Goal: Task Accomplishment & Management: Complete application form

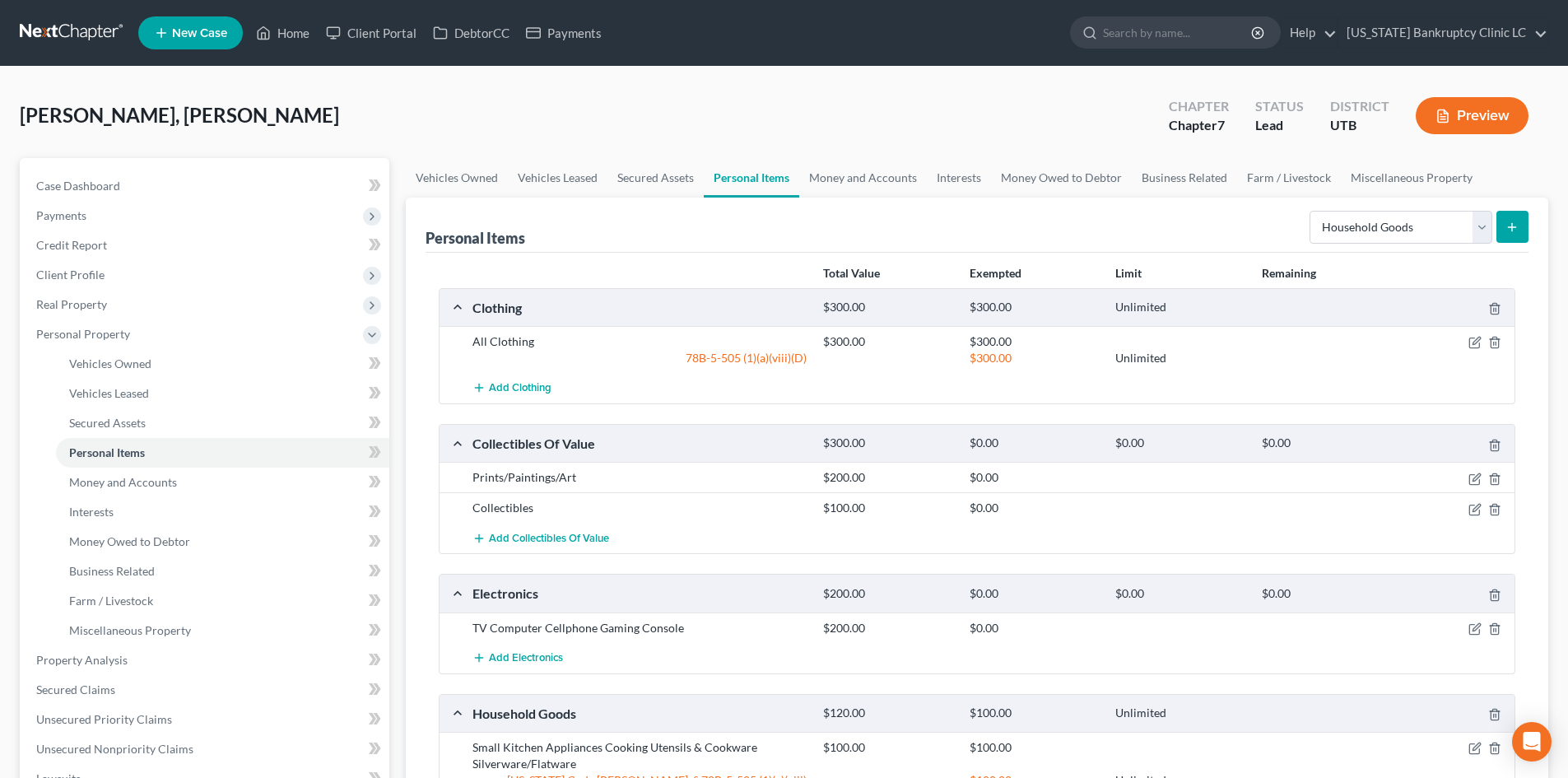
select select "household_goods"
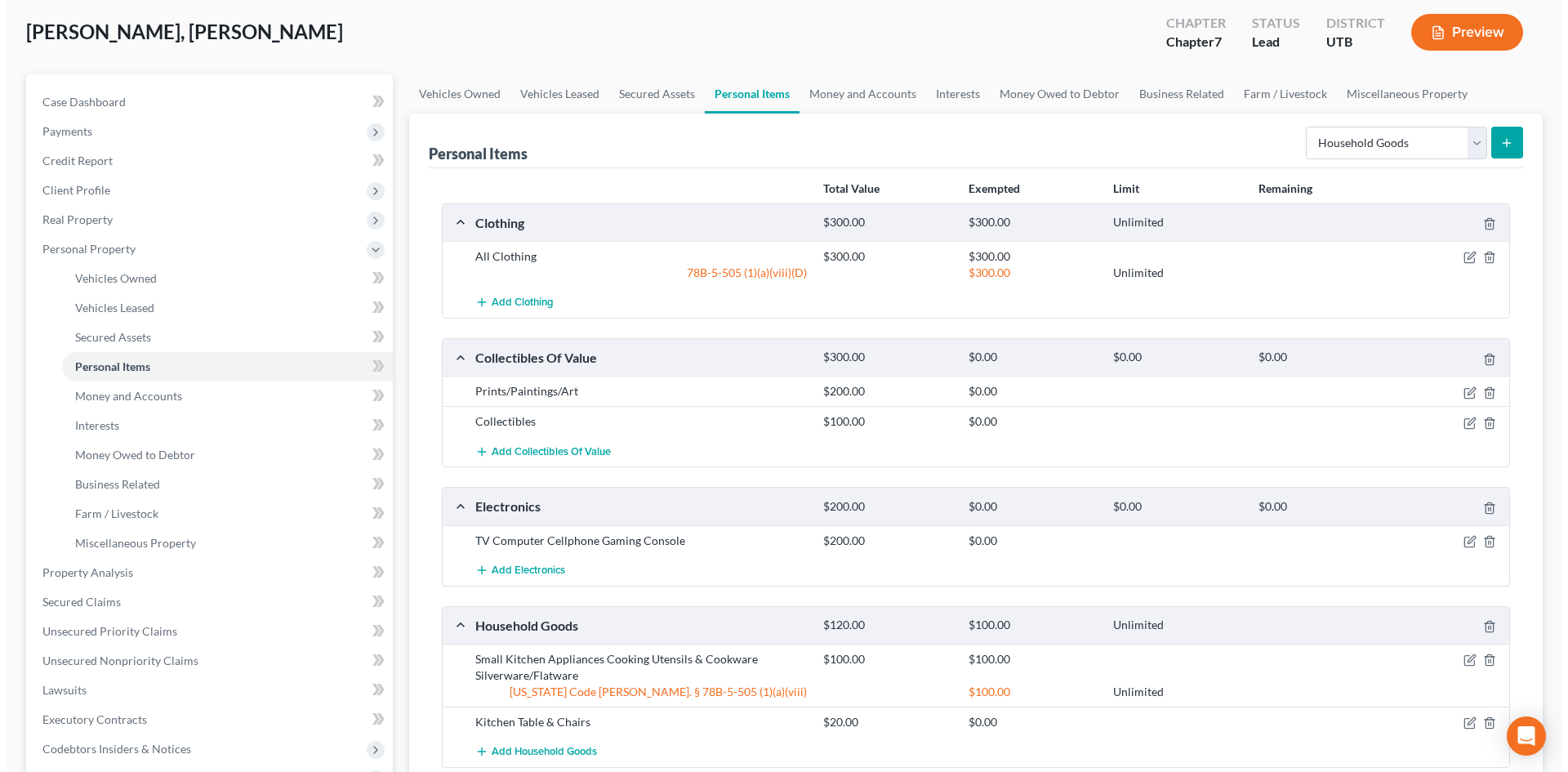
scroll to position [82, 0]
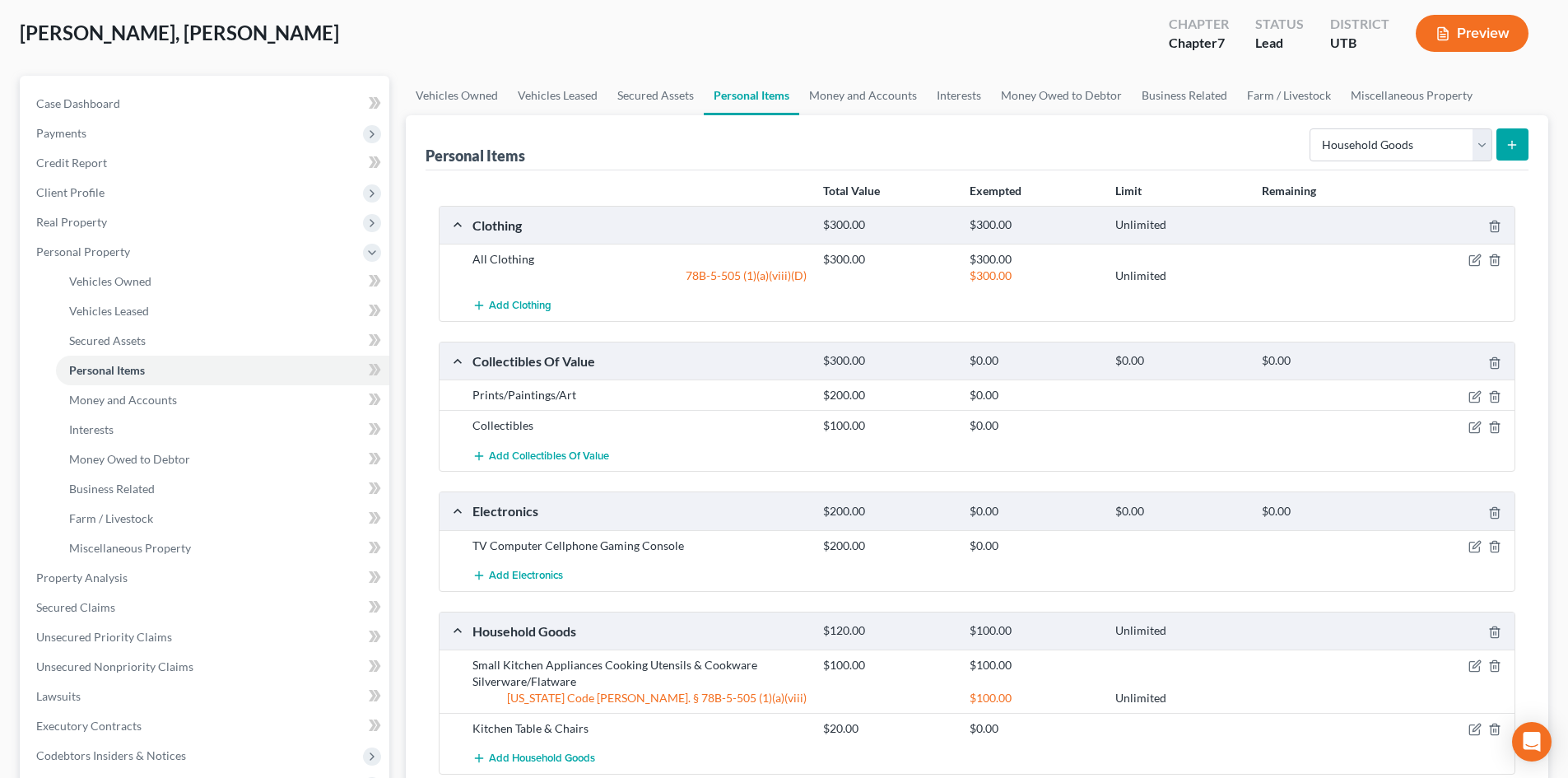
click at [1530, 141] on div "Personal Items Select Item Type Clothing Collectibles Of Value Electronics Fire…" at bounding box center [977, 539] width 1142 height 849
click at [1499, 148] on button "submit" at bounding box center [1513, 145] width 32 height 32
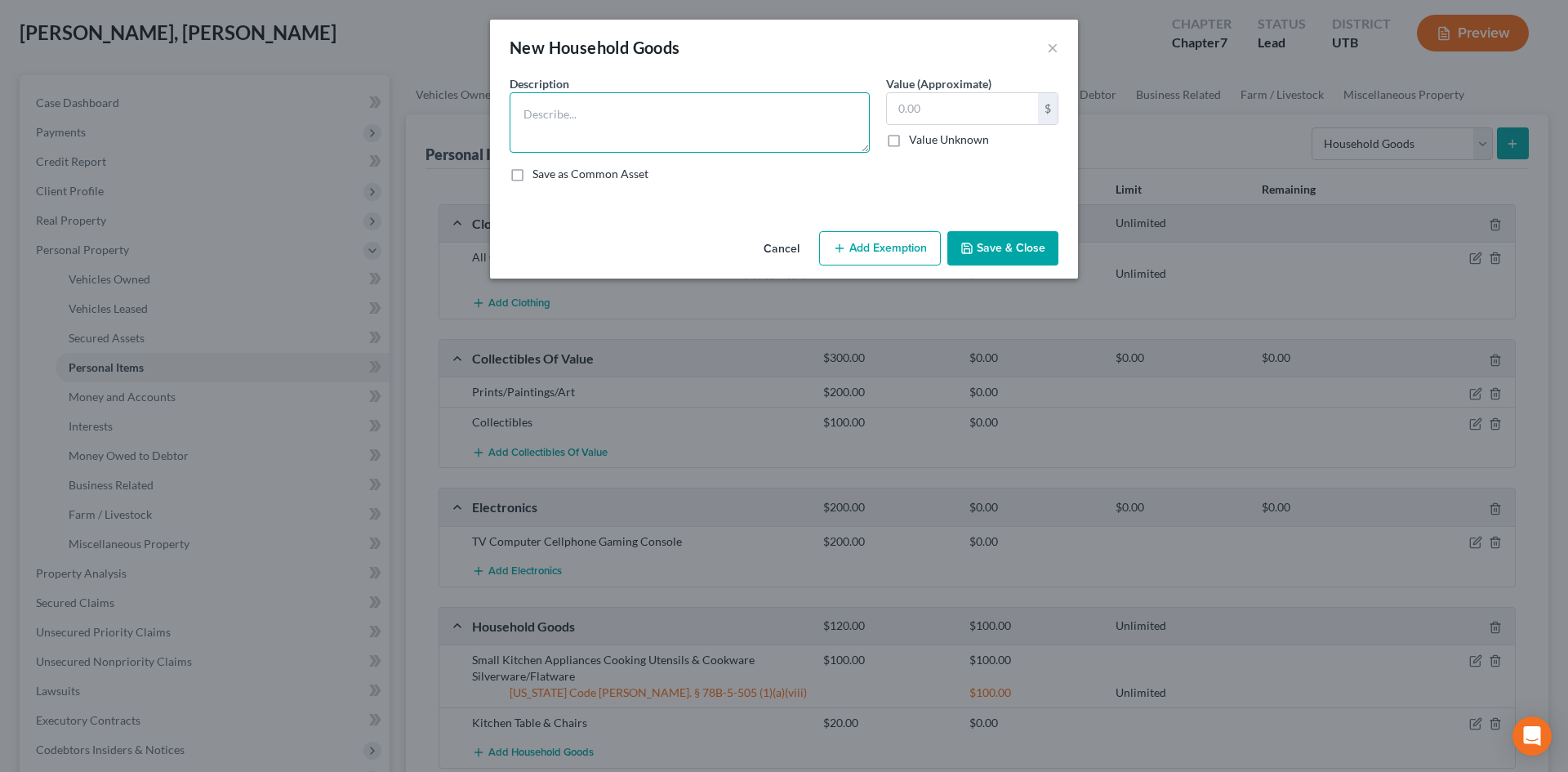
click at [558, 113] on textarea at bounding box center [689, 122] width 360 height 60
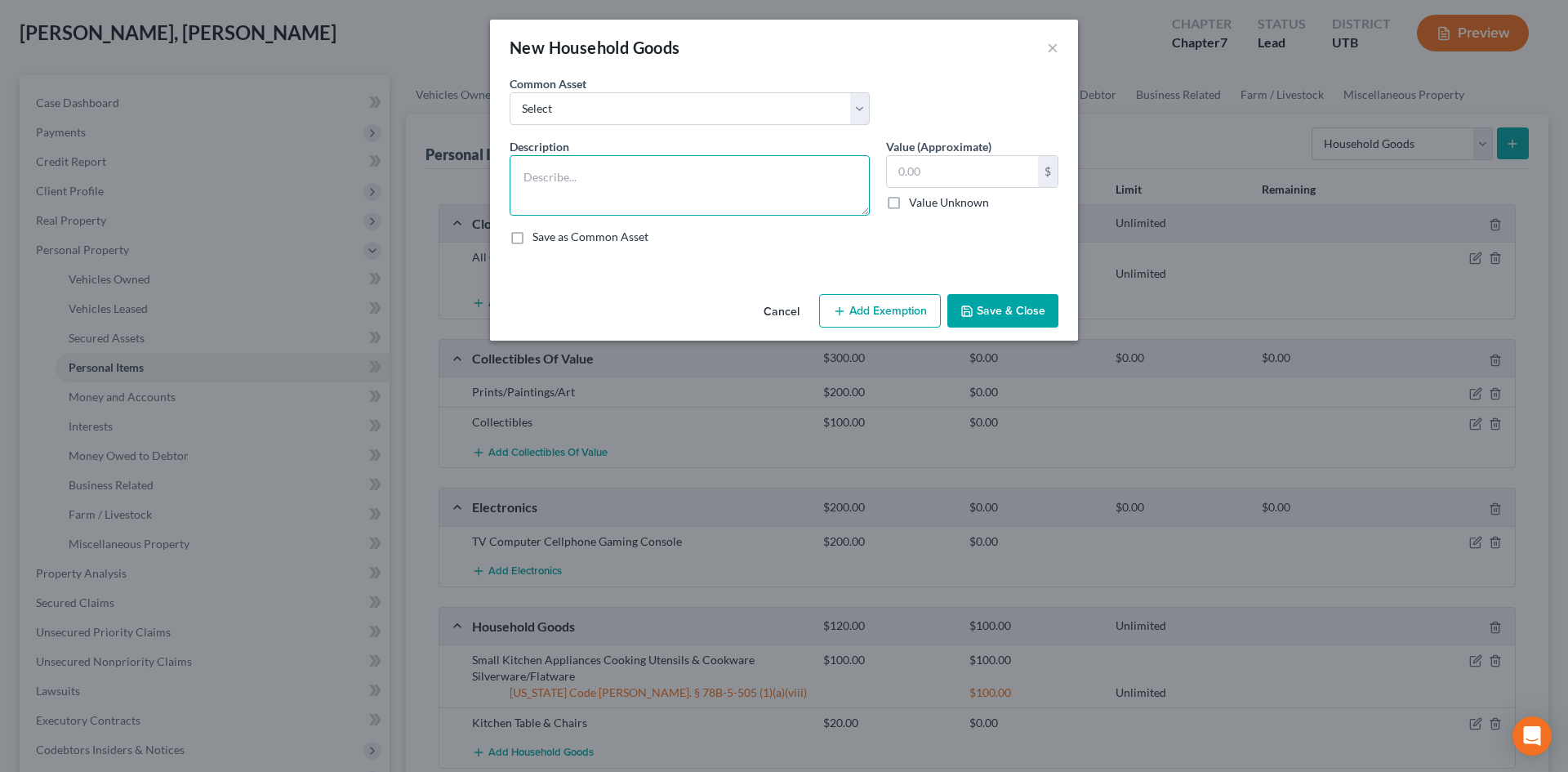
click at [604, 185] on textarea at bounding box center [689, 185] width 360 height 60
type textarea "Couch Chair Entertainment Center End/Coffee Table"
click at [948, 177] on input "text" at bounding box center [962, 171] width 151 height 31
type input "240"
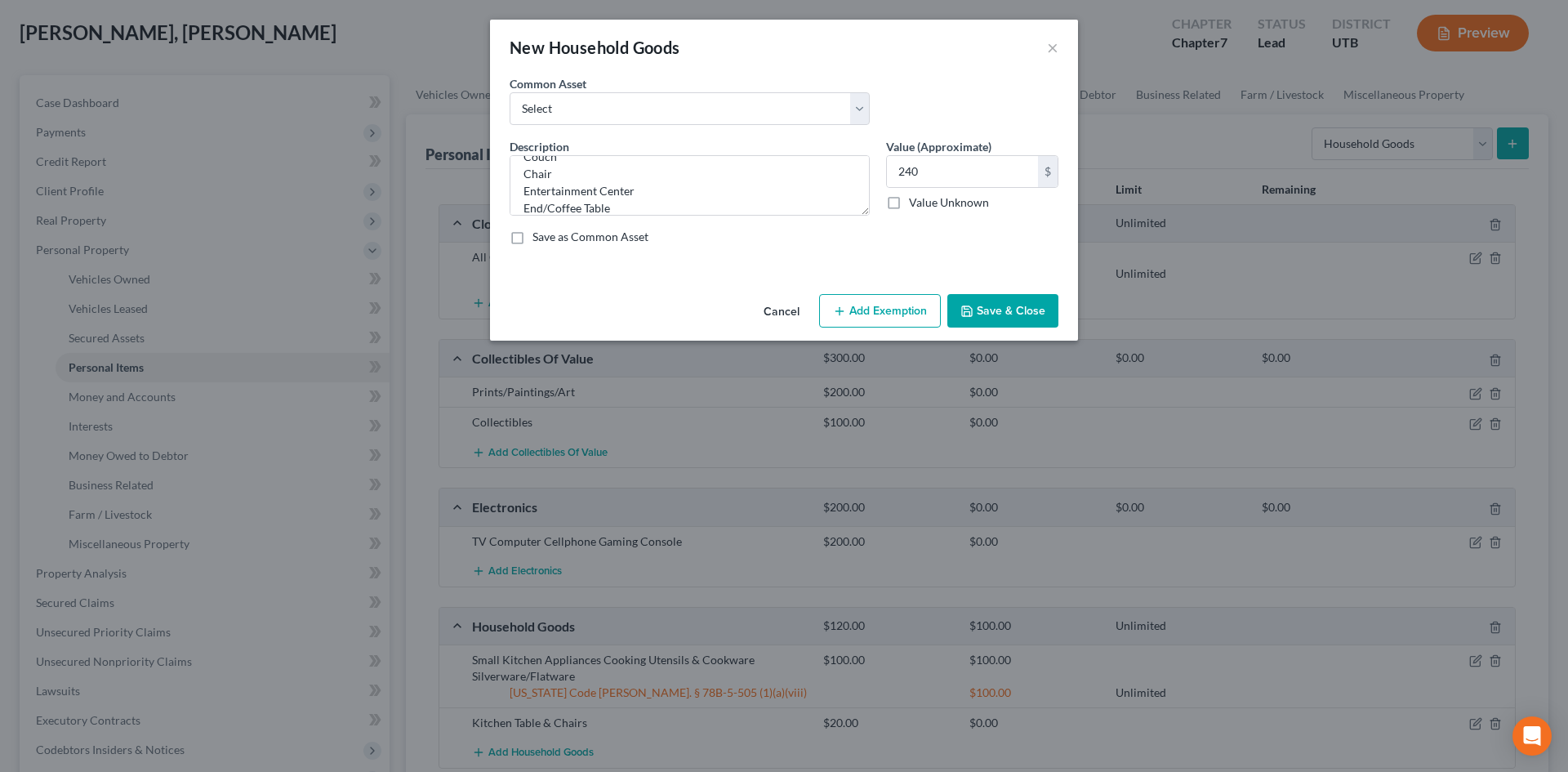
click at [876, 291] on div "Cancel Add Exemption Save & Close" at bounding box center [783, 314] width 588 height 54
click at [880, 302] on button "Add Exemption" at bounding box center [879, 311] width 122 height 35
select select "2"
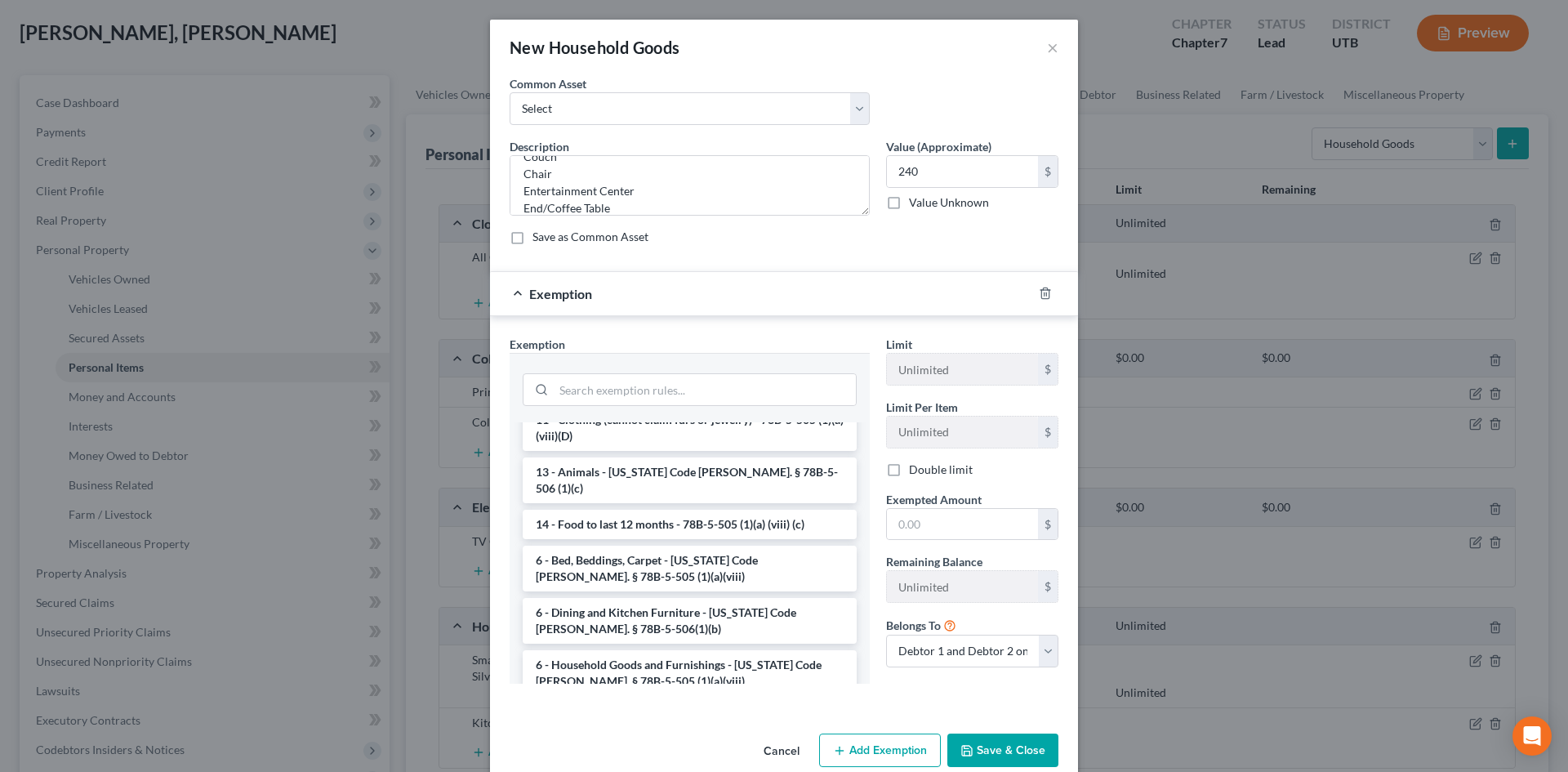
scroll to position [163, 0]
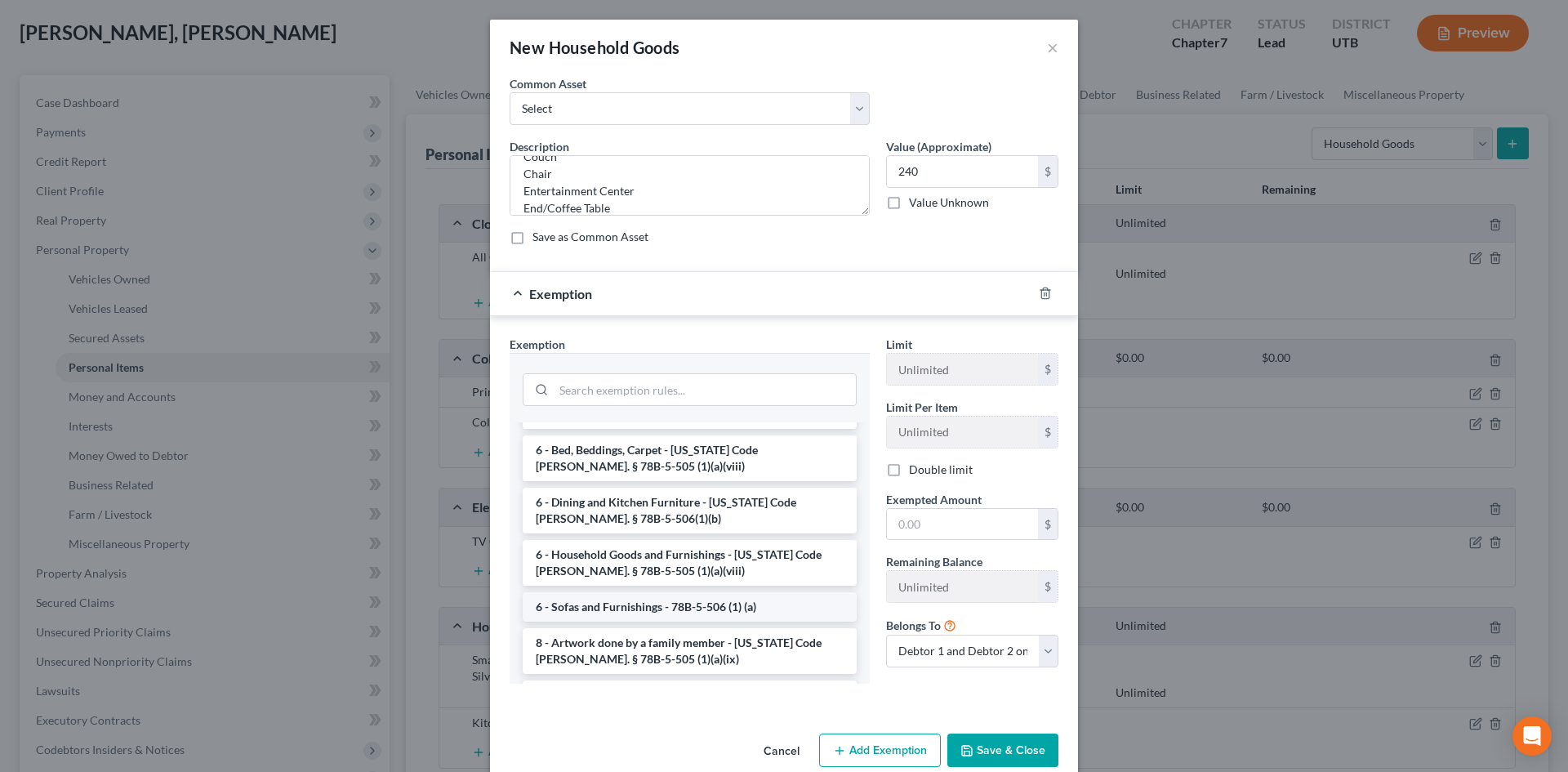
click at [611, 592] on li "6 - Sofas and Furnishings - 78B-5-506 (1) (a)" at bounding box center [689, 606] width 334 height 29
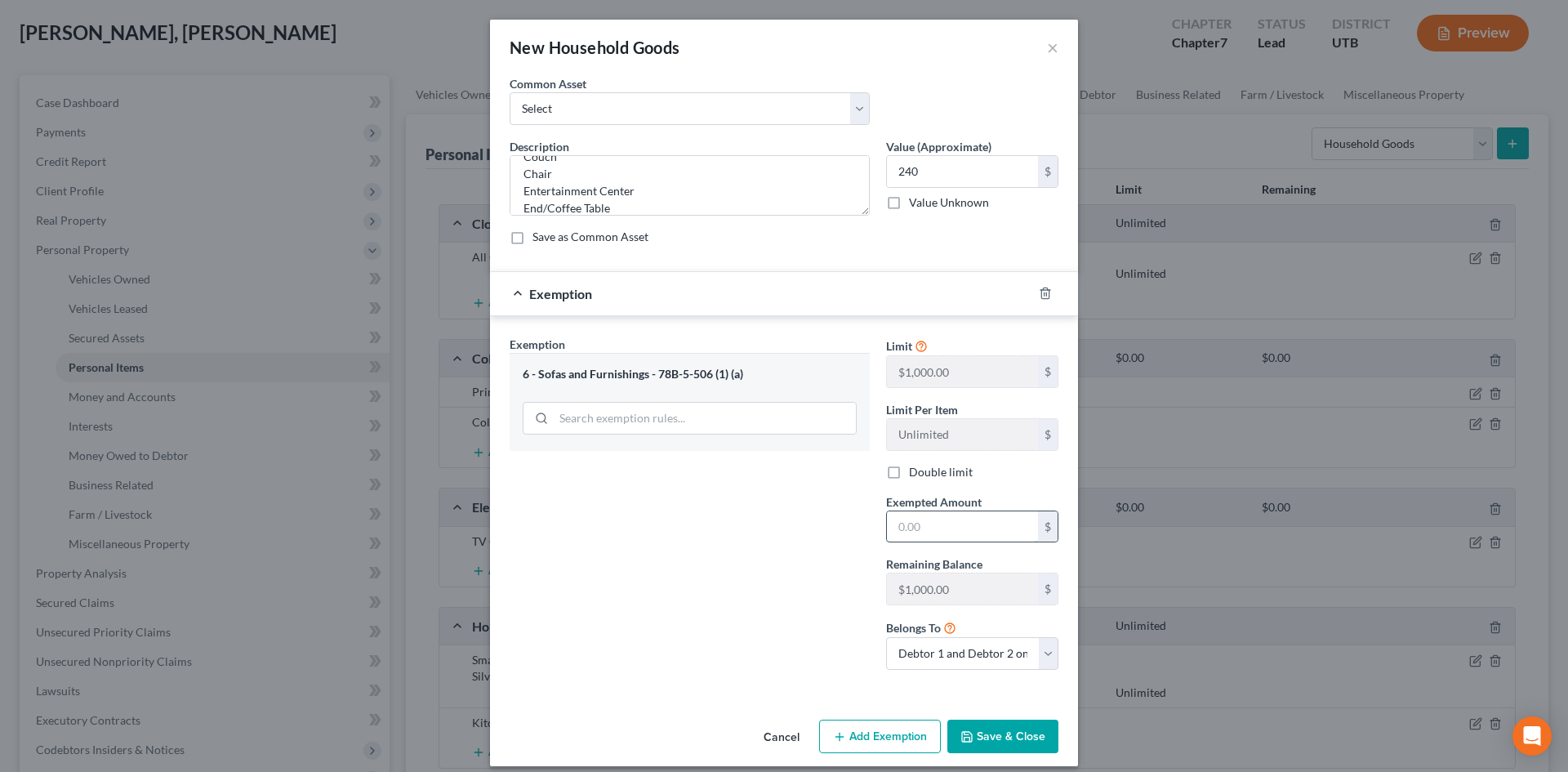
click at [951, 526] on input "text" at bounding box center [962, 526] width 151 height 31
type input "240"
drag, startPoint x: 851, startPoint y: 538, endPoint x: 943, endPoint y: 667, distance: 158.4
click at [851, 539] on div "Exemption Set must be selected for CA. Exemption * 6 - Sofas and Furnishings - …" at bounding box center [689, 508] width 376 height 347
click at [984, 731] on button "Save & Close" at bounding box center [1002, 737] width 111 height 35
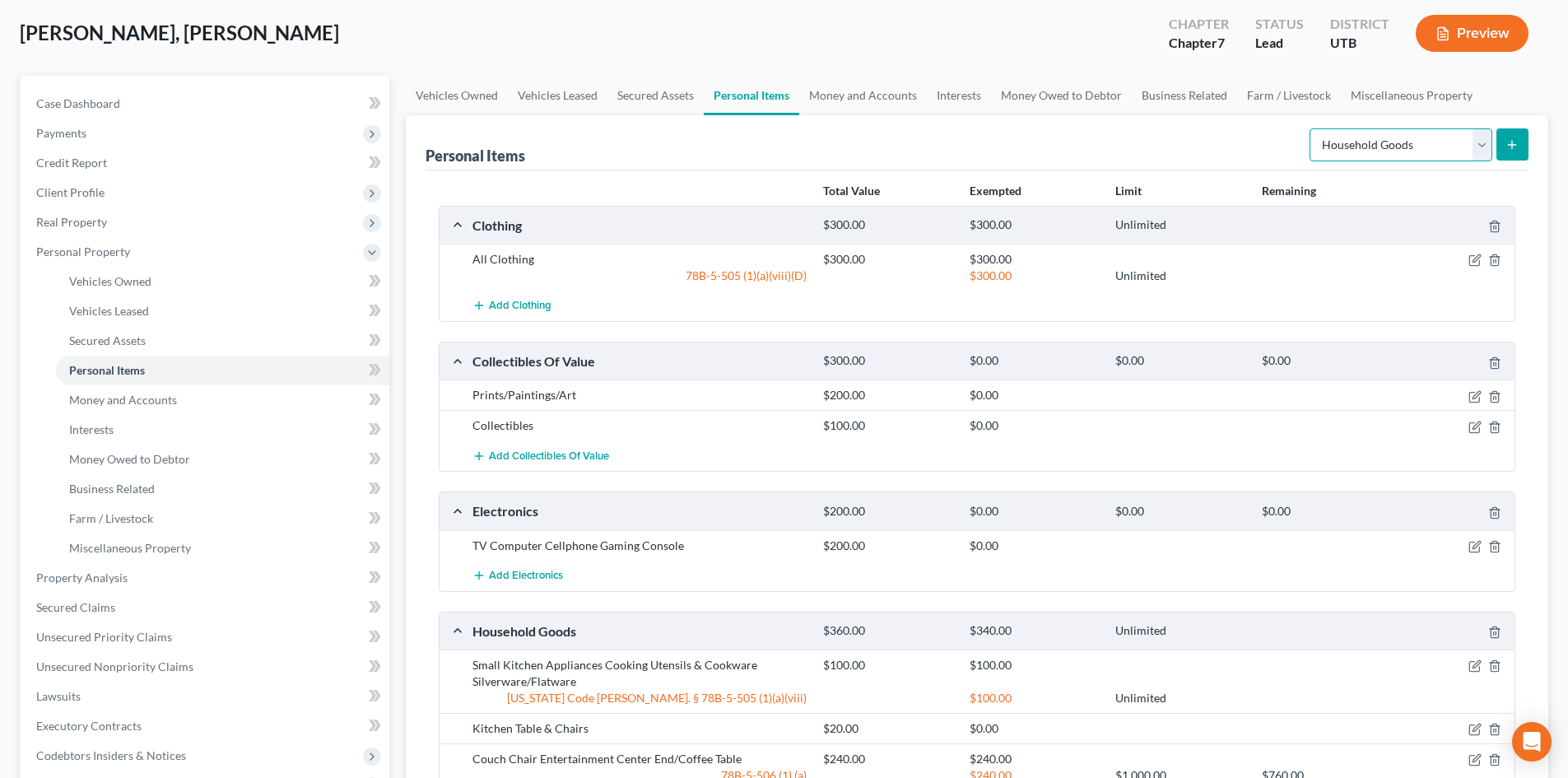
click at [1384, 149] on select "Select Item Type Clothing Collectibles Of Value Electronics Firearms Household …" at bounding box center [1401, 145] width 182 height 33
select select "other"
click at [1311, 129] on select "Select Item Type Clothing Collectibles Of Value Electronics Firearms Household …" at bounding box center [1401, 145] width 182 height 33
click at [1508, 141] on icon "submit" at bounding box center [1512, 145] width 13 height 13
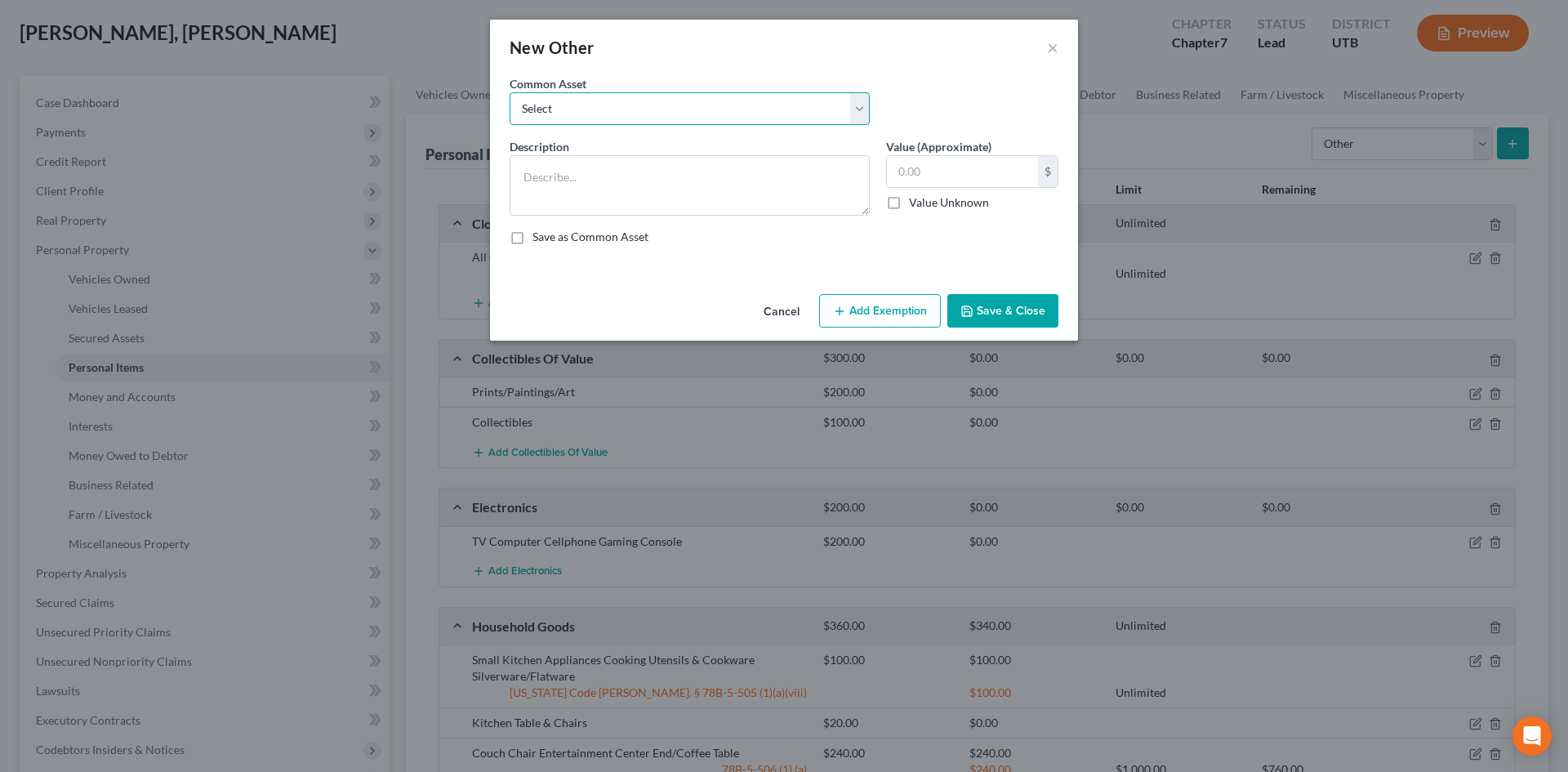
click at [553, 114] on select "Select Guitar Piano Mechanic Tools Mechanic Tools [PERSON_NAME] Tools Crypto ho…" at bounding box center [689, 108] width 360 height 33
select select "2"
click at [509, 92] on select "Select Guitar Piano Mechanic Tools Mechanic Tools [PERSON_NAME] Tools Crypto ho…" at bounding box center [689, 108] width 360 height 33
type textarea "Mechanic Tools"
click at [962, 157] on input "100.00" at bounding box center [962, 171] width 151 height 31
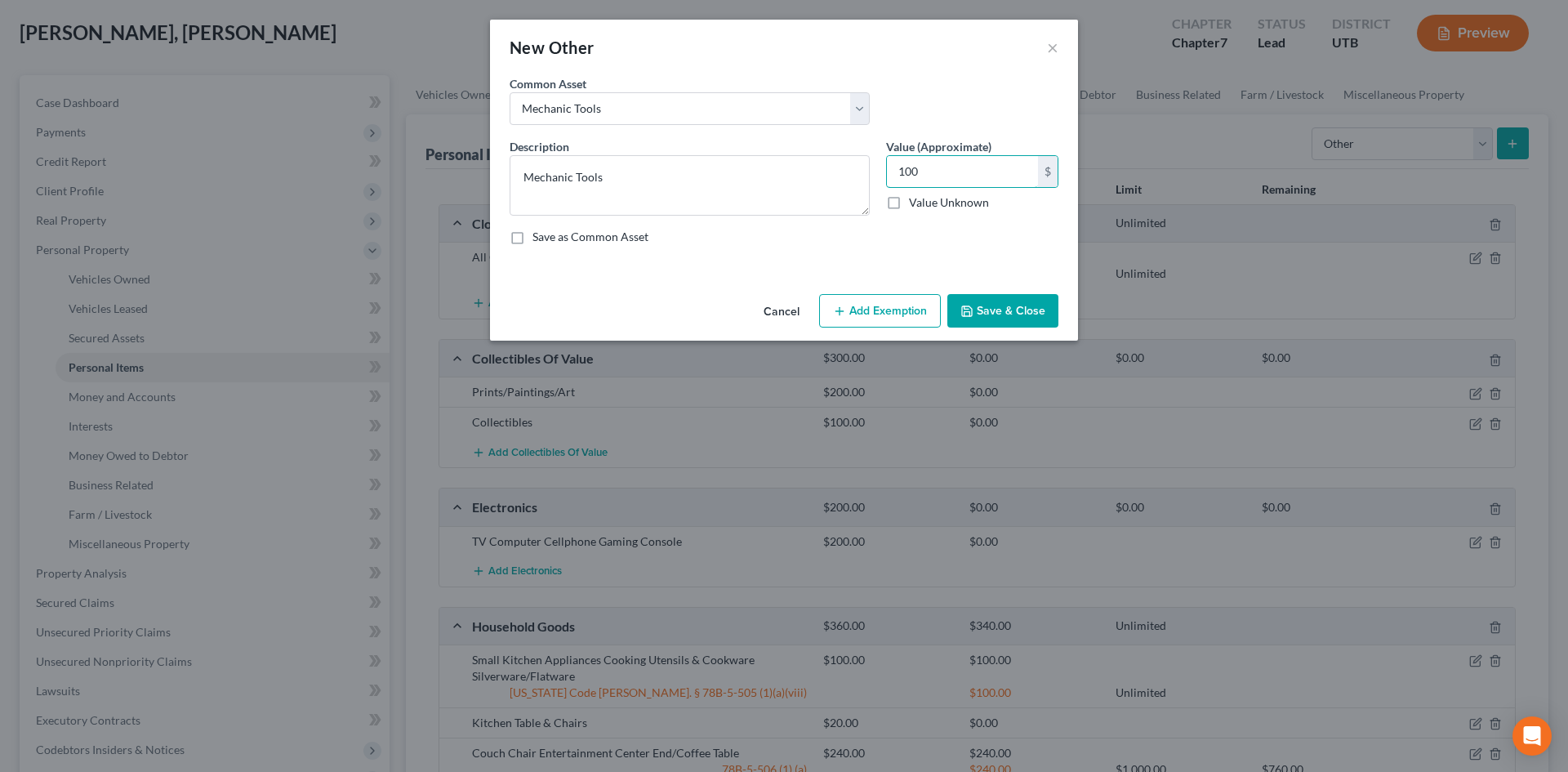
type input "100"
click at [983, 327] on button "Save & Close" at bounding box center [1002, 311] width 111 height 35
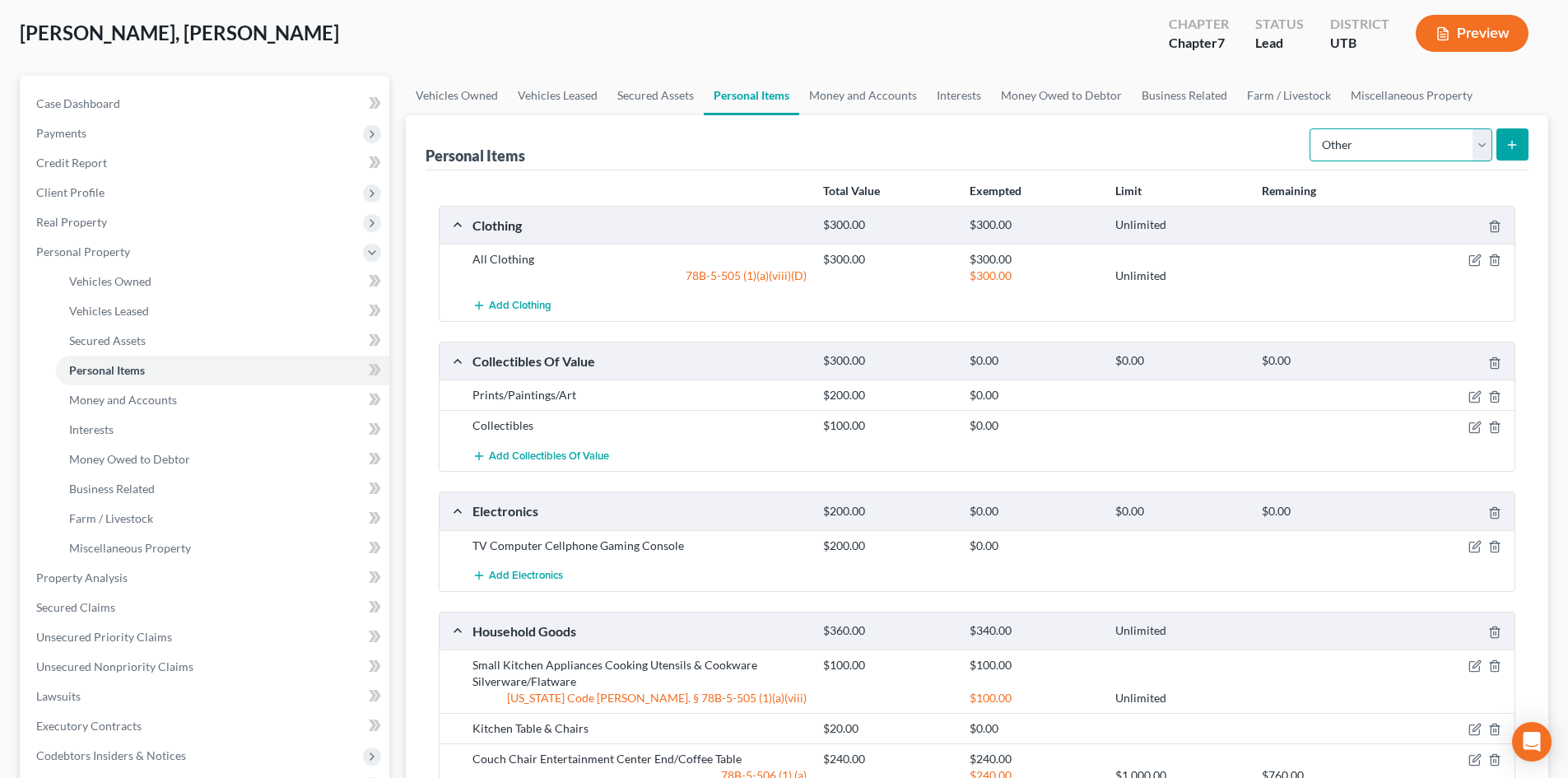
click at [1491, 135] on select "Select Item Type Clothing Collectibles Of Value Electronics Firearms Household …" at bounding box center [1401, 145] width 182 height 33
click at [1521, 134] on button "submit" at bounding box center [1513, 145] width 32 height 32
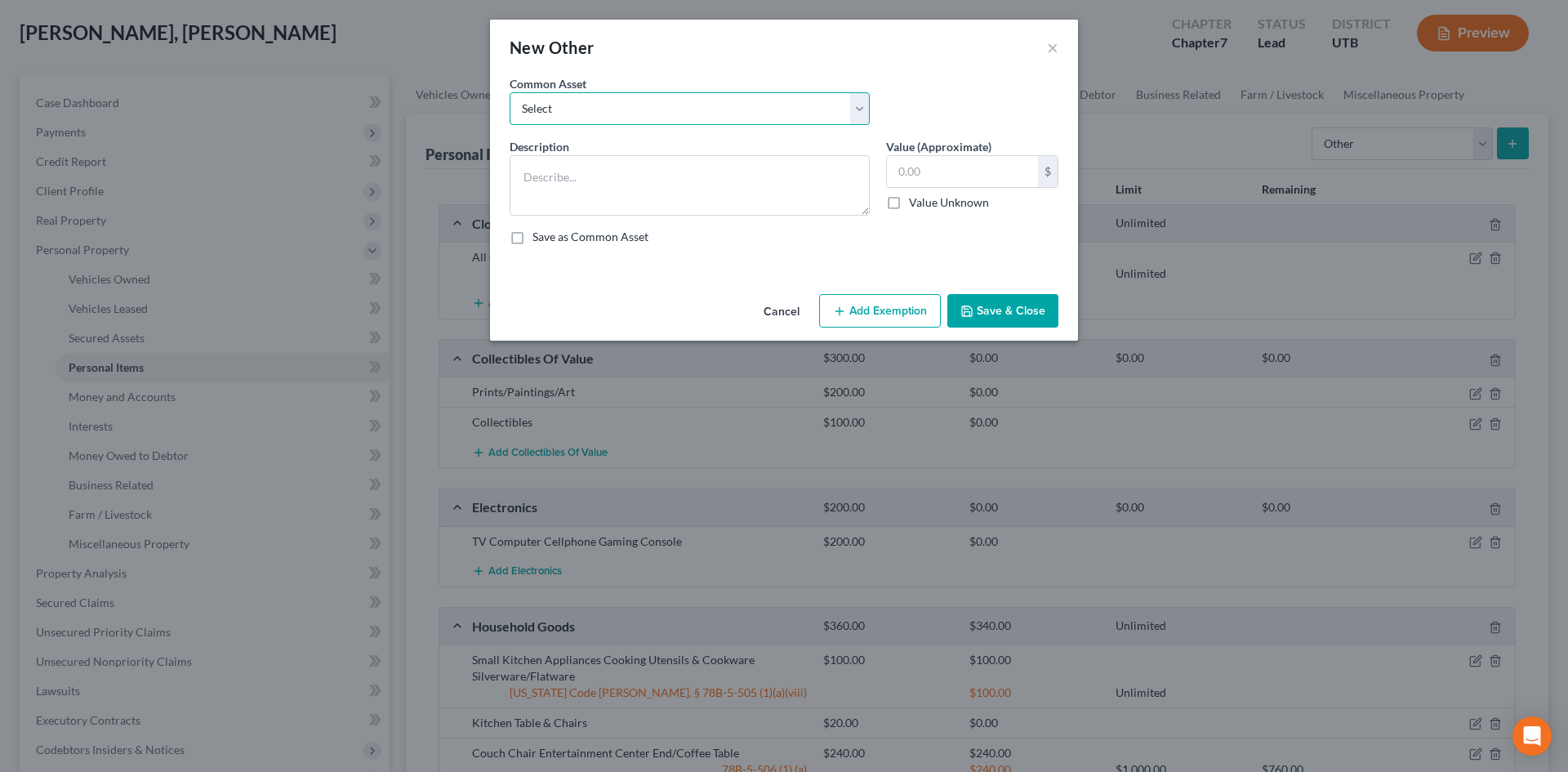
click at [587, 94] on select "Select Guitar Piano Mechanic Tools Mechanic Tools [PERSON_NAME] Tools Crypto ho…" at bounding box center [689, 108] width 360 height 33
select select "3"
click at [509, 92] on select "Select Guitar Piano Mechanic Tools Mechanic Tools [PERSON_NAME] Tools Crypto ho…" at bounding box center [689, 108] width 360 height 33
type textarea "[PERSON_NAME] Tools"
click at [921, 156] on input "100.00" at bounding box center [962, 171] width 151 height 31
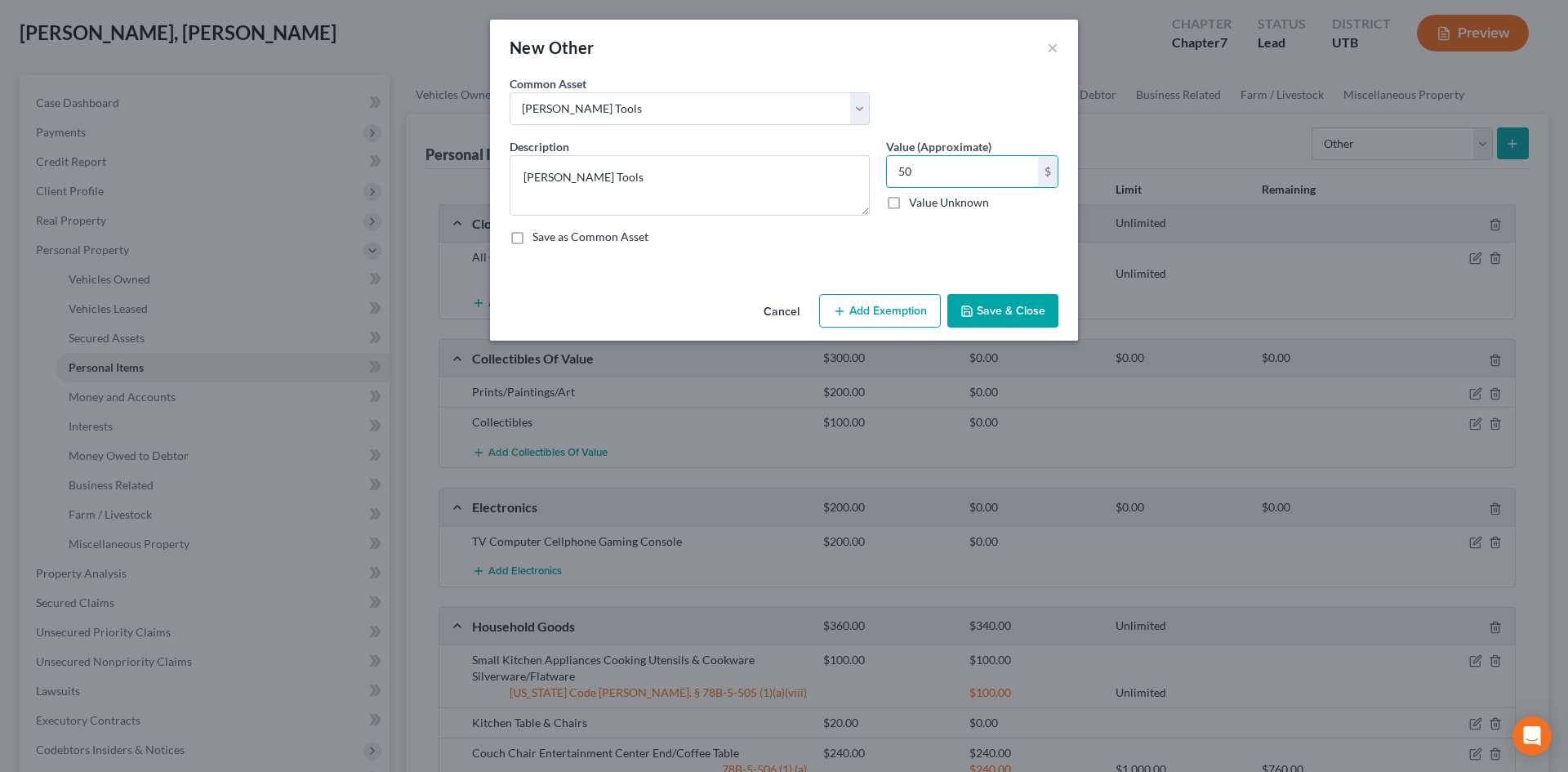
type input "50"
click at [946, 220] on div "Description * [PERSON_NAME] Tools Value (Approximate) 50.00 $ Value Unknown Bal…" at bounding box center [783, 198] width 565 height 120
click at [994, 319] on button "Save & Close" at bounding box center [1002, 311] width 111 height 35
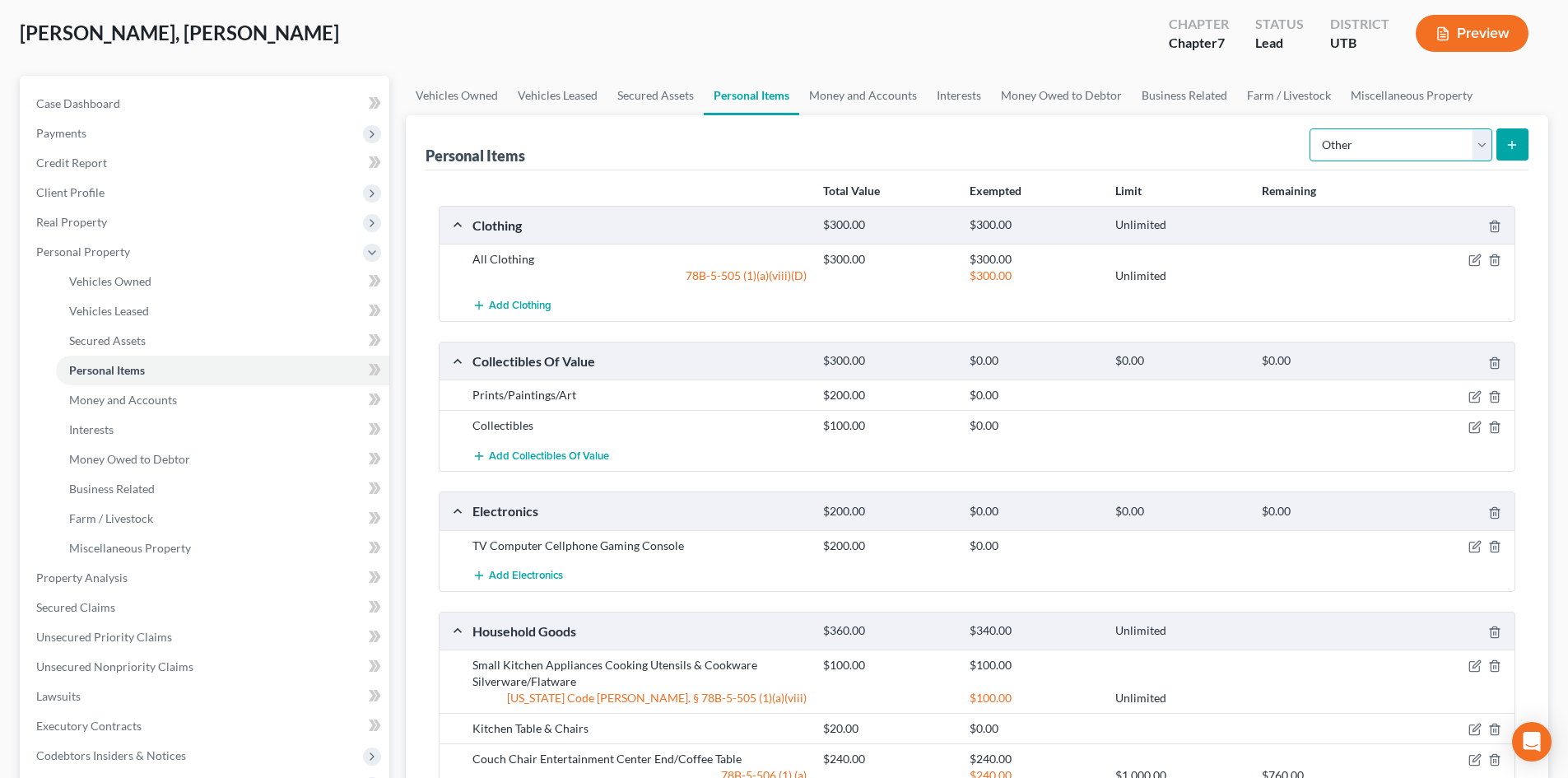
drag, startPoint x: 1404, startPoint y: 149, endPoint x: 1397, endPoint y: 159, distance: 12.2
click at [1404, 149] on select "Select Item Type Clothing Collectibles Of Value Electronics Firearms Household …" at bounding box center [1401, 145] width 182 height 33
select select "household_goods"
click at [1311, 129] on select "Select Item Type Clothing Collectibles Of Value Electronics Firearms Household …" at bounding box center [1401, 145] width 182 height 33
click at [1528, 142] on button "submit" at bounding box center [1513, 145] width 32 height 32
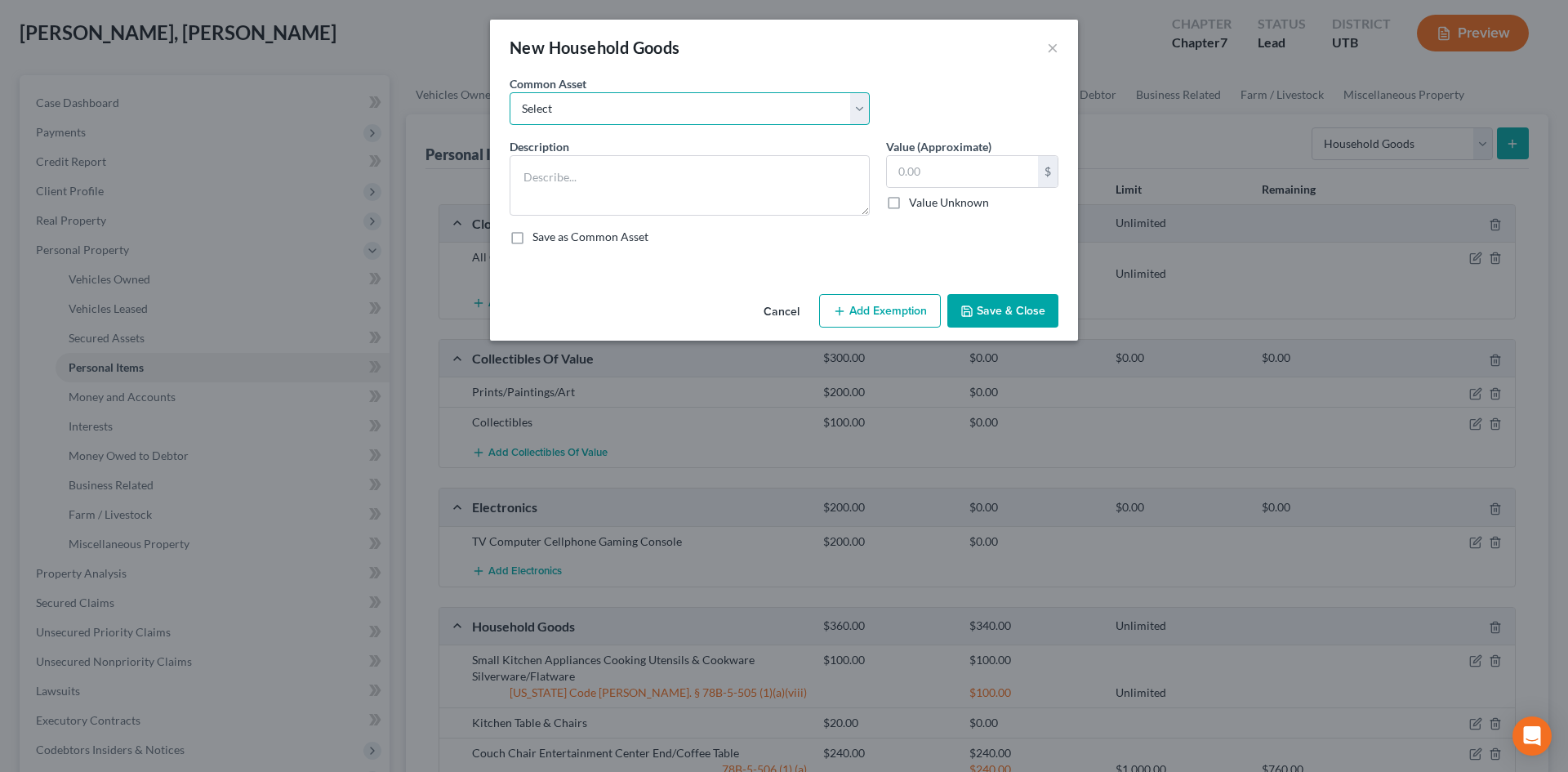
click at [600, 105] on select "Select Couch Chair Entertainment Center End/Coffee Table Stove/Cooking unit Sof…" at bounding box center [689, 108] width 360 height 33
click at [578, 107] on select "Select Couch Chair Entertainment Center End/Coffee Table Stove/Cooking unit Sof…" at bounding box center [689, 108] width 360 height 33
click at [1053, 44] on button "×" at bounding box center [1052, 47] width 12 height 20
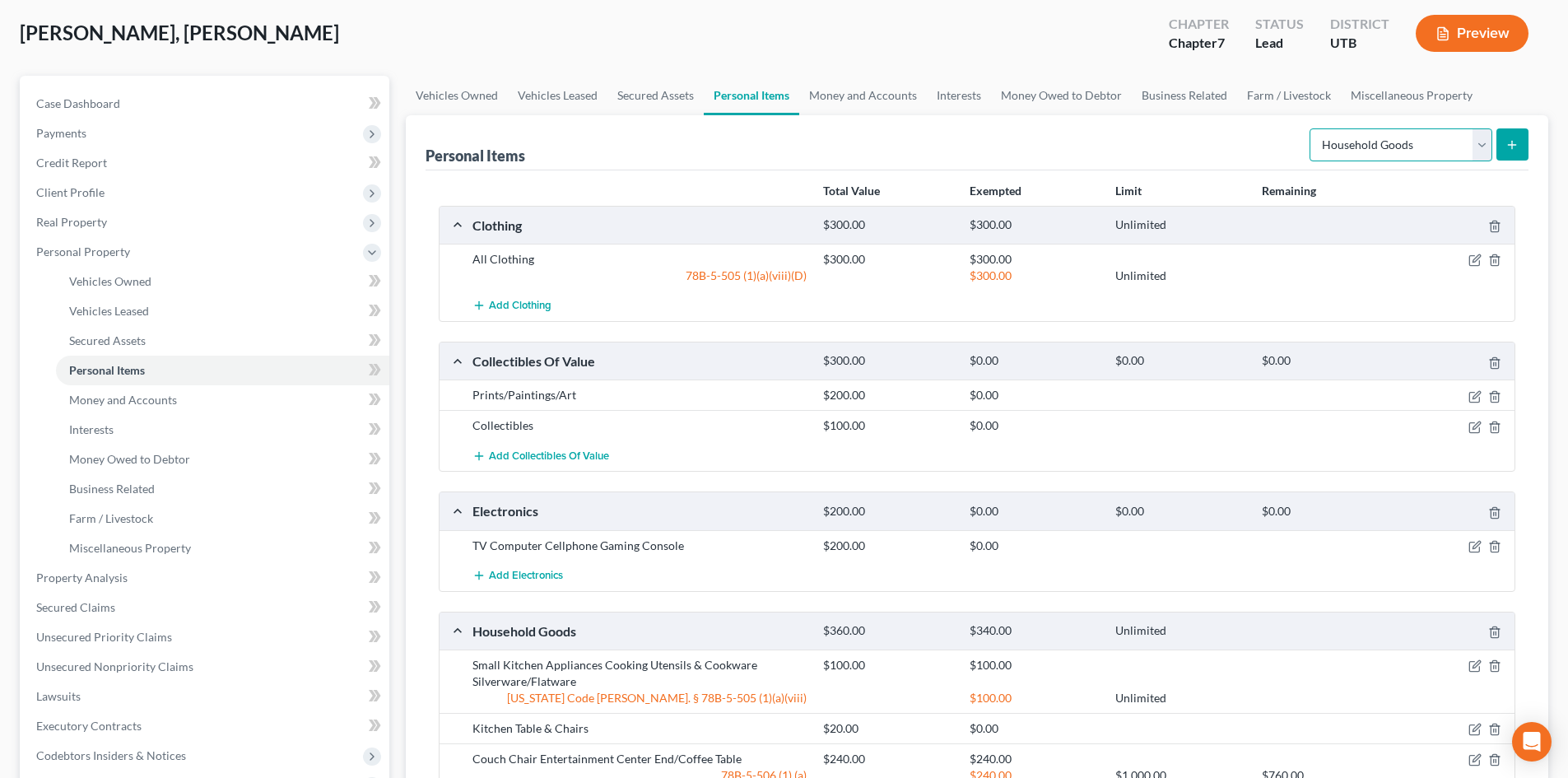
drag, startPoint x: 1391, startPoint y: 132, endPoint x: 1396, endPoint y: 161, distance: 29.4
click at [1391, 132] on select "Select Item Type Clothing Collectibles Of Value Electronics Firearms Household …" at bounding box center [1401, 145] width 182 height 33
click at [1311, 129] on select "Select Item Type Clothing Collectibles Of Value Electronics Firearms Household …" at bounding box center [1401, 145] width 182 height 33
click at [1500, 154] on button "submit" at bounding box center [1513, 145] width 32 height 32
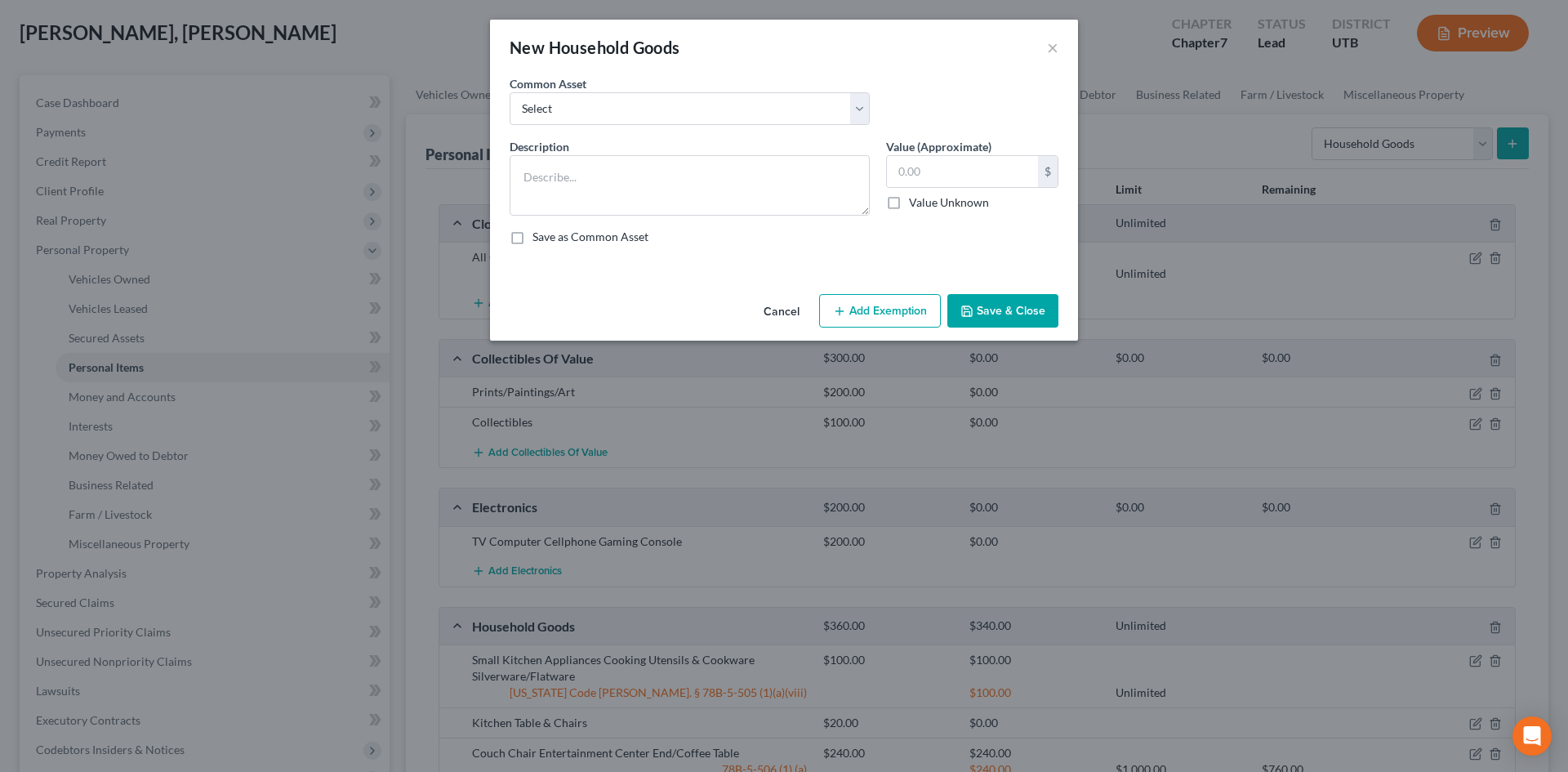
click at [631, 144] on div "Description *" at bounding box center [689, 177] width 376 height 77
click at [627, 168] on textarea at bounding box center [689, 185] width 360 height 60
type textarea "Yard"
click at [599, 102] on select "Select Couch Chair Entertainment Center End/Coffee Table Stove/Cooking unit Sof…" at bounding box center [689, 108] width 360 height 33
select select "50"
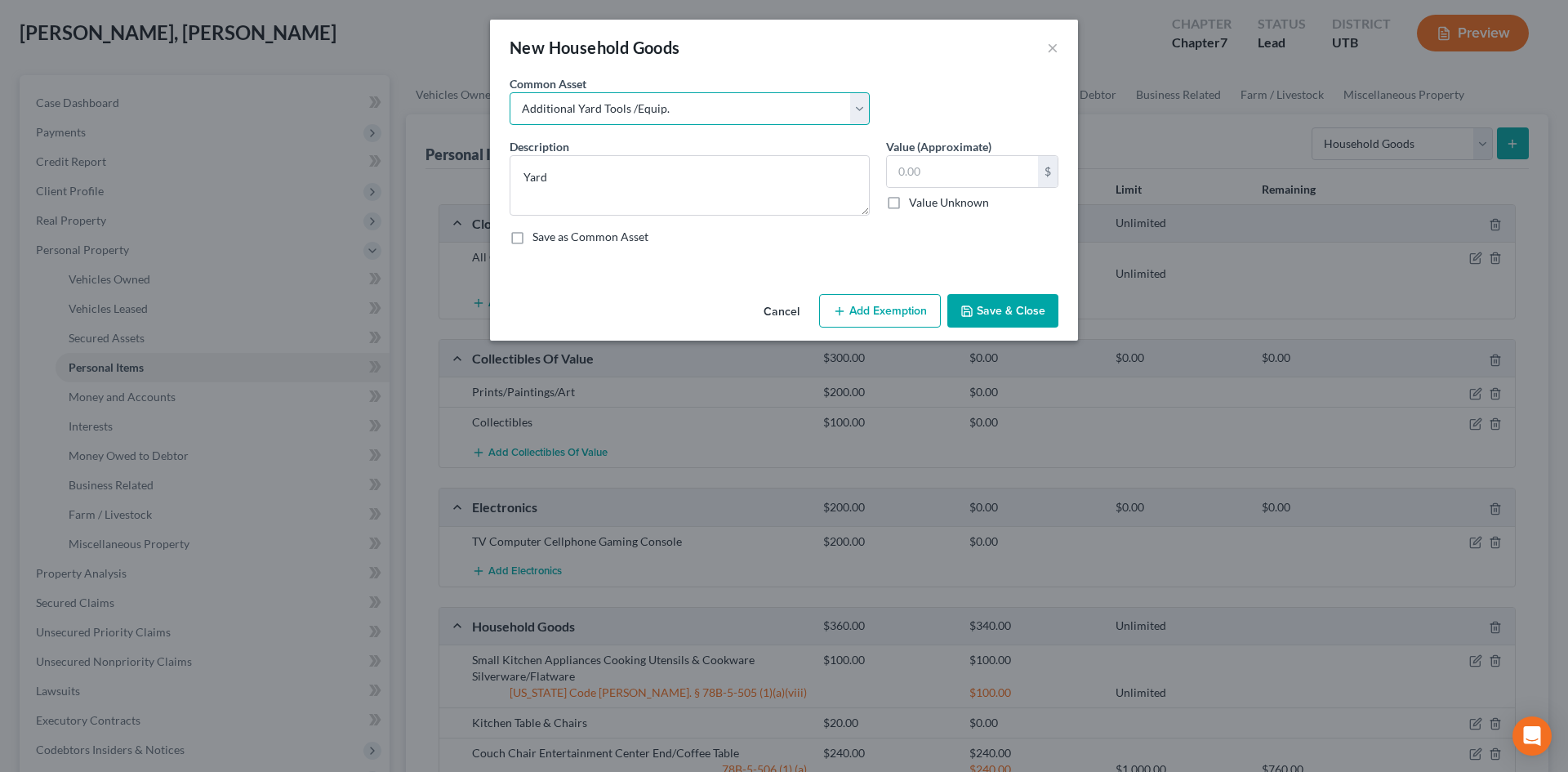
click at [509, 92] on select "Select Couch Chair Entertainment Center End/Coffee Table Stove/Cooking unit Sof…" at bounding box center [689, 108] width 360 height 33
type textarea "Additional Yard Tools /Equip."
click at [977, 169] on input "10.00" at bounding box center [962, 171] width 151 height 31
type input "20"
click at [876, 305] on button "Add Exemption" at bounding box center [879, 311] width 122 height 35
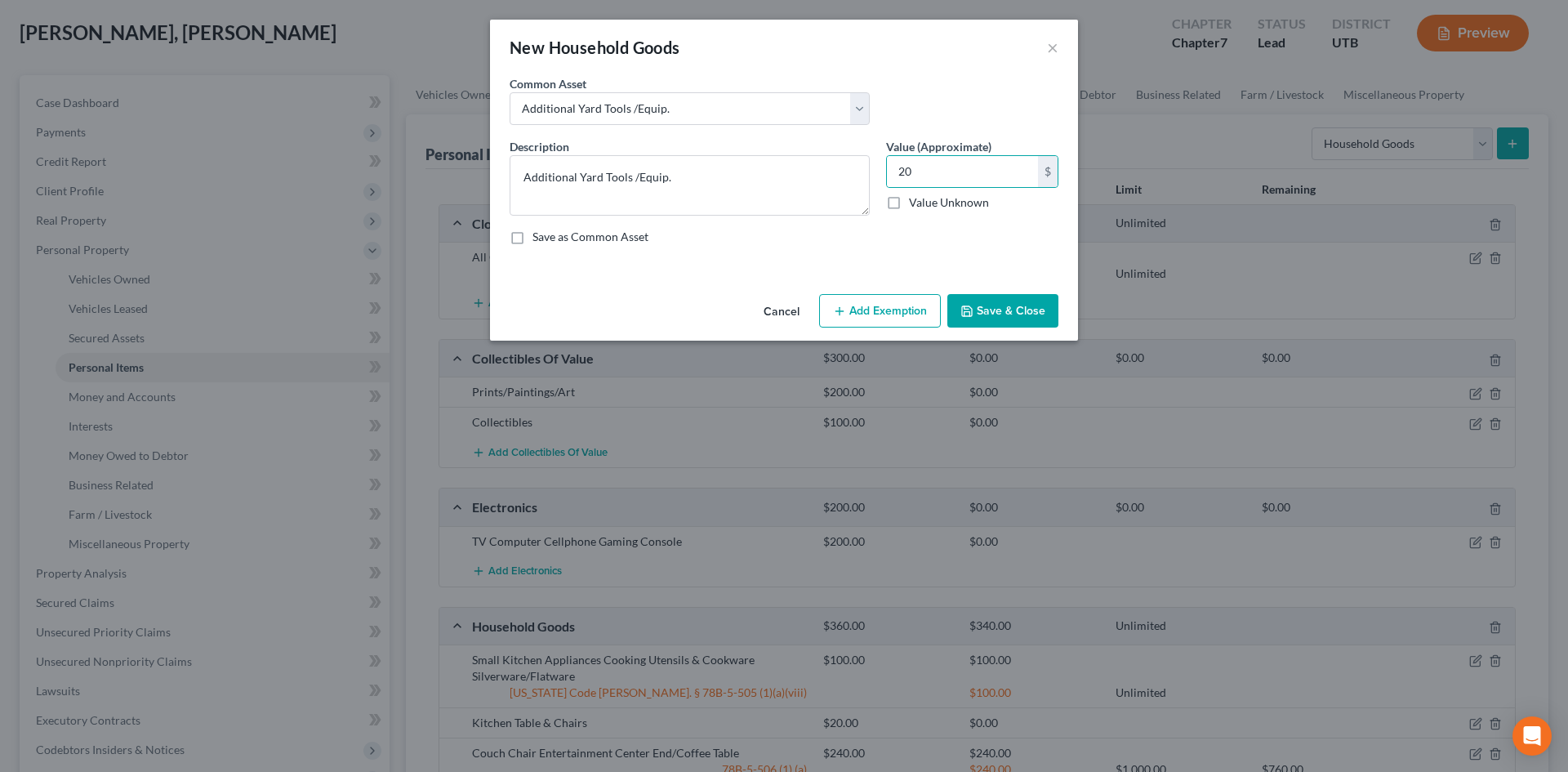
select select "2"
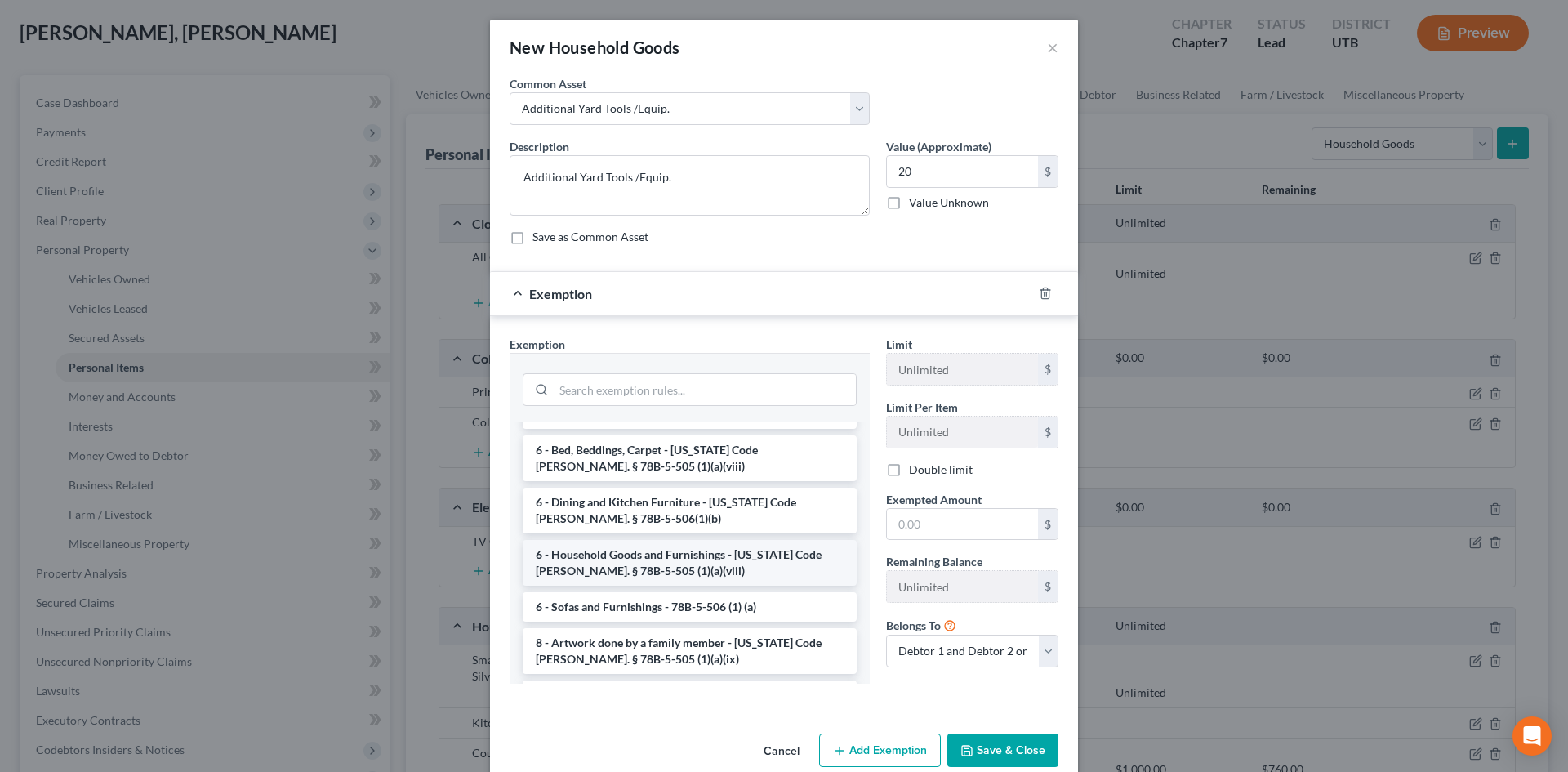
click at [656, 540] on li "6 - Household Goods and Furnishings - [US_STATE] Code [PERSON_NAME]. § 78B-5-50…" at bounding box center [689, 563] width 334 height 46
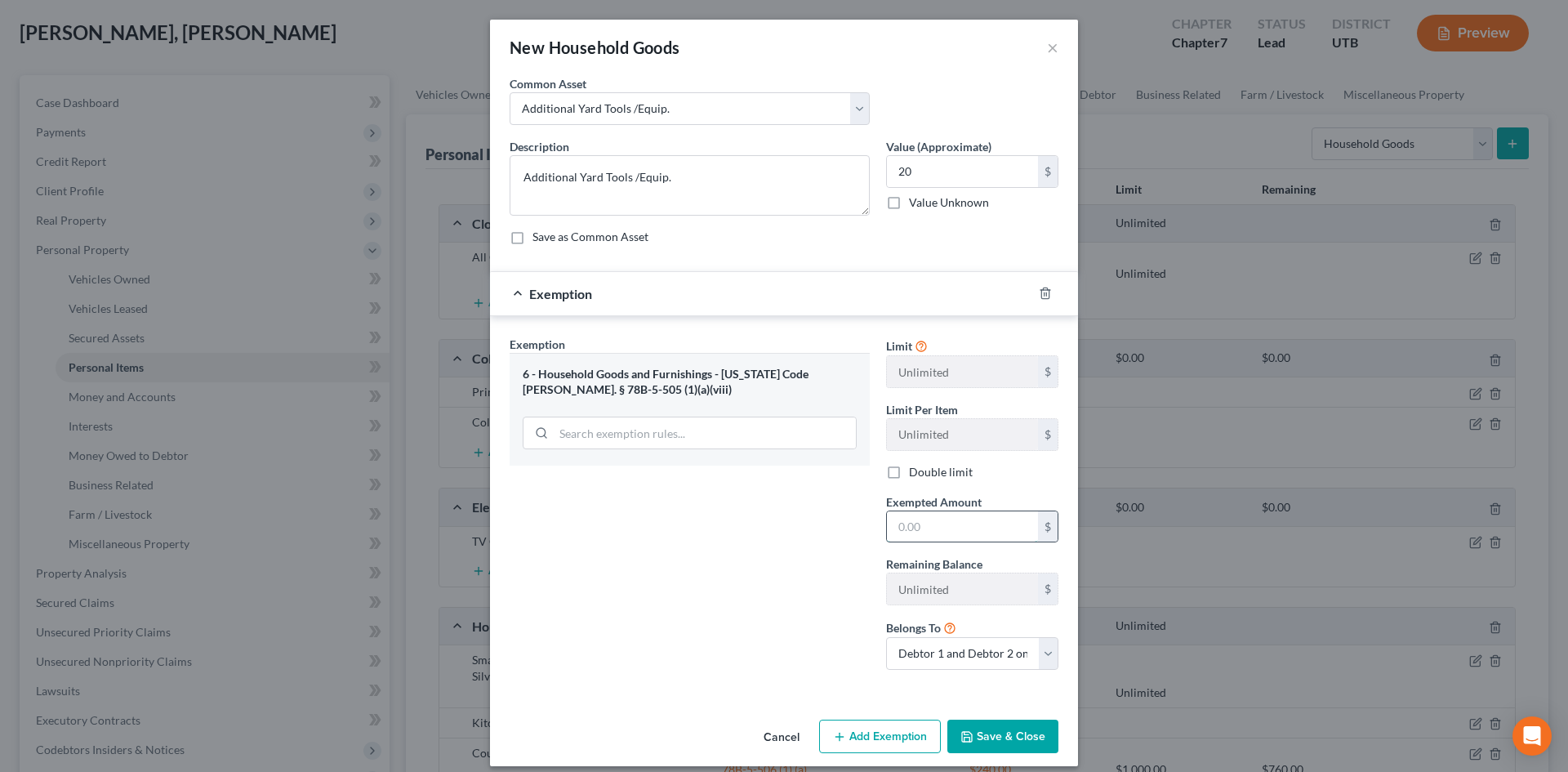
click at [960, 529] on input "text" at bounding box center [962, 526] width 151 height 31
type input "20"
click at [728, 544] on div "Exemption Set must be selected for CA. Exemption * 6 - Household Goods and Furn…" at bounding box center [689, 508] width 376 height 347
drag, startPoint x: 1010, startPoint y: 727, endPoint x: 1039, endPoint y: 770, distance: 51.9
click at [1009, 727] on button "Save & Close" at bounding box center [1002, 737] width 111 height 35
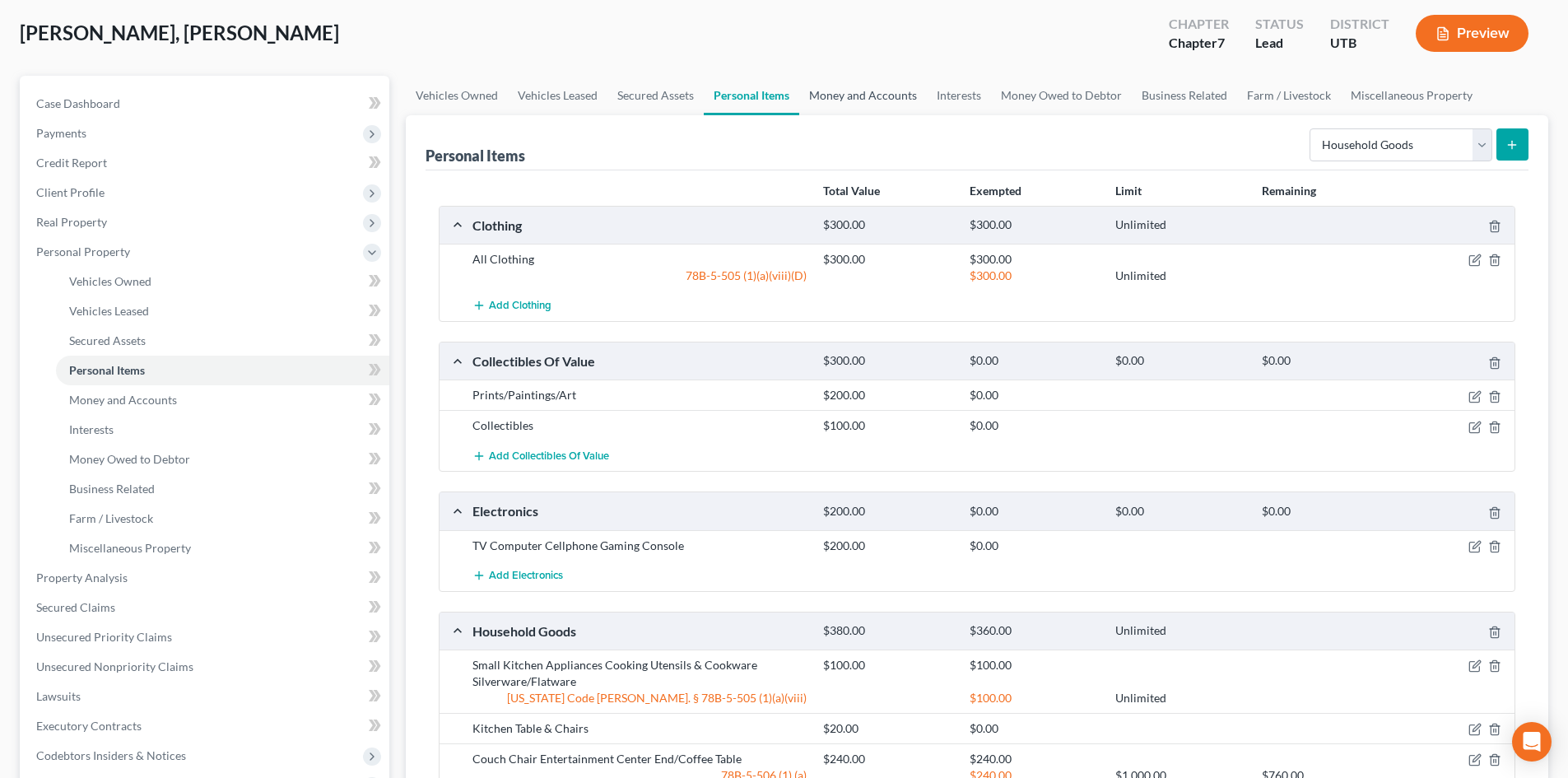
click at [864, 95] on link "Money and Accounts" at bounding box center [863, 96] width 128 height 39
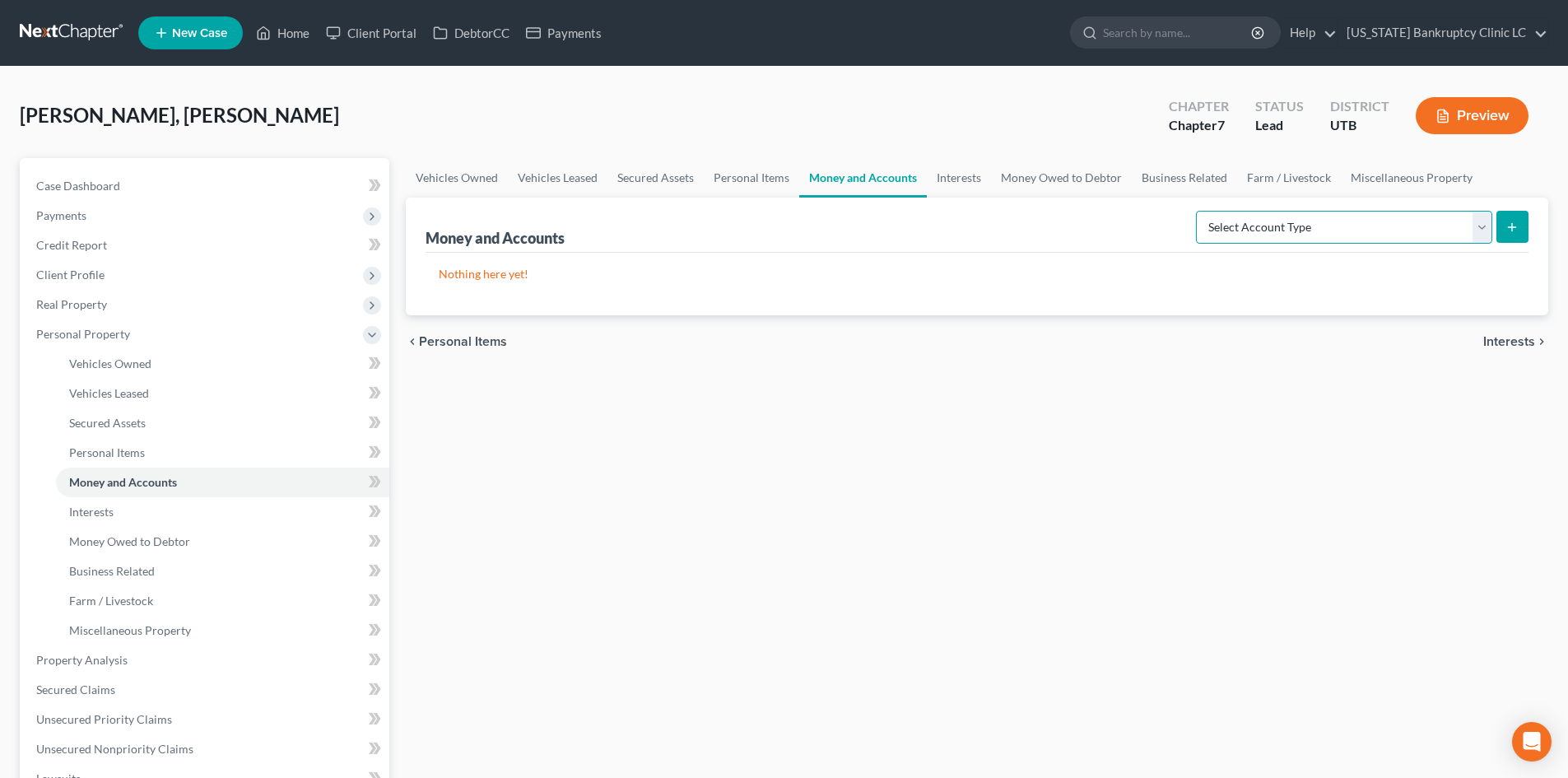
click at [1328, 233] on select "Select Account Type Brokerage Cash on Hand Certificates of Deposit Checking Acc…" at bounding box center [1344, 227] width 296 height 33
select select "checking"
click at [1199, 211] on select "Select Account Type Brokerage Cash on Hand Certificates of Deposit Checking Acc…" at bounding box center [1344, 227] width 296 height 33
click at [1520, 225] on button "submit" at bounding box center [1513, 227] width 32 height 32
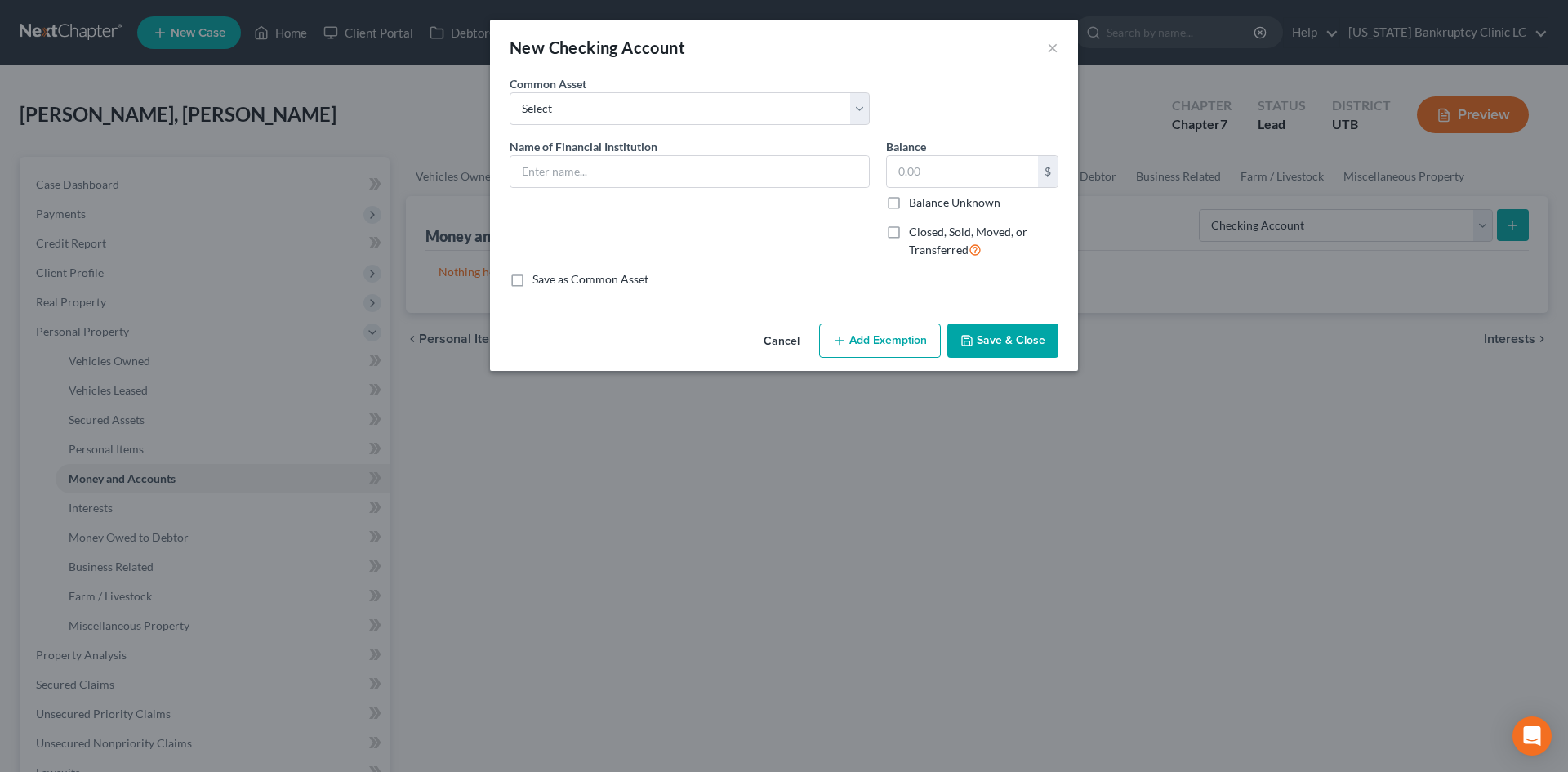
drag, startPoint x: 650, startPoint y: 128, endPoint x: 651, endPoint y: 116, distance: 12.0
click at [650, 127] on div "Common Asset Select US Bank [PERSON_NAME] [PERSON_NAME] Bank [US_STATE] Power C…" at bounding box center [783, 106] width 565 height 63
click at [651, 116] on select "Select US Bank [PERSON_NAME] [PERSON_NAME] Bank [US_STATE] Power Credit Union C…" at bounding box center [689, 108] width 360 height 33
click at [639, 166] on input "text" at bounding box center [689, 171] width 358 height 31
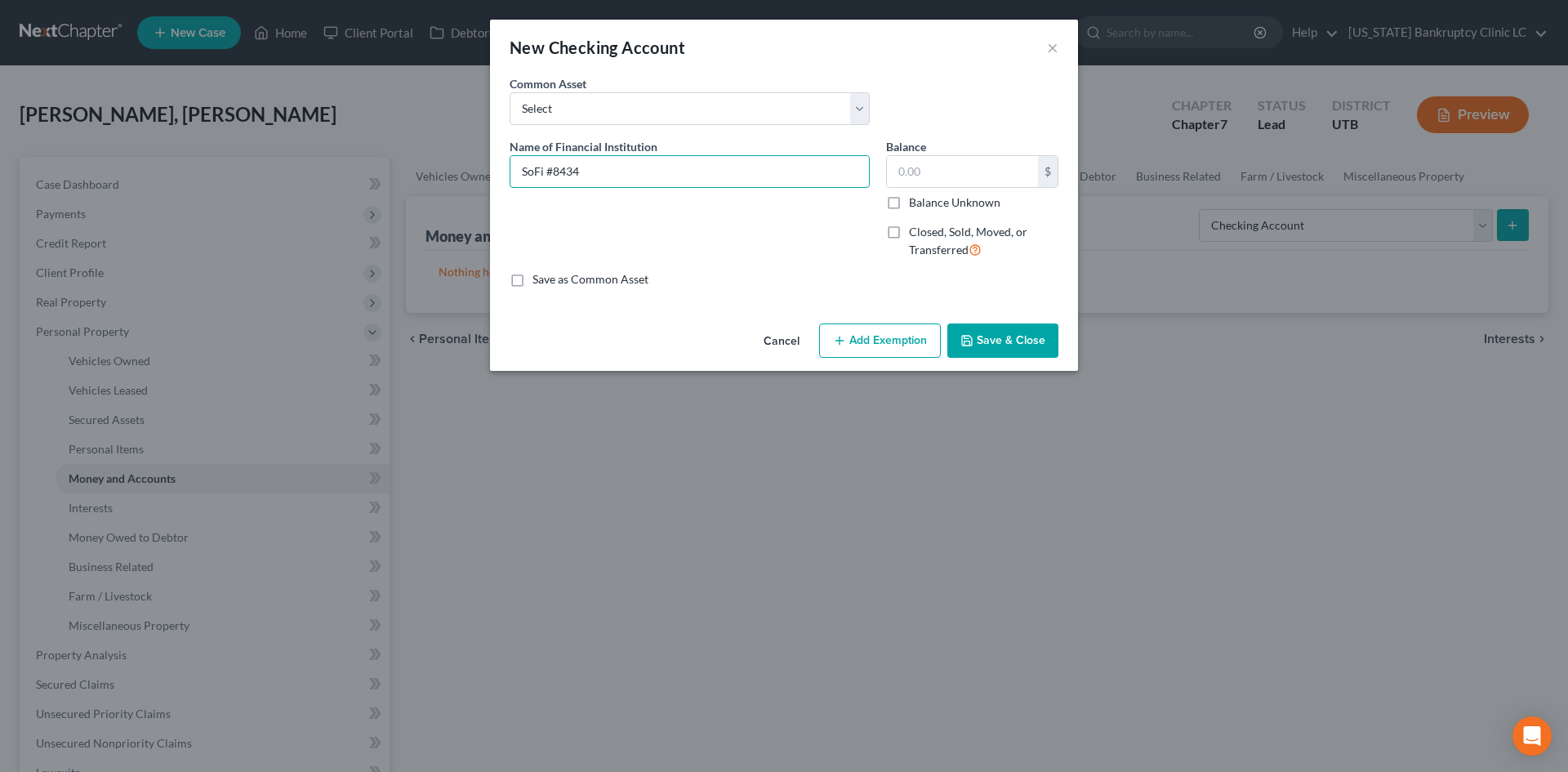
type input "SoFi #8434"
click at [996, 347] on button "Save & Close" at bounding box center [1002, 341] width 111 height 35
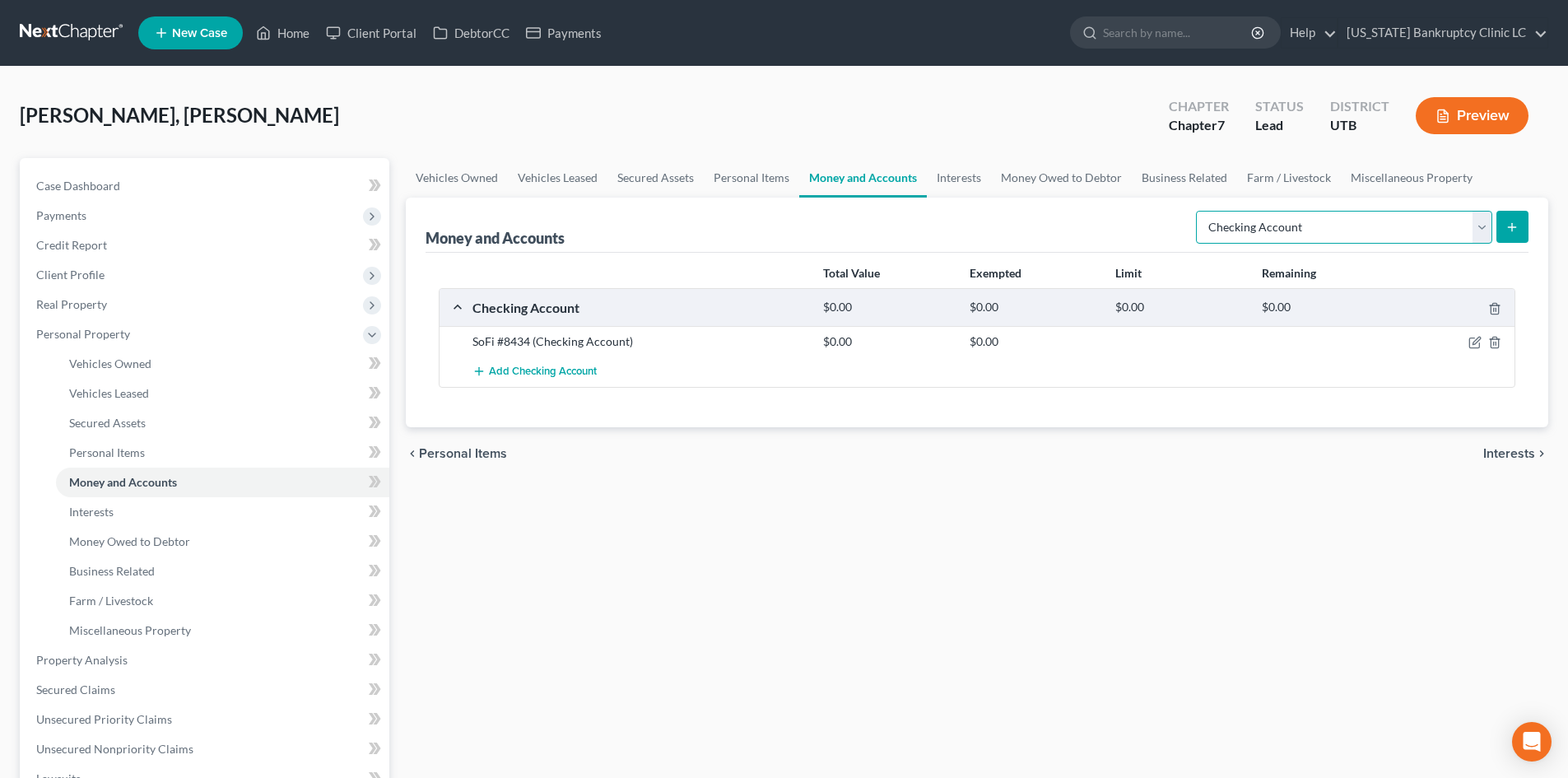
click at [1340, 229] on select "Select Account Type Brokerage Cash on Hand Certificates of Deposit Checking Acc…" at bounding box center [1344, 227] width 296 height 33
select select "savings"
click at [1199, 211] on select "Select Account Type Brokerage Cash on Hand Certificates of Deposit Checking Acc…" at bounding box center [1344, 227] width 296 height 33
click at [1494, 213] on form "Select Account Type Brokerage Cash on Hand Certificates of Deposit Checking Acc…" at bounding box center [1362, 228] width 333 height 34
click at [1499, 217] on button "submit" at bounding box center [1513, 227] width 32 height 32
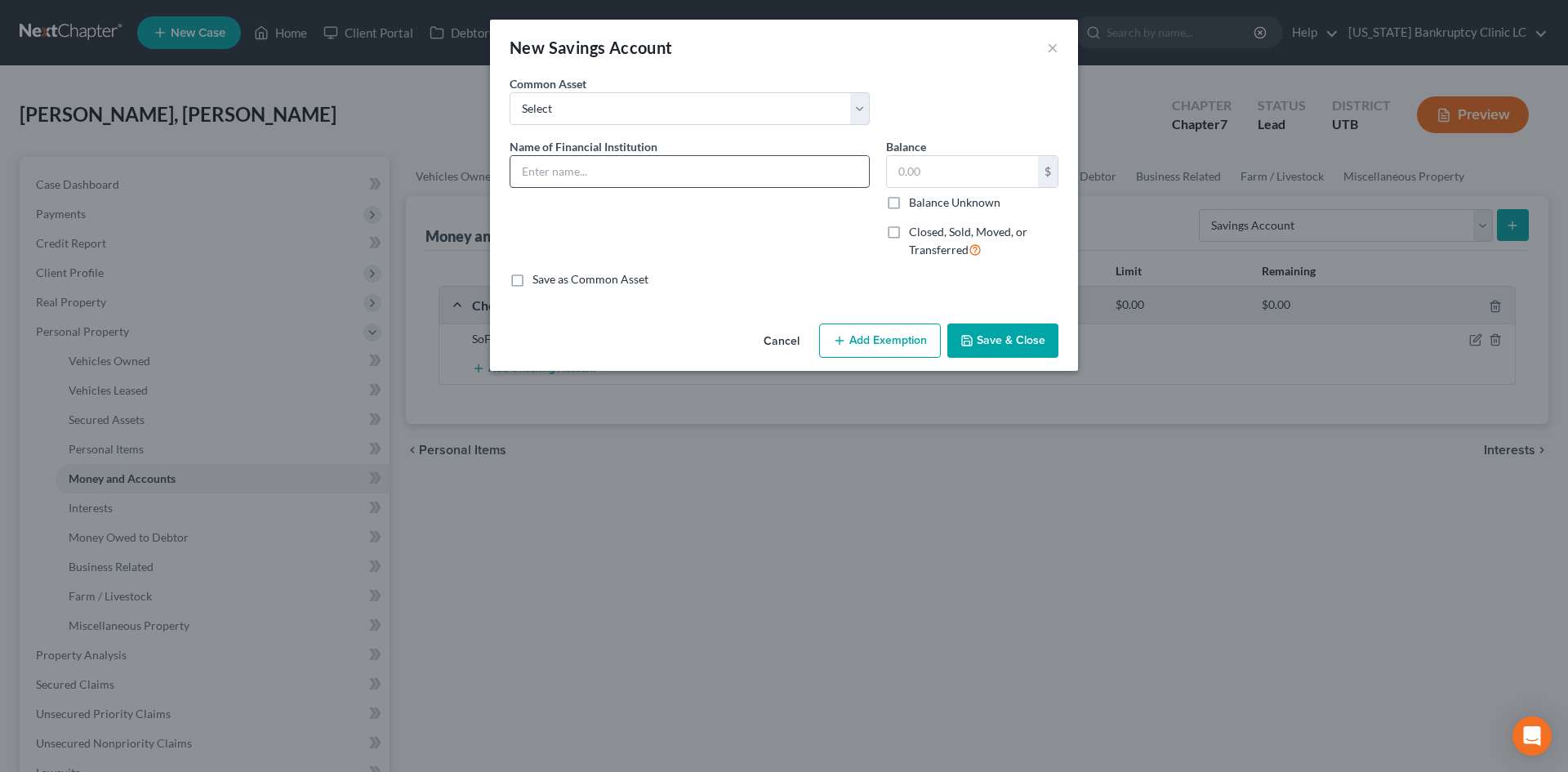
click at [582, 182] on input "text" at bounding box center [689, 171] width 358 height 31
type input "SoFi #1985"
click at [1028, 351] on button "Save & Close" at bounding box center [1002, 341] width 111 height 35
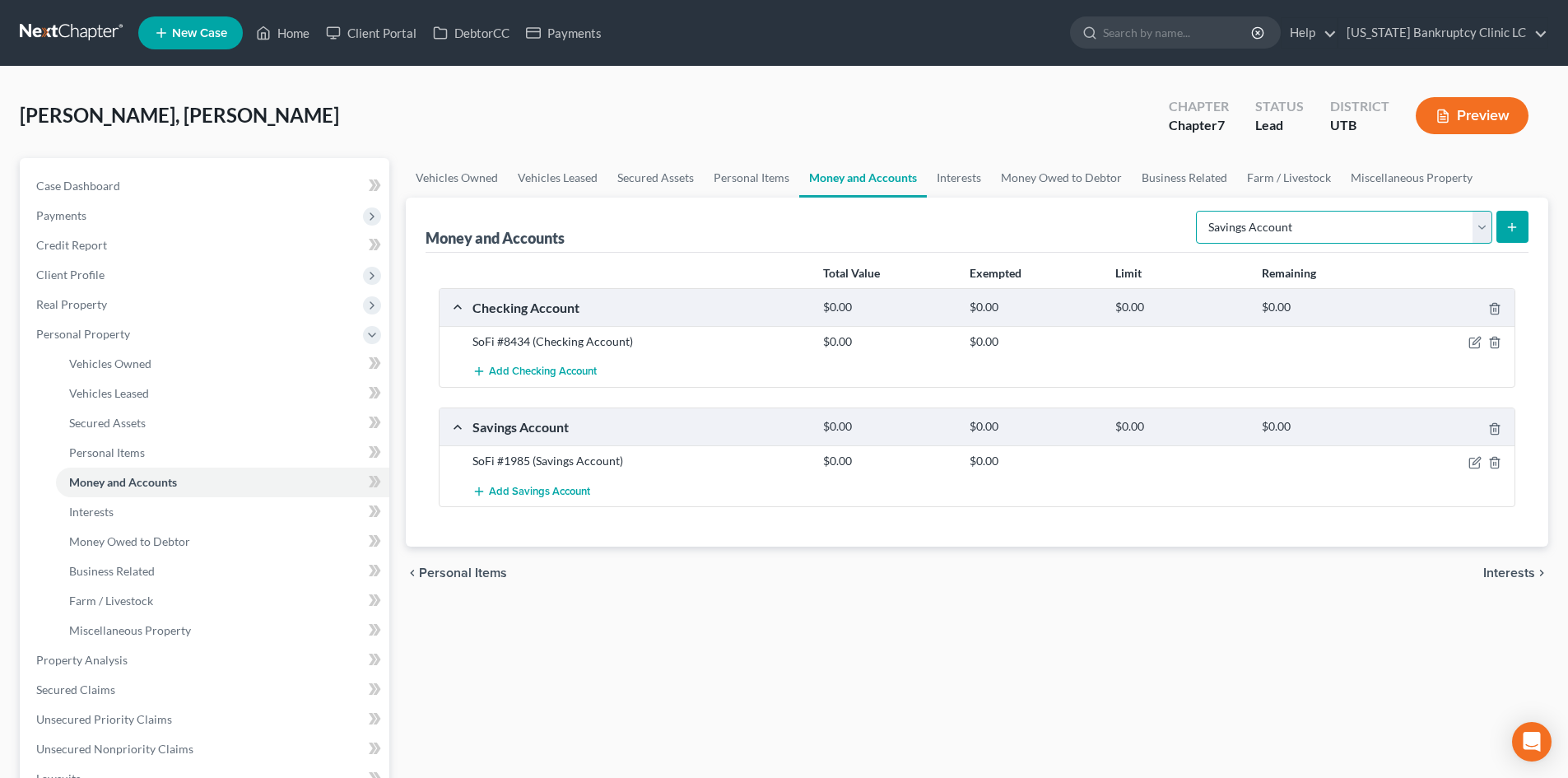
drag, startPoint x: 1369, startPoint y: 230, endPoint x: 1364, endPoint y: 243, distance: 13.9
click at [1369, 230] on select "Select Account Type Brokerage Cash on Hand Certificates of Deposit Checking Acc…" at bounding box center [1344, 227] width 296 height 33
select select "other"
click at [1199, 211] on select "Select Account Type Brokerage Cash on Hand Certificates of Deposit Checking Acc…" at bounding box center [1344, 227] width 296 height 33
click at [1510, 225] on icon "submit" at bounding box center [1512, 227] width 13 height 13
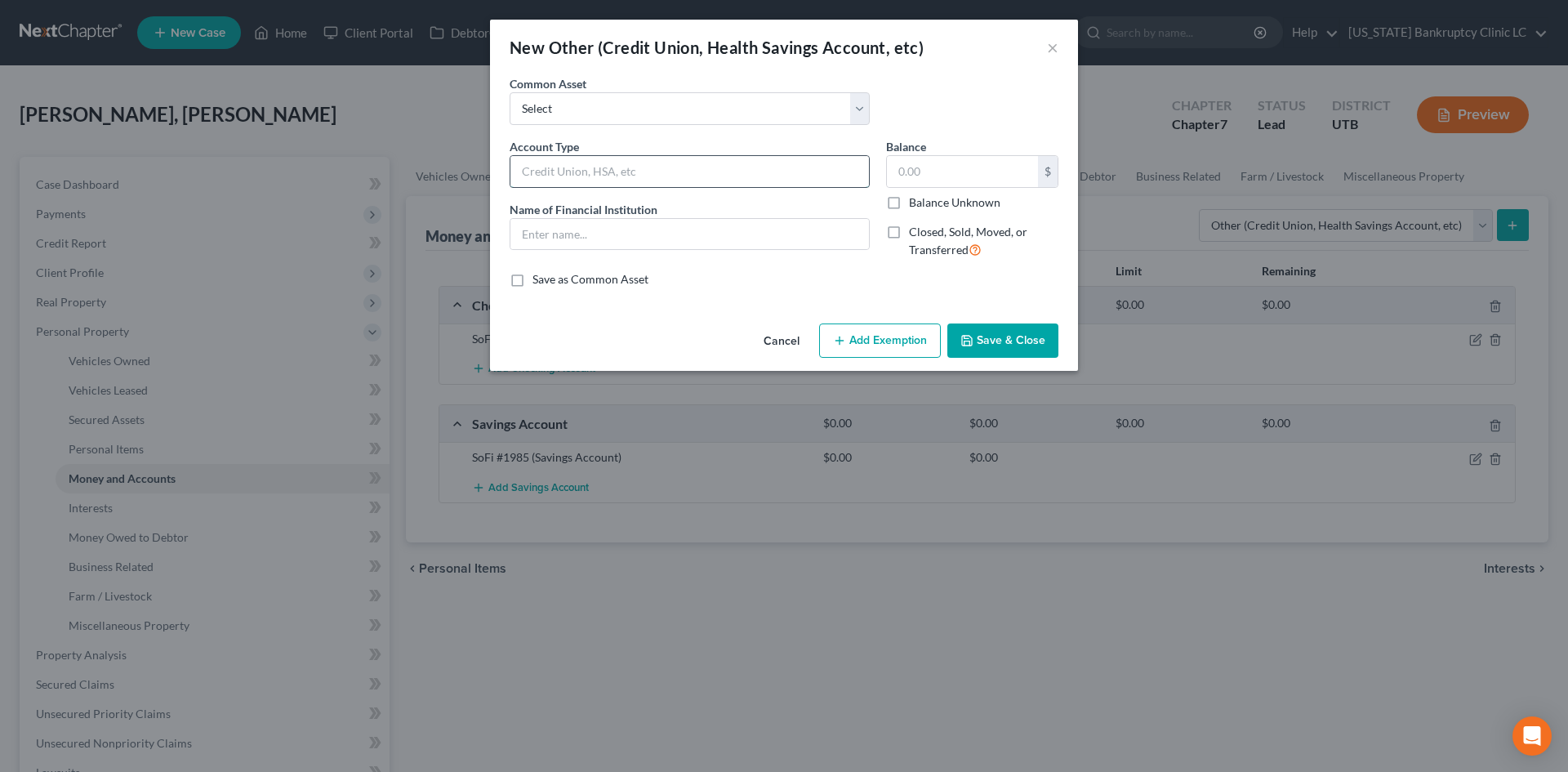
click at [616, 160] on input "text" at bounding box center [689, 171] width 358 height 31
click at [608, 180] on input "Venmo" at bounding box center [689, 171] width 358 height 31
type input "Venmo ([PERSON_NAME])"
click at [599, 242] on input "text" at bounding box center [689, 234] width 358 height 31
type input "Venmo"
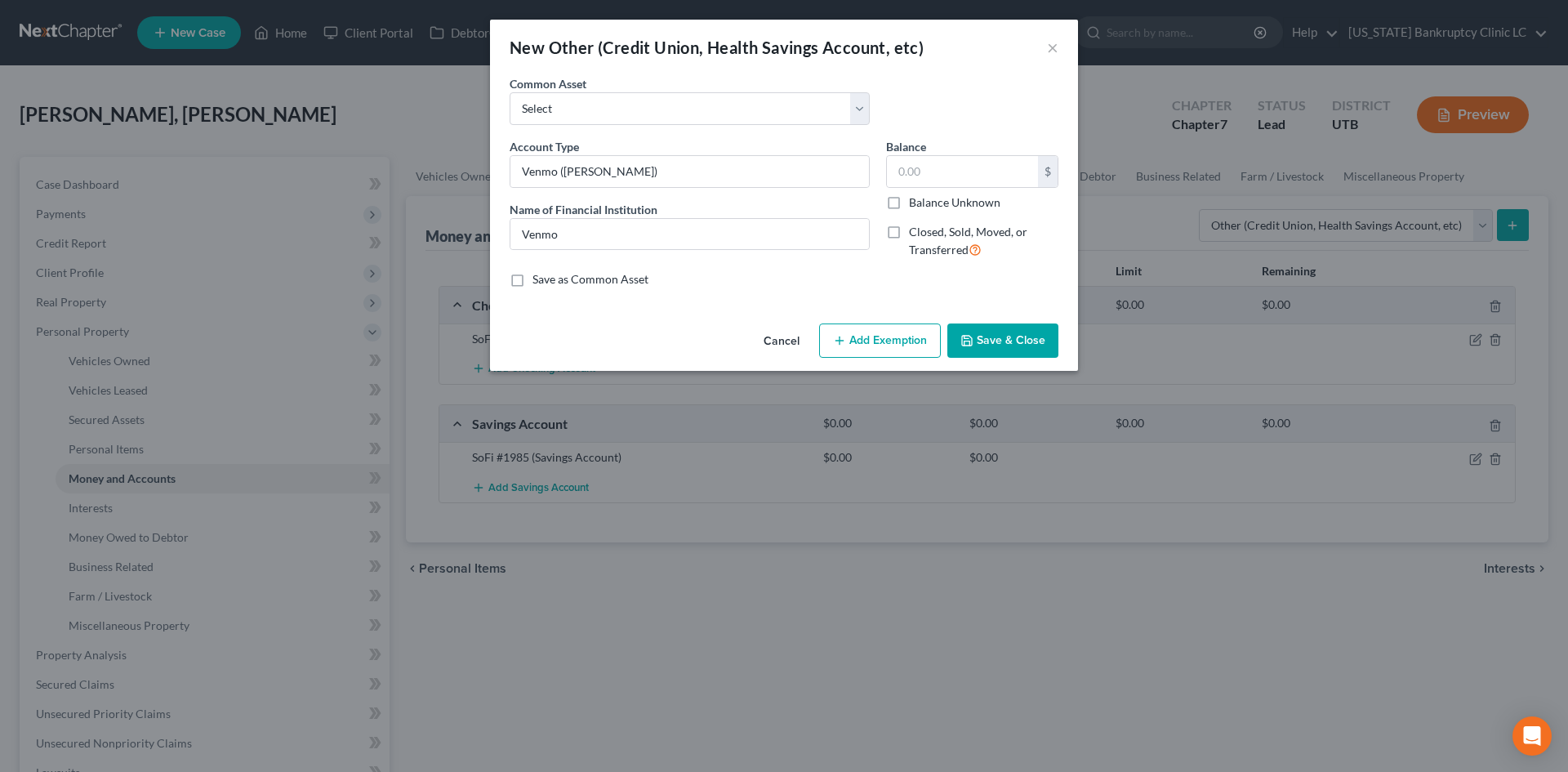
click at [1023, 341] on button "Save & Close" at bounding box center [1002, 341] width 111 height 35
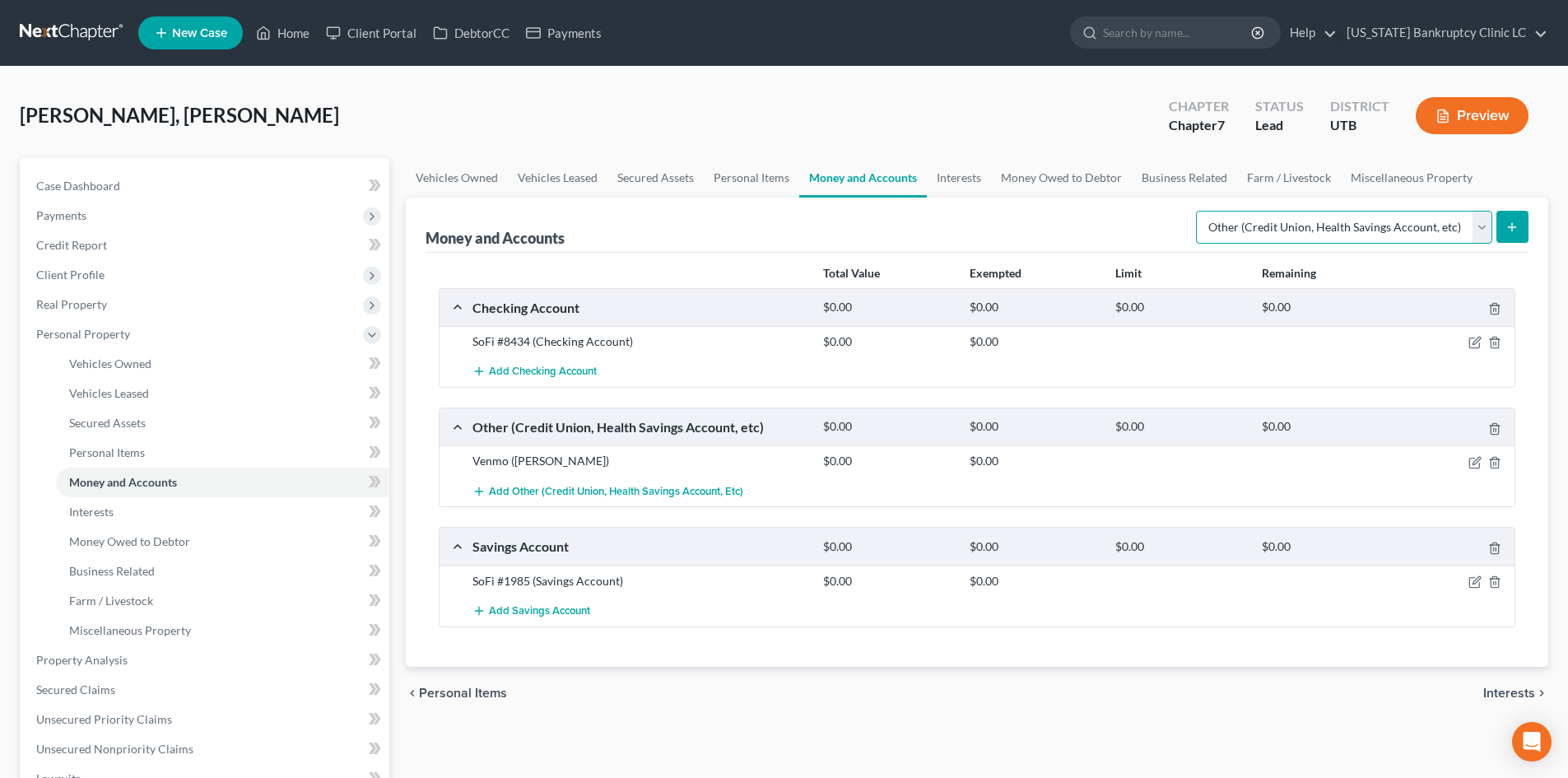
click at [1304, 225] on select "Select Account Type Brokerage Cash on Hand Certificates of Deposit Checking Acc…" at bounding box center [1344, 227] width 296 height 33
drag, startPoint x: 1304, startPoint y: 225, endPoint x: 1464, endPoint y: 227, distance: 160.0
click at [1304, 225] on select "Select Account Type Brokerage Cash on Hand Certificates of Deposit Checking Acc…" at bounding box center [1344, 227] width 296 height 33
click at [1519, 226] on icon "submit" at bounding box center [1512, 227] width 13 height 13
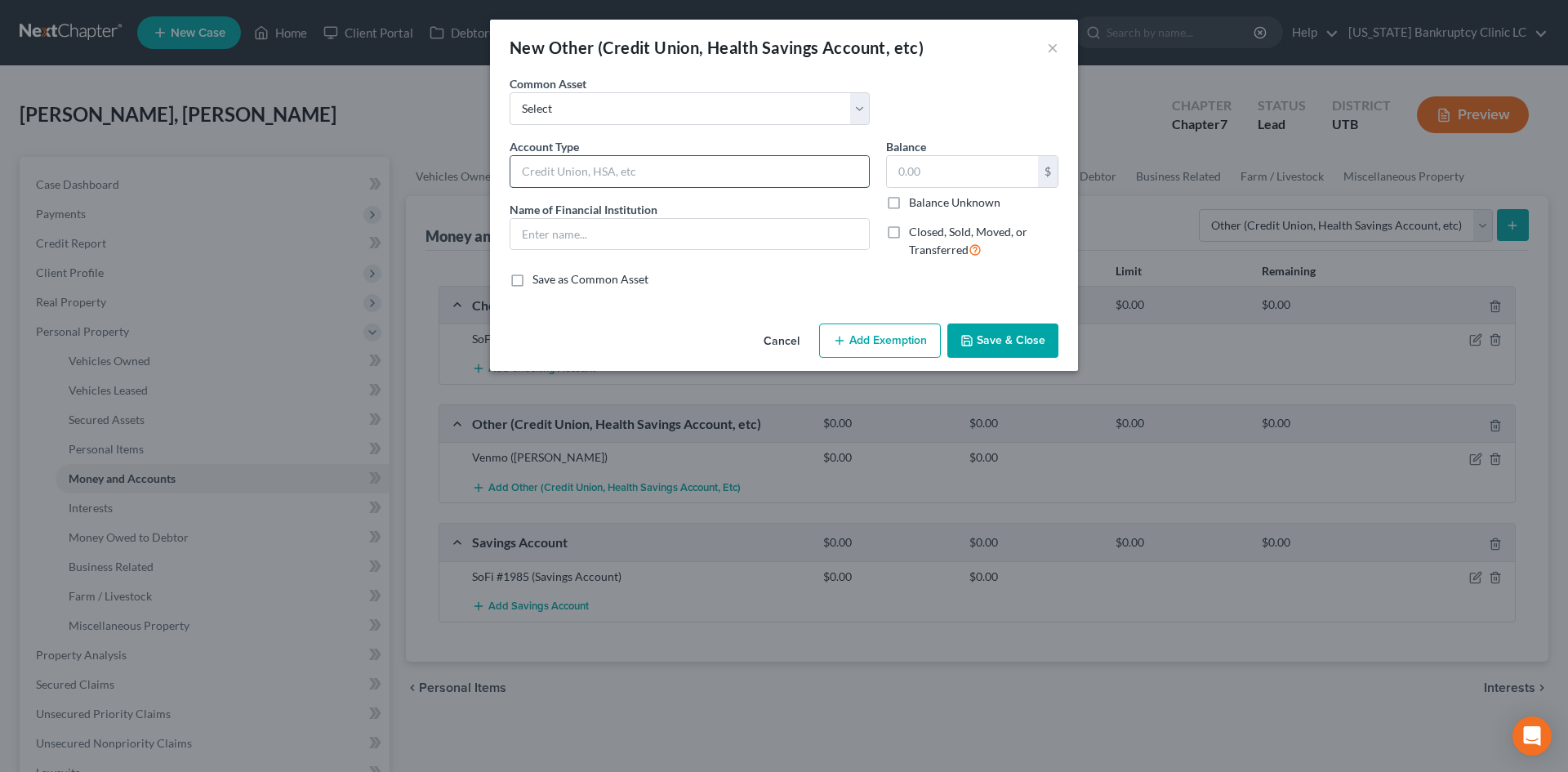
click at [613, 161] on input "text" at bounding box center [689, 171] width 358 height 31
type input "Venmo ([MEDICAL_DATA])"
click at [685, 221] on input "text" at bounding box center [689, 234] width 358 height 31
type input "Venmo"
click at [1036, 337] on button "Save & Close" at bounding box center [1002, 341] width 111 height 35
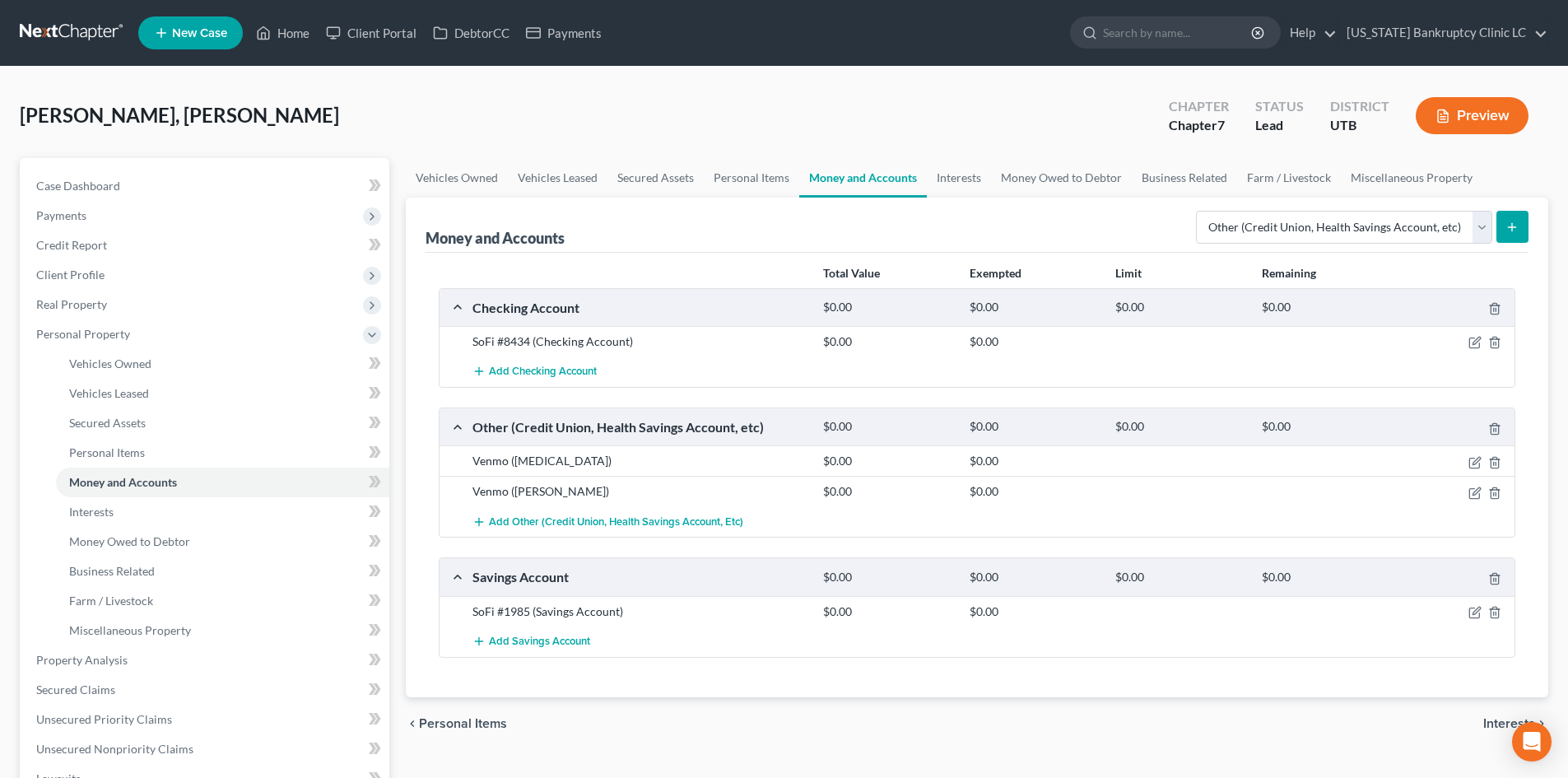
click at [1513, 222] on icon "submit" at bounding box center [1512, 227] width 13 height 13
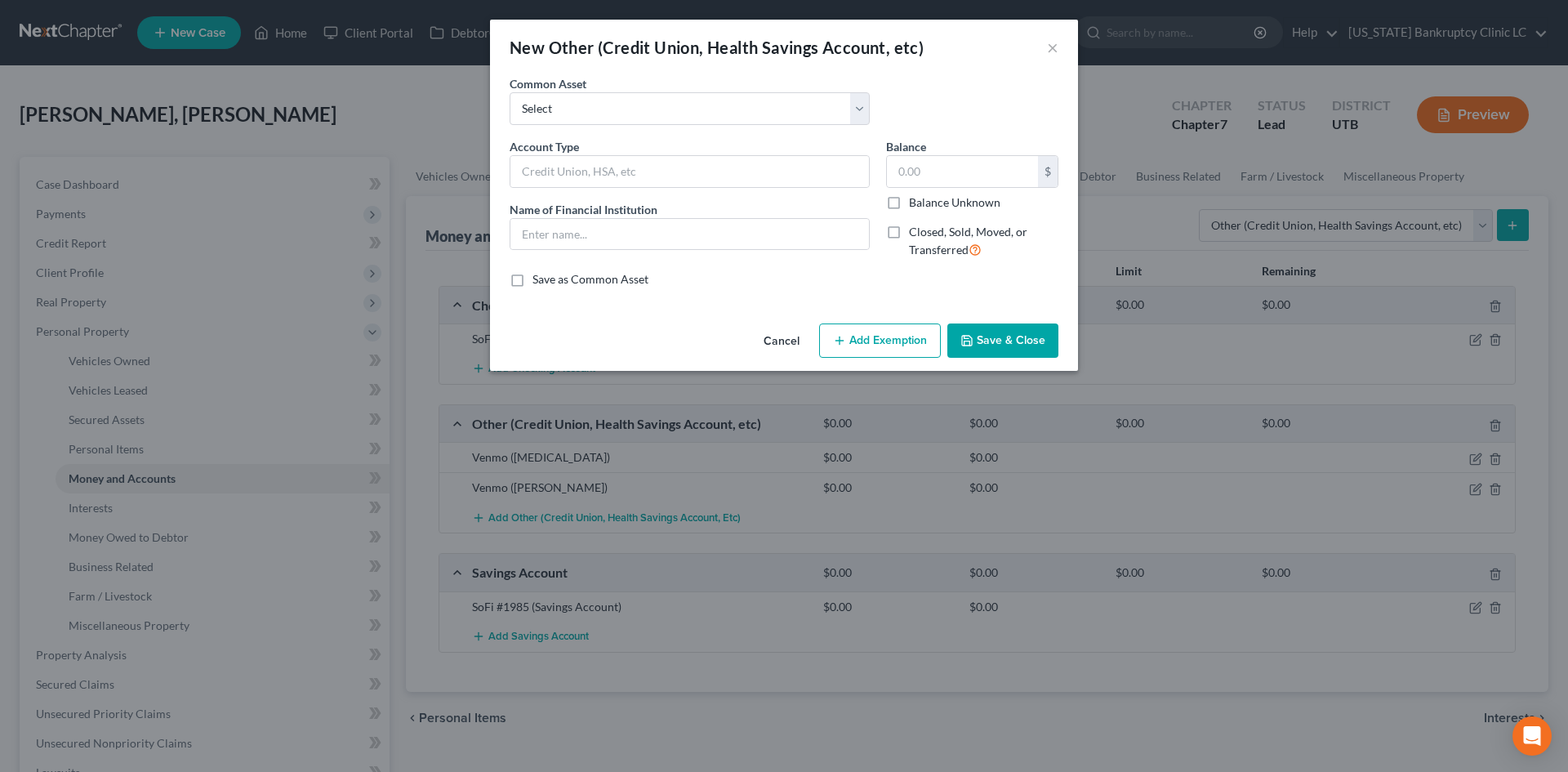
click at [619, 154] on div "Account Type" at bounding box center [689, 163] width 360 height 50
click at [617, 177] on input "text" at bounding box center [689, 171] width 358 height 31
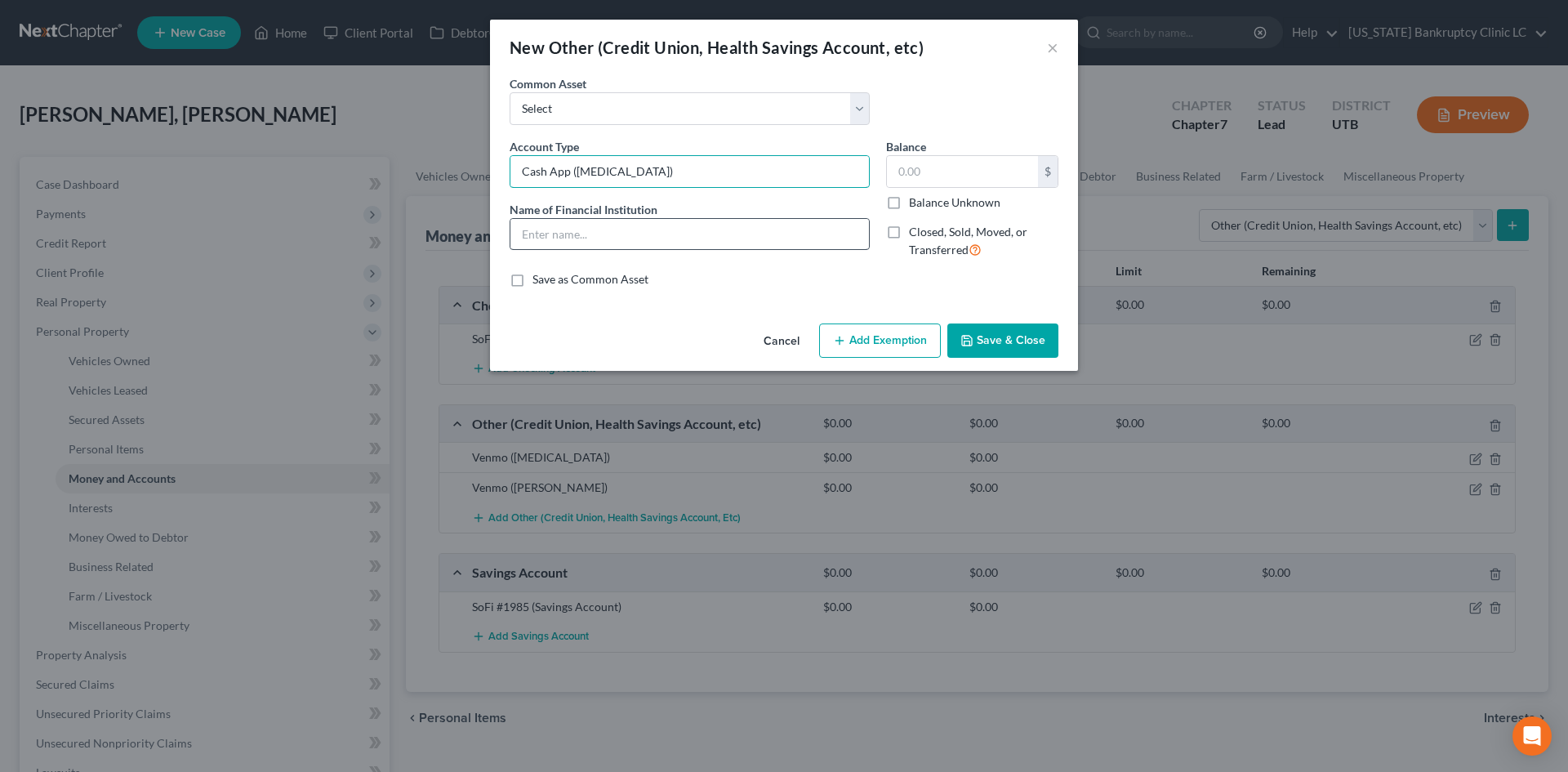
type input "Cash App ([MEDICAL_DATA])"
click at [658, 249] on input "text" at bounding box center [689, 234] width 358 height 31
type input "Cash App"
click at [985, 336] on button "Save & Close" at bounding box center [1002, 341] width 111 height 35
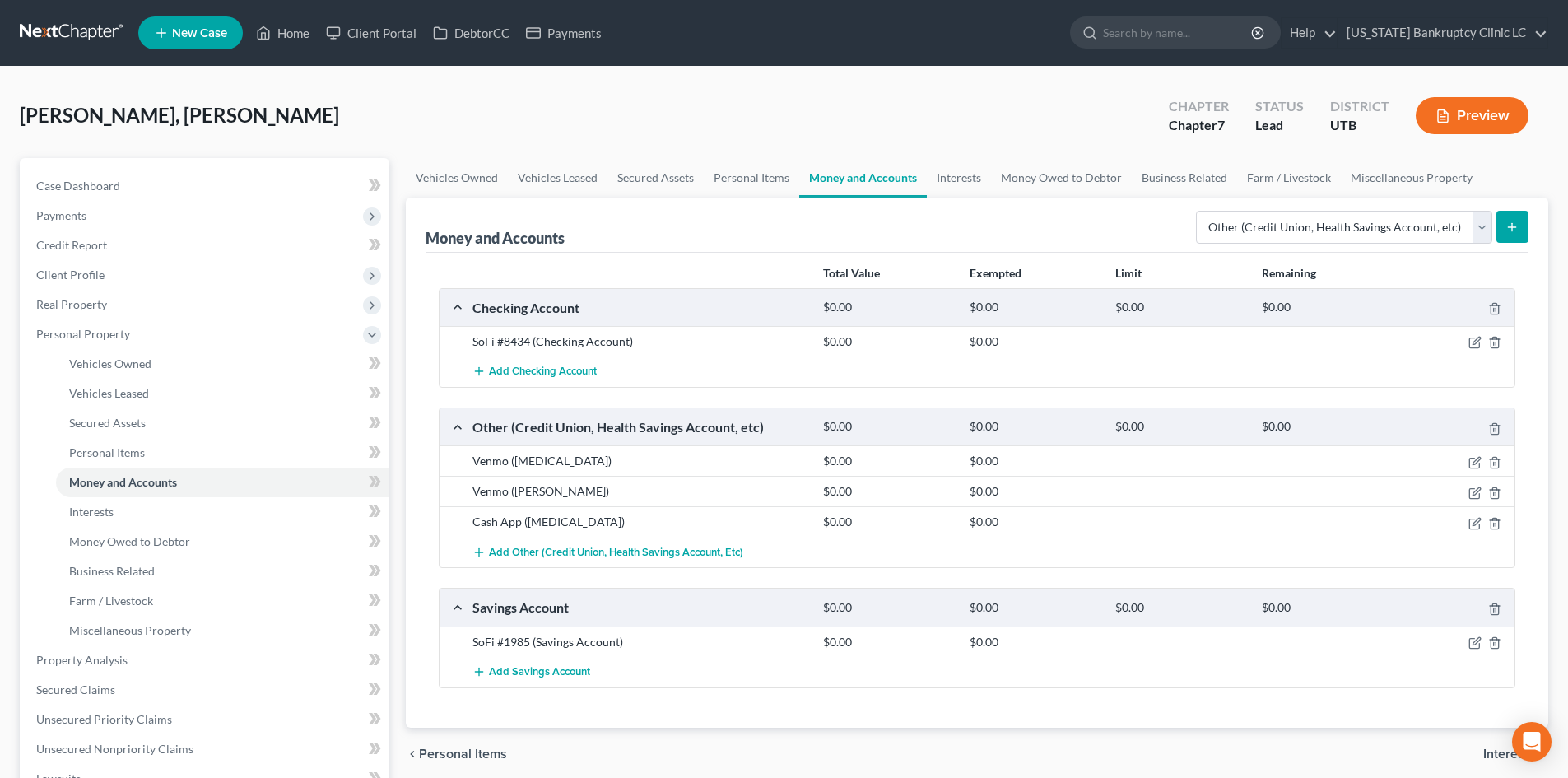
click at [1530, 222] on div "Money and Accounts Select Account Type Brokerage Cash on Hand Certificates of D…" at bounding box center [977, 462] width 1142 height 530
click at [1519, 224] on icon "submit" at bounding box center [1512, 227] width 13 height 13
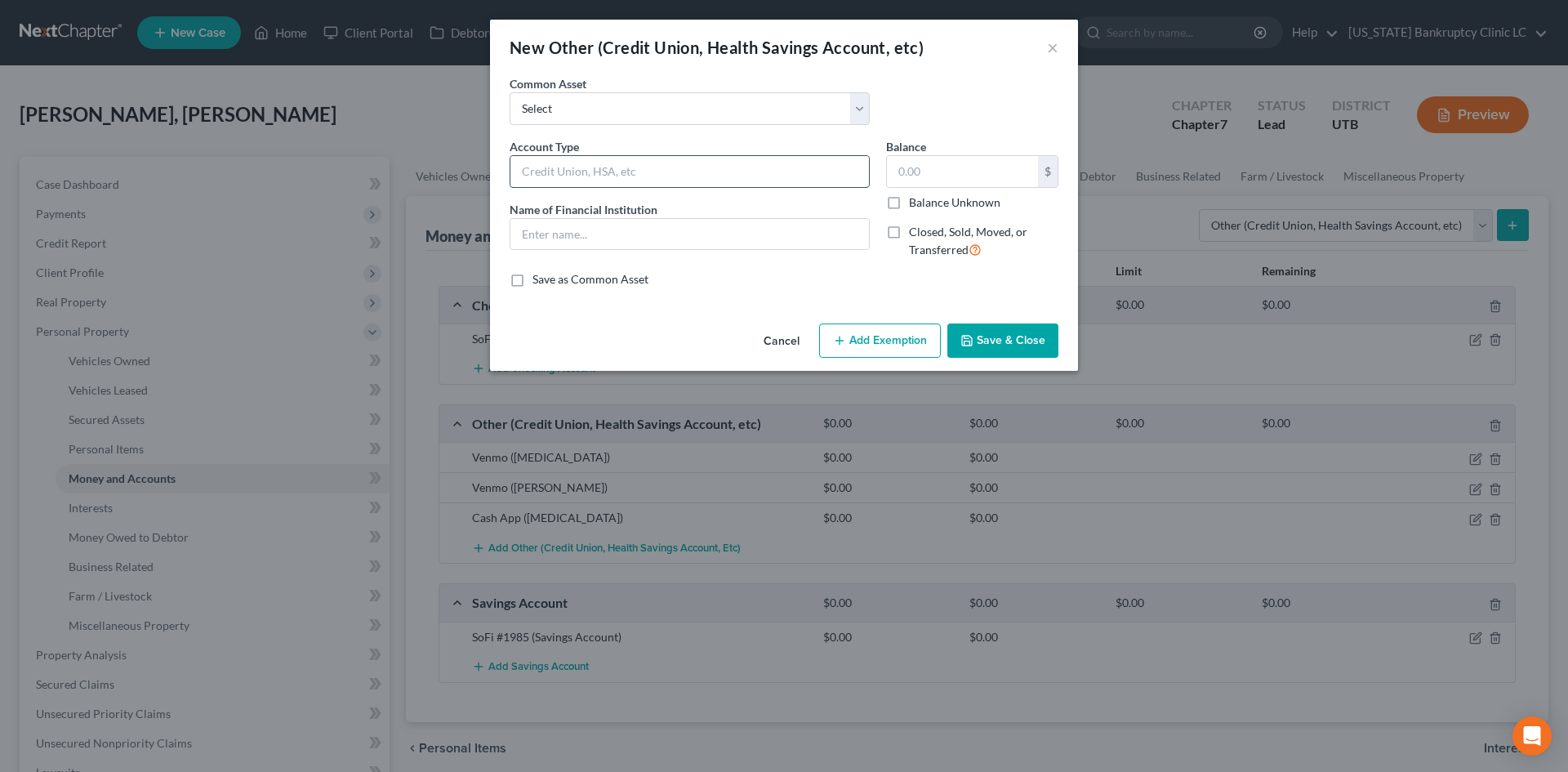
click at [664, 161] on input "text" at bounding box center [689, 171] width 358 height 31
type input "PayPal ([MEDICAL_DATA])"
click at [1024, 351] on button "Save & Close" at bounding box center [1002, 341] width 111 height 35
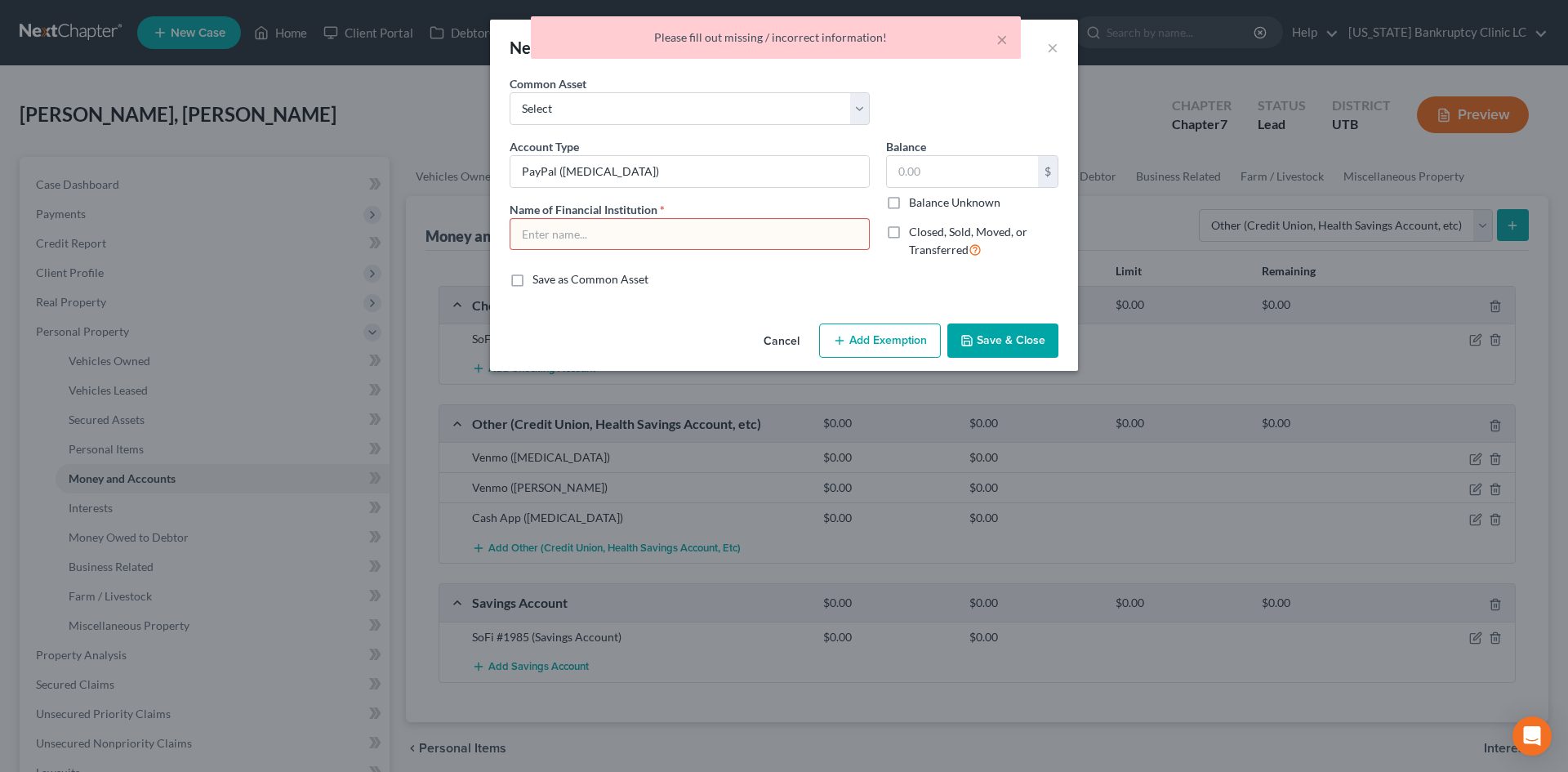
click at [666, 232] on input "text" at bounding box center [689, 234] width 358 height 31
type input "PayPal"
click at [1047, 343] on button "Save & Close" at bounding box center [1002, 341] width 111 height 35
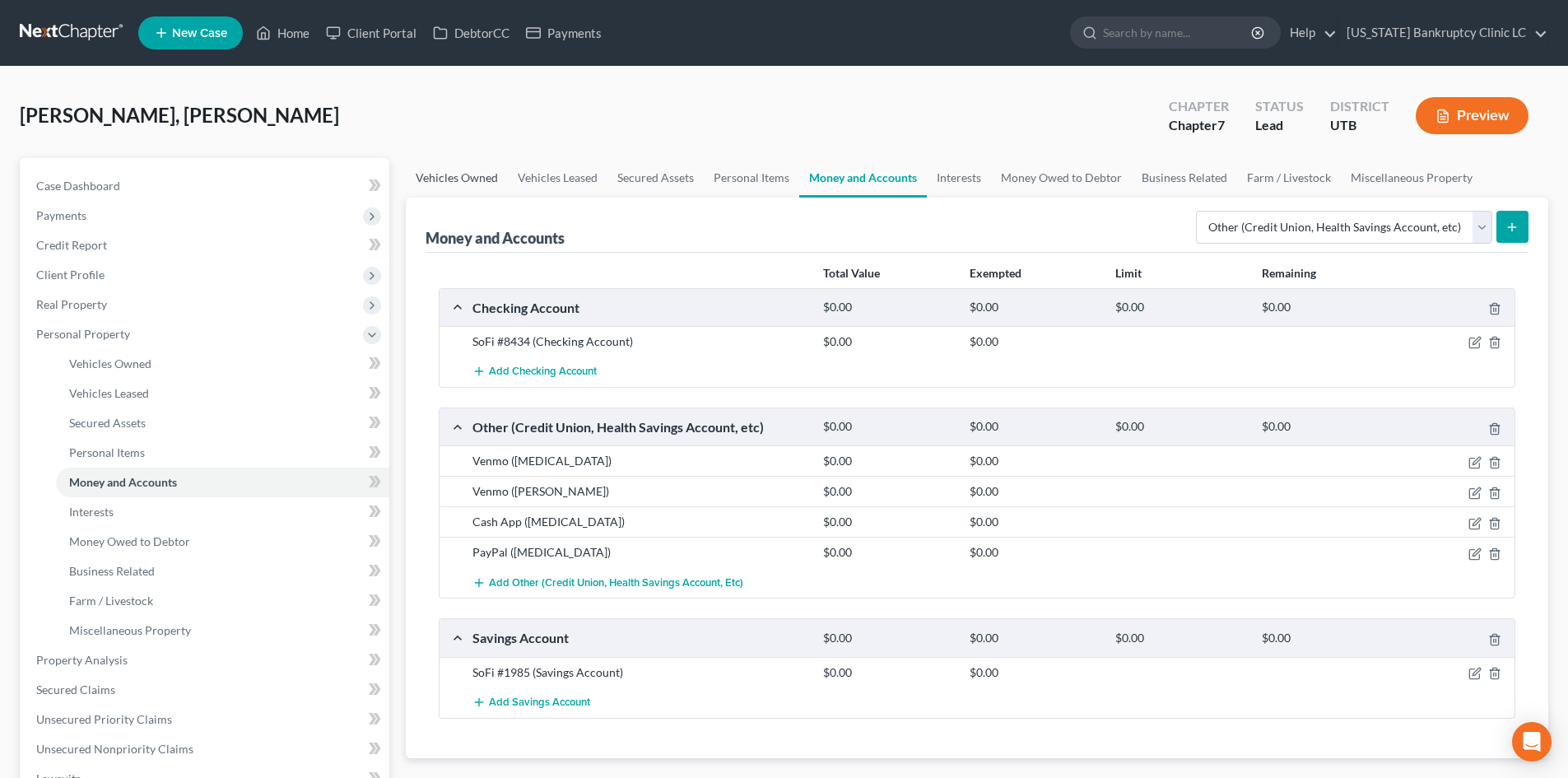
drag, startPoint x: 433, startPoint y: 173, endPoint x: 459, endPoint y: 180, distance: 26.9
click at [433, 173] on link "Vehicles Owned" at bounding box center [457, 178] width 102 height 39
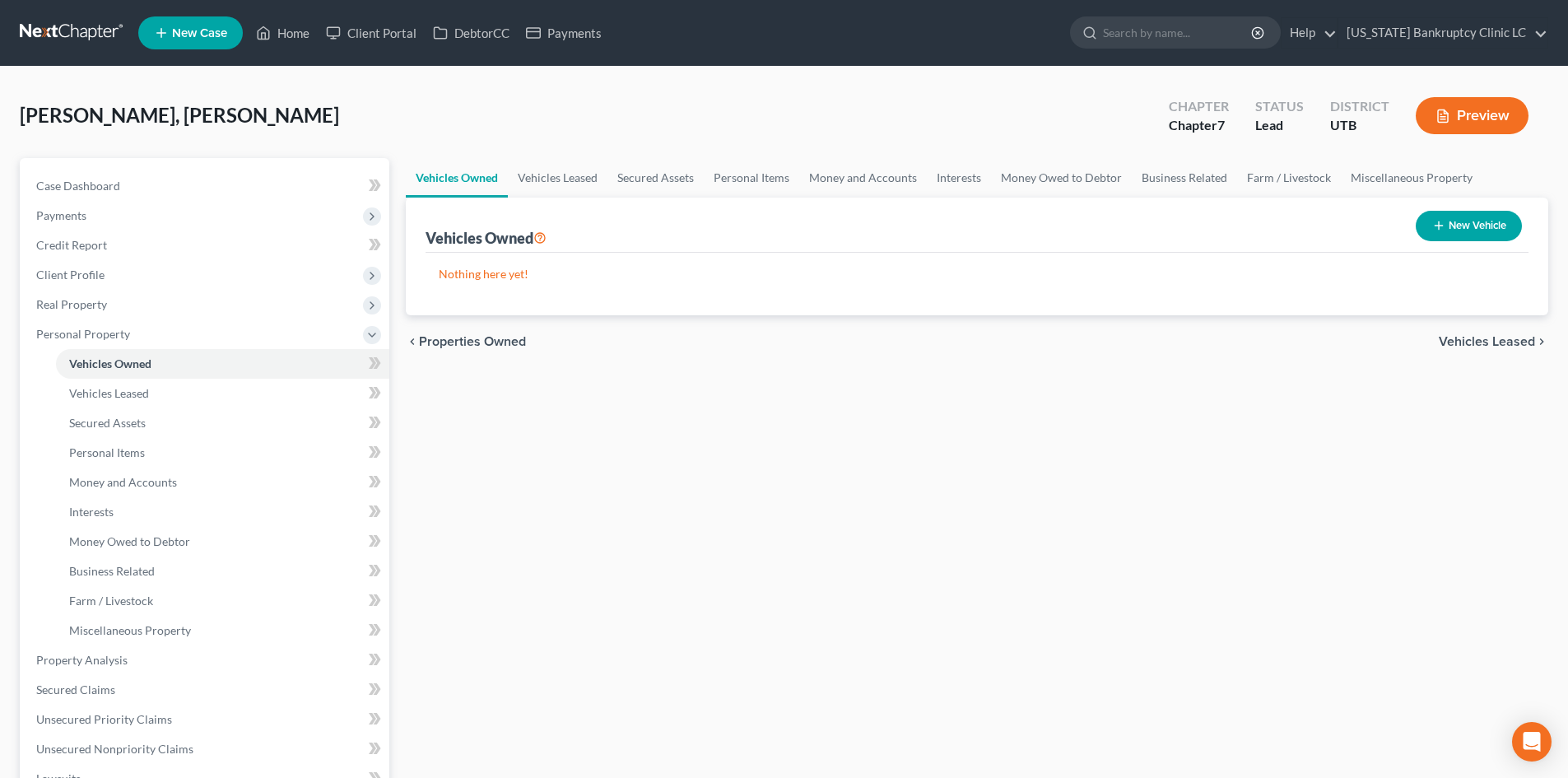
click at [1447, 224] on button "New Vehicle" at bounding box center [1469, 226] width 106 height 30
select select "0"
select select "2"
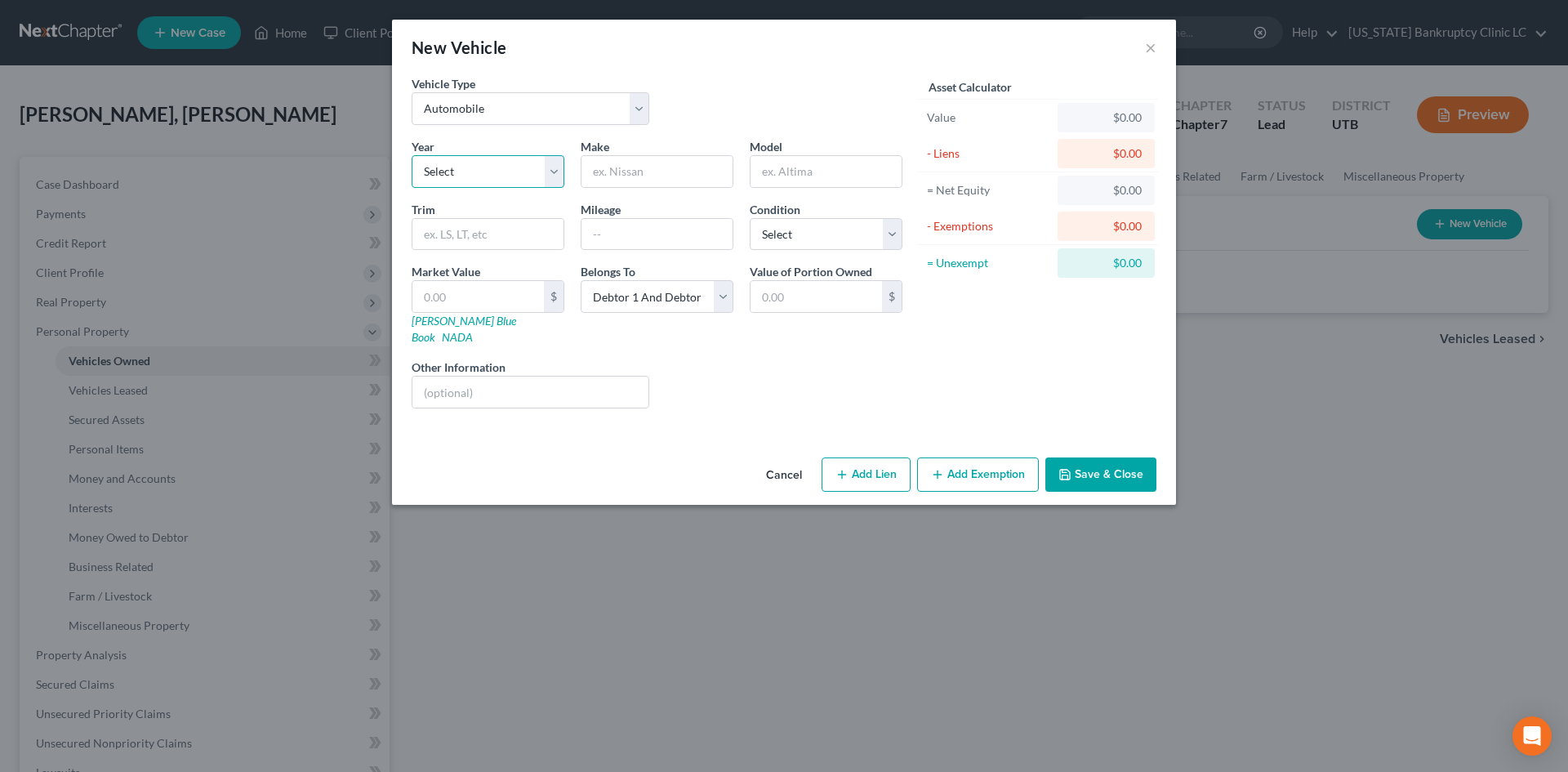
click at [448, 173] on select "Select 2026 2025 2024 2023 2022 2021 2020 2019 2018 2017 2016 2015 2014 2013 20…" at bounding box center [488, 171] width 153 height 33
select select "28"
click at [412, 155] on select "Select 2026 2025 2024 2023 2022 2021 2020 2019 2018 2017 2016 2015 2014 2013 20…" at bounding box center [488, 171] width 153 height 33
click at [656, 166] on input "text" at bounding box center [657, 171] width 151 height 31
type input "GMC"
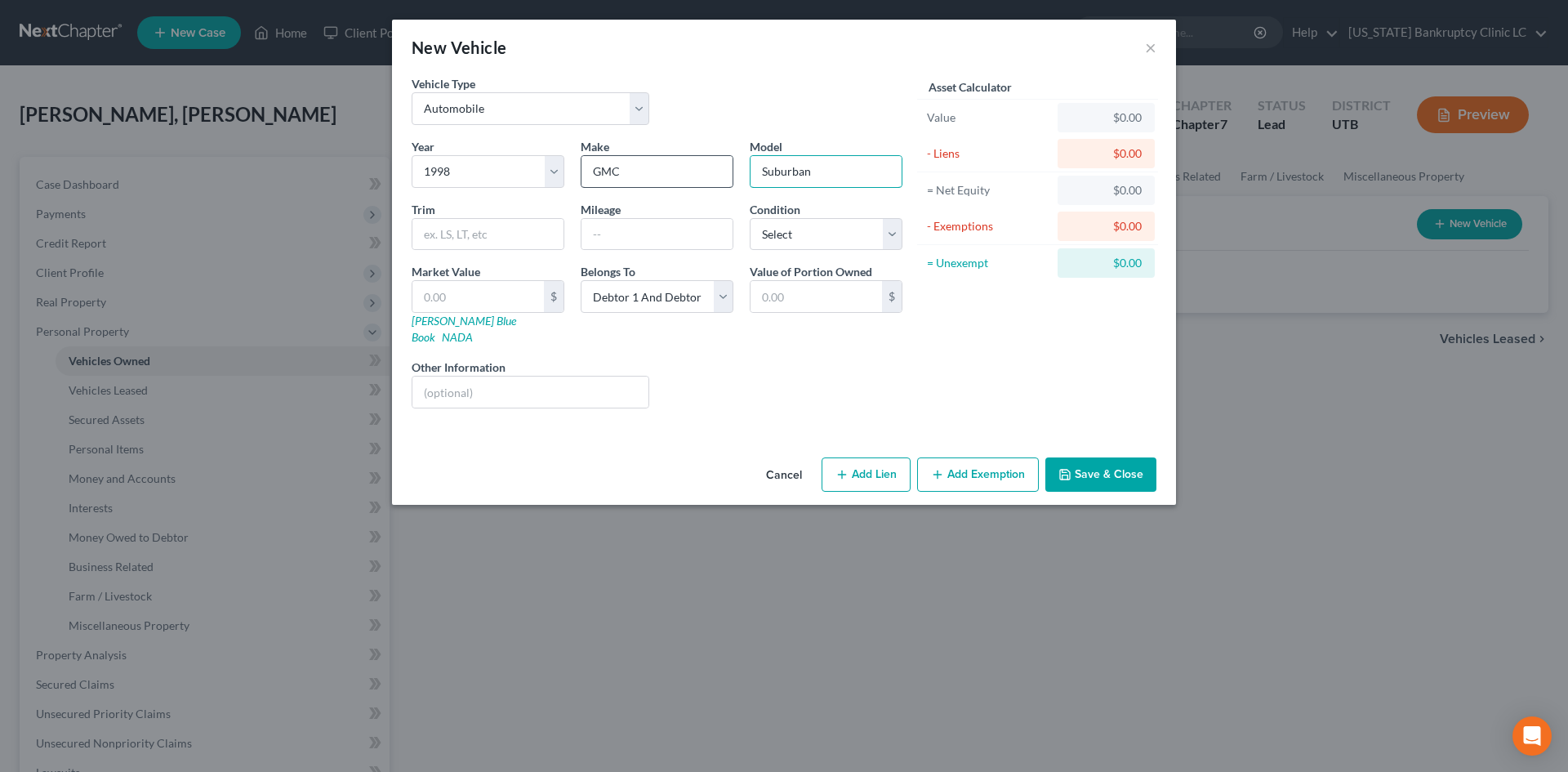
type input "Suburban"
click at [693, 232] on input "text" at bounding box center [657, 234] width 151 height 31
type input "300000"
click at [816, 234] on select "Select Excellent Very Good Good Fair Poor" at bounding box center [826, 234] width 153 height 33
select select "4"
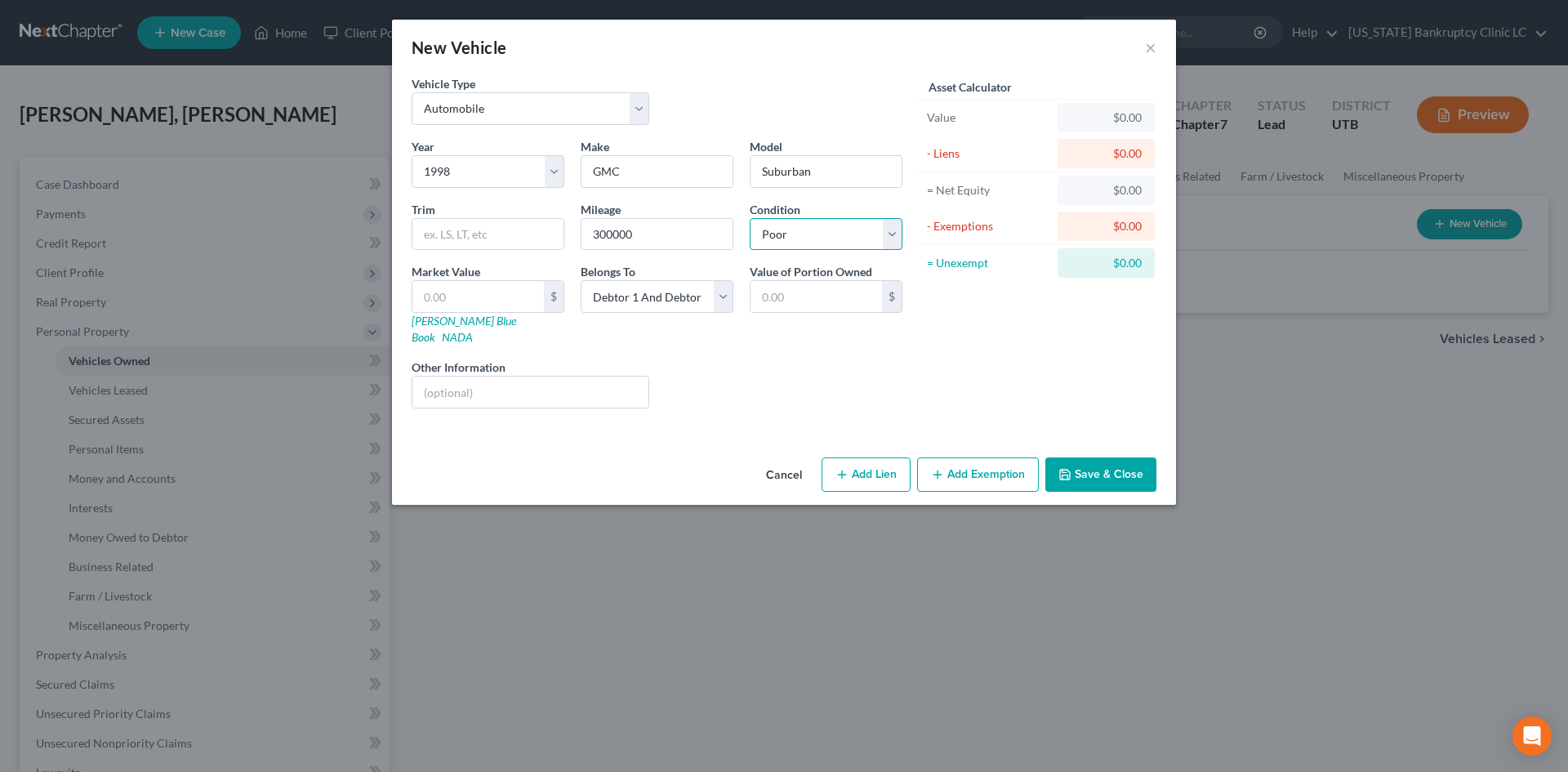
click at [749, 218] on select "Select Excellent Very Good Good Fair Poor" at bounding box center [826, 234] width 153 height 33
click at [447, 319] on link "[PERSON_NAME] Blue Book" at bounding box center [464, 329] width 105 height 30
click at [458, 295] on input "text" at bounding box center [478, 296] width 131 height 31
type input "6"
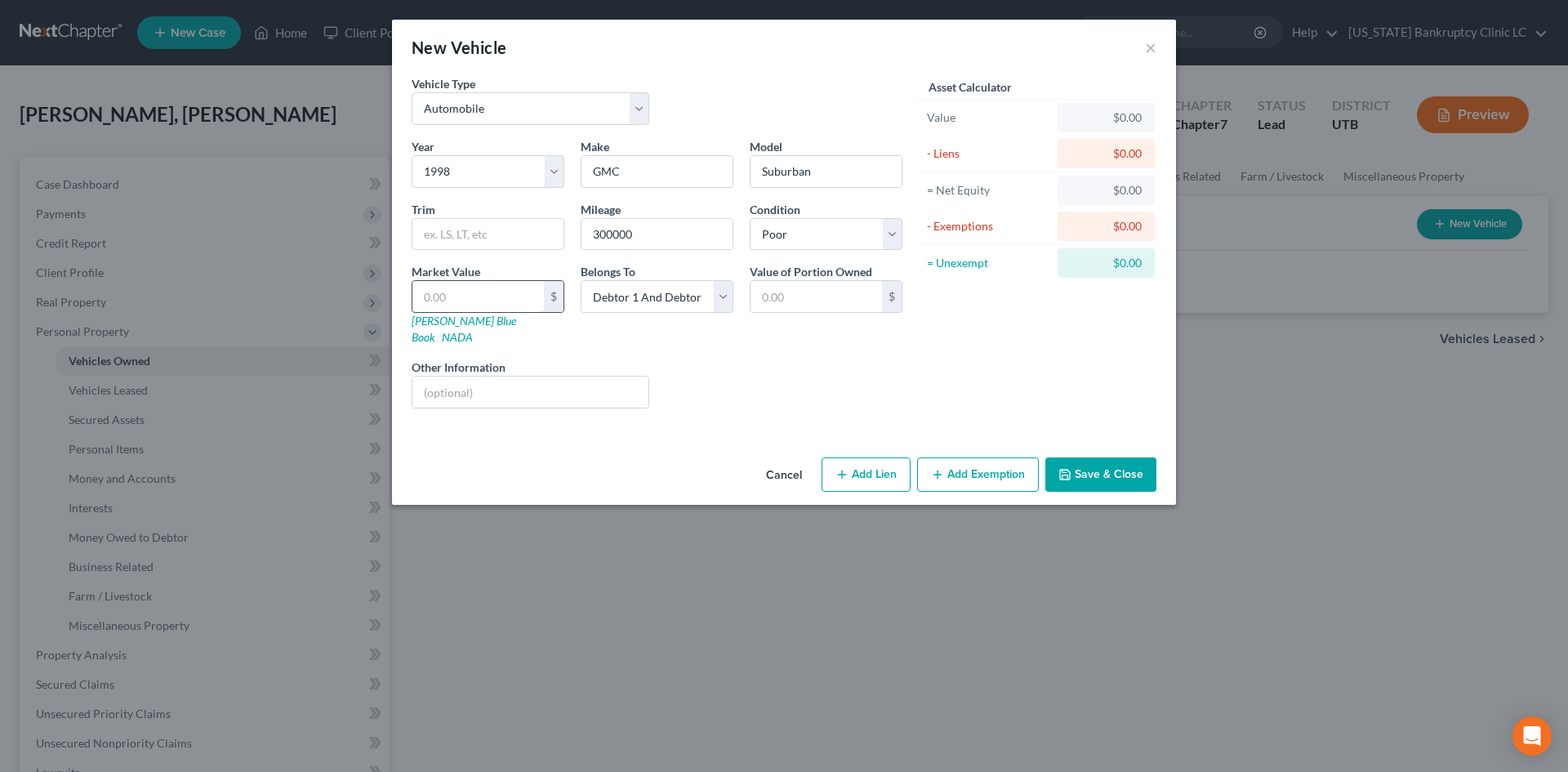
type input "6.00"
type input "67"
type input "67.00"
type input "6"
type input "6.00"
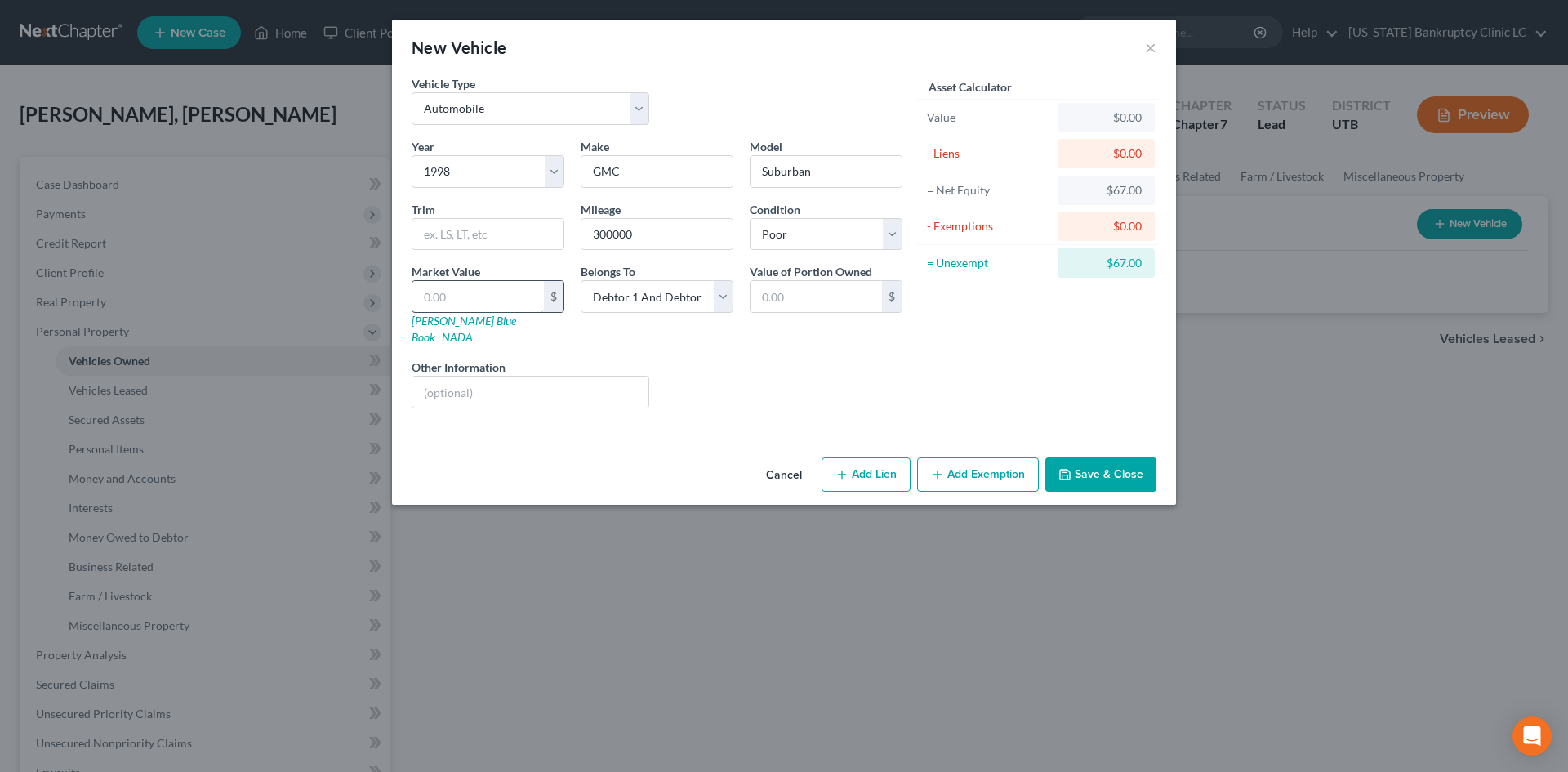
type input "3"
type input "3.00"
type input "37"
type input "37.00"
type input "373"
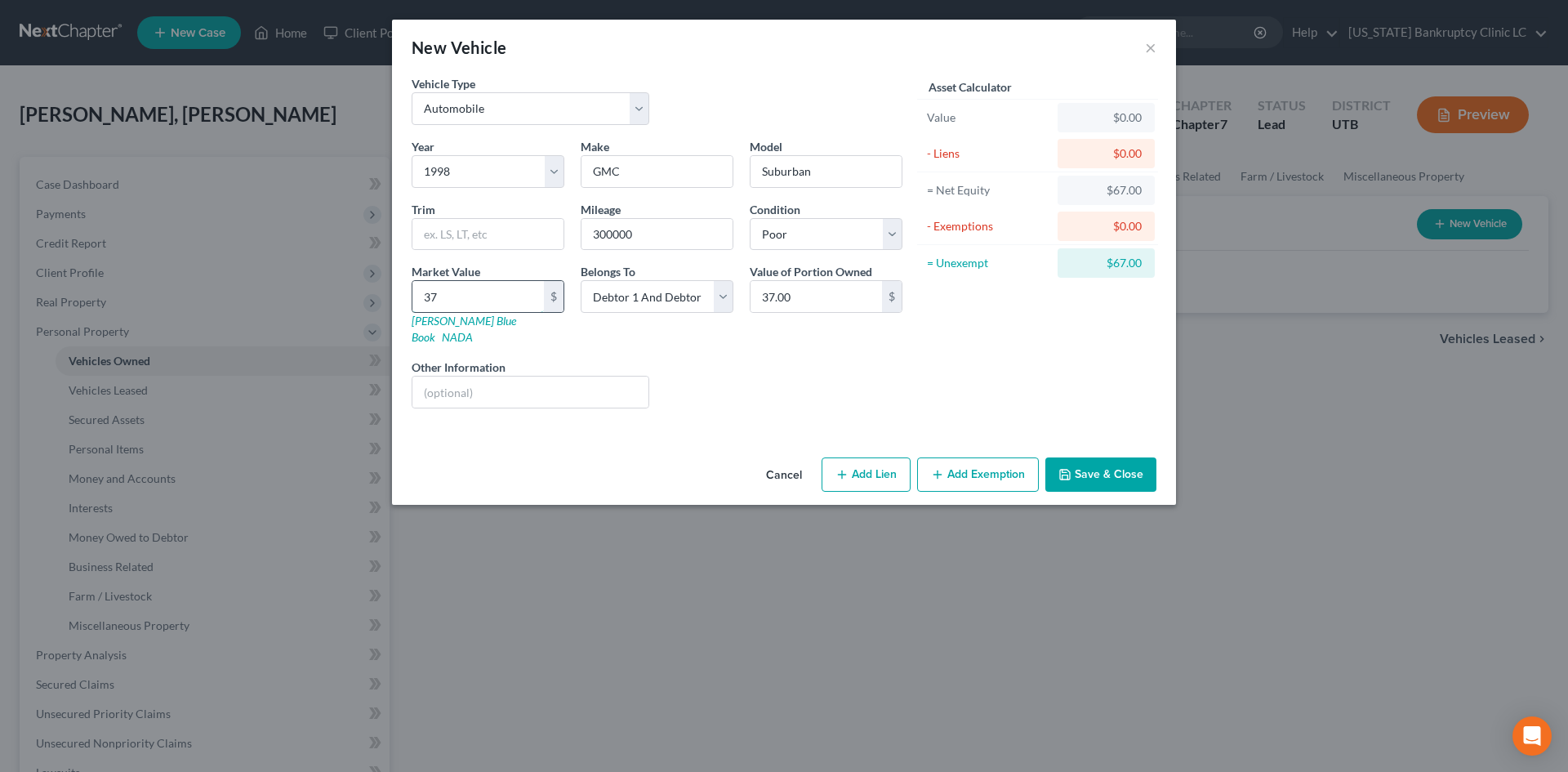
type input "373.00"
type input "373"
click at [786, 358] on div "Liens Select" at bounding box center [784, 383] width 254 height 50
click at [1104, 458] on button "Save & Close" at bounding box center [1100, 475] width 111 height 35
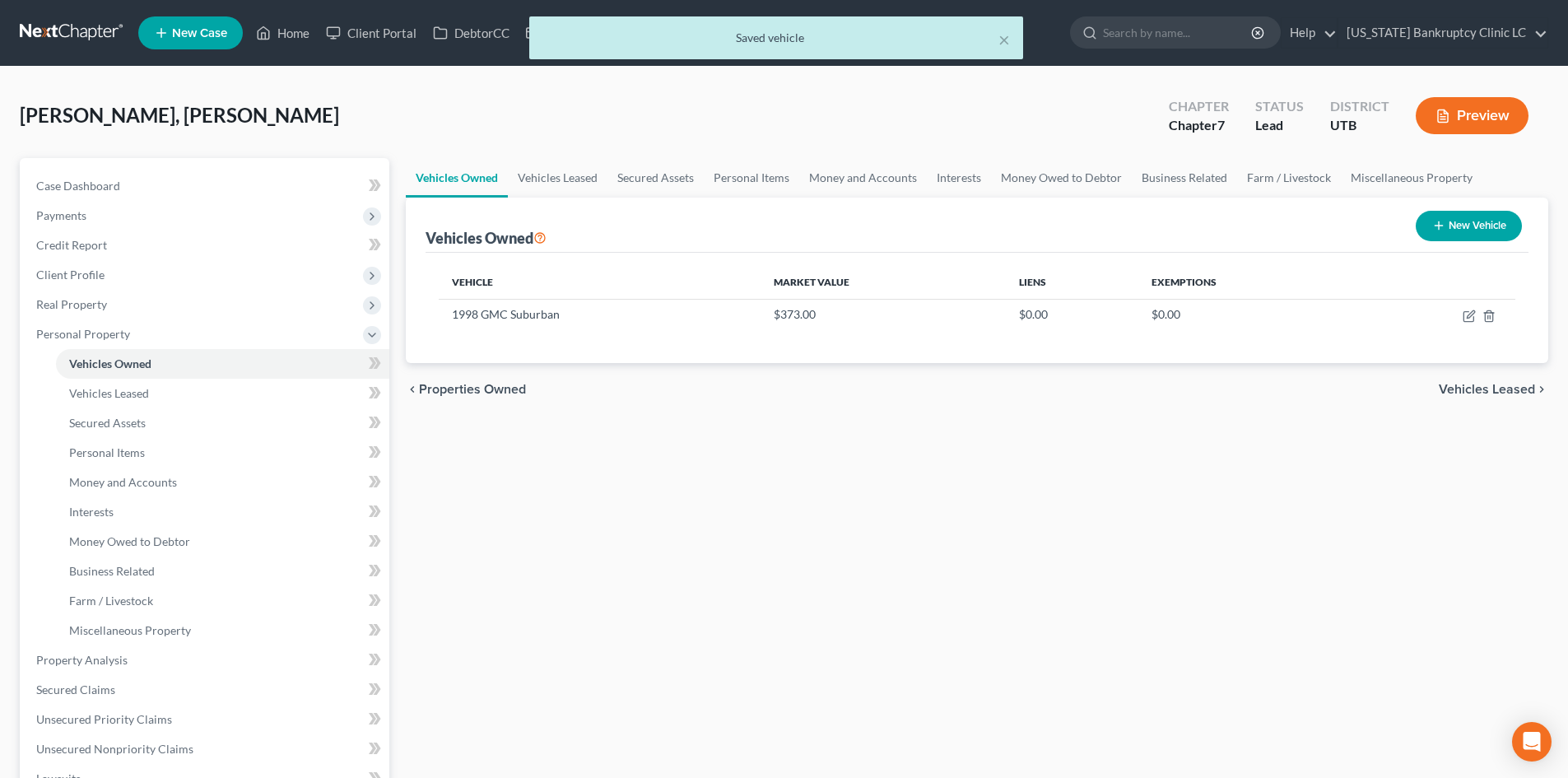
click at [1486, 229] on button "New Vehicle" at bounding box center [1469, 226] width 106 height 30
select select "0"
select select "2"
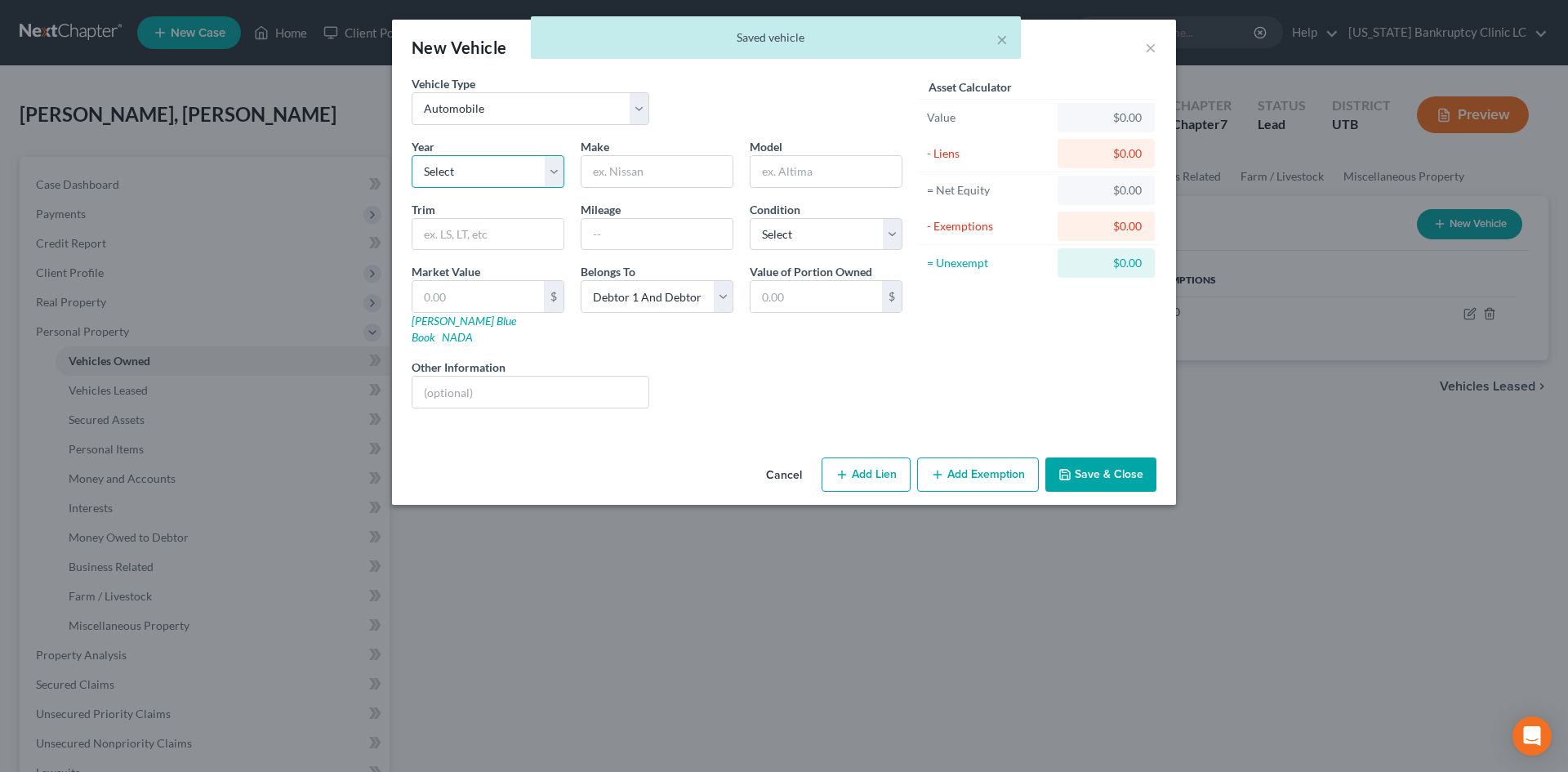
click at [458, 165] on select "Select 2026 2025 2024 2023 2022 2021 2020 2019 2018 2017 2016 2015 2014 2013 20…" at bounding box center [488, 171] width 153 height 33
select select "23"
click at [412, 155] on select "Select 2026 2025 2024 2023 2022 2021 2020 2019 2018 2017 2016 2015 2014 2013 20…" at bounding box center [488, 171] width 153 height 33
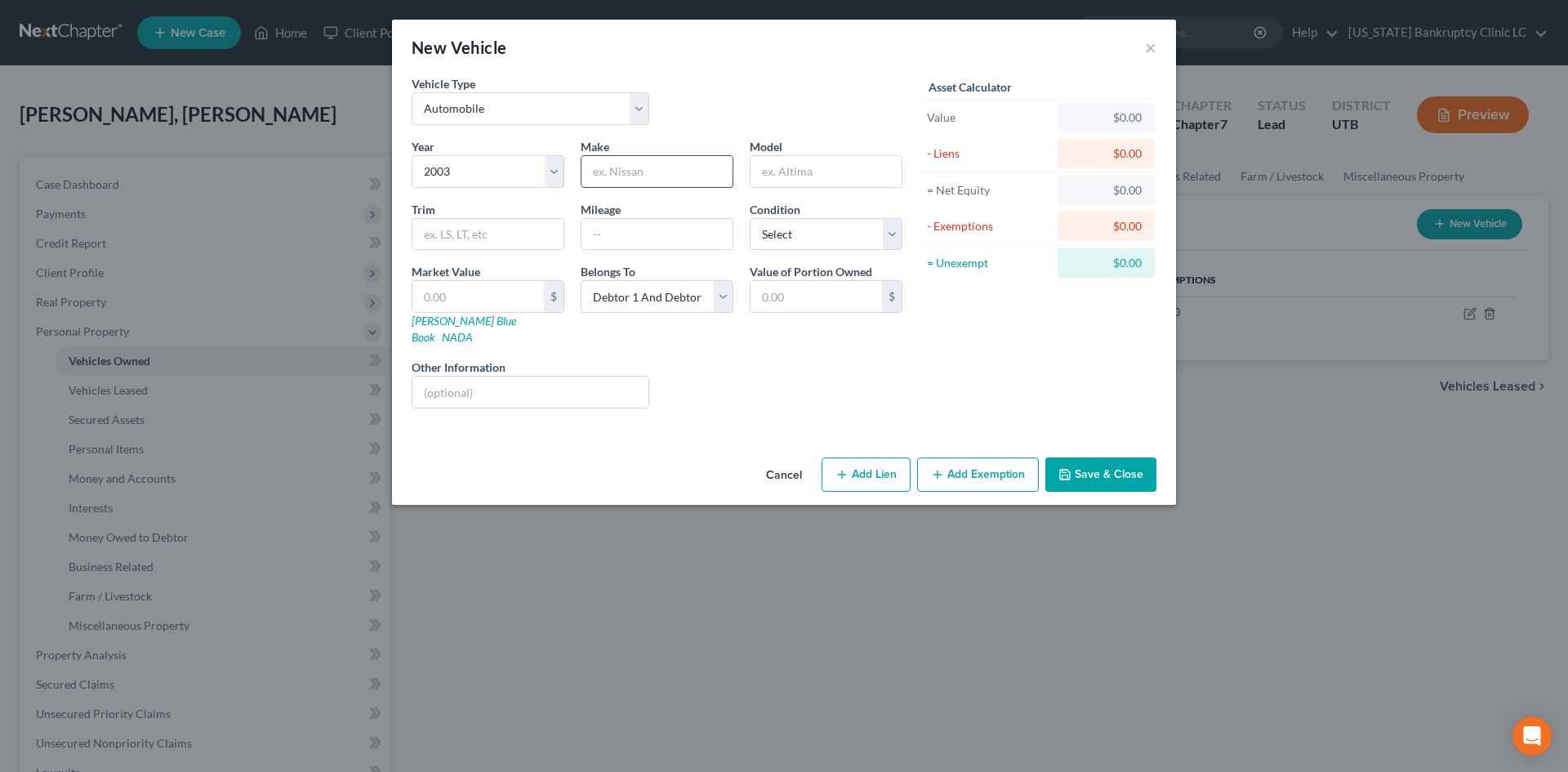
click at [694, 162] on input "text" at bounding box center [657, 171] width 151 height 31
type input "Toyota"
click at [685, 176] on input "Toyota" at bounding box center [657, 171] width 151 height 31
click at [816, 161] on input "text" at bounding box center [826, 171] width 151 height 31
type input "Camry"
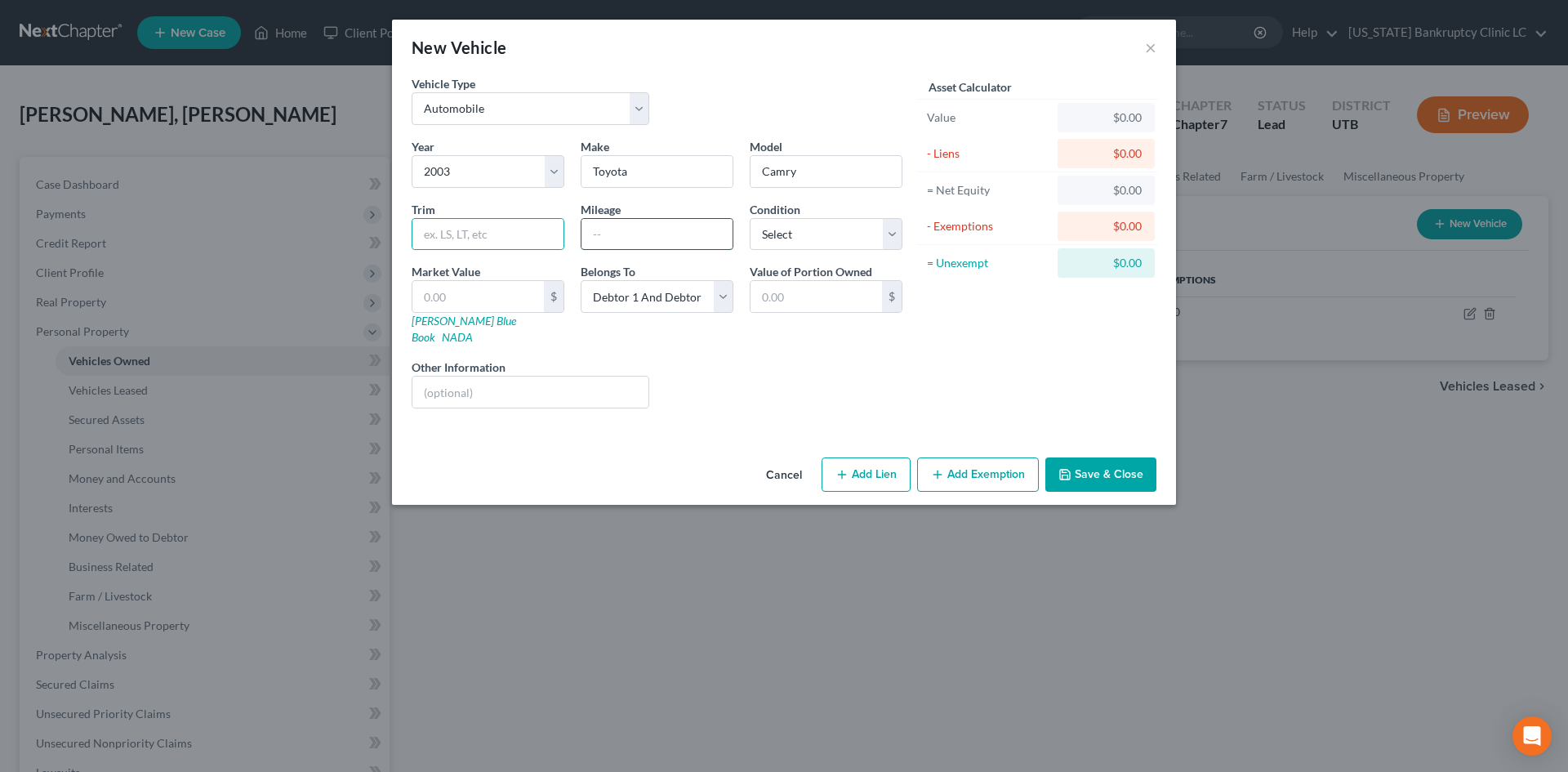
click at [633, 228] on input "text" at bounding box center [657, 234] width 151 height 31
type input "217000"
click at [795, 244] on select "Select Excellent Very Good Good Fair Poor" at bounding box center [826, 234] width 153 height 33
select select "3"
click at [749, 218] on select "Select Excellent Very Good Good Fair Poor" at bounding box center [826, 234] width 153 height 33
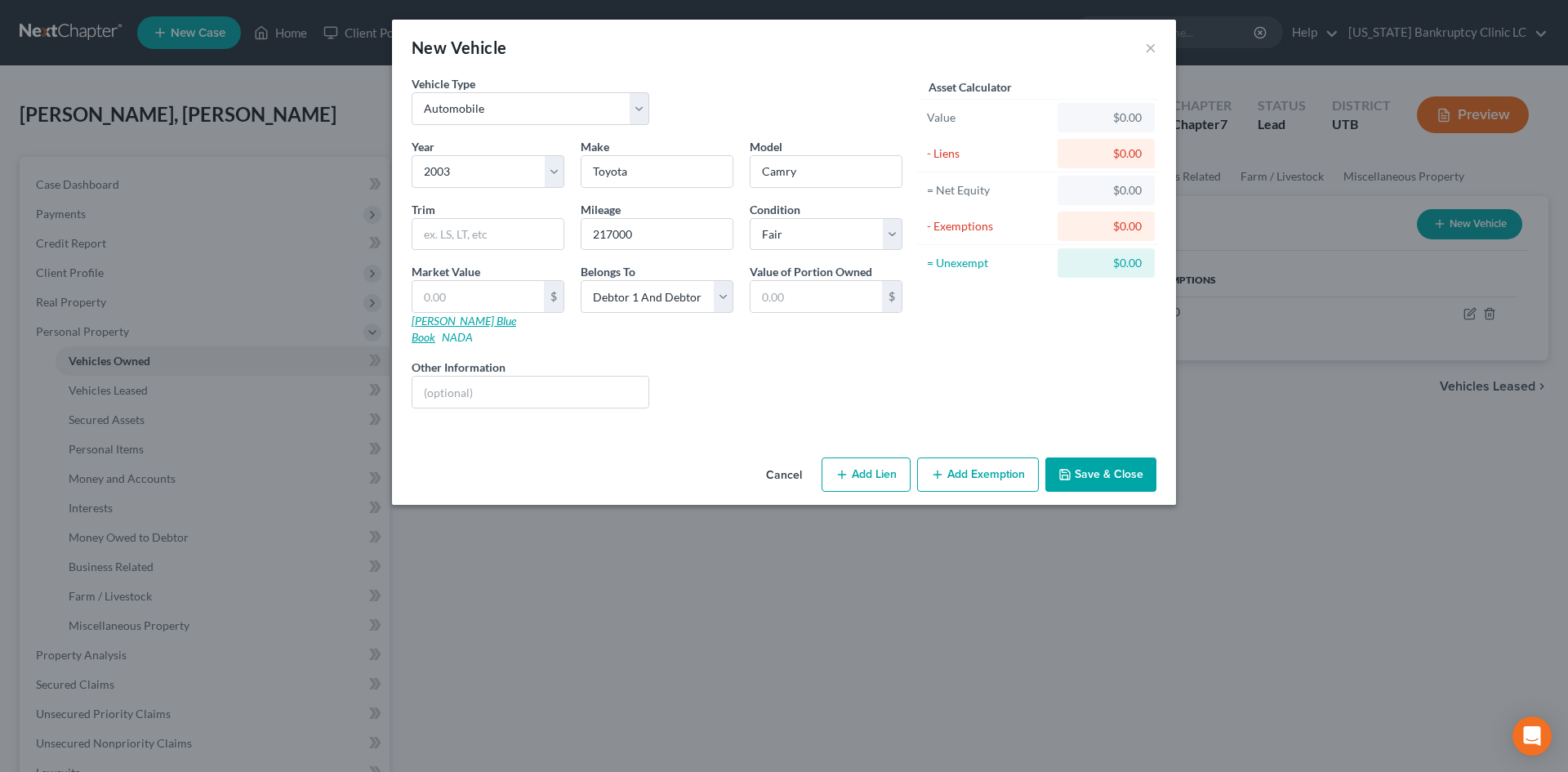
click at [435, 317] on link "[PERSON_NAME] Blue Book" at bounding box center [464, 329] width 105 height 30
click at [670, 298] on select "Select Debtor 1 Only Debtor 2 Only Debtor 1 And Debtor 2 Only At Least One Of T…" at bounding box center [657, 296] width 153 height 33
select select "1"
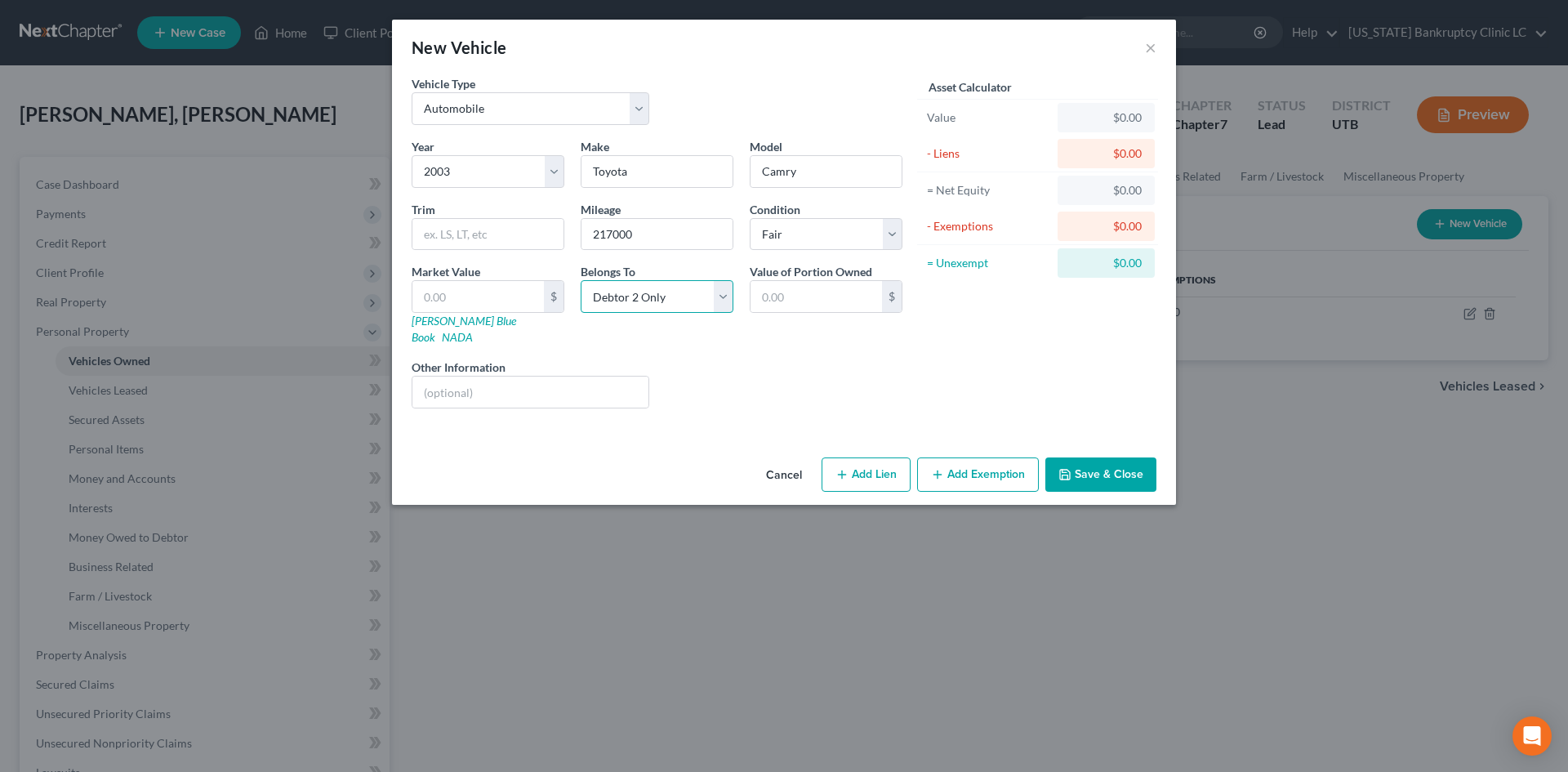
click at [581, 280] on select "Select Debtor 1 Only Debtor 2 Only Debtor 1 And Debtor 2 Only At Least One Of T…" at bounding box center [657, 296] width 153 height 33
drag, startPoint x: 984, startPoint y: 456, endPoint x: 819, endPoint y: 398, distance: 174.9
click at [819, 398] on div "New Vehicle × Vehicle Type Select Automobile Truck Trailer Watercraft Aircraft …" at bounding box center [784, 262] width 784 height 485
click at [1030, 478] on div "Cancel Add Lien Add Lease Add Exemption Save & Close" at bounding box center [784, 477] width 784 height 54
click at [1015, 468] on button "Add Exemption" at bounding box center [977, 475] width 122 height 35
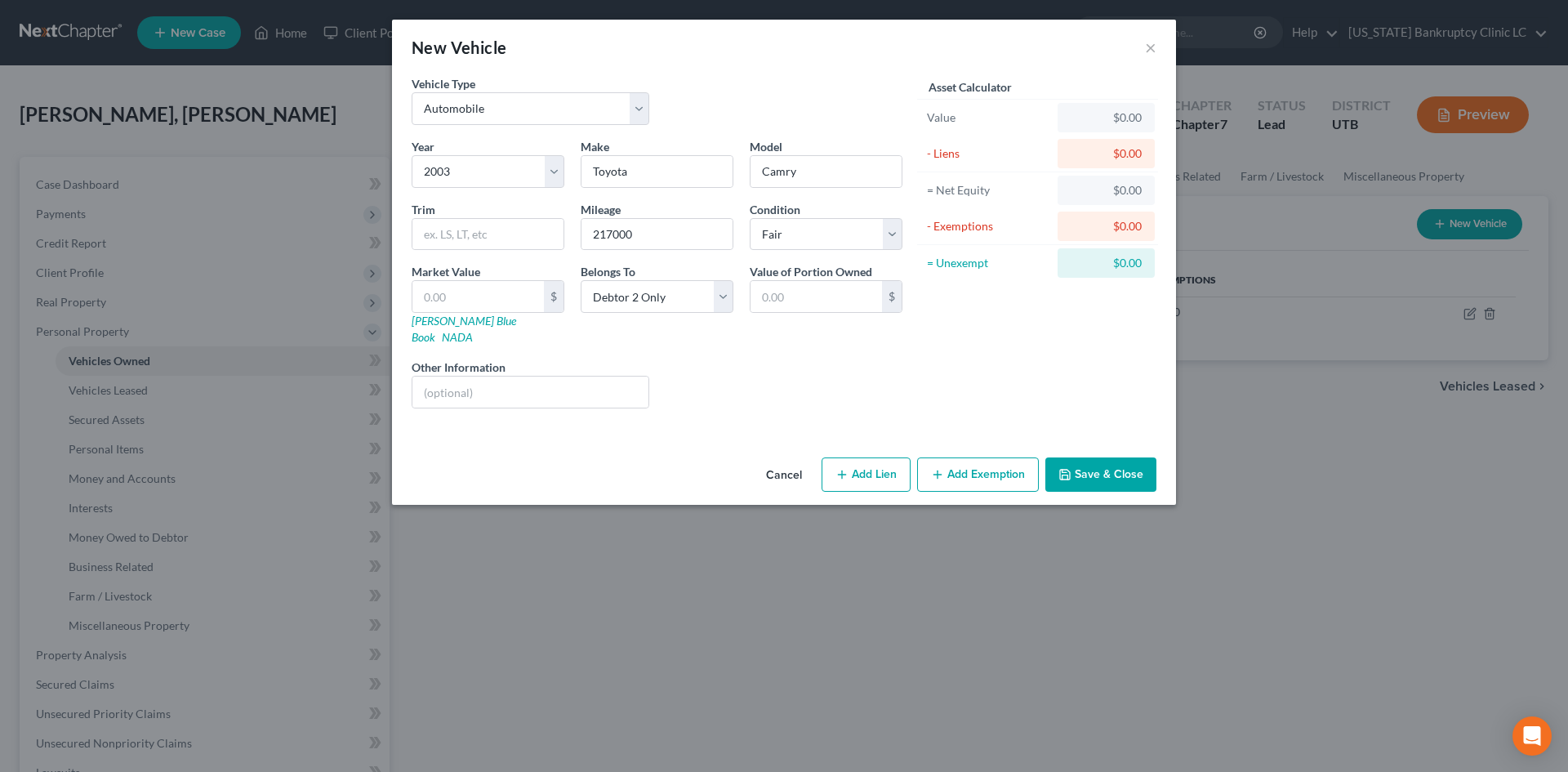
select select "2"
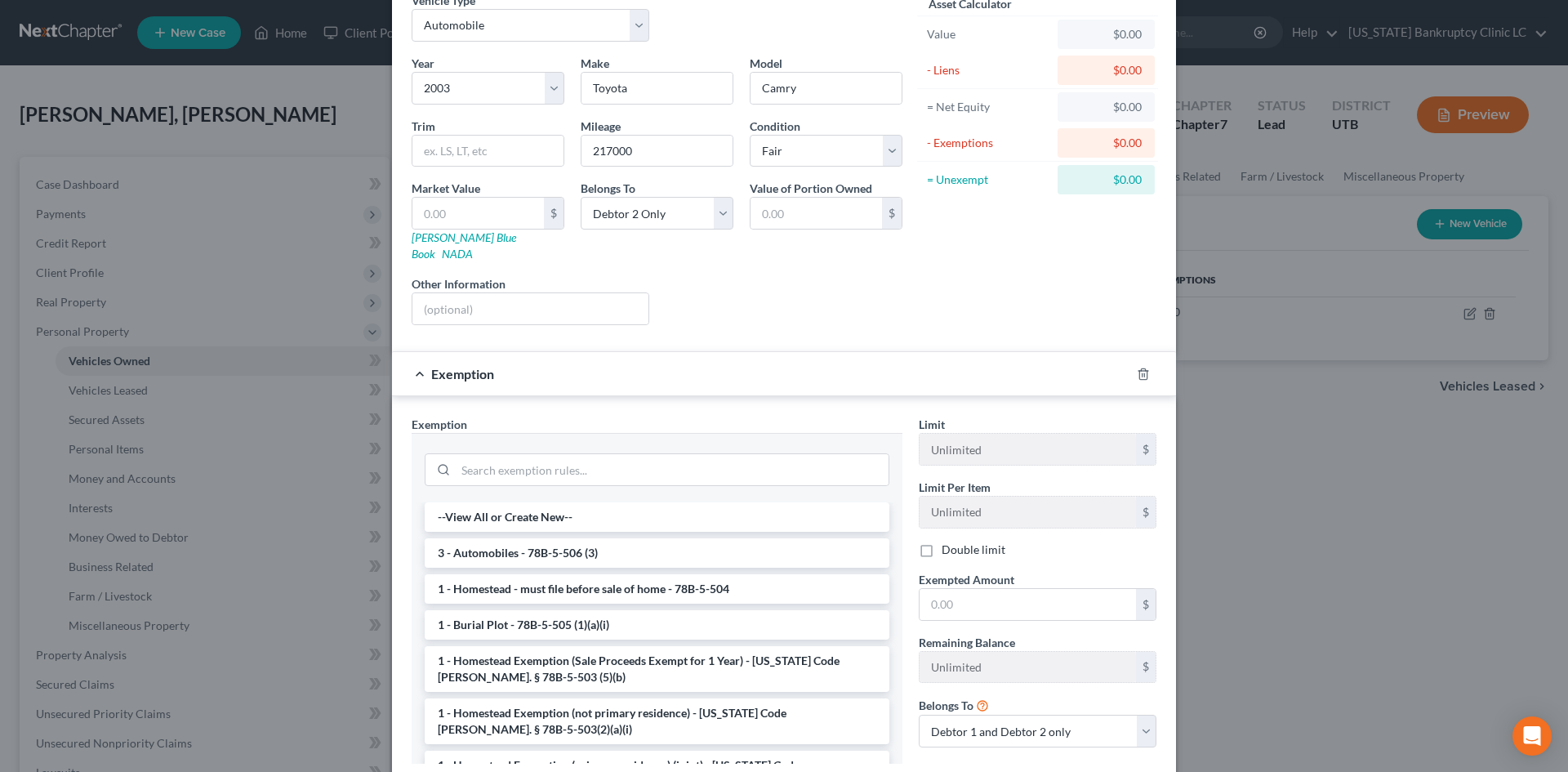
scroll to position [163, 0]
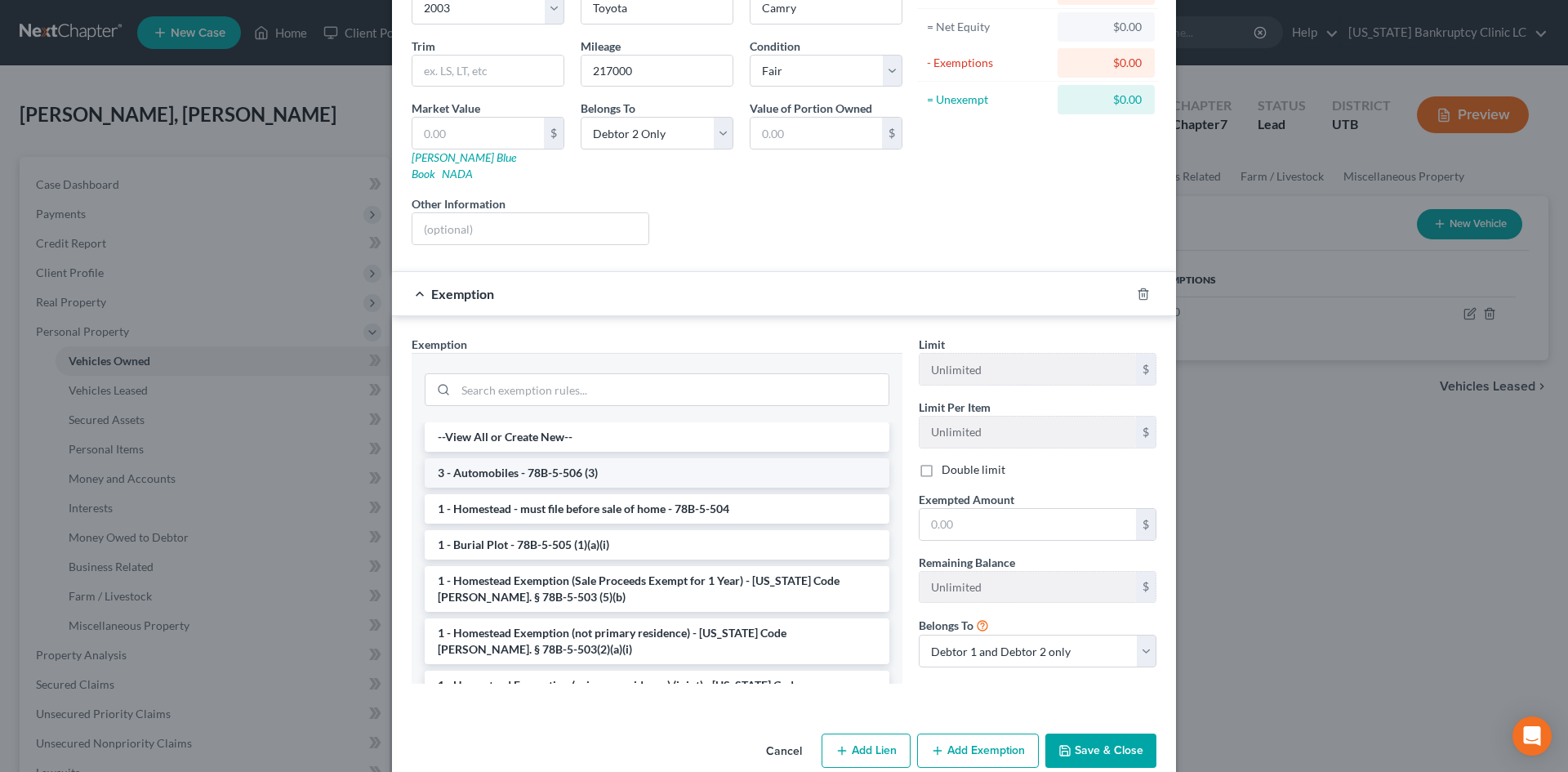
click at [479, 458] on li "3 - Automobiles - 78B-5-506 (3)" at bounding box center [657, 472] width 465 height 29
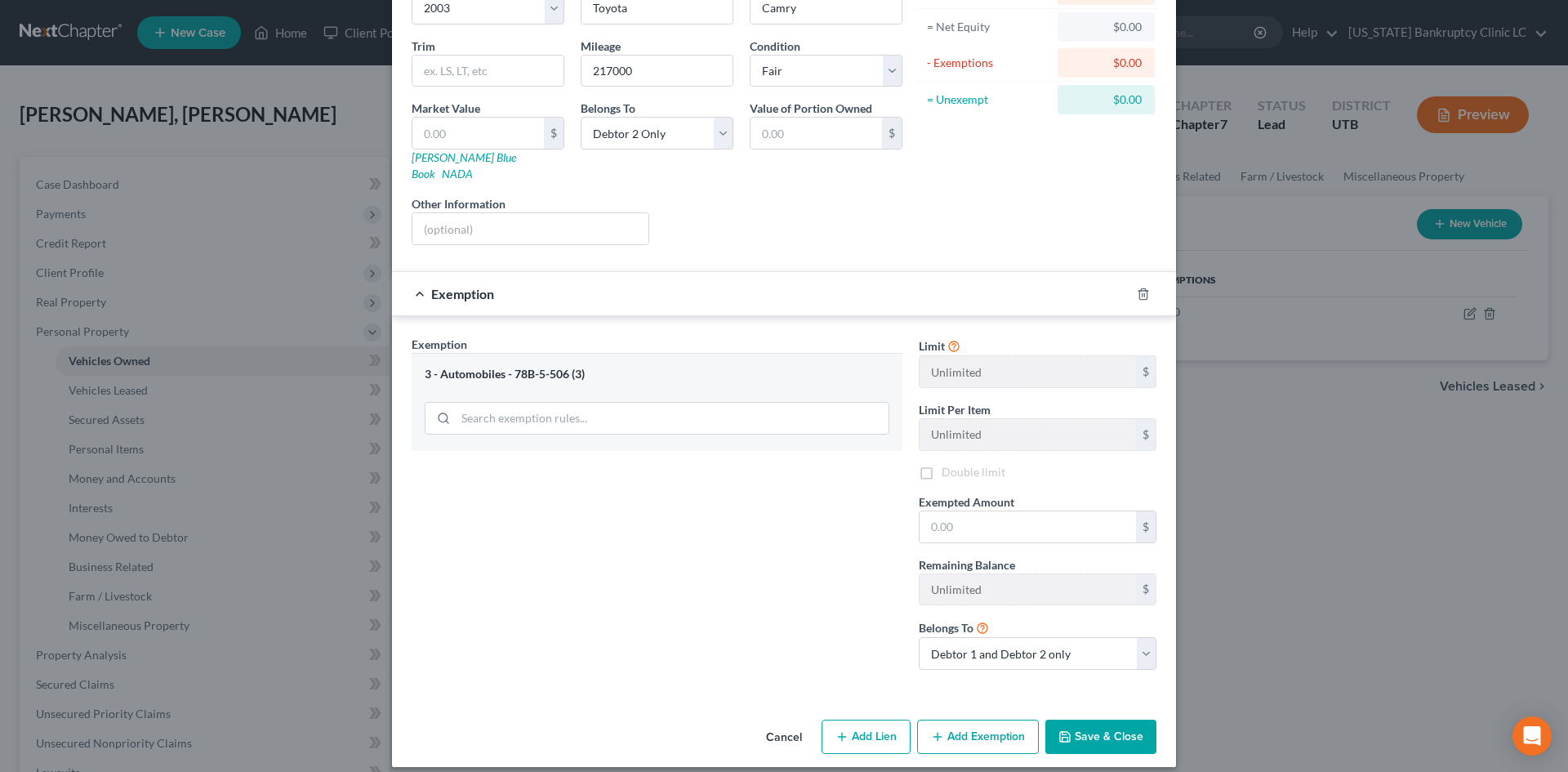
scroll to position [161, 0]
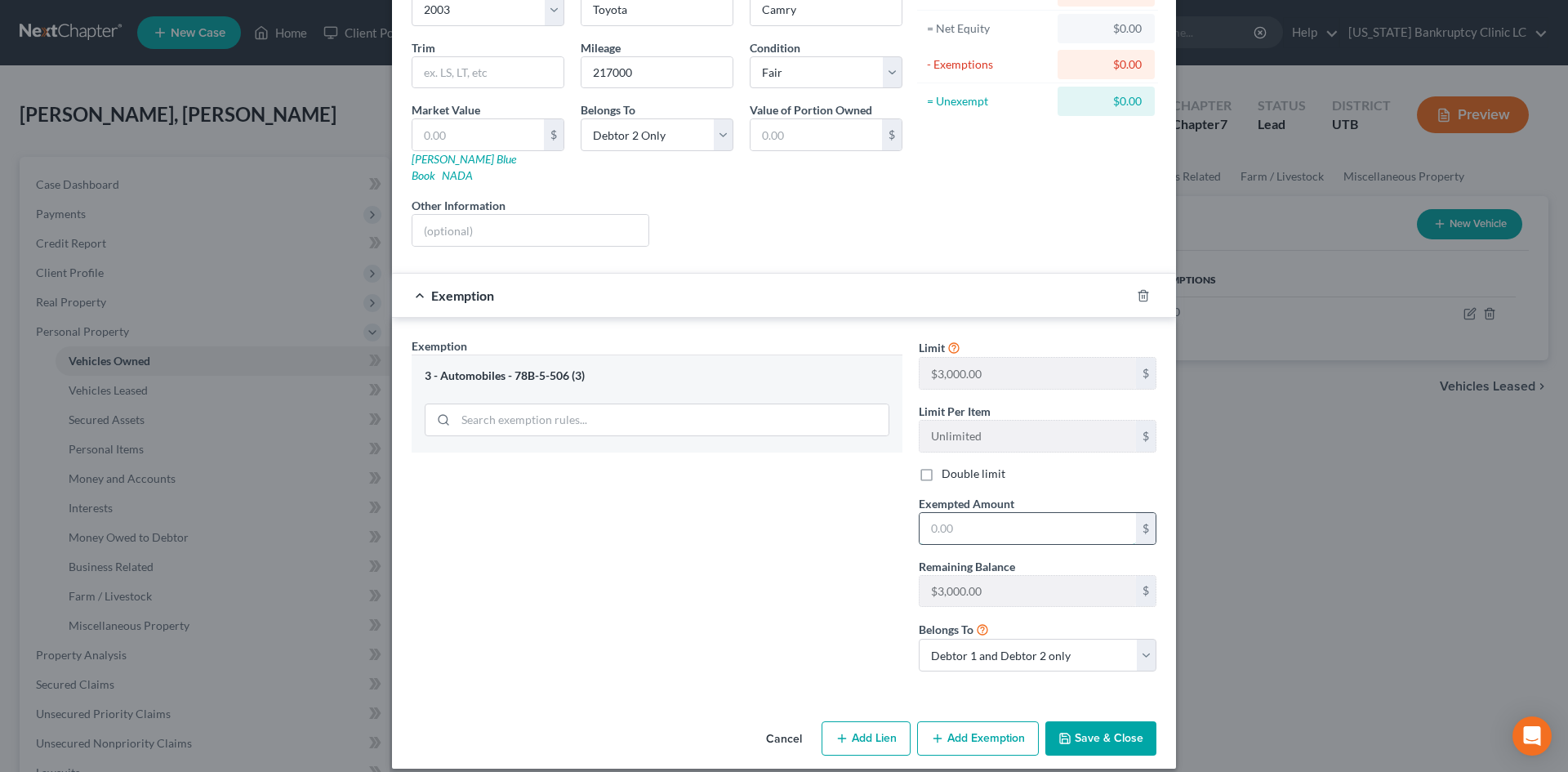
click at [988, 513] on input "text" at bounding box center [1028, 528] width 216 height 31
type input "3,000"
click at [952, 466] on label "Double limit" at bounding box center [974, 474] width 64 height 16
click at [952, 466] on input "Double limit" at bounding box center [953, 471] width 11 height 11
checkbox input "true"
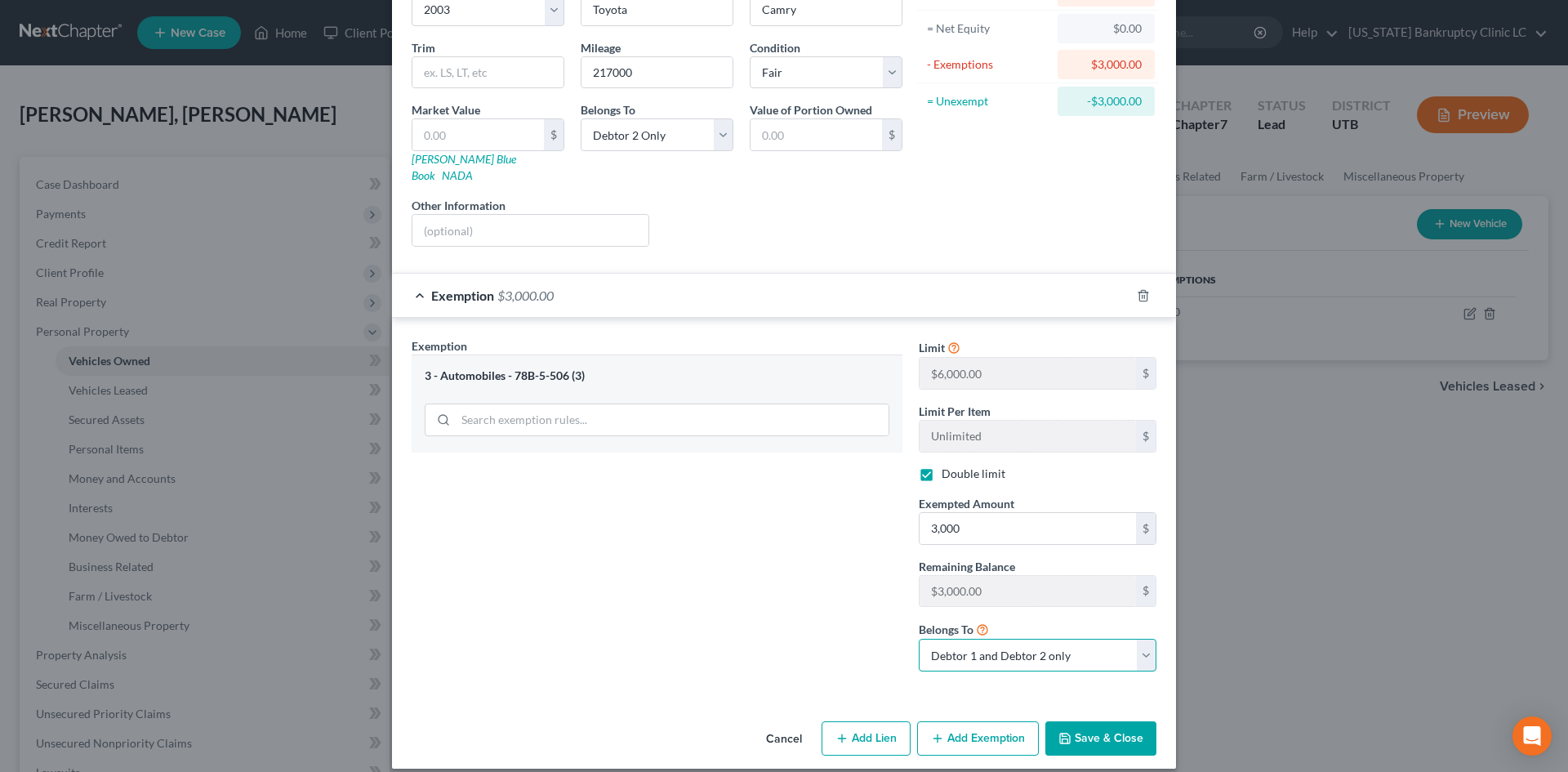
click at [1024, 650] on select "Debtor 1 only Debtor 2 only Debtor 1 and Debtor 2 only" at bounding box center [1038, 655] width 238 height 33
select select "1"
click at [919, 639] on select "Debtor 1 only Debtor 2 only Debtor 1 and Debtor 2 only" at bounding box center [1038, 655] width 238 height 33
click at [742, 626] on div "Exemption Set must be selected for CA. Exemption * 3 - Automobiles - 78B-5-506 …" at bounding box center [657, 510] width 507 height 347
click at [841, 732] on icon "button" at bounding box center [842, 738] width 13 height 13
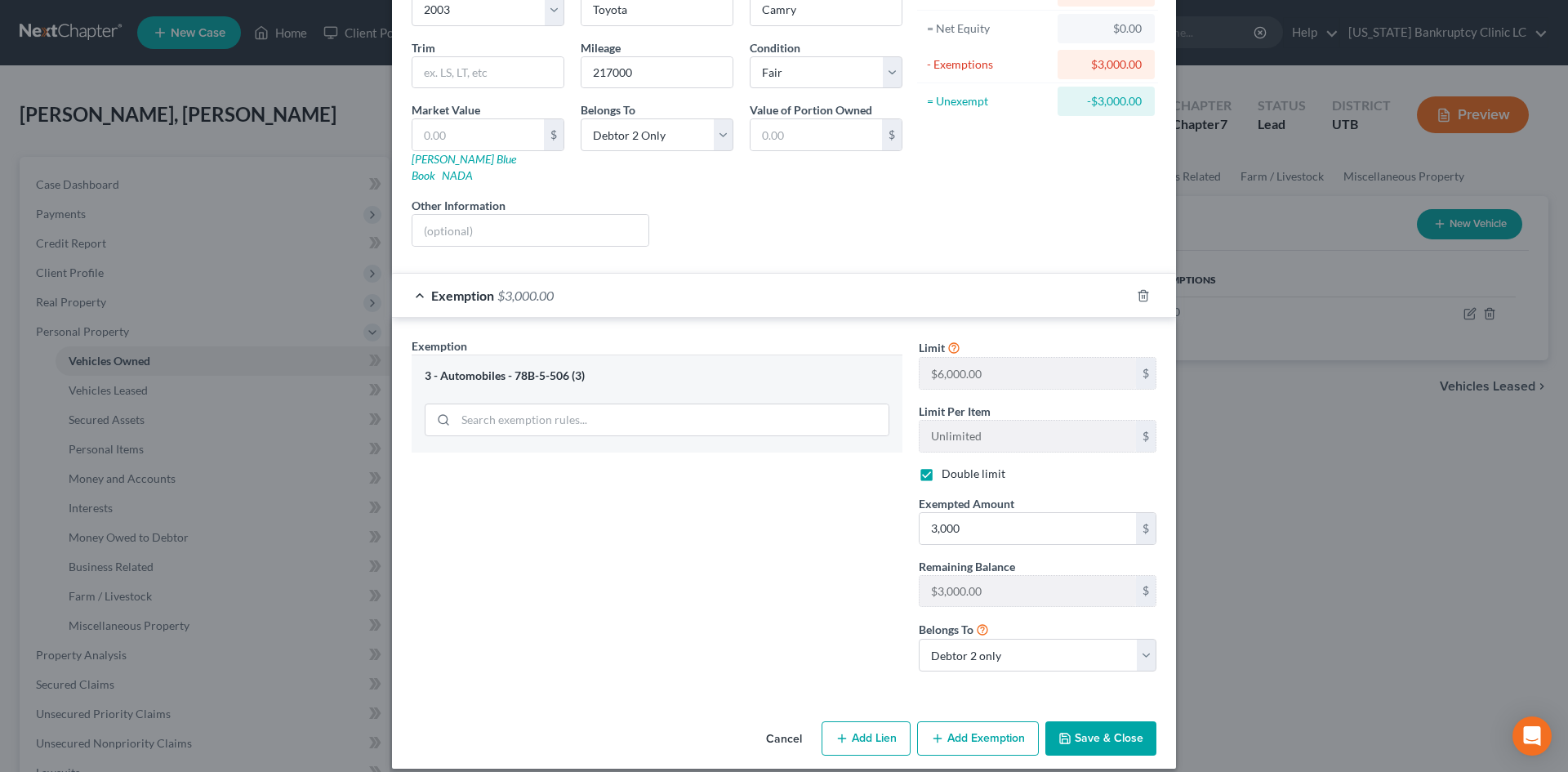
select select "1"
select select "0"
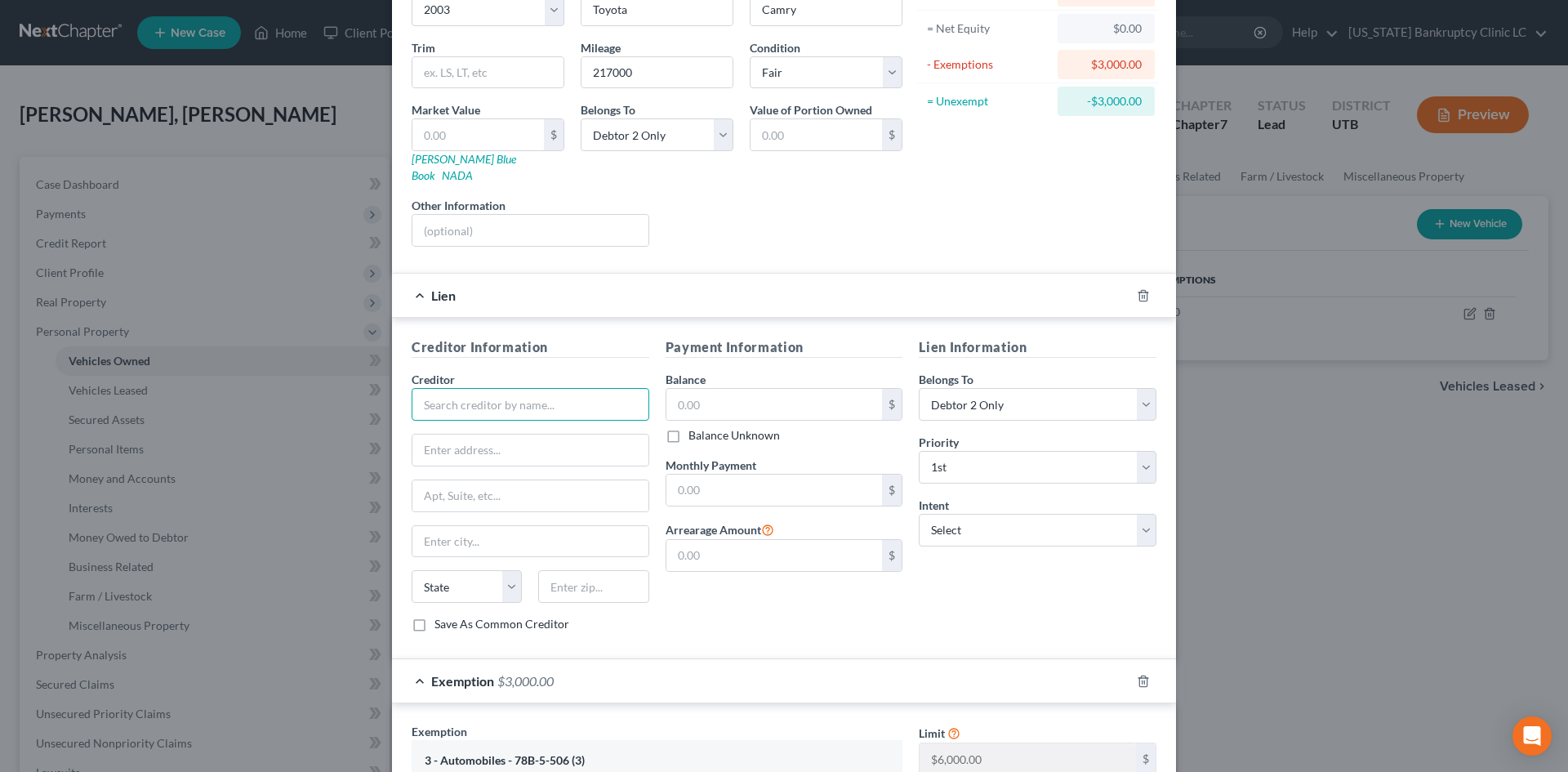
click at [517, 390] on input "text" at bounding box center [530, 404] width 238 height 33
click at [490, 425] on div "Title Max Loans" at bounding box center [509, 433] width 169 height 16
type input "Title Max Loans"
type input "[STREET_ADDRESS][PERSON_NAME]"
type input "[PERSON_NAME]"
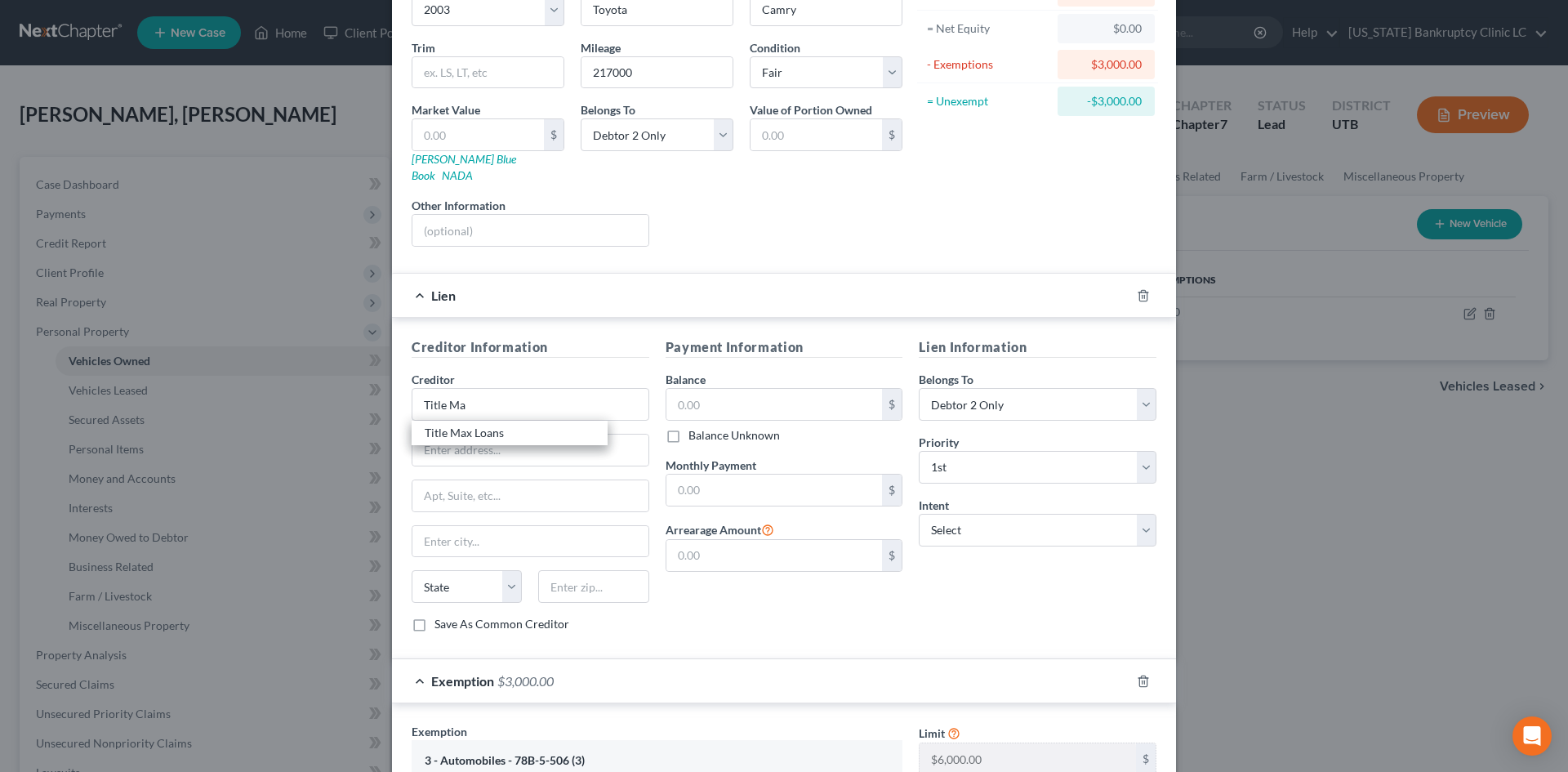
select select "46"
type input "84401"
click at [793, 389] on input "text" at bounding box center [774, 404] width 216 height 31
type input "1,282.80"
click at [965, 519] on select "Select Surrender Redeem Reaffirm Avoid Other" at bounding box center [1038, 530] width 238 height 33
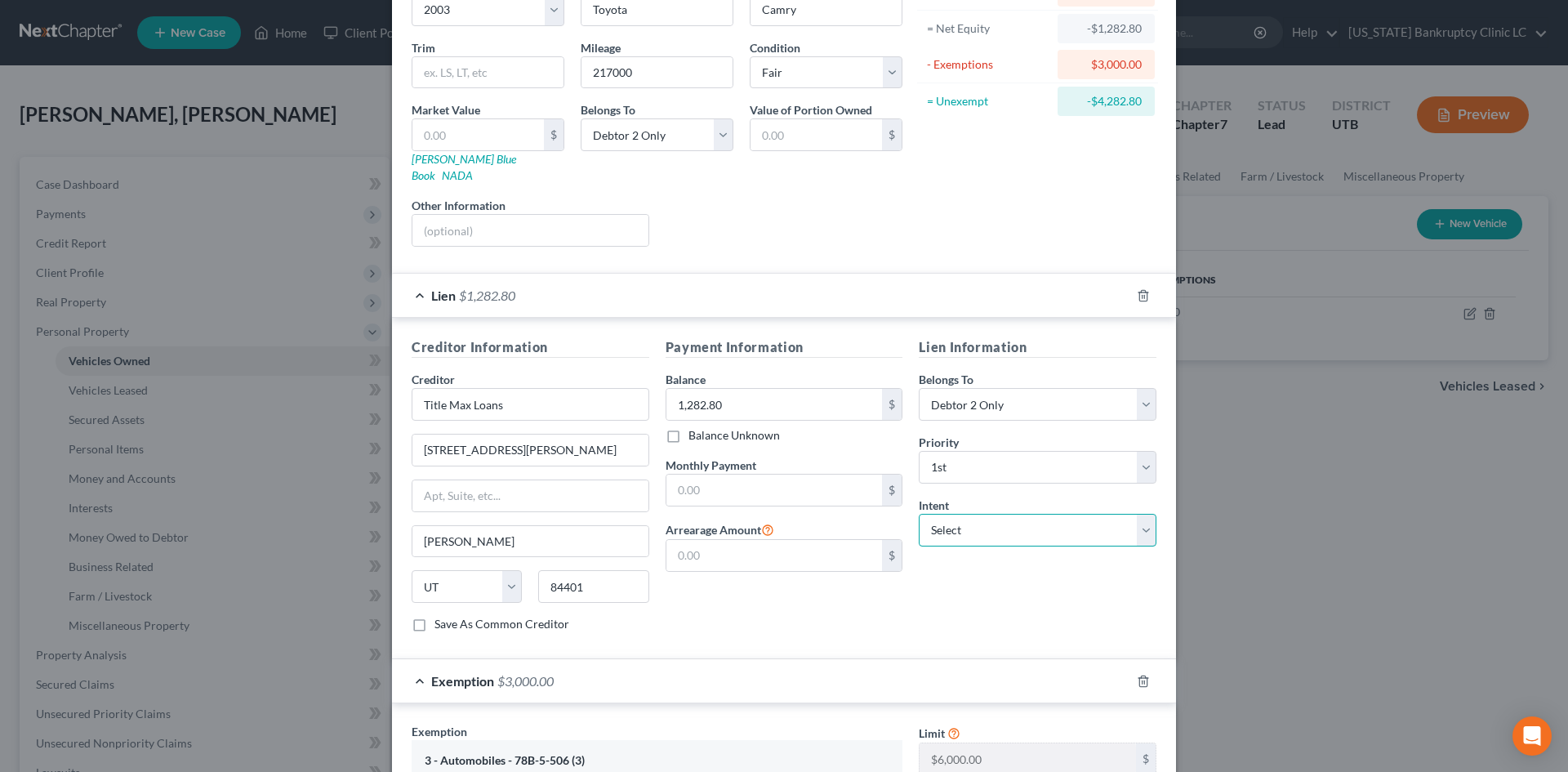
select select "2"
click at [919, 514] on select "Select Surrender Redeem Reaffirm Avoid Other" at bounding box center [1038, 530] width 238 height 33
click at [724, 476] on input "text" at bounding box center [774, 490] width 216 height 31
type input "275"
click at [903, 576] on div "Payment Information Balance 1,282.80 $ Balance Unknown Balance Undetermined 1,2…" at bounding box center [784, 491] width 254 height 308
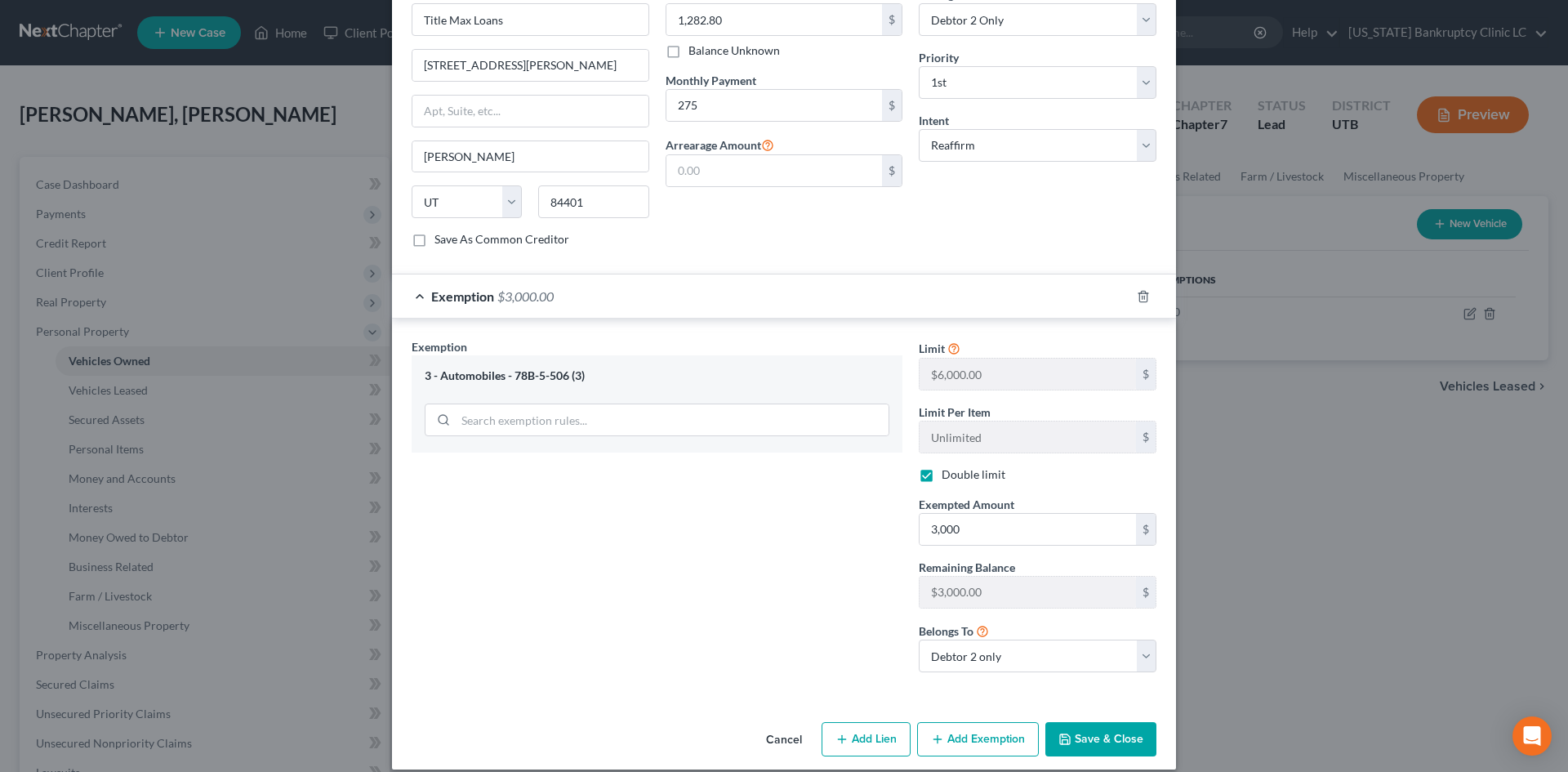
scroll to position [547, 0]
click at [1104, 721] on button "Save & Close" at bounding box center [1100, 738] width 111 height 35
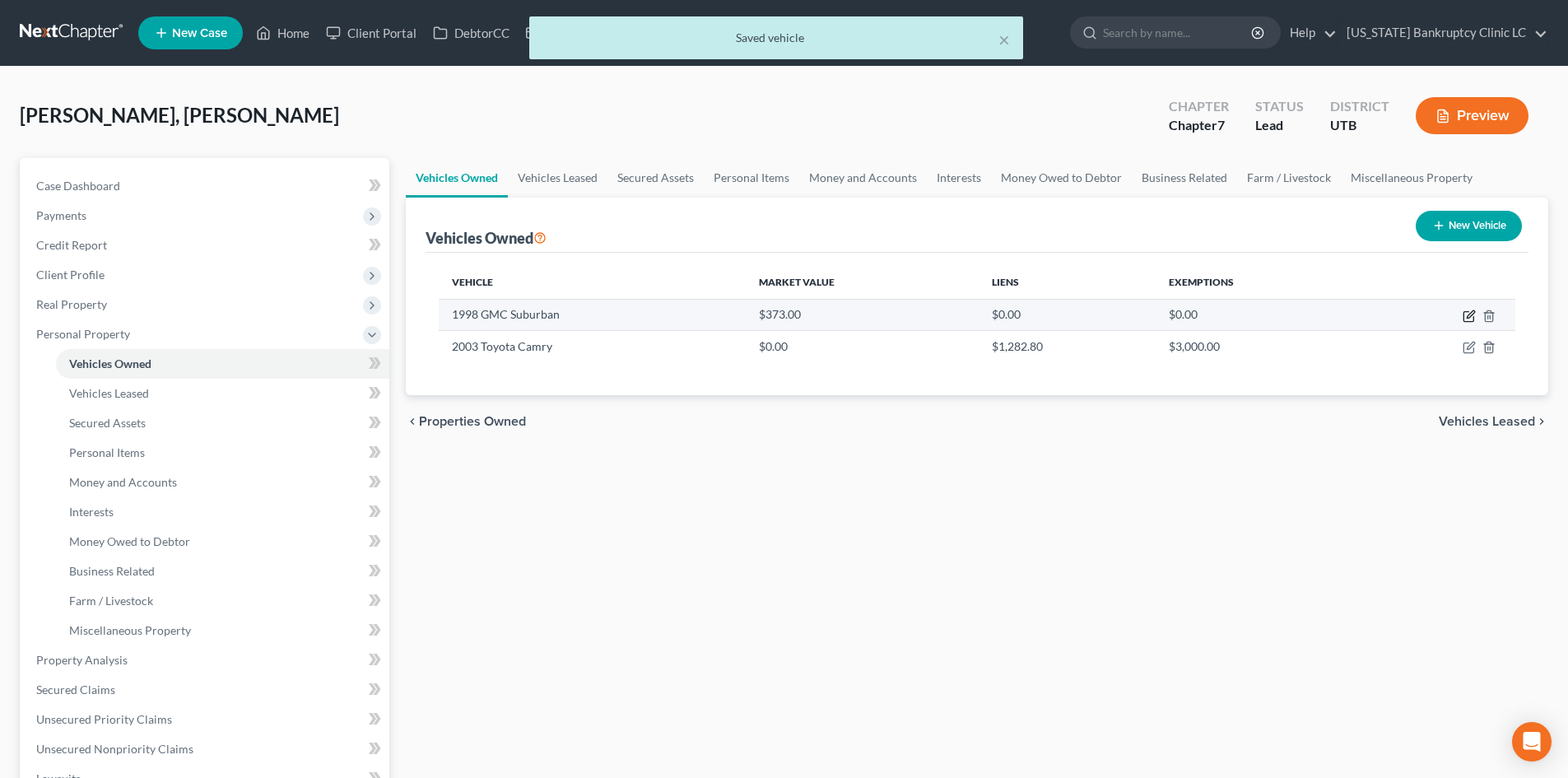
click at [1468, 312] on icon "button" at bounding box center [1468, 317] width 10 height 10
select select "0"
select select "28"
select select "4"
select select "2"
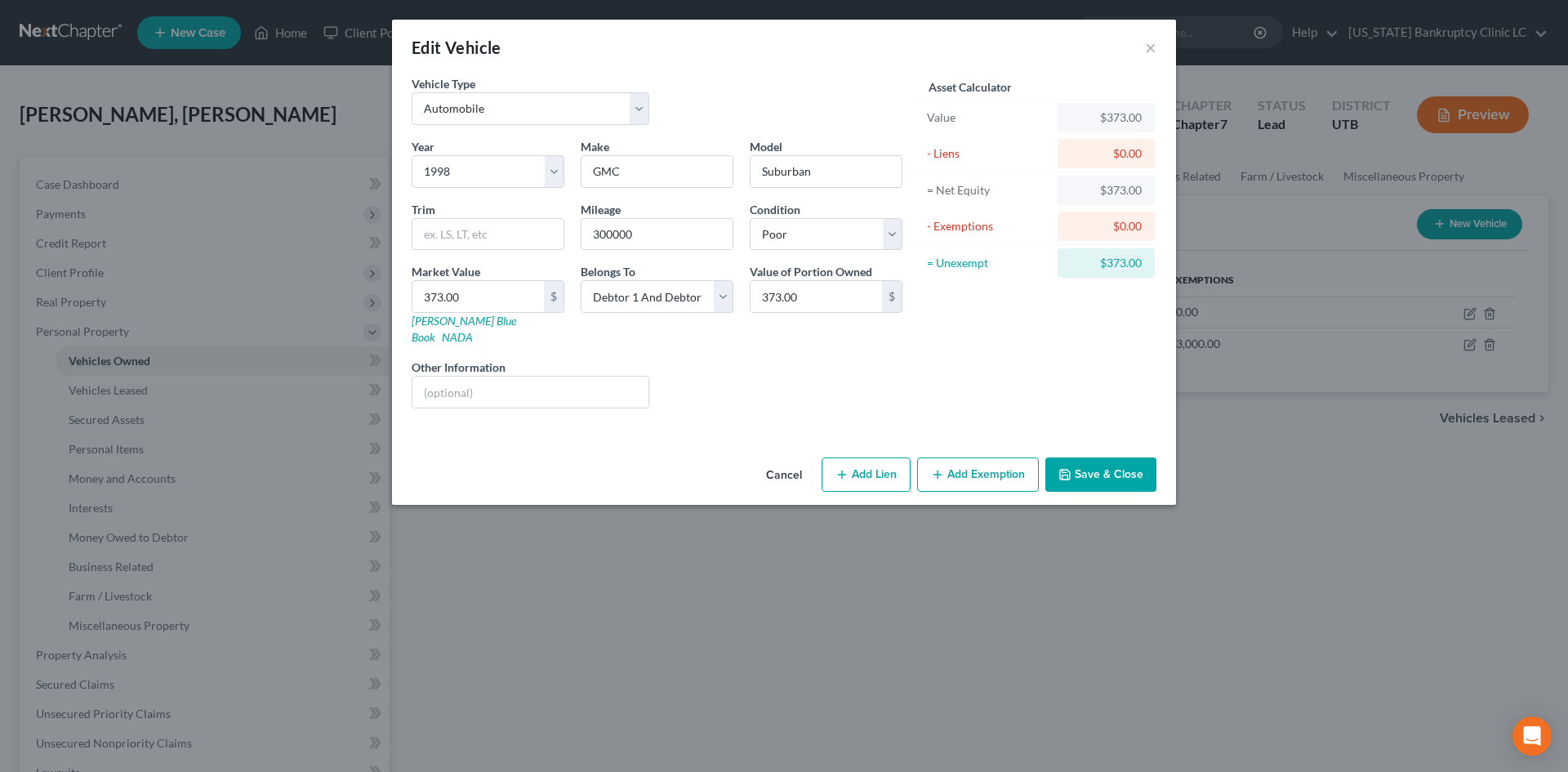
click at [967, 466] on button "Add Exemption" at bounding box center [977, 475] width 122 height 35
select select "2"
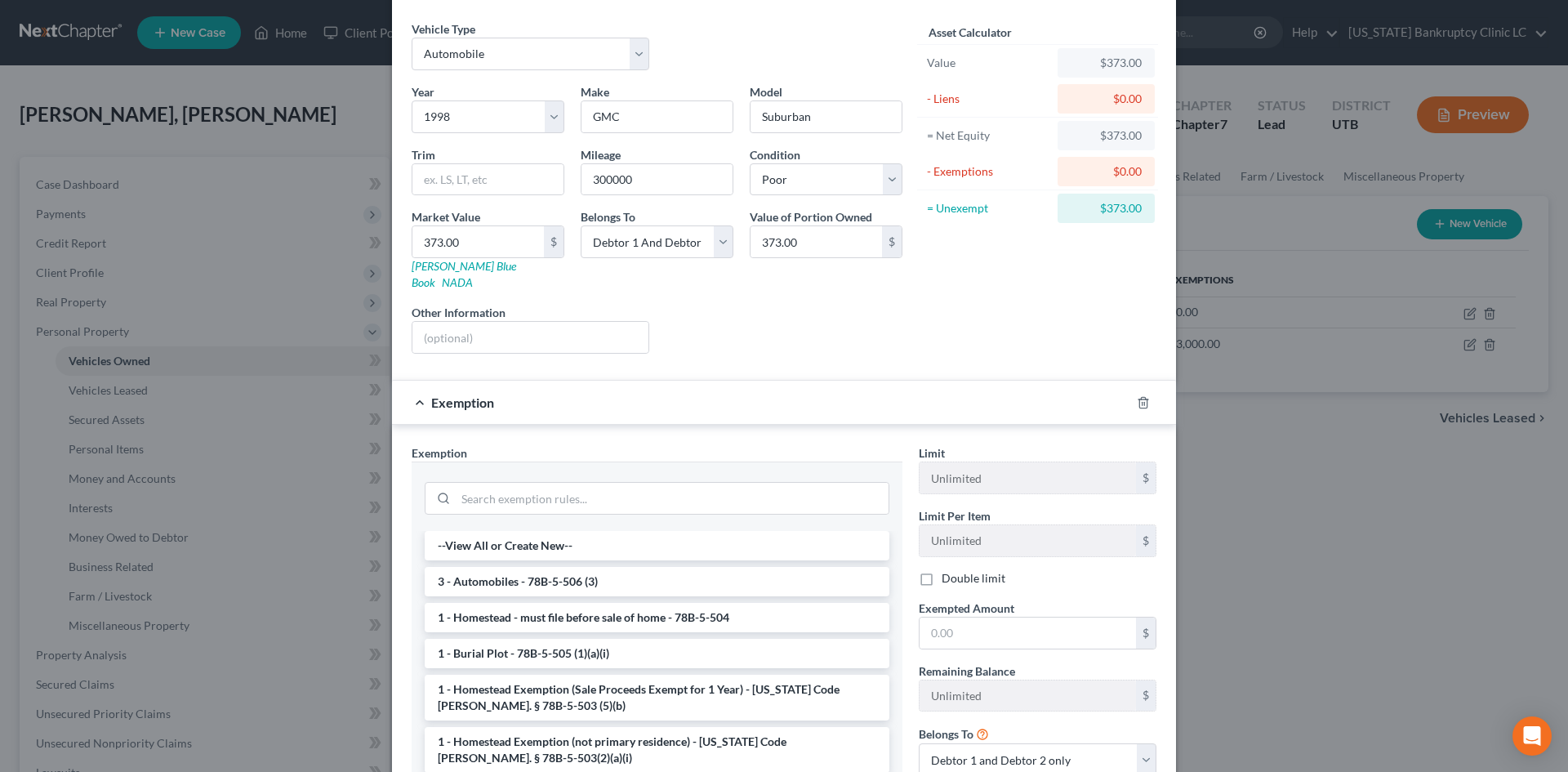
scroll to position [176, 0]
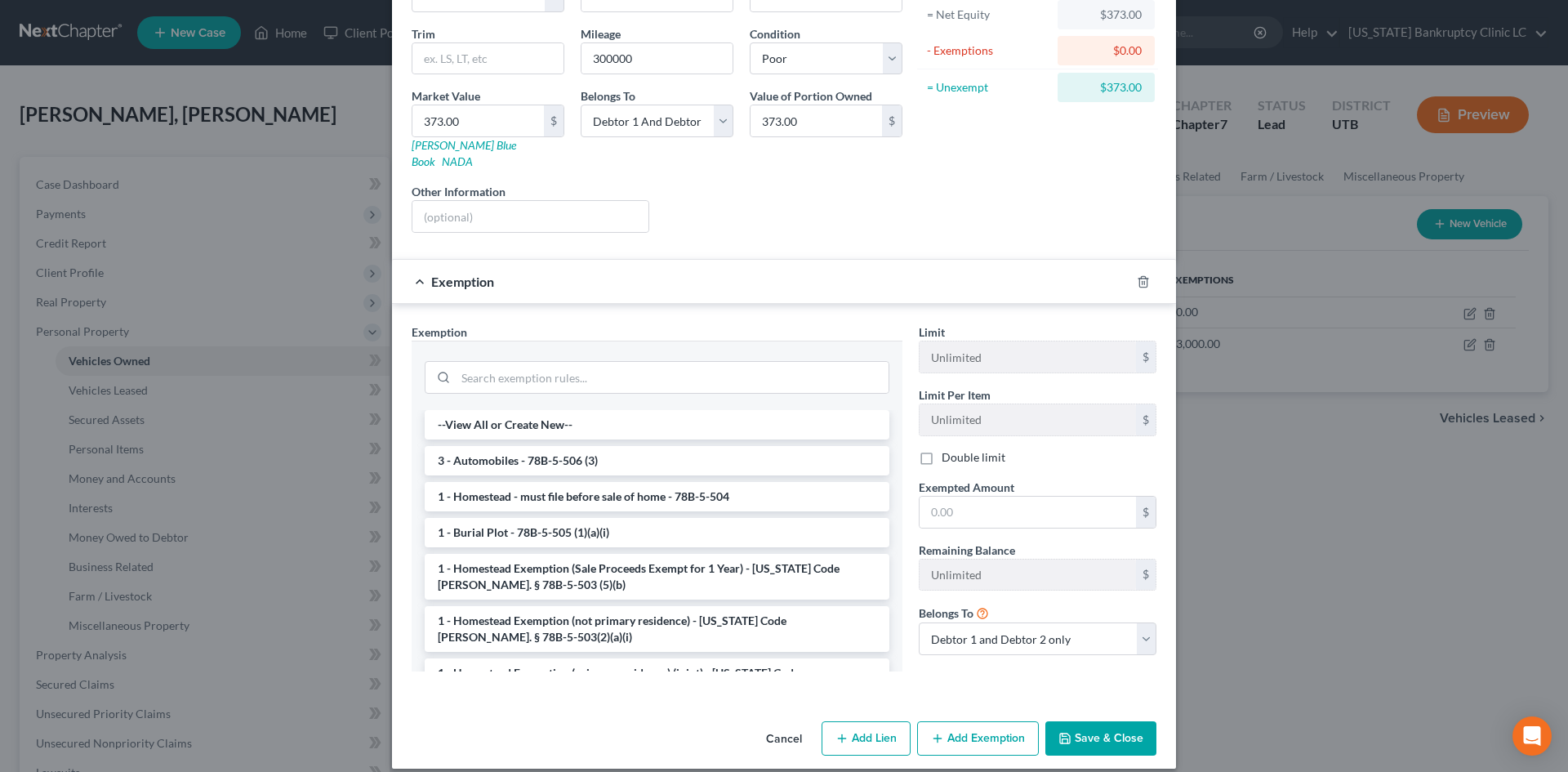
click at [968, 449] on label "Double limit" at bounding box center [974, 457] width 64 height 16
click at [959, 449] on input "Double limit" at bounding box center [953, 454] width 11 height 11
checkbox input "true"
click at [530, 446] on li "3 - Automobiles - 78B-5-506 (3)" at bounding box center [657, 461] width 465 height 29
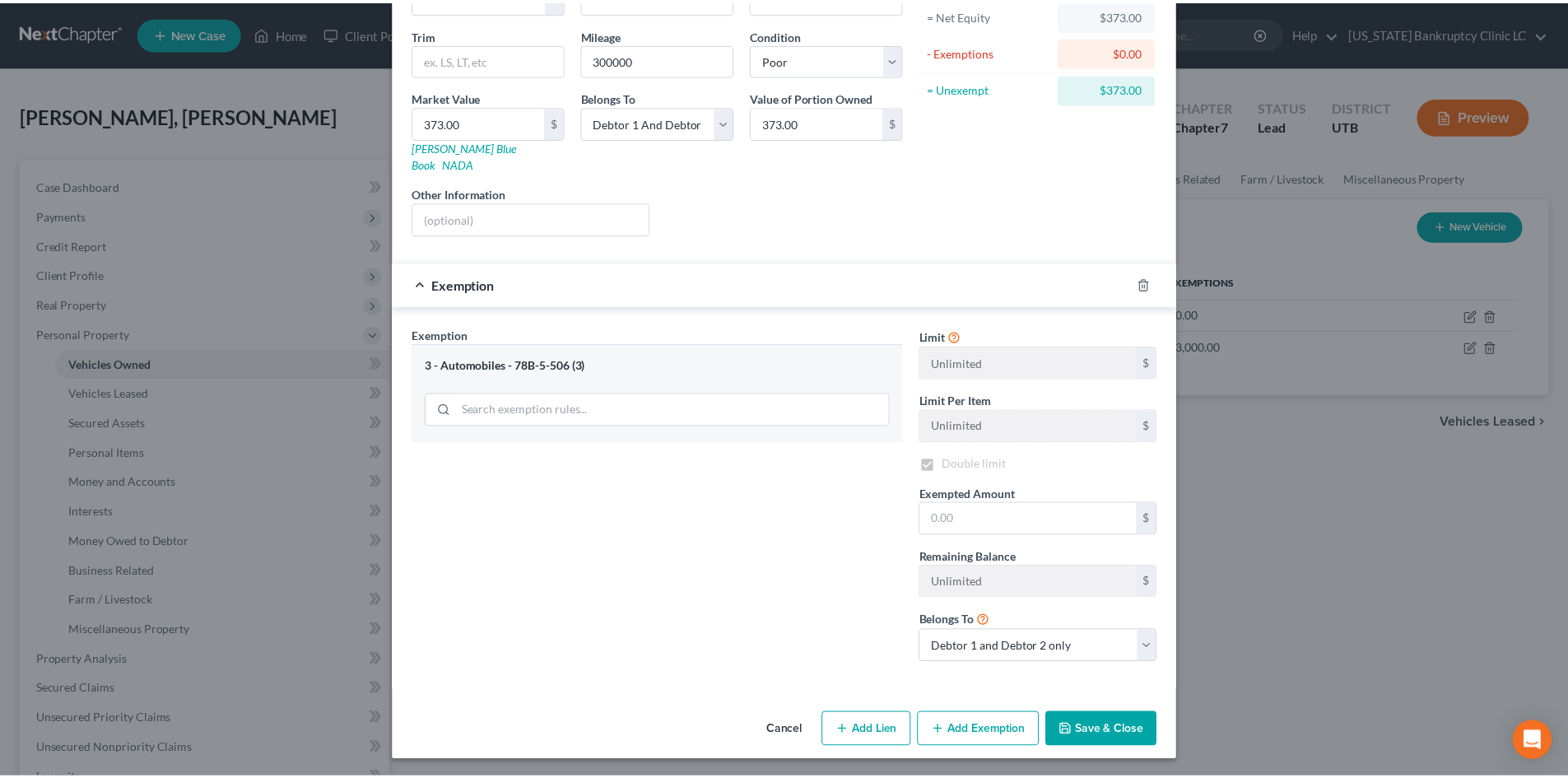
scroll to position [163, 0]
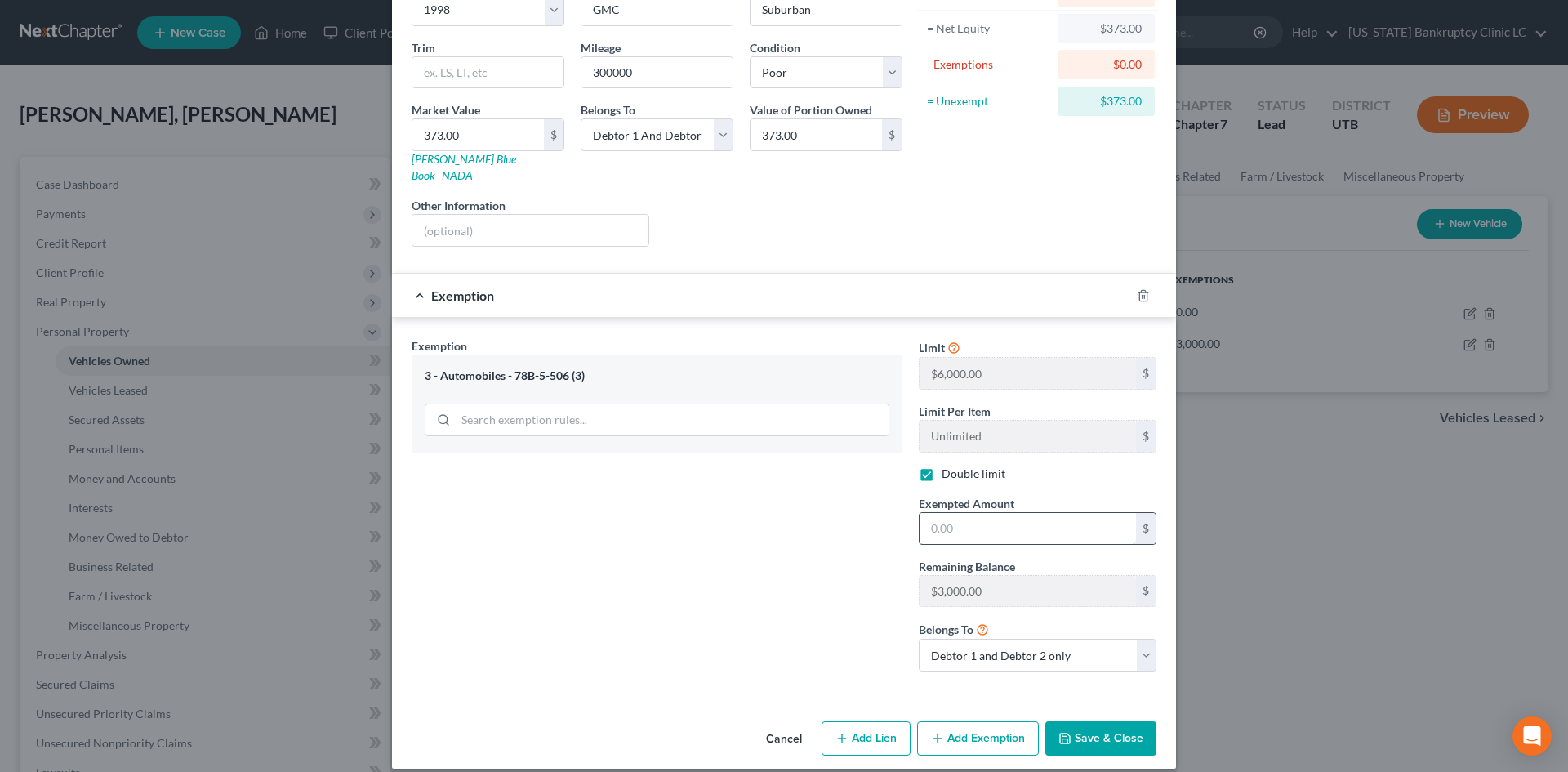
click at [997, 519] on input "text" at bounding box center [1028, 528] width 216 height 31
type input "3,000"
click at [782, 570] on div "Exemption Set must be selected for CA. Exemption * 3 - Automobiles - 78B-5-506 …" at bounding box center [657, 510] width 507 height 347
click at [1102, 728] on button "Save & Close" at bounding box center [1100, 738] width 111 height 35
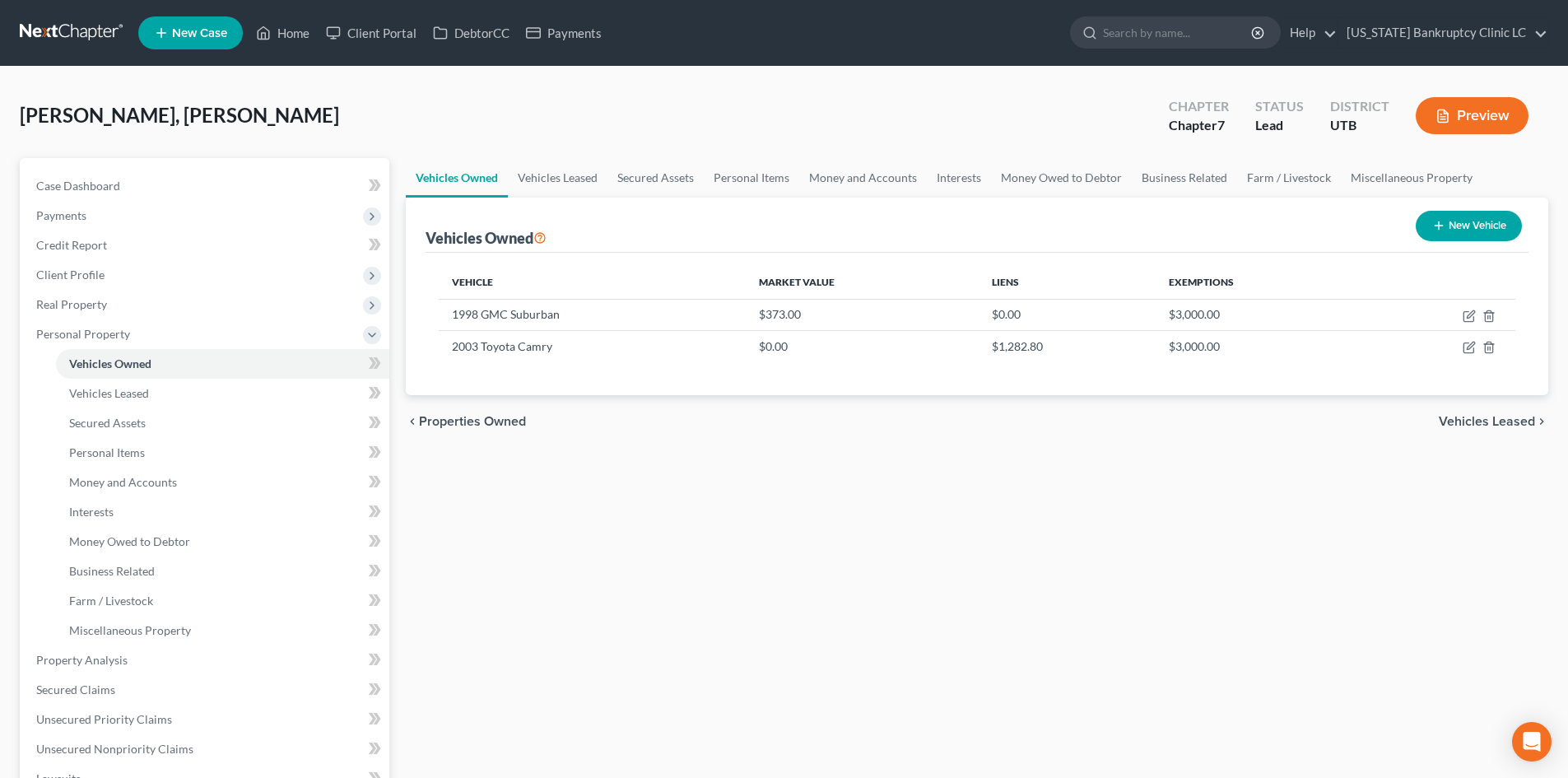
click at [1075, 451] on div "Vehicles Owned Vehicles Leased Secured Assets Personal Items Money and Accounts…" at bounding box center [977, 648] width 1159 height 981
click at [1078, 592] on div "Vehicles Owned Vehicles Leased Secured Assets Personal Items Money and Accounts…" at bounding box center [977, 648] width 1159 height 981
click at [1125, 379] on div "Vehicle Market Value Liens Exemptions 1998 GMC Suburban $373.00 $0.00 $3,000.00…" at bounding box center [977, 324] width 1103 height 142
click at [129, 334] on span "Personal Property" at bounding box center [207, 334] width 367 height 30
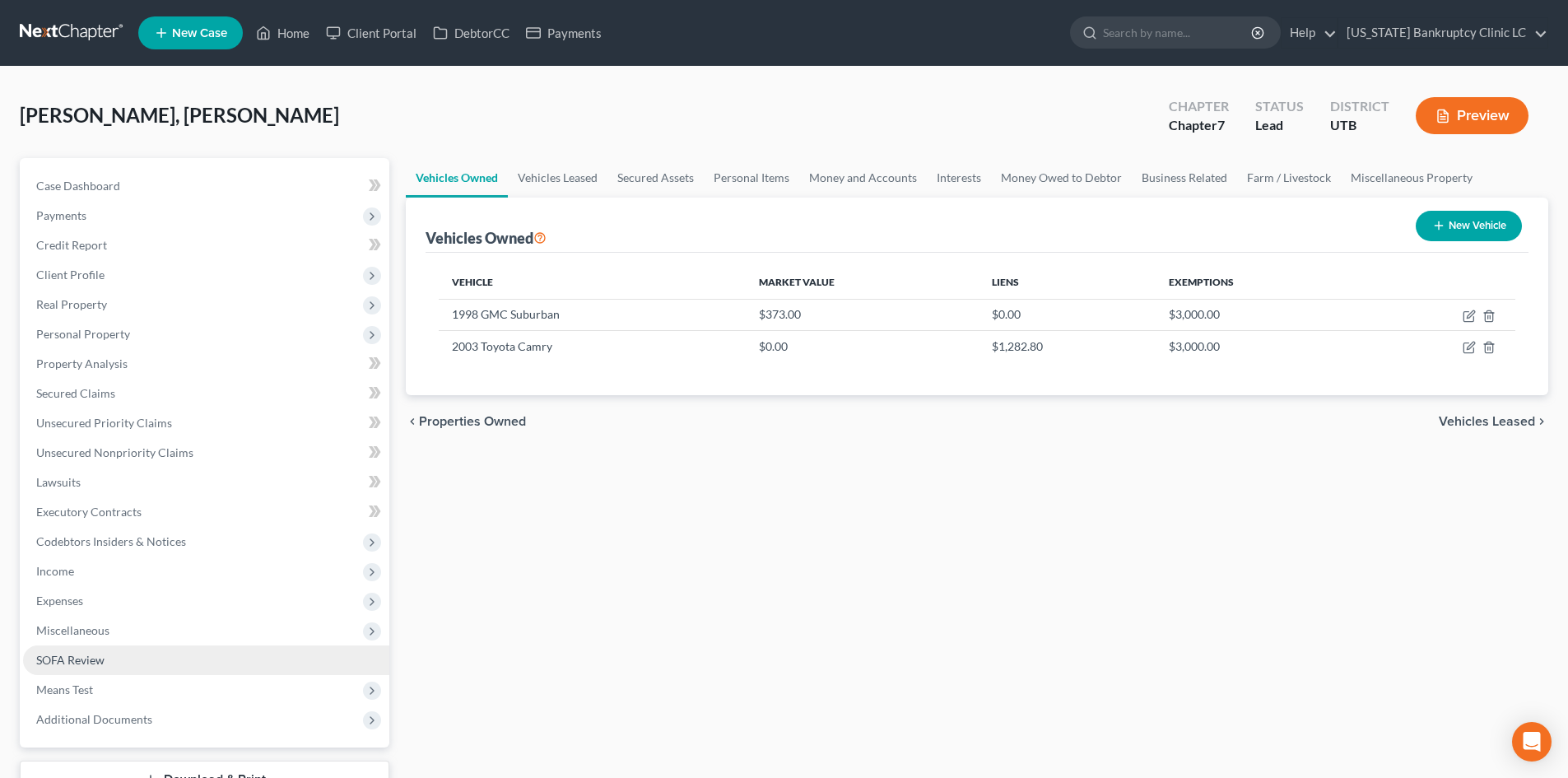
click at [105, 657] on link "SOFA Review" at bounding box center [207, 660] width 367 height 30
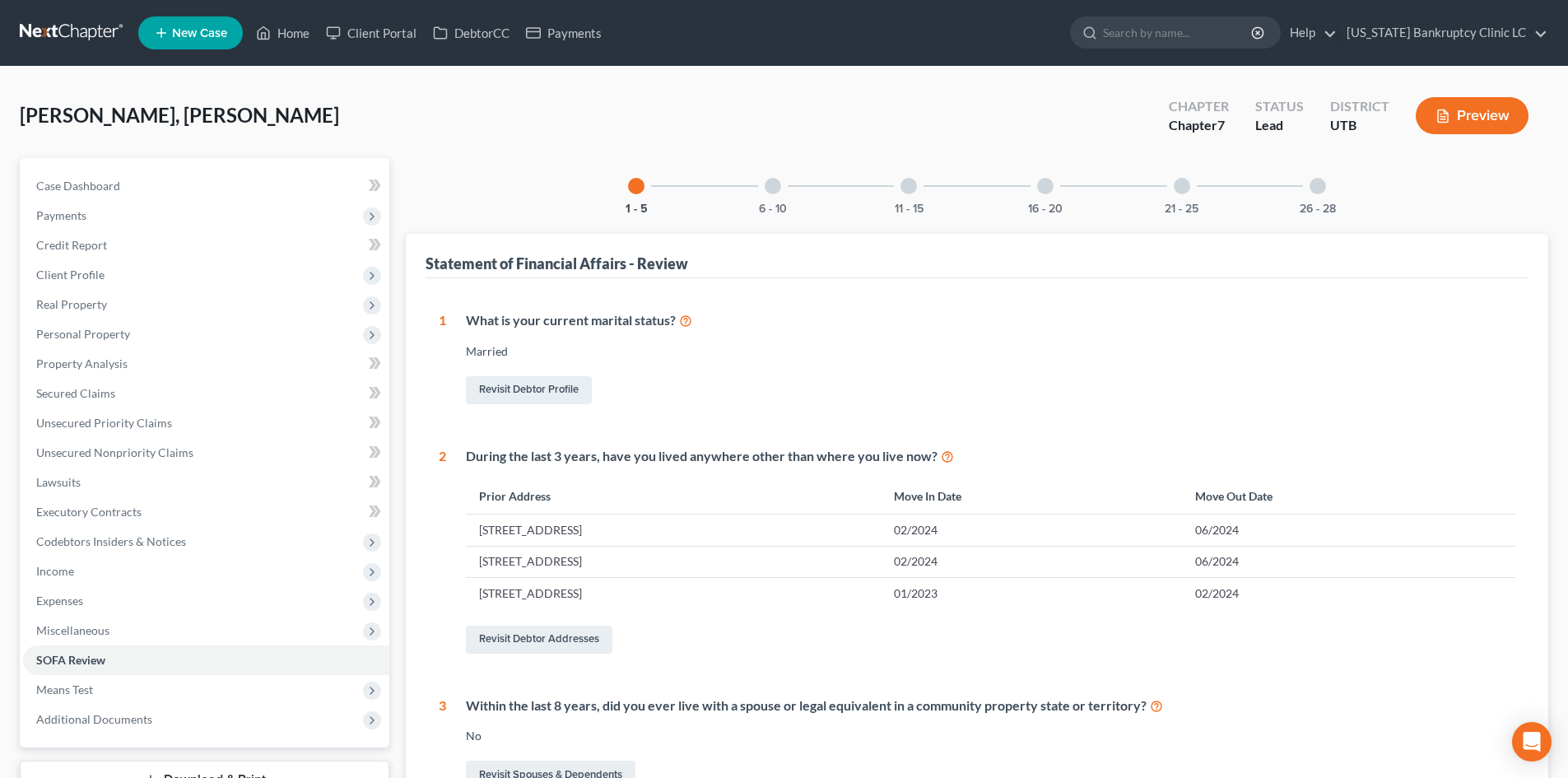
click at [772, 182] on div at bounding box center [772, 186] width 16 height 16
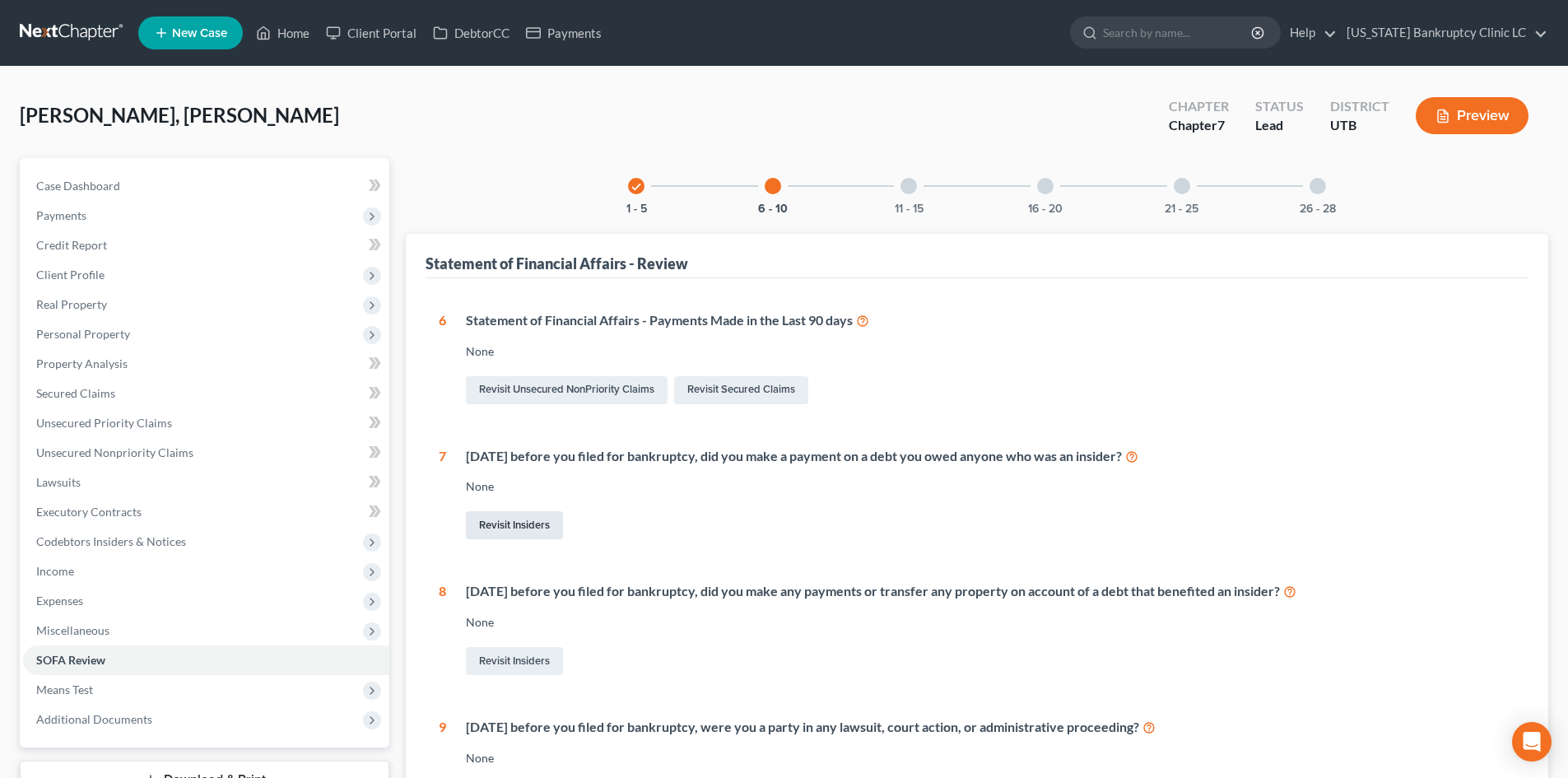
click at [520, 537] on link "Revisit Insiders" at bounding box center [514, 525] width 97 height 28
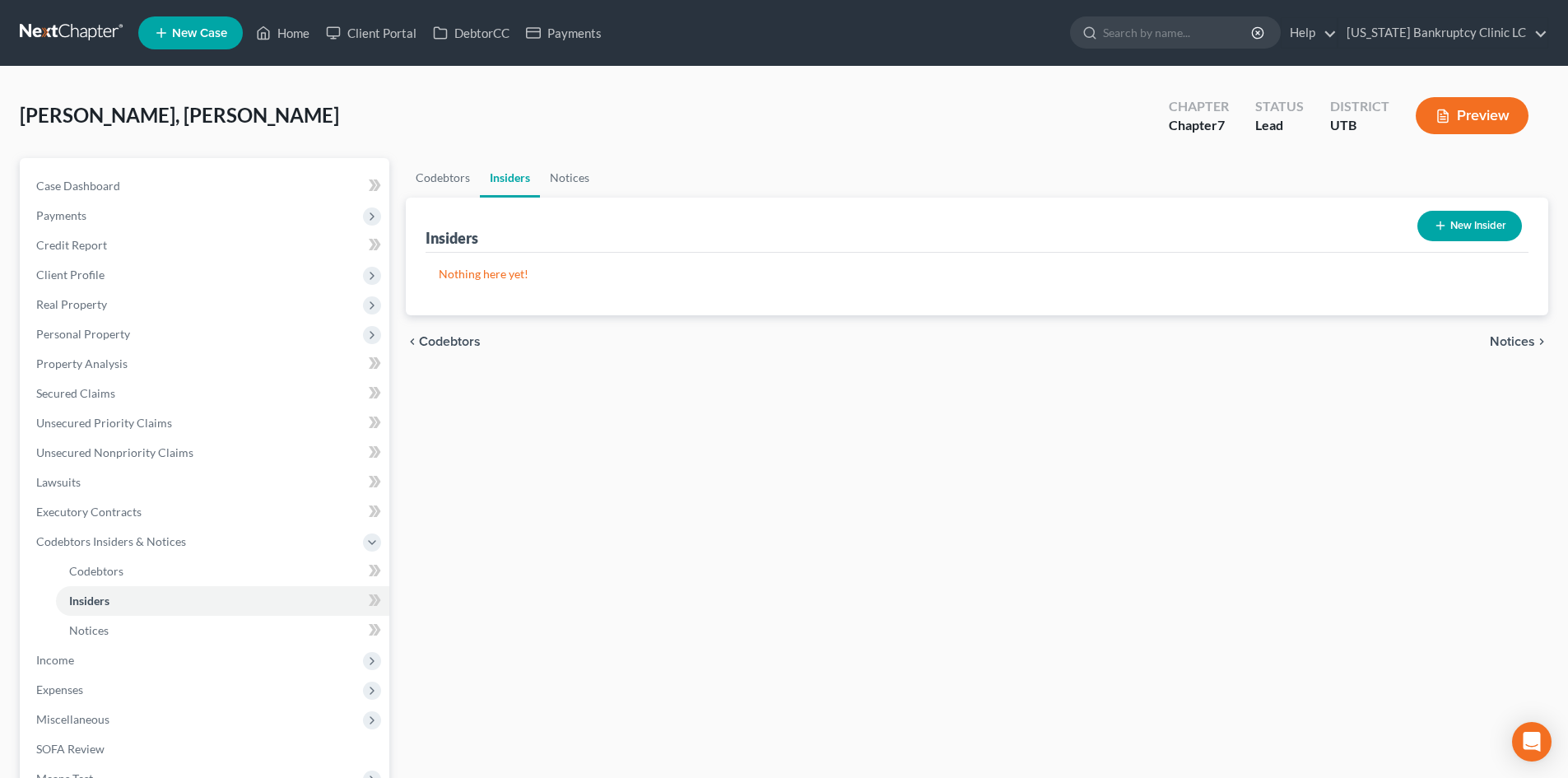
click at [1487, 236] on button "New Insider" at bounding box center [1469, 226] width 105 height 30
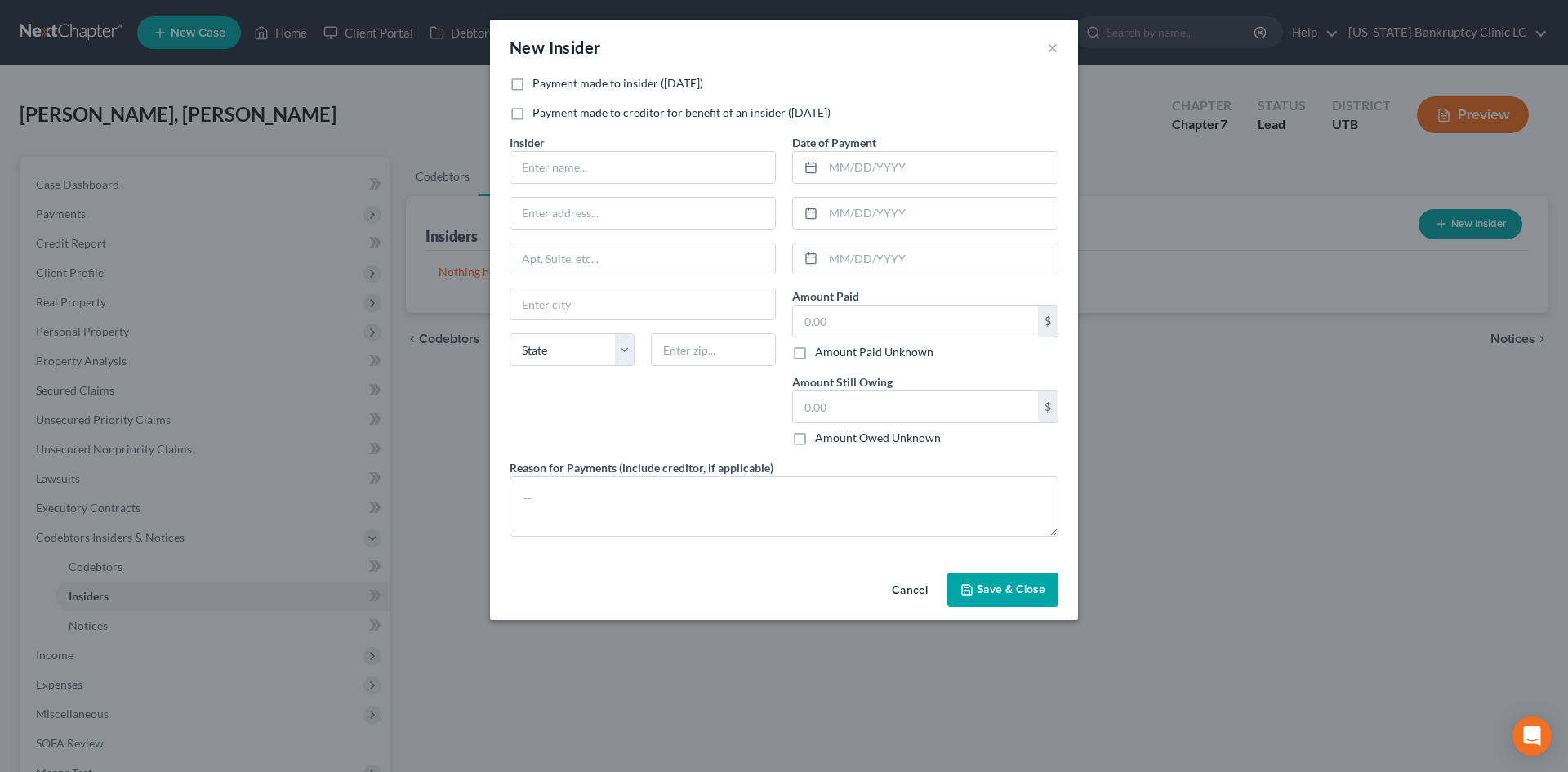
click at [567, 78] on label "Payment made to insider ([DATE])" at bounding box center [617, 83] width 170 height 16
click at [550, 78] on input "Payment made to insider ([DATE])" at bounding box center [545, 81] width 11 height 11
checkbox input "true"
click at [599, 162] on input "text" at bounding box center [642, 167] width 264 height 31
type input "Debtor's Neighbor"
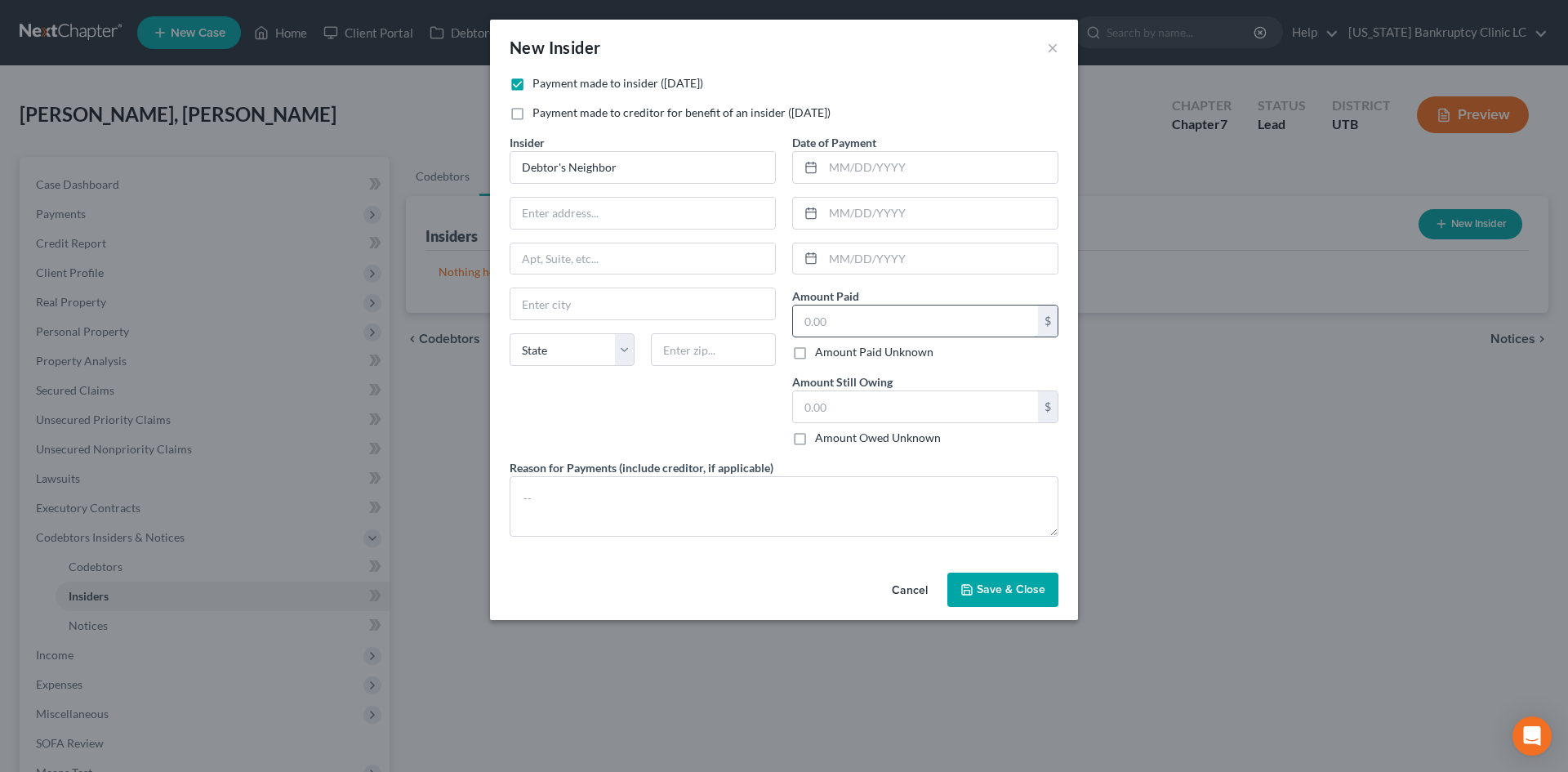
click at [883, 325] on input "text" at bounding box center [915, 320] width 245 height 31
type input "100"
click at [626, 501] on textarea at bounding box center [783, 507] width 549 height 60
type textarea "Rent"
click at [1008, 594] on span "Save & Close" at bounding box center [1010, 589] width 68 height 14
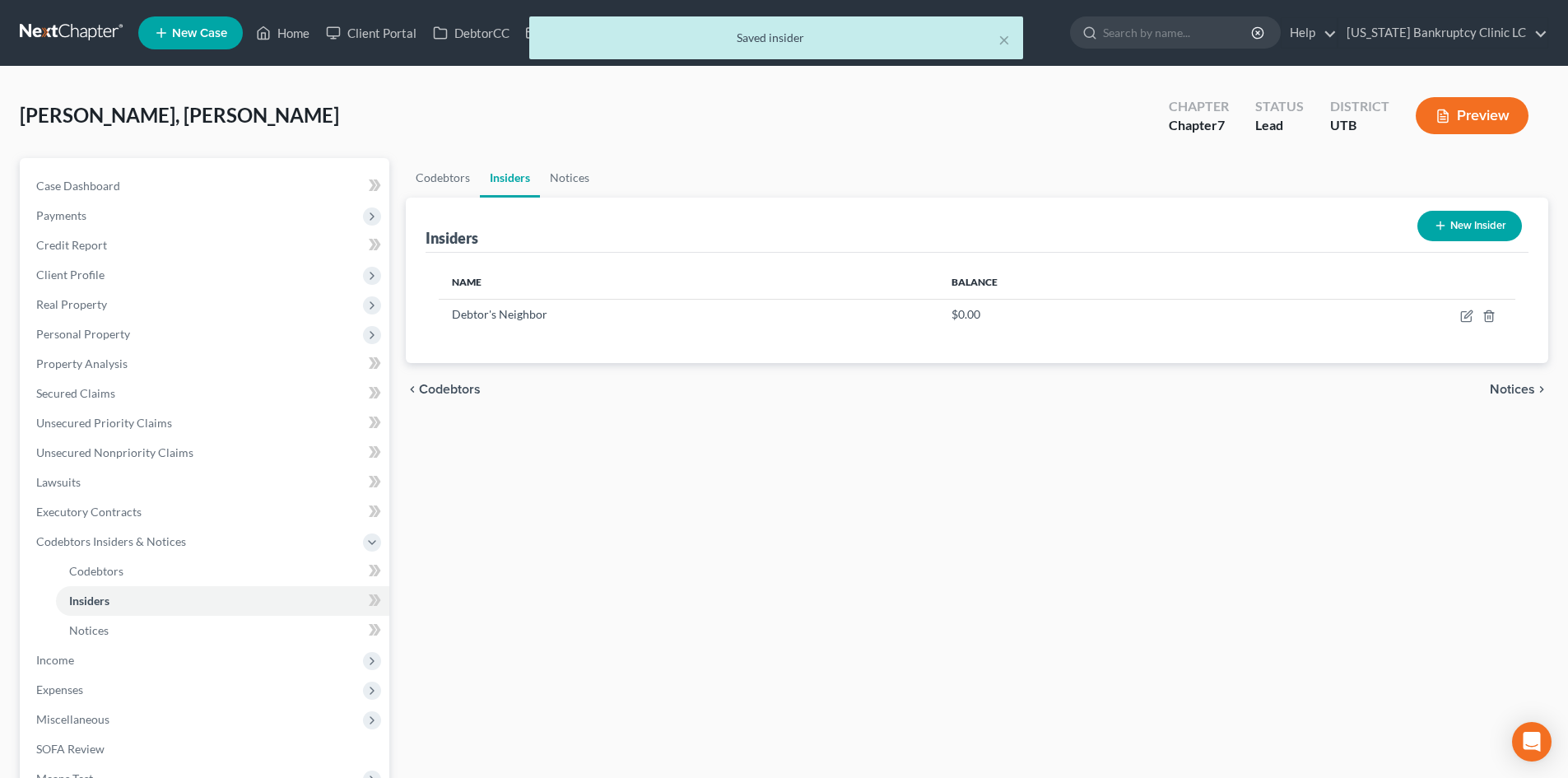
click at [1450, 241] on button "New Insider" at bounding box center [1469, 226] width 105 height 30
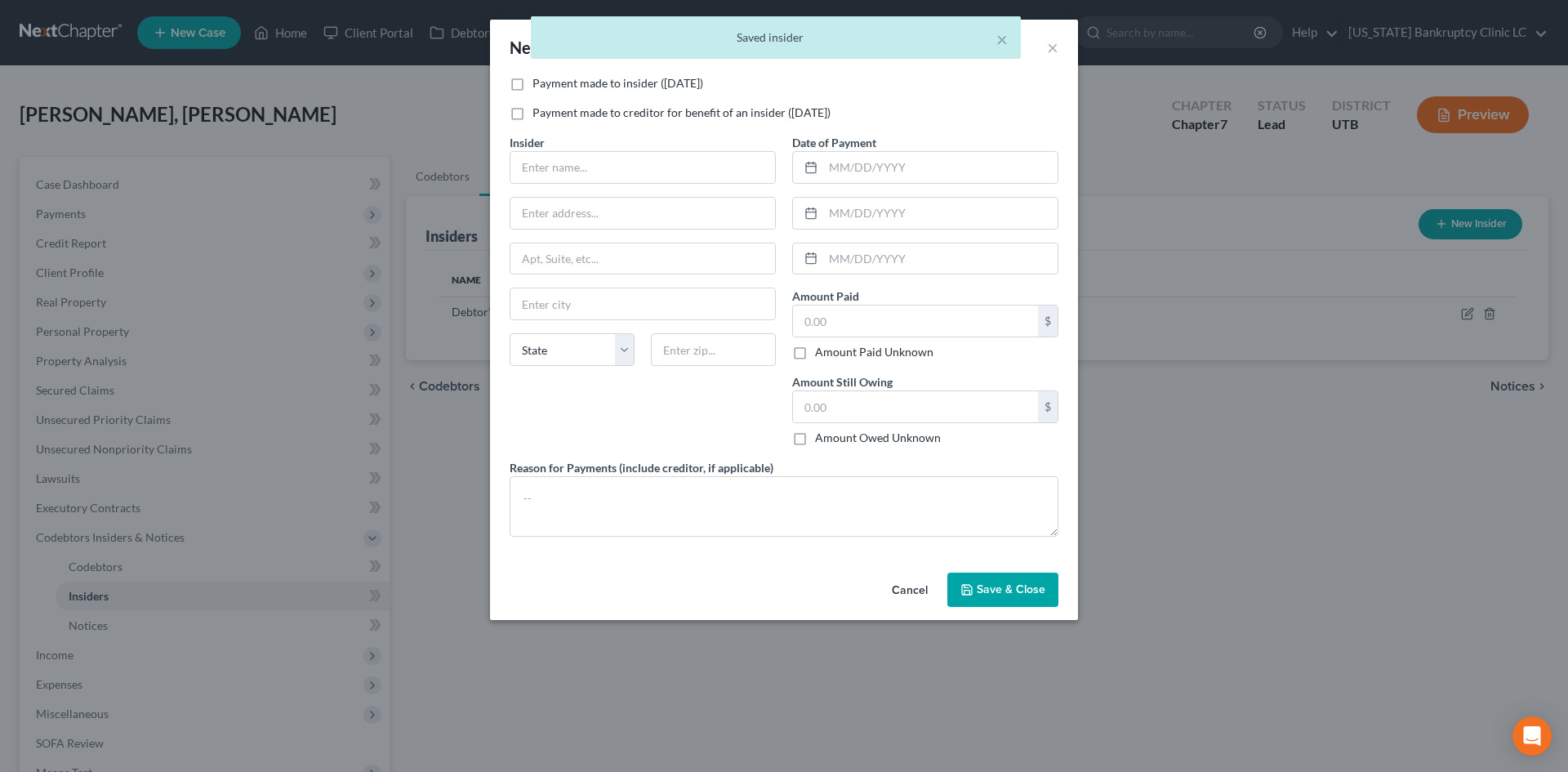
click at [596, 88] on label "Payment made to insider ([DATE])" at bounding box center [617, 83] width 170 height 16
click at [550, 86] on input "Payment made to insider ([DATE])" at bounding box center [545, 81] width 11 height 11
checkbox input "true"
click at [586, 168] on input "text" at bounding box center [642, 167] width 264 height 31
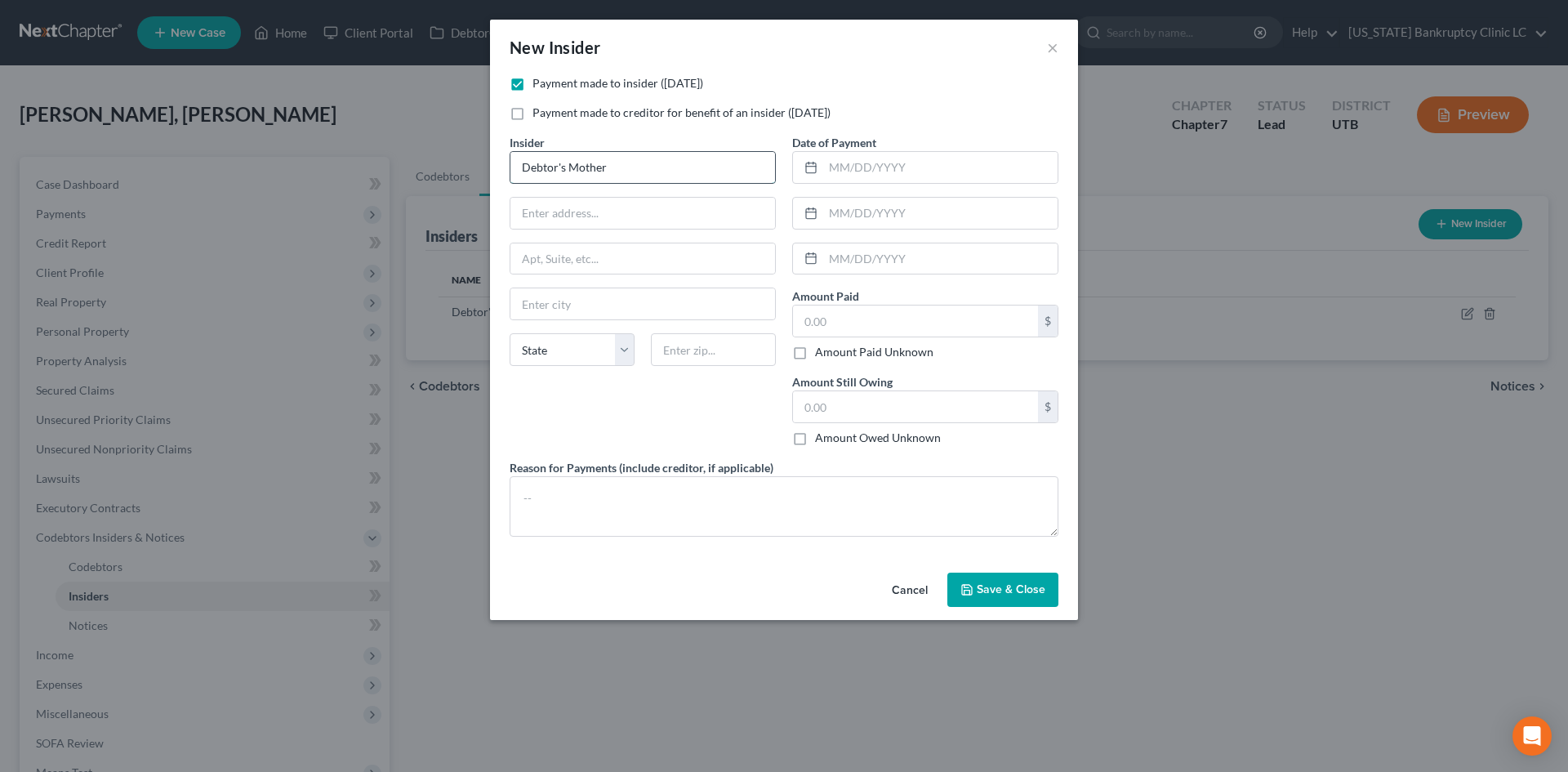
click at [590, 168] on input "Debtor's Mother" at bounding box center [642, 167] width 264 height 31
type input "[PERSON_NAME]'s Father"
click at [863, 162] on input "text" at bounding box center [940, 167] width 234 height 31
click at [861, 325] on input "text" at bounding box center [915, 320] width 245 height 31
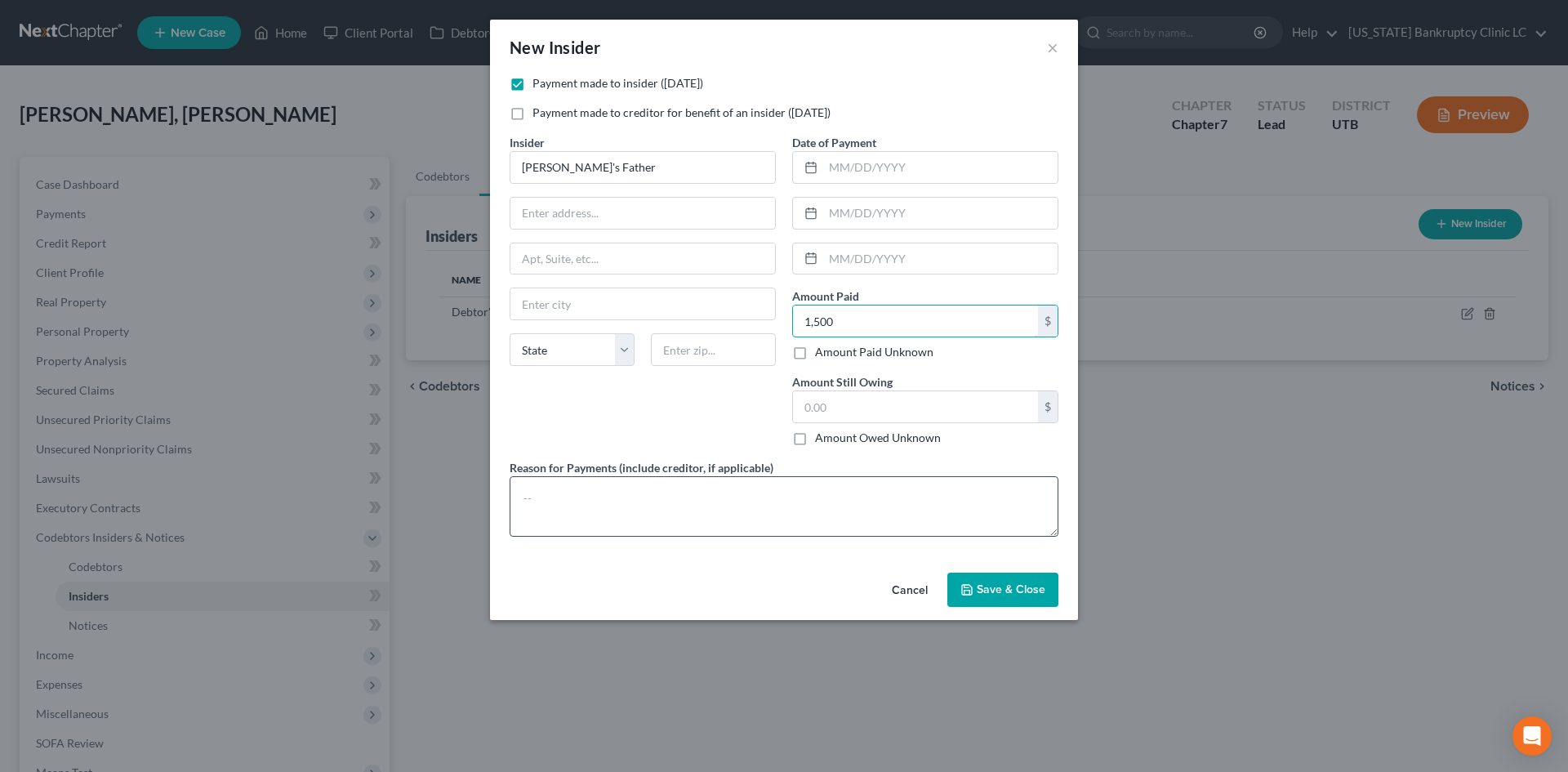
type input "1,500"
click at [712, 509] on textarea at bounding box center [783, 507] width 549 height 60
type textarea "Childcare"
click at [827, 417] on input "text" at bounding box center [915, 406] width 245 height 31
click at [671, 503] on textarea "Childcare" at bounding box center [783, 507] width 549 height 60
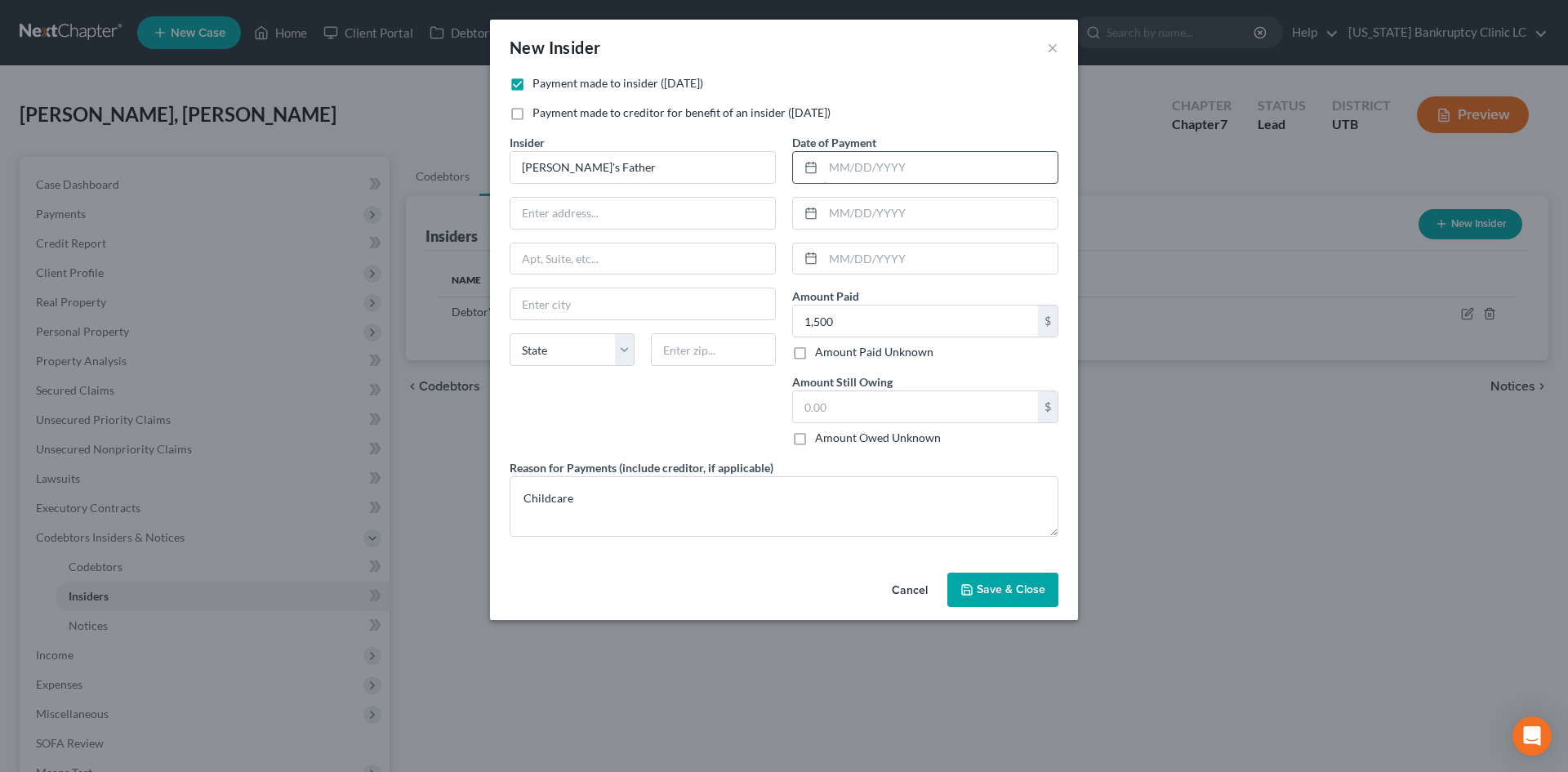
click at [876, 180] on input "text" at bounding box center [940, 167] width 234 height 31
type input "0"
click at [858, 169] on input "[DATE]" at bounding box center [940, 167] width 234 height 31
click at [852, 169] on input "[DATE]" at bounding box center [940, 167] width 234 height 31
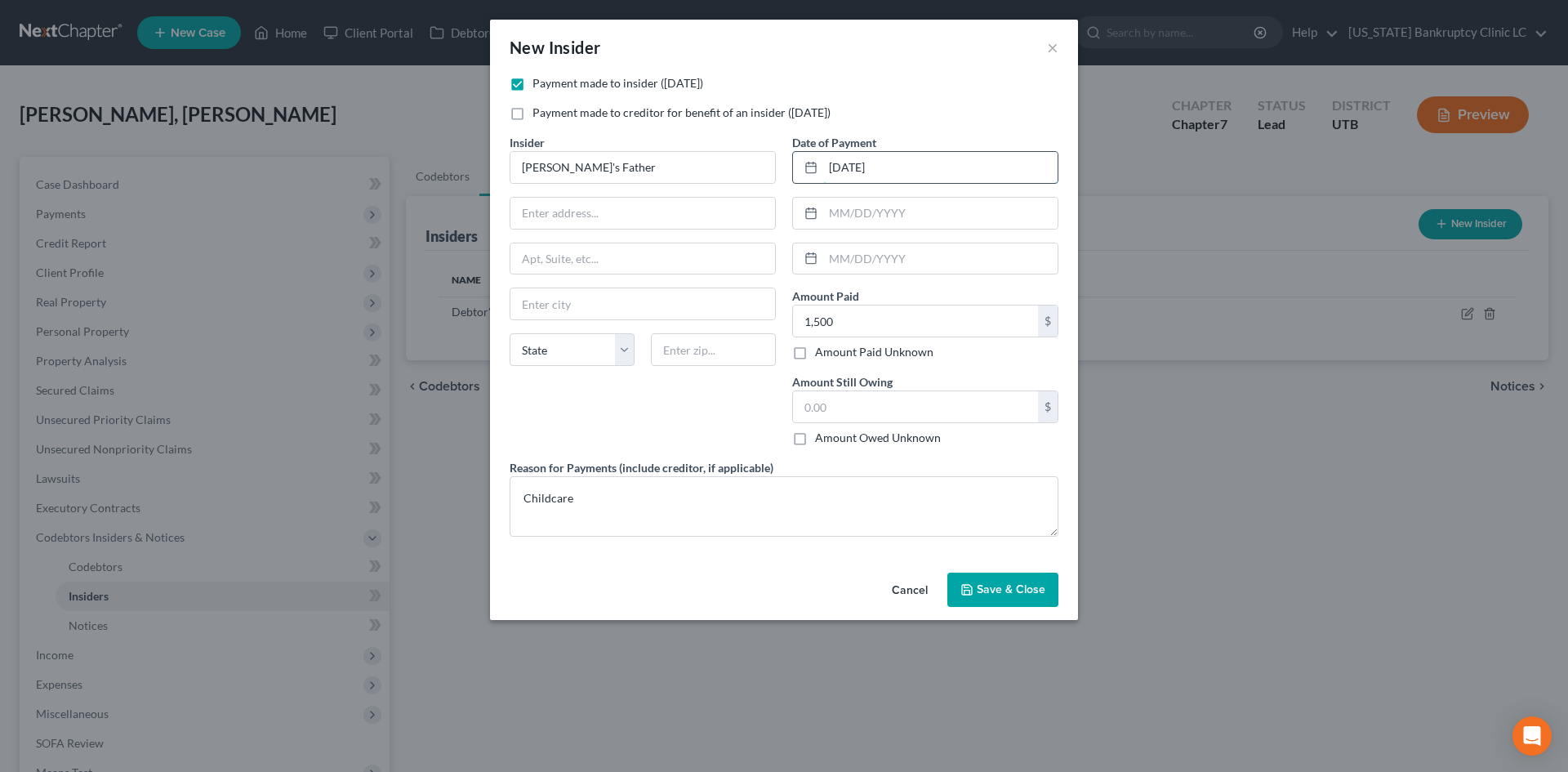
click at [852, 169] on input "[DATE]" at bounding box center [940, 167] width 234 height 31
type input "[DATE]"
click at [1011, 596] on button "Save & Close" at bounding box center [1002, 589] width 111 height 35
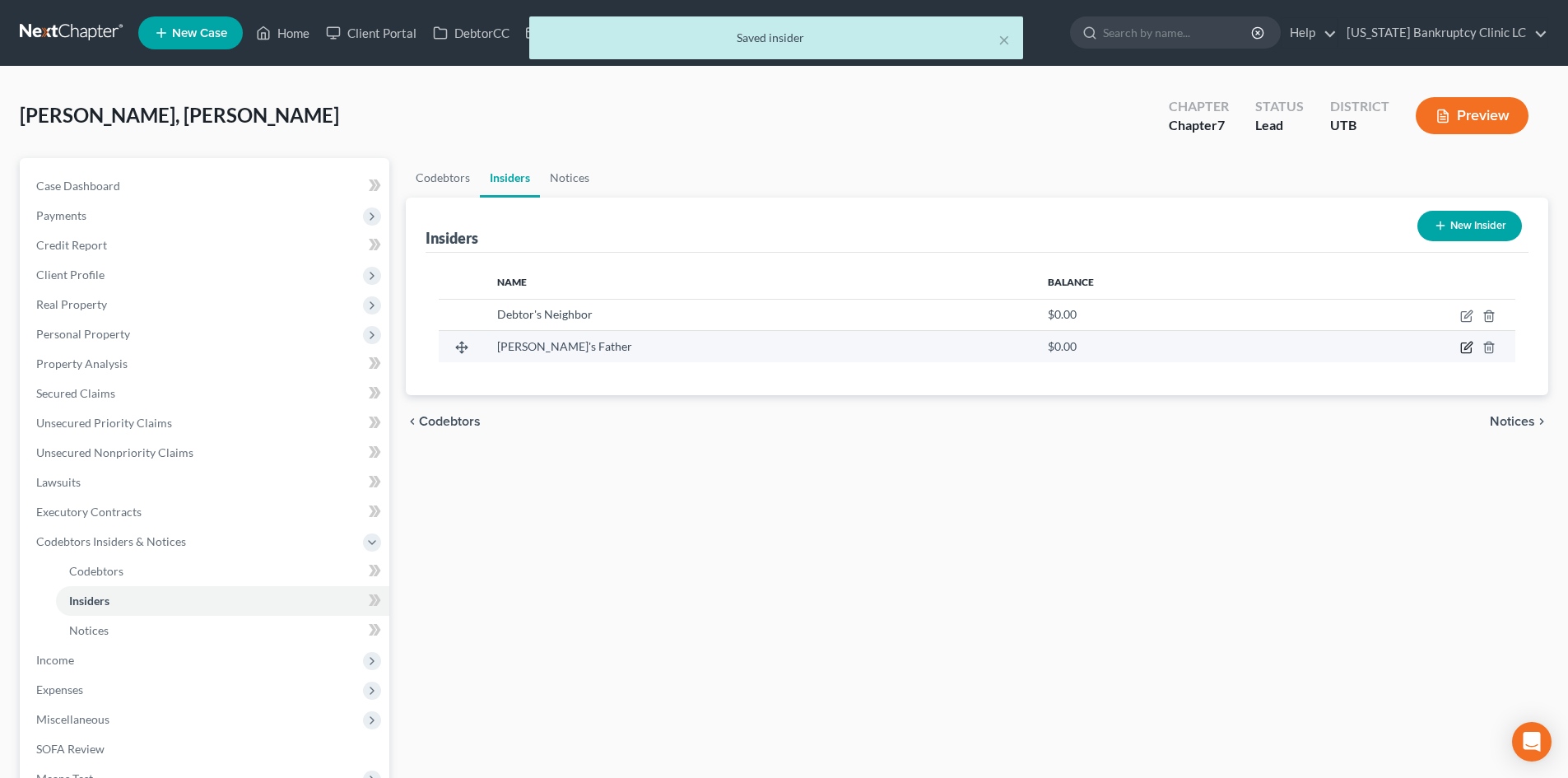
click at [1471, 344] on icon "button" at bounding box center [1466, 347] width 13 height 13
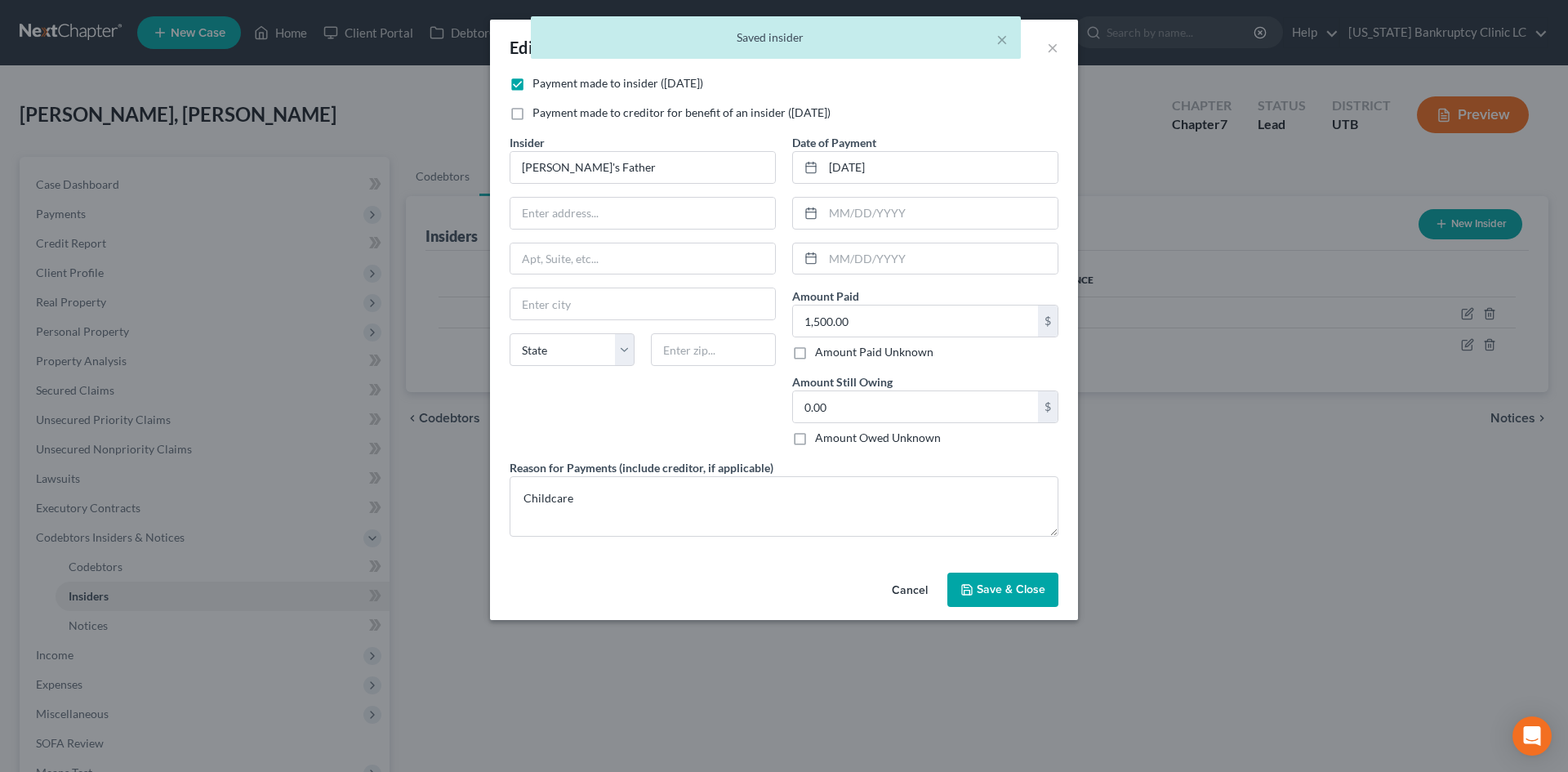
click at [1047, 41] on div "× Saved insider" at bounding box center [776, 41] width 1568 height 51
click at [1000, 40] on button "×" at bounding box center [1001, 39] width 12 height 20
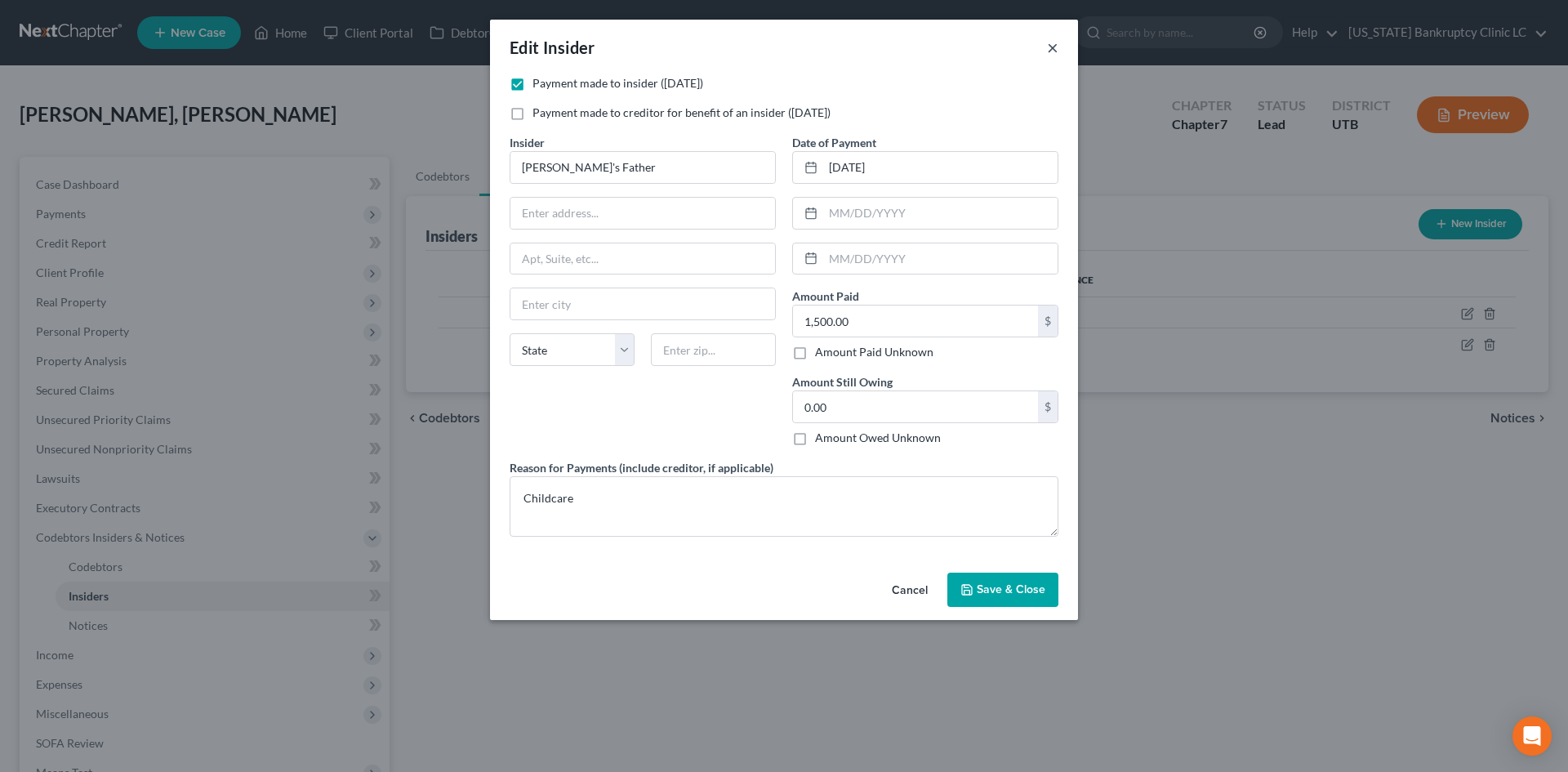
click at [1048, 50] on button "×" at bounding box center [1052, 47] width 12 height 20
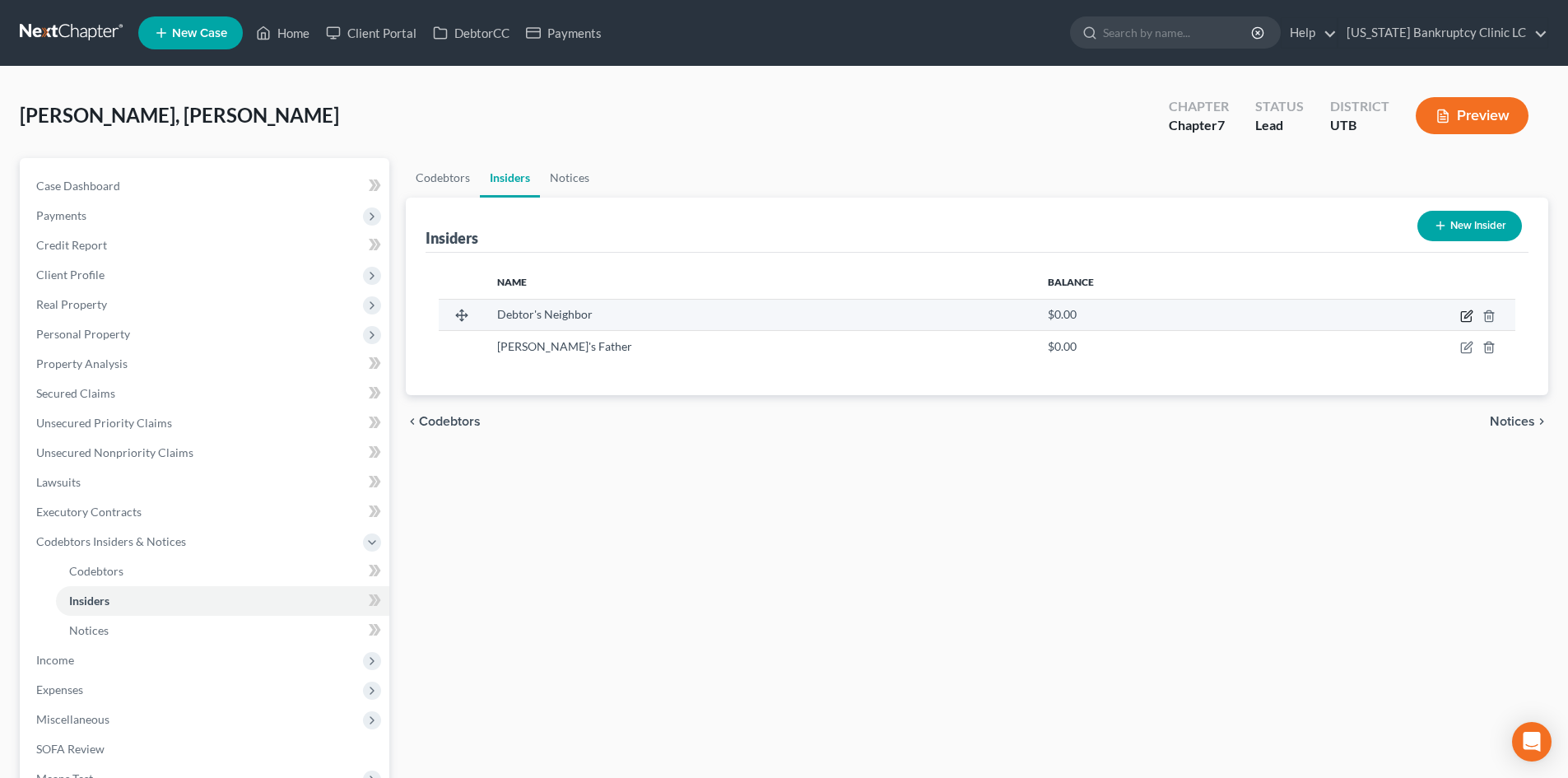
click at [1466, 314] on icon "button" at bounding box center [1466, 316] width 13 height 13
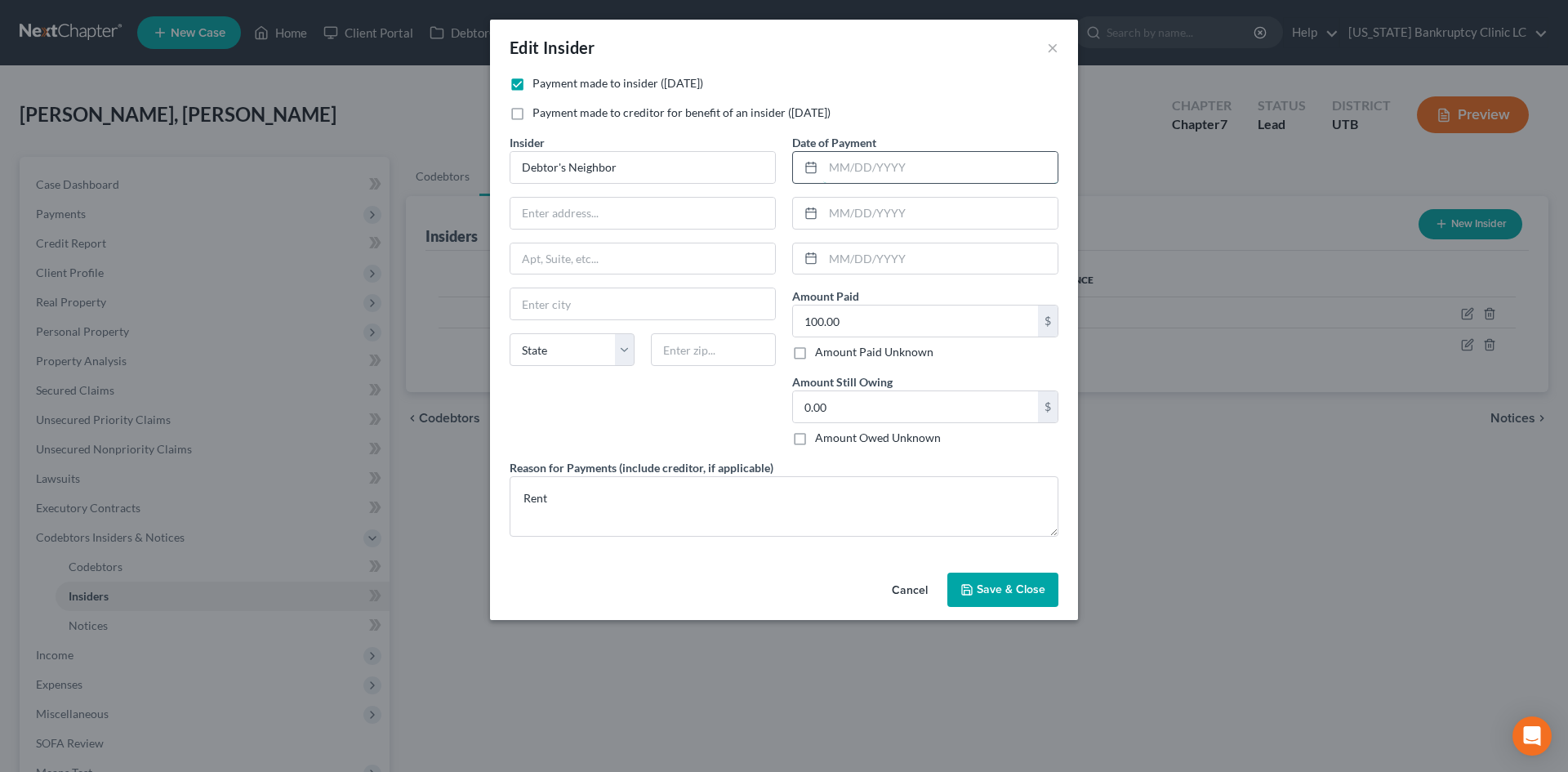
click at [858, 167] on input "text" at bounding box center [940, 167] width 234 height 31
type input "[DATE]"
click at [997, 571] on div "Cancel Save & Close" at bounding box center [783, 593] width 588 height 54
click at [1000, 588] on span "Save & Close" at bounding box center [1010, 589] width 68 height 14
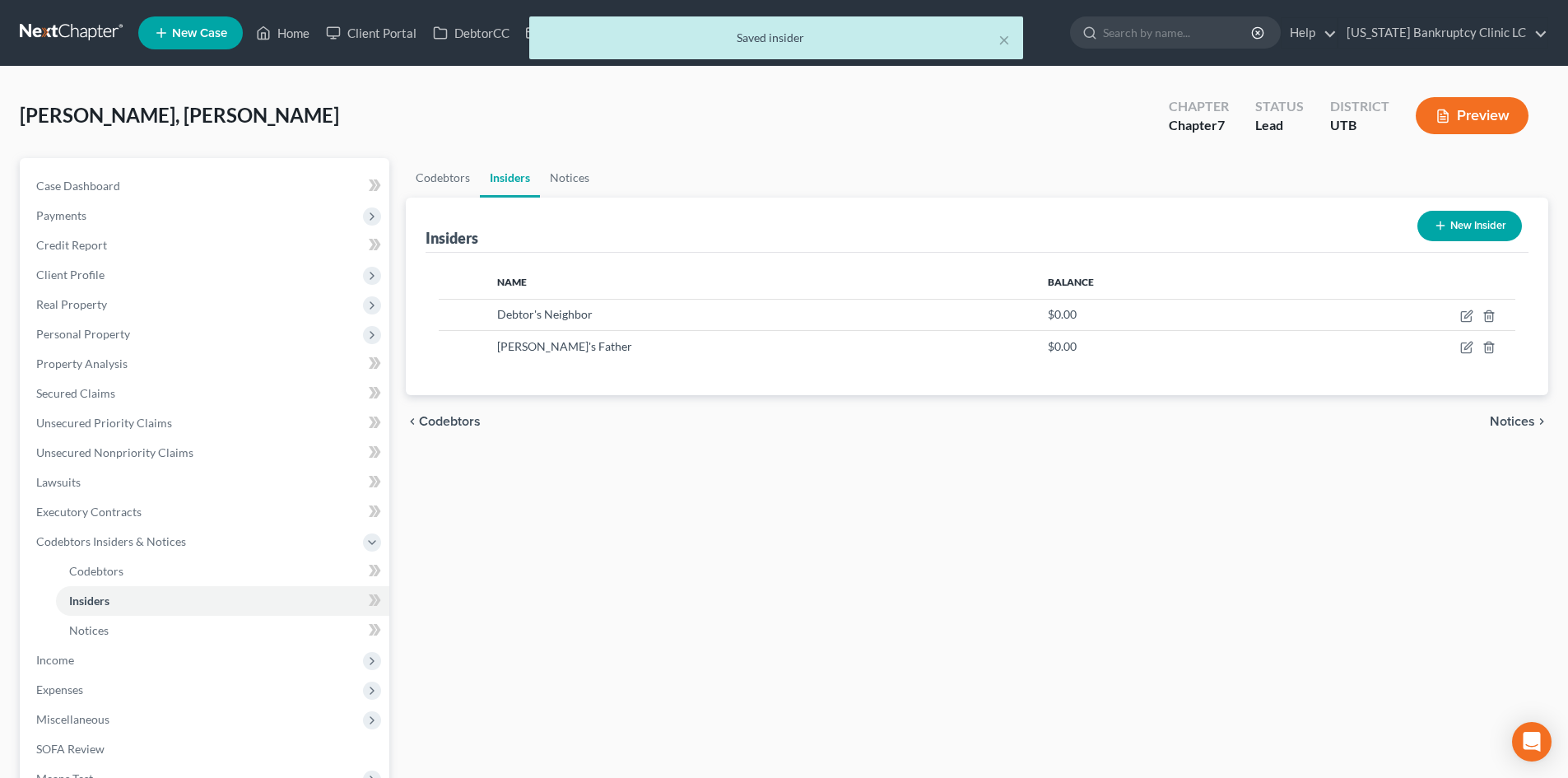
click at [1008, 593] on div "Codebtors Insiders Notices Insiders New Insider Name Balance Debtor's Neighbor …" at bounding box center [977, 545] width 1159 height 774
click at [100, 542] on span "Codebtors Insiders & Notices" at bounding box center [112, 542] width 150 height 14
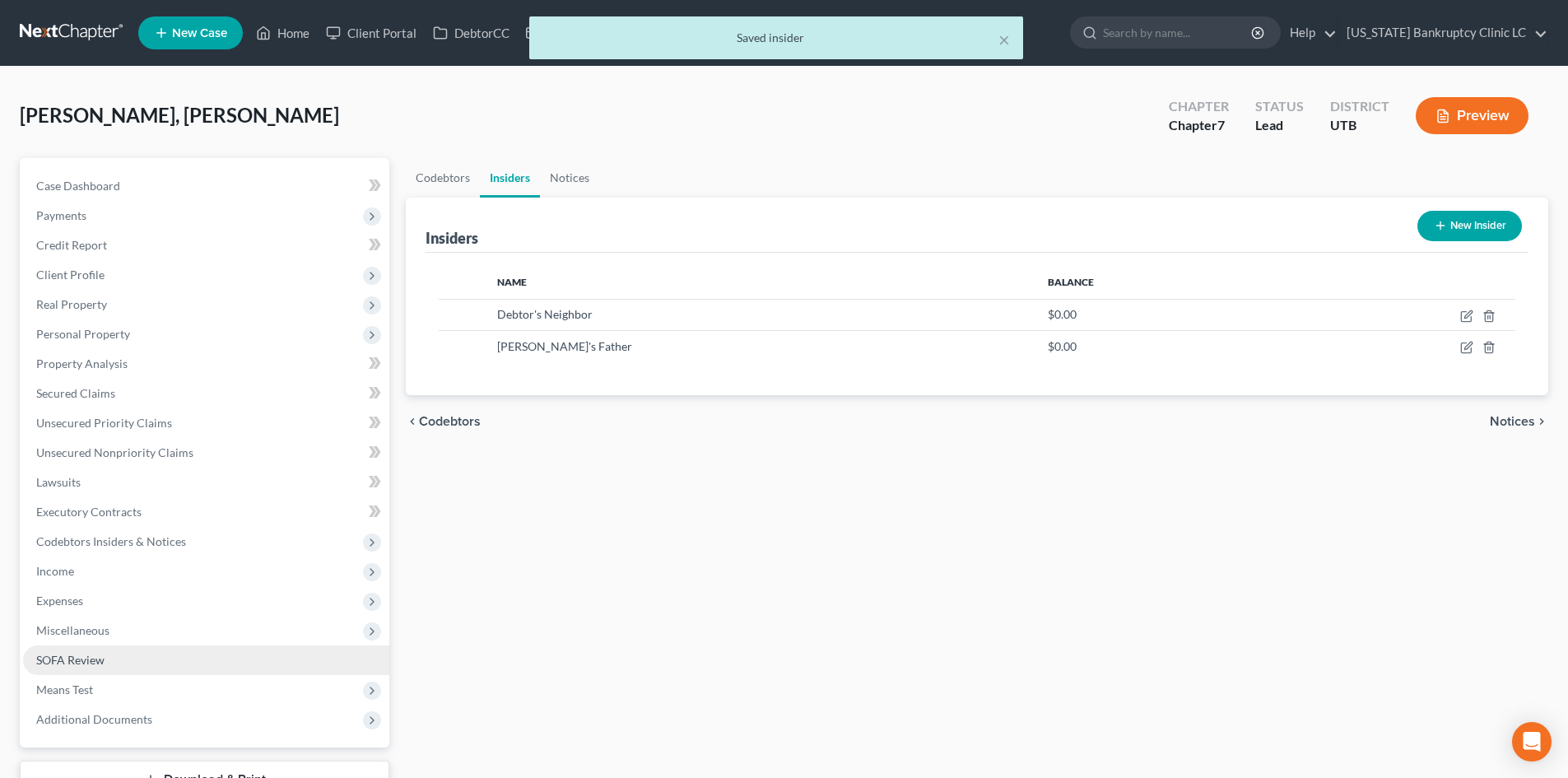
click at [93, 657] on span "SOFA Review" at bounding box center [71, 660] width 68 height 14
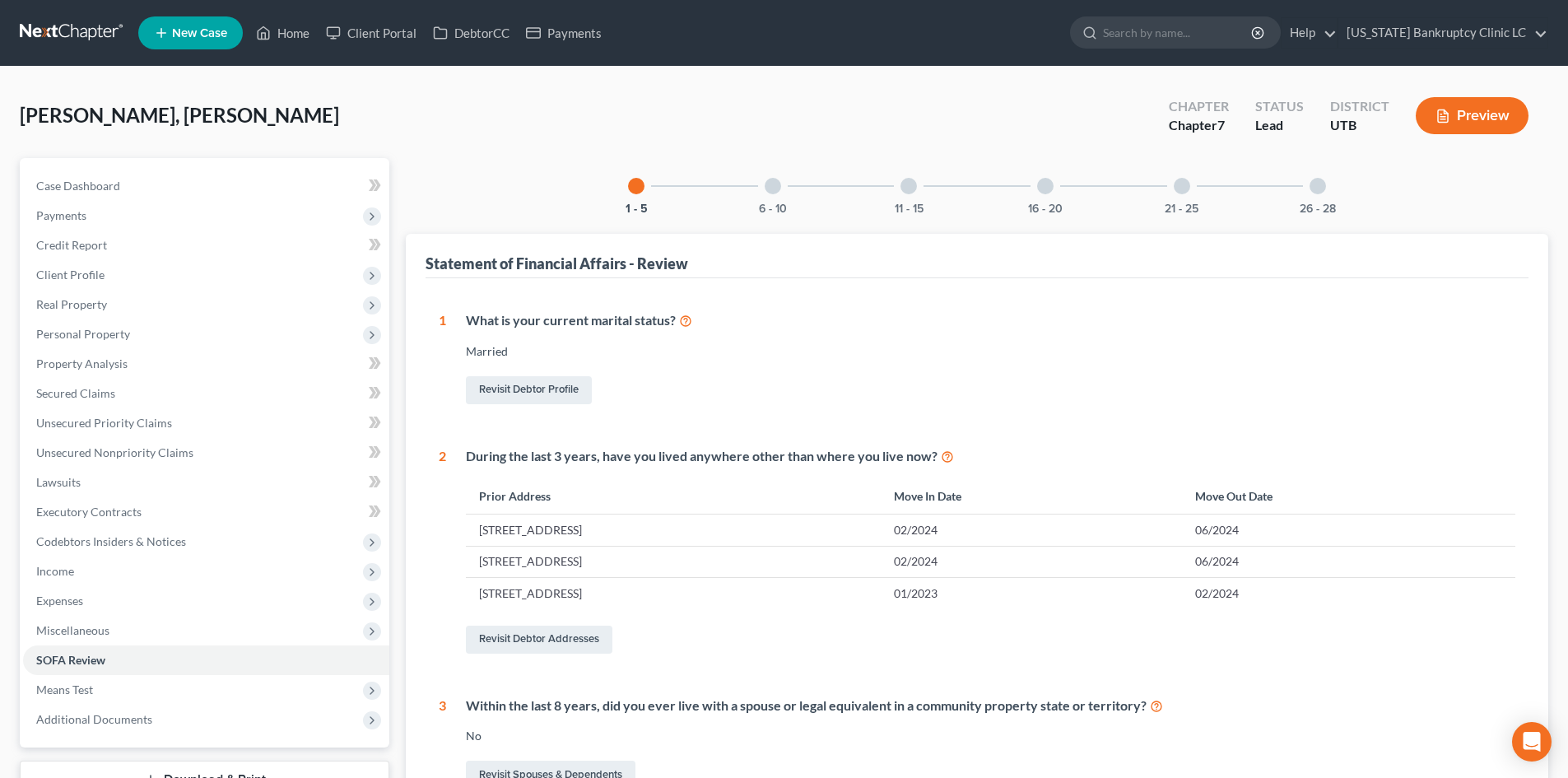
click at [773, 185] on div at bounding box center [772, 186] width 16 height 16
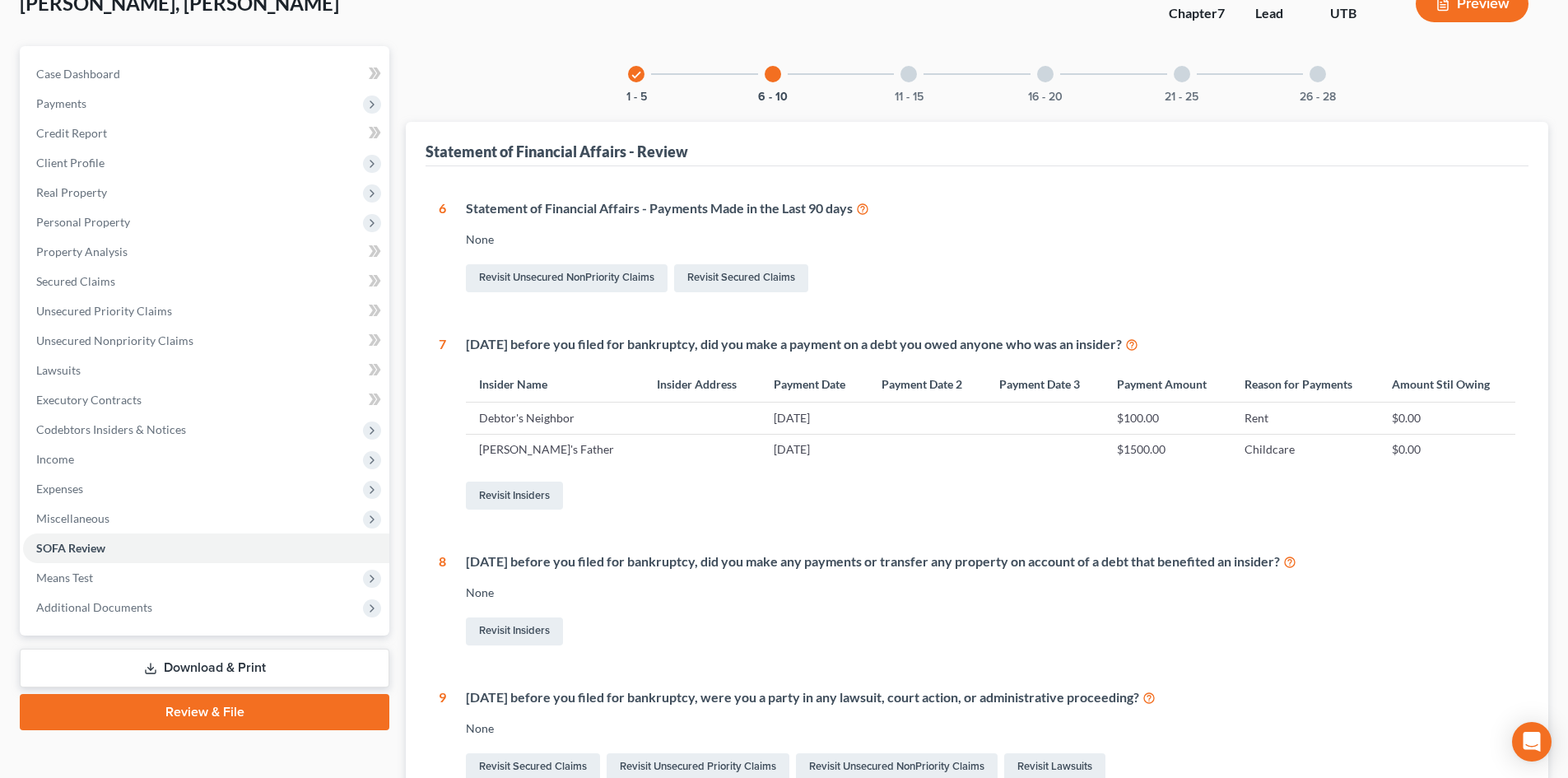
scroll to position [329, 0]
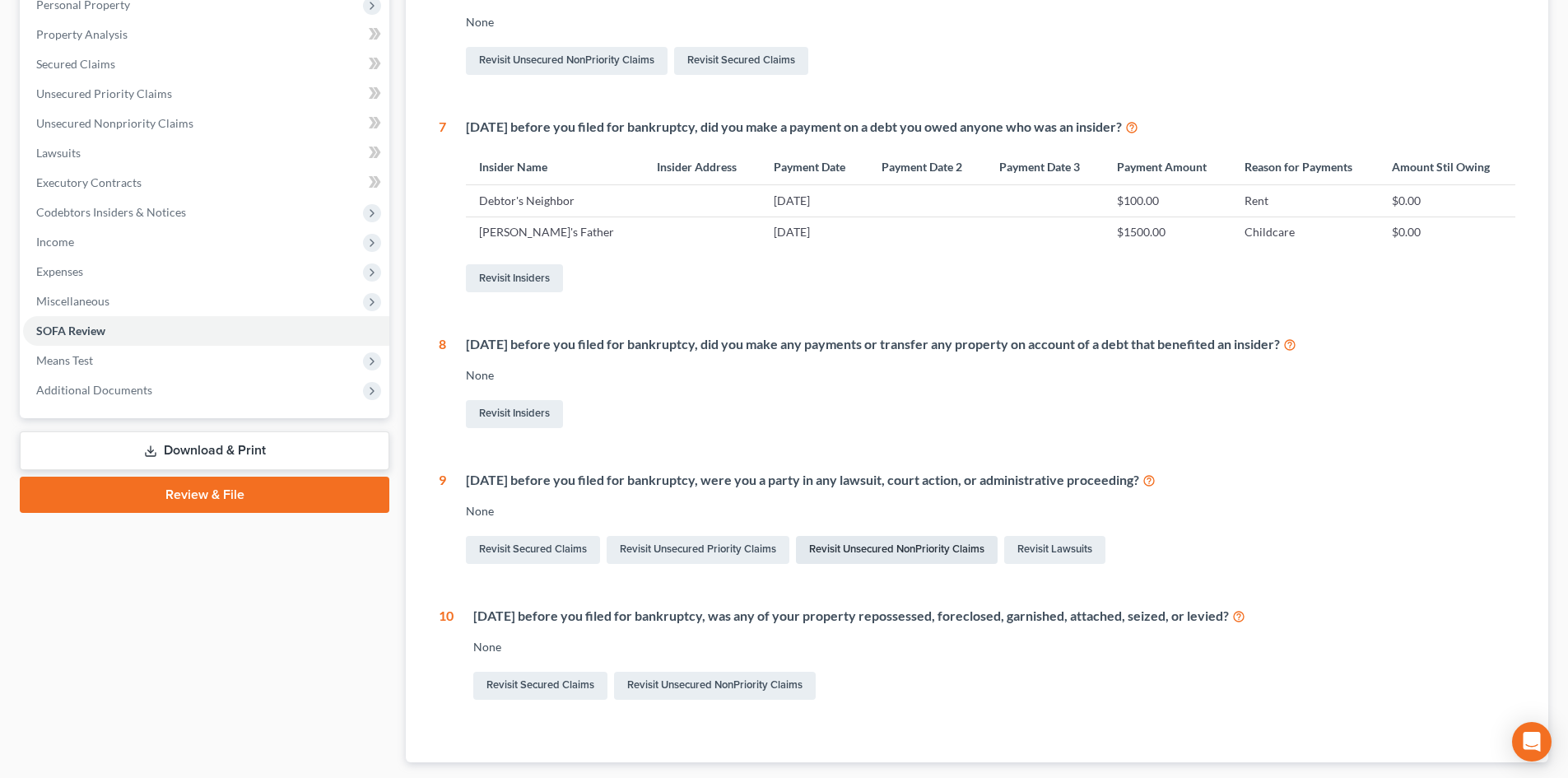
click at [877, 554] on link "Revisit Unsecured NonPriority Claims" at bounding box center [897, 549] width 202 height 28
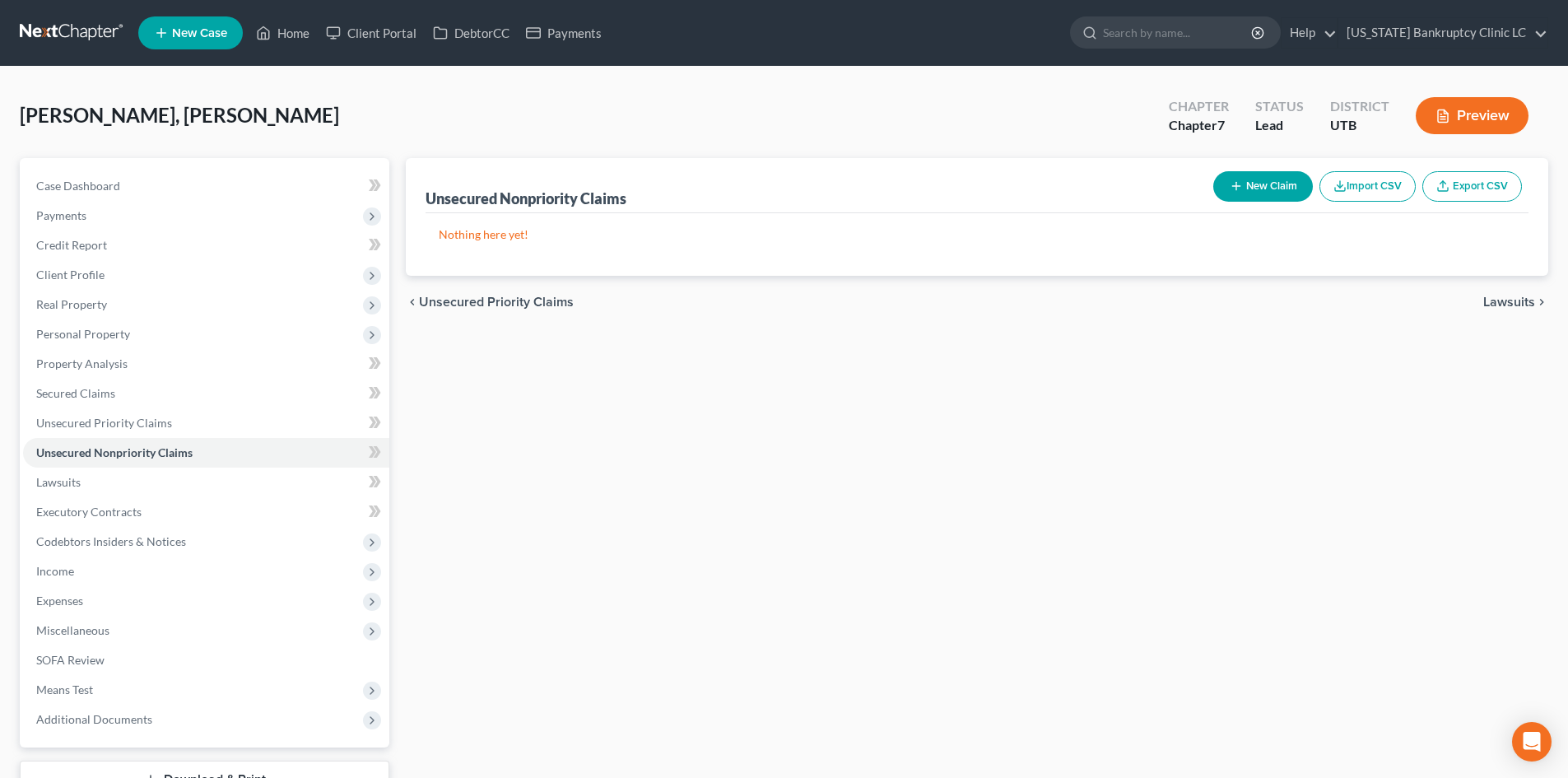
click at [1286, 171] on button "New Claim" at bounding box center [1262, 186] width 99 height 30
select select "2"
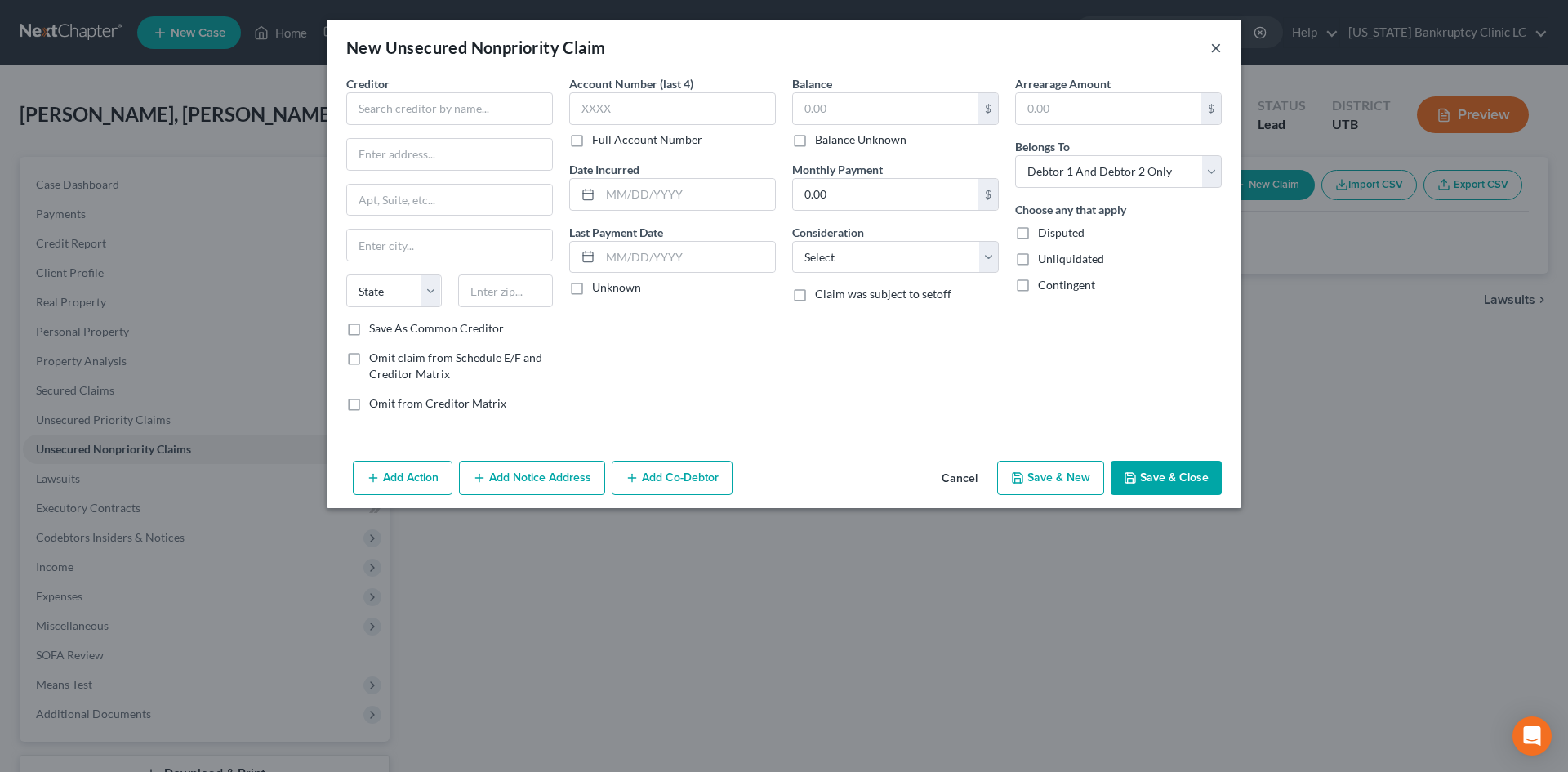
drag, startPoint x: 1218, startPoint y: 54, endPoint x: 1372, endPoint y: 236, distance: 238.4
click at [1218, 53] on button "×" at bounding box center [1215, 47] width 12 height 20
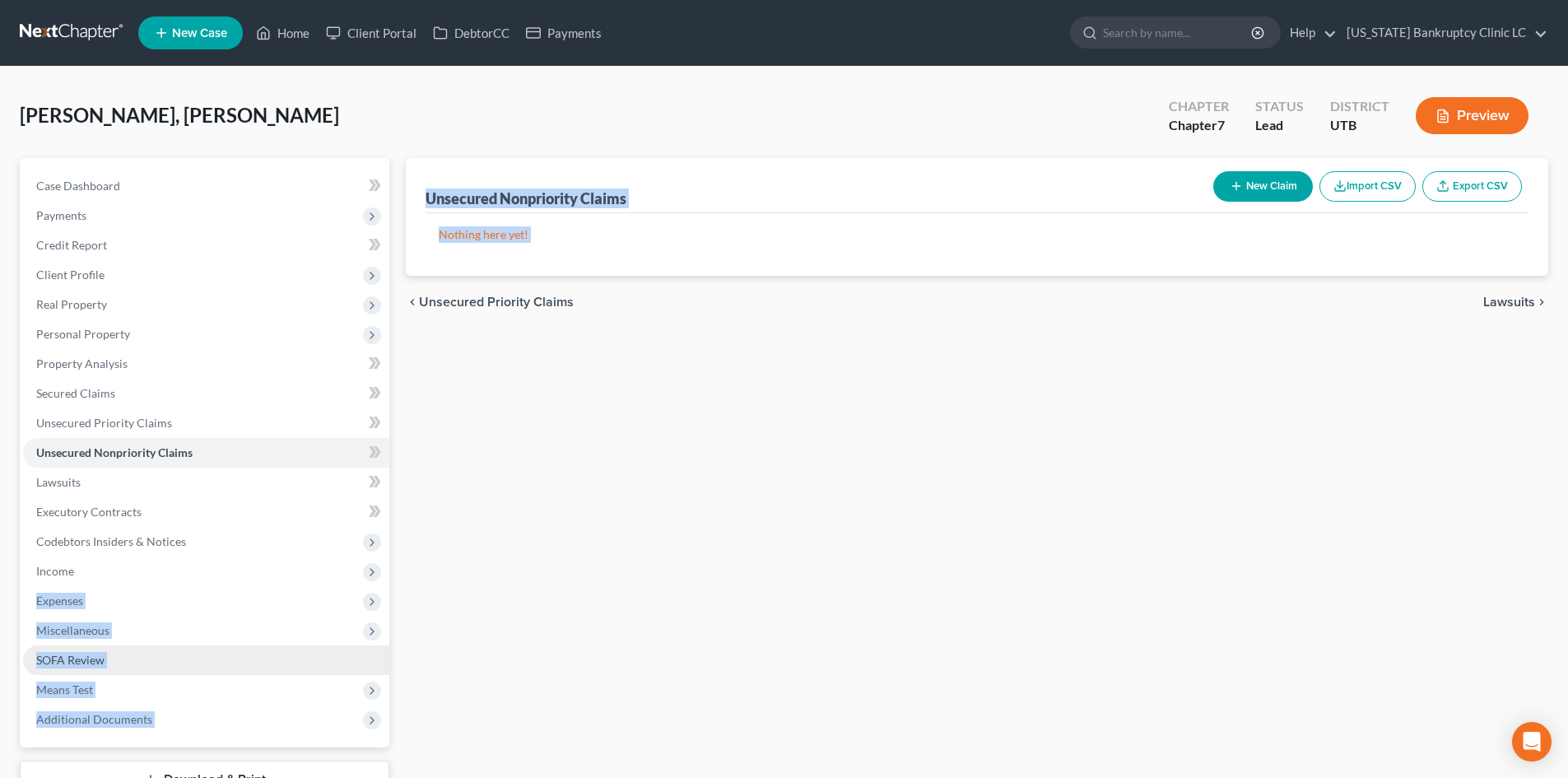
drag, startPoint x: 105, startPoint y: 579, endPoint x: 218, endPoint y: 672, distance: 146.3
click at [646, 569] on div "Petition Navigation Case Dashboard Payments Invoices Payments Payments Credit R…" at bounding box center [784, 500] width 1545 height 684
click at [682, 642] on div "Unsecured Nonpriority Claims New Claim Import CSV Export CSV Nothing here yet! …" at bounding box center [977, 500] width 1159 height 684
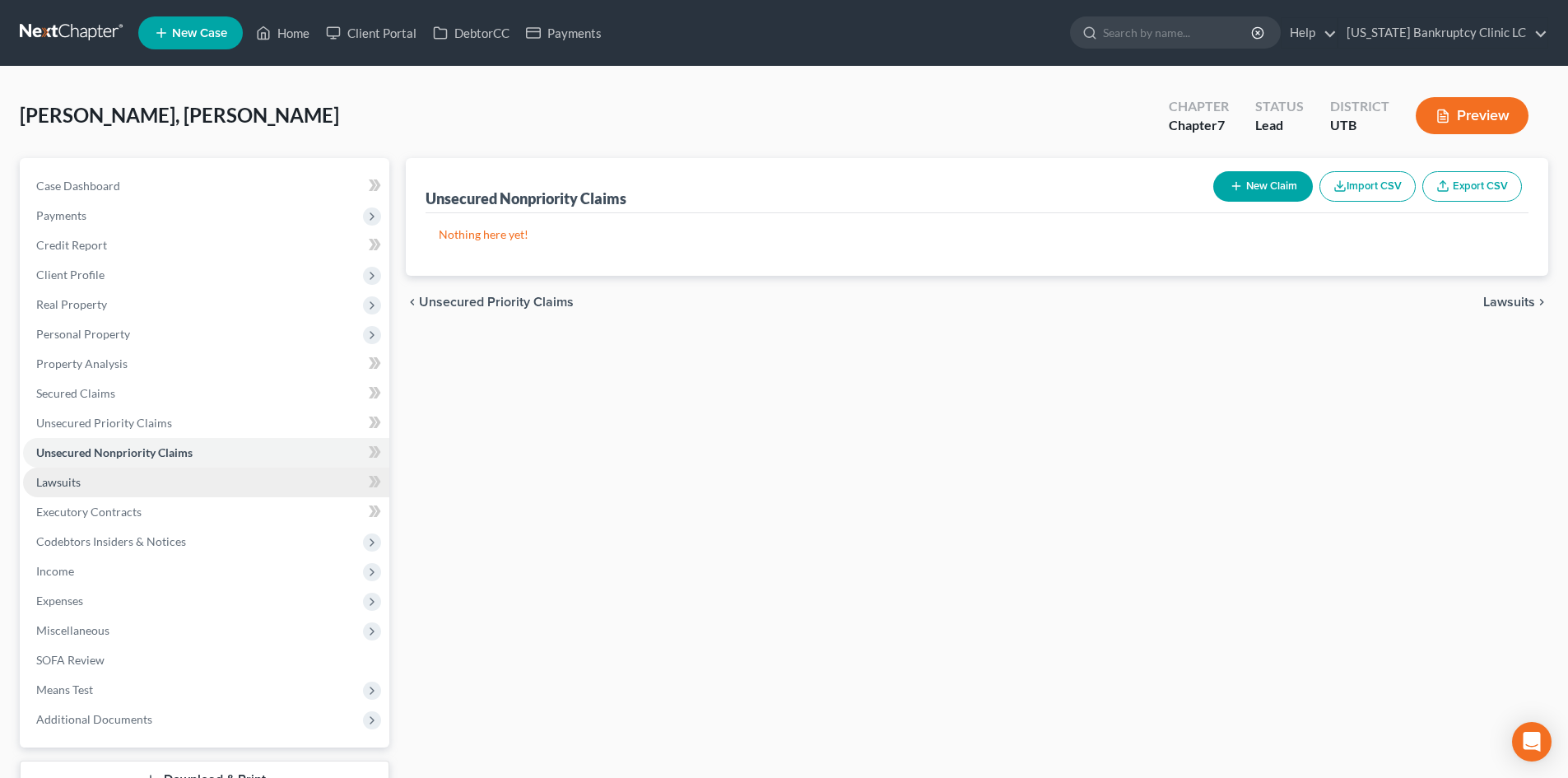
click at [85, 478] on link "Lawsuits" at bounding box center [207, 482] width 367 height 30
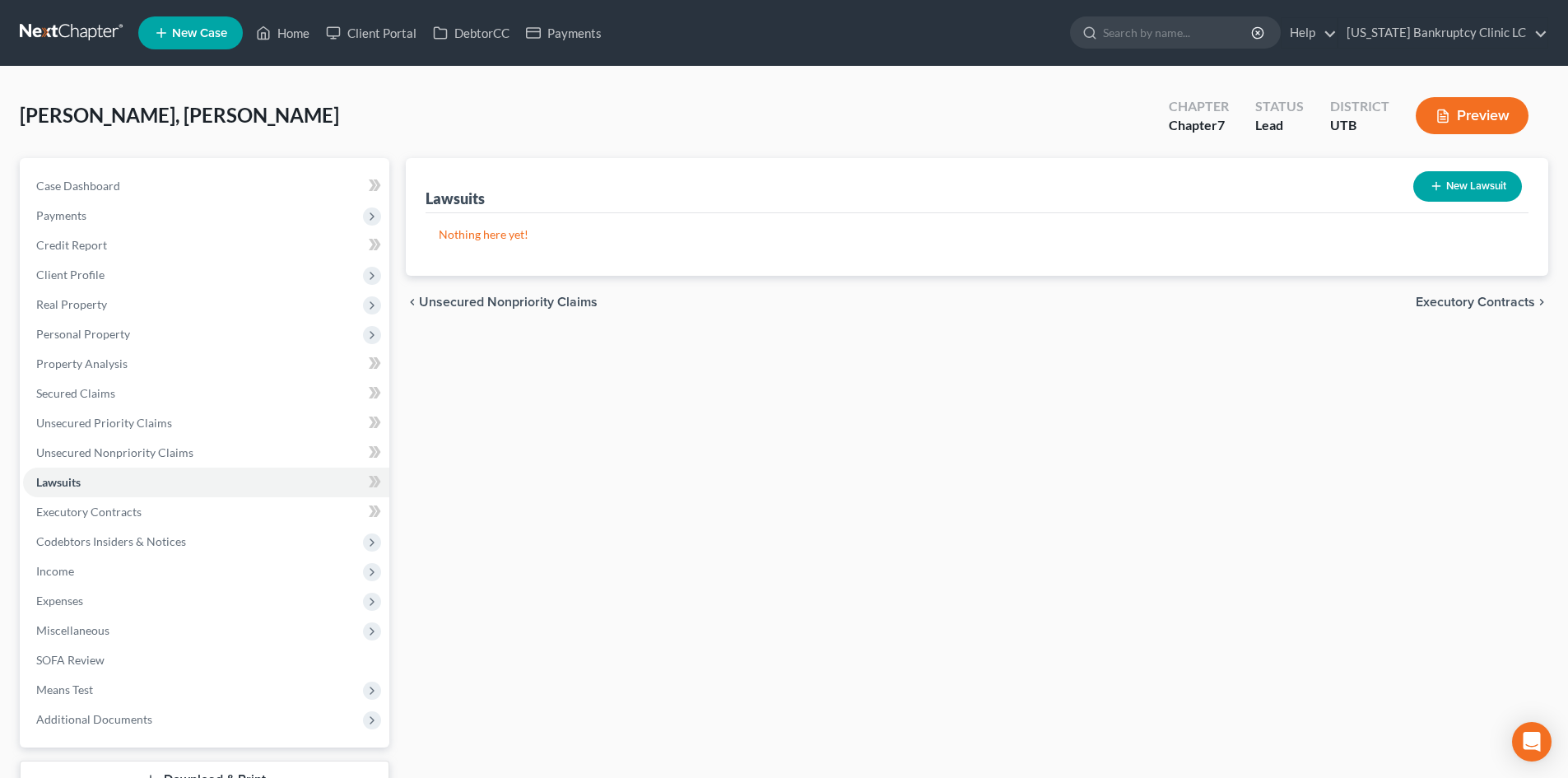
click at [1437, 197] on button "New Lawsuit" at bounding box center [1468, 186] width 109 height 30
select select "0"
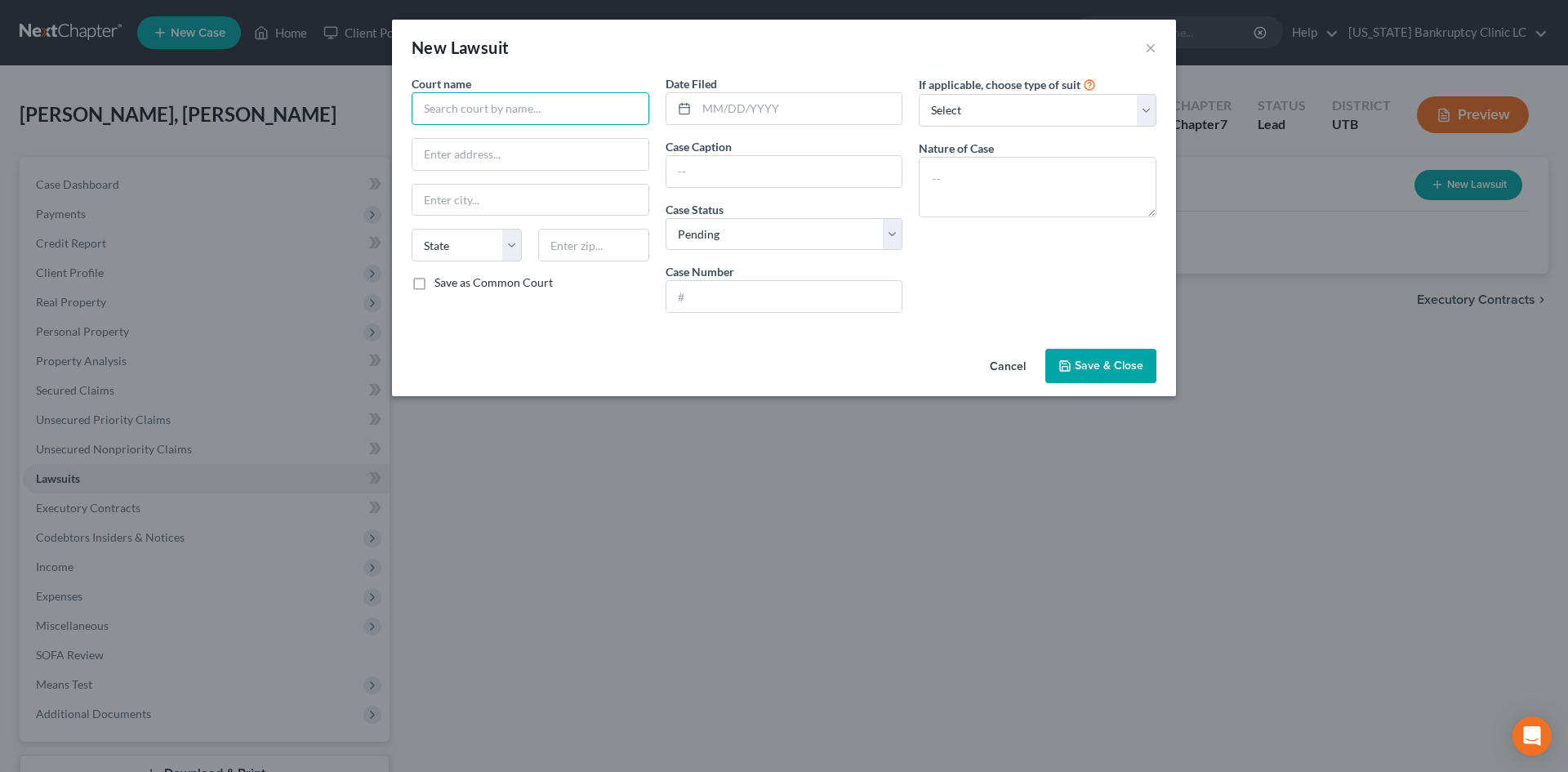
click at [548, 117] on input "text" at bounding box center [530, 108] width 238 height 33
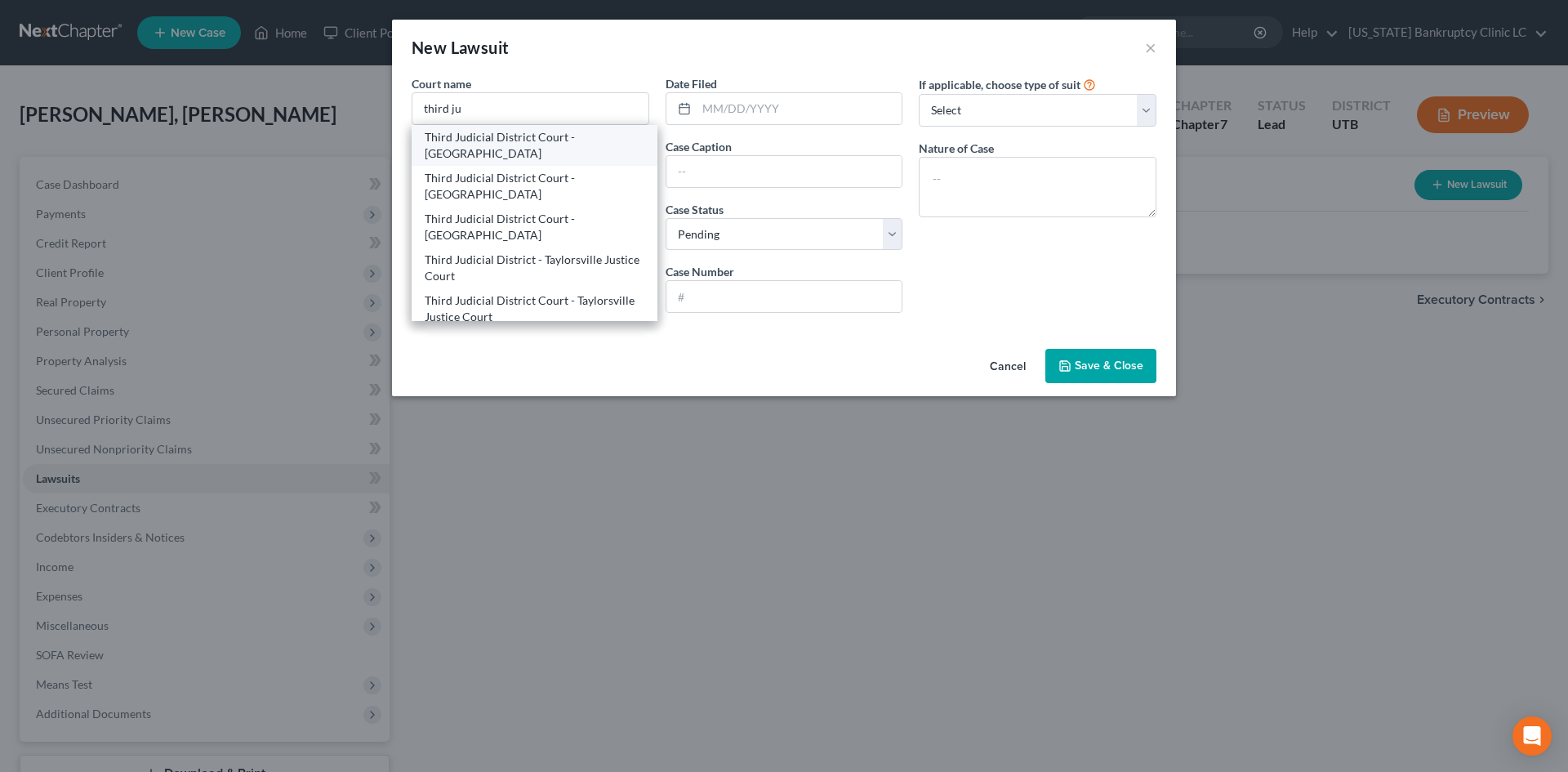
click at [521, 141] on div "Third Judicial District Court - [GEOGRAPHIC_DATA]" at bounding box center [535, 145] width 220 height 33
type input "Third Judicial District Court - [GEOGRAPHIC_DATA]"
type input "[STREET_ADDRESS]"
type input "[GEOGRAPHIC_DATA]"
select select "46"
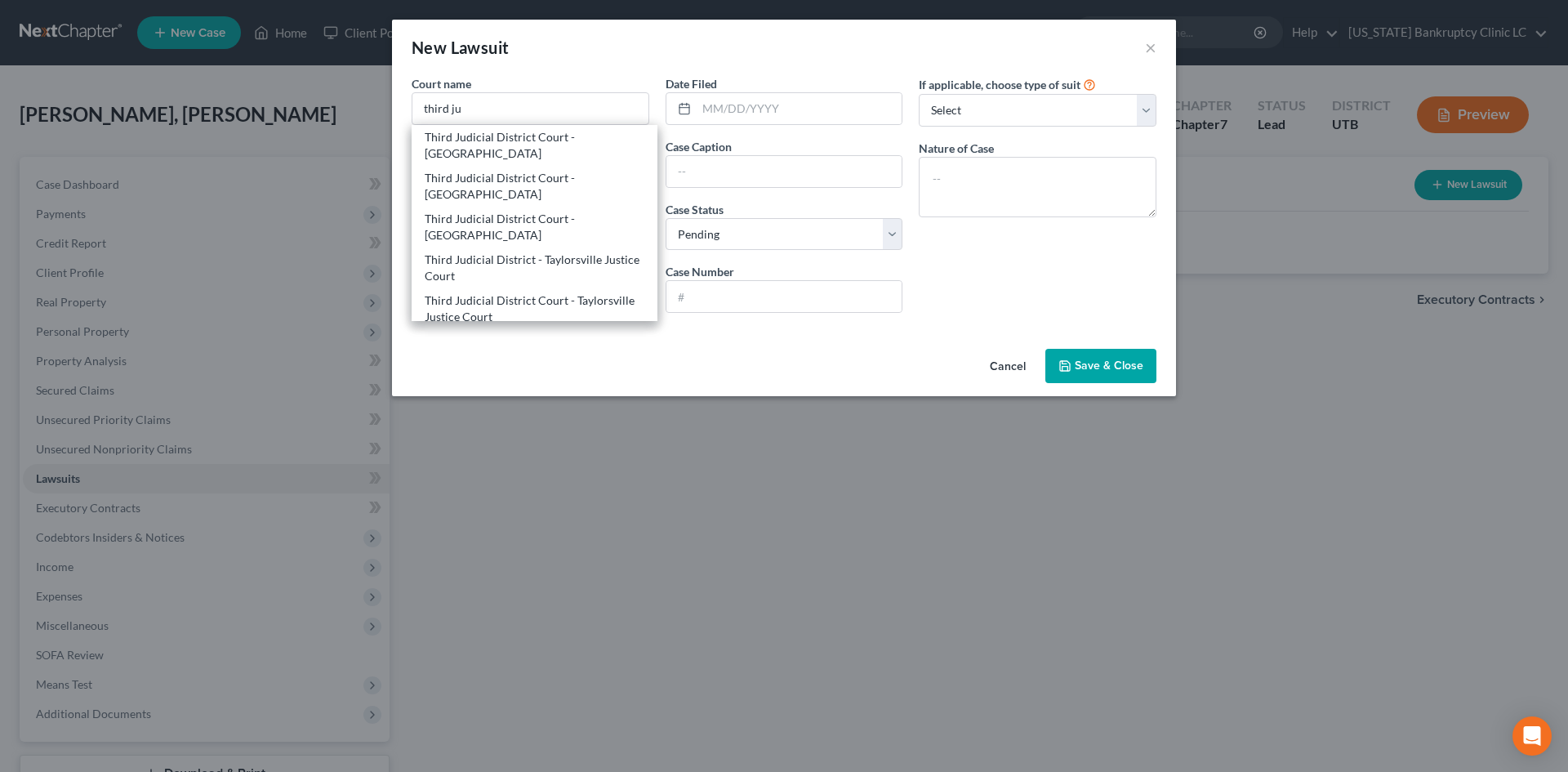
type input "84114-1860"
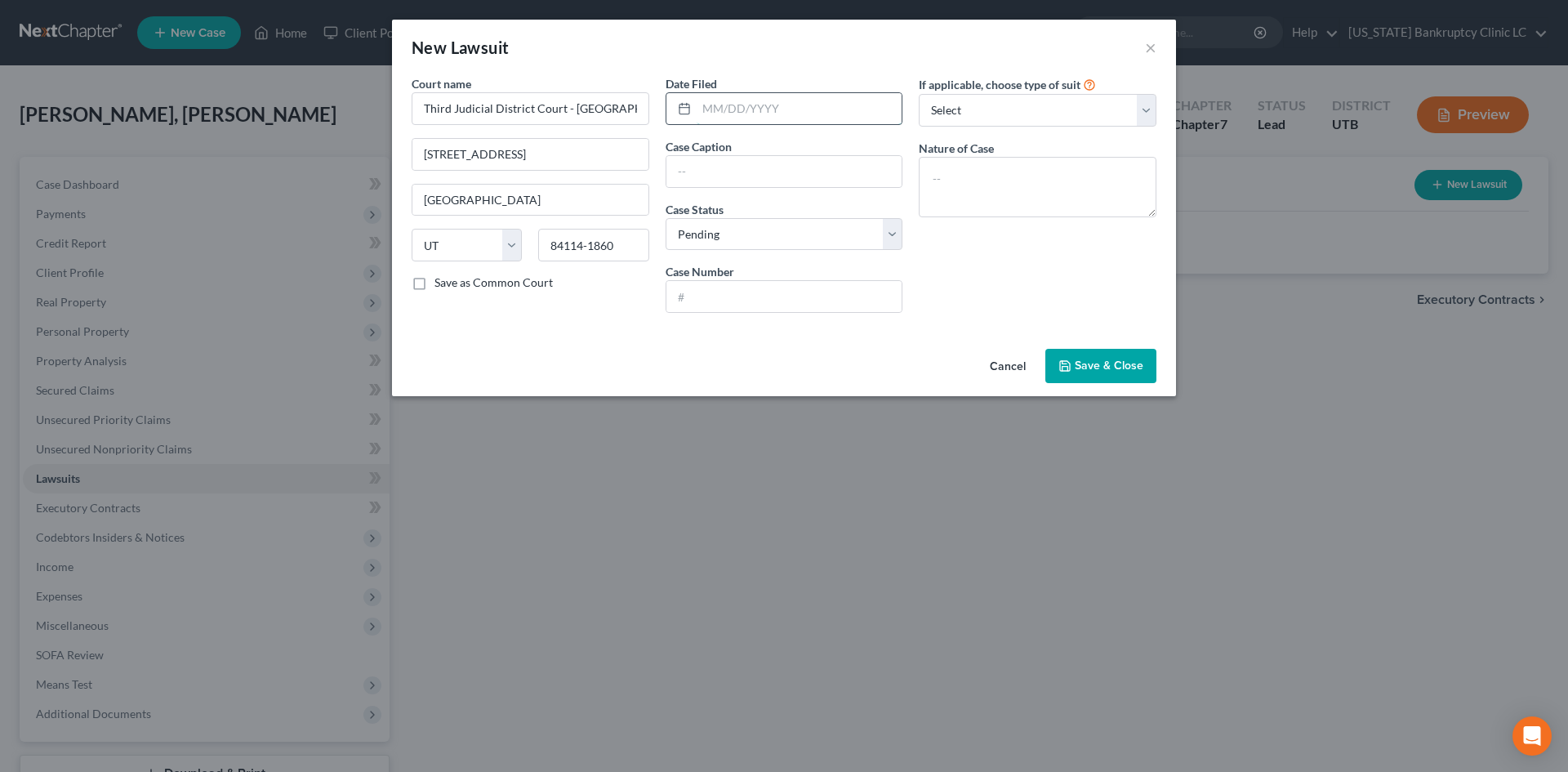
click at [746, 117] on input "text" at bounding box center [799, 108] width 206 height 31
type input "[DATE]"
click at [738, 163] on input "text" at bounding box center [784, 171] width 236 height 31
click at [815, 160] on input "text" at bounding box center [784, 171] width 236 height 31
paste input "RIVER ROCK APARTMENTS vs. [PERSON_NAME], et al."
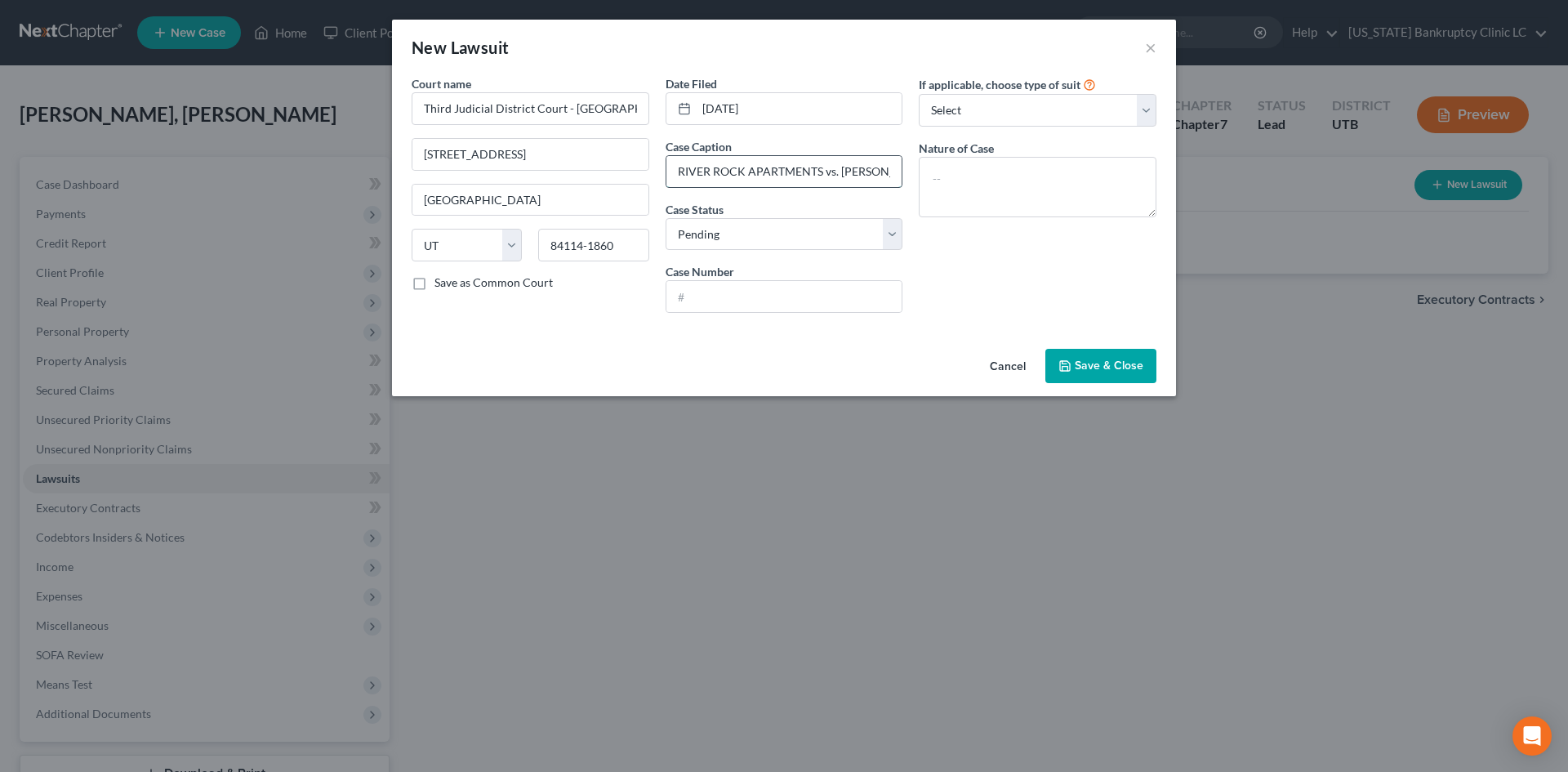
scroll to position [0, 101]
type input "RIVER ROCK APARTMENTS vs. [PERSON_NAME], et al."
click at [756, 287] on input "text" at bounding box center [784, 296] width 236 height 31
paste input "259921870"
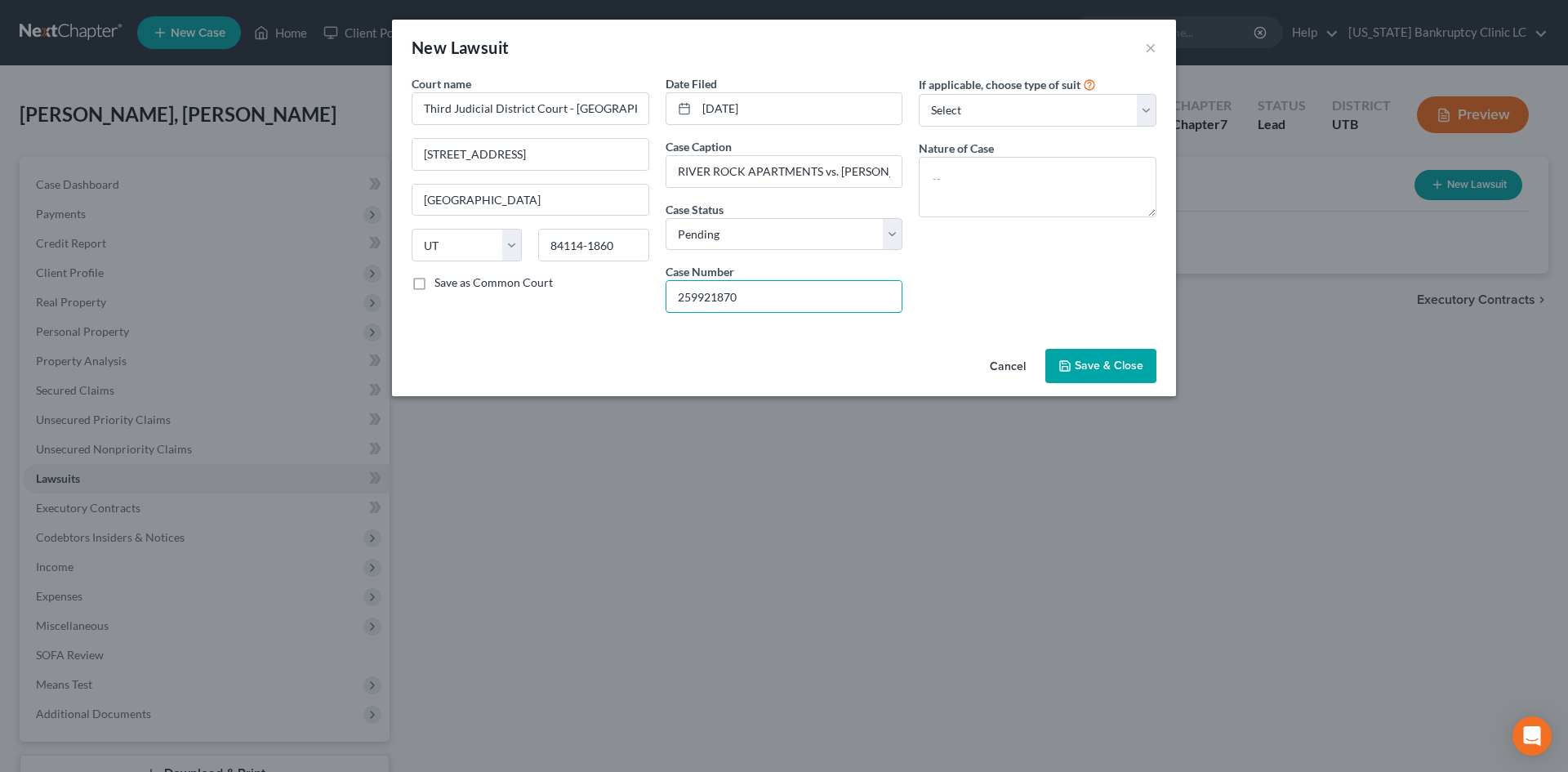
type input "259921870"
click at [1004, 173] on textarea at bounding box center [1038, 187] width 238 height 60
paste textarea "Debt Collection"
type textarea "Debt Collection"
click at [1025, 112] on select "Select Repossession Garnishment Foreclosure Attached, Seized, Or Levied Other" at bounding box center [1038, 110] width 238 height 33
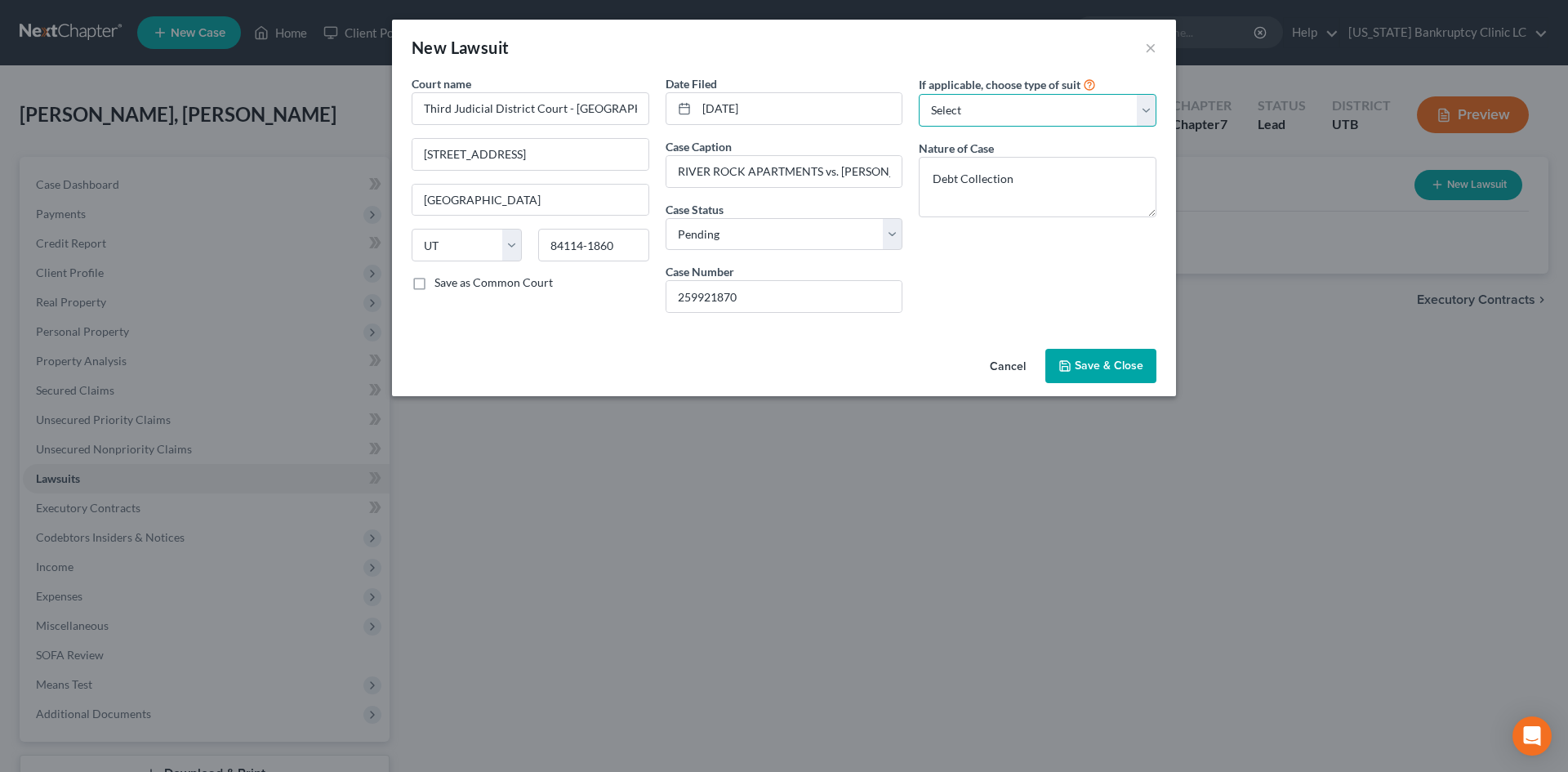
select select "4"
click at [919, 94] on select "Select Repossession Garnishment Foreclosure Attached, Seized, Or Levied Other" at bounding box center [1038, 110] width 238 height 33
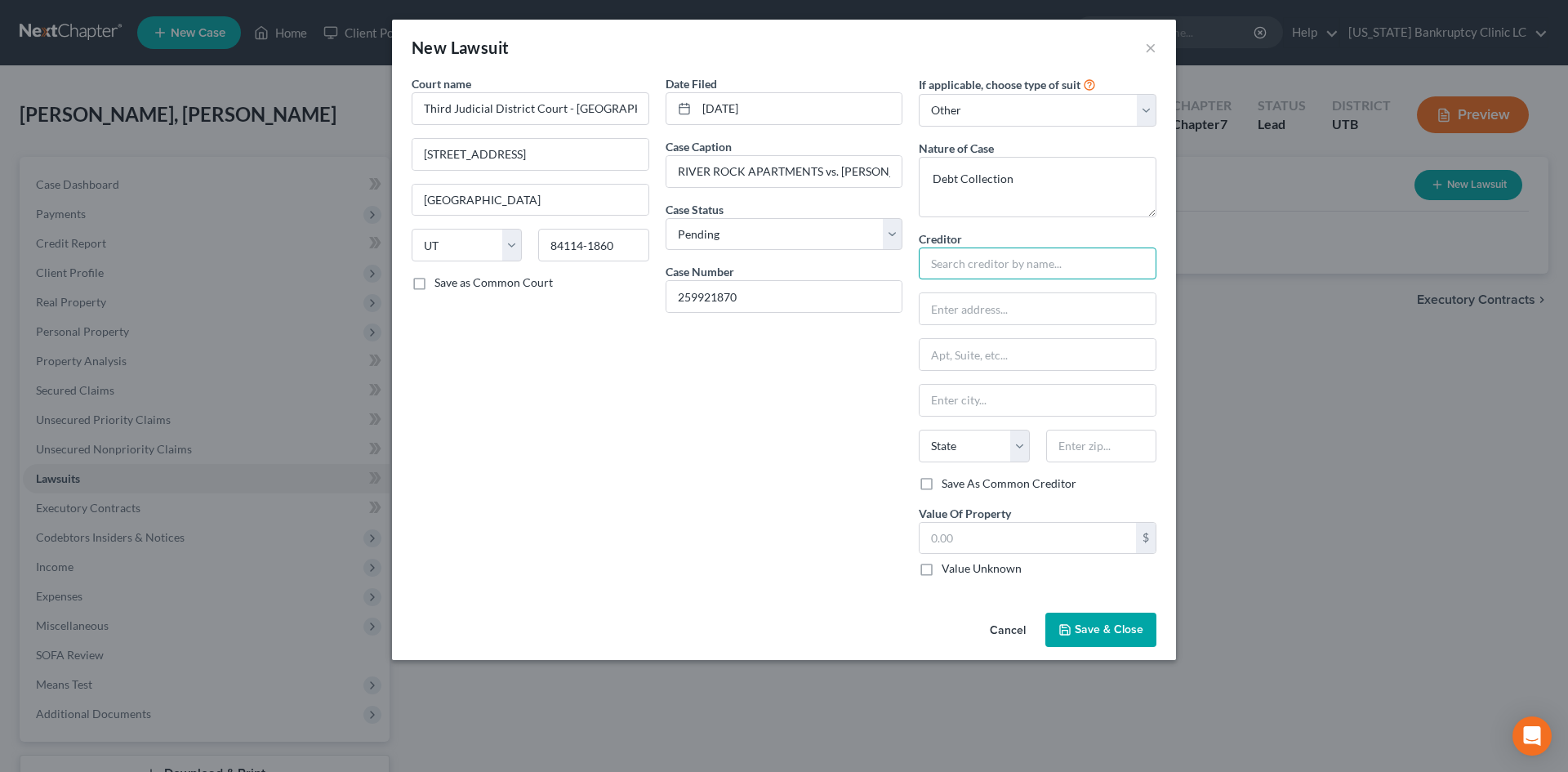
click at [985, 264] on input "text" at bounding box center [1038, 264] width 238 height 33
type input "River Rock Apartments"
paste input "731 S 300 E"
type input "731 S 300 E"
click at [1128, 453] on input "text" at bounding box center [1101, 445] width 110 height 33
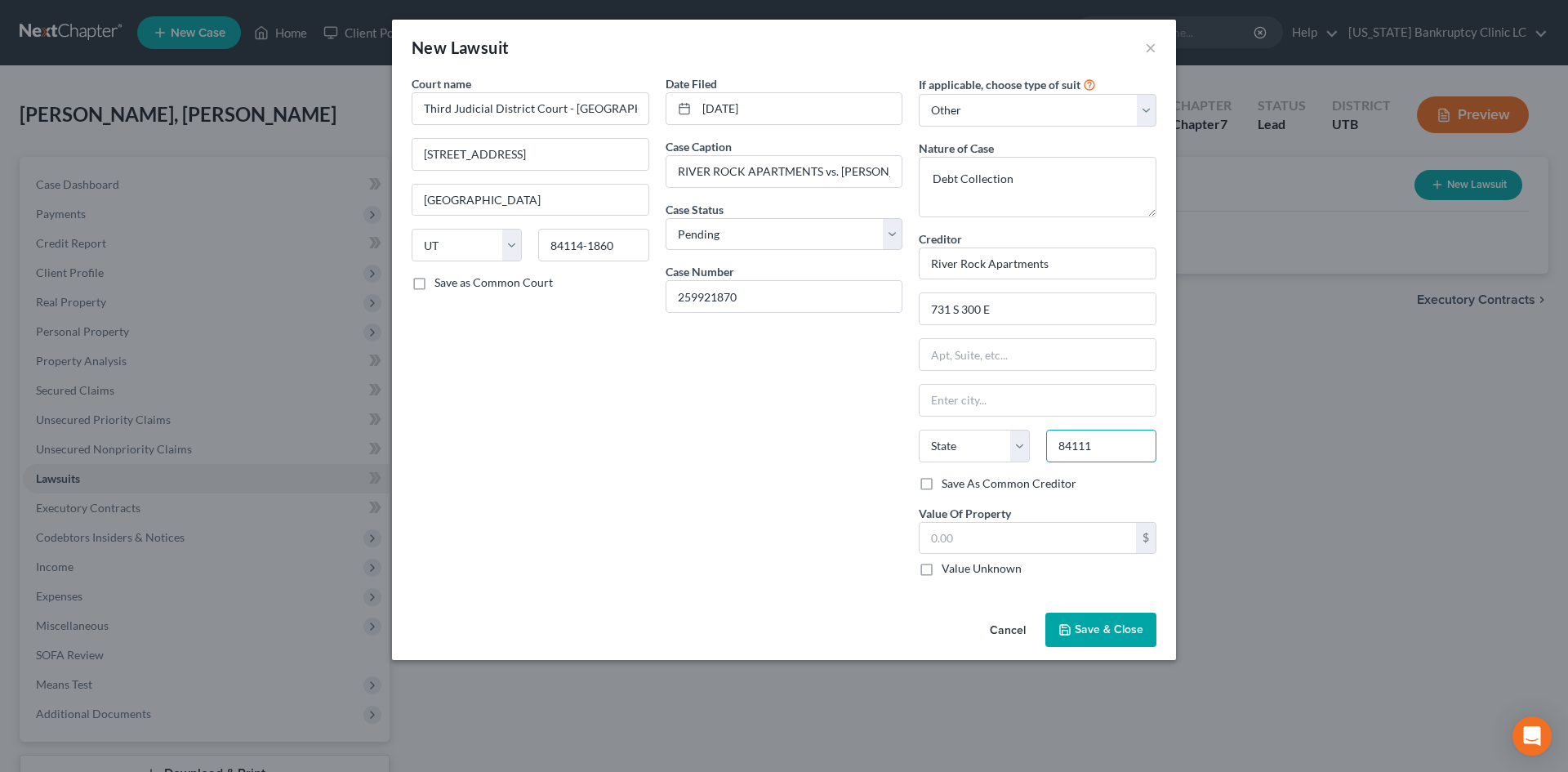
type input "84111"
type input "[GEOGRAPHIC_DATA]"
select select "46"
click at [1102, 647] on div "Cancel Save & Close" at bounding box center [784, 633] width 784 height 54
click at [1100, 635] on span "Save & Close" at bounding box center [1109, 630] width 68 height 14
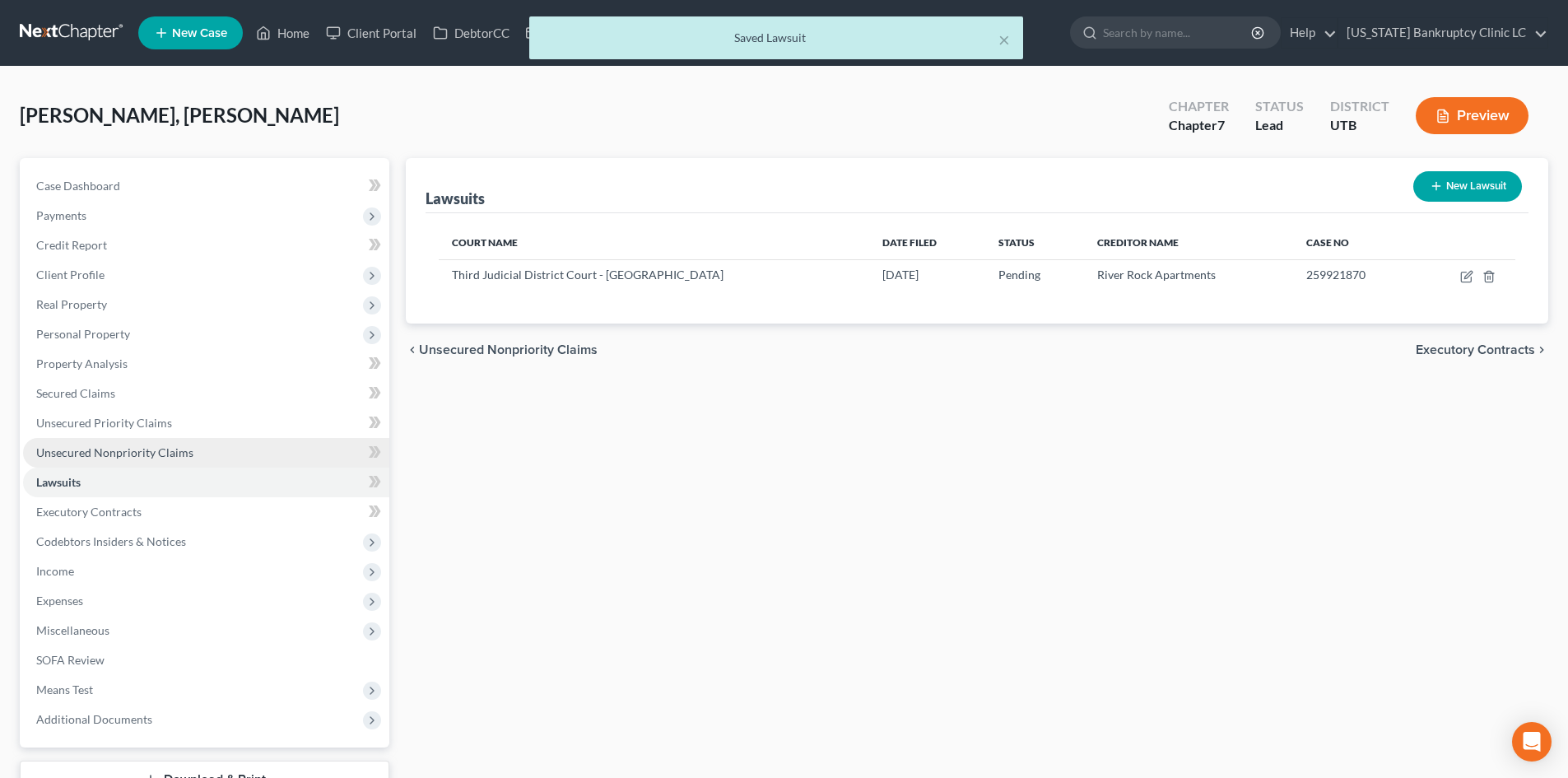
click at [164, 461] on link "Unsecured Nonpriority Claims" at bounding box center [207, 452] width 367 height 30
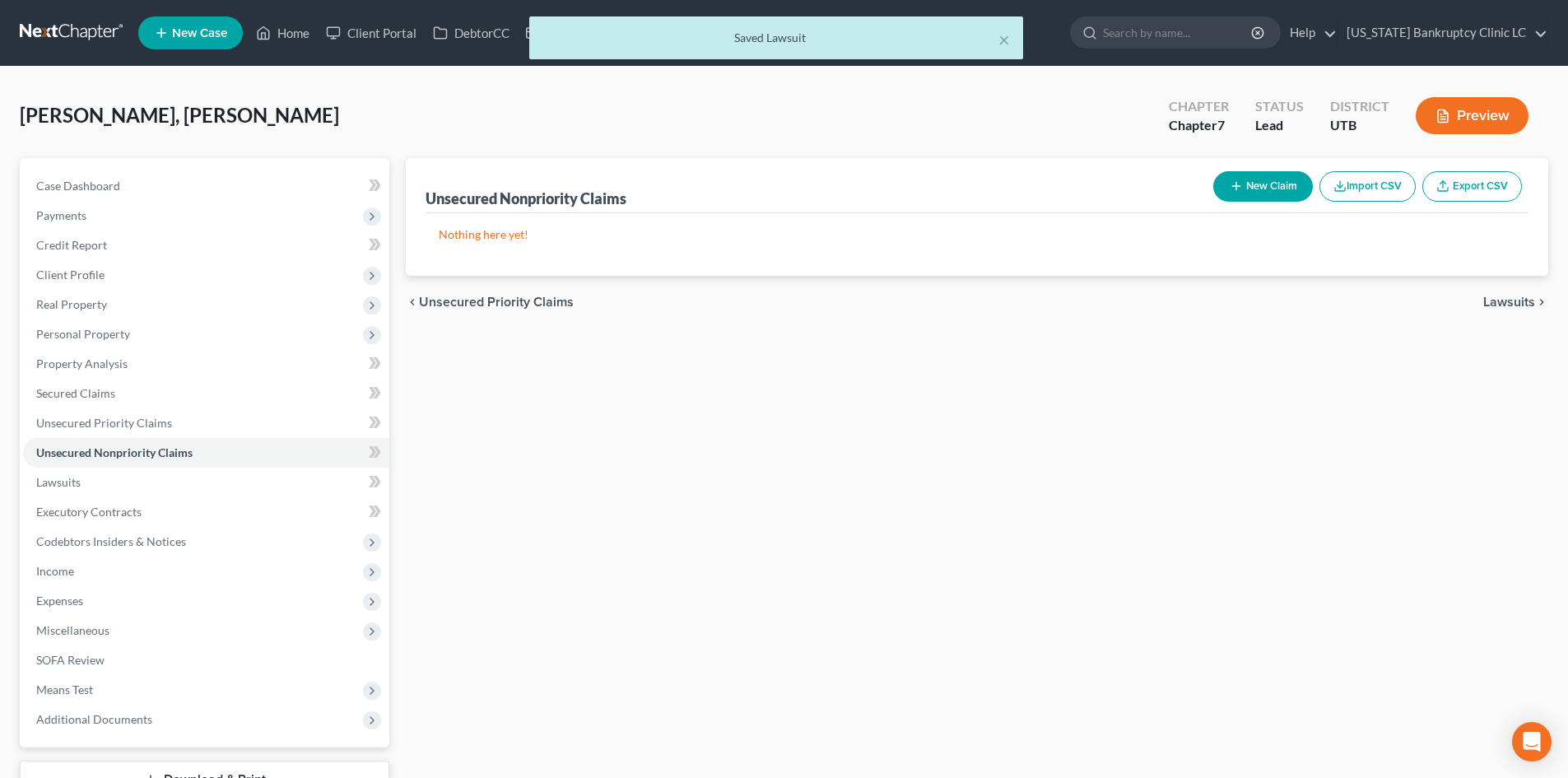
click at [1267, 181] on button "New Claim" at bounding box center [1262, 186] width 99 height 30
select select "2"
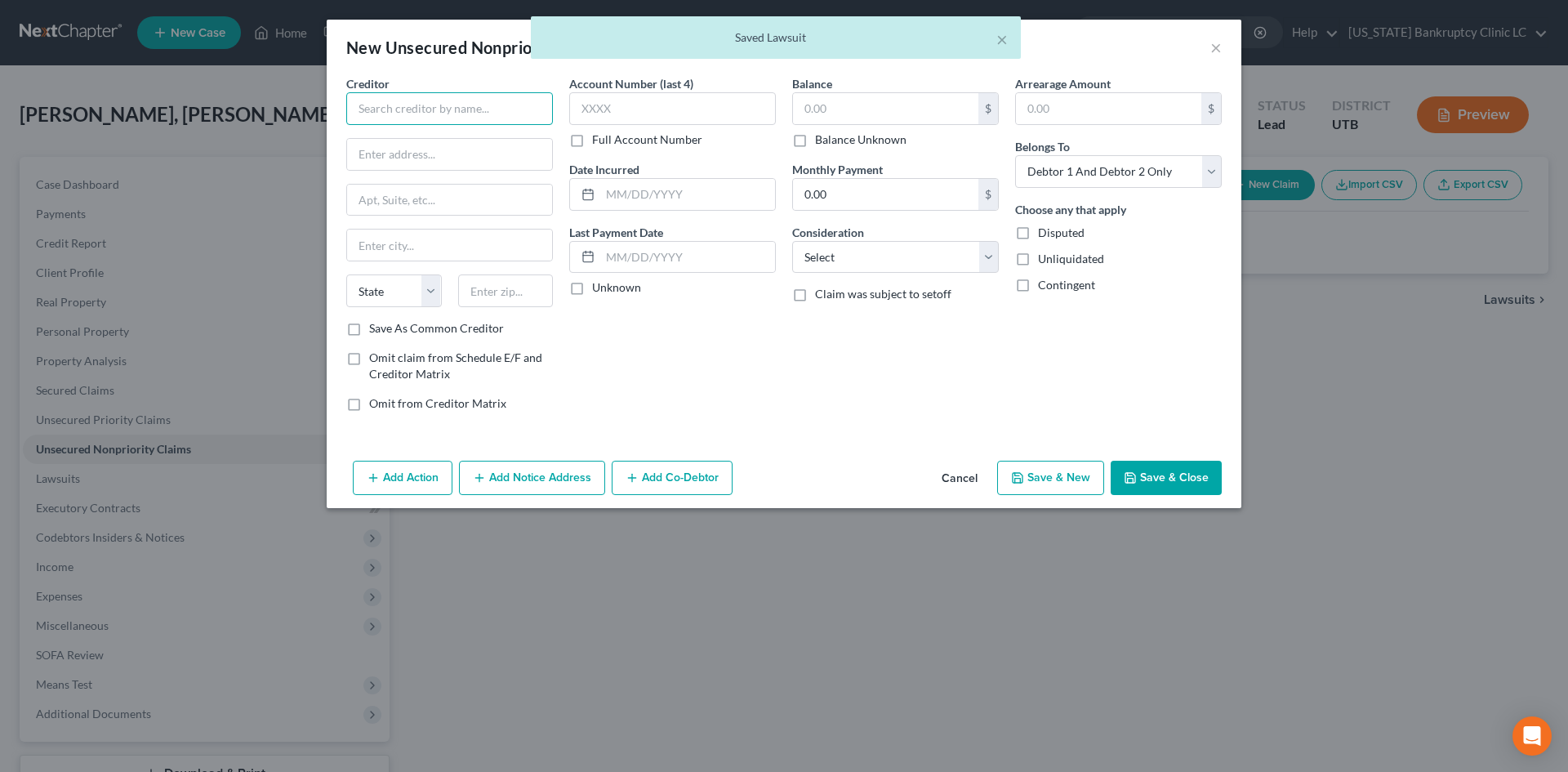
click at [433, 118] on input "text" at bounding box center [449, 108] width 207 height 33
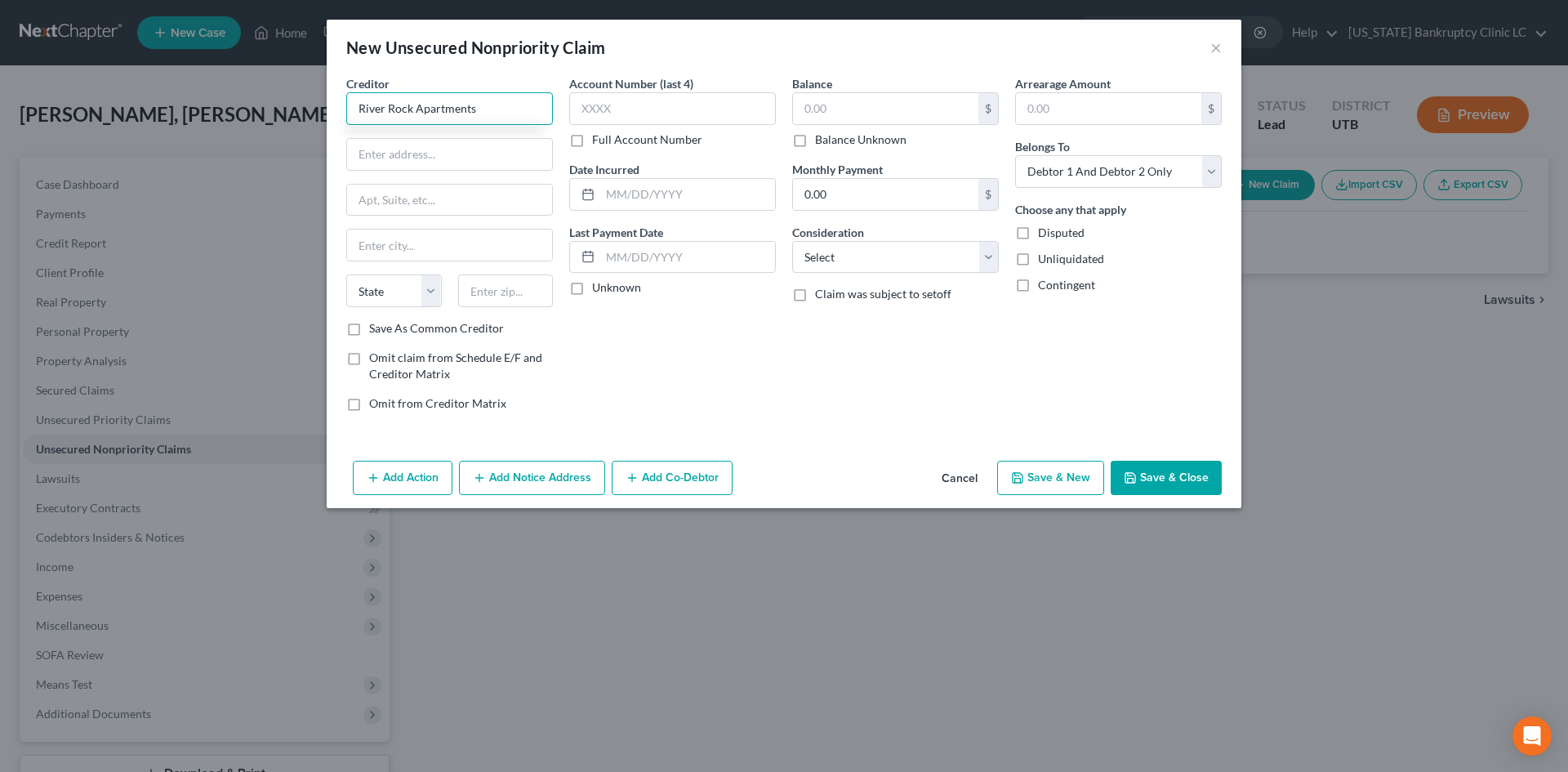
type input "River Rock Apartments"
paste input "731 S 300 E"
type input "731 S 300 E"
click at [495, 285] on input "text" at bounding box center [506, 290] width 96 height 33
type input "84111"
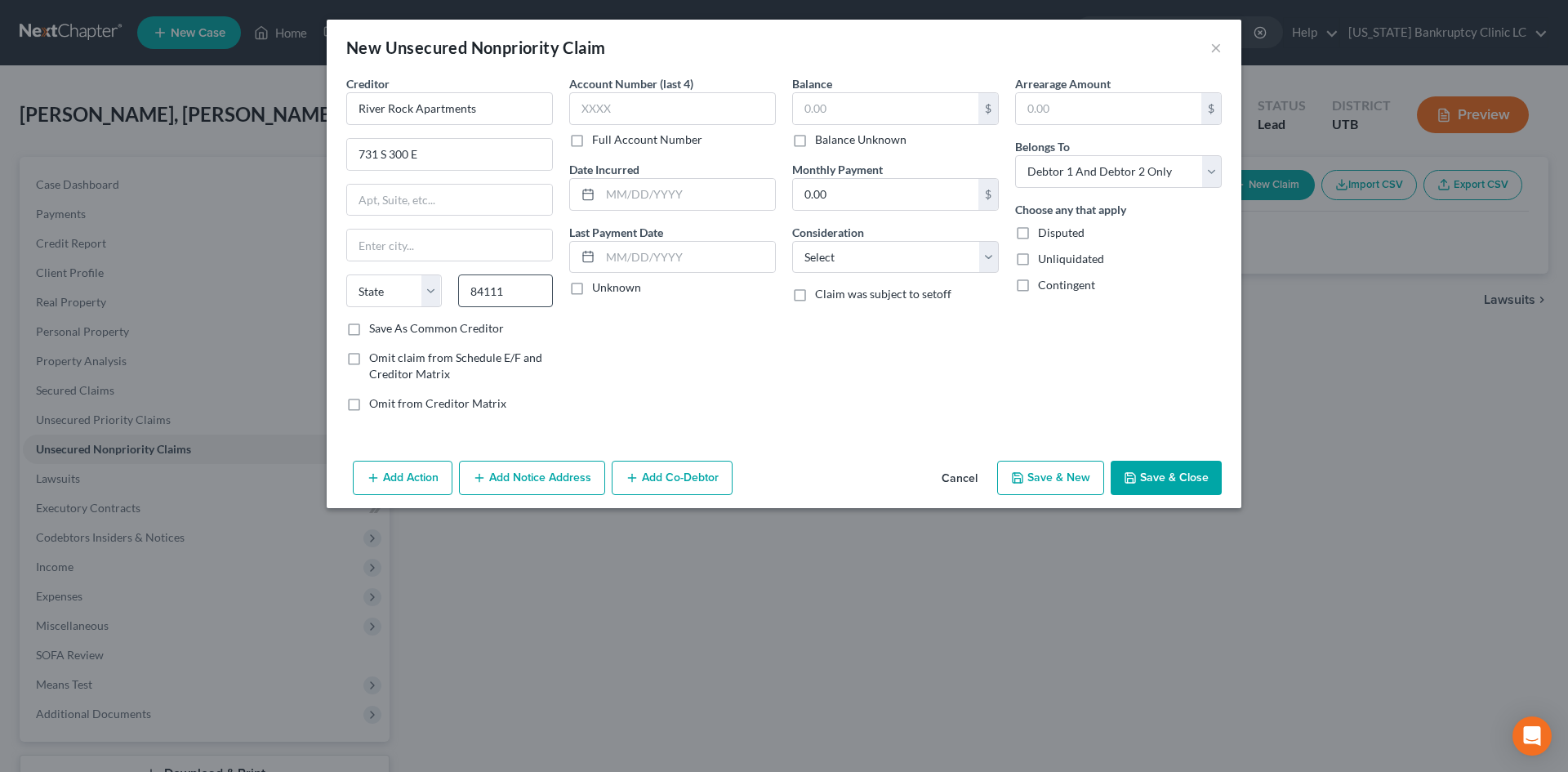
type input "[GEOGRAPHIC_DATA]"
select select "46"
click at [448, 325] on label "Save As Common Creditor" at bounding box center [436, 328] width 135 height 16
click at [386, 325] on input "Save As Common Creditor" at bounding box center [381, 326] width 11 height 11
click at [1084, 488] on button "Save & New" at bounding box center [1050, 477] width 107 height 35
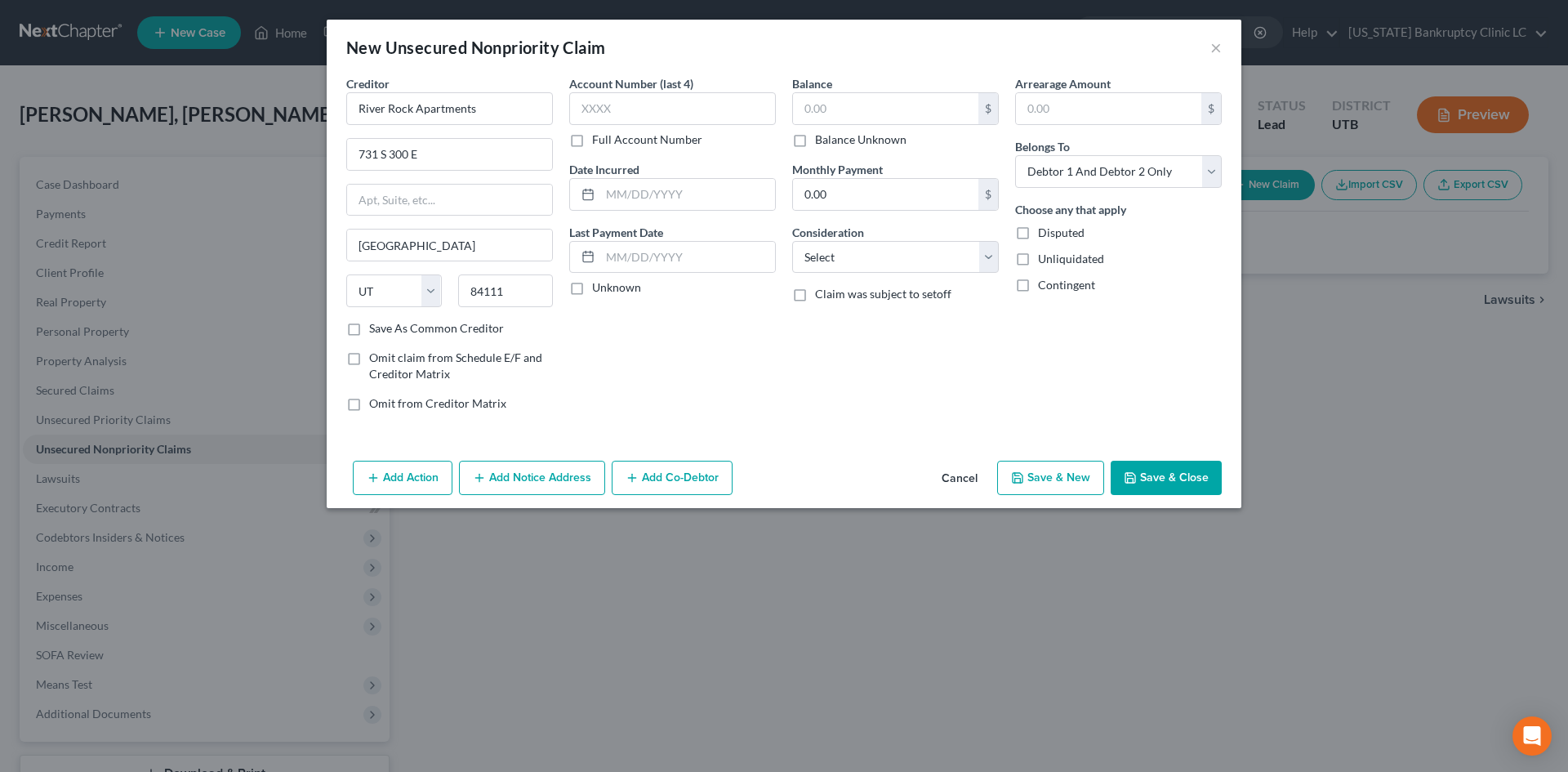
checkbox input "false"
select select "2"
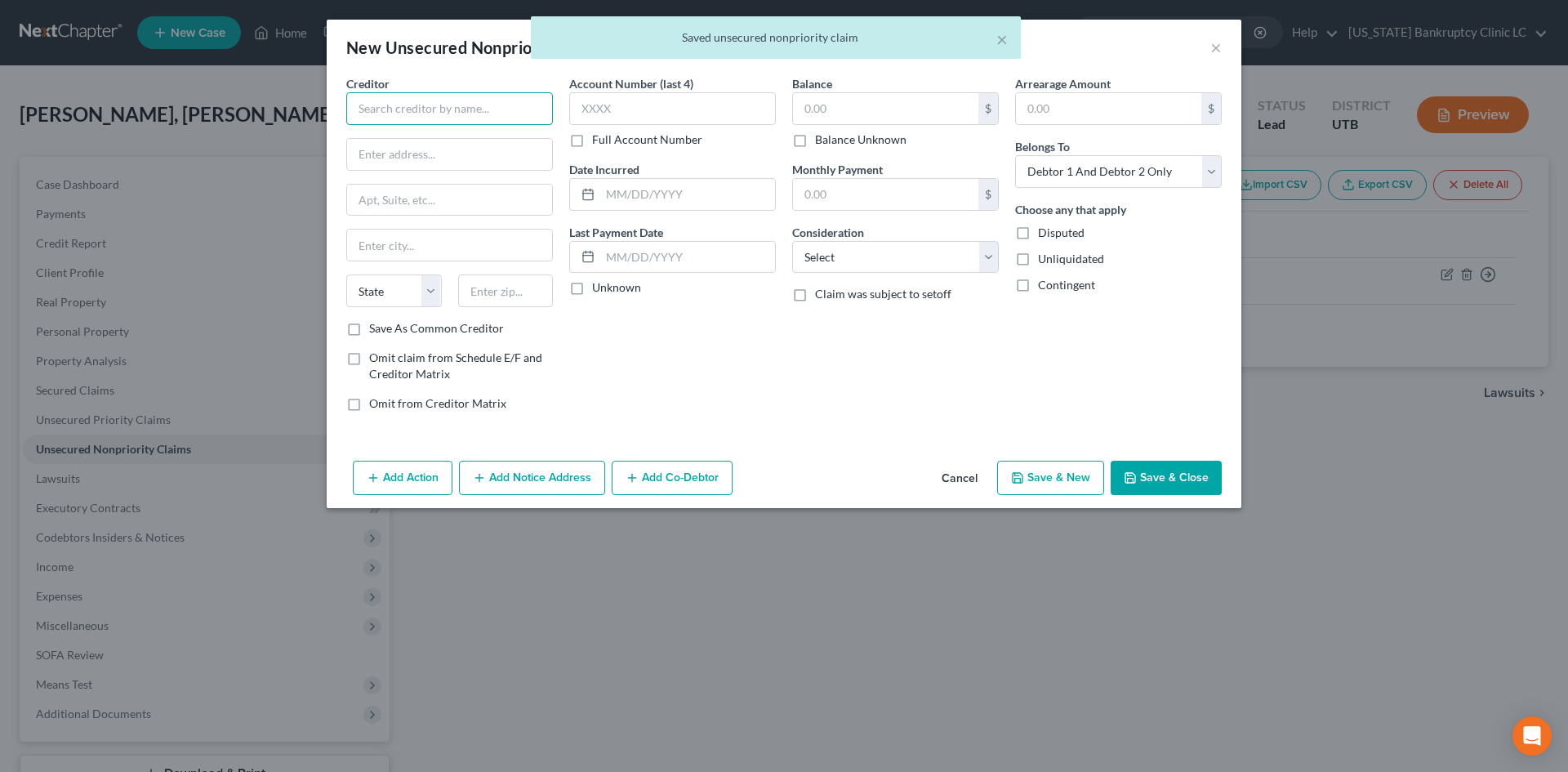
click at [450, 109] on input "text" at bounding box center [449, 108] width 207 height 33
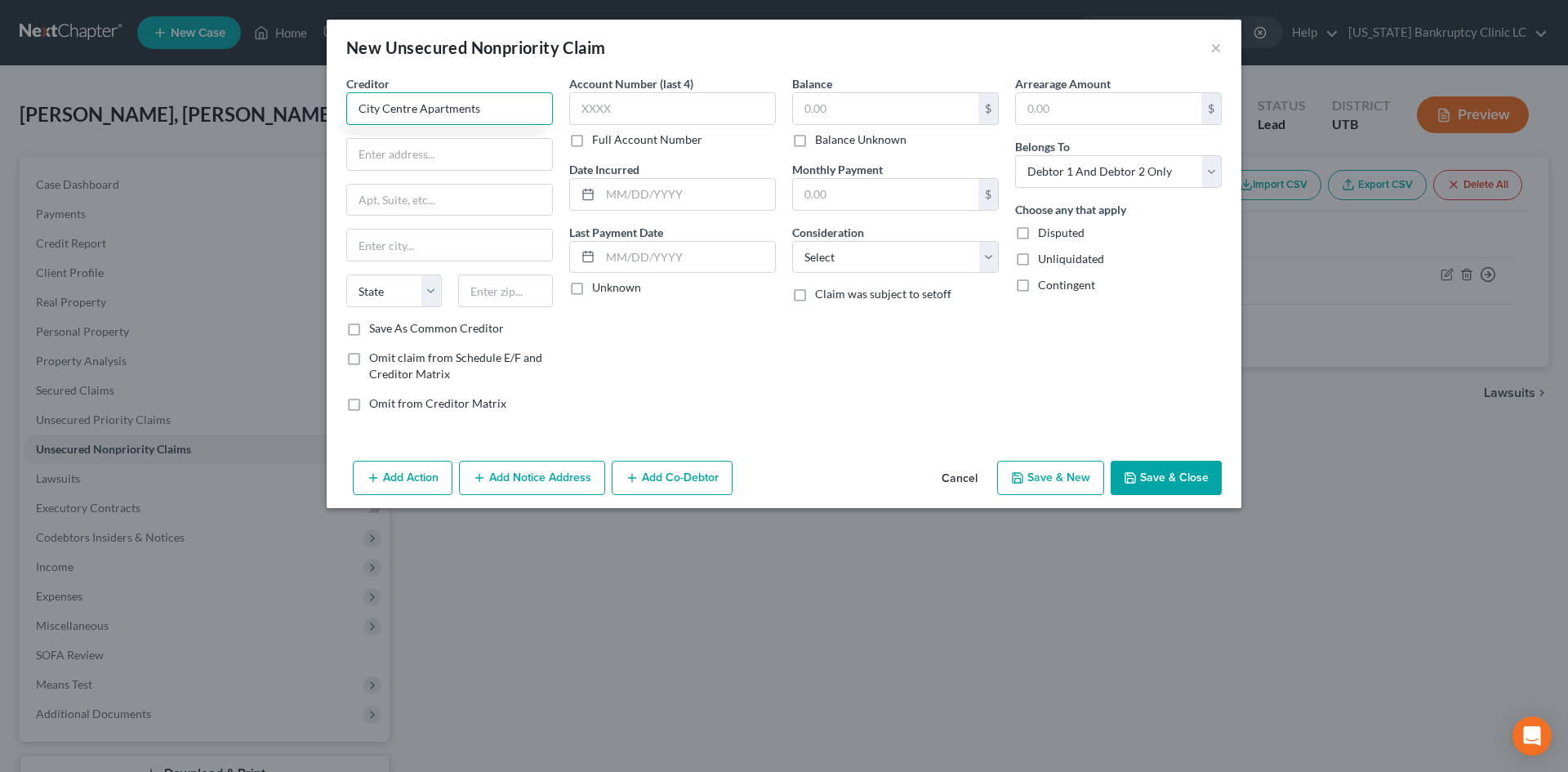
type input "City Centre Apartments"
paste input "[STREET_ADDRESS]"
type input "[STREET_ADDRESS]"
click at [490, 289] on input "text" at bounding box center [506, 290] width 96 height 33
type input "84015"
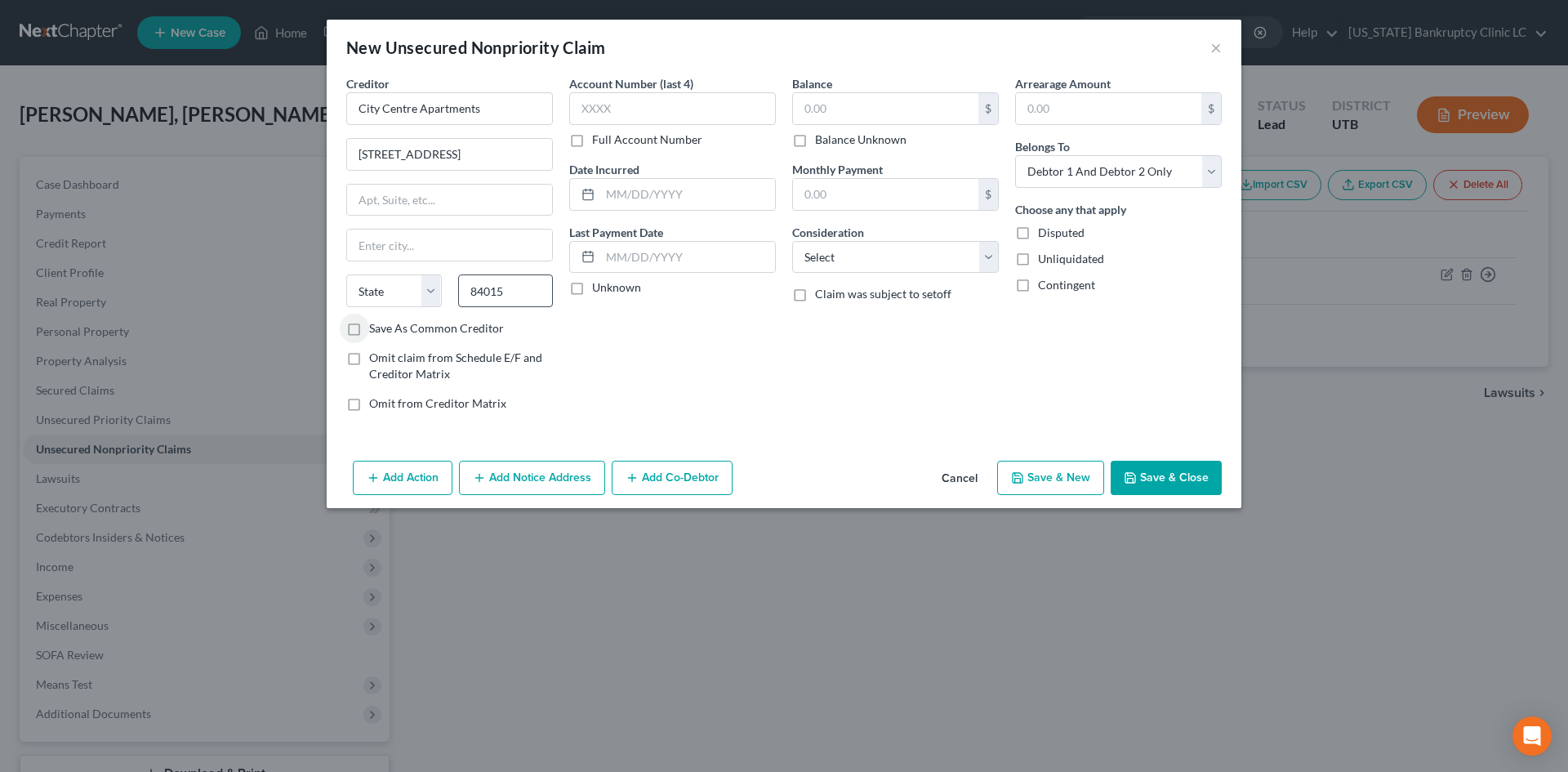
type input "Clearfield"
select select "46"
click at [466, 332] on label "Save As Common Creditor" at bounding box center [436, 328] width 135 height 16
click at [386, 331] on input "Save As Common Creditor" at bounding box center [381, 326] width 11 height 11
click at [1156, 469] on button "Save & Close" at bounding box center [1165, 477] width 111 height 35
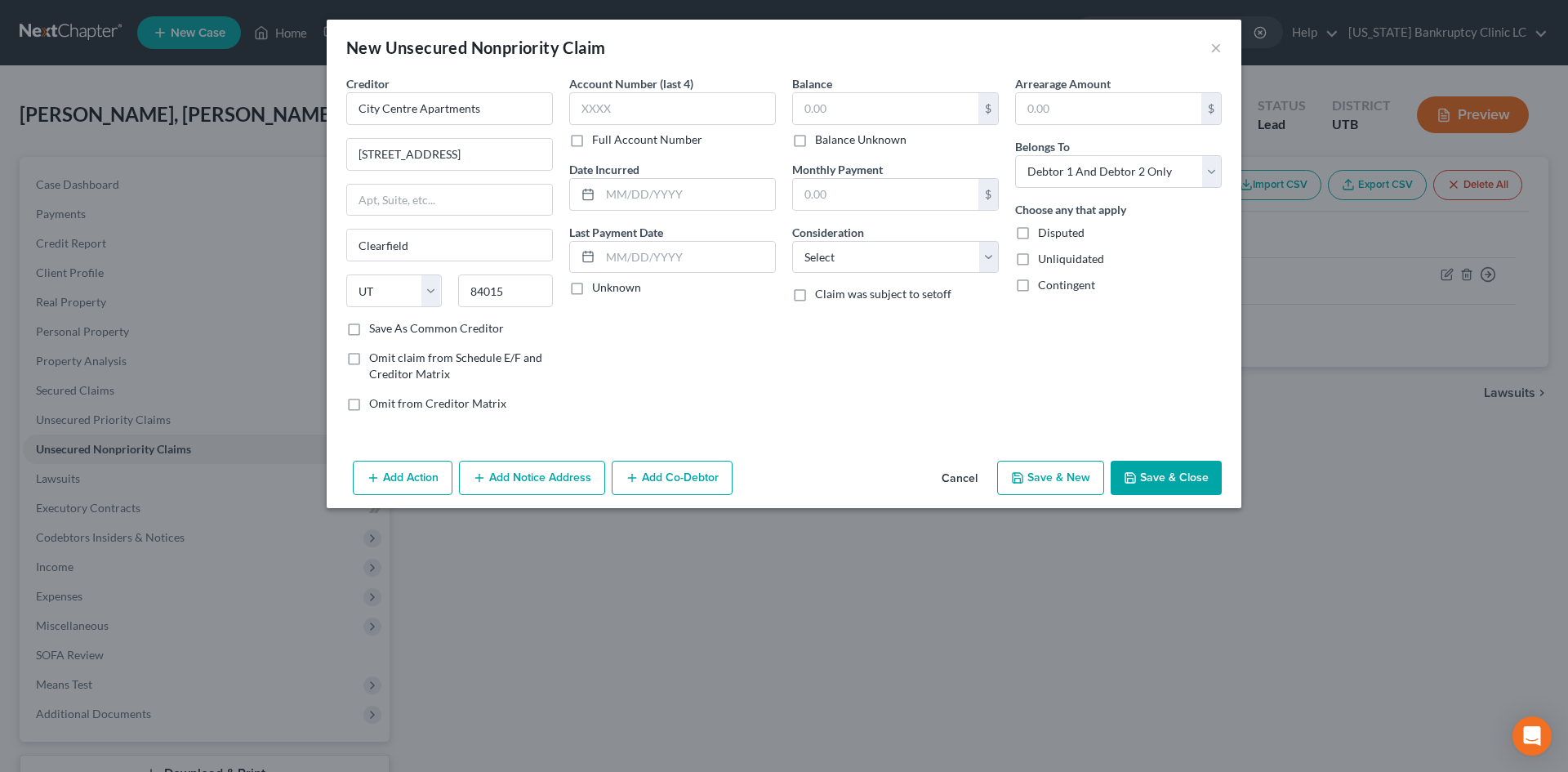
checkbox input "false"
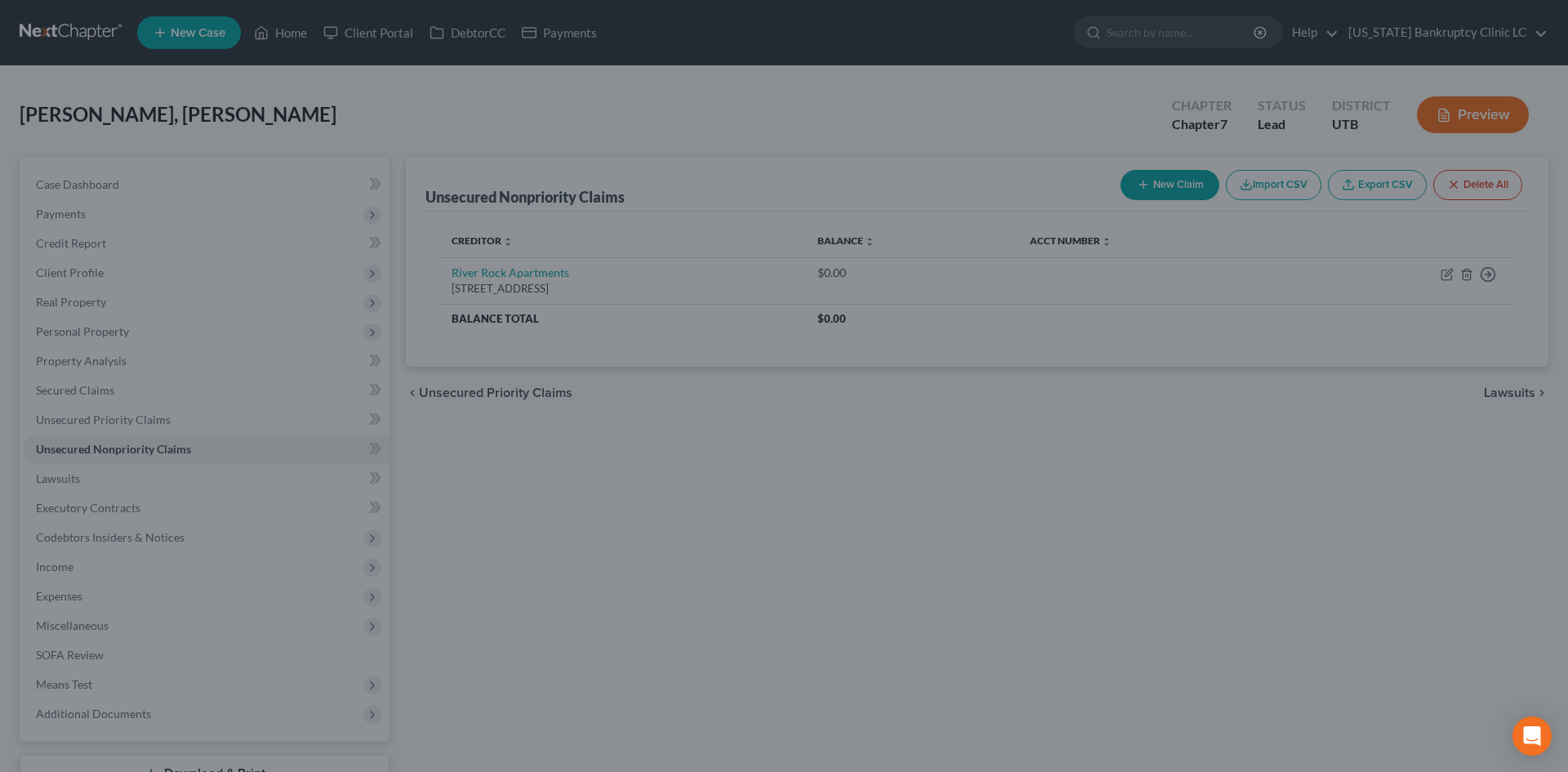
type input "0.00"
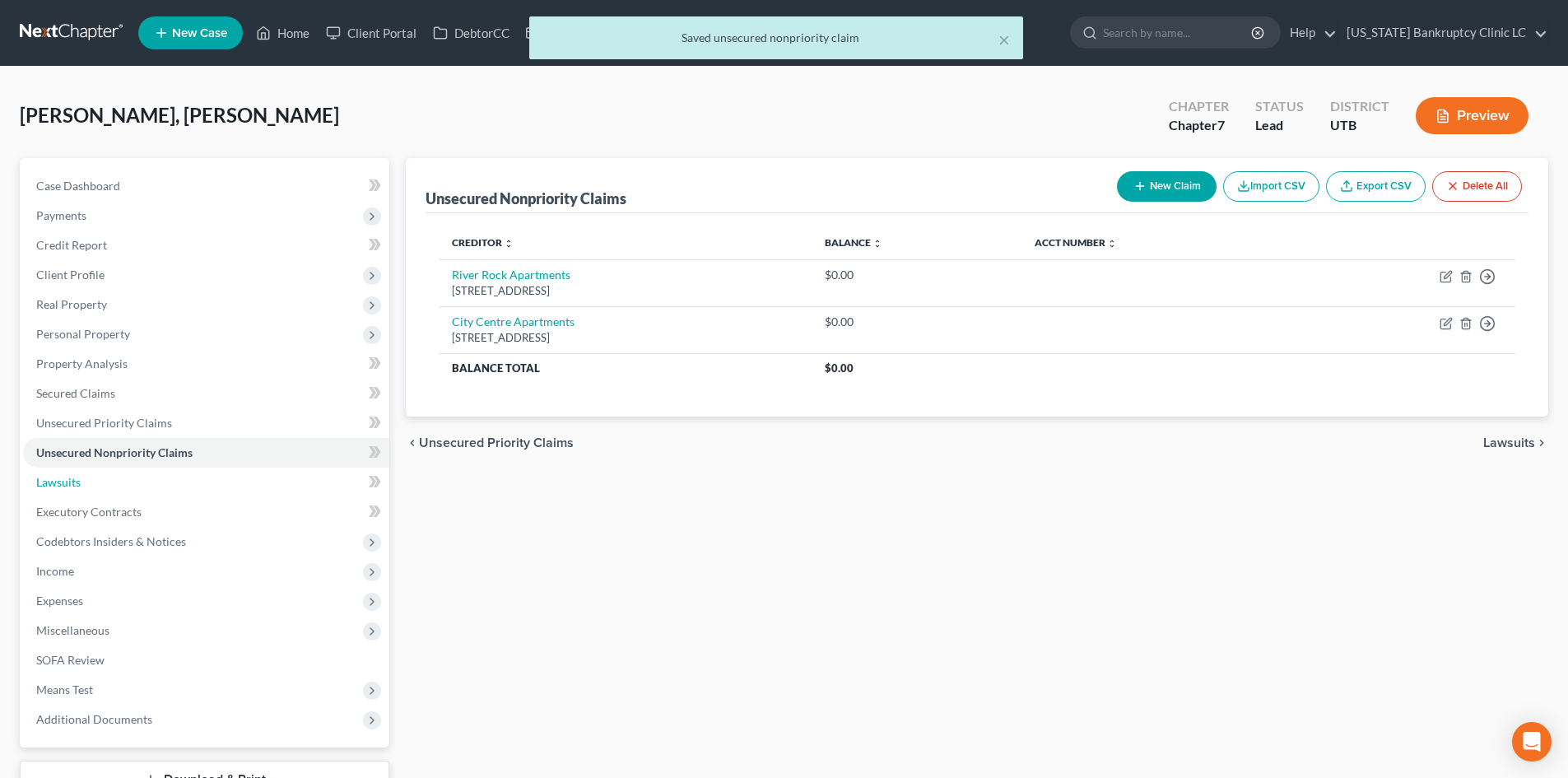
drag, startPoint x: 94, startPoint y: 484, endPoint x: 1558, endPoint y: 389, distance: 1467.1
click at [95, 484] on link "Lawsuits" at bounding box center [207, 482] width 367 height 30
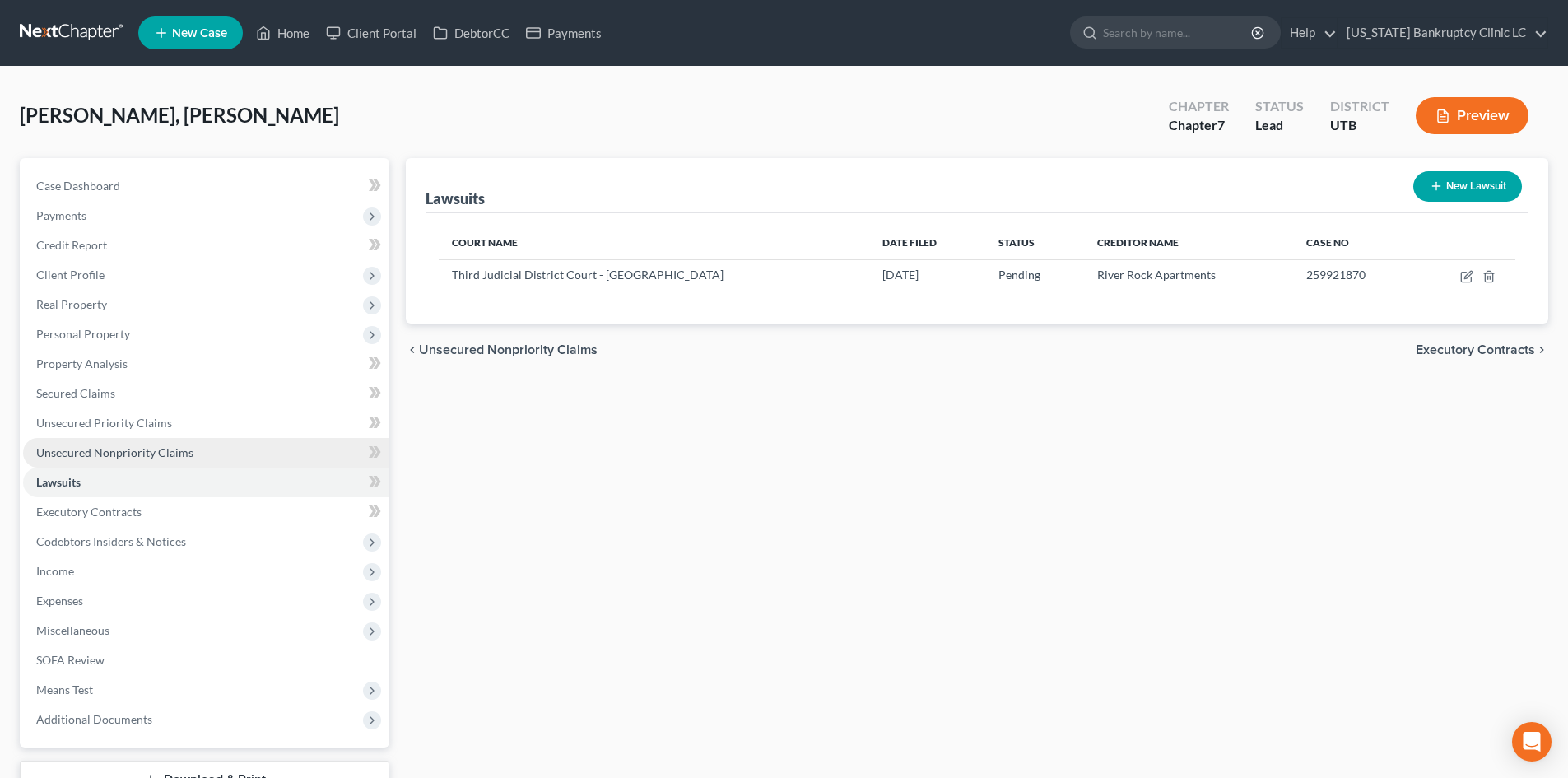
click at [123, 452] on span "Unsecured Nonpriority Claims" at bounding box center [115, 452] width 157 height 14
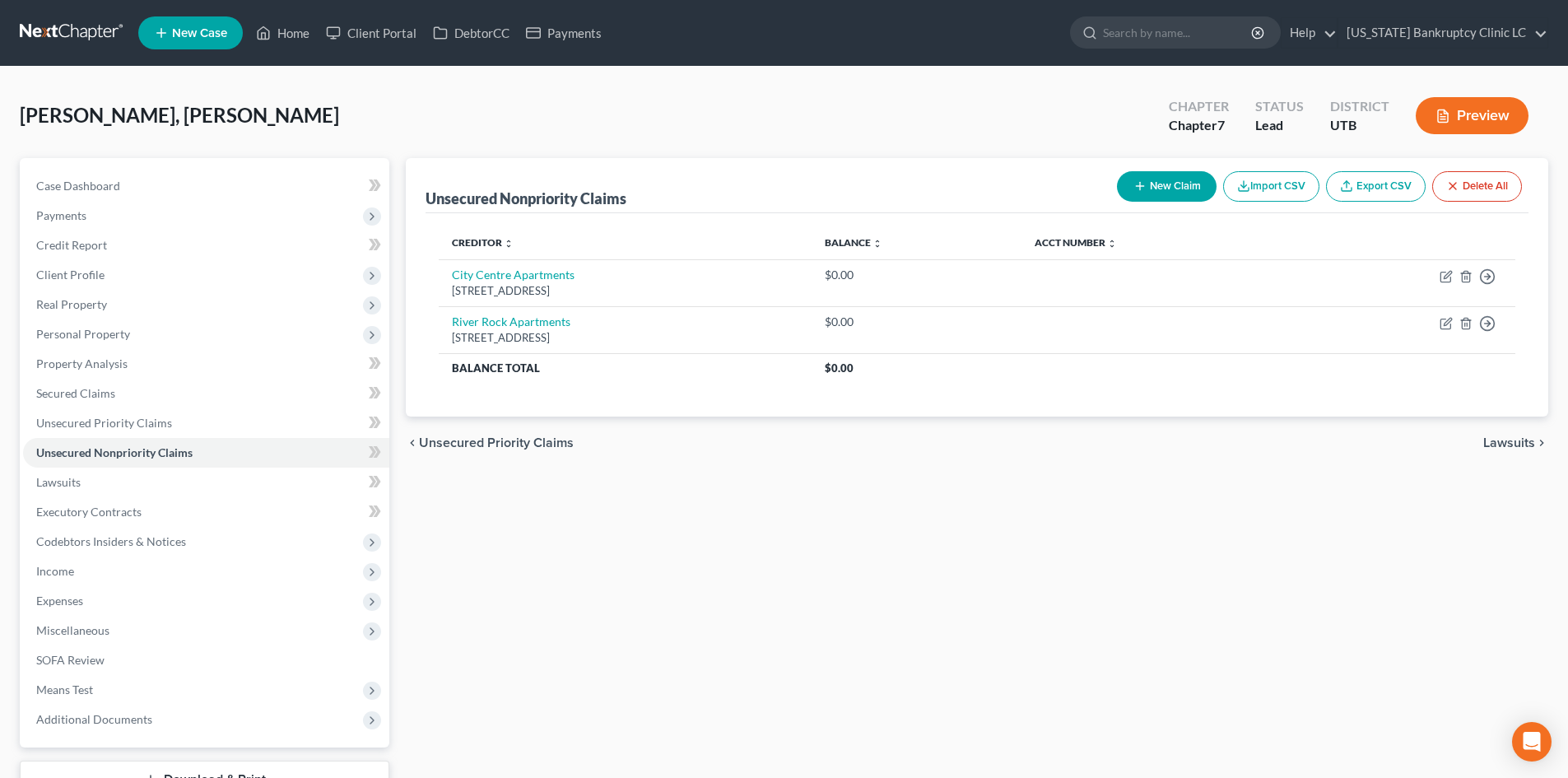
click at [1188, 191] on button "New Claim" at bounding box center [1166, 186] width 99 height 30
select select "2"
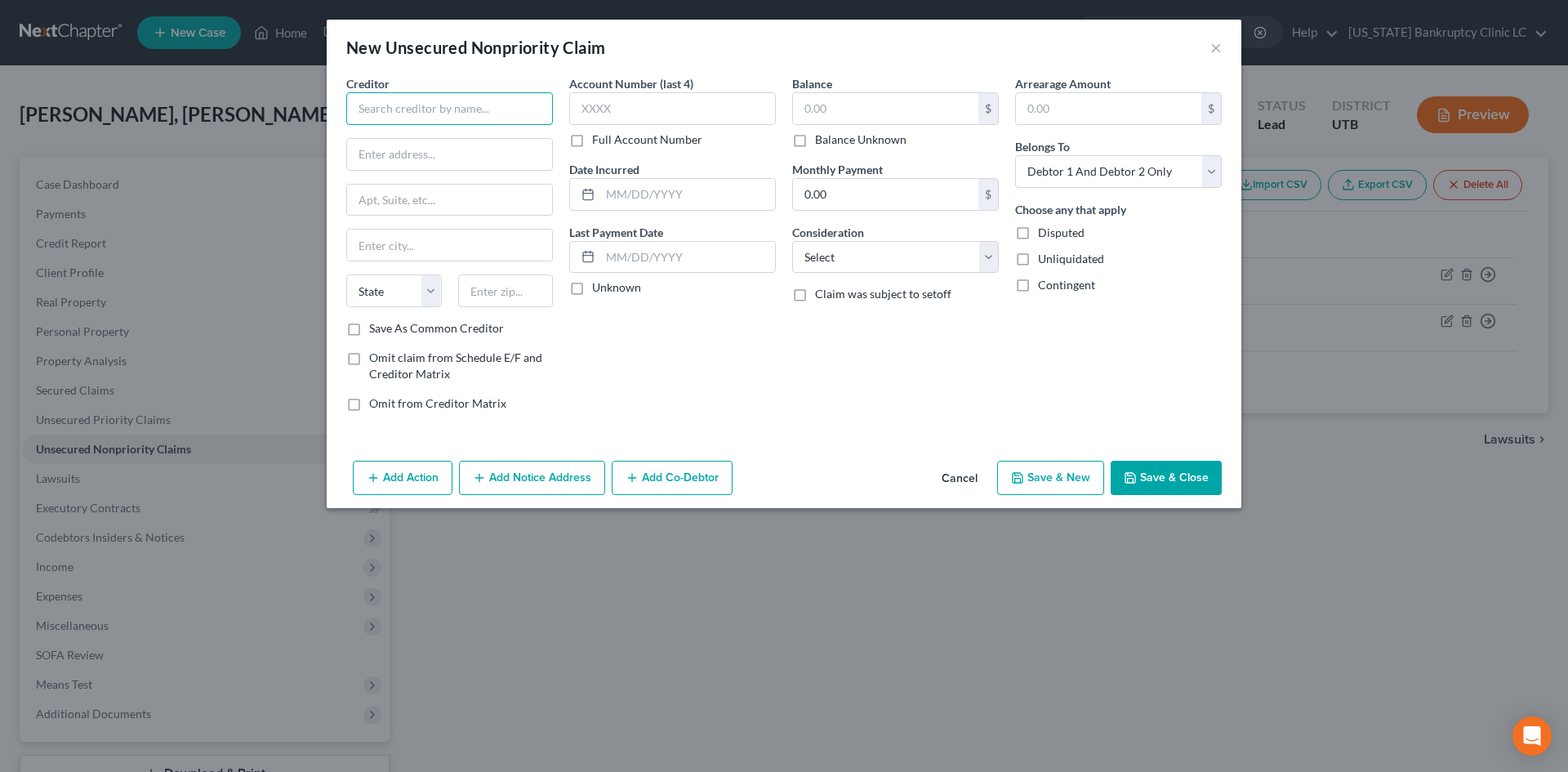
click at [443, 108] on input "text" at bounding box center [449, 108] width 207 height 33
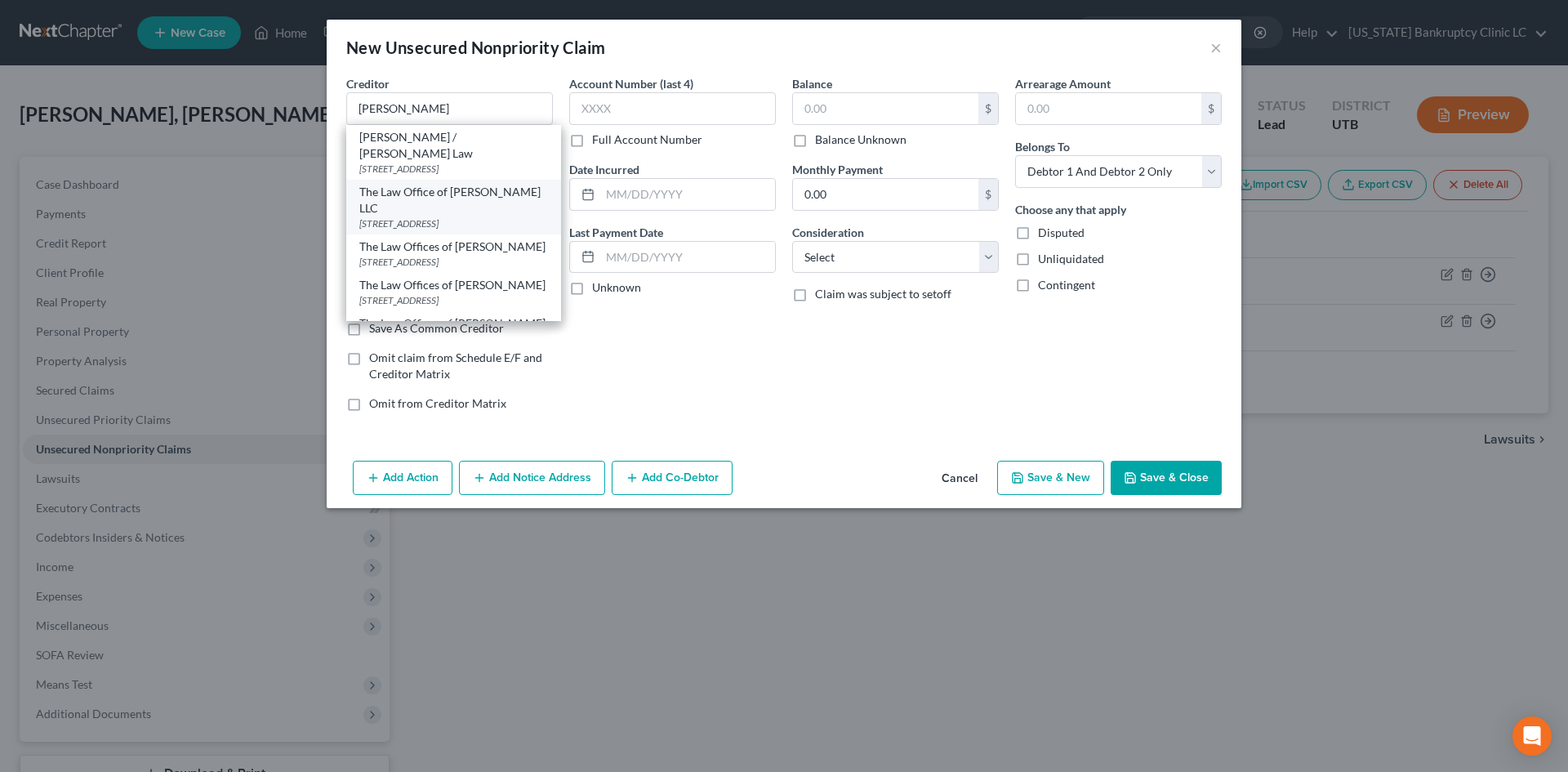
click at [444, 194] on div "The Law Office of [PERSON_NAME] LLC" at bounding box center [453, 200] width 189 height 33
type input "The Law Office of [PERSON_NAME] LLC"
type input "[STREET_ADDRESS]"
type input "[PERSON_NAME]"
select select "46"
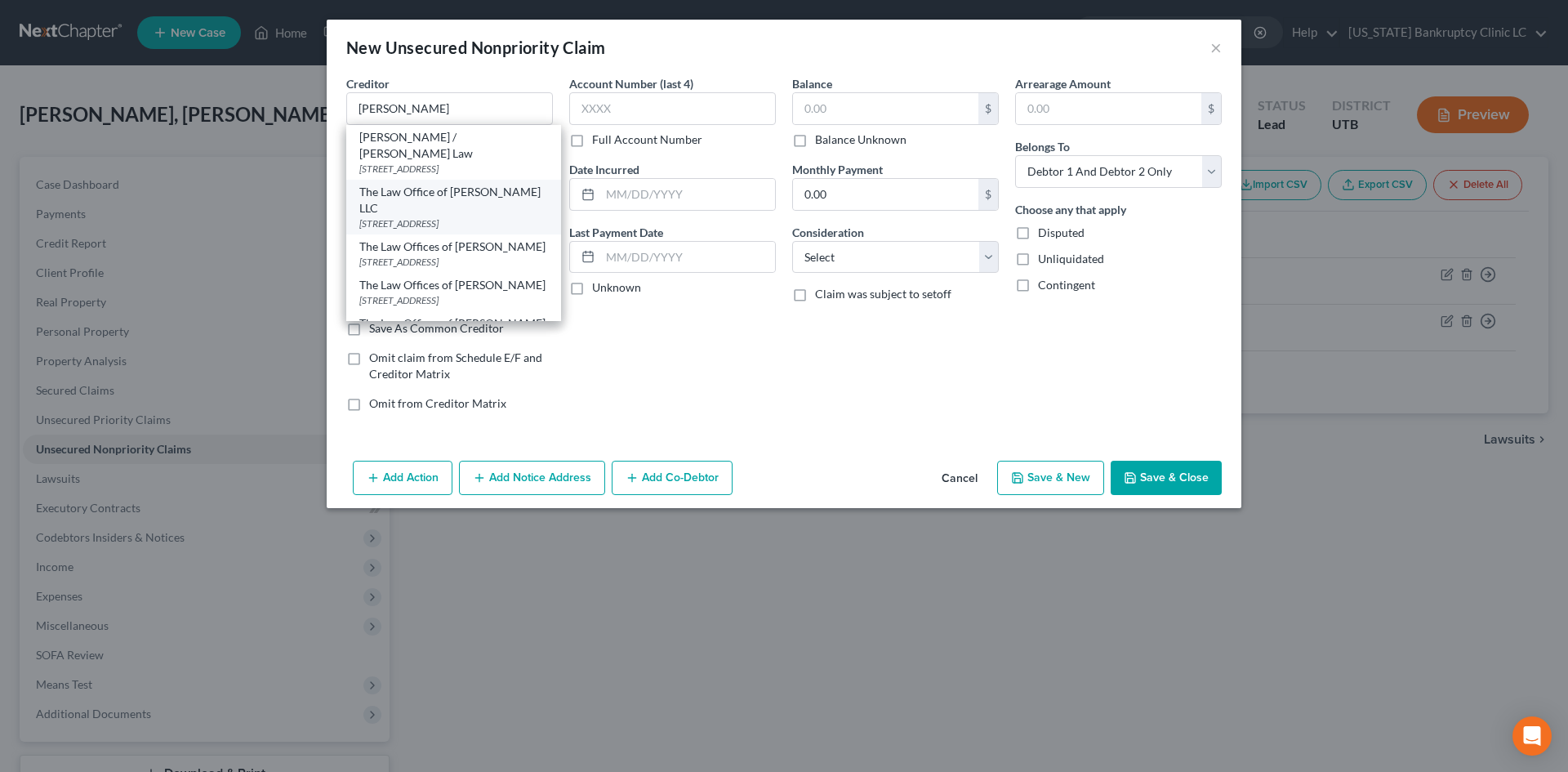
type input "84020"
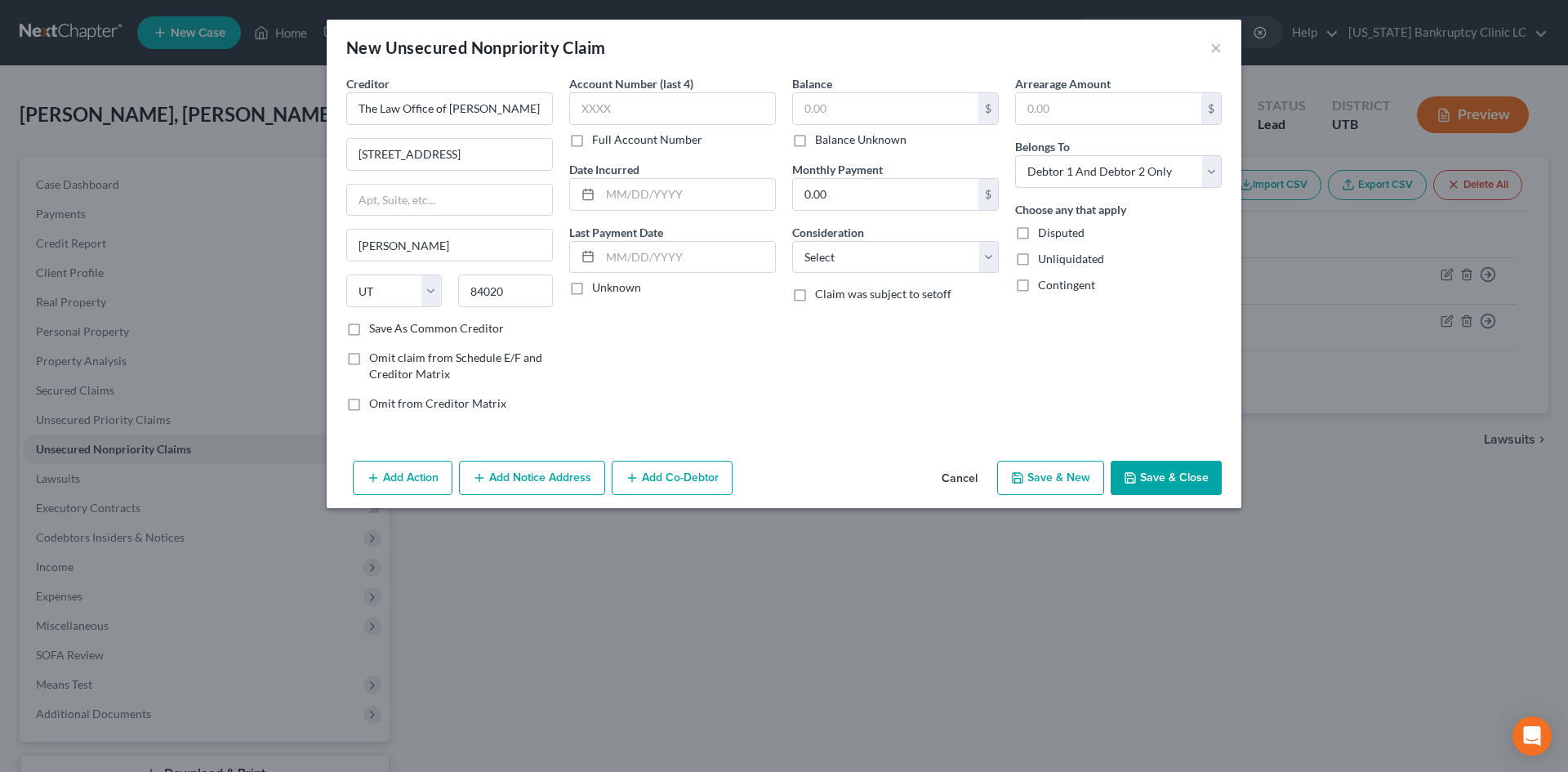
click at [1179, 490] on button "Save & Close" at bounding box center [1165, 477] width 111 height 35
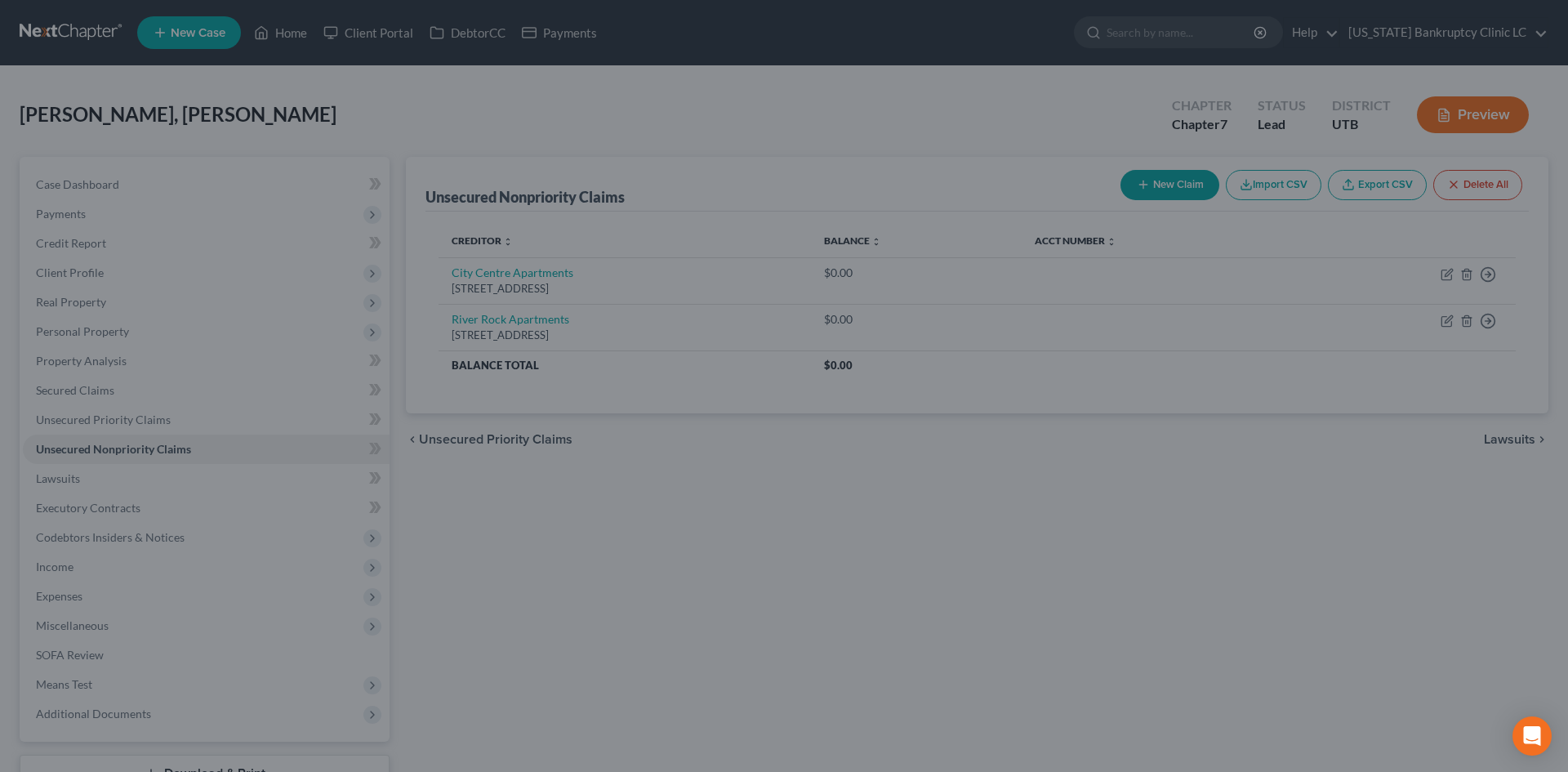
type input "0.00"
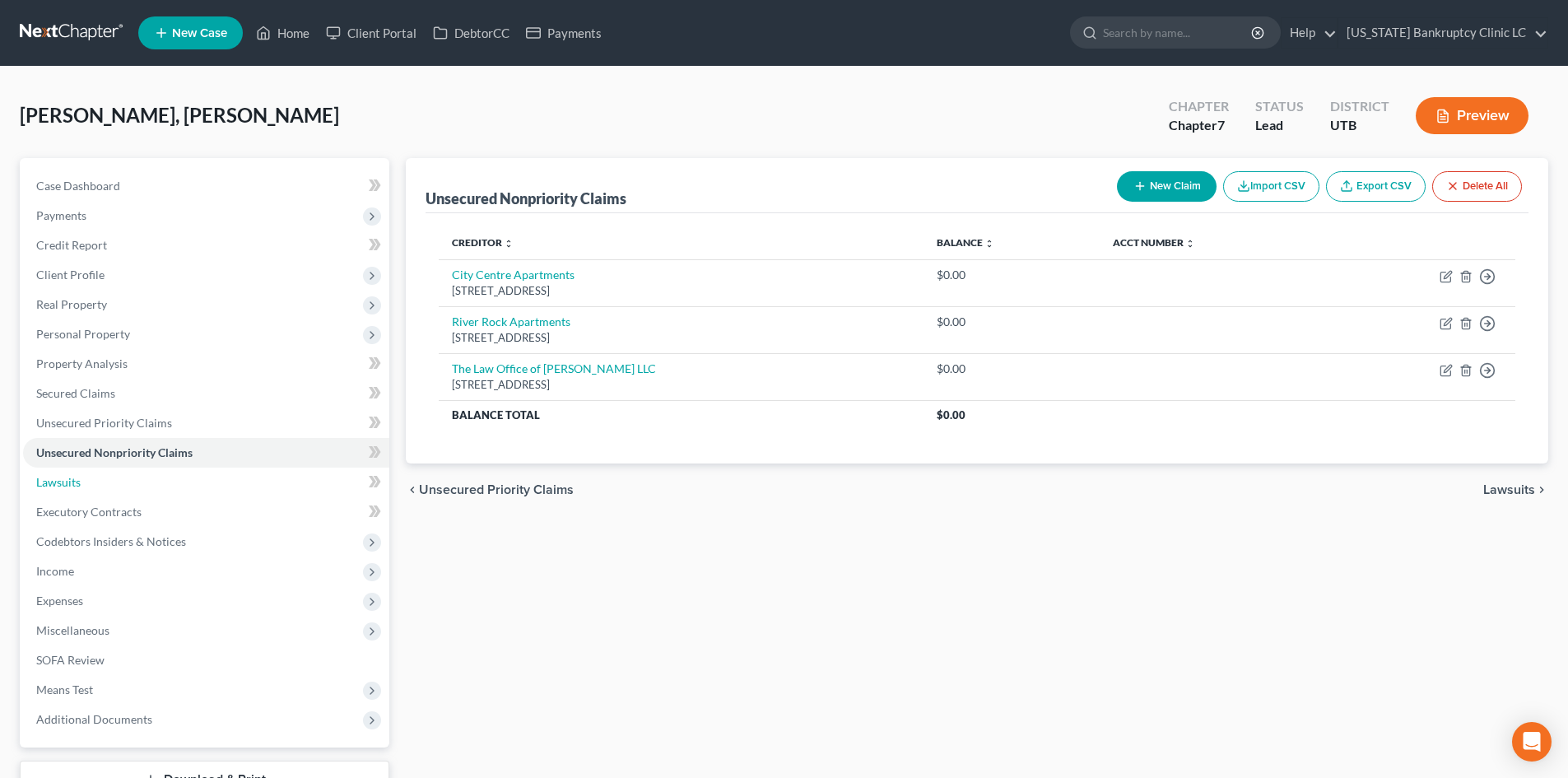
drag, startPoint x: 122, startPoint y: 479, endPoint x: 1521, endPoint y: 486, distance: 1399.0
click at [122, 479] on link "Lawsuits" at bounding box center [207, 482] width 367 height 30
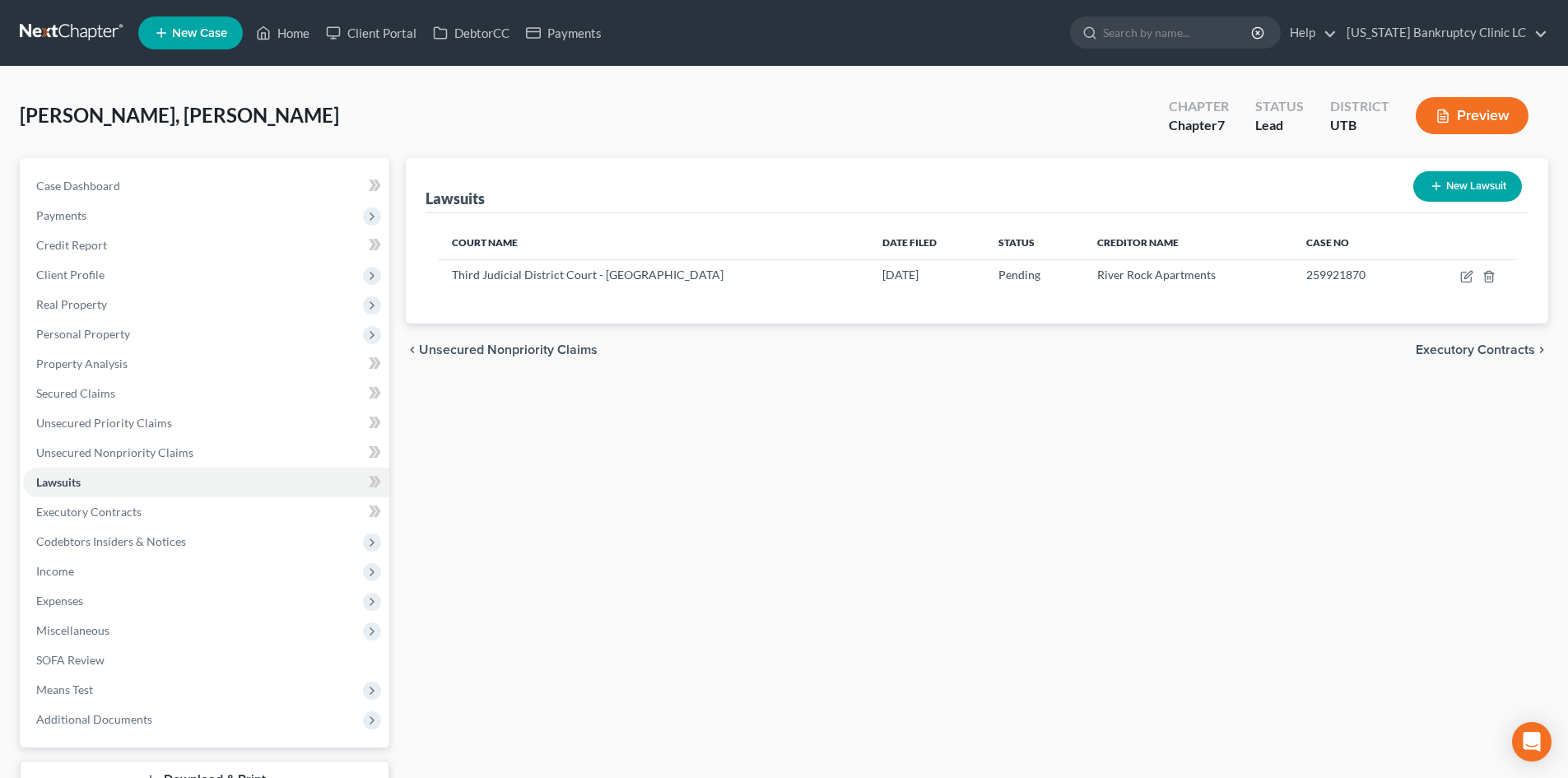
click at [1472, 182] on button "New Lawsuit" at bounding box center [1468, 186] width 109 height 30
select select "0"
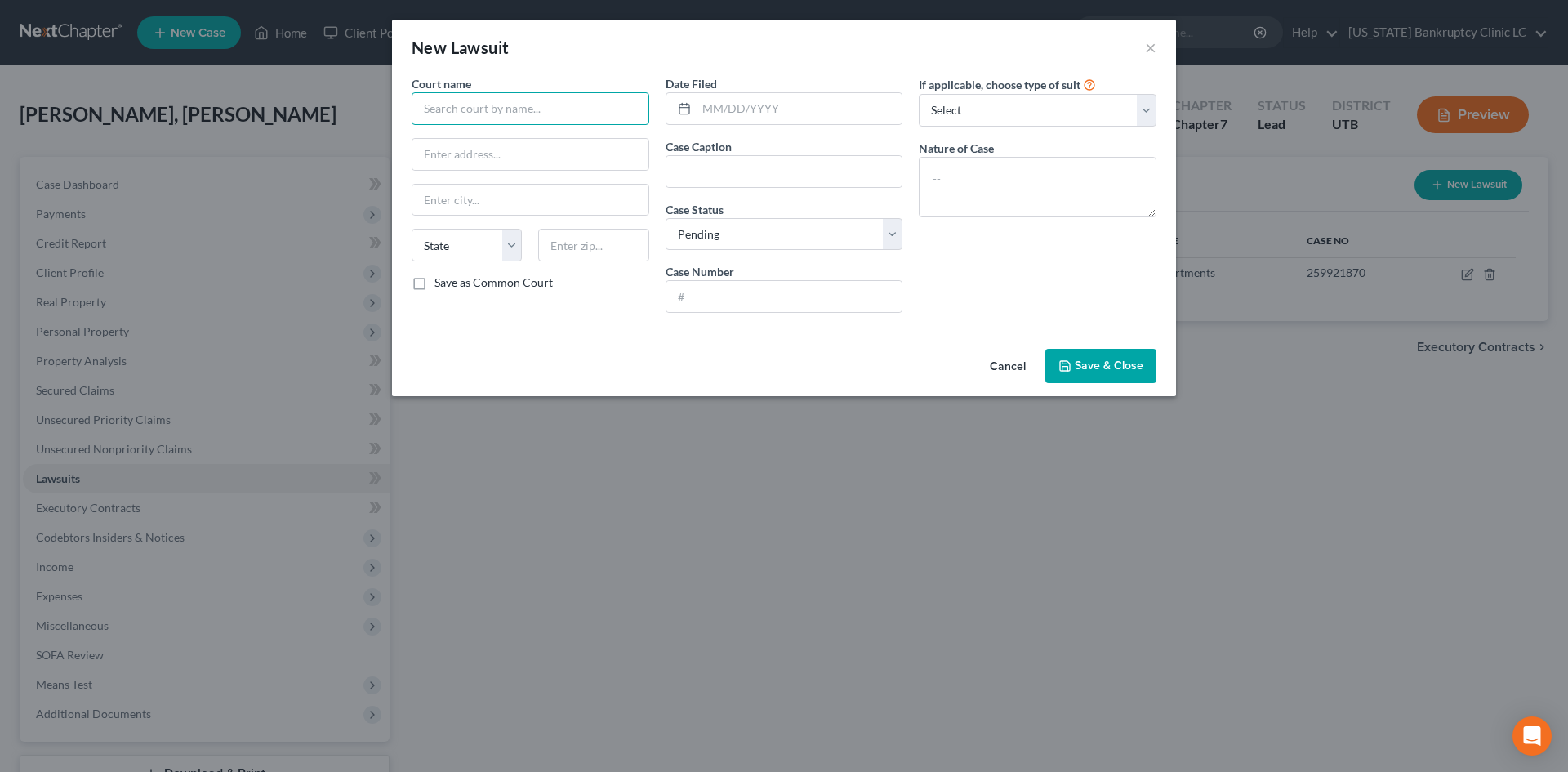
click at [592, 113] on input "text" at bounding box center [530, 108] width 238 height 33
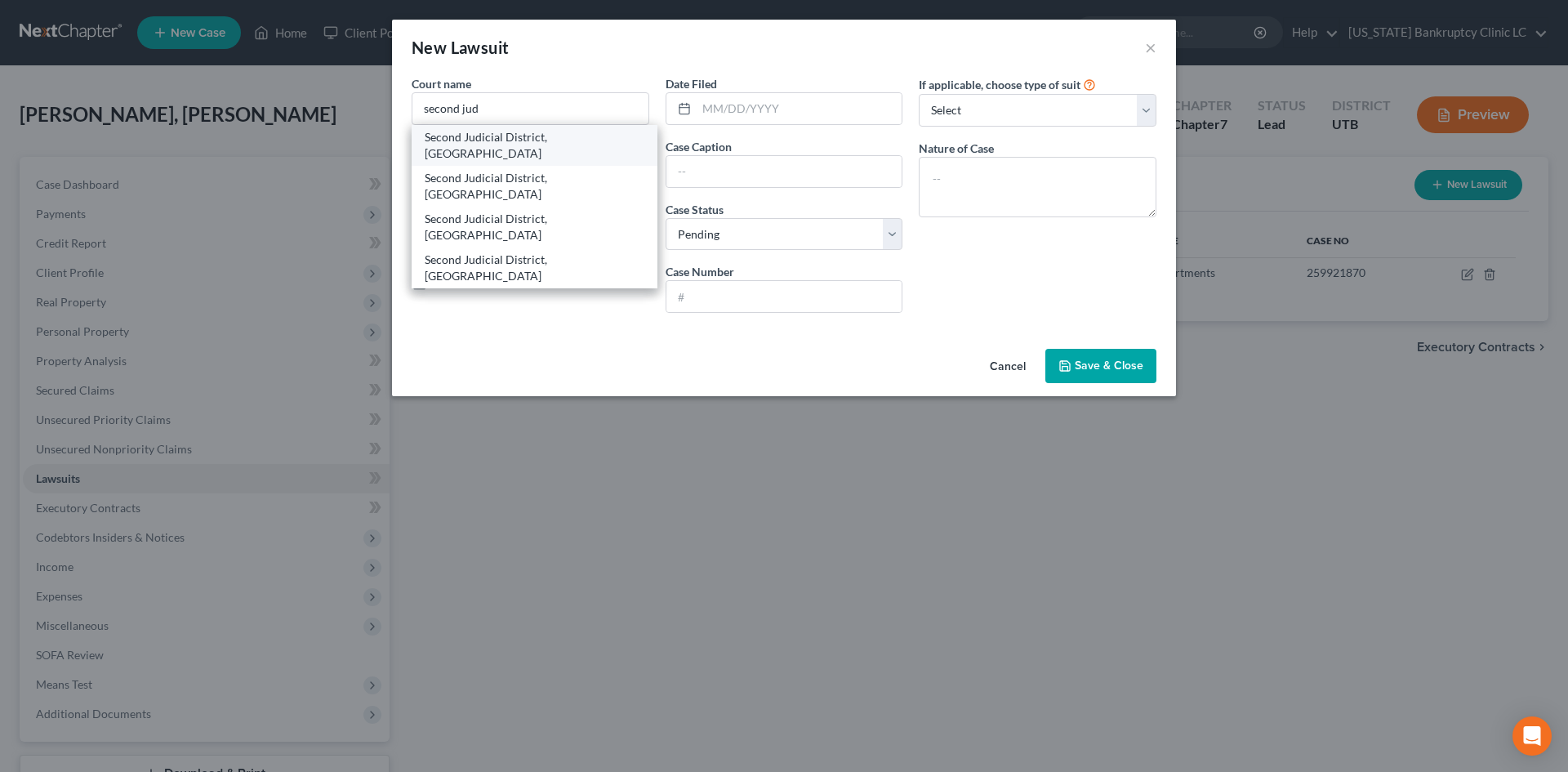
click at [522, 136] on div "Second Judicial District, [GEOGRAPHIC_DATA]" at bounding box center [535, 145] width 220 height 33
type input "Second Judicial District, [GEOGRAPHIC_DATA]"
type input "[STREET_ADDRESS]"
type input "[PERSON_NAME]"
select select "46"
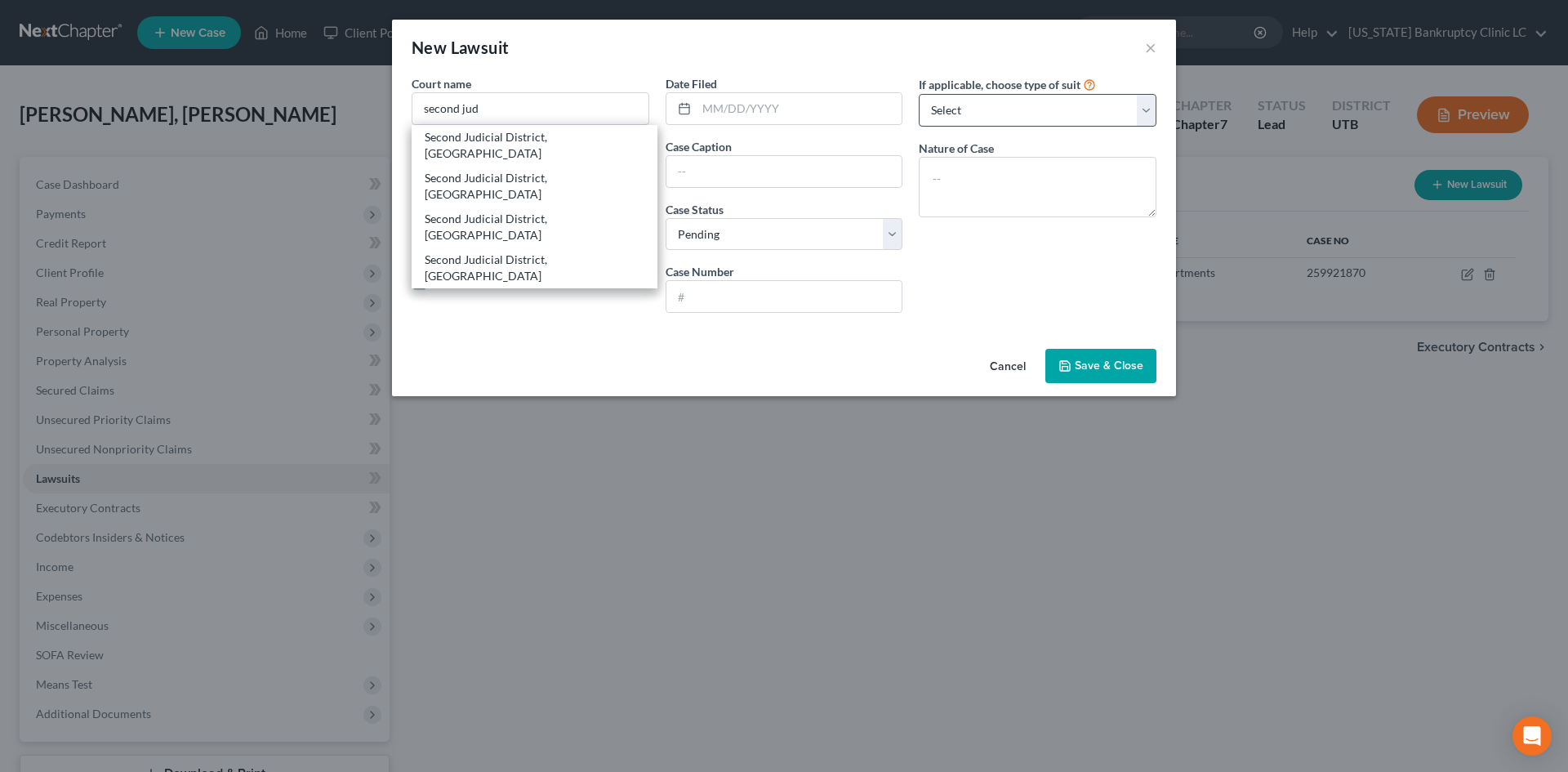
type input "84401"
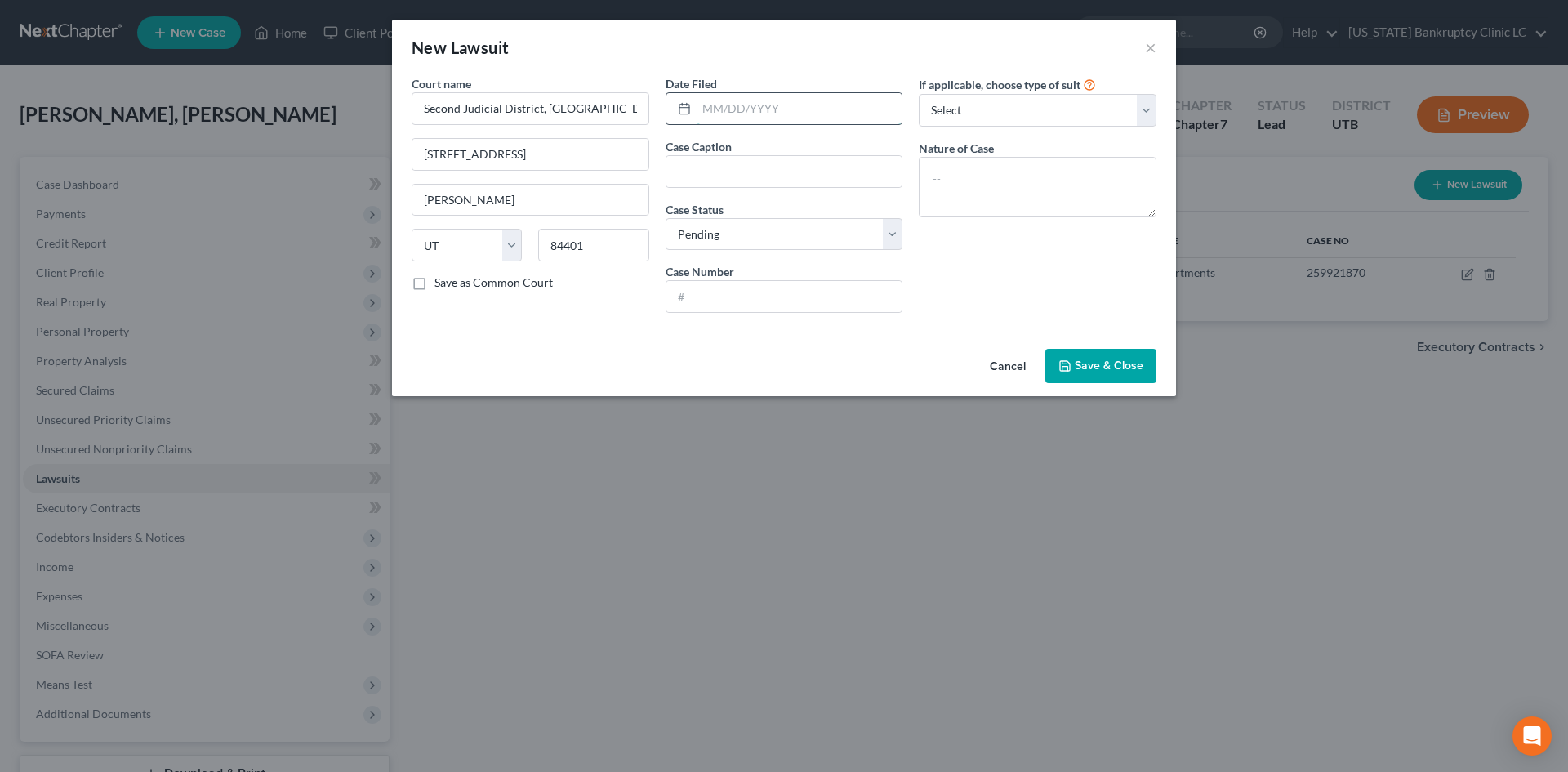
click at [851, 106] on input "text" at bounding box center [799, 108] width 206 height 31
type input "[DATE]"
click at [761, 182] on input "text" at bounding box center [784, 171] width 236 height 31
click at [840, 169] on input "text" at bounding box center [784, 171] width 236 height 31
paste input "[PERSON_NAME] STATE UNIVERSITY vs. [PERSON_NAME], [PERSON_NAME]"
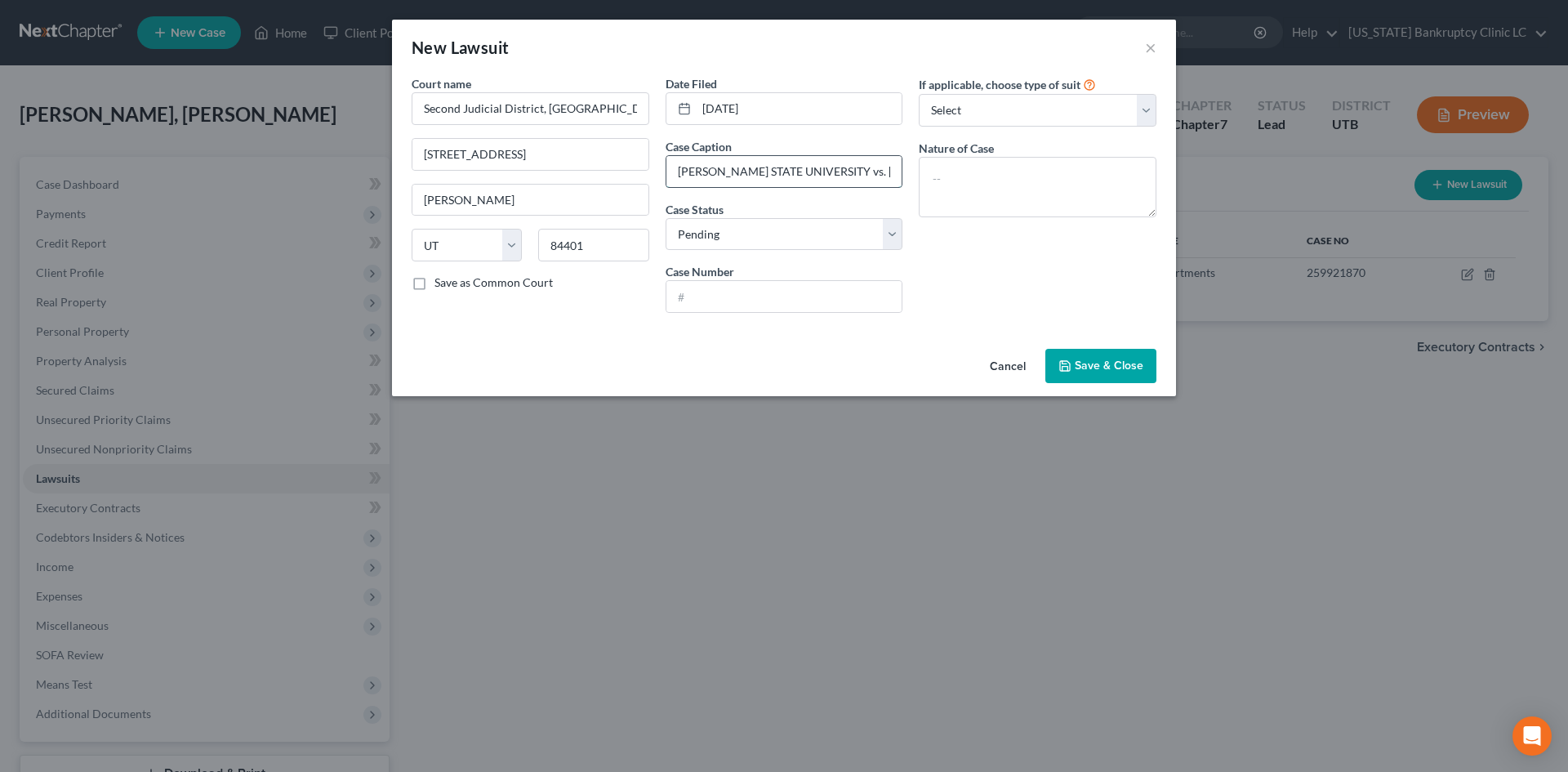
scroll to position [0, 73]
type input "[PERSON_NAME] STATE UNIVERSITY vs. [PERSON_NAME], [PERSON_NAME]"
click at [976, 108] on select "Select Repossession Garnishment Foreclosure Attached, Seized, Or Levied Other" at bounding box center [1038, 110] width 238 height 33
select select "4"
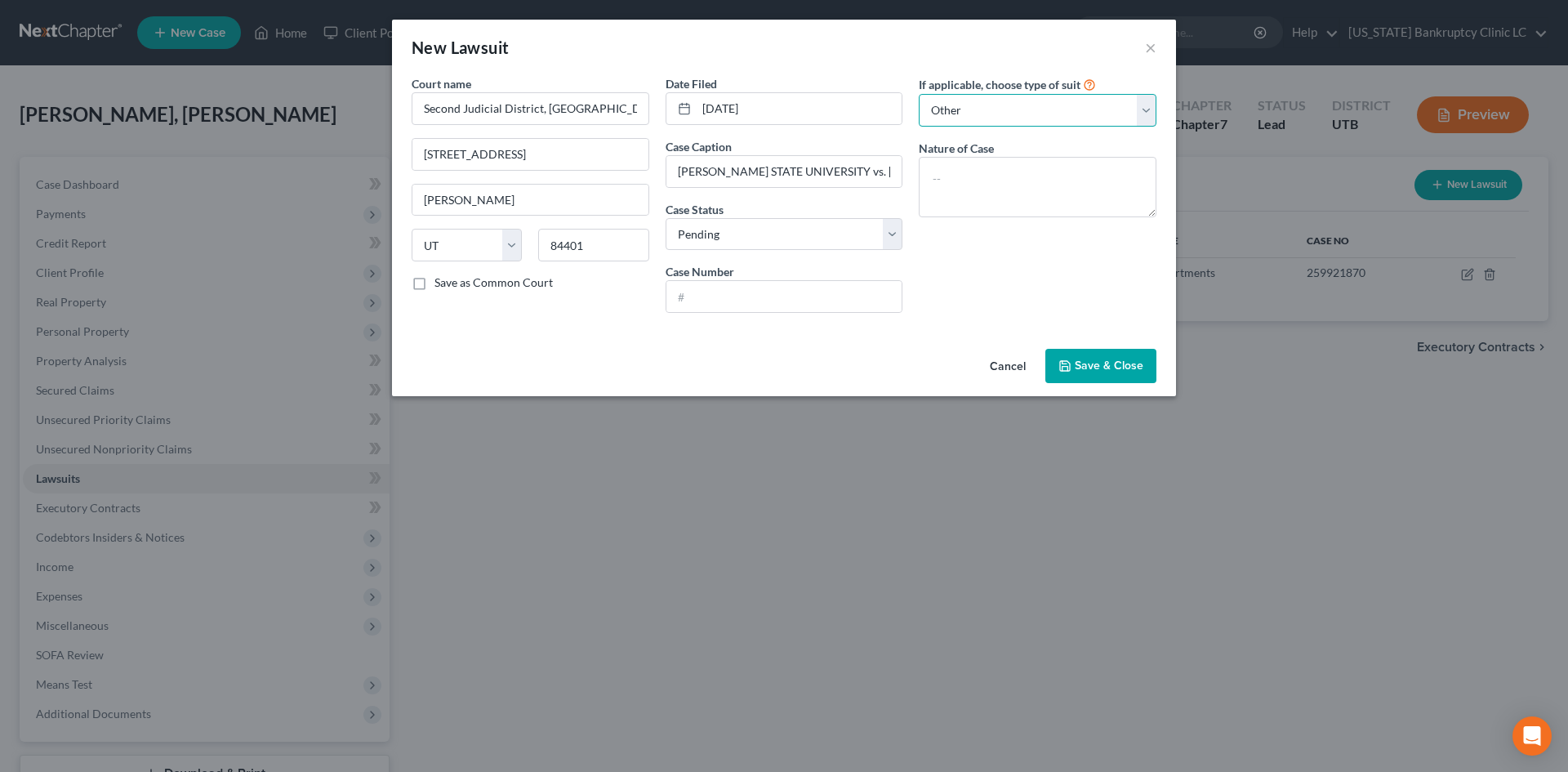
click at [919, 94] on select "Select Repossession Garnishment Foreclosure Attached, Seized, Or Levied Other" at bounding box center [1038, 110] width 238 height 33
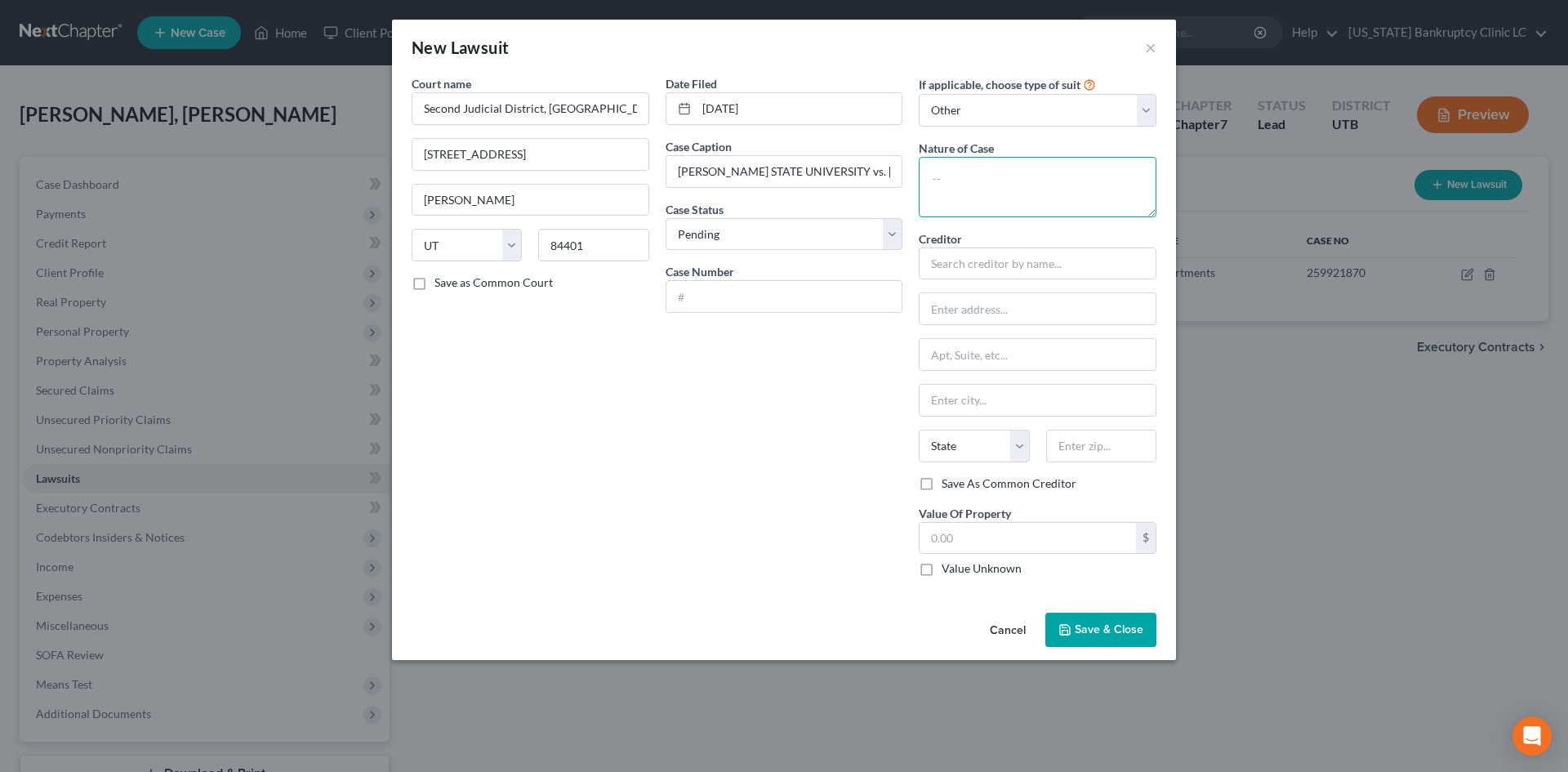
click at [974, 188] on textarea at bounding box center [1038, 187] width 238 height 60
click at [1110, 118] on select "Select Repossession Garnishment Foreclosure Attached, Seized, Or Levied Other" at bounding box center [1038, 110] width 238 height 33
drag, startPoint x: 1110, startPoint y: 118, endPoint x: 1559, endPoint y: 141, distance: 449.6
click at [1110, 118] on select "Select Repossession Garnishment Foreclosure Attached, Seized, Or Levied Other" at bounding box center [1038, 110] width 238 height 33
click at [1036, 200] on textarea at bounding box center [1038, 187] width 238 height 60
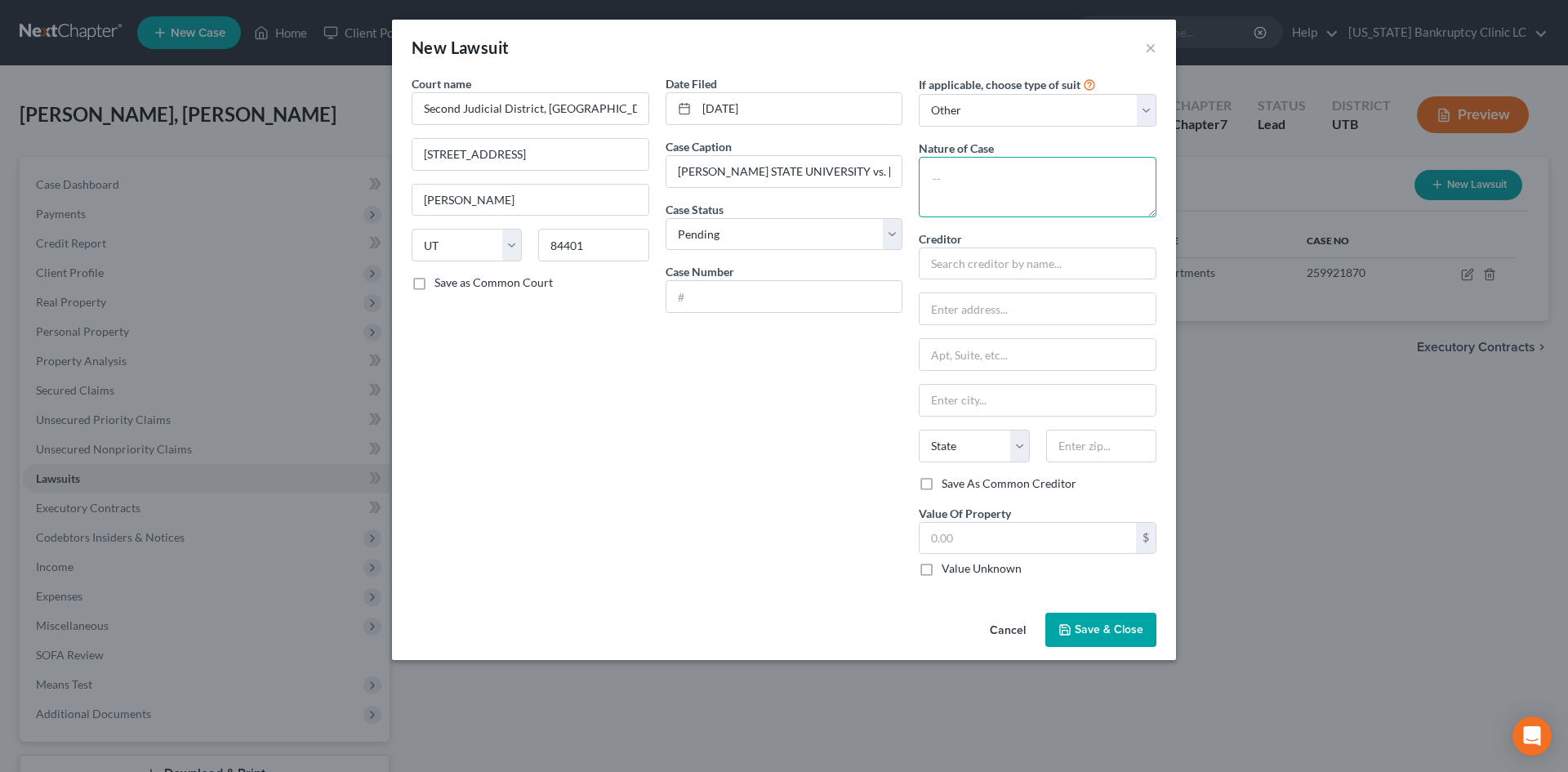
paste textarea "Small Claim"
type textarea "Small Claim"
click at [734, 299] on input "text" at bounding box center [784, 296] width 236 height 31
paste input "248802423"
type input "248802423"
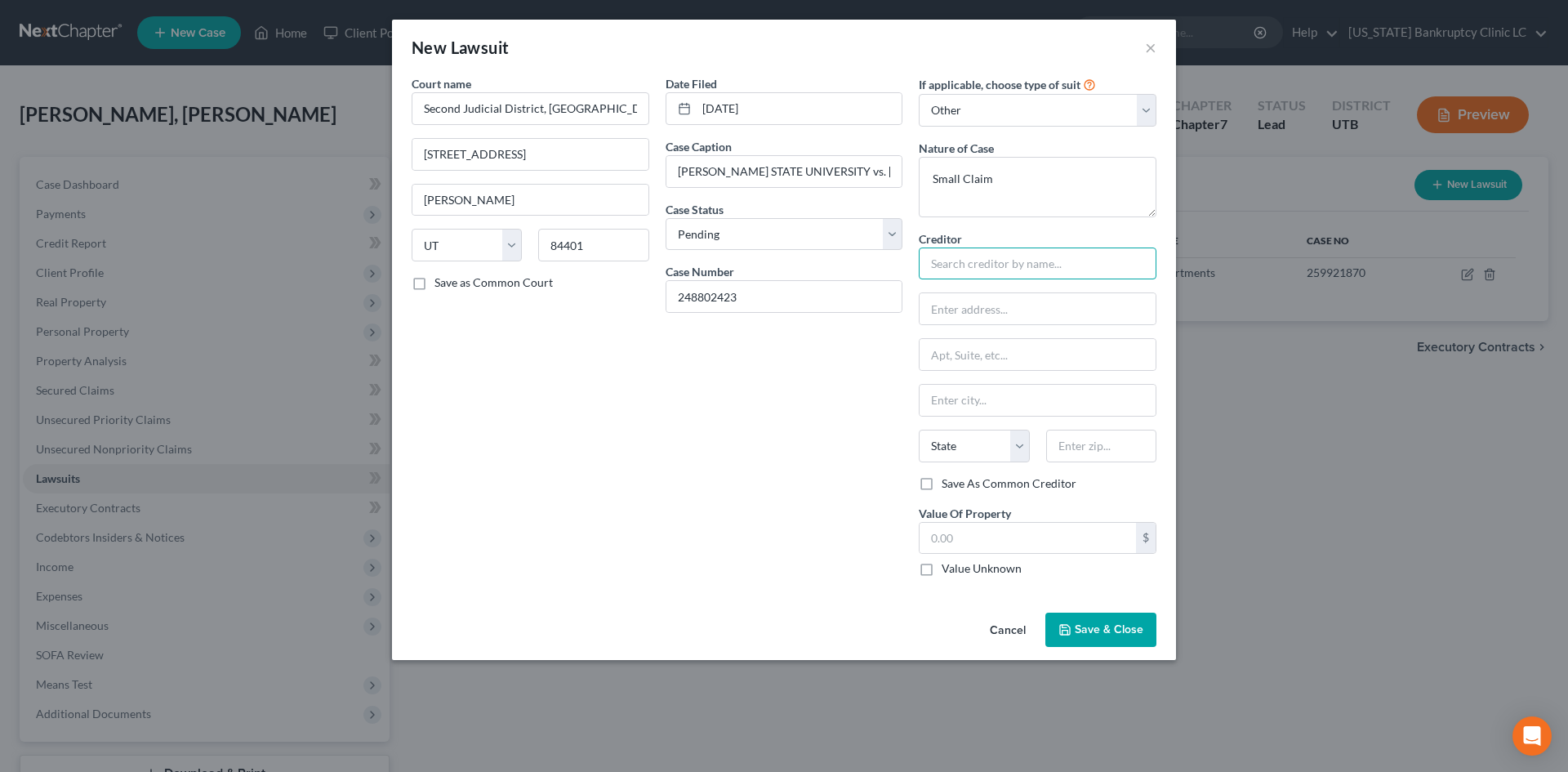
click at [1049, 273] on input "text" at bounding box center [1038, 264] width 238 height 33
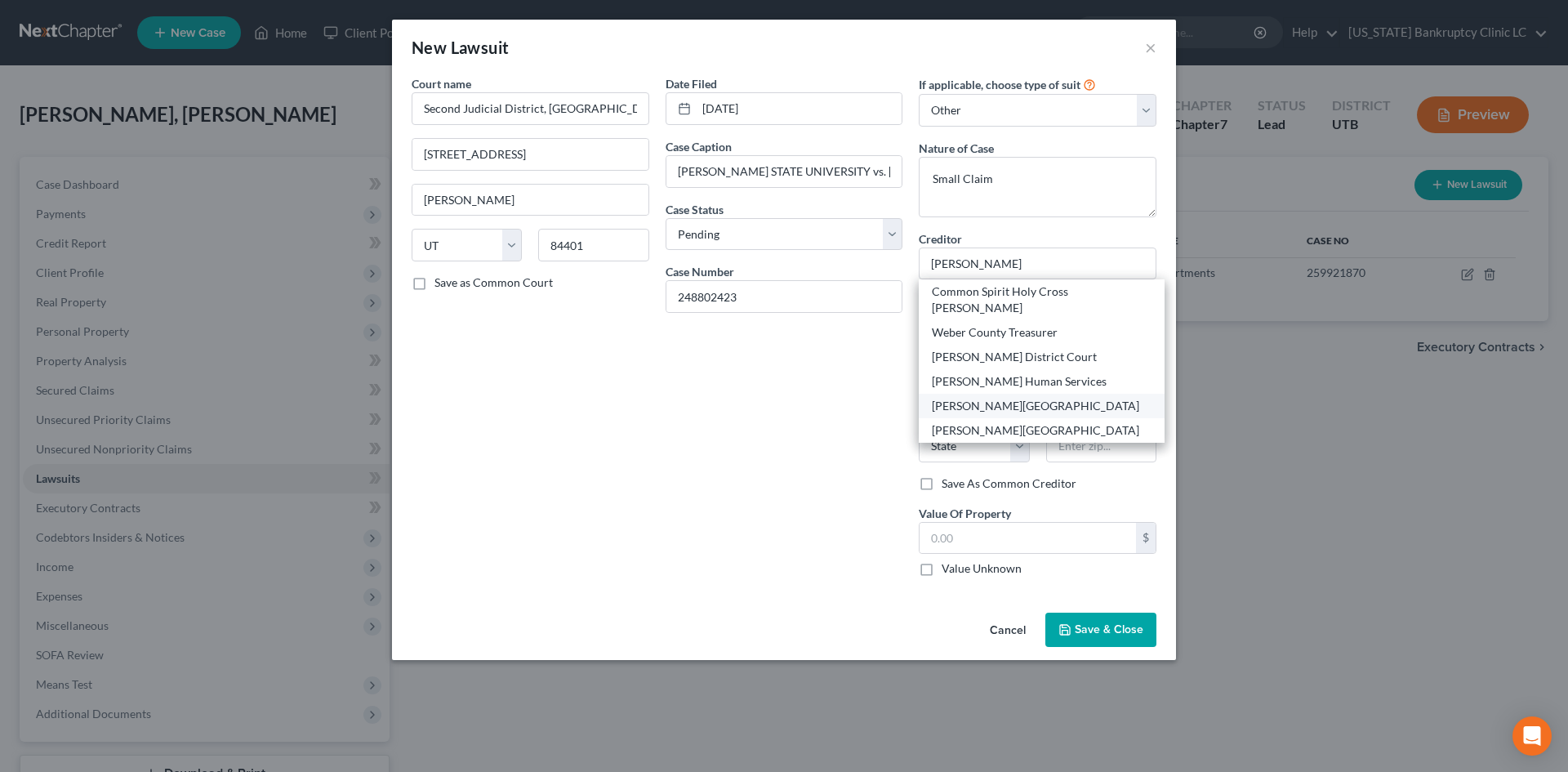
click at [1017, 398] on div "[PERSON_NAME][GEOGRAPHIC_DATA]" at bounding box center [1041, 406] width 220 height 16
type input "[PERSON_NAME][GEOGRAPHIC_DATA]"
type input "[STREET_ADDRESS][PERSON_NAME]"
type input "[PERSON_NAME]"
select select "46"
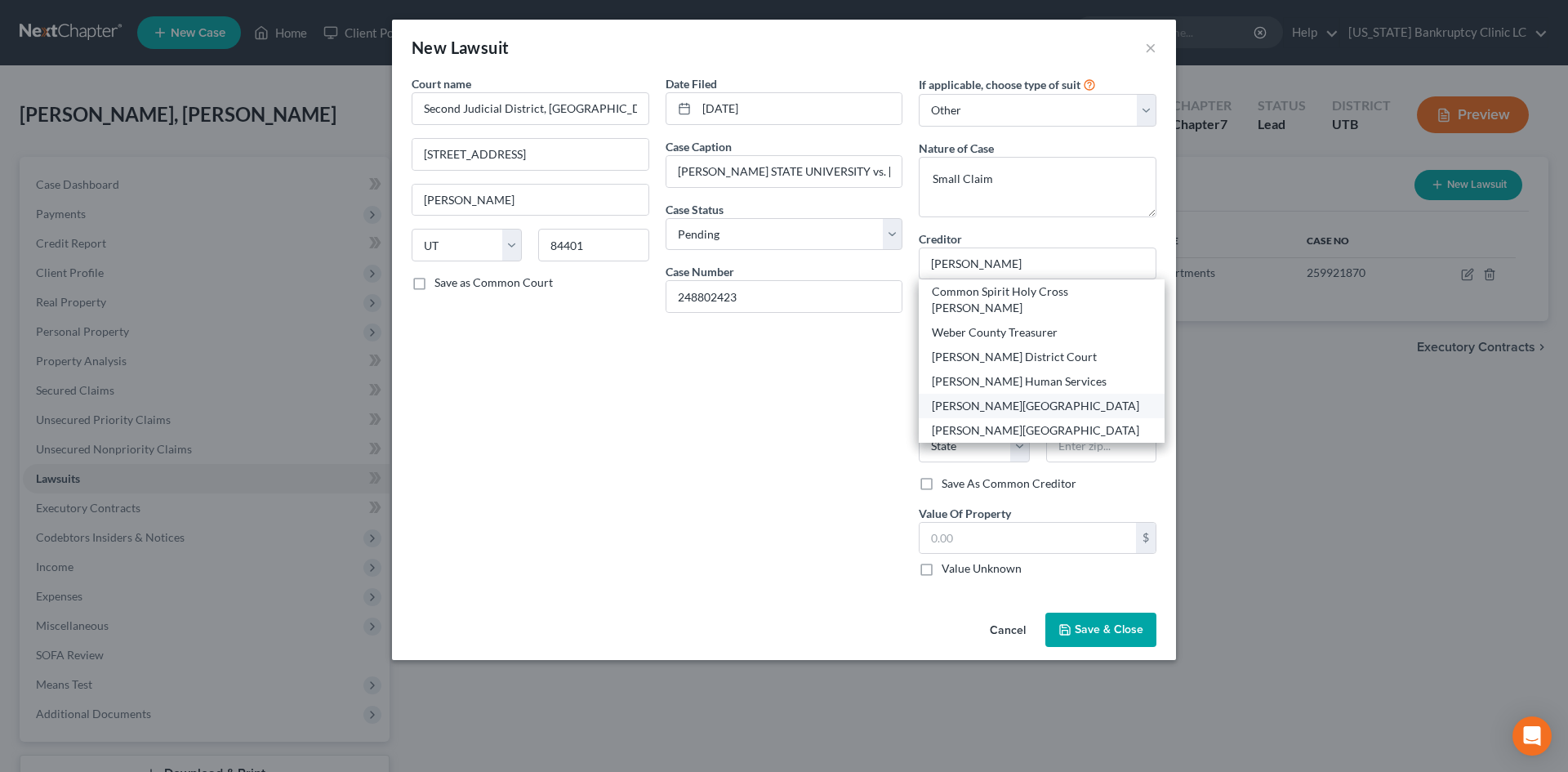
type input "84408"
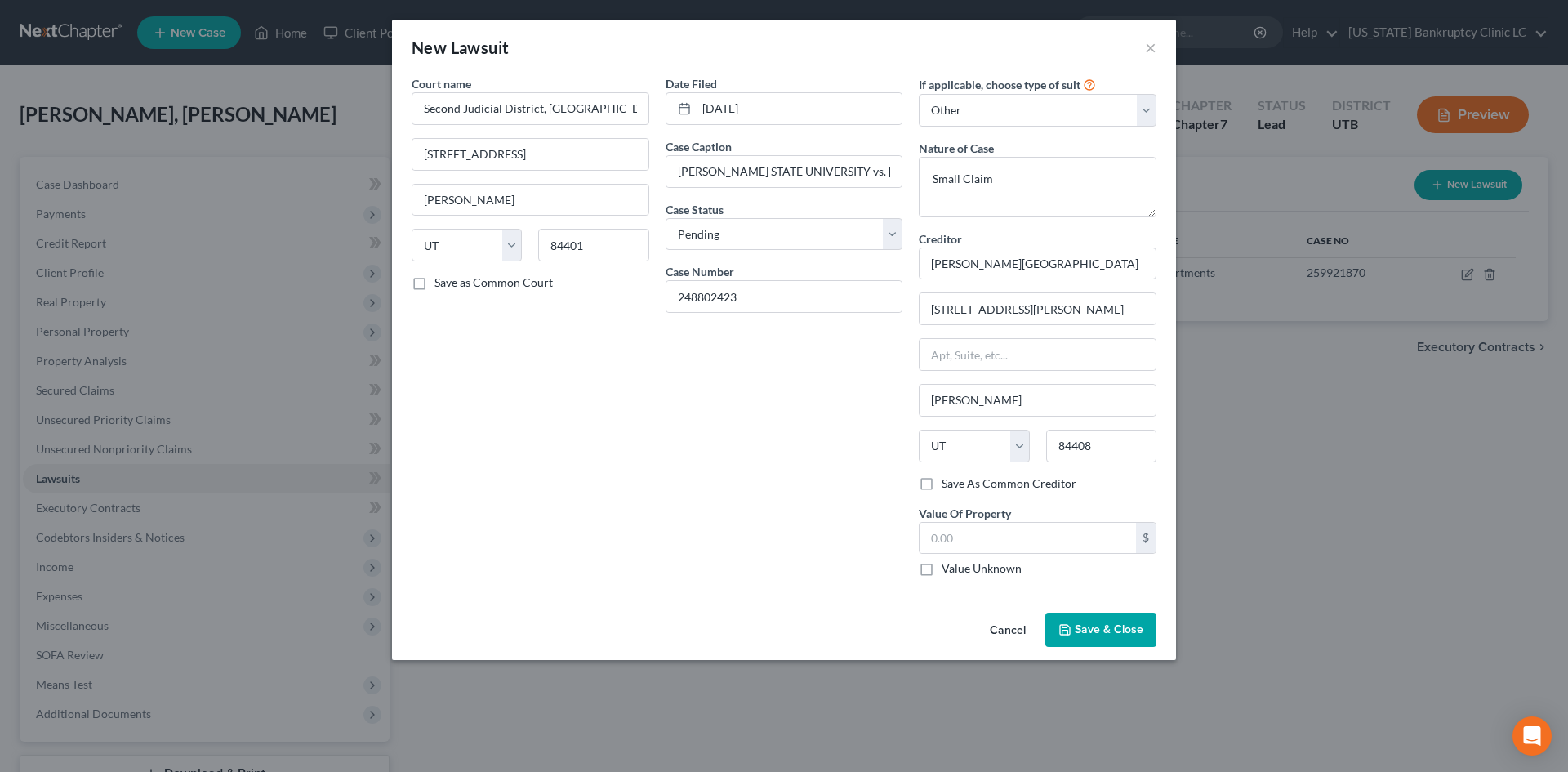
click at [1088, 621] on button "Save & Close" at bounding box center [1100, 629] width 111 height 35
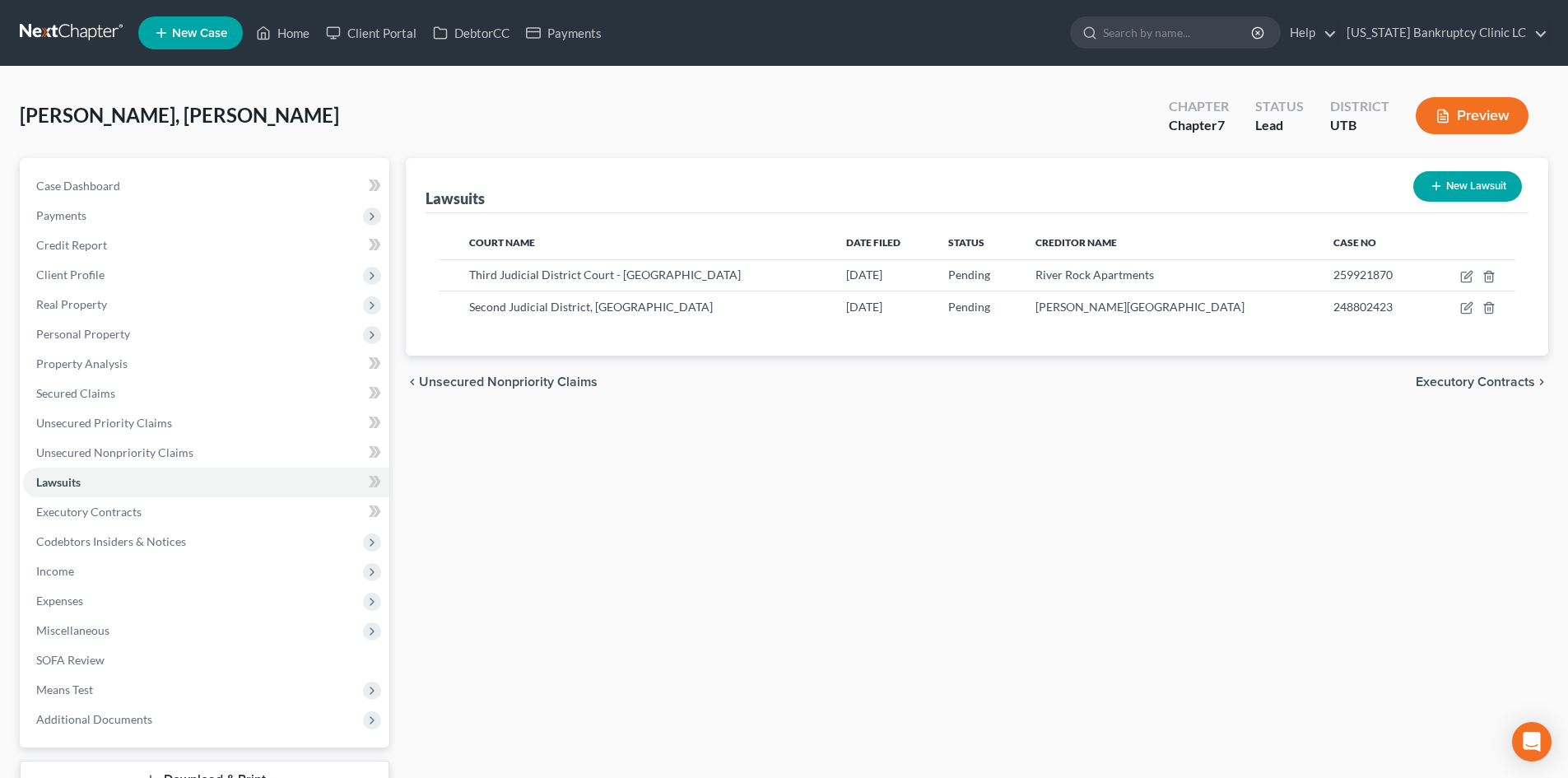
click at [687, 518] on div "Lawsuits New Lawsuit Court Name Date Filed Status Creditor Name Case No Third J…" at bounding box center [977, 500] width 1159 height 684
click at [88, 559] on span "Income" at bounding box center [207, 571] width 367 height 30
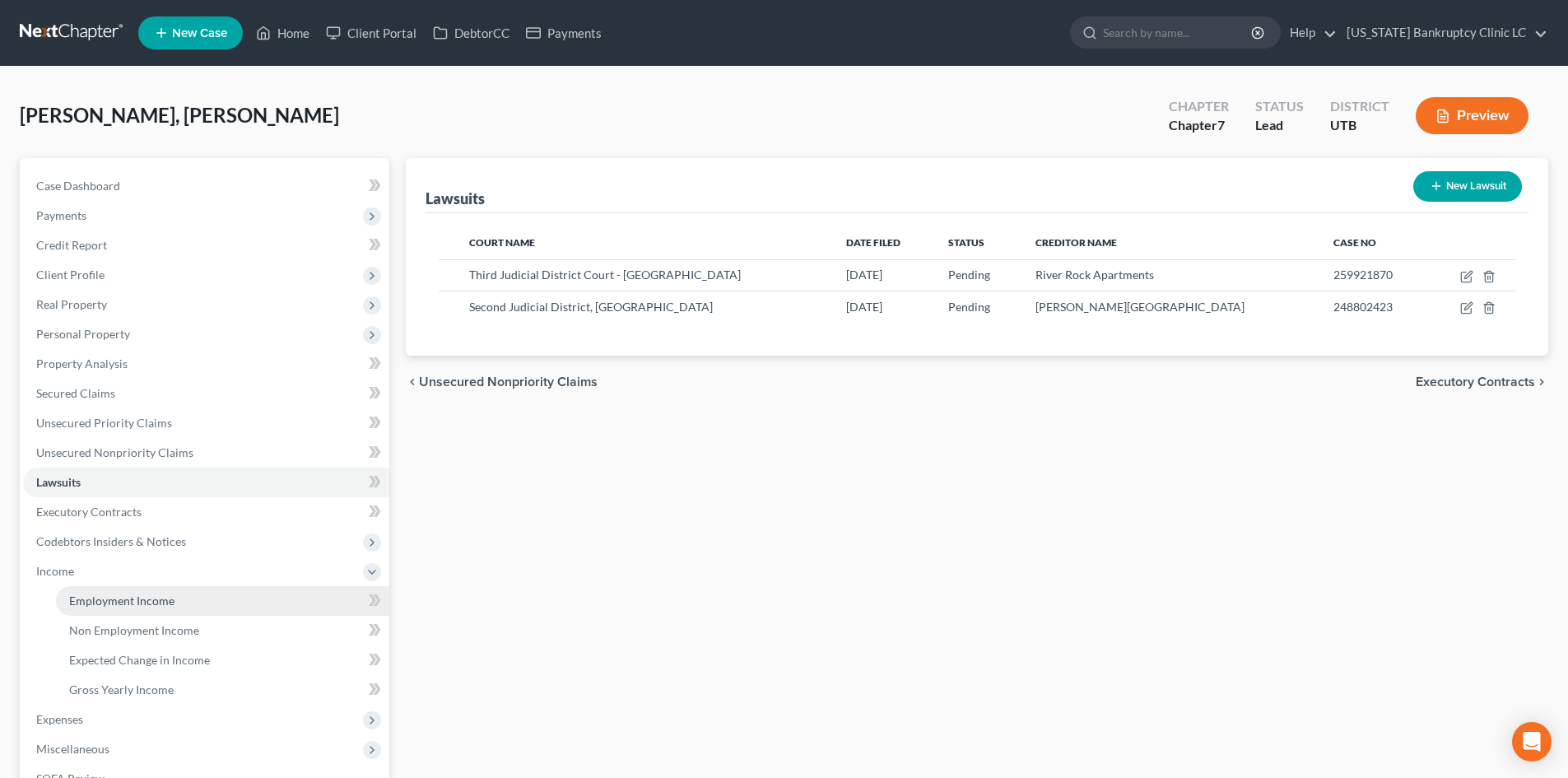
click at [108, 594] on span "Employment Income" at bounding box center [122, 601] width 105 height 14
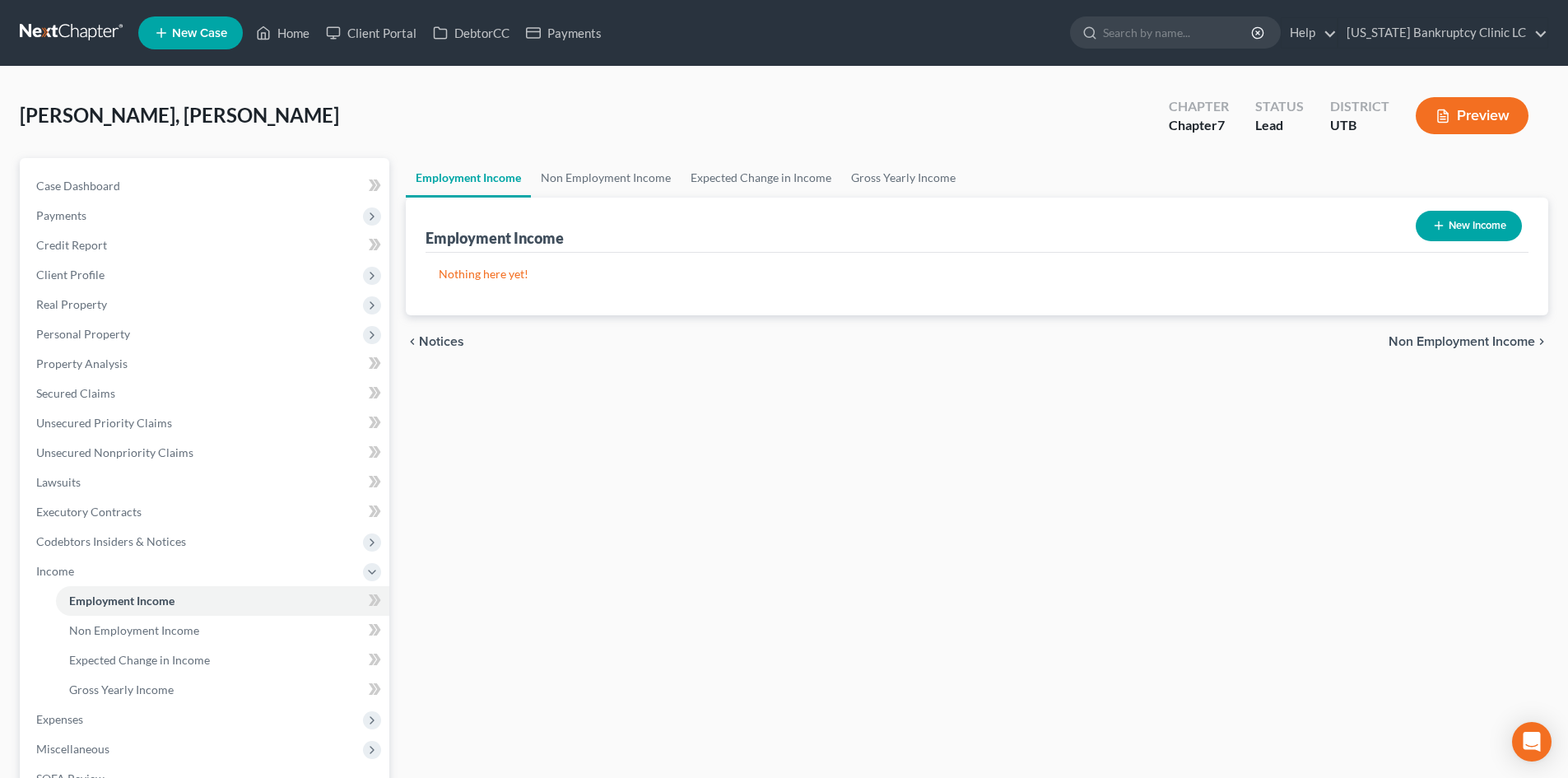
click at [1475, 217] on button "New Income" at bounding box center [1469, 226] width 106 height 30
select select "0"
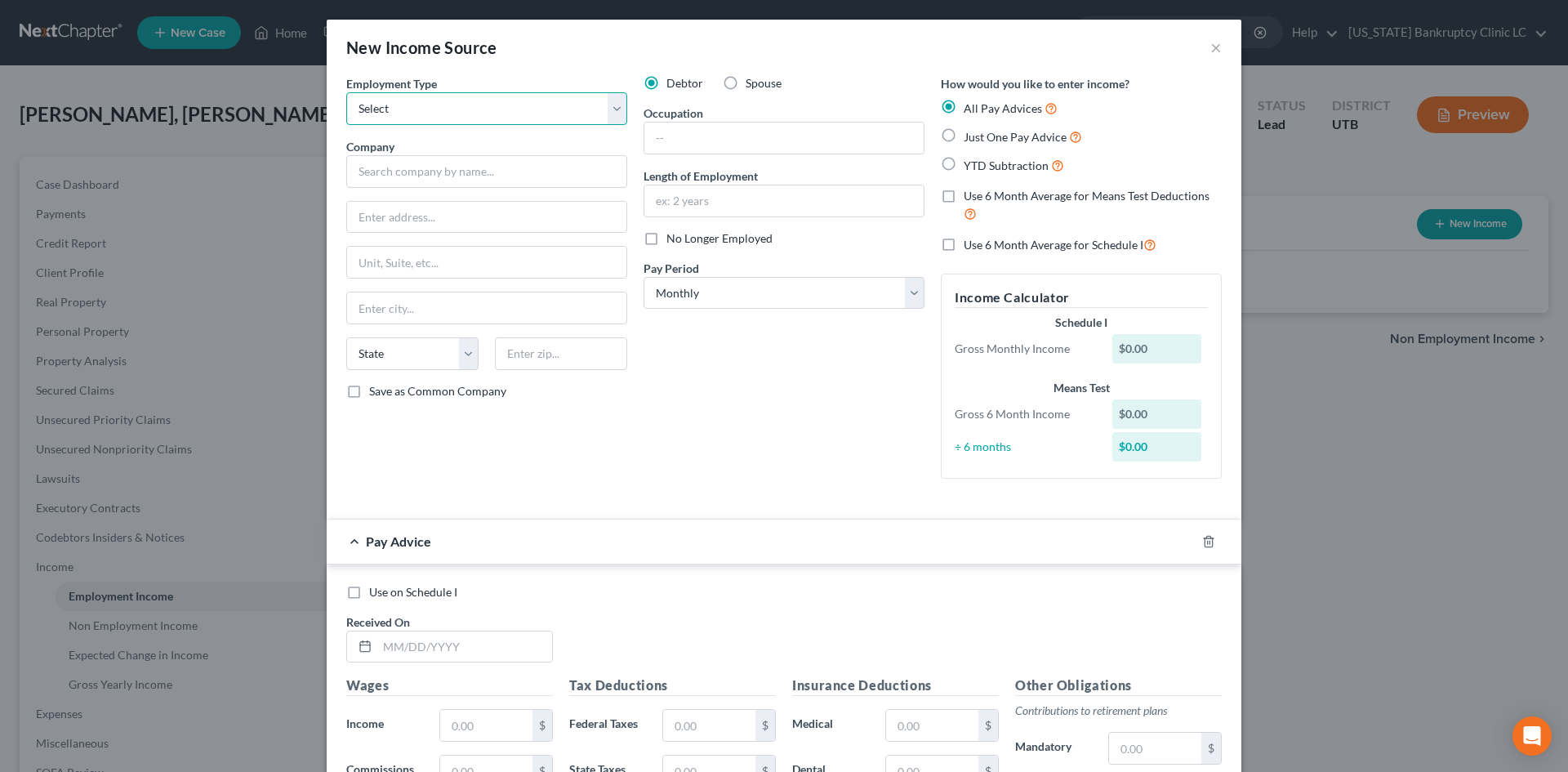
click at [428, 95] on select "Select Full or [DEMOGRAPHIC_DATA] Employment Self Employment" at bounding box center [486, 108] width 281 height 33
select select "0"
click at [346, 92] on select "Select Full or [DEMOGRAPHIC_DATA] Employment Self Employment" at bounding box center [486, 108] width 281 height 33
click at [432, 162] on input "text" at bounding box center [486, 171] width 281 height 33
type input "Tarian Group, LLC"
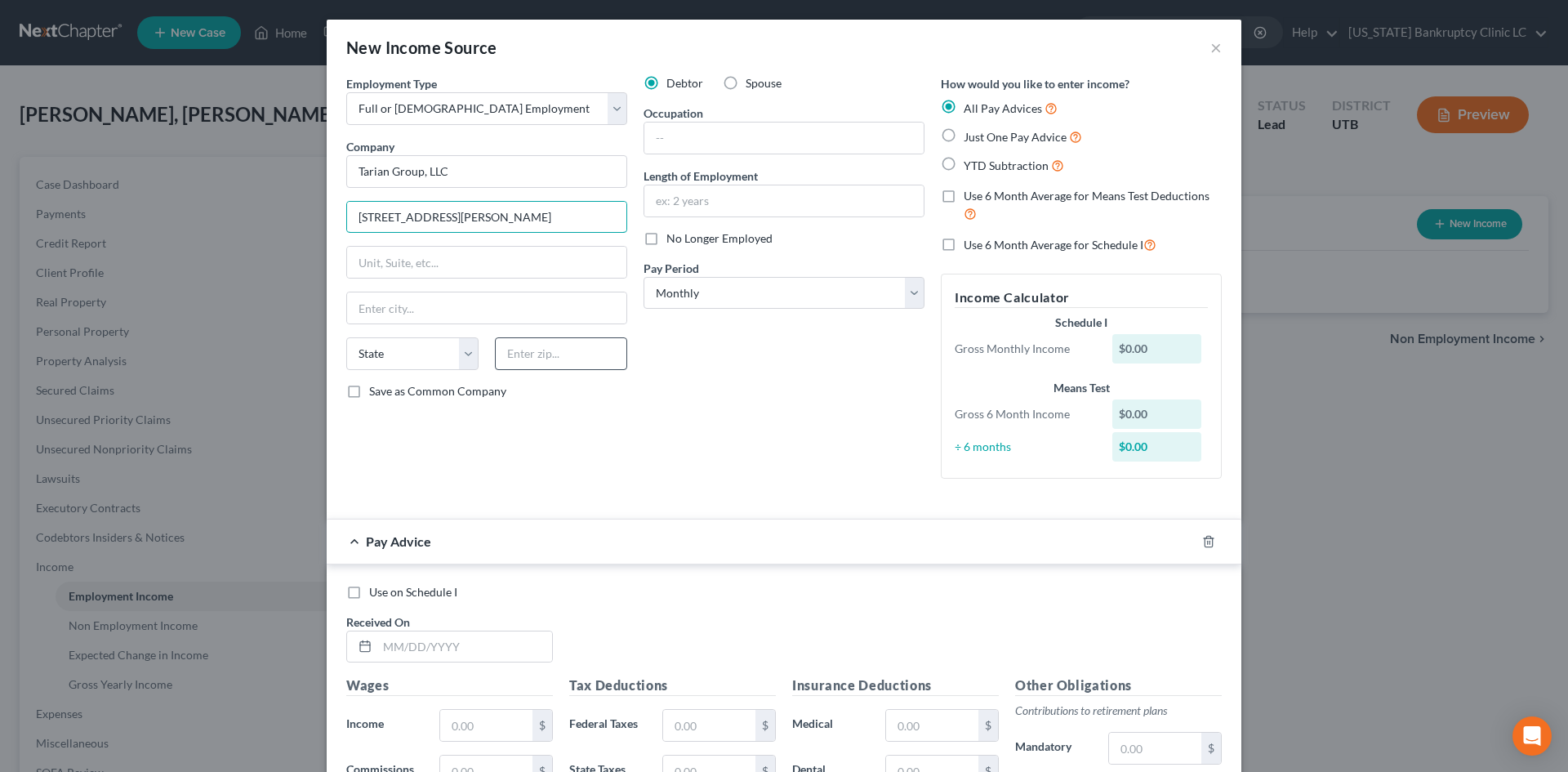
type input "[STREET_ADDRESS][PERSON_NAME]"
click at [560, 358] on input "text" at bounding box center [561, 353] width 132 height 33
type input "84116"
type input "[GEOGRAPHIC_DATA]"
select select "46"
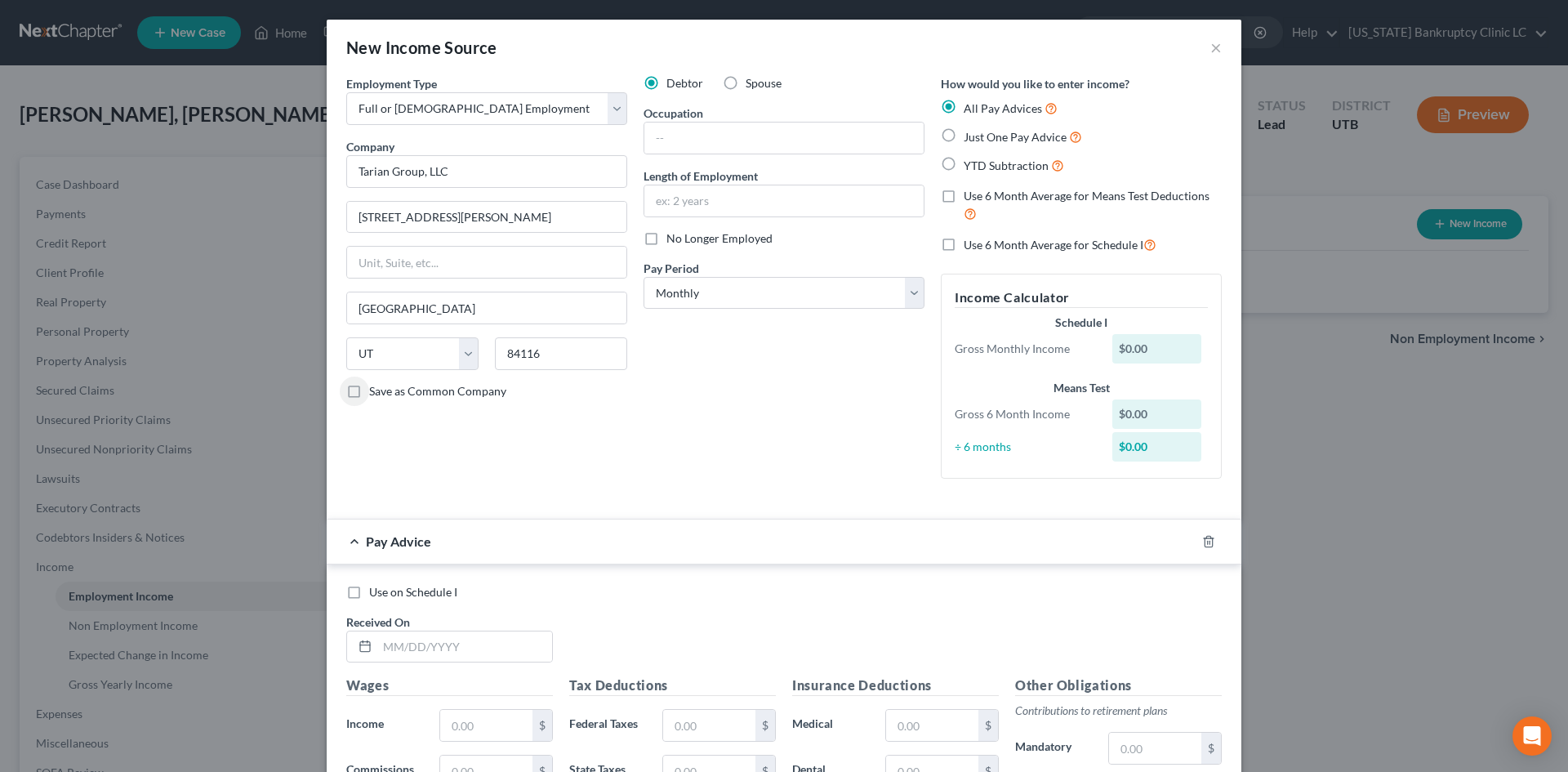
click at [709, 156] on div "Debtor Spouse Occupation Length of Employment No Longer Employed Pay Period * S…" at bounding box center [783, 284] width 297 height 417
click at [710, 142] on input "text" at bounding box center [783, 138] width 279 height 31
type input "Security Officer"
type input "1 Month"
drag, startPoint x: 694, startPoint y: 294, endPoint x: 700, endPoint y: 308, distance: 15.2
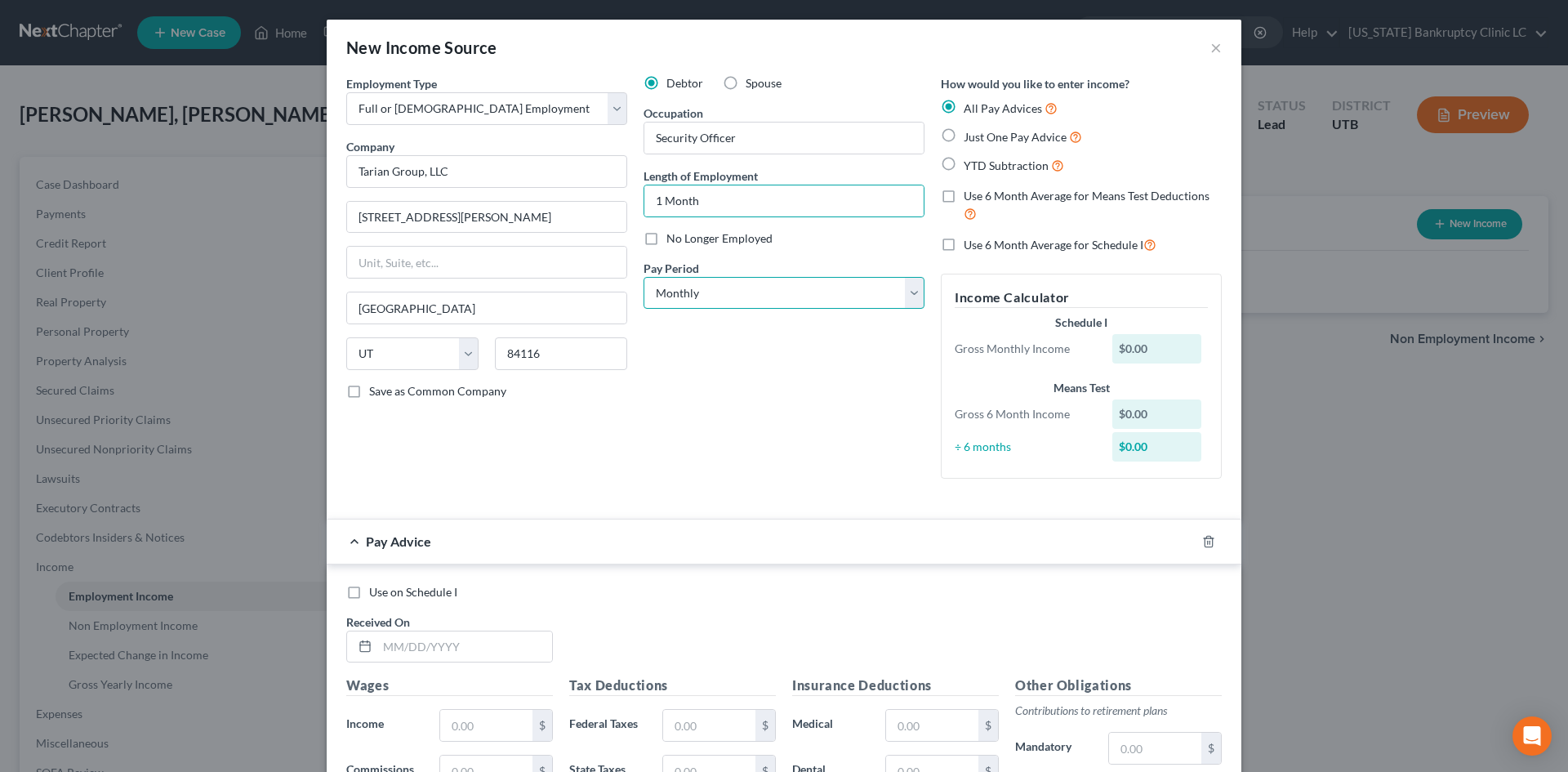
click at [694, 294] on select "Select Monthly Twice Monthly Every Other Week Weekly" at bounding box center [783, 293] width 281 height 33
select select "2"
click at [643, 277] on select "Select Monthly Twice Monthly Every Other Week Weekly" at bounding box center [783, 293] width 281 height 33
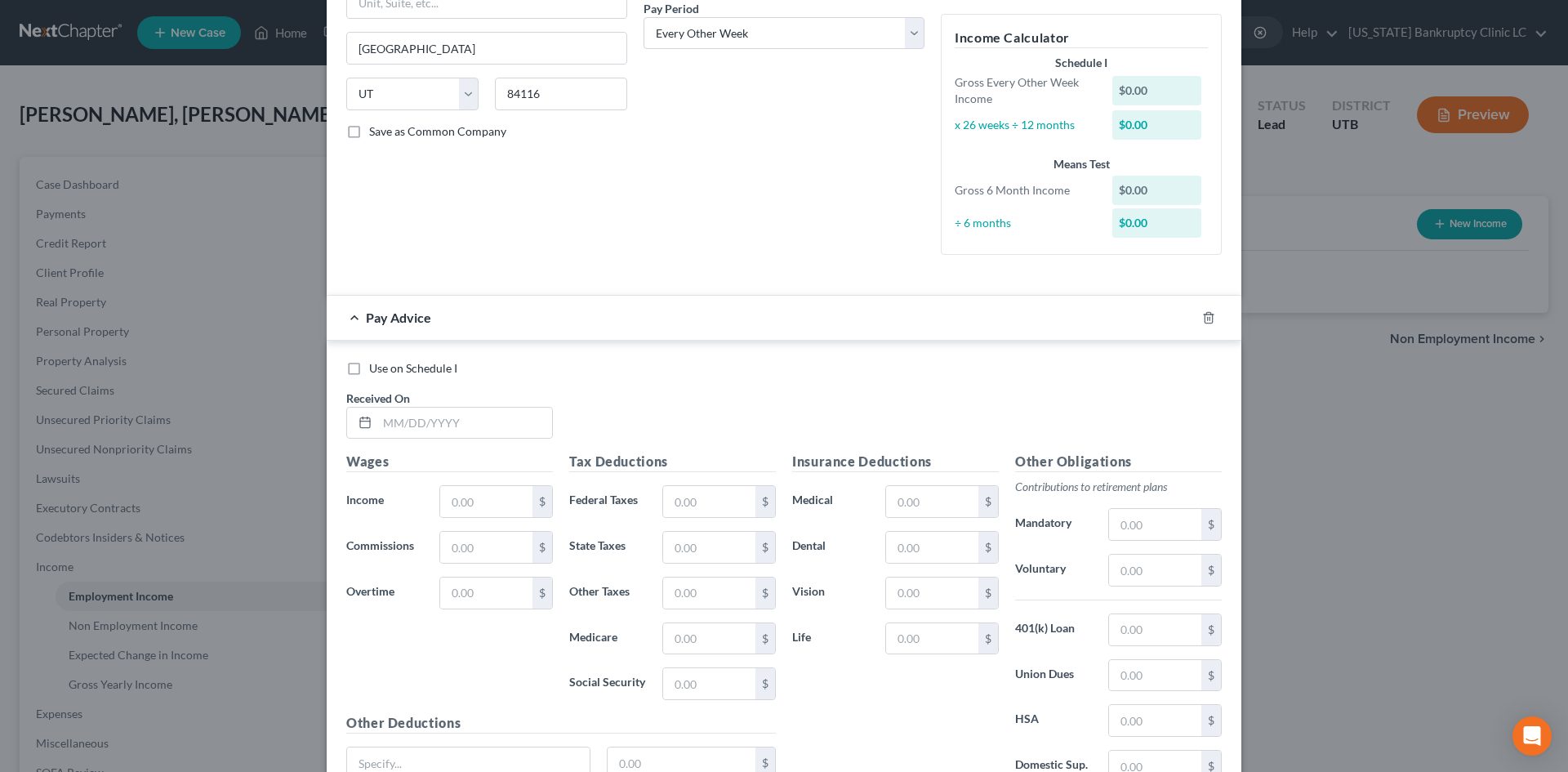
scroll to position [327, 0]
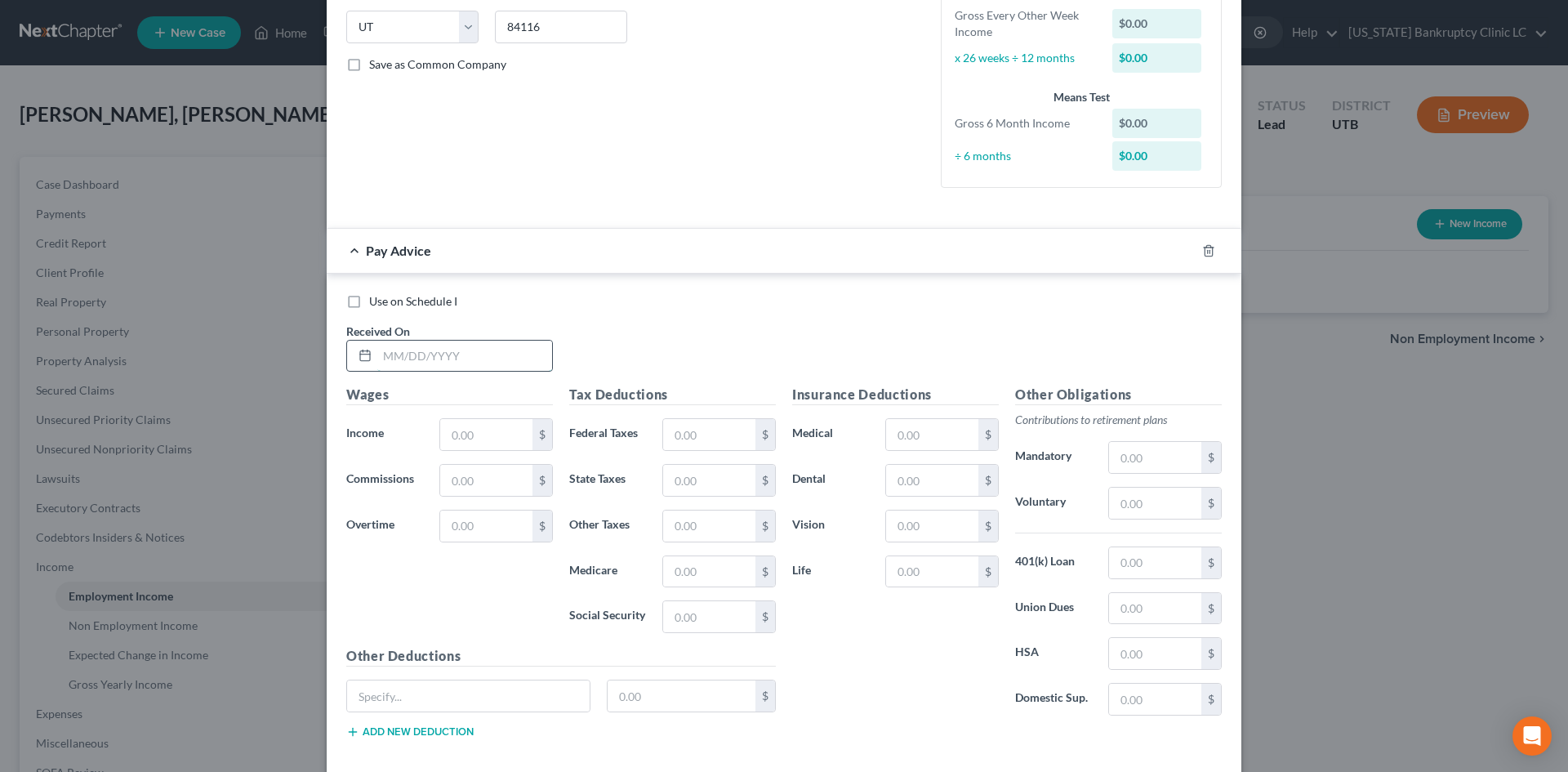
click at [435, 355] on input "text" at bounding box center [464, 356] width 175 height 31
type input "[DATE]"
type input "301.12"
click at [673, 569] on input "text" at bounding box center [710, 571] width 92 height 31
type input "4.37"
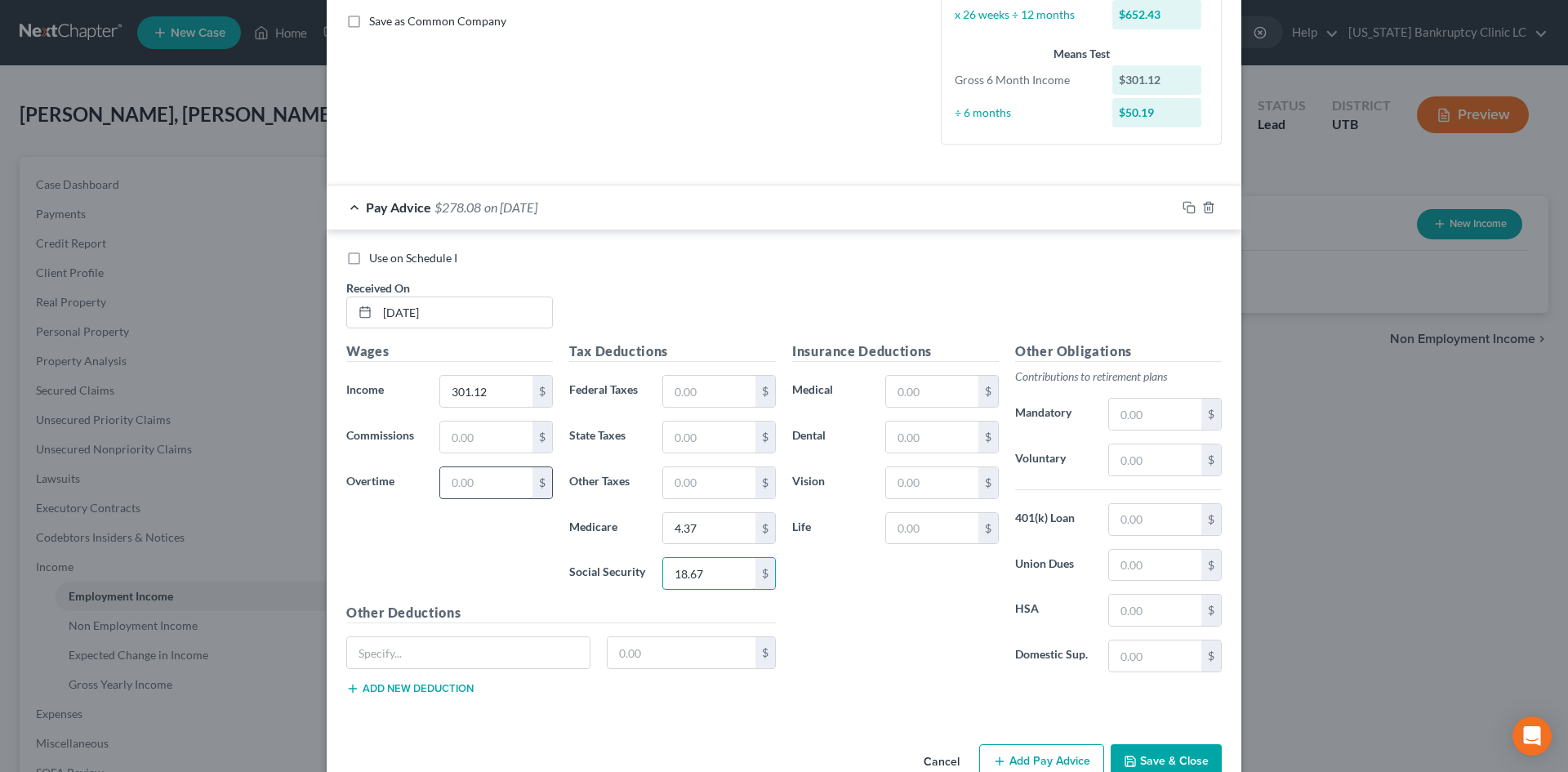
scroll to position [409, 0]
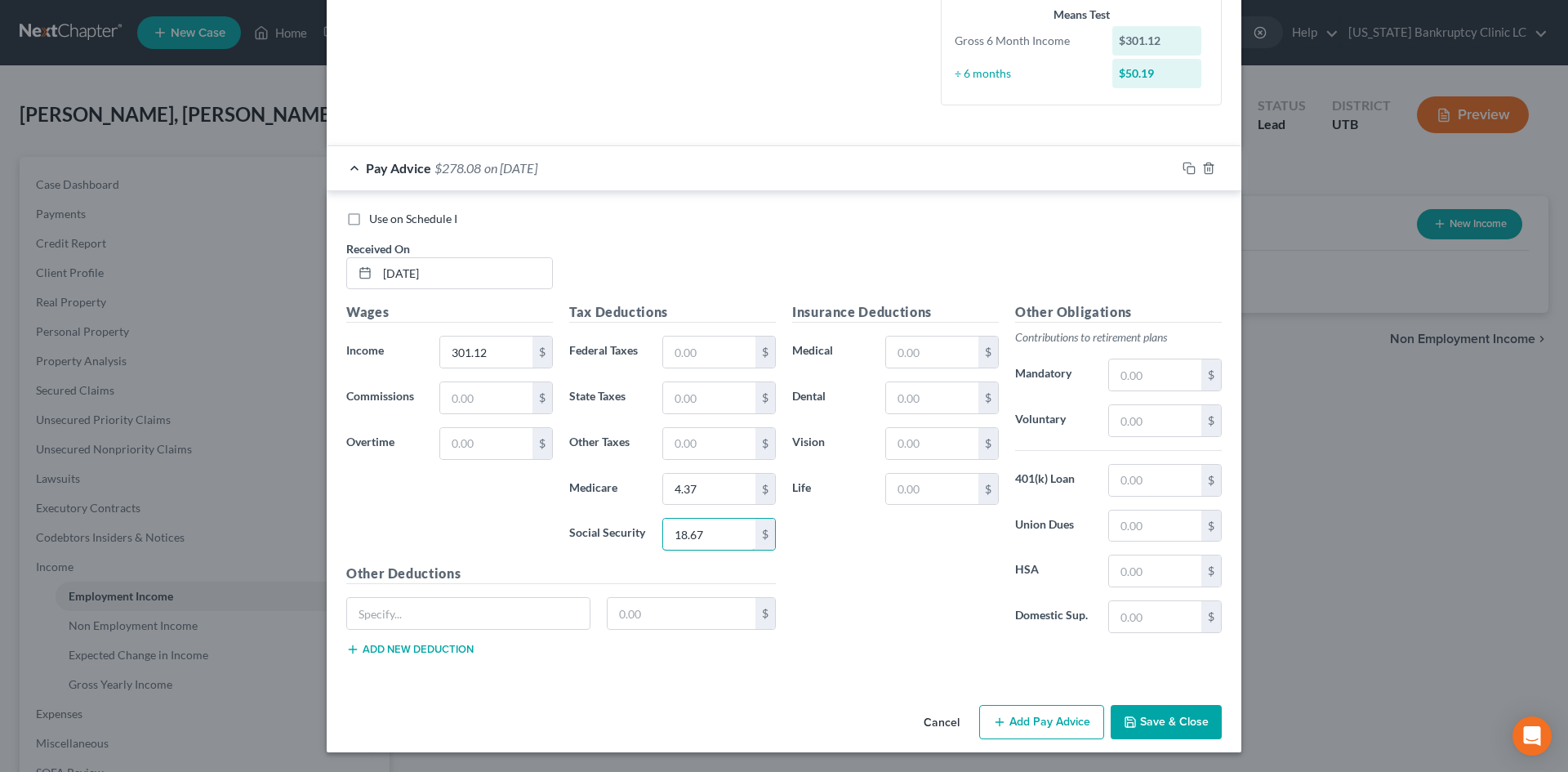
type input "18.67"
drag, startPoint x: 1034, startPoint y: 723, endPoint x: 719, endPoint y: 618, distance: 332.0
click at [1034, 722] on button "Add Pay Advice" at bounding box center [1041, 722] width 125 height 35
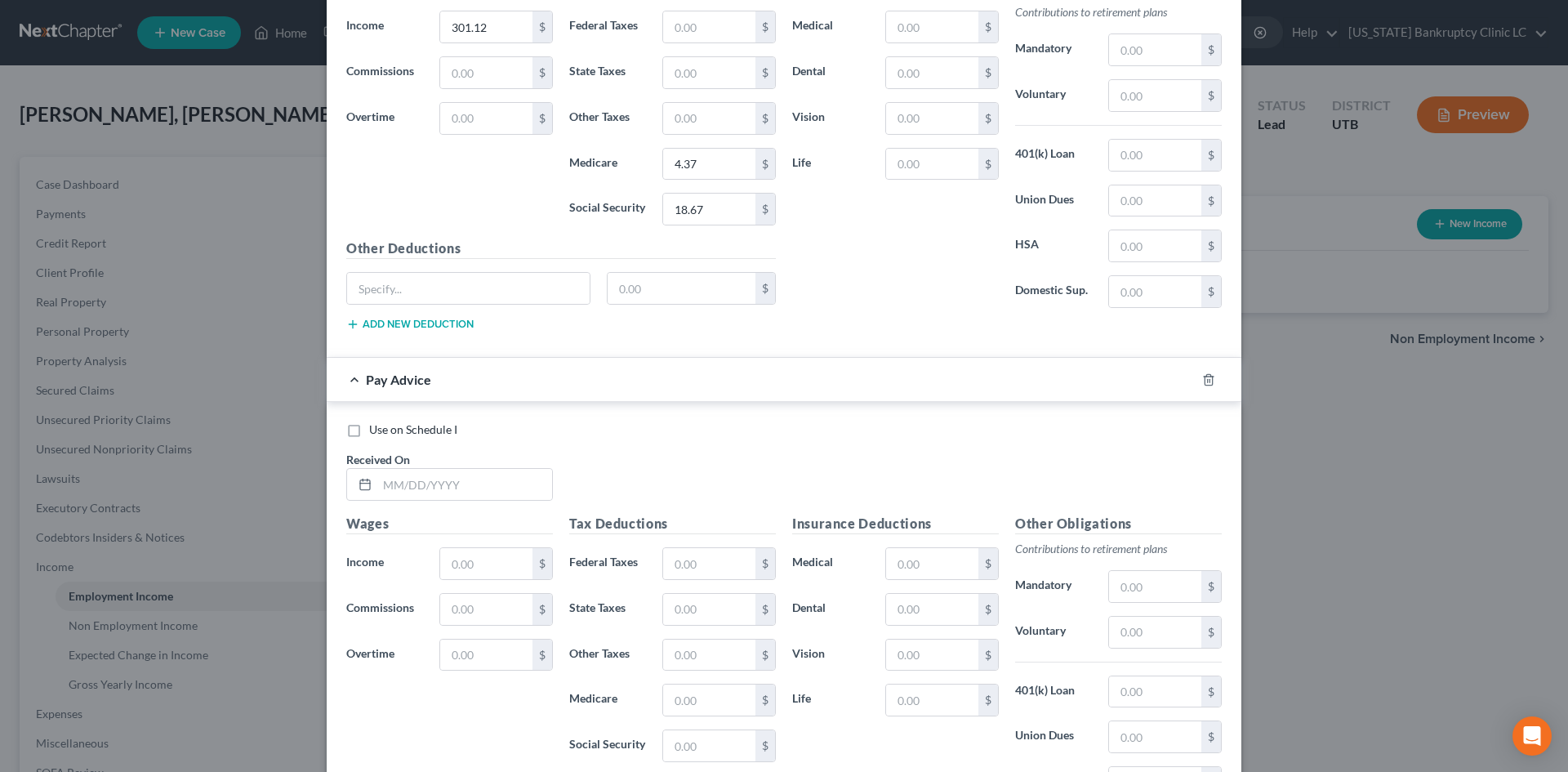
scroll to position [737, 0]
click at [435, 474] on input "text" at bounding box center [464, 483] width 175 height 31
type input "[DATE]"
click at [778, 468] on div "Use on Schedule I Received On * [DATE]" at bounding box center [783, 466] width 891 height 92
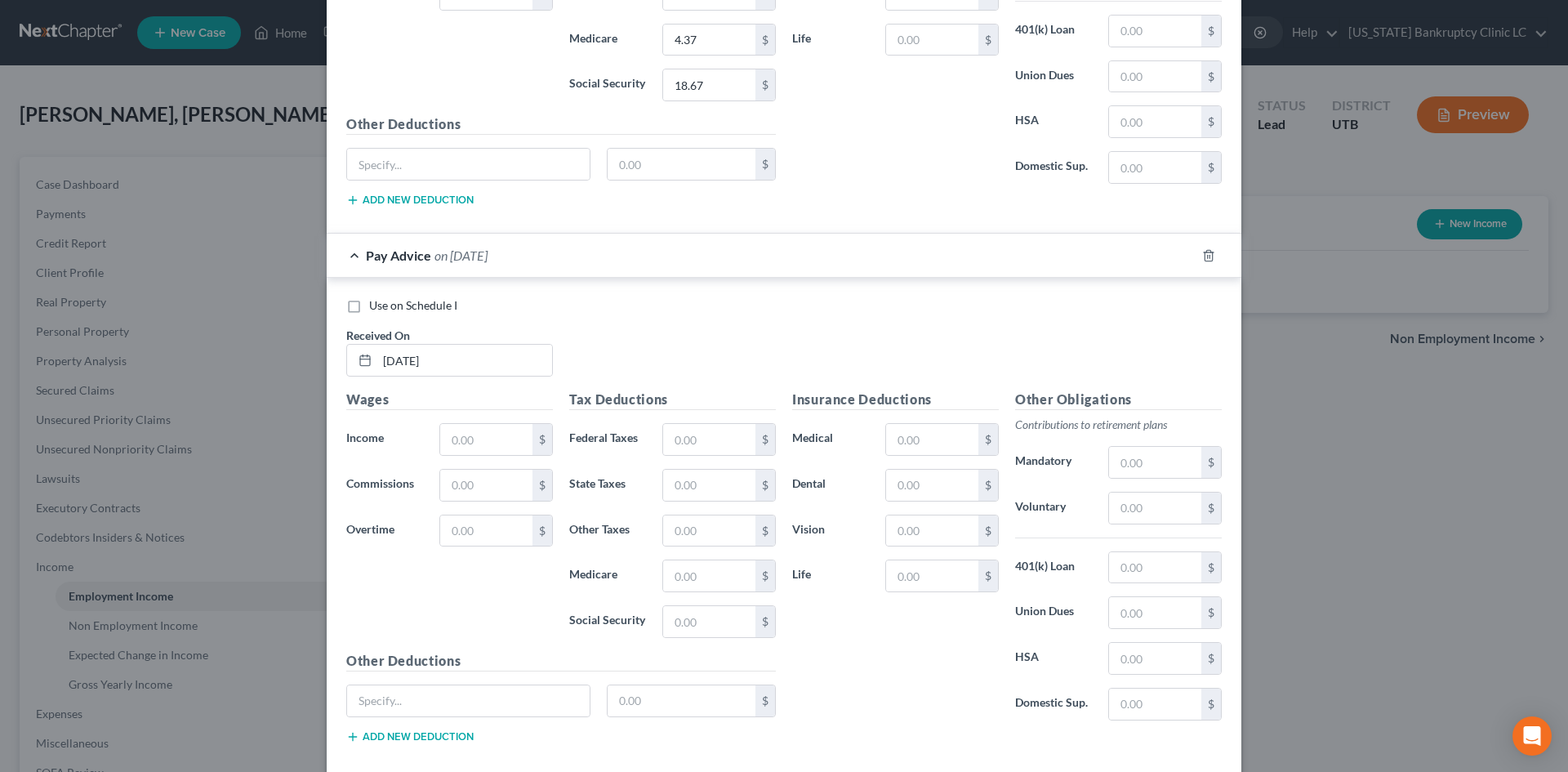
scroll to position [945, 0]
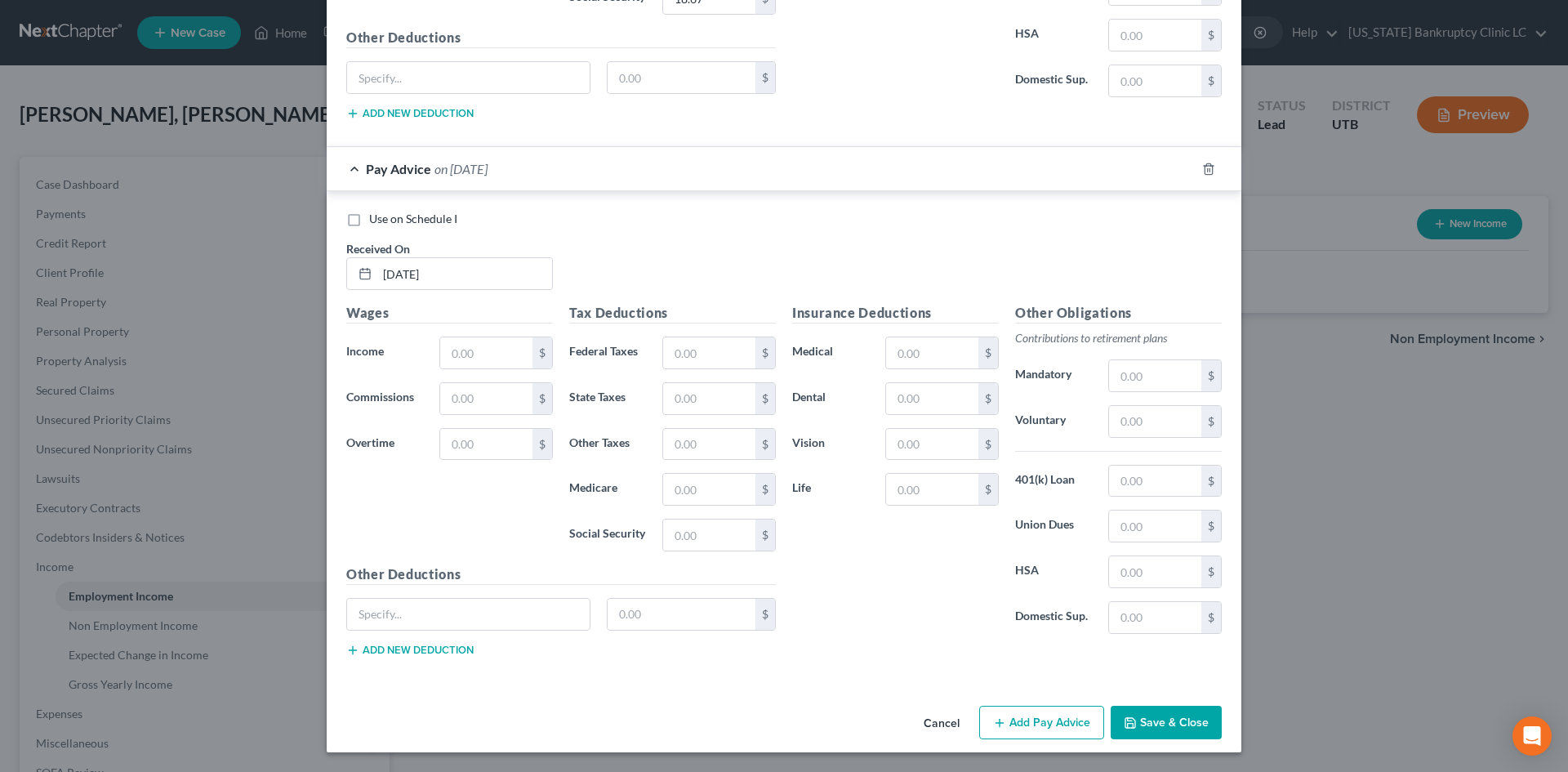
click at [640, 351] on label "Federal Taxes" at bounding box center [607, 352] width 93 height 33
click at [674, 355] on input "text" at bounding box center [710, 352] width 92 height 31
click at [906, 342] on input "text" at bounding box center [932, 352] width 92 height 31
click at [860, 445] on label "Vision" at bounding box center [830, 444] width 93 height 33
click at [678, 500] on input "text" at bounding box center [710, 489] width 92 height 31
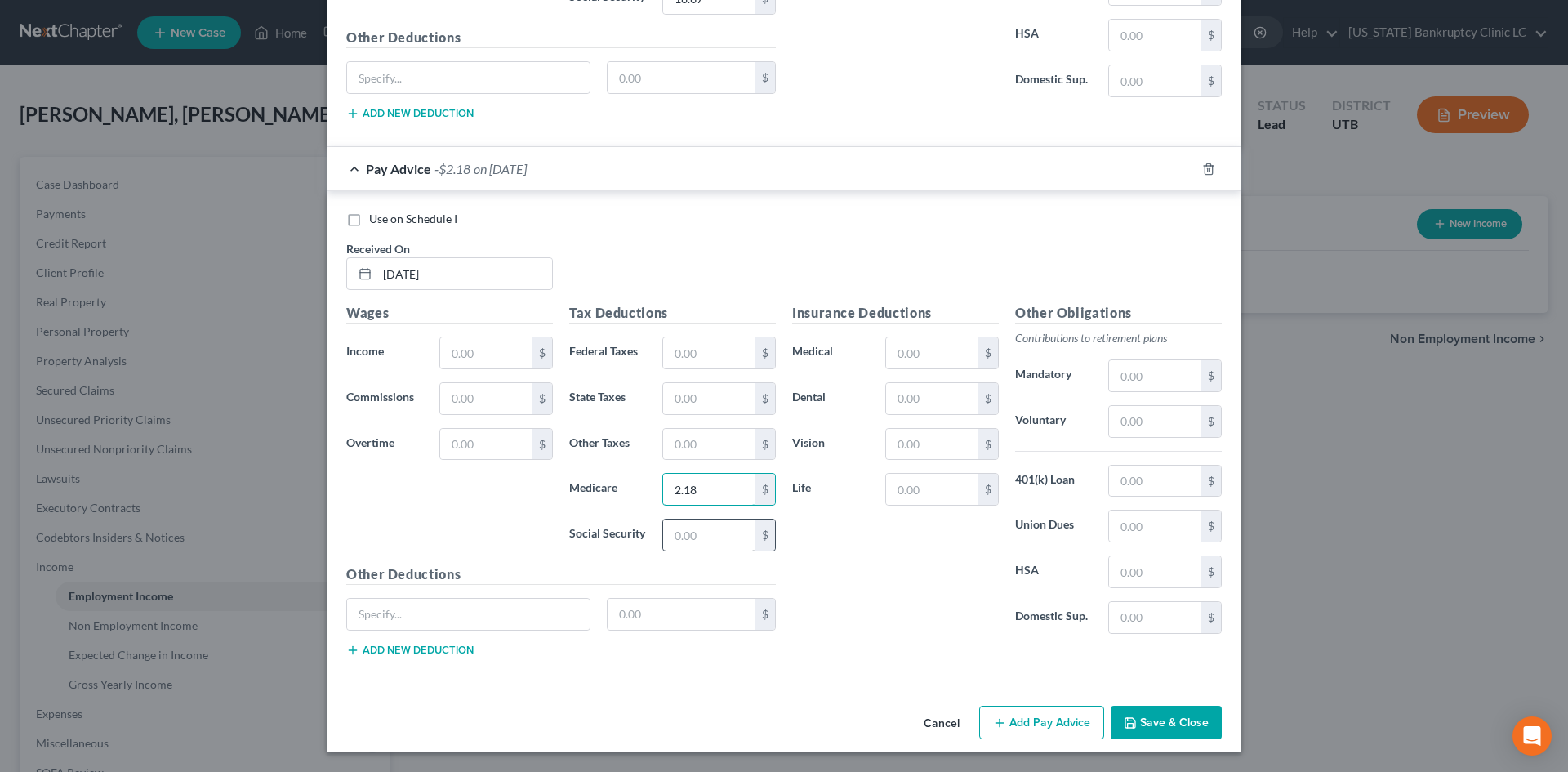
type input "2.18"
click at [688, 531] on input "text" at bounding box center [710, 535] width 92 height 31
type input "9.33"
click at [859, 571] on div "Insurance Deductions Medical $ Dental $ Vision $ Life $" at bounding box center [895, 476] width 223 height 344
click at [448, 349] on input "text" at bounding box center [486, 352] width 92 height 31
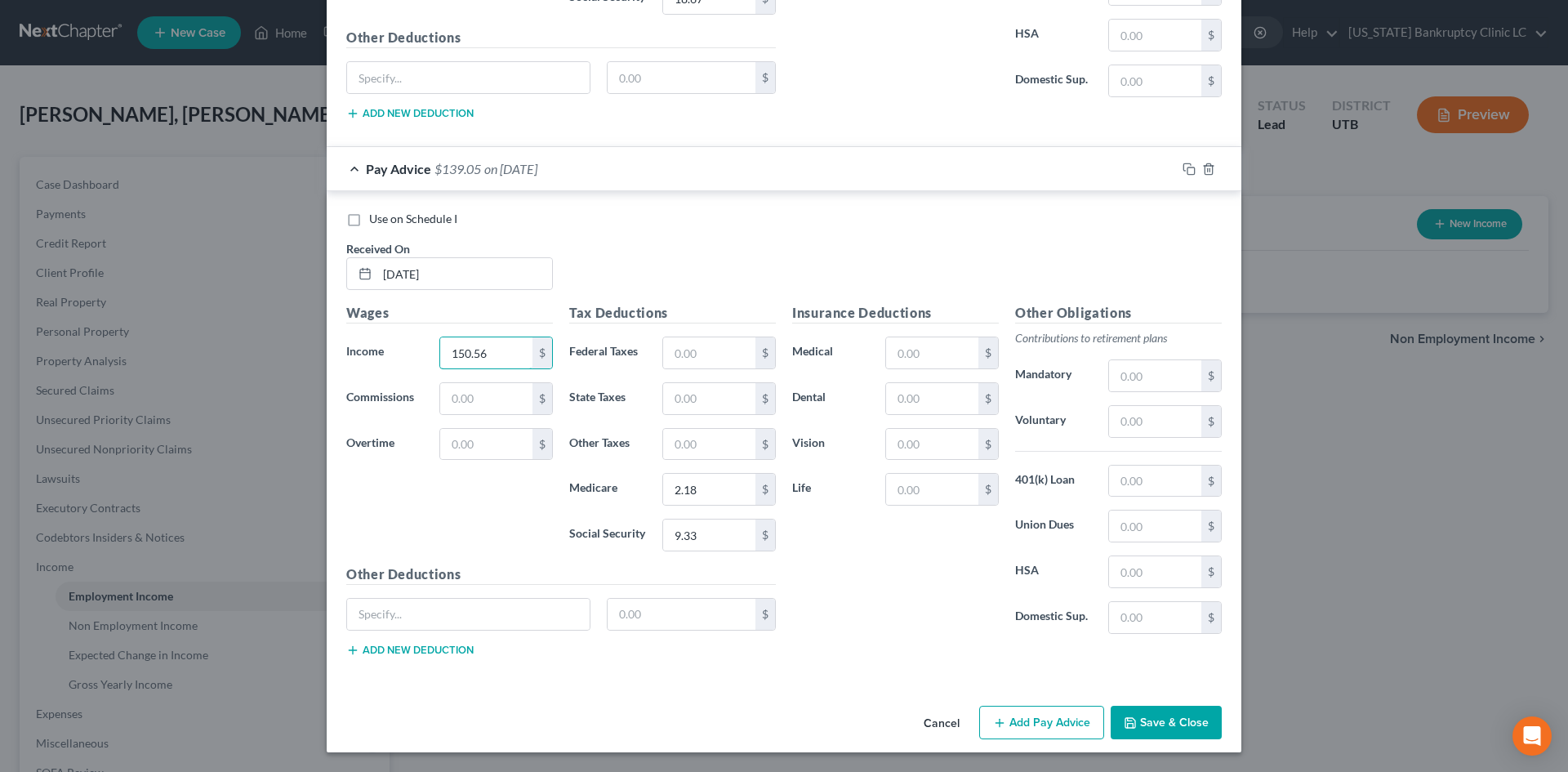
type input "150.56"
click at [928, 571] on div "Insurance Deductions Medical $ Dental $ Vision $ Life $" at bounding box center [895, 476] width 223 height 344
click at [993, 721] on icon "button" at bounding box center [1000, 722] width 13 height 13
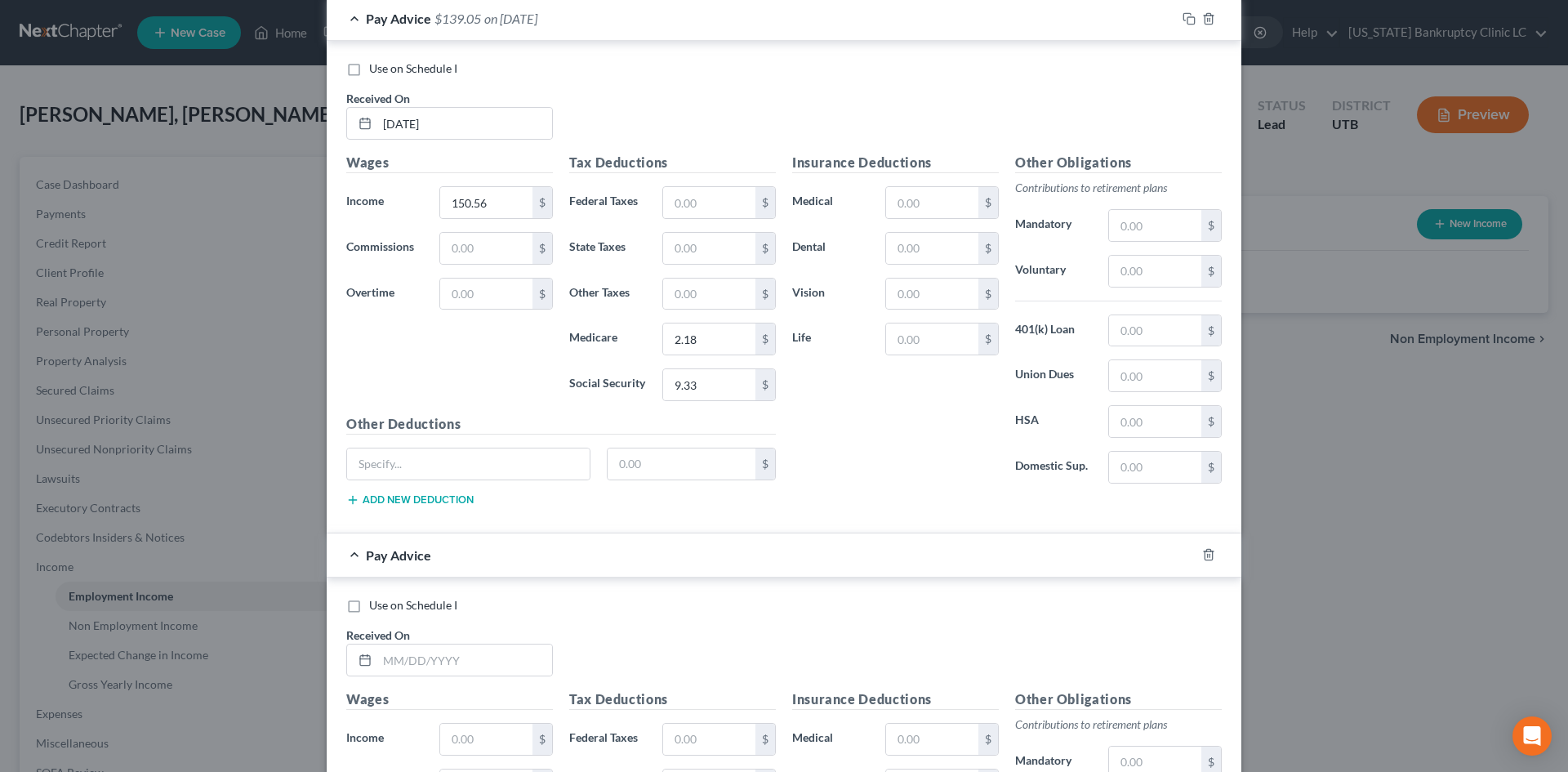
scroll to position [1272, 0]
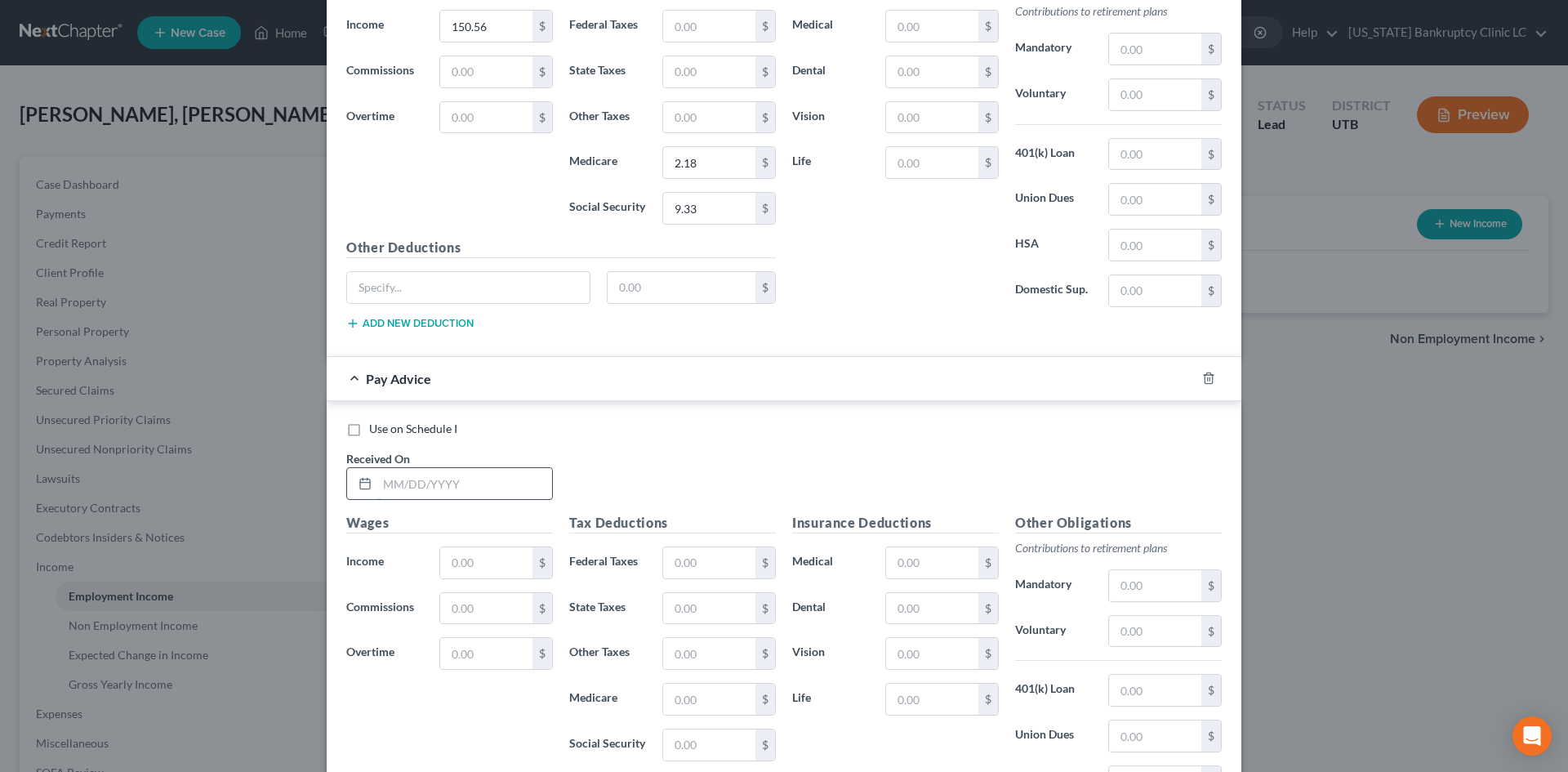
click at [467, 484] on input "text" at bounding box center [464, 484] width 175 height 31
click at [469, 484] on input "[DATE]" at bounding box center [464, 484] width 175 height 31
click at [469, 484] on input "[DATE]" at bounding box center [464, 484] width 175 height 31
type input "[DATE]"
type input "150.56"
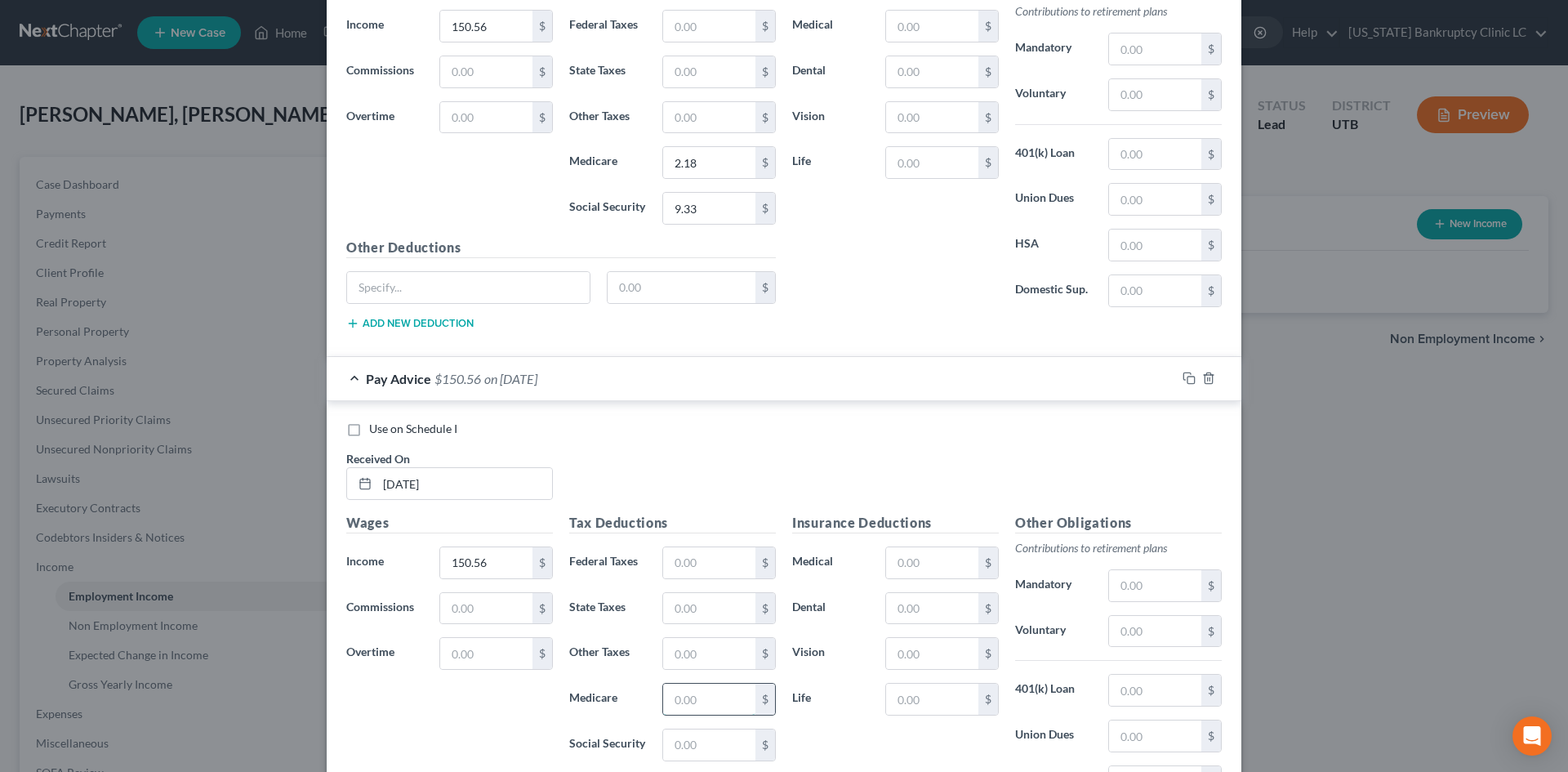
click at [664, 698] on input "text" at bounding box center [710, 699] width 92 height 31
type input "2.18"
type input "9.33"
drag, startPoint x: 873, startPoint y: 741, endPoint x: 911, endPoint y: 716, distance: 45.5
click at [874, 741] on div "Insurance Deductions Medical $ Dental $ Vision $ Life $" at bounding box center [895, 685] width 223 height 344
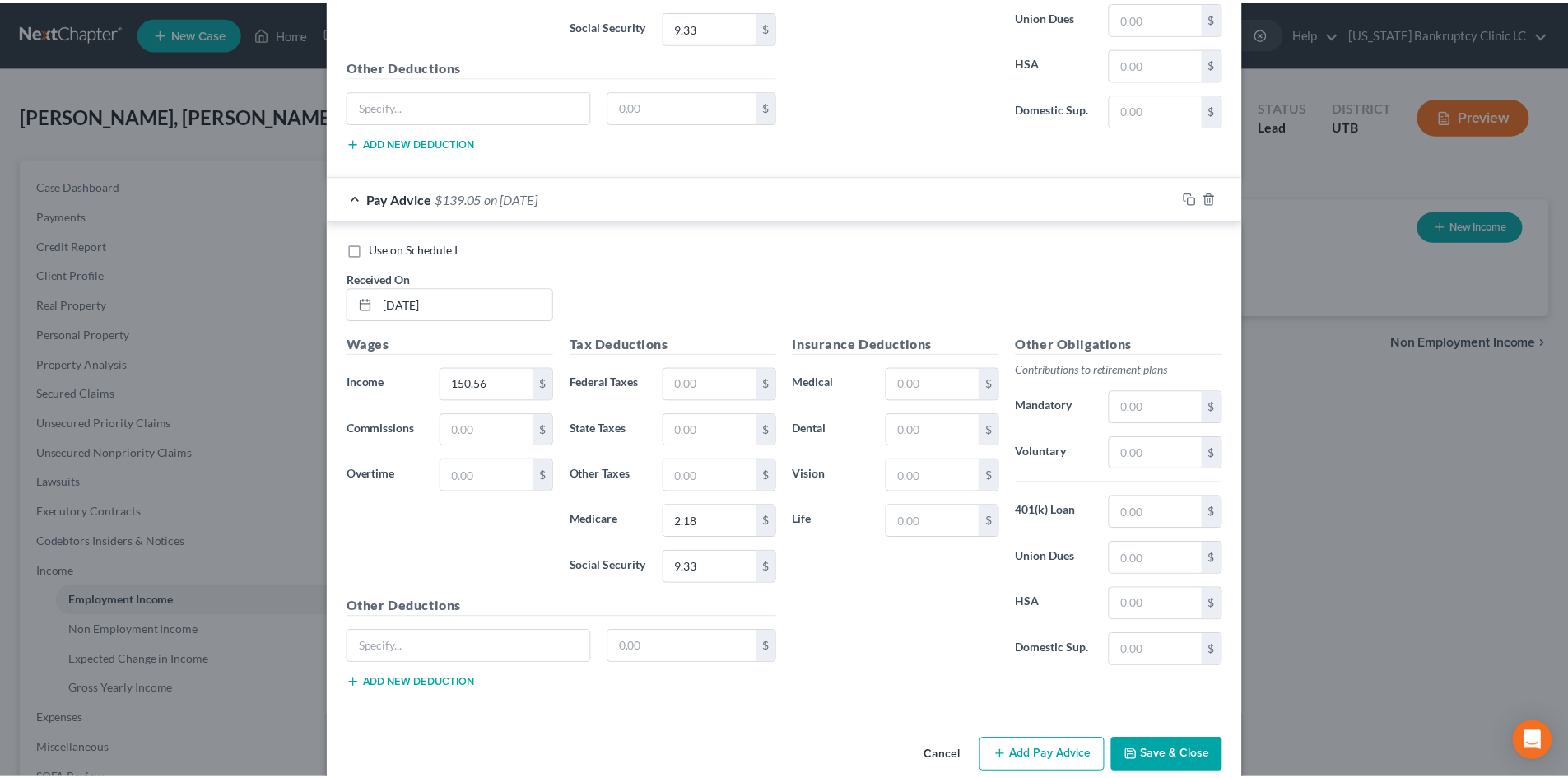
scroll to position [1493, 0]
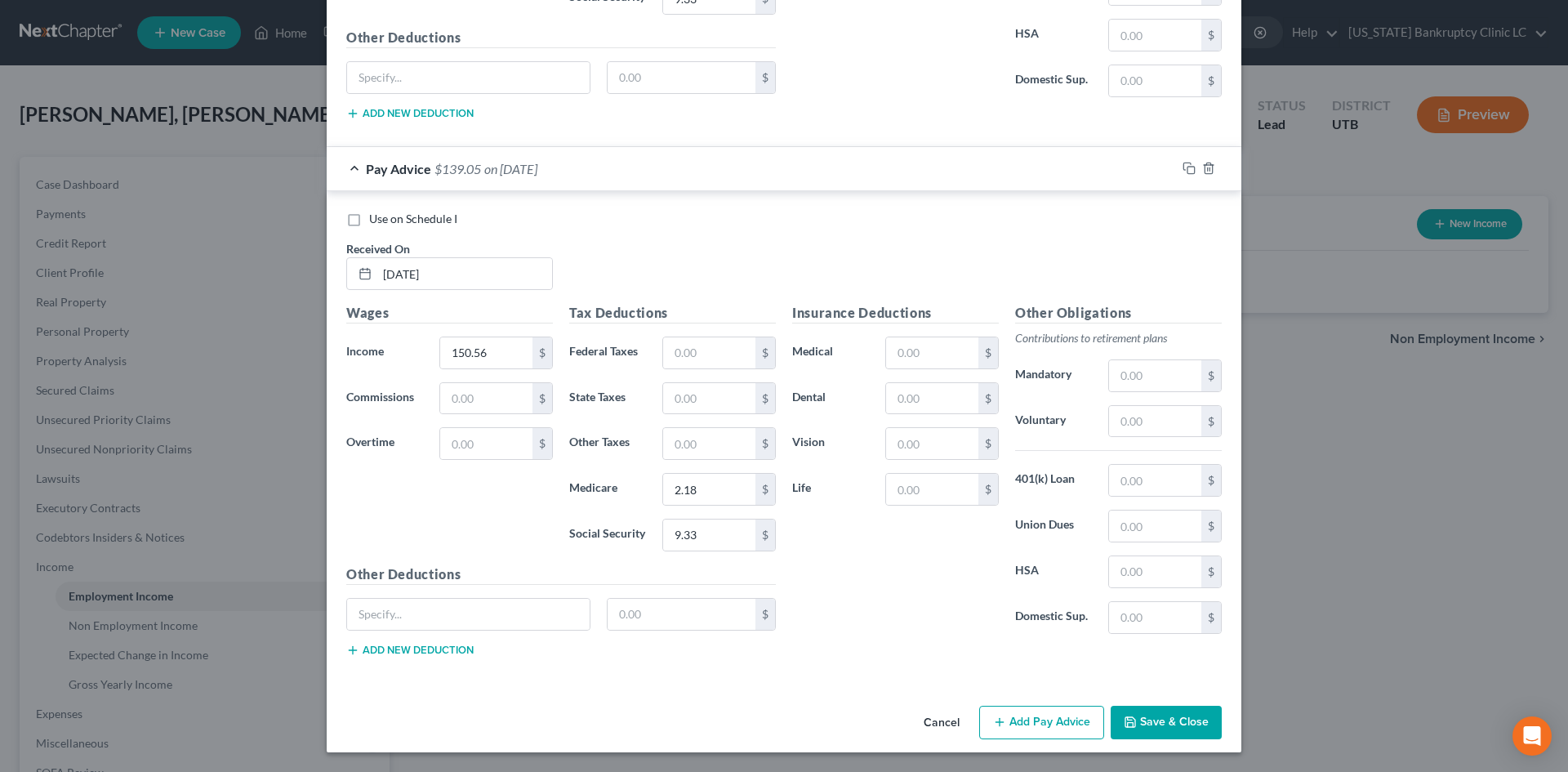
click at [1164, 743] on div "Cancel Add Pay Advice Save & Close" at bounding box center [783, 726] width 914 height 54
click at [1172, 718] on button "Save & Close" at bounding box center [1165, 722] width 111 height 35
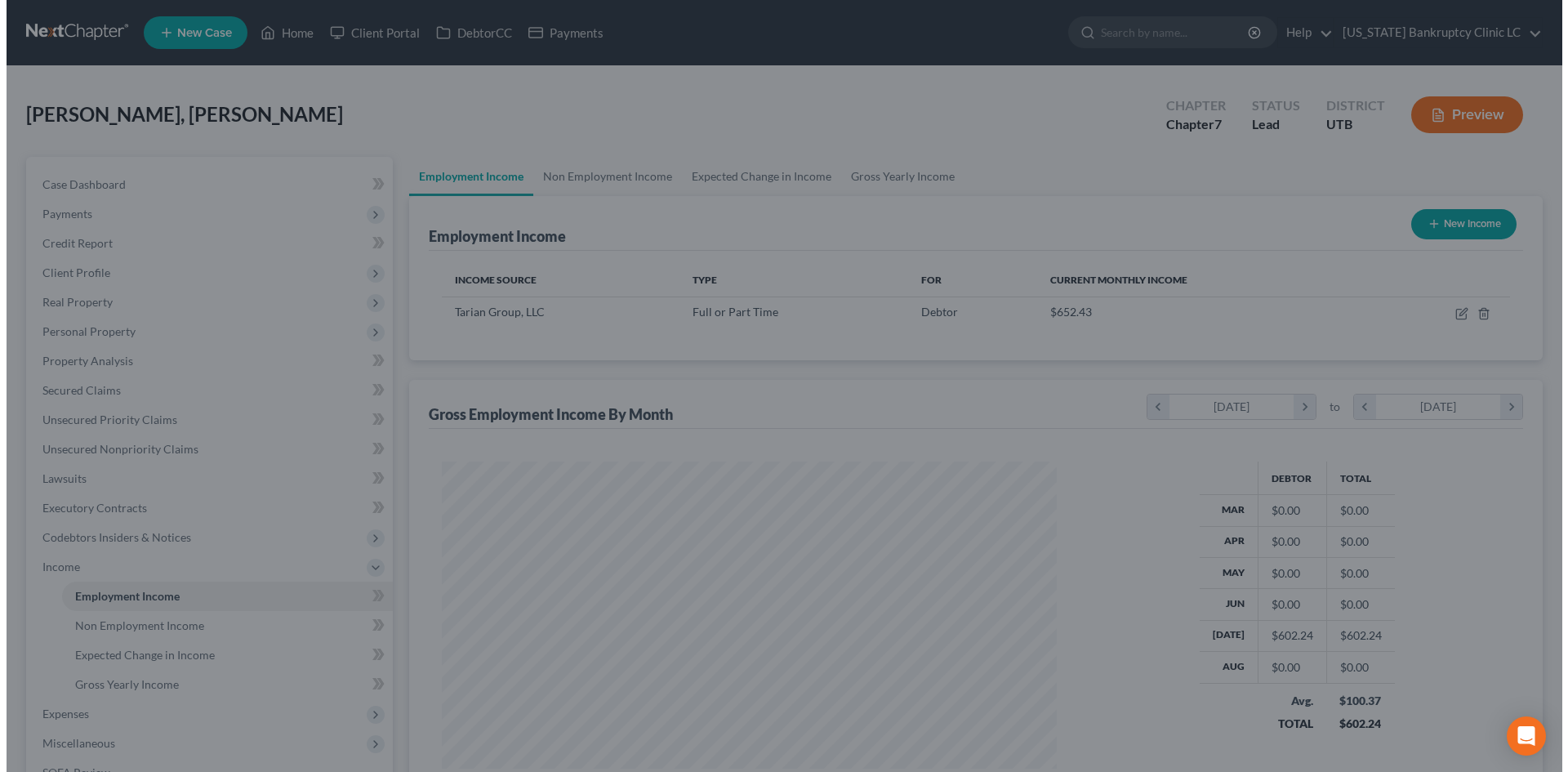
scroll to position [816654, 815876]
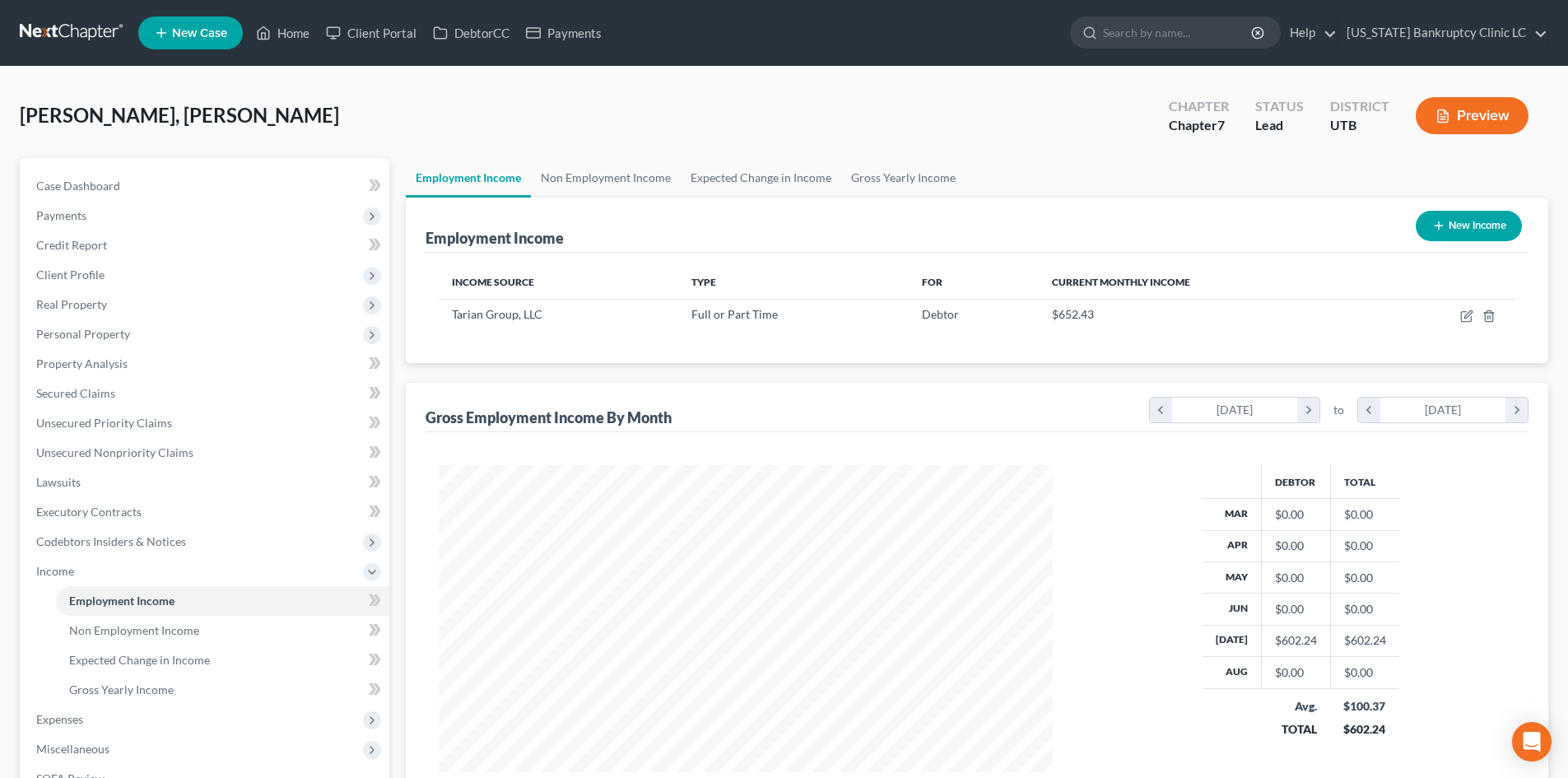
drag, startPoint x: 596, startPoint y: 336, endPoint x: 1447, endPoint y: 345, distance: 851.0
click at [600, 336] on div "Income Source Type For Current Monthly Income Tarian Group, LLC Full or Part Ti…" at bounding box center [977, 308] width 1103 height 110
click at [1468, 317] on icon "button" at bounding box center [1466, 316] width 13 height 13
select select "0"
select select "46"
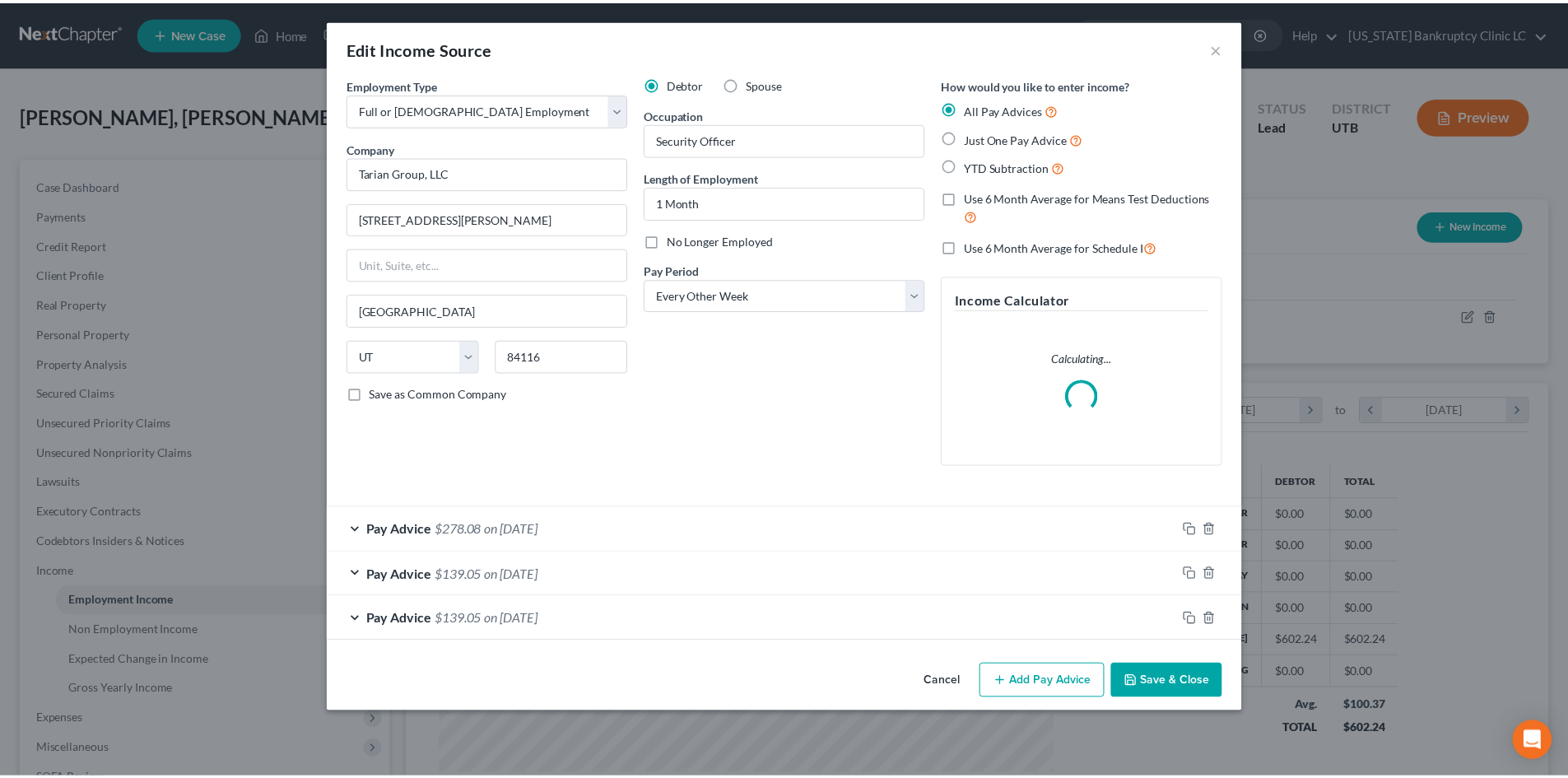
scroll to position [309, 653]
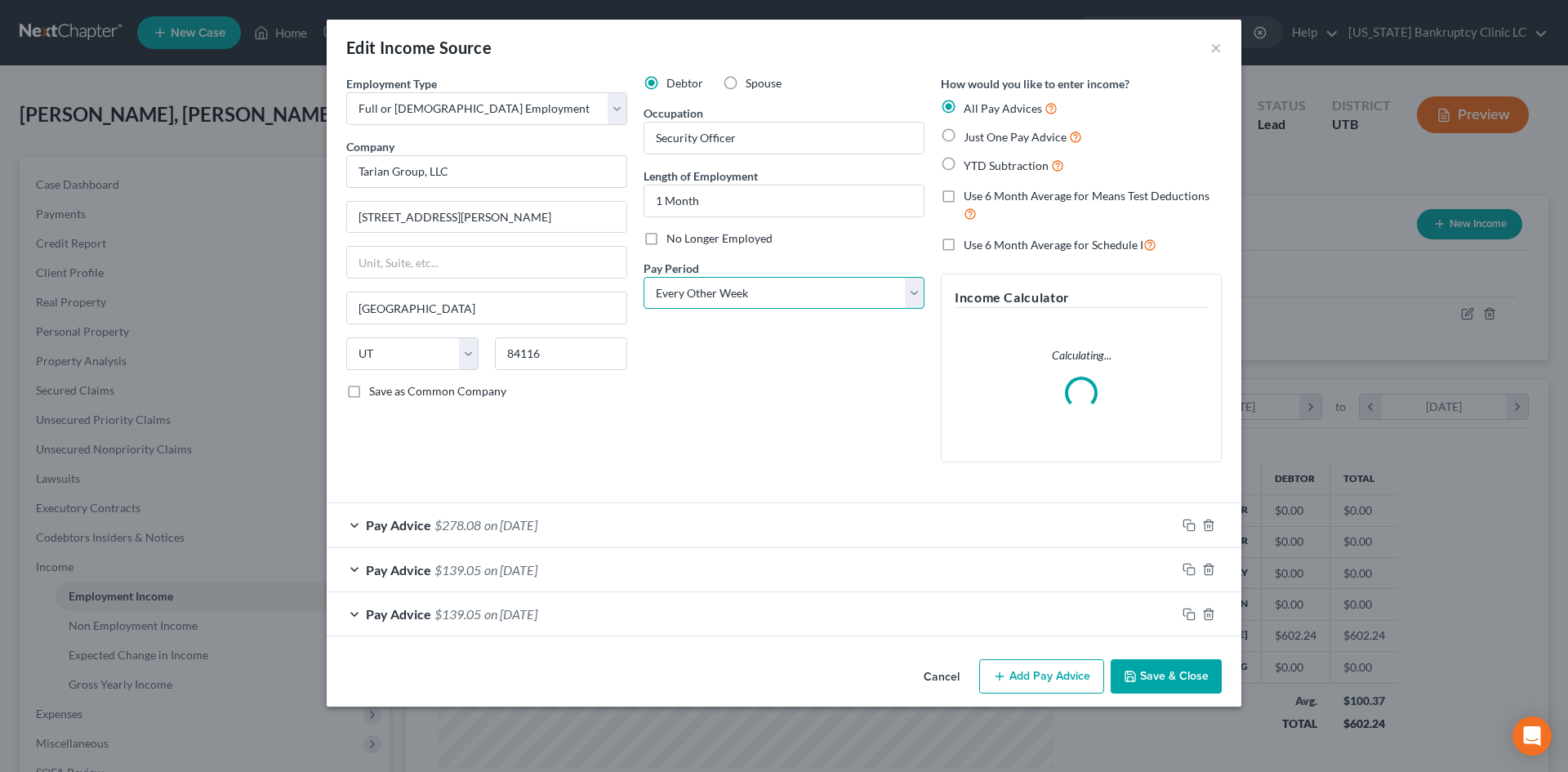
drag, startPoint x: 717, startPoint y: 288, endPoint x: 714, endPoint y: 306, distance: 18.2
click at [717, 288] on select "Select Monthly Twice Monthly Every Other Week Weekly" at bounding box center [783, 293] width 281 height 33
select select "3"
click at [643, 277] on select "Select Monthly Twice Monthly Every Other Week Weekly" at bounding box center [783, 293] width 281 height 33
click at [1177, 678] on button "Save & Close" at bounding box center [1165, 676] width 111 height 35
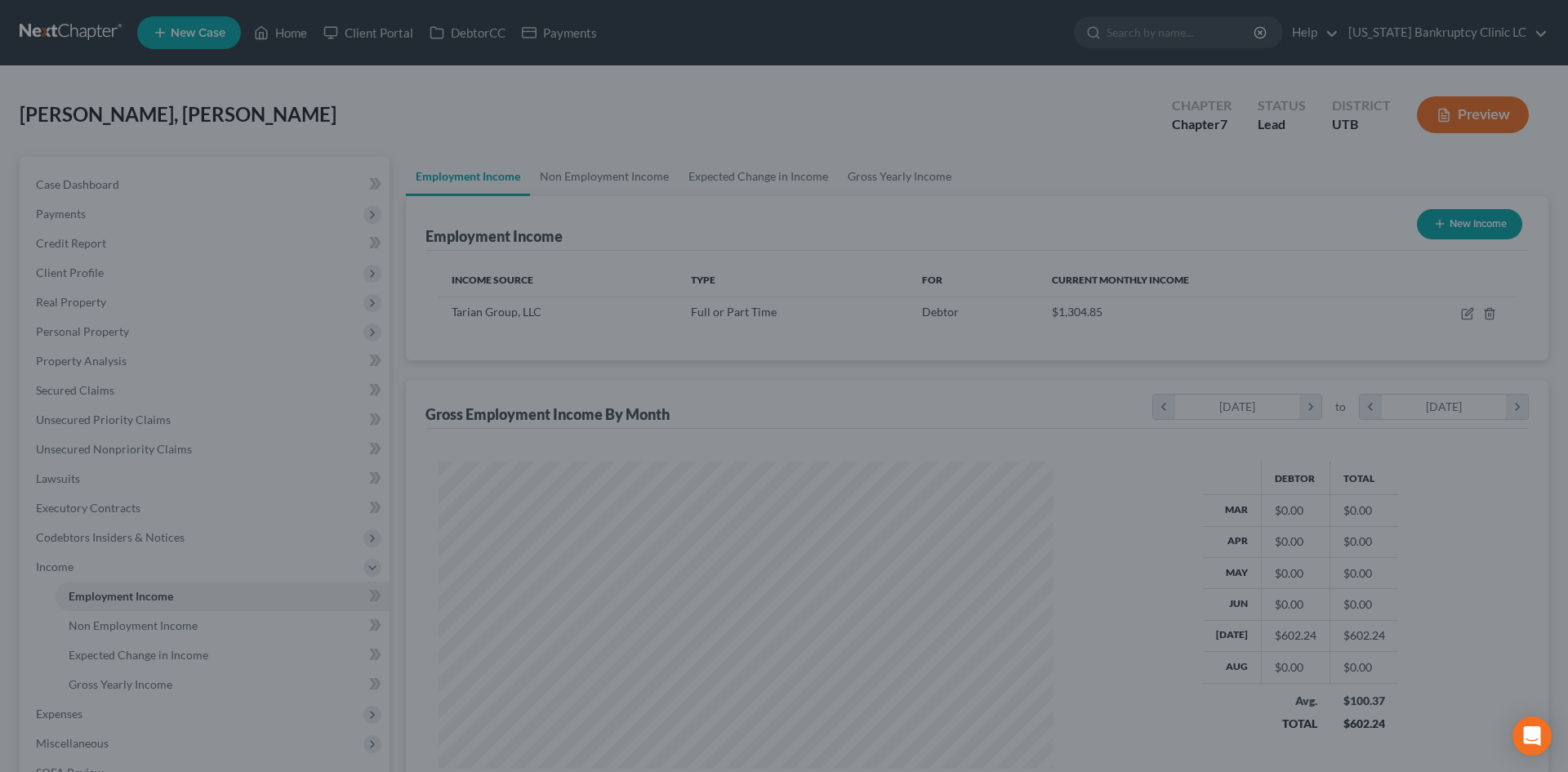
scroll to position [816654, 815876]
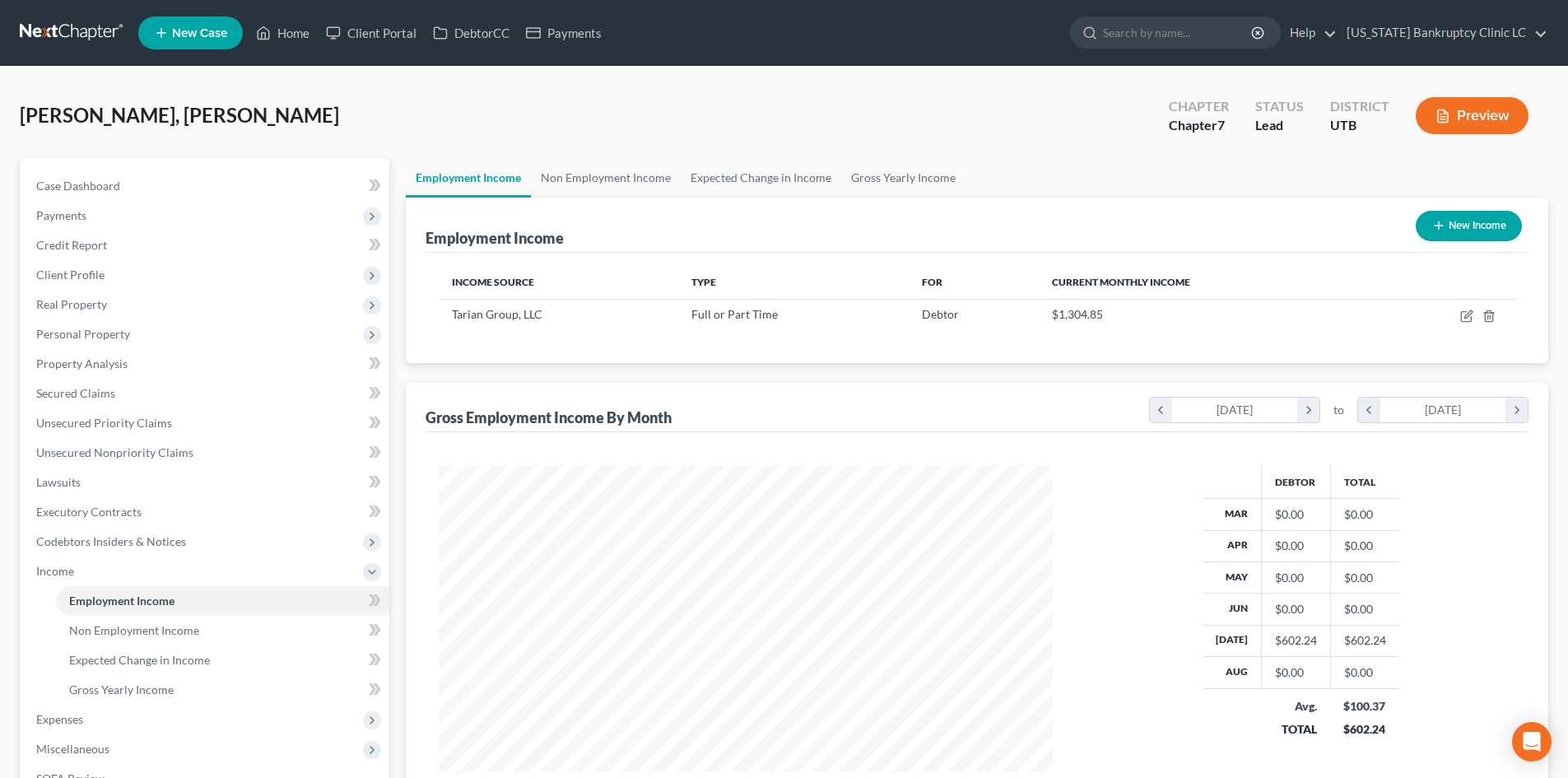
click at [1441, 221] on icon "button" at bounding box center [1438, 225] width 13 height 13
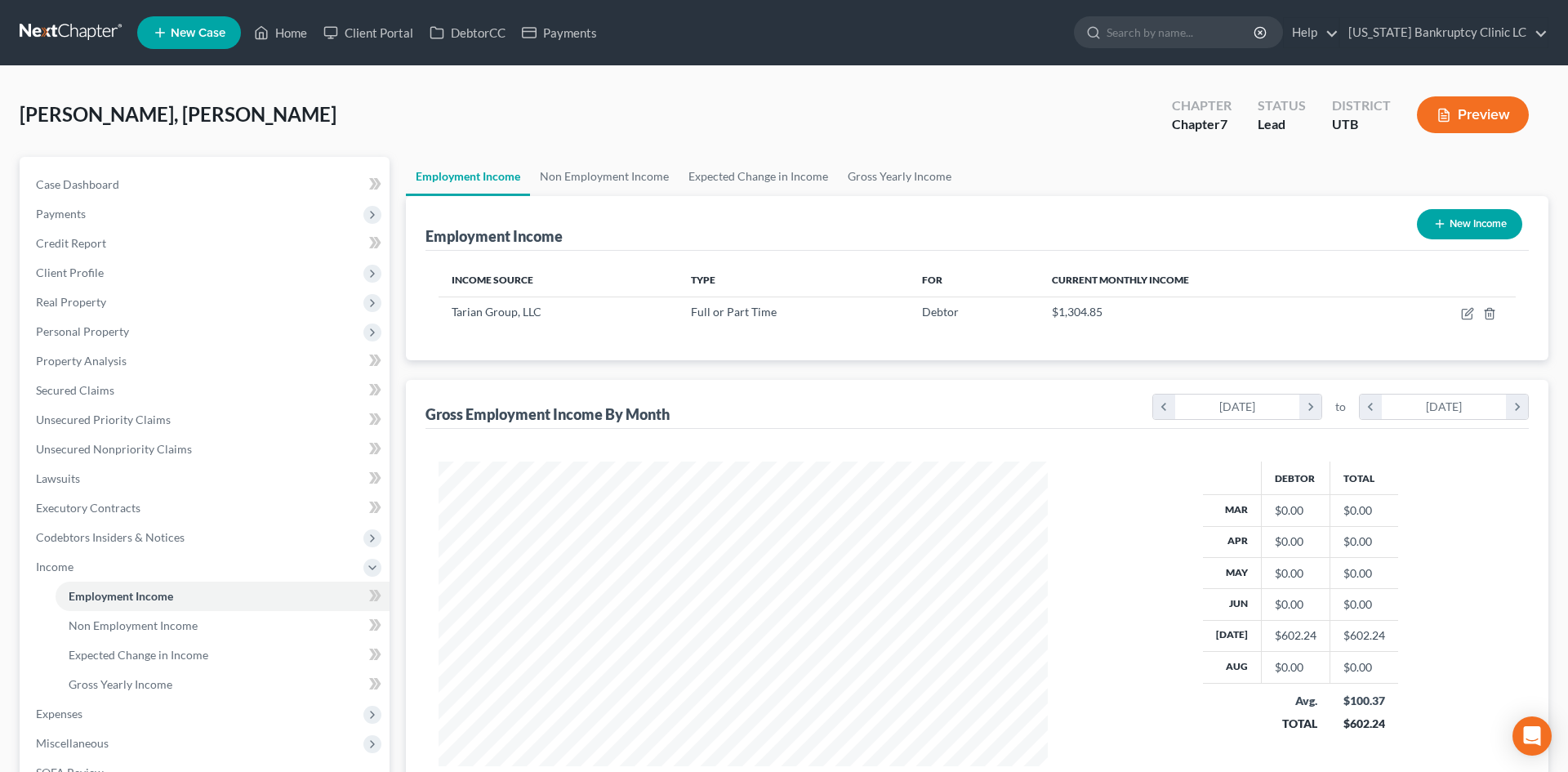
select select "0"
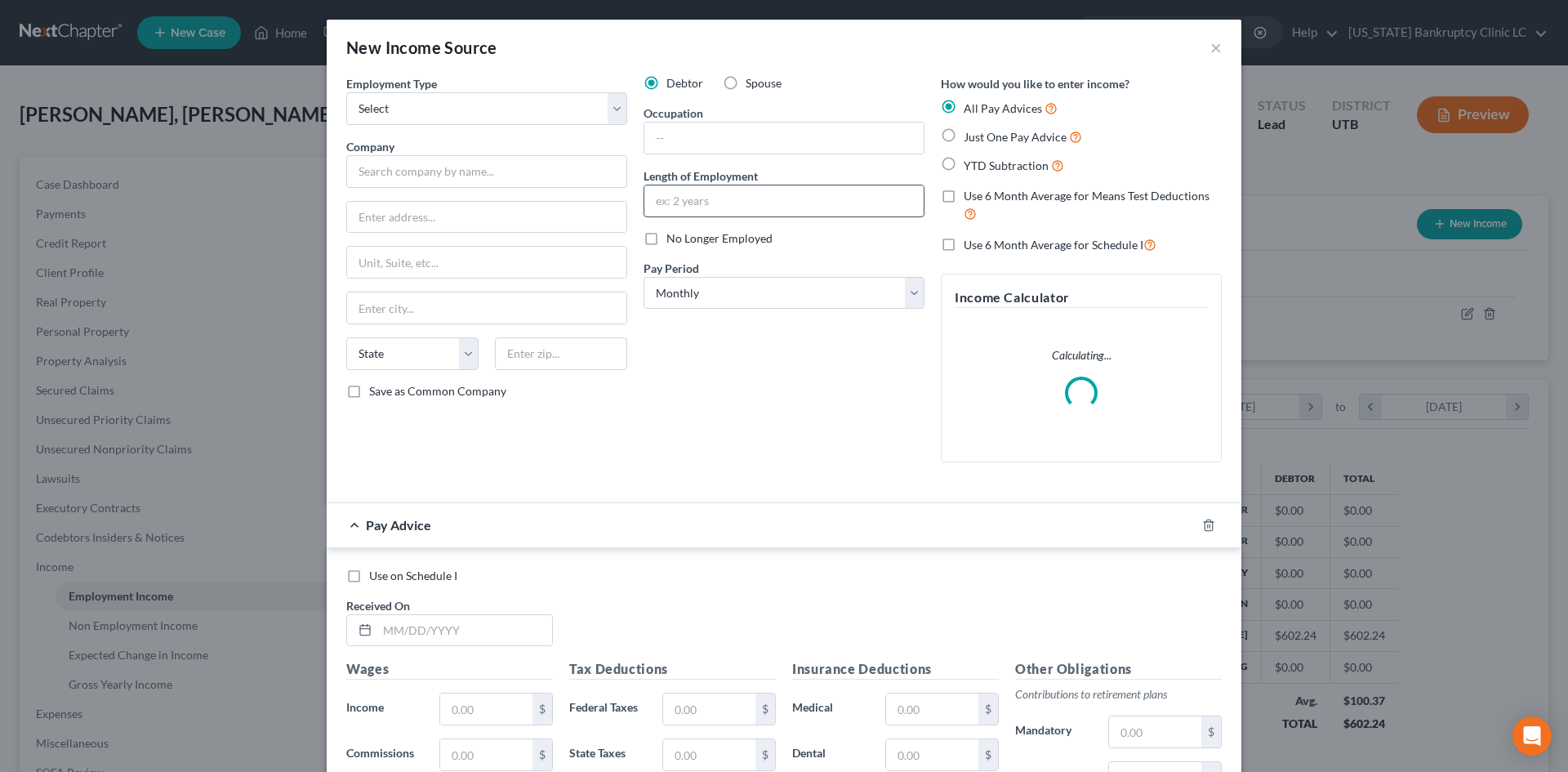
scroll to position [307, 647]
click at [746, 88] on span "Spouse" at bounding box center [764, 83] width 36 height 14
click at [752, 86] on input "Spouse" at bounding box center [757, 81] width 11 height 11
radio input "true"
click at [437, 104] on select "Select Full or [DEMOGRAPHIC_DATA] Employment Self Employment" at bounding box center [486, 108] width 281 height 33
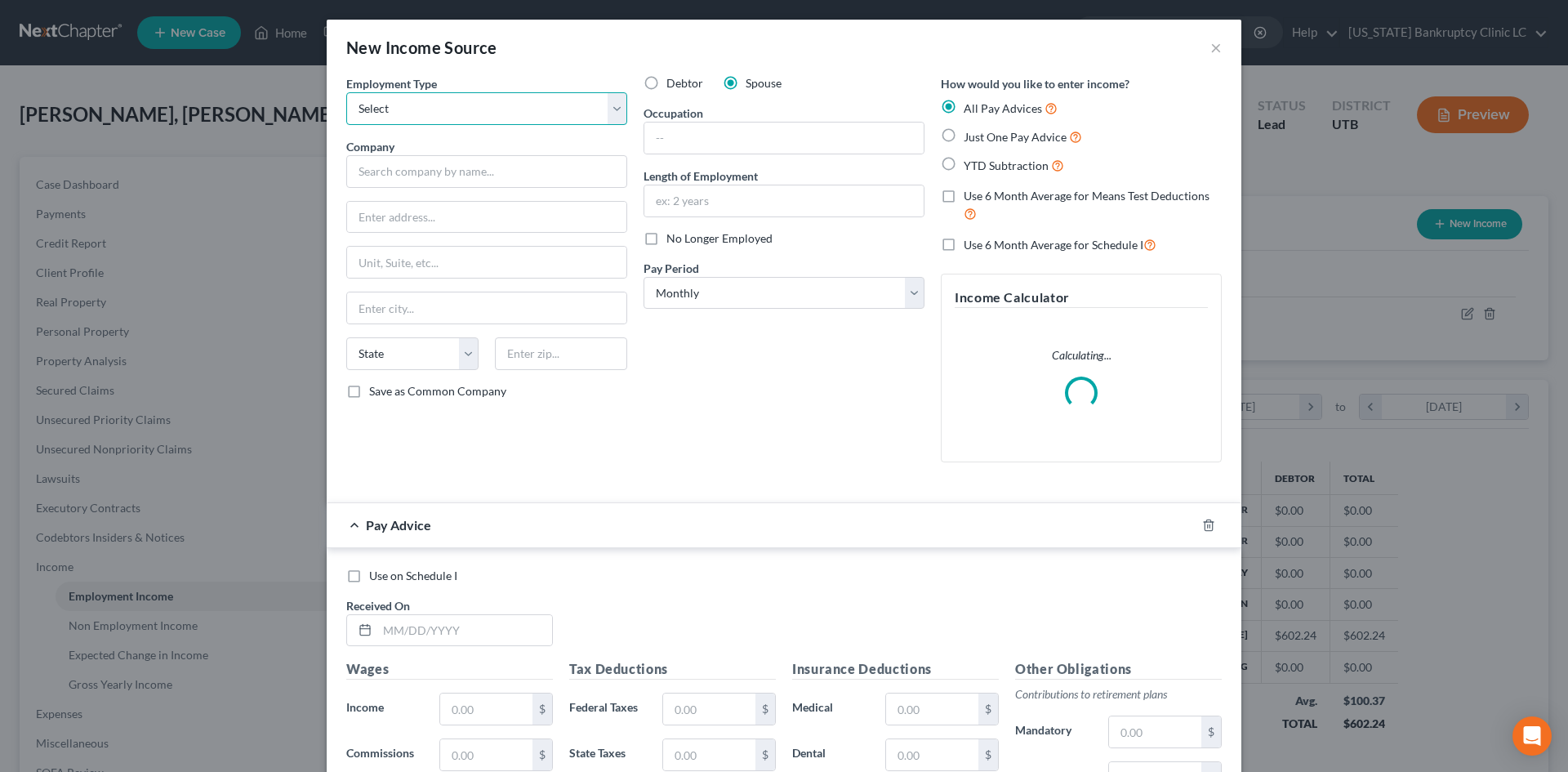
select select "0"
click at [346, 92] on select "Select Full or [DEMOGRAPHIC_DATA] Employment Self Employment" at bounding box center [486, 108] width 281 height 33
click at [409, 177] on input "text" at bounding box center [486, 171] width 281 height 33
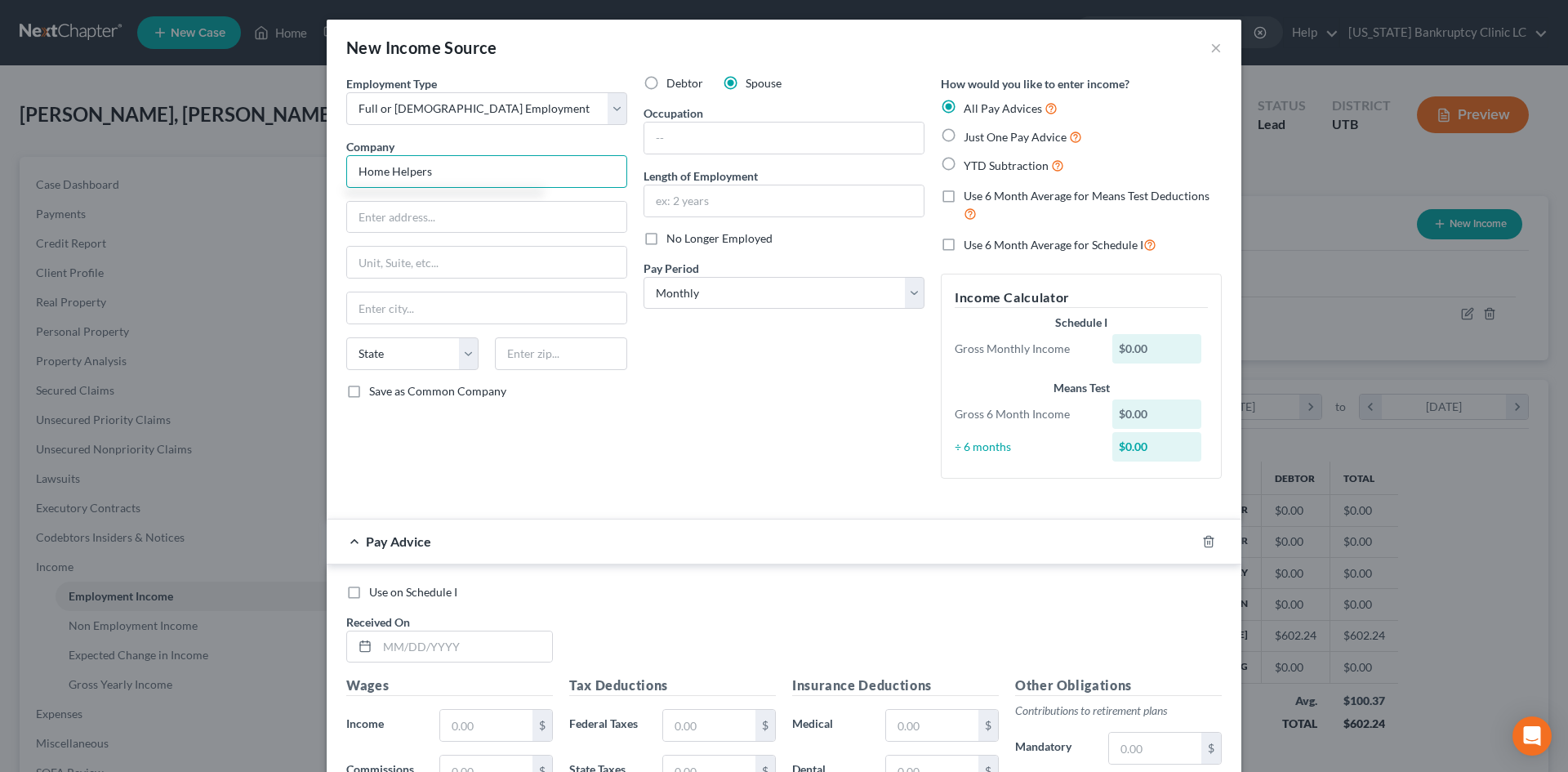
type input "Home Helpers"
click at [697, 130] on input "text" at bounding box center [783, 138] width 279 height 31
type input "Caregiver"
type input "2 Months"
click at [699, 295] on select "Select Monthly Twice Monthly Every Other Week Weekly" at bounding box center [783, 293] width 281 height 33
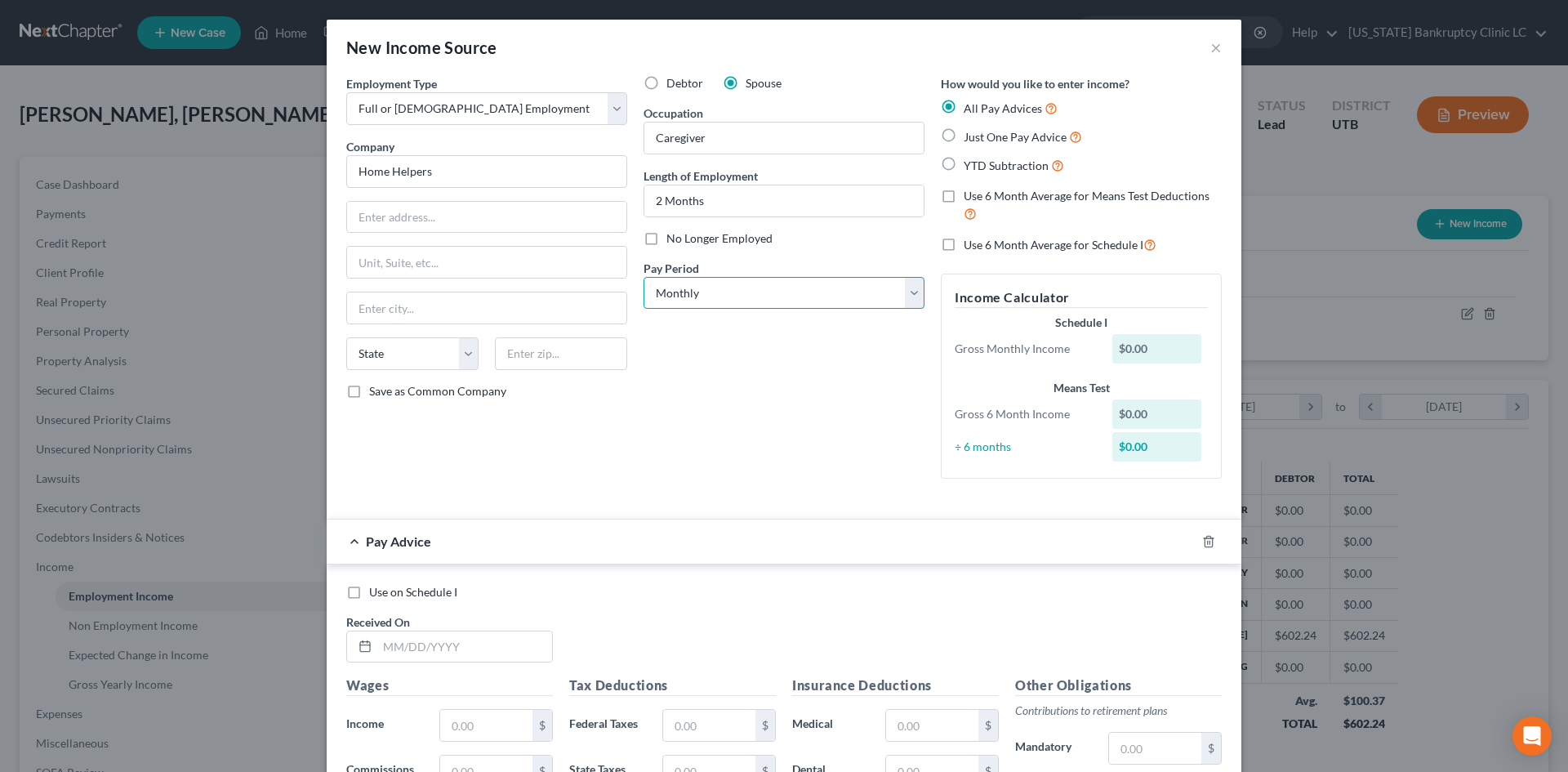
select select "2"
click at [643, 277] on select "Select Monthly Twice Monthly Every Other Week Weekly" at bounding box center [783, 293] width 281 height 33
click at [757, 366] on div "Debtor Spouse Occupation Caregiver Length of Employment 2 Months No Longer Empl…" at bounding box center [783, 284] width 297 height 417
drag, startPoint x: 757, startPoint y: 366, endPoint x: 780, endPoint y: 368, distance: 23.1
click at [757, 366] on div "Debtor Spouse Occupation Caregiver Length of Employment 2 Months No Longer Empl…" at bounding box center [783, 284] width 297 height 417
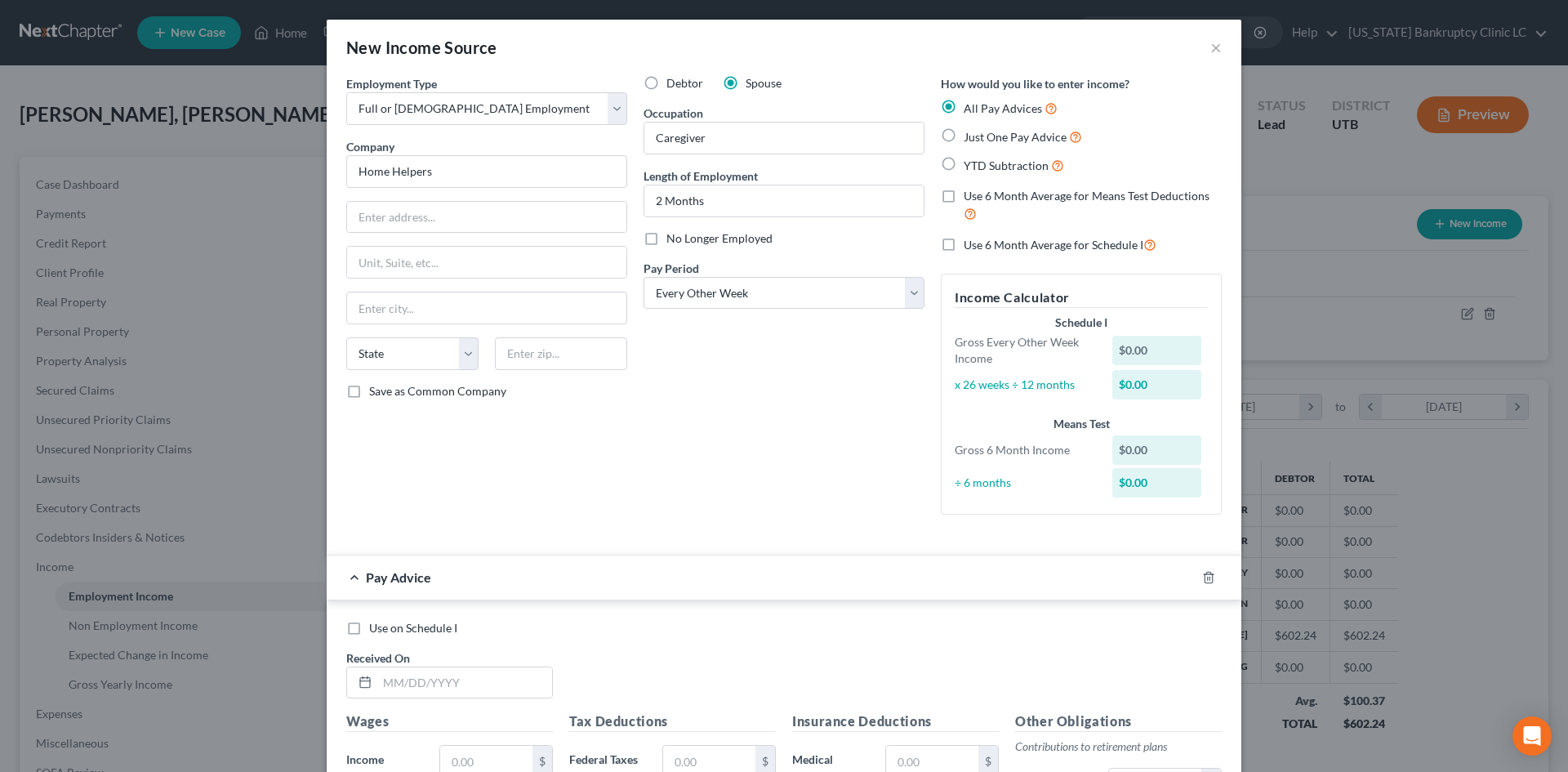
click at [715, 237] on span "No Longer Employed" at bounding box center [719, 239] width 106 height 14
click at [684, 237] on input "No Longer Employed" at bounding box center [678, 236] width 11 height 11
checkbox input "true"
click at [691, 454] on div "Debtor Spouse Occupation Caregiver Length of Employment 2 Months No Longer Empl…" at bounding box center [783, 302] width 297 height 453
click at [479, 173] on input "Home Helpers" at bounding box center [486, 171] width 281 height 33
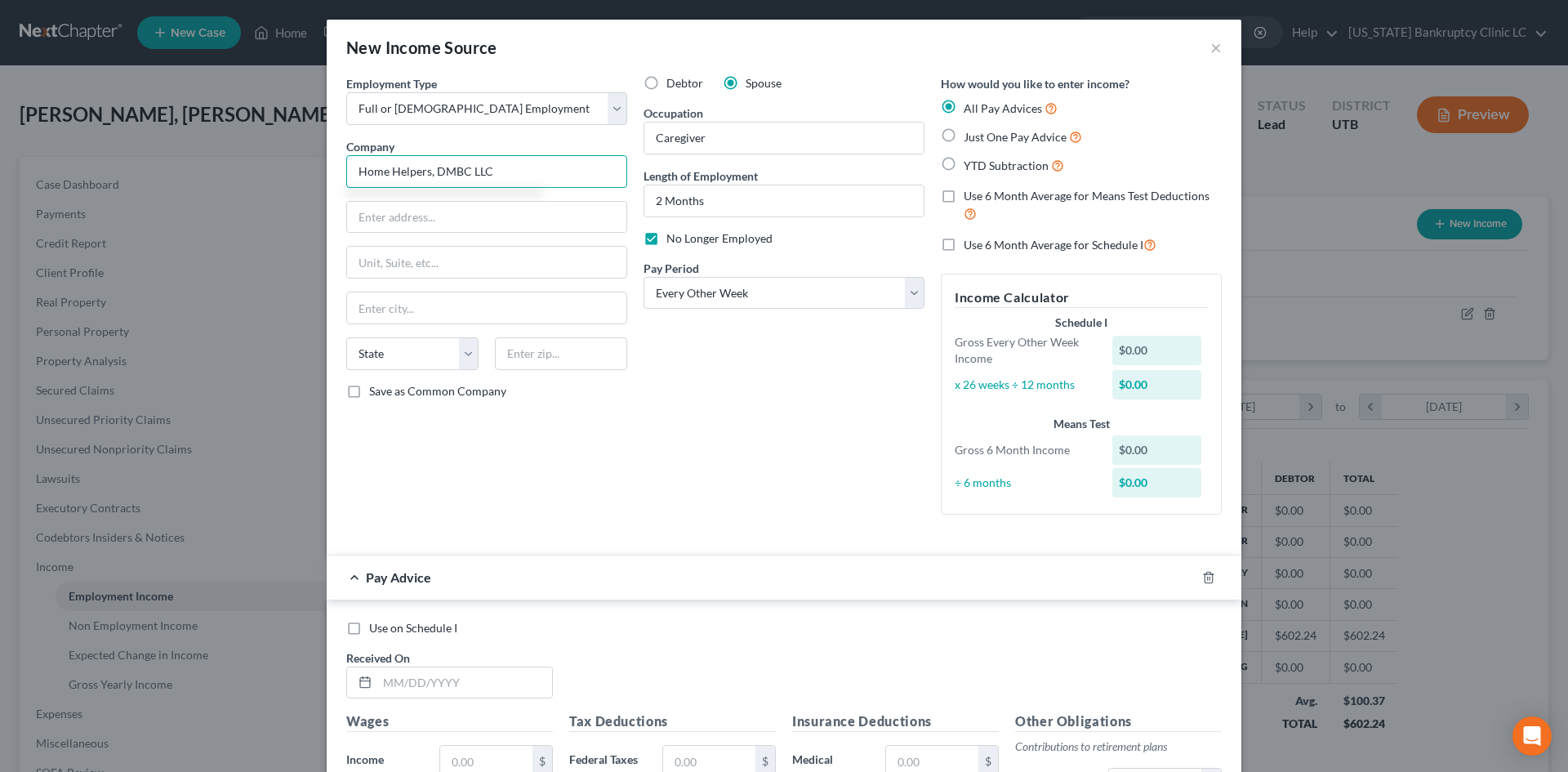
type input "Home Helpers, DMBC LLC"
type input "[STREET_ADDRESS]"
click at [369, 261] on input "4B 551" at bounding box center [486, 262] width 279 height 31
type input "4B #551"
click at [560, 364] on input "text" at bounding box center [561, 353] width 132 height 33
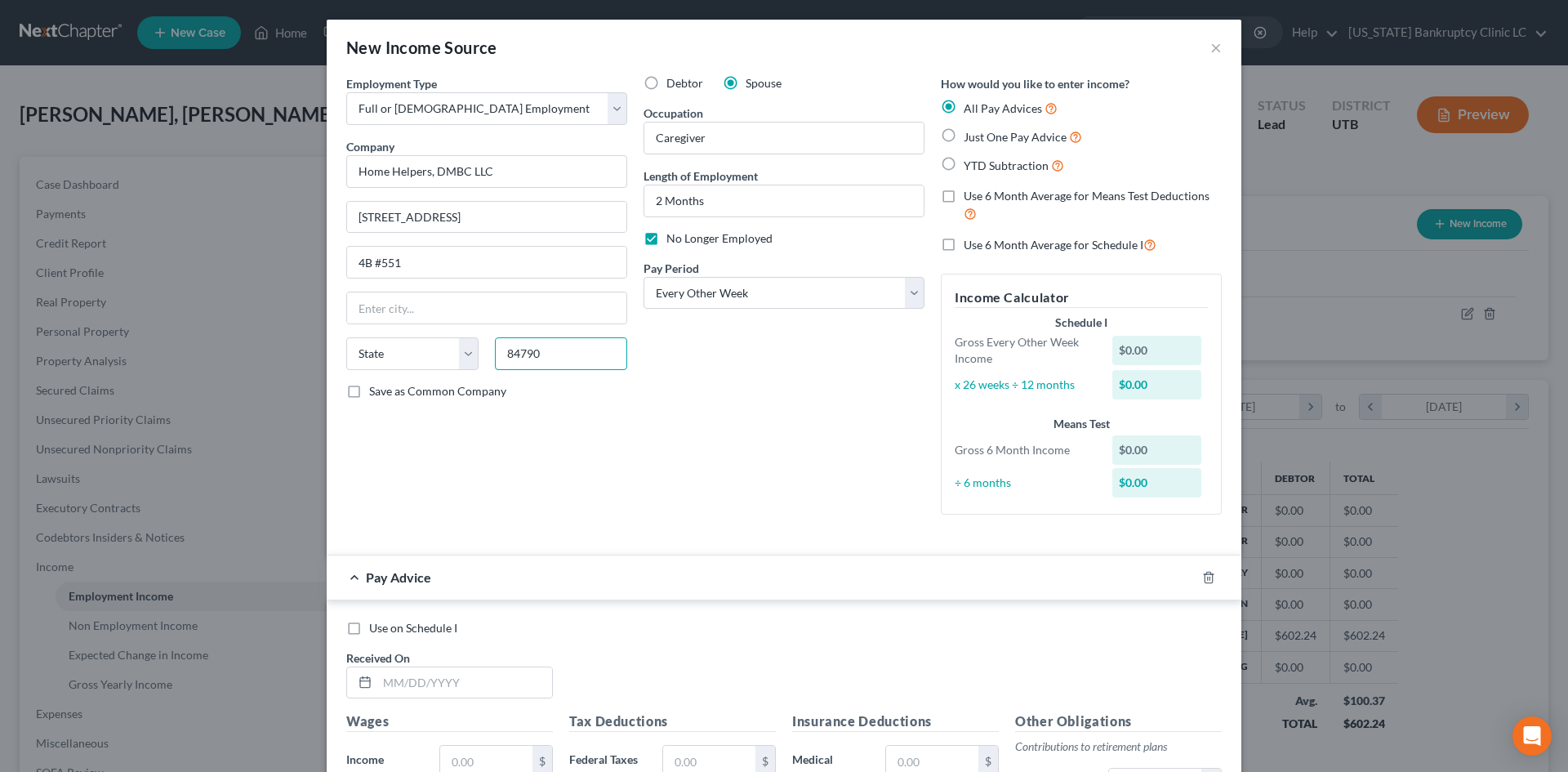
type input "84790"
type input "Saint [PERSON_NAME]"
select select "46"
click at [806, 407] on div "Debtor Spouse Occupation Caregiver Length of Employment 2 Months No Longer Empl…" at bounding box center [783, 302] width 297 height 453
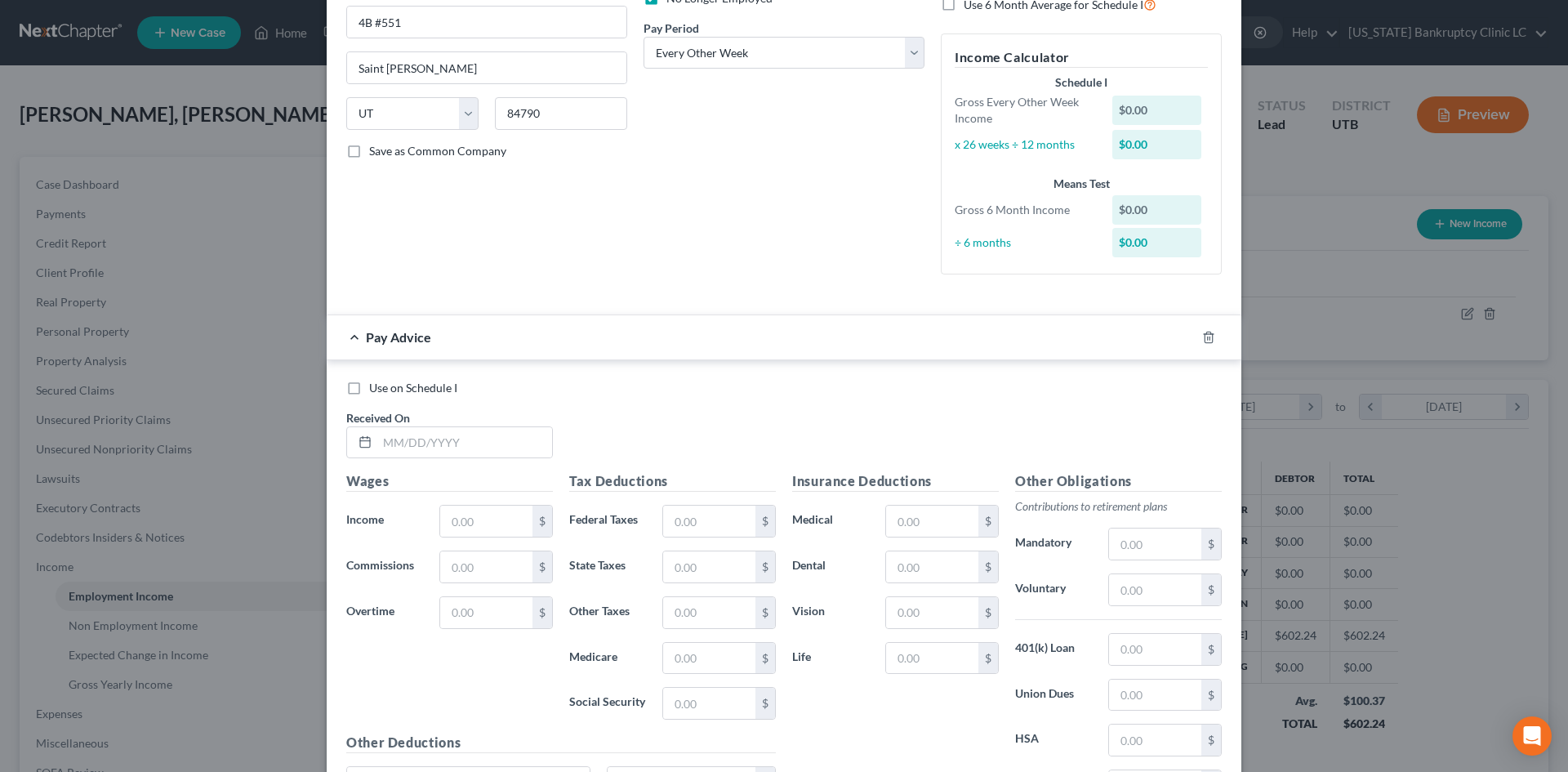
scroll to position [245, 0]
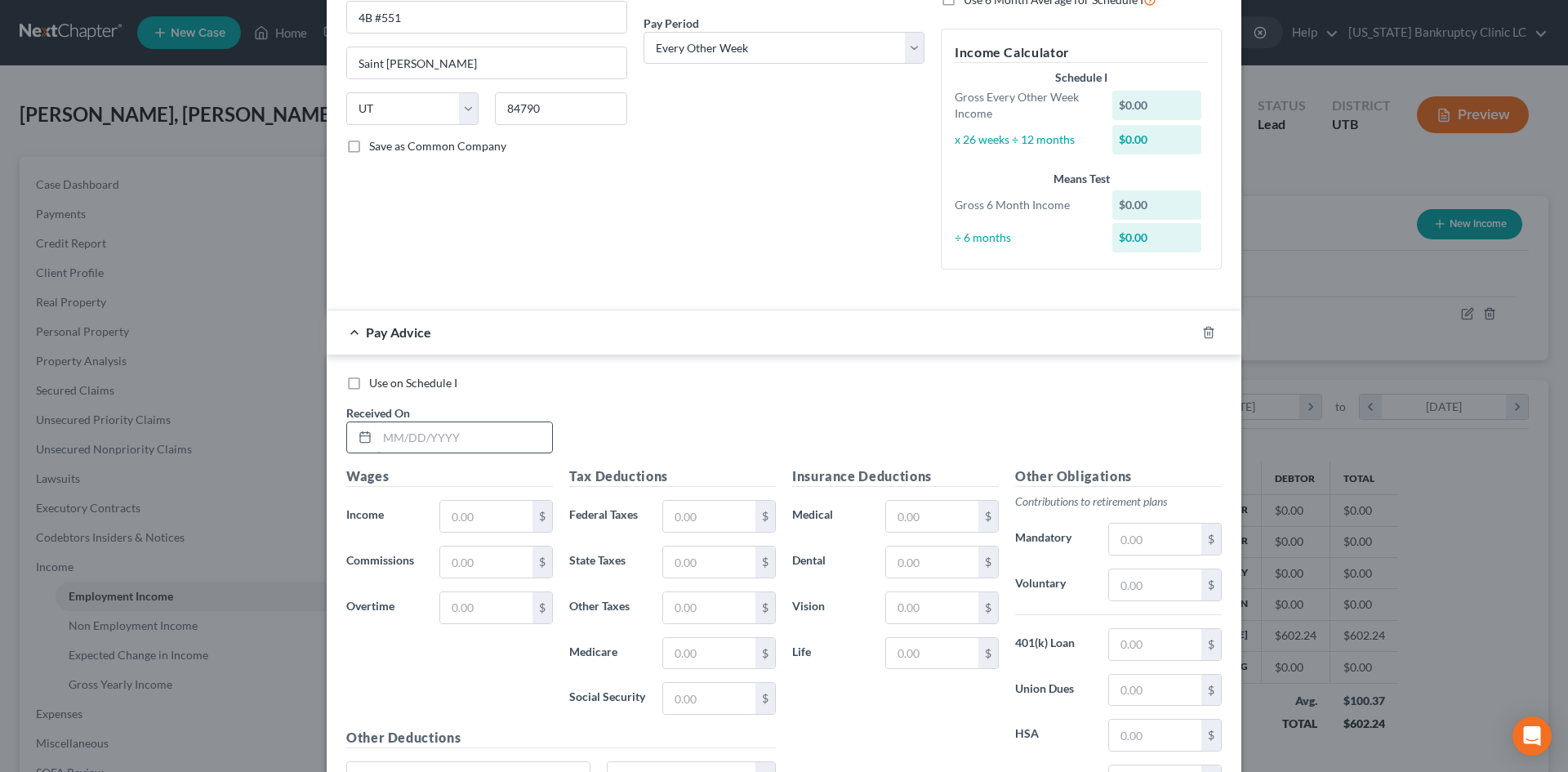
click at [474, 443] on input "text" at bounding box center [464, 437] width 175 height 31
type input "[DATE]"
click at [479, 525] on input "text" at bounding box center [486, 516] width 92 height 31
type input "1,149.49"
drag, startPoint x: 951, startPoint y: 712, endPoint x: 965, endPoint y: 716, distance: 14.6
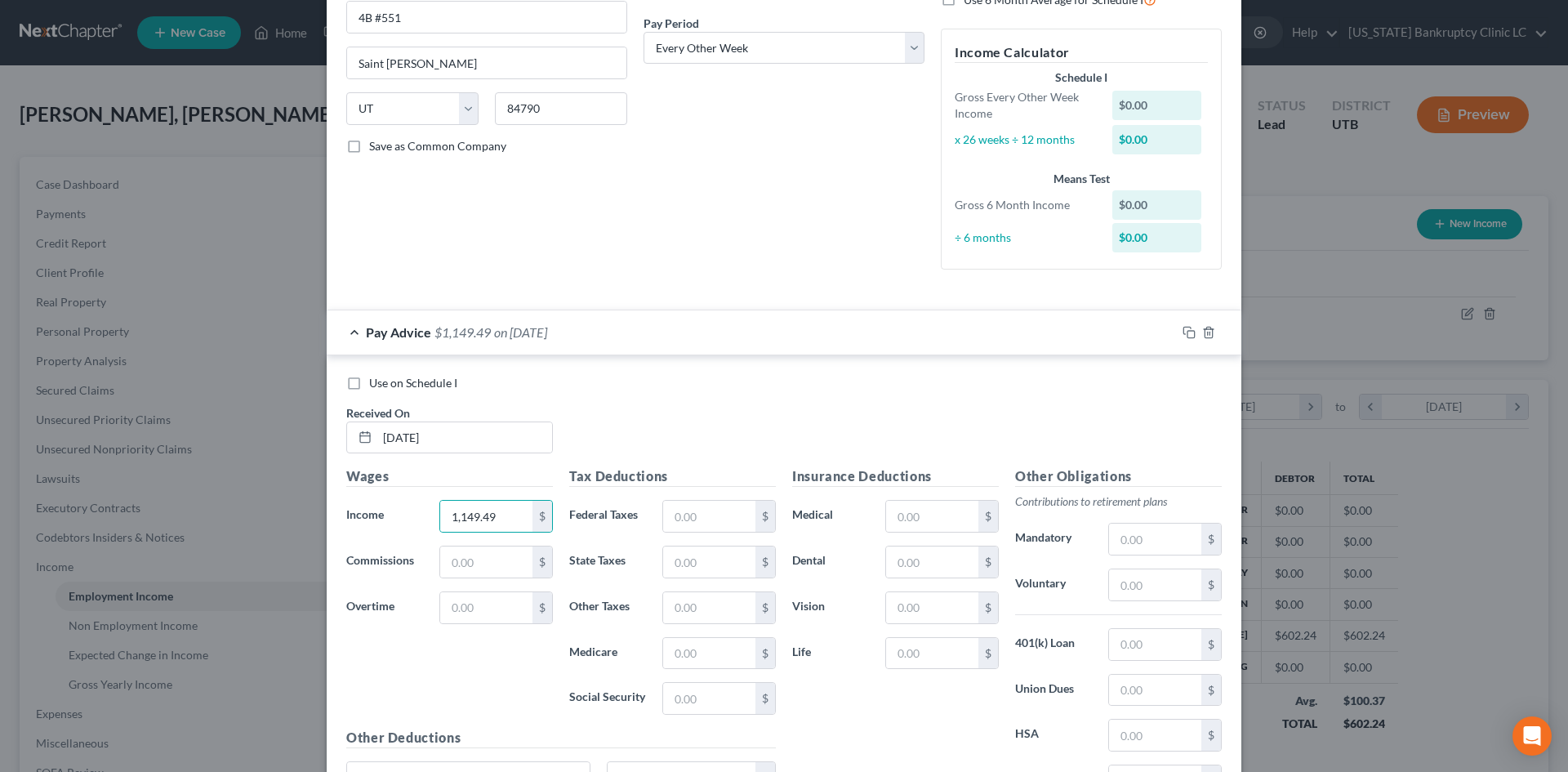
click at [941, 720] on div "Insurance Deductions Medical $ Dental $ Vision $ Life $" at bounding box center [895, 639] width 223 height 344
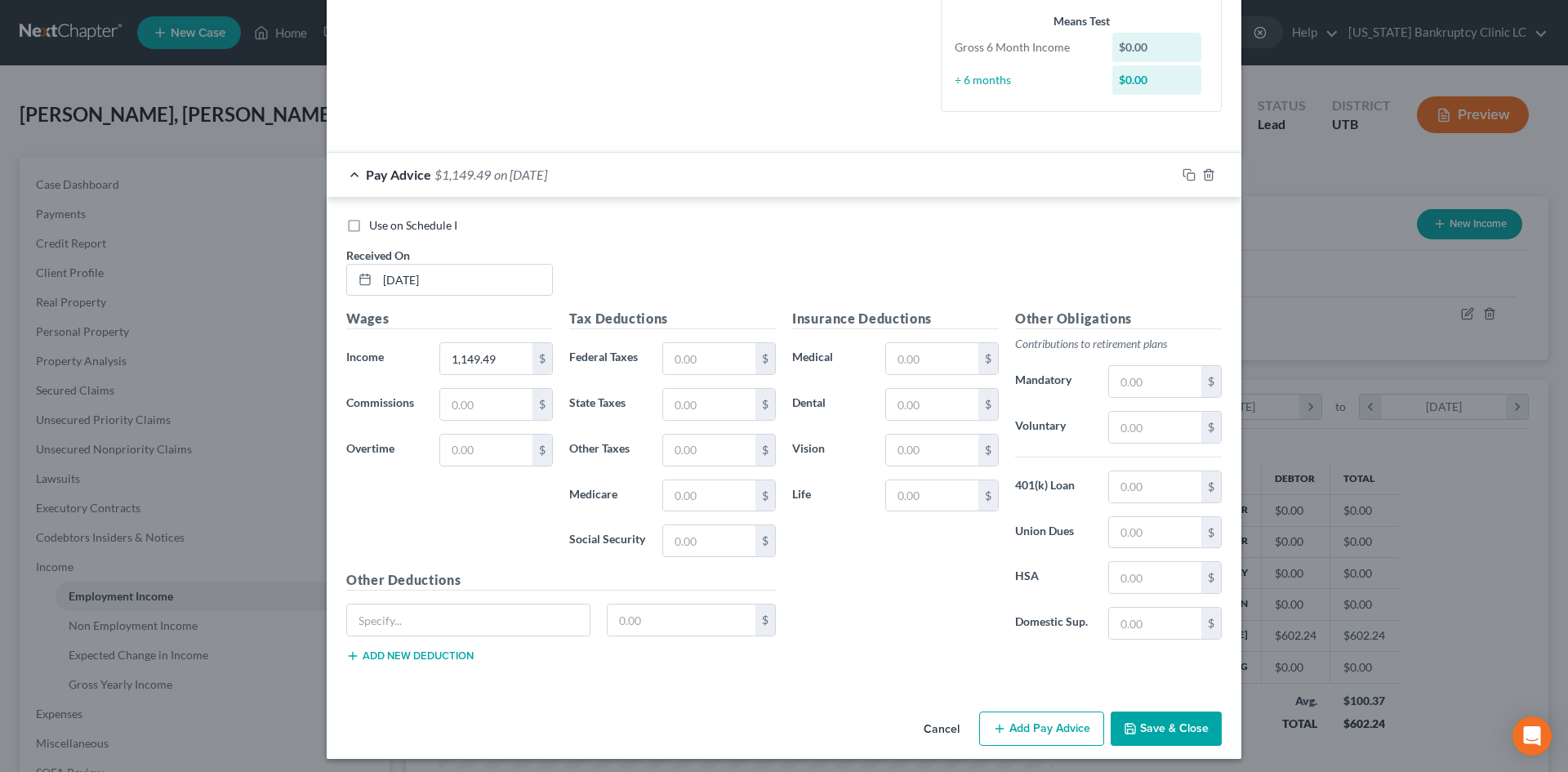
scroll to position [409, 0]
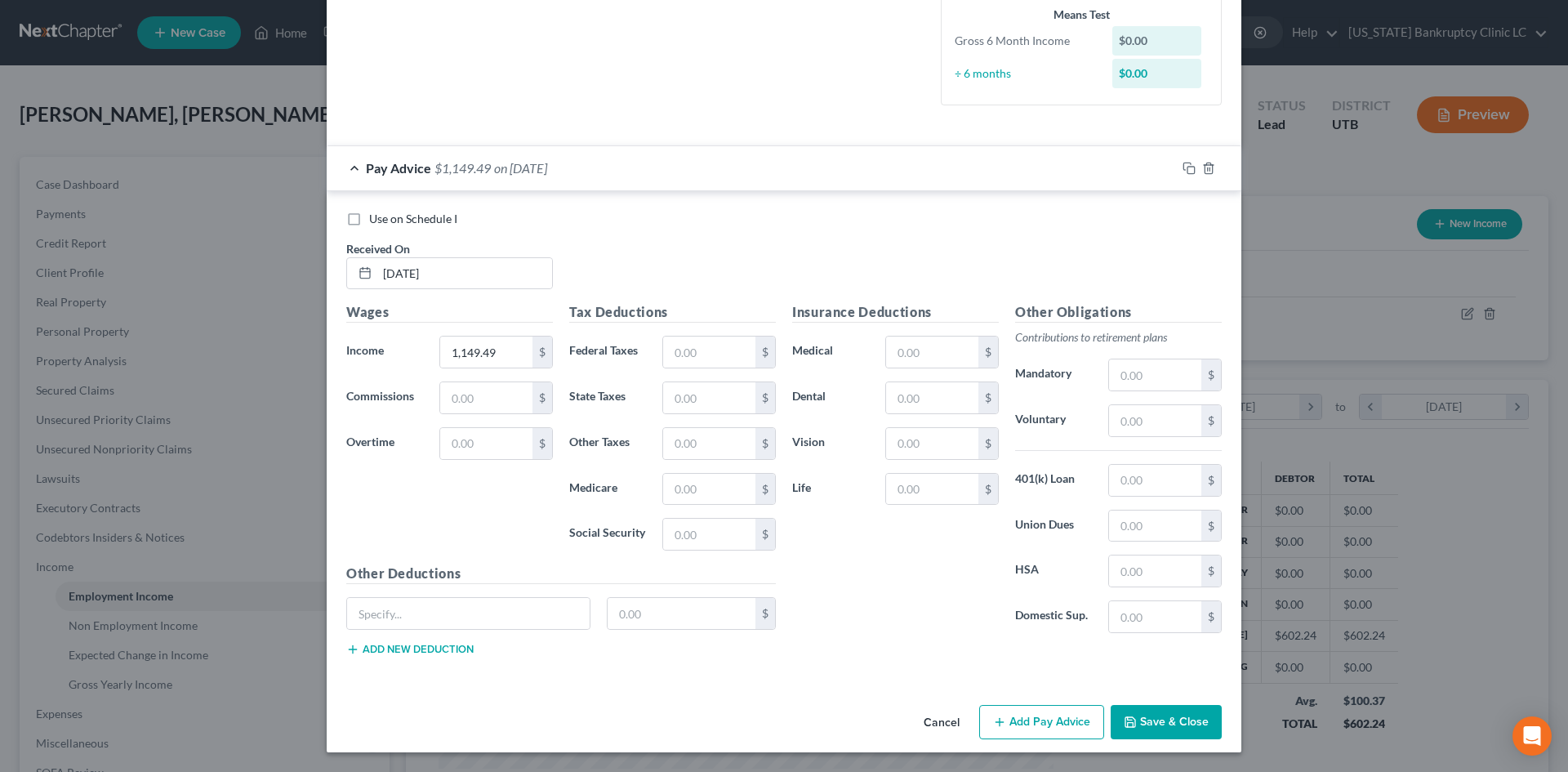
click at [1062, 729] on button "Add Pay Advice" at bounding box center [1041, 722] width 125 height 35
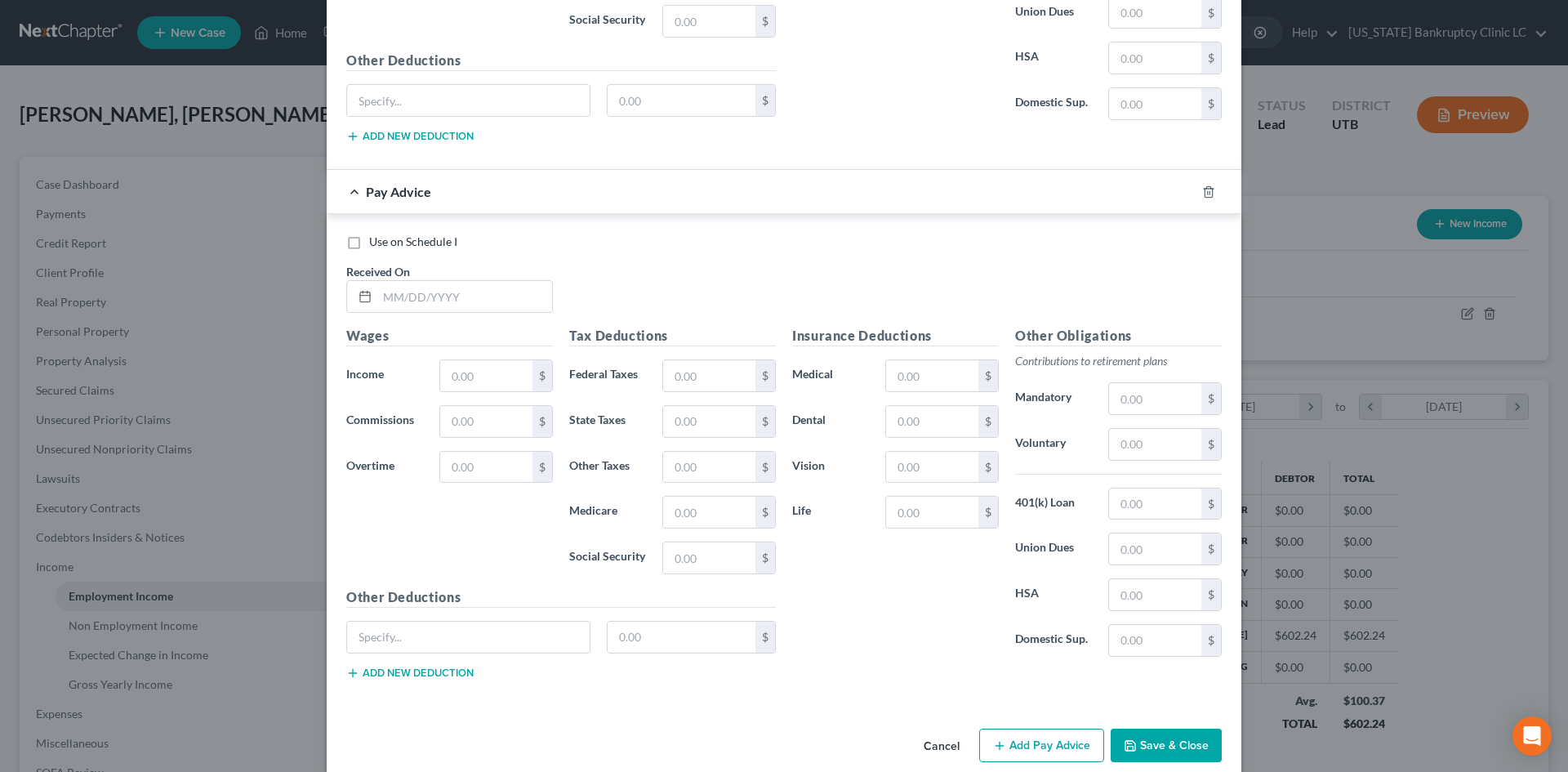
scroll to position [945, 0]
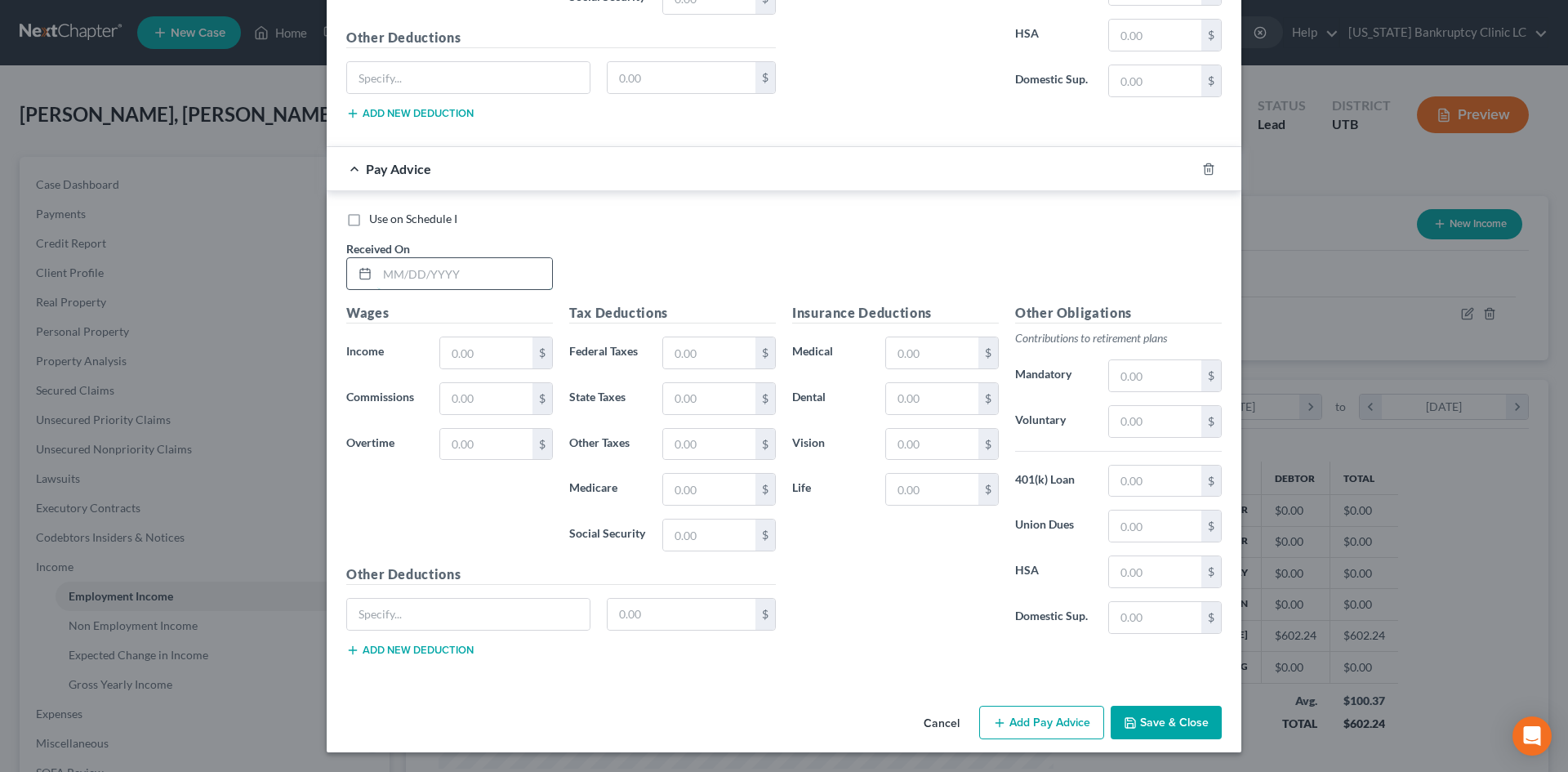
click at [465, 277] on input "text" at bounding box center [464, 273] width 175 height 31
type input "[DATE]"
type input "1"
type input "1,113.77"
click at [880, 590] on div "Insurance Deductions Medical $ Dental $ Vision $ Life $" at bounding box center [895, 476] width 223 height 344
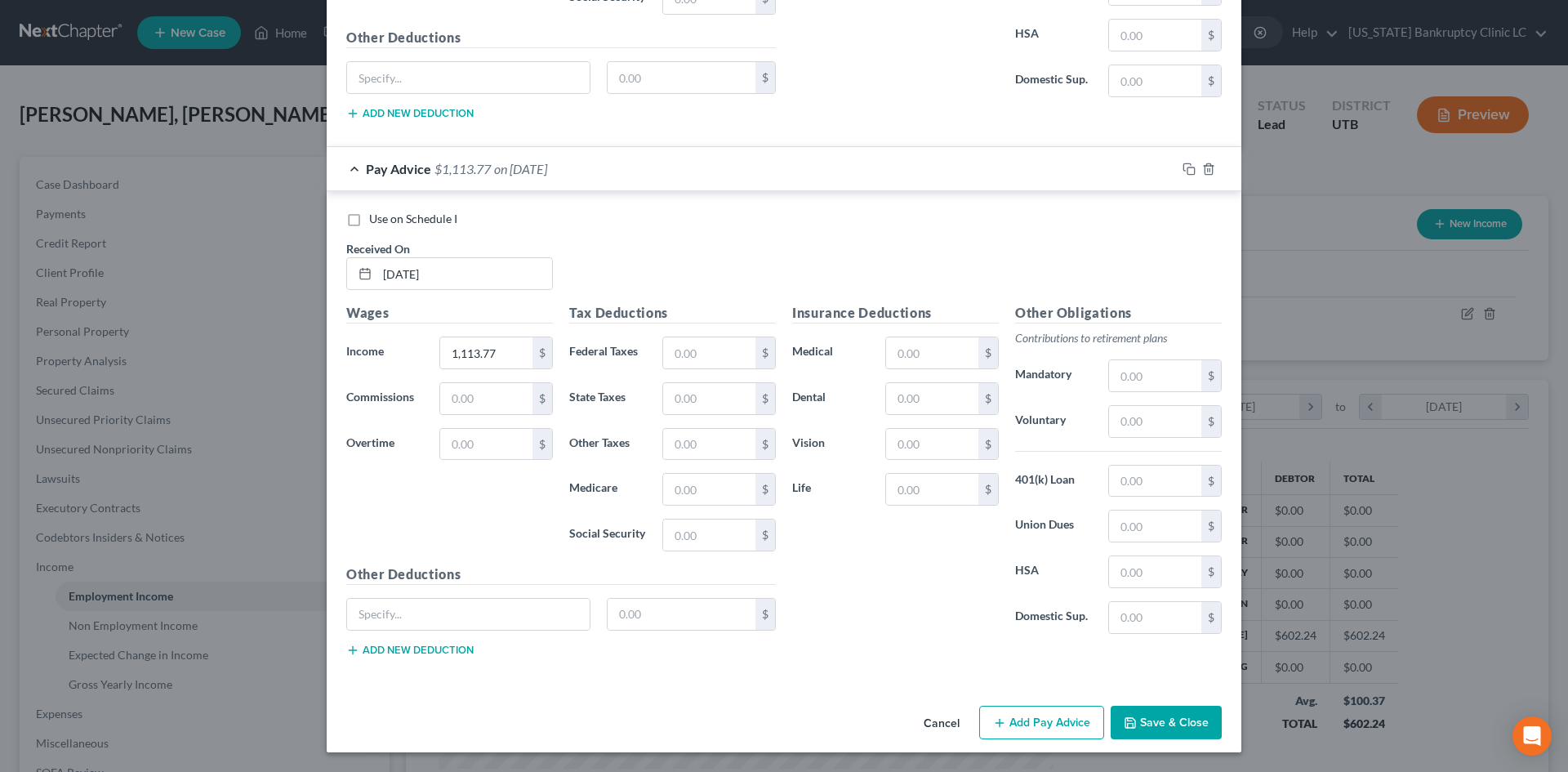
drag, startPoint x: 1048, startPoint y: 724, endPoint x: 1559, endPoint y: 643, distance: 517.4
click at [1047, 724] on button "Add Pay Advice" at bounding box center [1041, 722] width 125 height 35
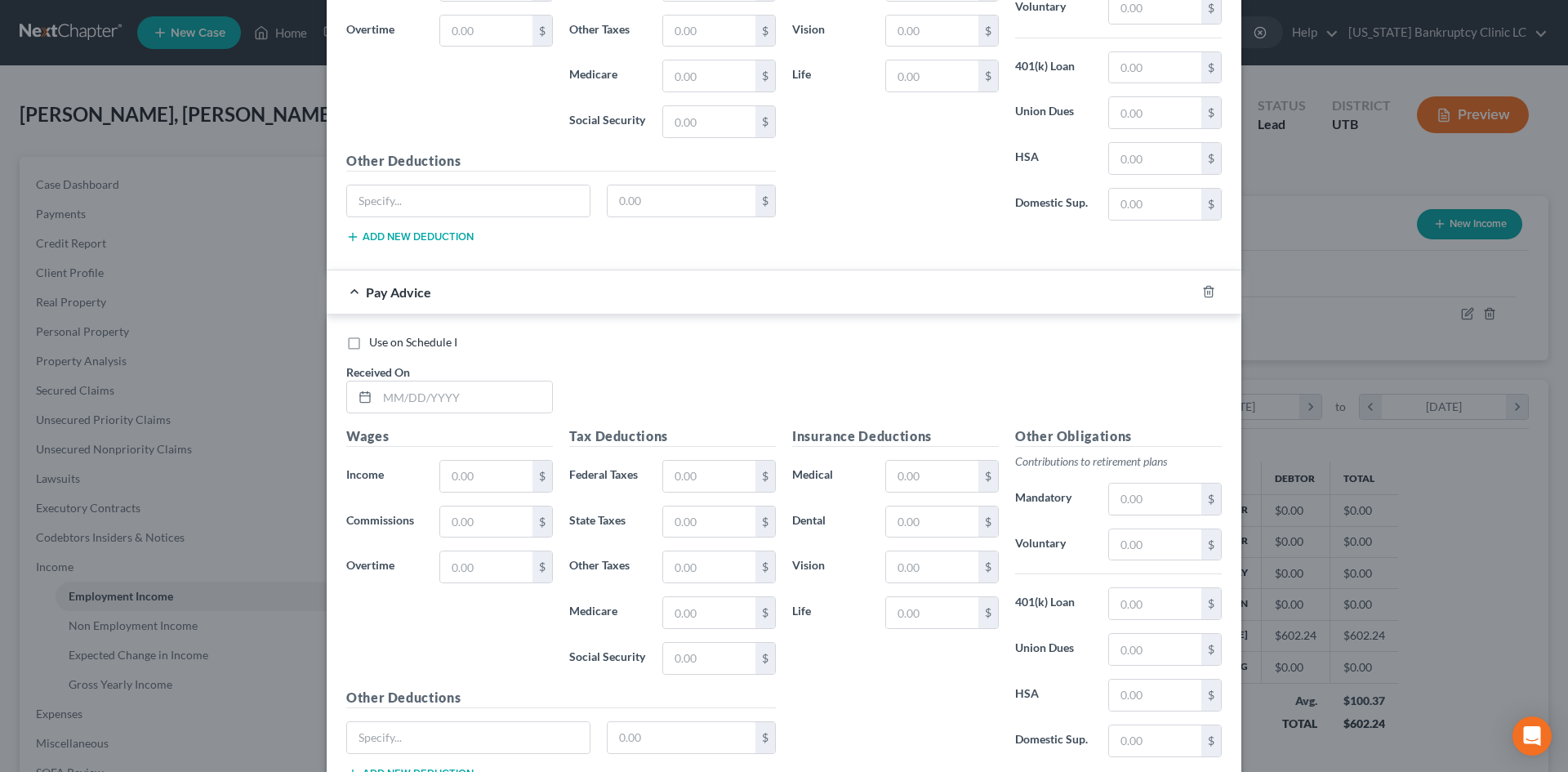
scroll to position [1436, 0]
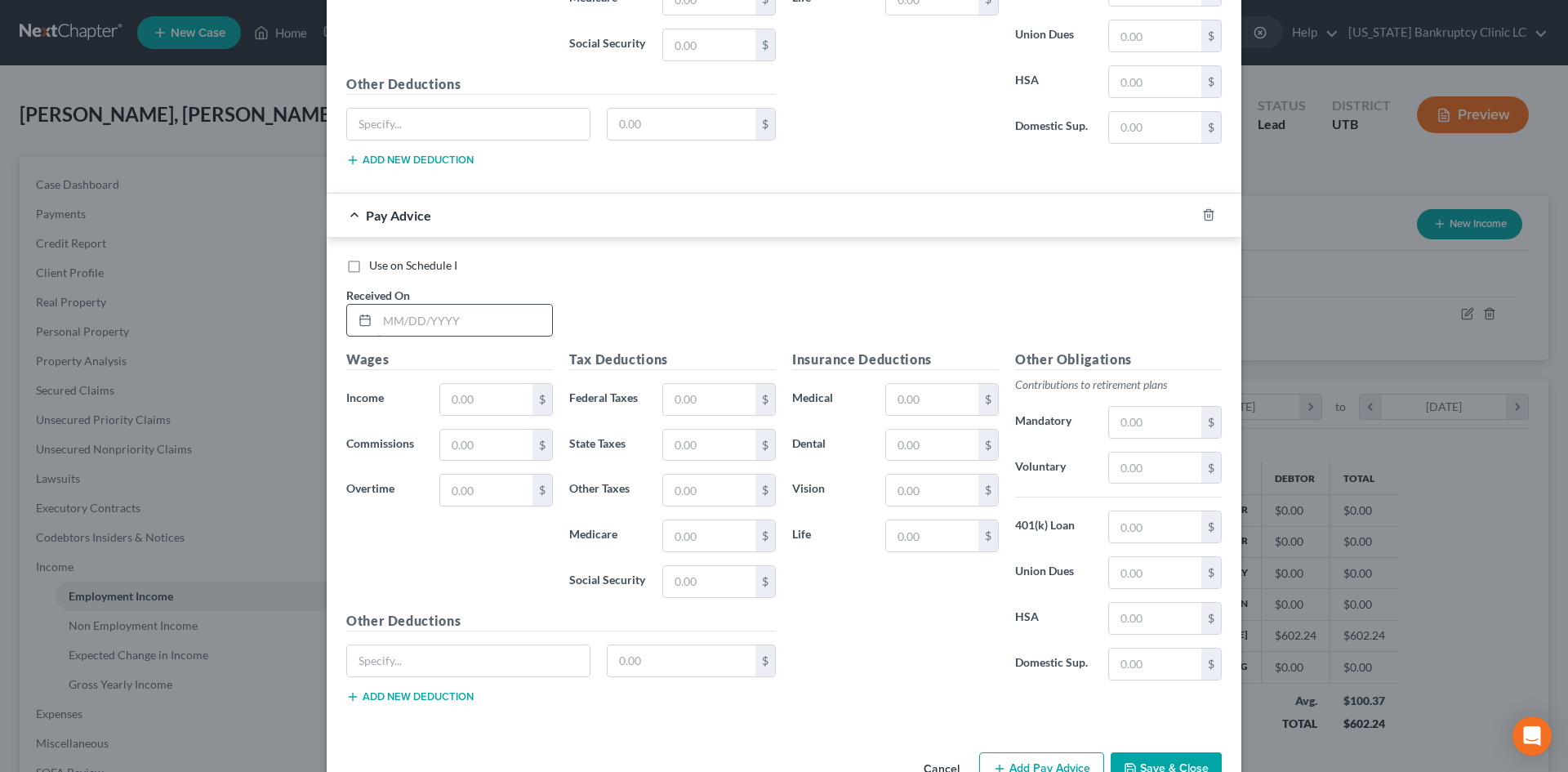
click at [466, 314] on input "text" at bounding box center [464, 319] width 175 height 31
type input "[DATE]"
click at [487, 397] on input "text" at bounding box center [486, 399] width 92 height 31
click at [473, 400] on input "text" at bounding box center [486, 399] width 92 height 31
type input "1,102.23"
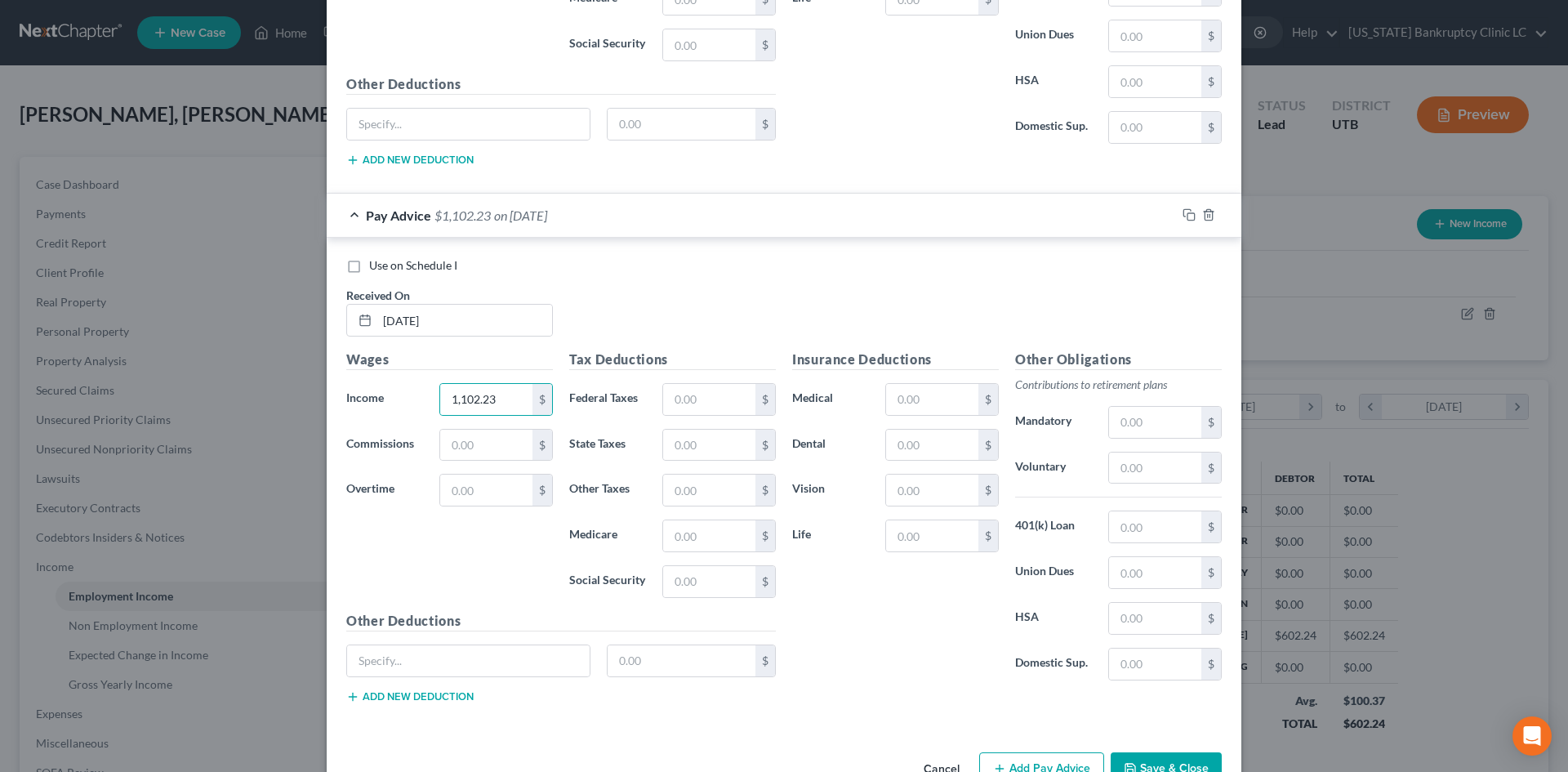
click at [887, 709] on div "Insurance Deductions Medical $ Dental $ Vision $ Life $ Other Obligations Contr…" at bounding box center [1007, 532] width 446 height 366
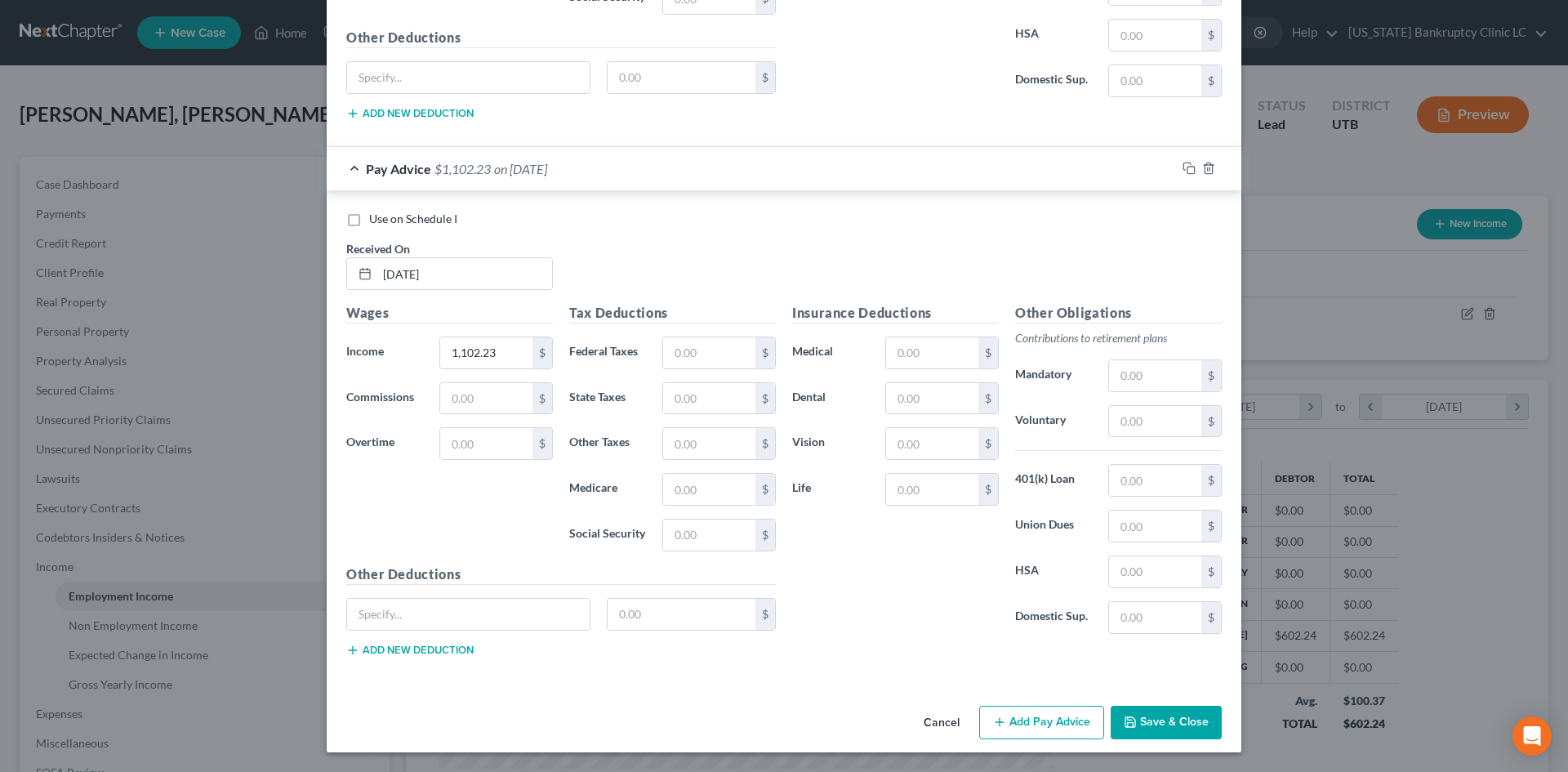
click at [1034, 712] on button "Add Pay Advice" at bounding box center [1041, 722] width 125 height 35
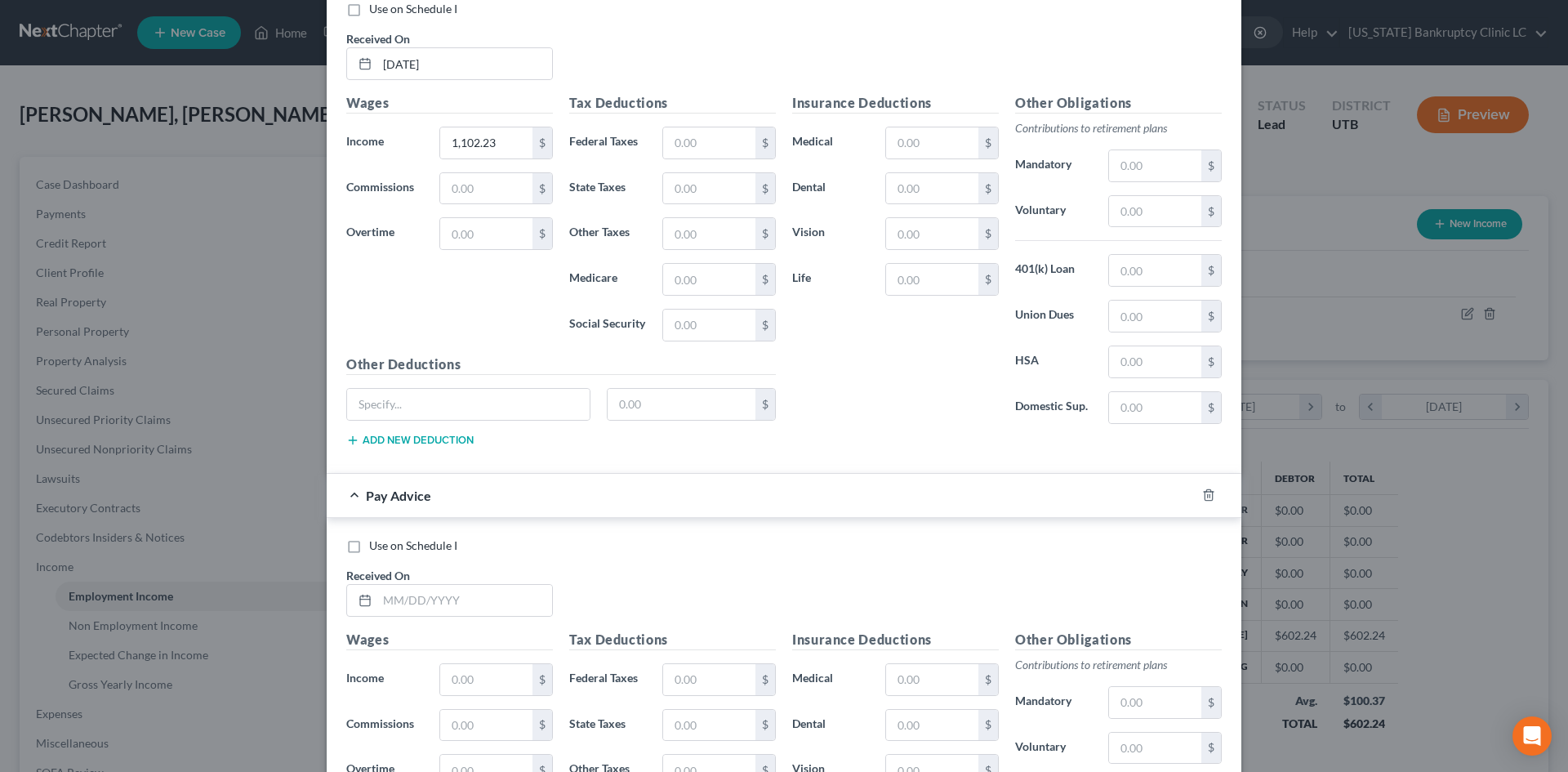
scroll to position [1890, 0]
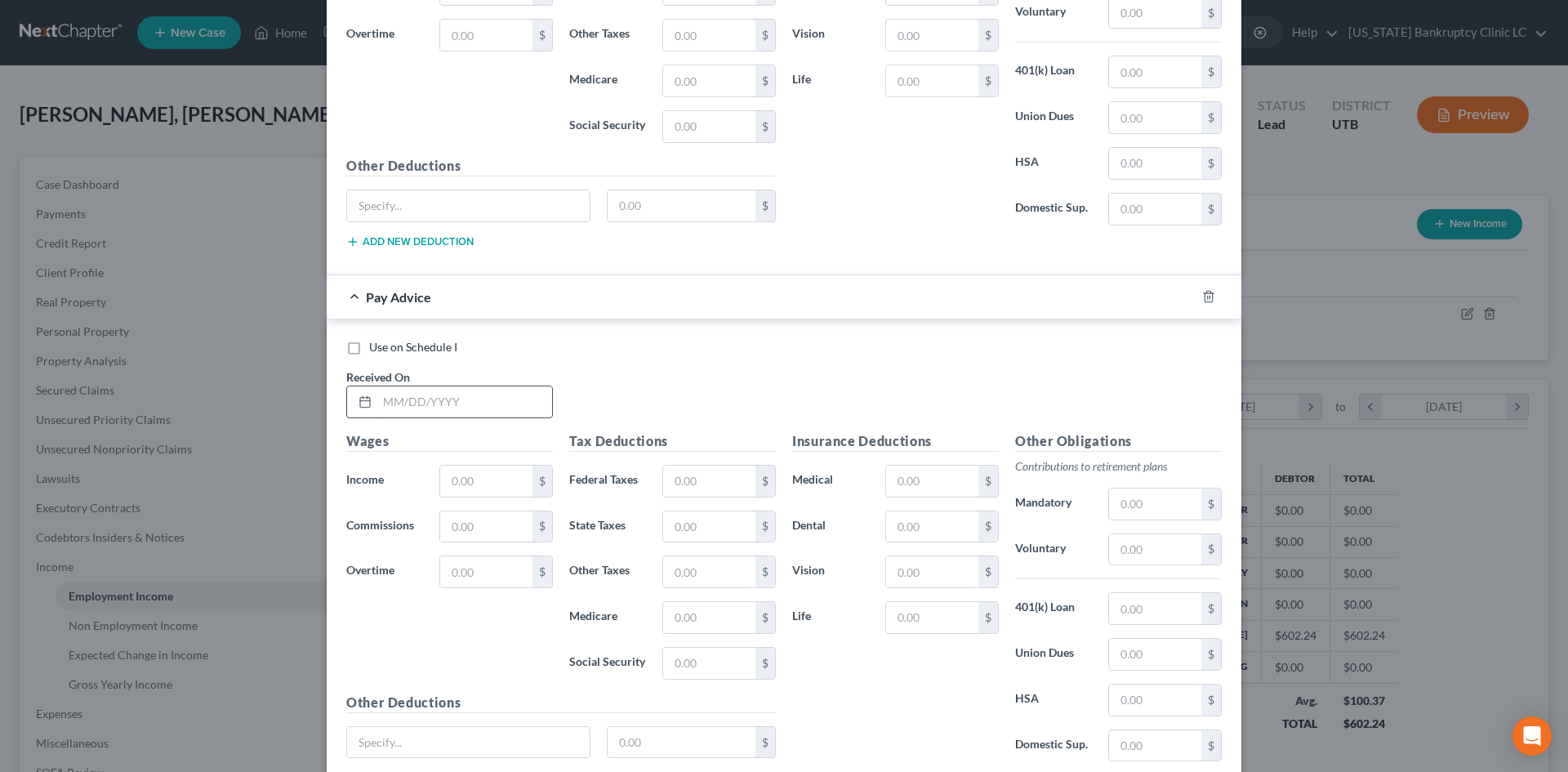
click at [437, 386] on input "text" at bounding box center [464, 401] width 175 height 31
type input "[DATE]"
click at [464, 466] on input "text" at bounding box center [486, 481] width 92 height 31
type input "473.01"
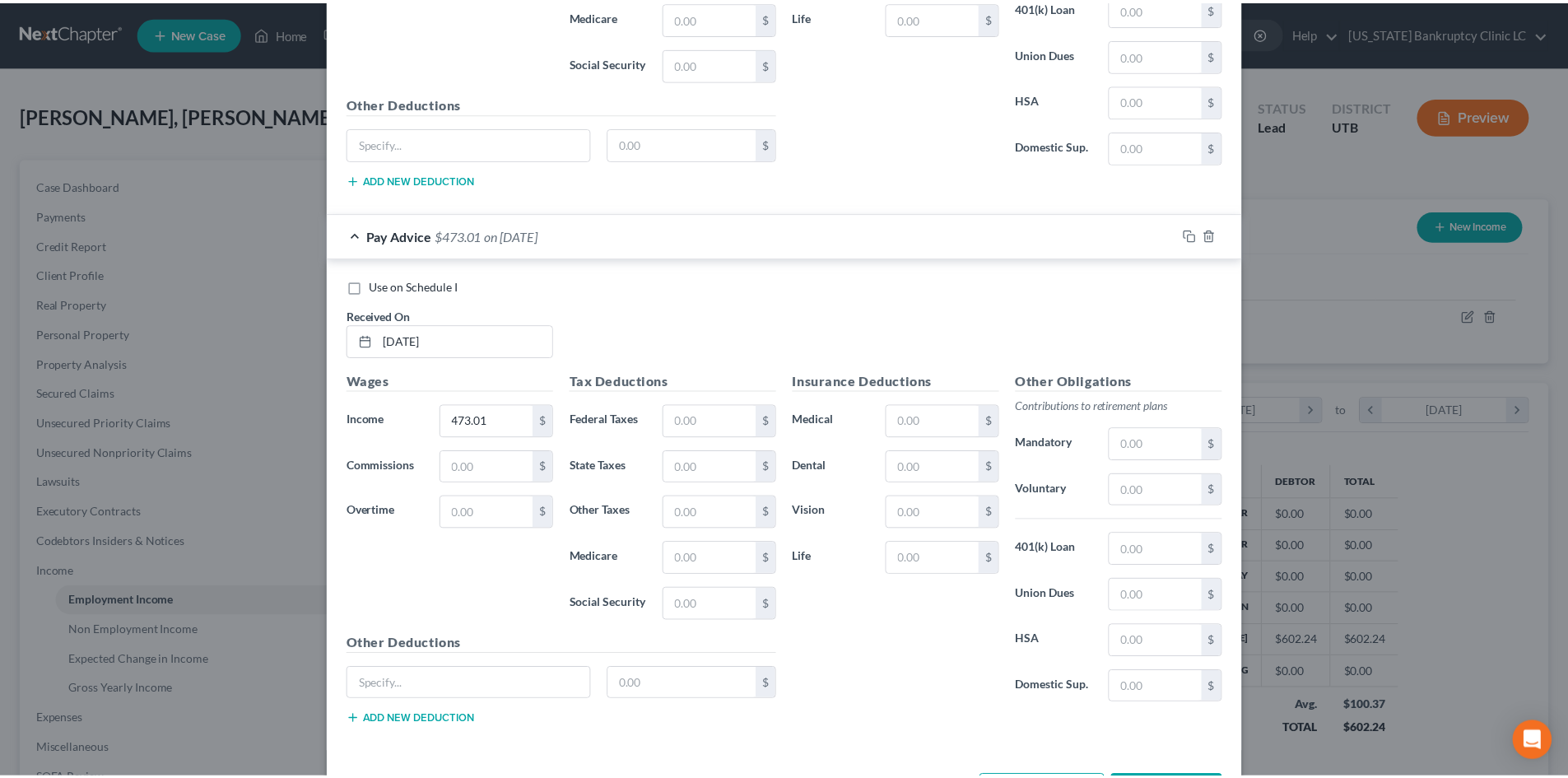
scroll to position [2034, 0]
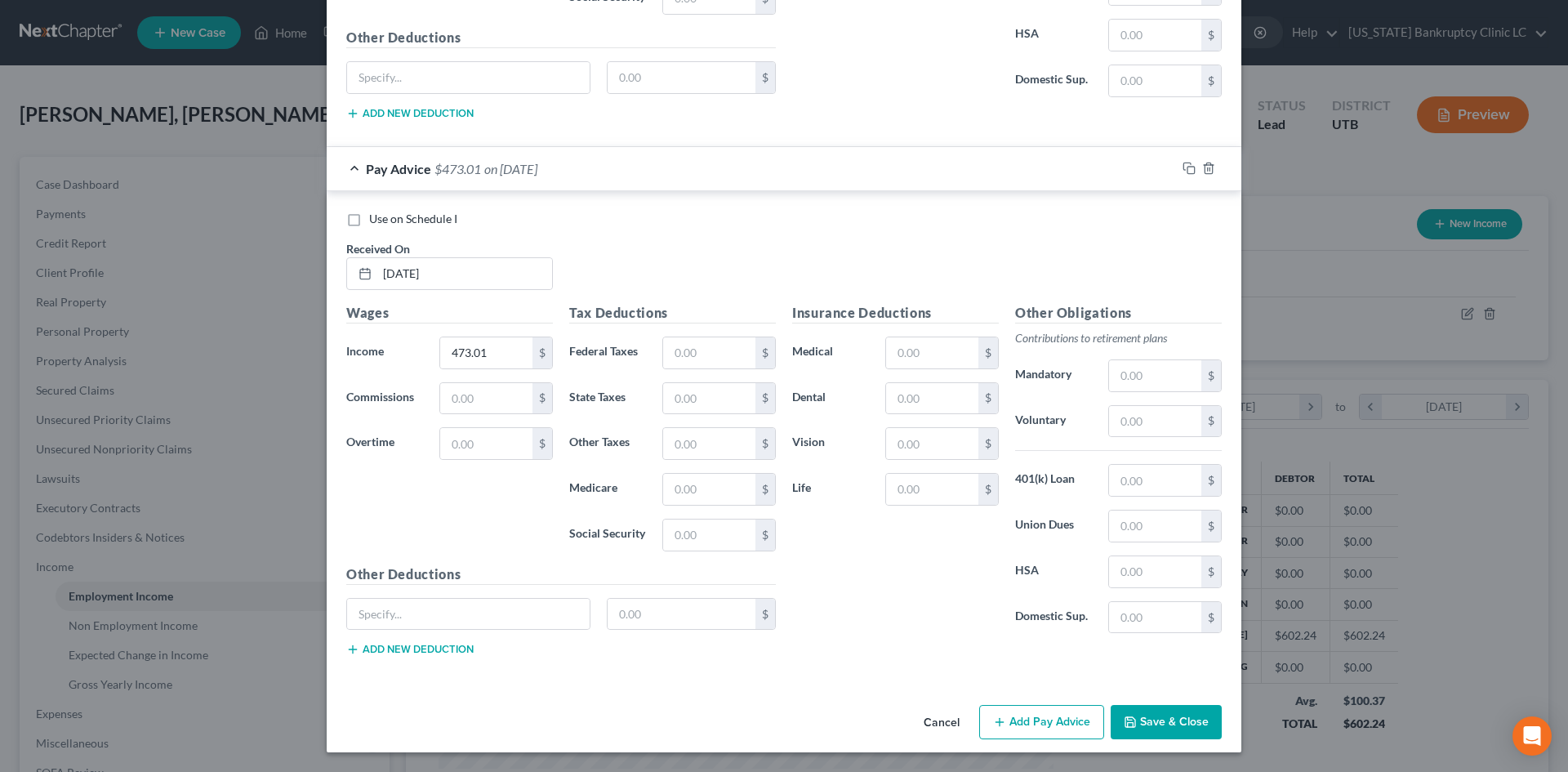
click at [1179, 716] on button "Save & Close" at bounding box center [1165, 722] width 111 height 35
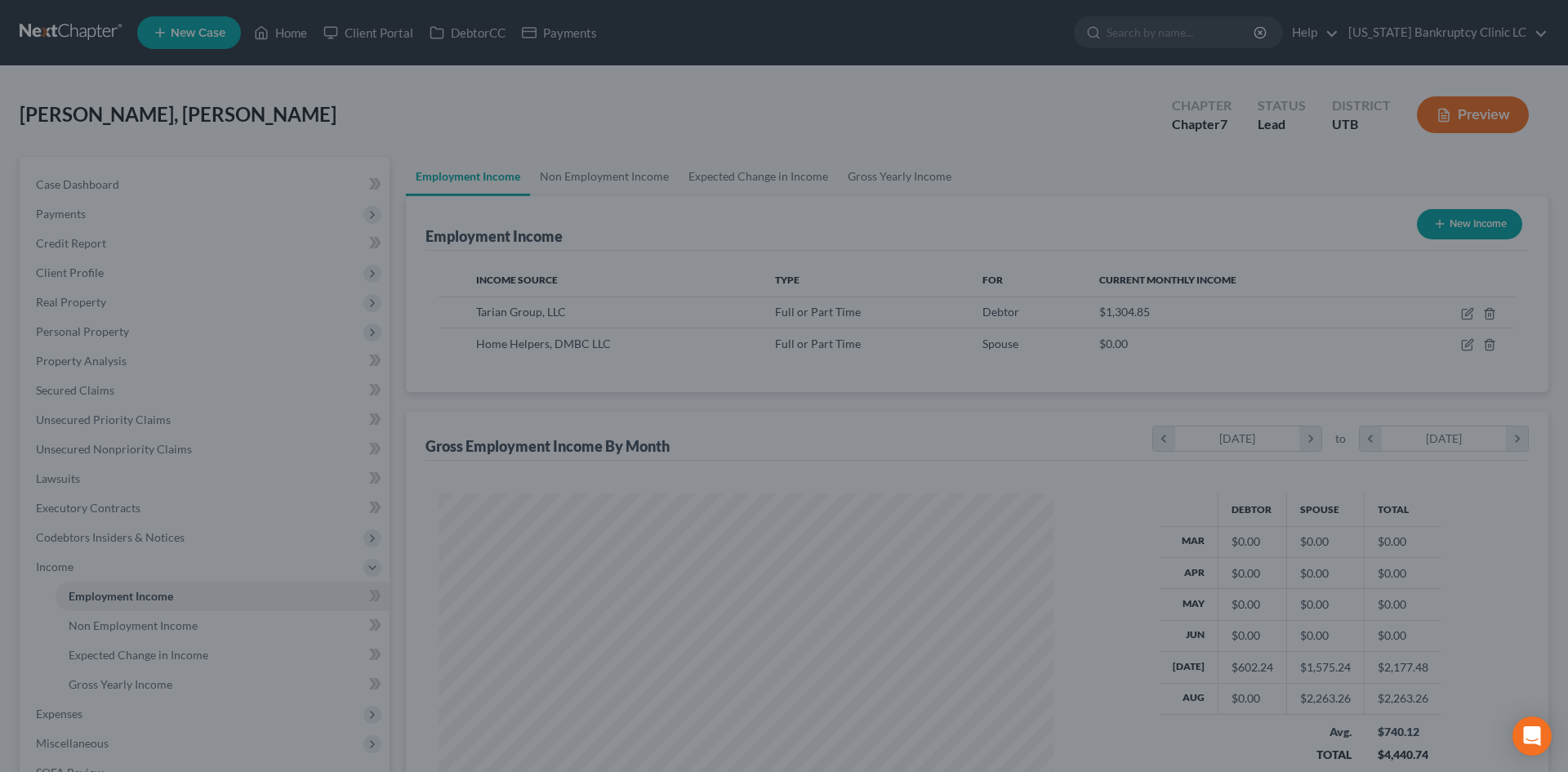
scroll to position [816654, 815876]
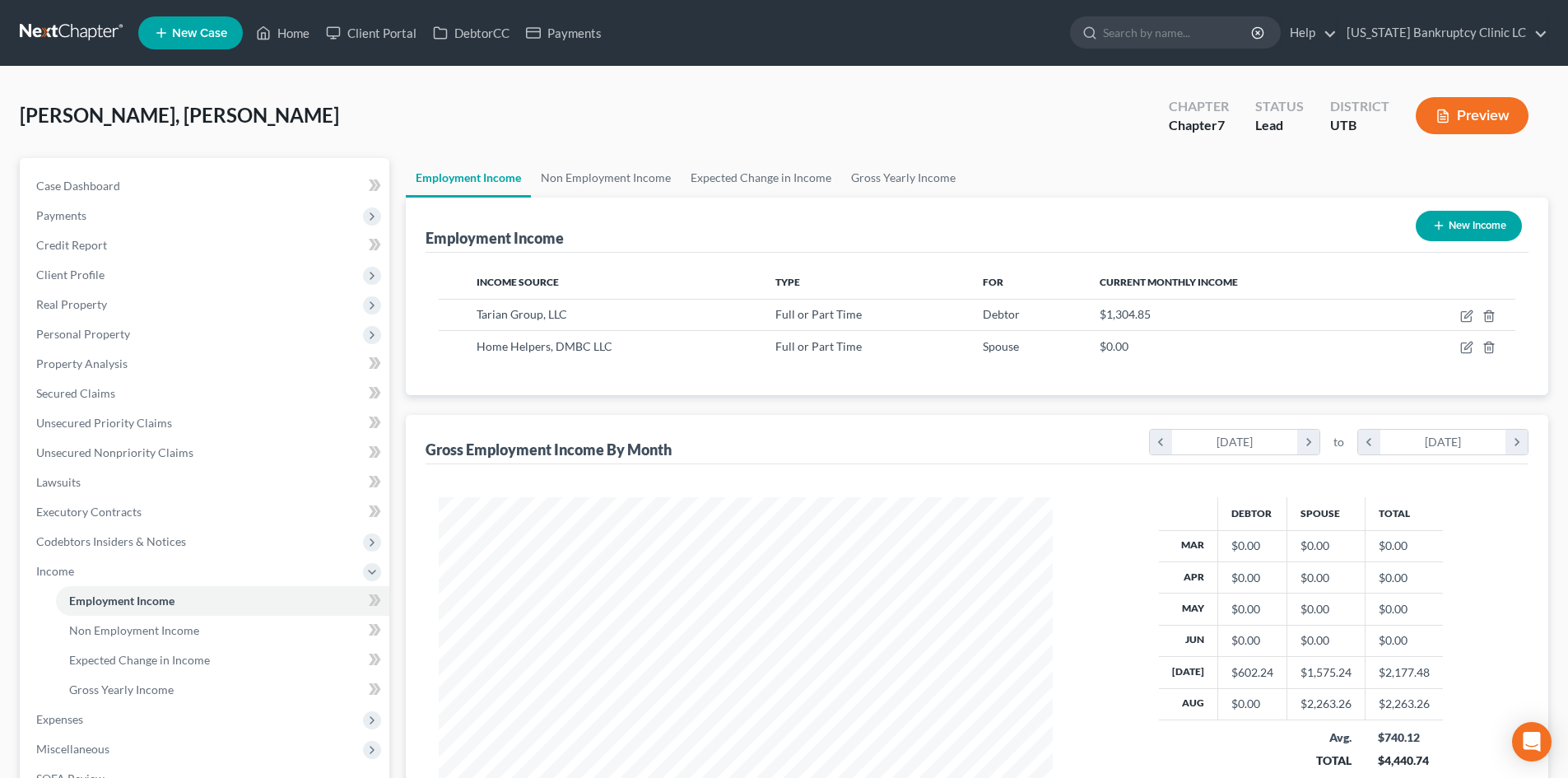
click at [1479, 224] on button "New Income" at bounding box center [1469, 226] width 106 height 30
select select "0"
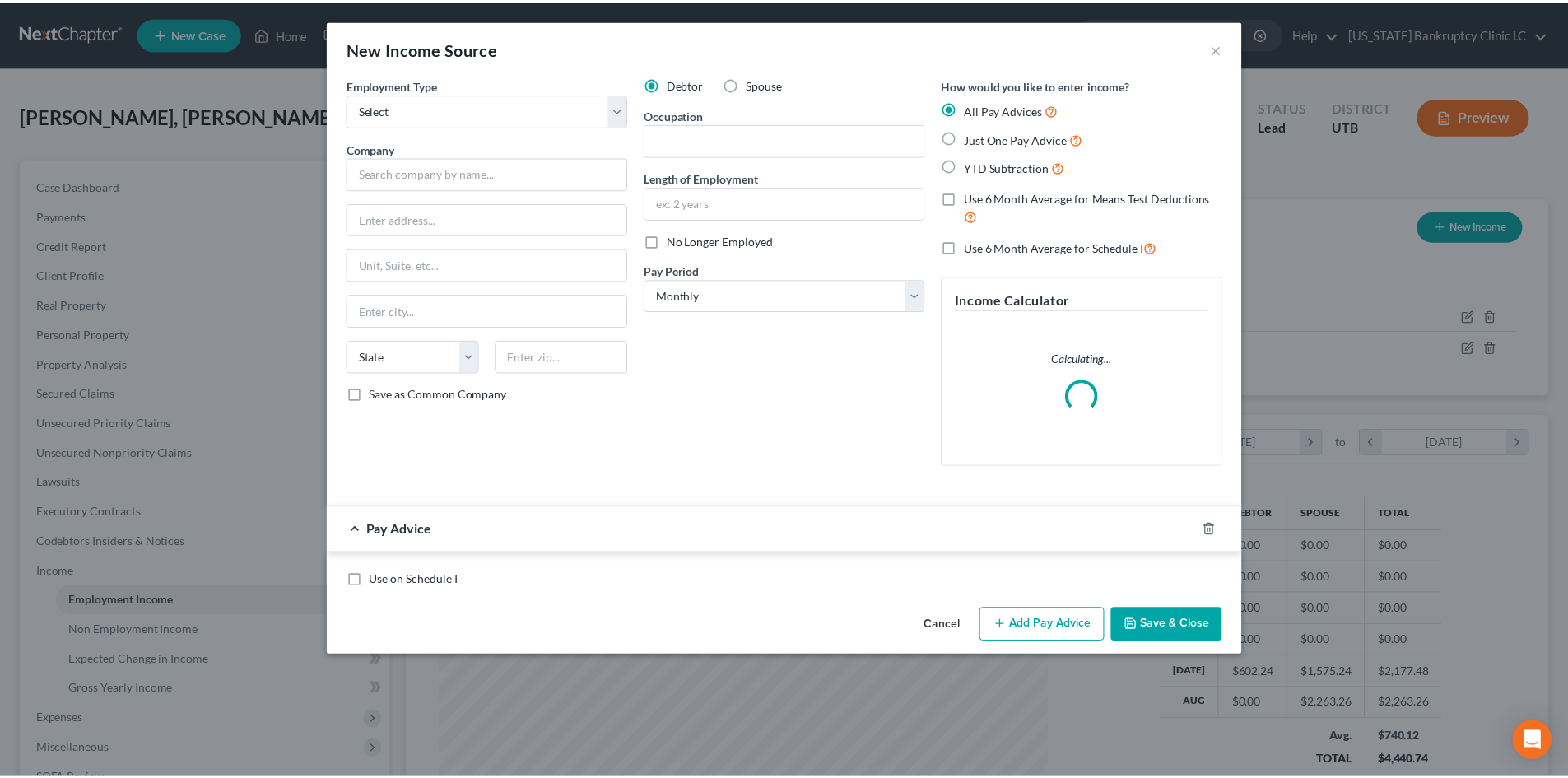
scroll to position [309, 653]
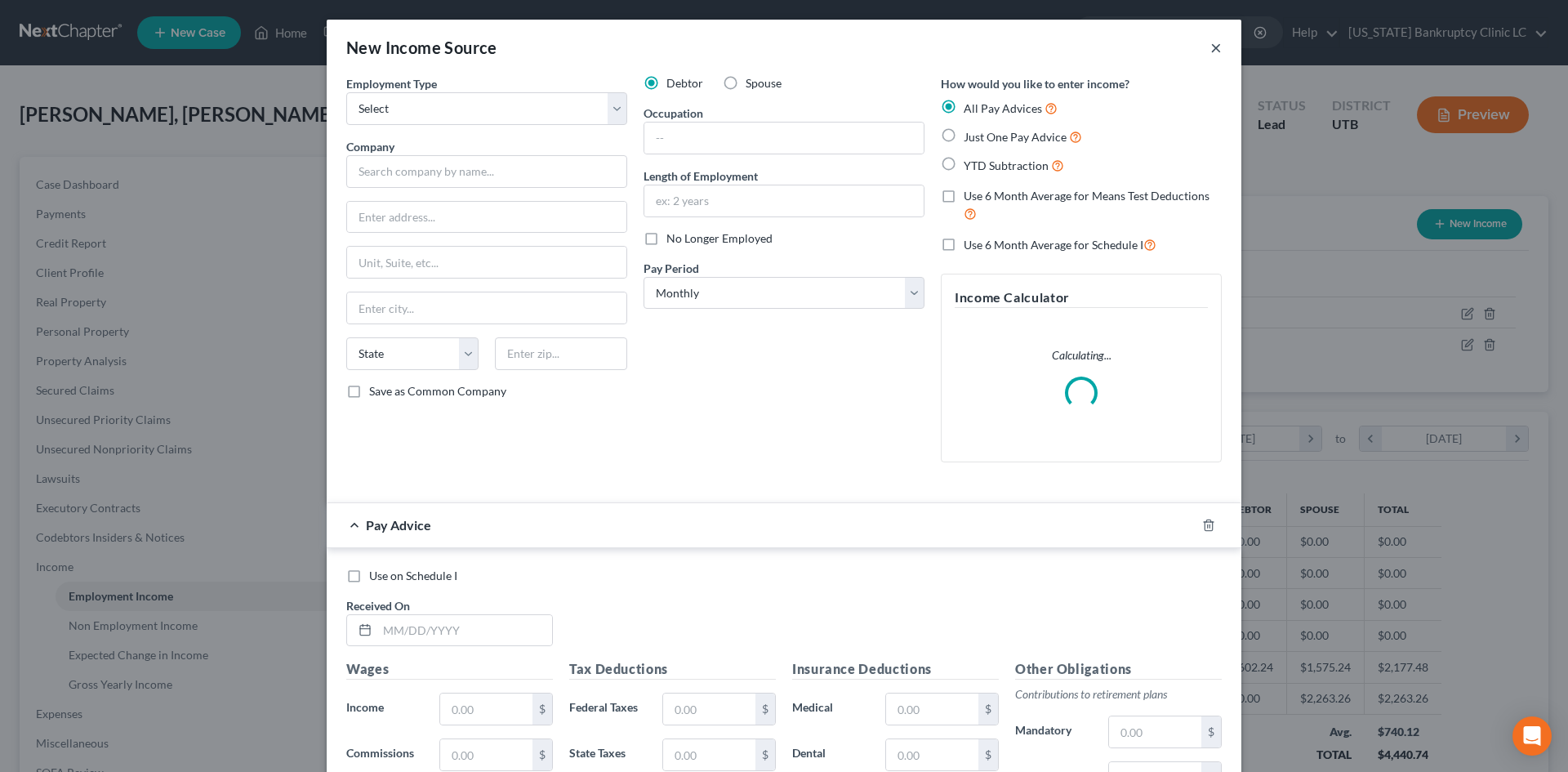
click at [1210, 46] on button "×" at bounding box center [1215, 47] width 12 height 20
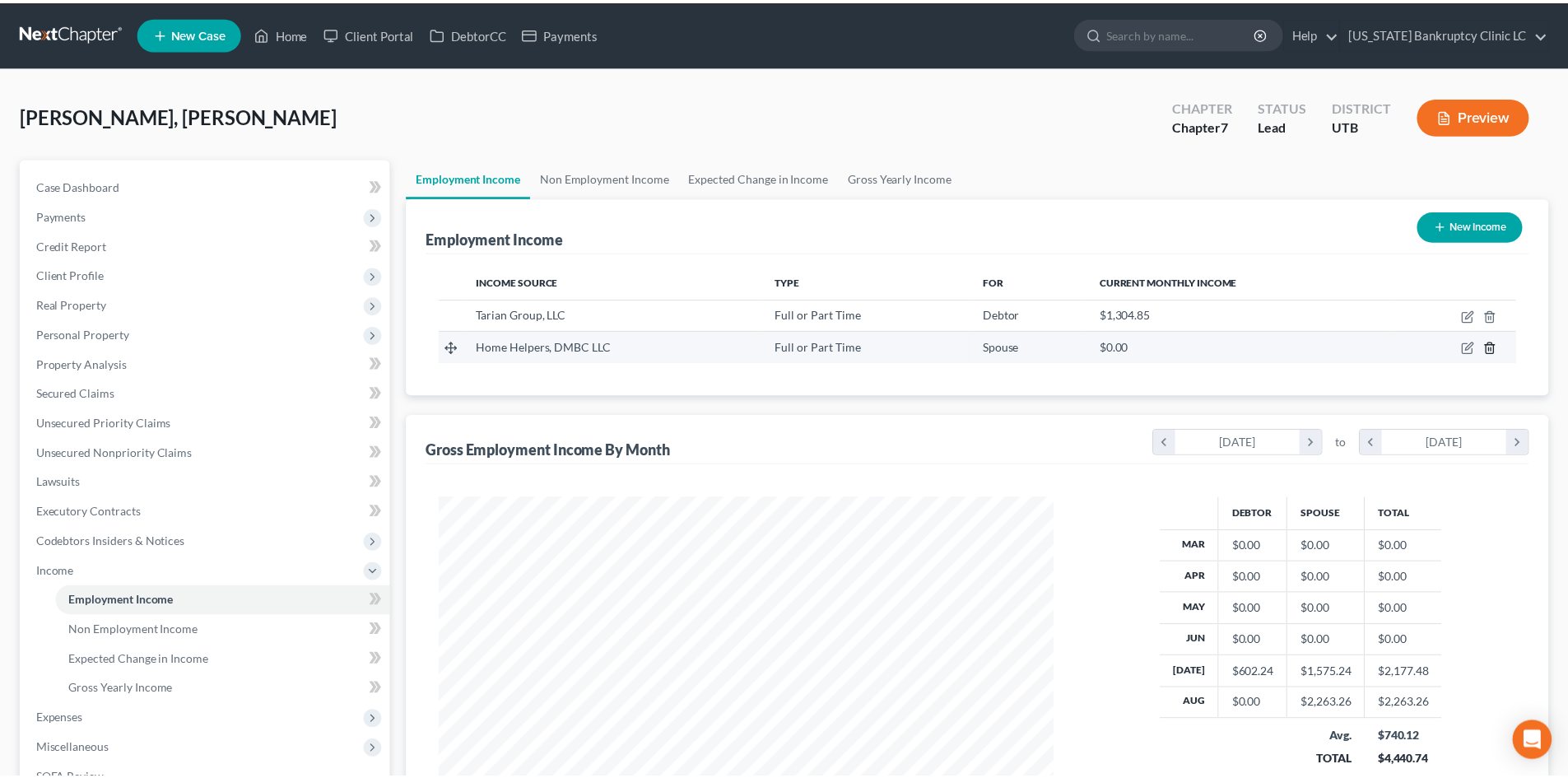
scroll to position [307, 647]
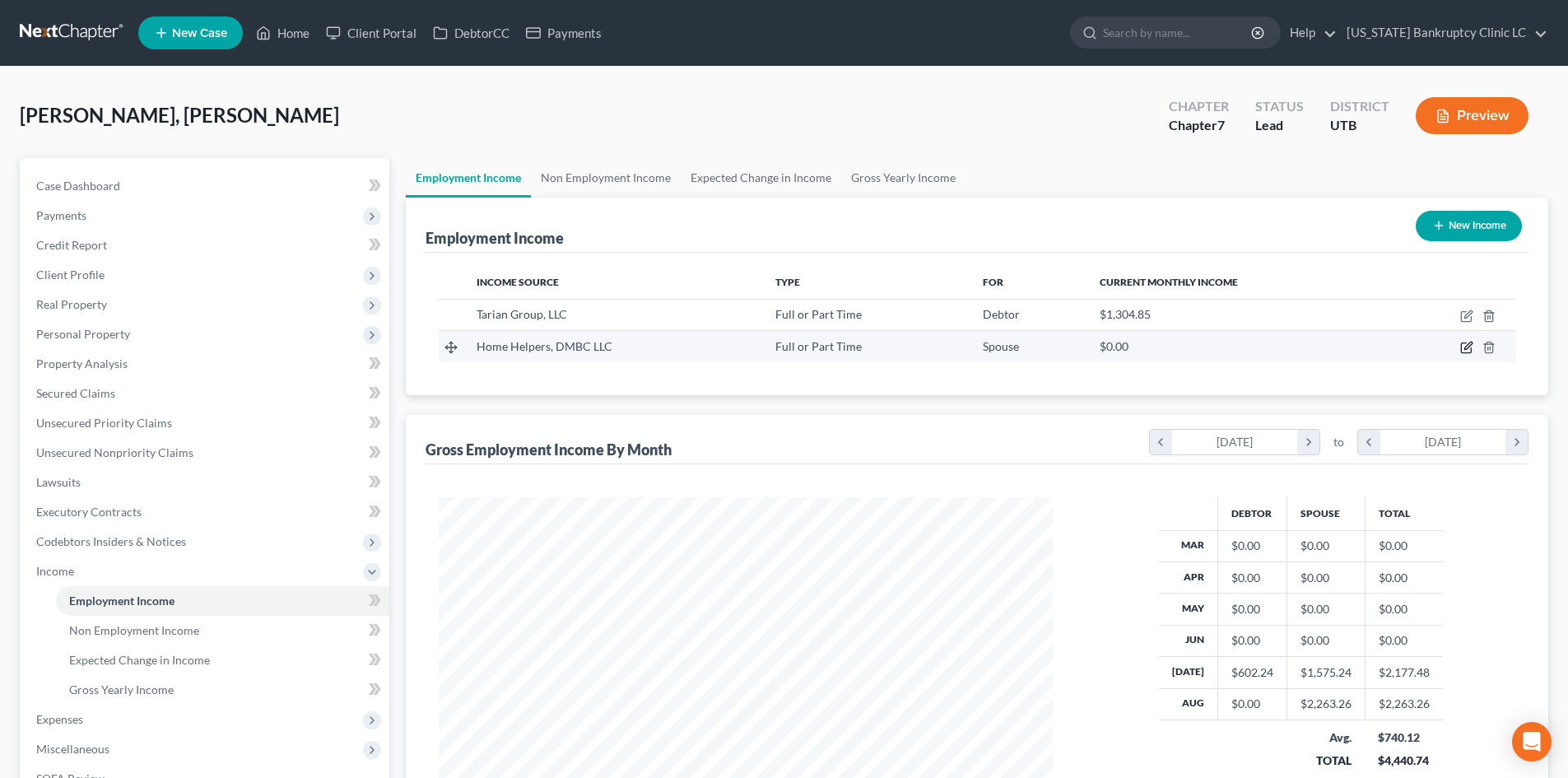
click at [1462, 345] on icon "button" at bounding box center [1465, 348] width 10 height 10
select select "0"
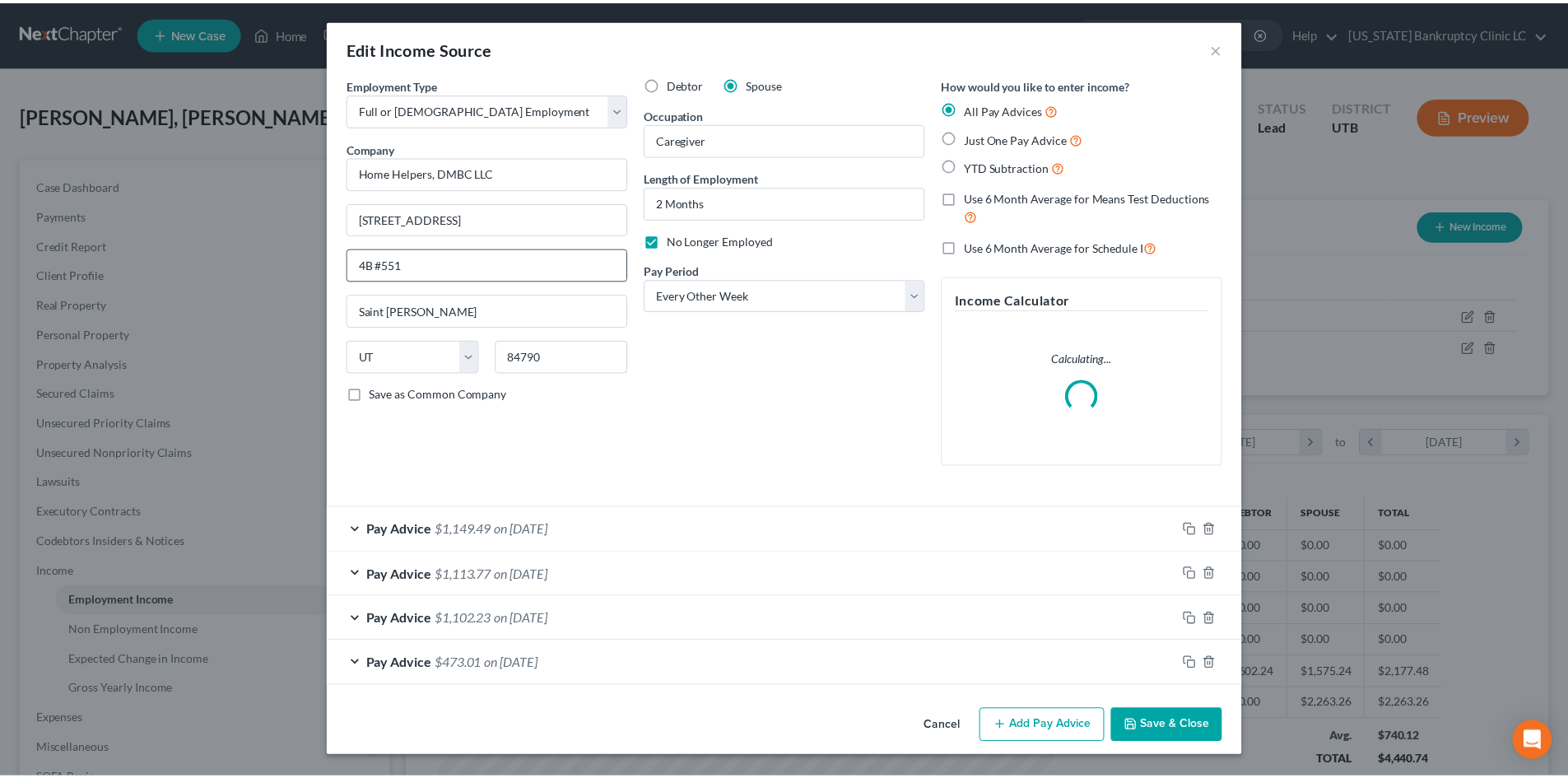
scroll to position [309, 653]
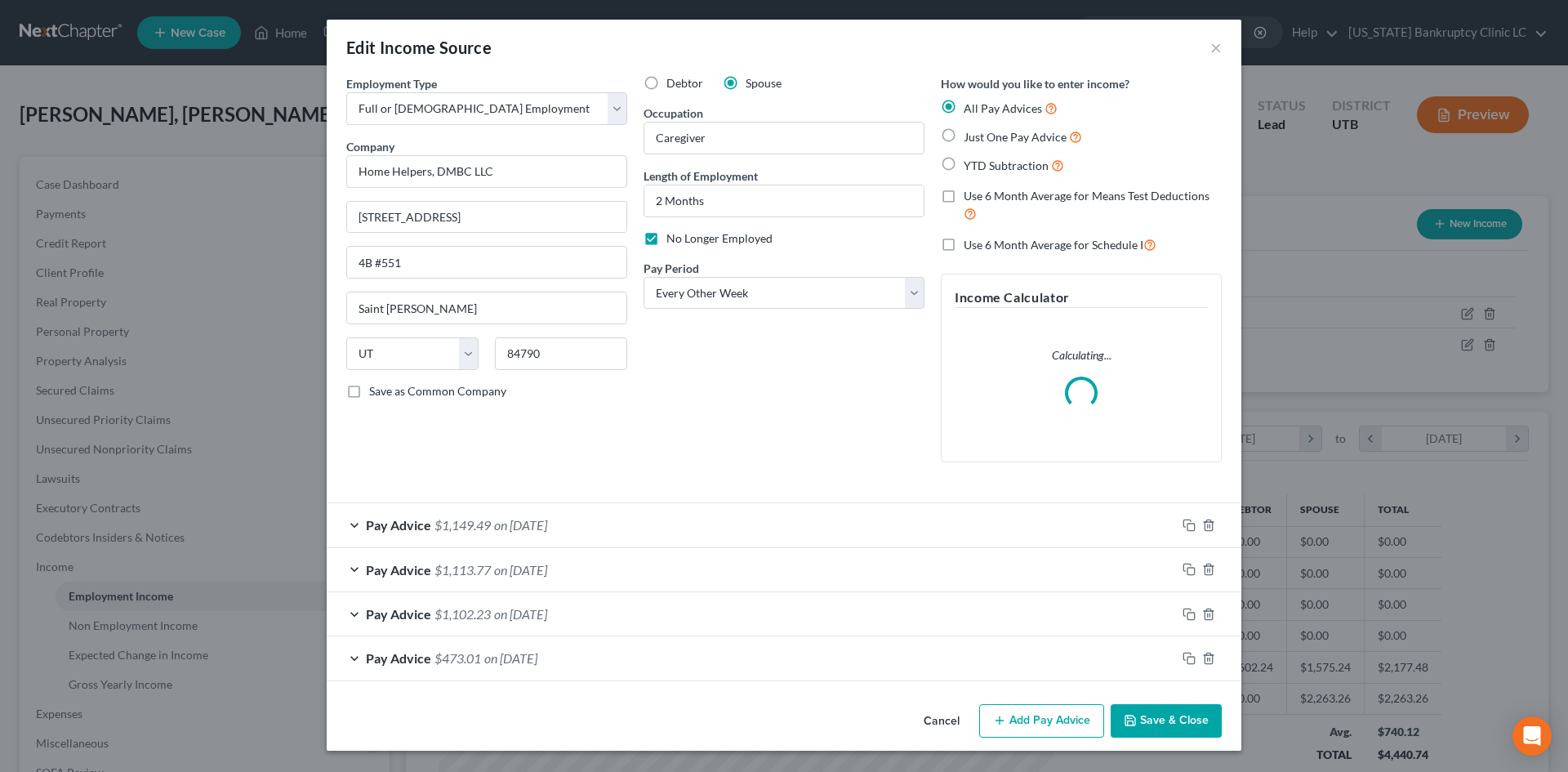
click at [425, 389] on span "Save as Common Company" at bounding box center [437, 391] width 137 height 14
click at [386, 389] on input "Save as Common Company" at bounding box center [381, 389] width 11 height 11
click at [1202, 722] on button "Save & Close" at bounding box center [1165, 721] width 111 height 35
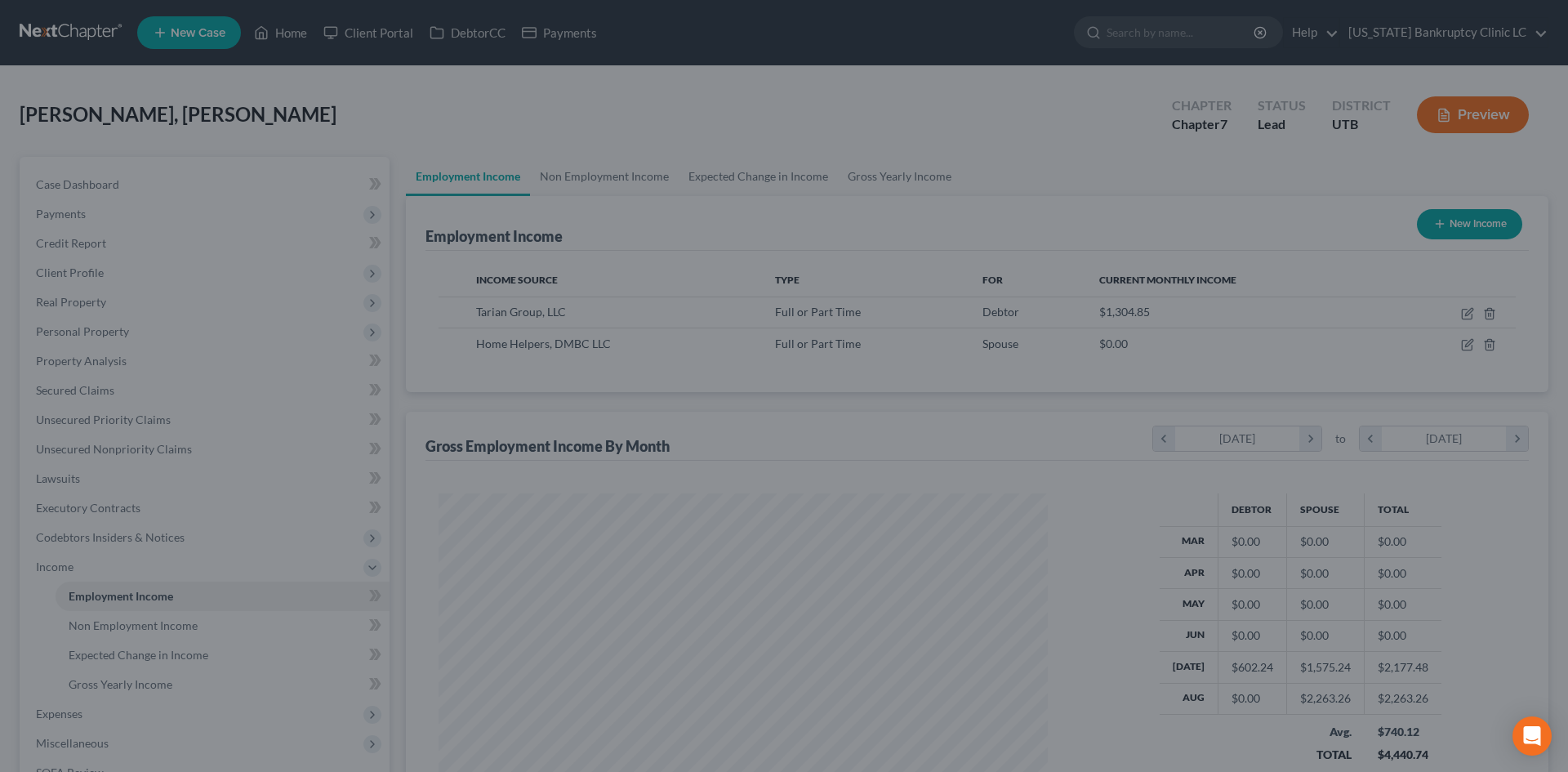
scroll to position [816654, 815876]
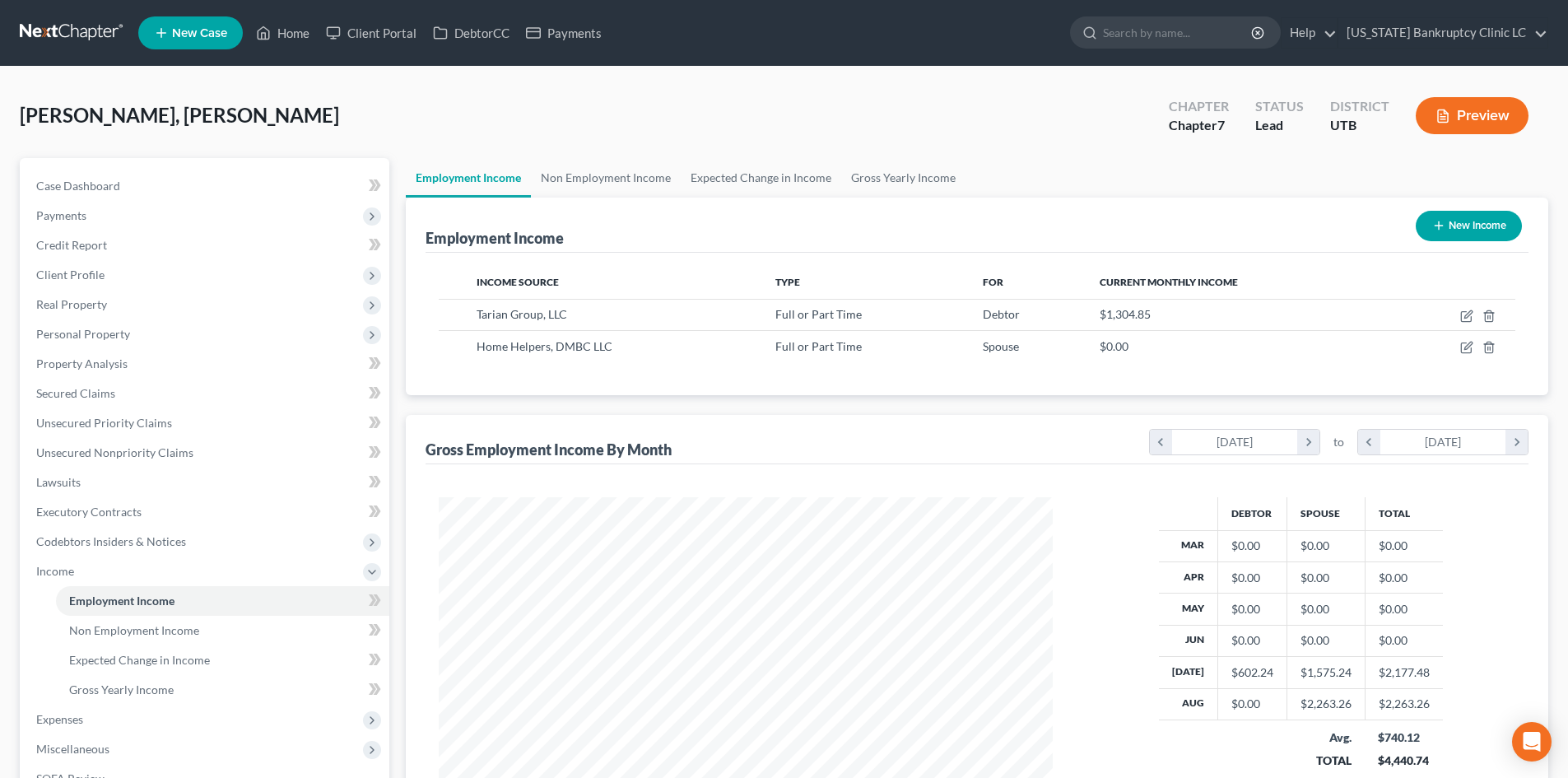
click at [1466, 233] on button "New Income" at bounding box center [1469, 226] width 106 height 30
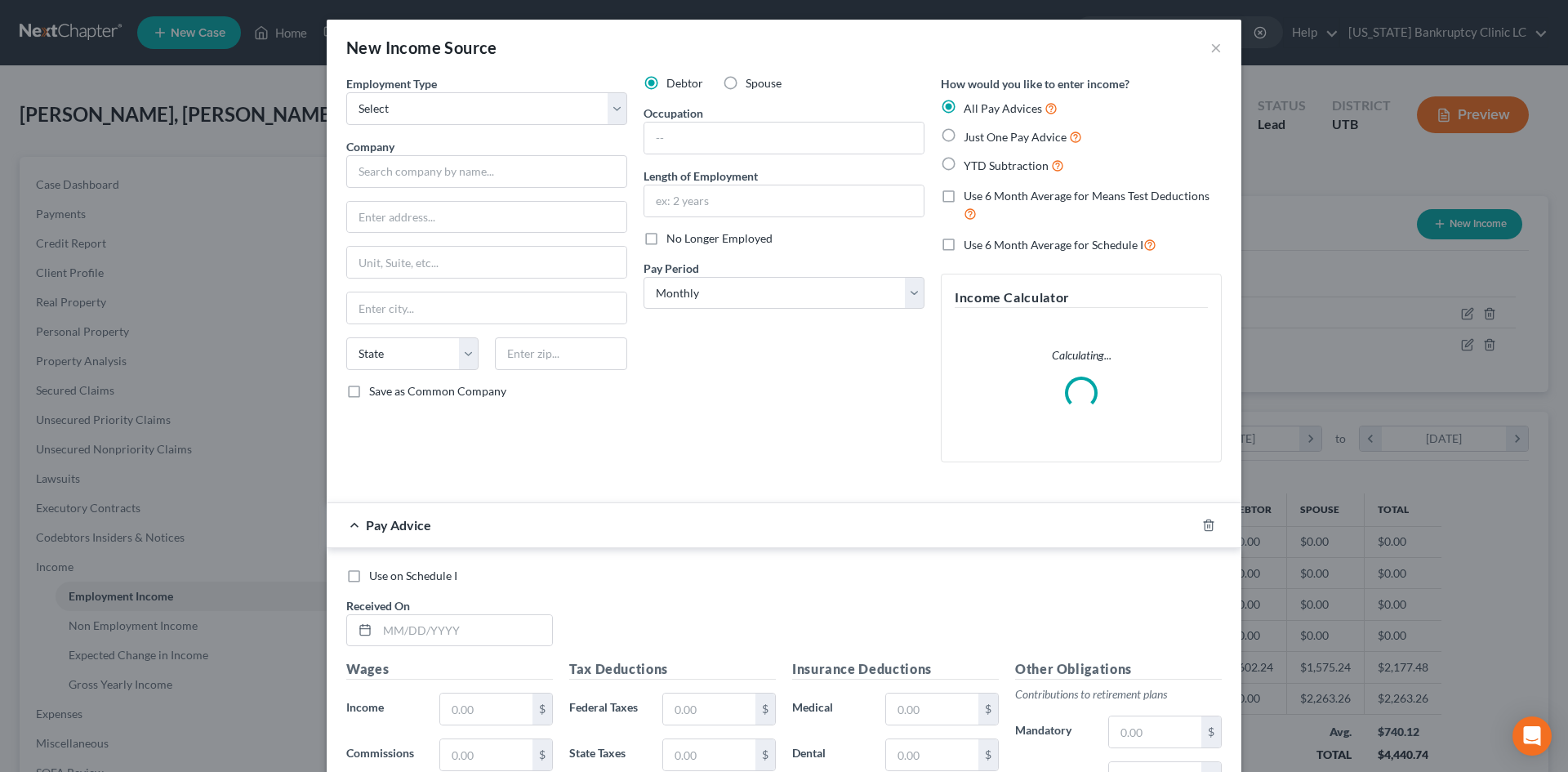
scroll to position [307, 647]
drag, startPoint x: 474, startPoint y: 103, endPoint x: 463, endPoint y: 124, distance: 23.7
click at [473, 103] on select "Select Full or [DEMOGRAPHIC_DATA] Employment Self Employment" at bounding box center [486, 108] width 281 height 33
click at [346, 92] on select "Select Full or [DEMOGRAPHIC_DATA] Employment Self Employment" at bounding box center [486, 108] width 281 height 33
click at [437, 179] on input "text" at bounding box center [486, 171] width 281 height 33
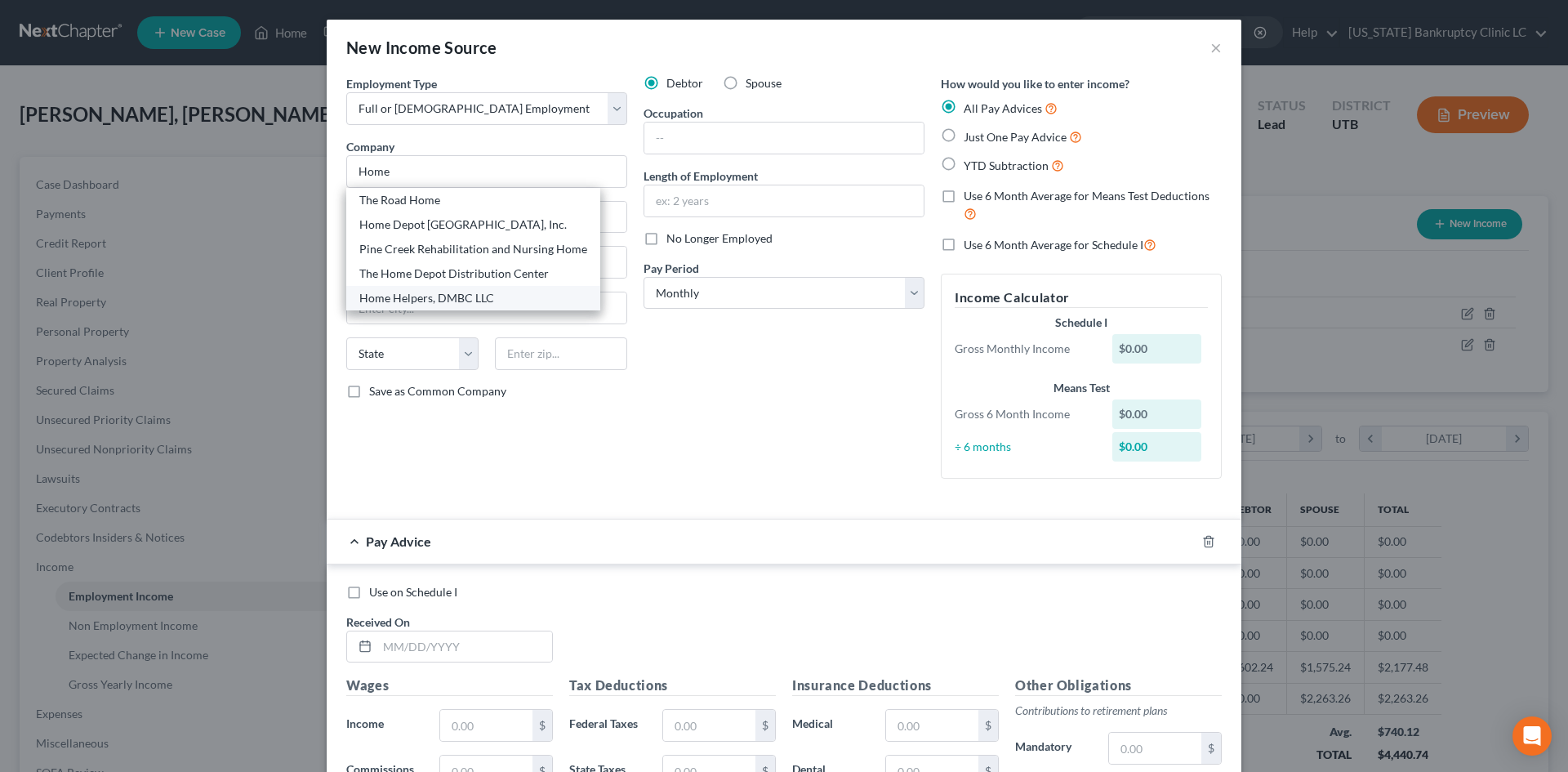
click at [427, 293] on div "Home Helpers, DMBC LLC" at bounding box center [473, 298] width 228 height 16
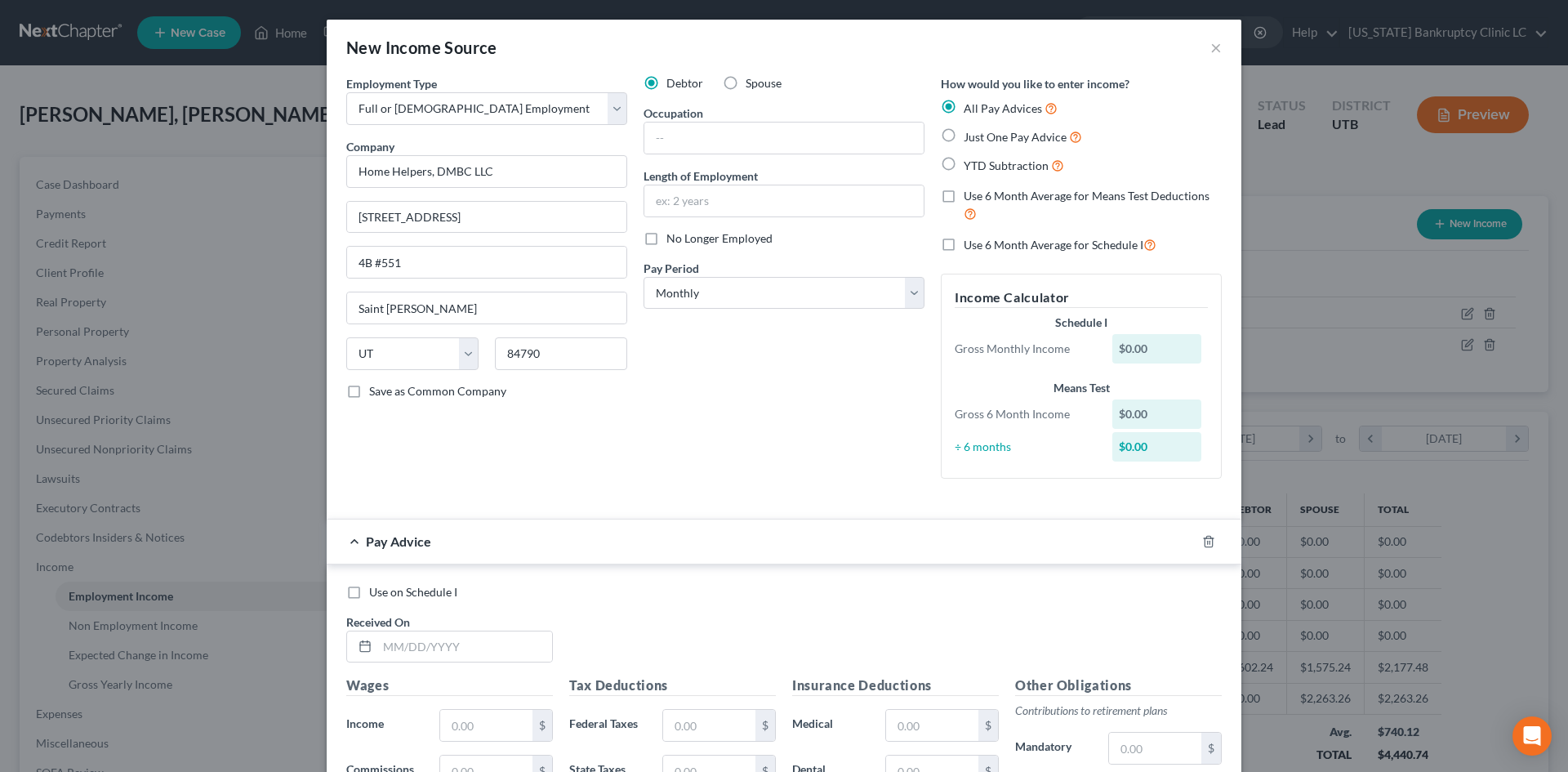
click at [718, 240] on span "No Longer Employed" at bounding box center [719, 239] width 106 height 14
click at [684, 240] on input "No Longer Employed" at bounding box center [678, 236] width 11 height 11
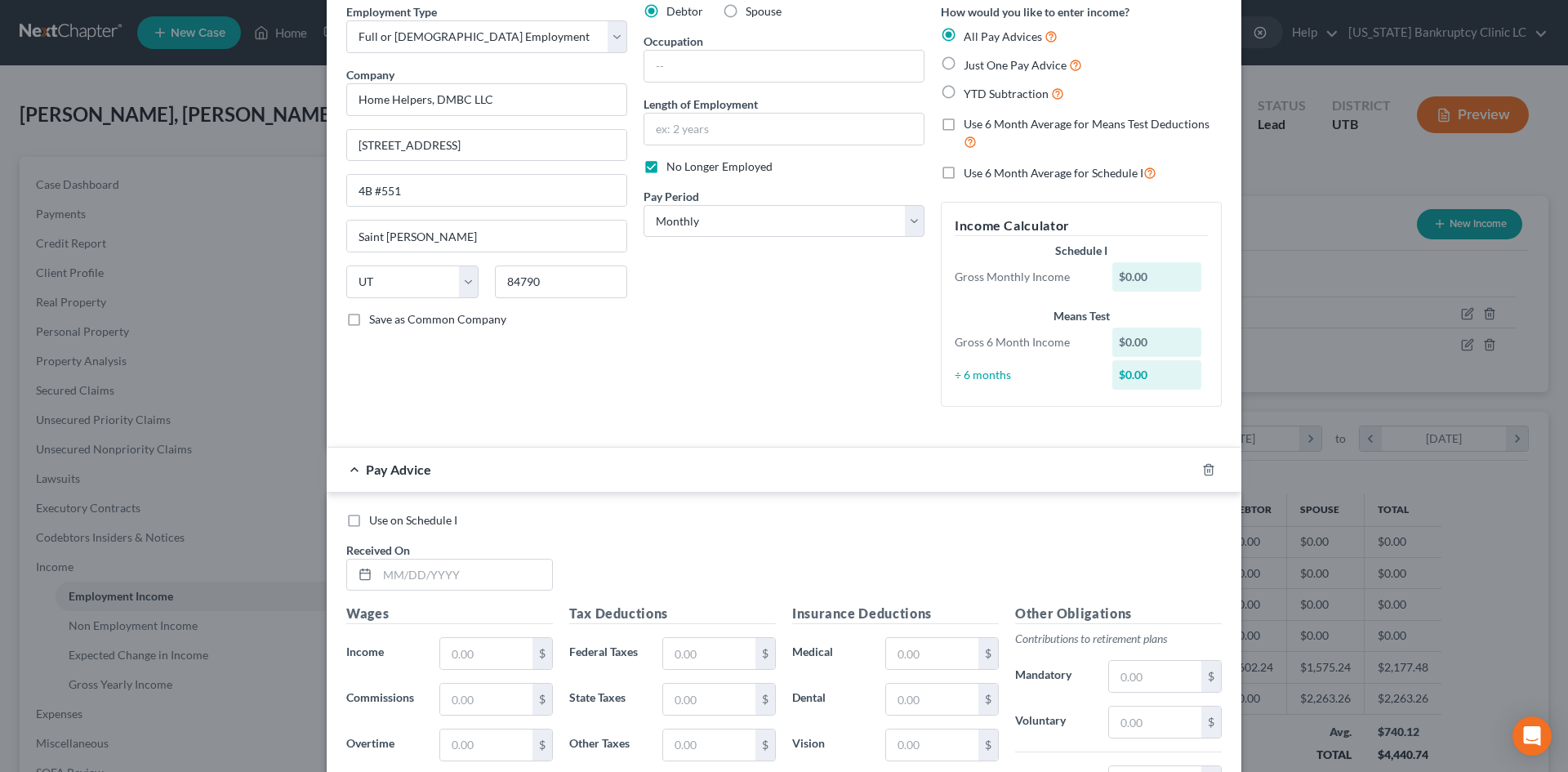
scroll to position [163, 0]
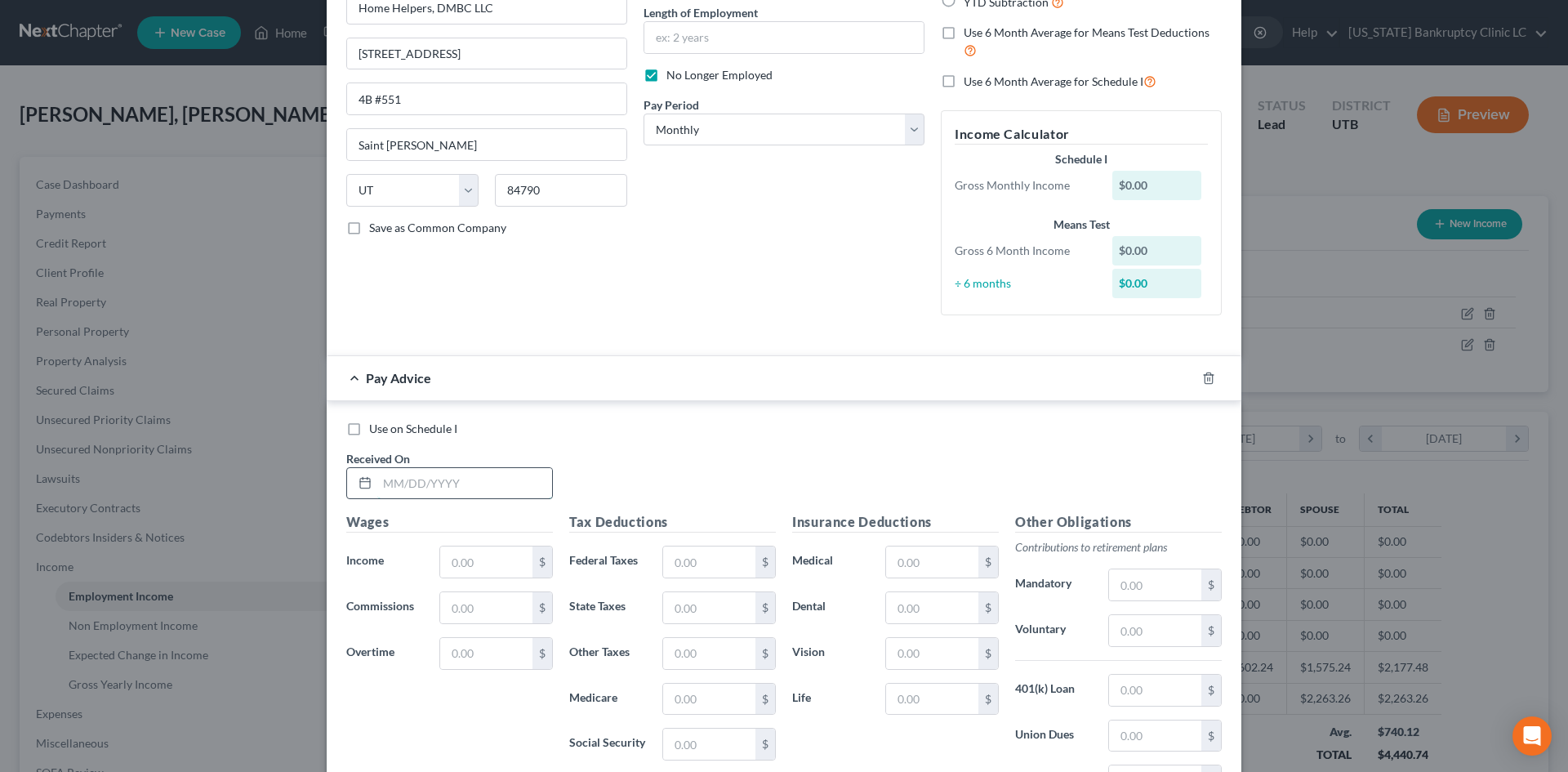
click at [501, 479] on input "text" at bounding box center [464, 484] width 175 height 31
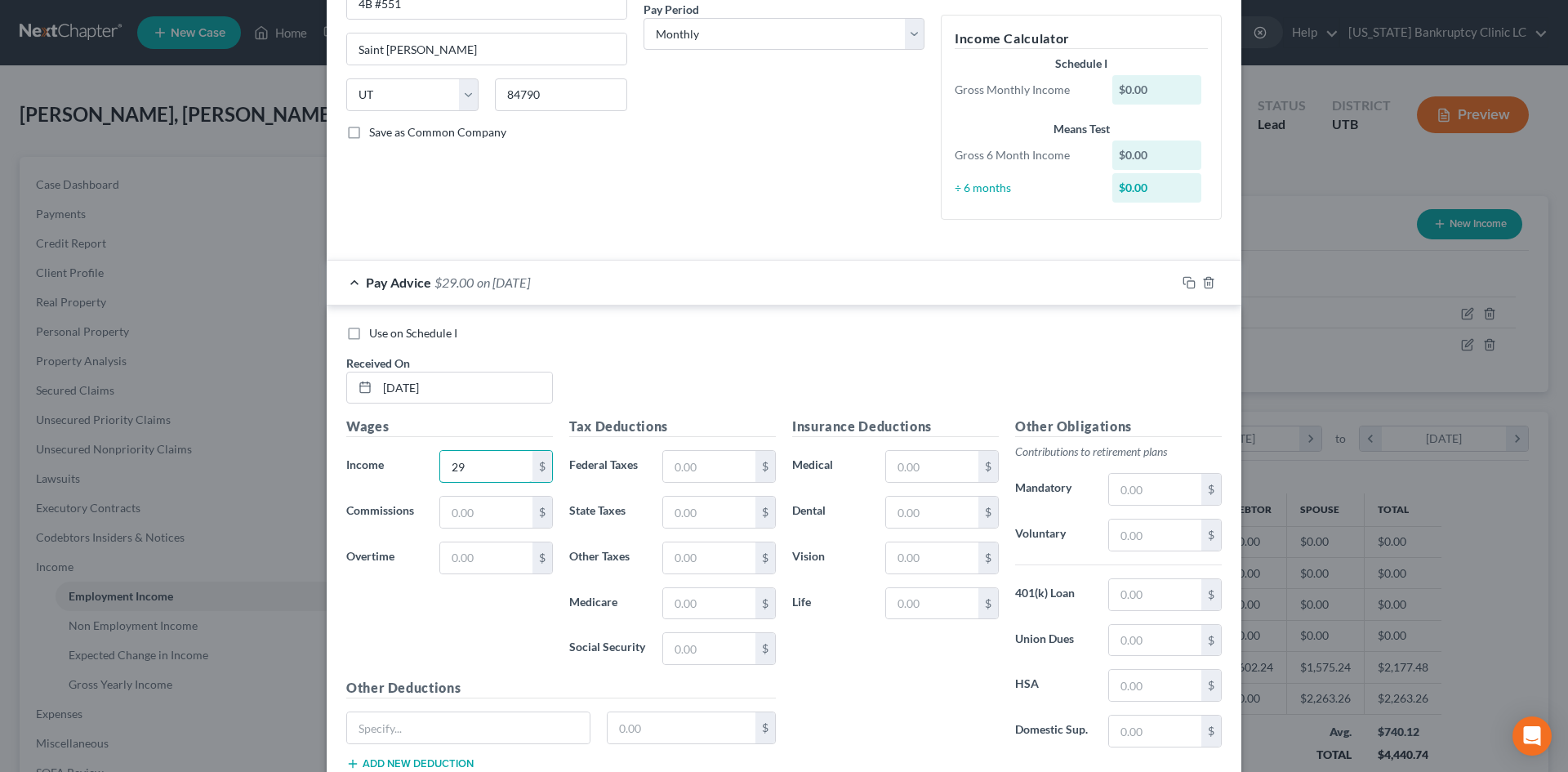
scroll to position [374, 0]
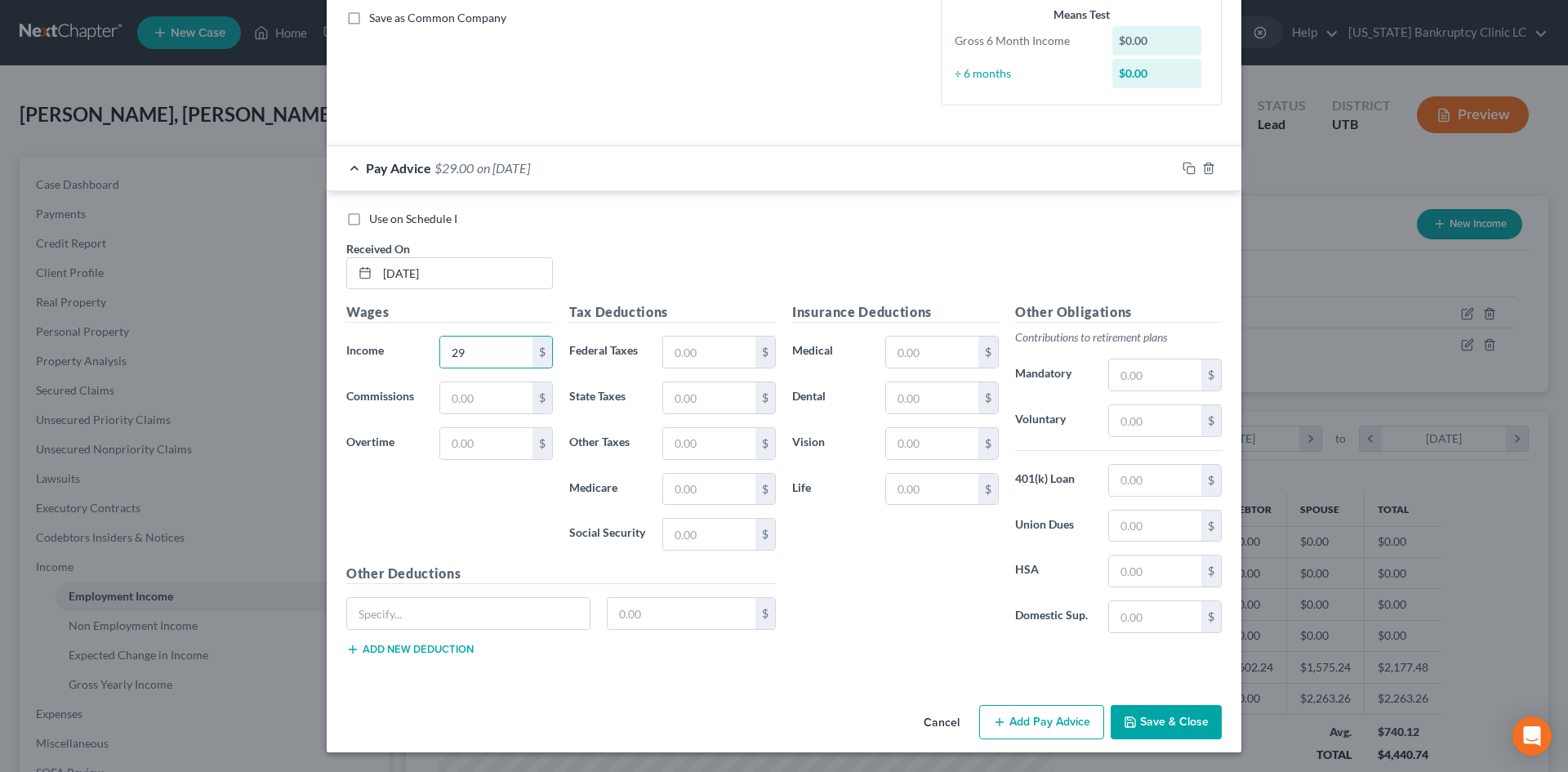
click at [1051, 736] on button "Add Pay Advice" at bounding box center [1041, 722] width 125 height 35
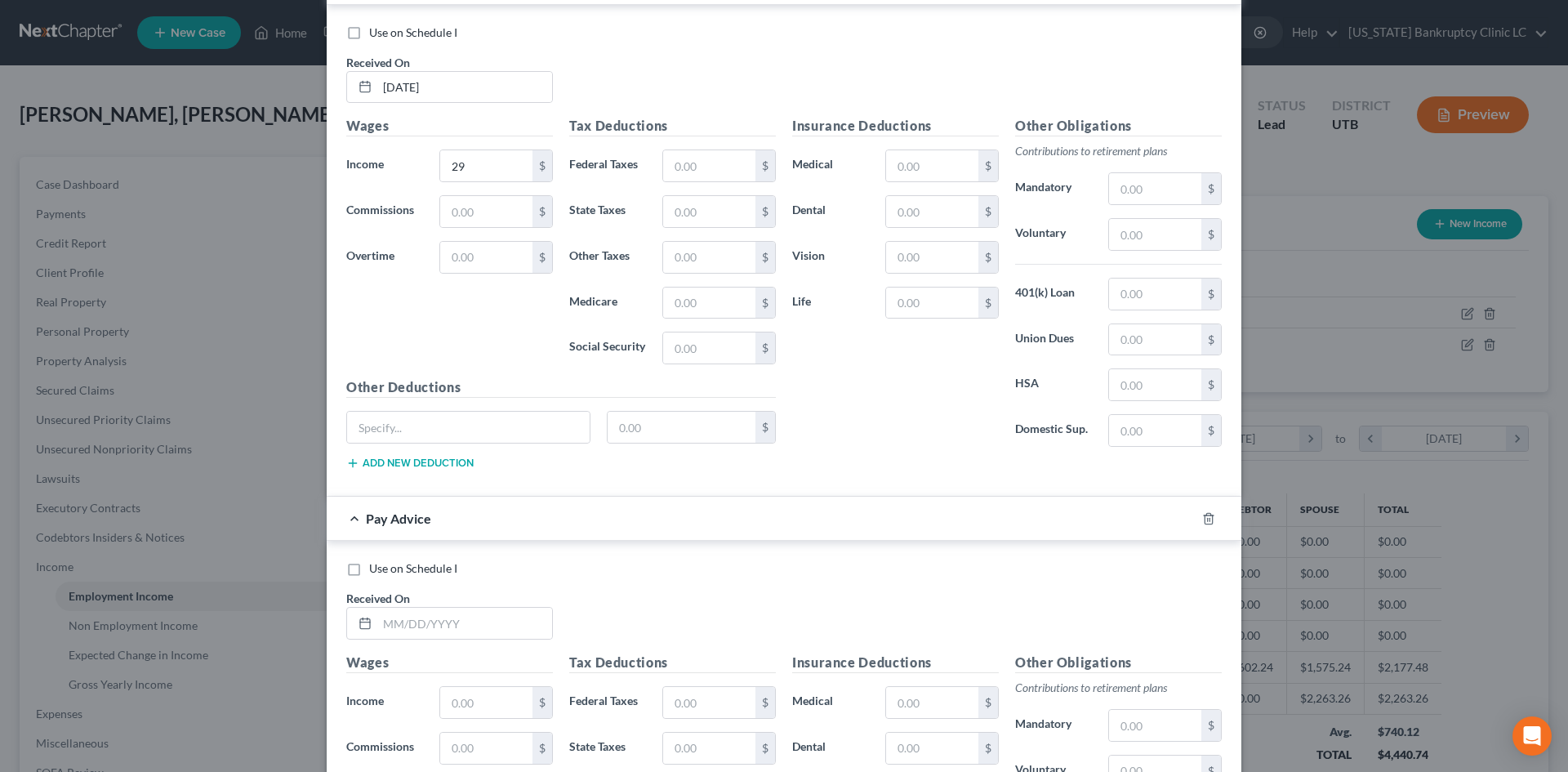
scroll to position [782, 0]
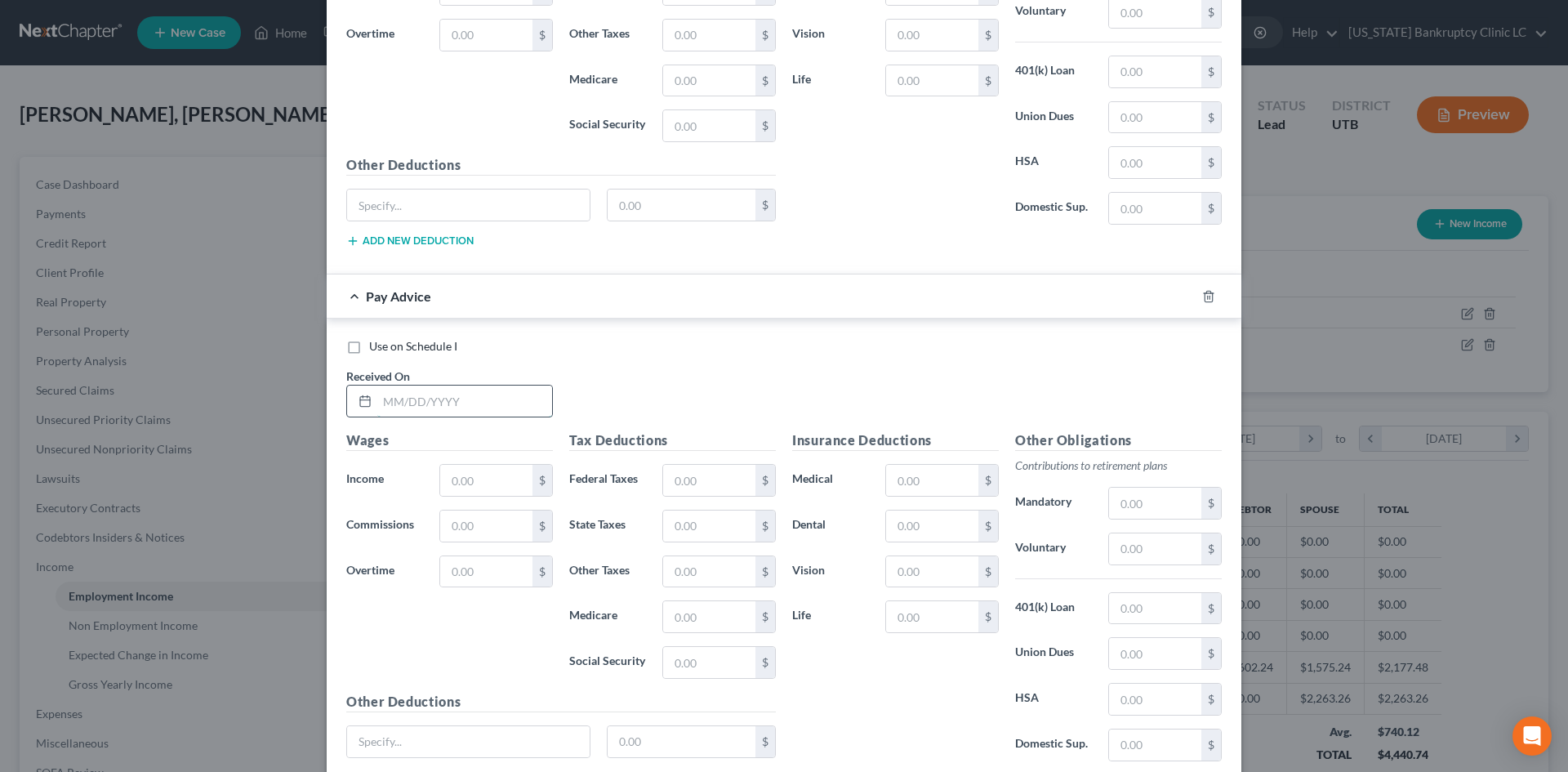
click at [458, 409] on input "text" at bounding box center [464, 401] width 175 height 31
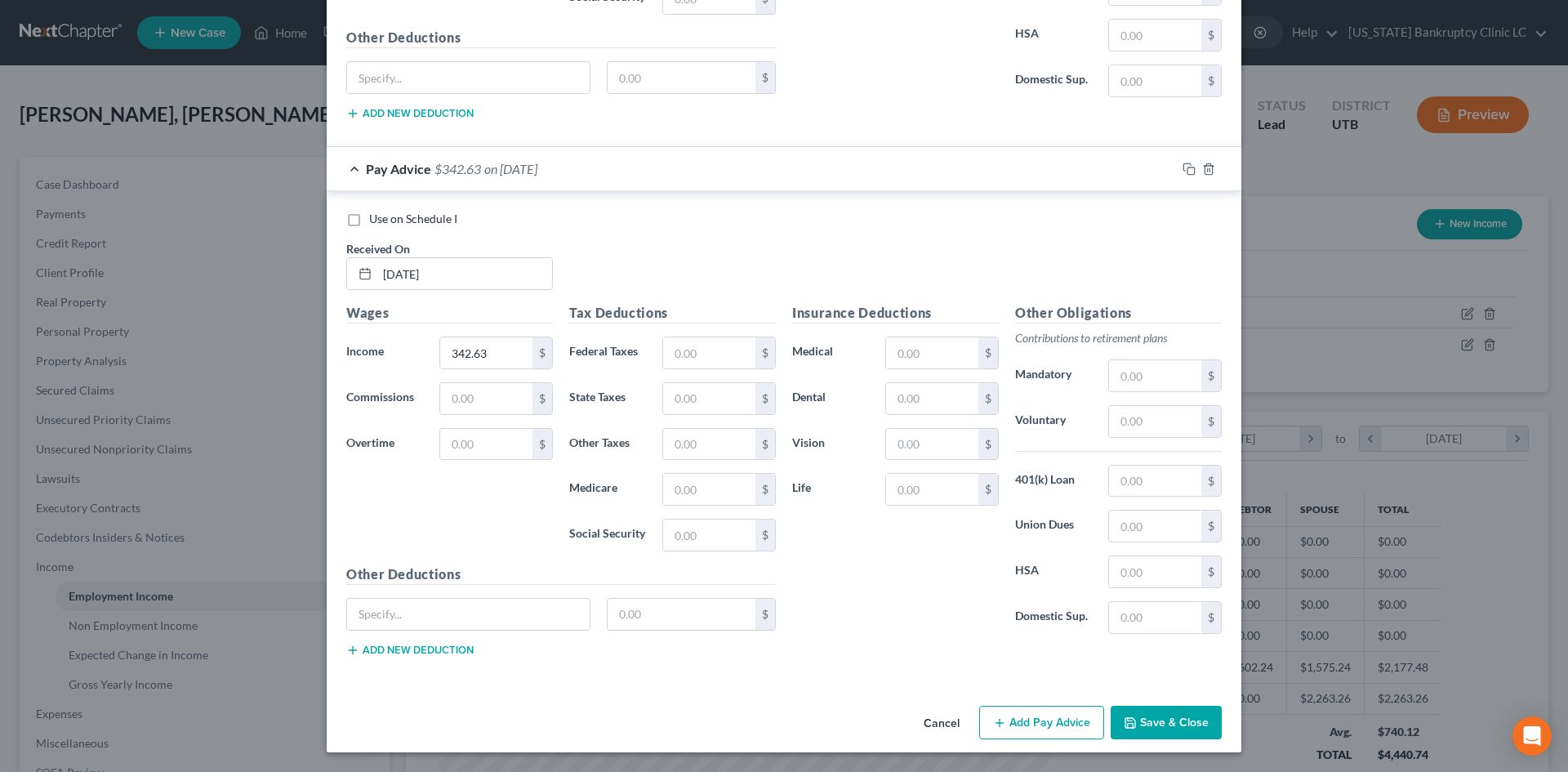
drag, startPoint x: 1001, startPoint y: 708, endPoint x: 808, endPoint y: 674, distance: 196.0
click at [1001, 708] on button "Add Pay Advice" at bounding box center [1041, 722] width 125 height 35
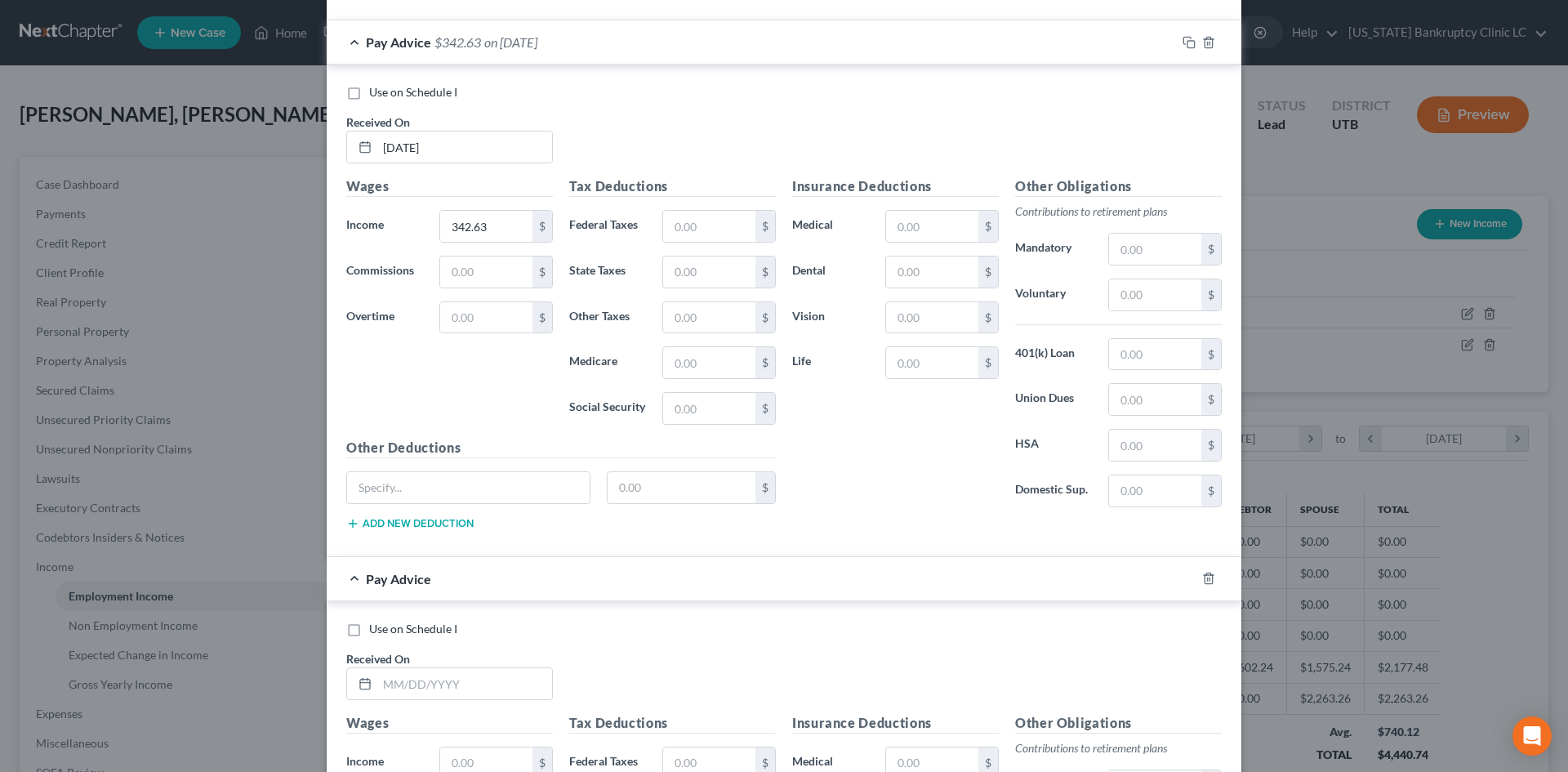
scroll to position [1236, 0]
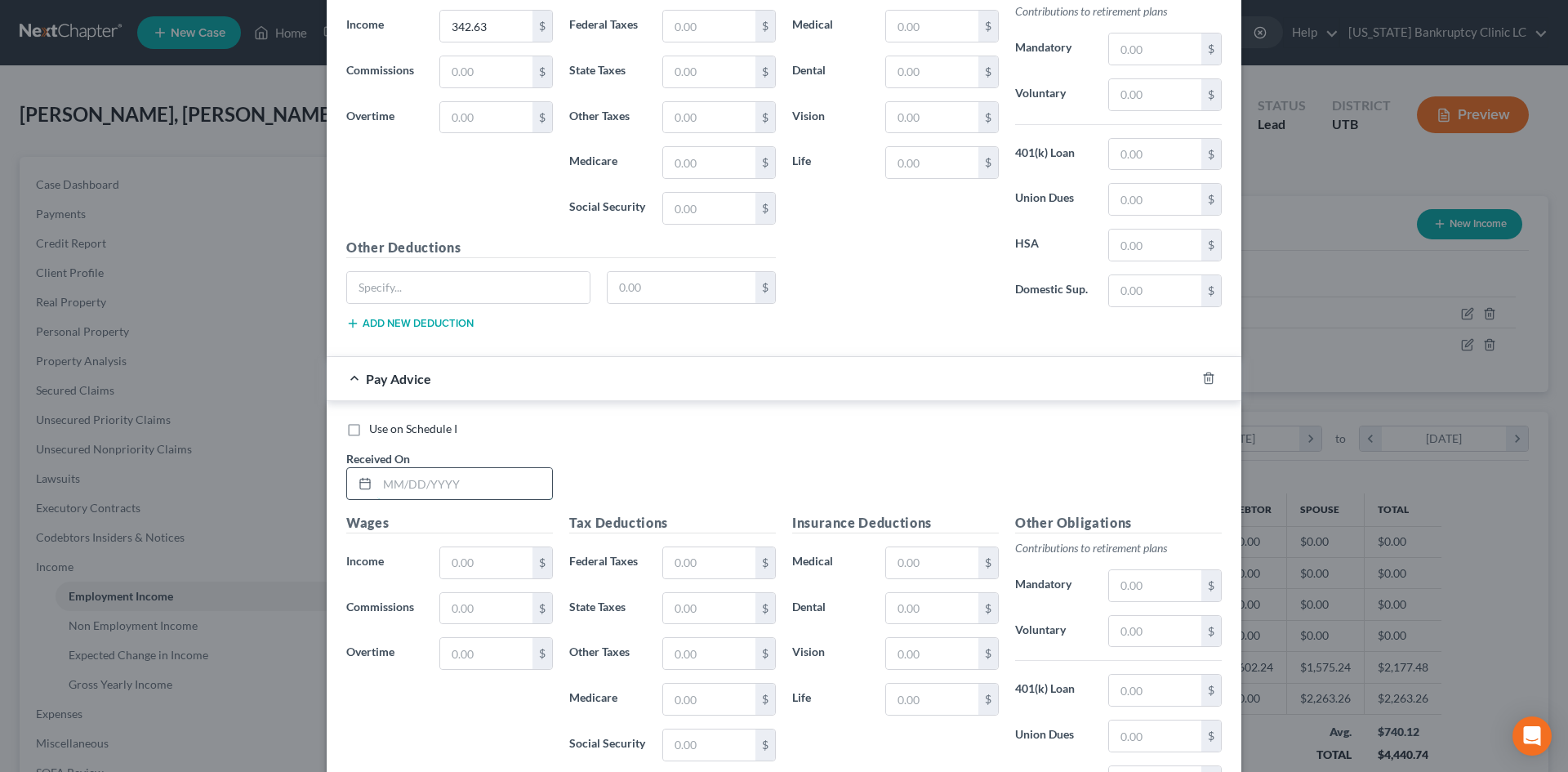
click at [450, 491] on input "text" at bounding box center [464, 484] width 175 height 31
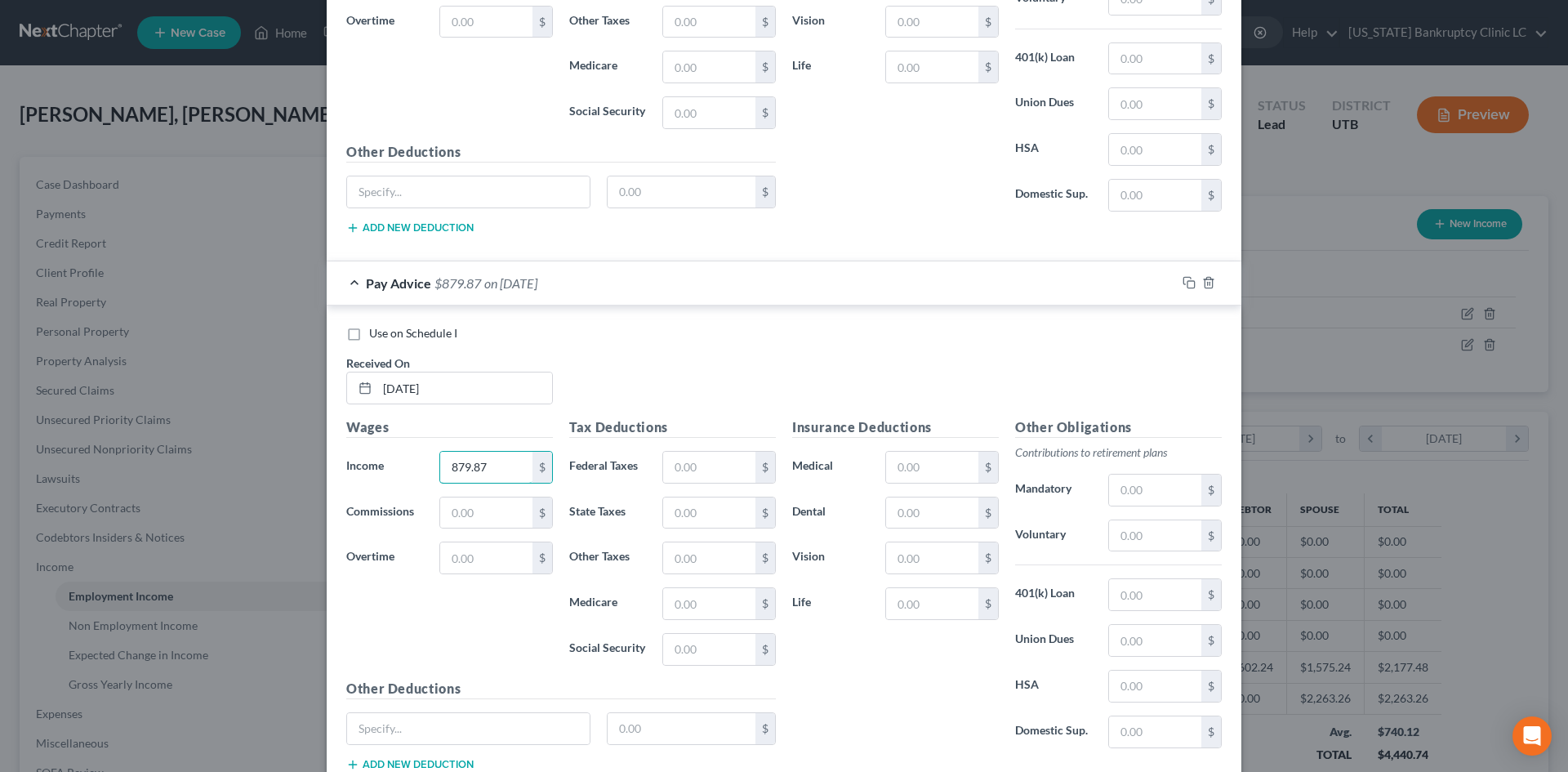
scroll to position [1446, 0]
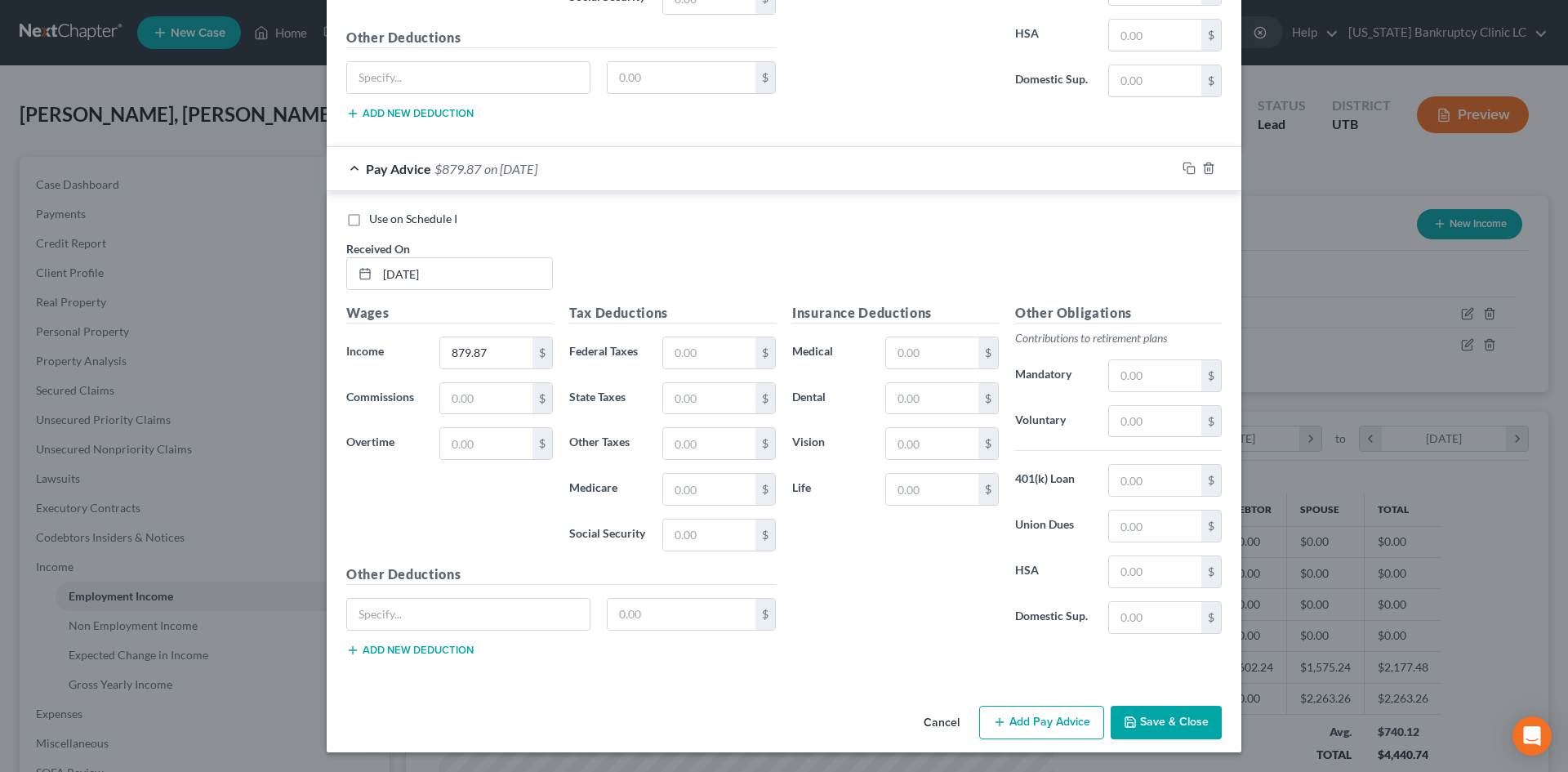
click at [1014, 707] on button "Add Pay Advice" at bounding box center [1041, 722] width 125 height 35
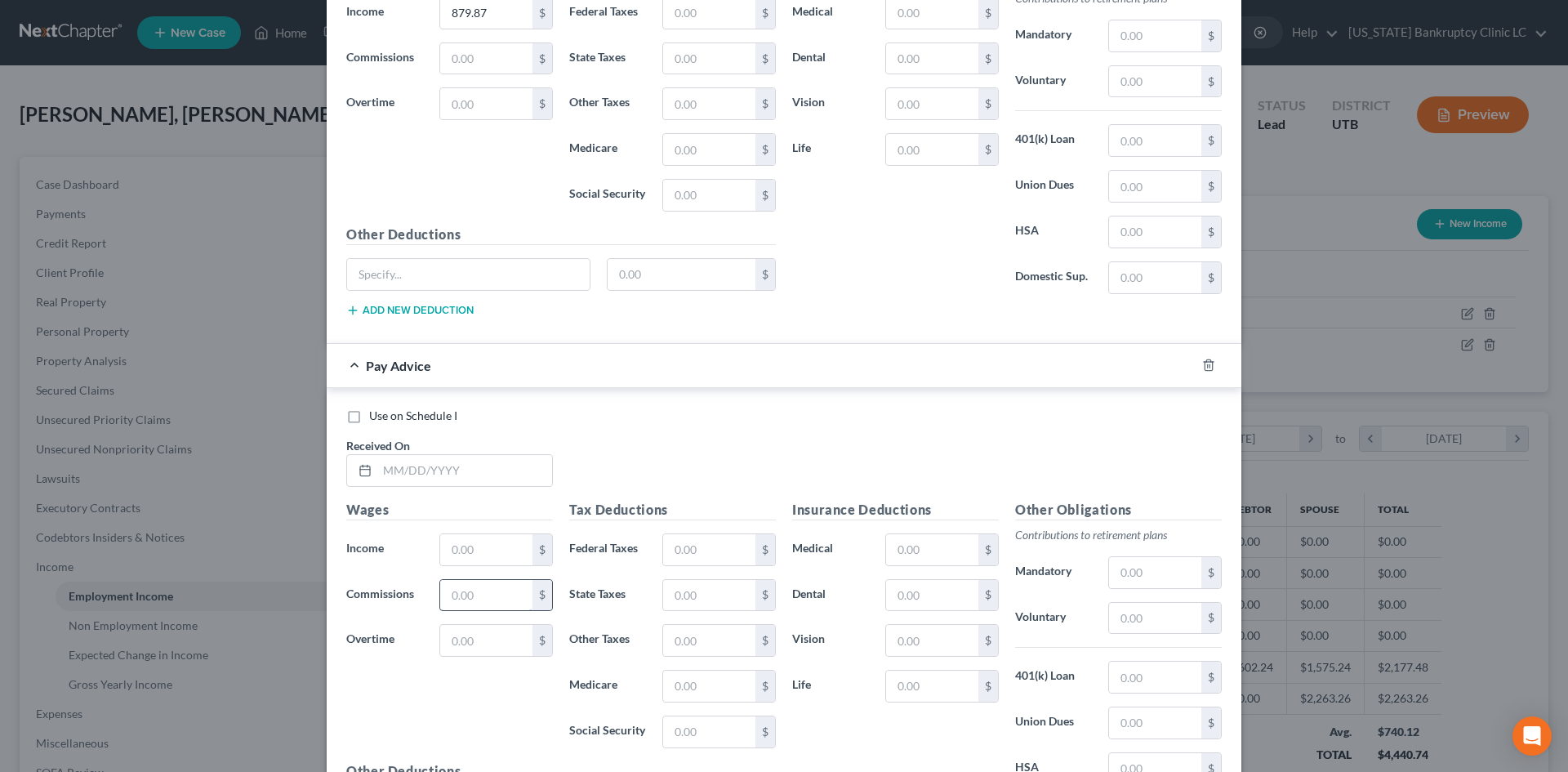
scroll to position [1936, 0]
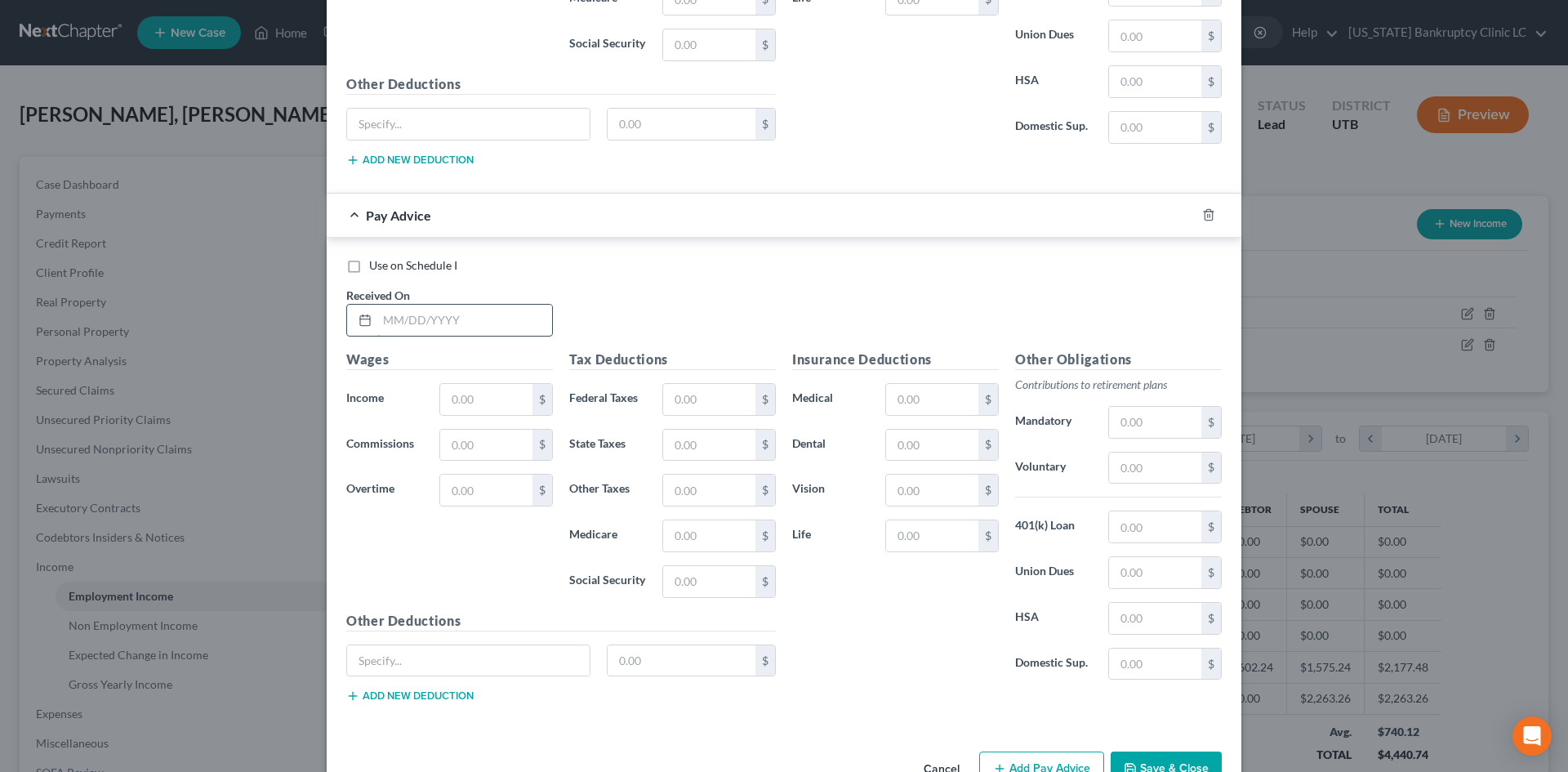
click at [488, 313] on input "text" at bounding box center [464, 319] width 175 height 31
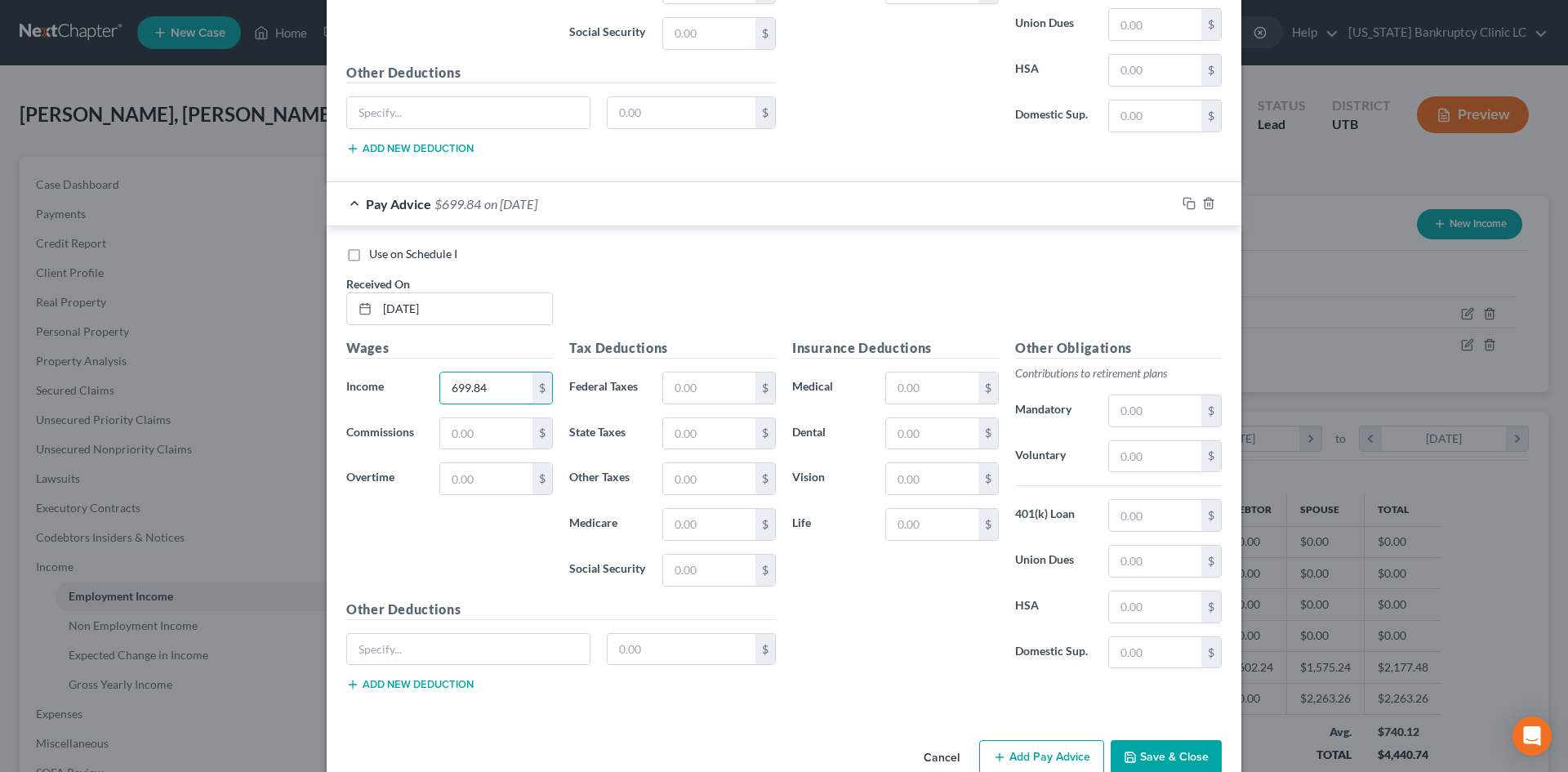
scroll to position [1982, 0]
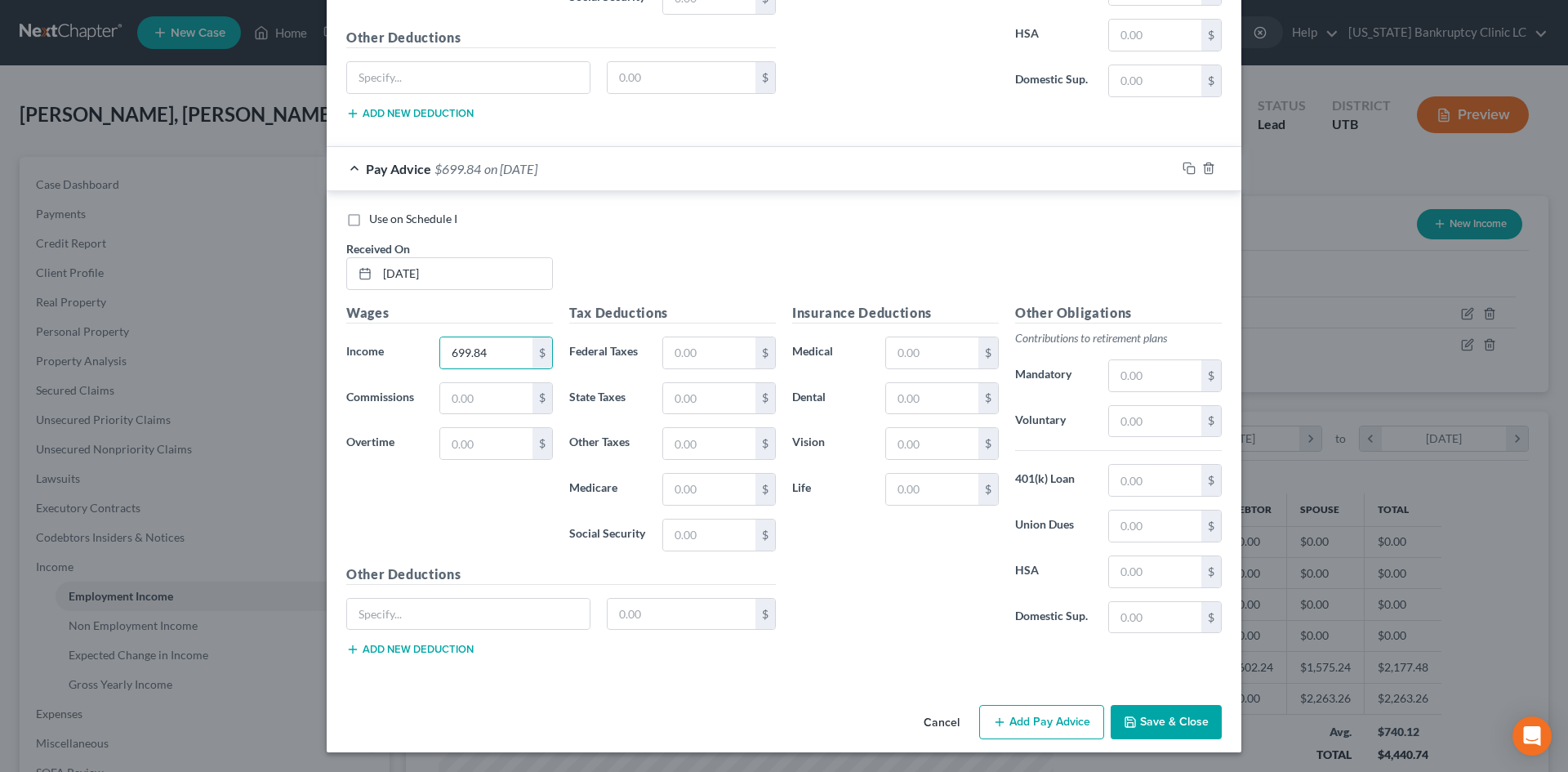
click at [1077, 726] on button "Add Pay Advice" at bounding box center [1041, 722] width 125 height 35
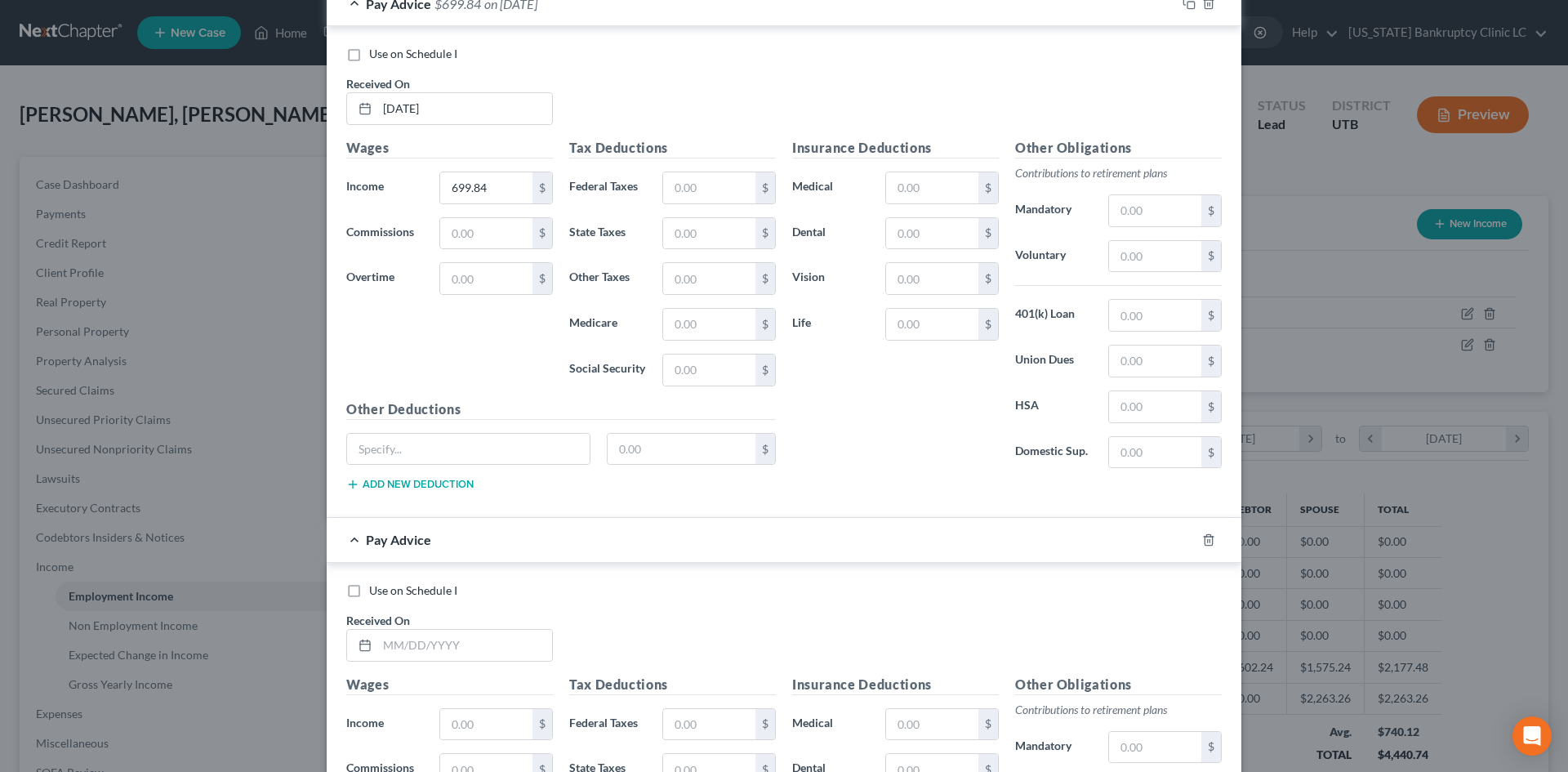
scroll to position [2310, 0]
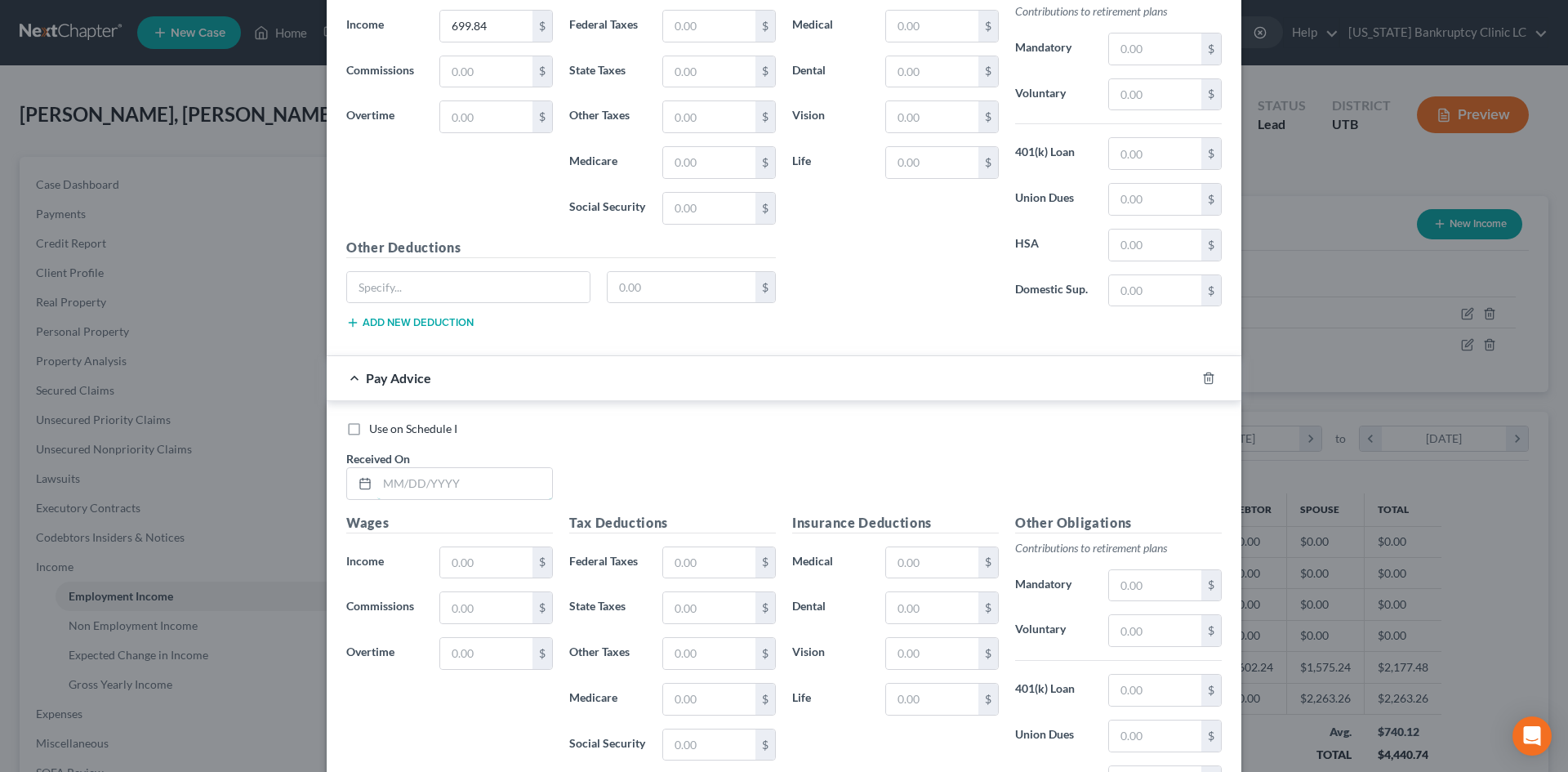
click at [458, 471] on input "text" at bounding box center [464, 484] width 175 height 31
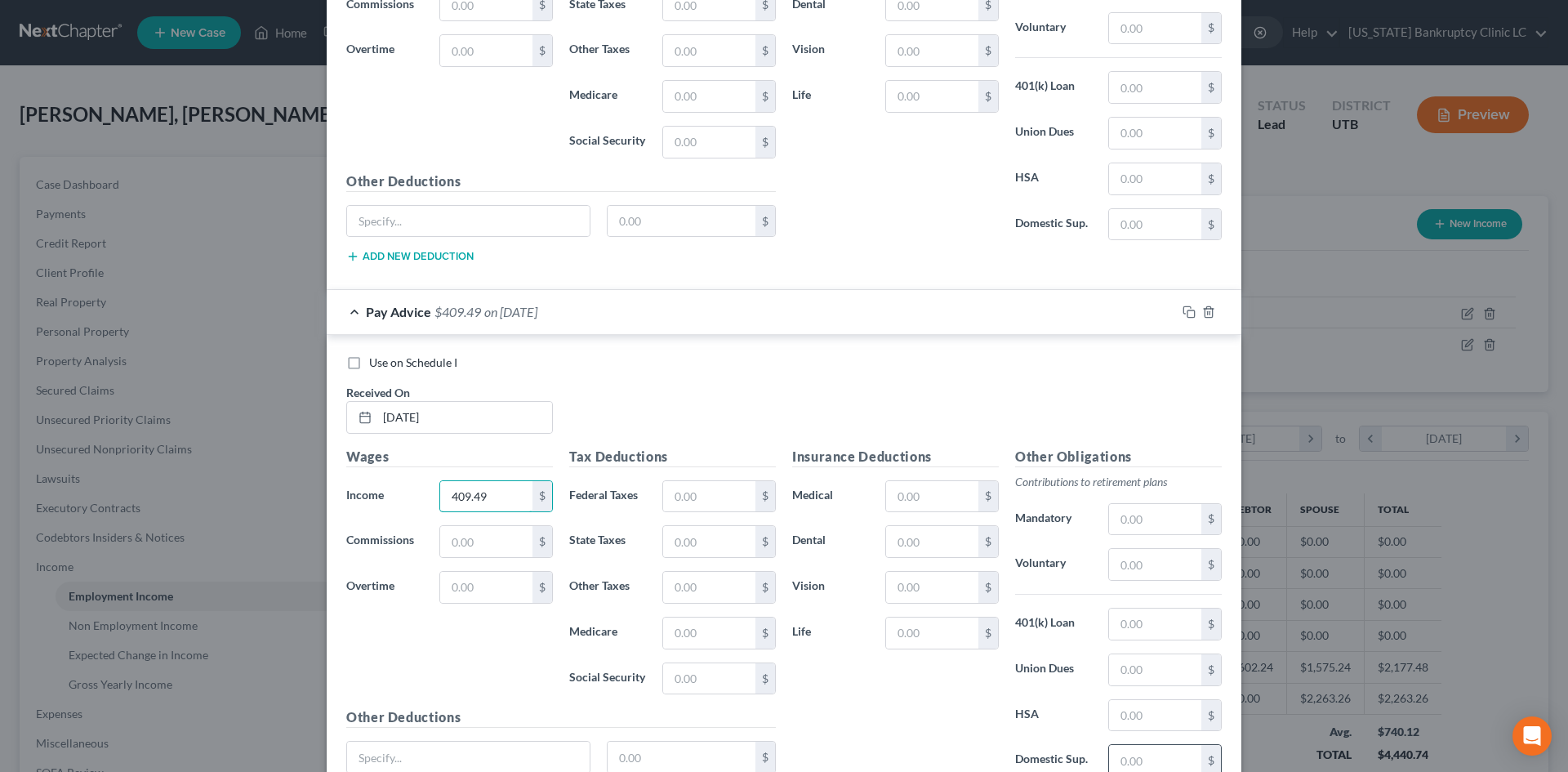
scroll to position [2519, 0]
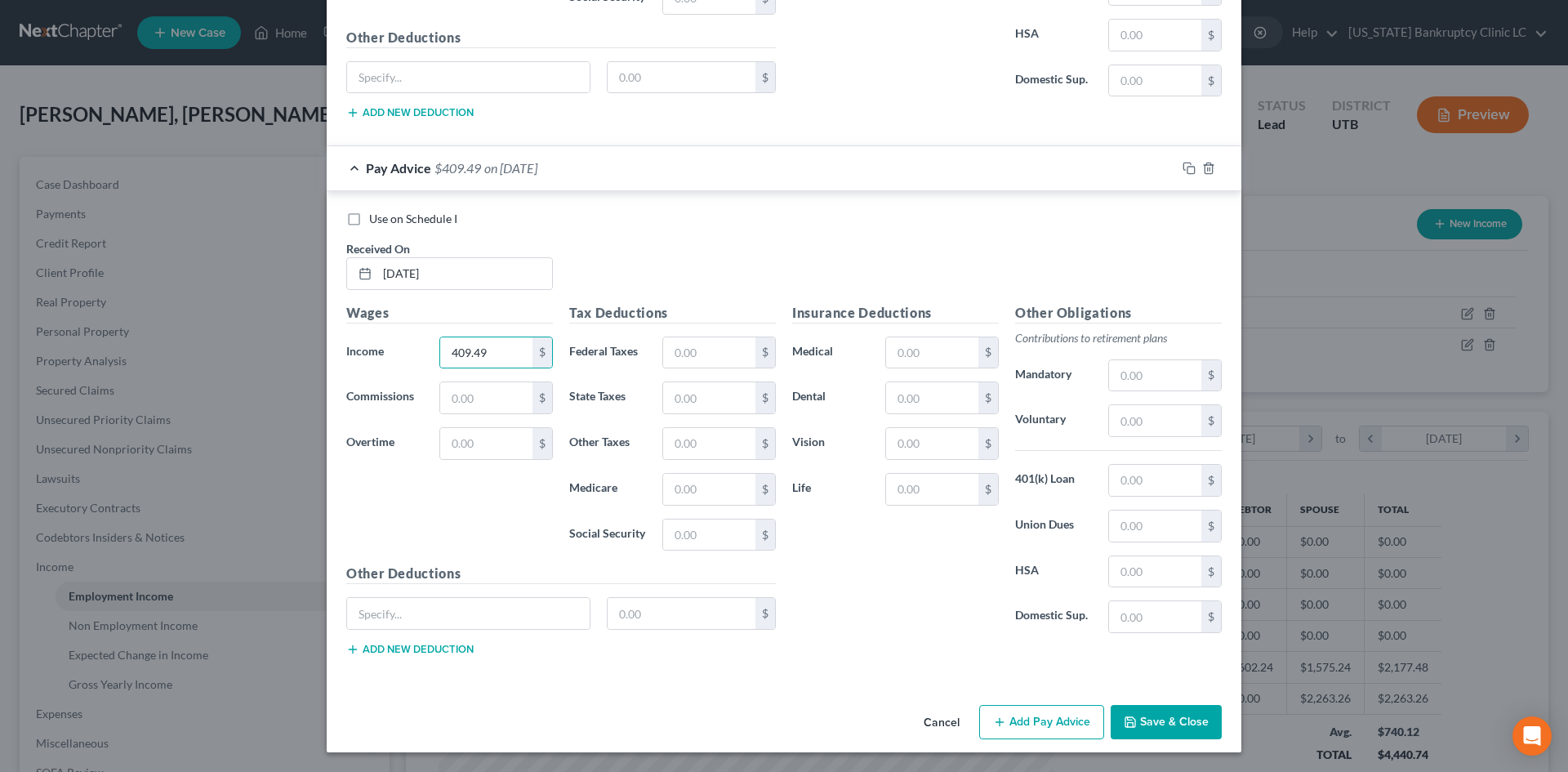
click at [1054, 729] on button "Add Pay Advice" at bounding box center [1041, 722] width 125 height 35
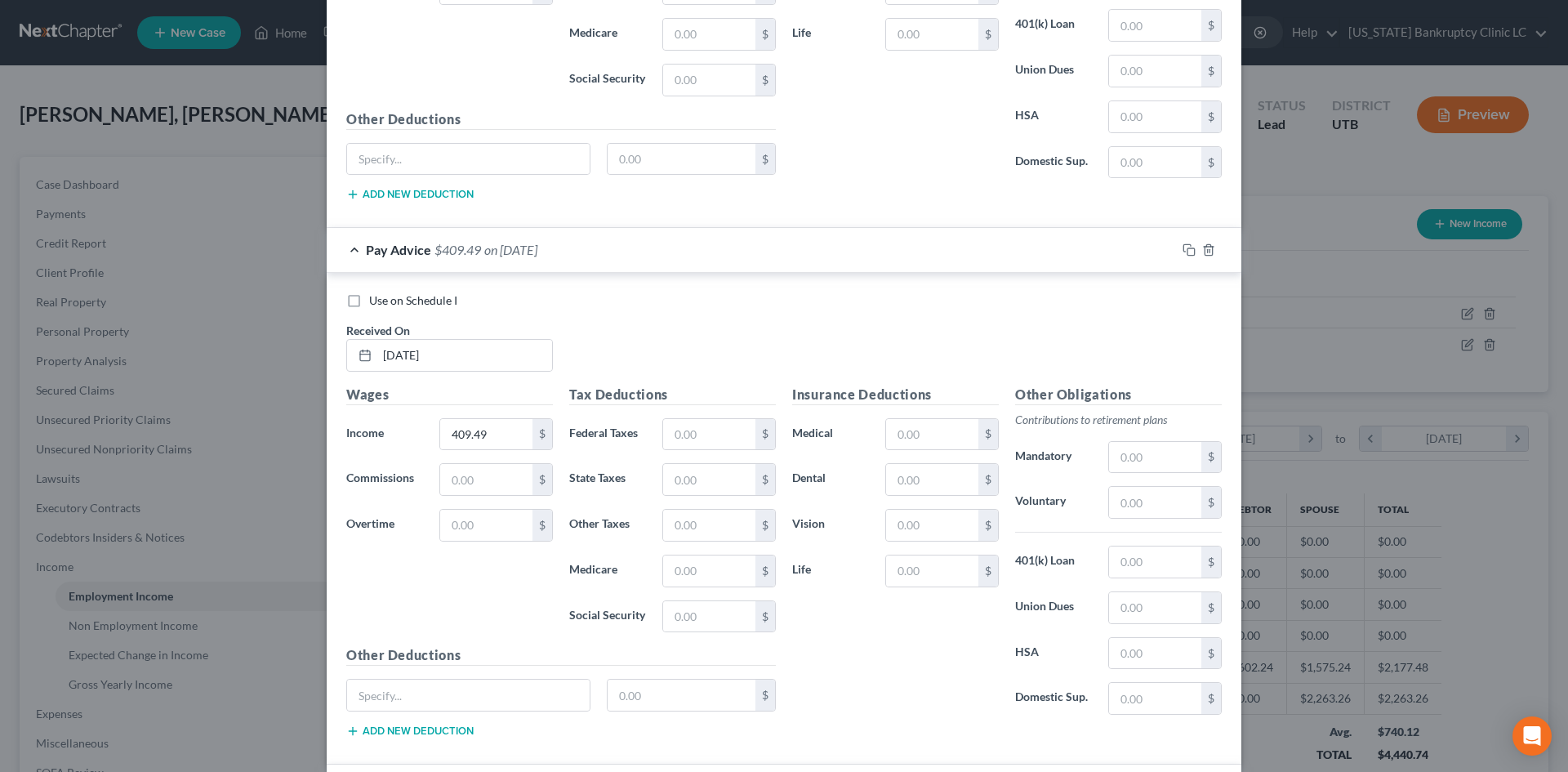
scroll to position [2765, 0]
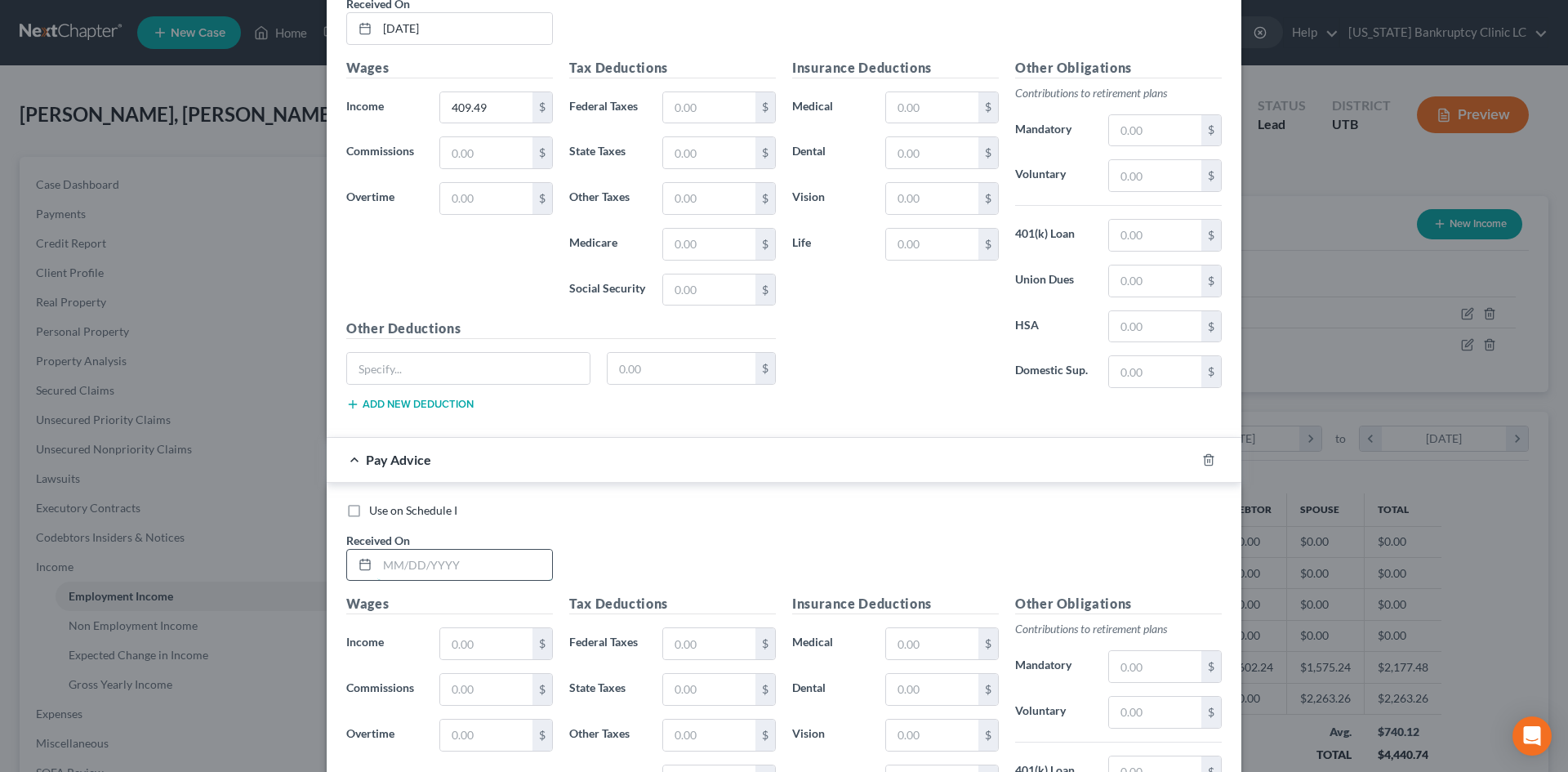
click at [460, 558] on input "text" at bounding box center [464, 565] width 175 height 31
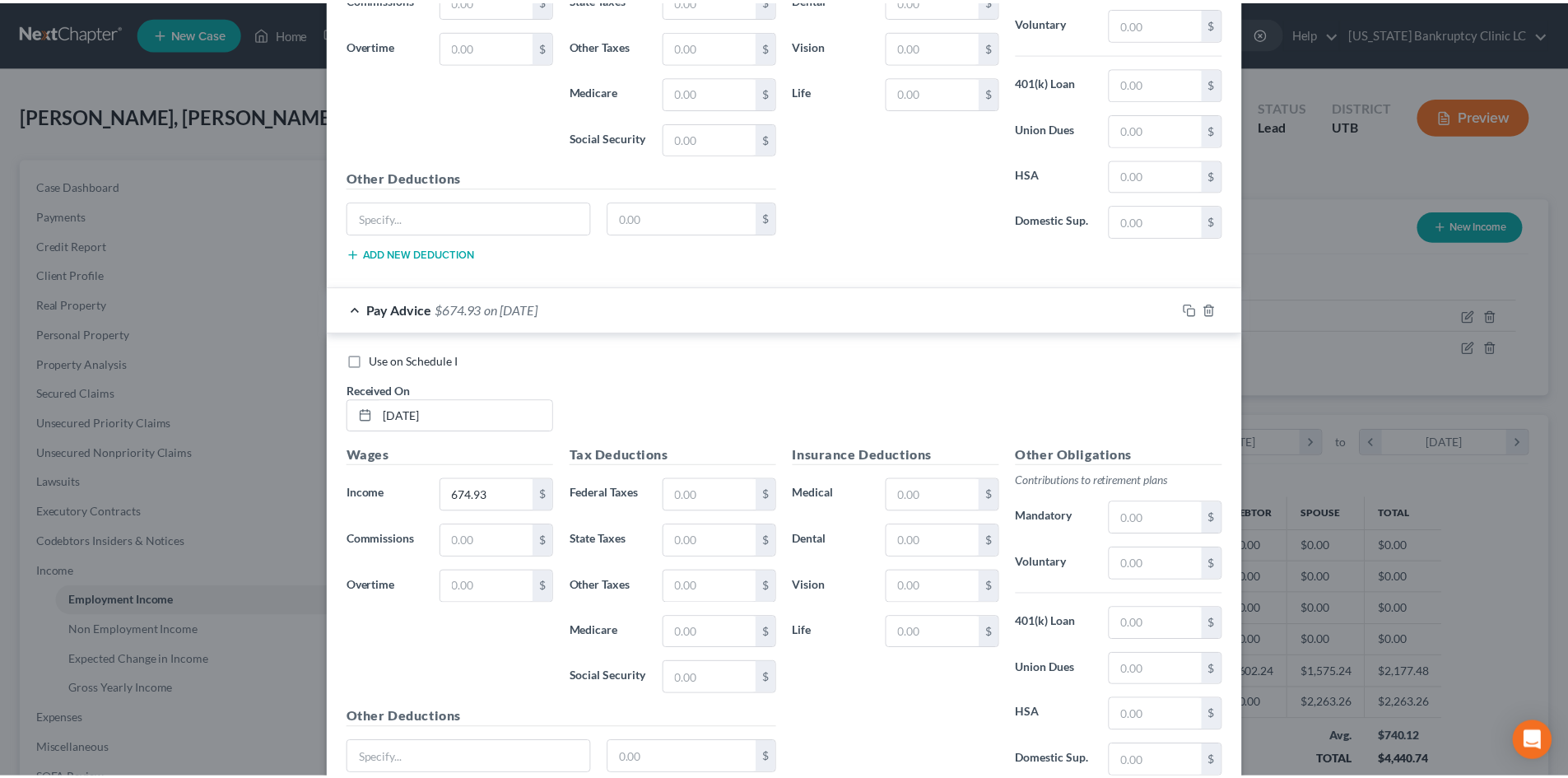
scroll to position [3080, 0]
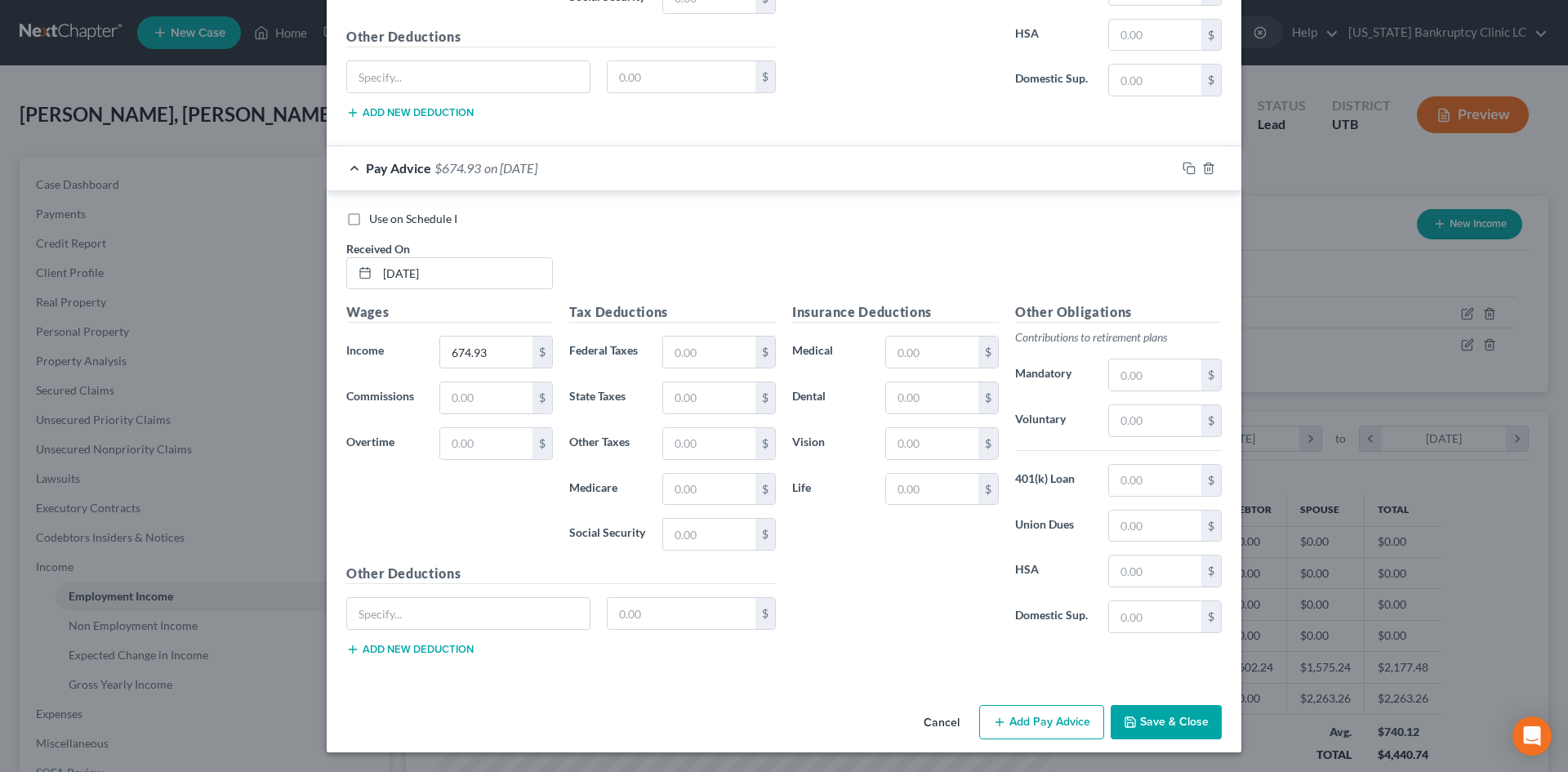
drag, startPoint x: 1150, startPoint y: 720, endPoint x: 1310, endPoint y: 611, distance: 193.6
click at [1150, 720] on button "Save & Close" at bounding box center [1165, 722] width 111 height 35
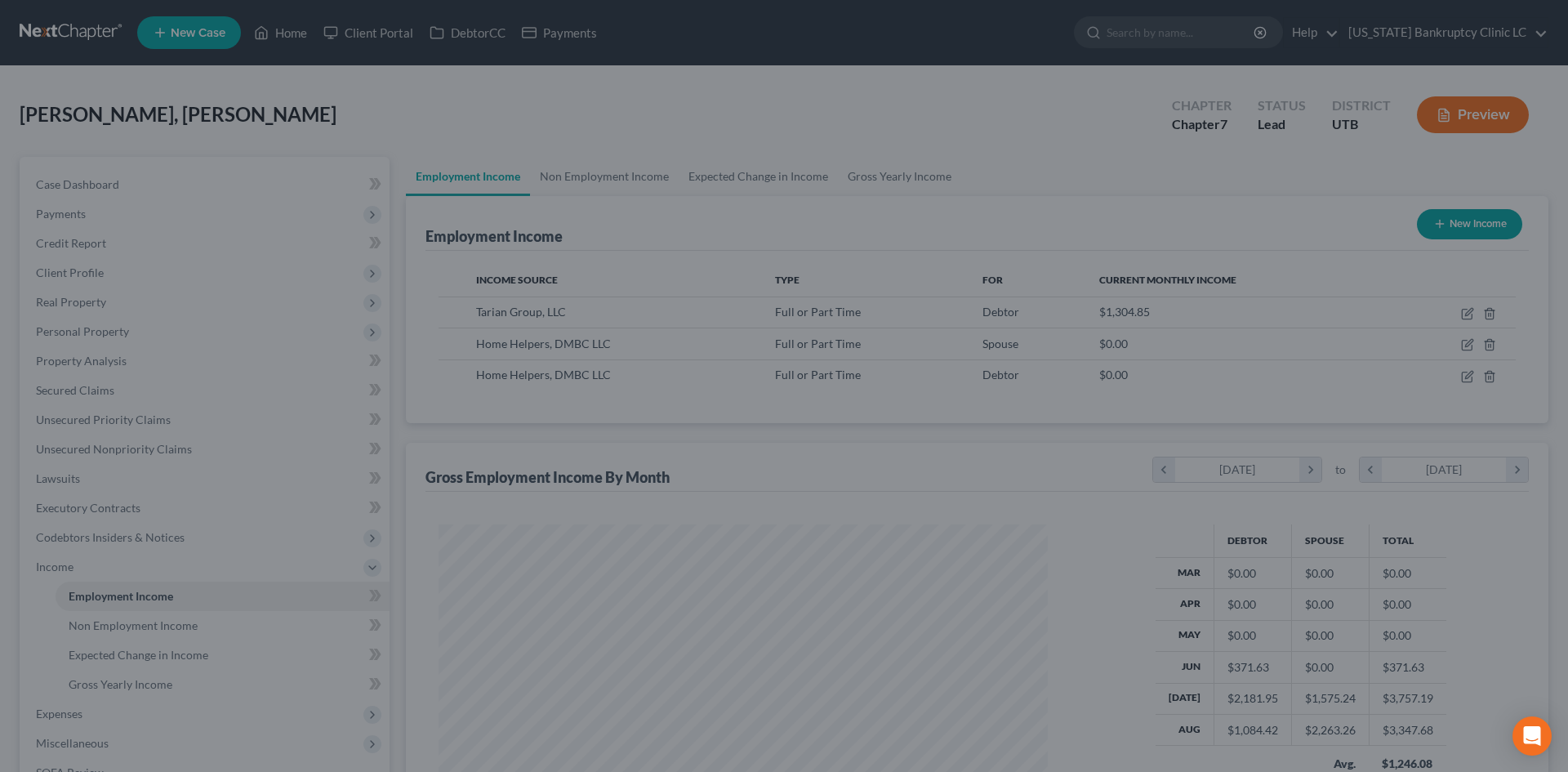
scroll to position [816654, 815876]
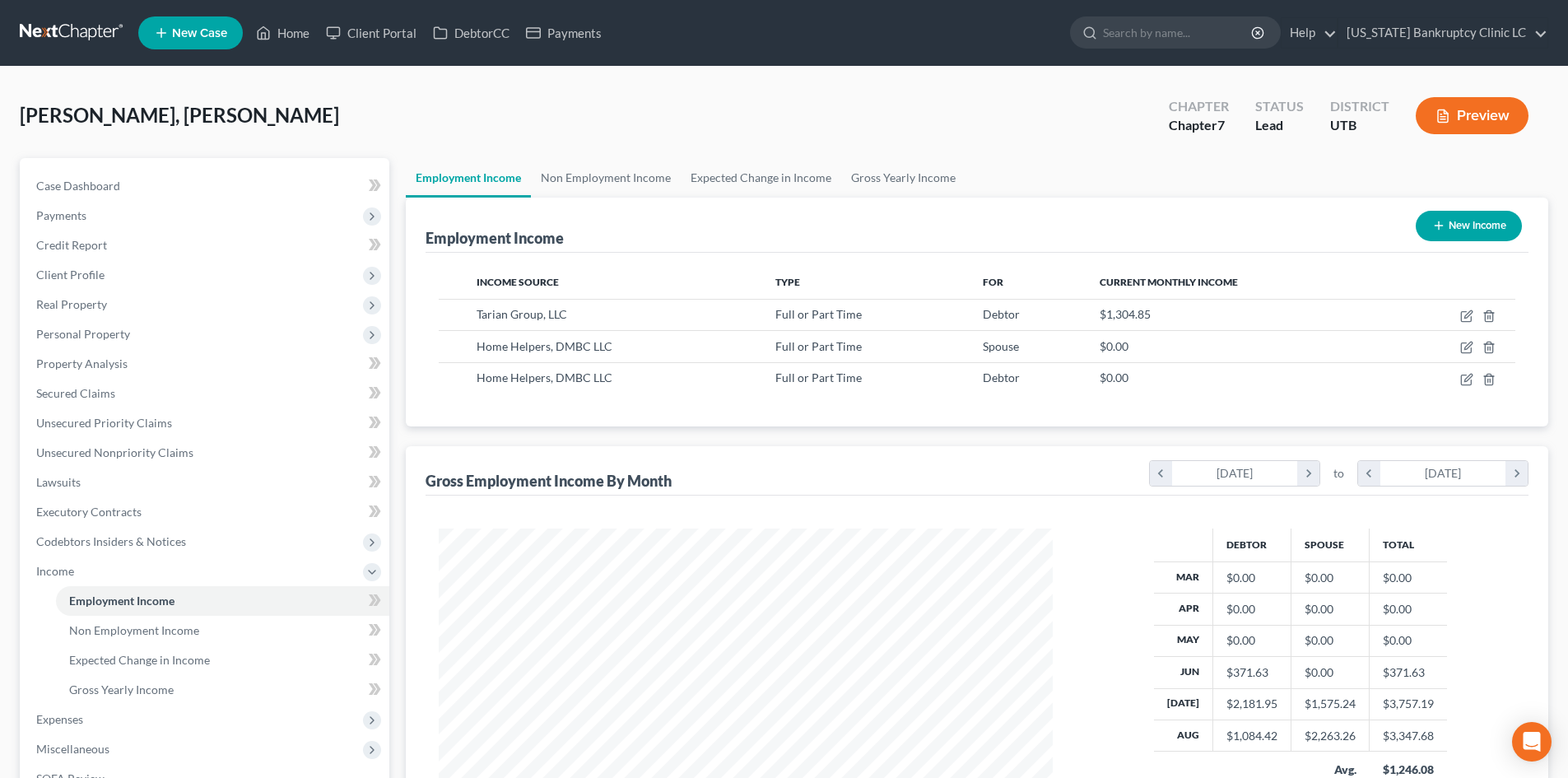
click at [1488, 218] on button "New Income" at bounding box center [1469, 226] width 106 height 30
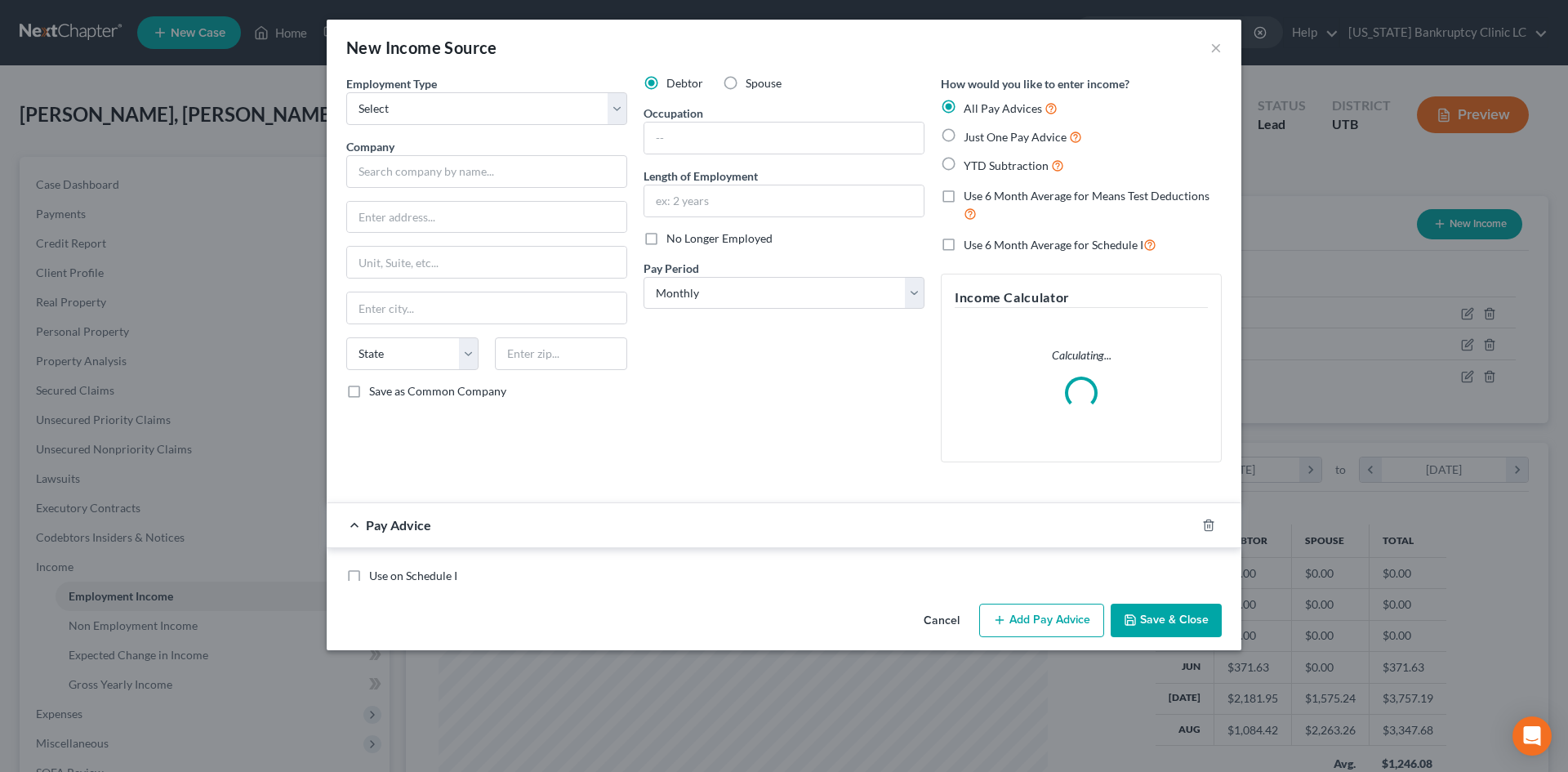
scroll to position [307, 647]
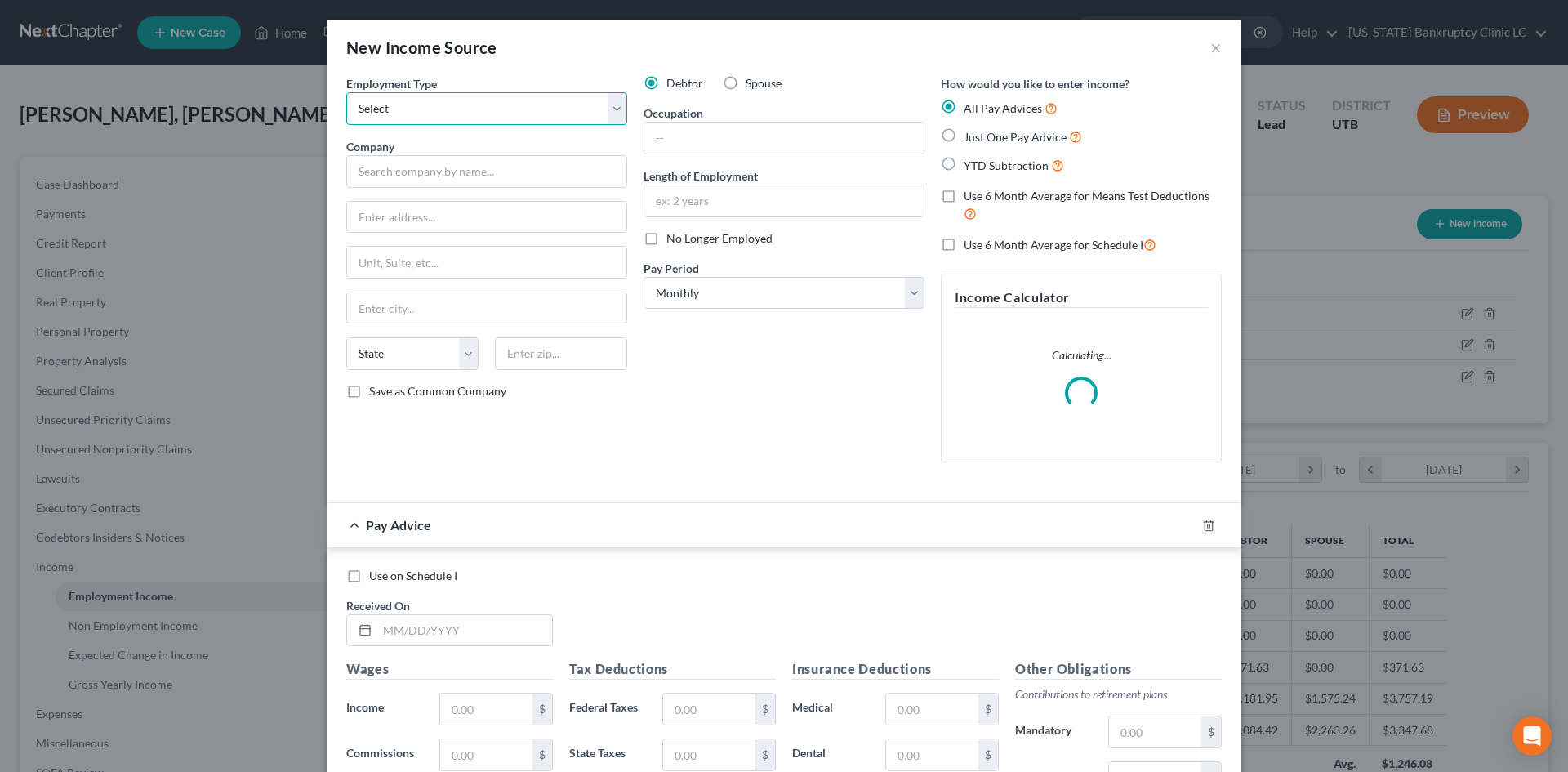
click at [423, 118] on select "Select Full or [DEMOGRAPHIC_DATA] Employment Self Employment" at bounding box center [486, 108] width 281 height 33
click at [346, 92] on select "Select Full or [DEMOGRAPHIC_DATA] Employment Self Employment" at bounding box center [486, 108] width 281 height 33
click at [735, 242] on span "No Longer Employed" at bounding box center [719, 239] width 106 height 14
click at [684, 241] on input "No Longer Employed" at bounding box center [678, 236] width 11 height 11
click at [474, 153] on div "Company *" at bounding box center [486, 163] width 281 height 50
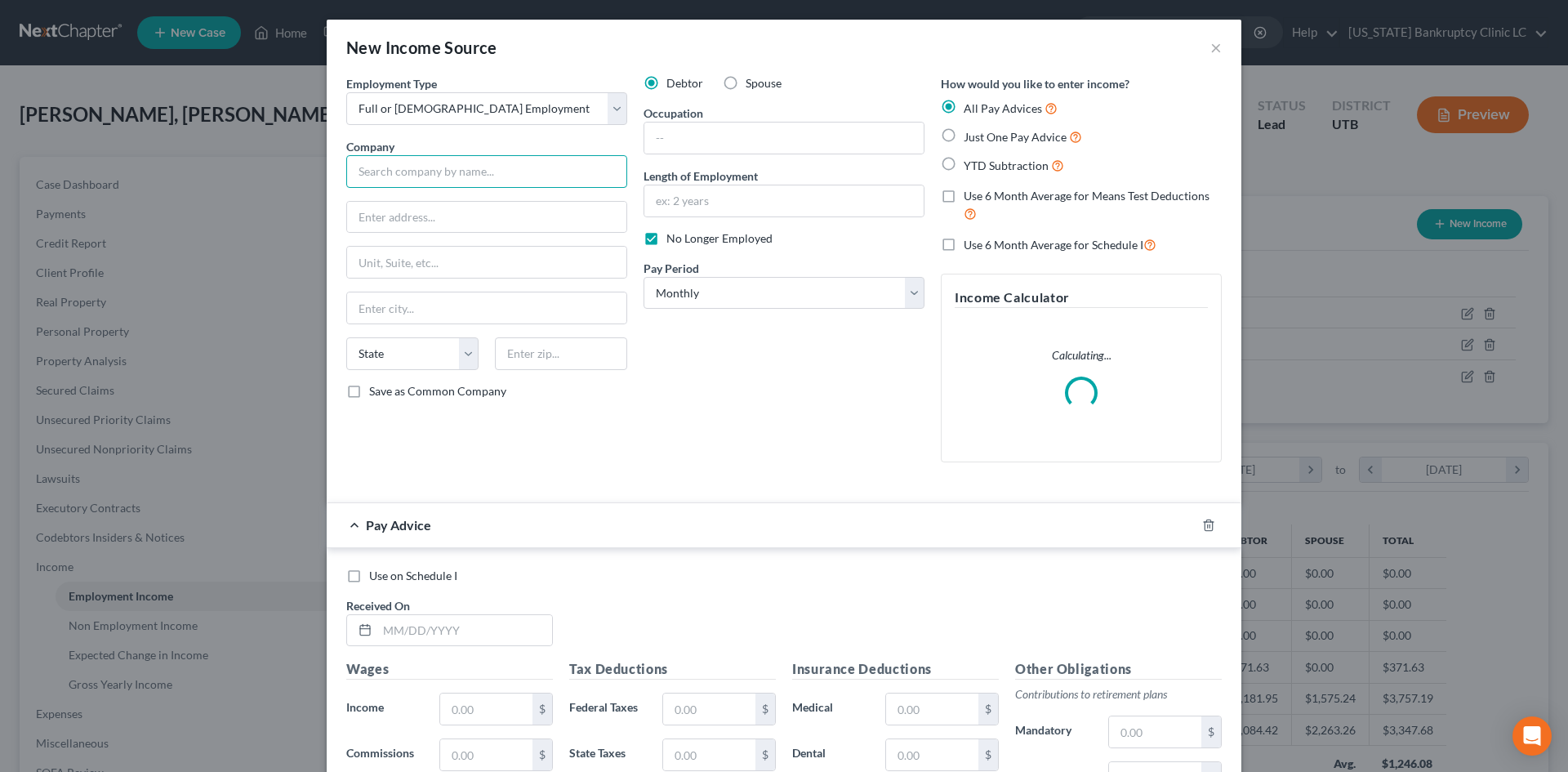
click at [461, 177] on input "text" at bounding box center [486, 171] width 281 height 33
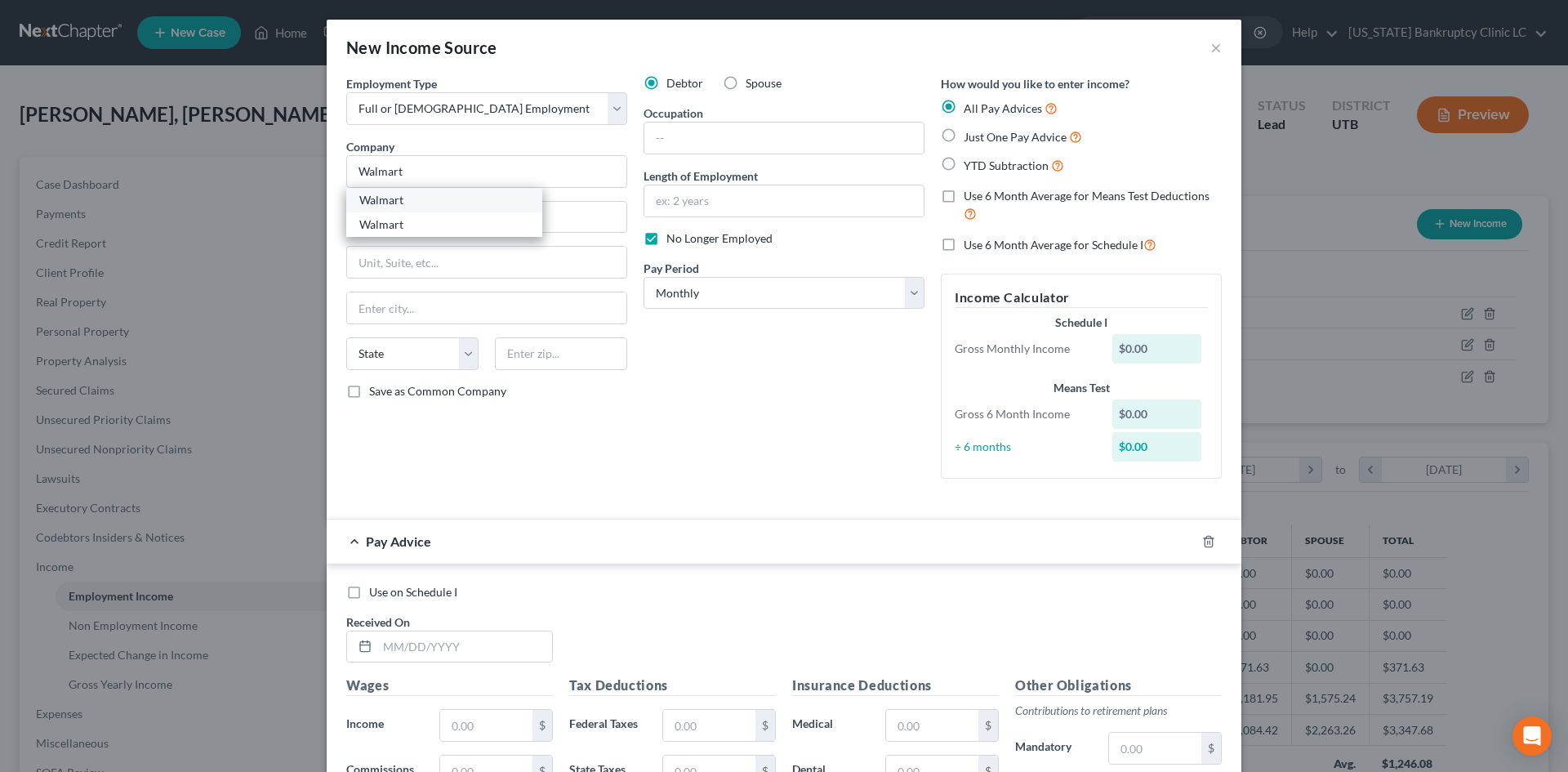
click at [419, 203] on div "Walmart" at bounding box center [443, 200] width 169 height 16
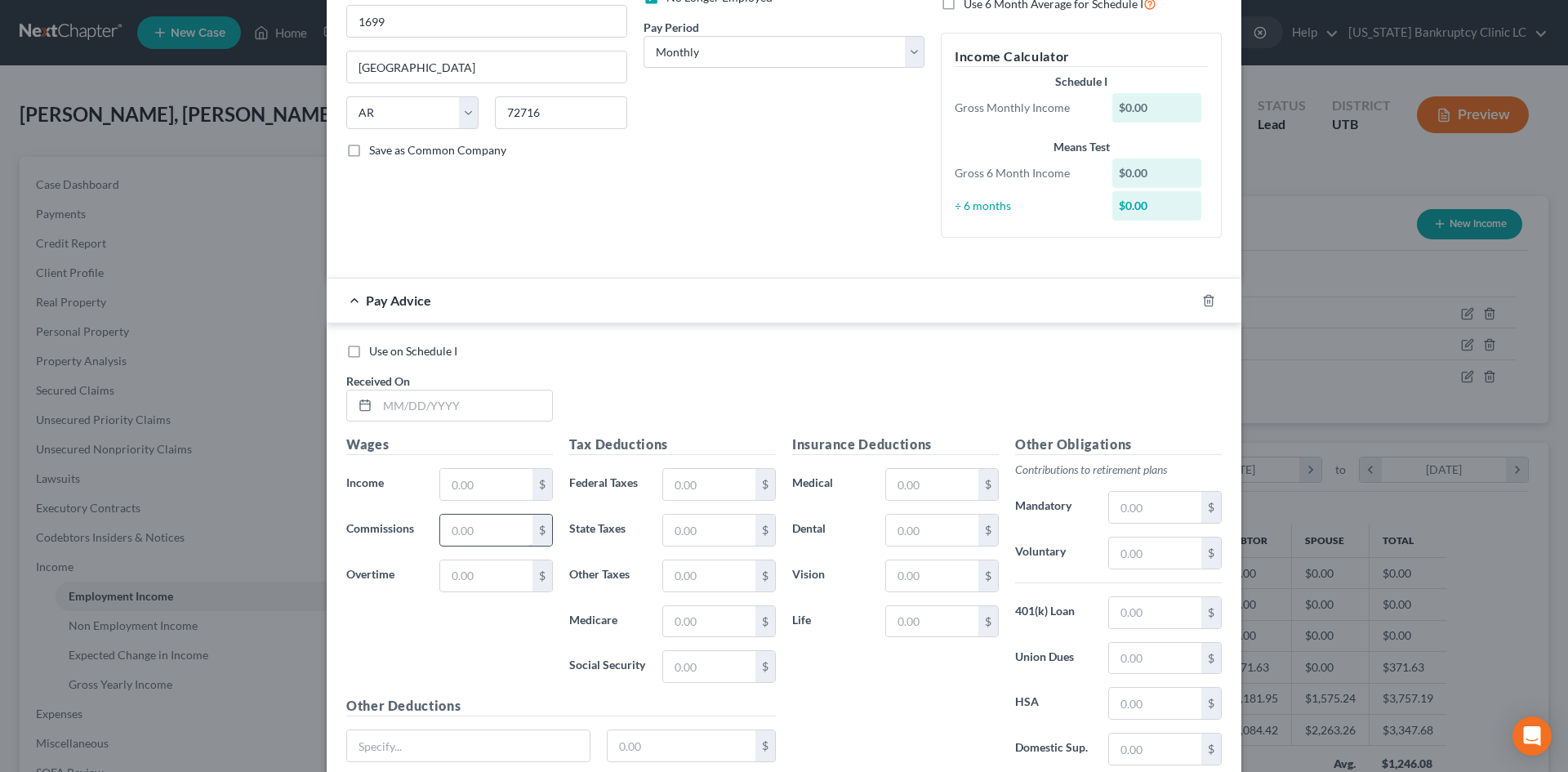
scroll to position [327, 0]
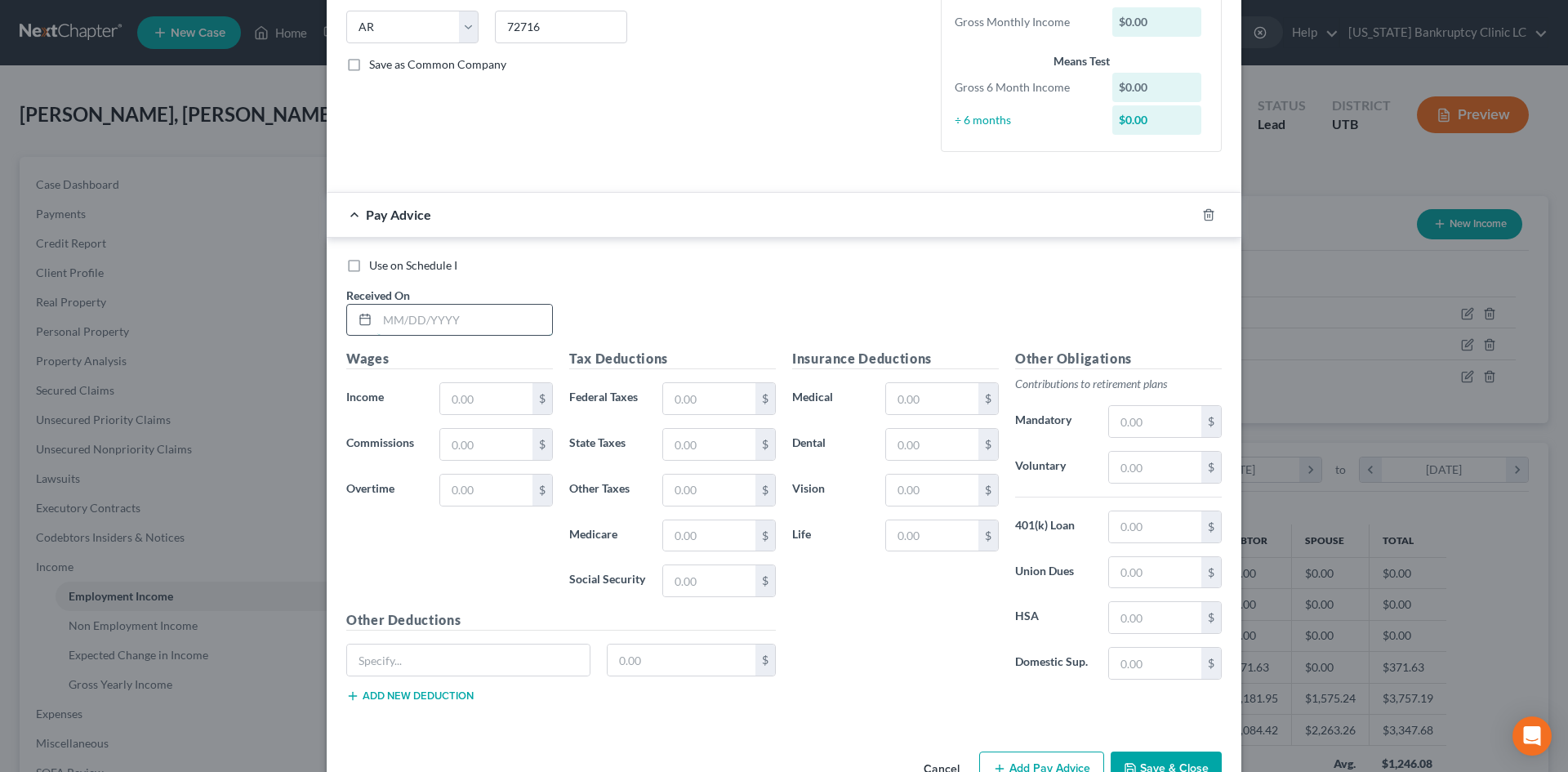
drag, startPoint x: 458, startPoint y: 327, endPoint x: 458, endPoint y: 318, distance: 9.0
click at [458, 327] on input "text" at bounding box center [464, 319] width 175 height 31
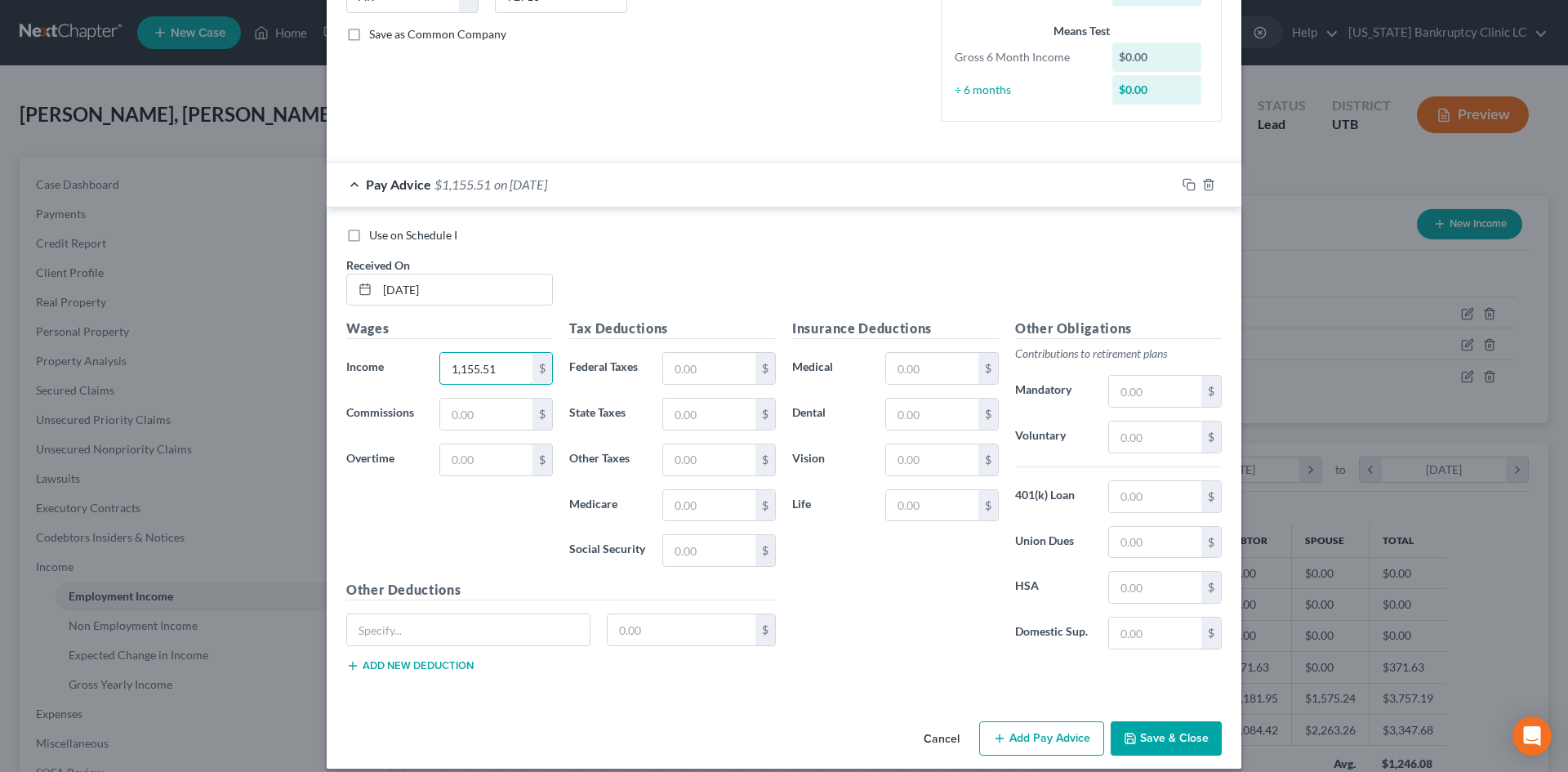
scroll to position [374, 0]
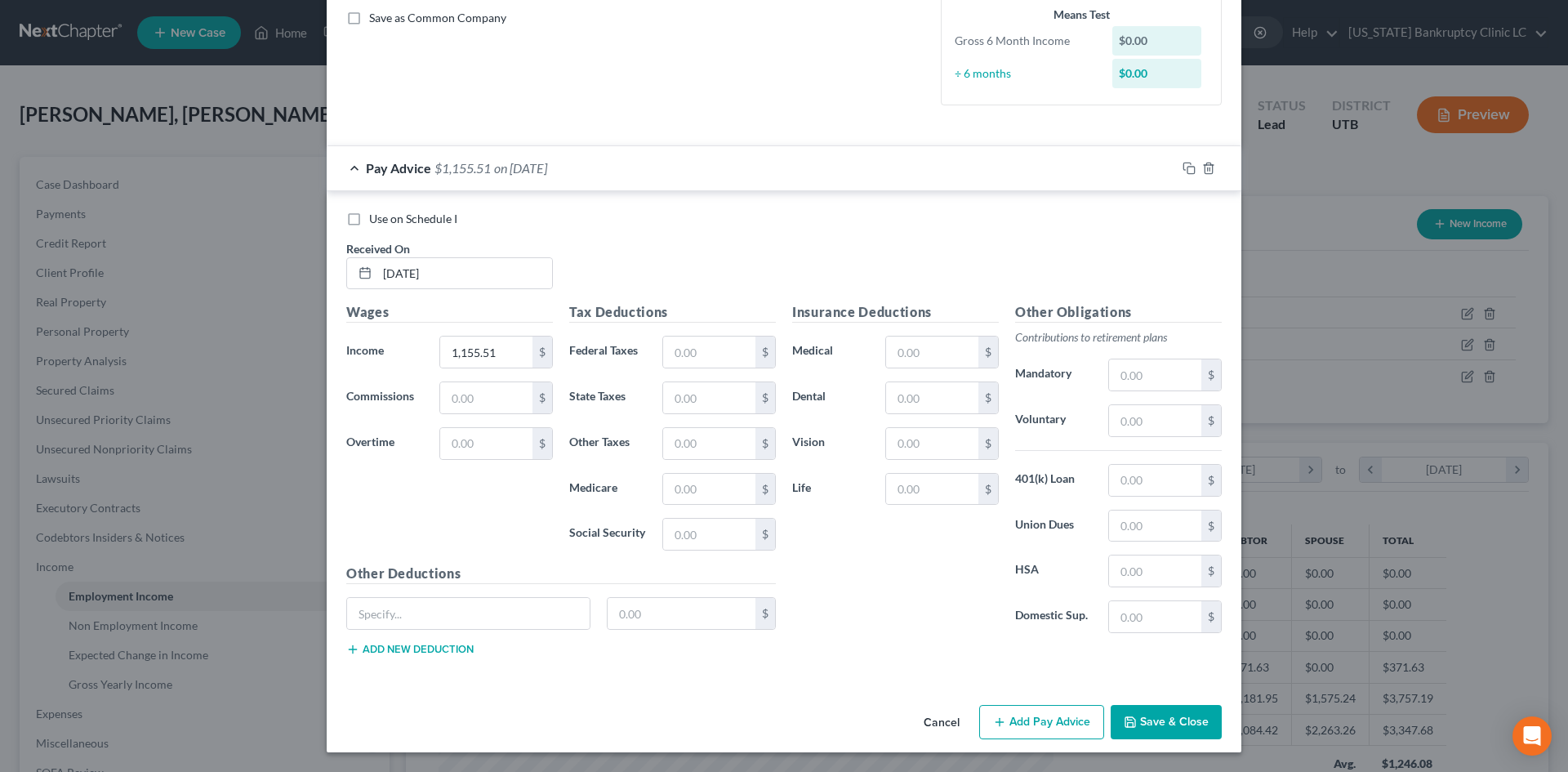
click at [1033, 723] on button "Add Pay Advice" at bounding box center [1041, 722] width 125 height 35
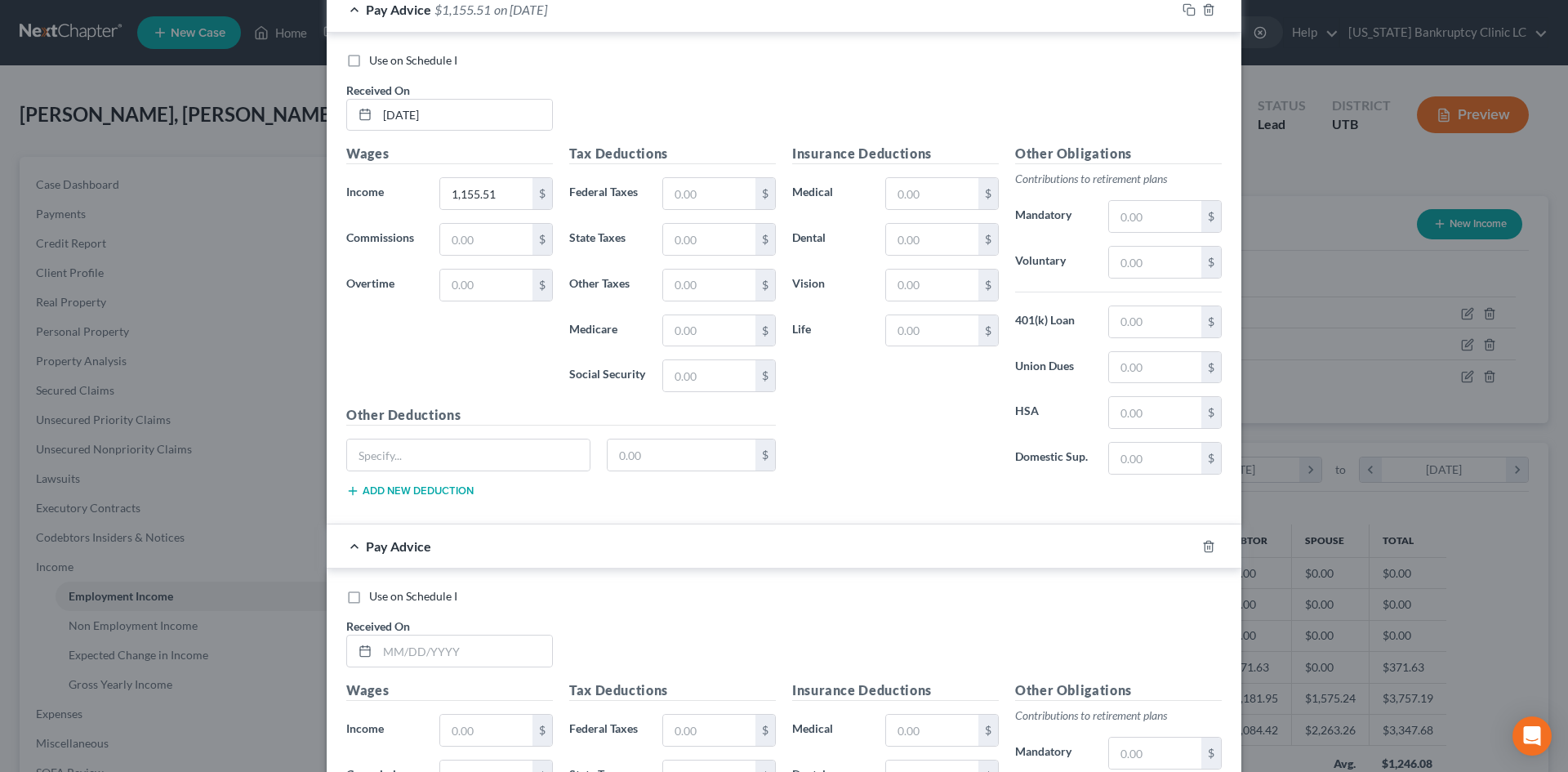
scroll to position [863, 0]
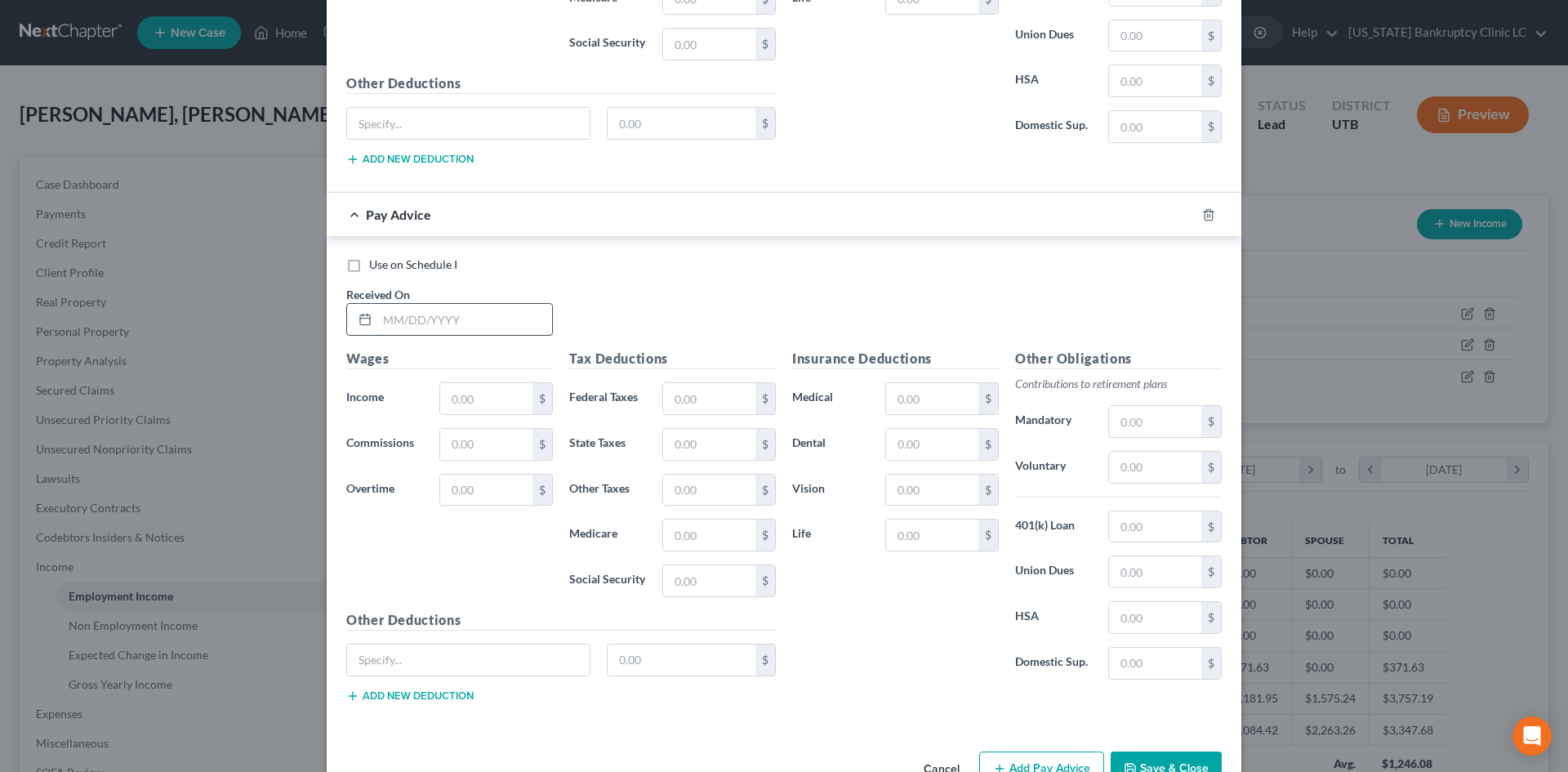
click at [484, 316] on input "text" at bounding box center [464, 319] width 175 height 31
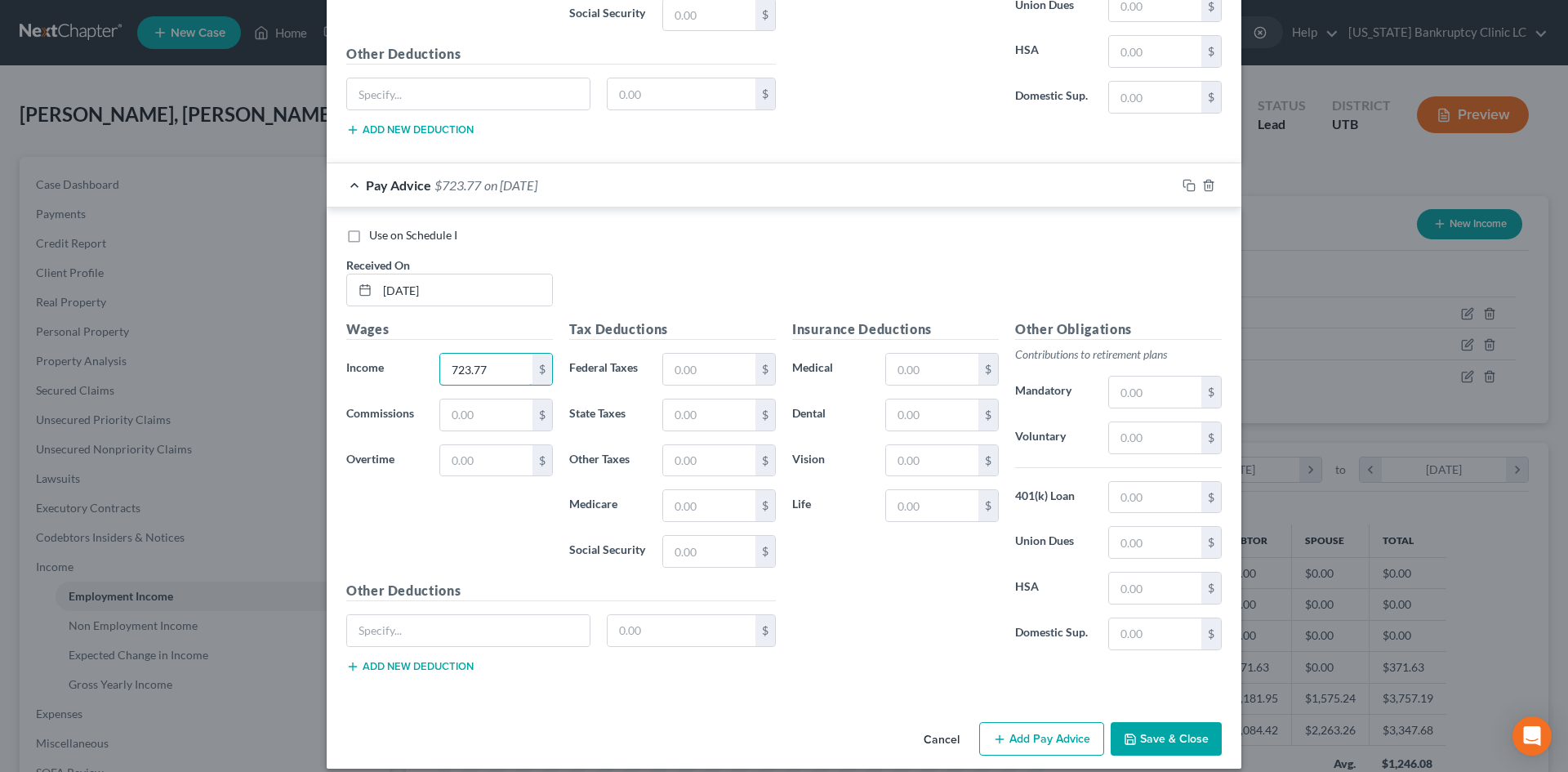
scroll to position [910, 0]
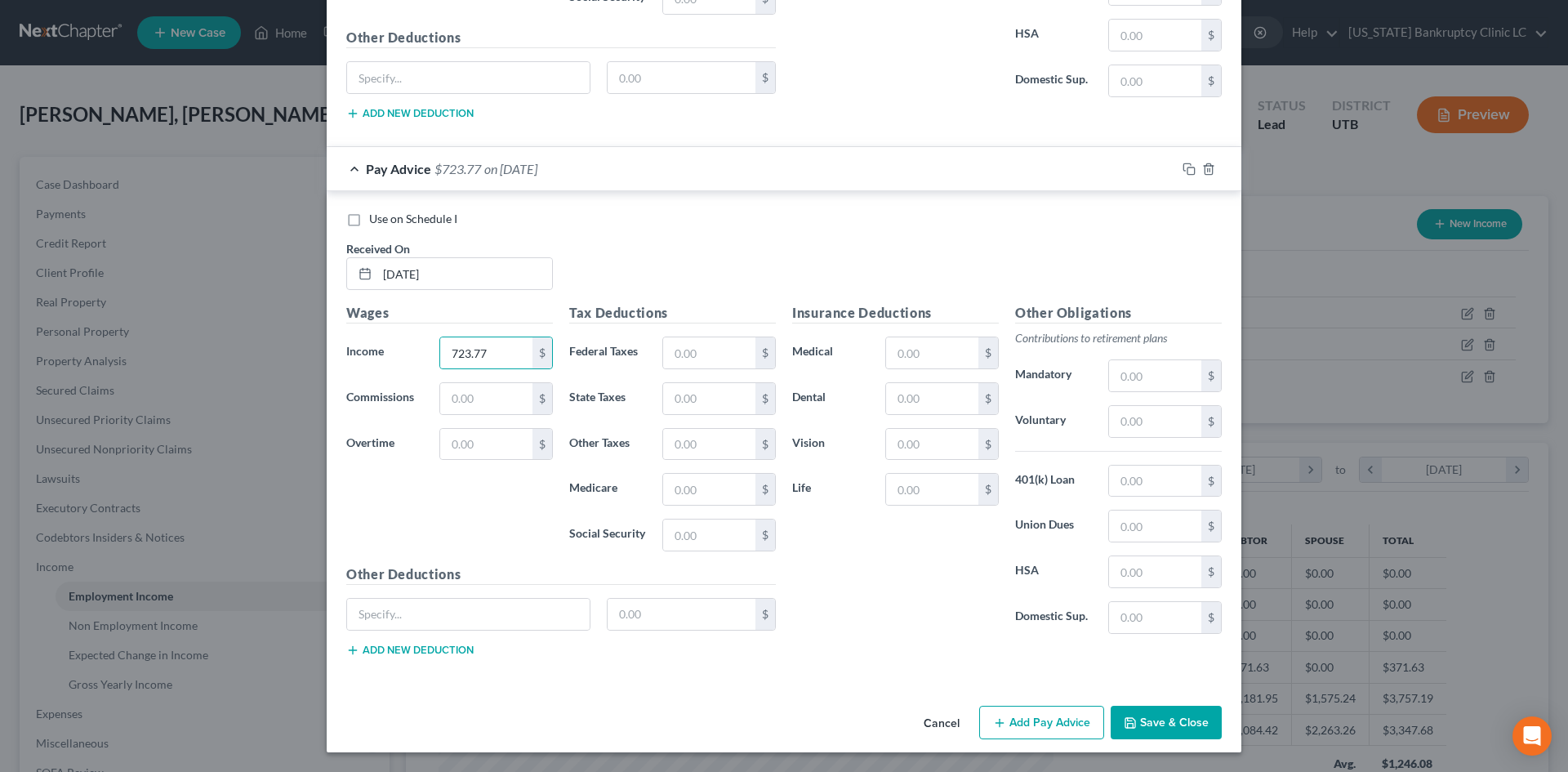
click at [1056, 712] on button "Add Pay Advice" at bounding box center [1041, 722] width 125 height 35
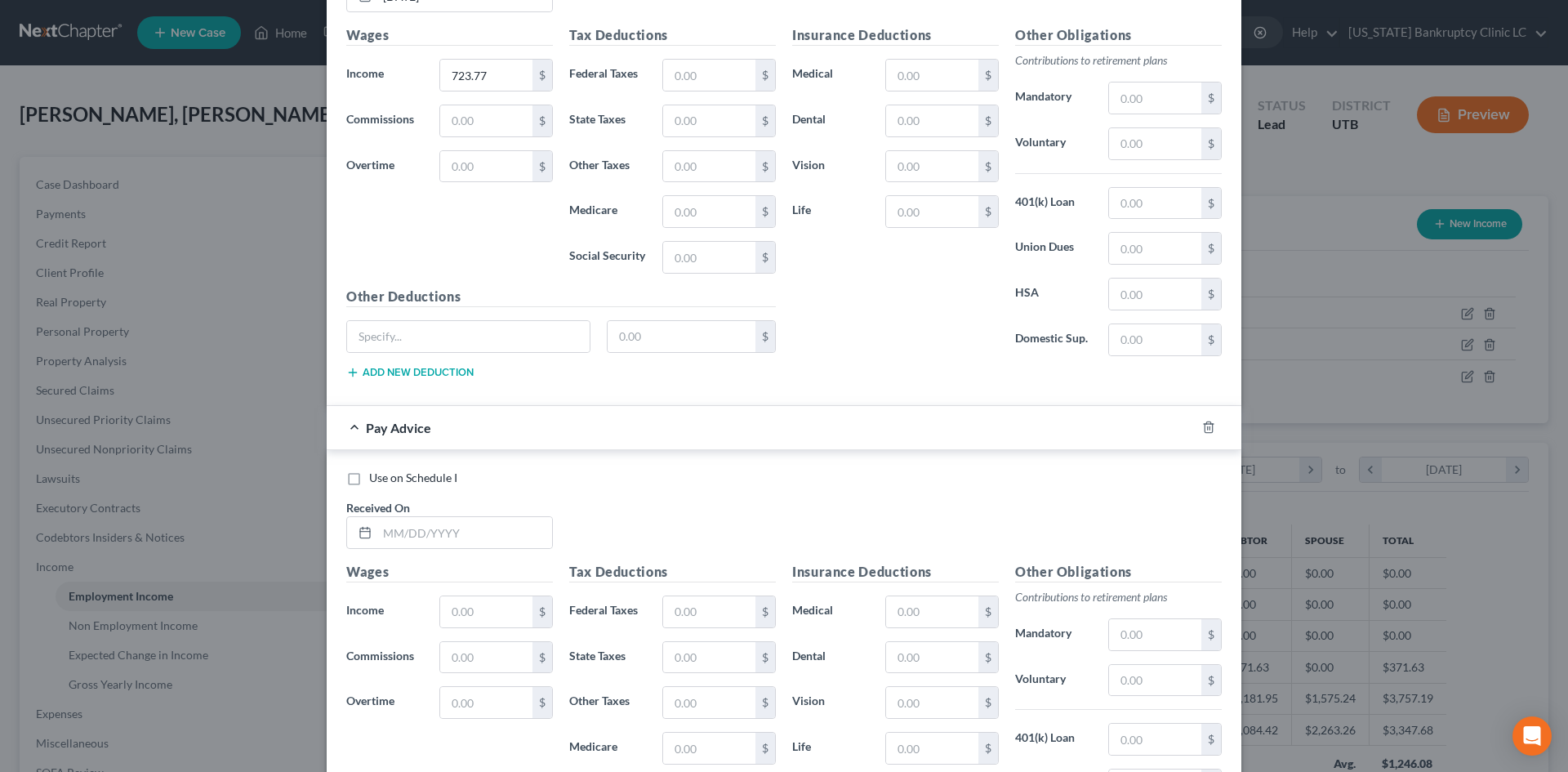
scroll to position [1318, 0]
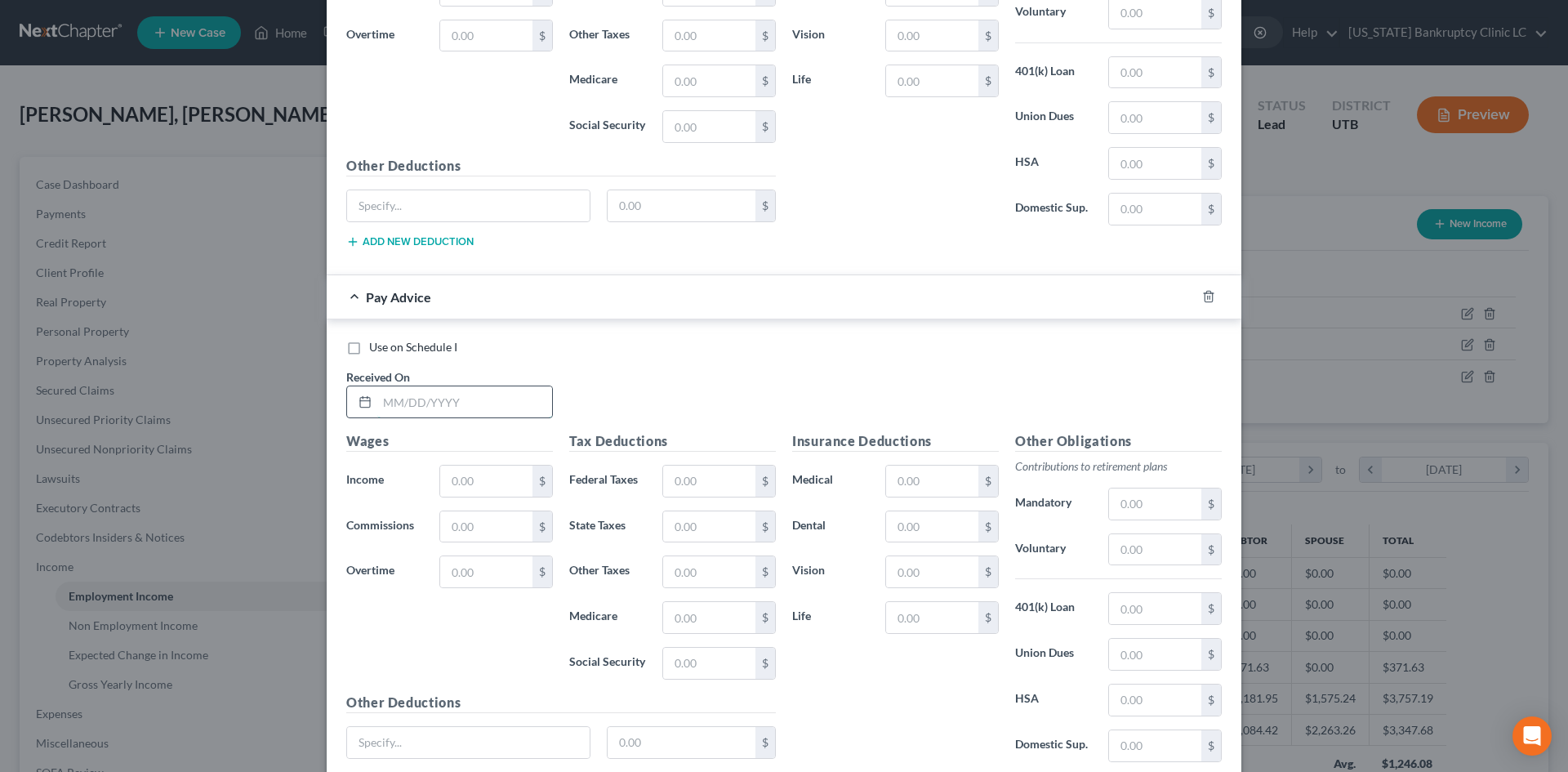
click at [489, 390] on input "text" at bounding box center [464, 401] width 175 height 31
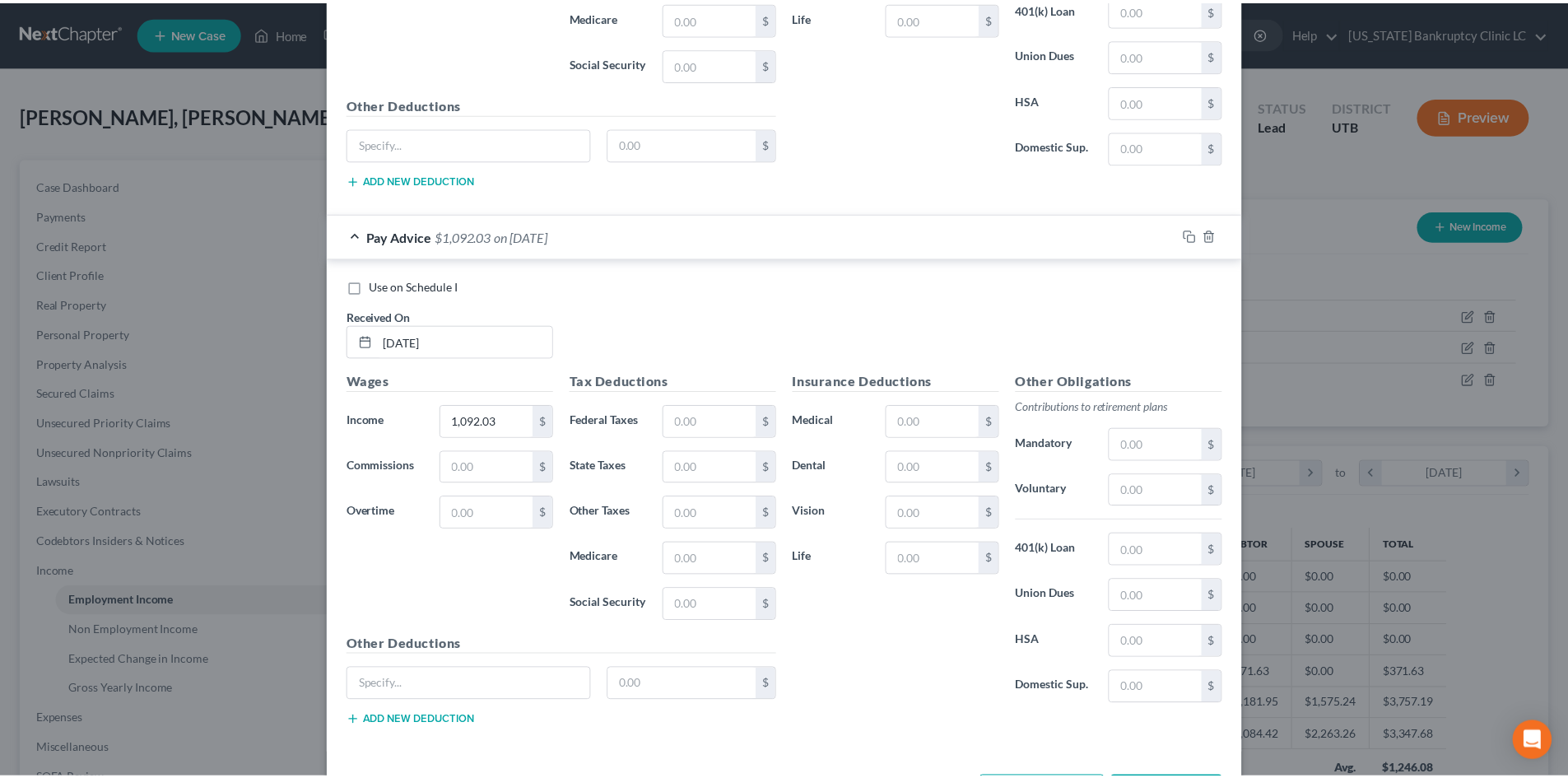
scroll to position [1458, 0]
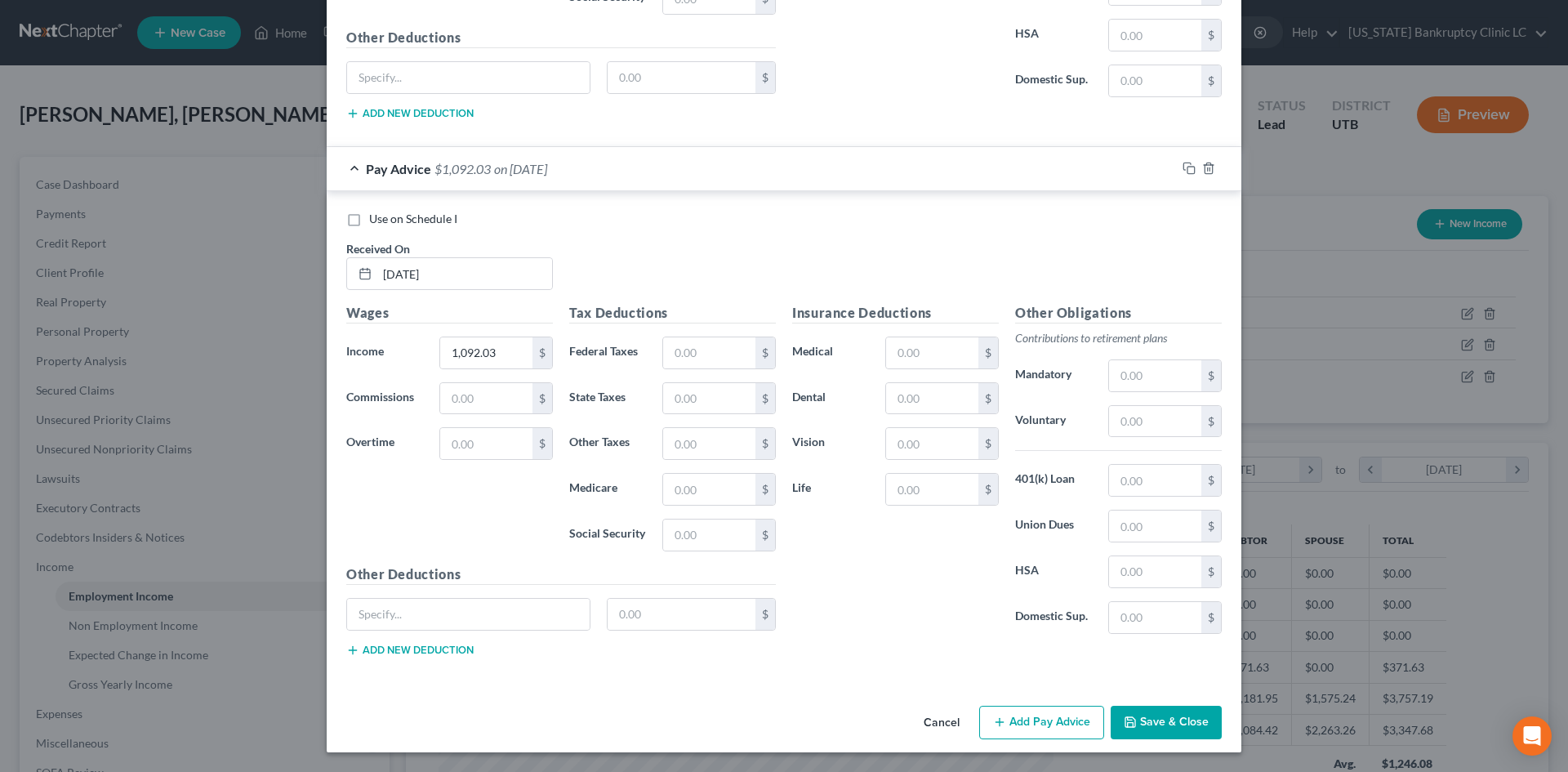
click at [1196, 720] on button "Save & Close" at bounding box center [1165, 722] width 111 height 35
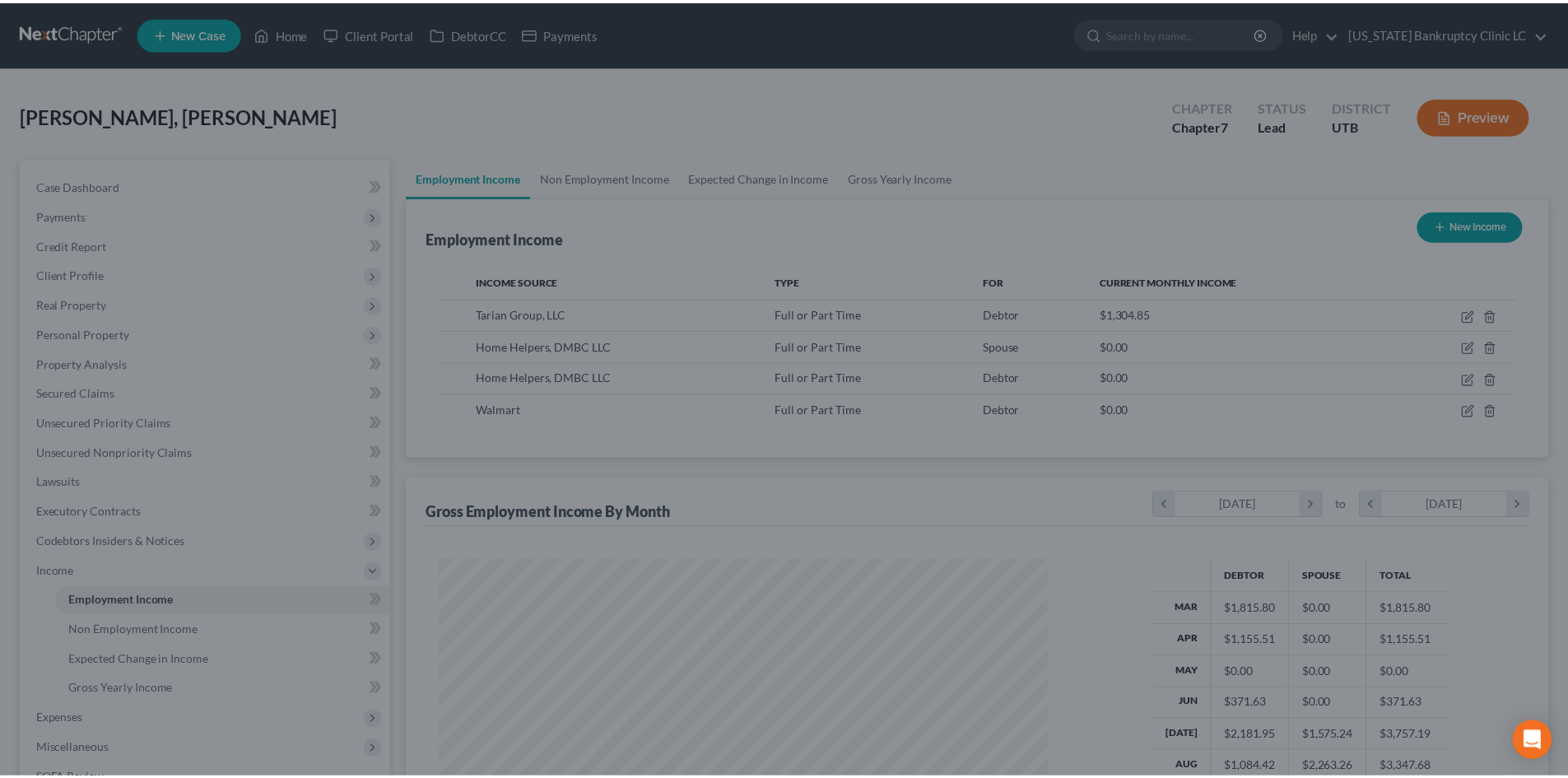
scroll to position [823001, 822388]
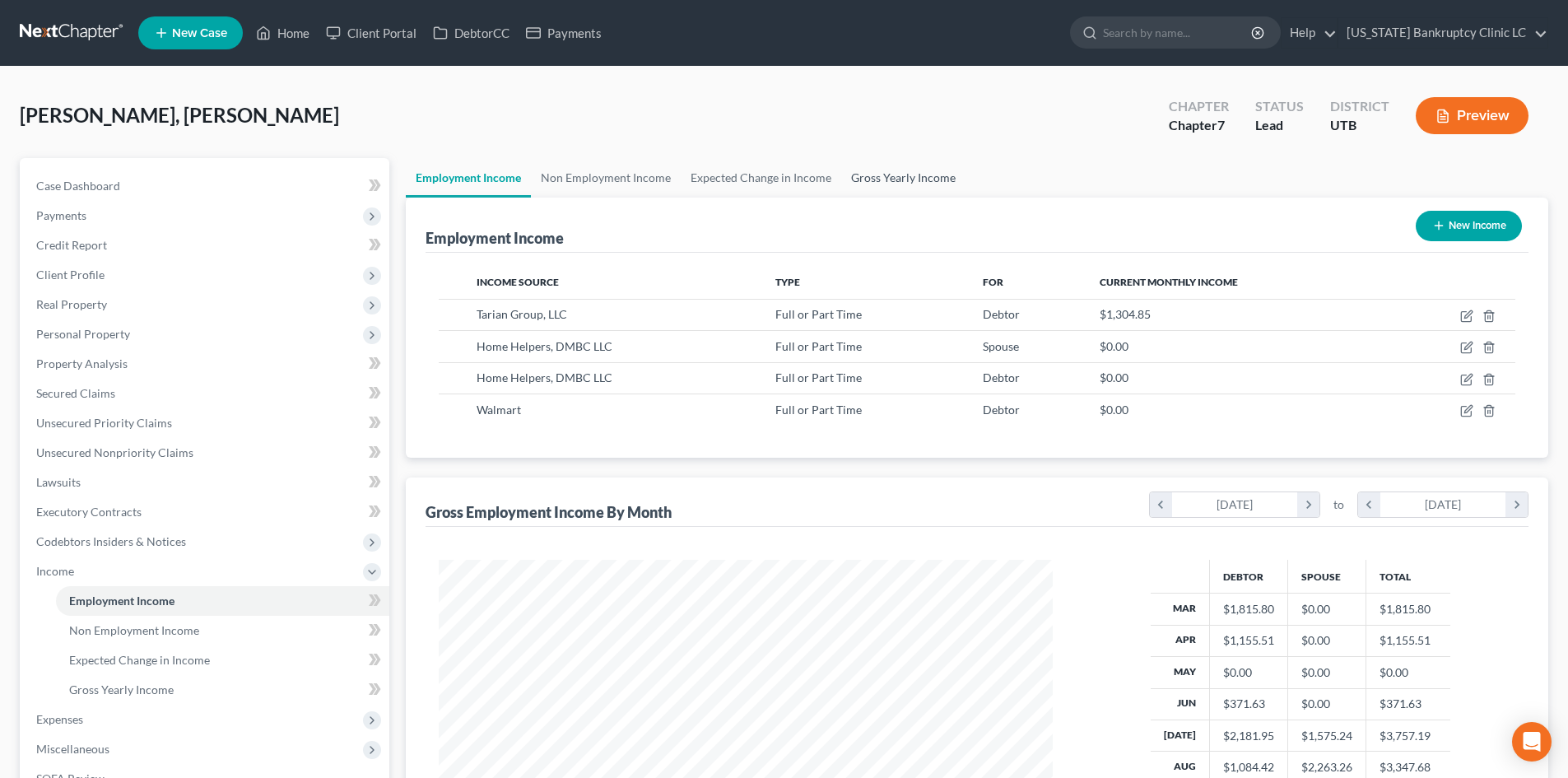
click at [877, 178] on link "Gross Yearly Income" at bounding box center [903, 178] width 124 height 39
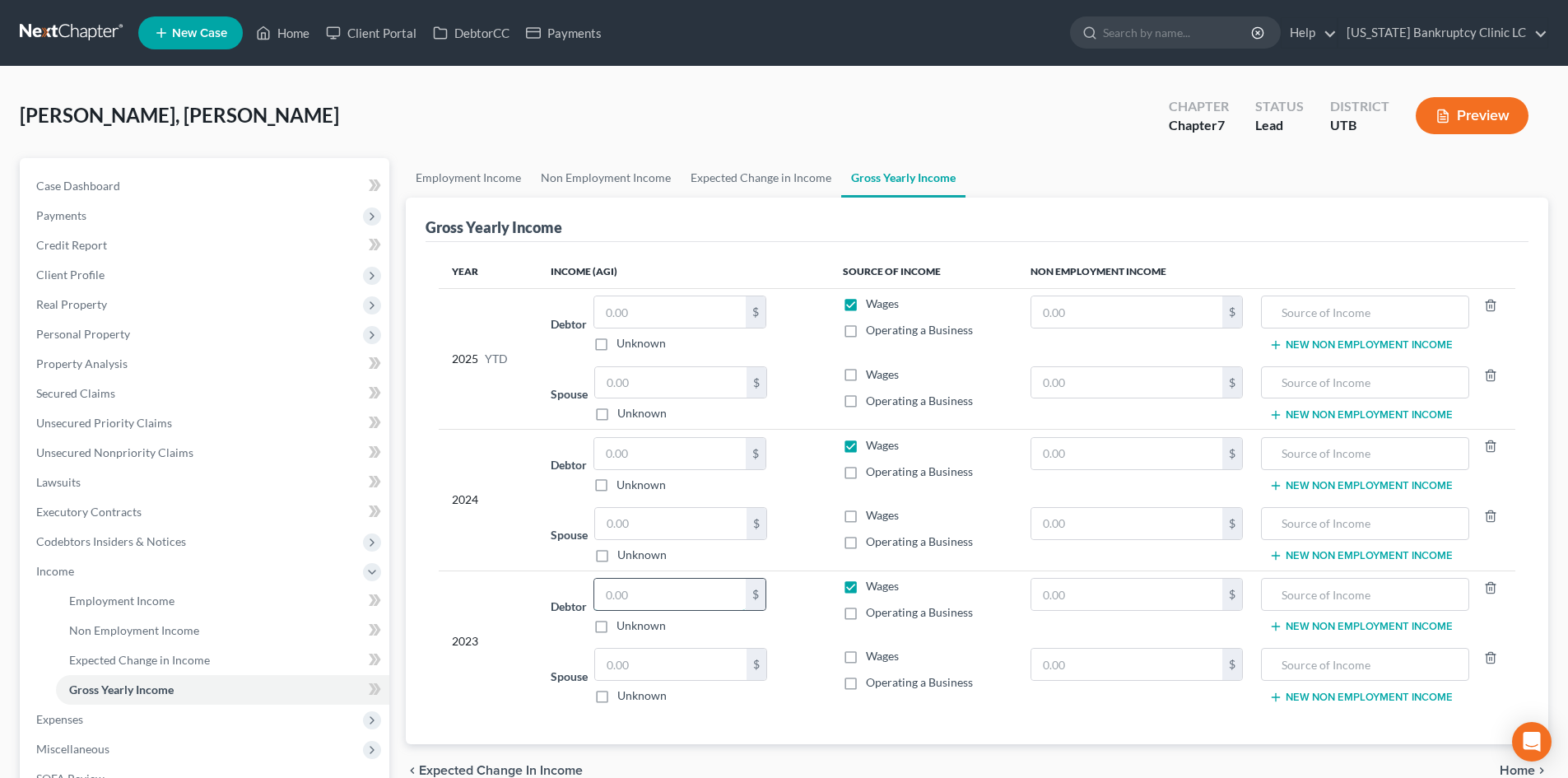
click at [655, 601] on input "text" at bounding box center [670, 594] width 151 height 31
click at [675, 455] on input "text" at bounding box center [670, 453] width 151 height 31
click at [96, 576] on span "Income" at bounding box center [207, 571] width 367 height 30
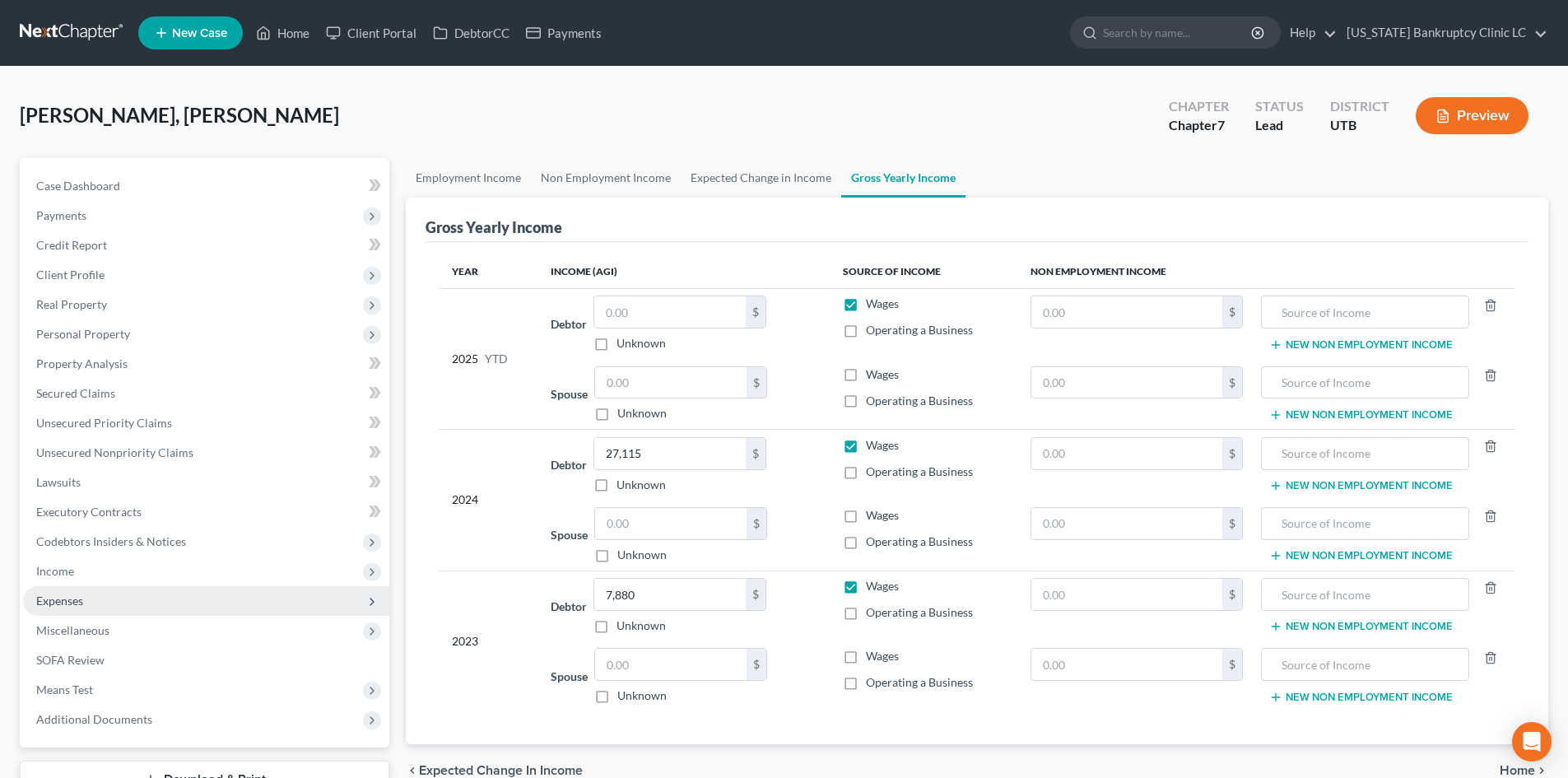
click at [82, 583] on span "Income" at bounding box center [207, 571] width 367 height 30
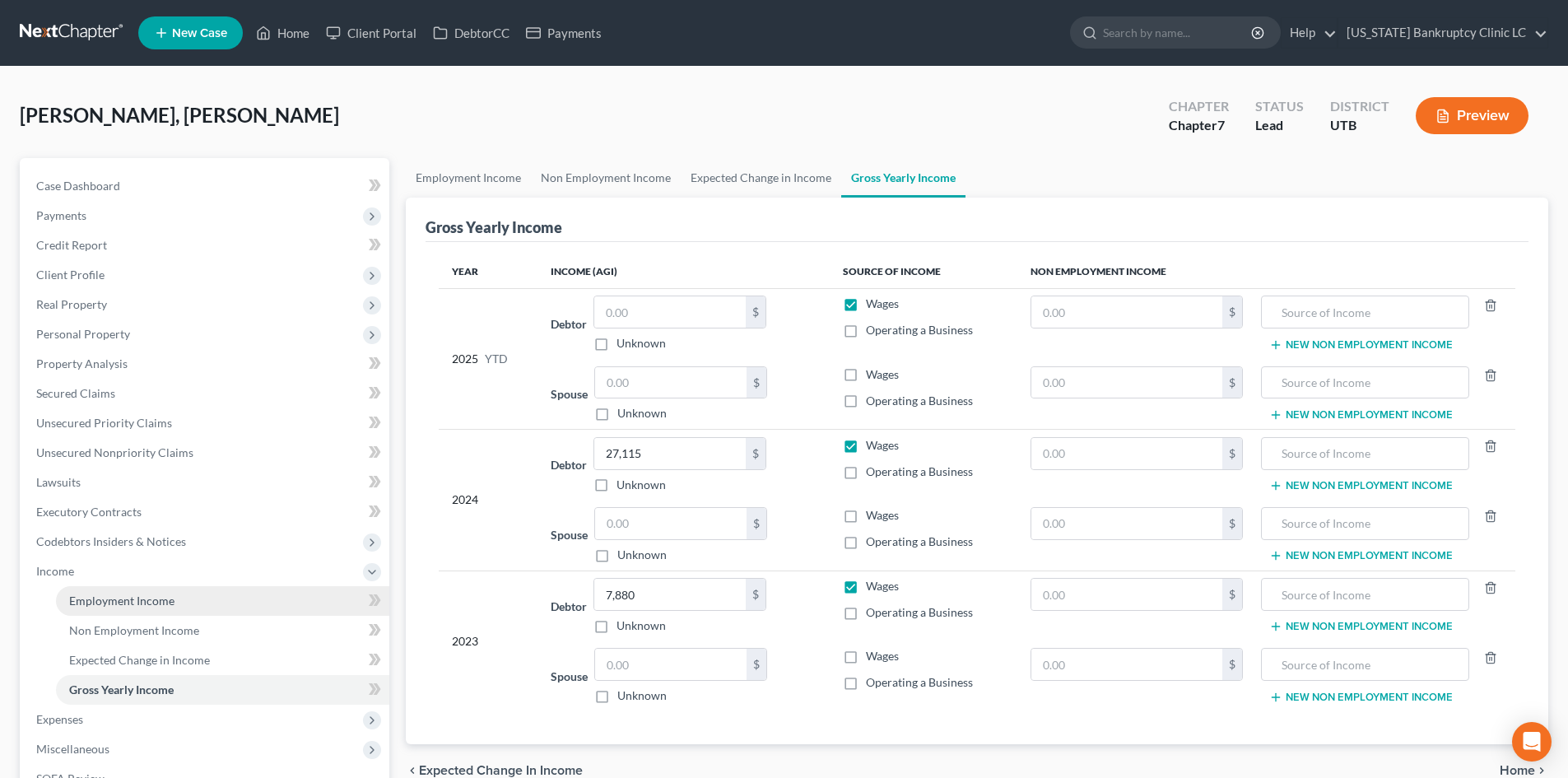
click at [107, 601] on span "Employment Income" at bounding box center [122, 601] width 105 height 14
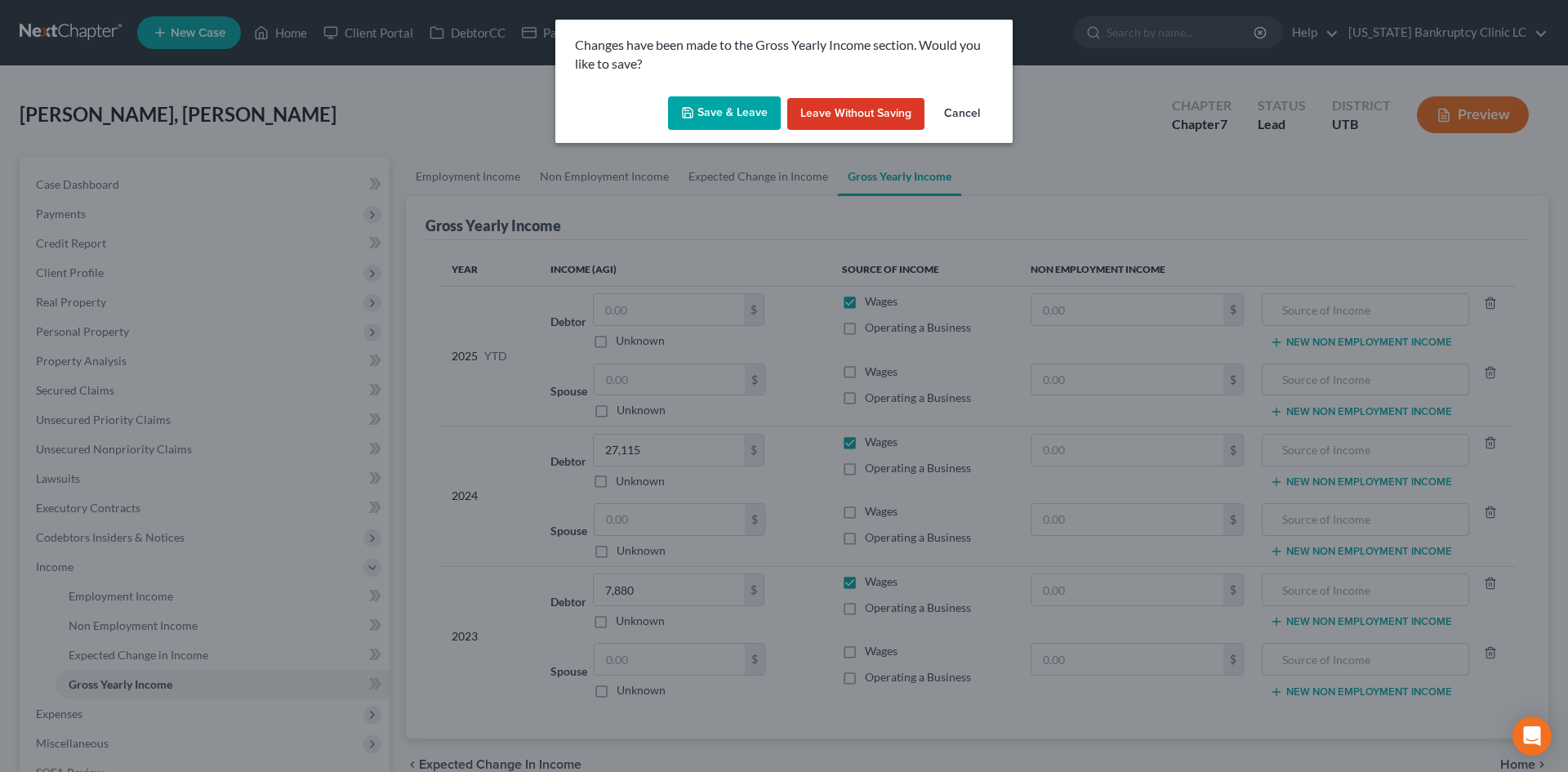
click at [753, 95] on div "Save & Leave Leave without Saving Cancel" at bounding box center [784, 116] width 458 height 54
click at [752, 103] on button "Save & Leave" at bounding box center [724, 114] width 113 height 35
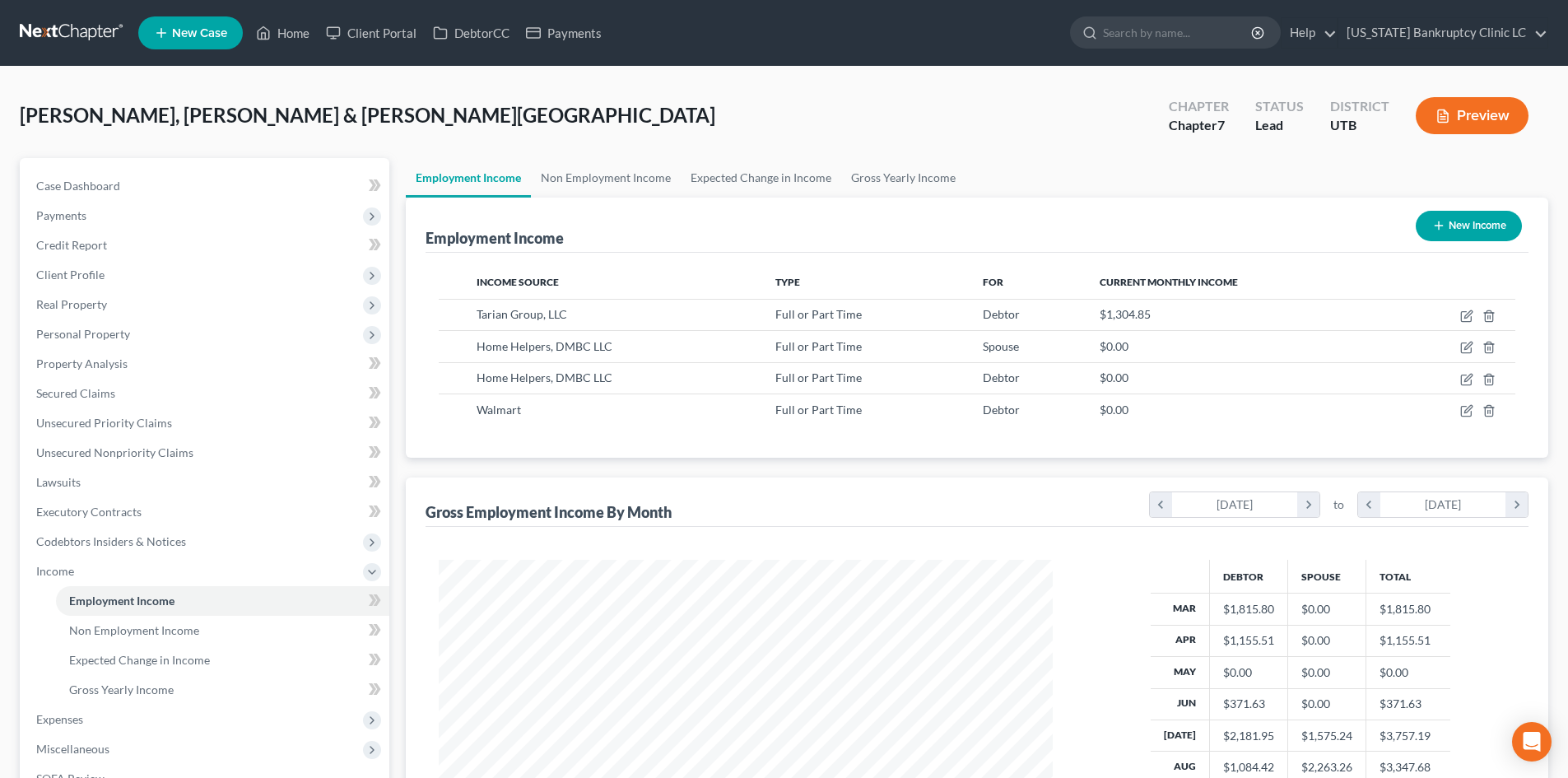
scroll to position [307, 647]
click at [27, 582] on span "Income" at bounding box center [207, 571] width 367 height 30
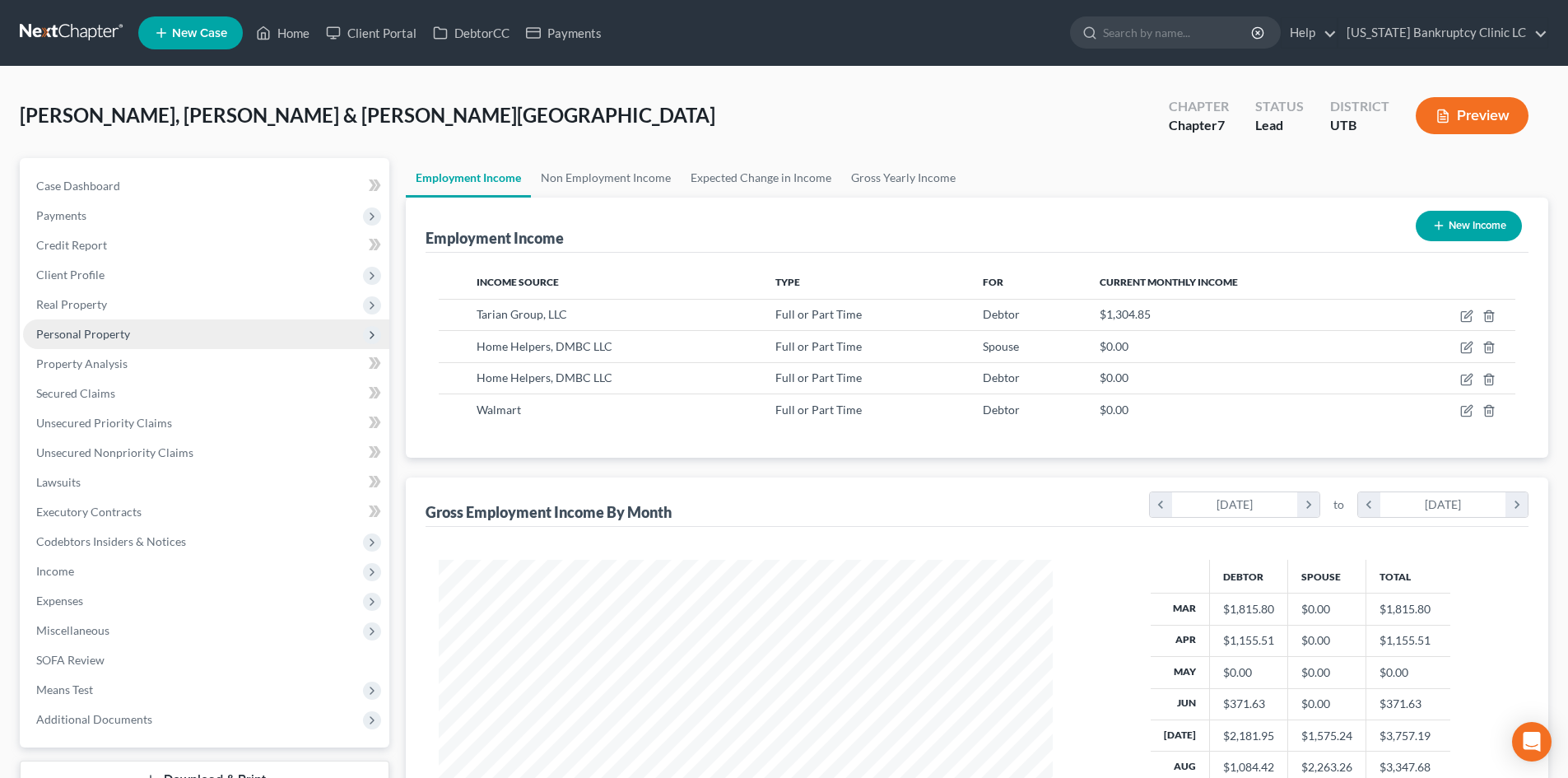
click at [119, 337] on span "Personal Property" at bounding box center [83, 334] width 94 height 14
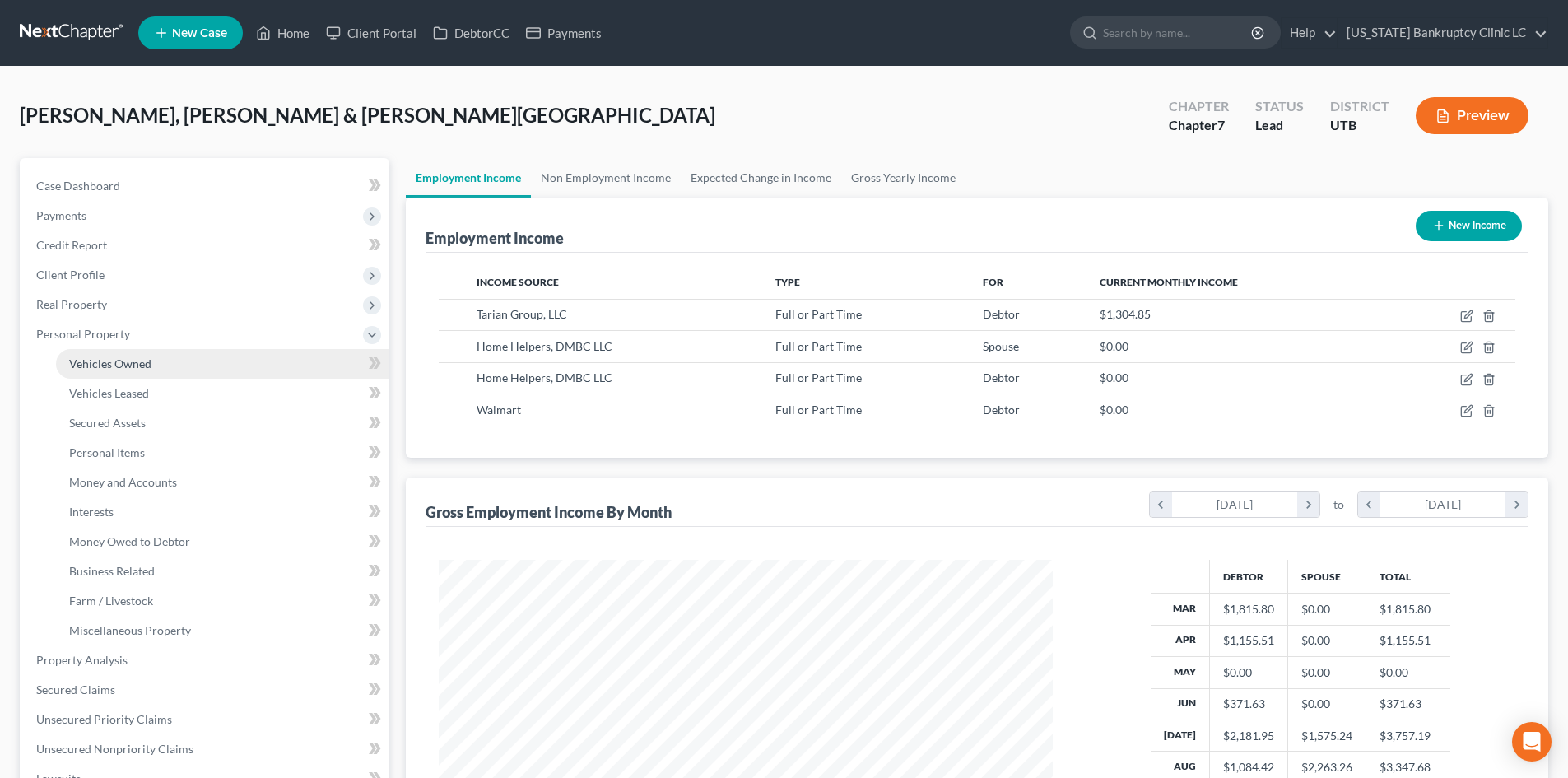
click at [136, 365] on span "Vehicles Owned" at bounding box center [110, 364] width 82 height 14
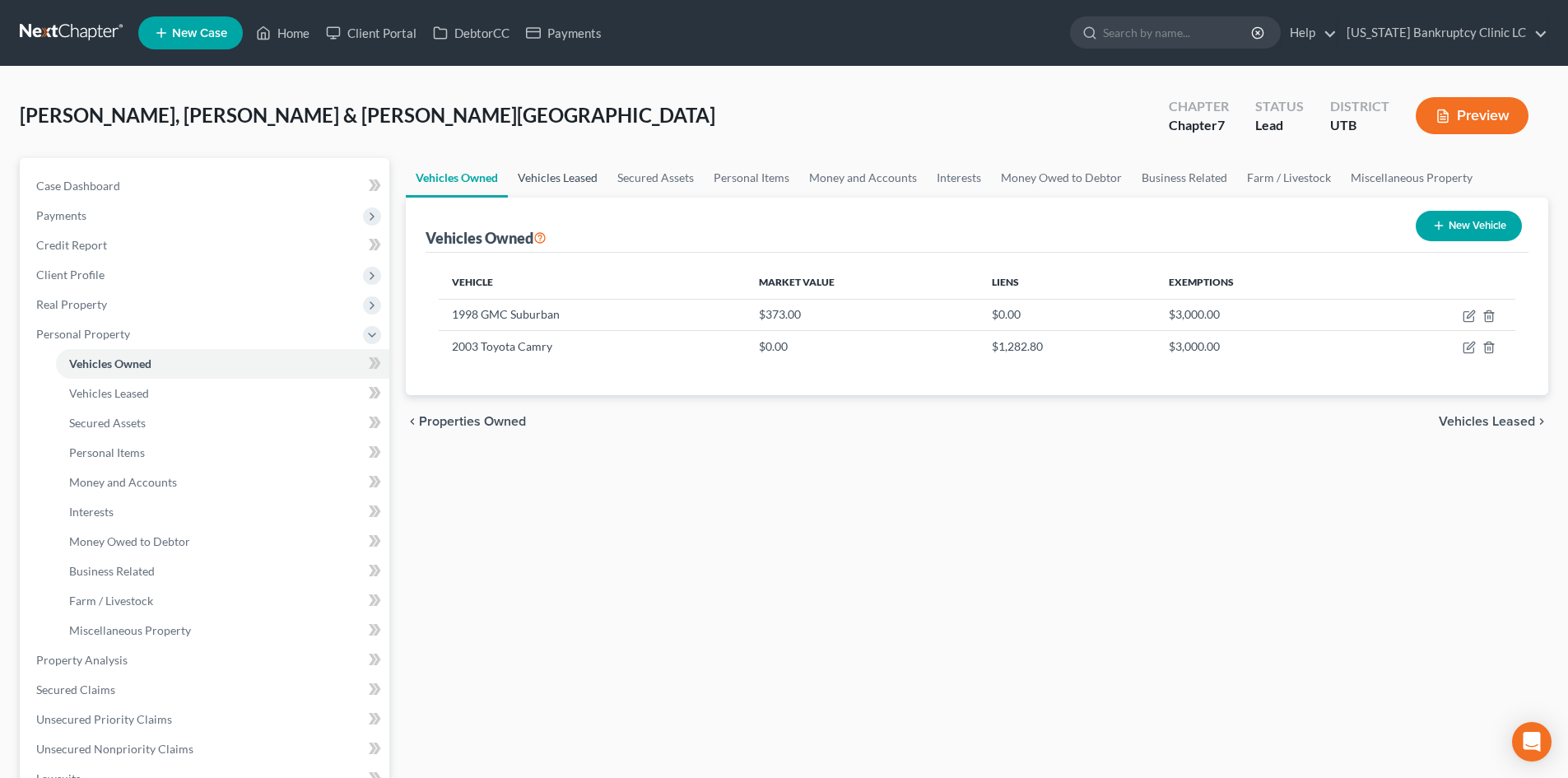
click at [591, 189] on link "Vehicles Leased" at bounding box center [557, 178] width 99 height 39
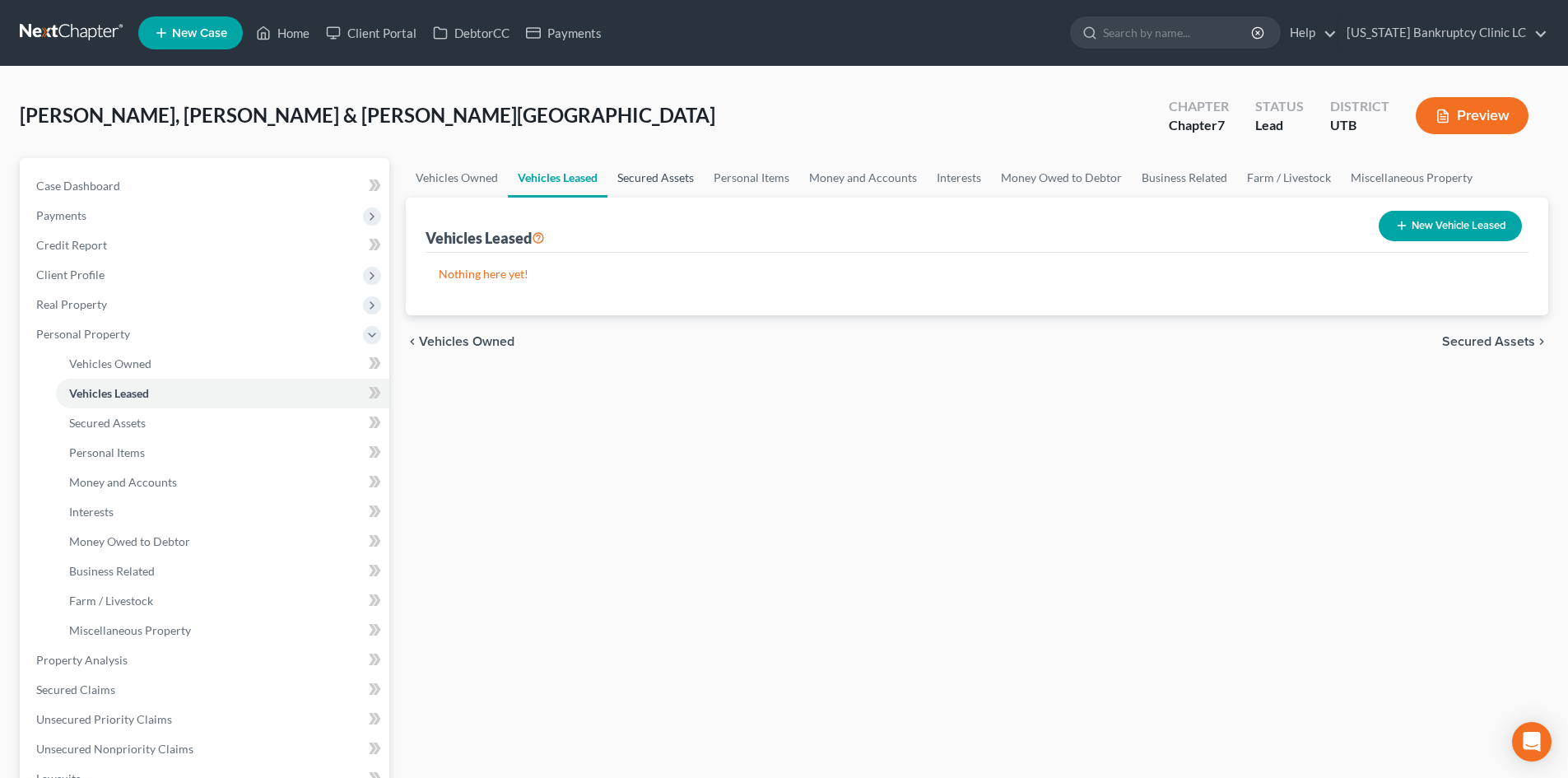
click at [636, 180] on link "Secured Assets" at bounding box center [655, 178] width 97 height 39
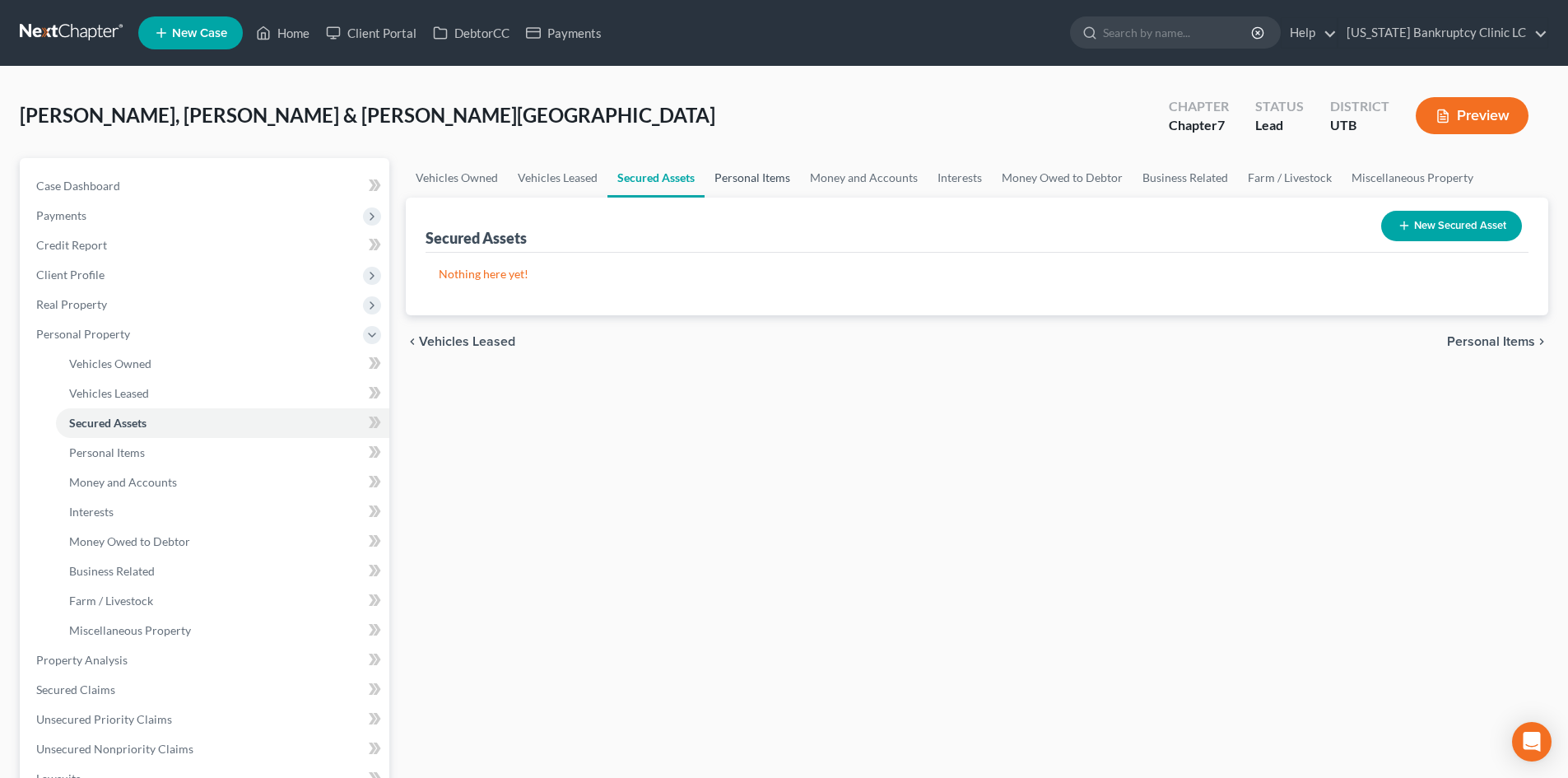
click at [761, 176] on link "Personal Items" at bounding box center [752, 178] width 96 height 39
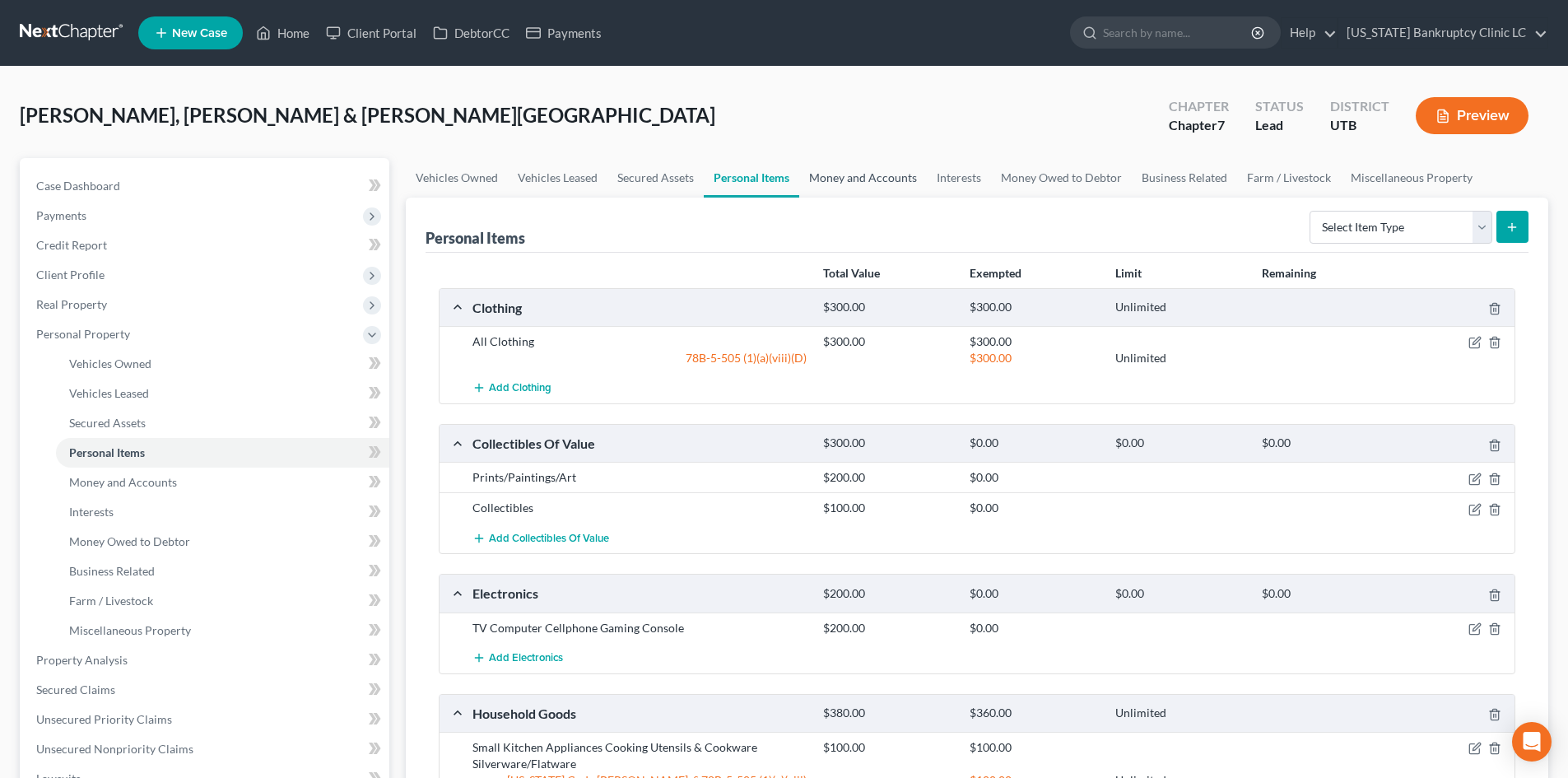
click at [893, 174] on link "Money and Accounts" at bounding box center [863, 178] width 128 height 39
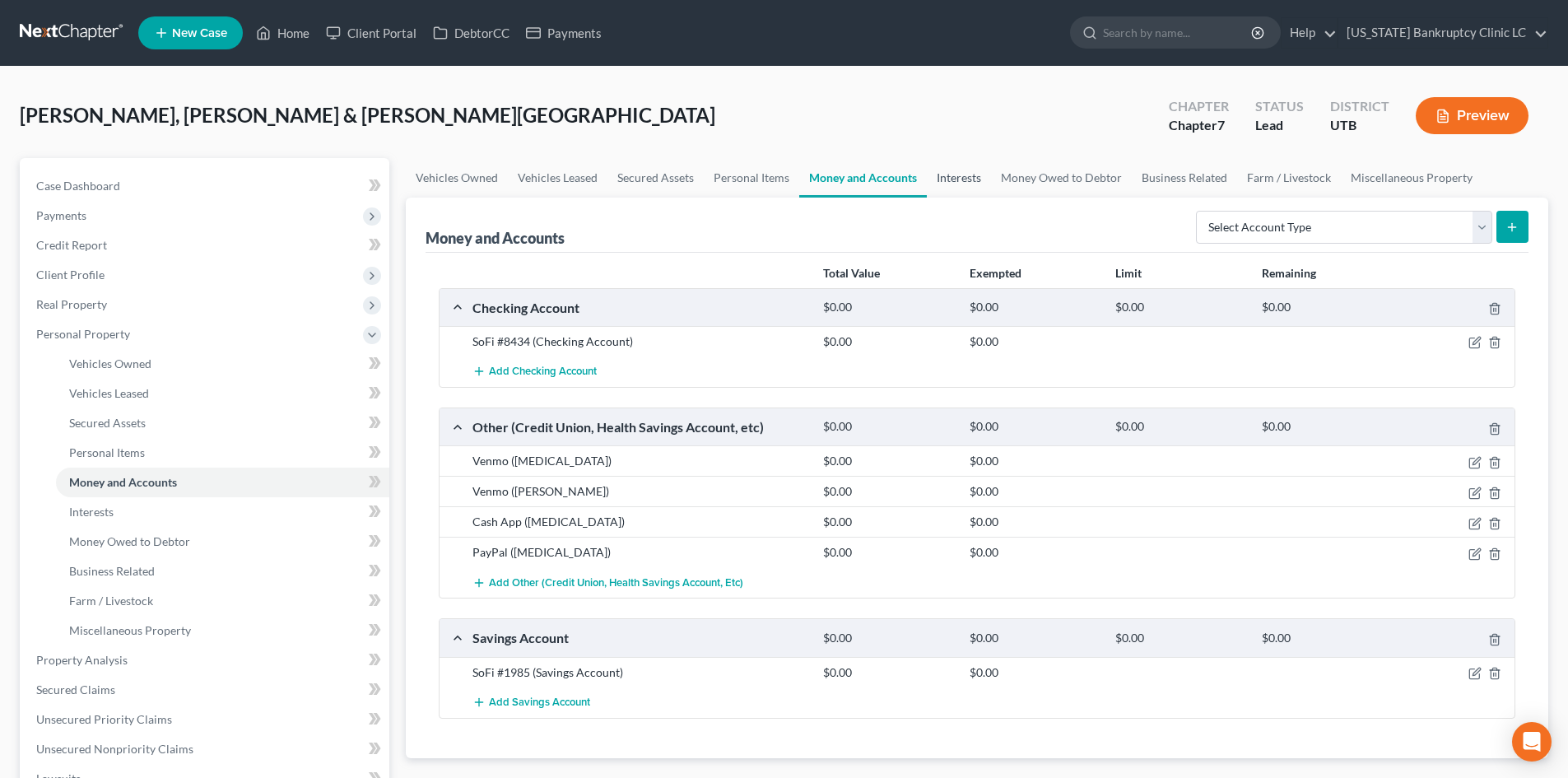
click at [962, 184] on link "Interests" at bounding box center [959, 178] width 64 height 39
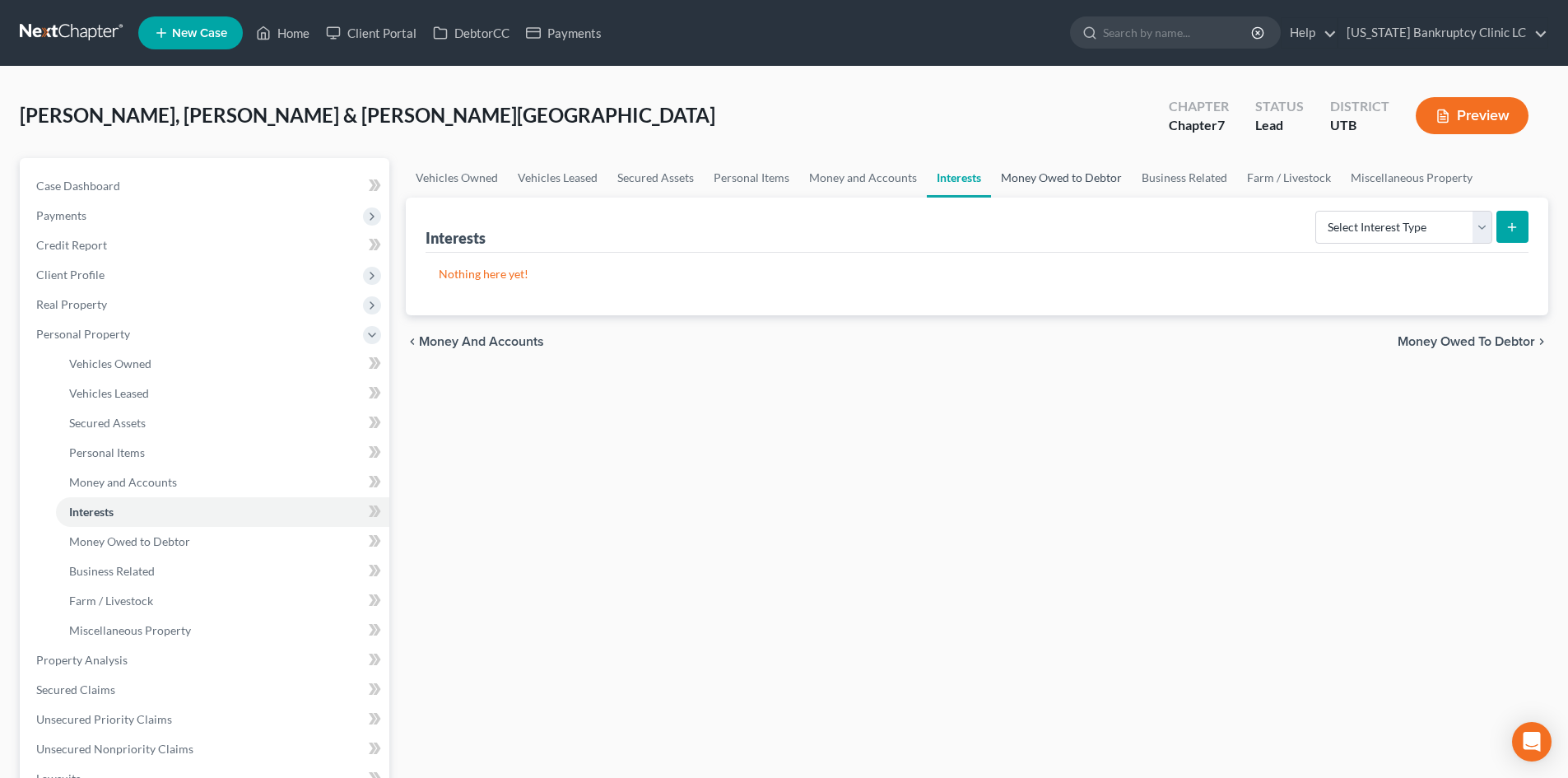
click at [1066, 185] on link "Money Owed to Debtor" at bounding box center [1060, 178] width 140 height 39
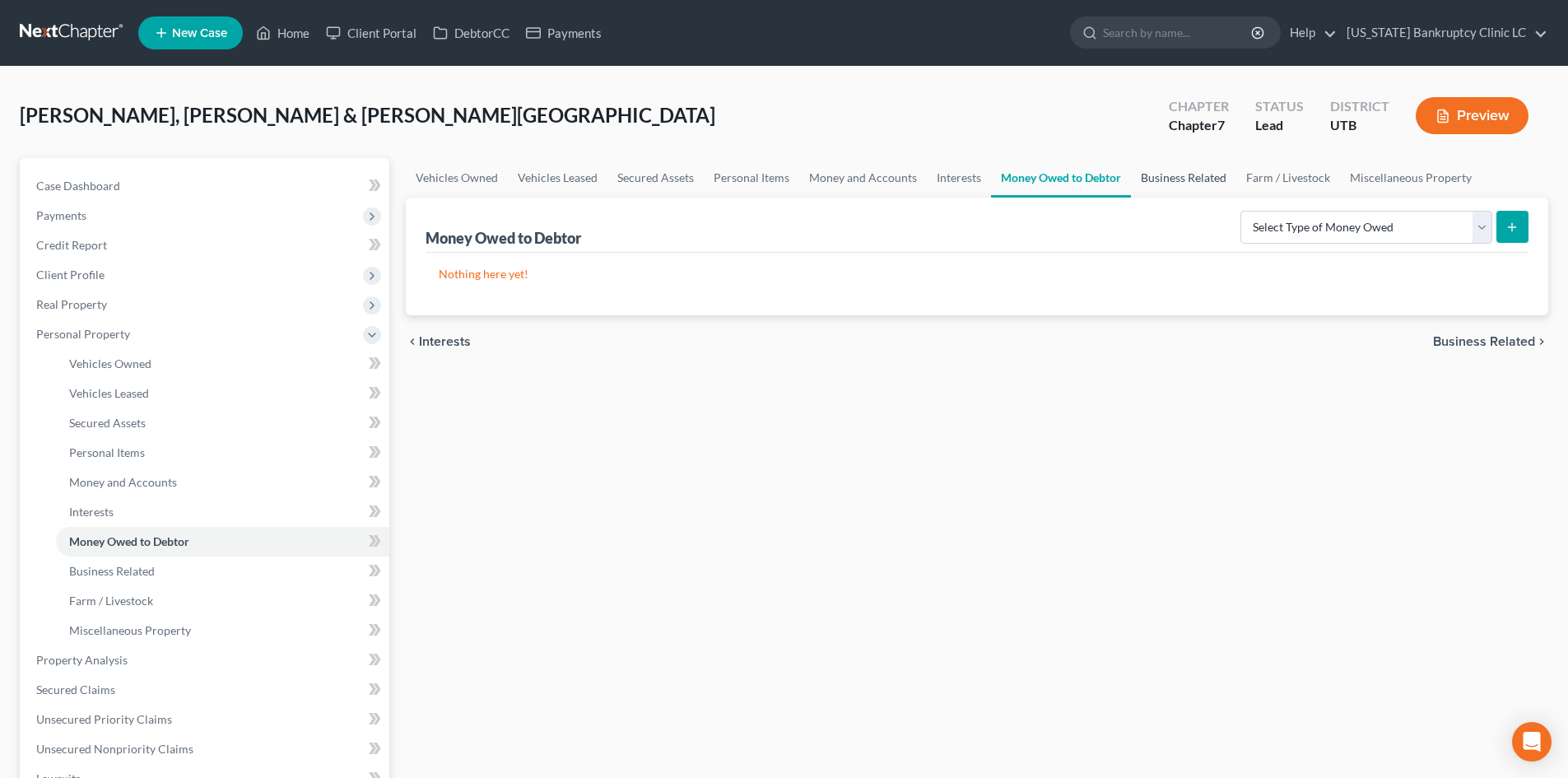
click at [1183, 182] on link "Business Related" at bounding box center [1184, 178] width 105 height 39
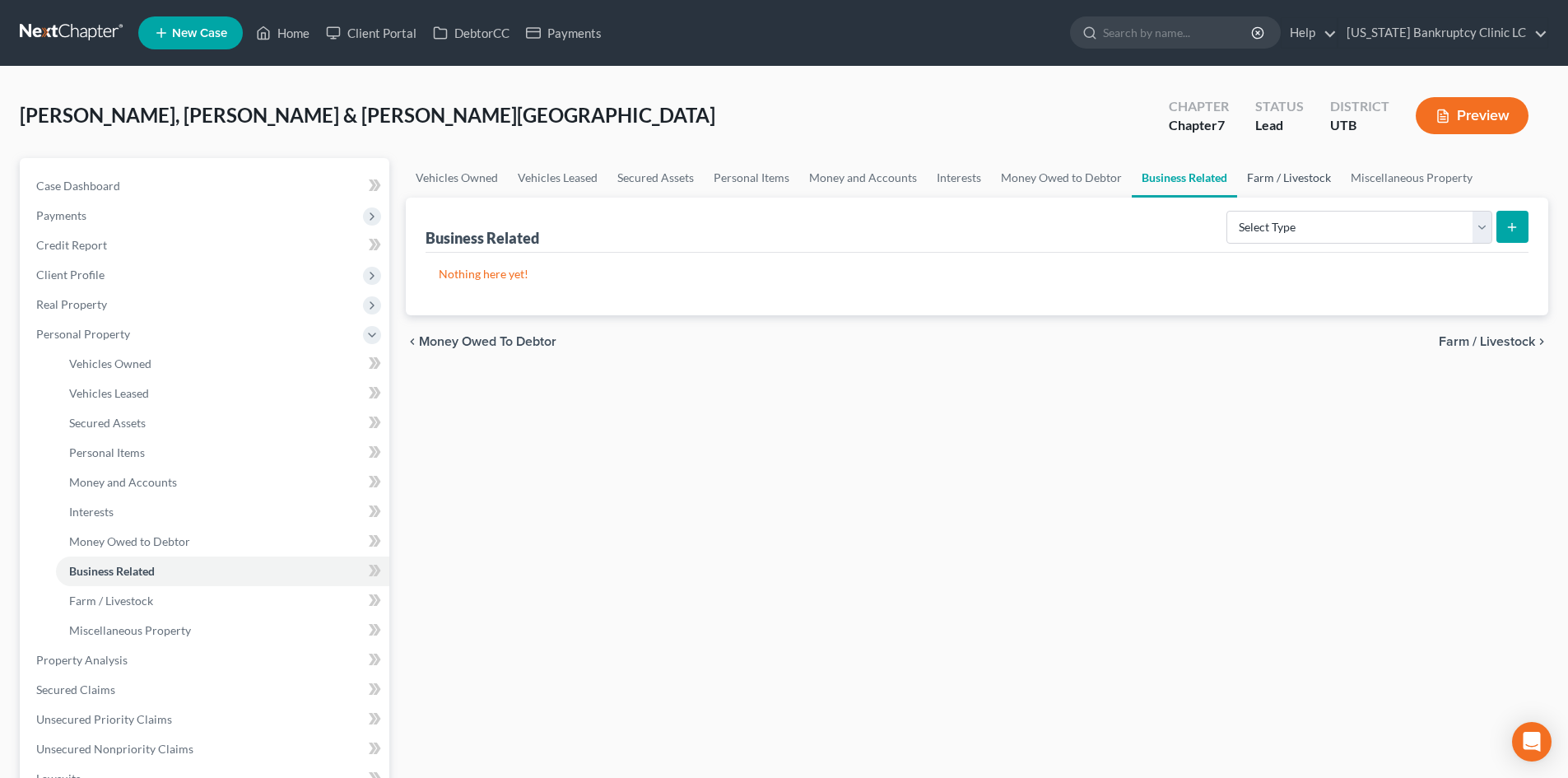
click at [1301, 191] on link "Farm / Livestock" at bounding box center [1289, 178] width 104 height 39
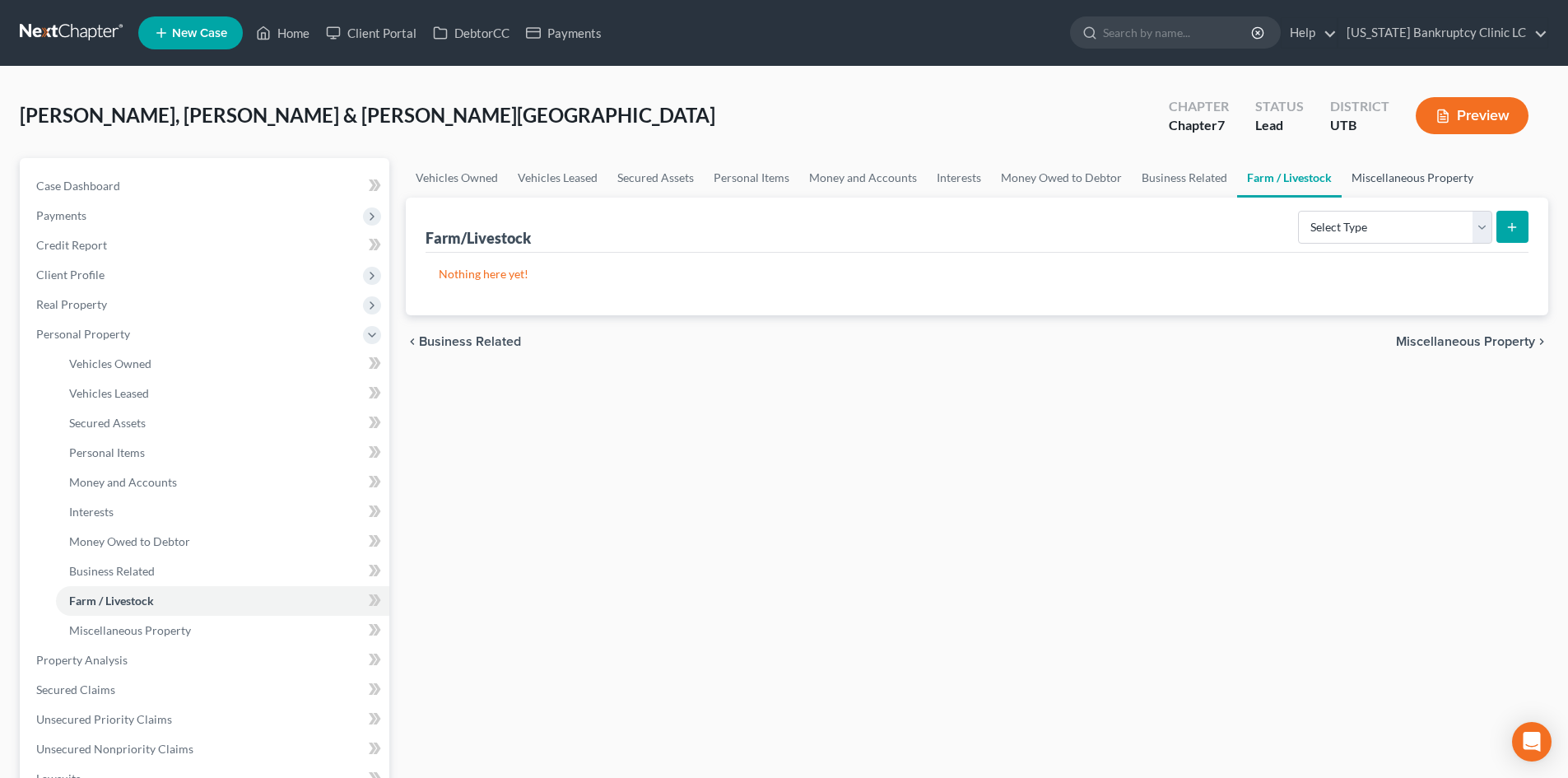
click at [1391, 186] on link "Miscellaneous Property" at bounding box center [1412, 178] width 141 height 39
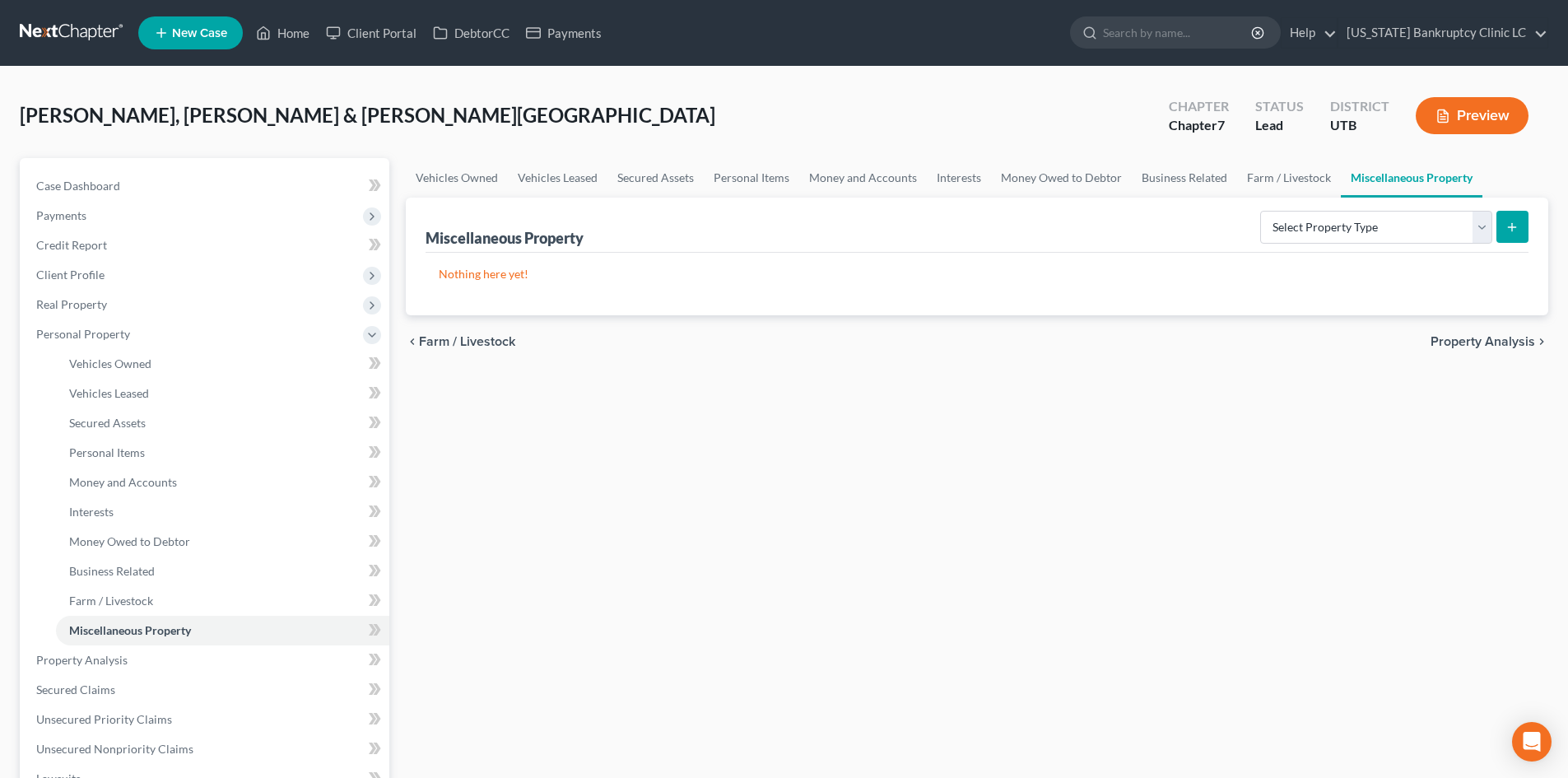
click at [614, 533] on div "Vehicles Owned Vehicles Leased Secured Assets Personal Items Money and Accounts…" at bounding box center [977, 648] width 1159 height 981
click at [113, 334] on span "Personal Property" at bounding box center [83, 334] width 94 height 14
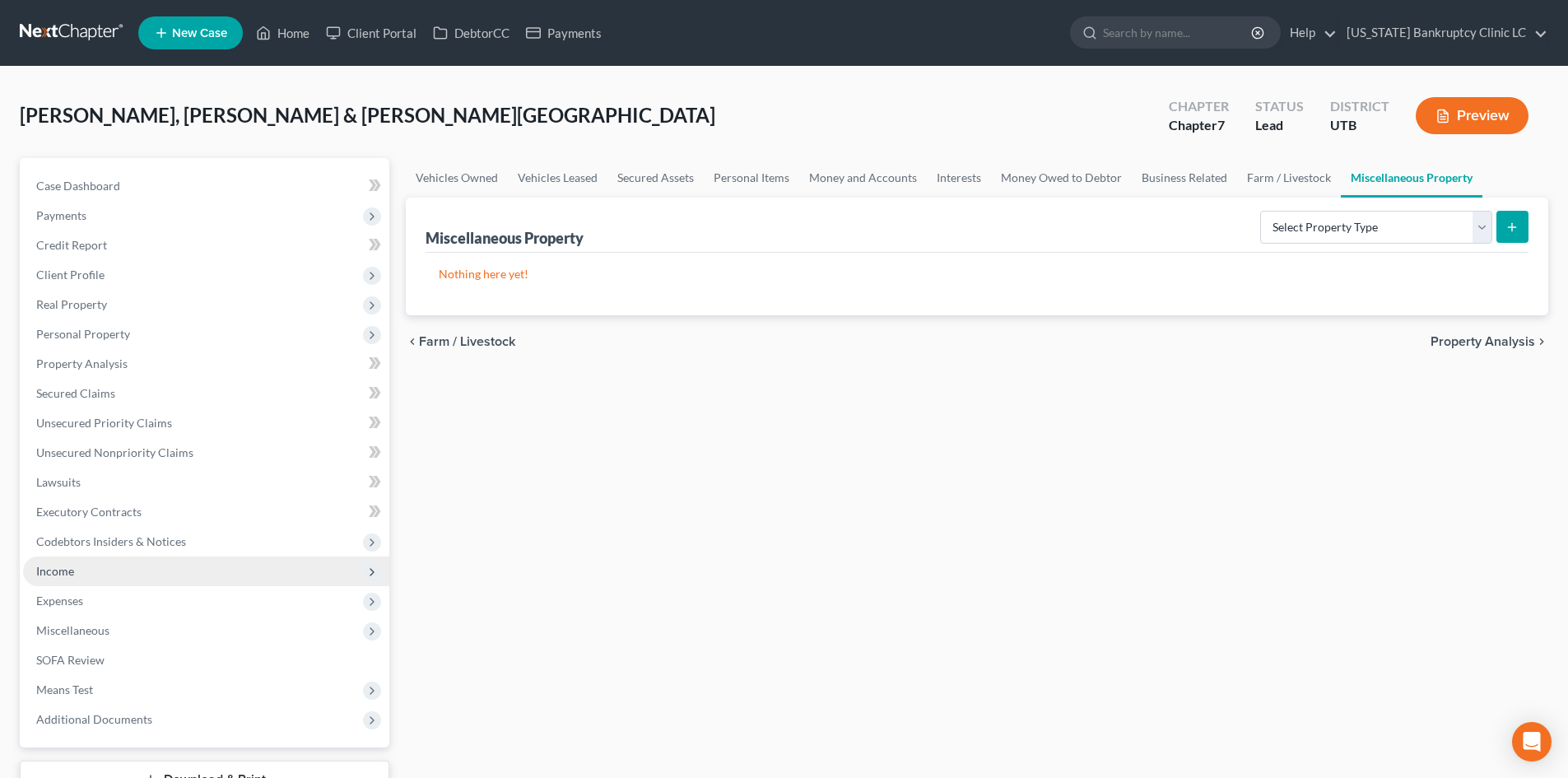
click at [96, 556] on ul "Case Dashboard Payments Invoices Payments Payments Credit Report Client Profile" at bounding box center [207, 452] width 367 height 563
click at [97, 574] on span "Income" at bounding box center [207, 571] width 367 height 30
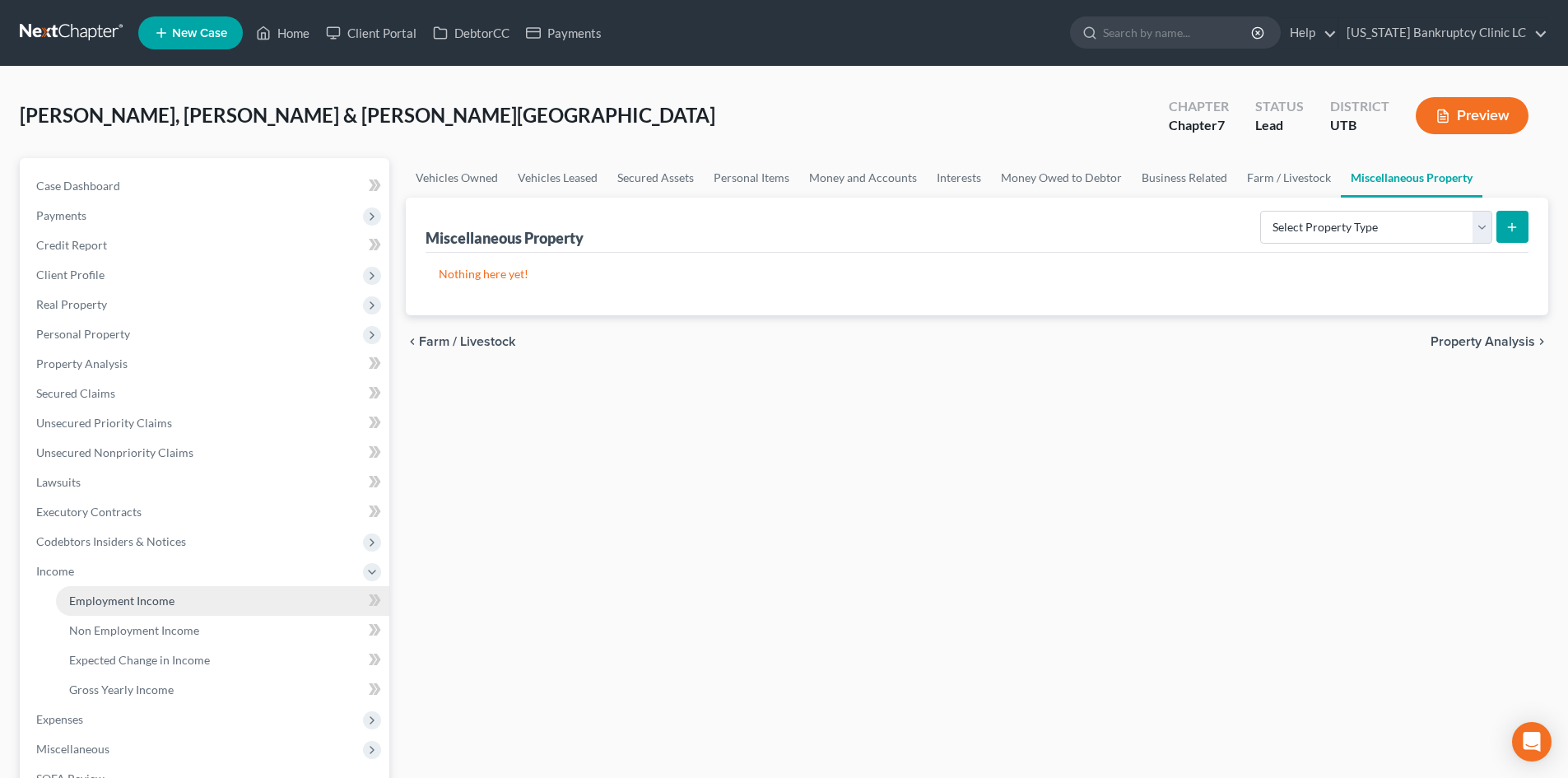
click at [102, 611] on link "Employment Income" at bounding box center [223, 601] width 333 height 30
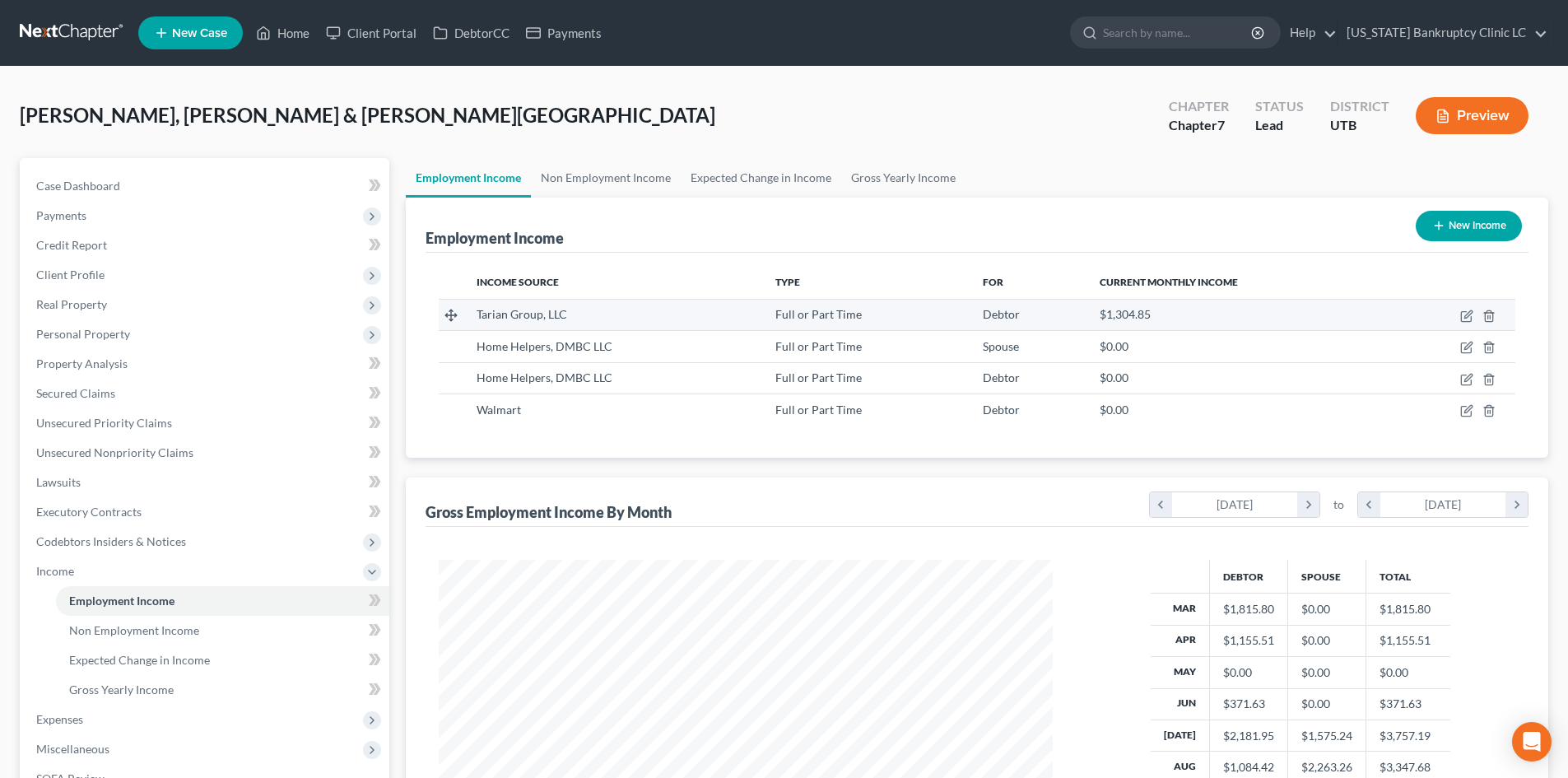
scroll to position [307, 647]
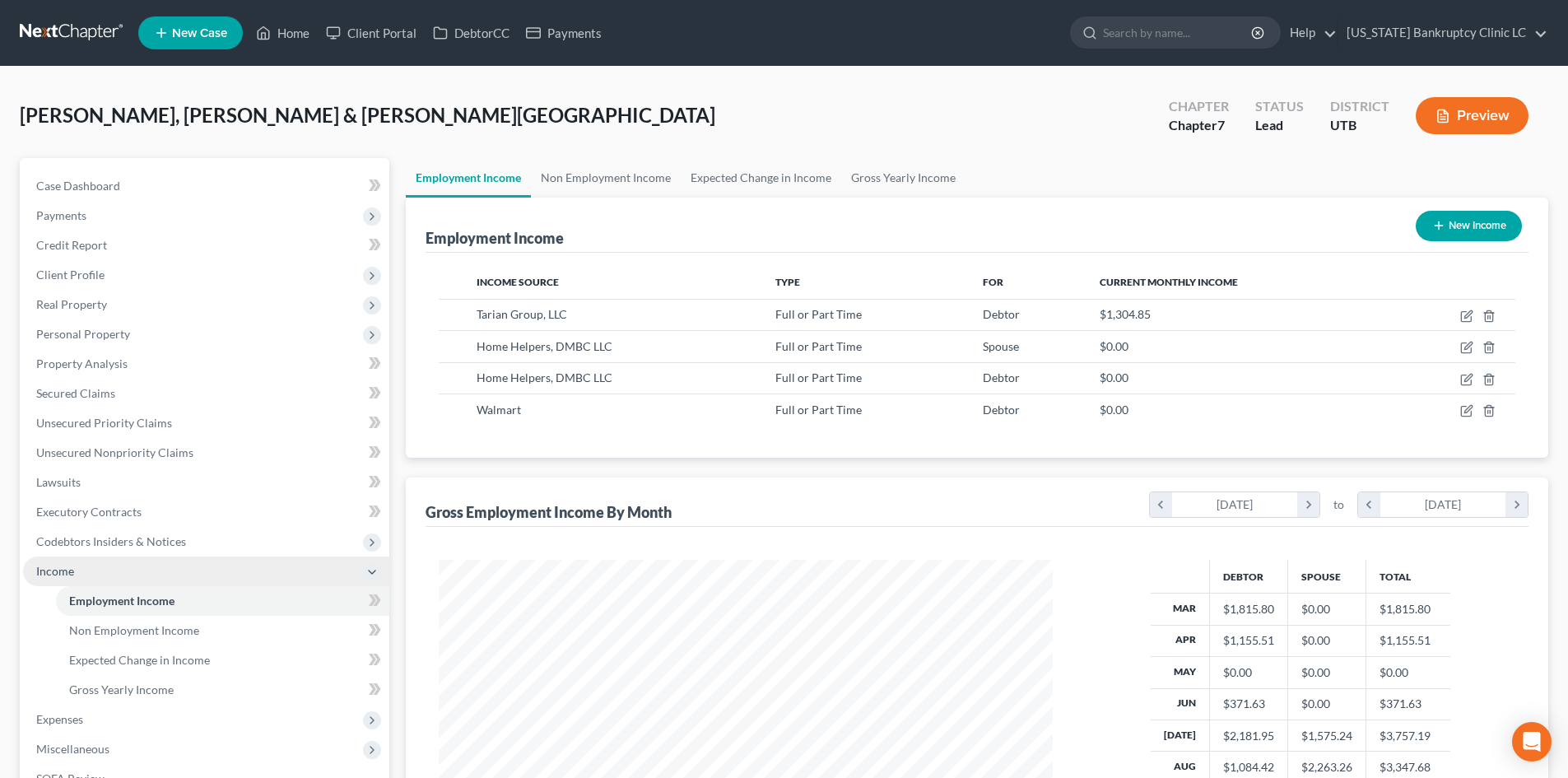
click at [86, 570] on span "Income" at bounding box center [207, 571] width 367 height 30
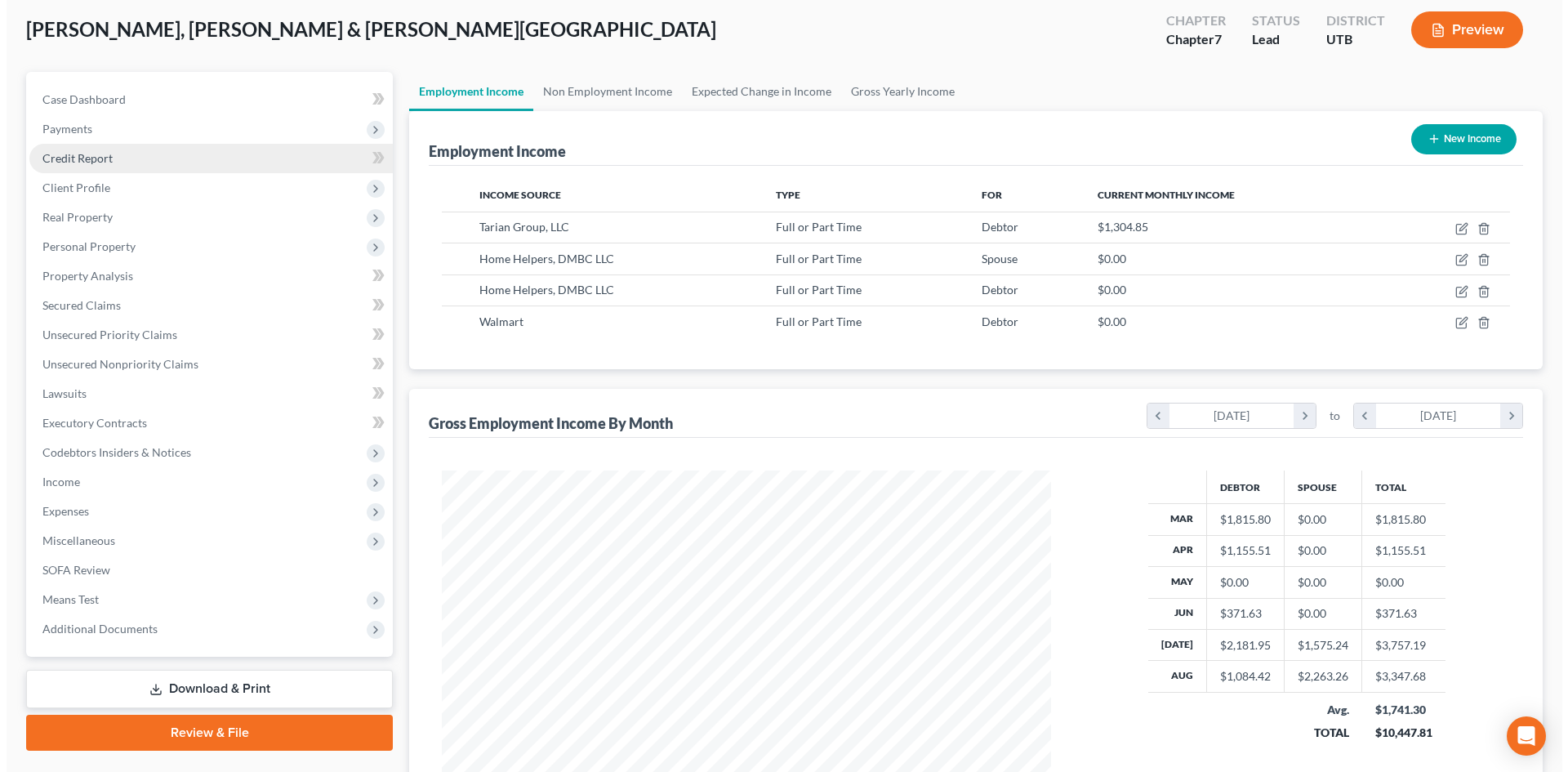
scroll to position [0, 0]
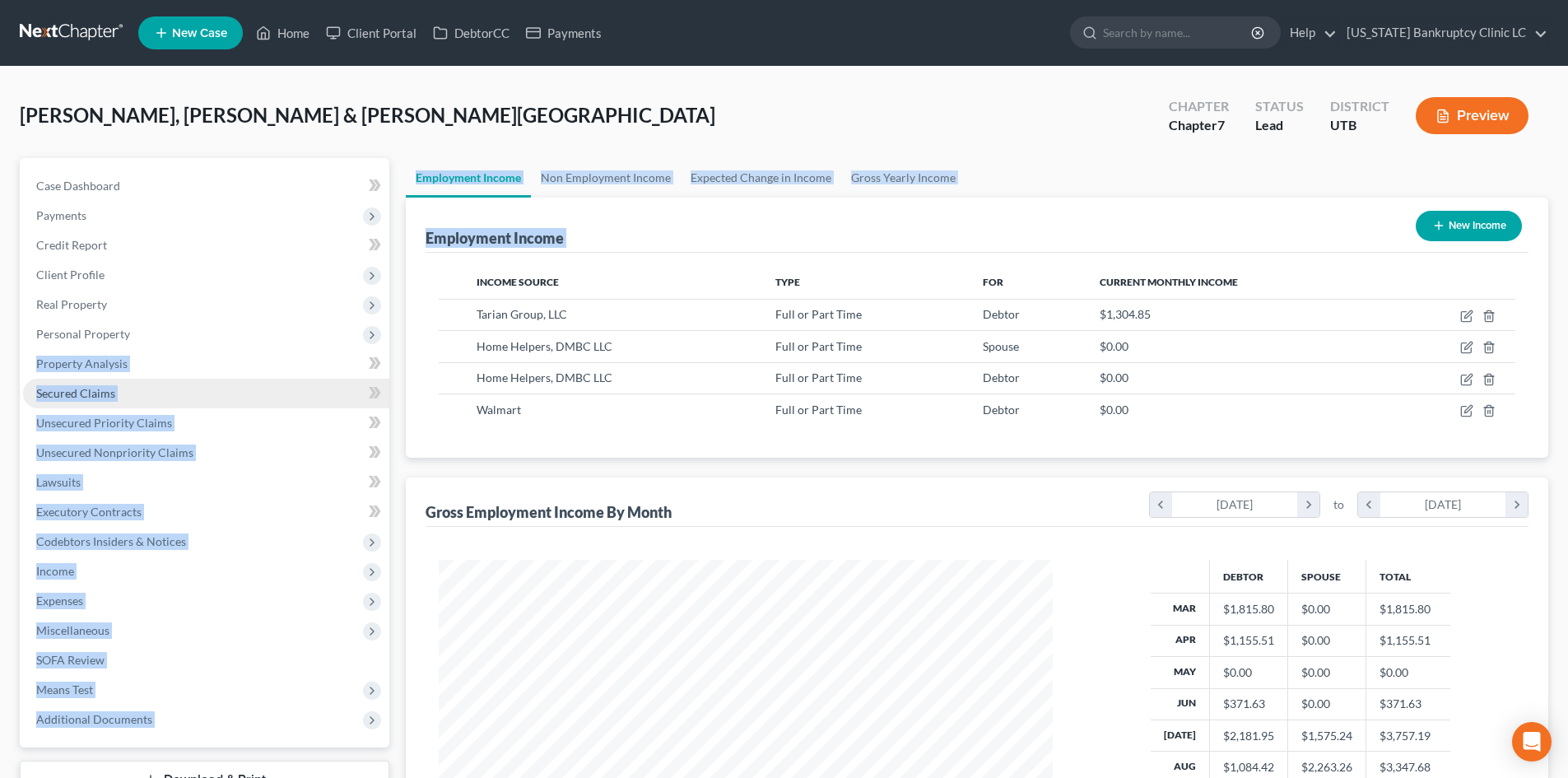
drag, startPoint x: 162, startPoint y: 333, endPoint x: 283, endPoint y: 388, distance: 132.9
click at [431, 302] on div "Petition Navigation Case Dashboard Payments Invoices Payments Payments Credit R…" at bounding box center [784, 559] width 1545 height 802
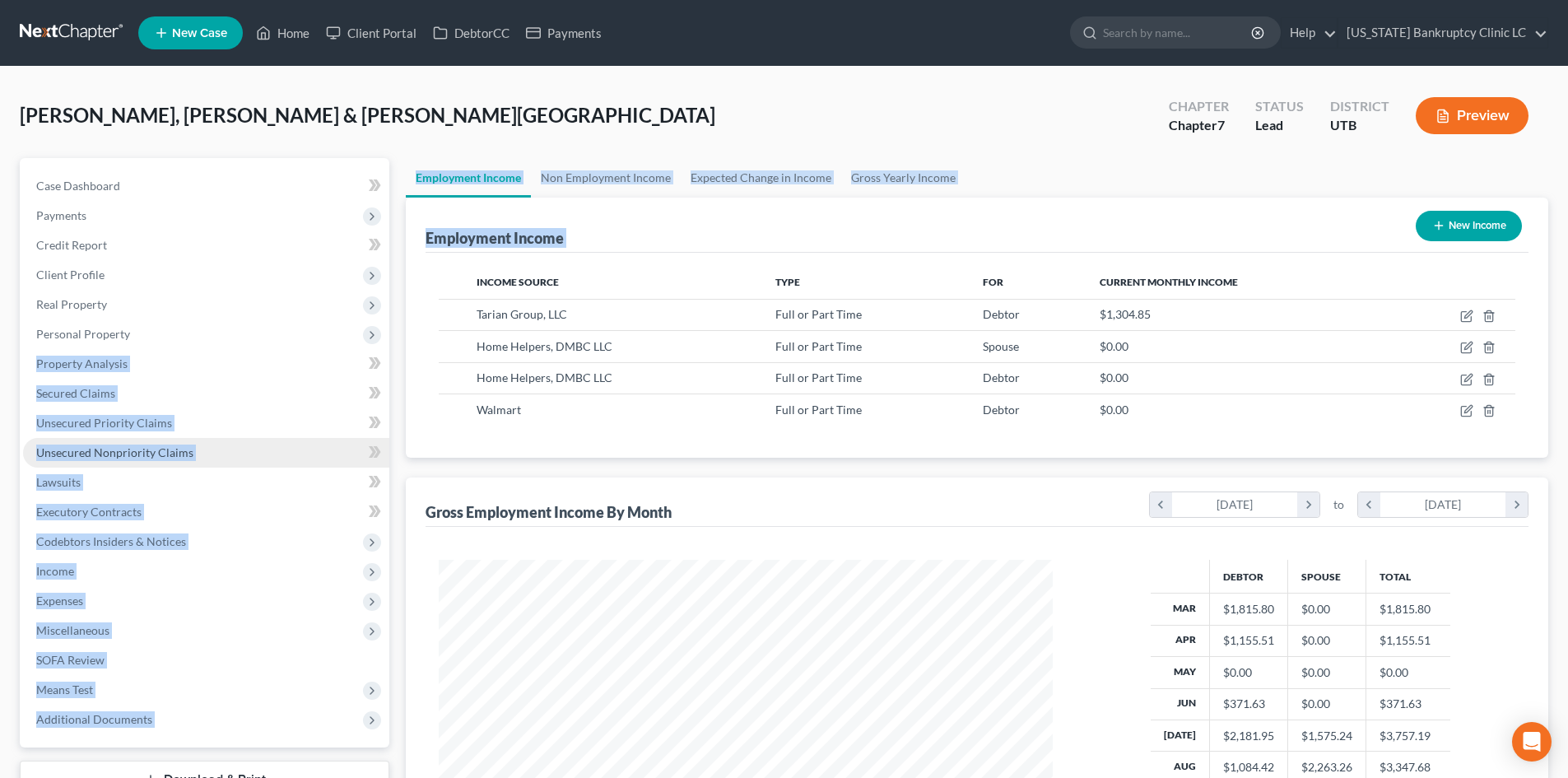
click at [141, 453] on span "Unsecured Nonpriority Claims" at bounding box center [115, 452] width 157 height 14
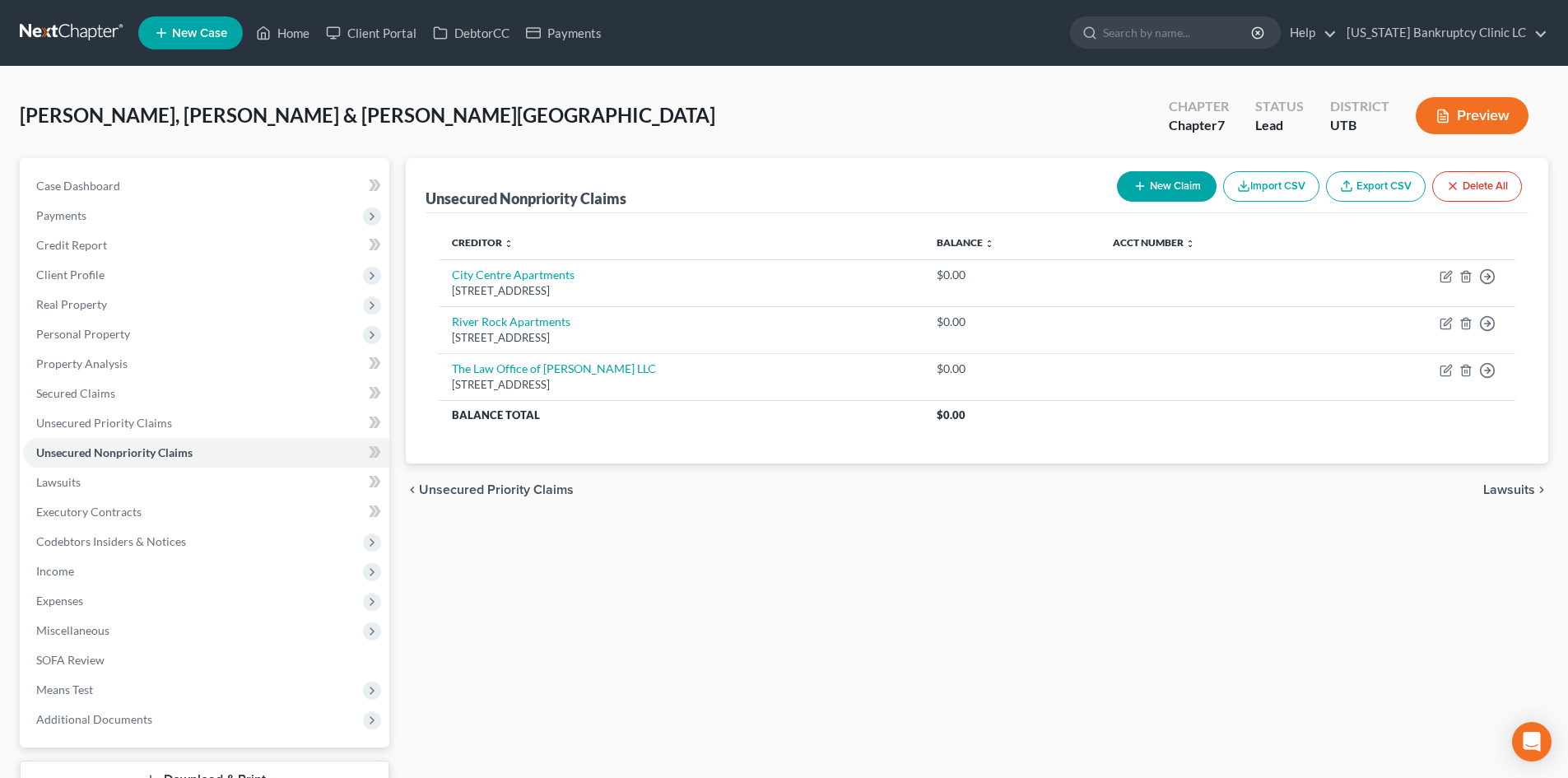
click at [617, 524] on div "Unsecured Nonpriority Claims New Claim Import CSV Export CSV Delete All Credito…" at bounding box center [977, 500] width 1159 height 684
click at [1212, 192] on div "New Claim Import CSV Export CSV Delete All" at bounding box center [1319, 186] width 418 height 44
click at [1198, 192] on button "New Claim" at bounding box center [1166, 186] width 99 height 30
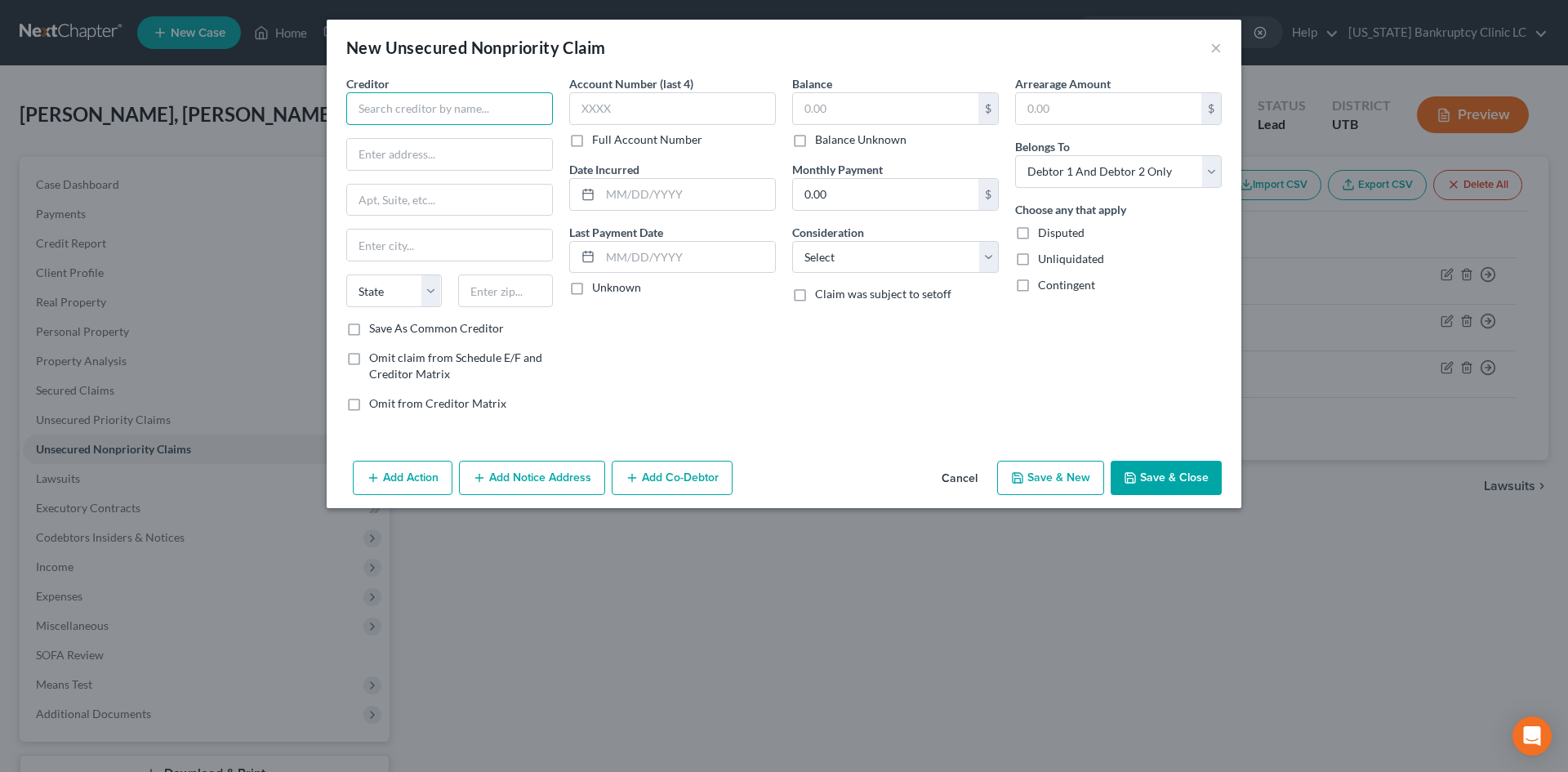
click at [396, 103] on input "text" at bounding box center [449, 108] width 207 height 33
click at [1014, 472] on icon "button" at bounding box center [1017, 477] width 13 height 13
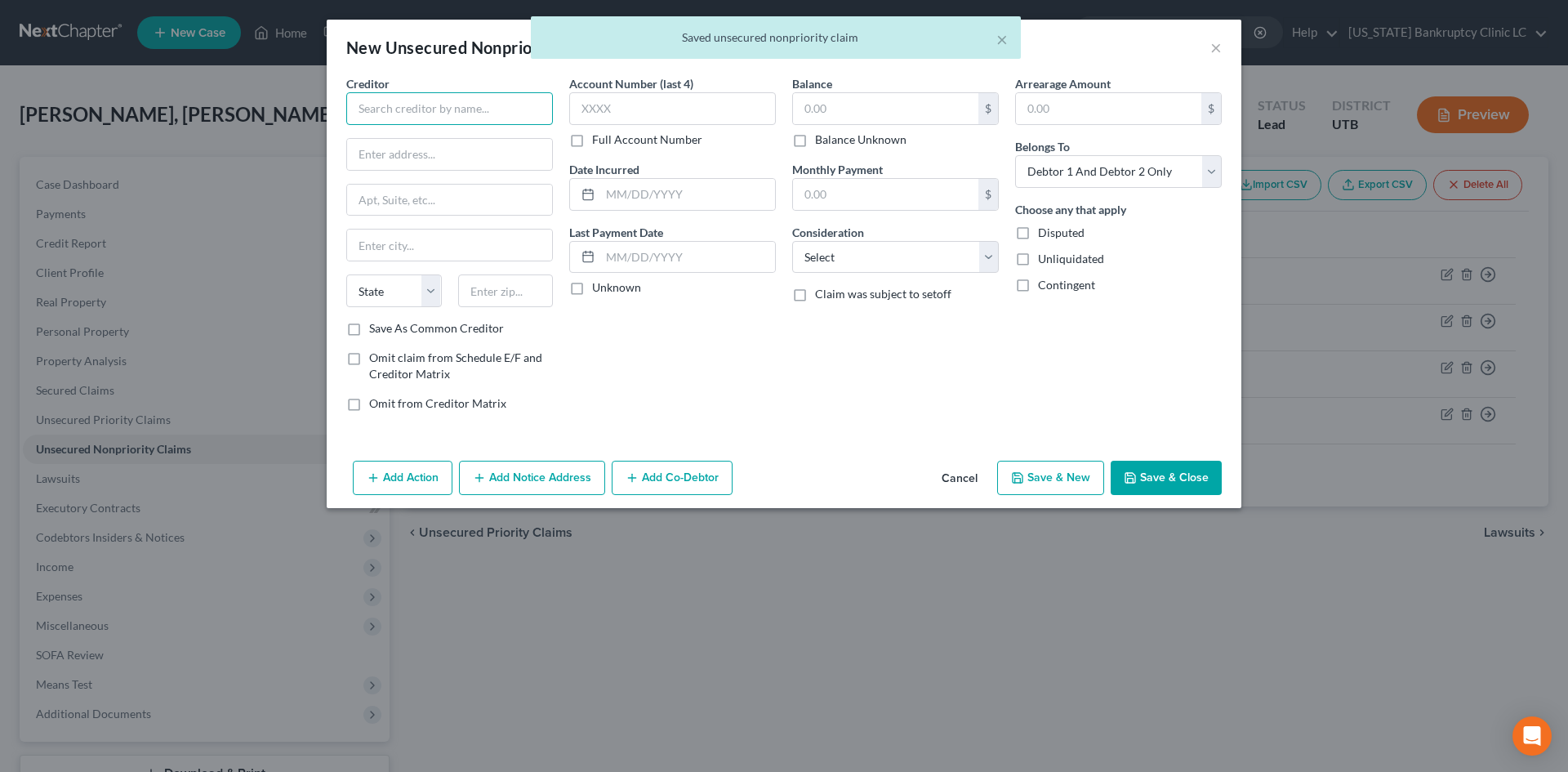
click at [391, 109] on input "text" at bounding box center [449, 108] width 207 height 33
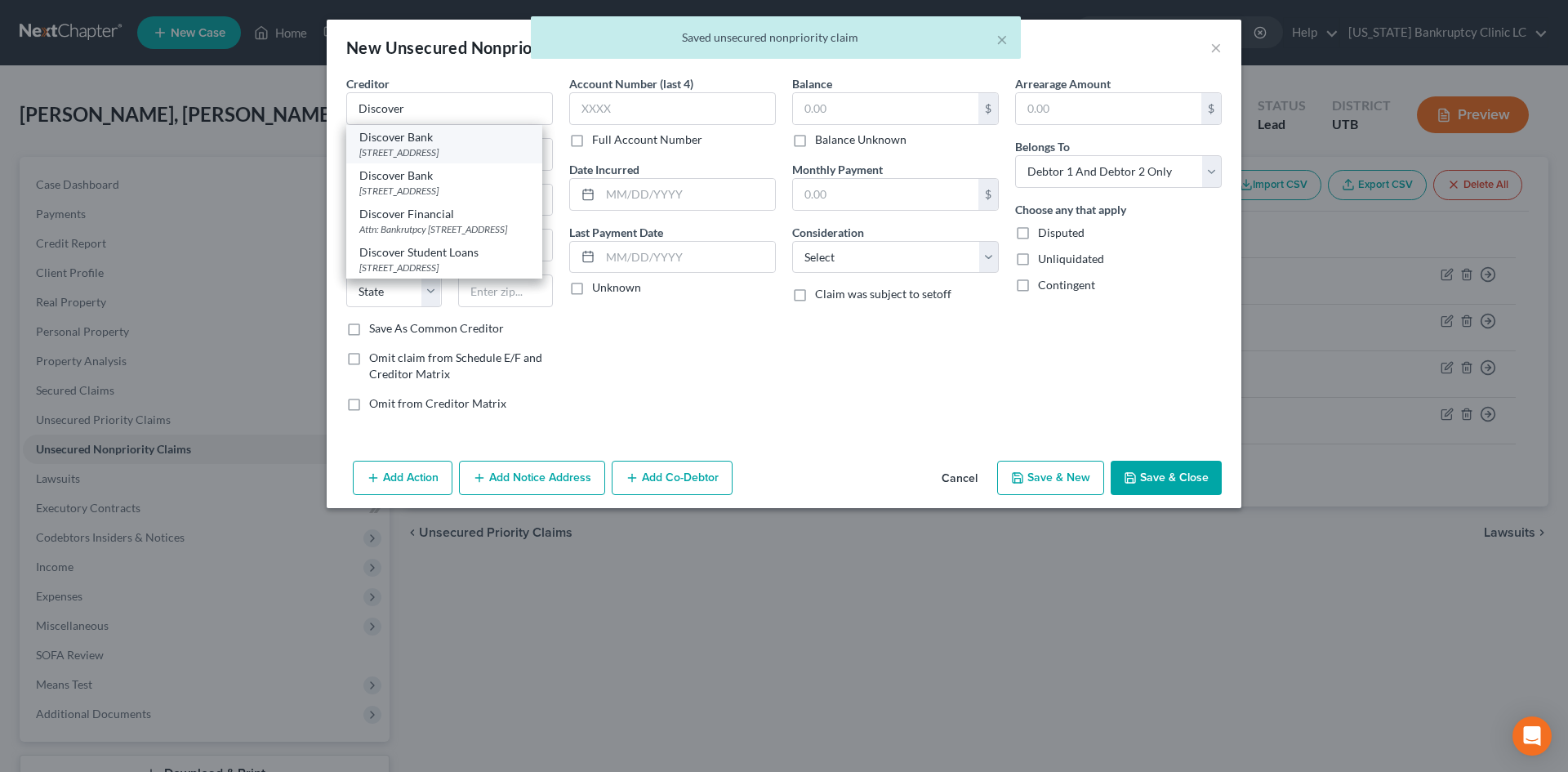
click at [443, 146] on div "[STREET_ADDRESS]" at bounding box center [443, 153] width 169 height 14
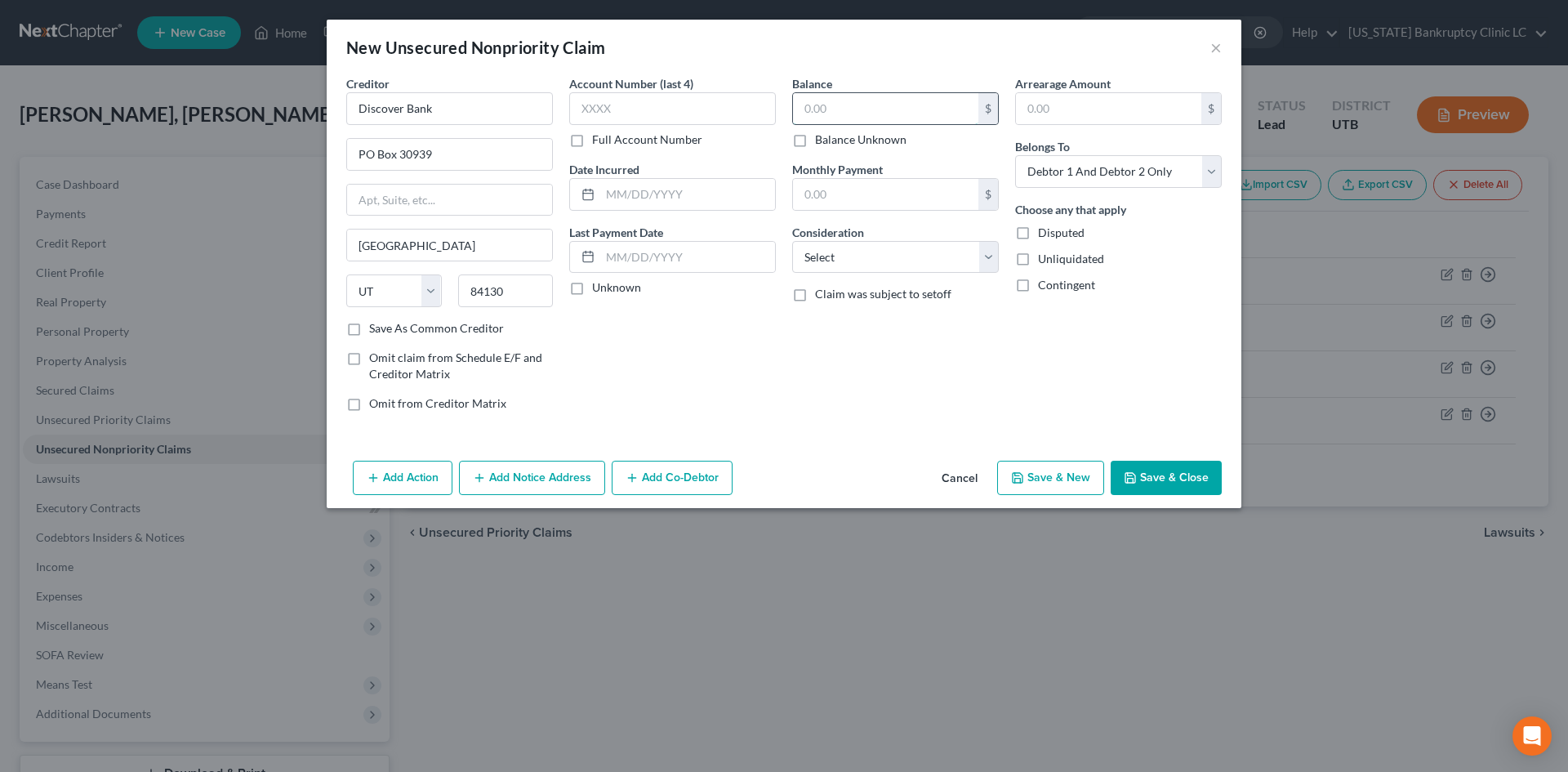
click at [859, 100] on input "text" at bounding box center [885, 108] width 185 height 31
click at [1027, 479] on button "Save & New" at bounding box center [1050, 477] width 107 height 35
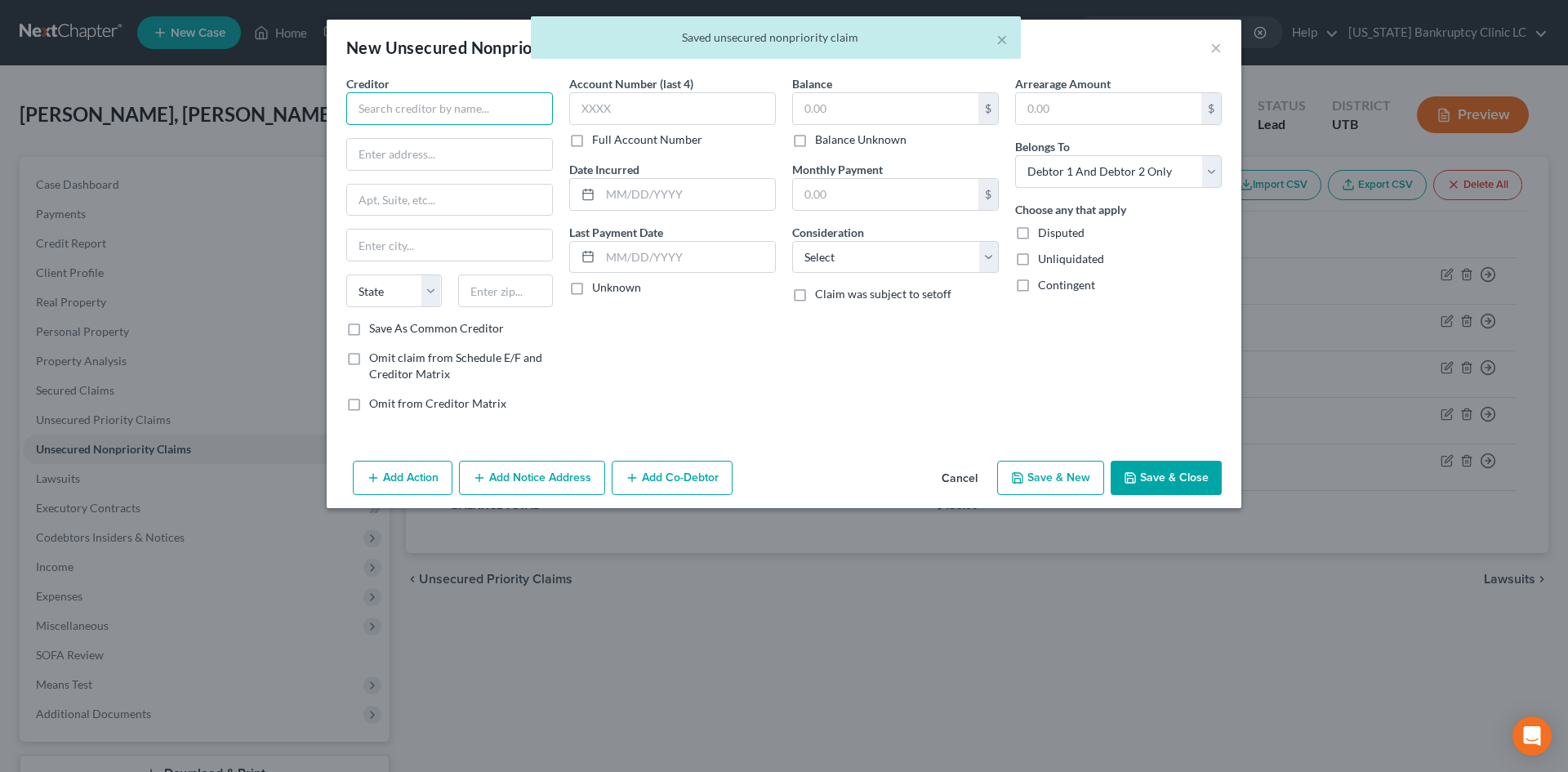
click at [392, 98] on input "text" at bounding box center [449, 108] width 207 height 33
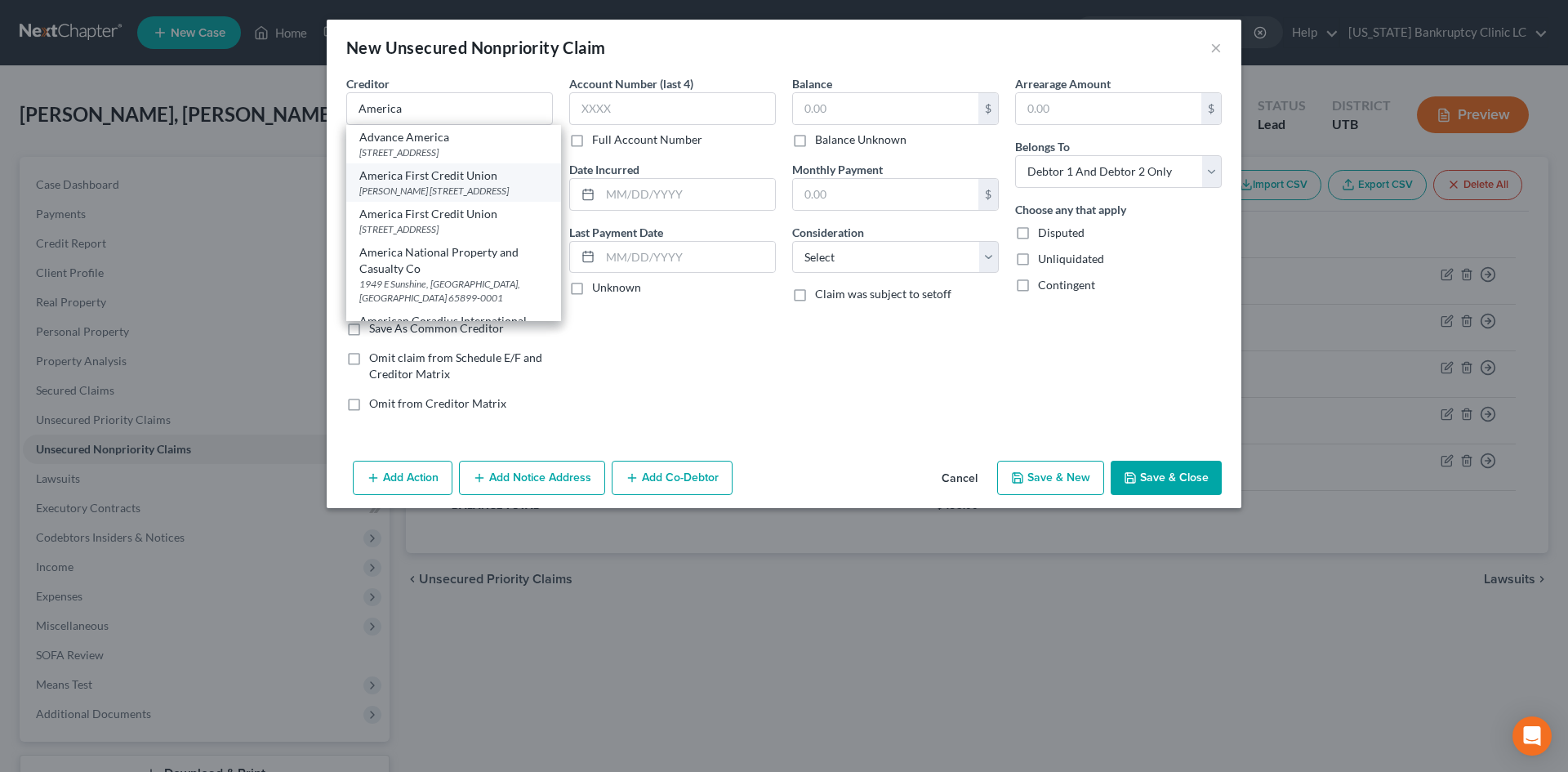
click at [474, 179] on div "America First Credit Union [PERSON_NAME] [STREET_ADDRESS][PERSON_NAME]" at bounding box center [453, 182] width 215 height 38
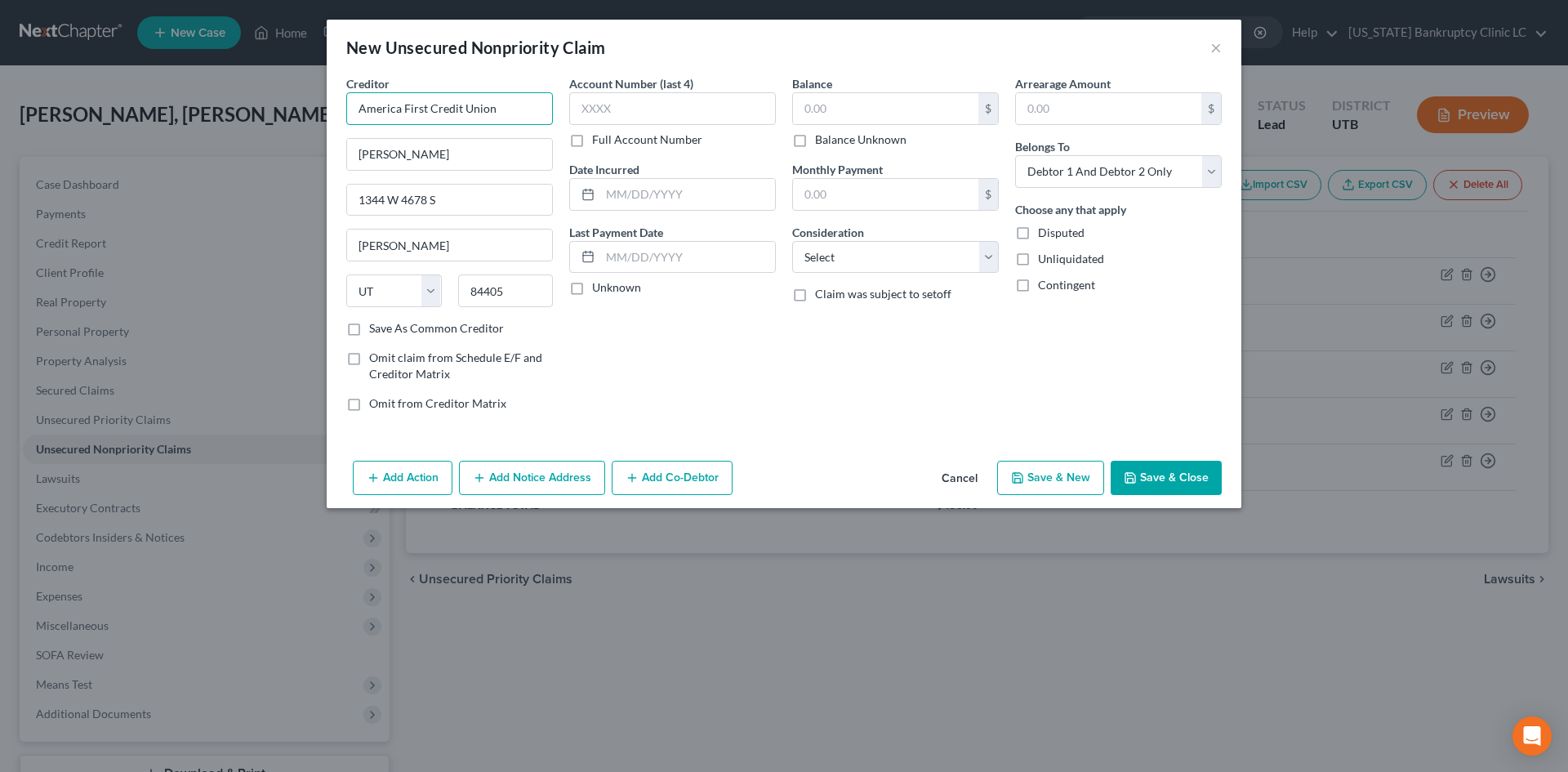
click at [434, 115] on input "America First Credit Union" at bounding box center [449, 108] width 207 height 33
drag, startPoint x: 450, startPoint y: 165, endPoint x: 451, endPoint y: 151, distance: 14.0
click at [455, 106] on input "America F" at bounding box center [449, 108] width 207 height 33
click at [458, 146] on div "[STREET_ADDRESS]" at bounding box center [443, 153] width 169 height 14
click at [1065, 492] on button "Save & New" at bounding box center [1050, 477] width 107 height 35
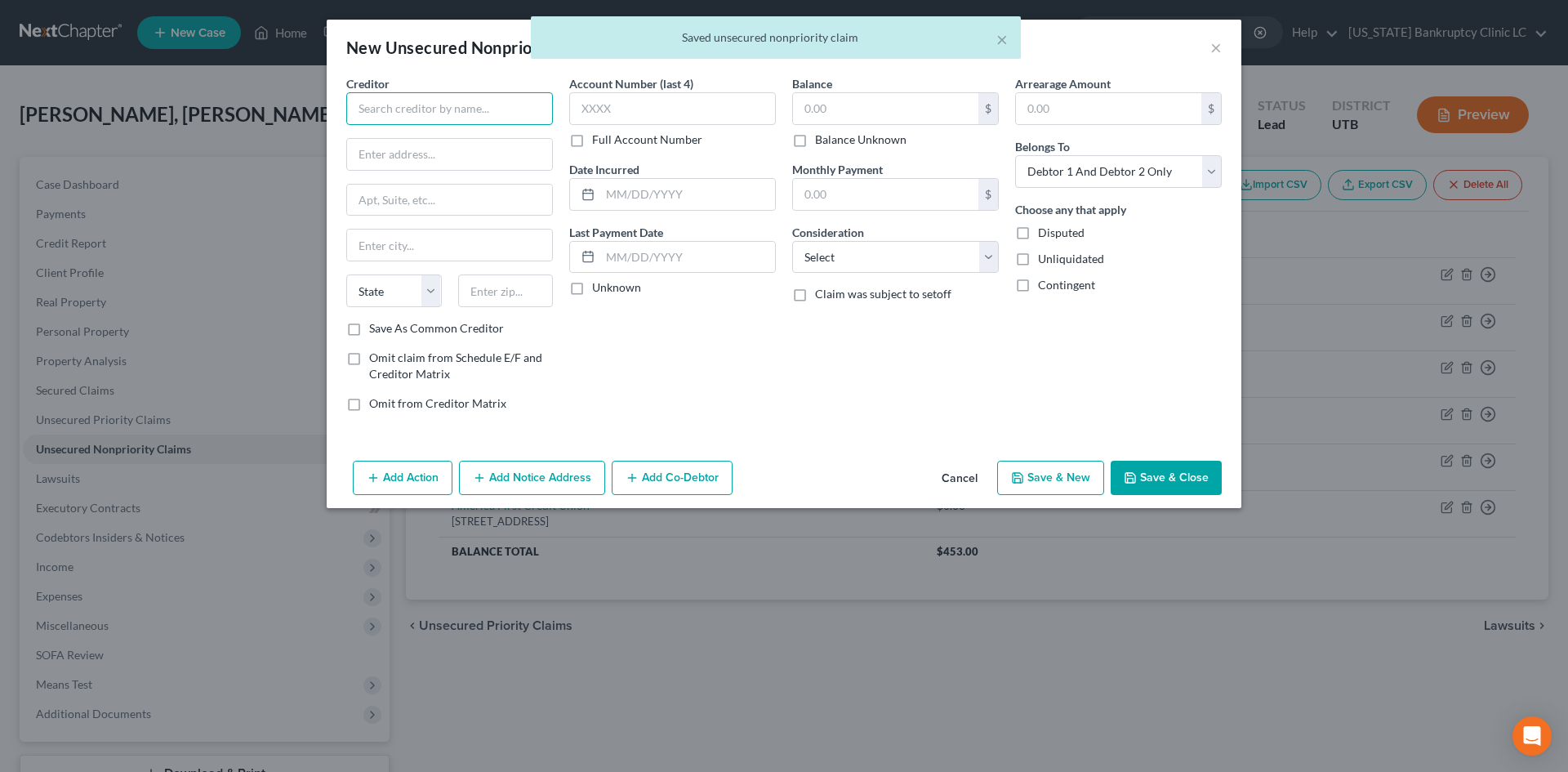
click at [543, 106] on input "text" at bounding box center [449, 108] width 207 height 33
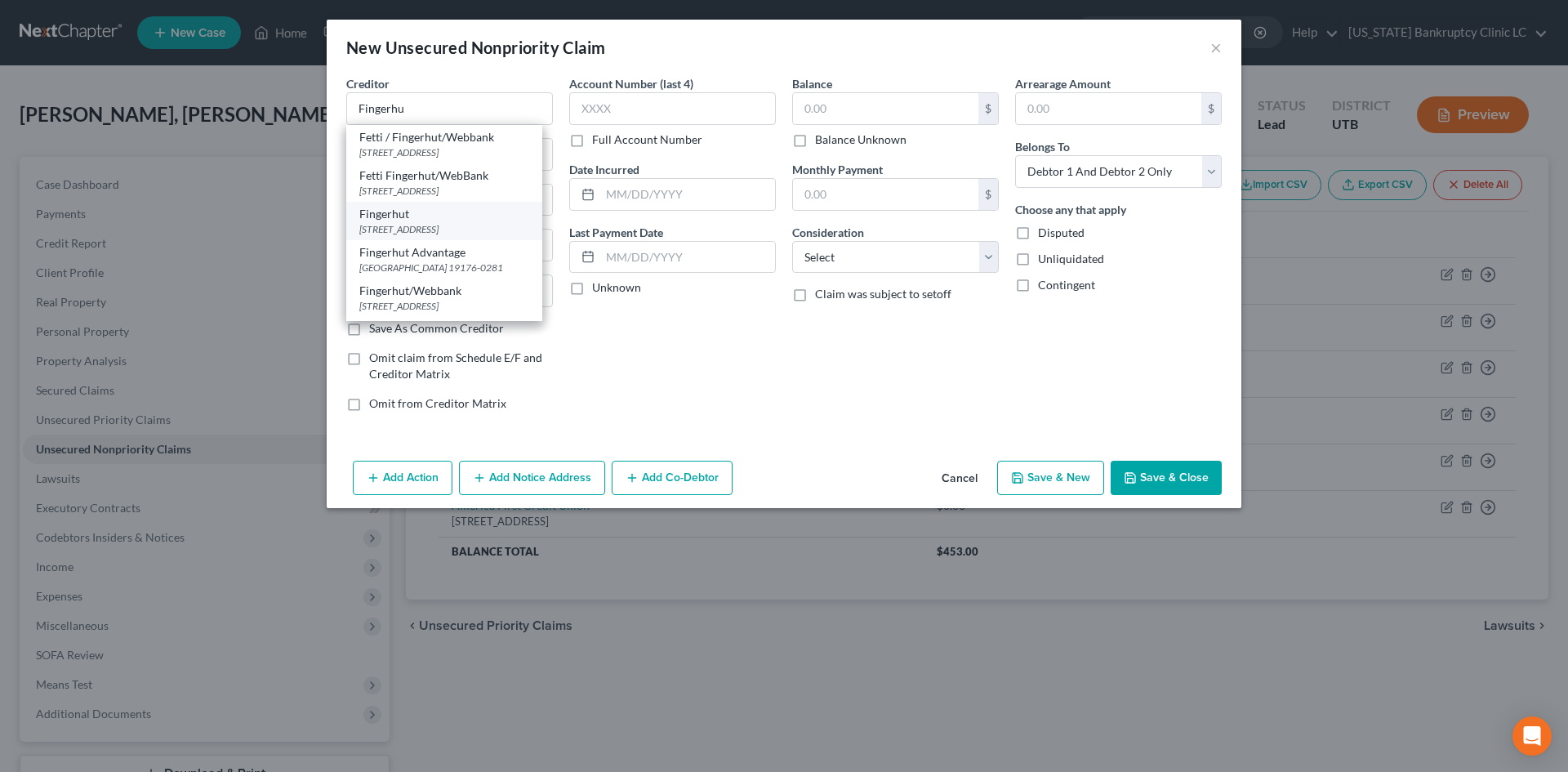
click at [427, 236] on div "[STREET_ADDRESS]" at bounding box center [443, 229] width 169 height 14
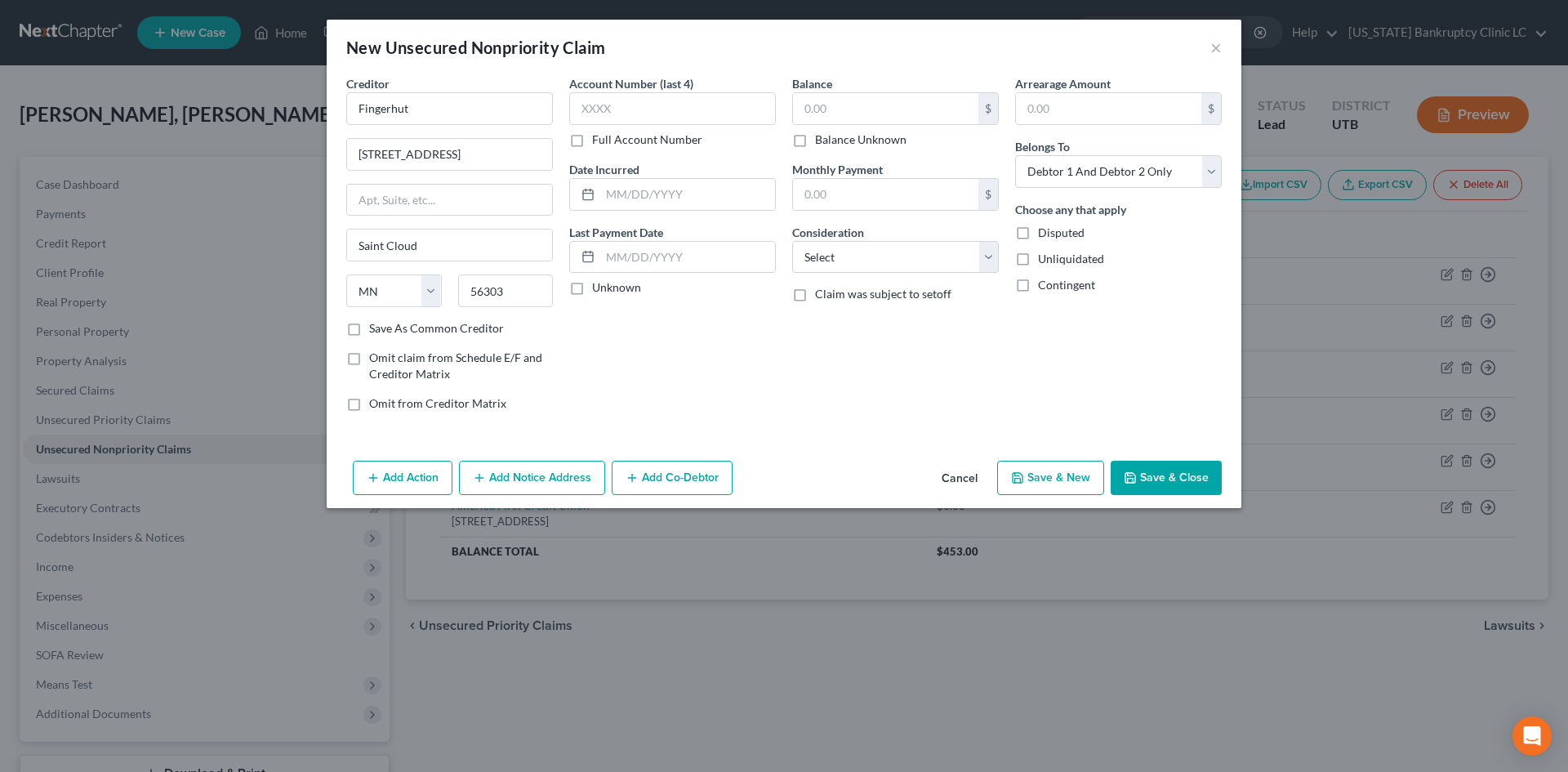
click at [1046, 481] on button "Save & New" at bounding box center [1050, 477] width 107 height 35
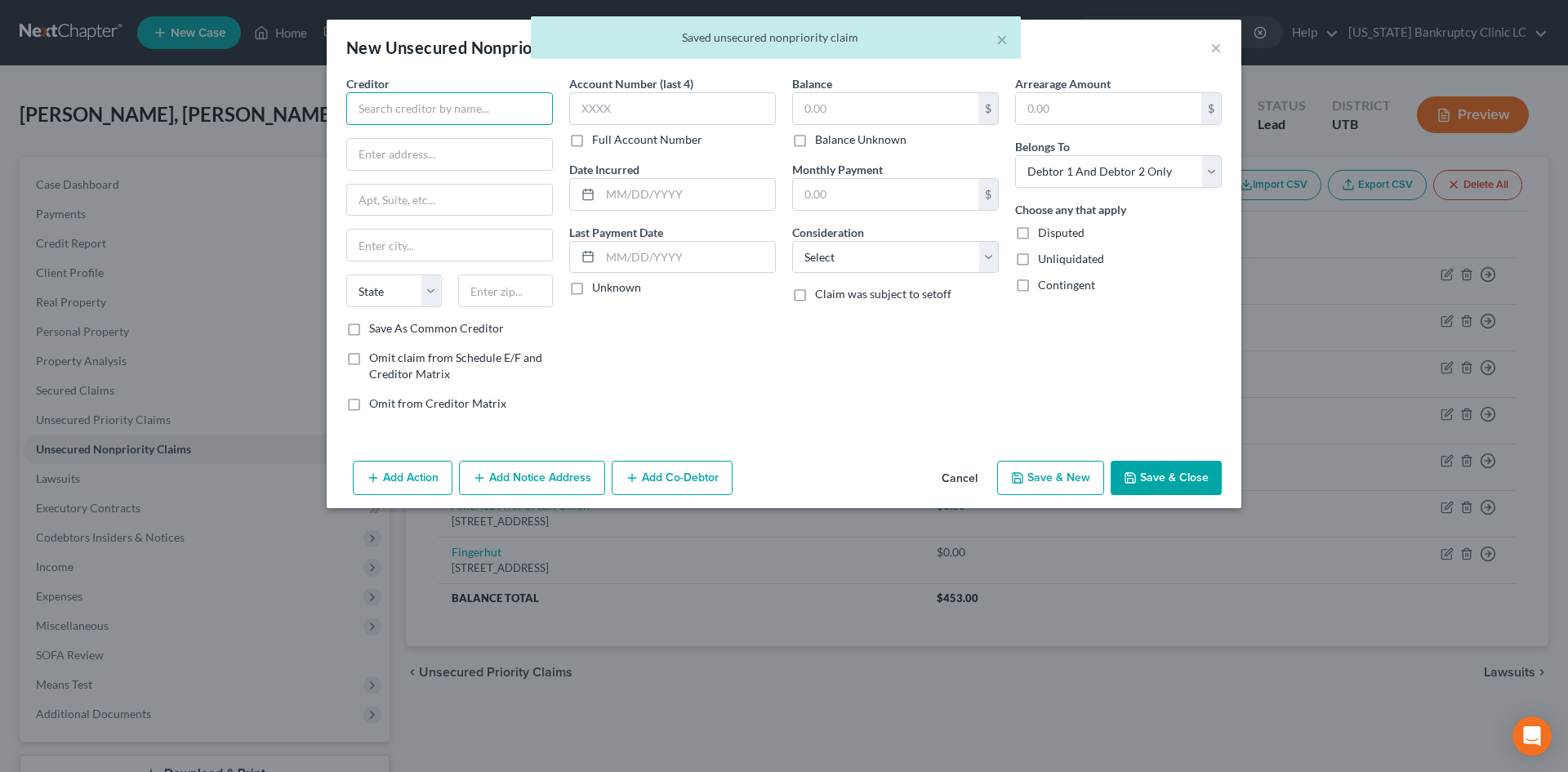
click at [482, 100] on input "text" at bounding box center [449, 108] width 207 height 33
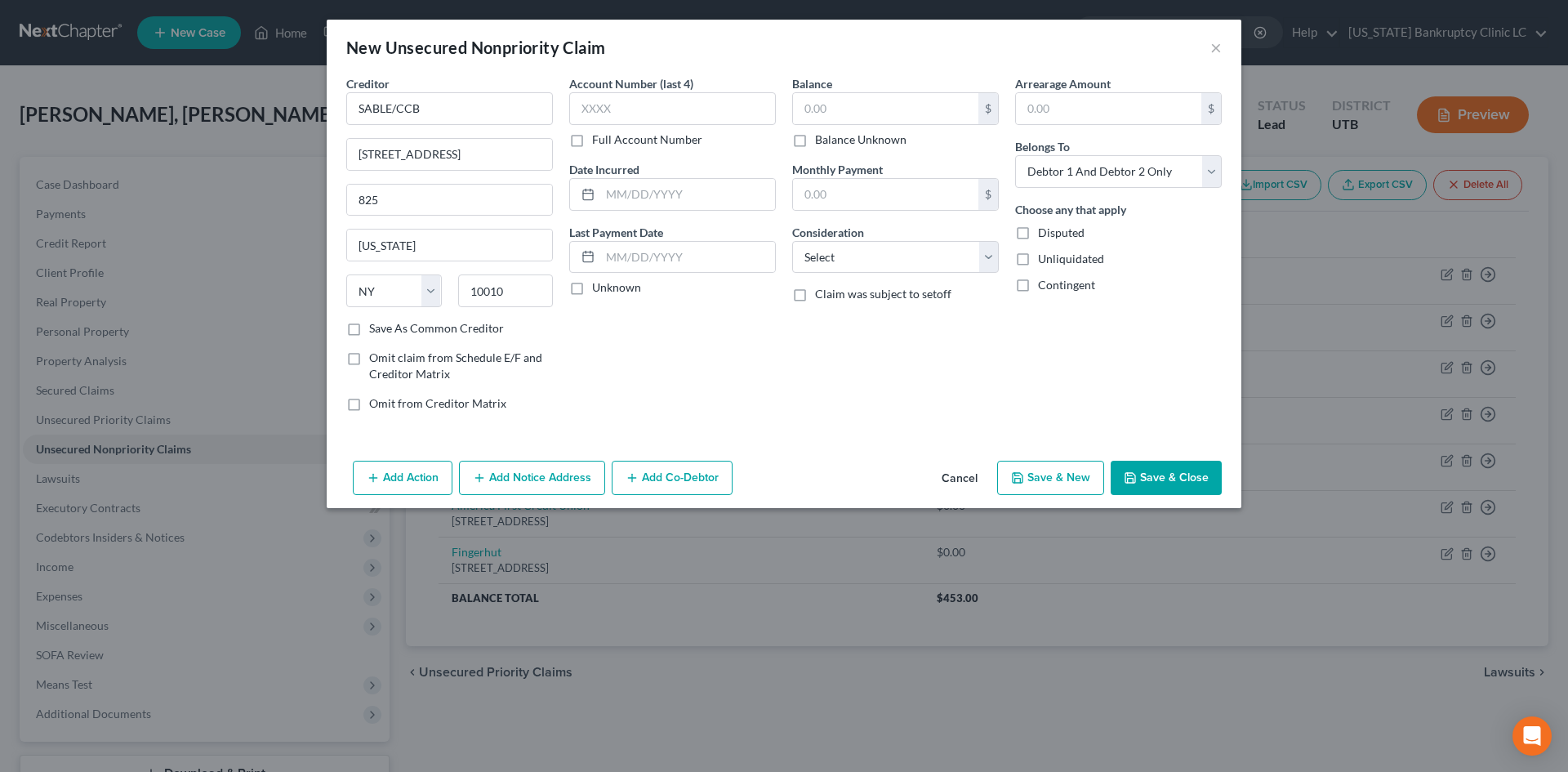
click at [1043, 474] on button "Save & New" at bounding box center [1050, 477] width 107 height 35
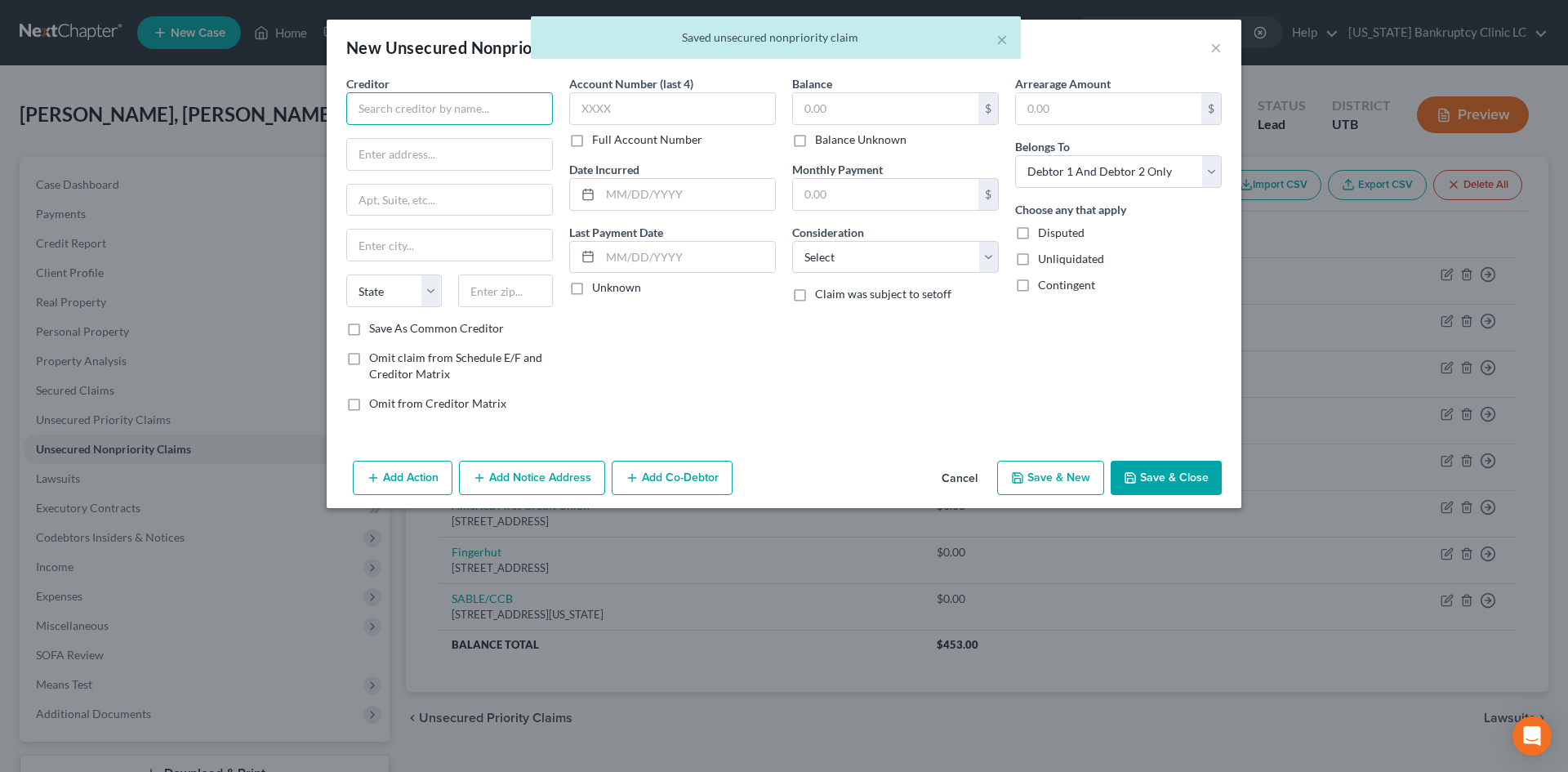
click at [515, 109] on input "text" at bounding box center [449, 108] width 207 height 33
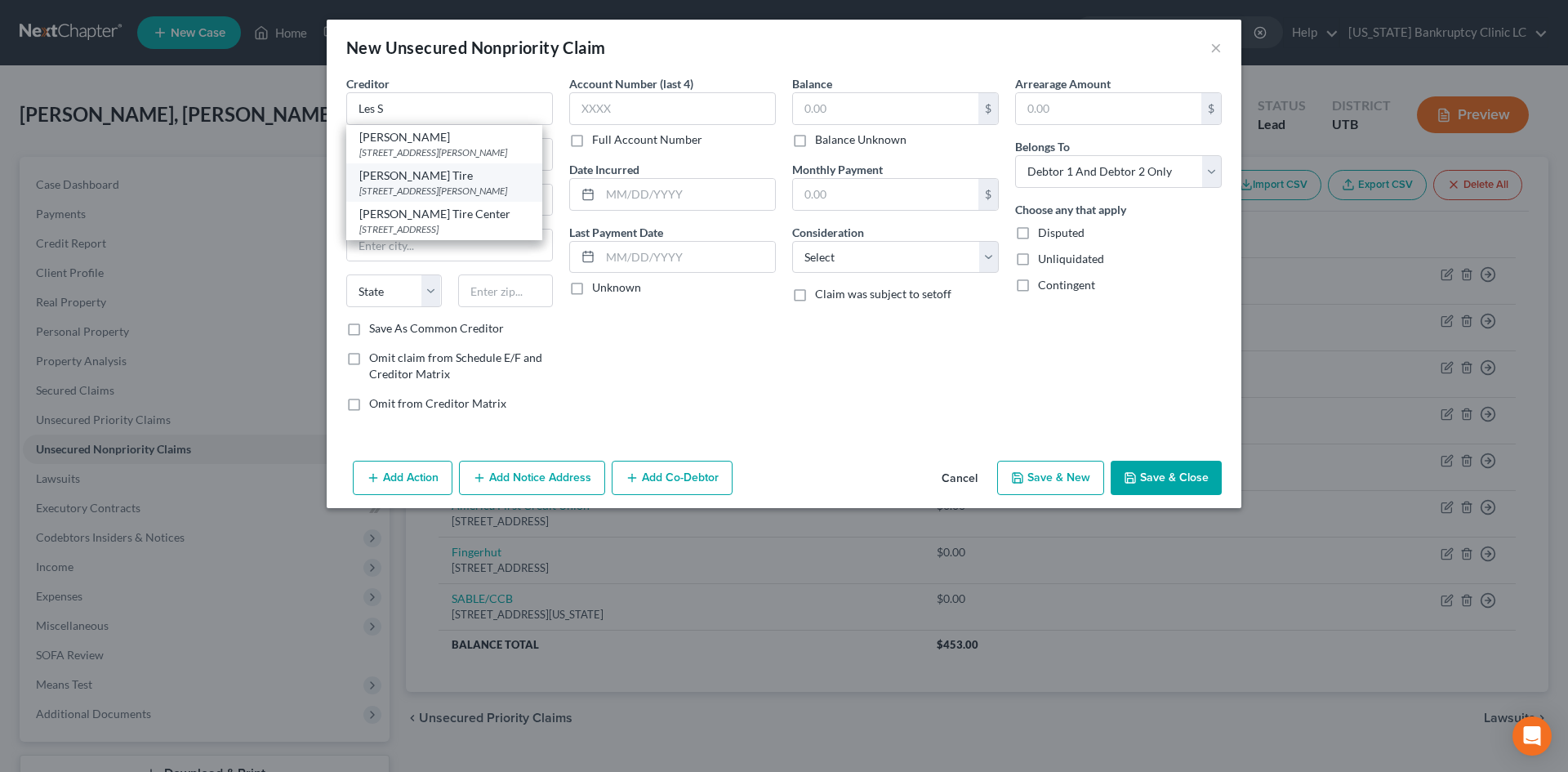
click at [428, 177] on div "[PERSON_NAME] Tire" at bounding box center [443, 176] width 169 height 16
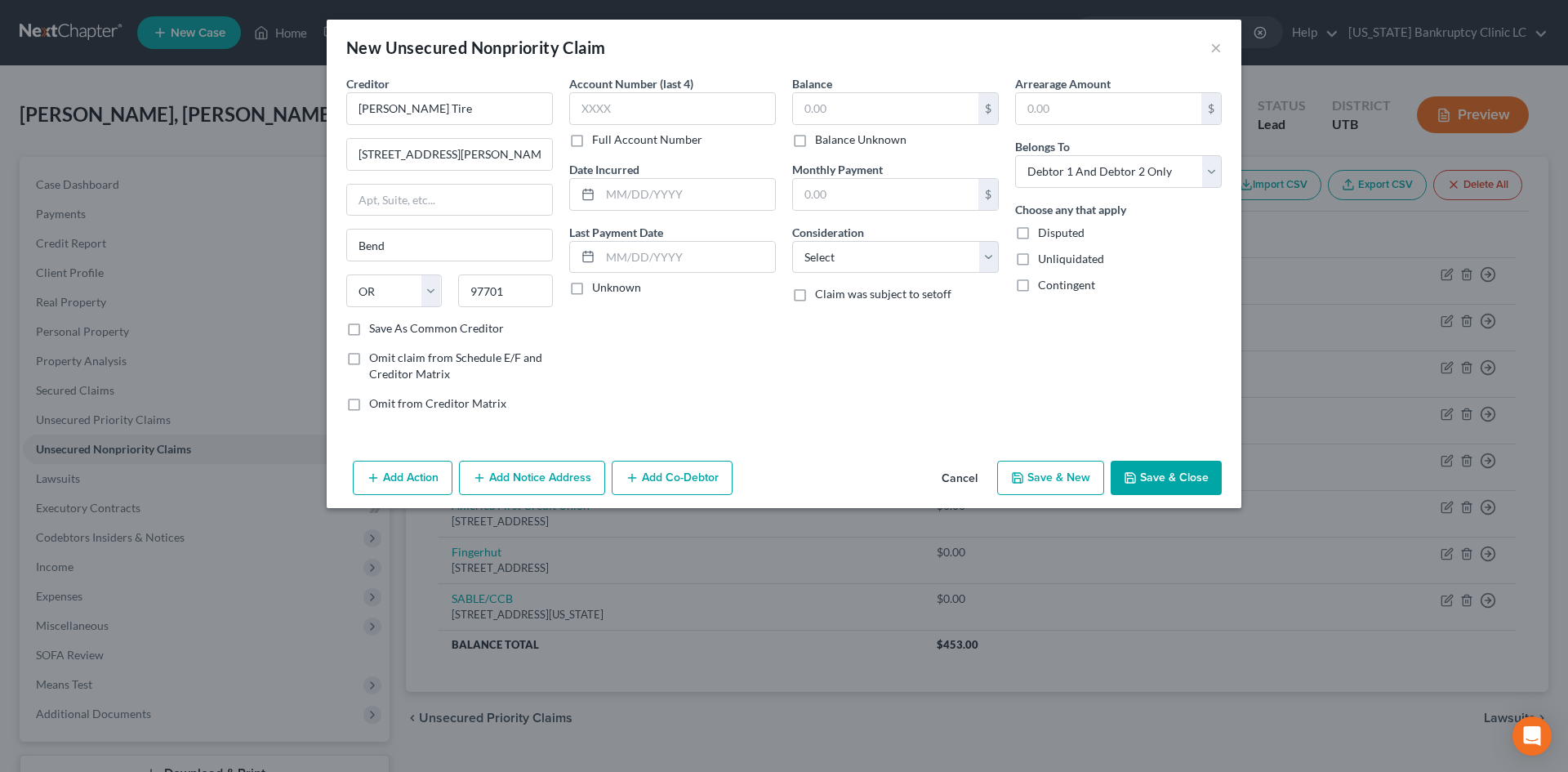
click at [1072, 475] on button "Save & New" at bounding box center [1050, 477] width 107 height 35
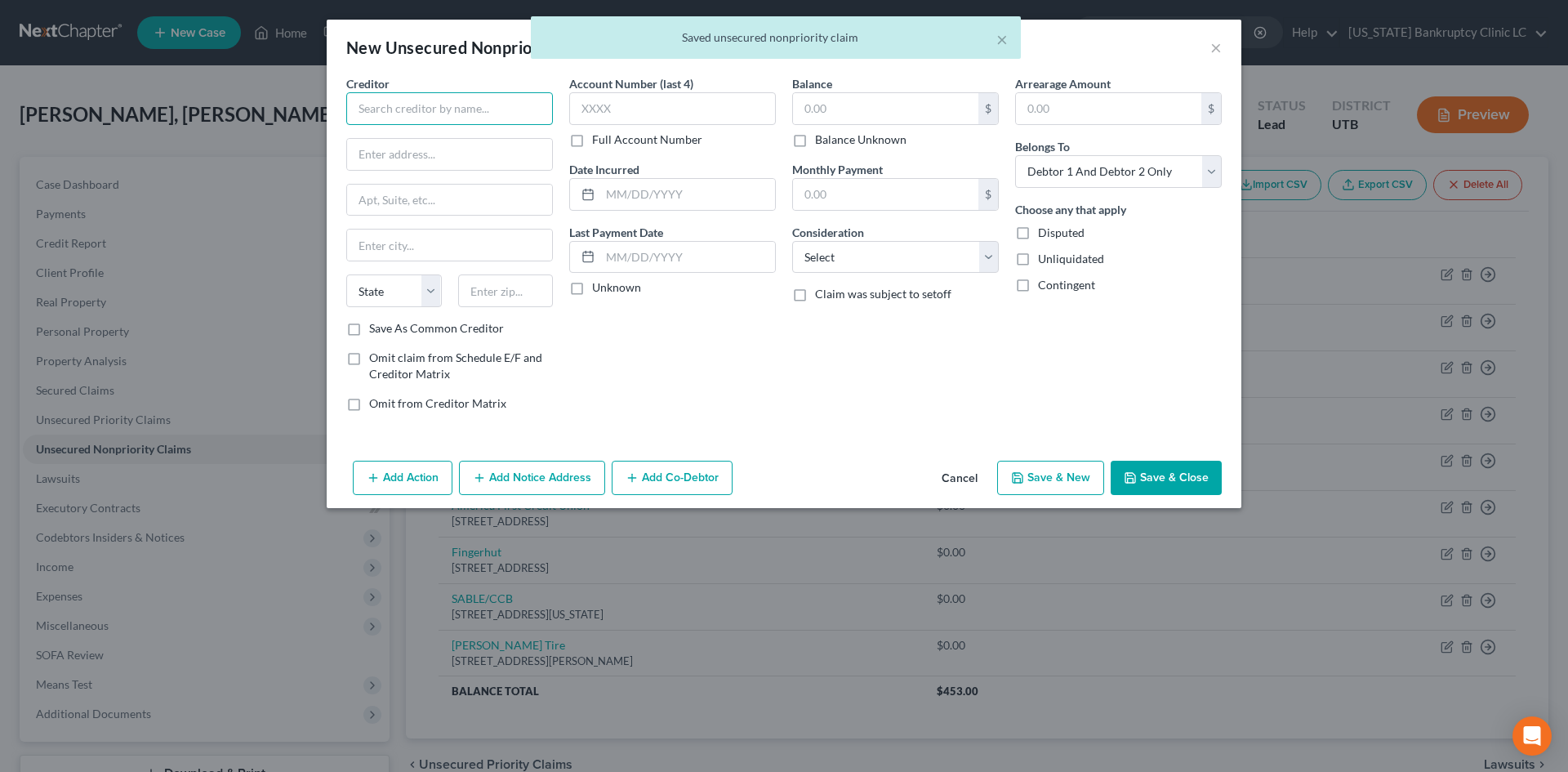
click at [417, 110] on input "text" at bounding box center [449, 108] width 207 height 33
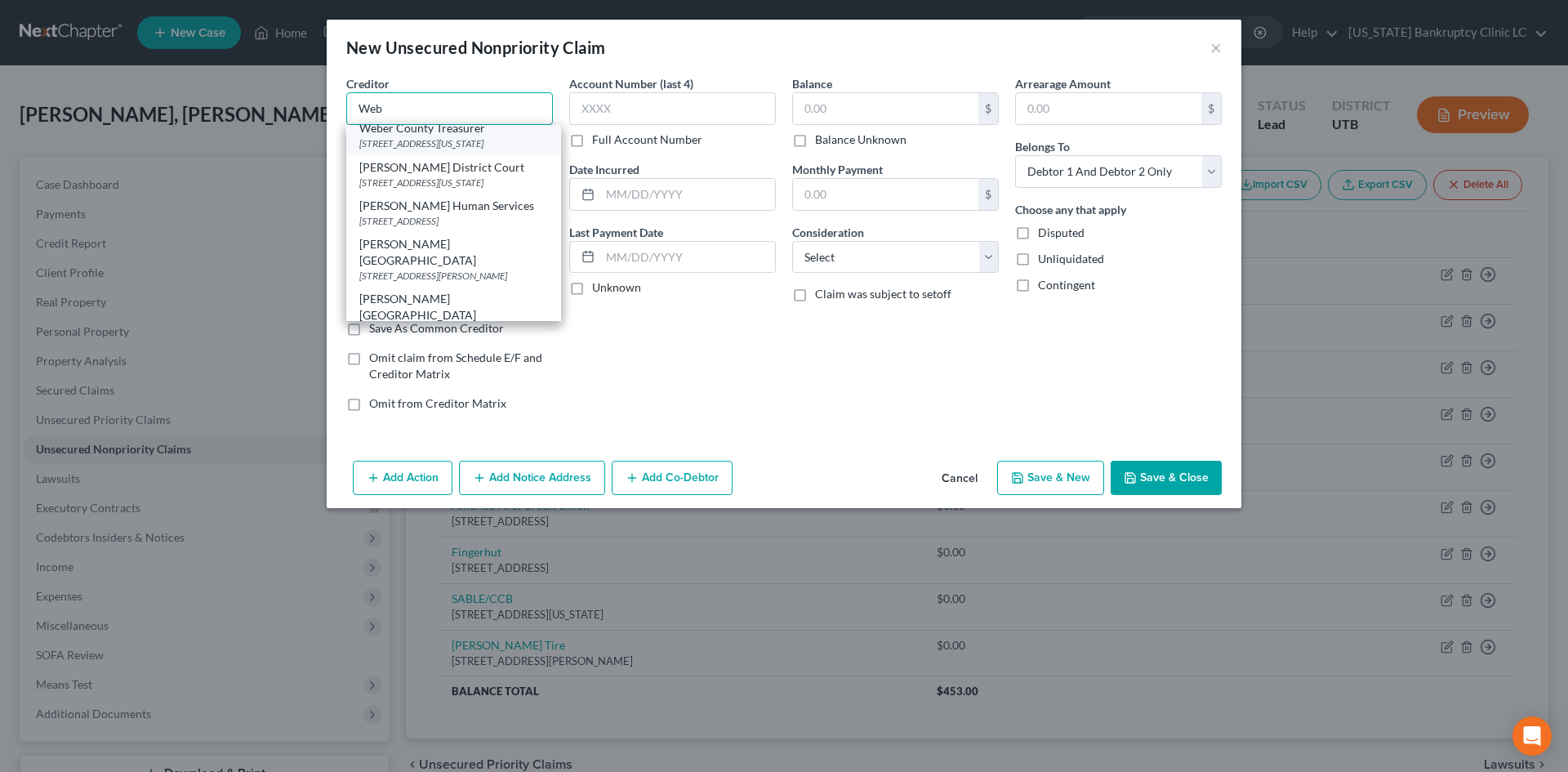
scroll to position [490, 0]
click at [442, 70] on div "[STREET_ADDRESS]" at bounding box center [453, 64] width 189 height 14
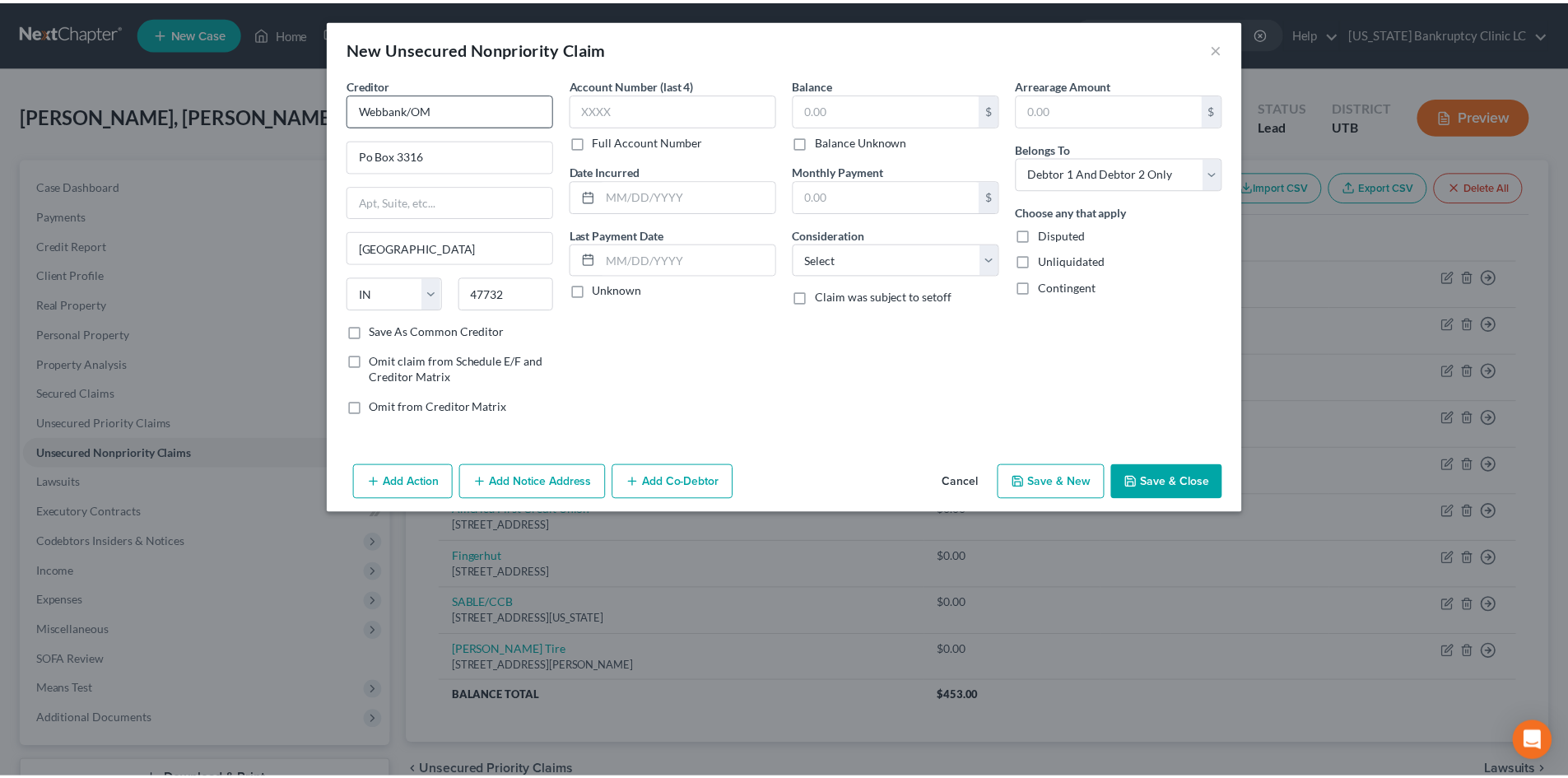
scroll to position [0, 0]
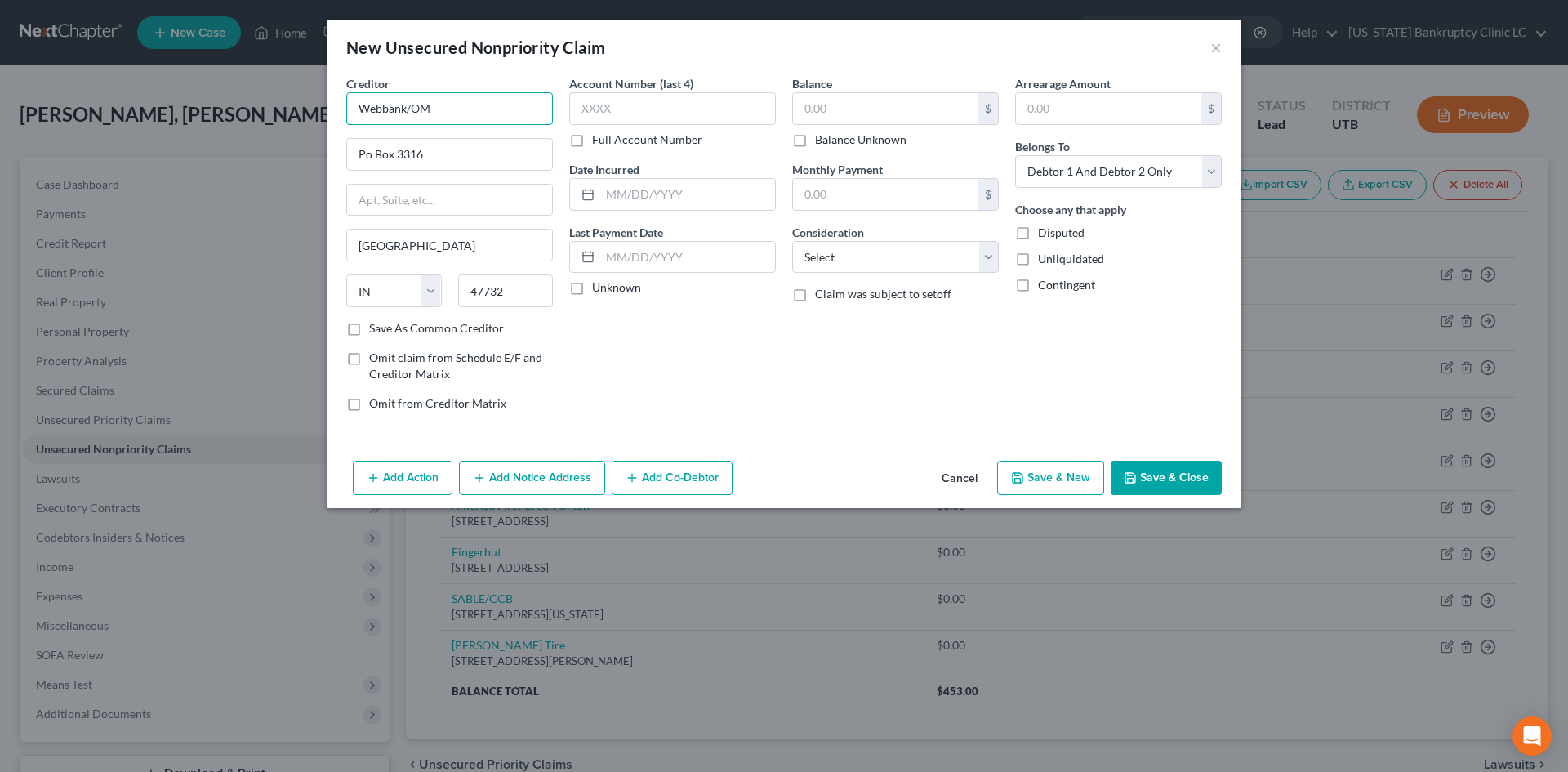
click at [434, 108] on input "Webbank/OM" at bounding box center [449, 108] width 207 height 33
click at [923, 118] on input "text" at bounding box center [885, 108] width 185 height 31
click at [1047, 472] on button "Save & New" at bounding box center [1050, 477] width 107 height 35
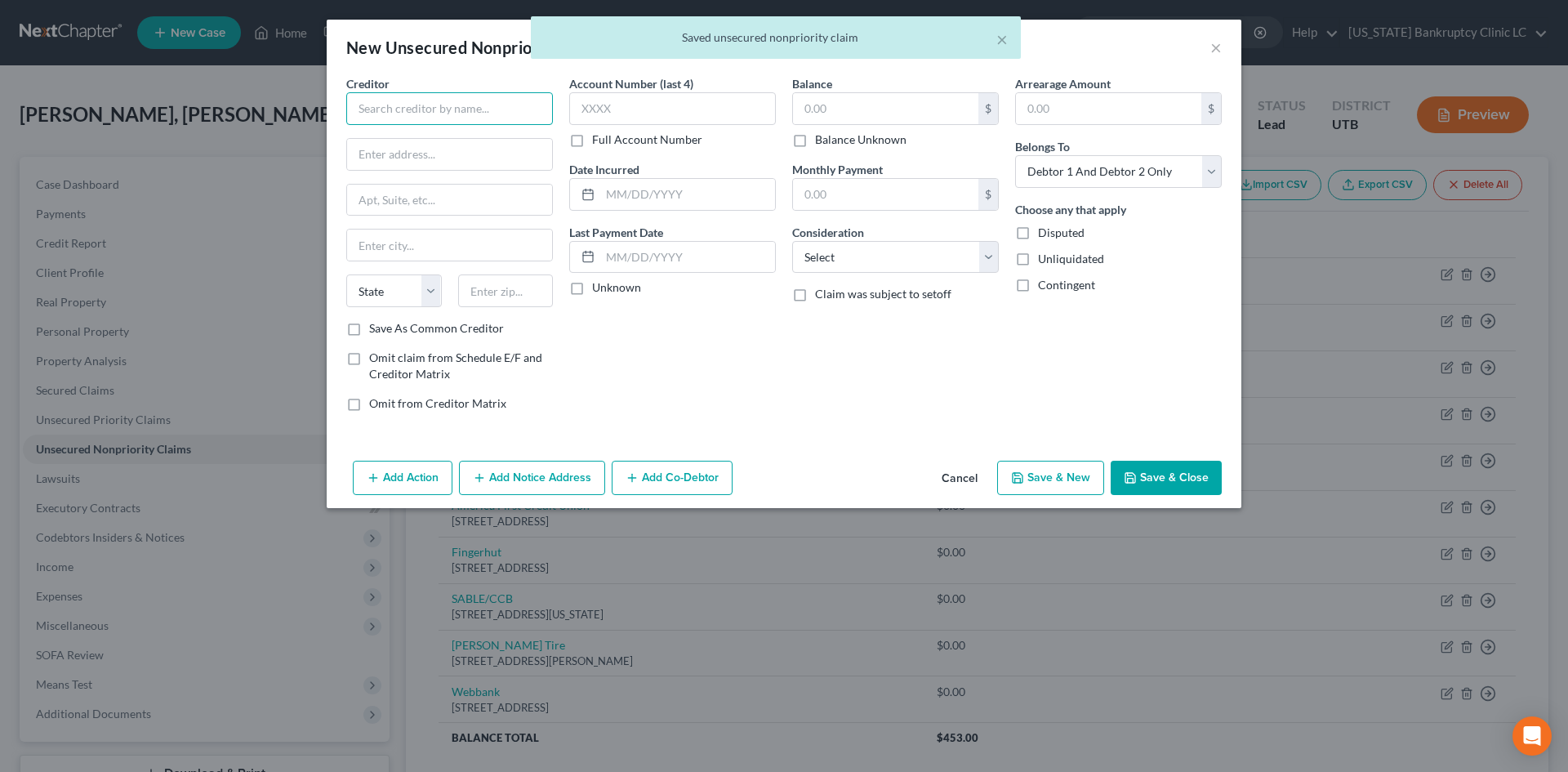
click at [474, 94] on input "text" at bounding box center [449, 108] width 207 height 33
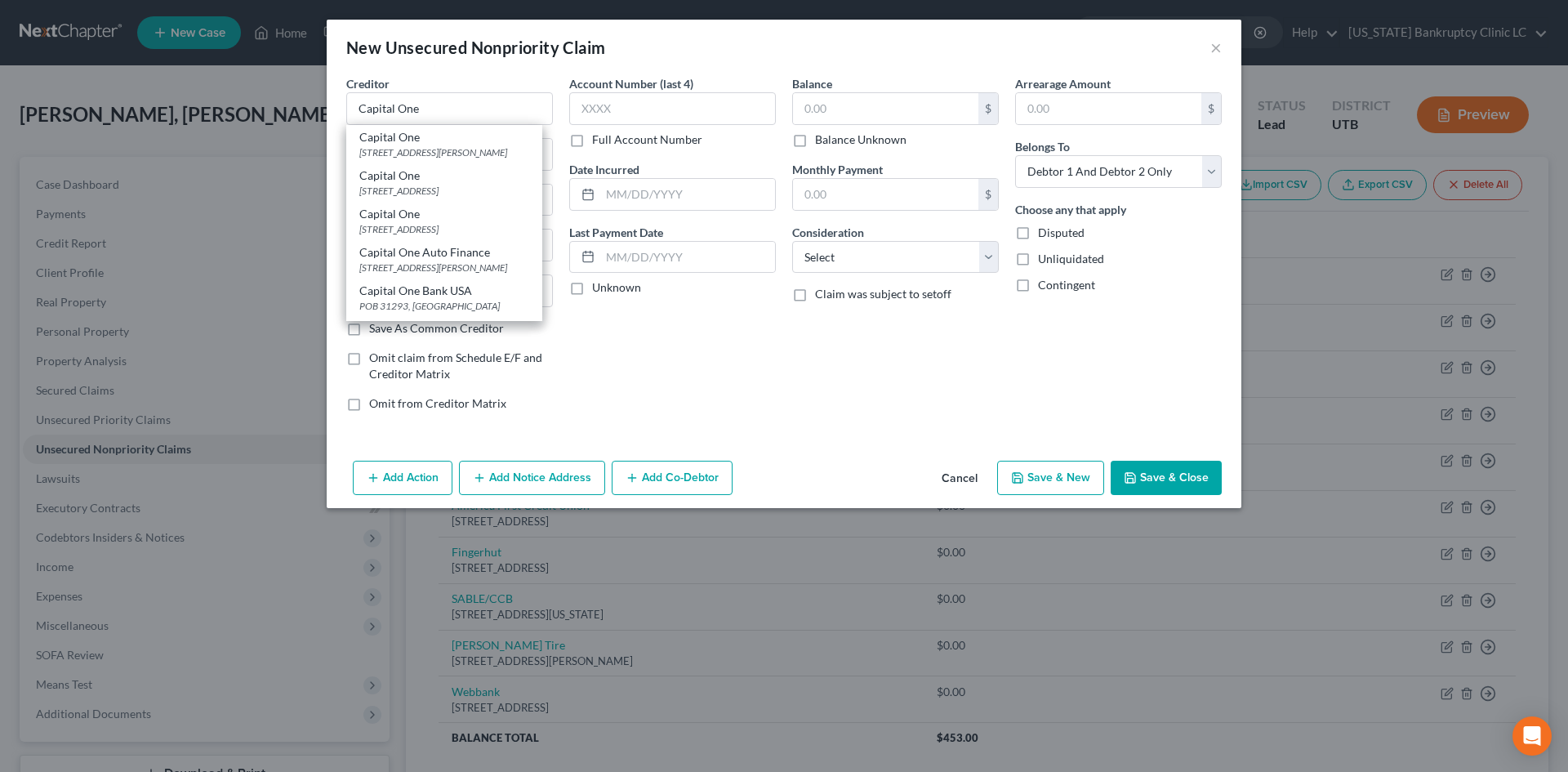
click at [464, 139] on div "Capital One" at bounding box center [443, 137] width 169 height 16
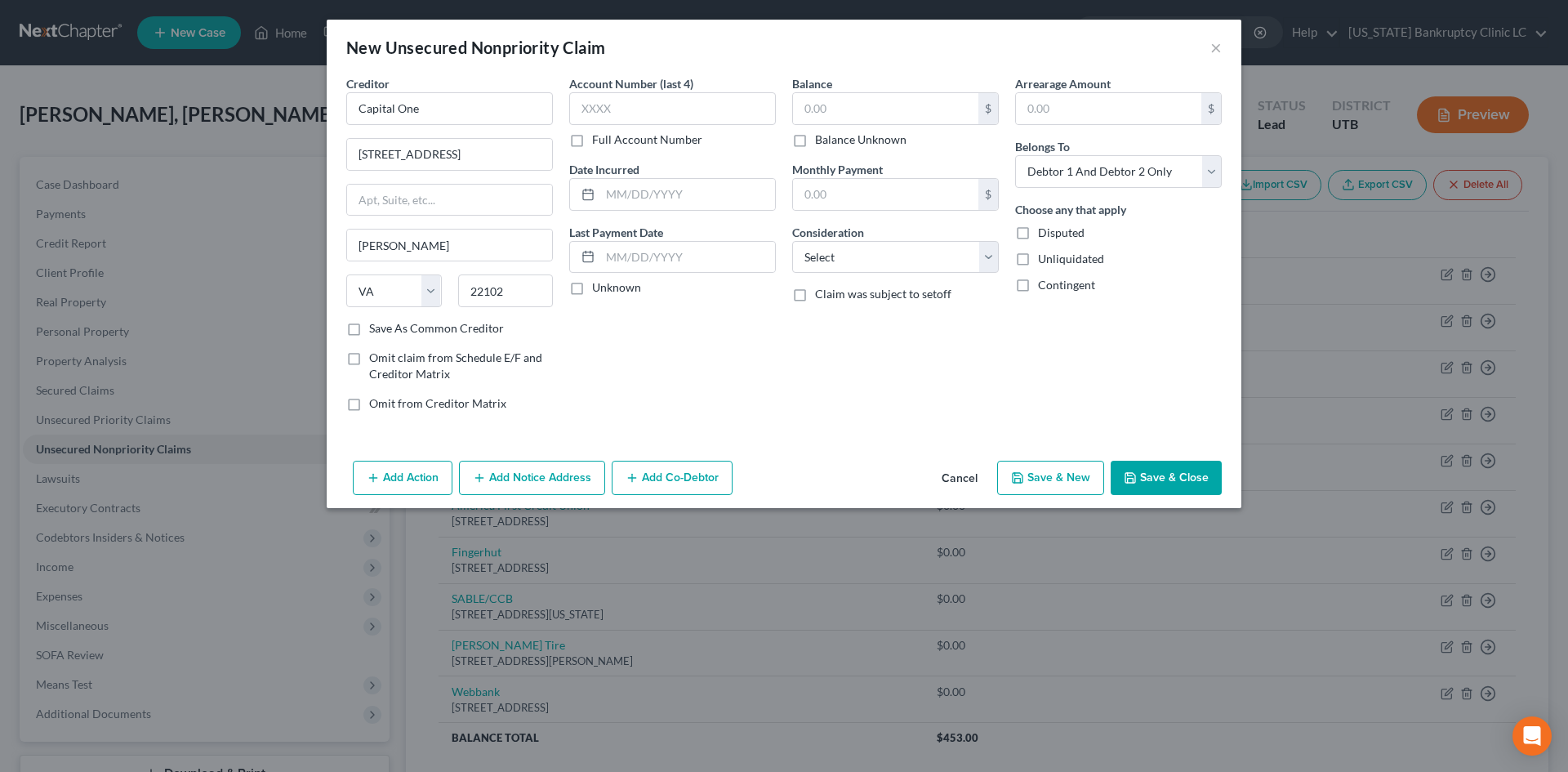
click at [1070, 479] on button "Save & New" at bounding box center [1050, 477] width 107 height 35
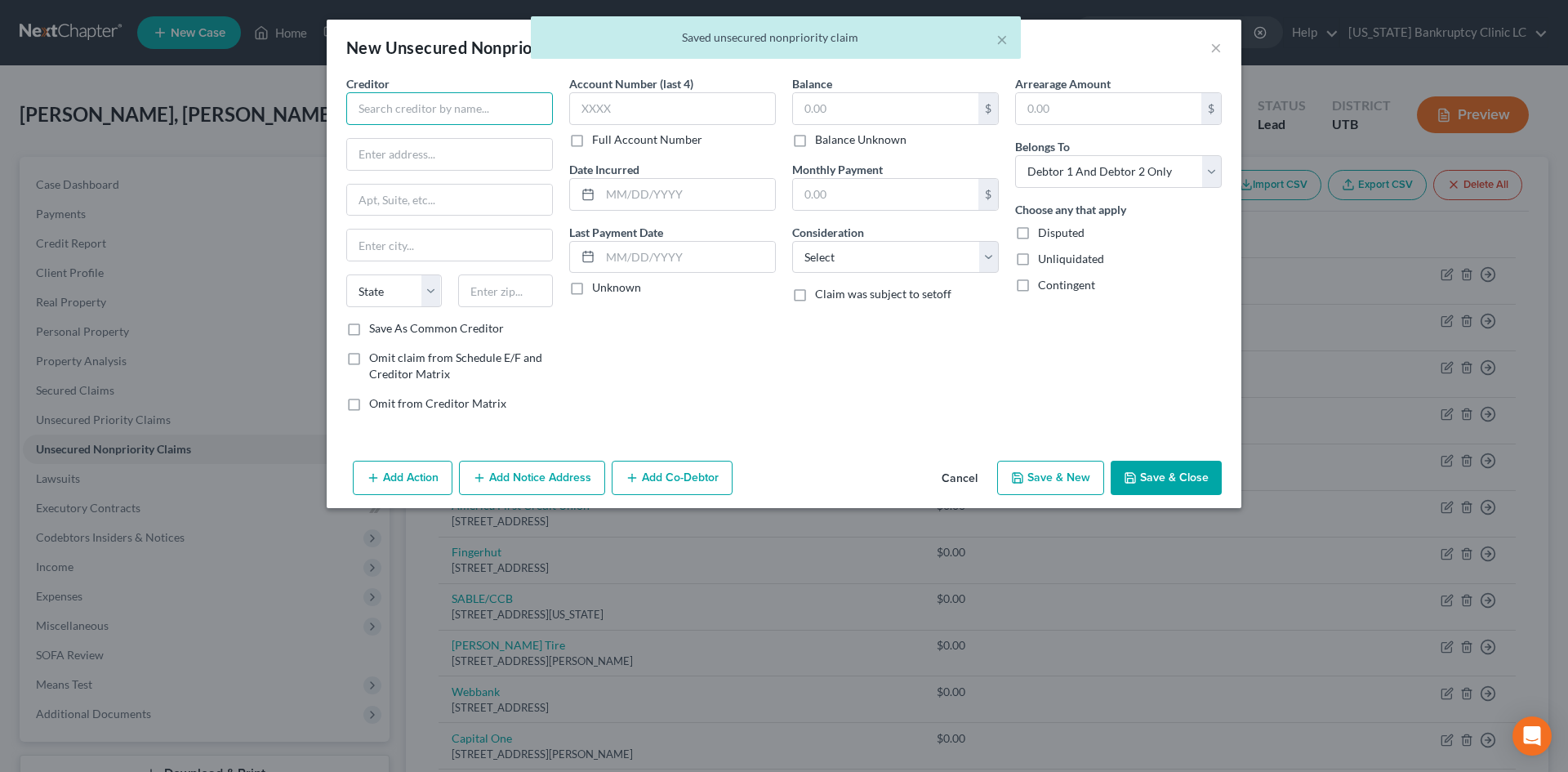
click at [475, 97] on input "text" at bounding box center [449, 108] width 207 height 33
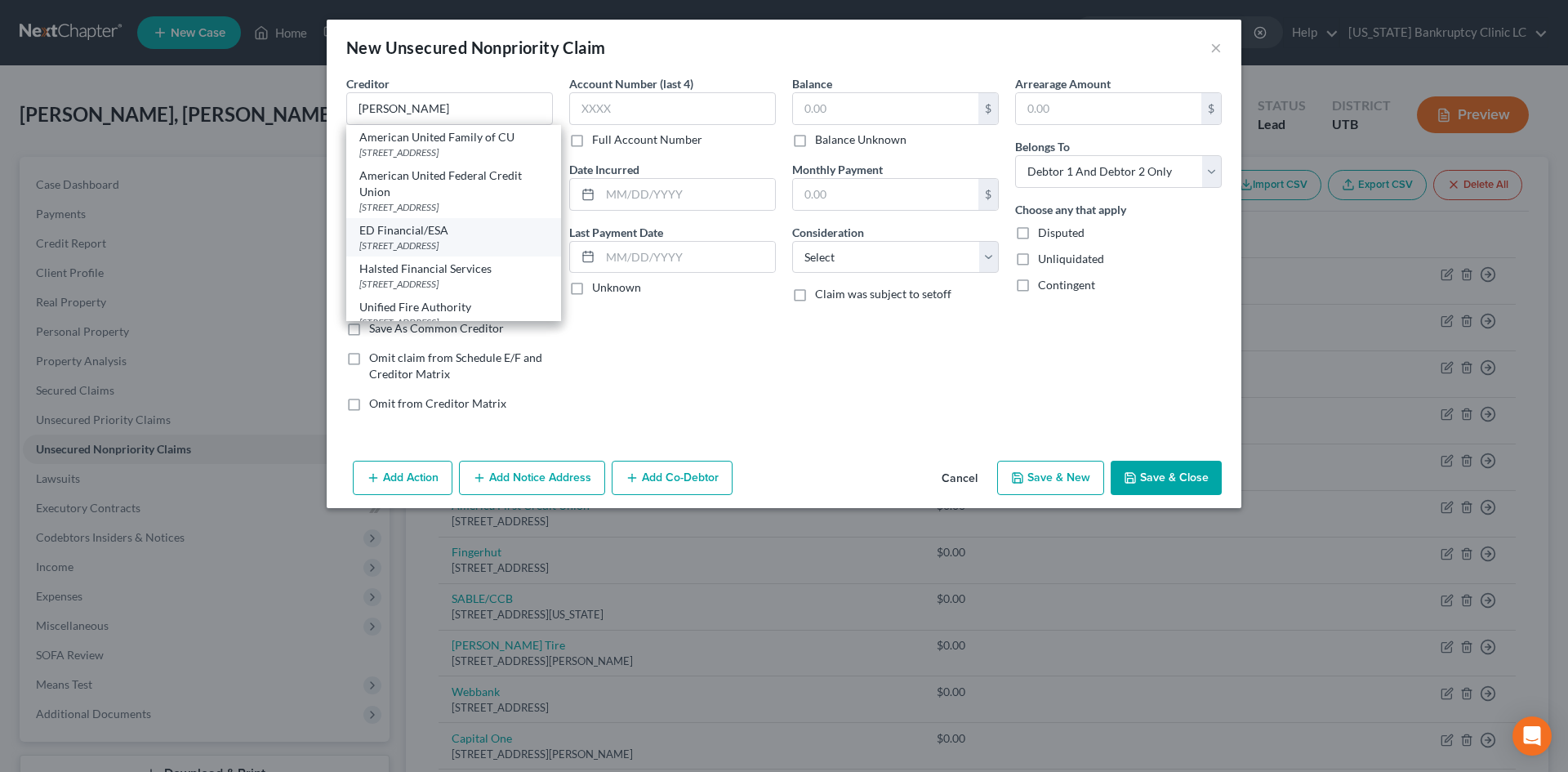
click at [456, 252] on div "[STREET_ADDRESS]" at bounding box center [453, 246] width 189 height 14
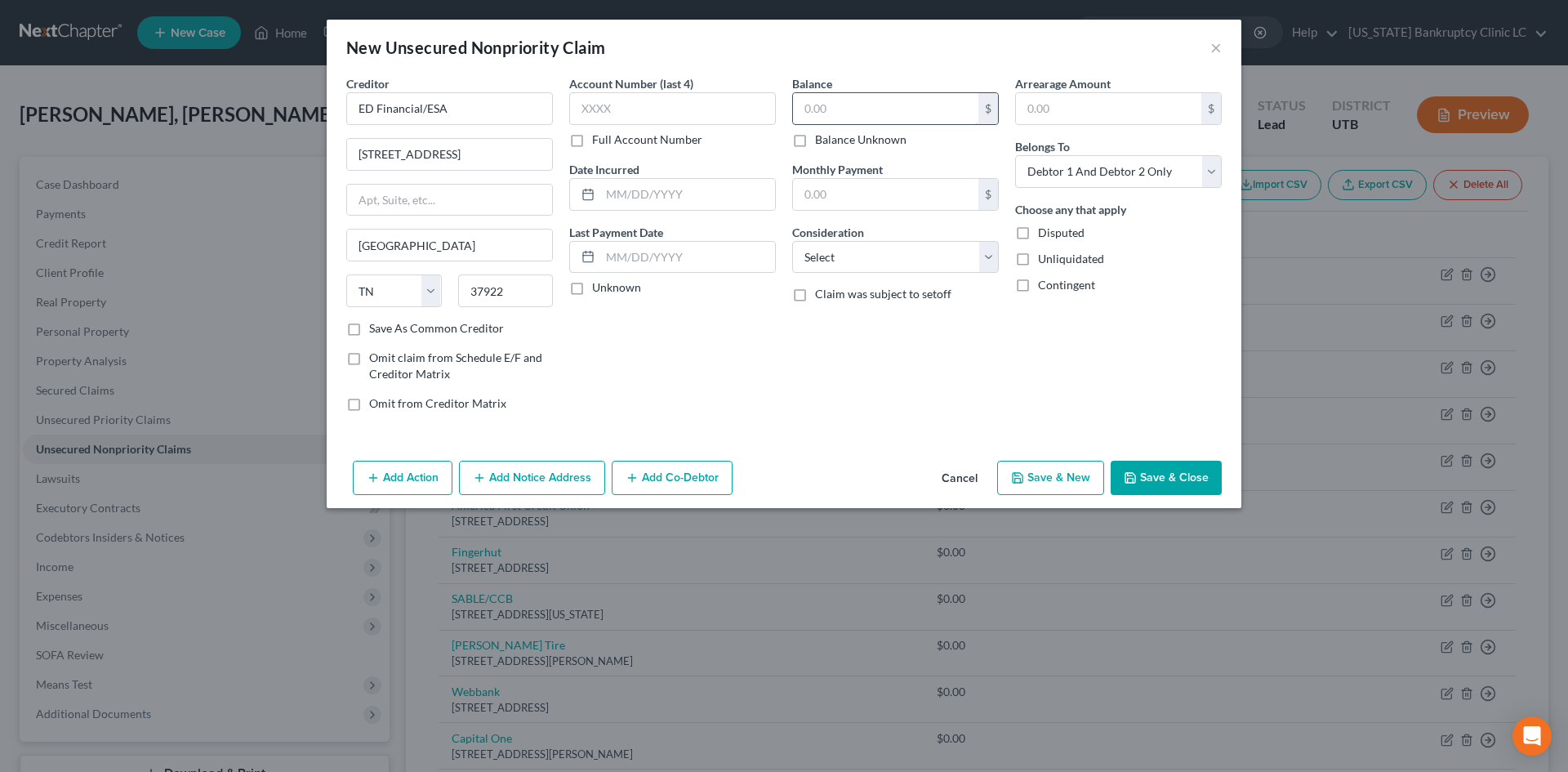
click at [867, 98] on input "text" at bounding box center [885, 108] width 185 height 31
click at [876, 263] on select "Select Cable / Satellite Services Collection Agency Credit Card Debt Debt Couns…" at bounding box center [895, 257] width 207 height 33
click at [792, 241] on select "Select Cable / Satellite Services Collection Agency Credit Card Debt Debt Couns…" at bounding box center [895, 257] width 207 height 33
click at [1070, 488] on button "Save & New" at bounding box center [1050, 477] width 107 height 35
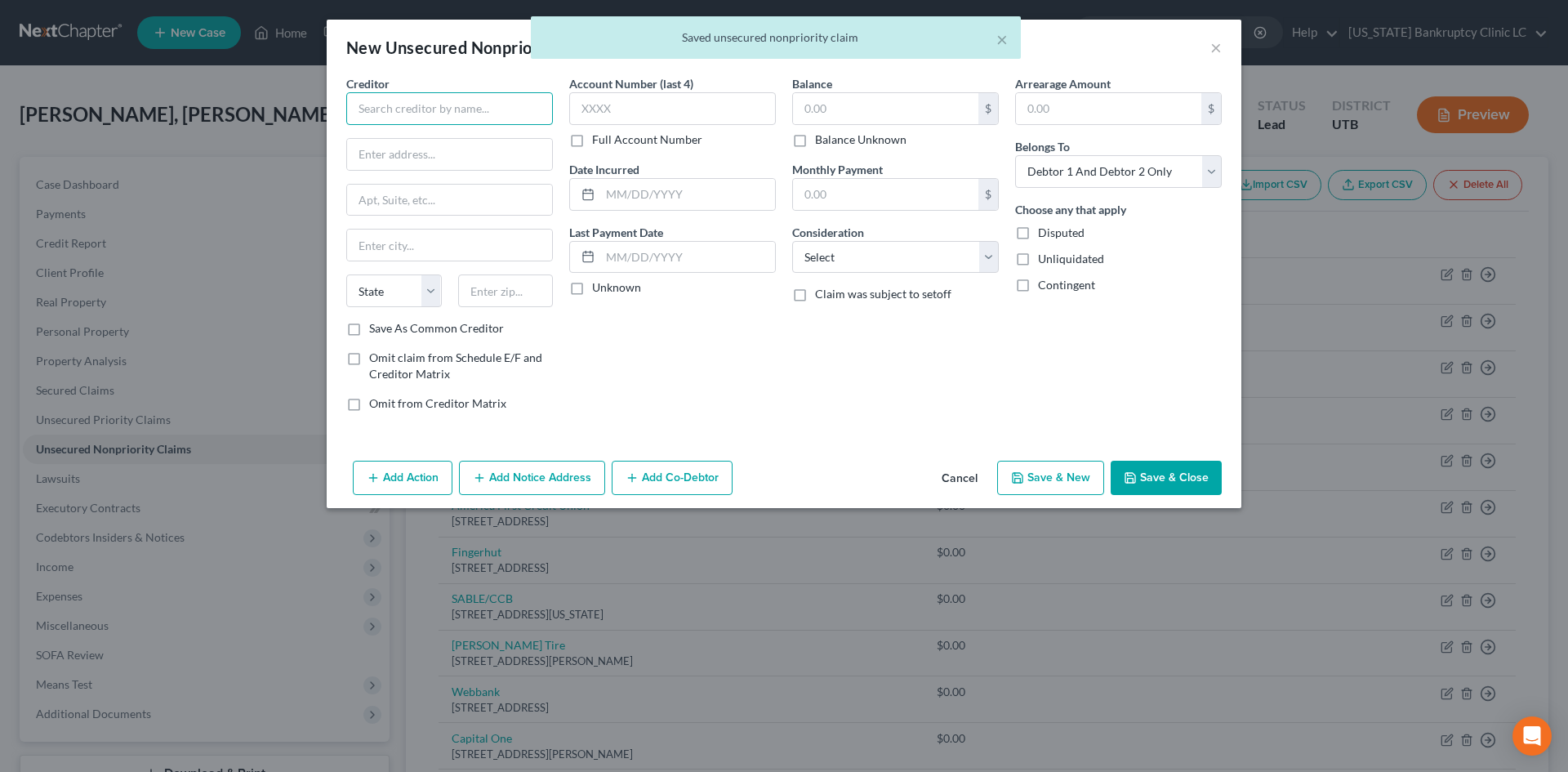
click at [496, 108] on input "text" at bounding box center [449, 108] width 207 height 33
click at [478, 138] on div "Verizon Wireless" at bounding box center [443, 137] width 169 height 16
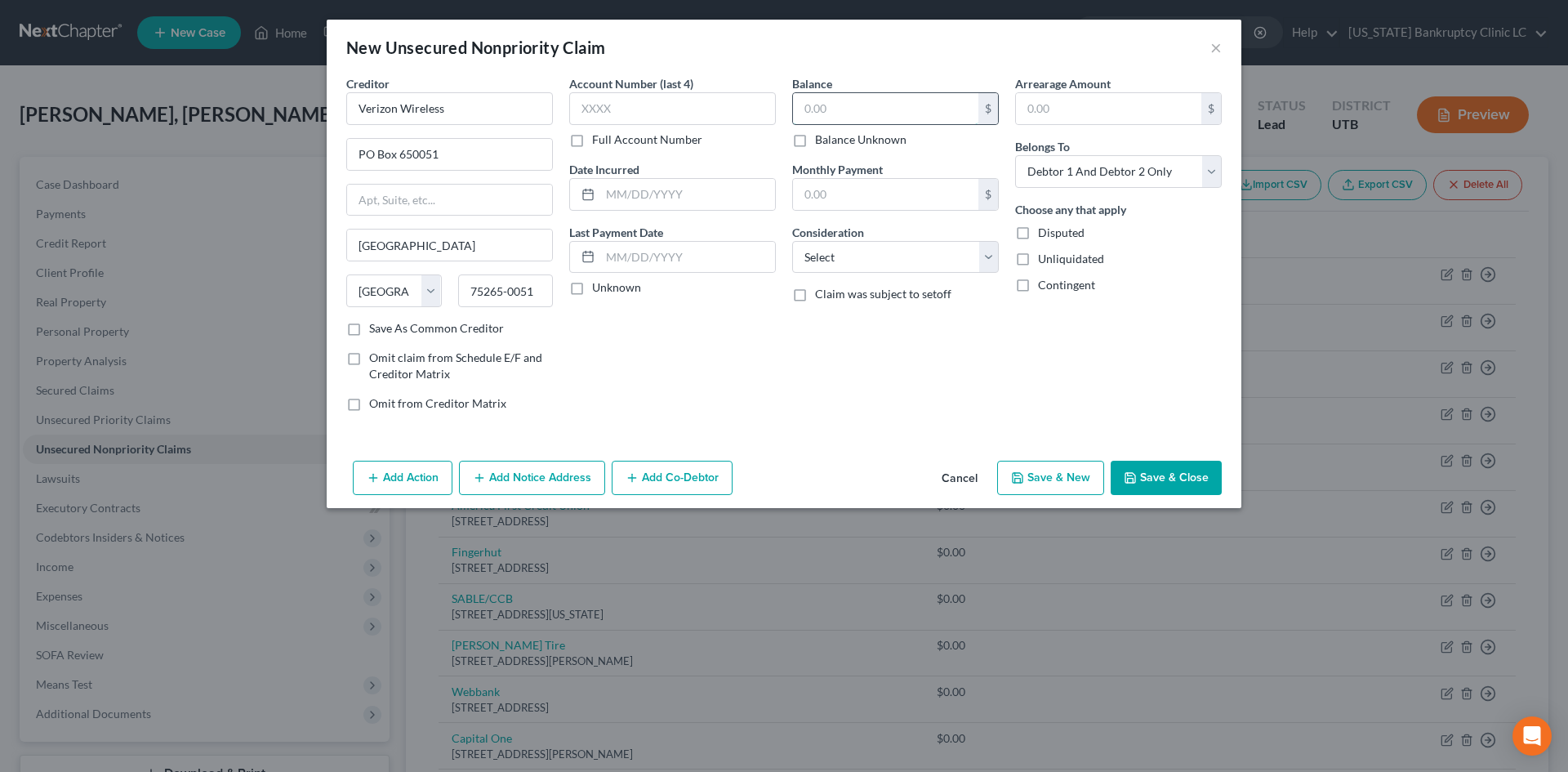
click at [852, 109] on input "text" at bounding box center [885, 108] width 185 height 31
click at [1051, 476] on button "Save & New" at bounding box center [1050, 477] width 107 height 35
click at [482, 118] on input "text" at bounding box center [449, 108] width 207 height 33
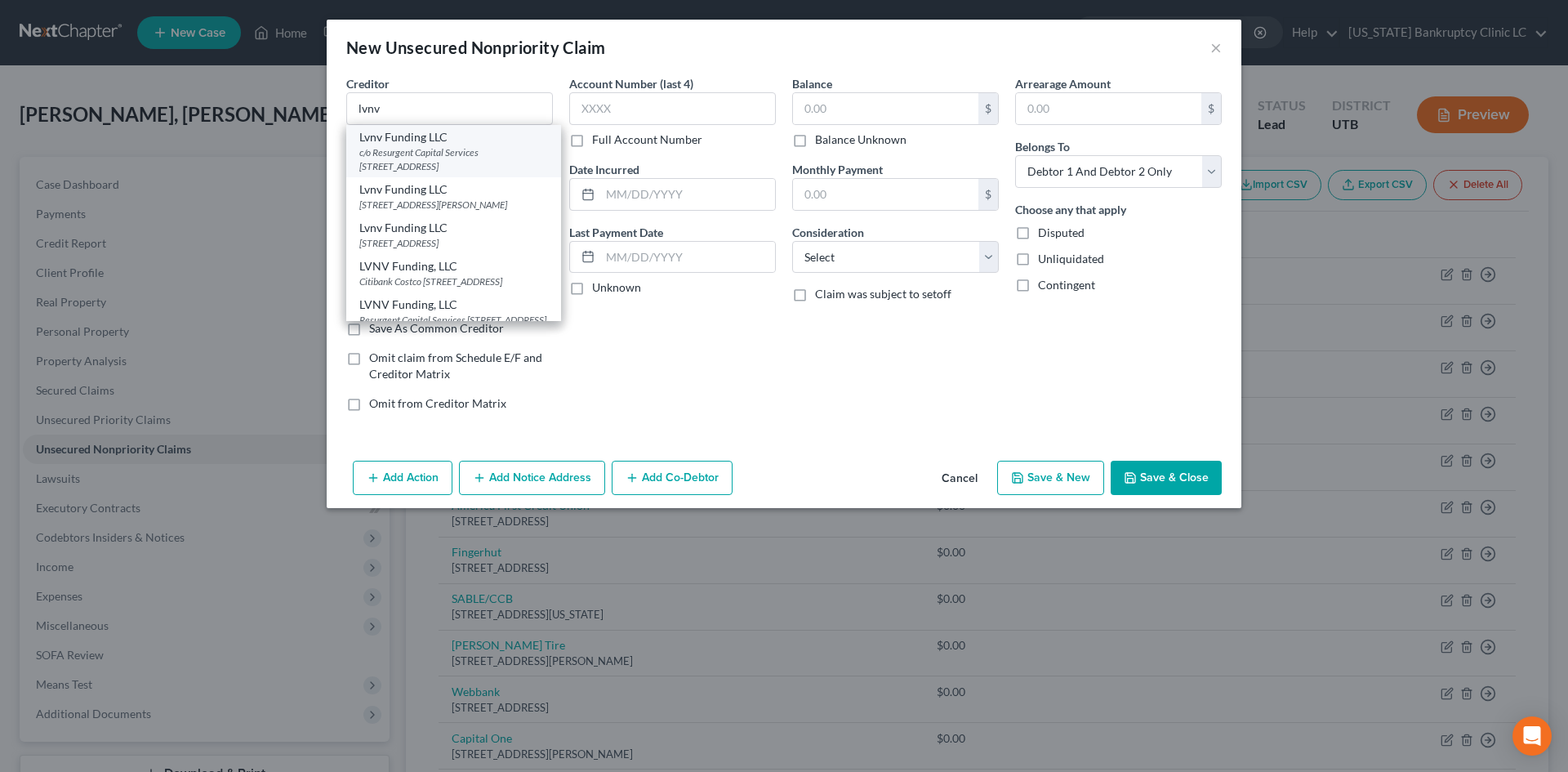
click at [484, 132] on div "Lvnv Funding LLC" at bounding box center [453, 137] width 189 height 16
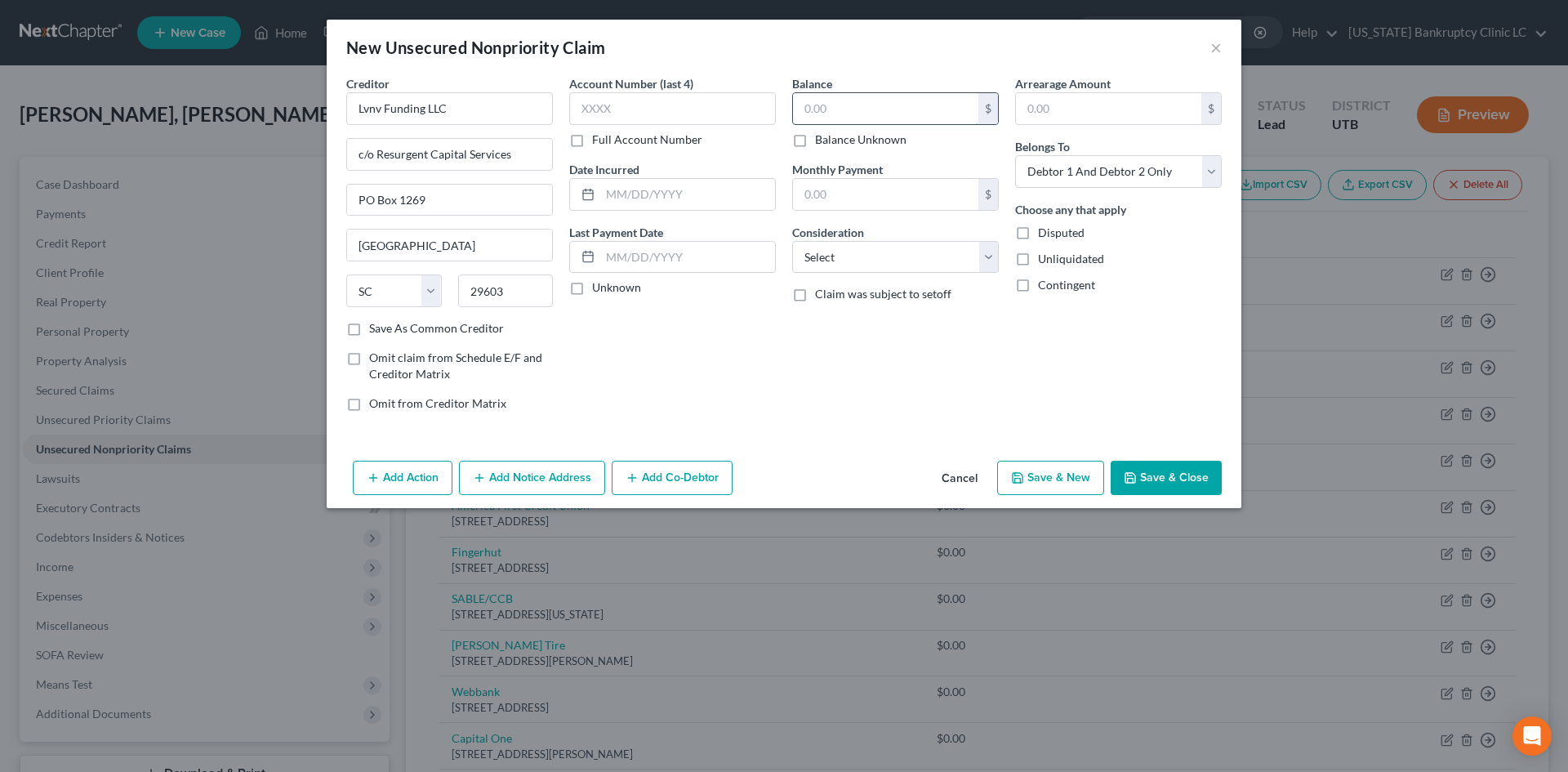
click at [869, 117] on input "text" at bounding box center [885, 108] width 185 height 31
click at [1070, 482] on button "Save & New" at bounding box center [1050, 477] width 107 height 35
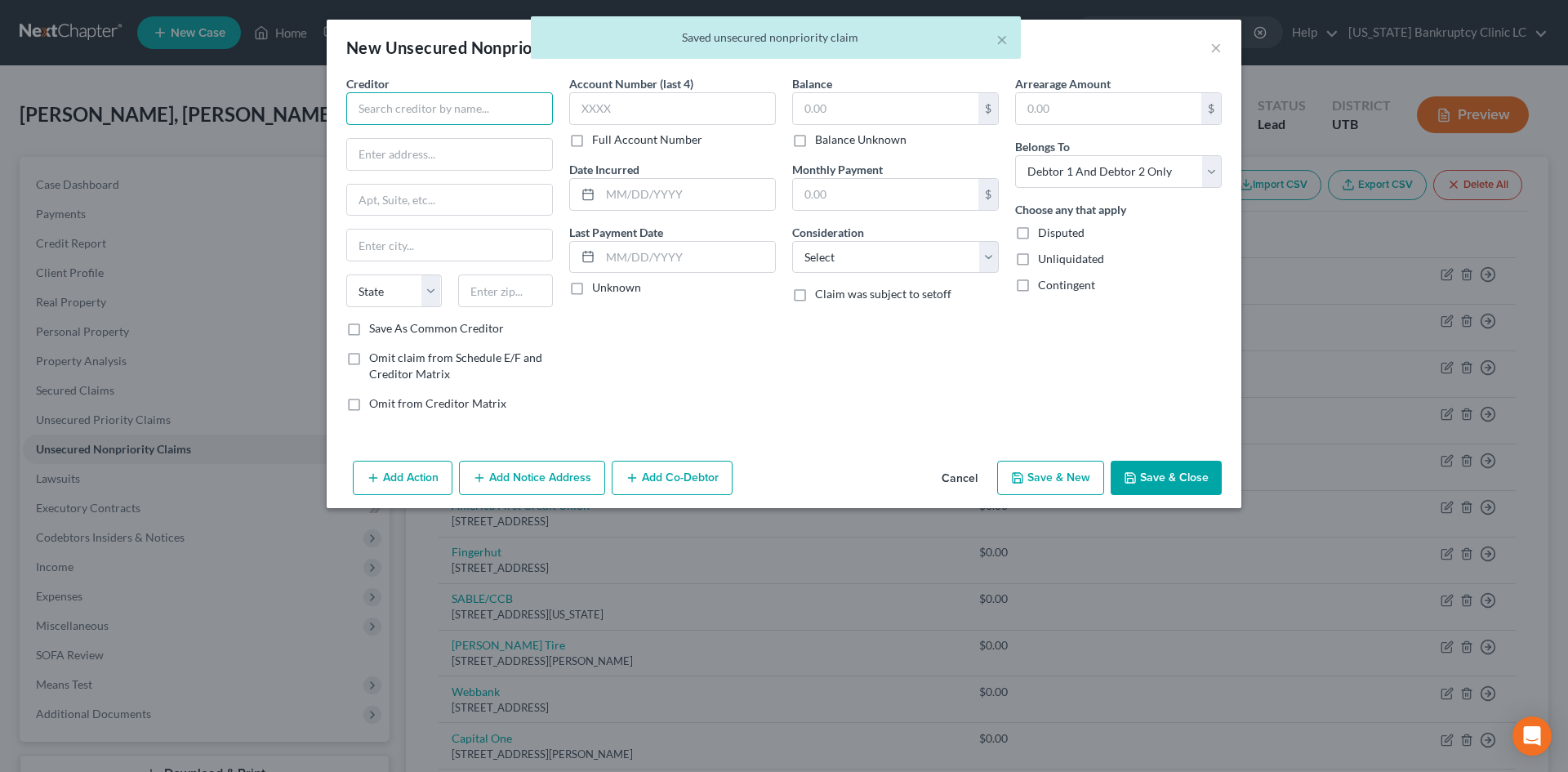
click at [454, 118] on input "text" at bounding box center [449, 108] width 207 height 33
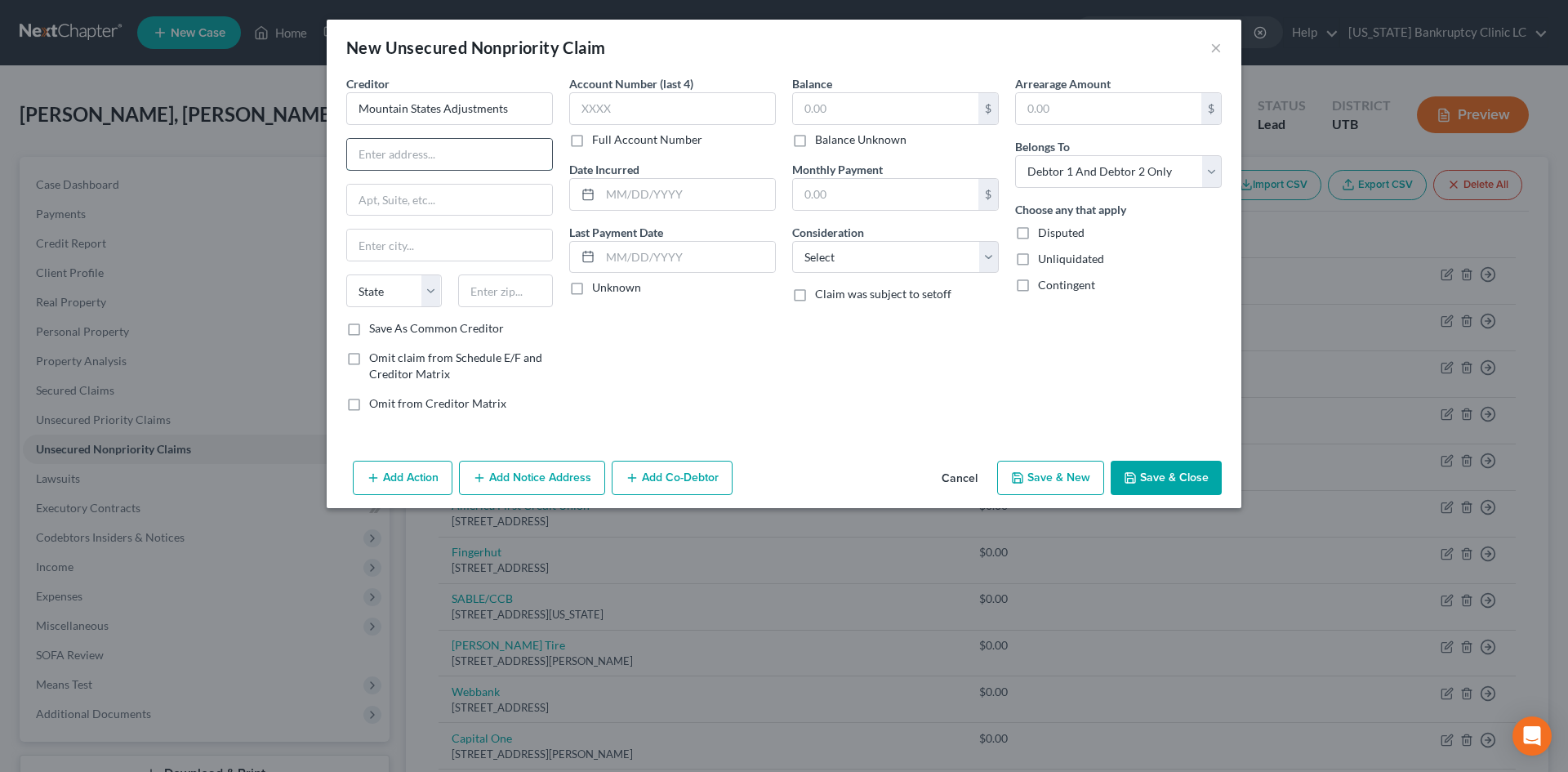
click at [434, 151] on input "text" at bounding box center [449, 154] width 205 height 31
paste input "[STREET_ADDRESS]"
click at [488, 303] on input "text" at bounding box center [506, 290] width 96 height 33
paste input "82601"
click at [713, 398] on div "Account Number (last 4) Full Account Number Date Incurred Last Payment Date Unk…" at bounding box center [671, 250] width 223 height 350
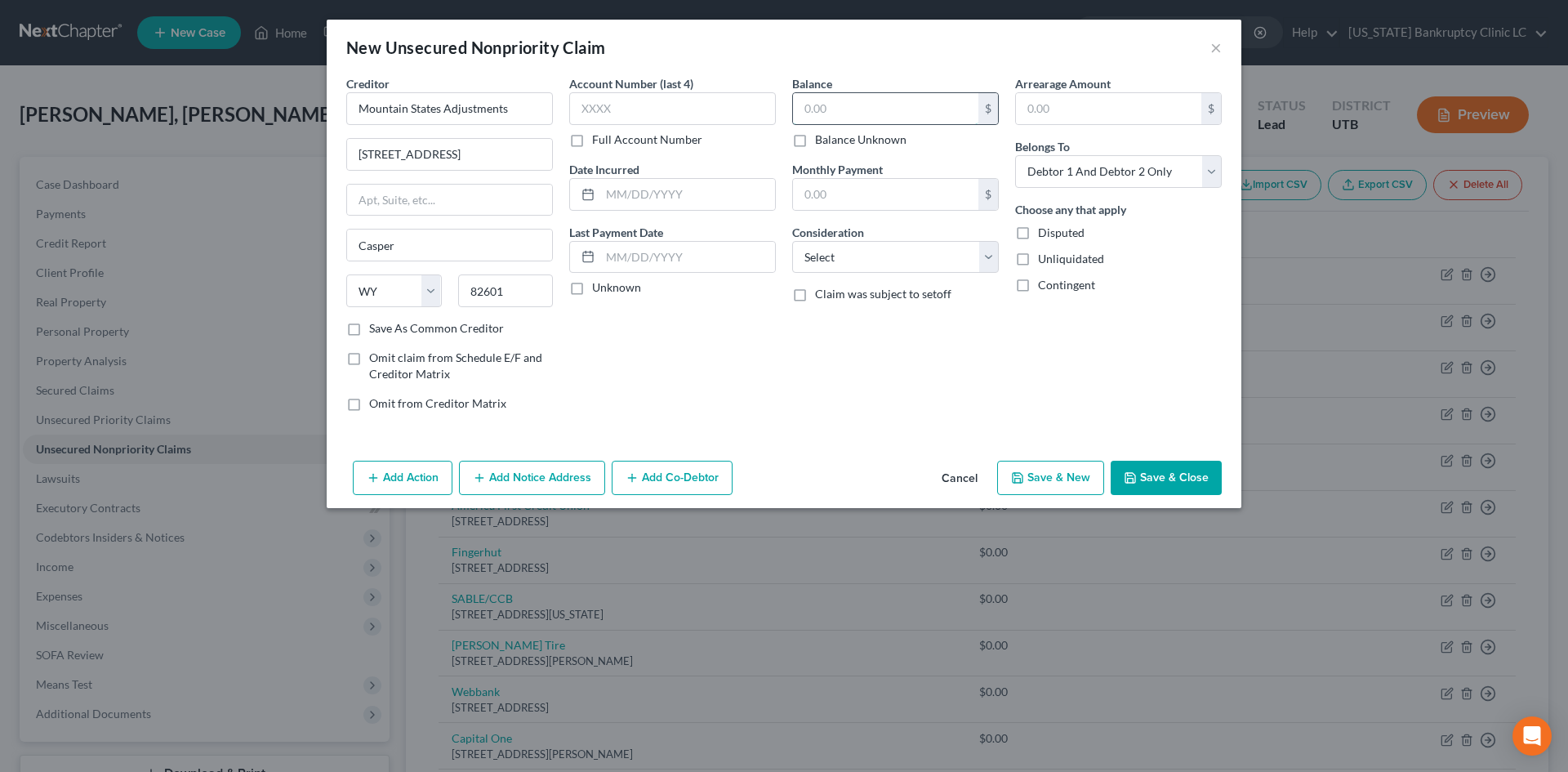
click at [858, 114] on input "text" at bounding box center [885, 108] width 185 height 31
click at [1058, 470] on button "Save & New" at bounding box center [1050, 477] width 107 height 35
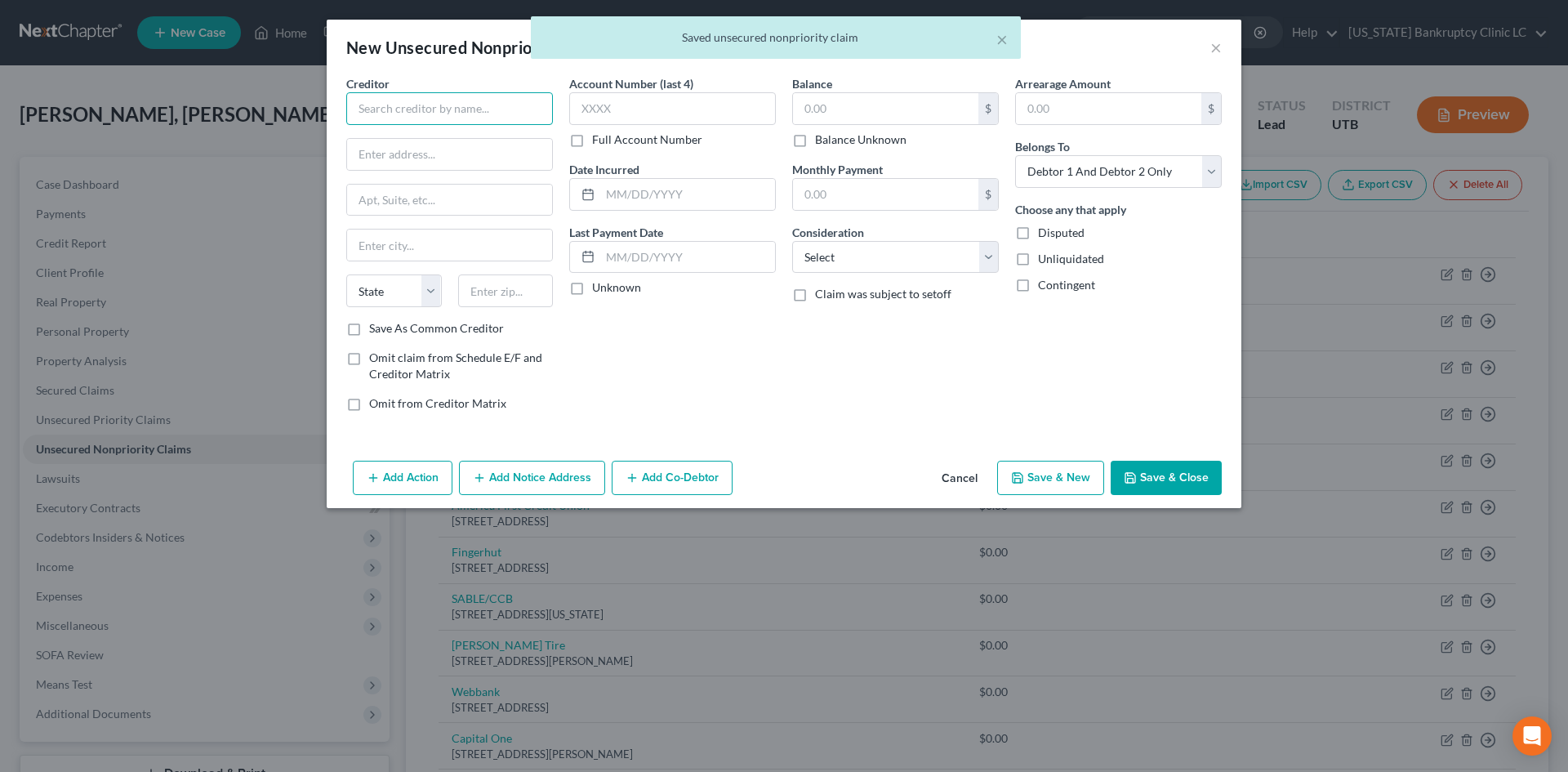
click at [434, 104] on input "text" at bounding box center [449, 108] width 207 height 33
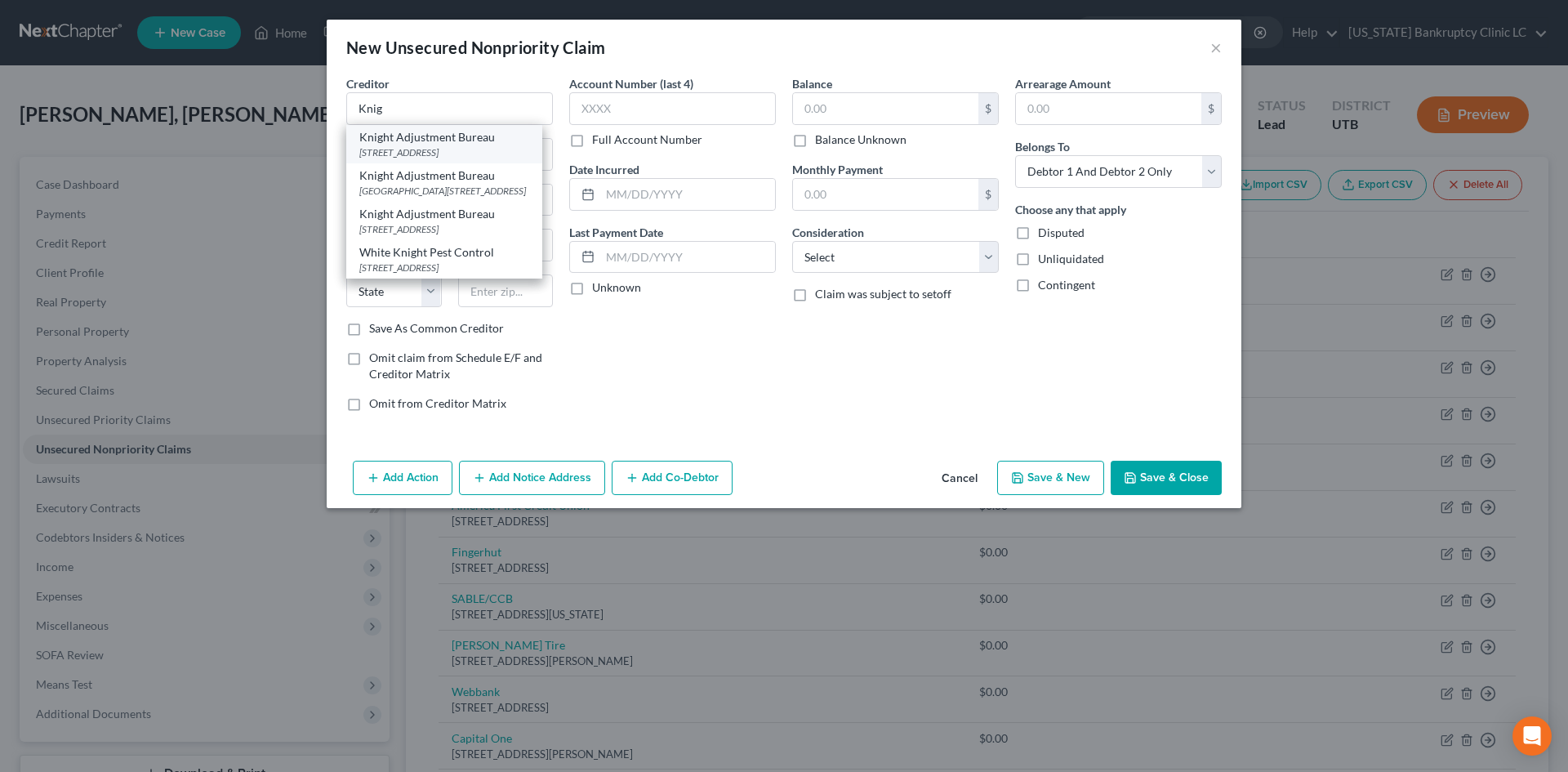
click at [440, 140] on div "Knight Adjustment Bureau" at bounding box center [443, 137] width 169 height 16
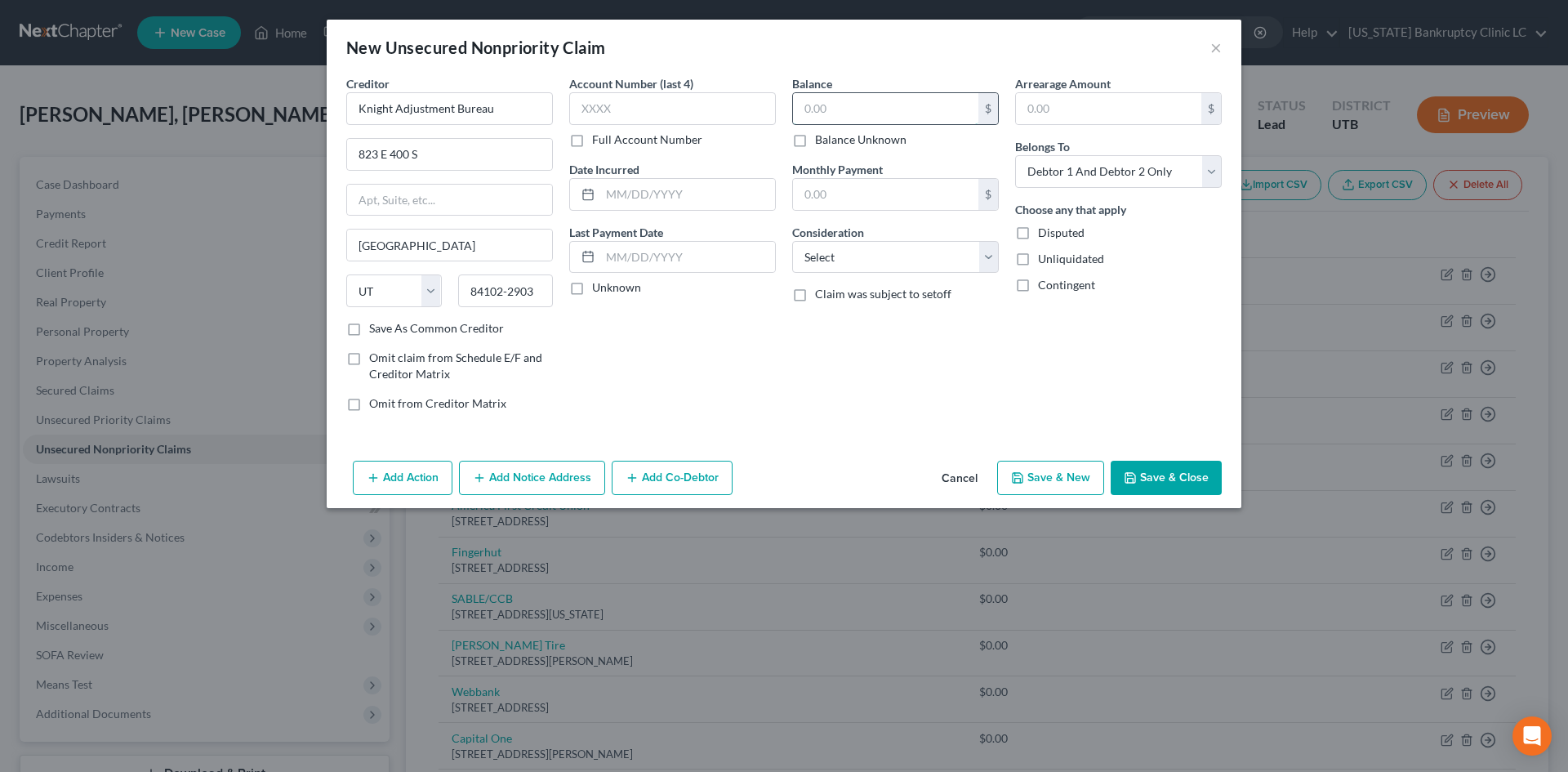
click at [849, 112] on input "text" at bounding box center [885, 108] width 185 height 31
click at [1078, 472] on button "Save & New" at bounding box center [1050, 477] width 107 height 35
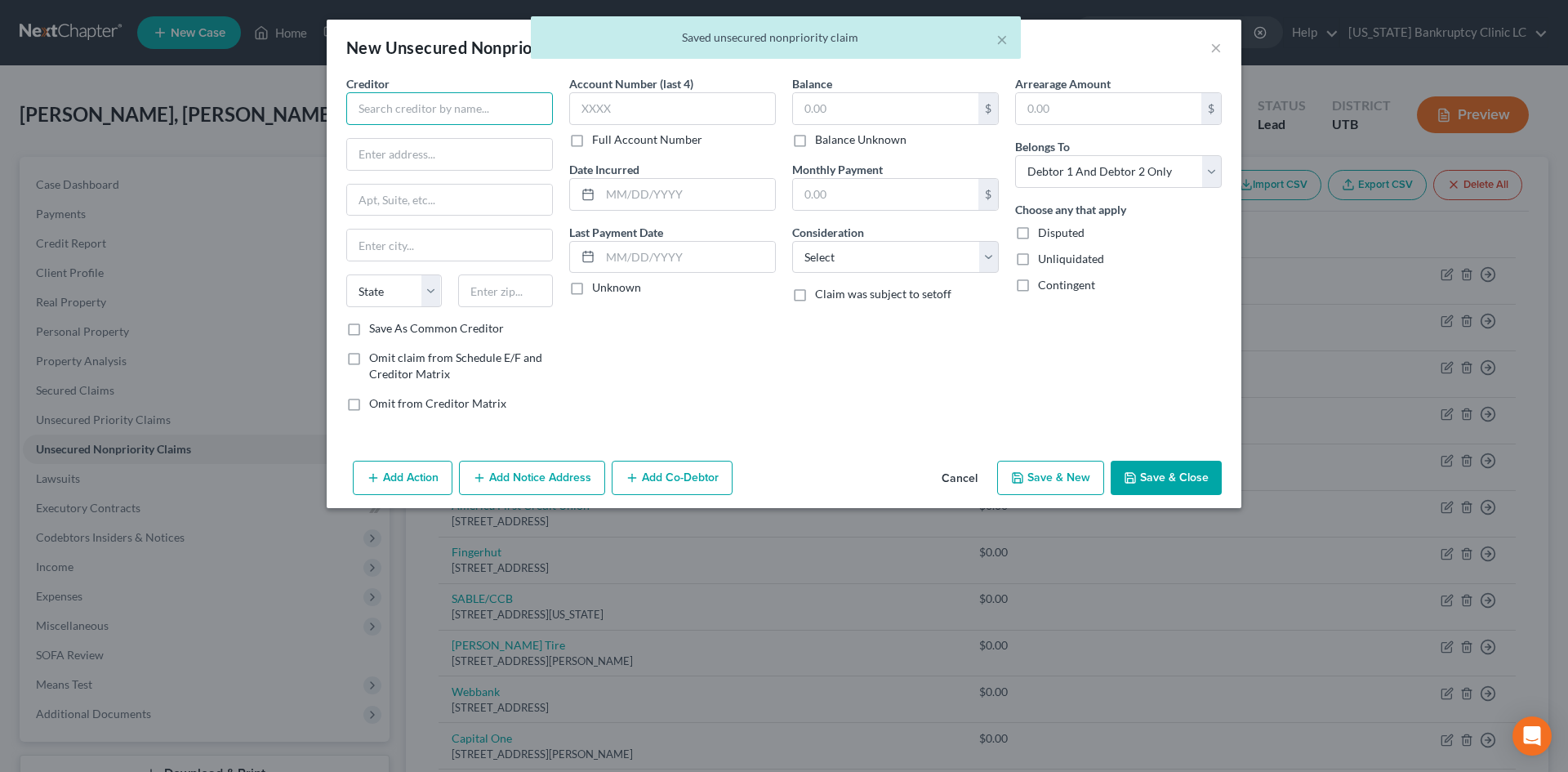
click at [454, 107] on input "text" at bounding box center [449, 108] width 207 height 33
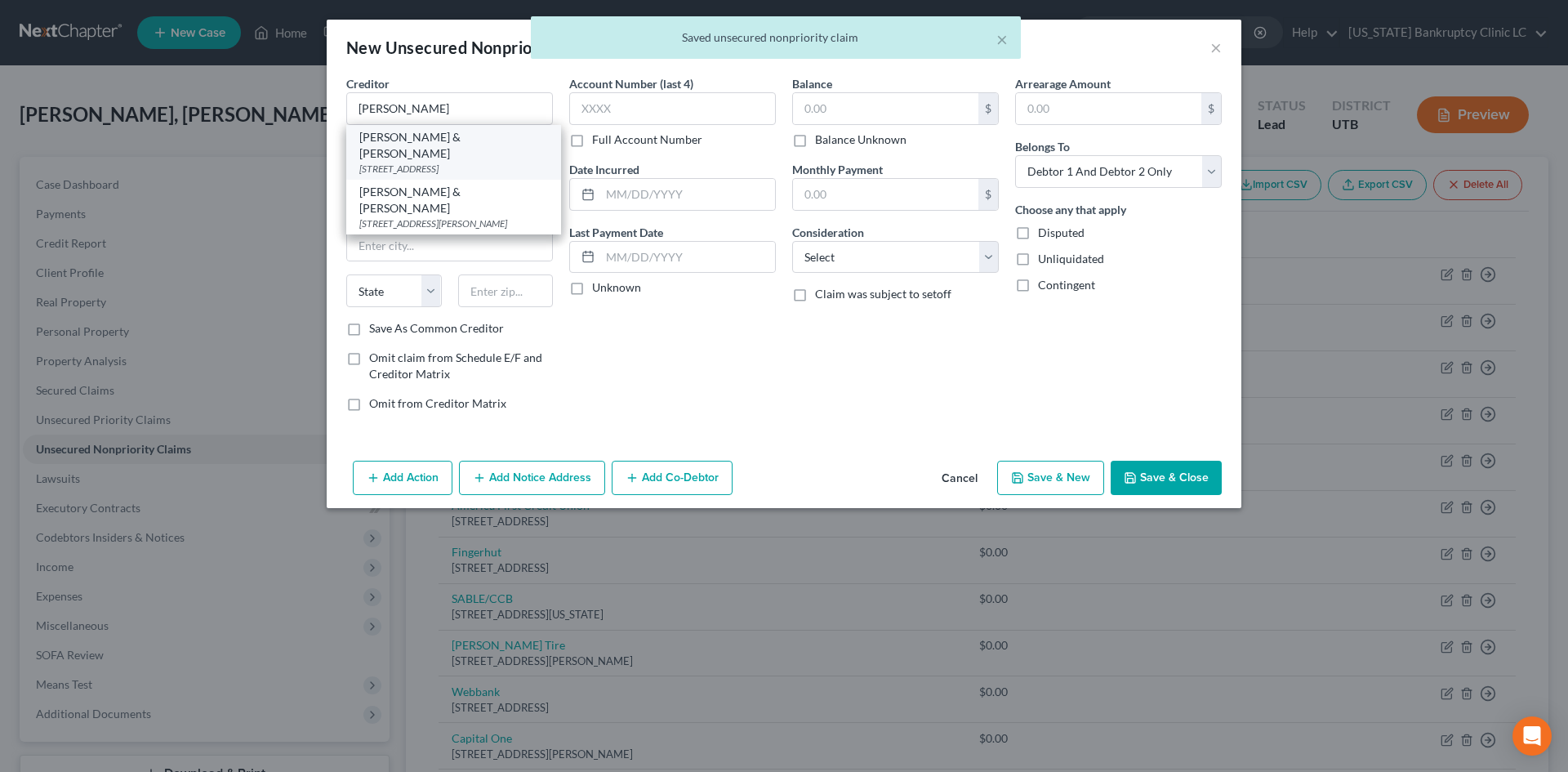
click at [450, 161] on div "[STREET_ADDRESS]" at bounding box center [453, 169] width 189 height 14
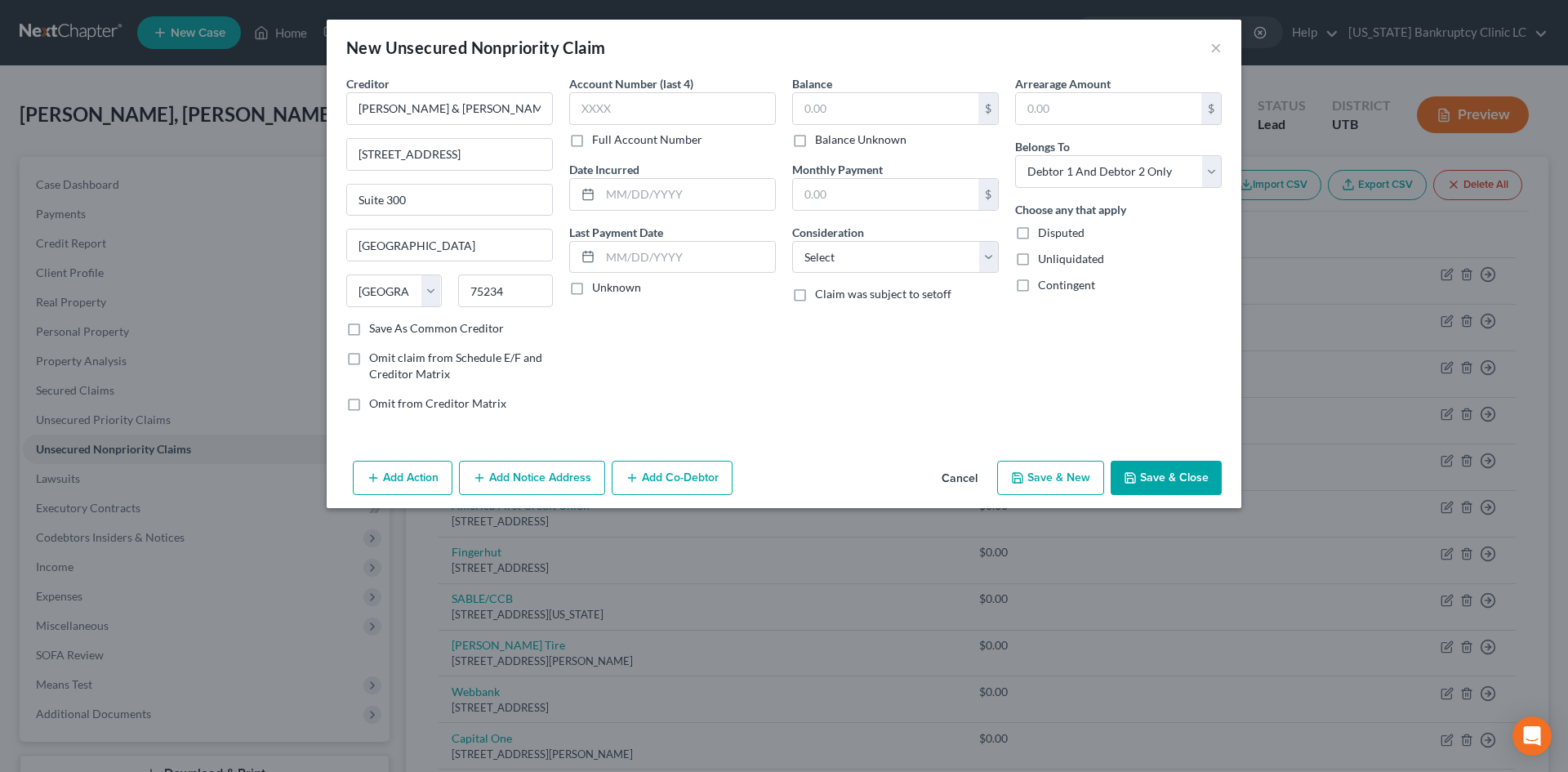
click at [1041, 479] on button "Save & New" at bounding box center [1050, 477] width 107 height 35
click at [378, 109] on input "text" at bounding box center [449, 108] width 207 height 33
click at [1217, 49] on button "×" at bounding box center [1215, 47] width 12 height 20
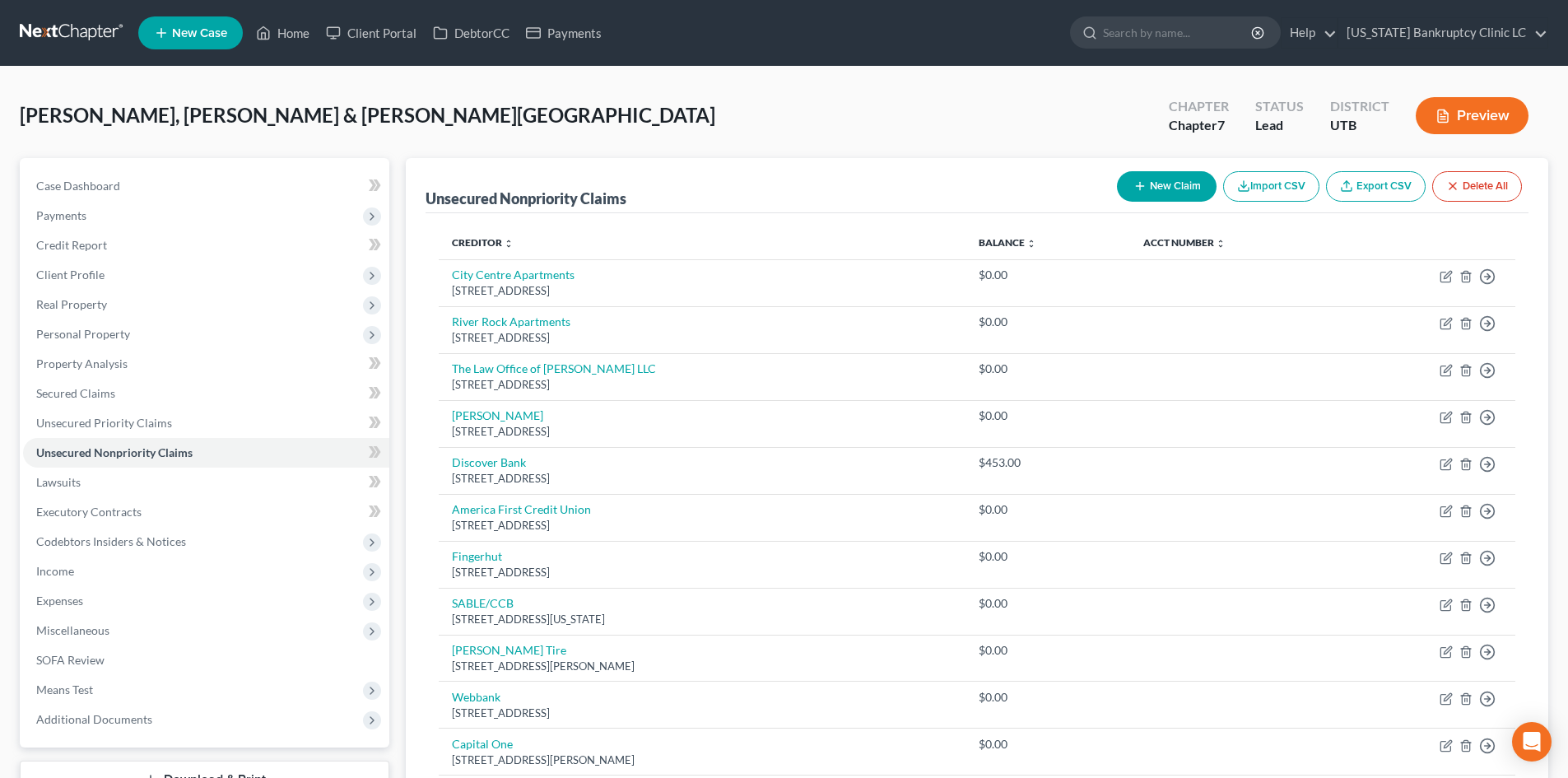
click at [1145, 186] on button "New Claim" at bounding box center [1166, 186] width 99 height 30
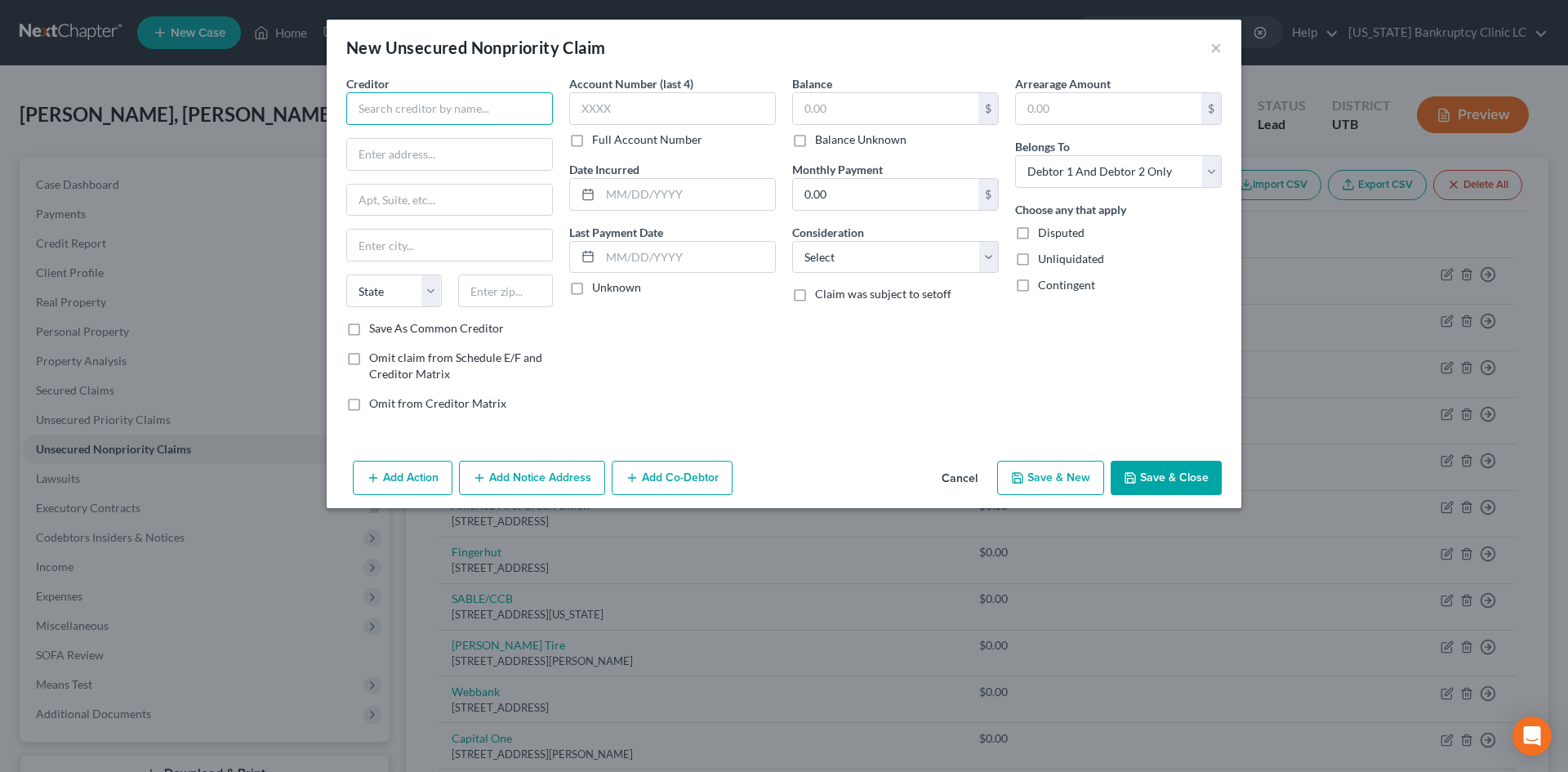
click at [486, 100] on input "text" at bounding box center [449, 108] width 207 height 33
paste input "MS Services LLC"
click at [445, 152] on input "text" at bounding box center [449, 154] width 205 height 31
paste input "[STREET_ADDRESS]"
click at [540, 297] on input "text" at bounding box center [506, 290] width 96 height 33
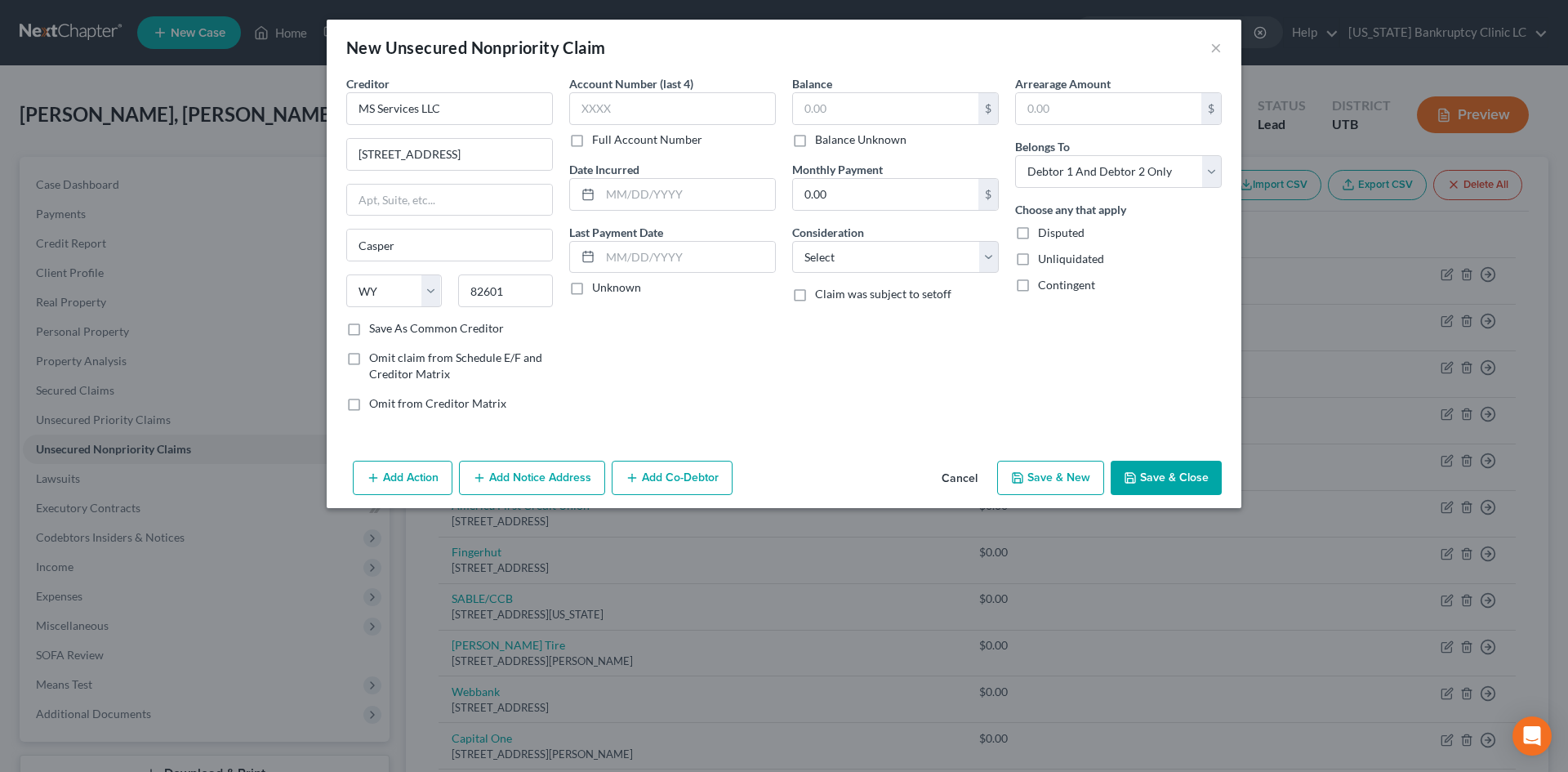
click at [482, 331] on label "Save As Common Creditor" at bounding box center [436, 328] width 135 height 16
click at [386, 331] on input "Save As Common Creditor" at bounding box center [381, 326] width 11 height 11
click at [847, 108] on input "text" at bounding box center [885, 108] width 185 height 31
click at [1078, 475] on button "Save & New" at bounding box center [1050, 477] width 107 height 35
click at [475, 105] on input "text" at bounding box center [449, 108] width 207 height 33
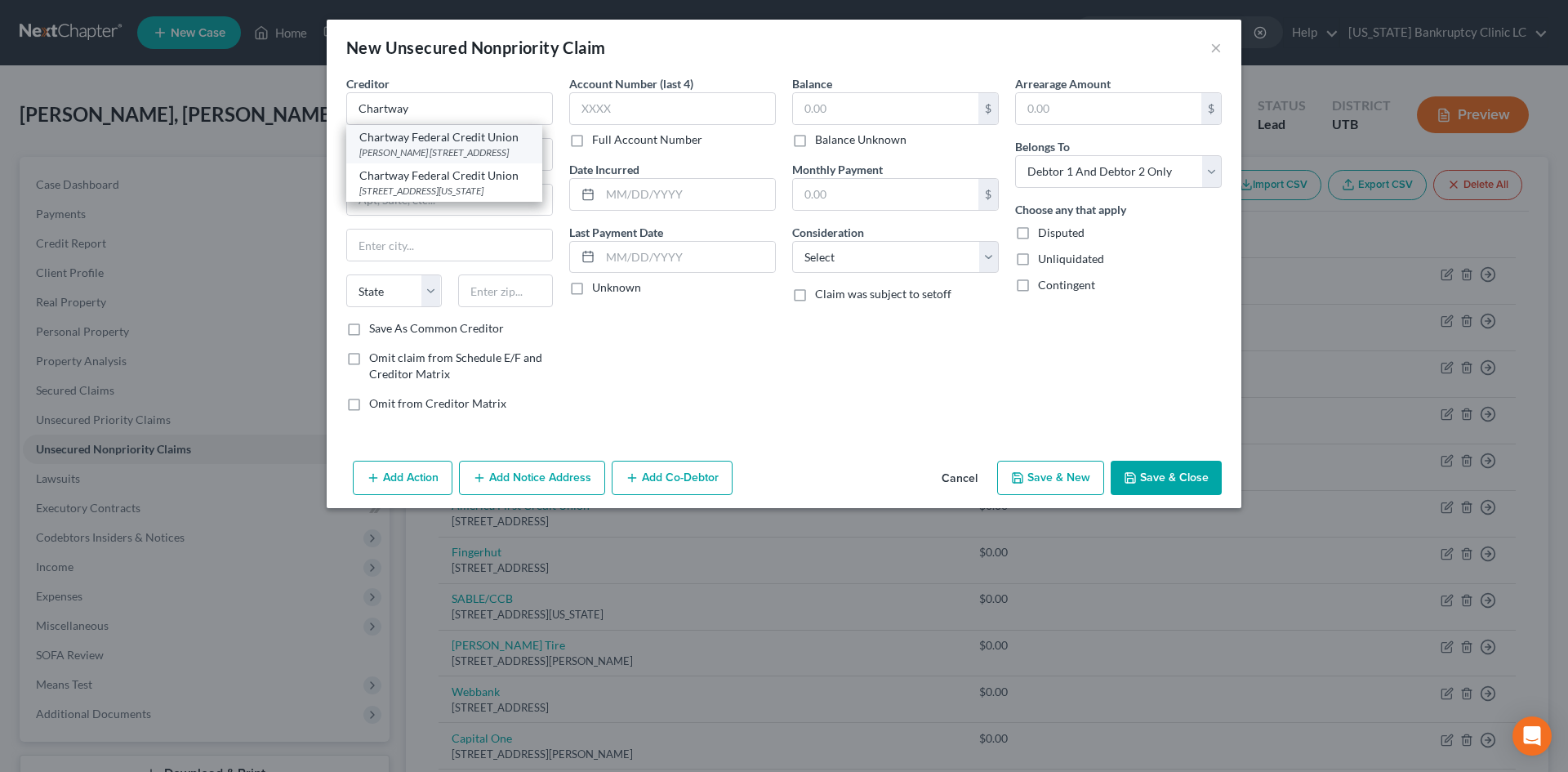
click at [459, 144] on div "Chartway Federal Credit Union" at bounding box center [443, 137] width 169 height 16
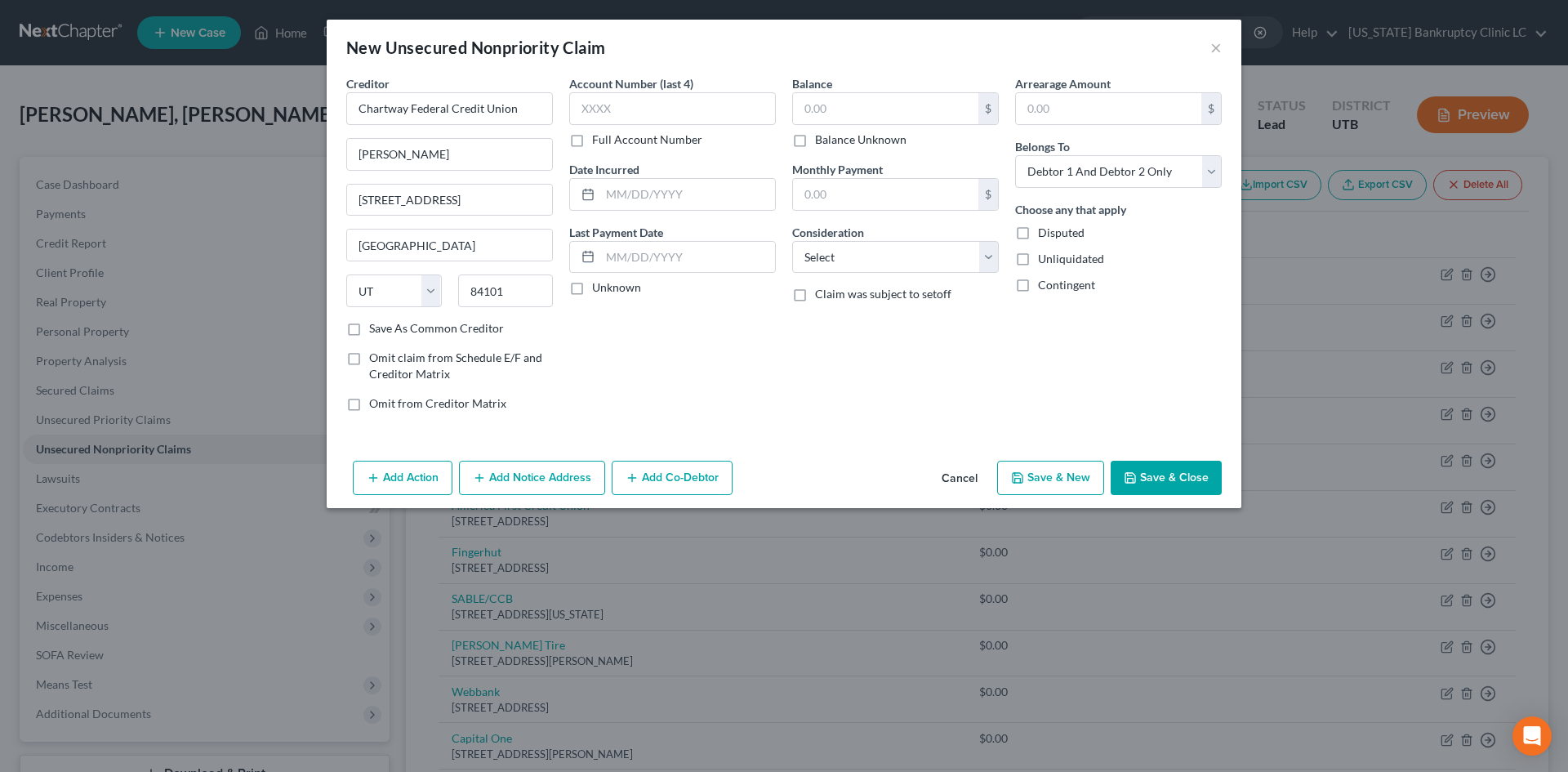
click at [1081, 488] on button "Save & New" at bounding box center [1050, 477] width 107 height 35
click at [1213, 50] on button "×" at bounding box center [1215, 47] width 12 height 20
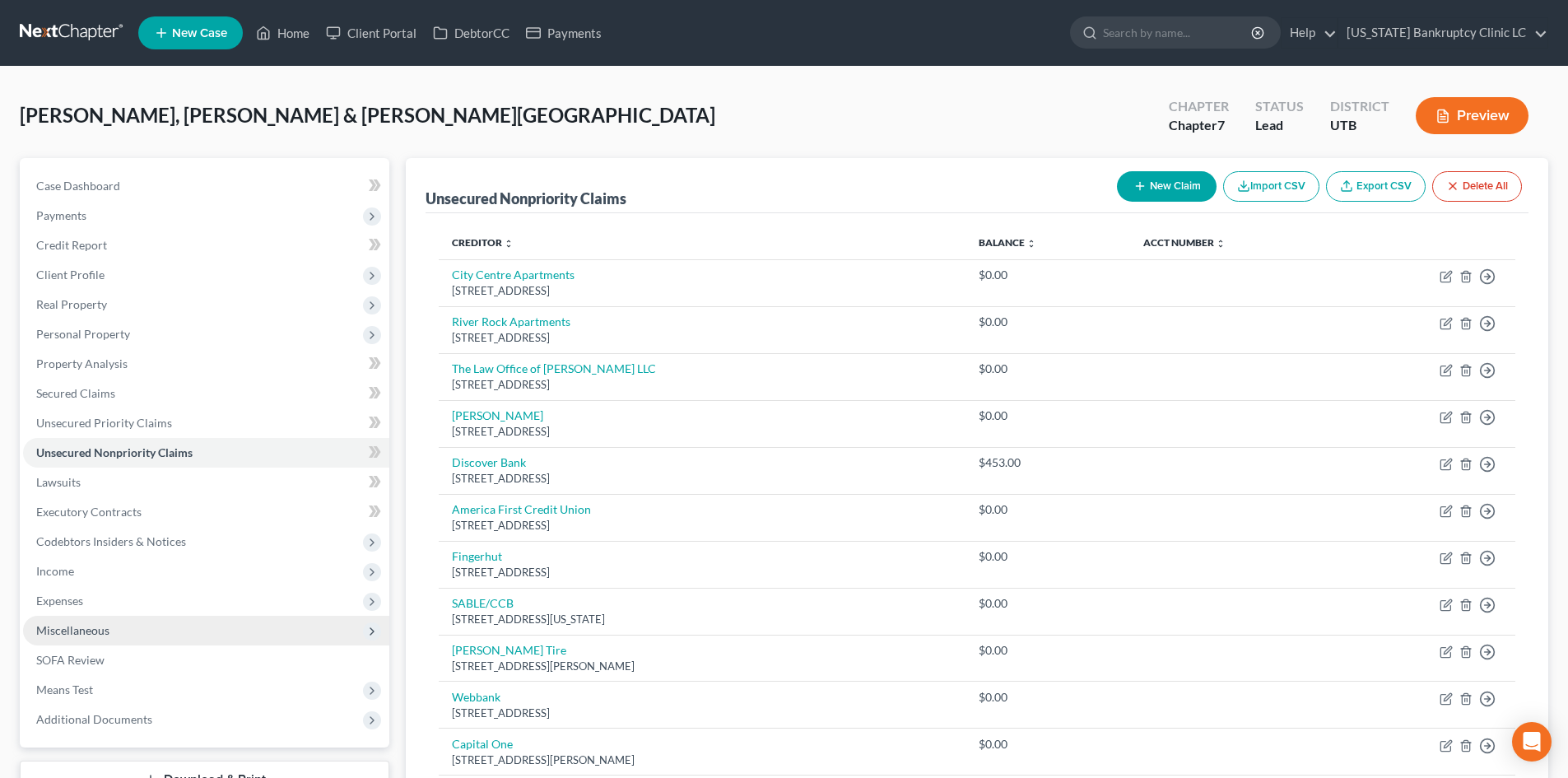
click at [104, 623] on span "Miscellaneous" at bounding box center [73, 630] width 73 height 14
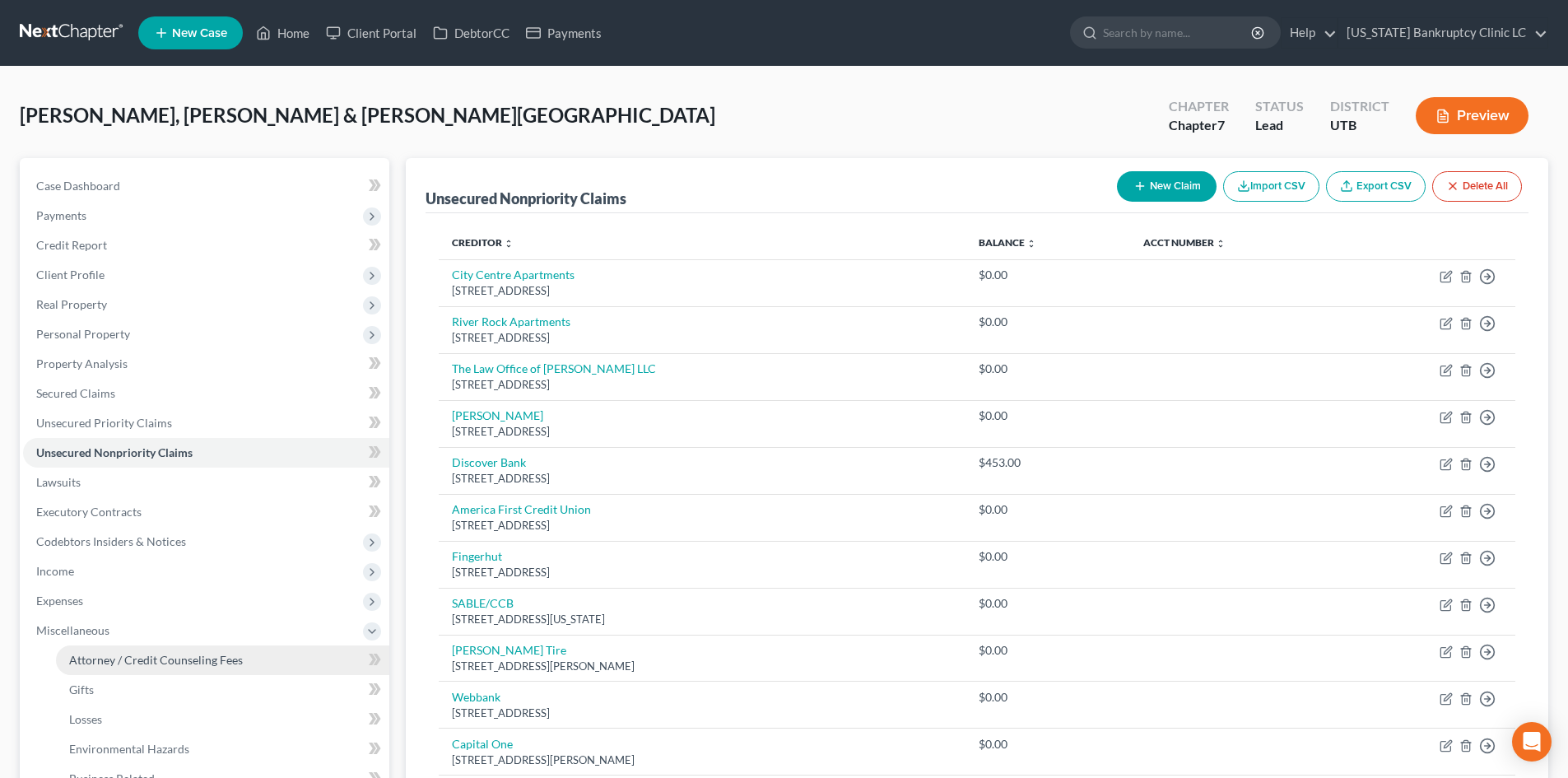
click at [138, 662] on span "Attorney / Credit Counseling Fees" at bounding box center [156, 660] width 173 height 14
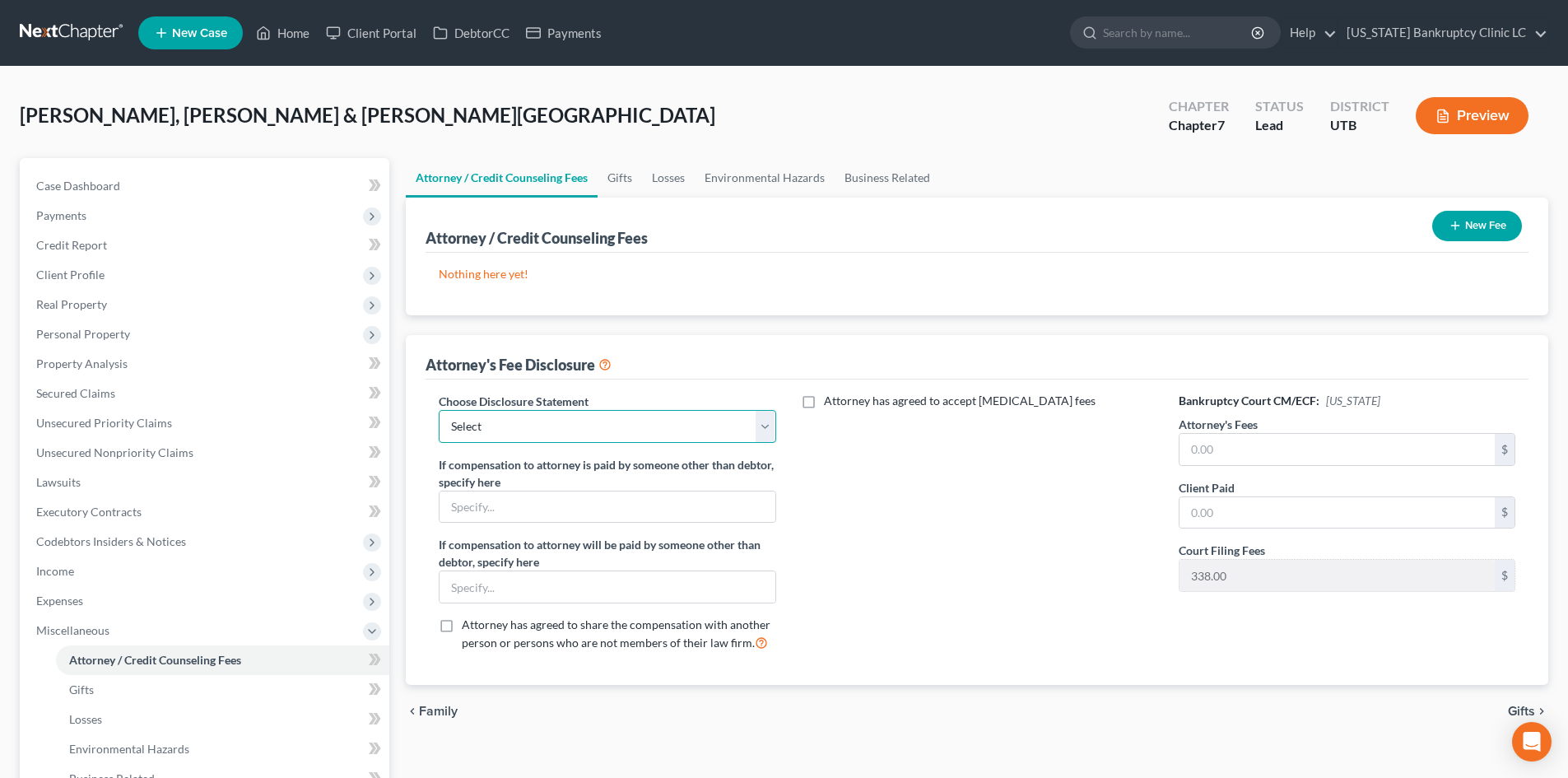
click at [559, 419] on select "Select Installment Chapter 7 Cases Salt Lake Custom Disclosure Fresh Start Fund…" at bounding box center [607, 426] width 337 height 33
click at [439, 410] on select "Select Installment Chapter 7 Cases Salt Lake Custom Disclosure Fresh Start Fund…" at bounding box center [607, 426] width 337 height 33
drag, startPoint x: 1261, startPoint y: 444, endPoint x: 1243, endPoint y: 438, distance: 19.0
click at [1264, 440] on input "text" at bounding box center [1336, 449] width 316 height 31
click at [1094, 565] on div "Attorney has agreed to accept [MEDICAL_DATA] fees" at bounding box center [977, 529] width 369 height 273
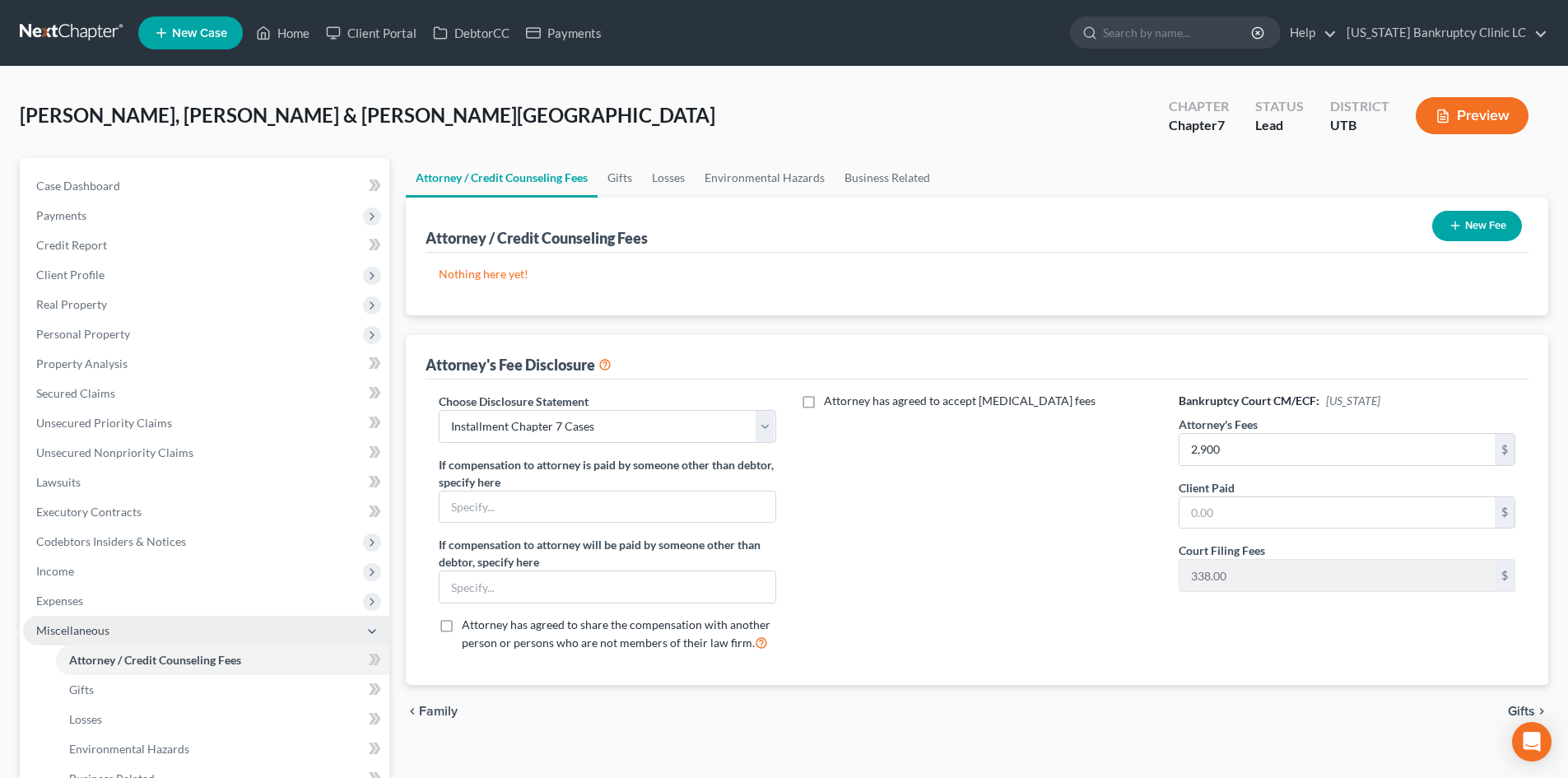
click at [91, 626] on span "Miscellaneous" at bounding box center [73, 630] width 73 height 14
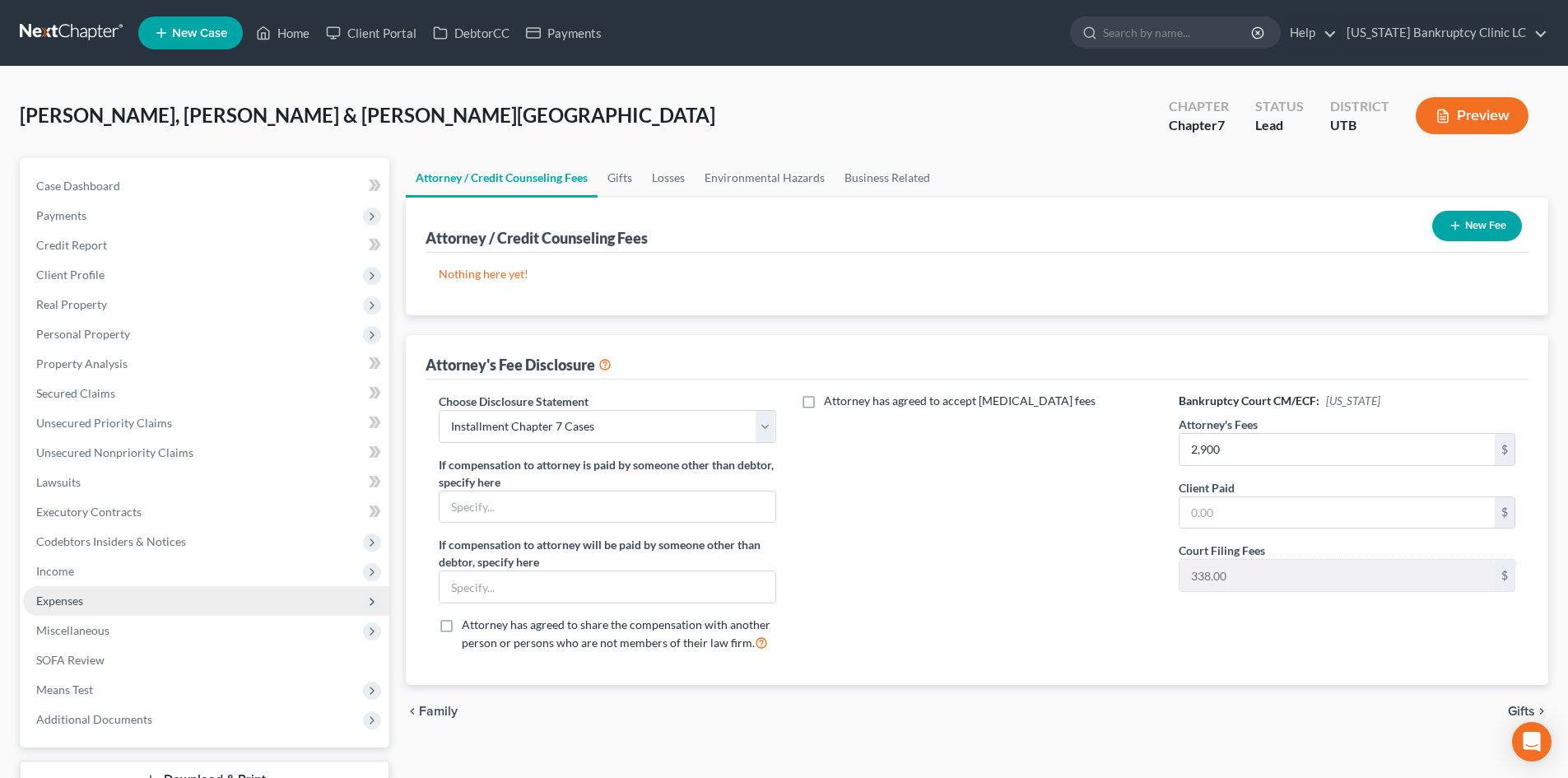
drag, startPoint x: 119, startPoint y: 576, endPoint x: 119, endPoint y: 586, distance: 10.0
click at [119, 576] on span "Income" at bounding box center [207, 571] width 367 height 30
click at [119, 598] on span "Employment Income" at bounding box center [122, 601] width 105 height 14
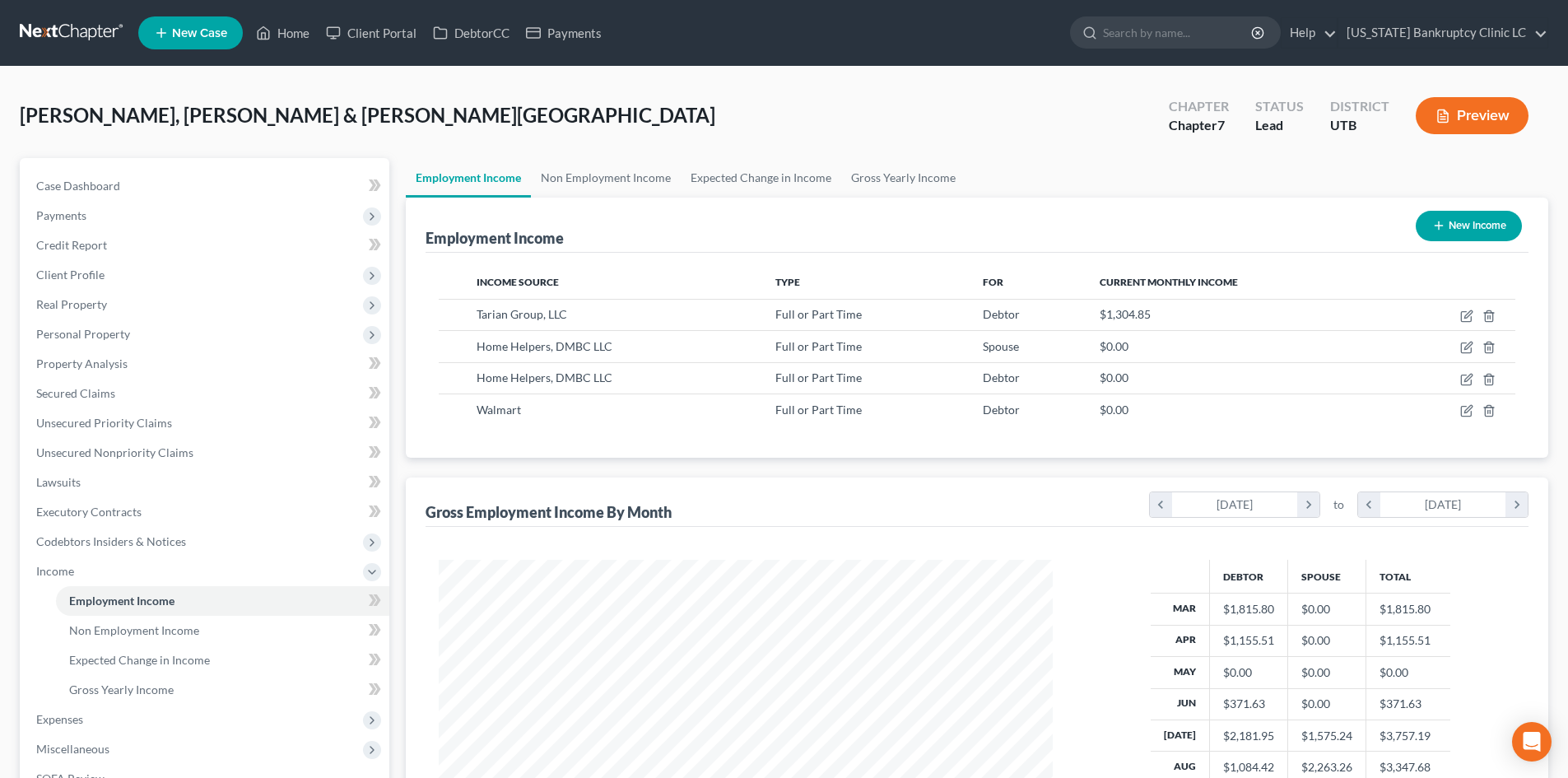
drag, startPoint x: 1133, startPoint y: 171, endPoint x: 1134, endPoint y: 263, distance: 92.0
click at [1133, 171] on ul "Employment Income Non Employment Income Expected Change in Income Gross Yearly …" at bounding box center [977, 178] width 1142 height 39
click at [628, 185] on link "Non Employment Income" at bounding box center [606, 178] width 150 height 39
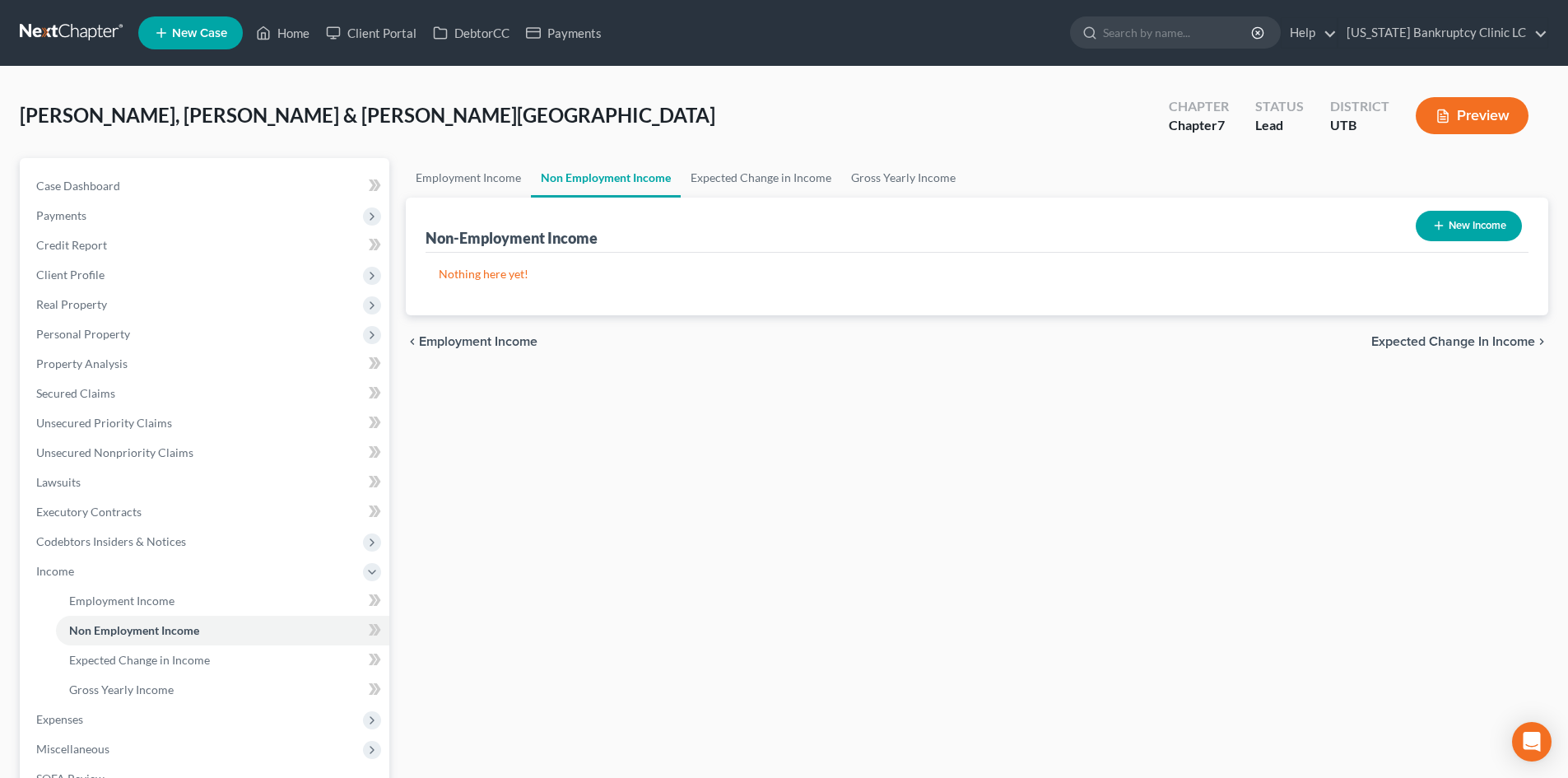
click at [814, 198] on div "Non-Employment Income New Income" at bounding box center [977, 225] width 1103 height 55
click at [801, 187] on link "Expected Change in Income" at bounding box center [761, 178] width 161 height 39
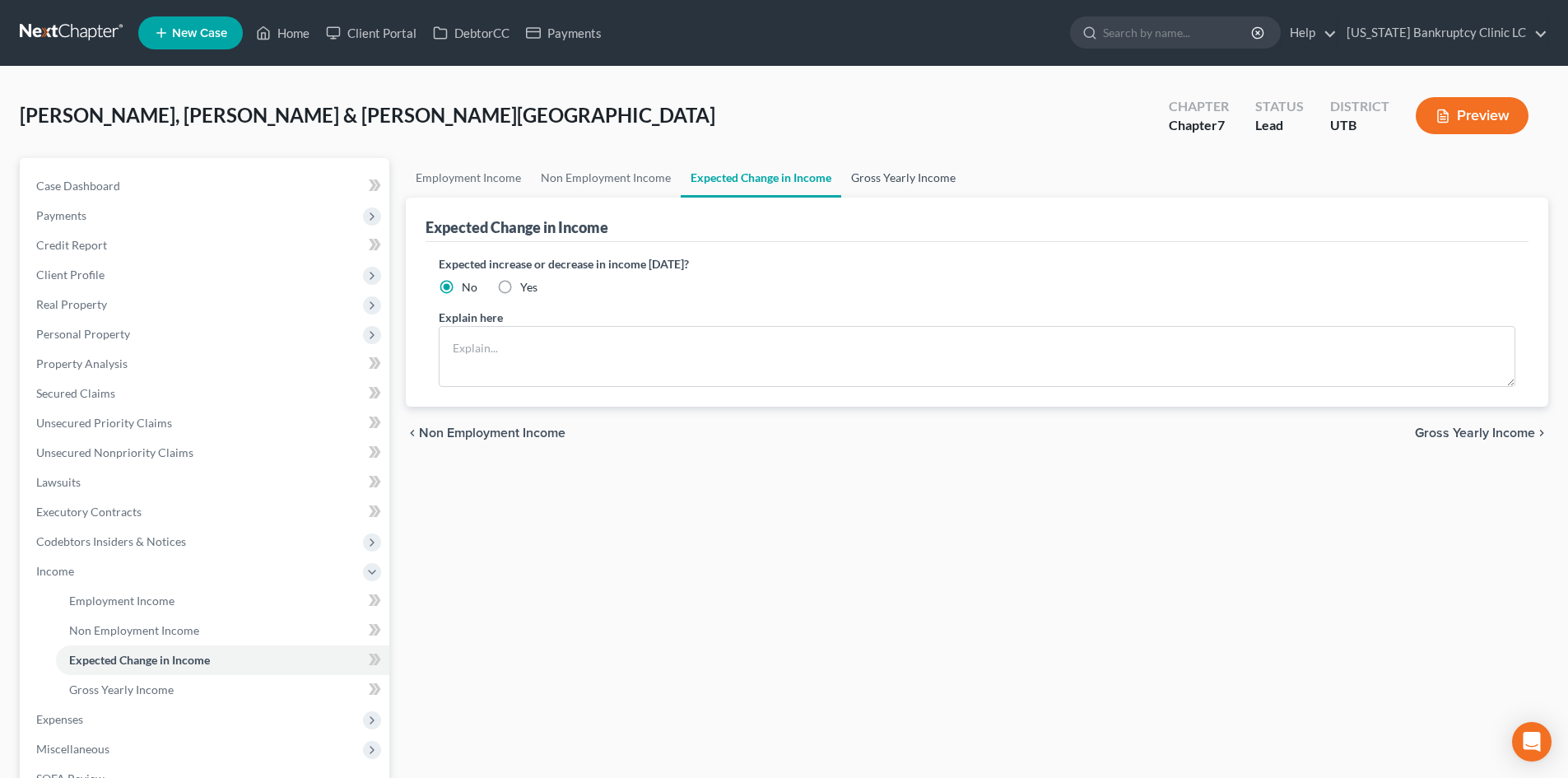
click at [923, 184] on link "Gross Yearly Income" at bounding box center [903, 178] width 124 height 39
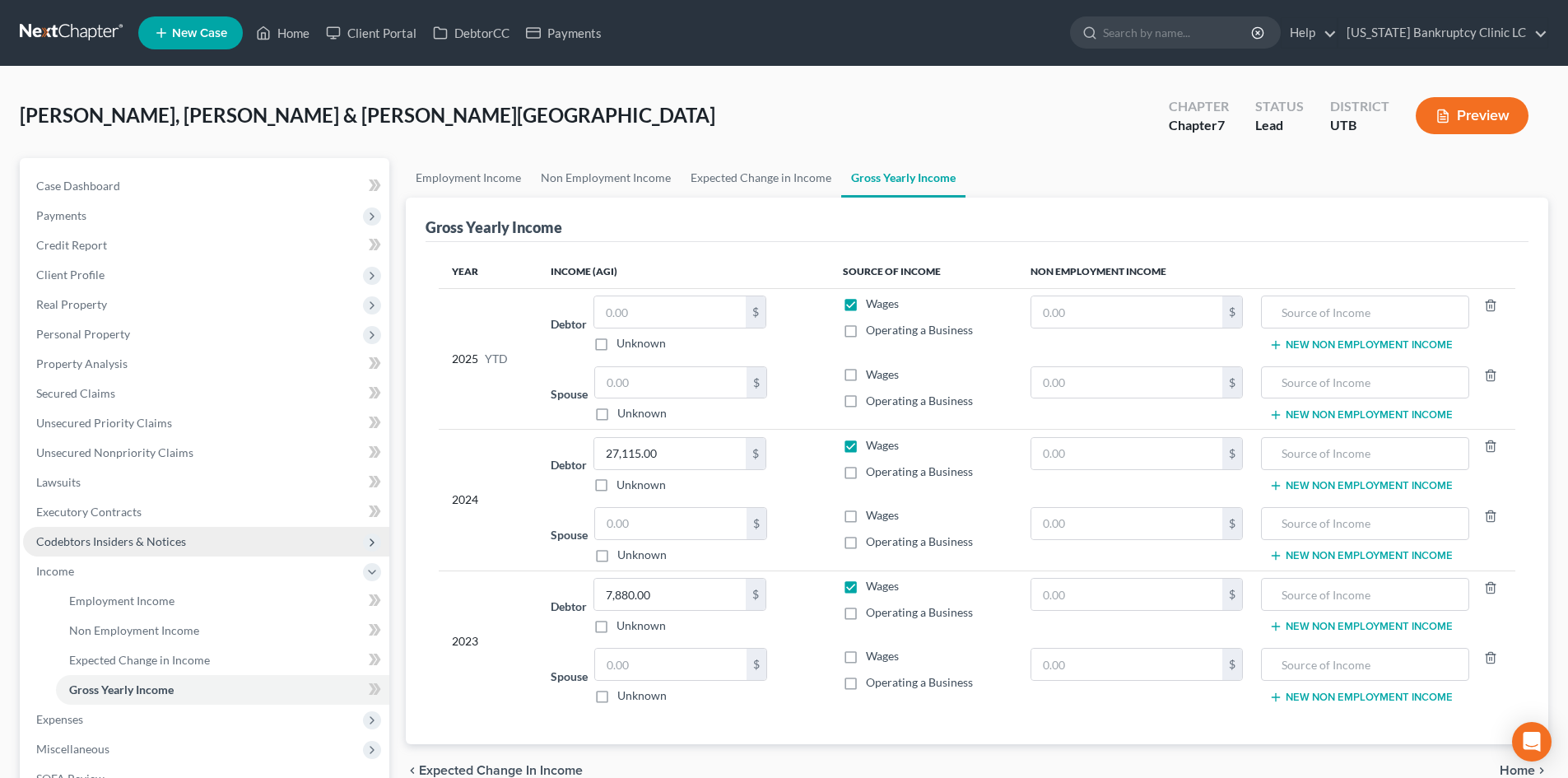
click at [83, 552] on span "Codebtors Insiders & Notices" at bounding box center [207, 541] width 367 height 30
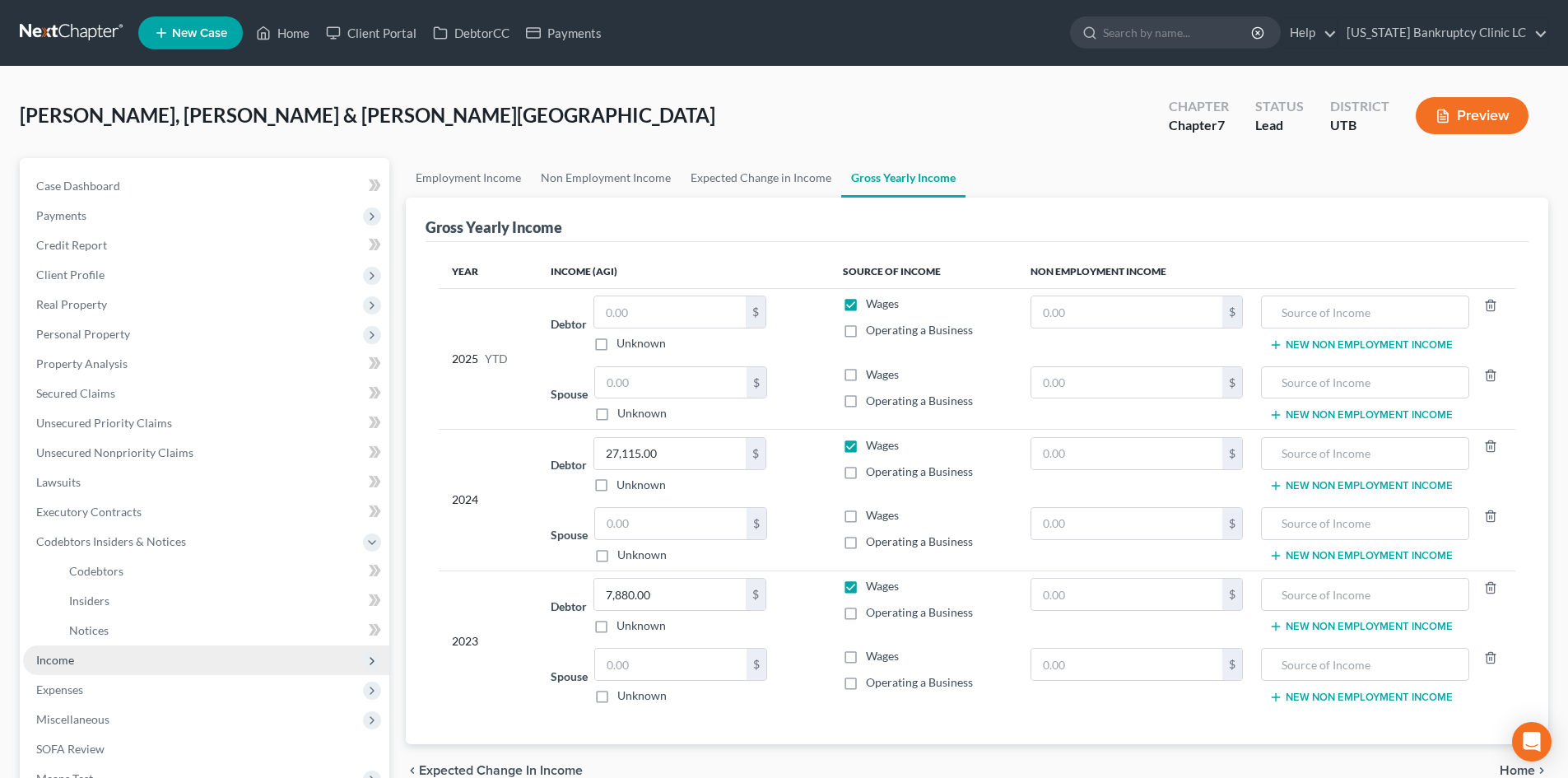
click at [64, 649] on span "Income" at bounding box center [207, 660] width 367 height 30
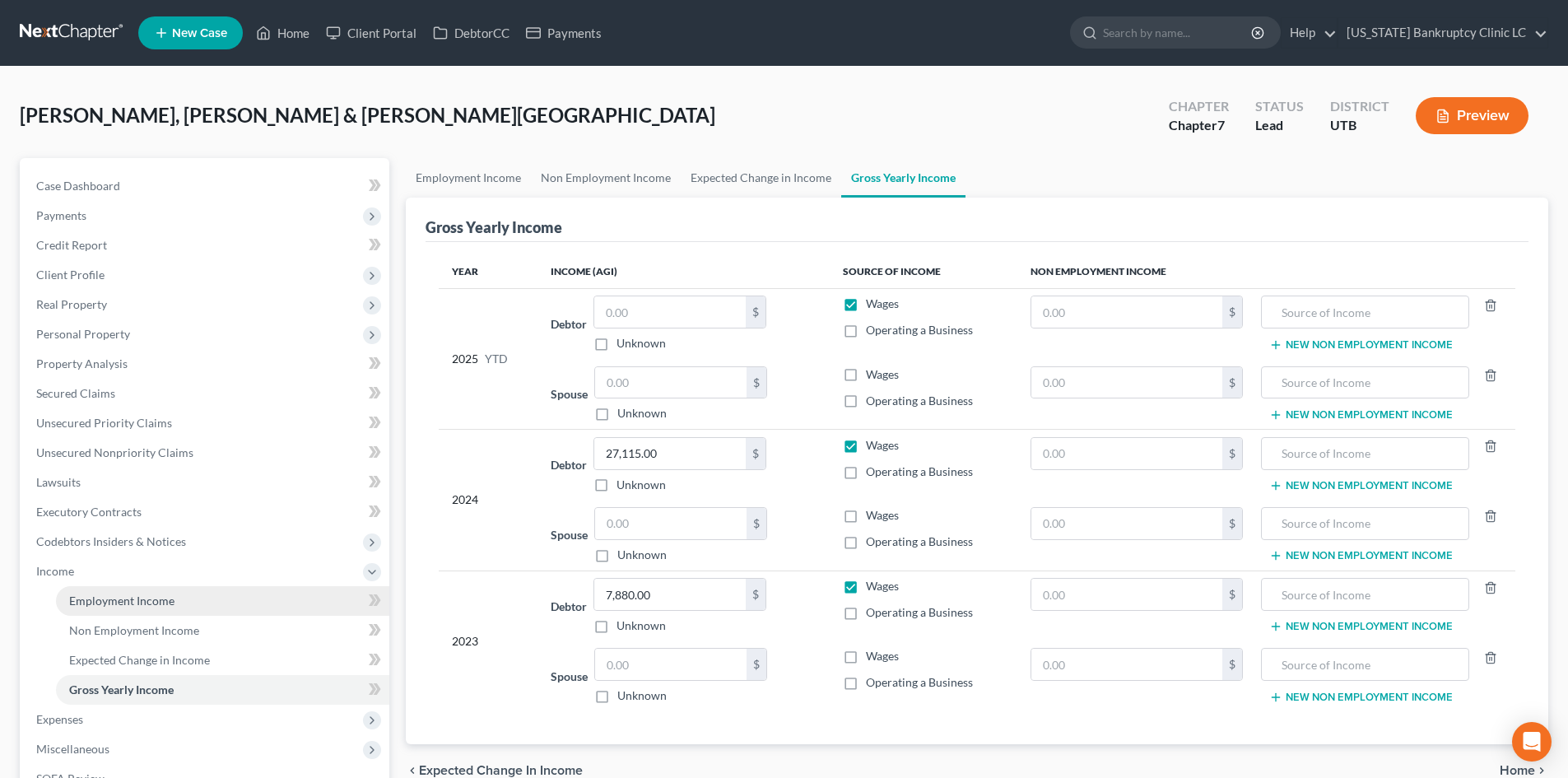
click at [99, 589] on link "Employment Income" at bounding box center [223, 601] width 333 height 30
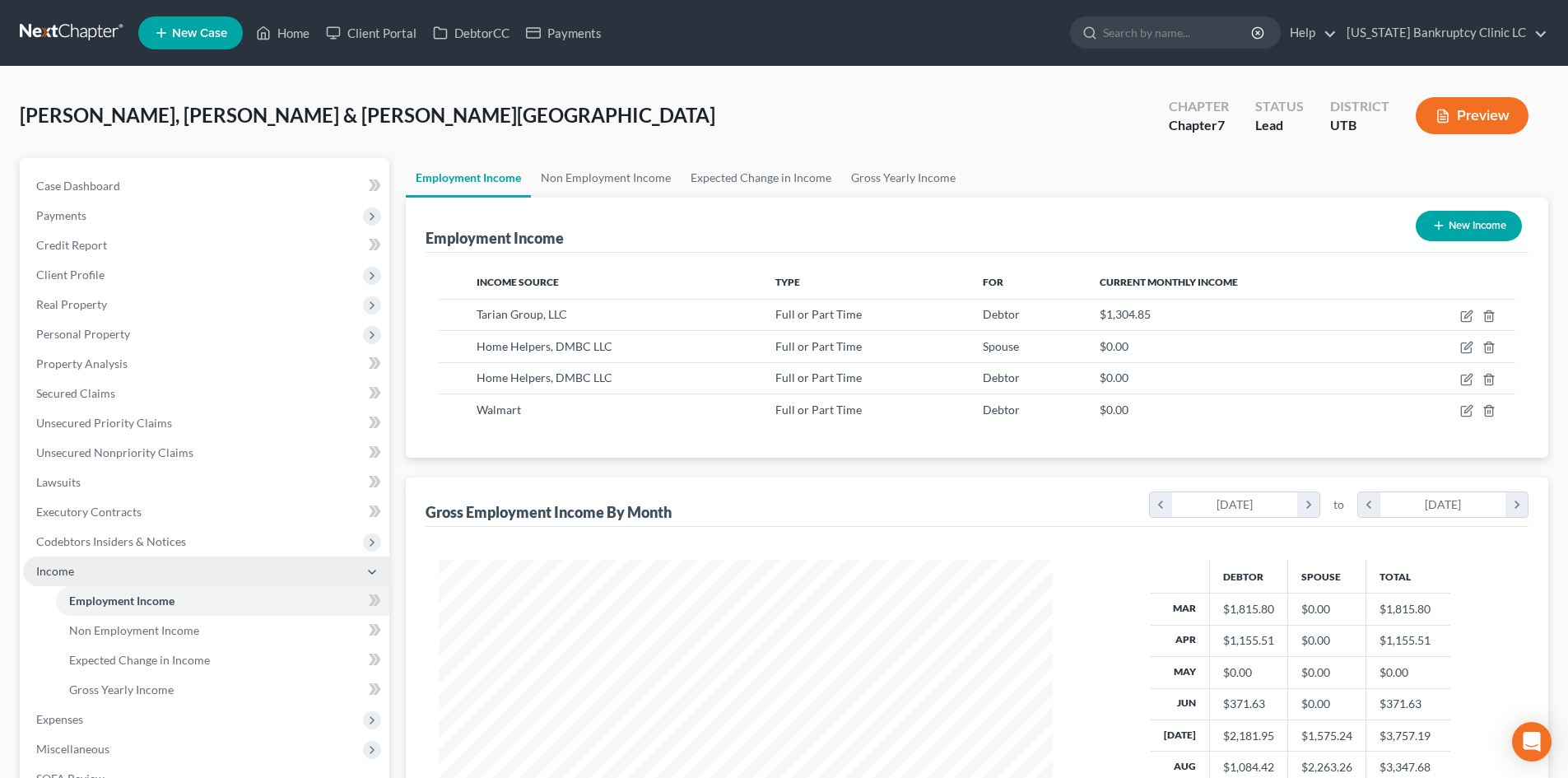
scroll to position [307, 647]
click at [101, 571] on span "Income" at bounding box center [207, 571] width 367 height 30
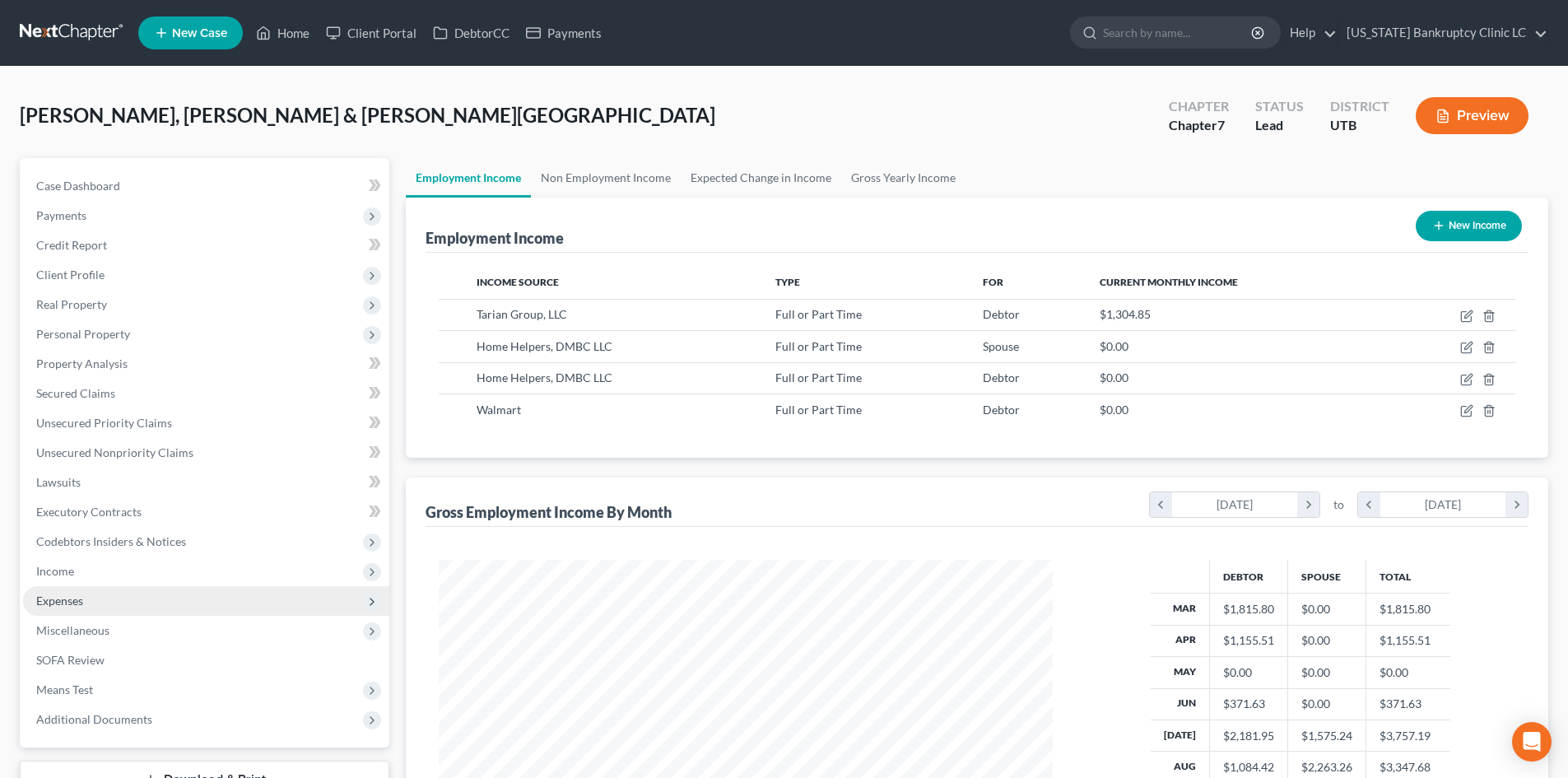
click at [100, 601] on span "Expenses" at bounding box center [207, 601] width 367 height 30
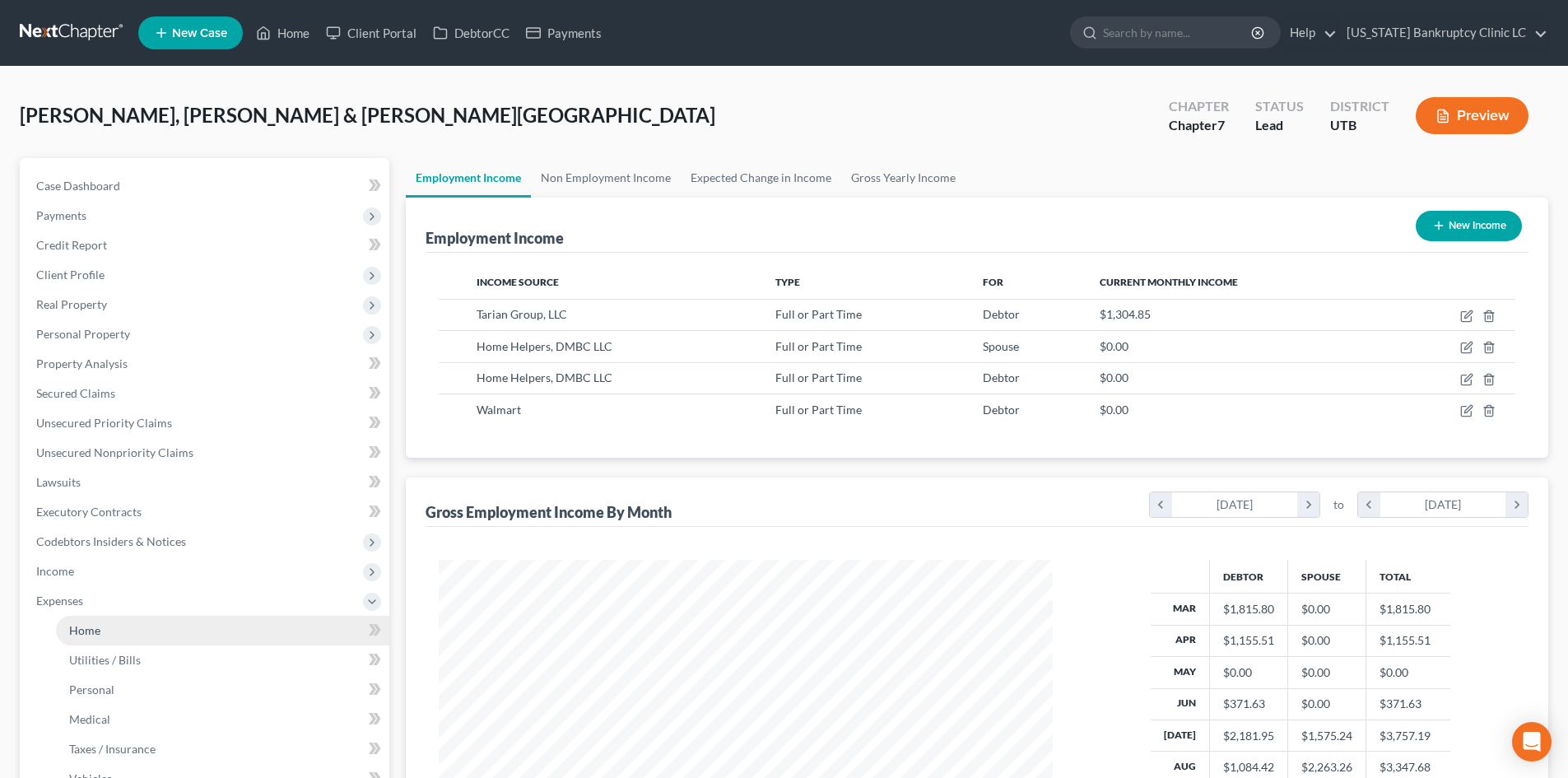
click at [101, 627] on link "Home" at bounding box center [223, 630] width 333 height 30
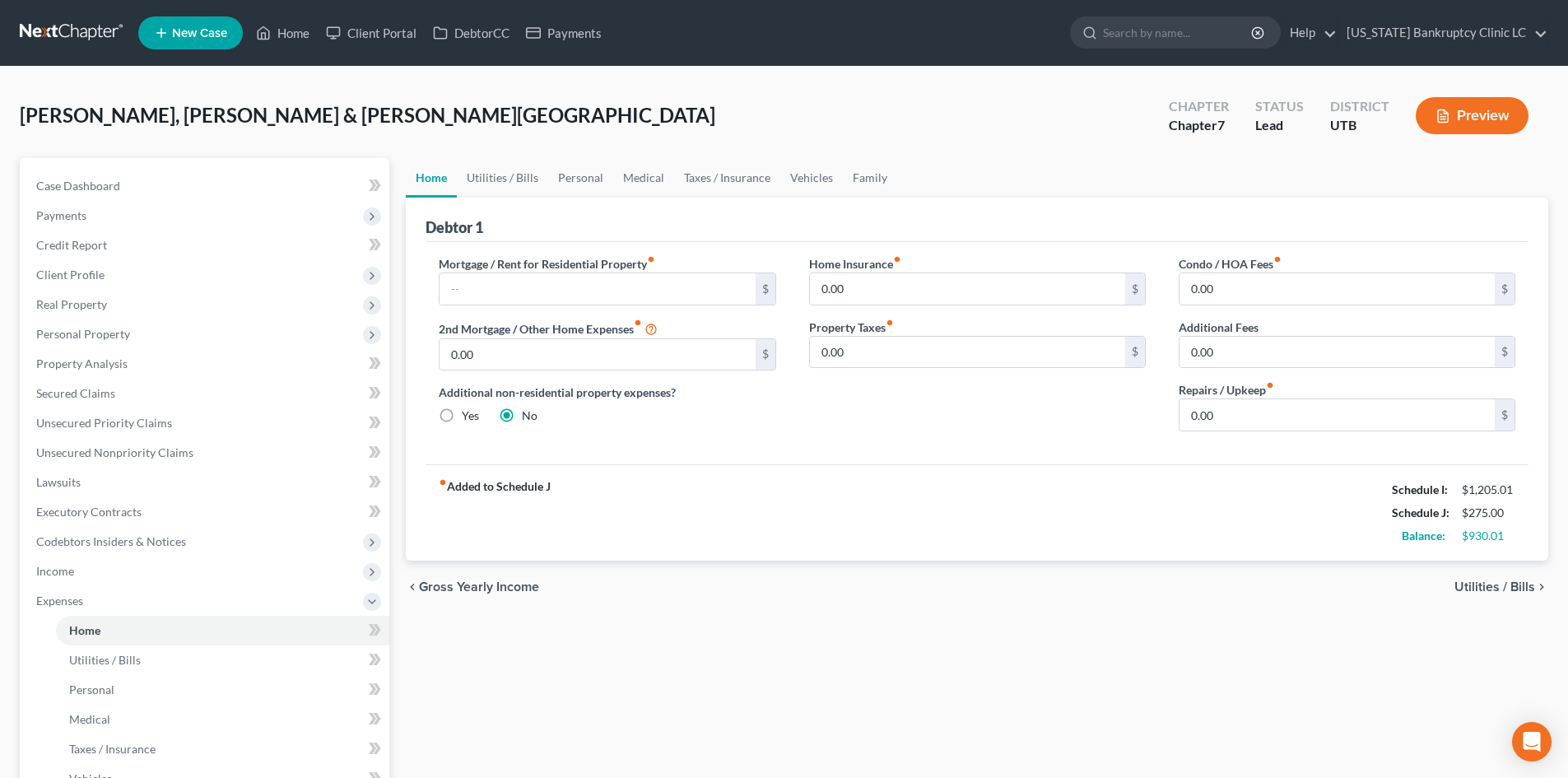
drag, startPoint x: 905, startPoint y: 452, endPoint x: 915, endPoint y: 444, distance: 12.8
click at [905, 452] on div "Mortgage / Rent for Residential Property fiber_manual_record $ 2nd Mortgage / O…" at bounding box center [977, 353] width 1103 height 223
click at [497, 186] on link "Utilities / Bills" at bounding box center [502, 178] width 91 height 39
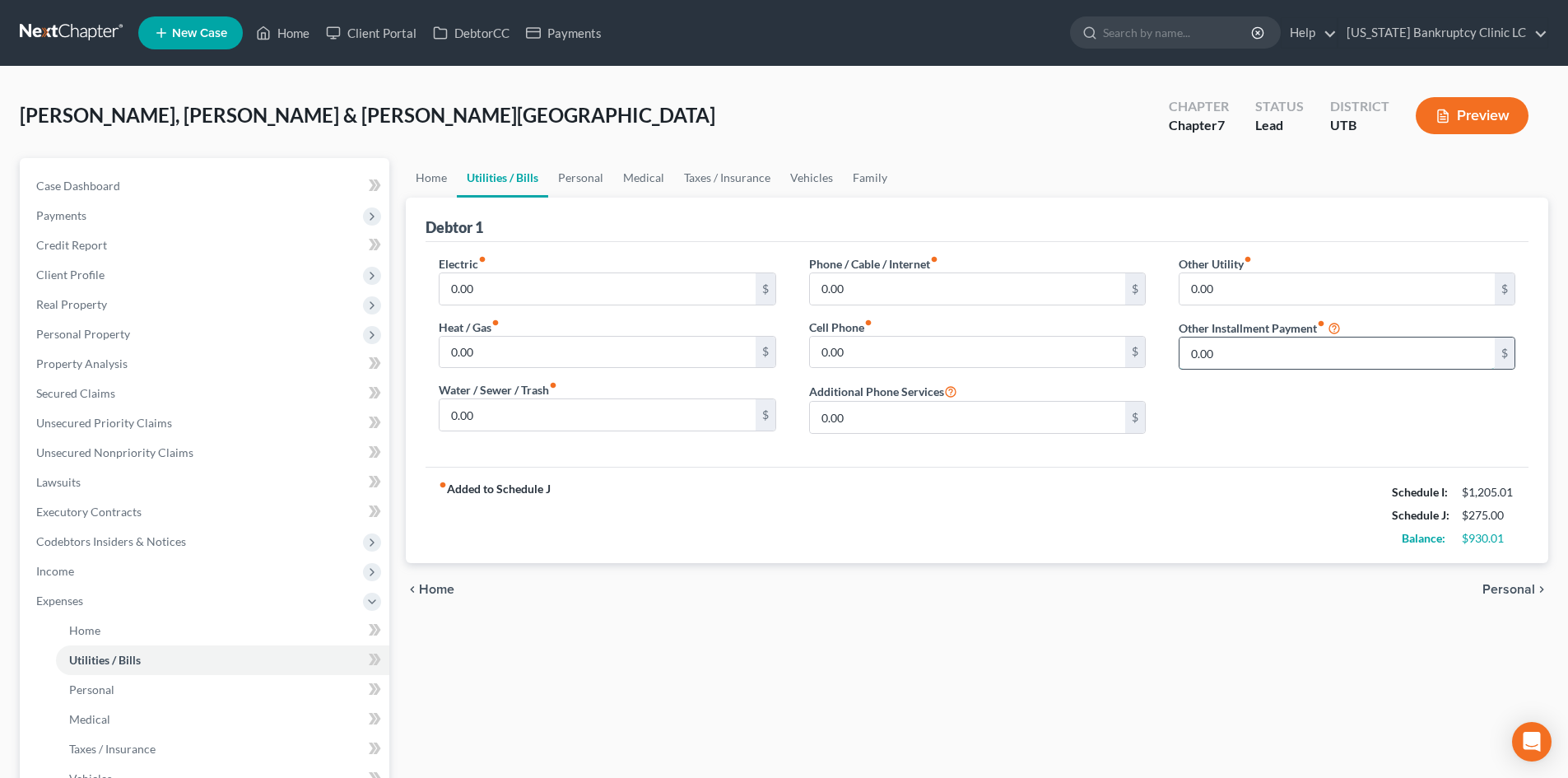
click at [1255, 367] on input "0.00" at bounding box center [1336, 352] width 316 height 31
click at [1225, 385] on input "text" at bounding box center [1346, 399] width 335 height 31
click at [1217, 463] on div "Electric fiber_manual_record 0.00 $ Heat / Gas fiber_manual_record 0.00 $ Water…" at bounding box center [977, 354] width 1103 height 224
click at [432, 192] on link "Home" at bounding box center [431, 178] width 51 height 39
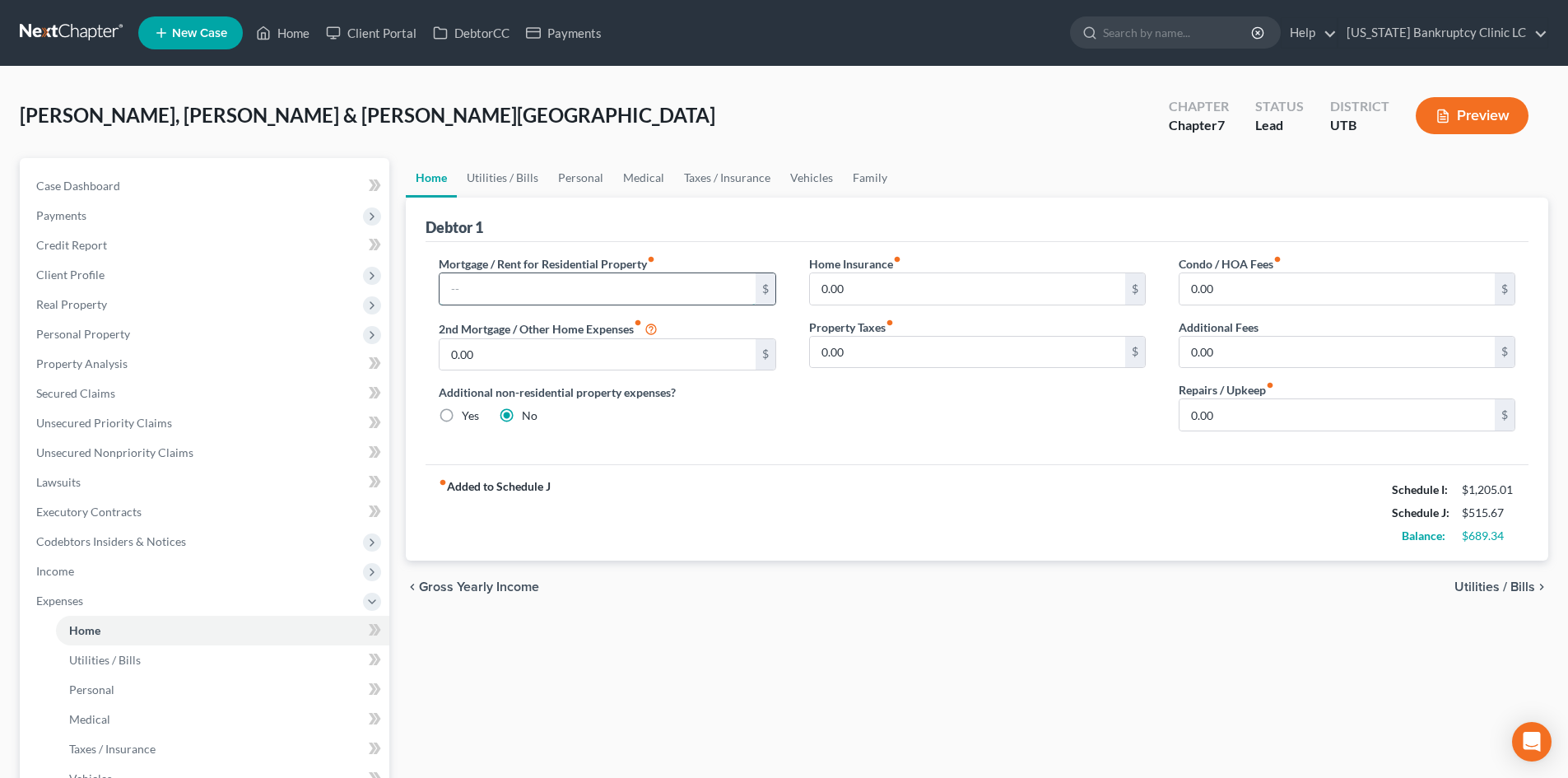
click at [510, 299] on input "text" at bounding box center [597, 289] width 316 height 31
click at [886, 492] on div "fiber_manual_record Added to Schedule J Schedule I: $1,205.01 Schedule J: $1,76…" at bounding box center [977, 512] width 1103 height 97
click at [518, 171] on link "Utilities / Bills" at bounding box center [502, 178] width 91 height 39
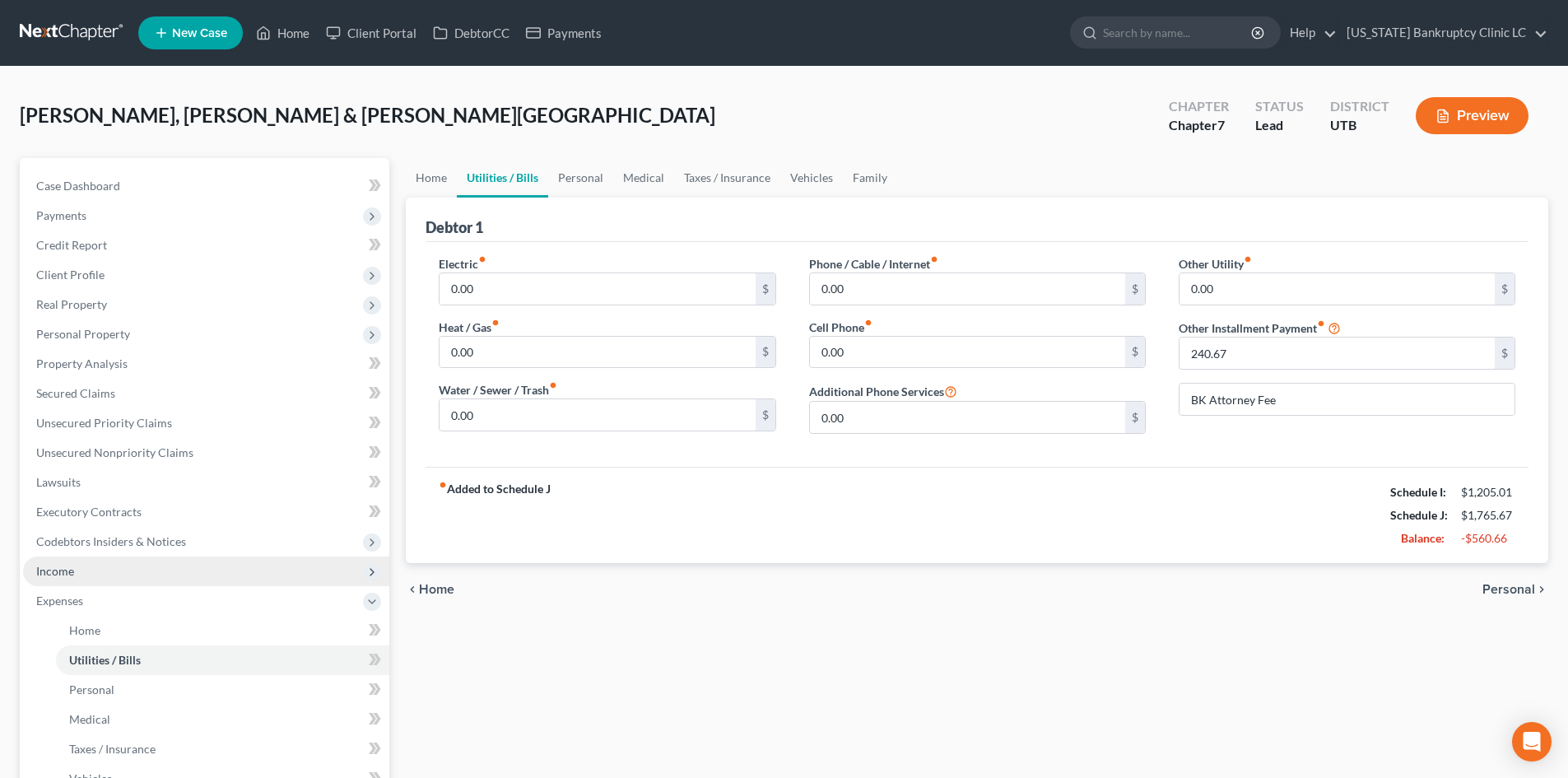
drag, startPoint x: 78, startPoint y: 610, endPoint x: 98, endPoint y: 579, distance: 36.9
click at [78, 610] on span "Expenses" at bounding box center [207, 601] width 367 height 30
click at [100, 574] on span "Income" at bounding box center [207, 571] width 367 height 30
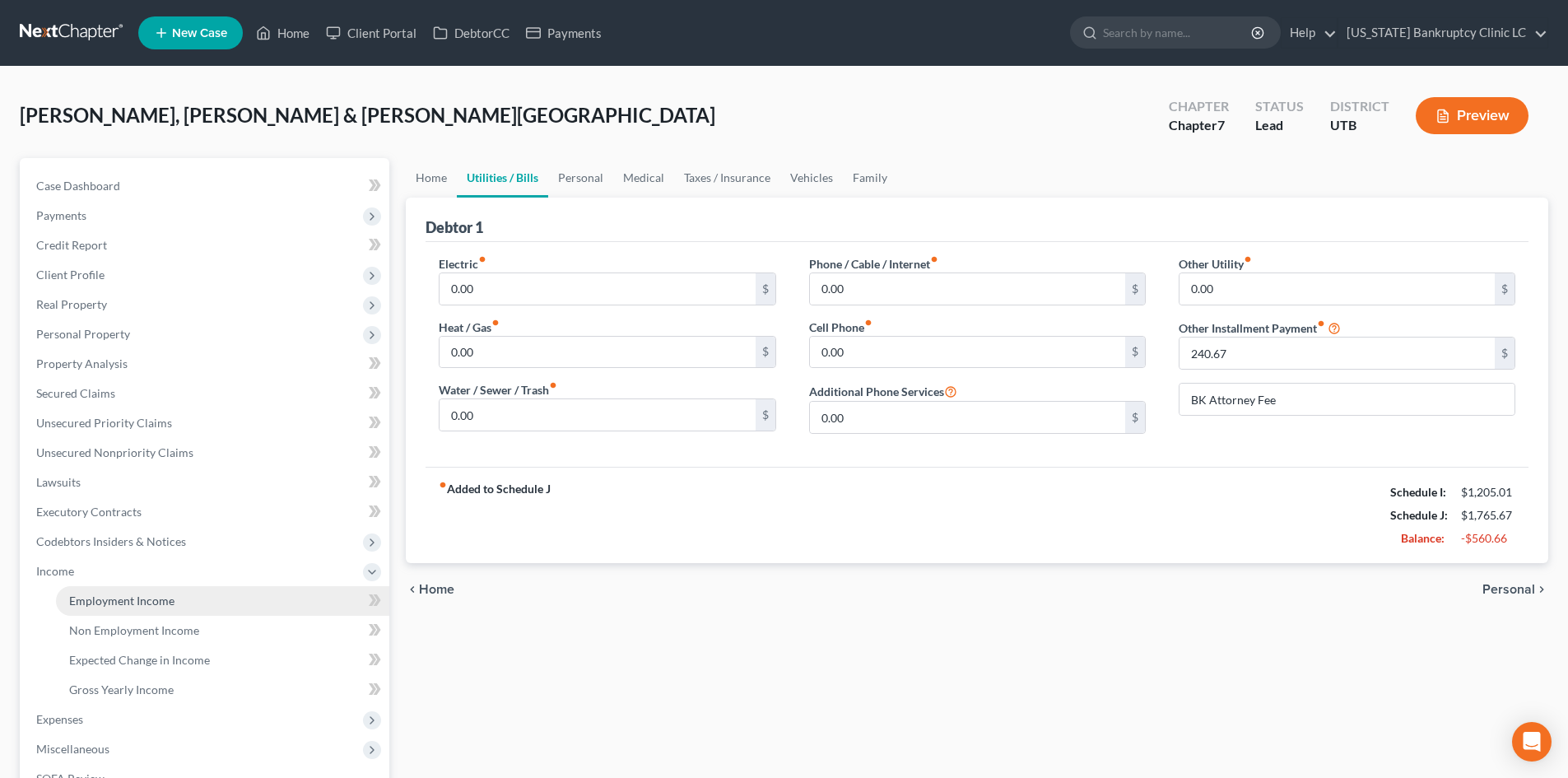
click at [113, 605] on span "Employment Income" at bounding box center [122, 601] width 105 height 14
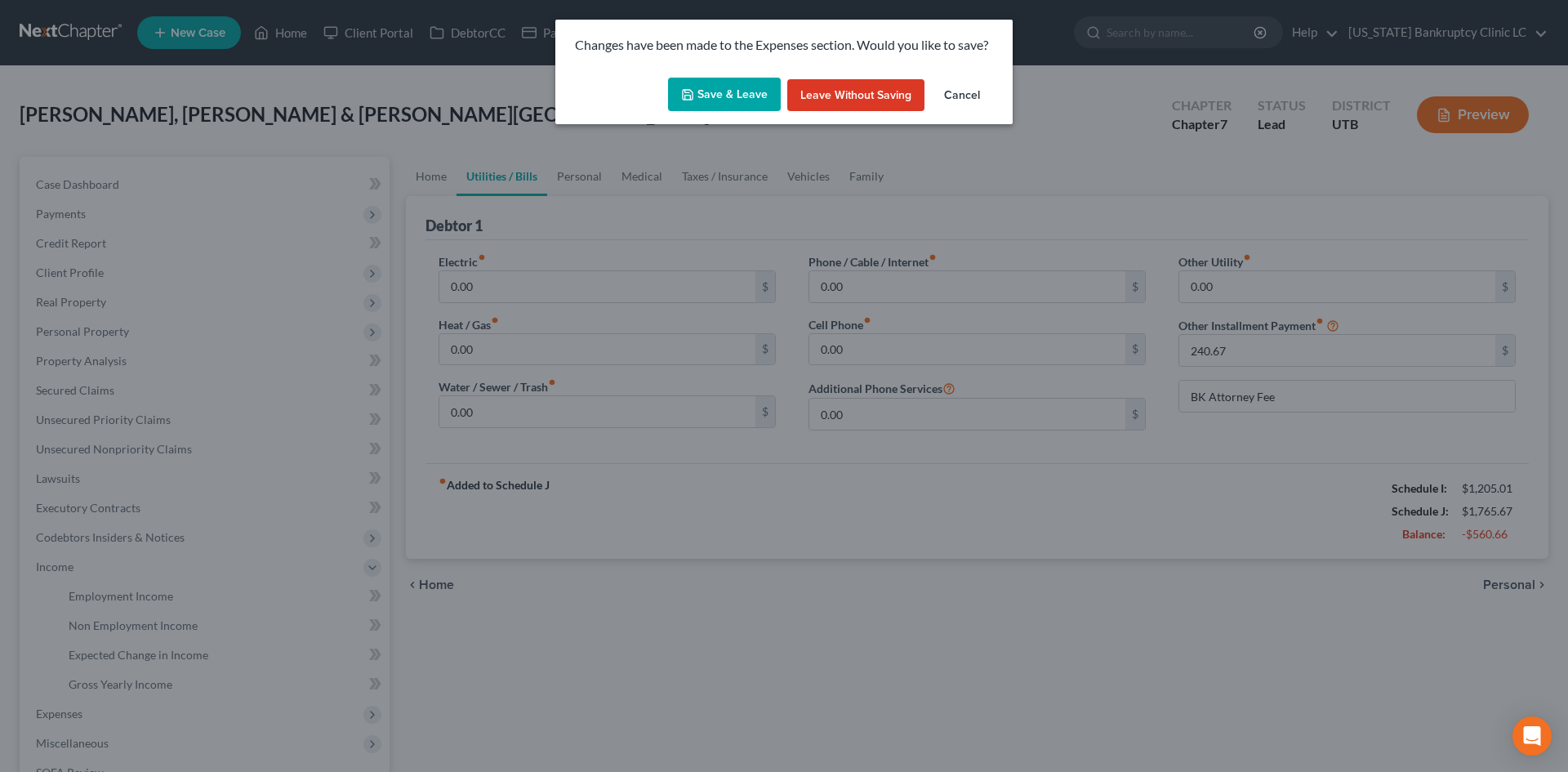
click at [713, 83] on button "Save & Leave" at bounding box center [724, 94] width 113 height 35
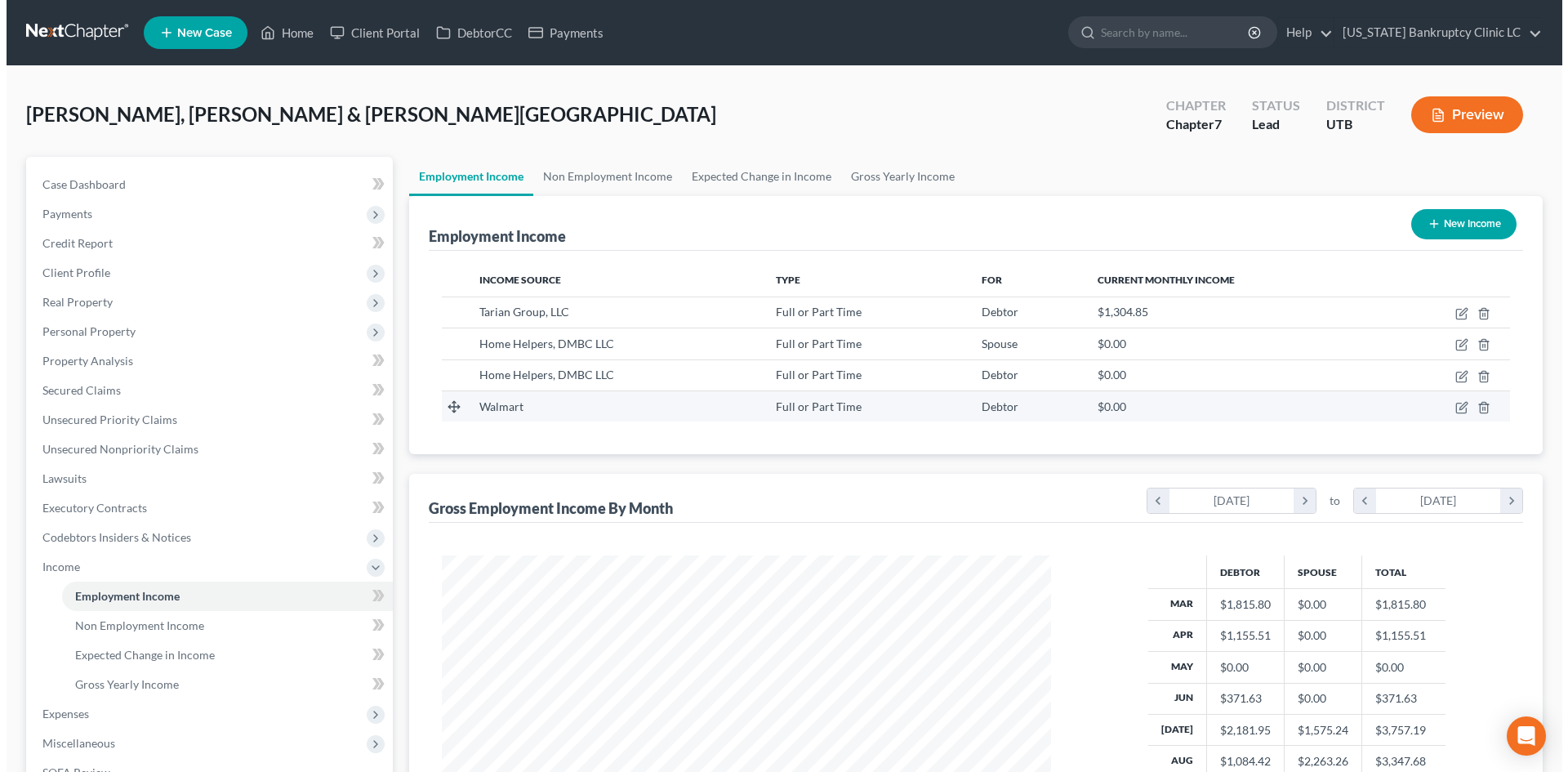
scroll to position [304, 642]
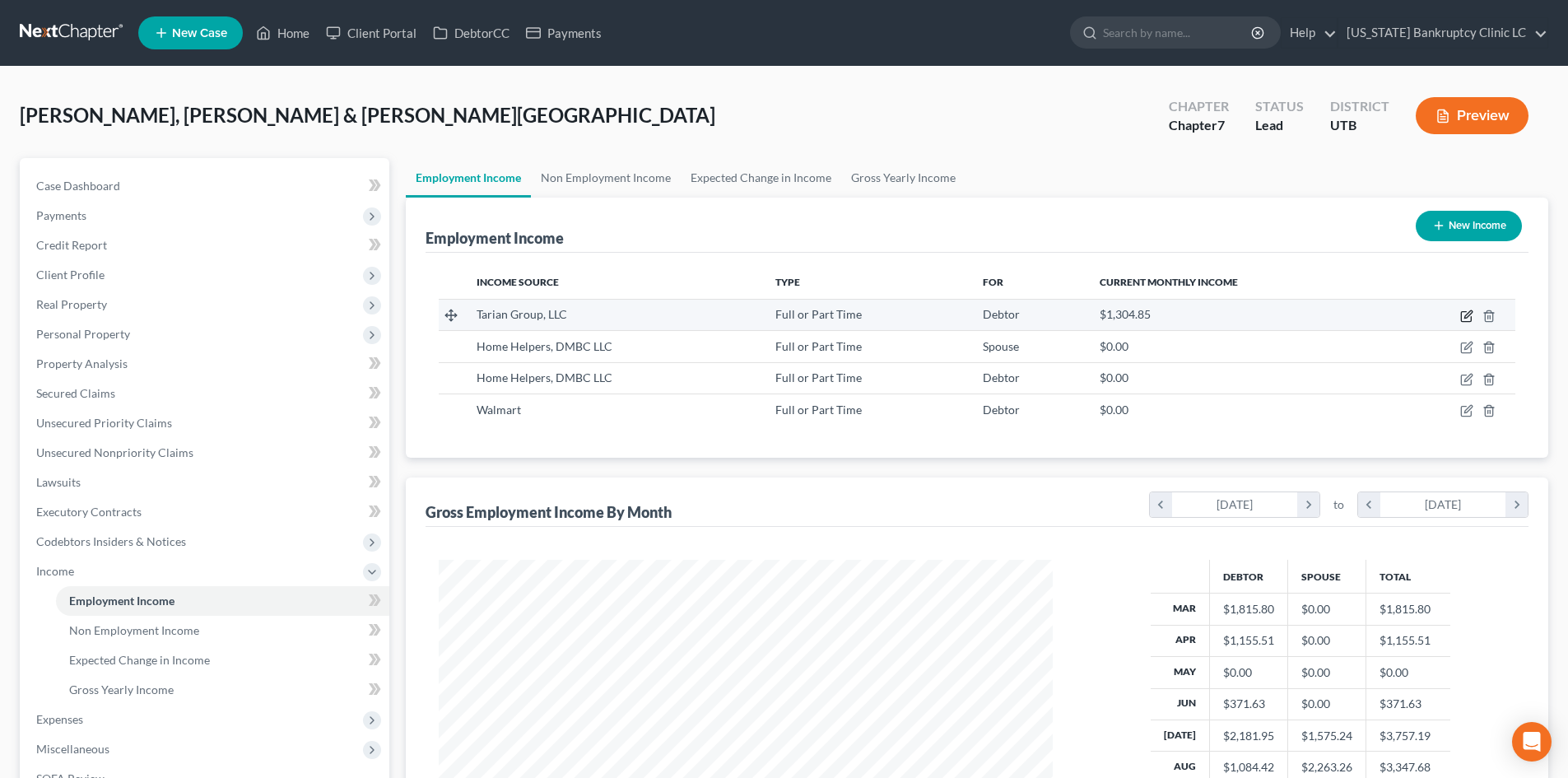
click at [1467, 317] on icon "button" at bounding box center [1466, 316] width 13 height 13
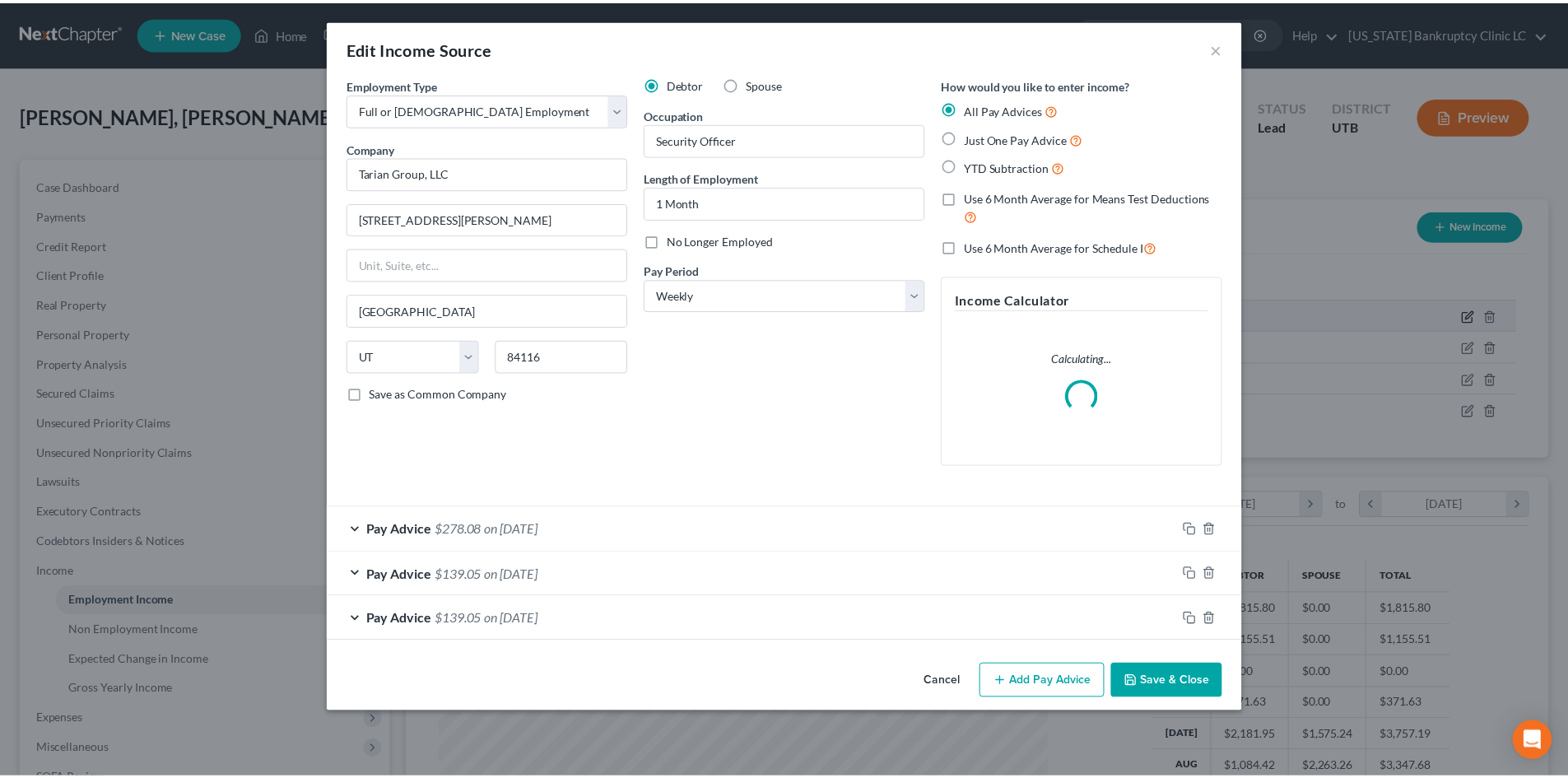
scroll to position [309, 653]
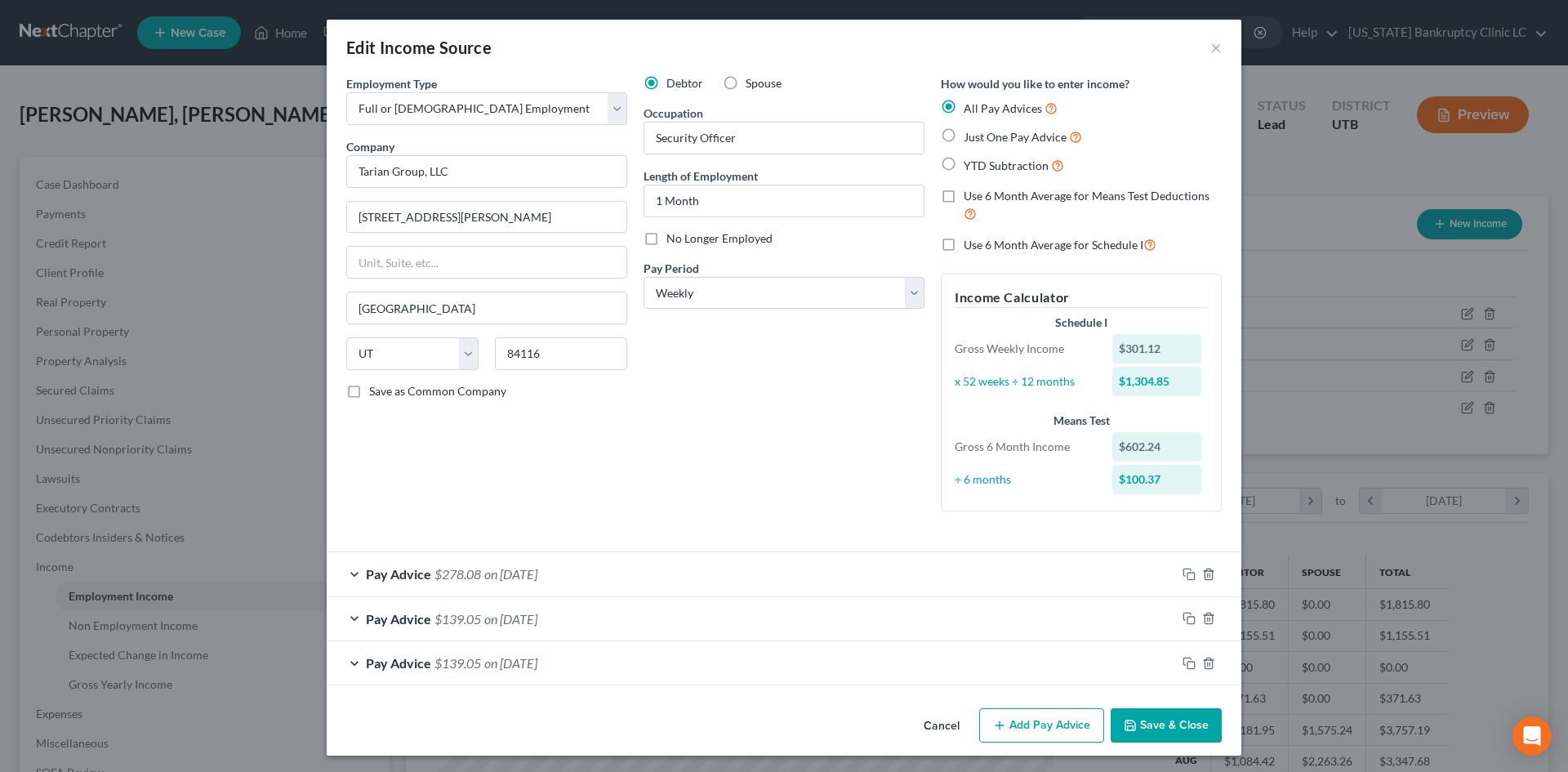
click at [1185, 730] on button "Save & Close" at bounding box center [1165, 725] width 111 height 35
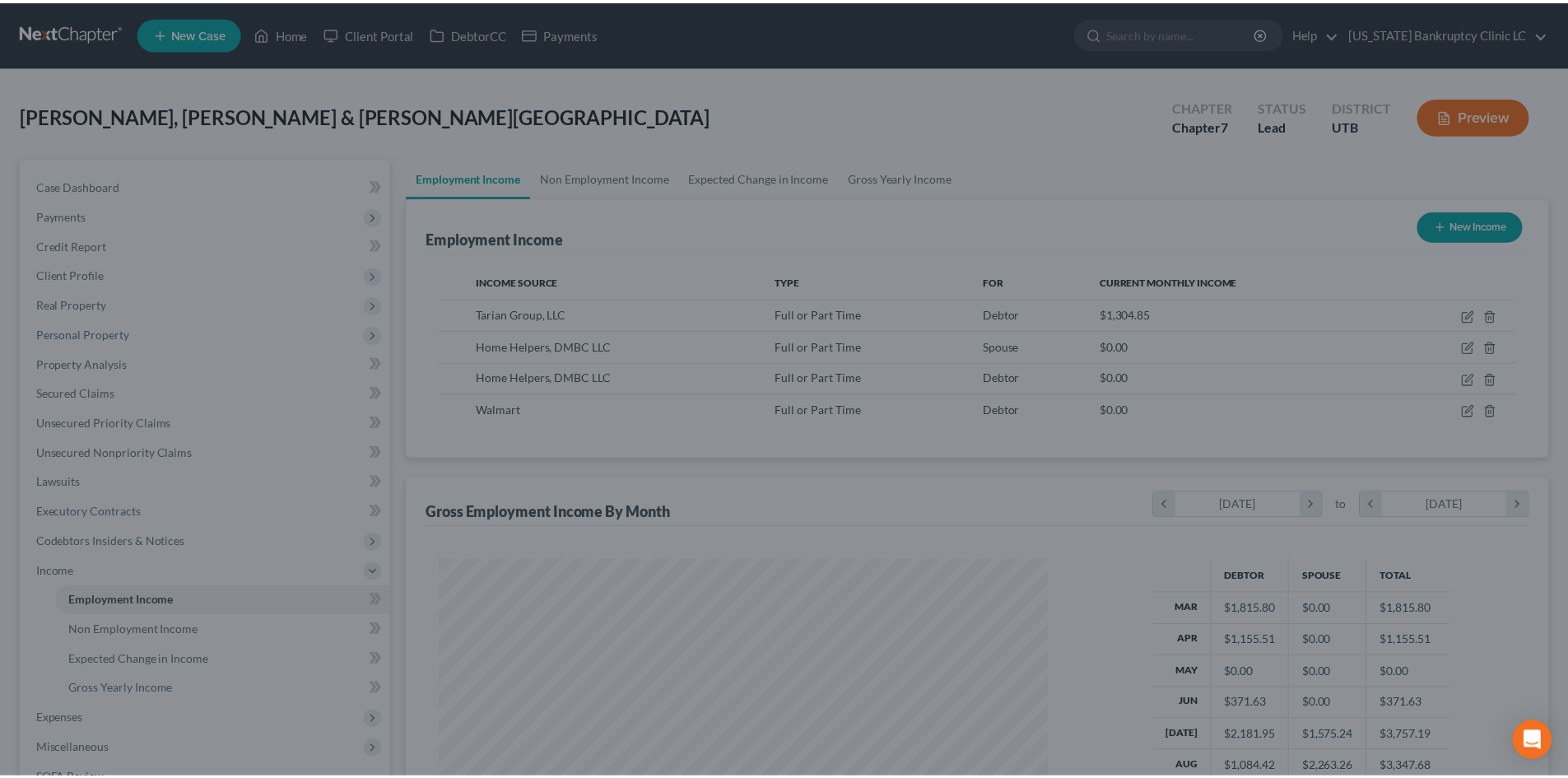
scroll to position [823001, 822388]
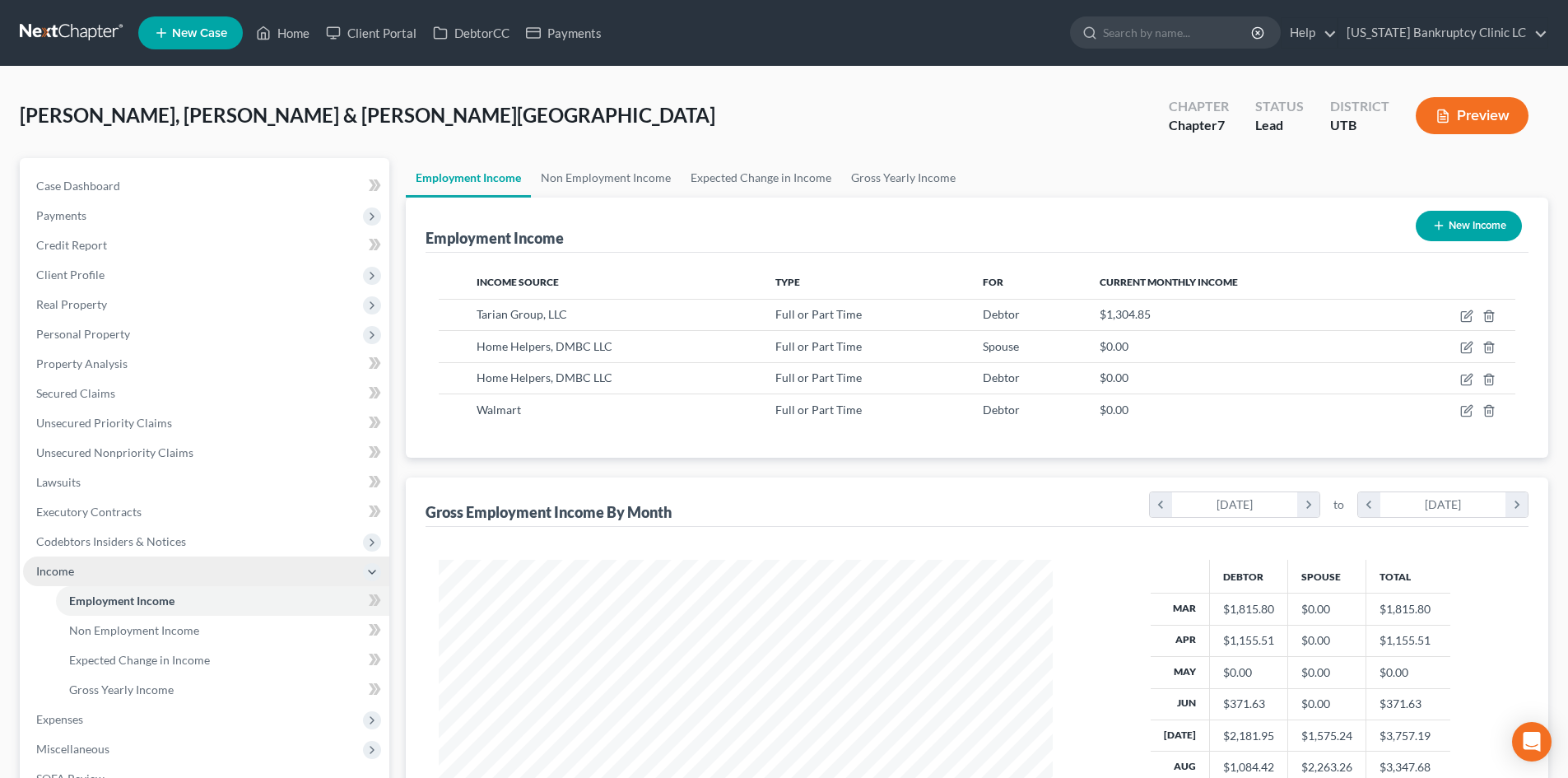
click at [140, 583] on span "Income" at bounding box center [207, 571] width 367 height 30
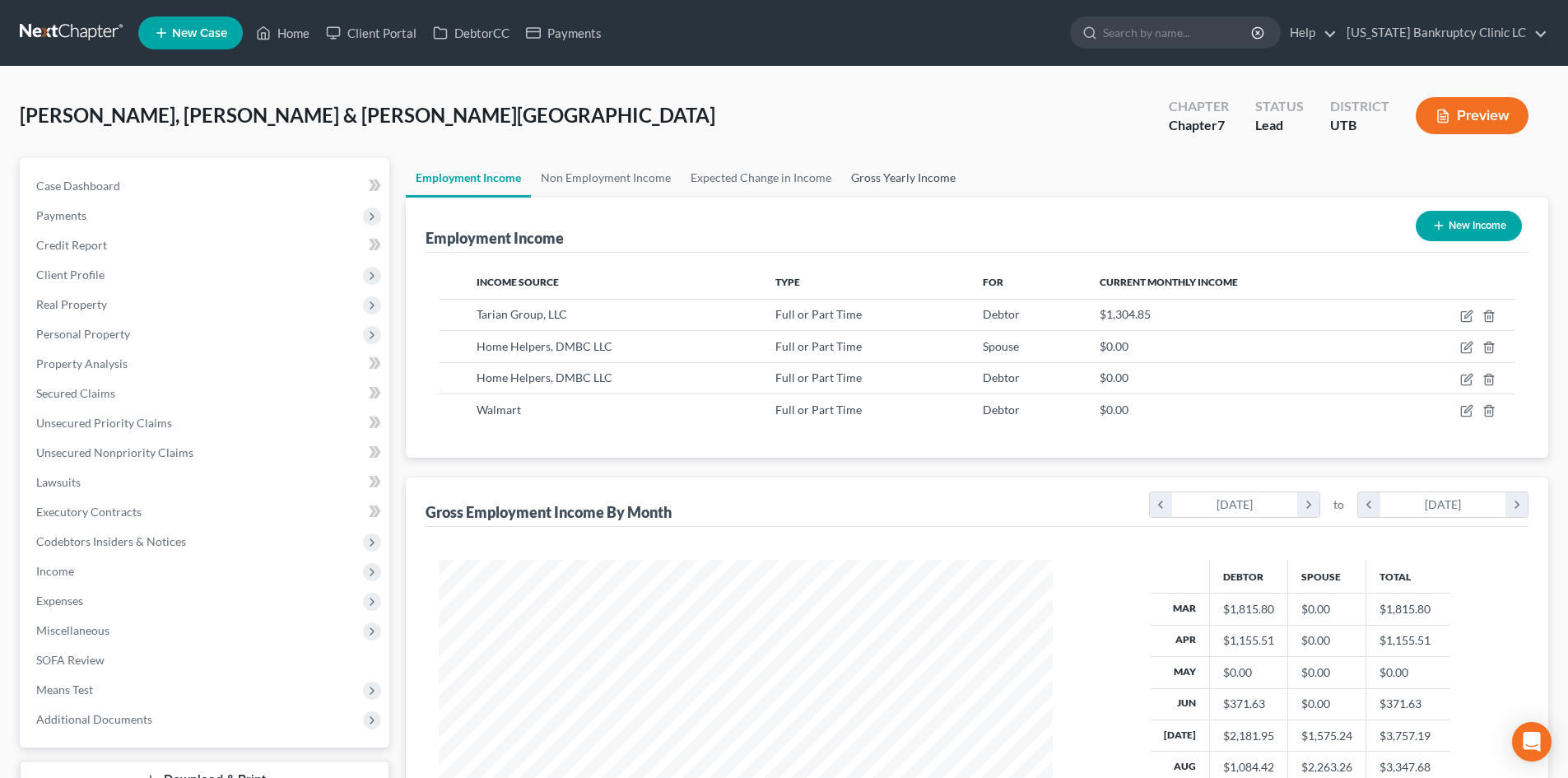
click at [907, 165] on link "Gross Yearly Income" at bounding box center [903, 178] width 124 height 39
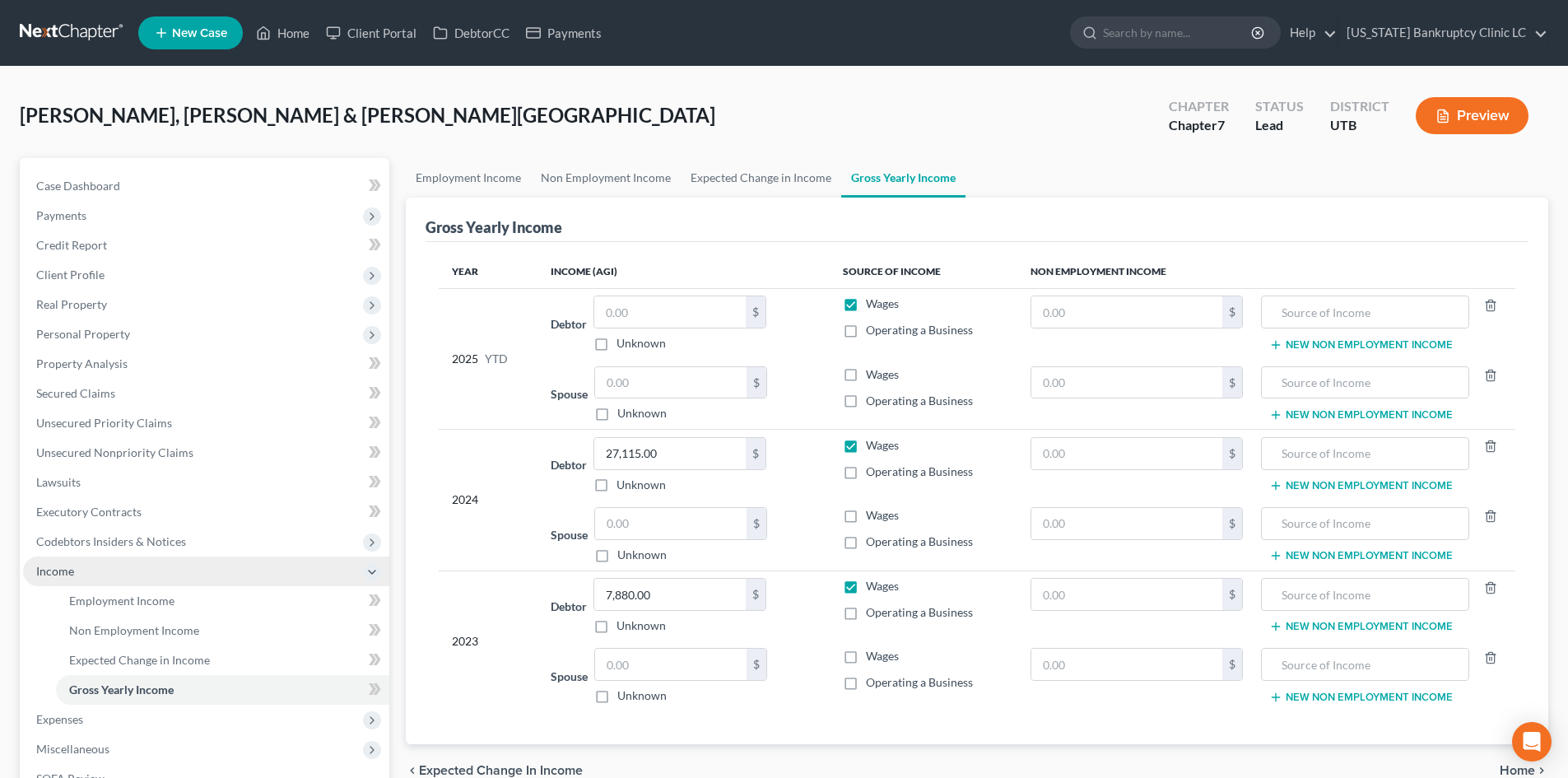
click at [106, 573] on span "Income" at bounding box center [207, 571] width 367 height 30
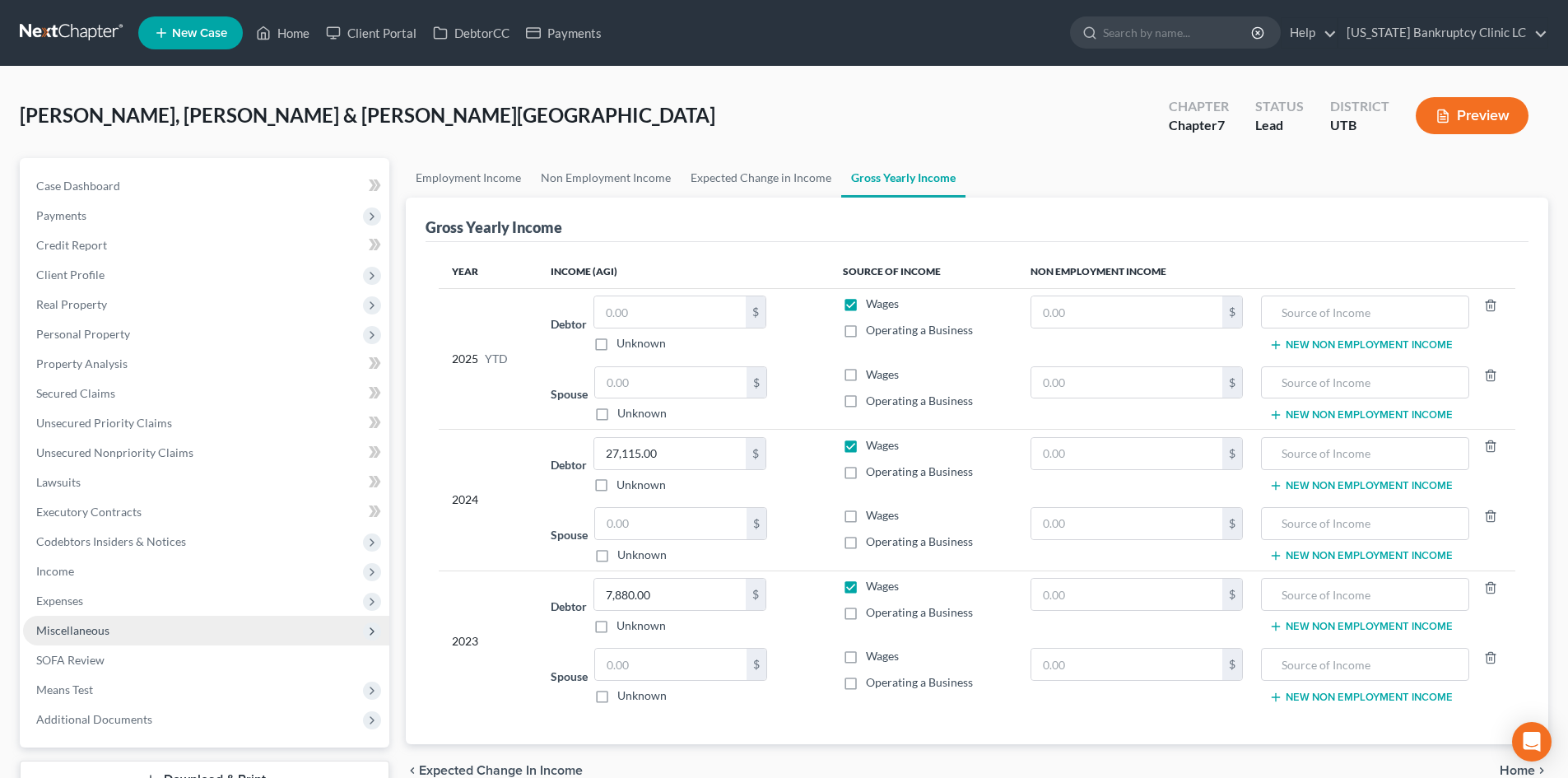
click at [98, 628] on span "Miscellaneous" at bounding box center [73, 630] width 73 height 14
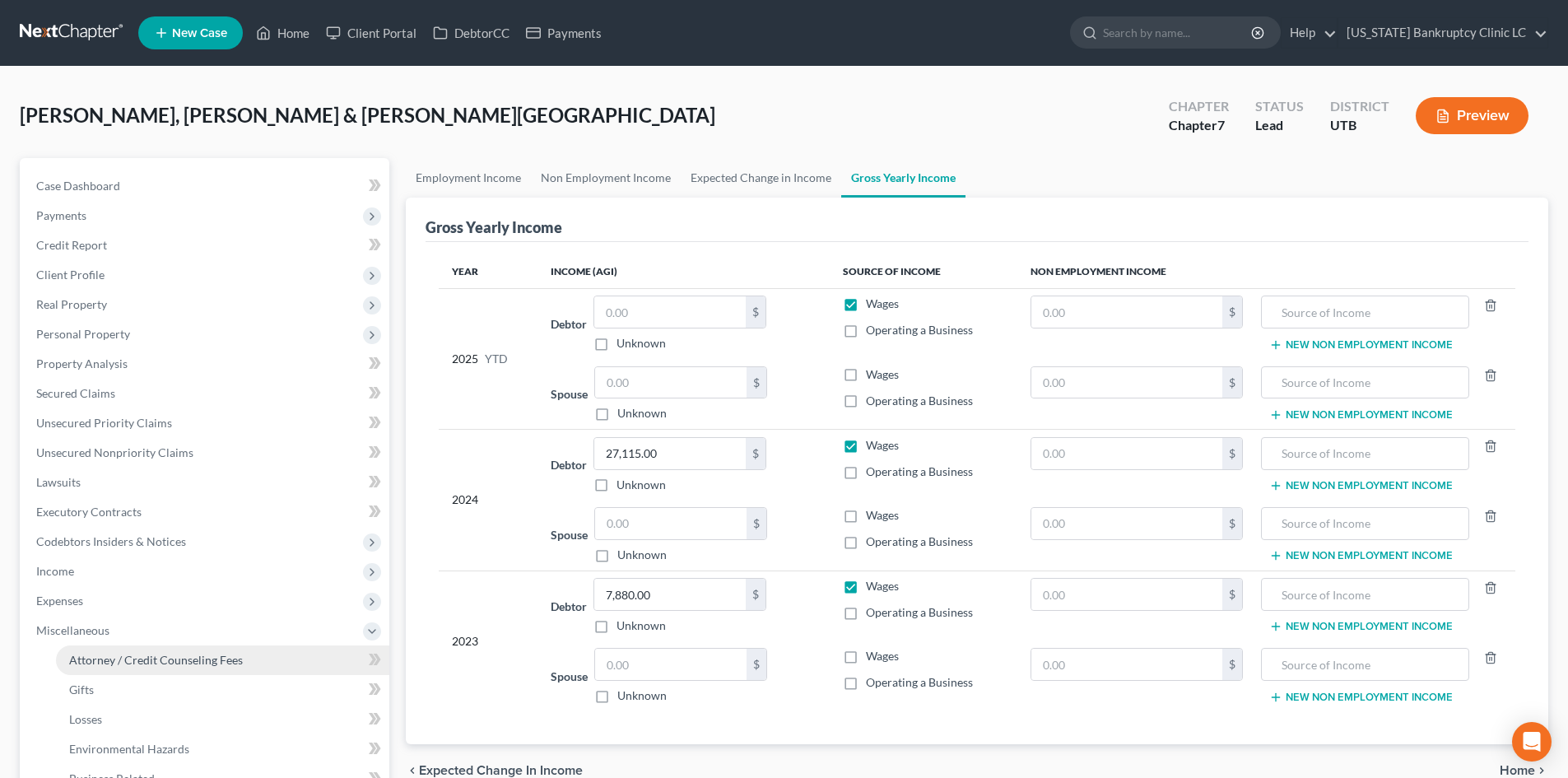
click at [103, 655] on span "Attorney / Credit Counseling Fees" at bounding box center [156, 660] width 173 height 14
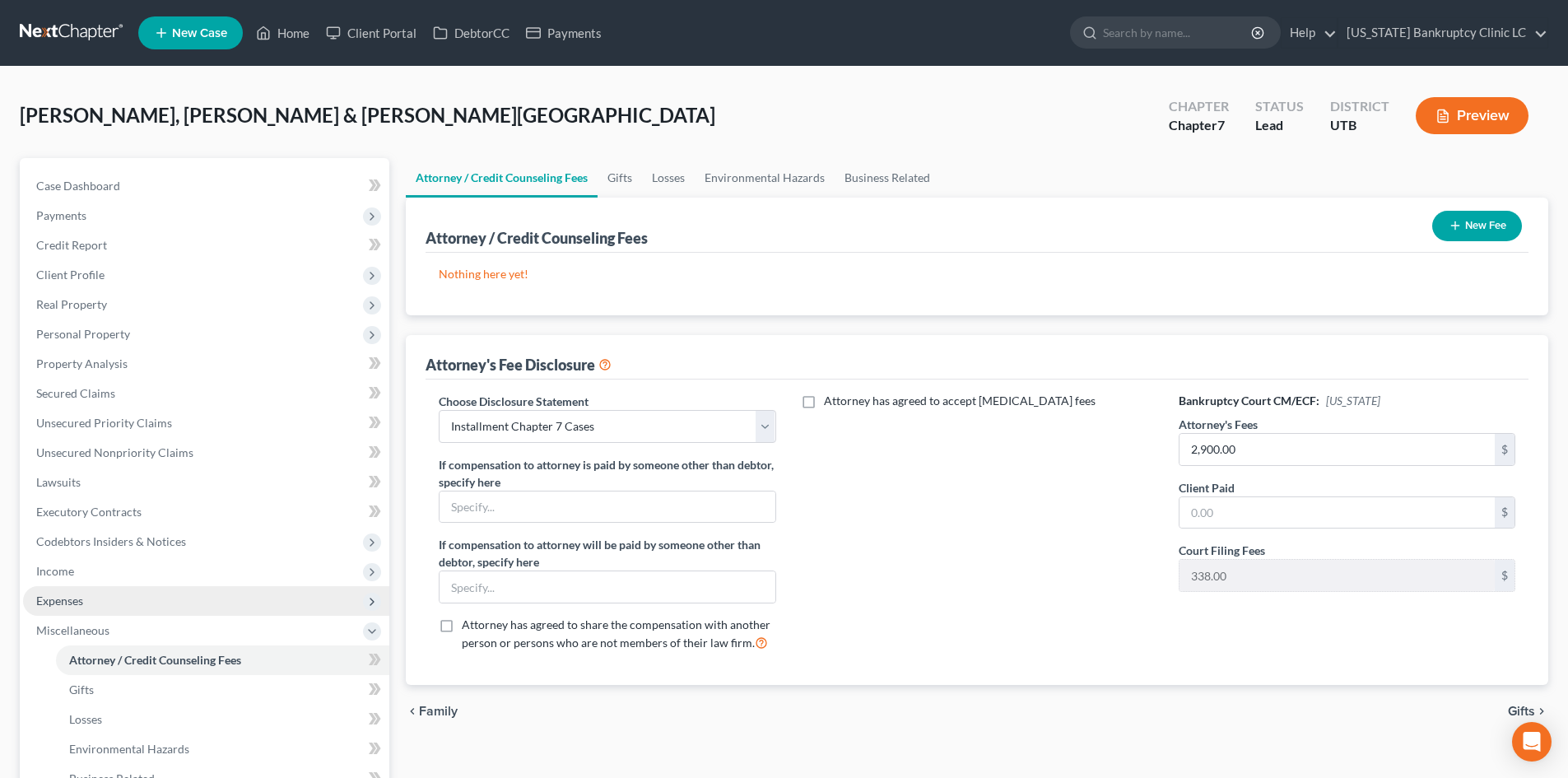
click at [91, 628] on span "Miscellaneous" at bounding box center [73, 630] width 73 height 14
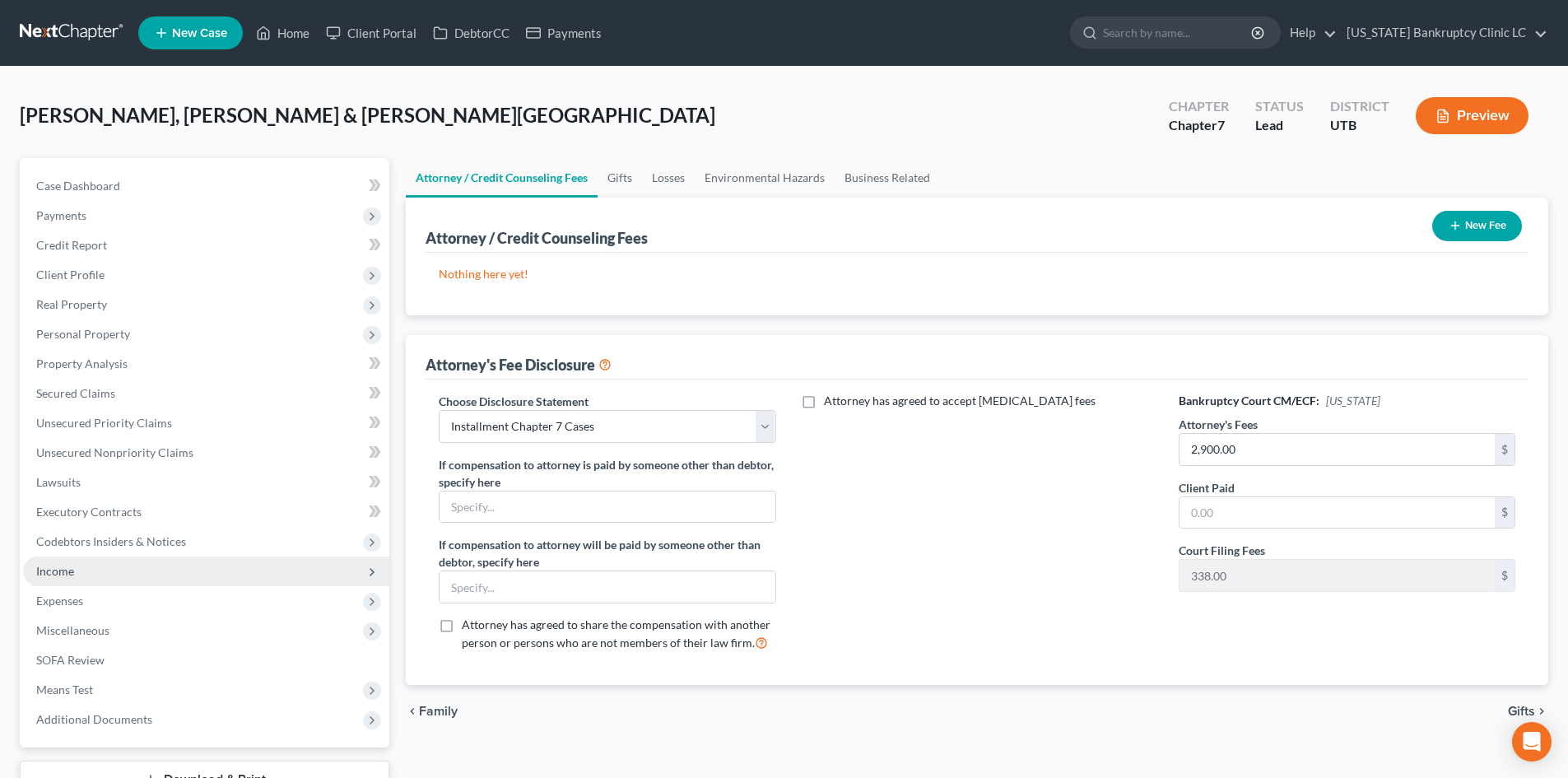
click at [97, 574] on span "Income" at bounding box center [207, 571] width 367 height 30
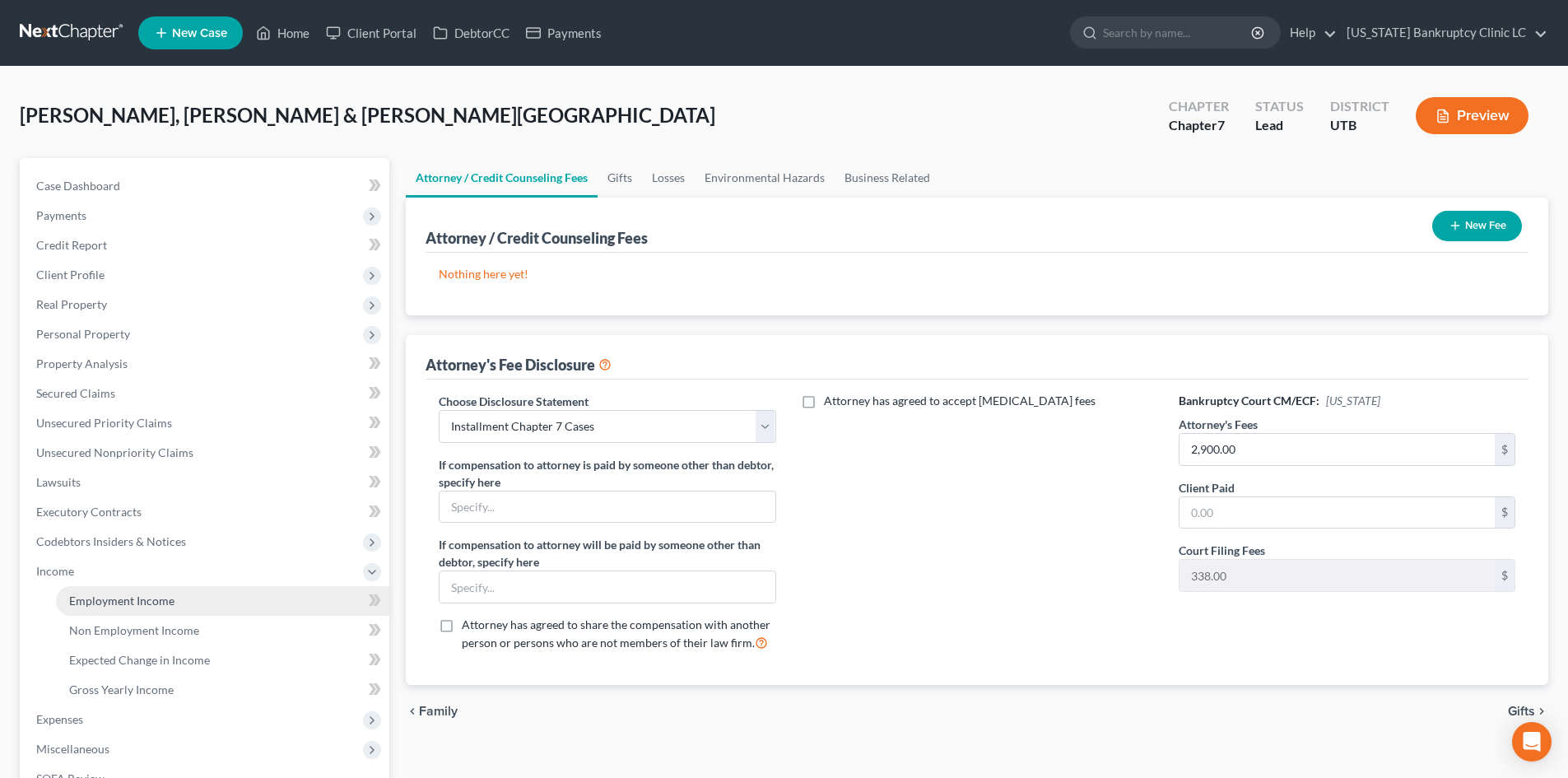
click at [106, 605] on span "Employment Income" at bounding box center [122, 601] width 105 height 14
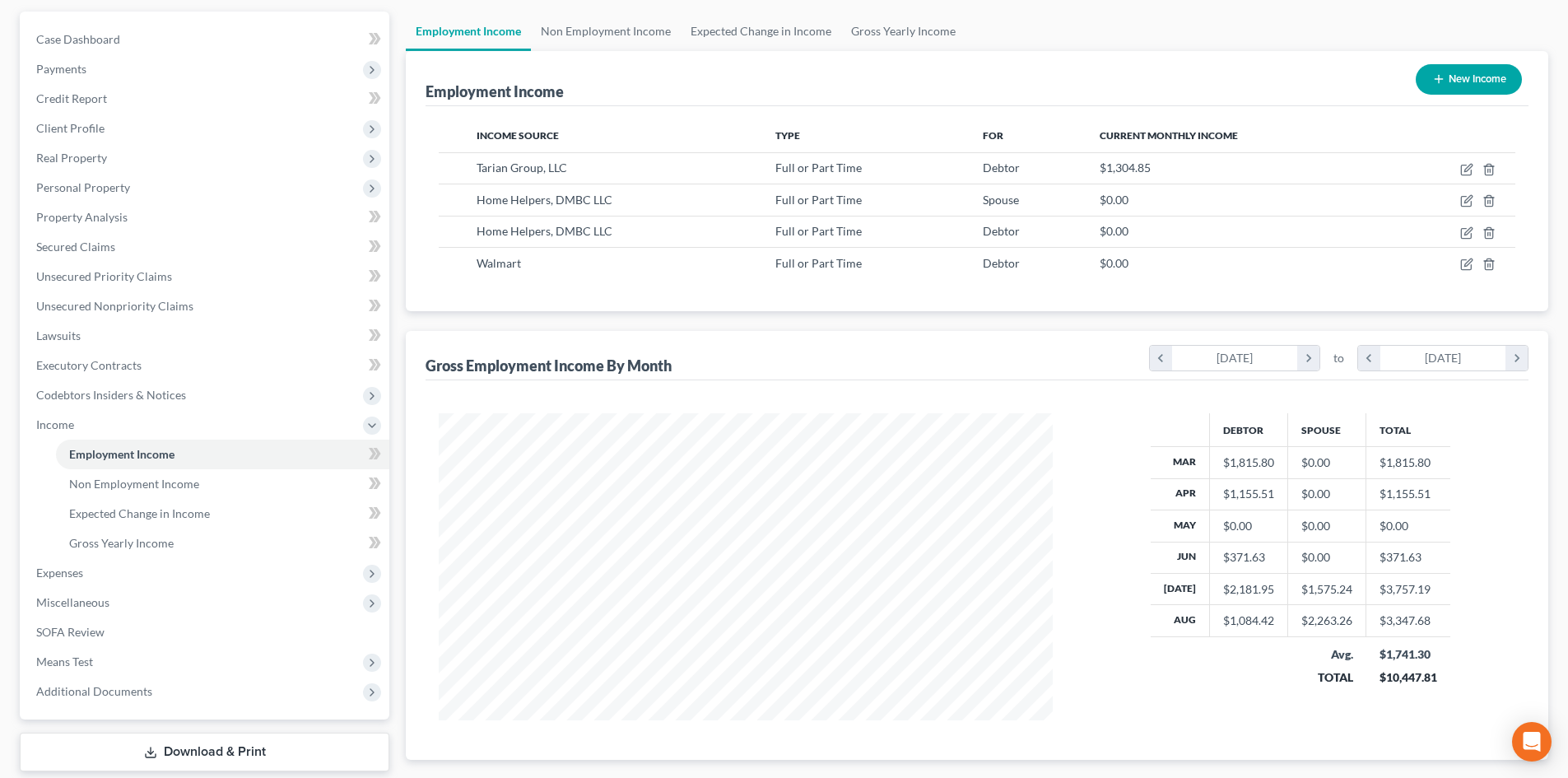
scroll to position [165, 0]
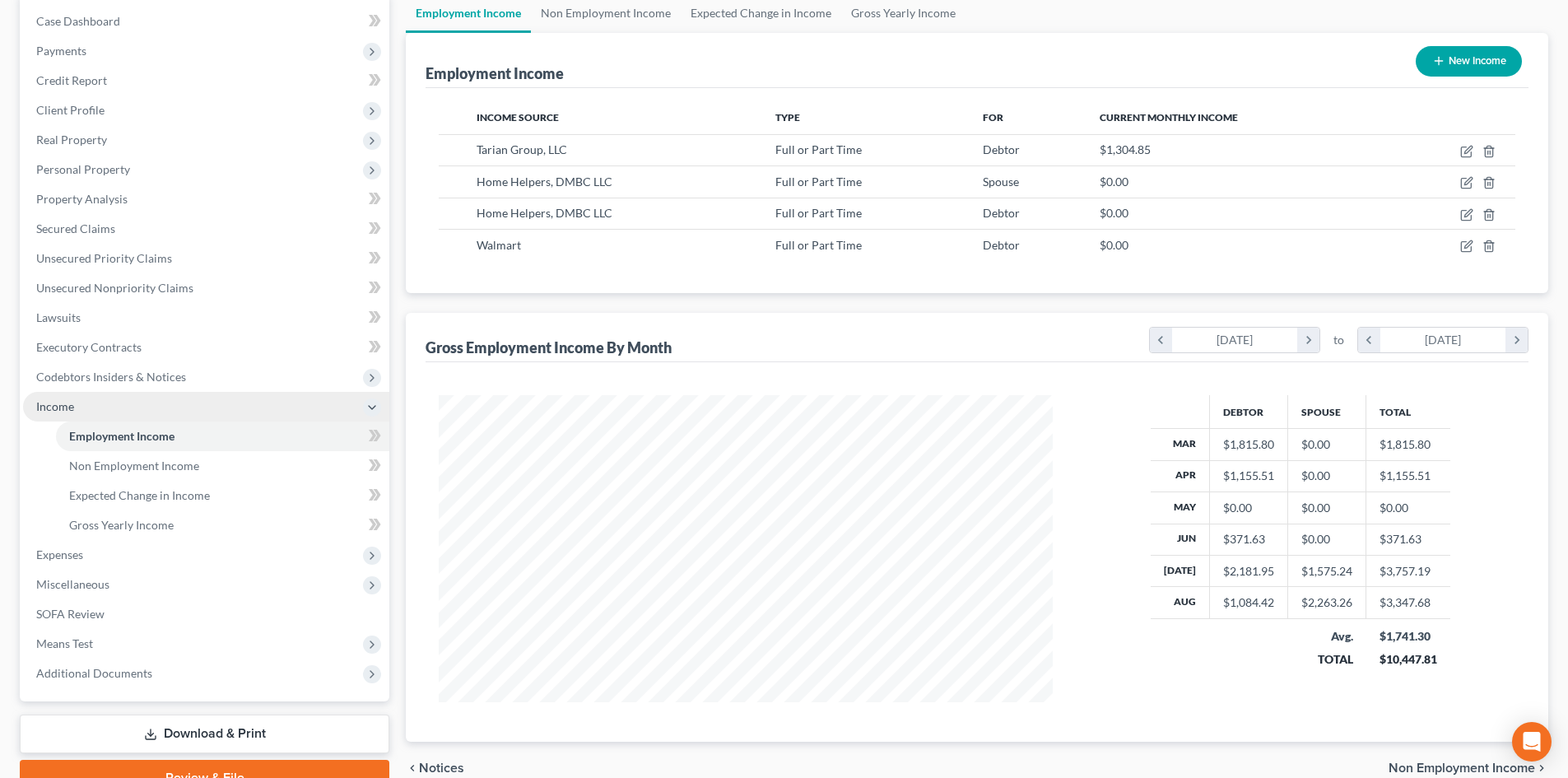
click at [250, 405] on span "Income" at bounding box center [207, 406] width 367 height 30
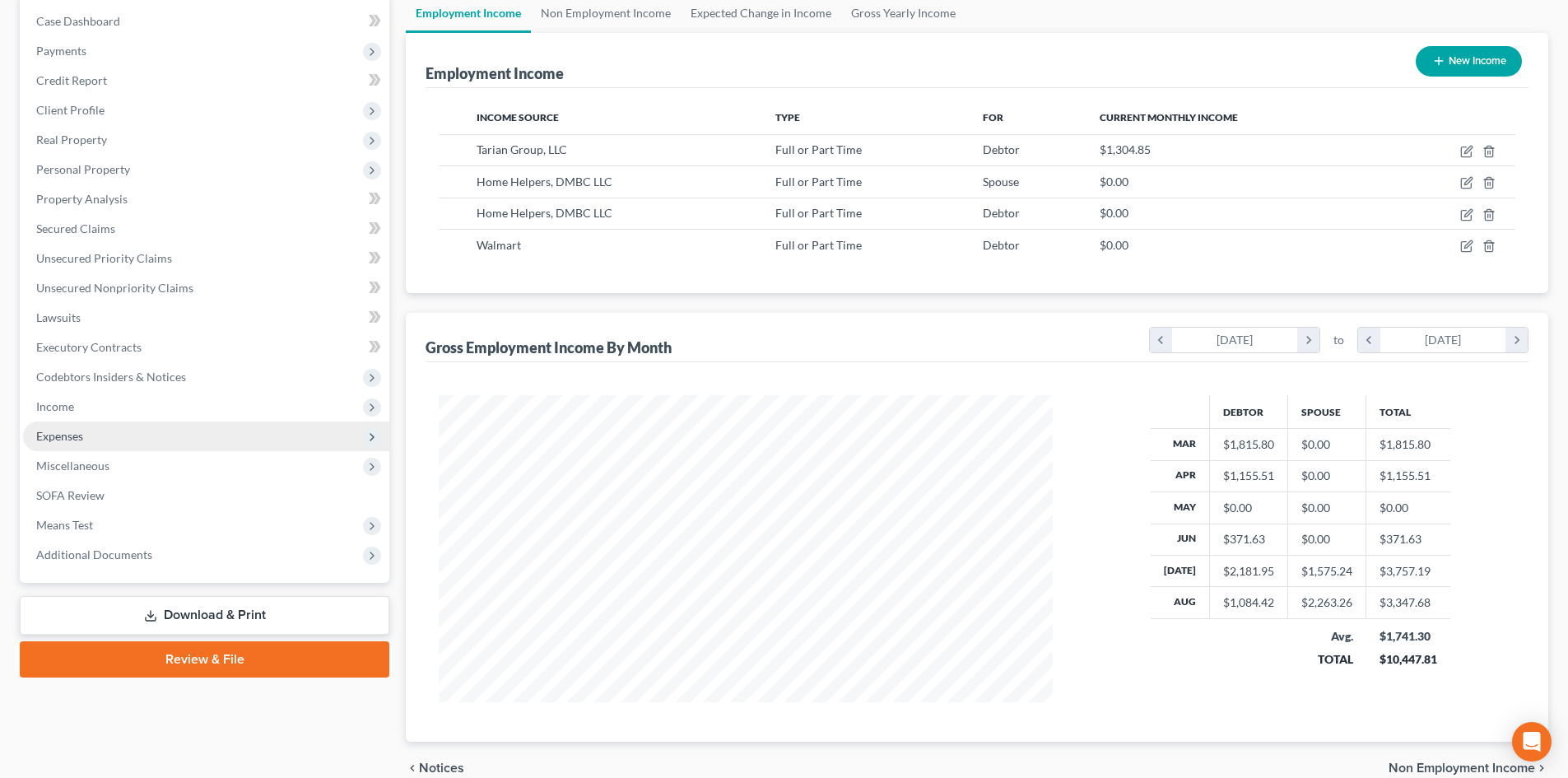
click at [257, 434] on span "Expenses" at bounding box center [207, 436] width 367 height 30
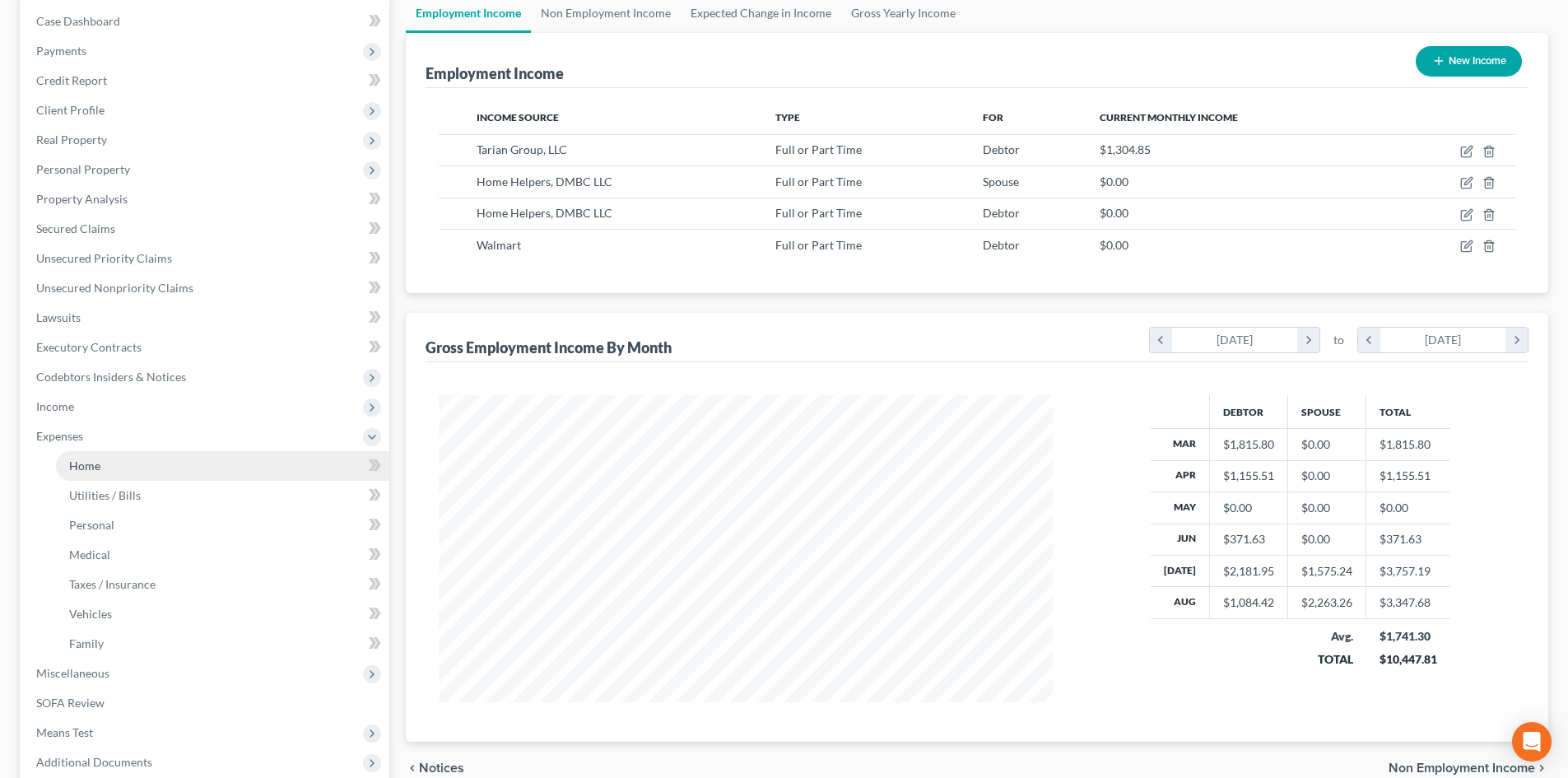
click at [282, 466] on link "Home" at bounding box center [223, 466] width 333 height 30
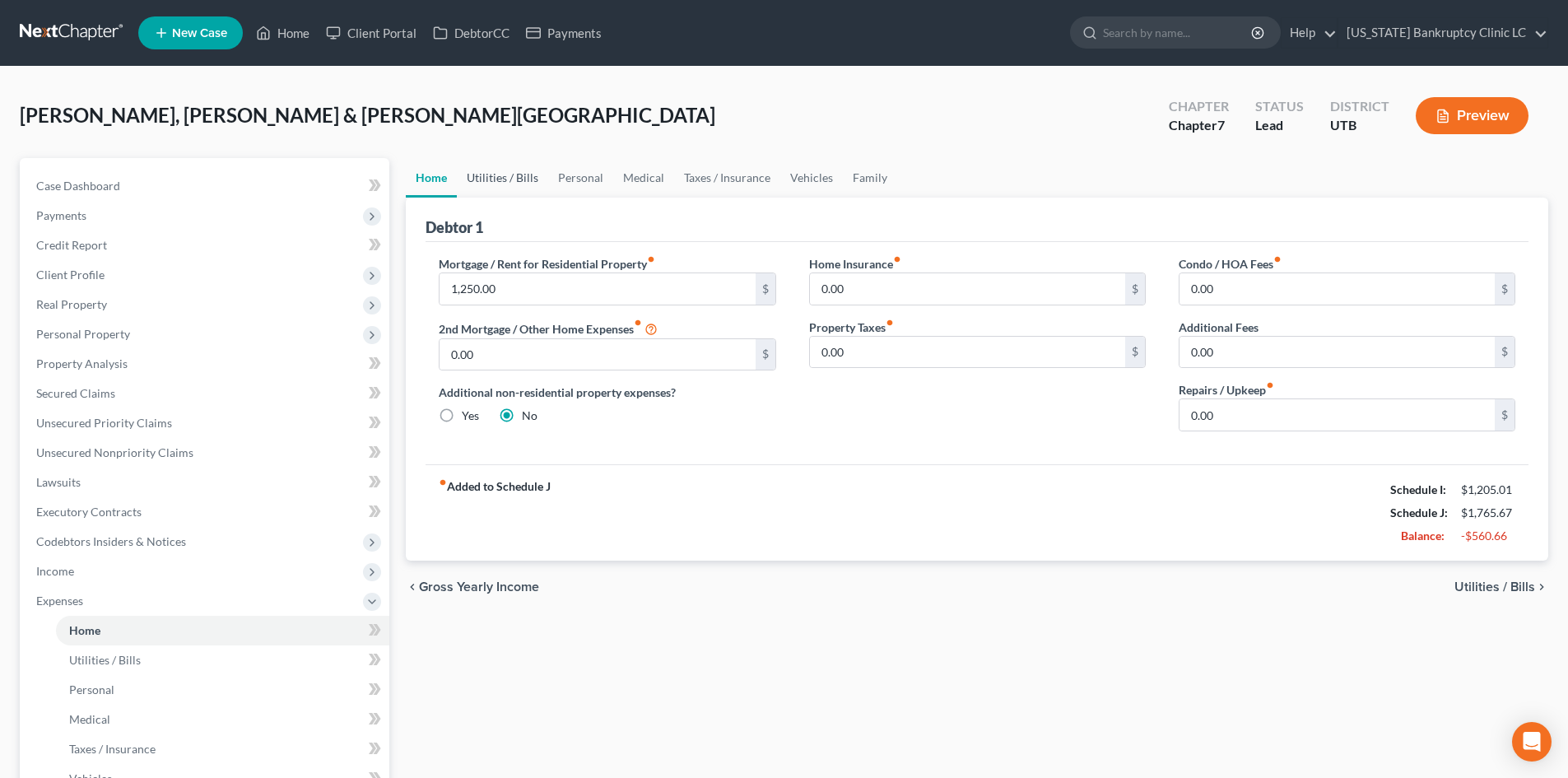
click at [522, 167] on link "Utilities / Bills" at bounding box center [502, 178] width 91 height 39
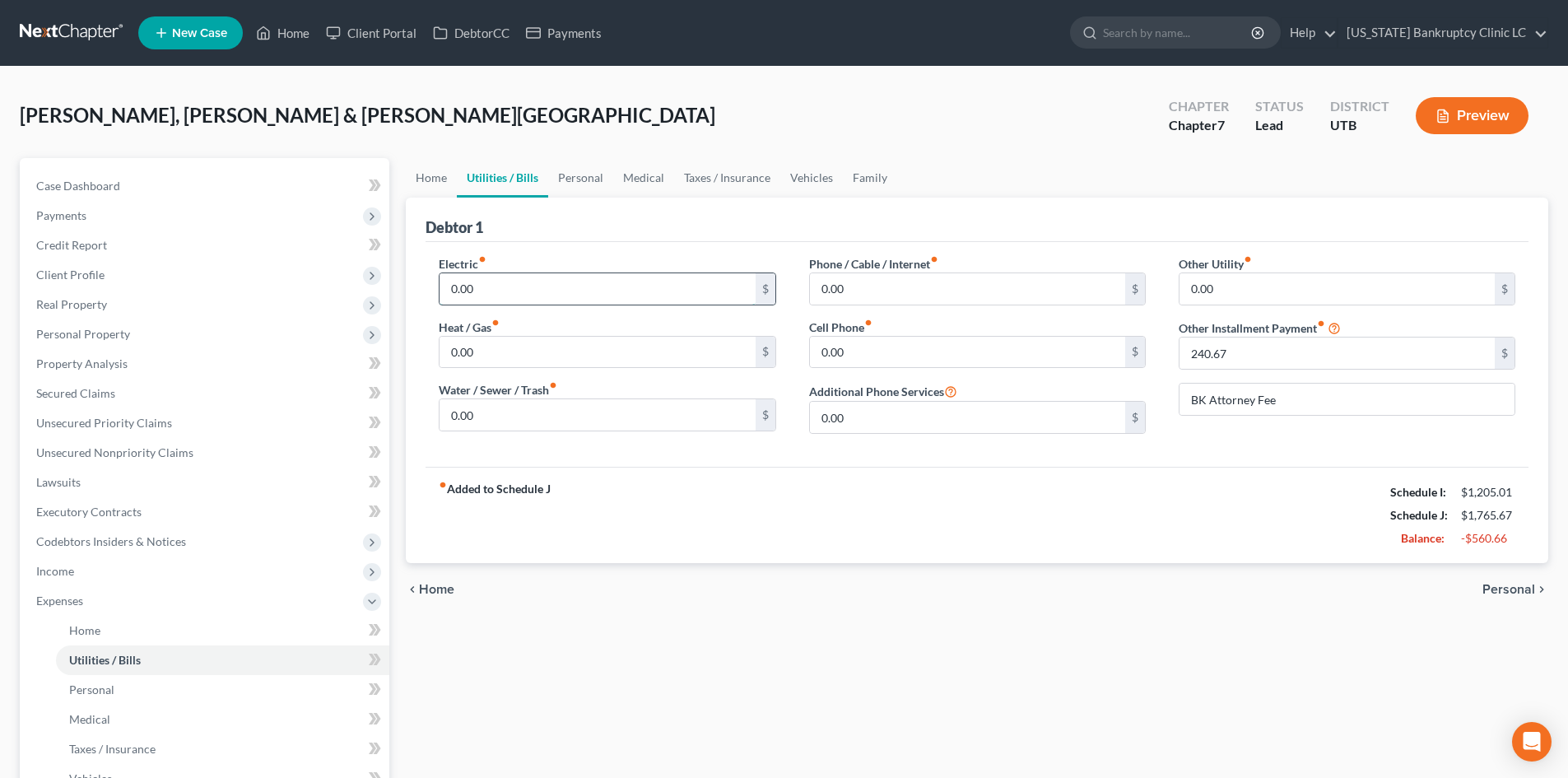
click at [527, 278] on input "0.00" at bounding box center [597, 289] width 316 height 31
click at [488, 343] on input "0.00" at bounding box center [597, 352] width 316 height 31
click at [461, 410] on input "0.00" at bounding box center [597, 415] width 316 height 31
click at [1001, 493] on div "fiber_manual_record Added to Schedule J Schedule I: $1,205.01 Schedule J: $1,95…" at bounding box center [977, 515] width 1103 height 97
click at [820, 188] on link "Vehicles" at bounding box center [812, 178] width 63 height 39
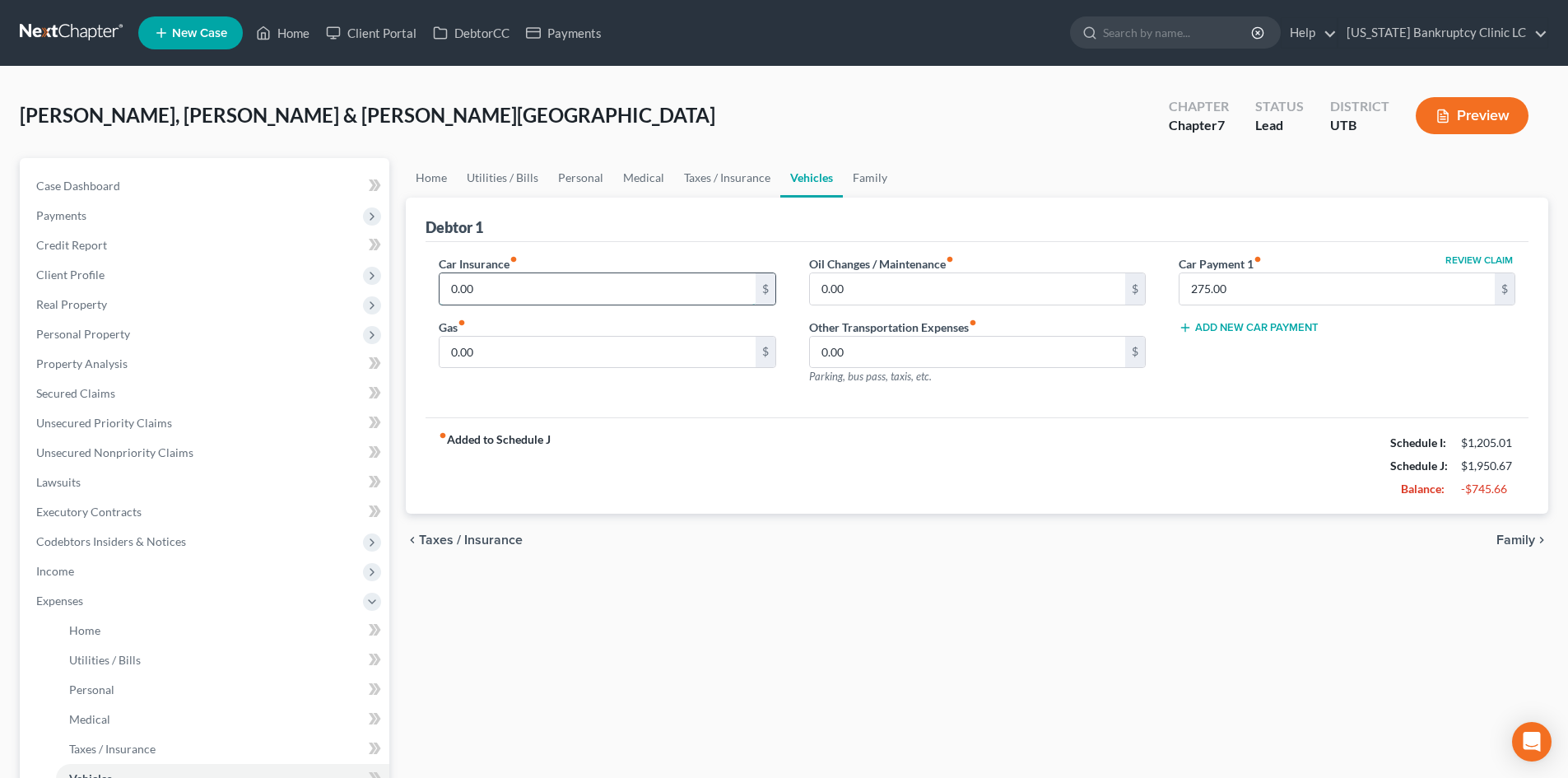
click at [539, 295] on input "0.00" at bounding box center [597, 289] width 316 height 31
drag, startPoint x: 567, startPoint y: 181, endPoint x: 531, endPoint y: 289, distance: 113.8
click at [567, 181] on link "Personal" at bounding box center [580, 178] width 65 height 39
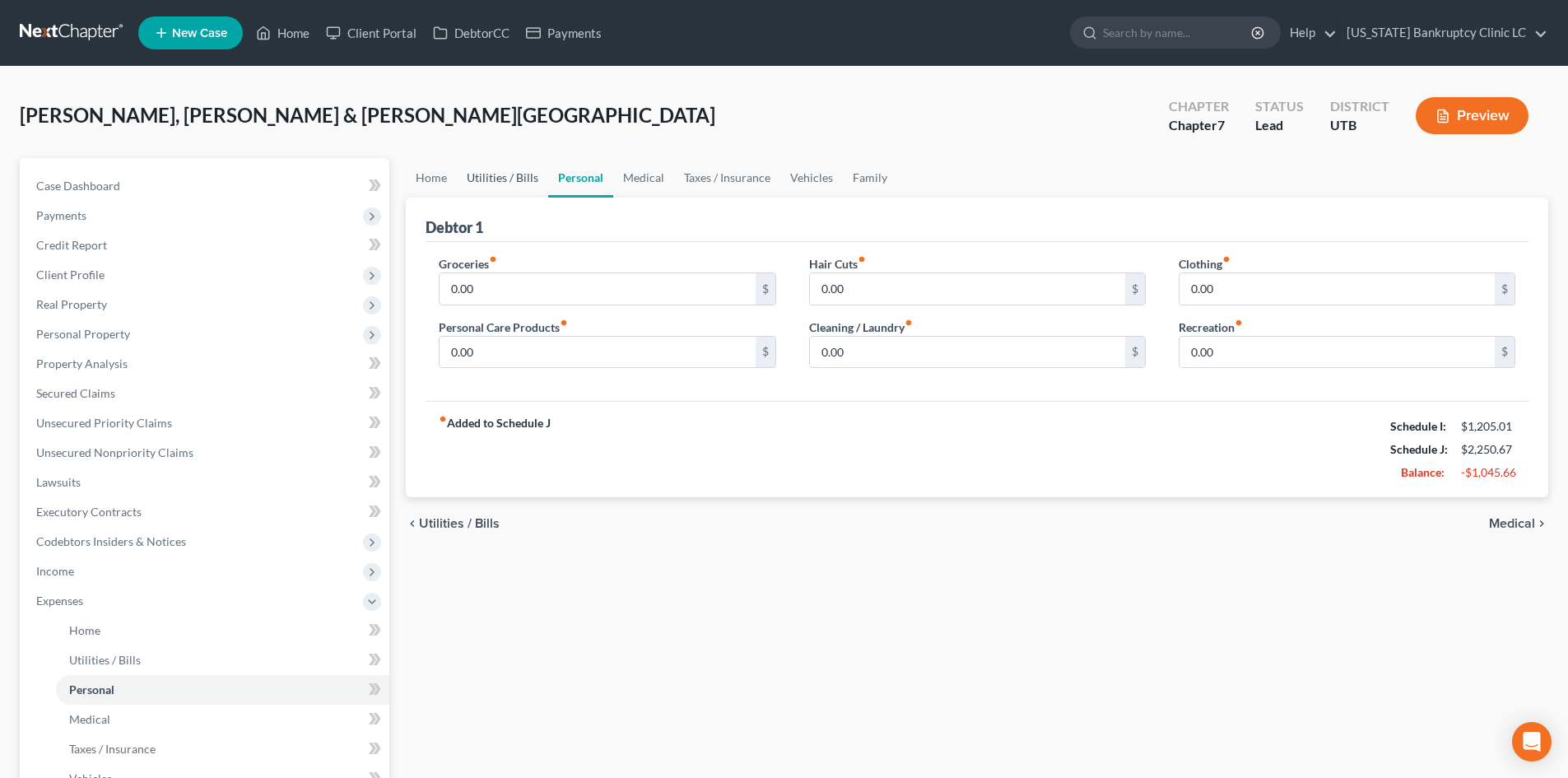
click at [508, 177] on link "Utilities / Bills" at bounding box center [502, 178] width 91 height 39
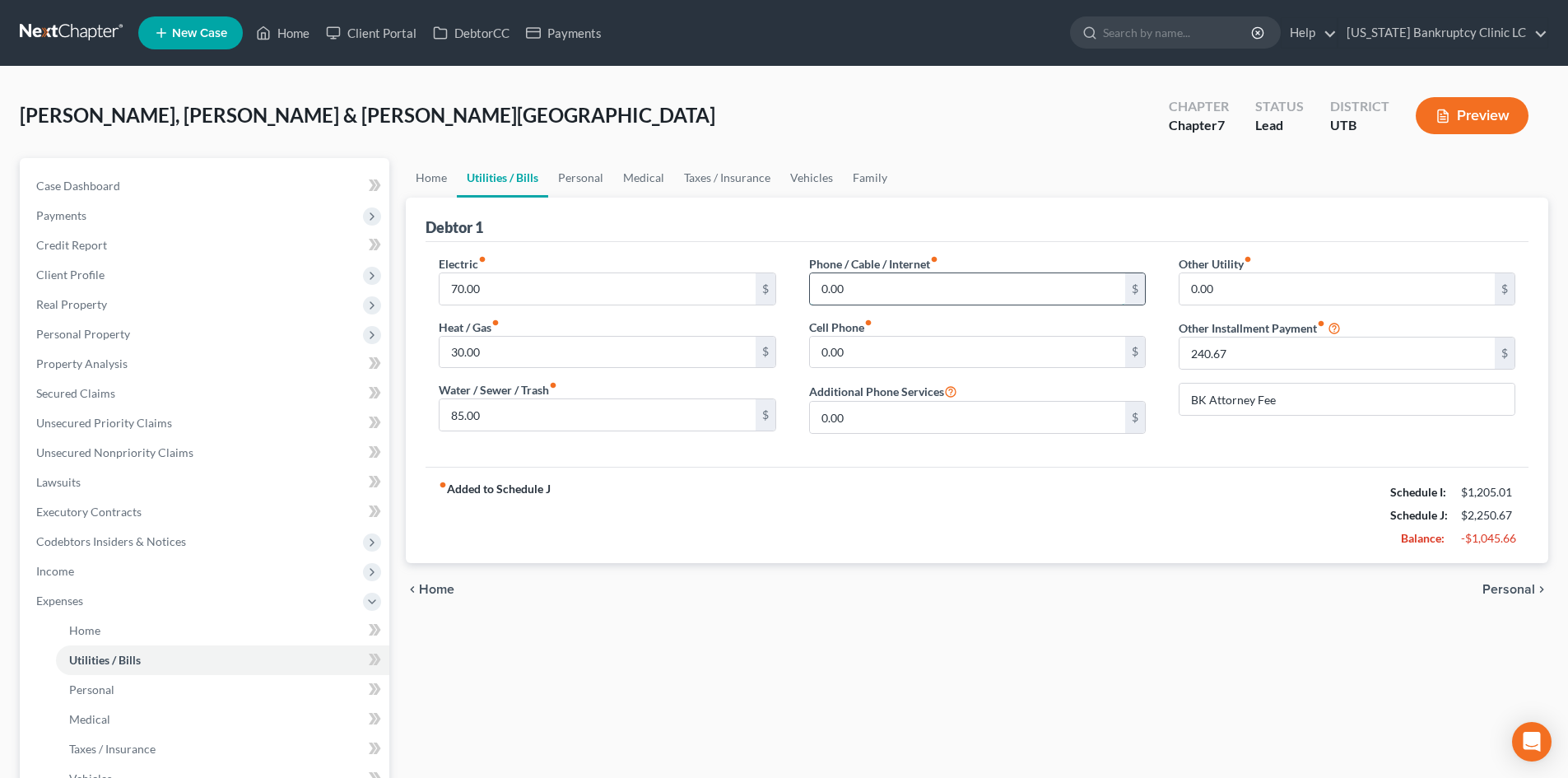
click at [883, 284] on input "0.00" at bounding box center [967, 289] width 316 height 31
drag, startPoint x: 825, startPoint y: 337, endPoint x: 832, endPoint y: 343, distance: 9.2
click at [825, 337] on input "0.00" at bounding box center [967, 352] width 316 height 31
drag, startPoint x: 1198, startPoint y: 490, endPoint x: 1209, endPoint y: 536, distance: 47.3
click at [1198, 490] on div "fiber_manual_record Added to Schedule J Schedule I: $1,205.01 Schedule J: $2,39…" at bounding box center [977, 515] width 1103 height 97
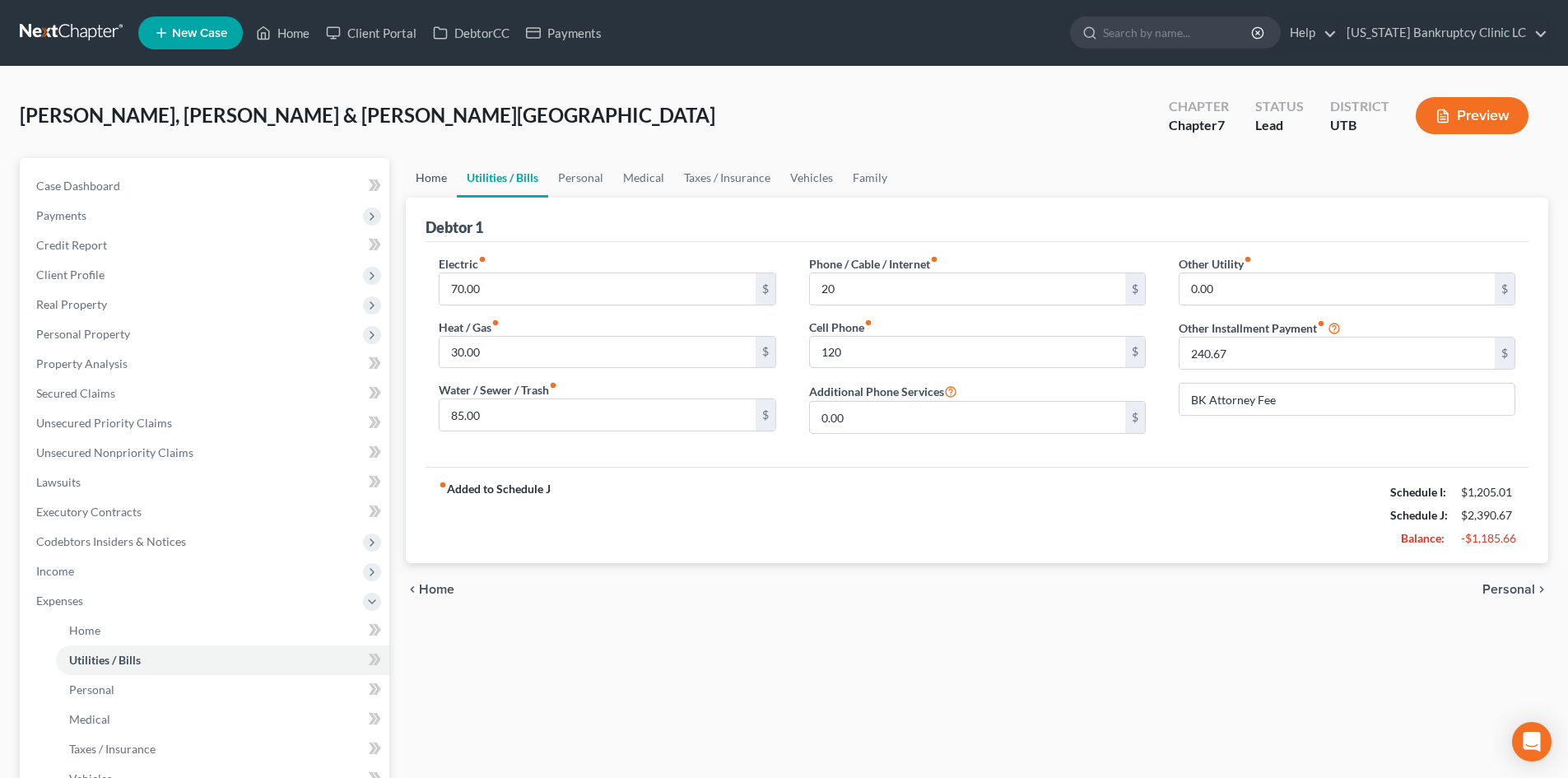
click at [430, 190] on link "Home" at bounding box center [431, 178] width 51 height 39
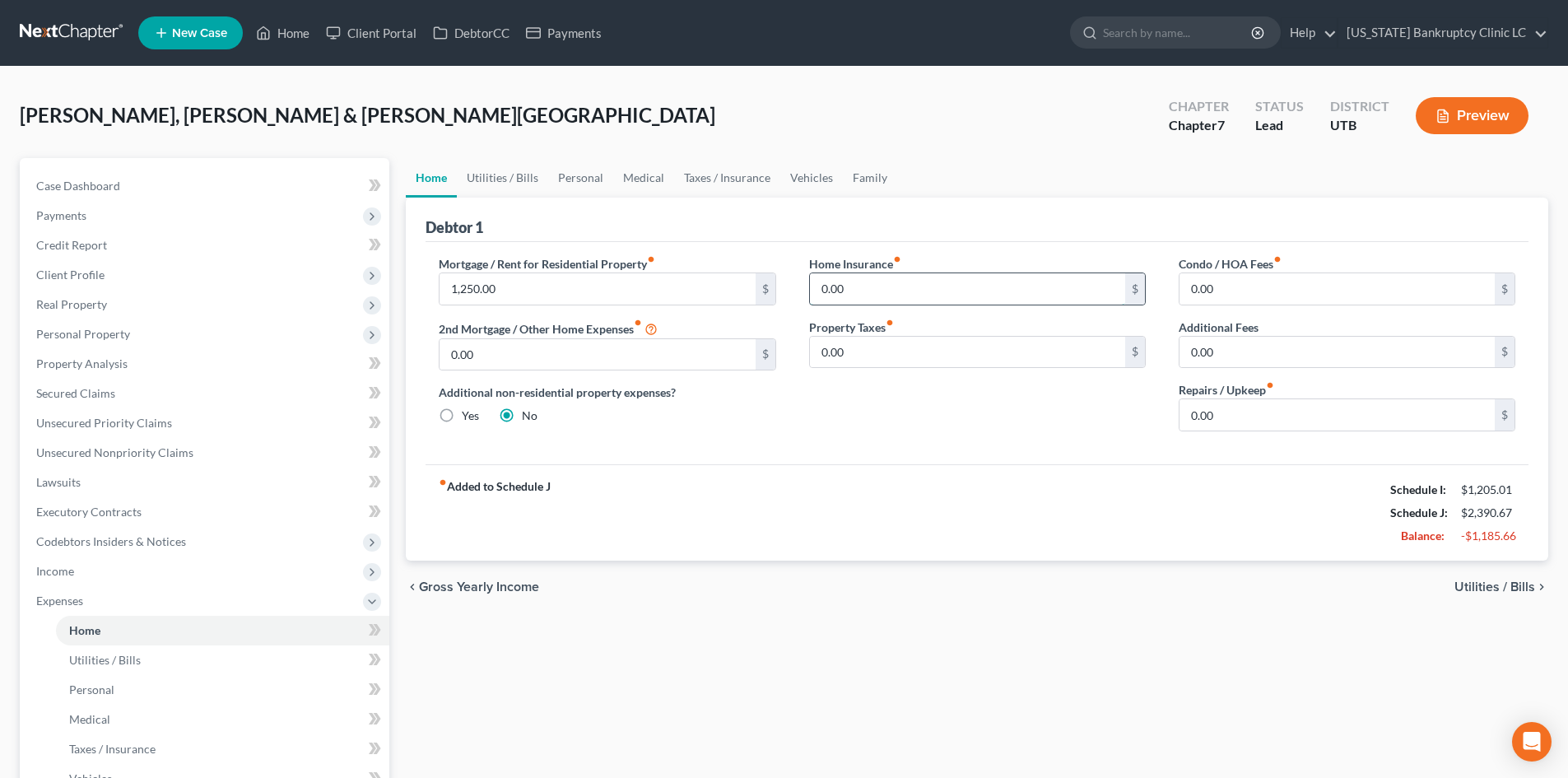
click at [852, 290] on input "0.00" at bounding box center [967, 289] width 316 height 31
click at [1110, 486] on div "fiber_manual_record Added to Schedule J Schedule I: $1,205.01 Schedule J: $2,40…" at bounding box center [977, 512] width 1103 height 97
drag, startPoint x: 44, startPoint y: 605, endPoint x: 124, endPoint y: 311, distance: 304.7
click at [44, 605] on span "Expenses" at bounding box center [60, 601] width 46 height 14
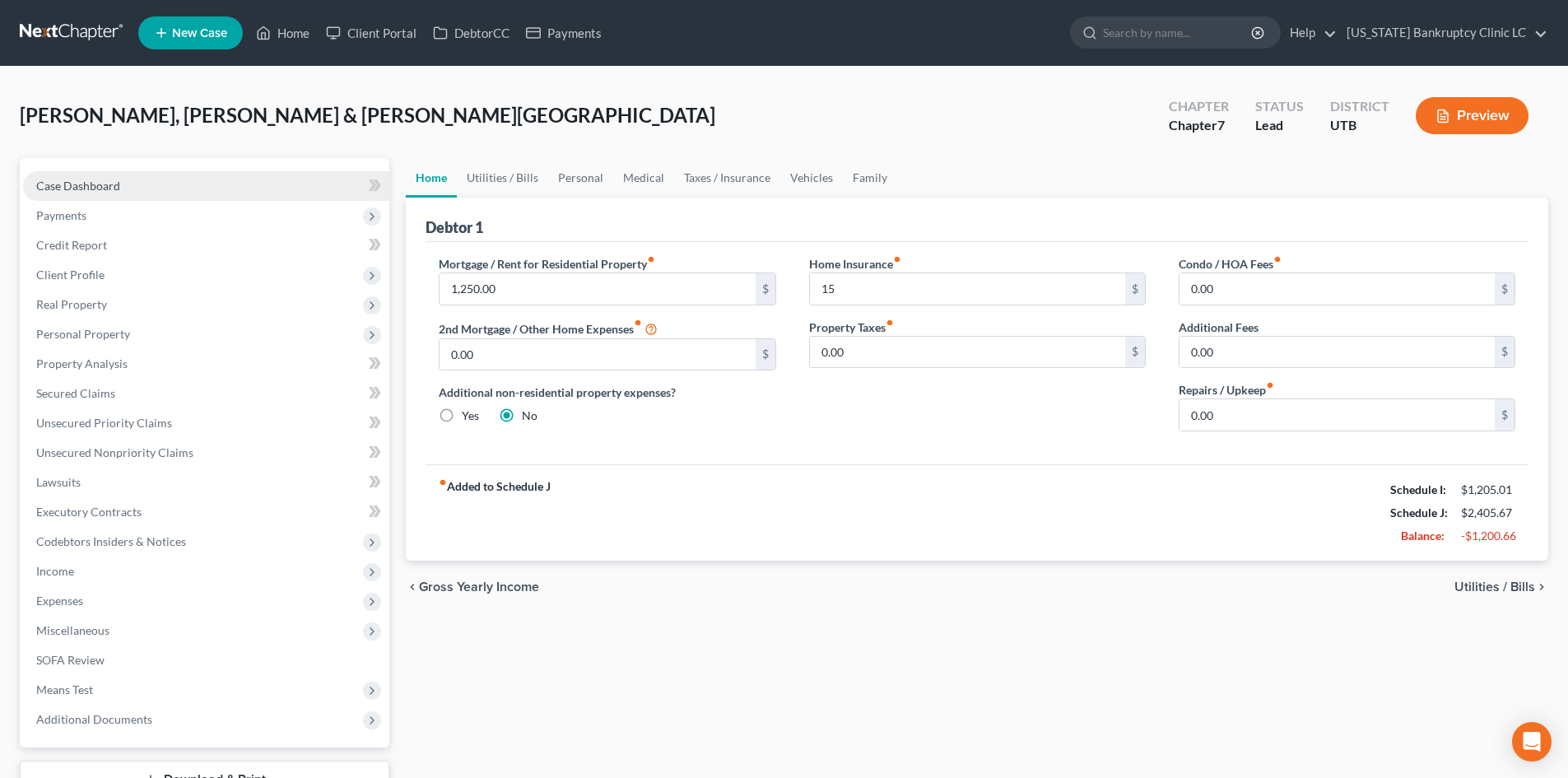
click at [114, 185] on span "Case Dashboard" at bounding box center [79, 186] width 84 height 14
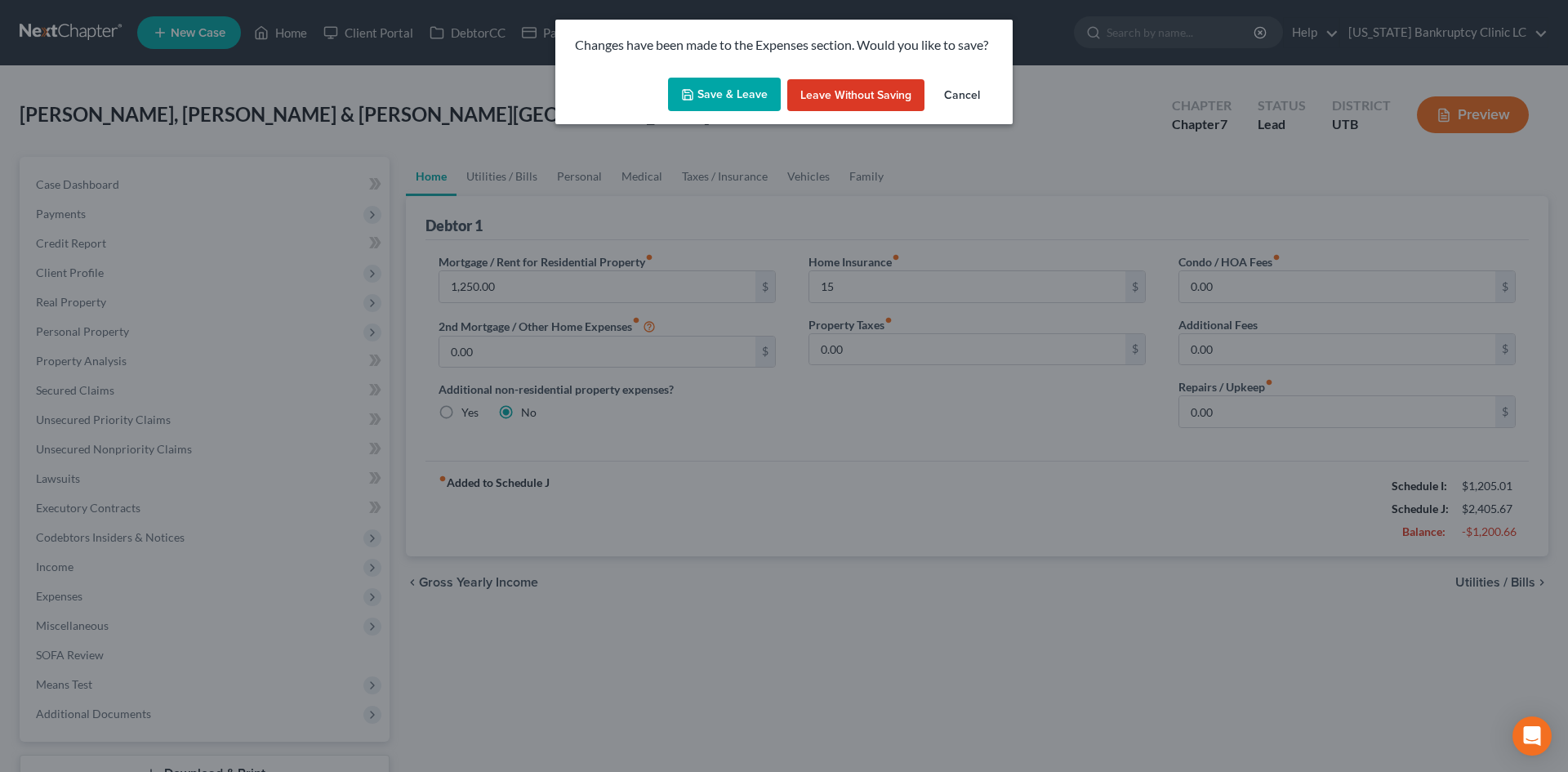
click at [686, 111] on div "Save & Leave Leave without Saving Cancel" at bounding box center [784, 98] width 458 height 54
click at [705, 89] on button "Save & Leave" at bounding box center [724, 94] width 113 height 35
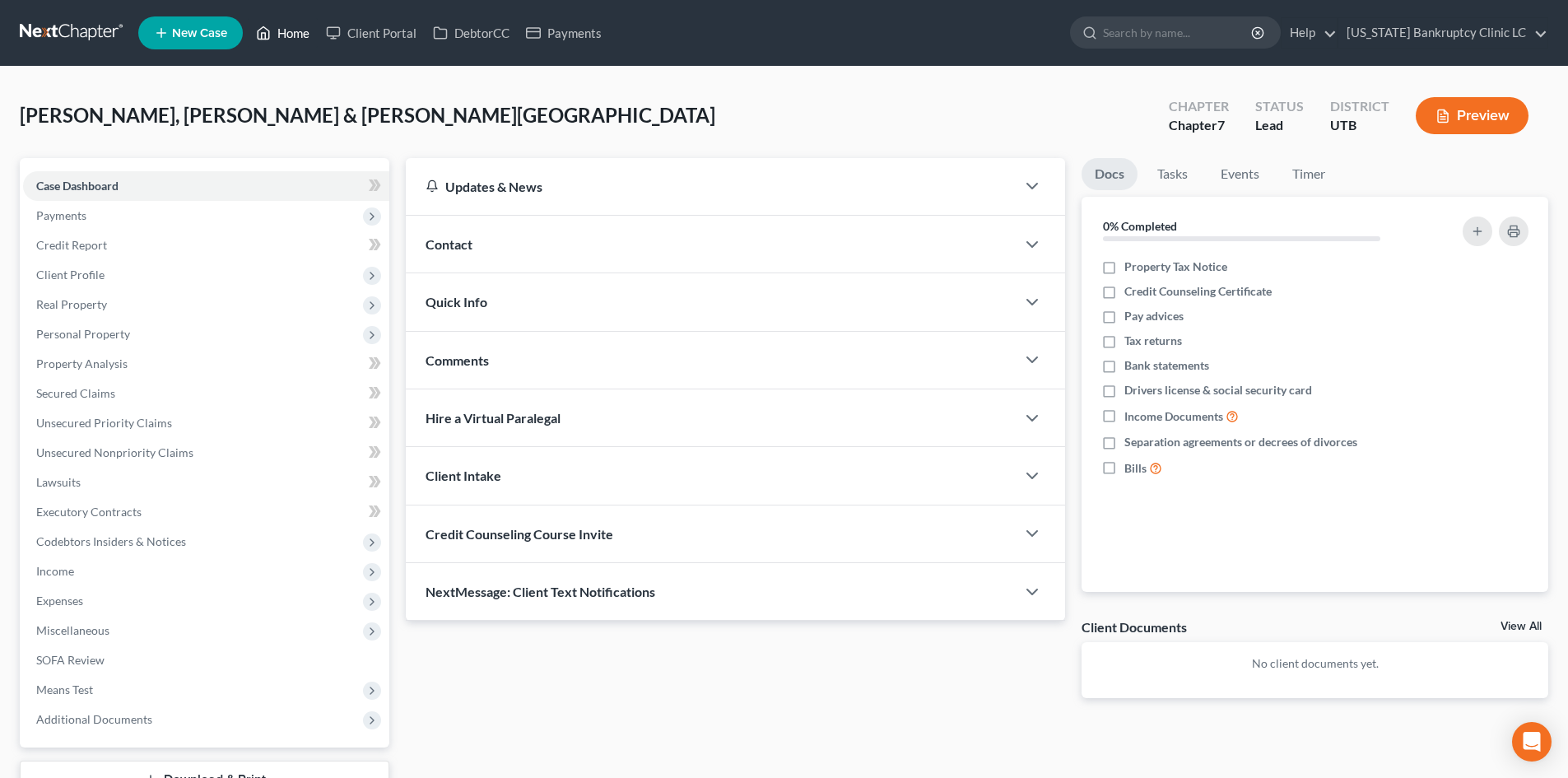
click at [302, 37] on link "Home" at bounding box center [282, 32] width 70 height 30
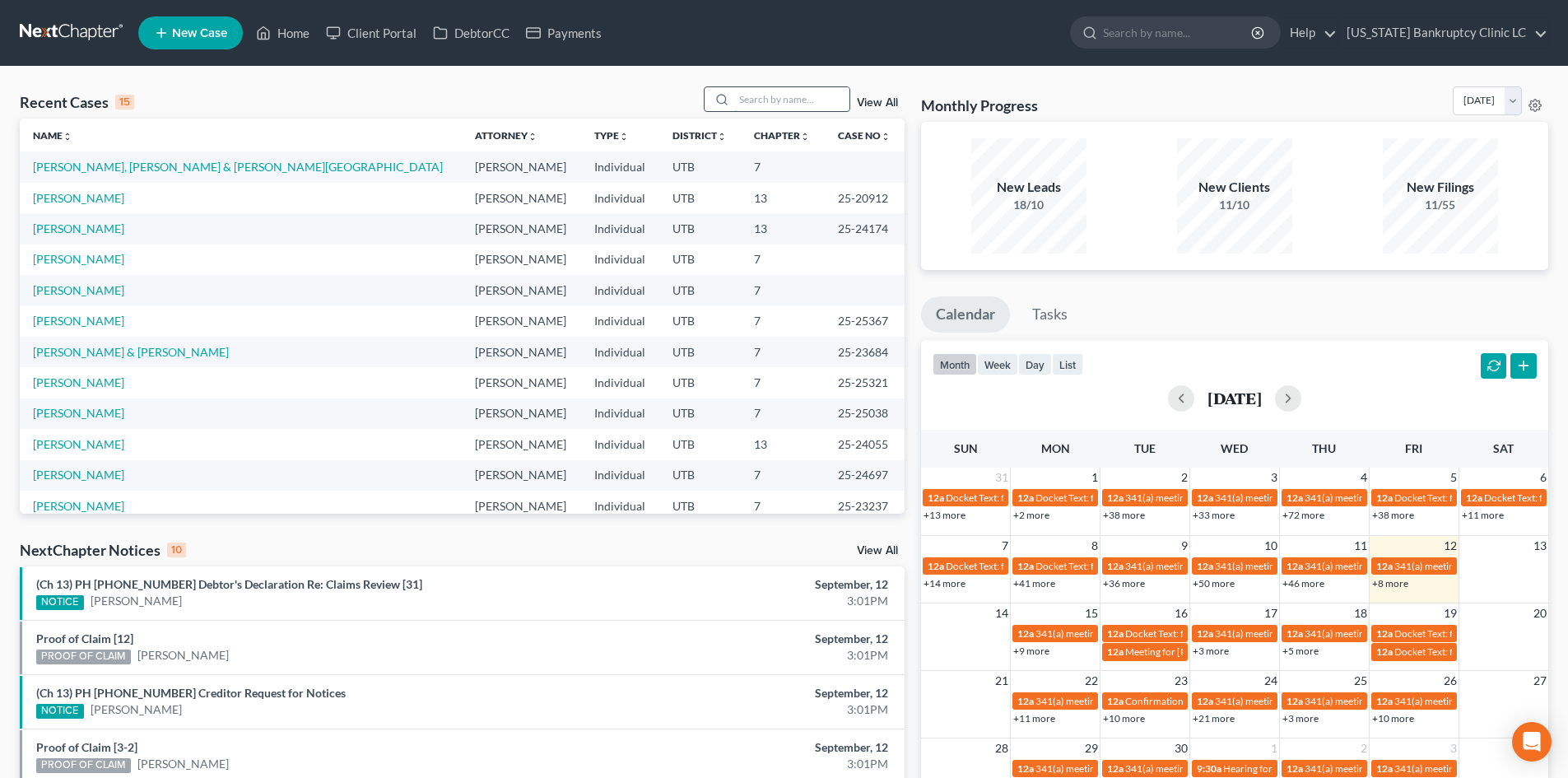
click at [800, 101] on input "search" at bounding box center [791, 99] width 115 height 24
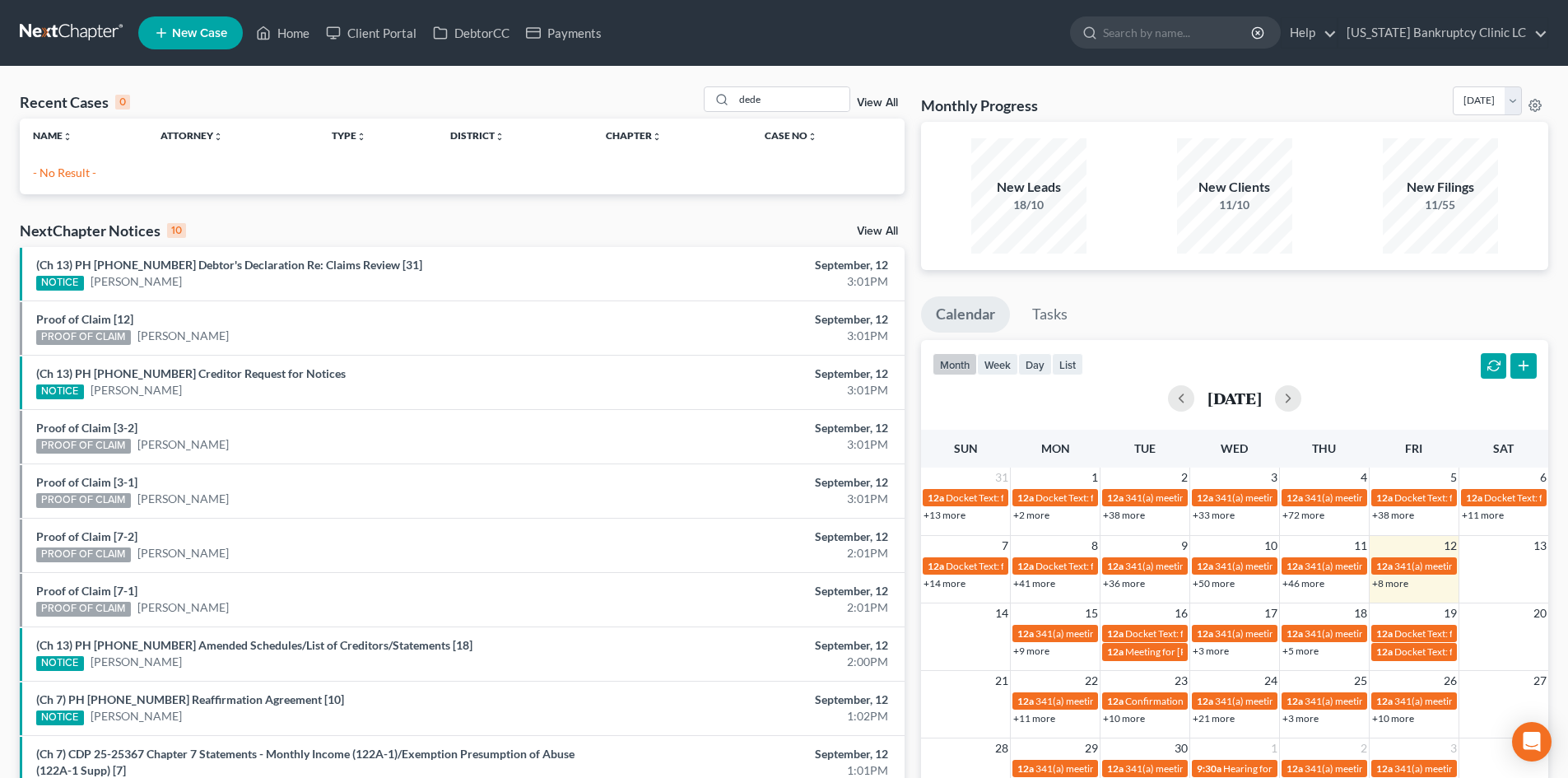
click at [185, 40] on link "New Case" at bounding box center [190, 32] width 105 height 33
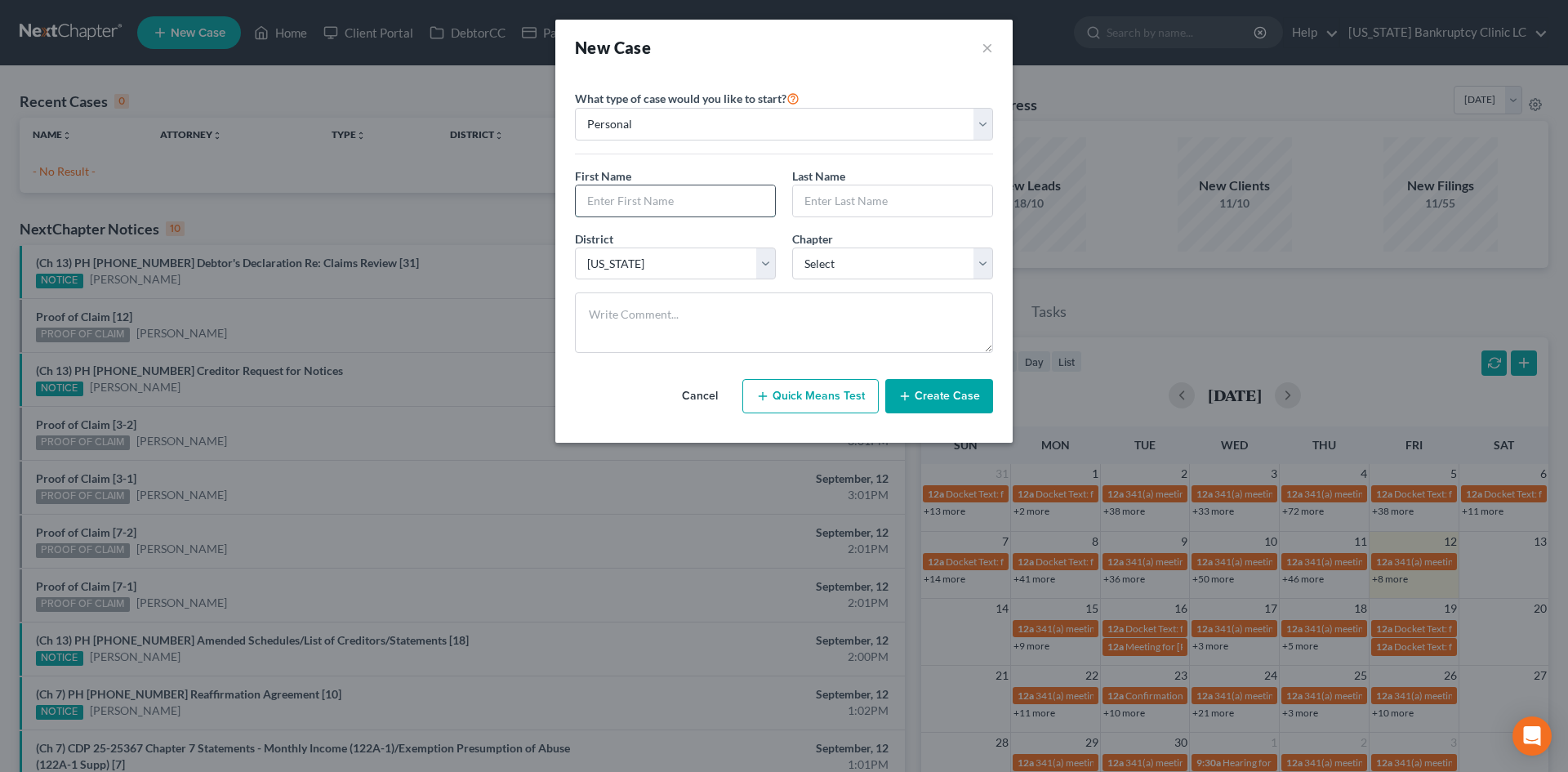
click at [638, 192] on input "text" at bounding box center [675, 201] width 200 height 31
click at [914, 212] on input "text" at bounding box center [892, 201] width 200 height 31
click at [851, 267] on select "Select 7 11 12 13" at bounding box center [892, 264] width 200 height 33
click at [792, 248] on select "Select 7 11 12 13" at bounding box center [892, 264] width 200 height 33
click at [922, 389] on button "Create Case" at bounding box center [939, 396] width 108 height 35
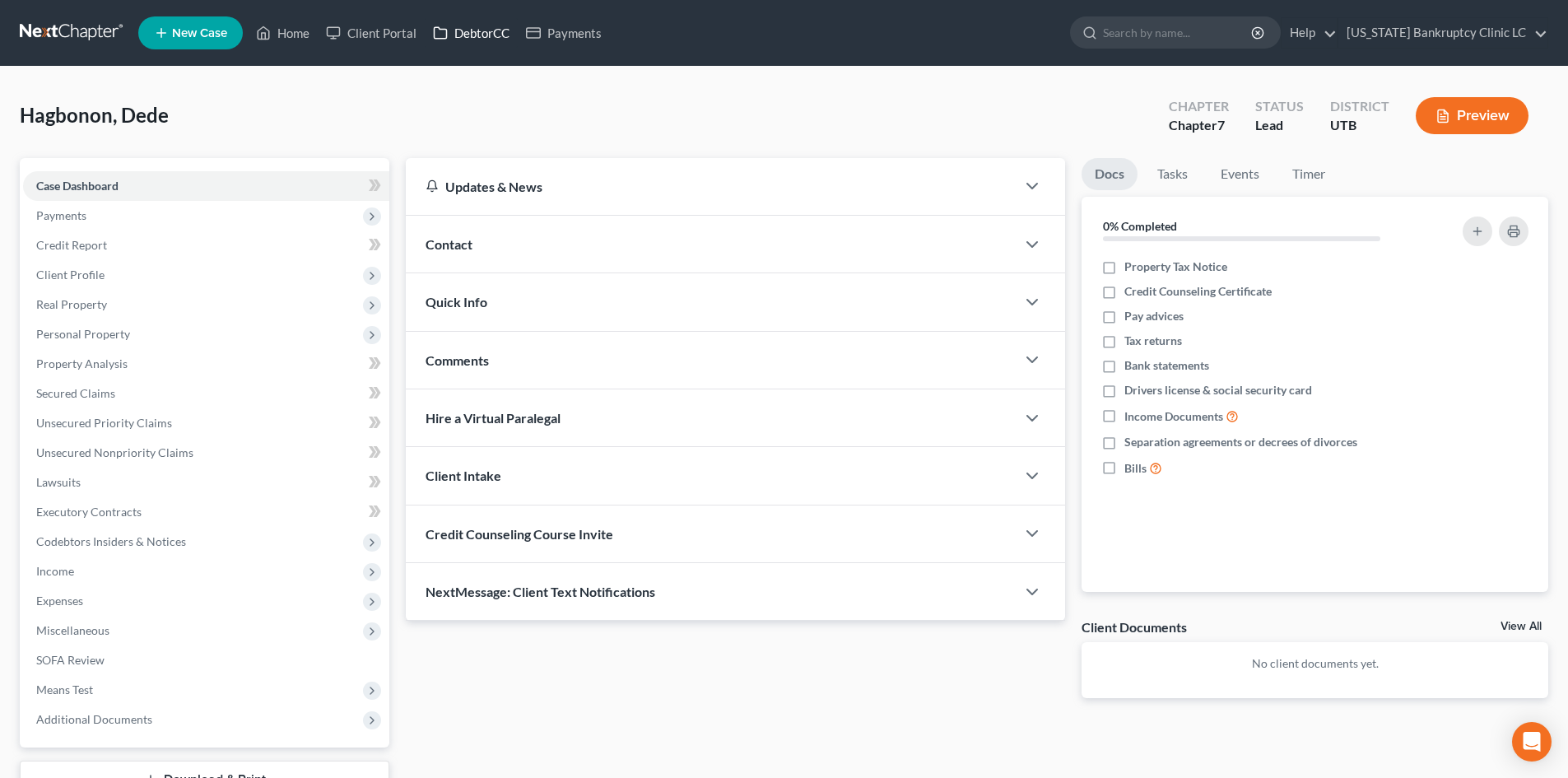
click at [466, 37] on link "DebtorCC" at bounding box center [471, 32] width 93 height 30
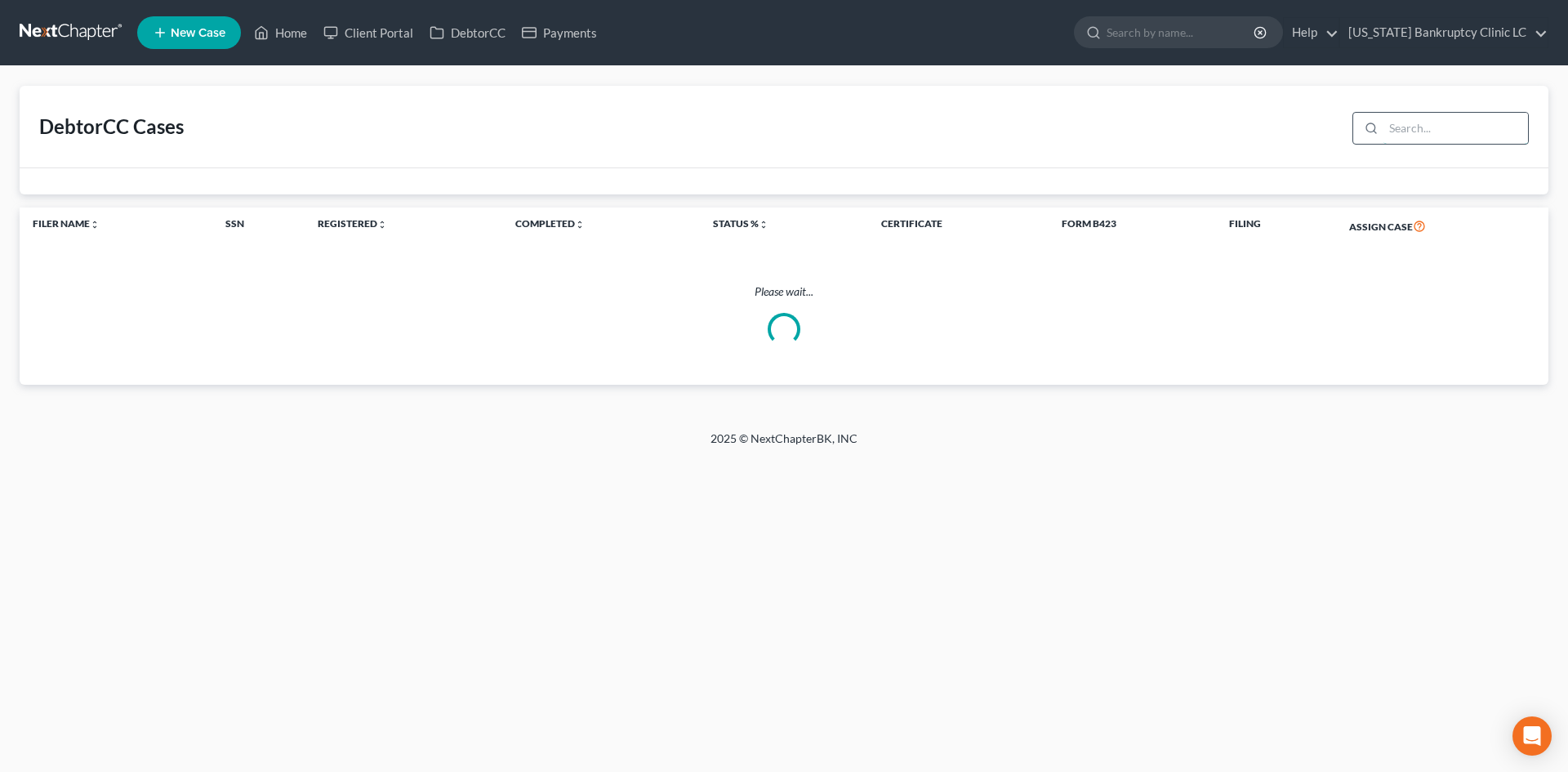
click at [1457, 124] on input "search" at bounding box center [1455, 128] width 145 height 31
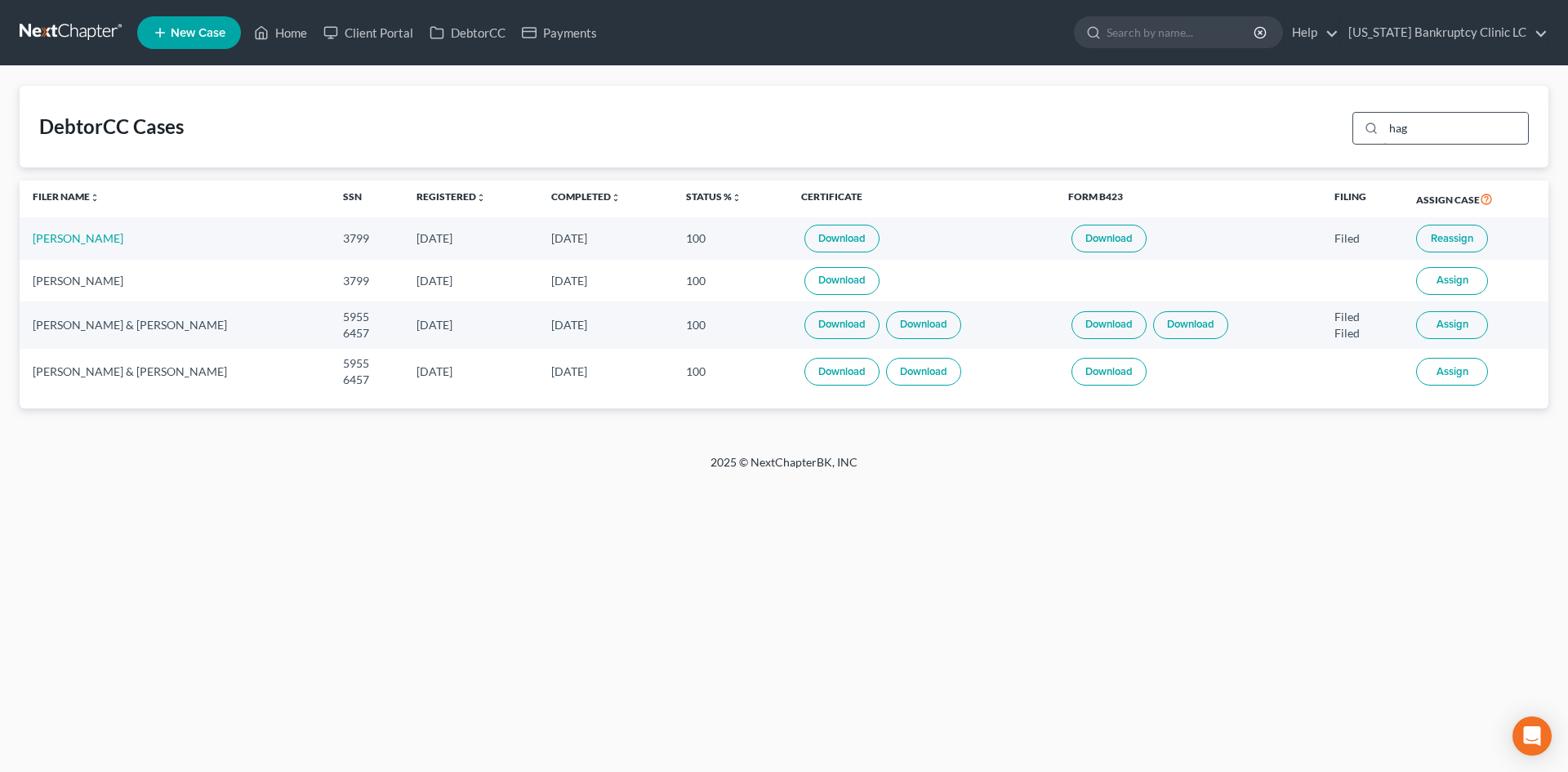
click at [1424, 126] on input "hag" at bounding box center [1455, 128] width 145 height 31
click at [292, 34] on link "Home" at bounding box center [280, 32] width 69 height 29
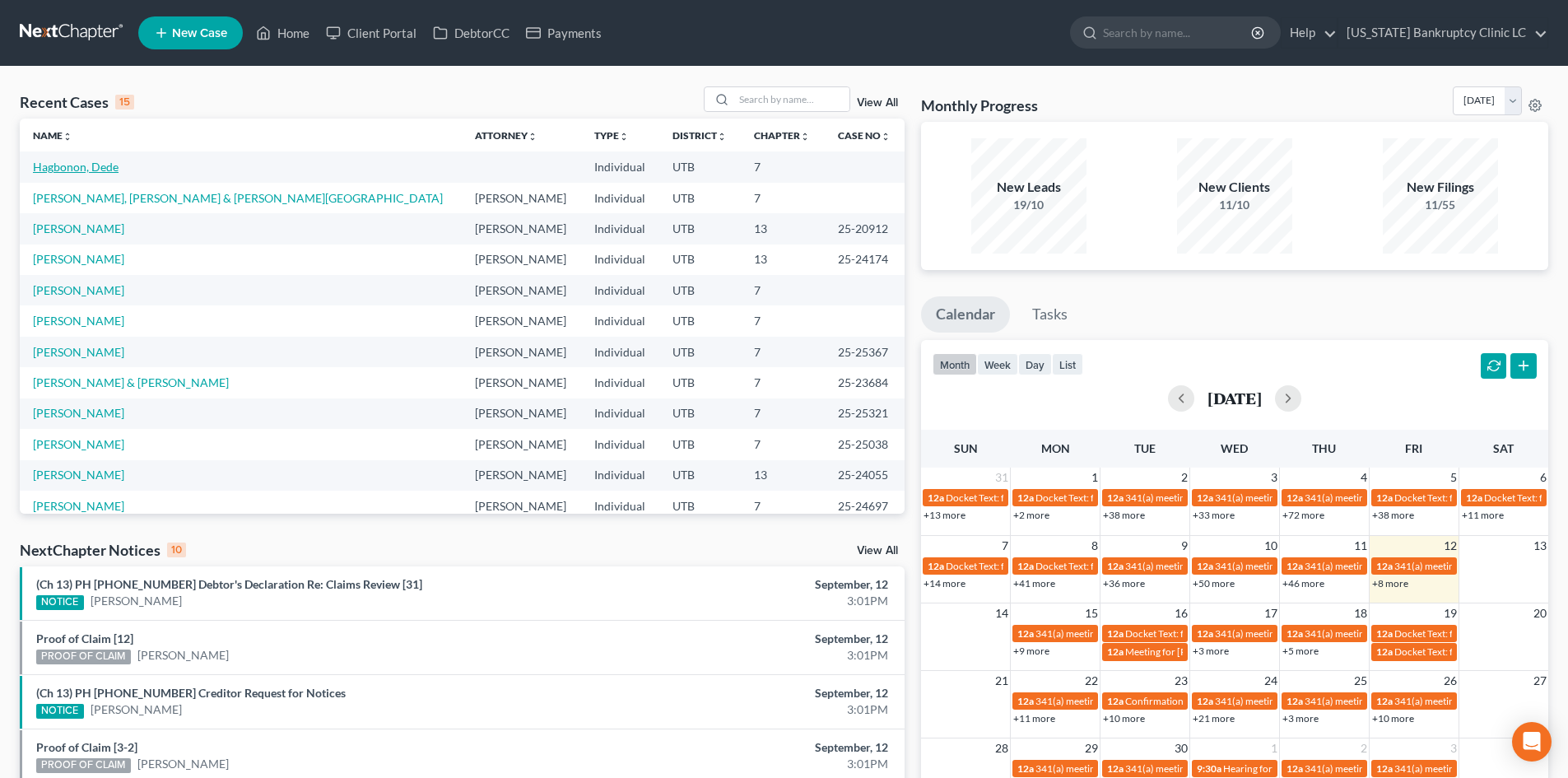
click at [103, 167] on link "Hagbonon, Dede" at bounding box center [76, 167] width 86 height 14
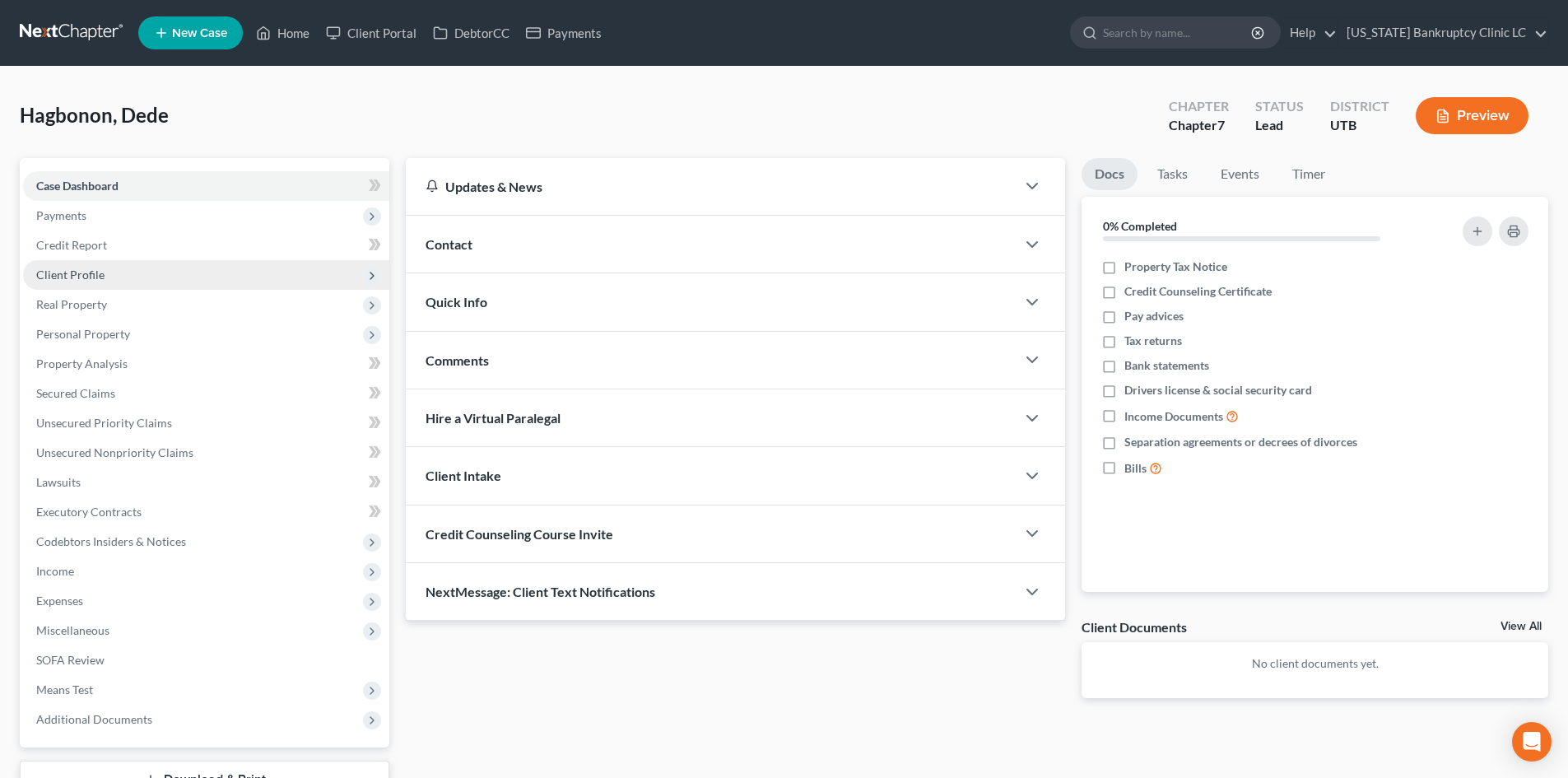
click at [88, 270] on span "Client Profile" at bounding box center [71, 275] width 68 height 14
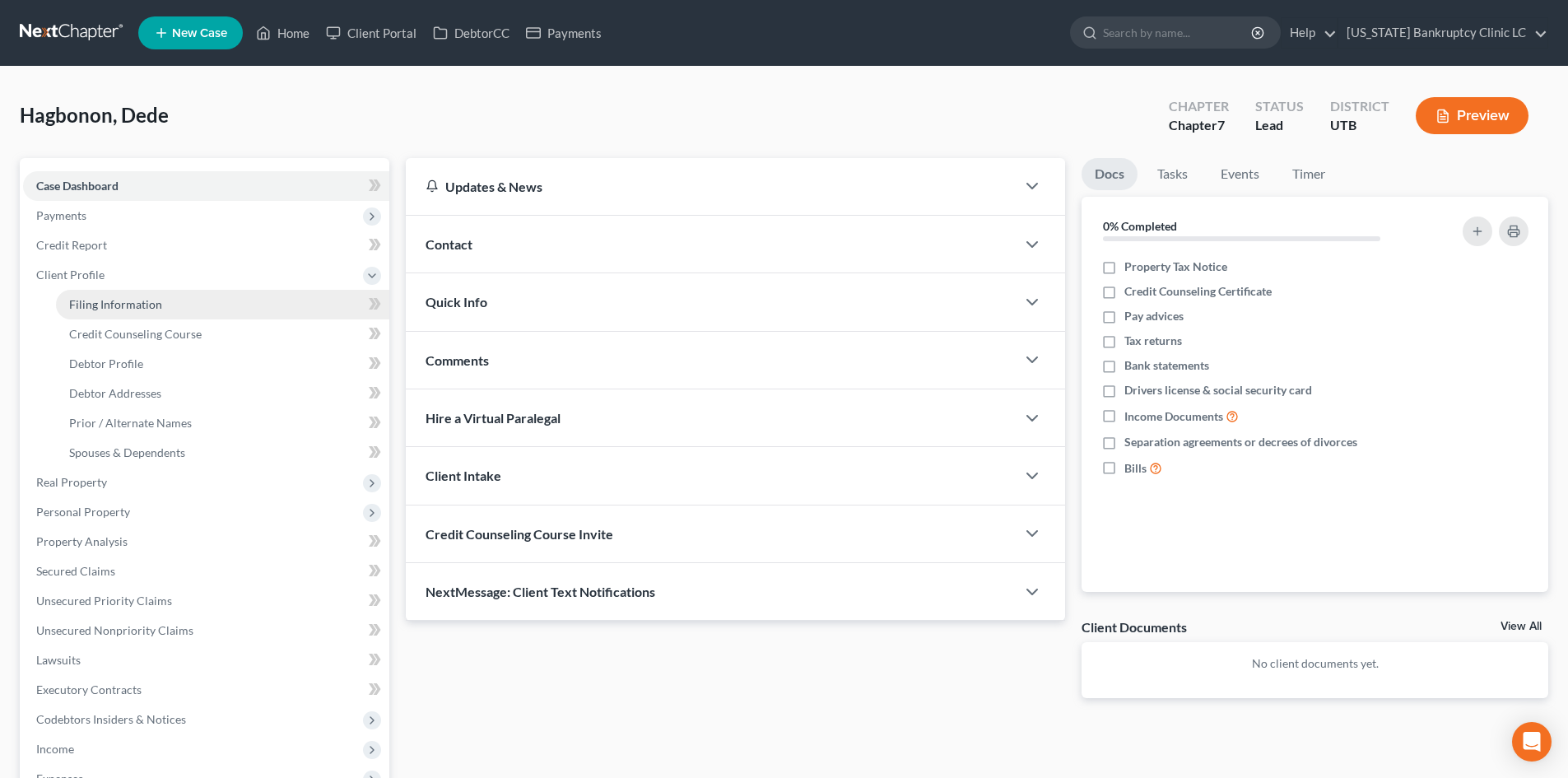
click at [94, 307] on span "Filing Information" at bounding box center [115, 304] width 93 height 14
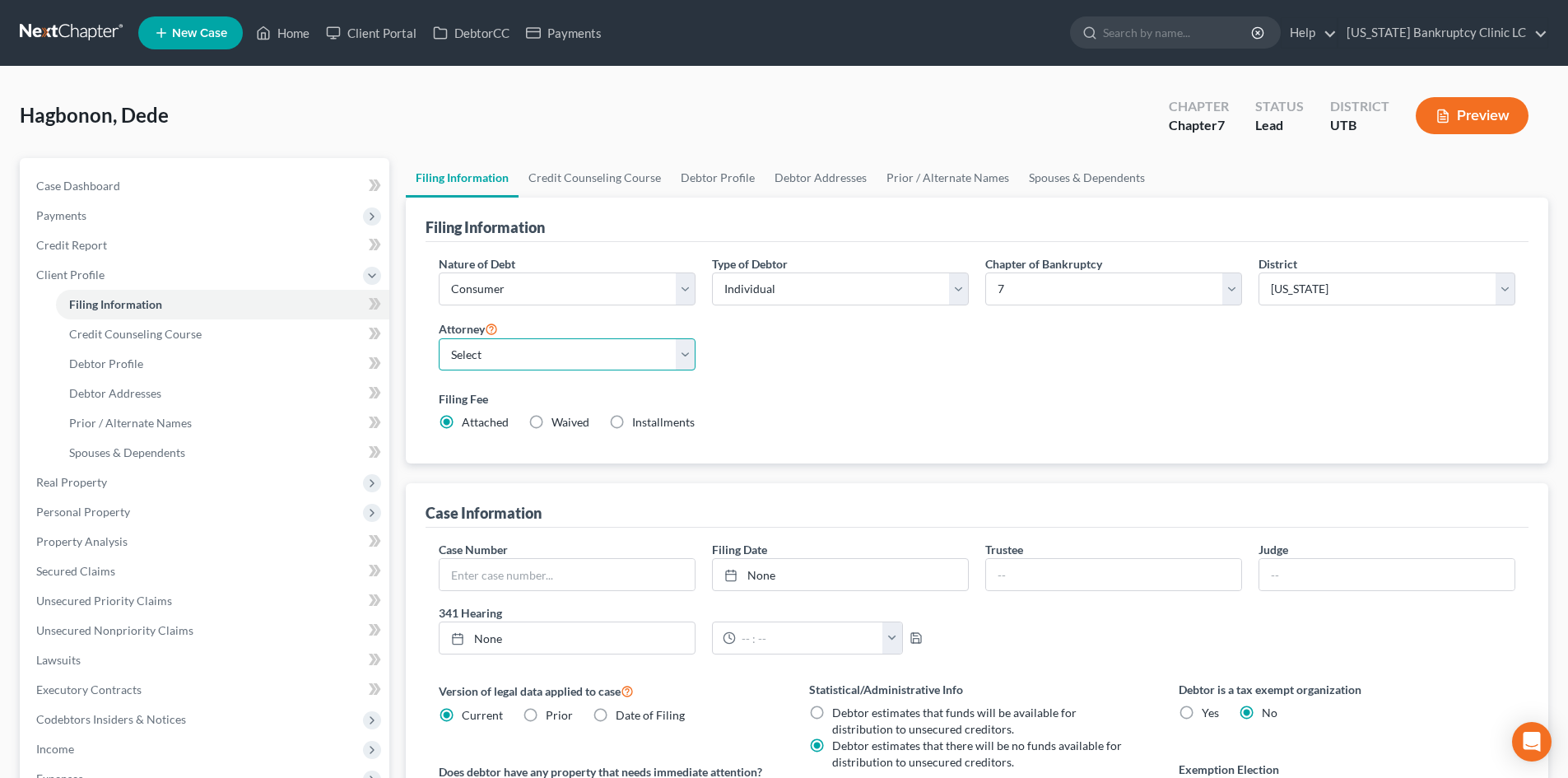
drag, startPoint x: 558, startPoint y: 358, endPoint x: 552, endPoint y: 369, distance: 12.5
click at [558, 358] on select "Select [PERSON_NAME] - UTB [PERSON_NAME] - UT" at bounding box center [567, 354] width 257 height 33
click at [439, 338] on select "Select [PERSON_NAME] - UTB [PERSON_NAME] - UT" at bounding box center [567, 354] width 257 height 33
click at [889, 388] on div "Filing Fee Attached Waived Waived Installments Installments" at bounding box center [977, 413] width 1093 height 60
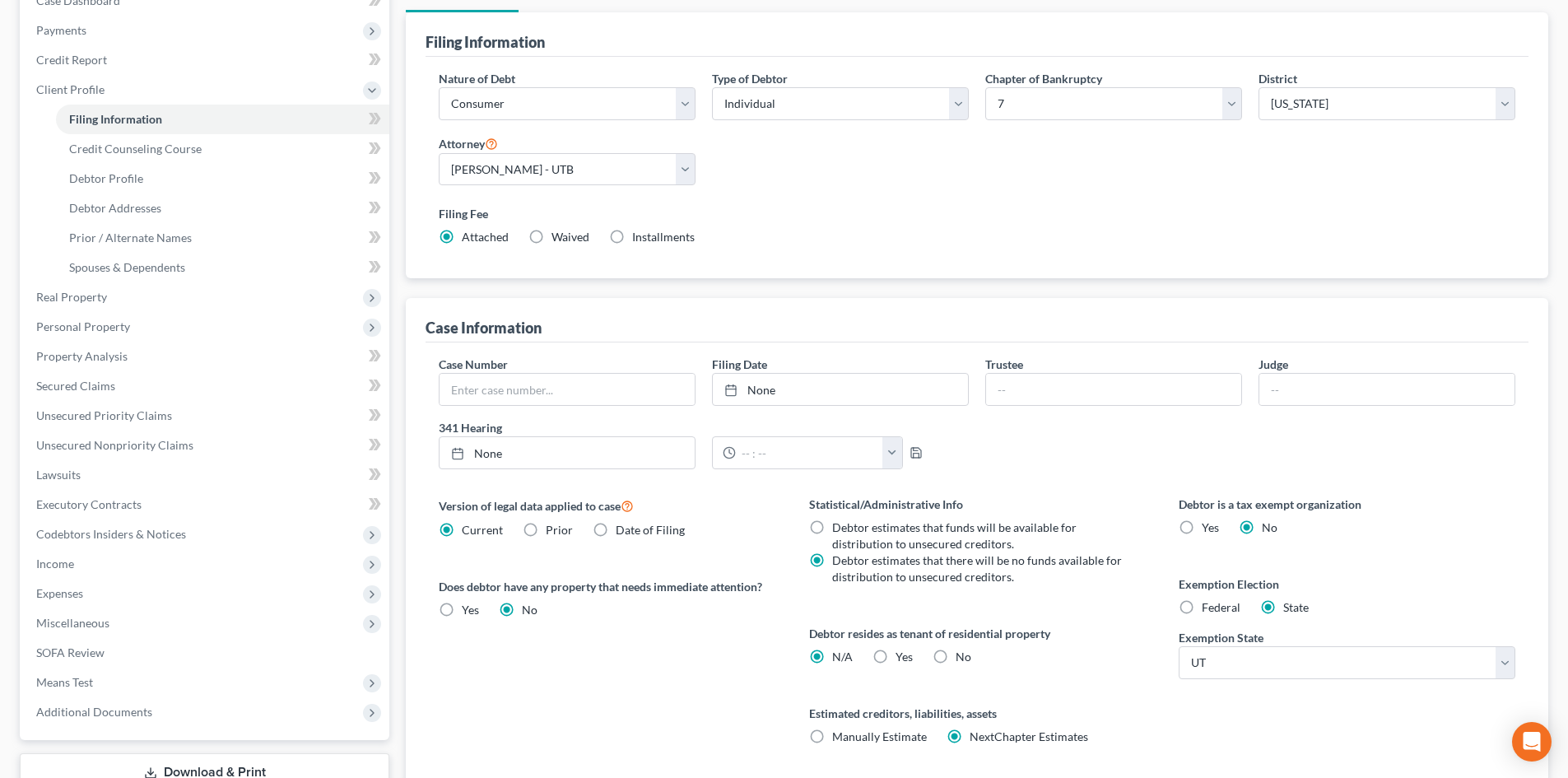
scroll to position [247, 0]
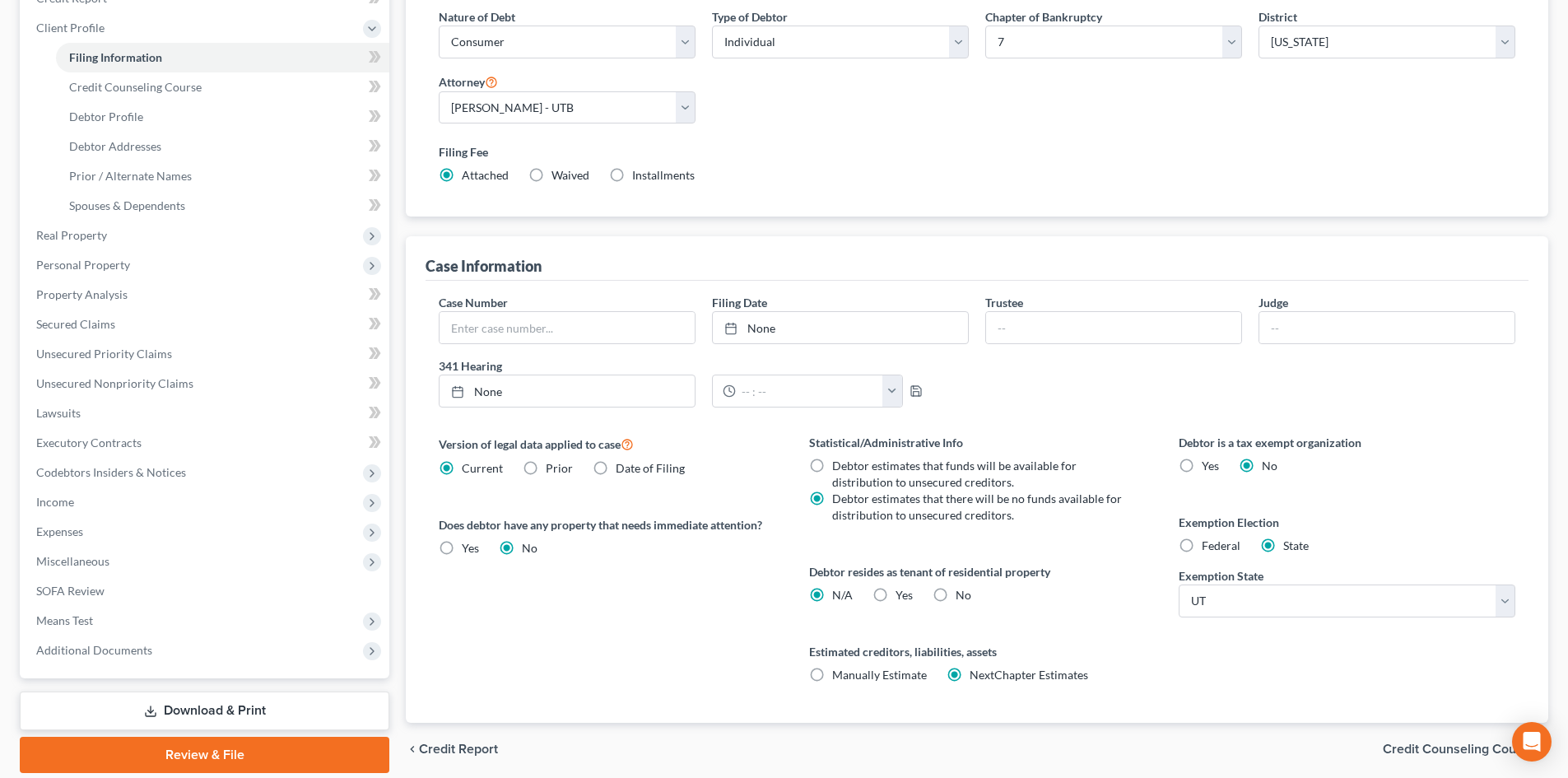
click at [896, 587] on label "Yes Yes" at bounding box center [904, 595] width 17 height 16
click at [902, 587] on input "Yes Yes" at bounding box center [907, 592] width 11 height 11
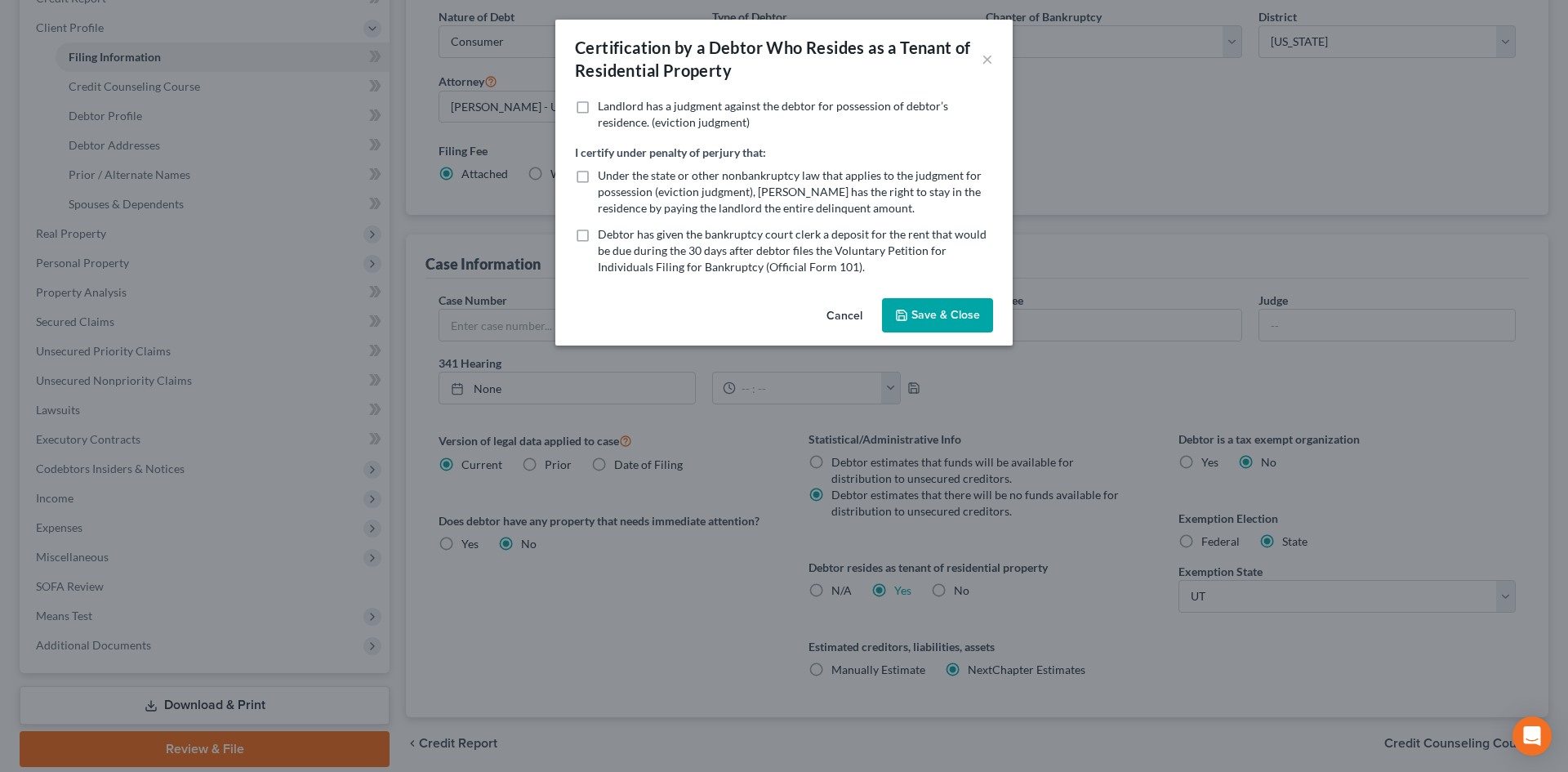
click at [920, 315] on button "Save & Close" at bounding box center [937, 315] width 111 height 35
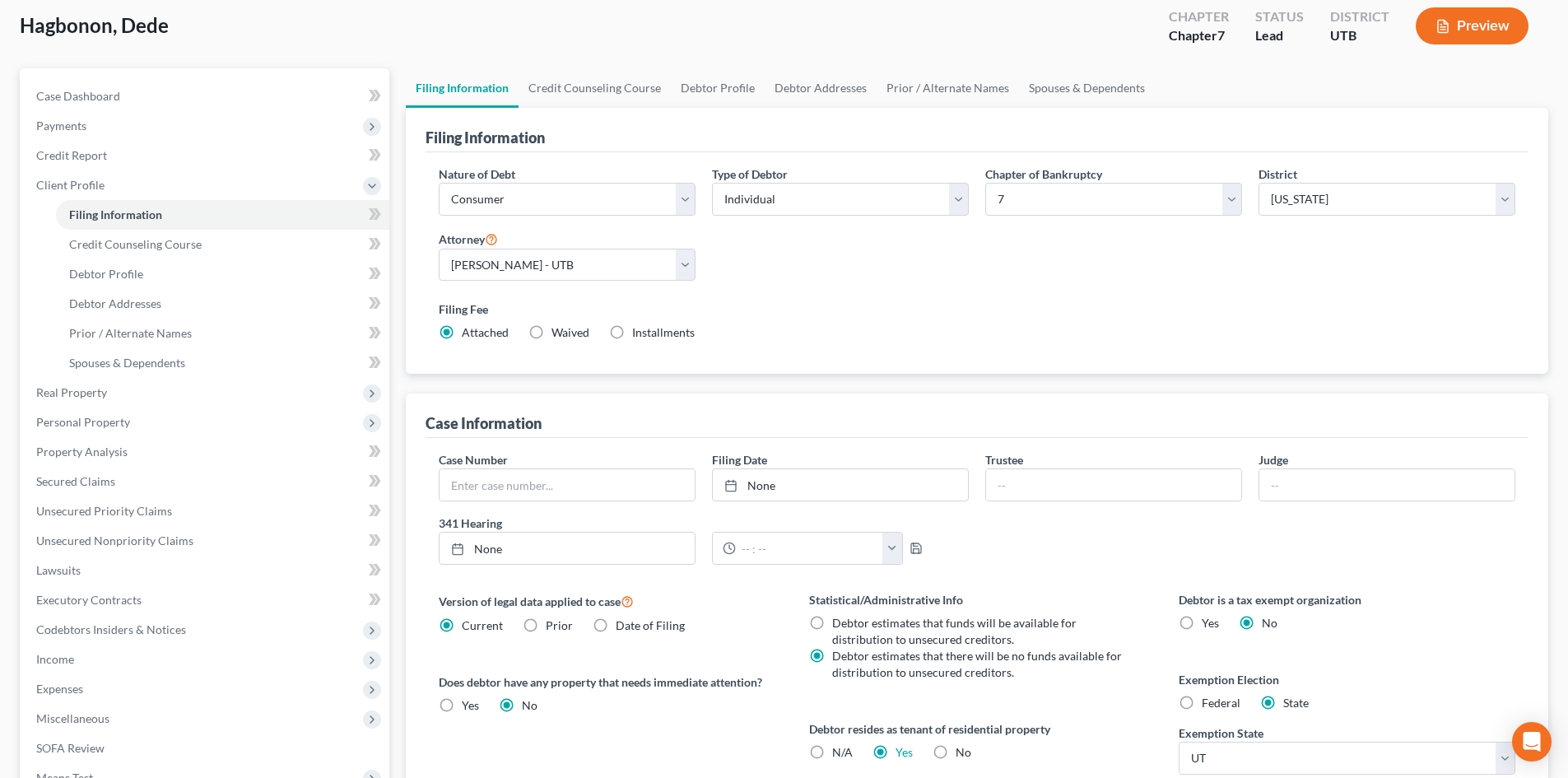
scroll to position [0, 0]
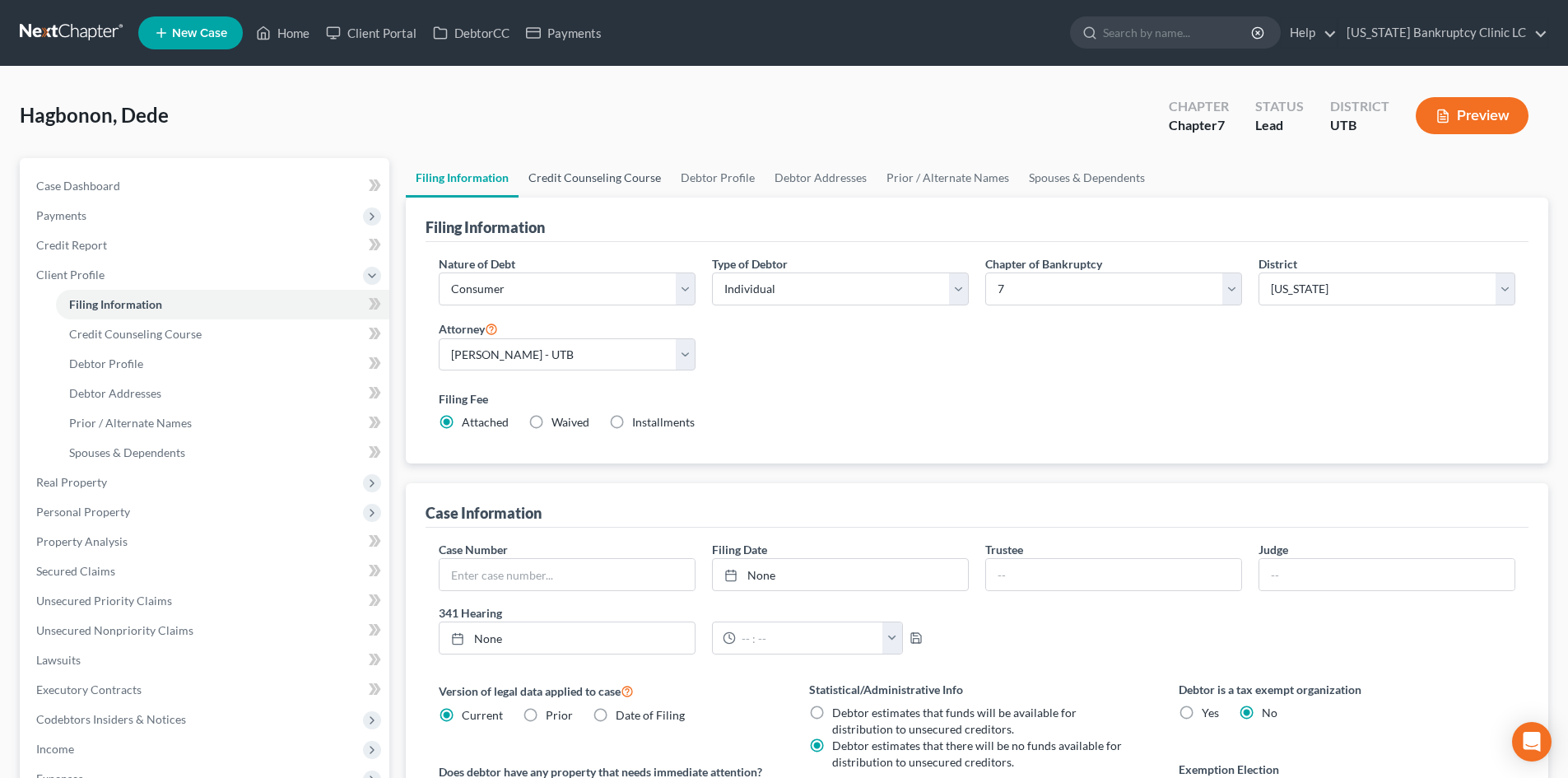
click at [636, 191] on link "Credit Counseling Course" at bounding box center [594, 178] width 152 height 39
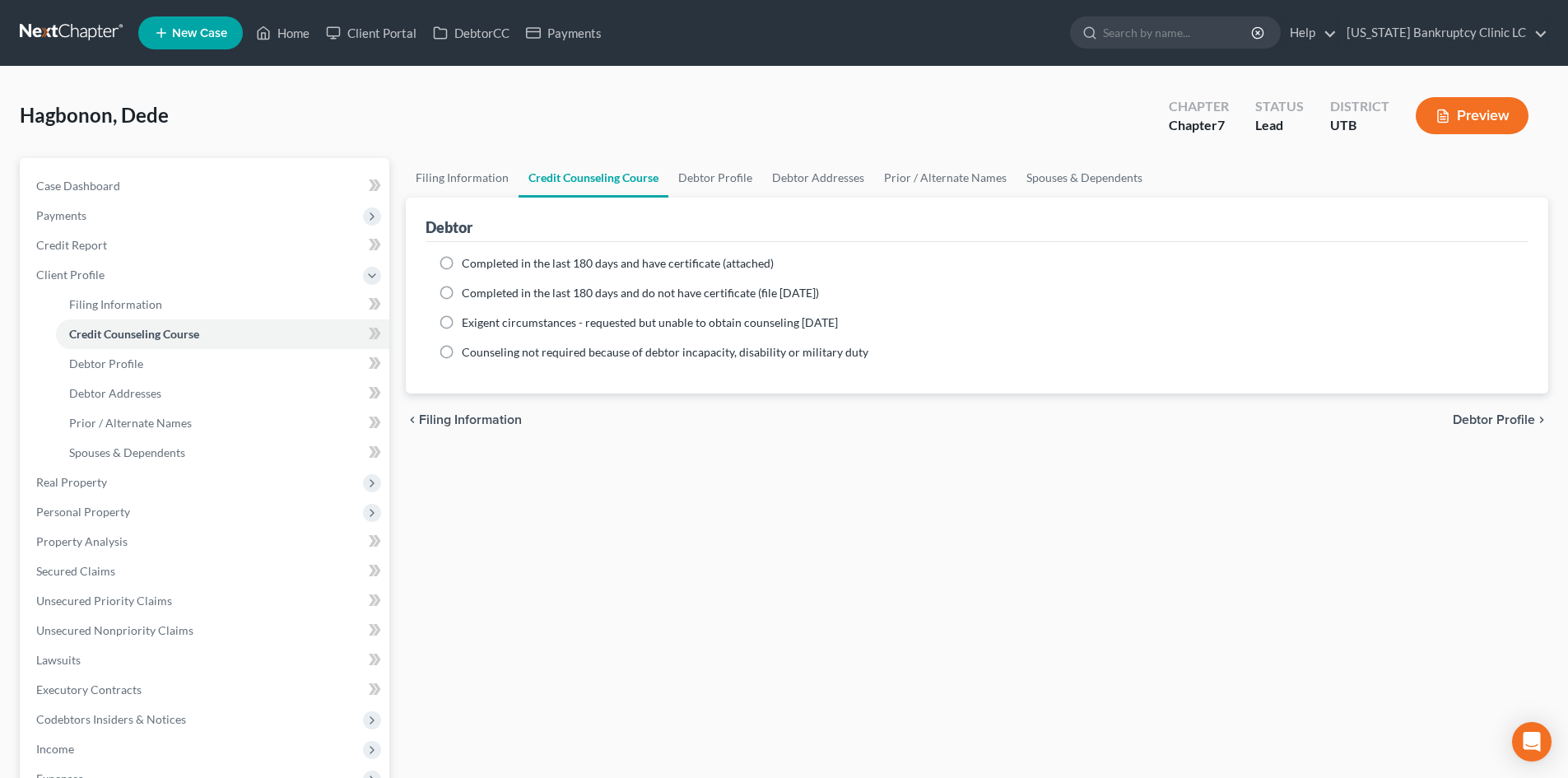
click at [563, 261] on span "Completed in the last 180 days and have certificate (attached)" at bounding box center [617, 263] width 312 height 14
click at [479, 261] on input "Completed in the last 180 days and have certificate (attached)" at bounding box center [474, 260] width 11 height 11
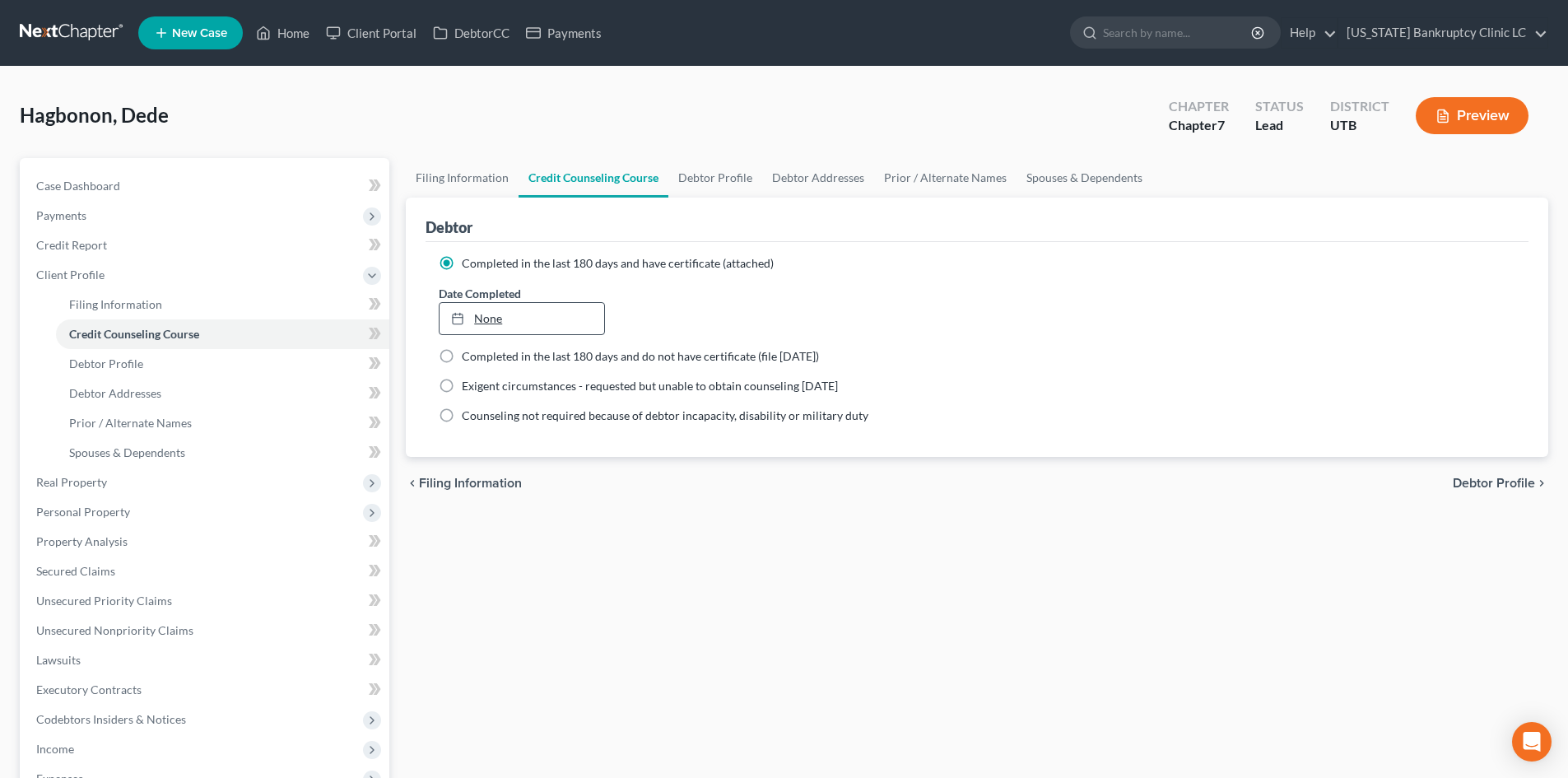
click at [513, 312] on link "None" at bounding box center [521, 318] width 164 height 31
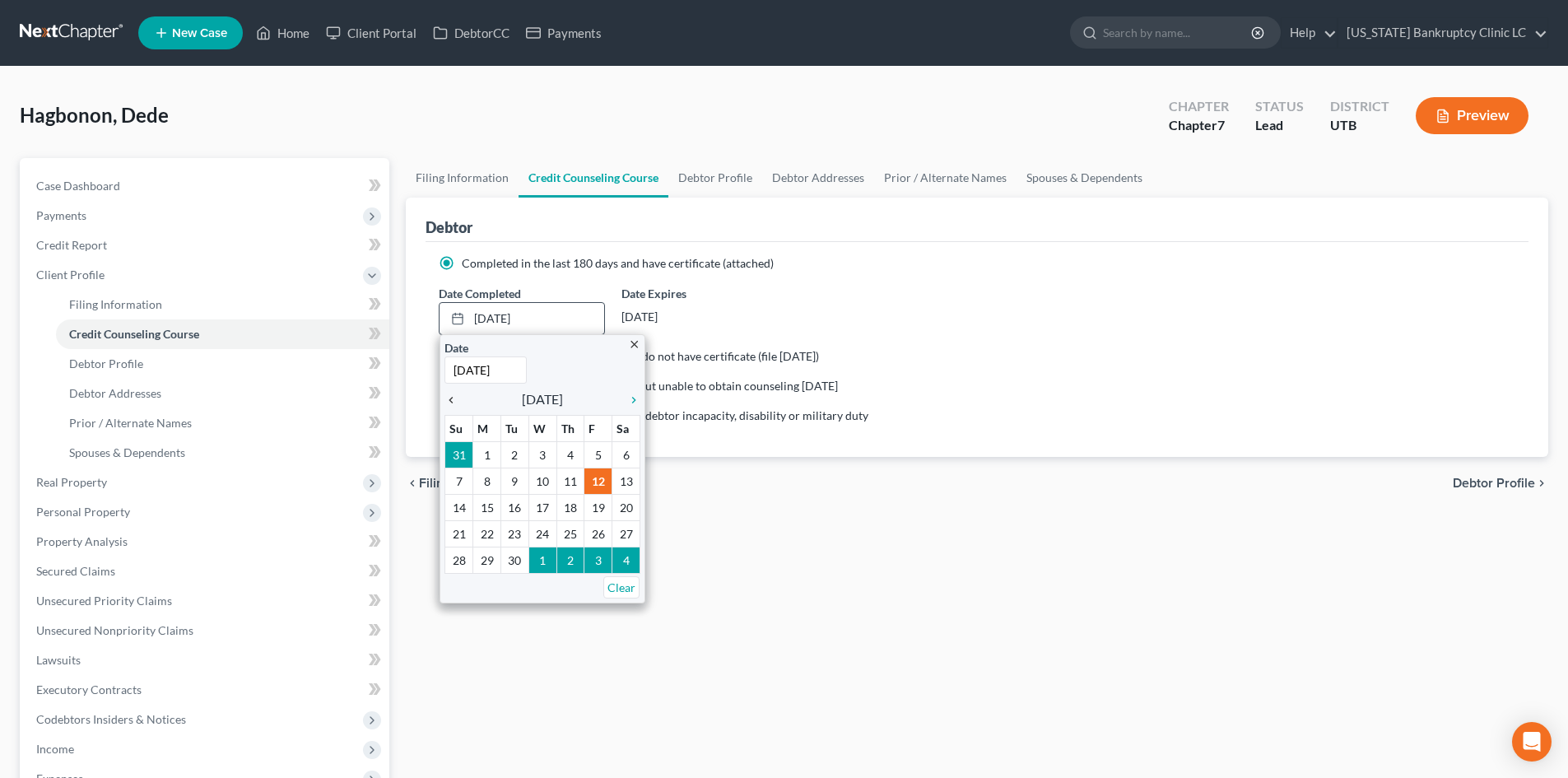
click at [456, 400] on icon "chevron_left" at bounding box center [455, 400] width 21 height 13
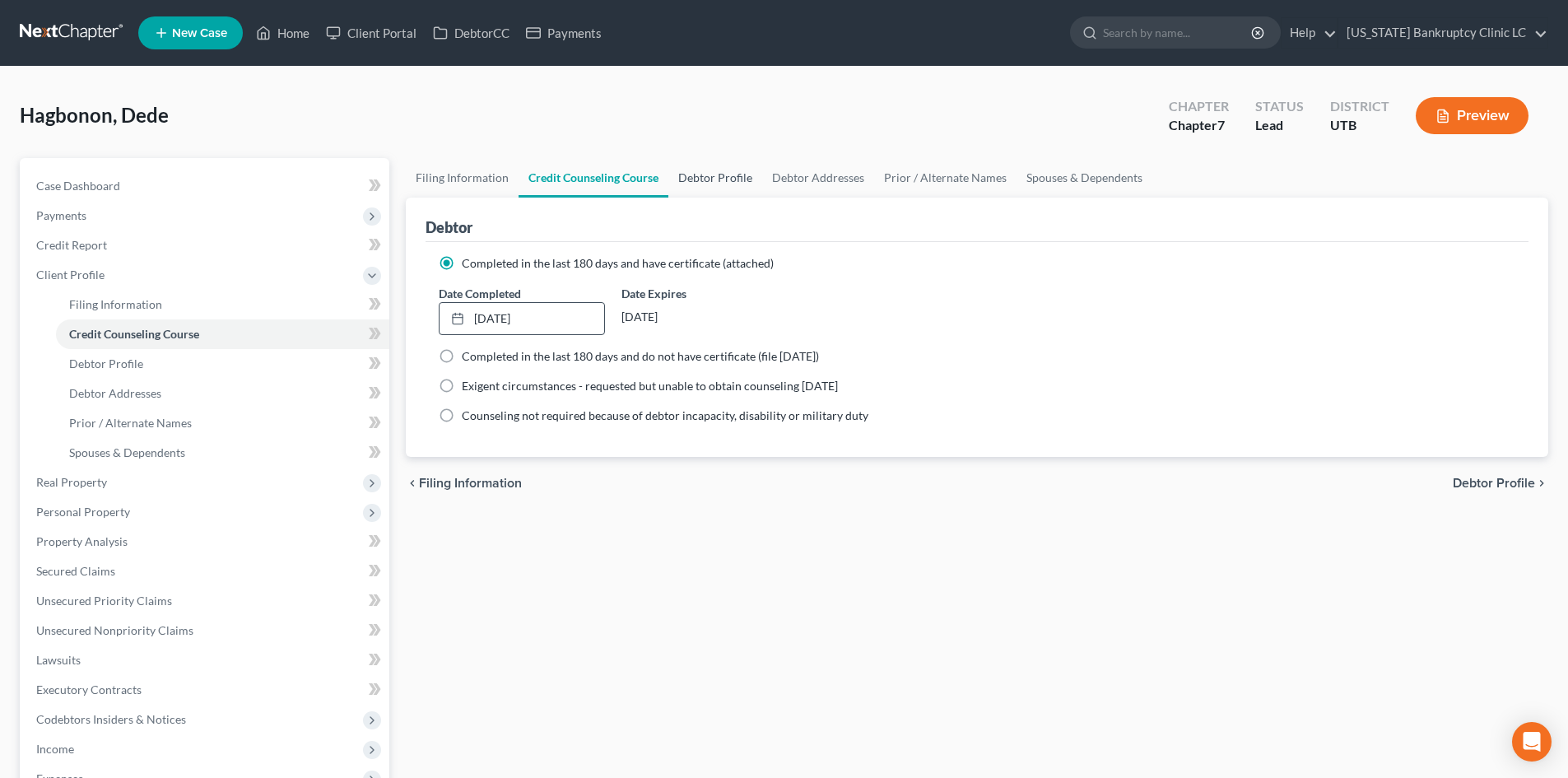
click at [704, 186] on link "Debtor Profile" at bounding box center [715, 178] width 94 height 39
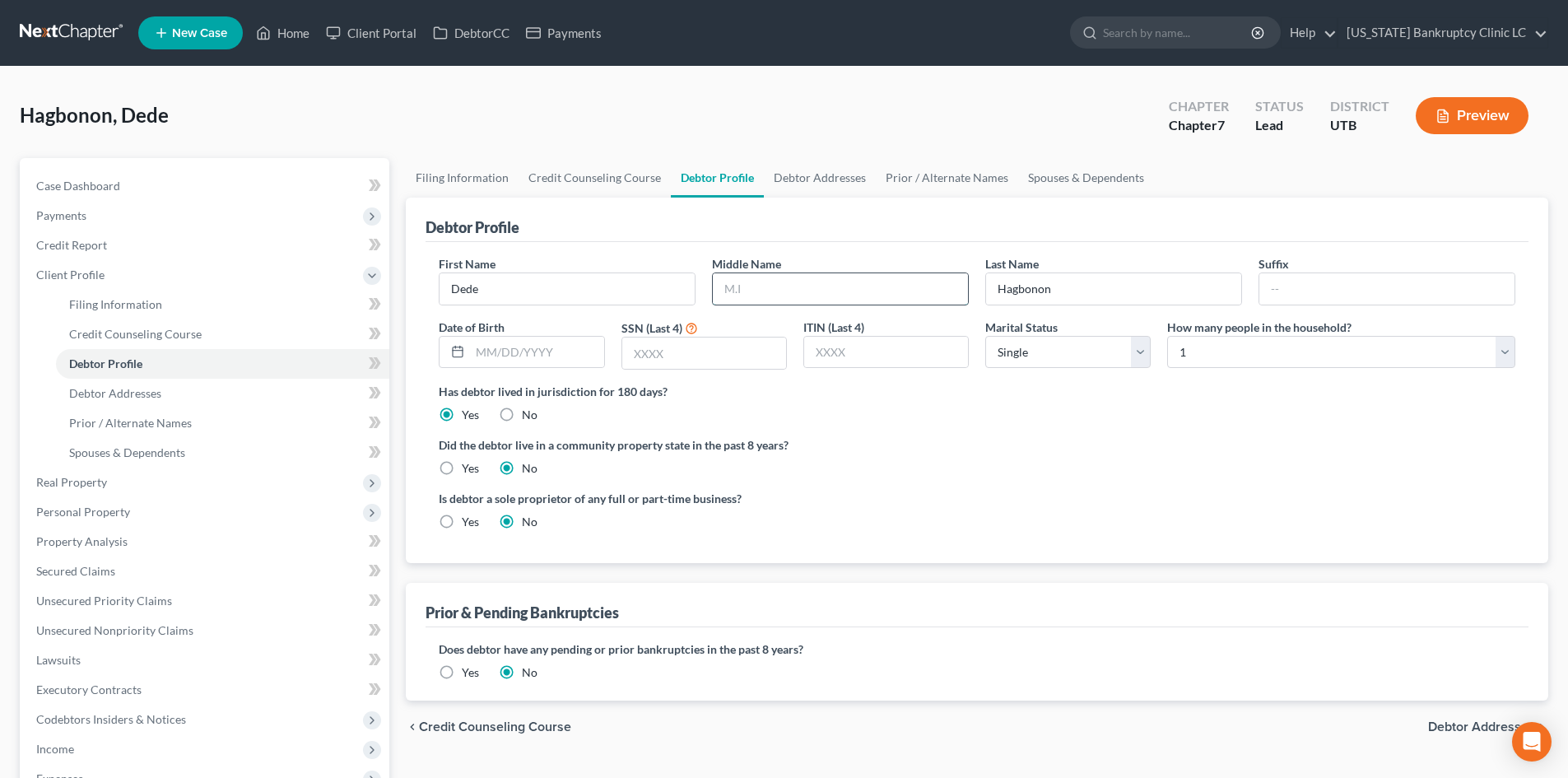
click at [772, 281] on input "text" at bounding box center [839, 289] width 255 height 31
click at [1168, 423] on div "Has debtor lived in jurisdiction for 180 days? Yes No Debtor must reside in jur…" at bounding box center [977, 402] width 1076 height 40
click at [885, 295] on input "text" at bounding box center [839, 289] width 255 height 31
click at [1088, 414] on div "Has debtor lived in jurisdiction for 180 days? Yes No Debtor must reside in jur…" at bounding box center [977, 402] width 1076 height 40
click at [116, 275] on span "Client Profile" at bounding box center [207, 275] width 367 height 30
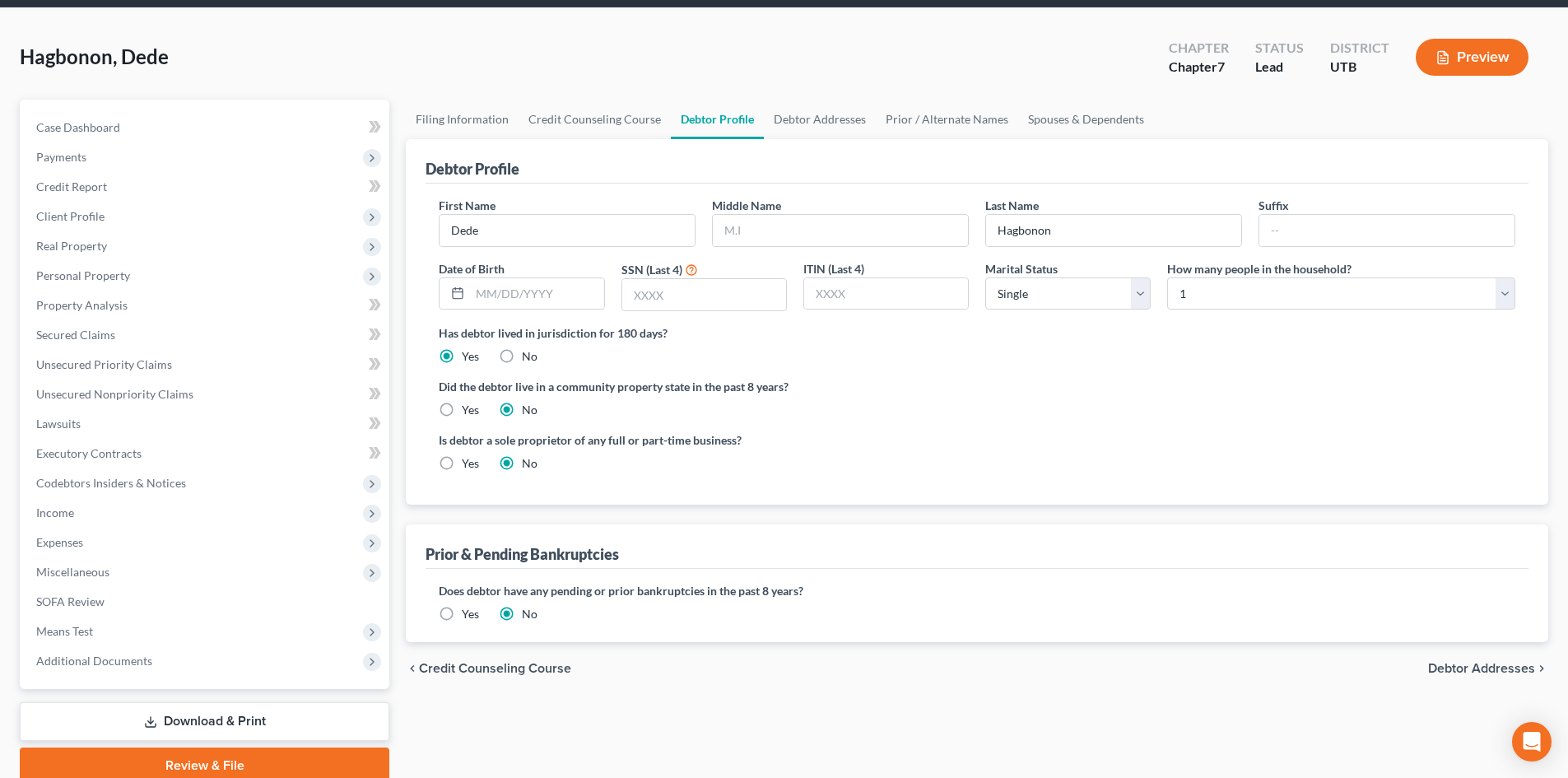
scroll to position [127, 0]
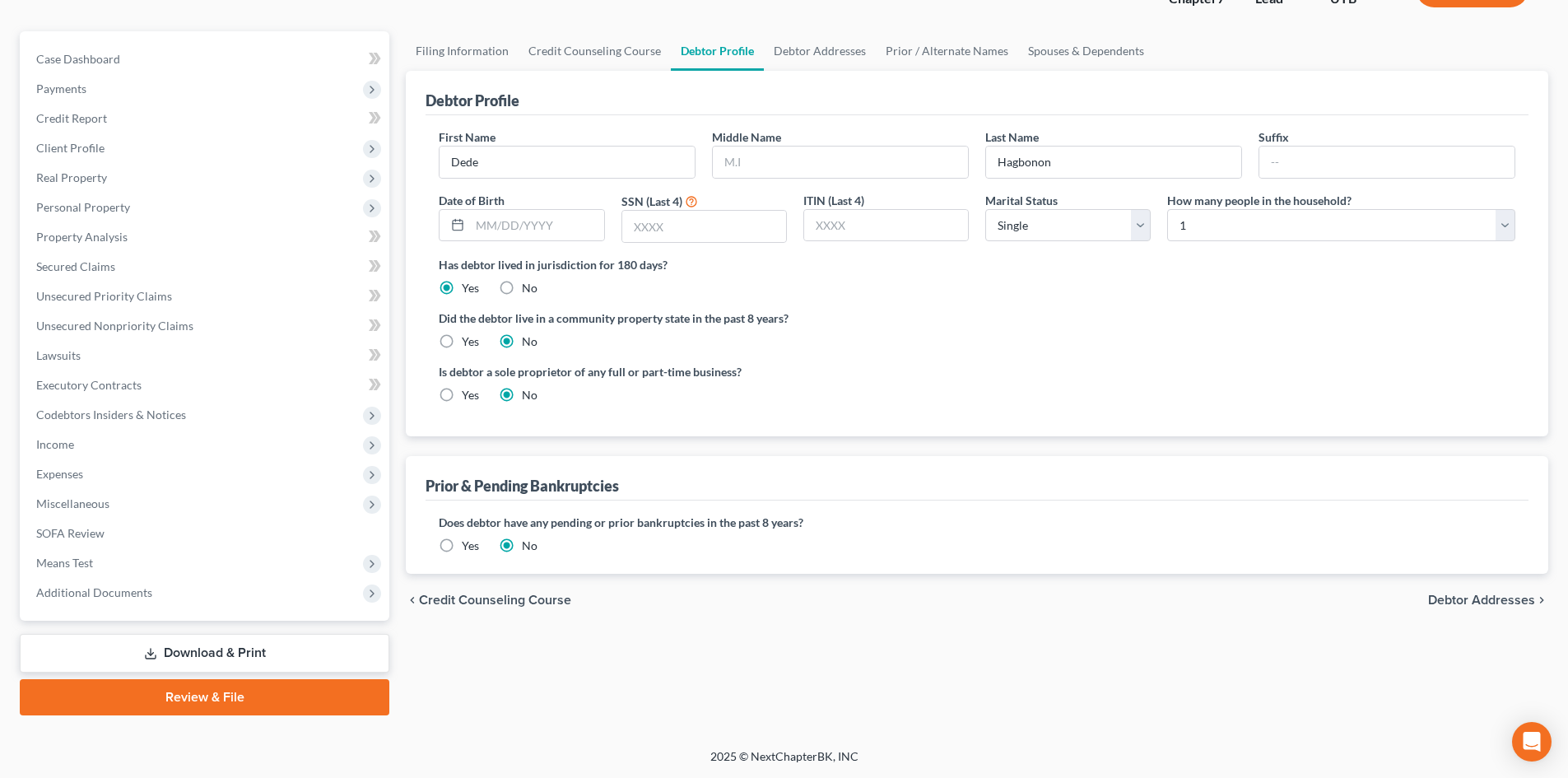
click at [158, 610] on div "Case Dashboard Payments Invoices Payments Payments Credit Report Client Profile…" at bounding box center [204, 326] width 369 height 589
click at [164, 570] on span "Means Test" at bounding box center [207, 562] width 367 height 30
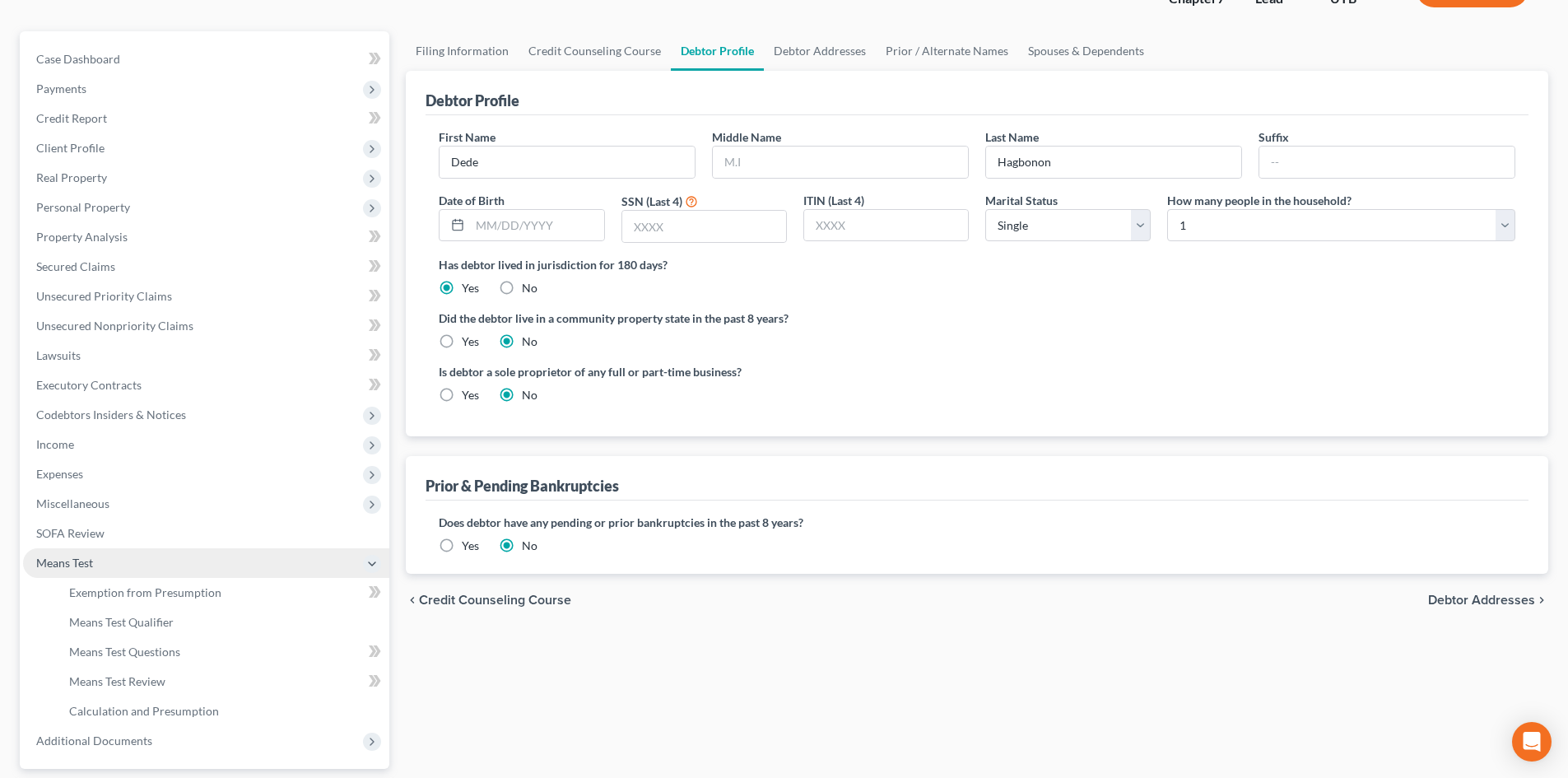
click at [164, 570] on span "Means Test" at bounding box center [207, 562] width 367 height 30
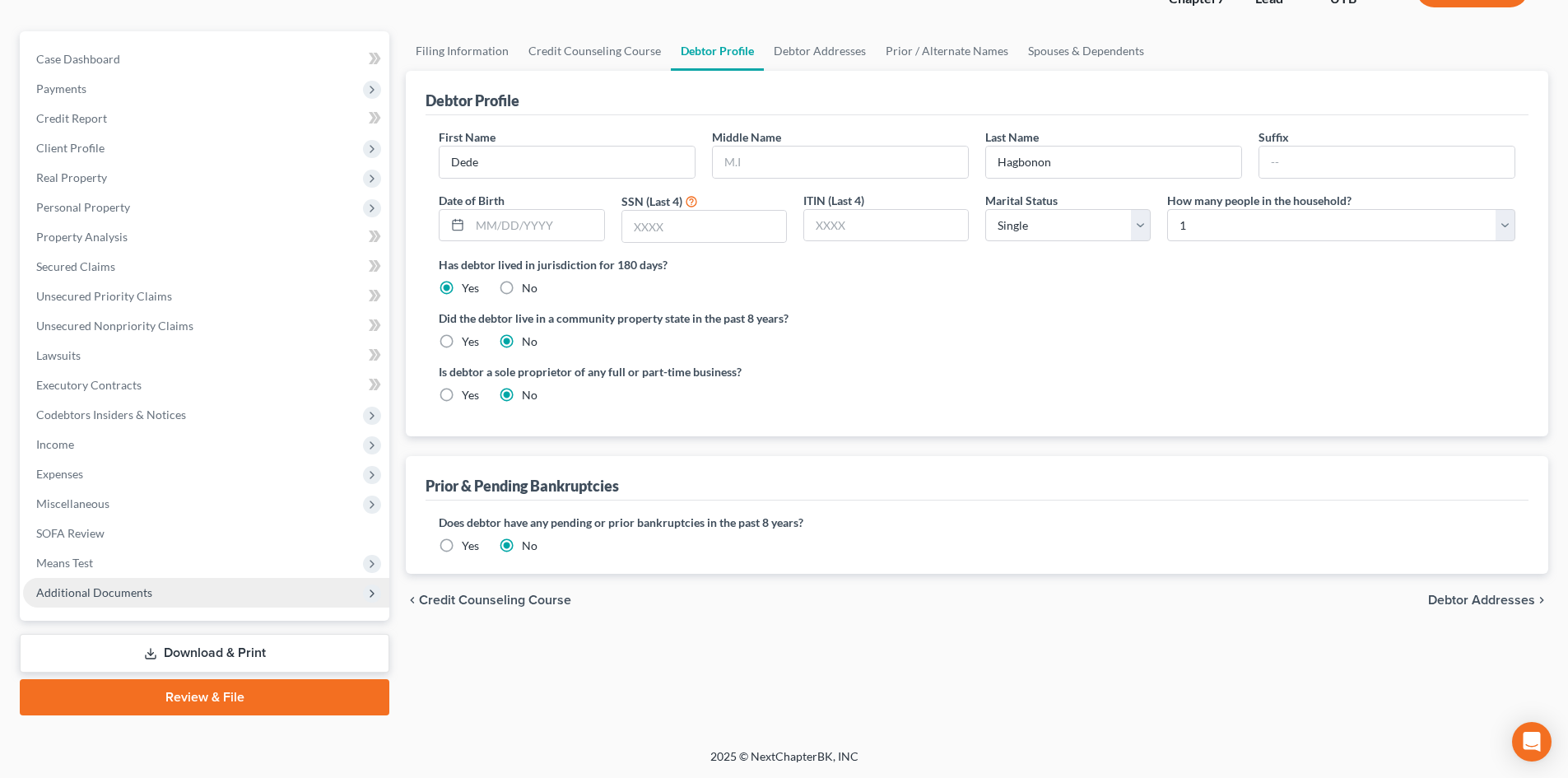
click at [159, 600] on span "Additional Documents" at bounding box center [207, 592] width 367 height 30
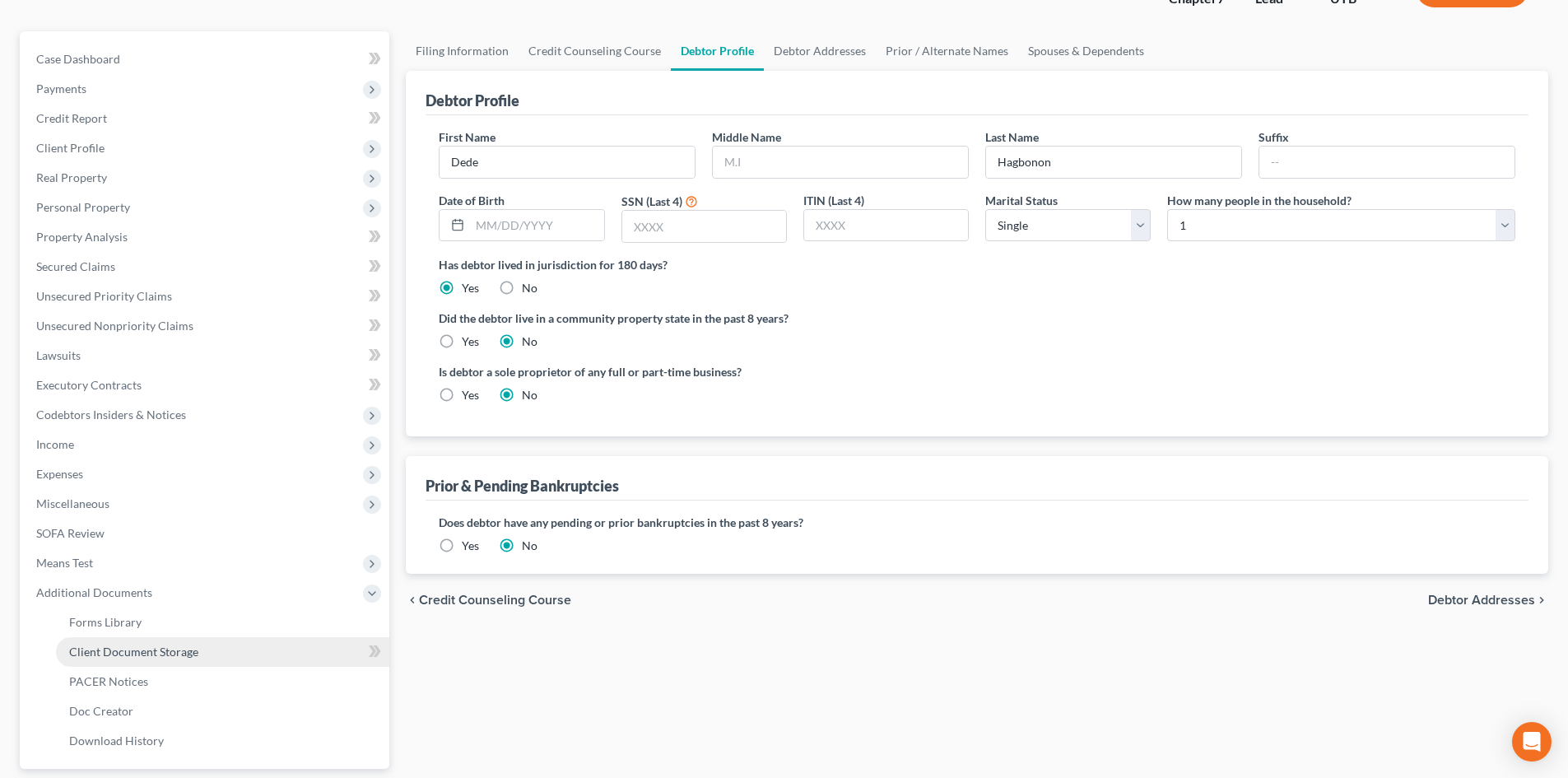
click at [181, 650] on span "Client Document Storage" at bounding box center [133, 652] width 130 height 14
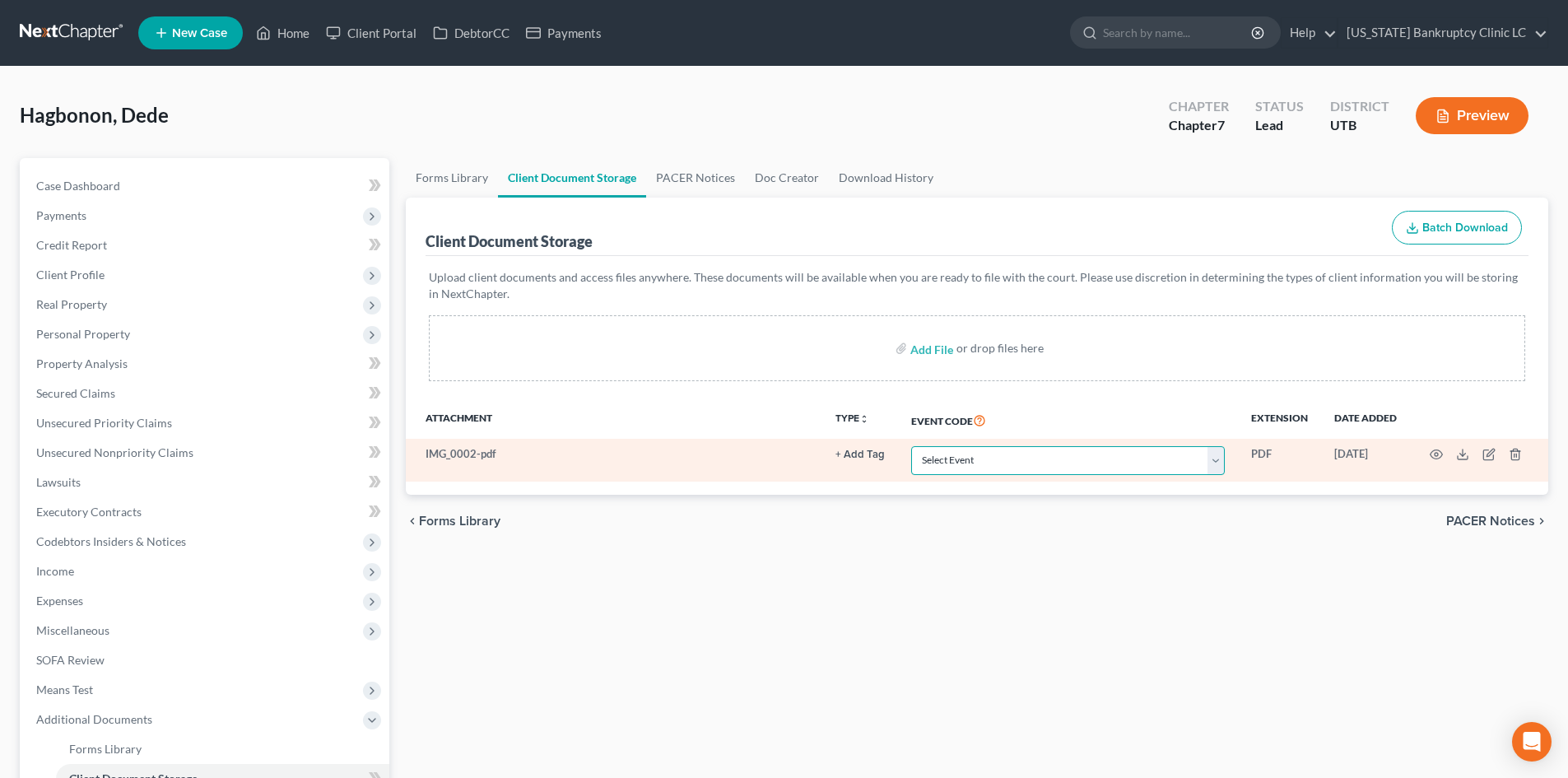
click at [982, 471] on select "Select Event Affidavit/Declaration Amended Chapter 11 Plan Amended Disclosure S…" at bounding box center [1067, 461] width 314 height 29
click at [911, 446] on select "Select Event Affidavit/Declaration Amended Chapter 11 Plan Amended Disclosure S…" at bounding box center [1067, 461] width 314 height 29
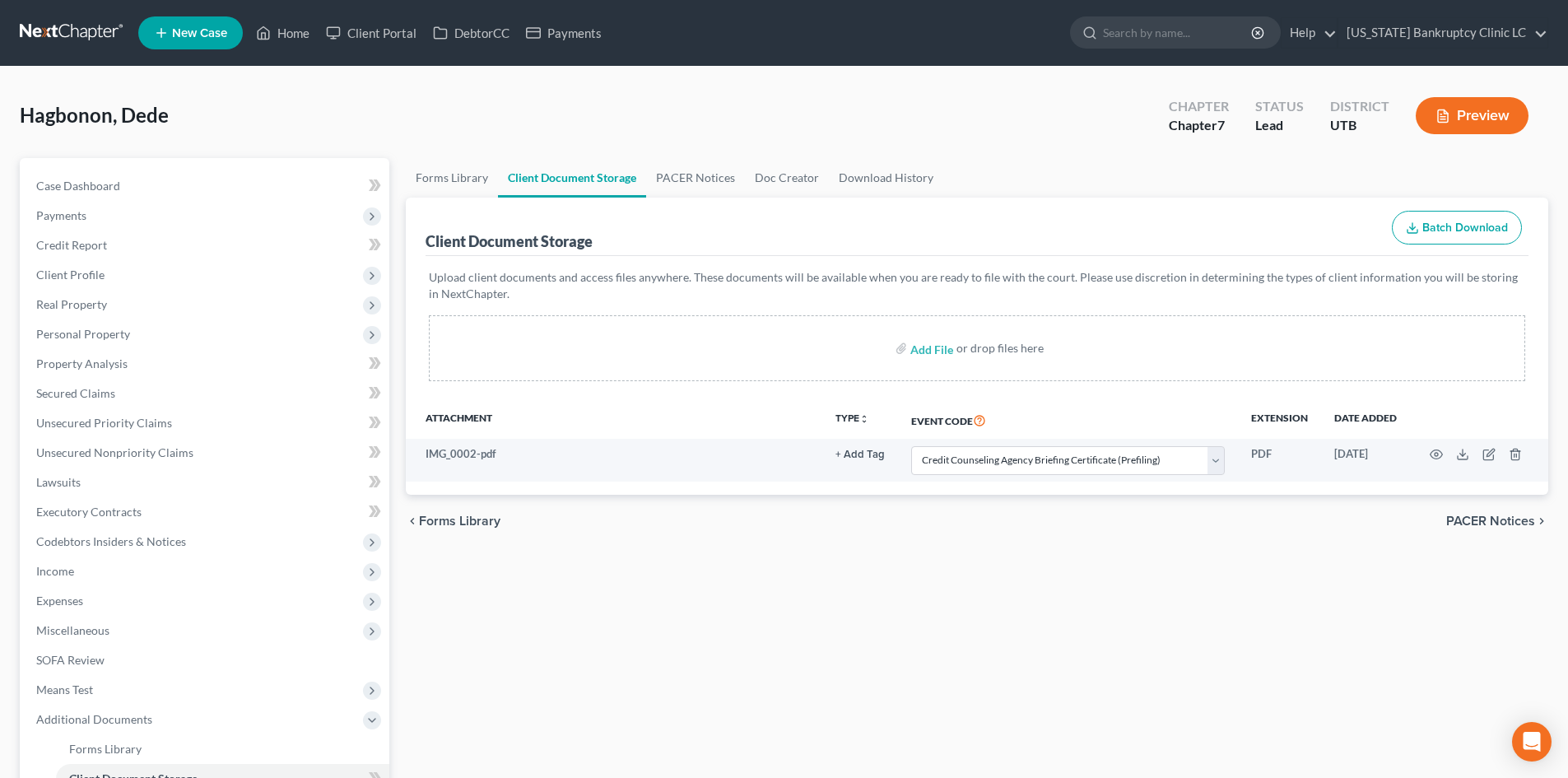
click at [890, 561] on div "Forms Library Client Document Storage PACER Notices Doc Creator Download Histor…" at bounding box center [977, 574] width 1159 height 833
click at [128, 715] on span "Additional Documents" at bounding box center [95, 719] width 116 height 14
click at [105, 267] on span "Client Profile" at bounding box center [207, 275] width 367 height 30
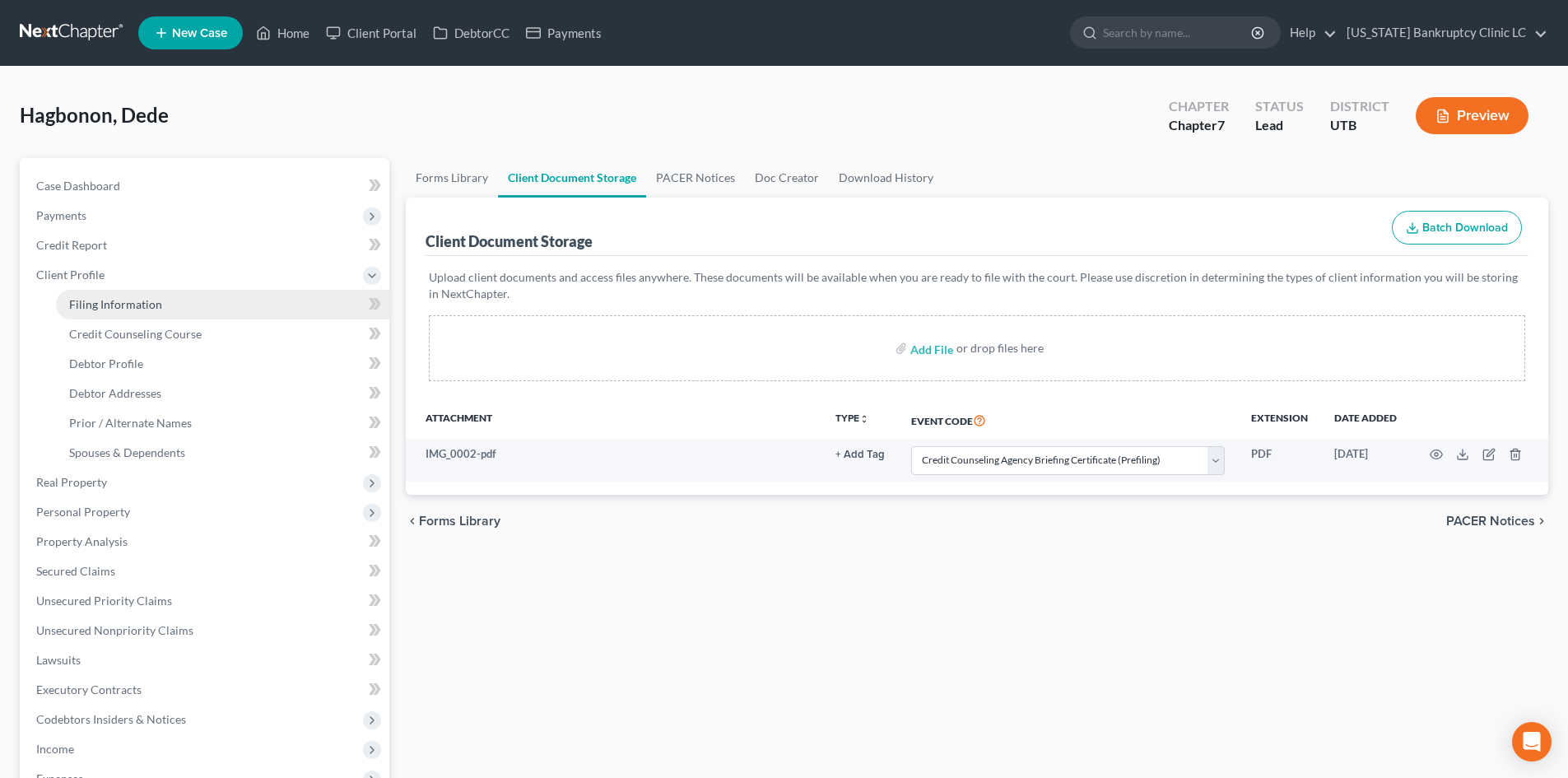
click at [119, 310] on span "Filing Information" at bounding box center [115, 304] width 93 height 14
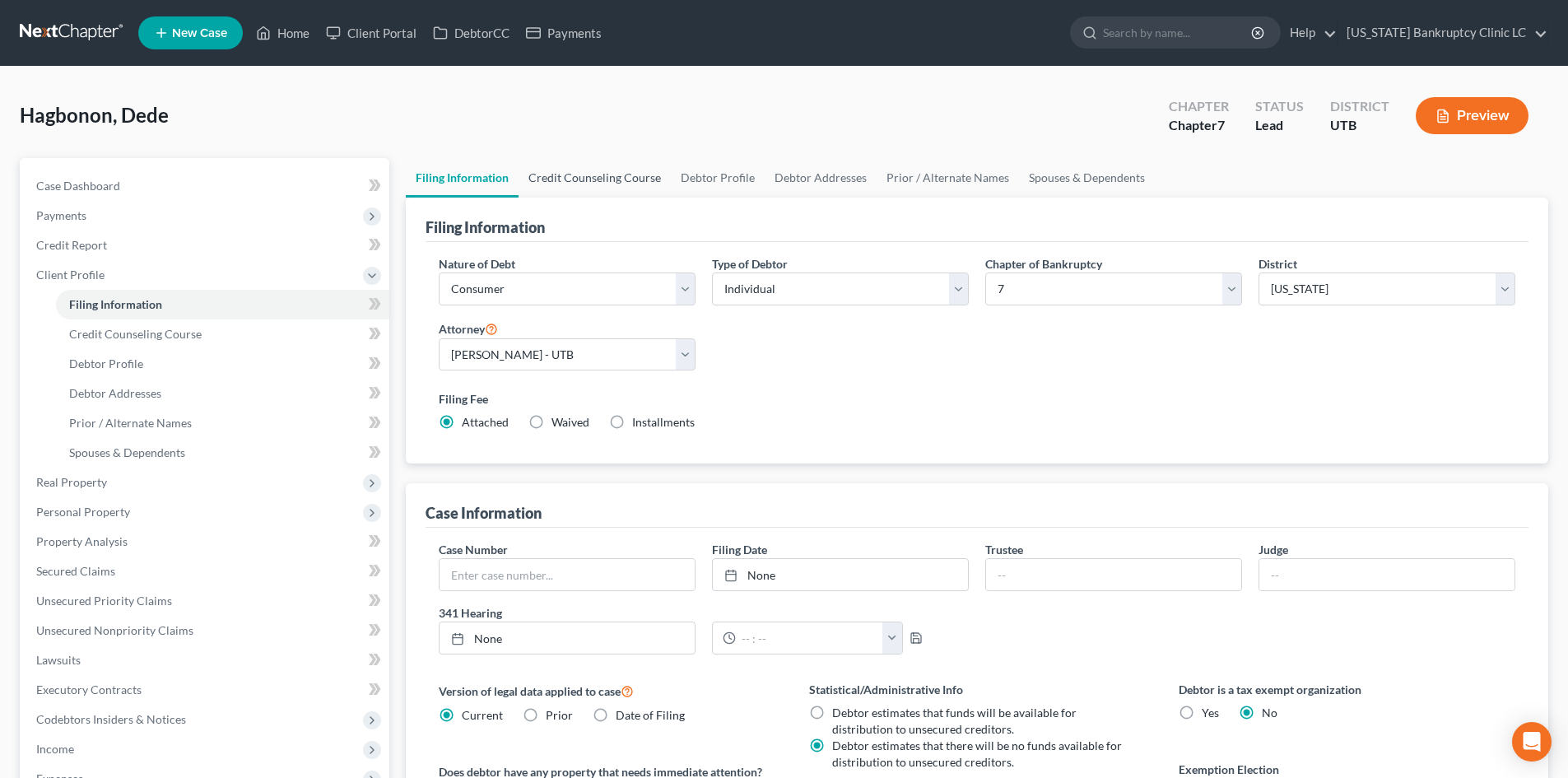
click at [576, 168] on link "Credit Counseling Course" at bounding box center [594, 178] width 152 height 39
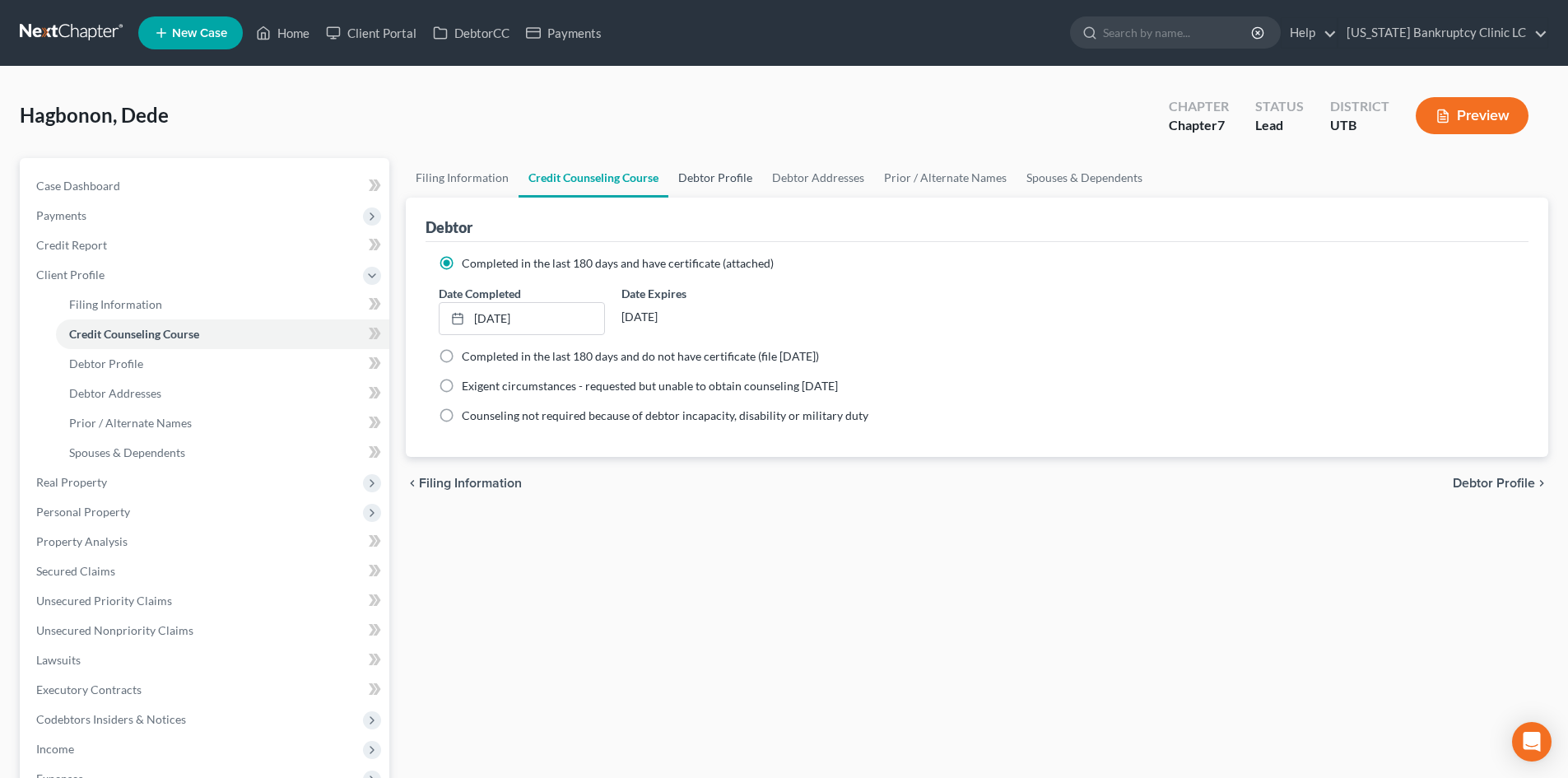
click at [696, 173] on link "Debtor Profile" at bounding box center [715, 178] width 94 height 39
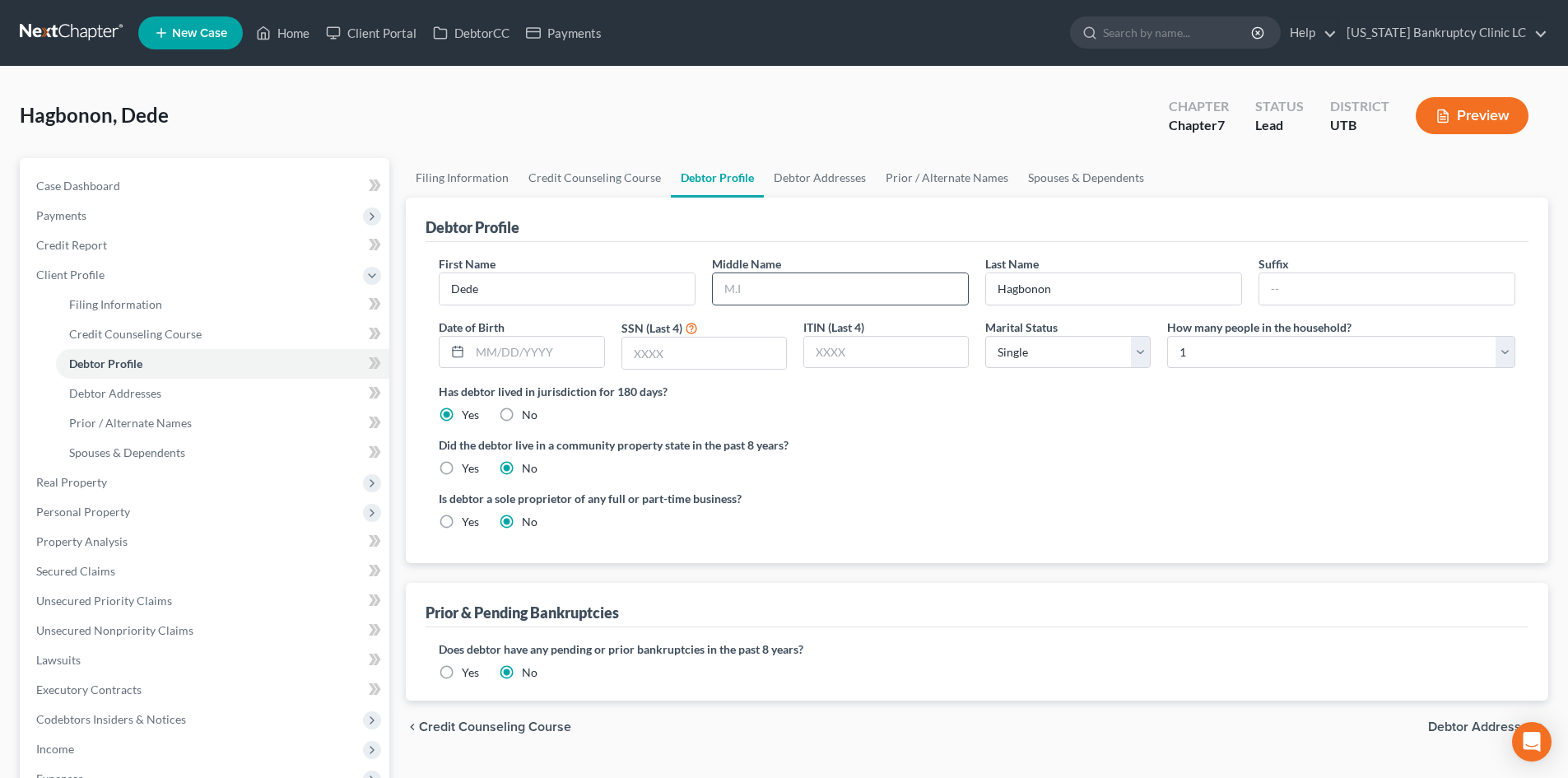
click at [804, 275] on input "text" at bounding box center [839, 289] width 255 height 31
click at [577, 354] on input "text" at bounding box center [536, 352] width 133 height 31
click at [685, 349] on input "text" at bounding box center [704, 352] width 164 height 31
drag, startPoint x: 1099, startPoint y: 470, endPoint x: 1103, endPoint y: 571, distance: 101.1
click at [1100, 470] on div "Did the debtor live in a community property state in the past 8 years? Yes No" at bounding box center [977, 456] width 1076 height 40
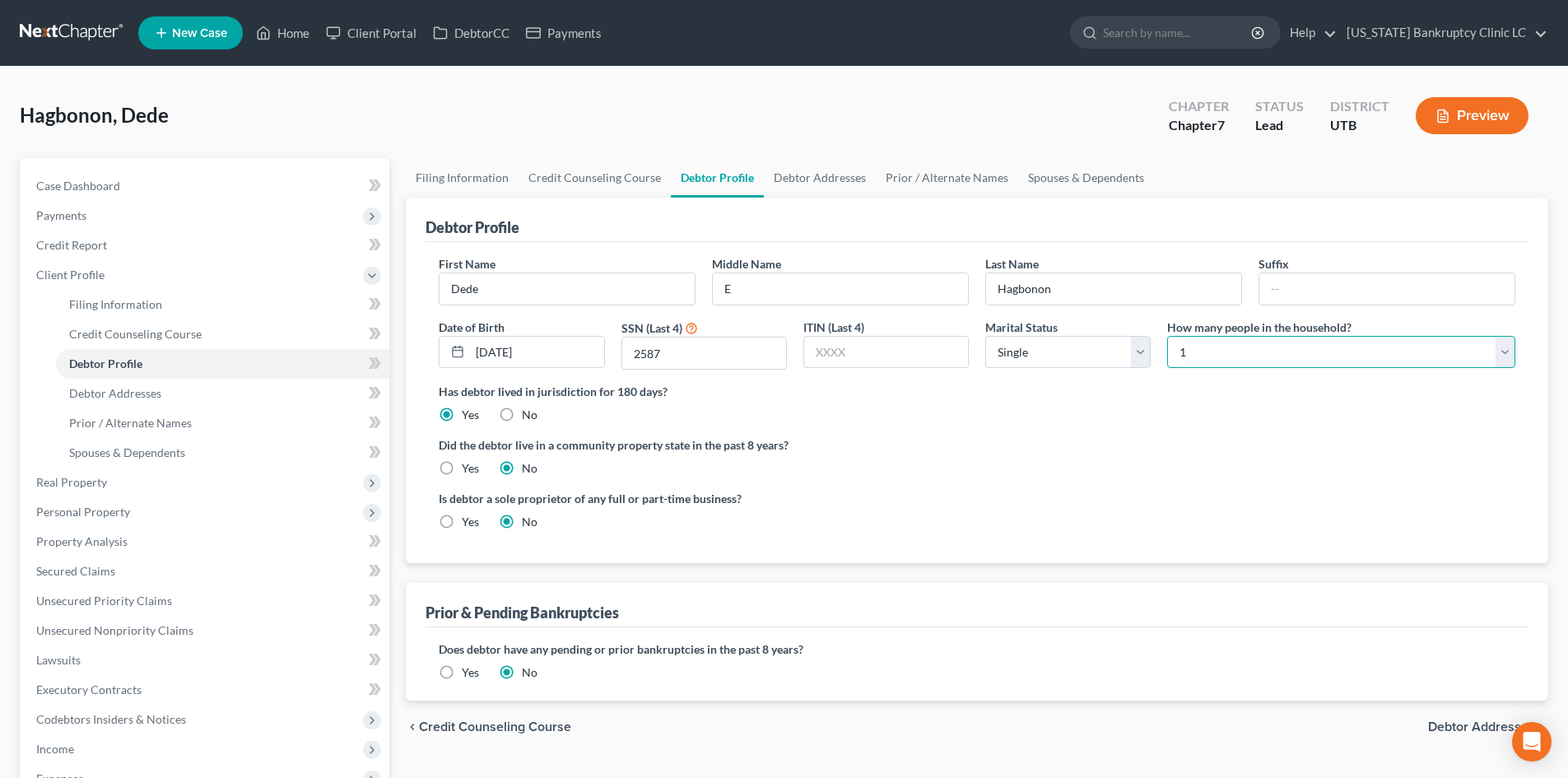
click at [1283, 349] on select "Select 1 2 3 4 5 6 7 8 9 10 11 12 13 14 15 16 17 18 19 20" at bounding box center [1341, 352] width 348 height 33
click at [804, 171] on link "Debtor Addresses" at bounding box center [819, 178] width 112 height 39
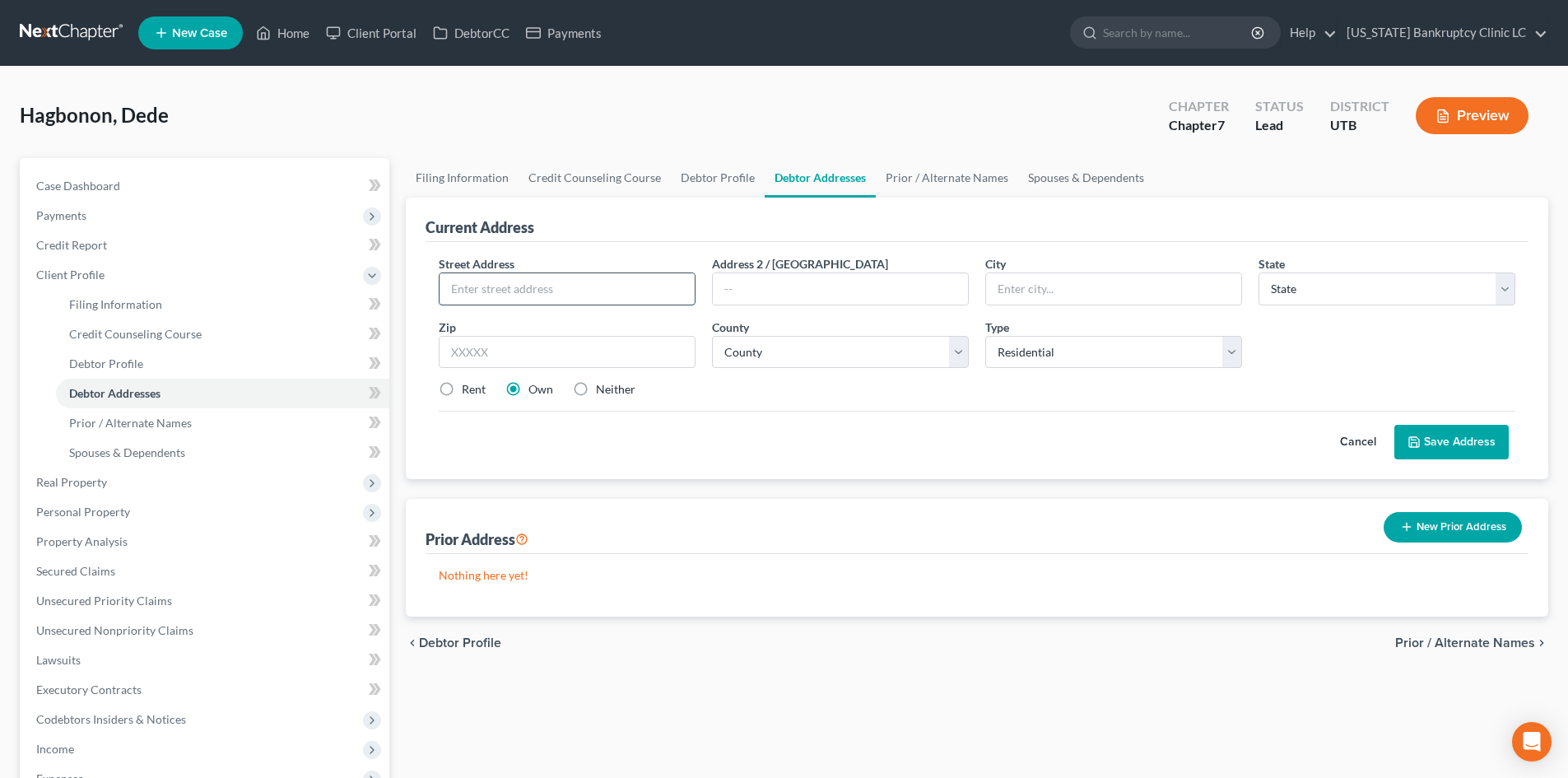
click at [544, 280] on input "text" at bounding box center [567, 289] width 255 height 31
click at [501, 354] on input "text" at bounding box center [567, 352] width 257 height 33
click at [463, 385] on label "Rent" at bounding box center [473, 389] width 24 height 16
click at [468, 385] on input "Rent" at bounding box center [474, 386] width 11 height 11
click at [1039, 428] on div "Cancel Save Address" at bounding box center [977, 435] width 1076 height 48
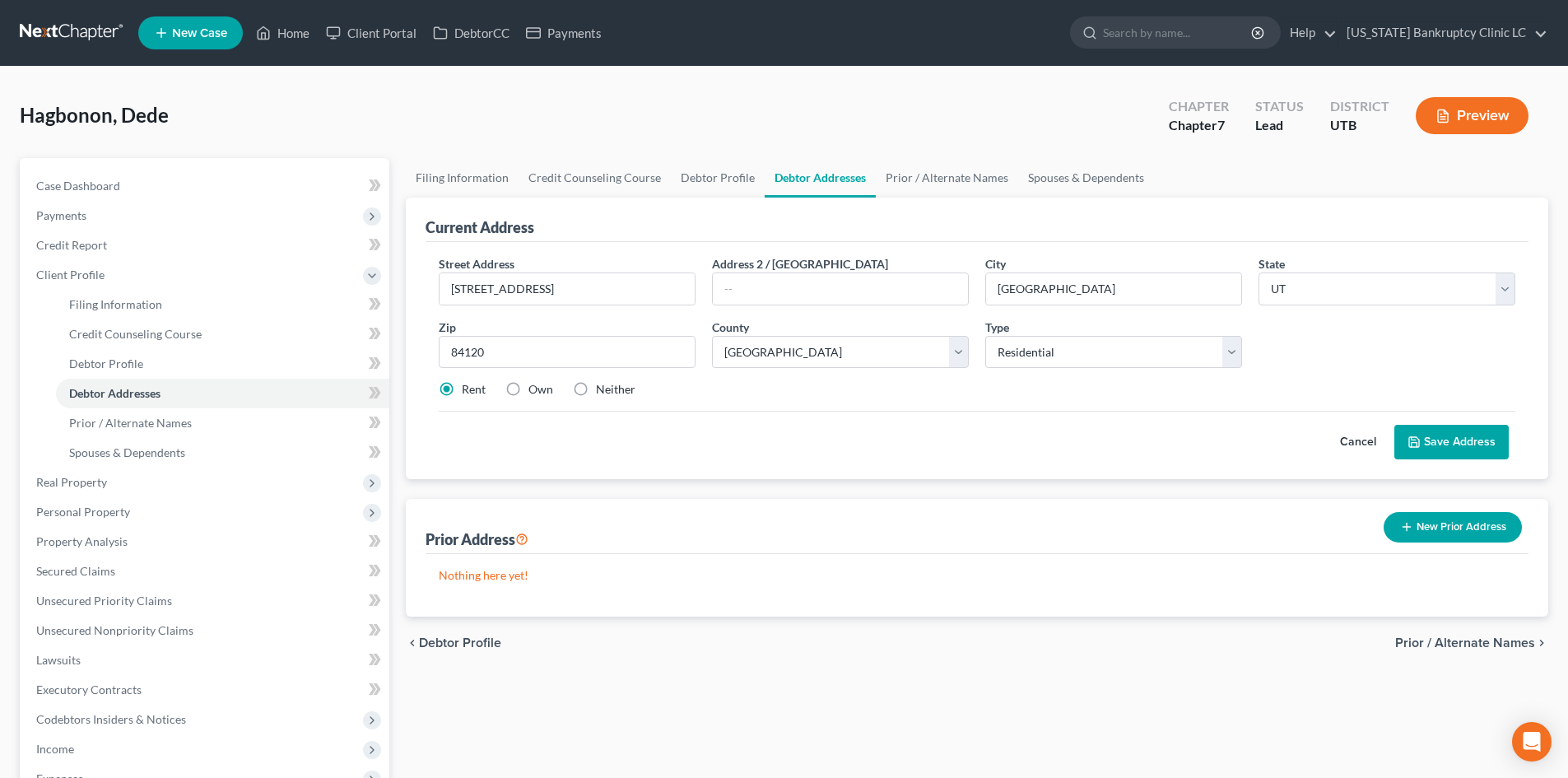
click at [1434, 430] on button "Save Address" at bounding box center [1452, 442] width 114 height 35
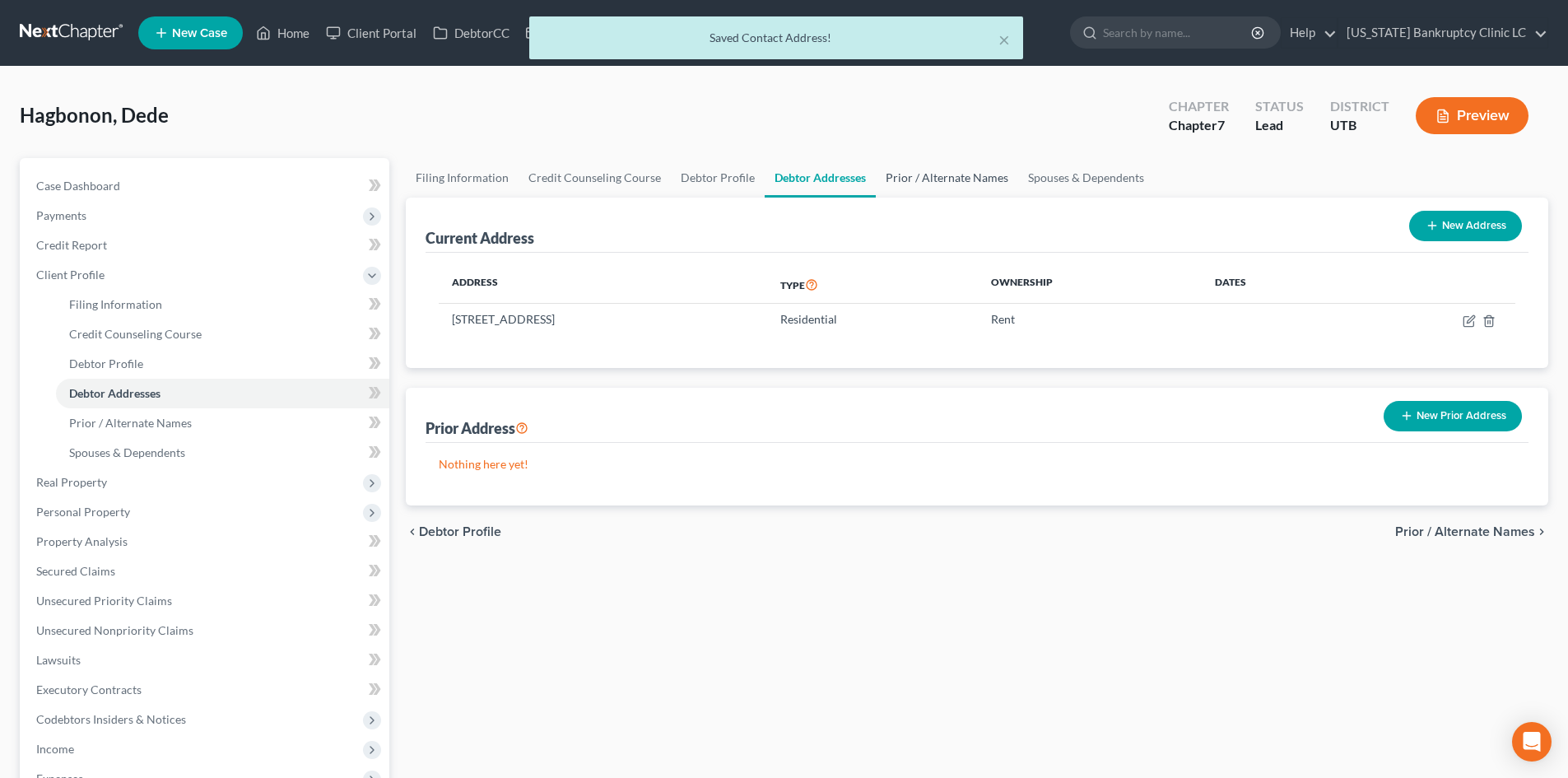
click at [942, 194] on link "Prior / Alternate Names" at bounding box center [947, 178] width 142 height 39
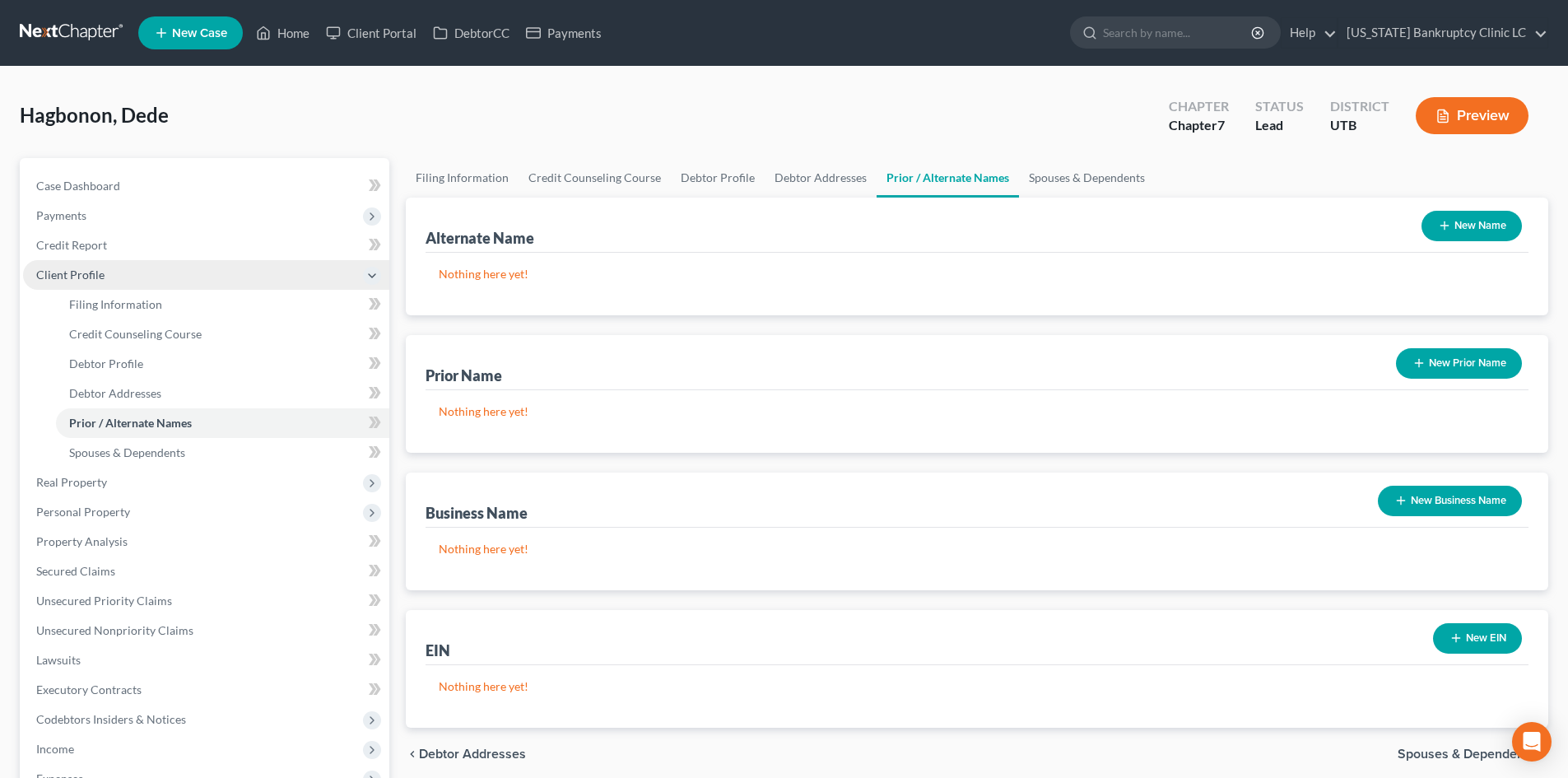
click at [131, 273] on span "Client Profile" at bounding box center [207, 275] width 367 height 30
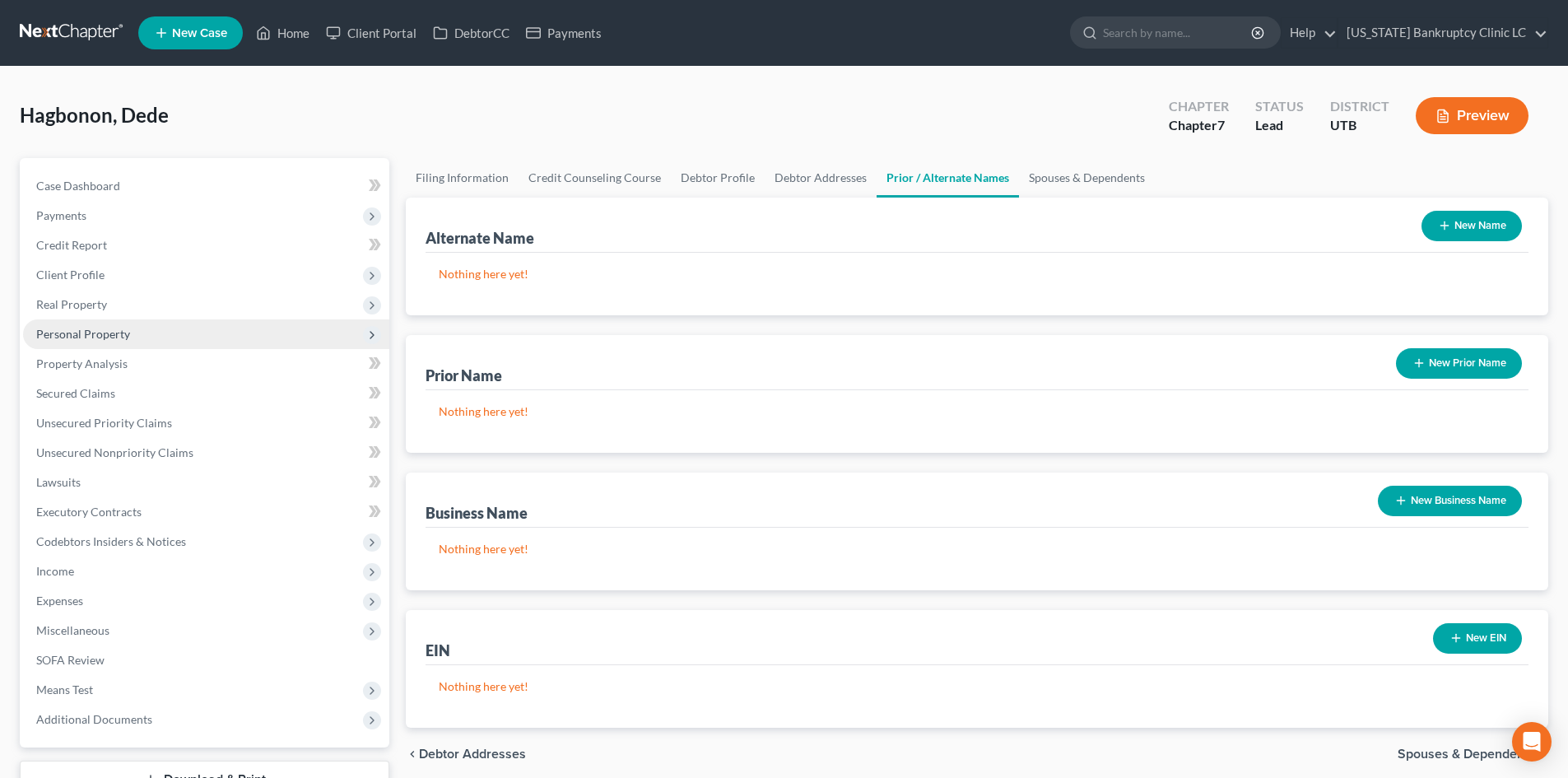
click at [112, 341] on span "Personal Property" at bounding box center [207, 334] width 367 height 30
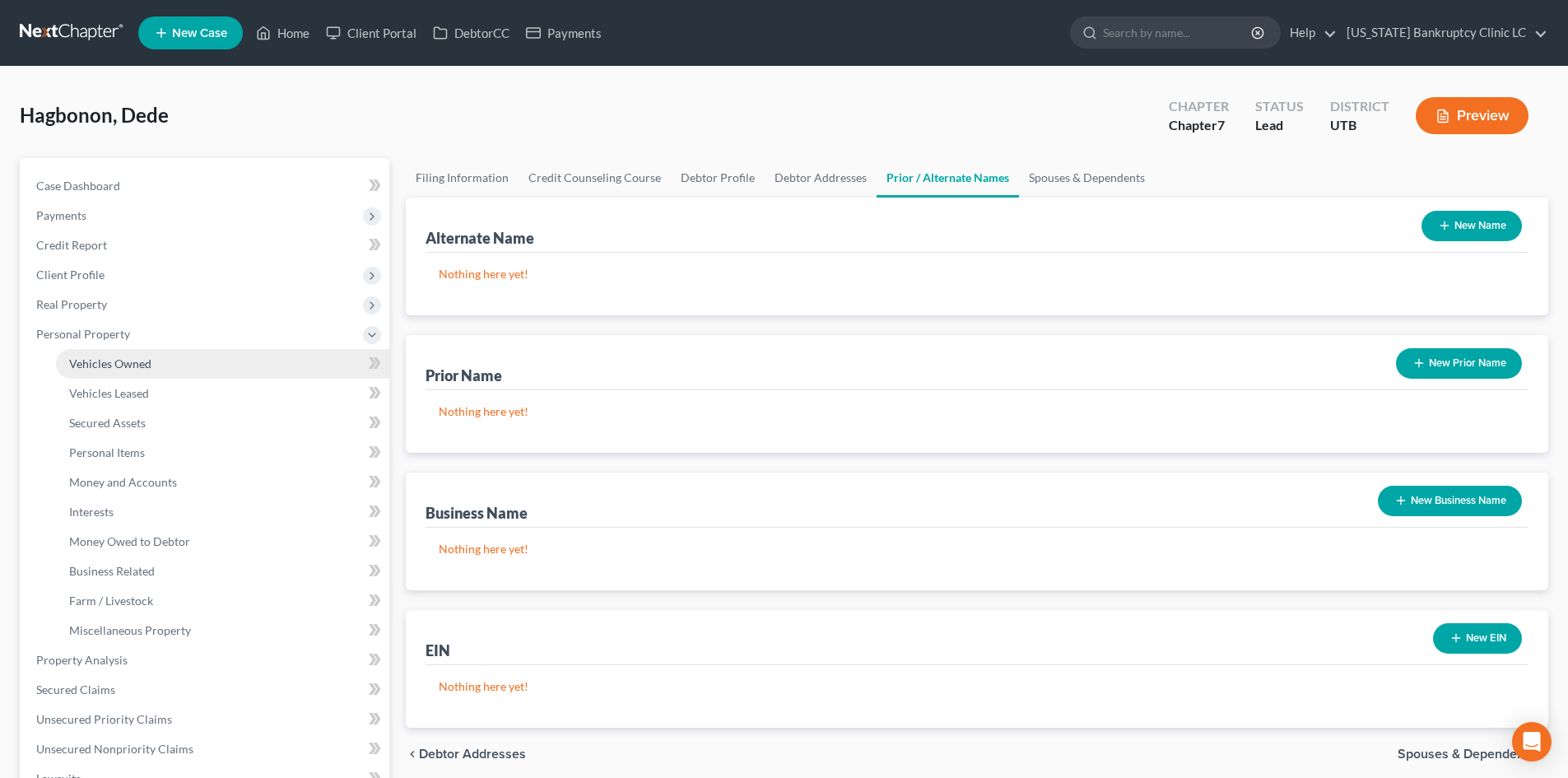
click at [122, 368] on span "Vehicles Owned" at bounding box center [110, 364] width 82 height 14
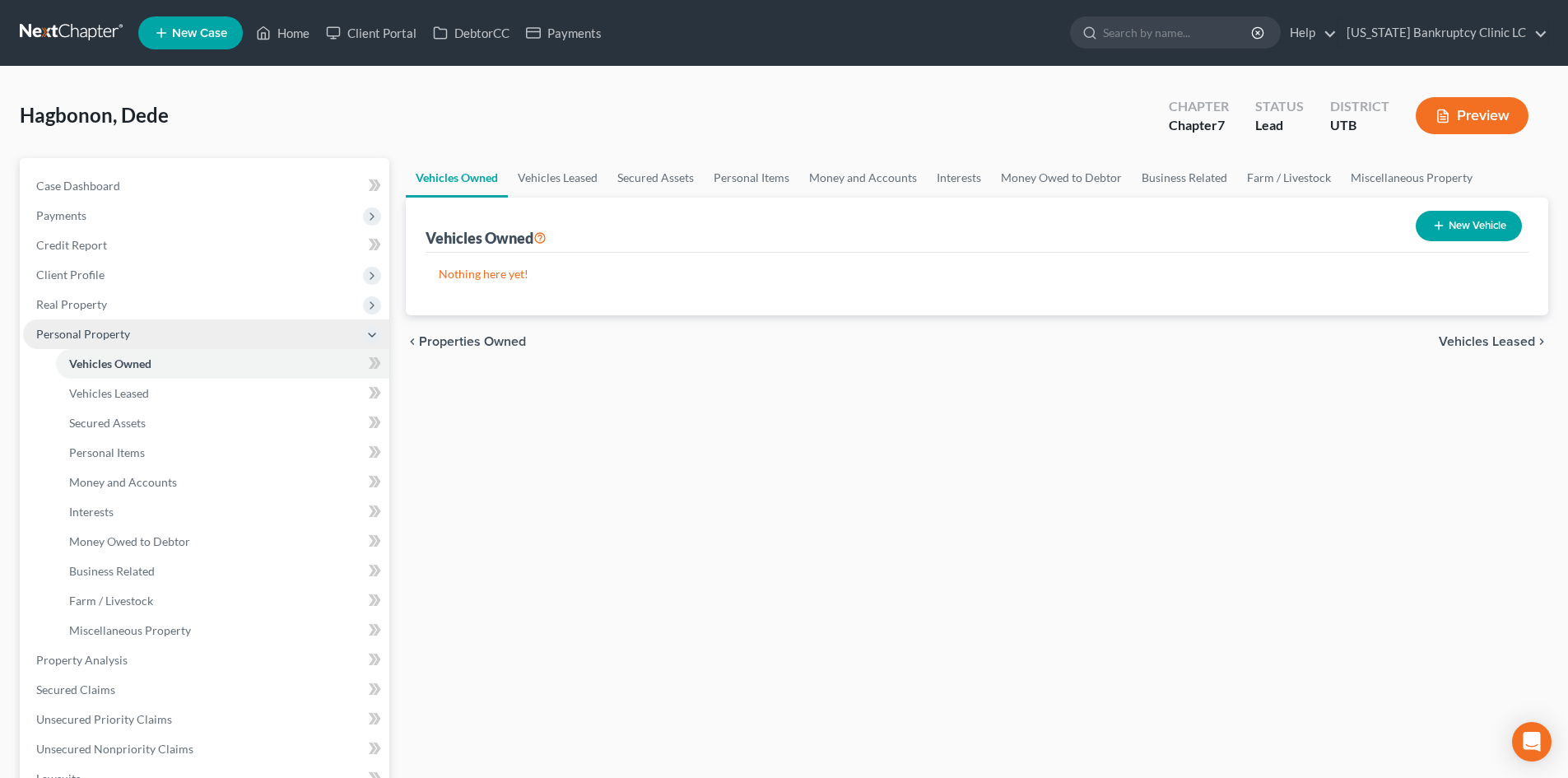
click at [51, 320] on span "Personal Property" at bounding box center [207, 334] width 367 height 30
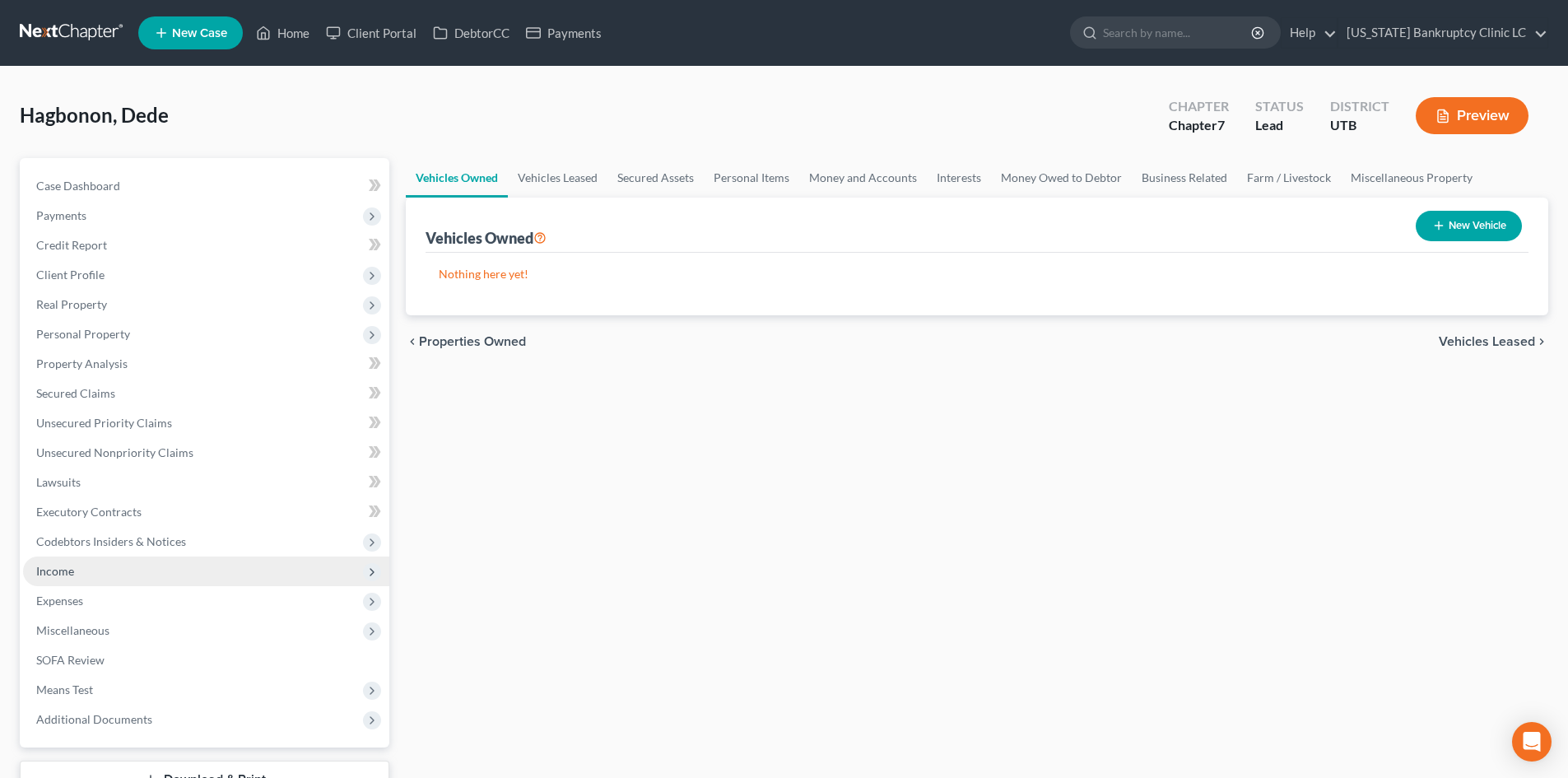
click at [80, 573] on span "Income" at bounding box center [207, 571] width 367 height 30
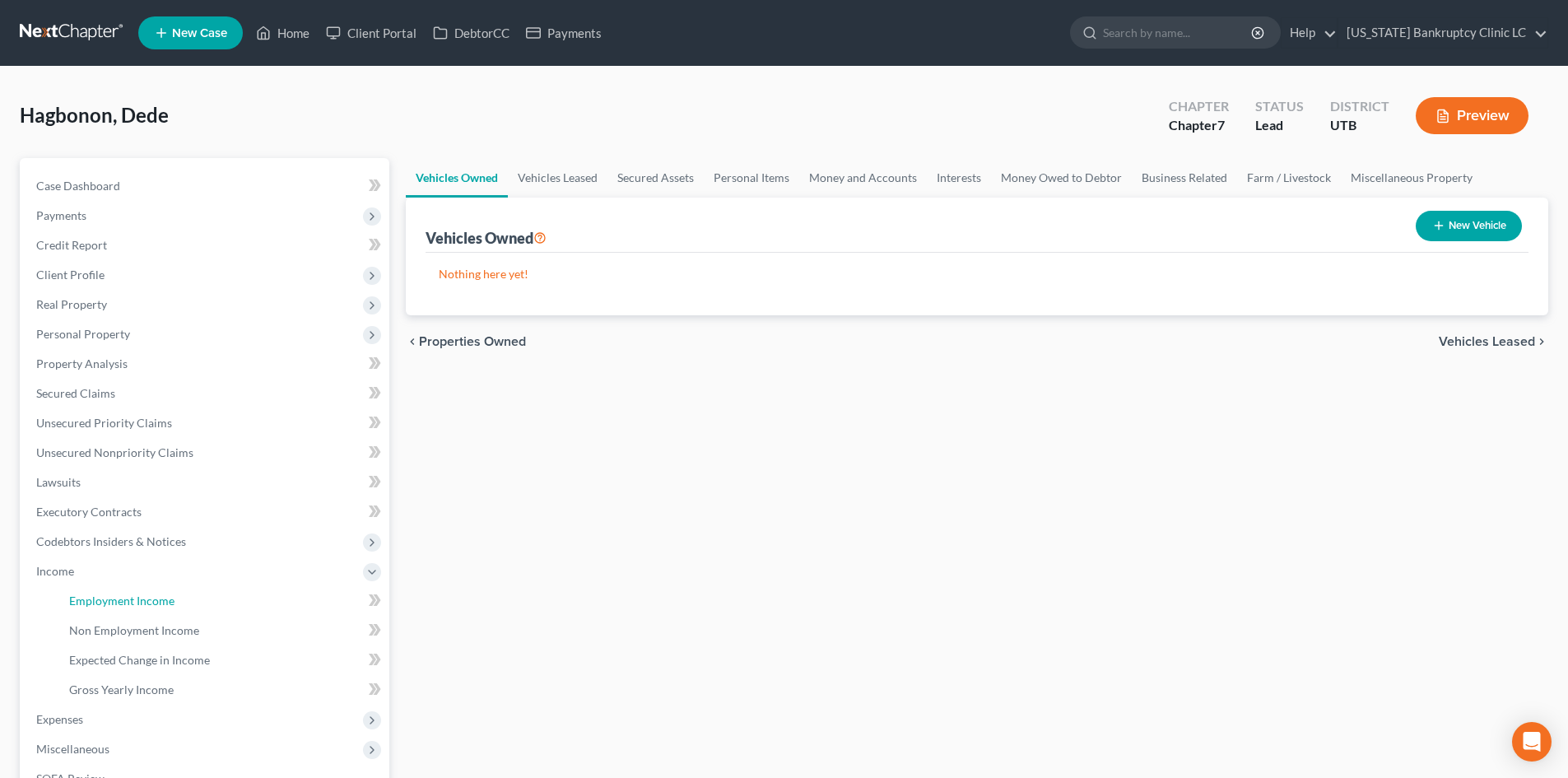
click at [86, 602] on span "Employment Income" at bounding box center [122, 601] width 105 height 14
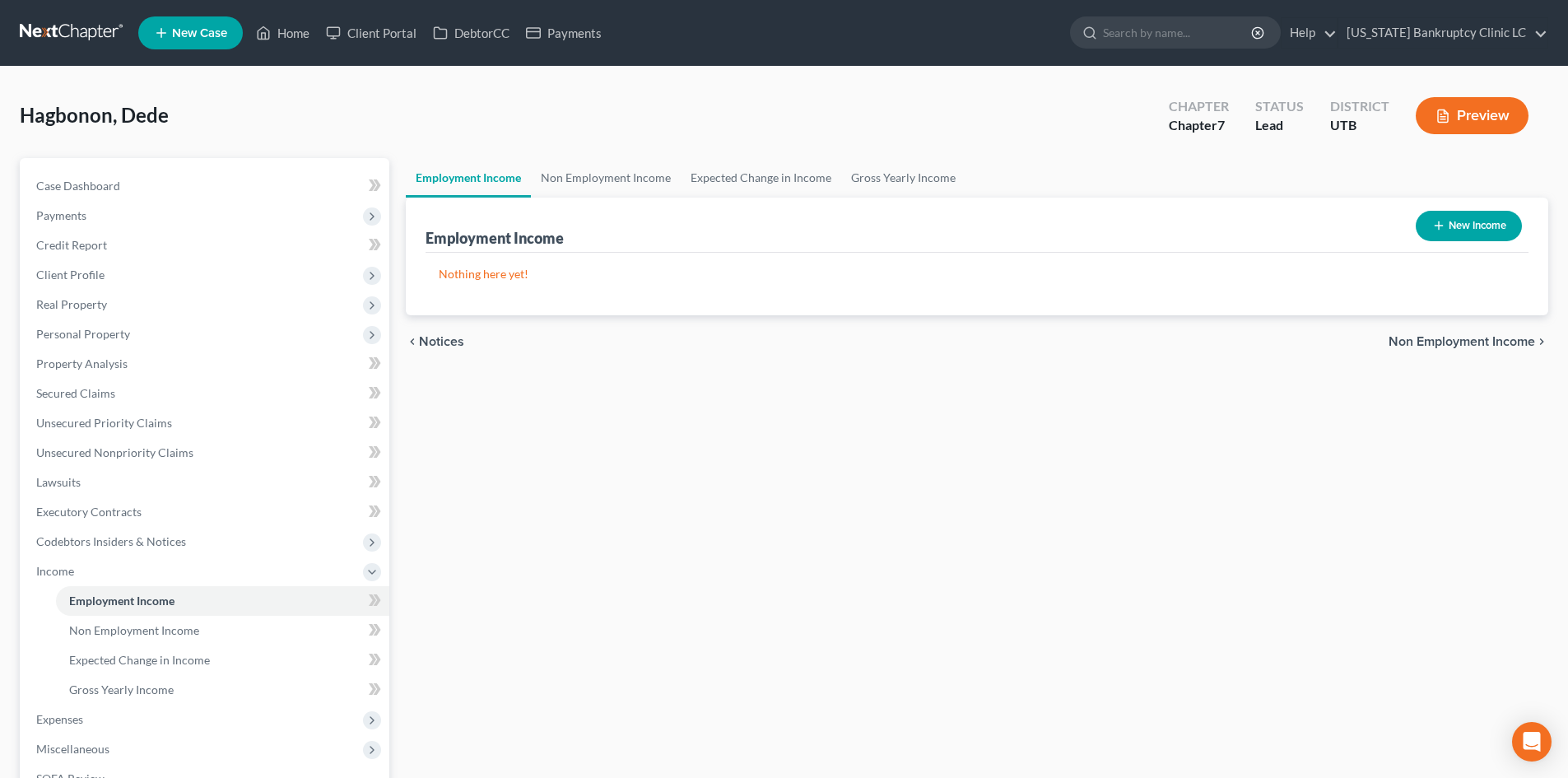
click at [1420, 240] on div "New Income" at bounding box center [1468, 225] width 119 height 44
click at [1462, 233] on button "New Income" at bounding box center [1469, 226] width 106 height 30
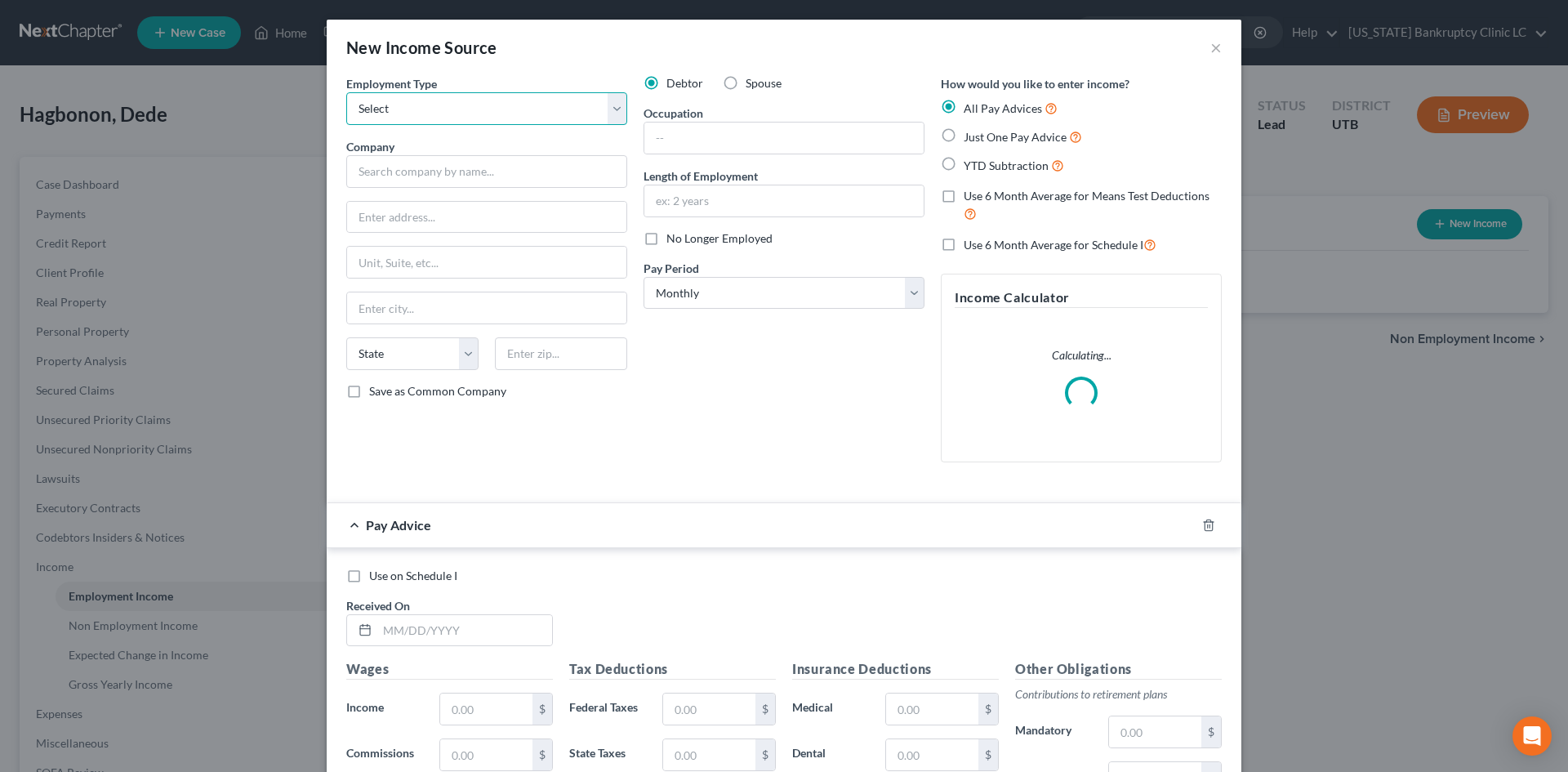
click at [433, 102] on select "Select Full or [DEMOGRAPHIC_DATA] Employment Self Employment" at bounding box center [486, 108] width 281 height 33
click at [346, 92] on select "Select Full or [DEMOGRAPHIC_DATA] Employment Self Employment" at bounding box center [486, 108] width 281 height 33
click at [407, 174] on input "text" at bounding box center [486, 171] width 281 height 33
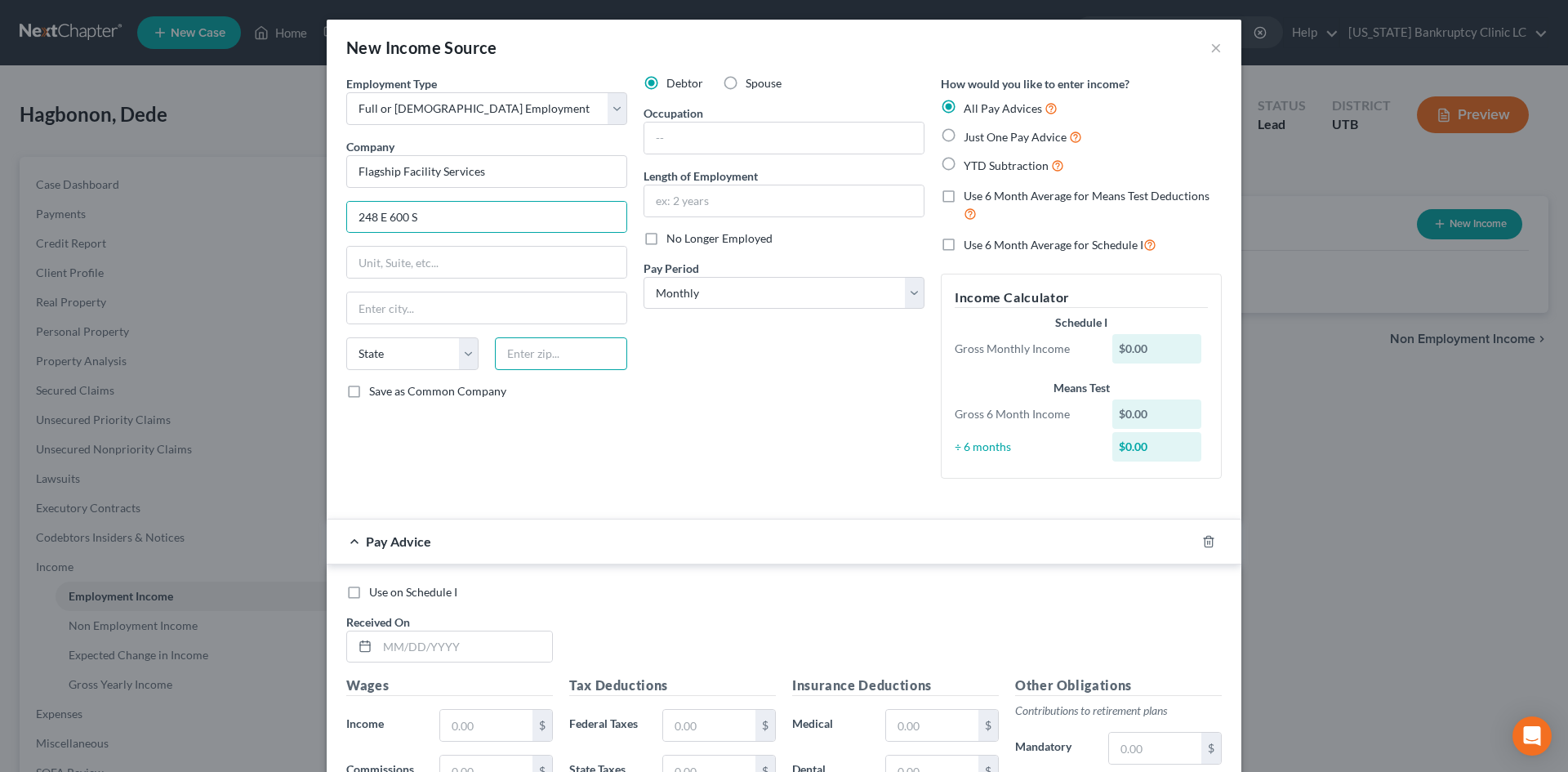
click at [569, 366] on input "text" at bounding box center [561, 353] width 132 height 33
click at [422, 391] on span "Save as Common Company" at bounding box center [437, 391] width 137 height 14
click at [386, 391] on input "Save as Common Company" at bounding box center [381, 389] width 11 height 11
click at [695, 143] on input "text" at bounding box center [783, 138] width 279 height 31
click at [717, 420] on div "Debtor Spouse Occupation Janitor Length of Employment 4 Months No Longer Employ…" at bounding box center [783, 284] width 297 height 417
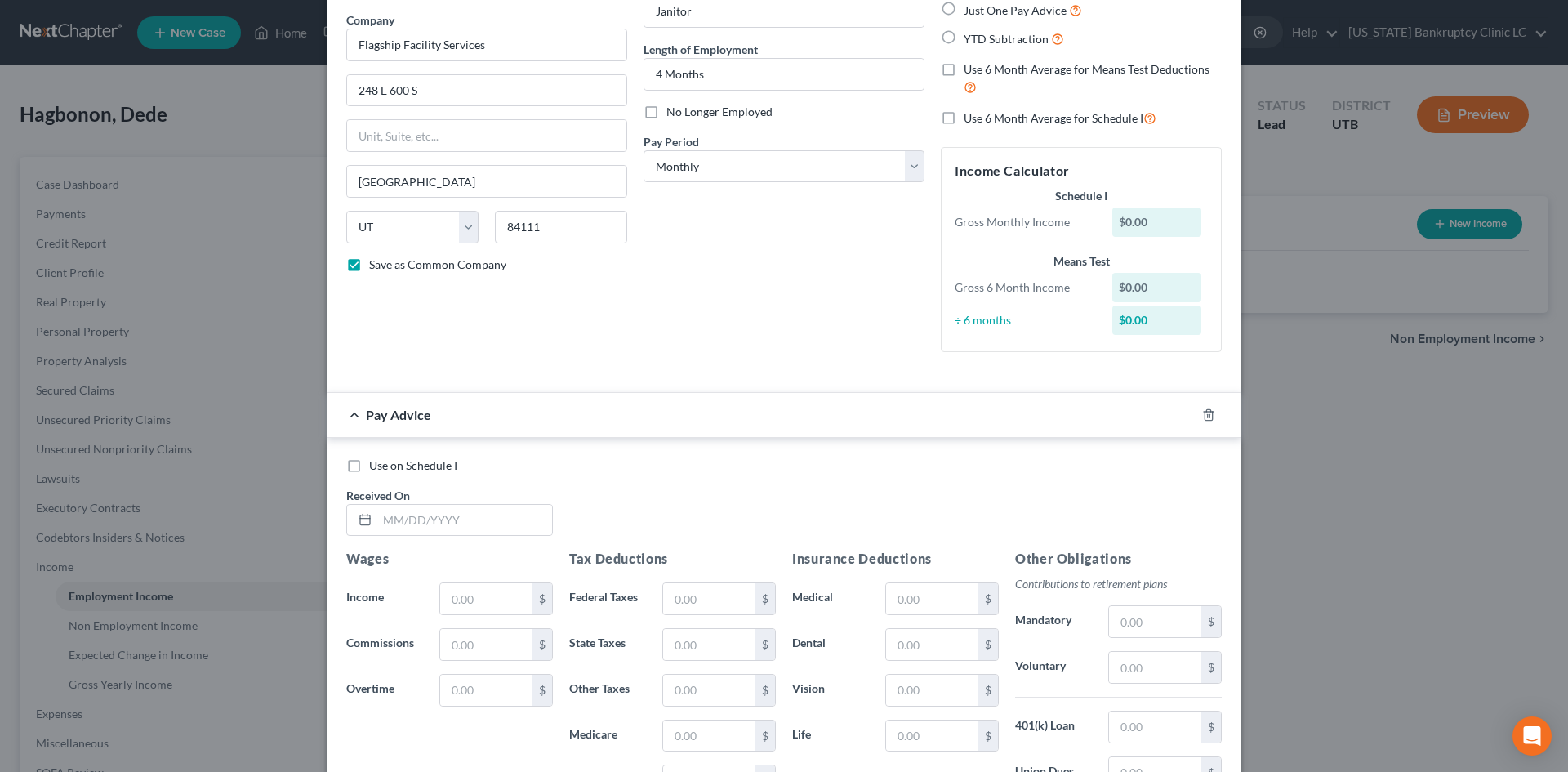
scroll to position [163, 0]
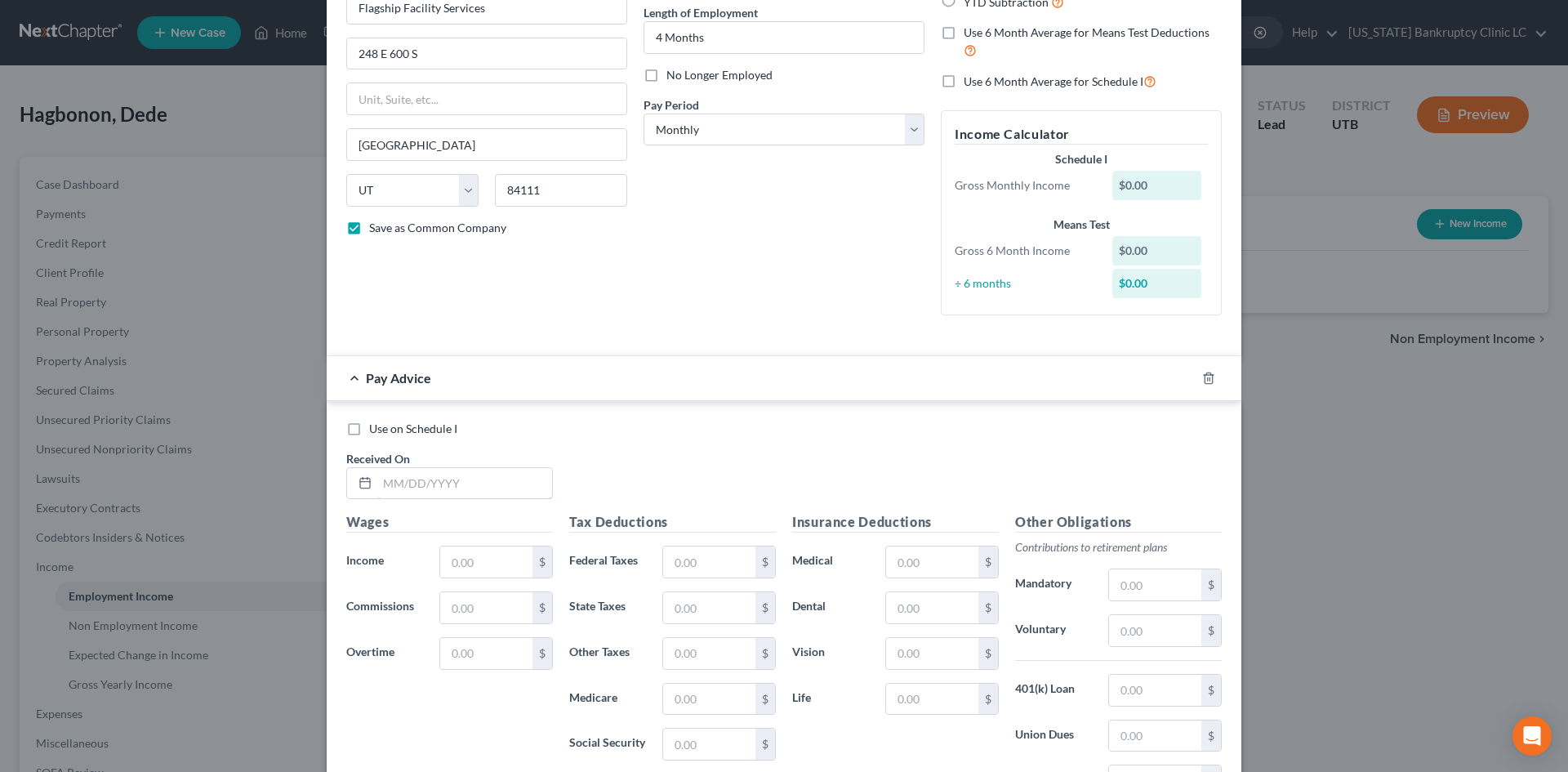
drag, startPoint x: 429, startPoint y: 483, endPoint x: 1565, endPoint y: 417, distance: 1137.9
click at [429, 483] on input "text" at bounding box center [464, 484] width 175 height 31
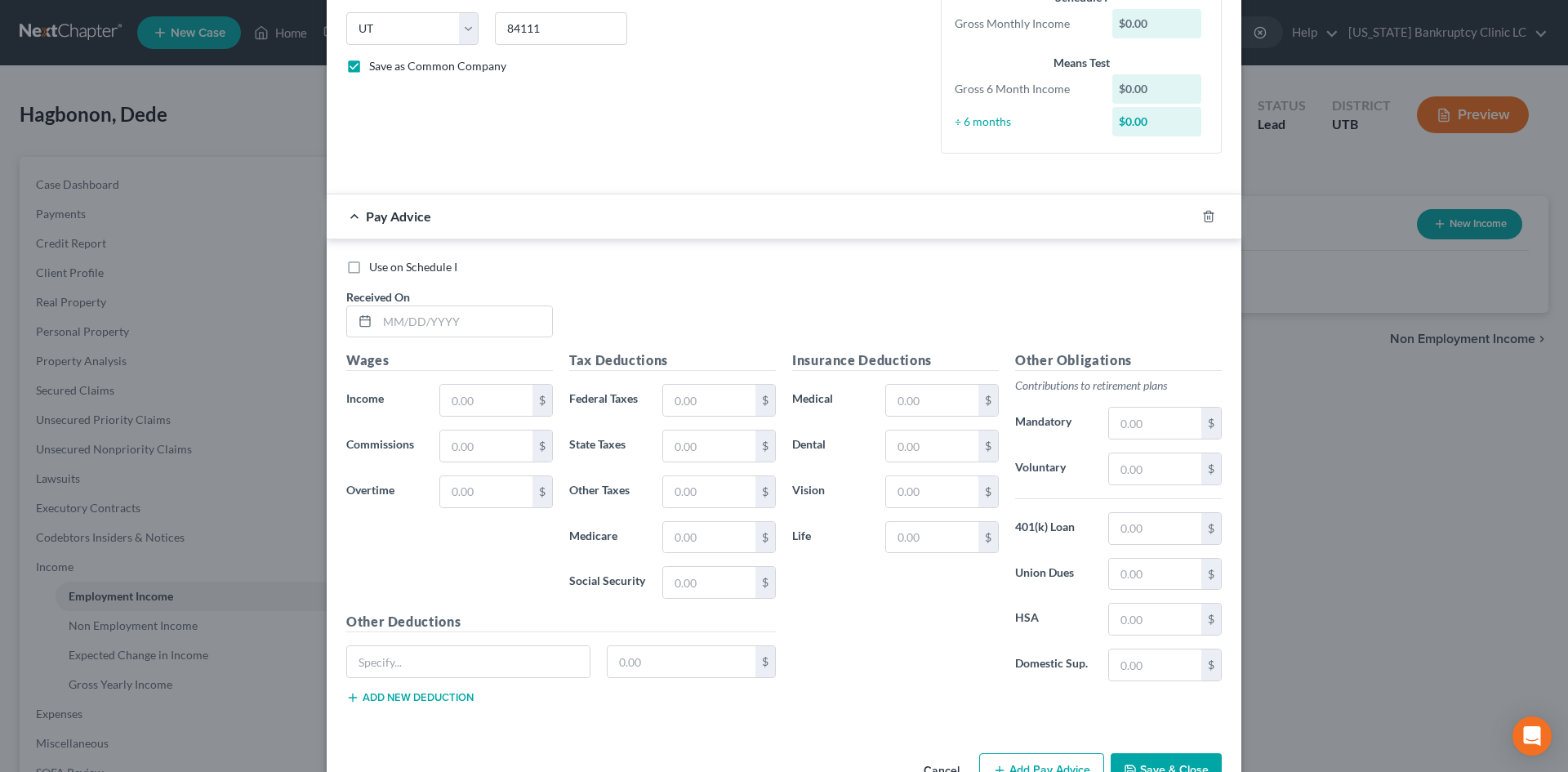
scroll to position [327, 0]
click at [458, 325] on input "text" at bounding box center [464, 319] width 175 height 31
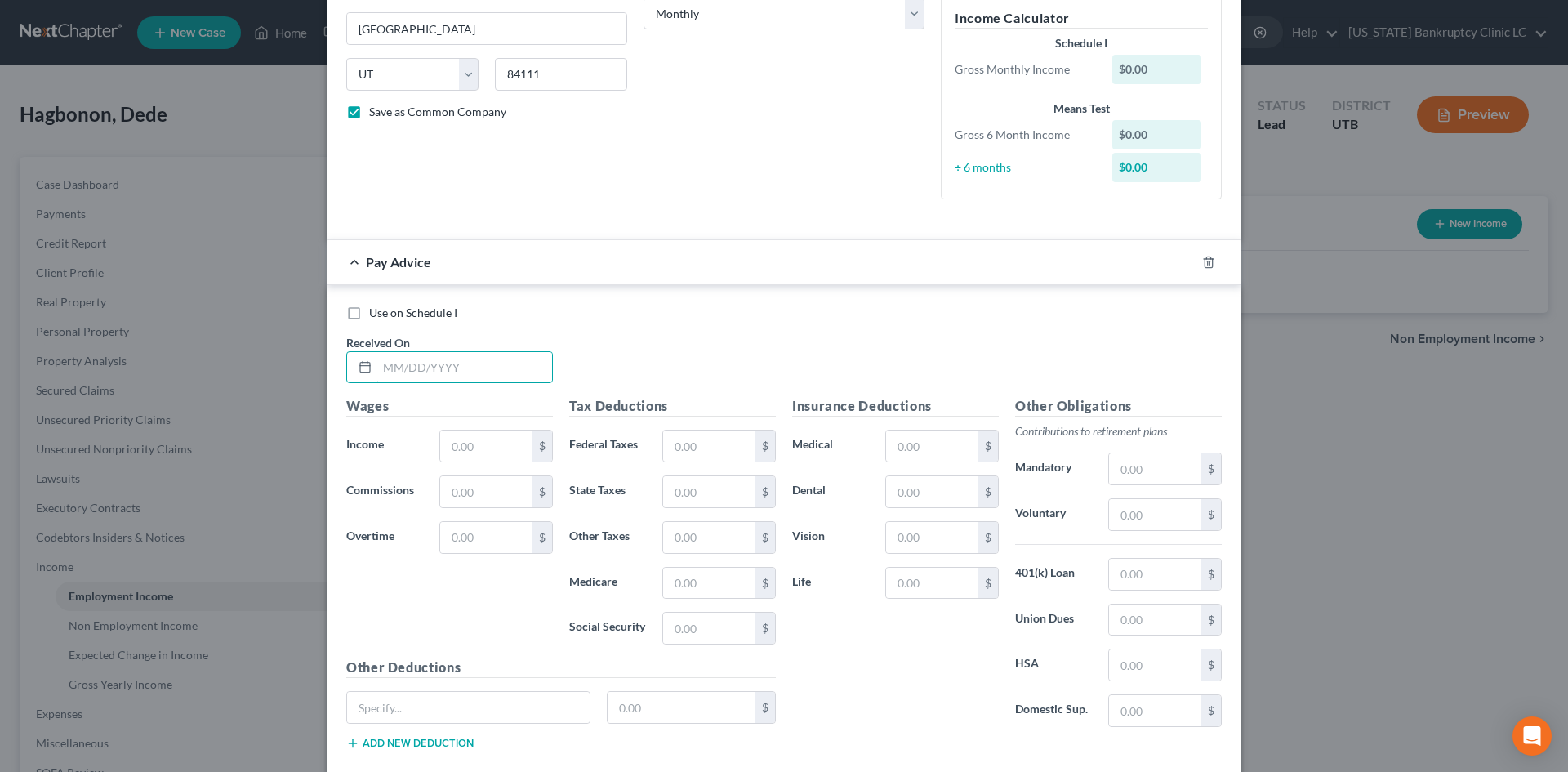
scroll to position [82, 0]
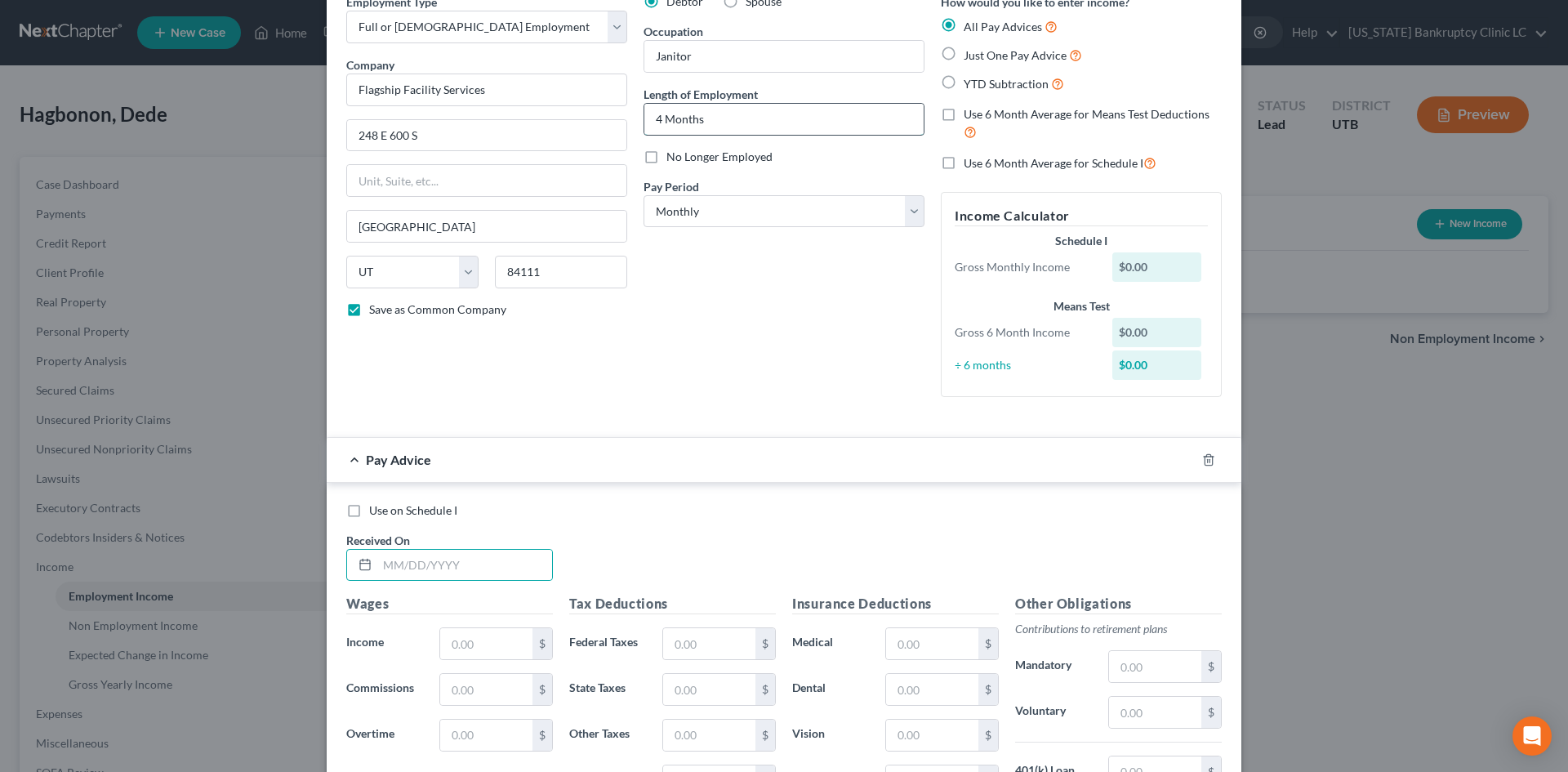
click at [657, 121] on input "4 Months" at bounding box center [783, 119] width 279 height 31
click at [414, 563] on input "text" at bounding box center [464, 565] width 175 height 31
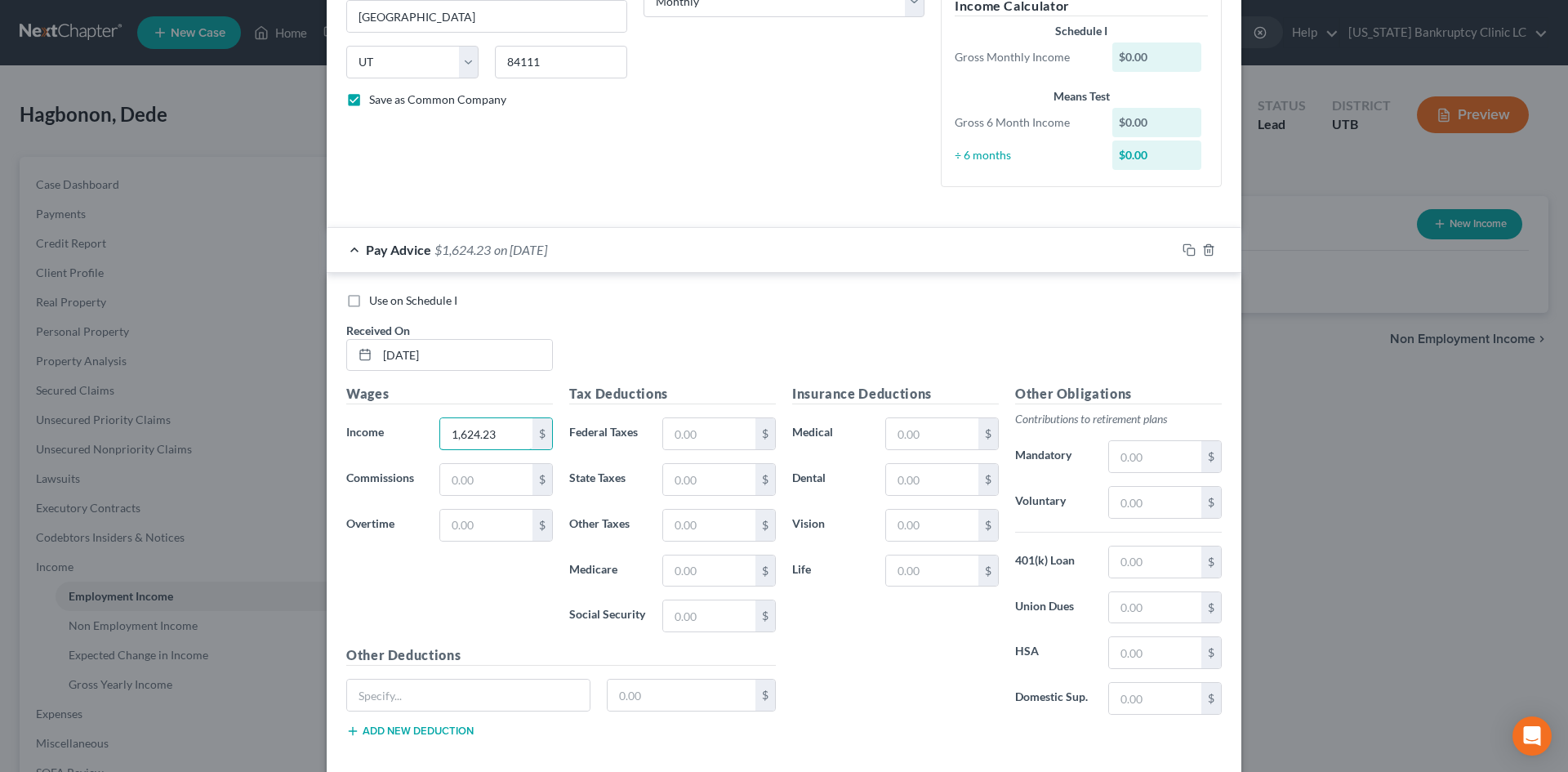
scroll to position [374, 0]
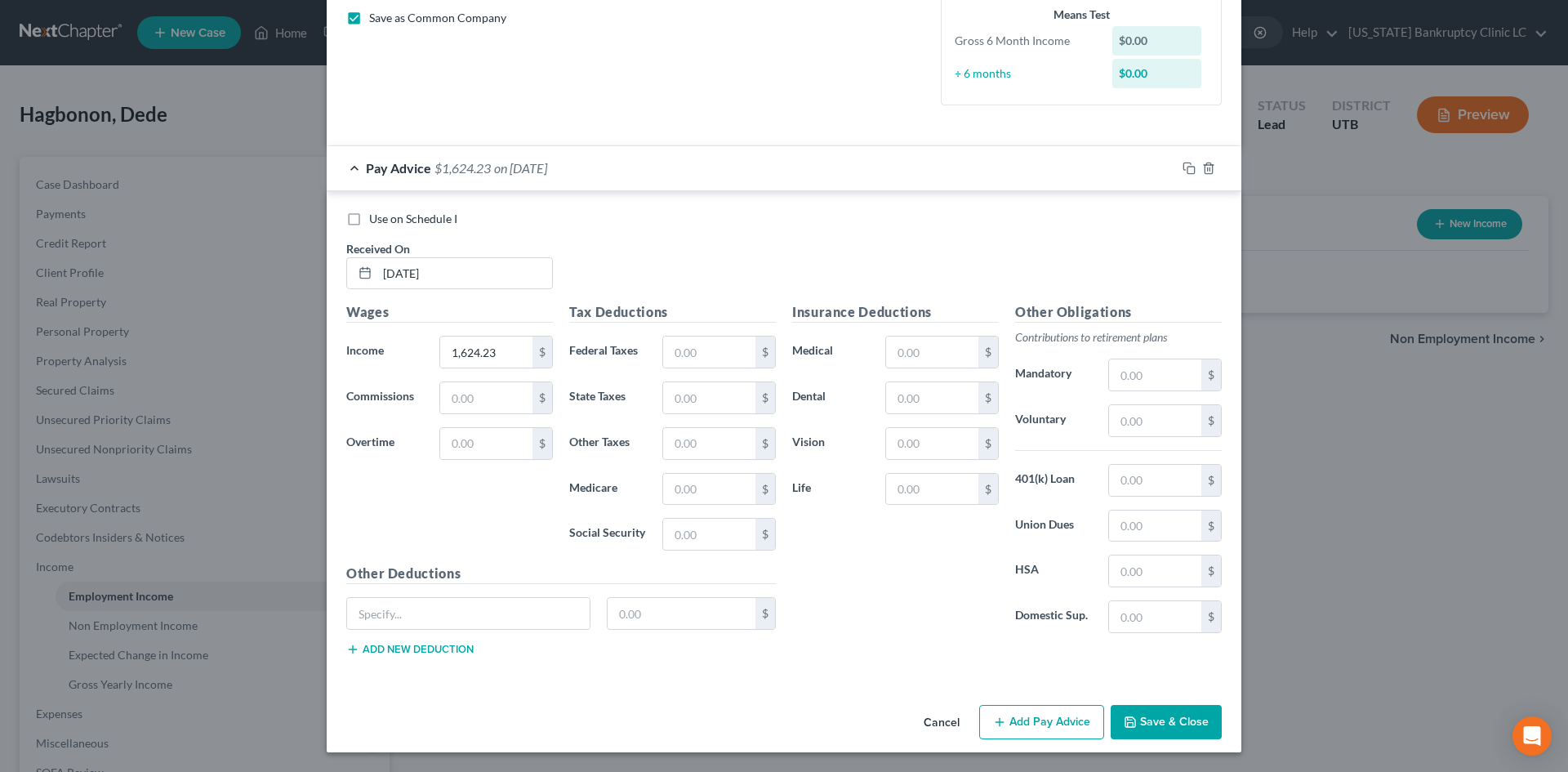
click at [1054, 725] on button "Add Pay Advice" at bounding box center [1041, 722] width 125 height 35
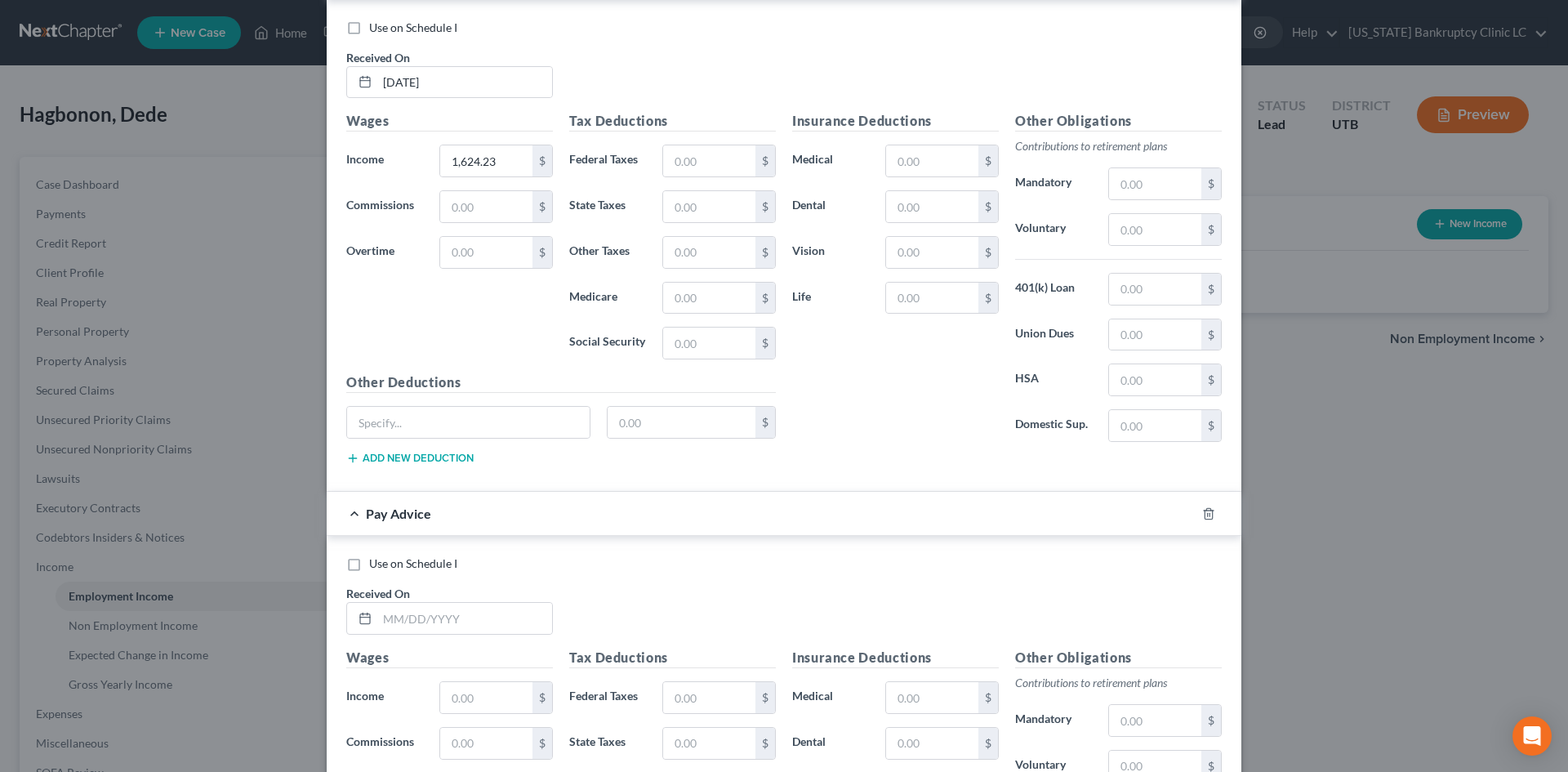
scroll to position [700, 0]
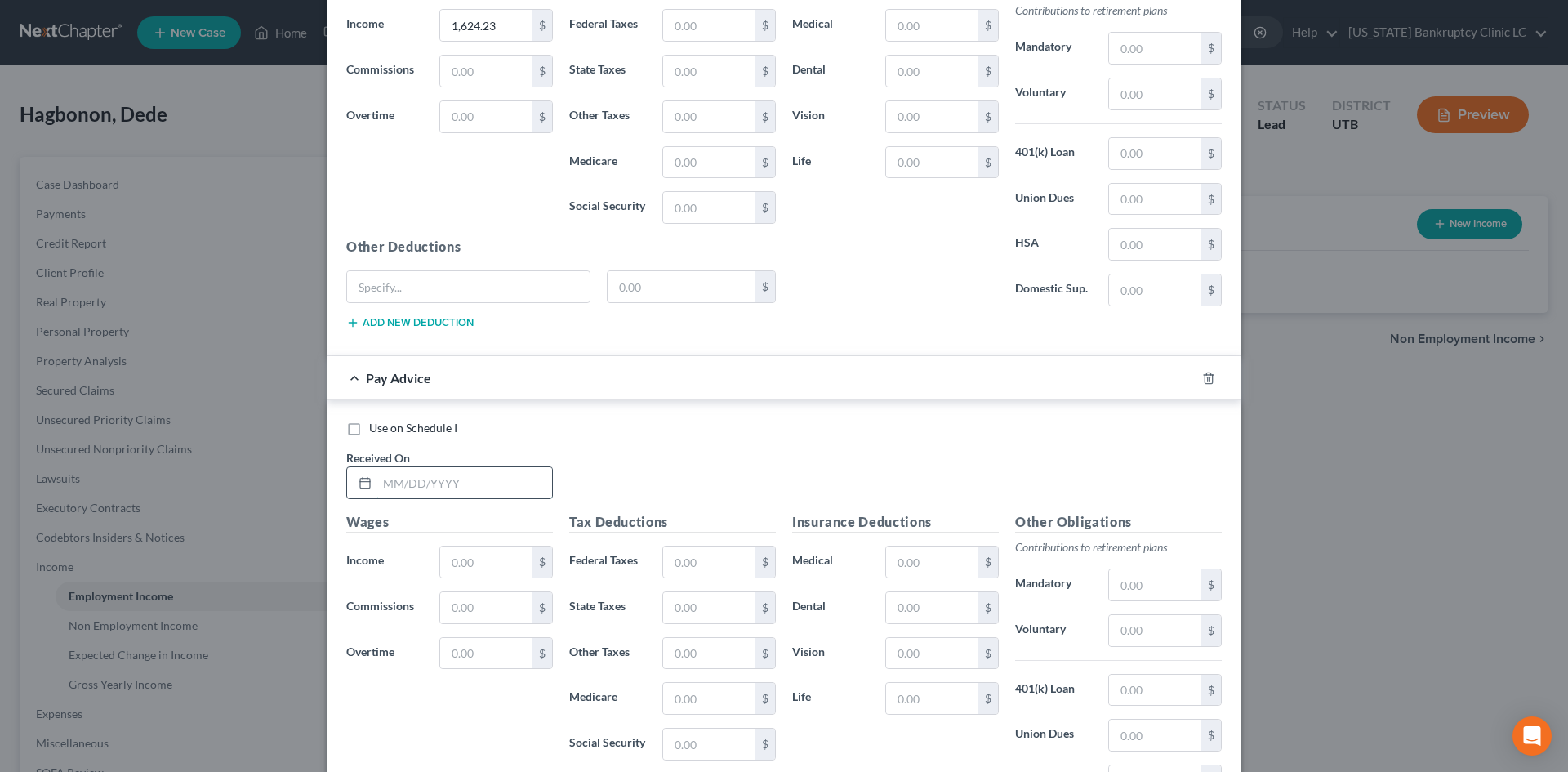
click at [445, 486] on input "text" at bounding box center [464, 483] width 175 height 31
drag, startPoint x: 432, startPoint y: 500, endPoint x: 436, endPoint y: 491, distance: 9.8
click at [432, 500] on div "Use on Schedule I Received On * [DATE]" at bounding box center [783, 466] width 891 height 92
click at [432, 499] on input "[DATE]" at bounding box center [464, 483] width 175 height 31
click at [436, 491] on input "[DATE]" at bounding box center [464, 483] width 175 height 31
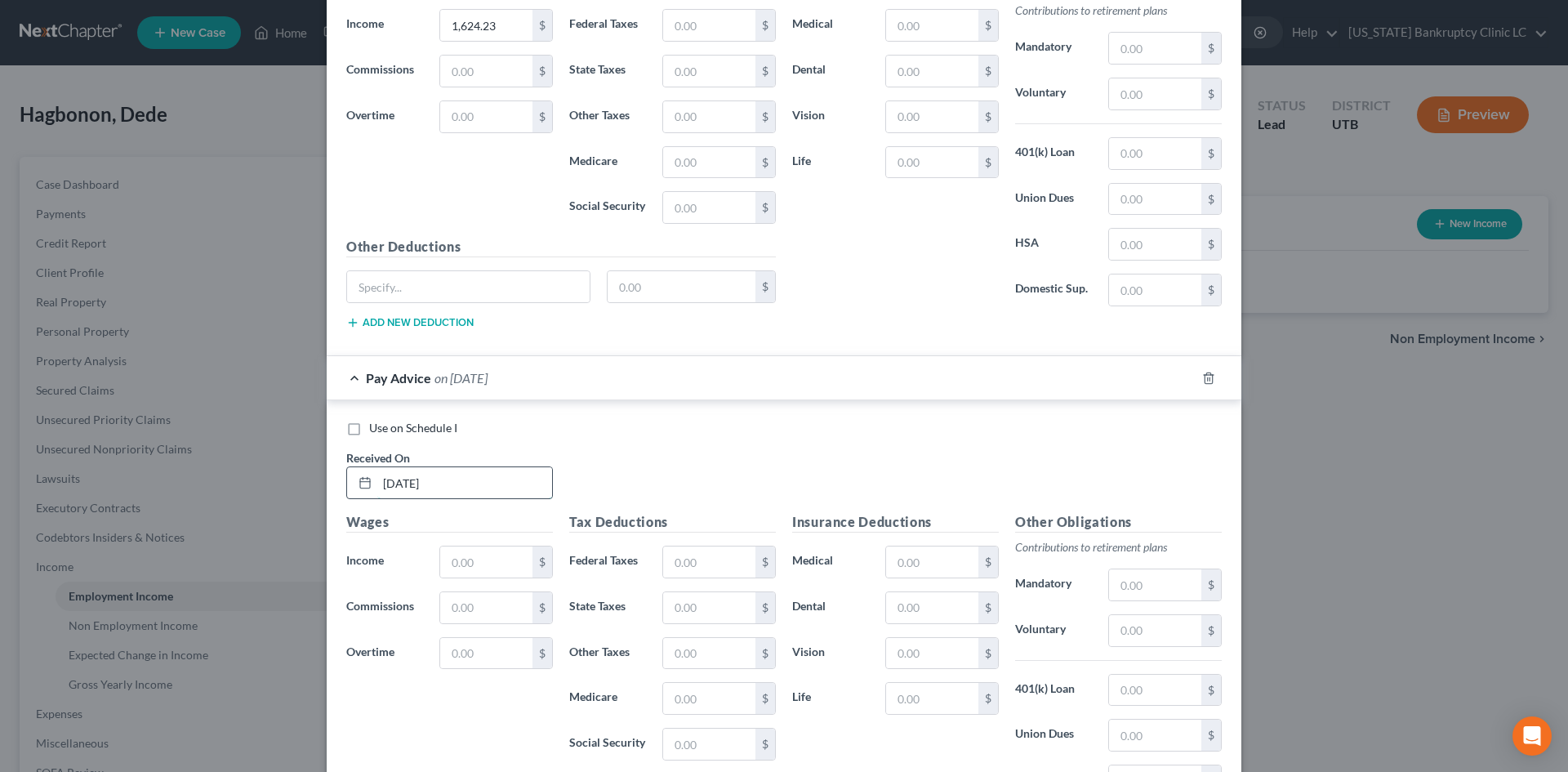
click at [436, 491] on input "[DATE]" at bounding box center [464, 483] width 175 height 31
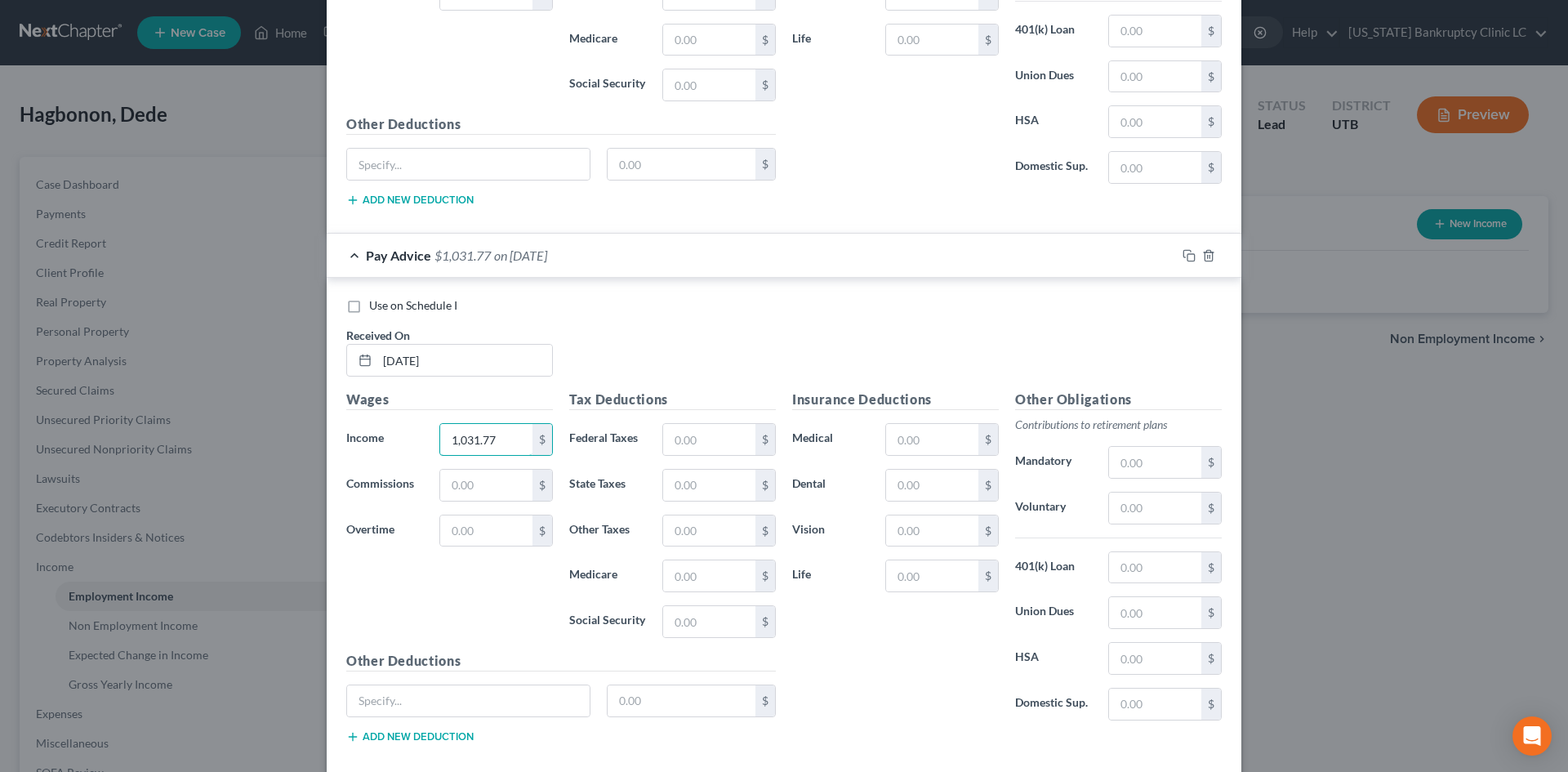
scroll to position [910, 0]
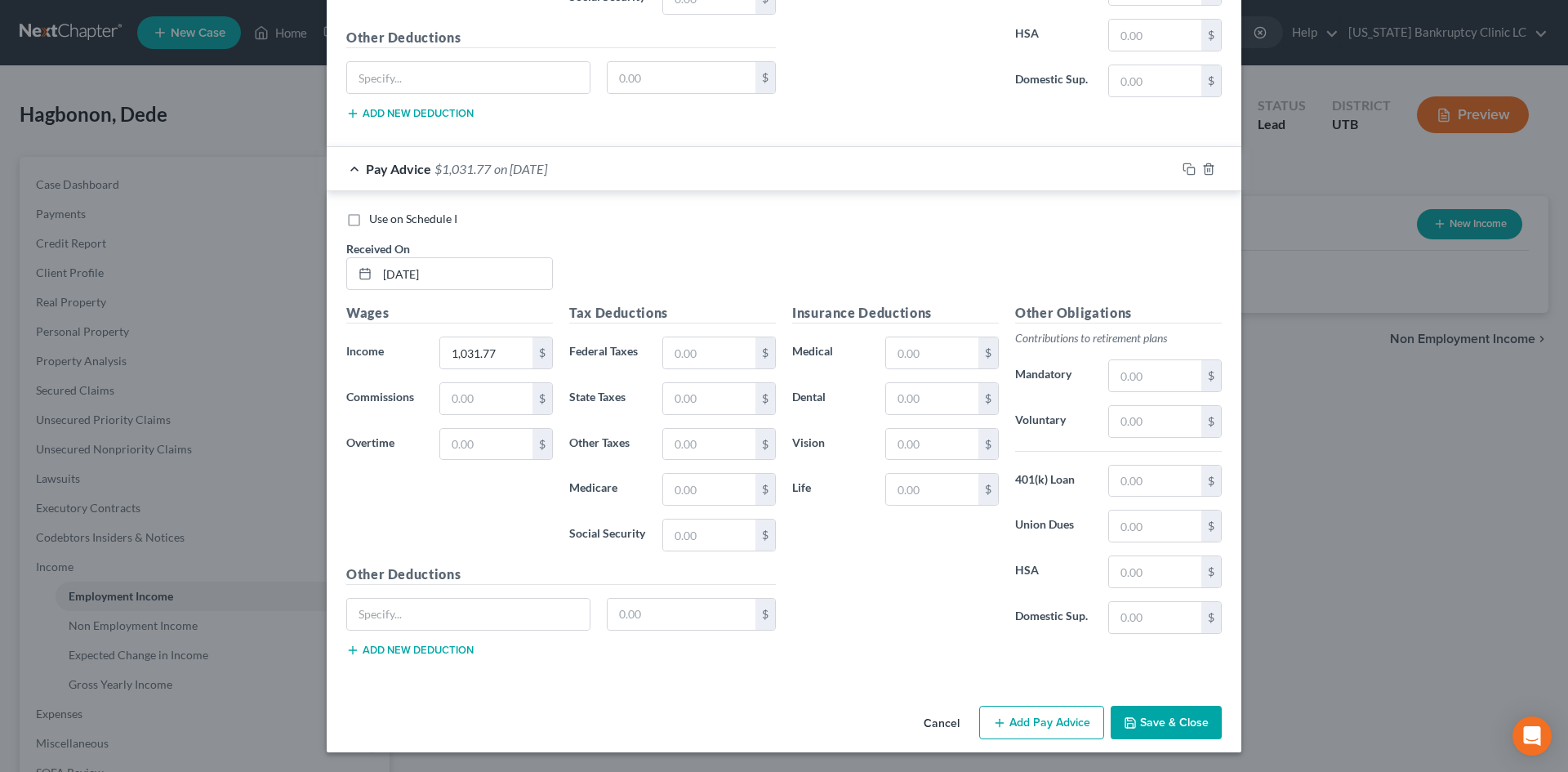
click at [1046, 719] on button "Add Pay Advice" at bounding box center [1041, 722] width 125 height 35
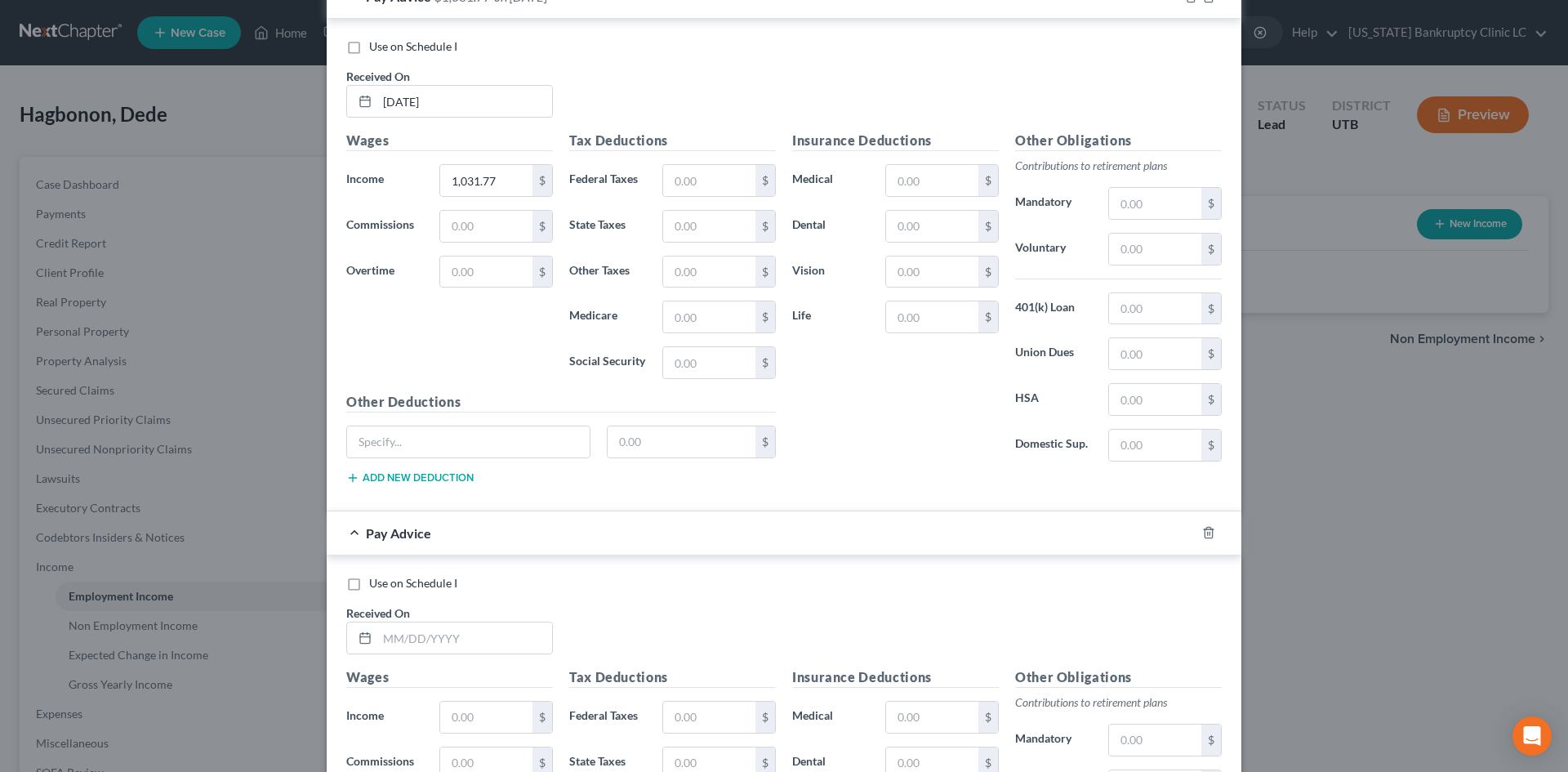
scroll to position [1236, 0]
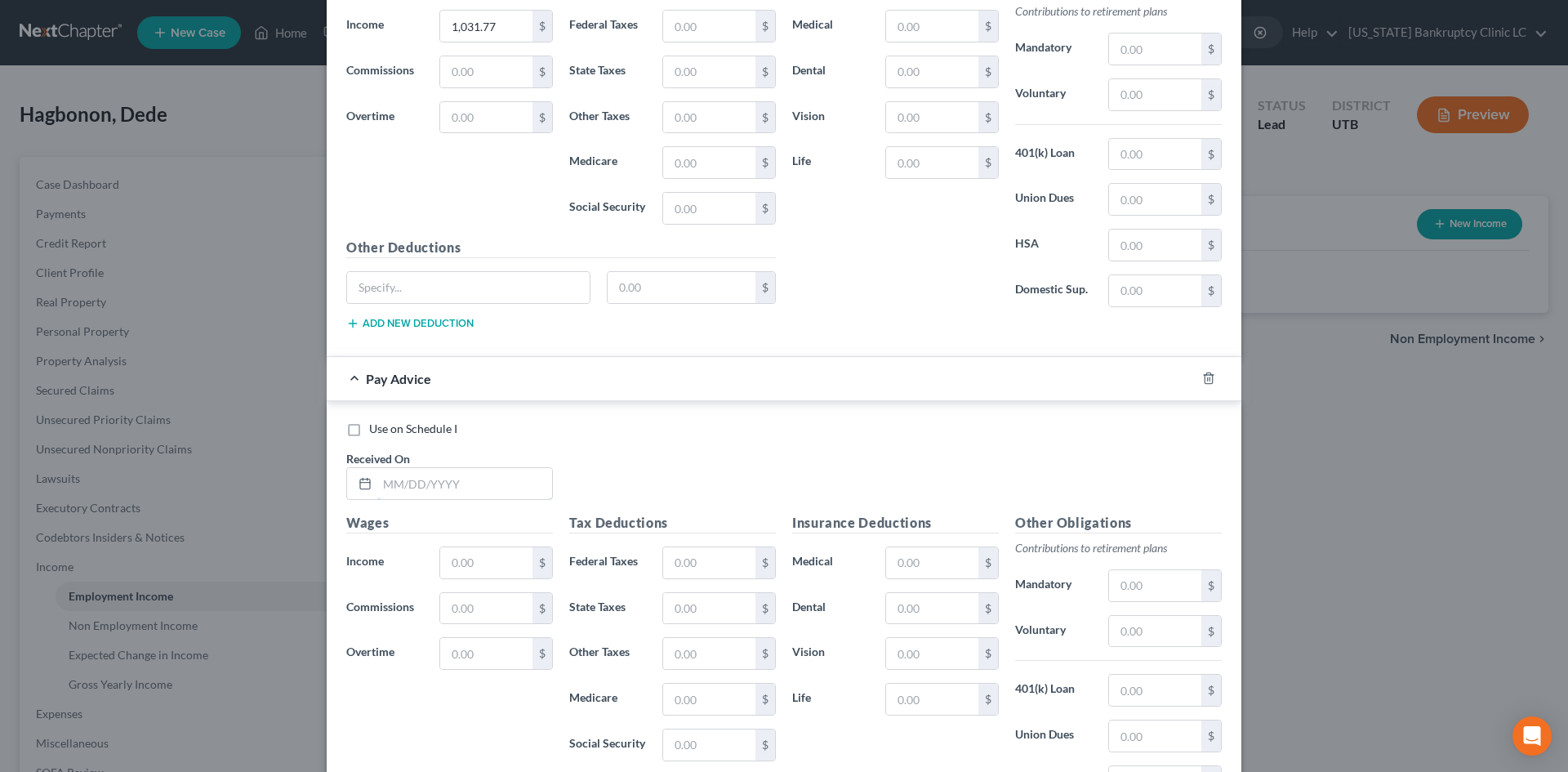
click at [448, 469] on input "text" at bounding box center [464, 484] width 175 height 31
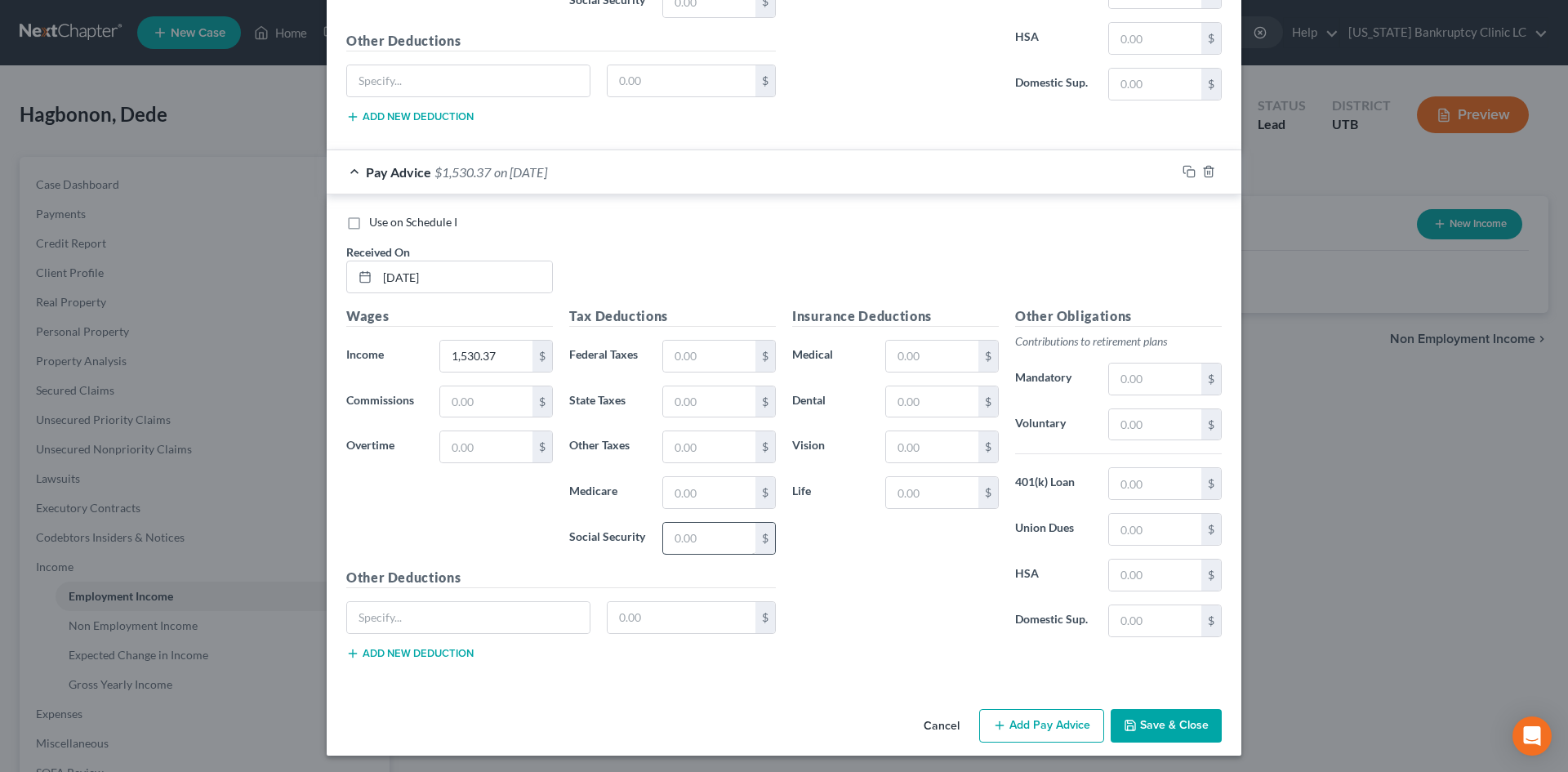
scroll to position [1446, 0]
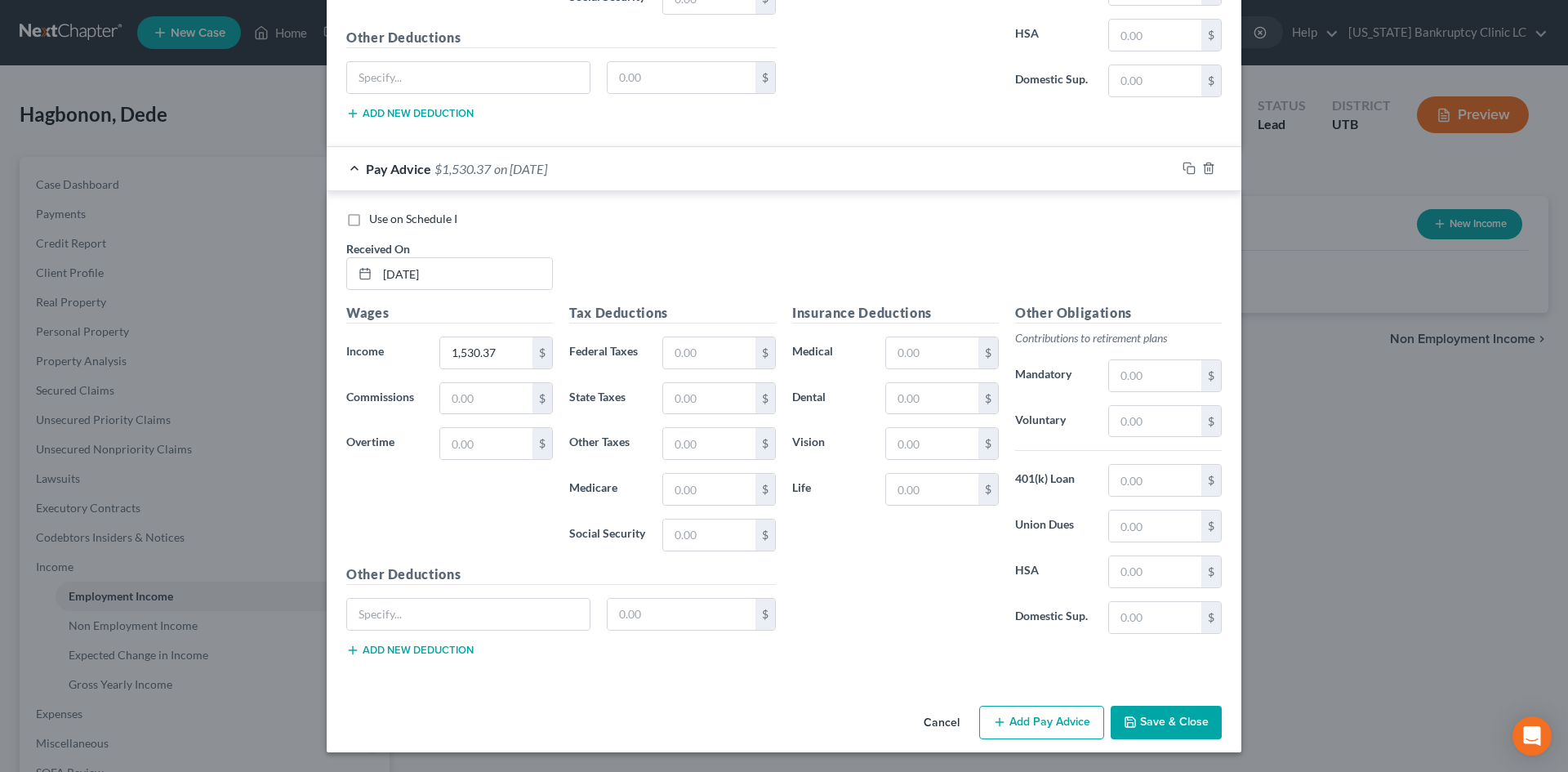
click at [1188, 721] on button "Save & Close" at bounding box center [1165, 722] width 111 height 35
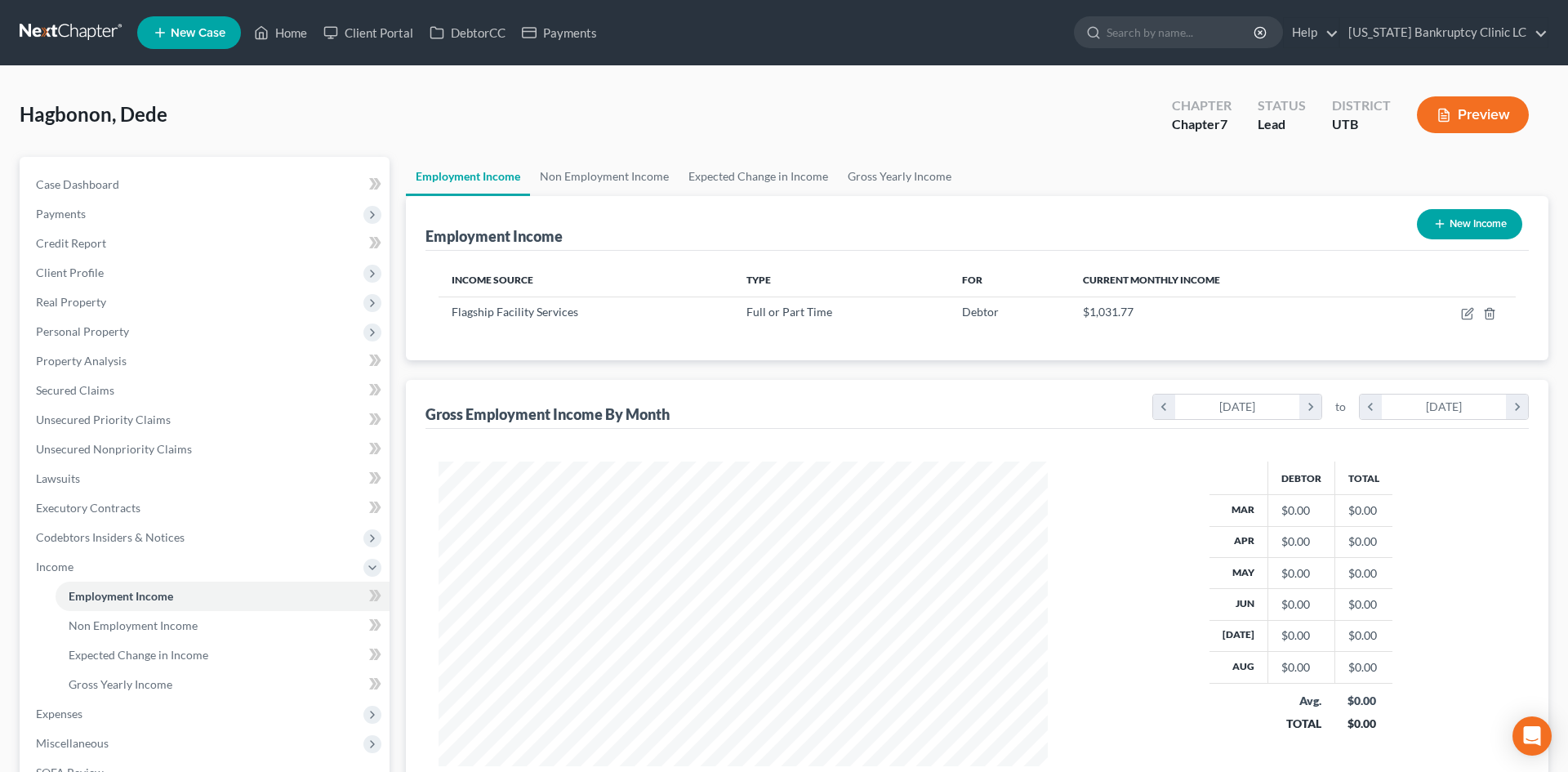
scroll to position [816654, 815876]
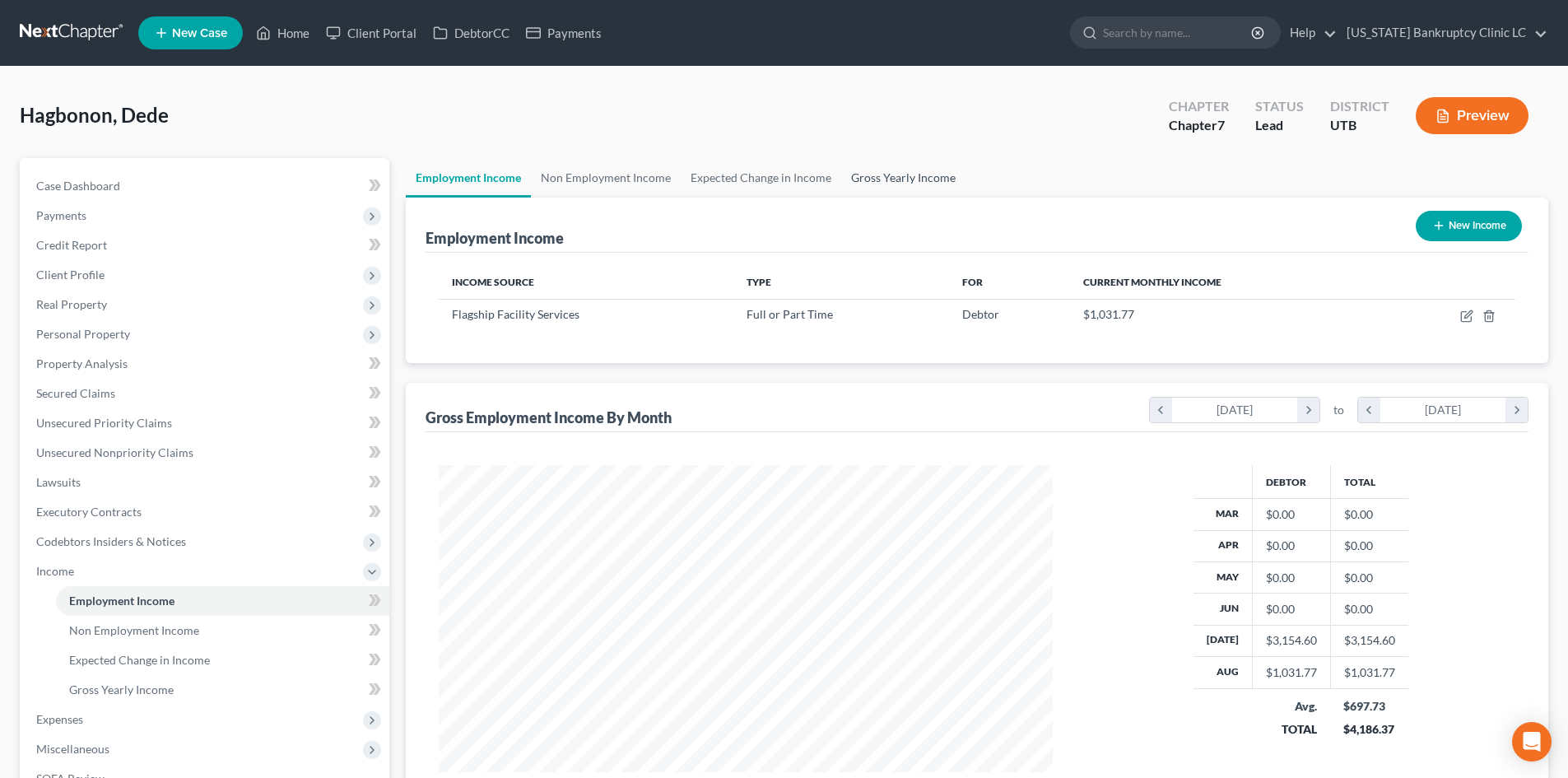
click at [892, 181] on link "Gross Yearly Income" at bounding box center [903, 178] width 124 height 39
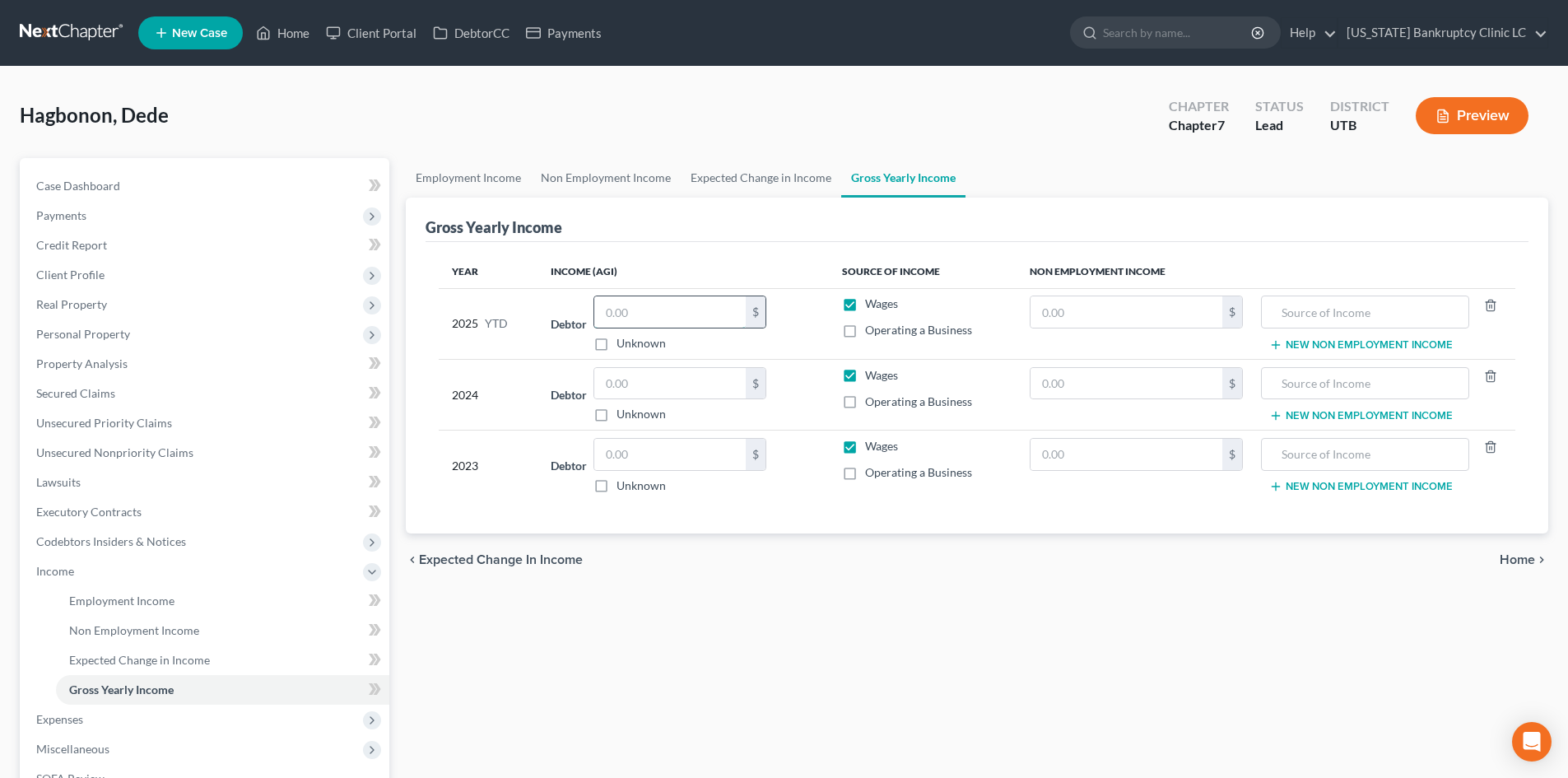
click at [679, 308] on input "text" at bounding box center [670, 311] width 151 height 31
click at [100, 337] on span "Personal Property" at bounding box center [83, 334] width 94 height 14
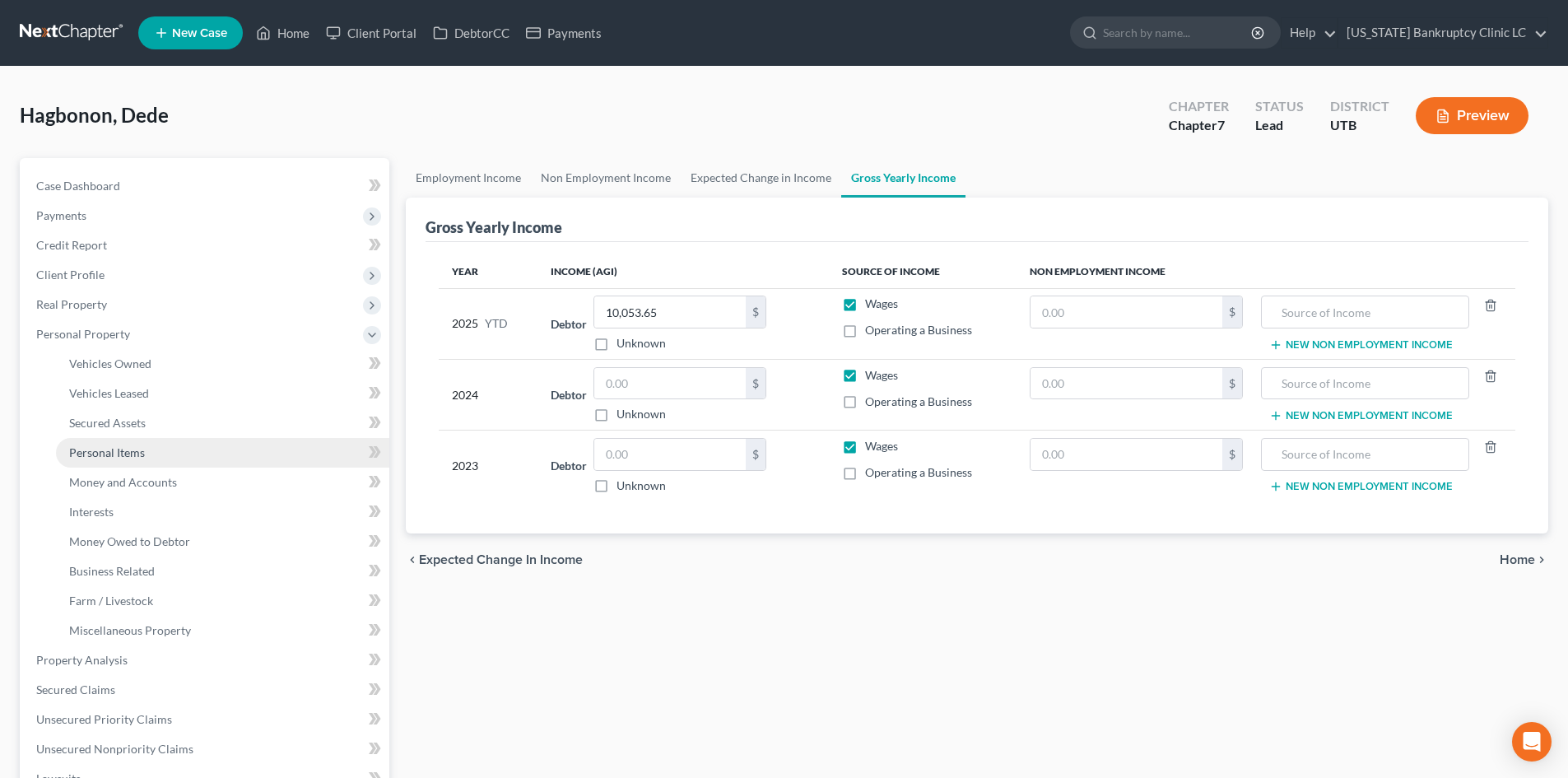
click at [127, 455] on span "Personal Items" at bounding box center [106, 452] width 76 height 14
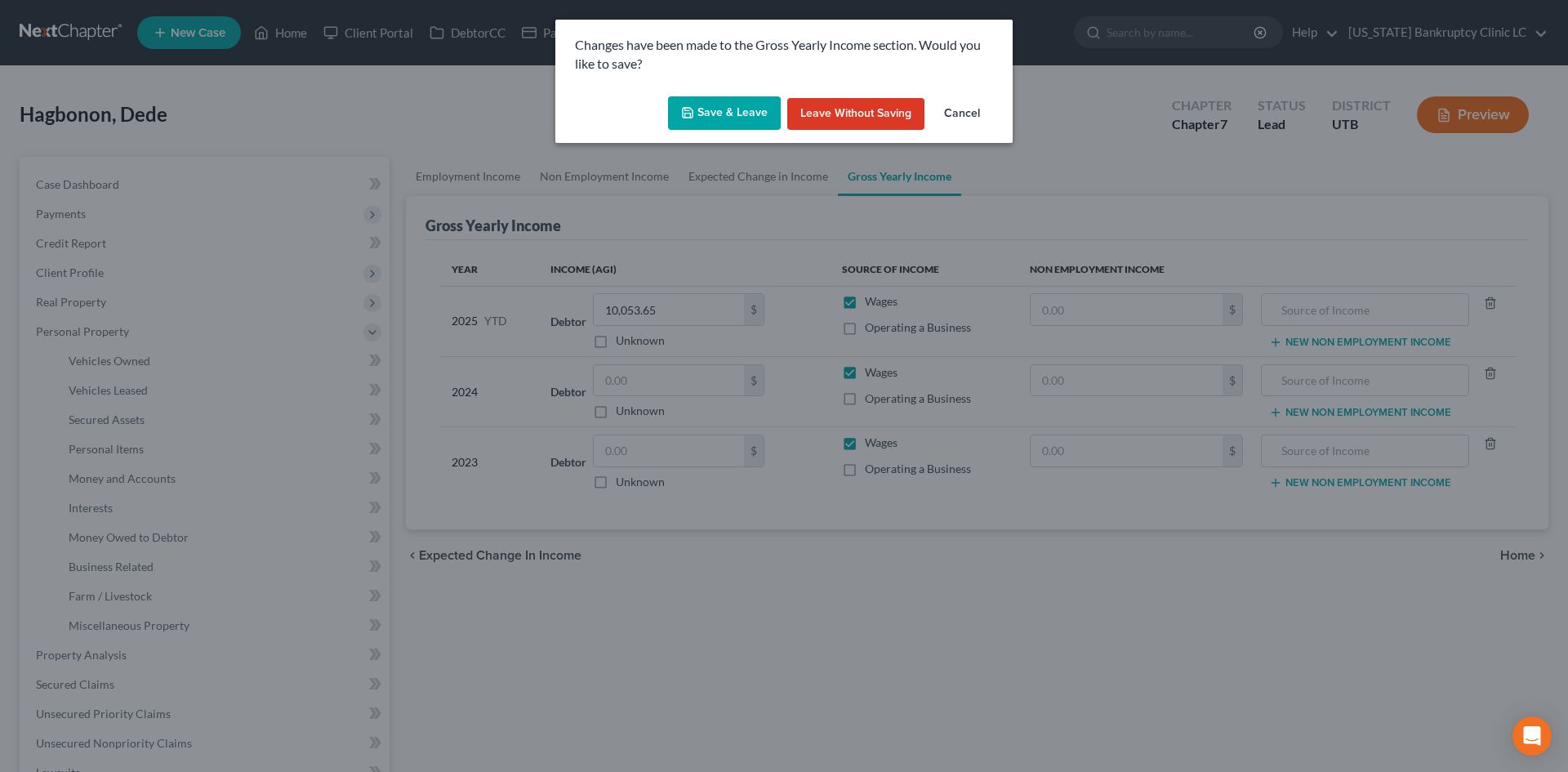
click at [669, 103] on div "Save & Leave Leave without Saving Cancel" at bounding box center [784, 116] width 458 height 54
click at [723, 105] on button "Save & Leave" at bounding box center [724, 114] width 113 height 35
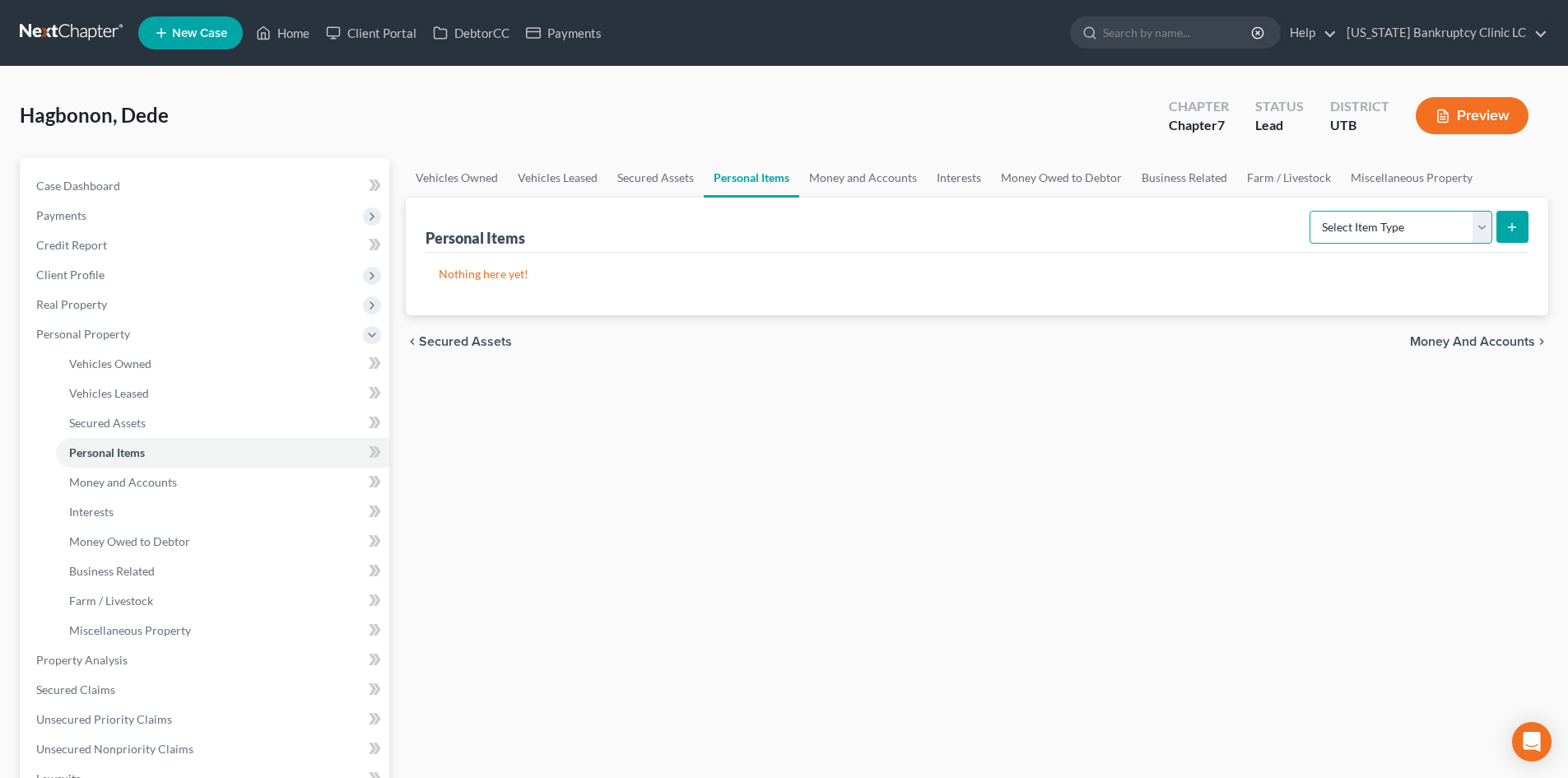
click at [1394, 233] on select "Select Item Type Clothing Collectibles Of Value Electronics Firearms Household …" at bounding box center [1401, 227] width 182 height 33
click at [1311, 211] on select "Select Item Type Clothing Collectibles Of Value Electronics Firearms Household …" at bounding box center [1401, 227] width 182 height 33
click at [1525, 216] on button "submit" at bounding box center [1513, 227] width 32 height 32
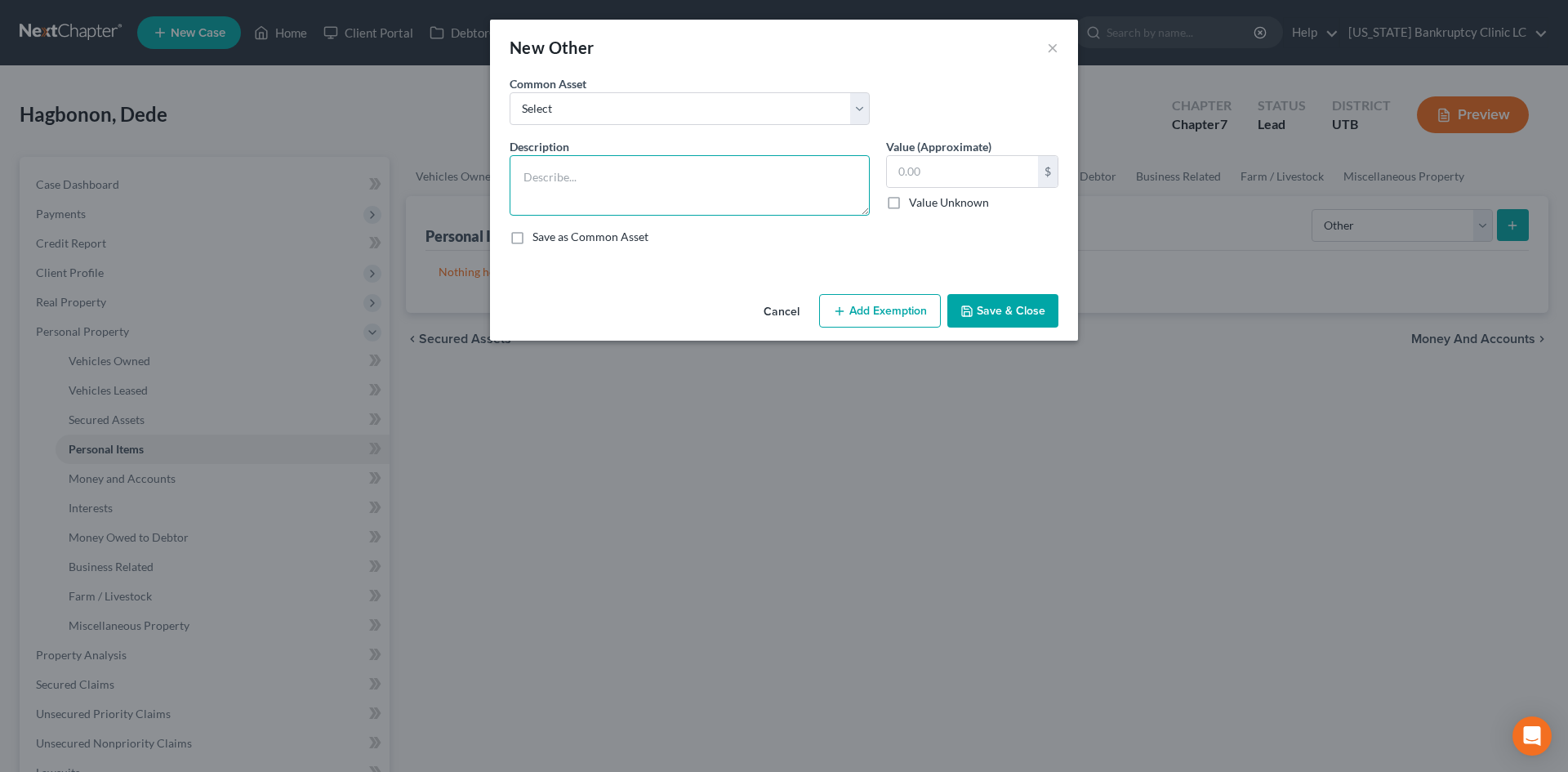
click at [755, 165] on textarea at bounding box center [689, 185] width 360 height 60
paste textarea "[PERSON_NAME] resides in furnished bedroom with friends and has very few materi…"
click at [1014, 314] on button "Save & Close" at bounding box center [1002, 311] width 111 height 35
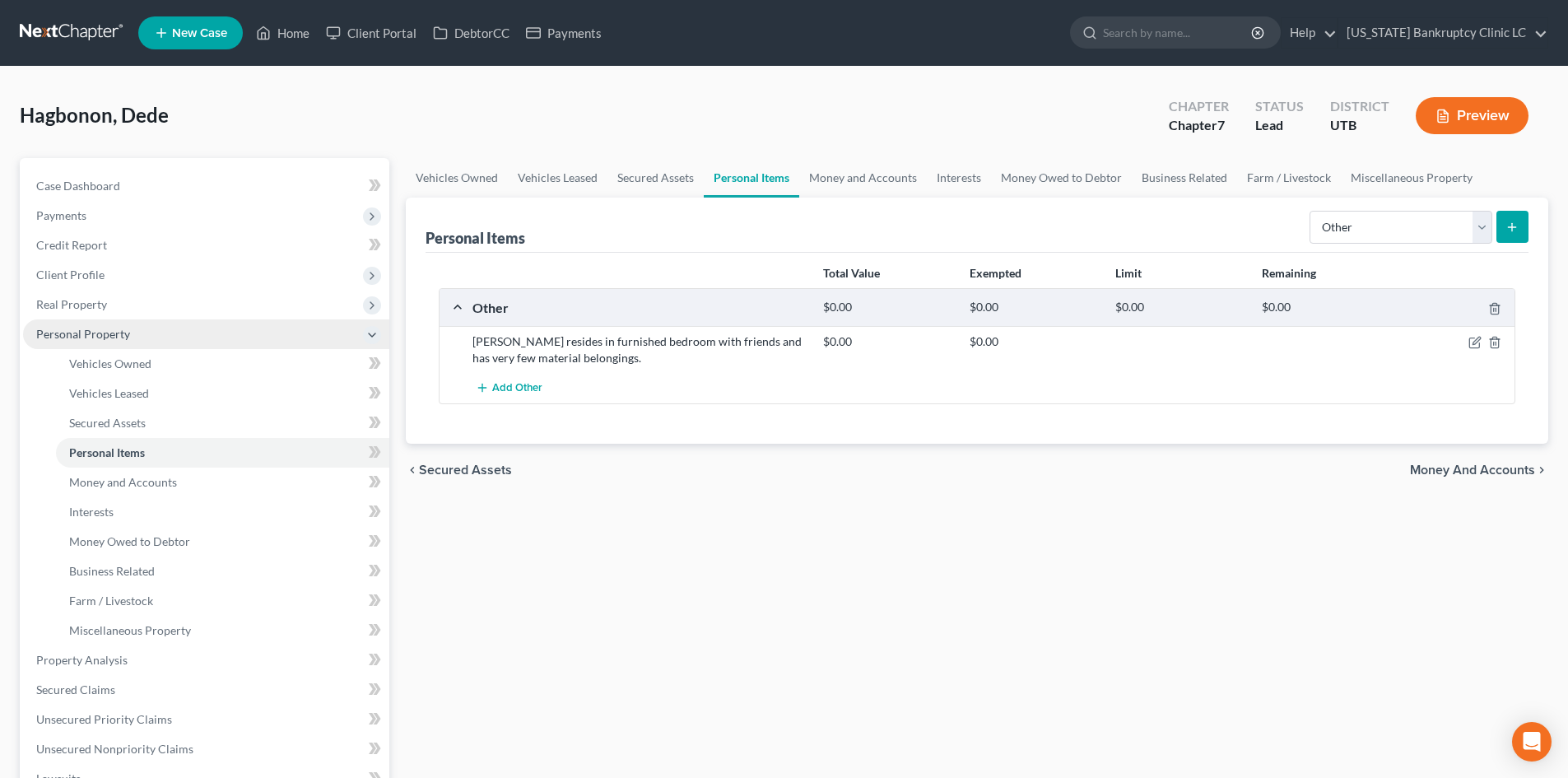
click at [136, 337] on span "Personal Property" at bounding box center [207, 334] width 367 height 30
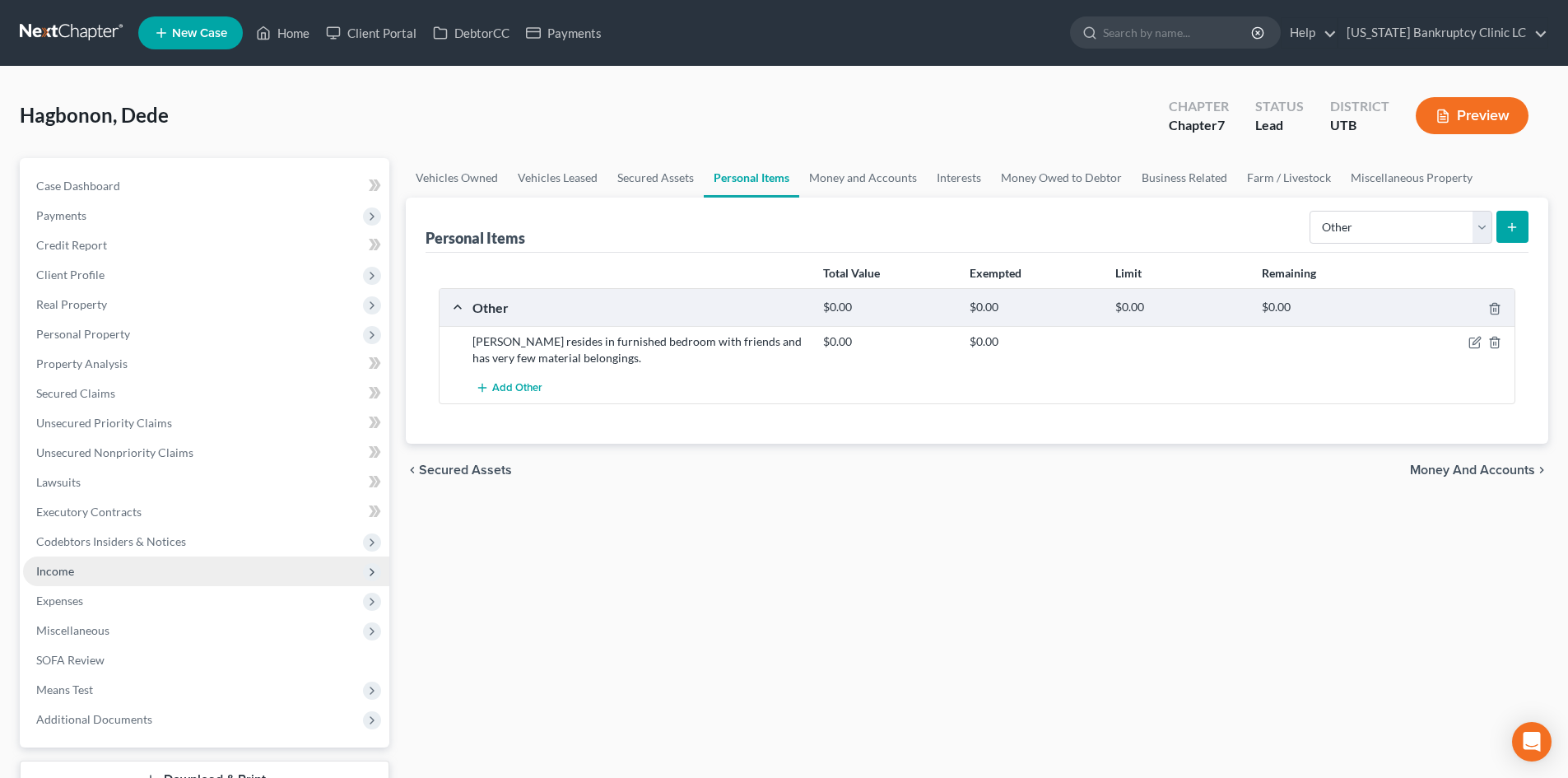
click at [75, 570] on span "Income" at bounding box center [207, 571] width 367 height 30
click at [120, 569] on span "Income" at bounding box center [207, 571] width 367 height 30
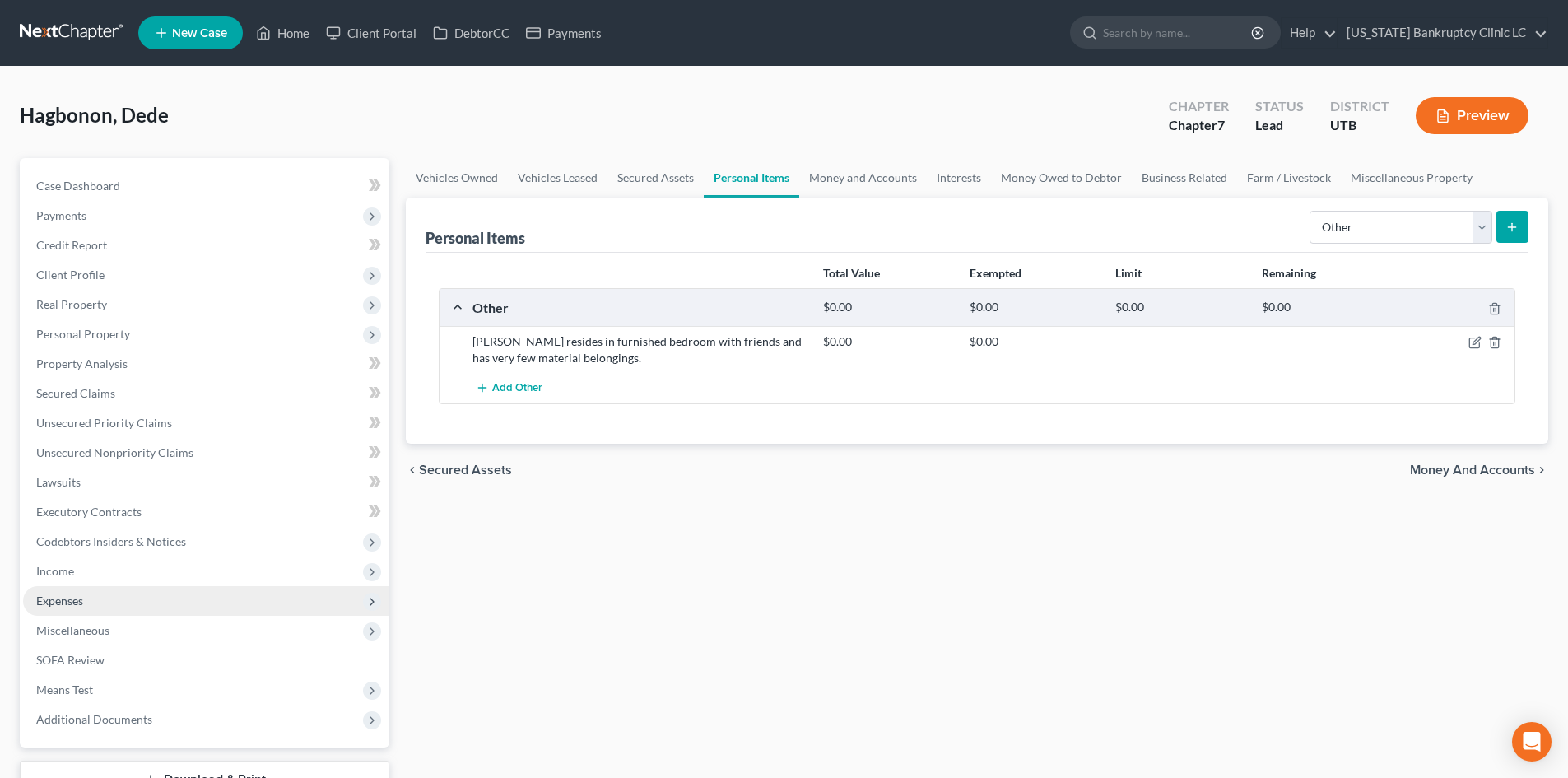
click at [108, 603] on span "Expenses" at bounding box center [207, 601] width 367 height 30
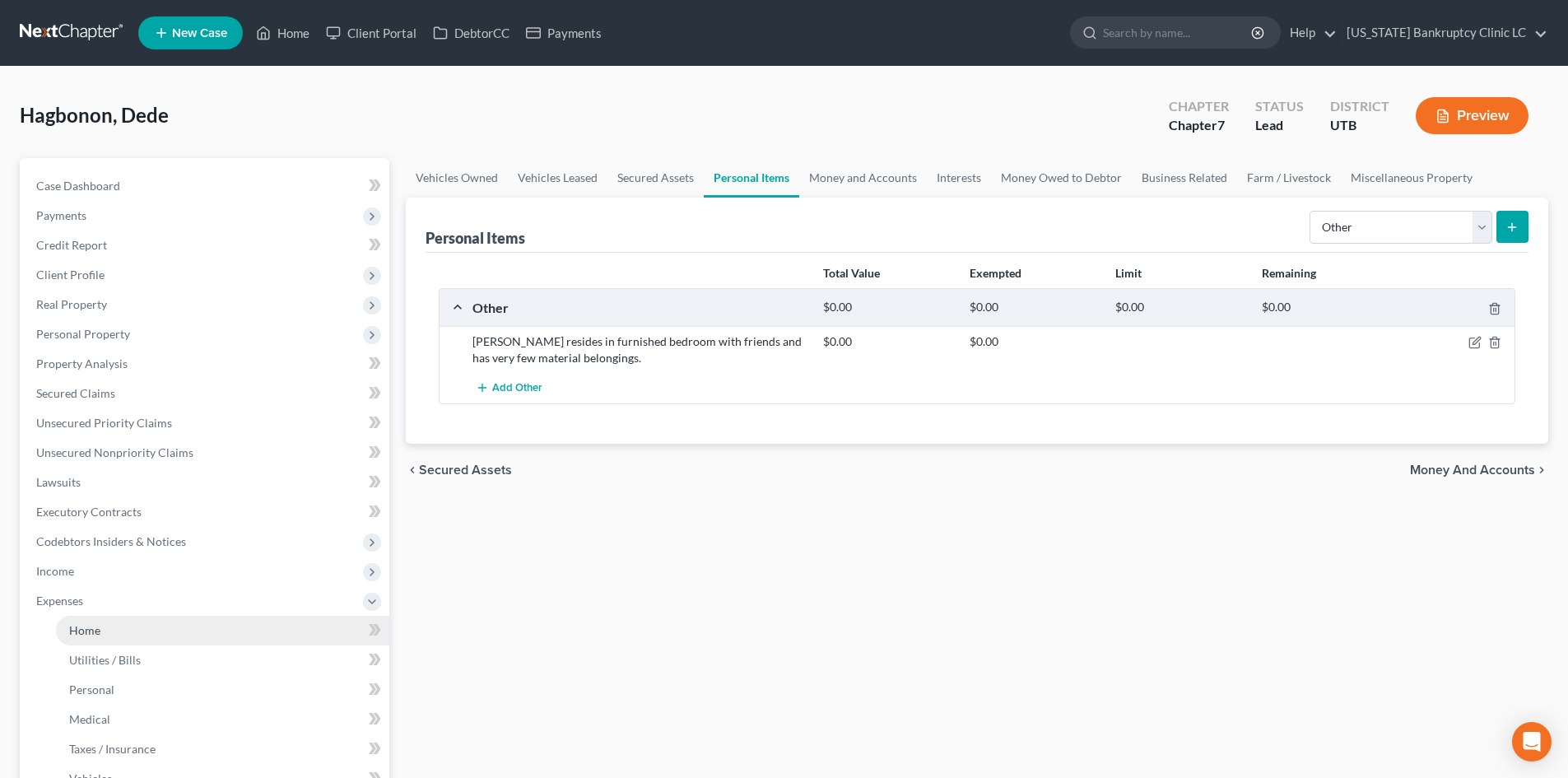
click at [109, 633] on link "Home" at bounding box center [223, 630] width 333 height 30
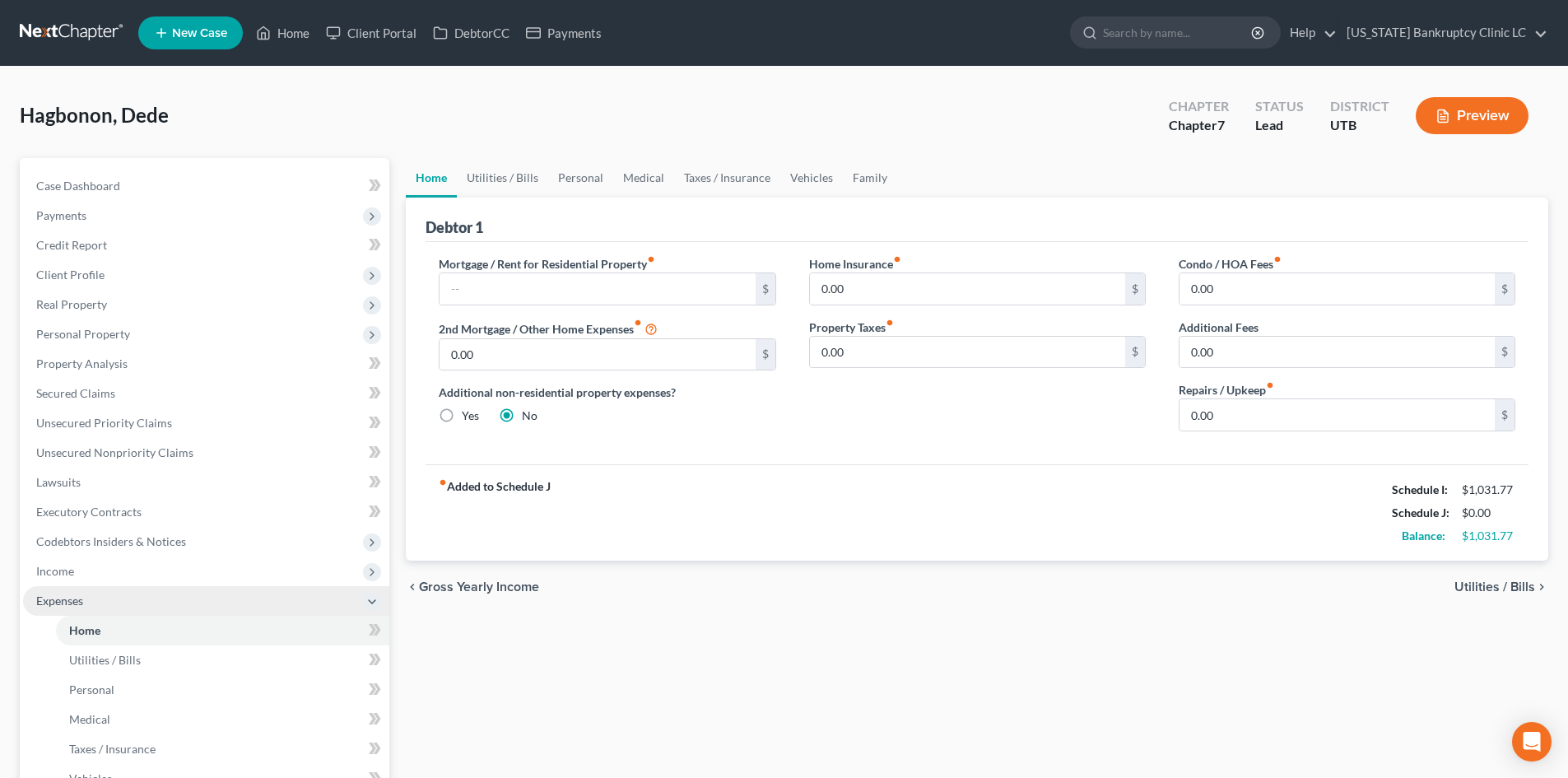
click at [63, 600] on span "Expenses" at bounding box center [60, 601] width 46 height 14
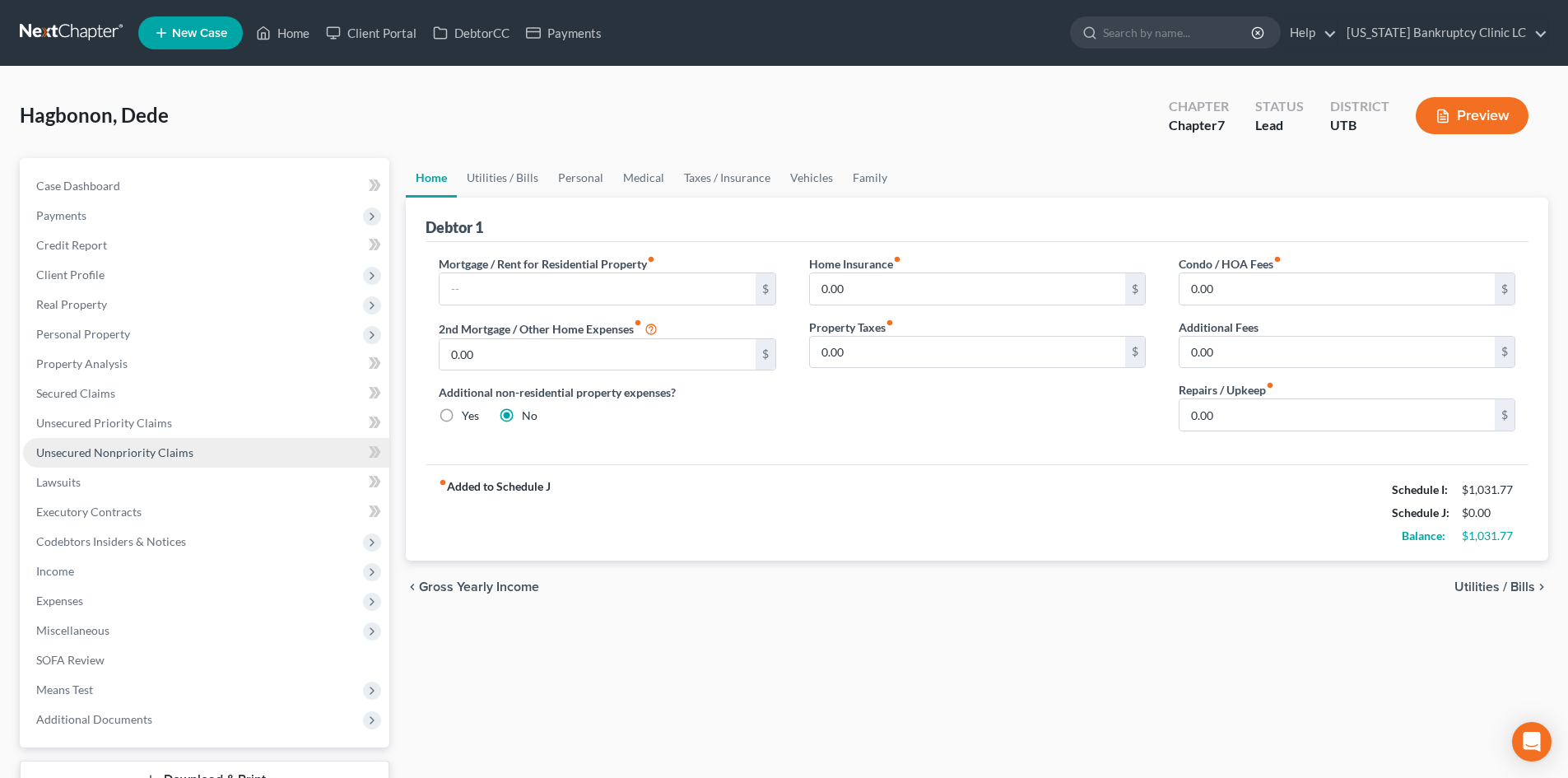
click at [148, 450] on span "Unsecured Nonpriority Claims" at bounding box center [115, 452] width 157 height 14
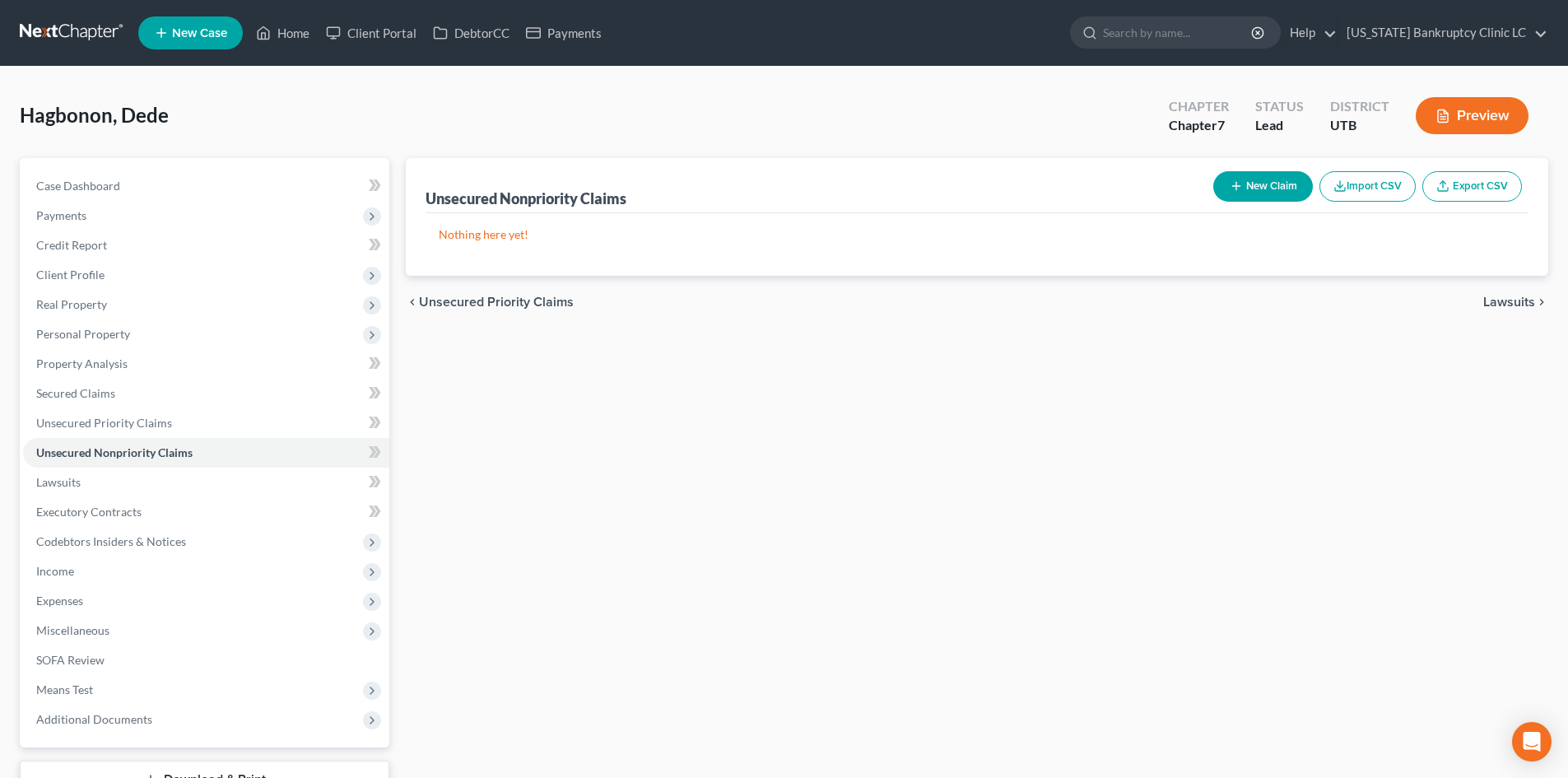
drag, startPoint x: 1241, startPoint y: 175, endPoint x: 142, endPoint y: 289, distance: 1104.9
click at [391, 528] on div "Petition Navigation Case Dashboard Payments Invoices Payments Payments Credit R…" at bounding box center [784, 500] width 1545 height 684
click at [144, 256] on link "Credit Report" at bounding box center [207, 245] width 367 height 30
click at [145, 278] on span "Client Profile" at bounding box center [207, 275] width 367 height 30
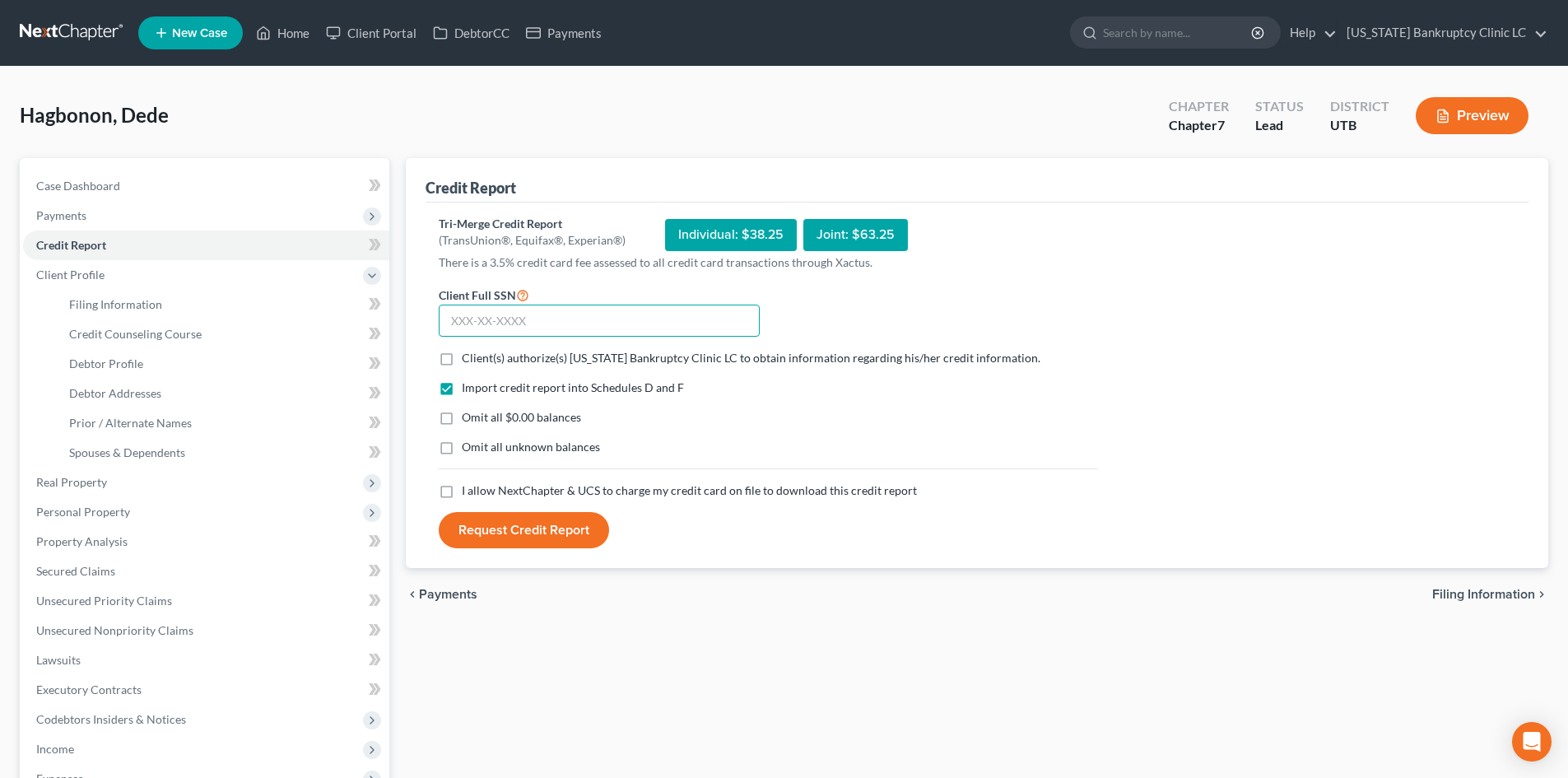
click at [510, 324] on input "text" at bounding box center [599, 321] width 321 height 33
click at [461, 361] on label "Client(s) authorize(s) [US_STATE] Bankruptcy Clinic LC to obtain information re…" at bounding box center [750, 358] width 578 height 16
click at [468, 360] on input "Client(s) authorize(s) [US_STATE] Bankruptcy Clinic LC to obtain information re…" at bounding box center [474, 355] width 11 height 11
click at [461, 497] on label "I allow NextChapter & UCS to charge my credit card on file to download this cre…" at bounding box center [688, 491] width 455 height 16
click at [468, 493] on input "I allow NextChapter & UCS to charge my credit card on file to download this cre…" at bounding box center [474, 488] width 11 height 11
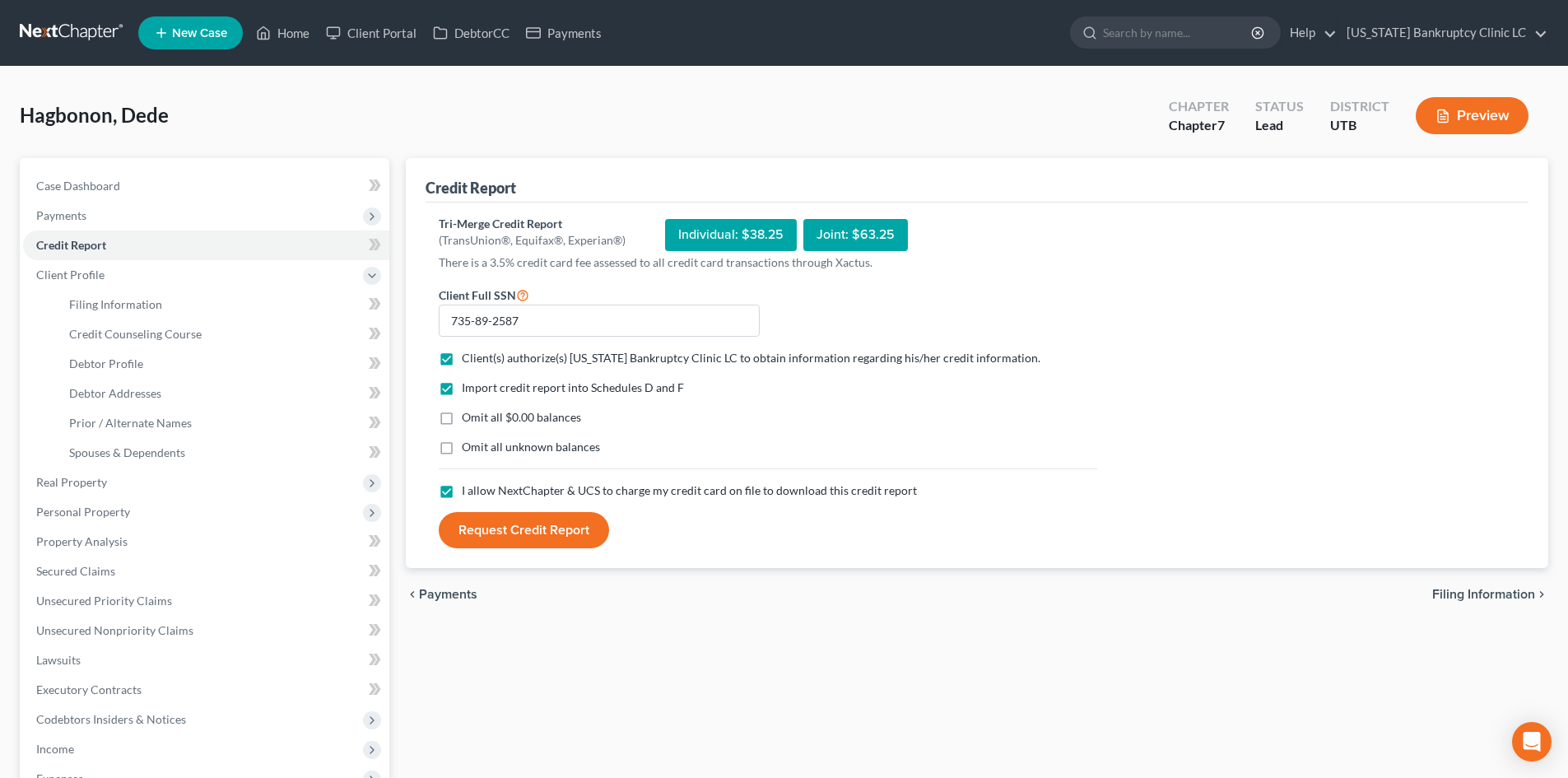
click at [510, 533] on button "Request Credit Report" at bounding box center [524, 530] width 171 height 37
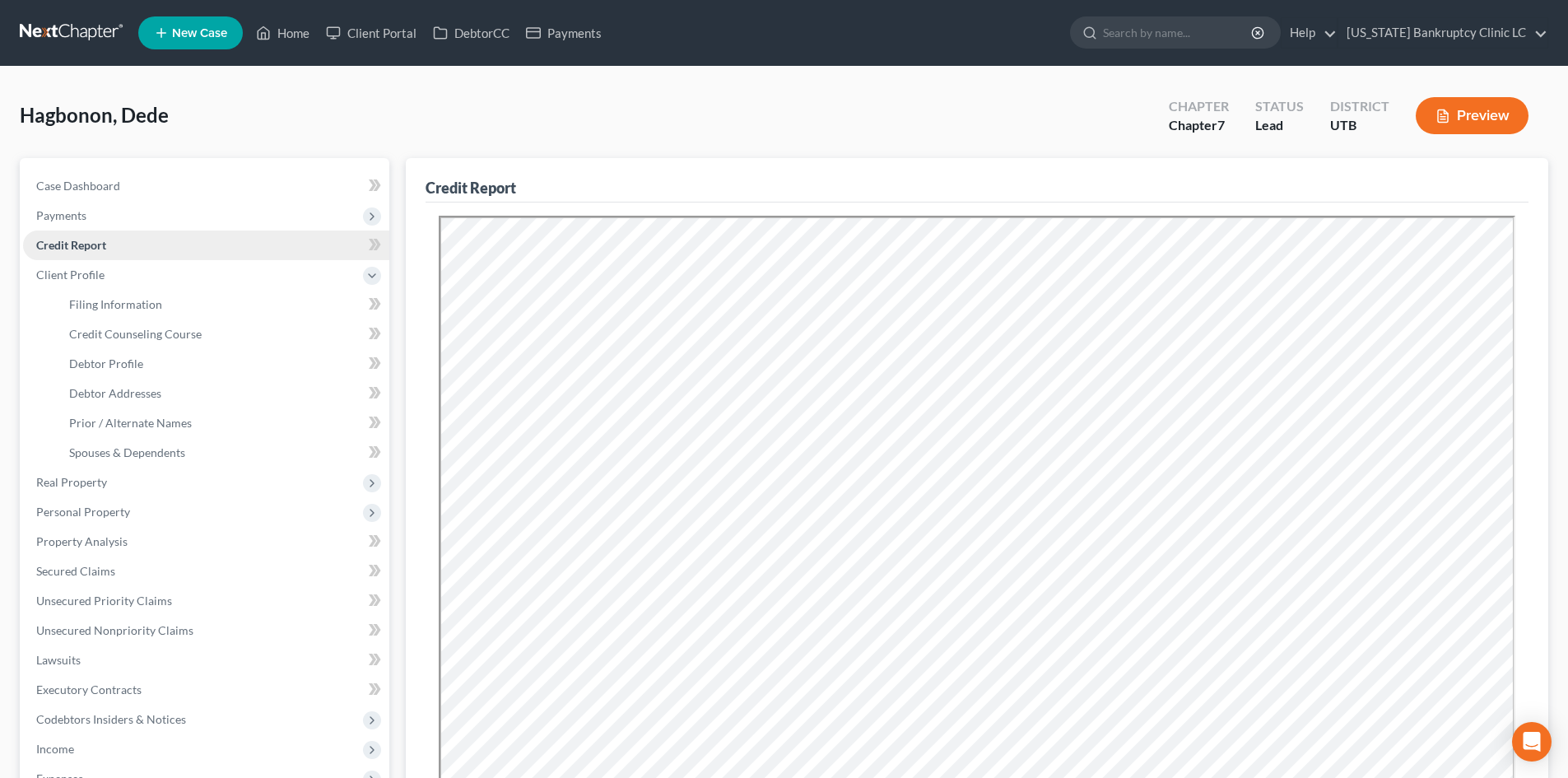
click at [105, 252] on link "Credit Report" at bounding box center [207, 245] width 367 height 30
click at [119, 301] on span "Filing Information" at bounding box center [115, 304] width 93 height 14
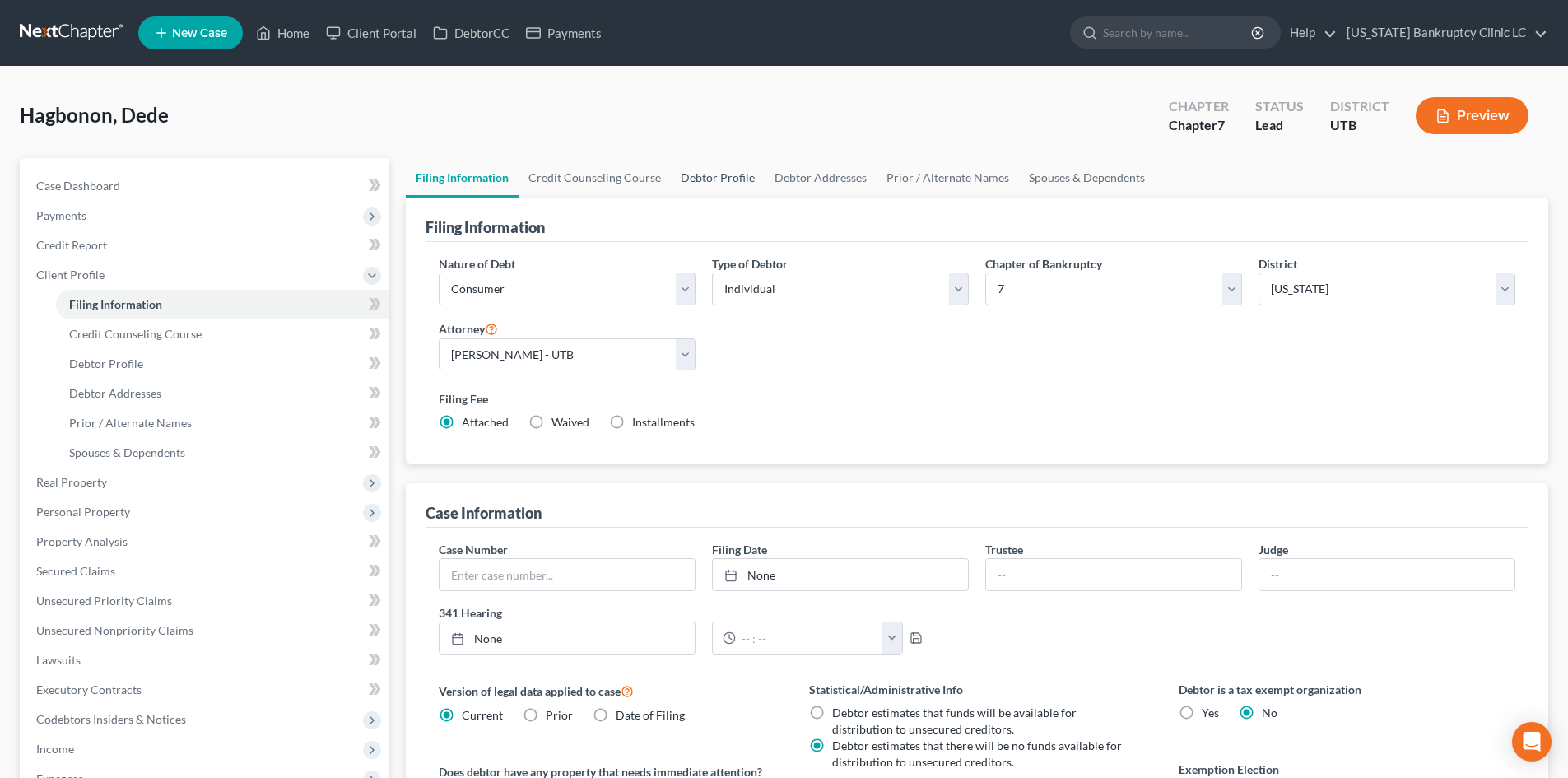
click at [722, 173] on link "Debtor Profile" at bounding box center [717, 178] width 94 height 39
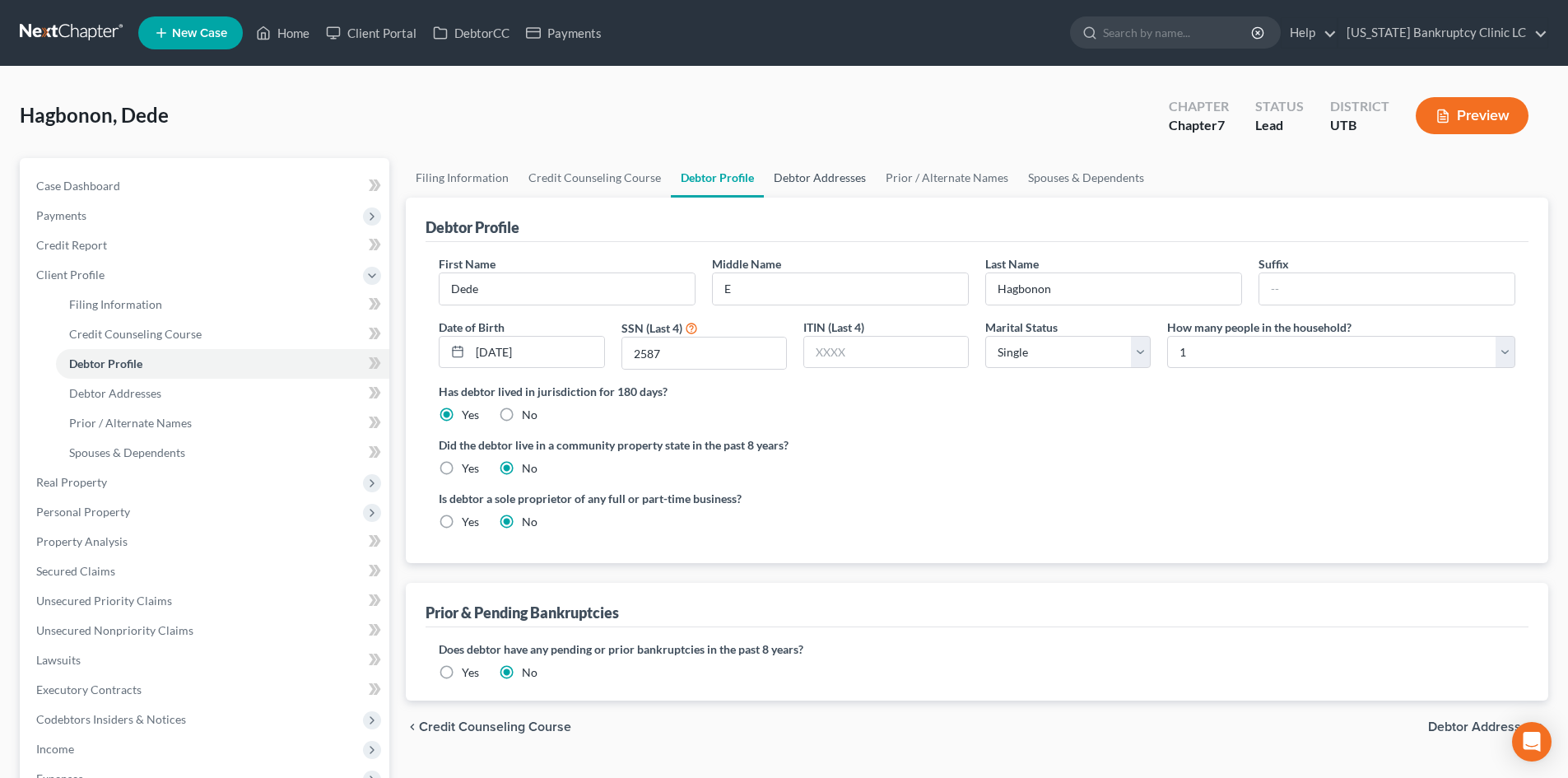
click at [839, 178] on link "Debtor Addresses" at bounding box center [819, 178] width 112 height 39
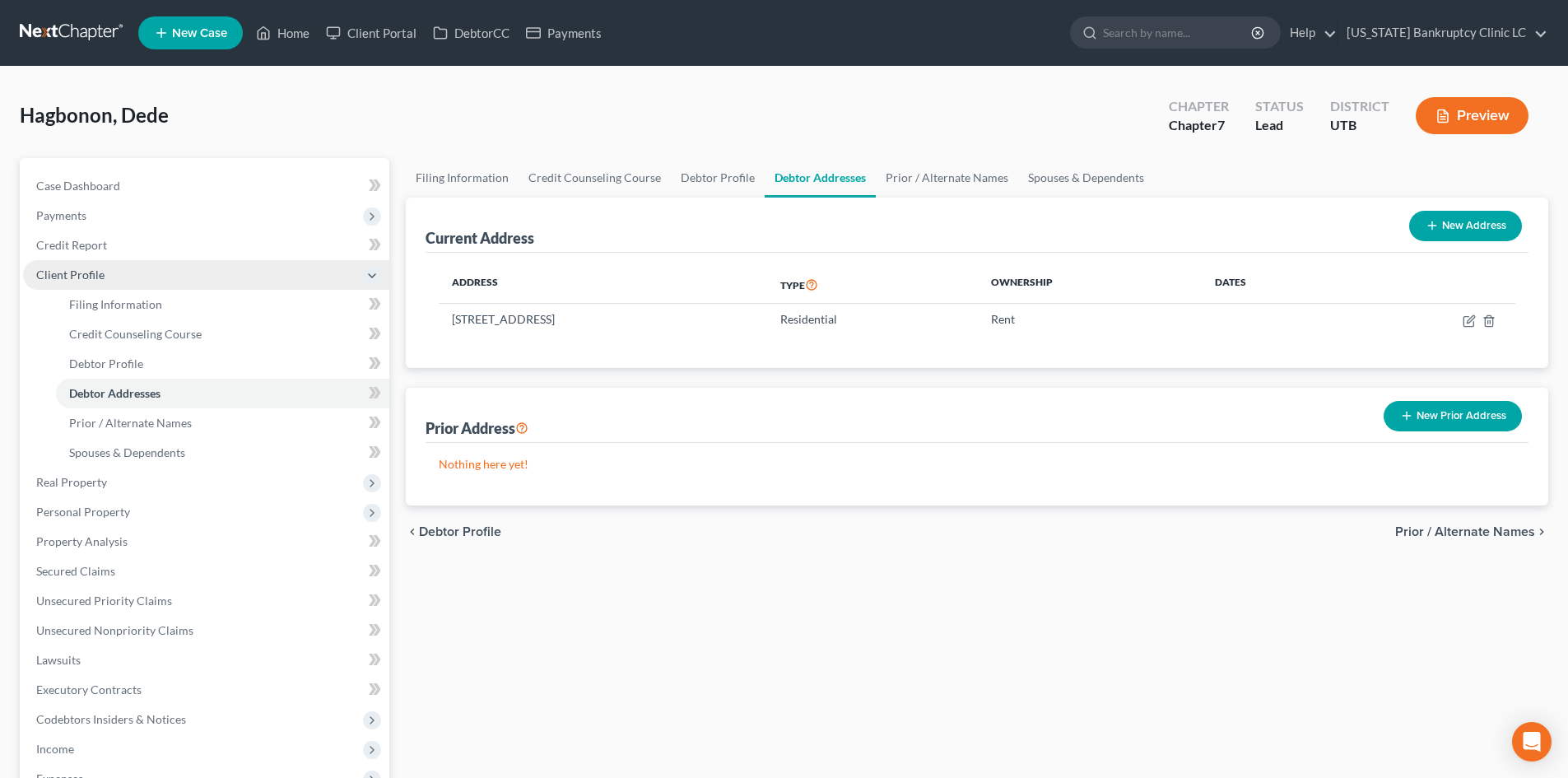
click at [109, 279] on span "Client Profile" at bounding box center [207, 275] width 367 height 30
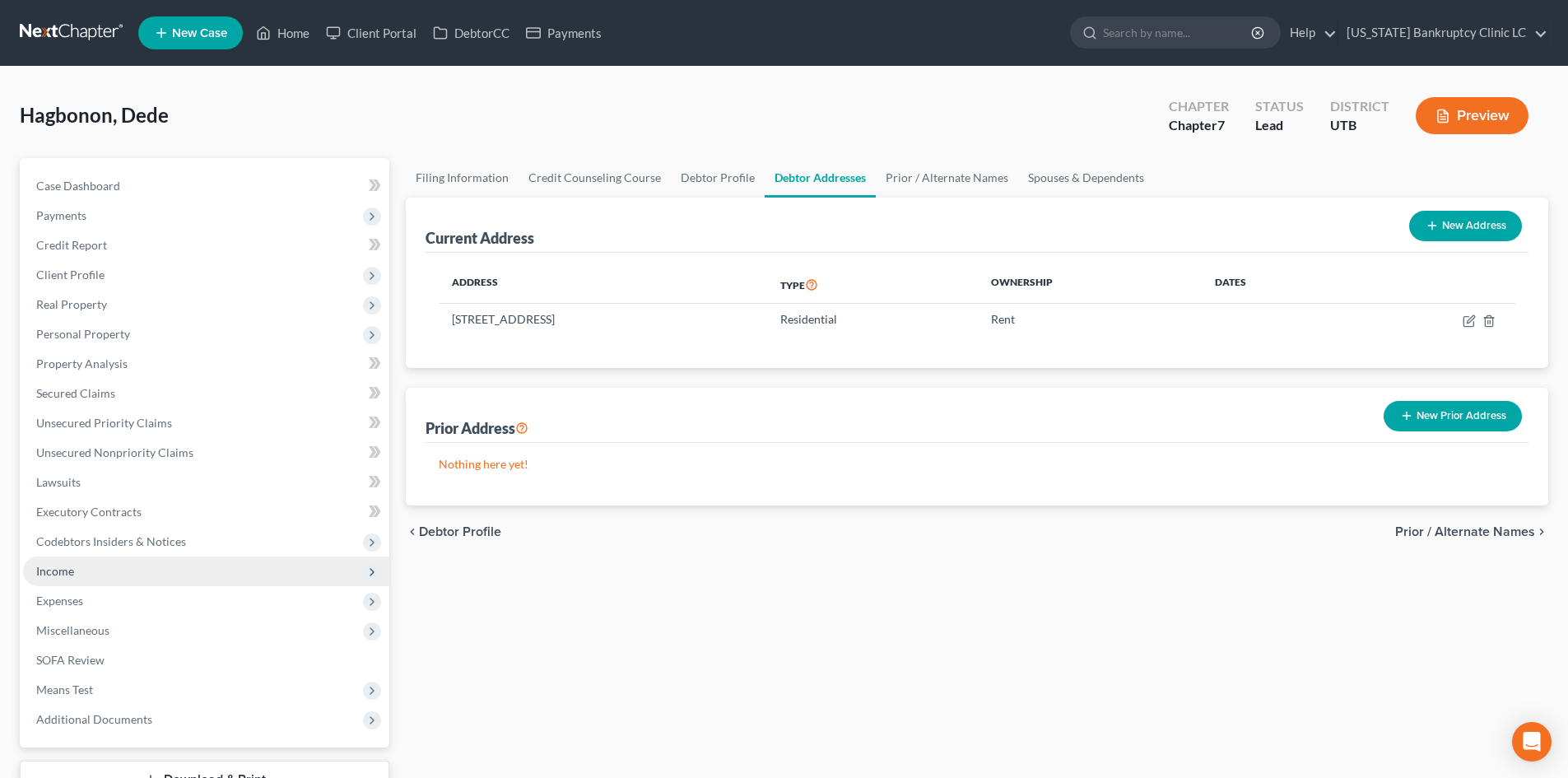
click at [98, 573] on span "Income" at bounding box center [207, 571] width 367 height 30
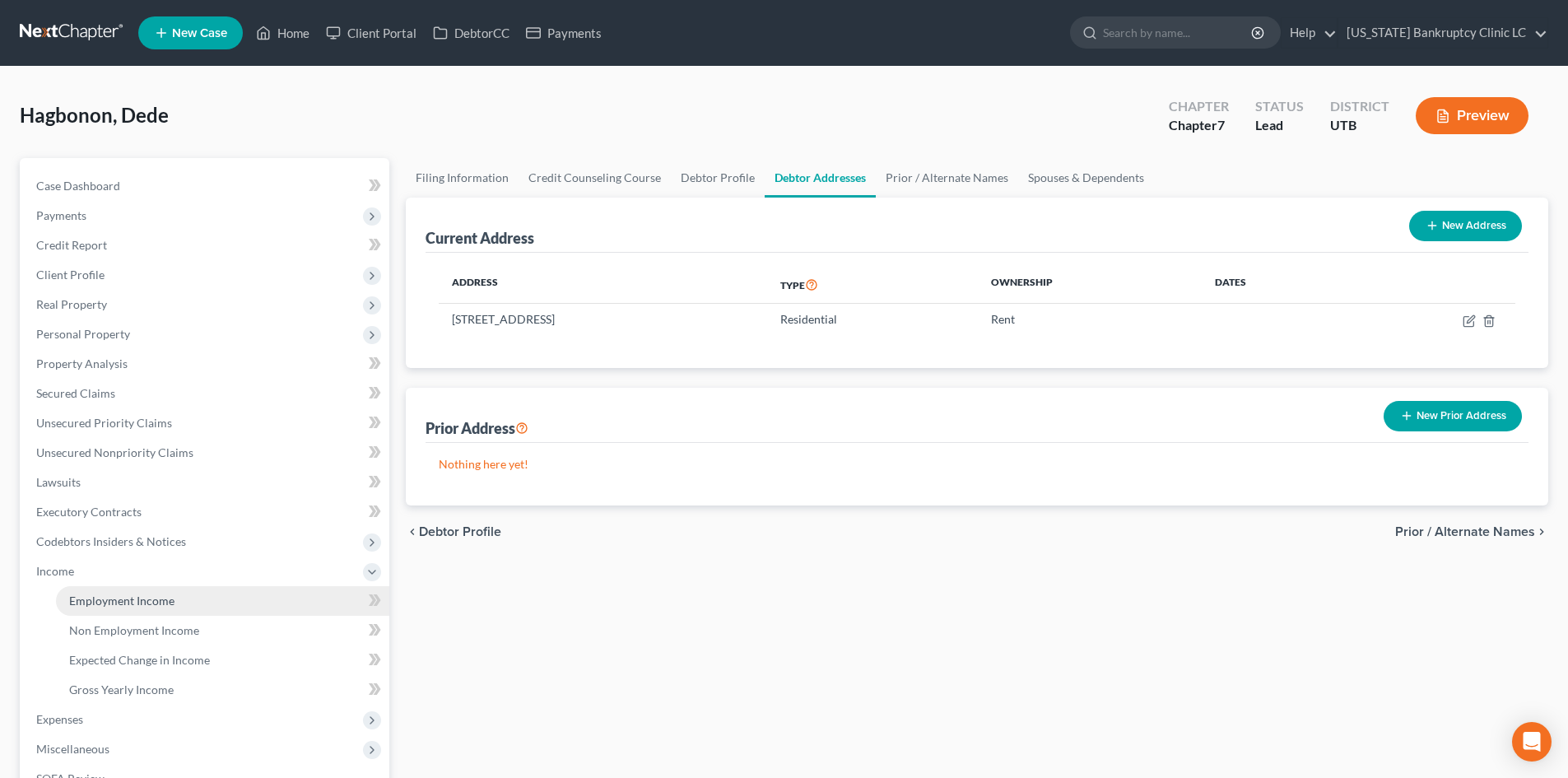
click at [107, 601] on span "Employment Income" at bounding box center [122, 601] width 105 height 14
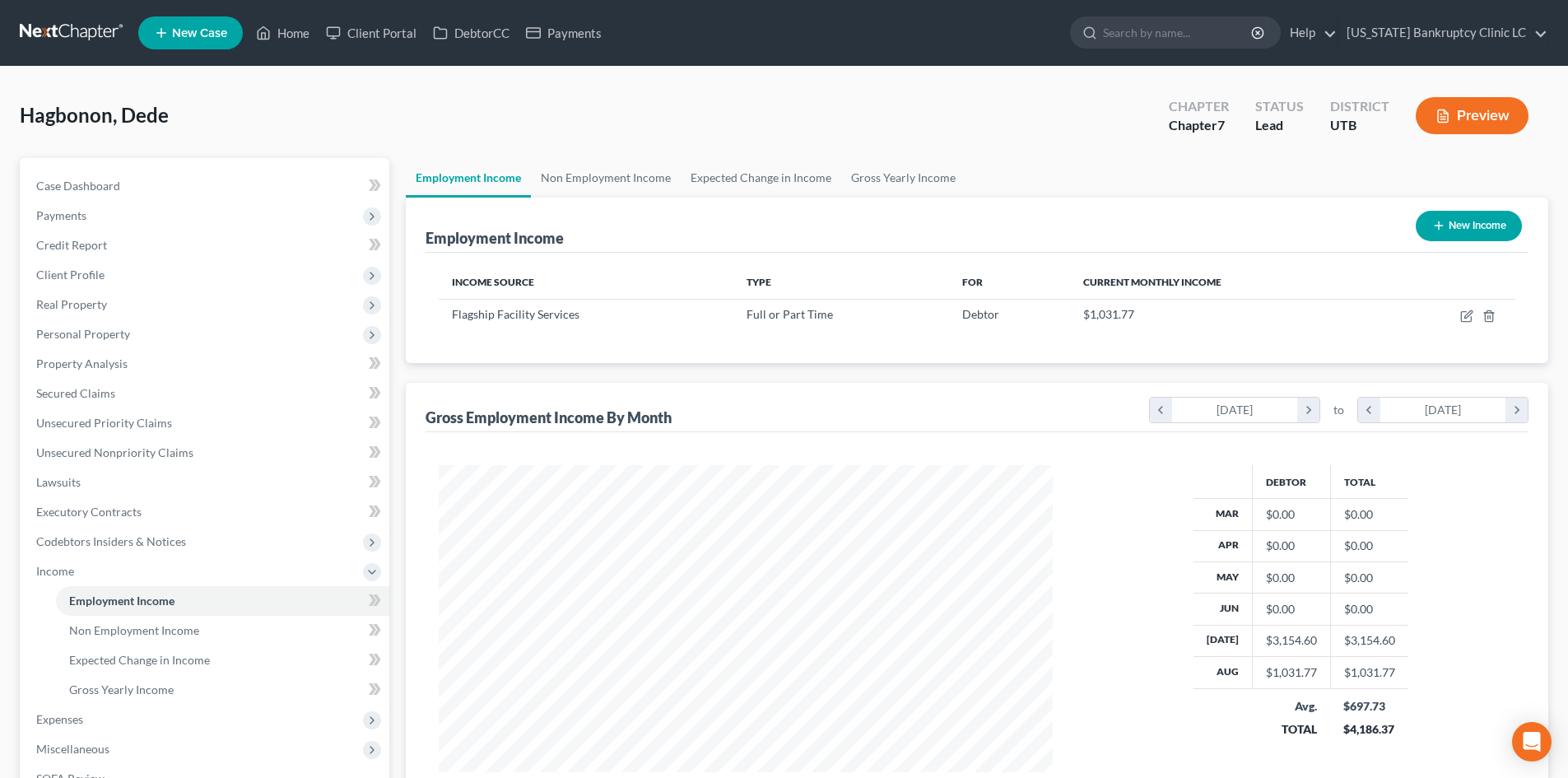
scroll to position [307, 647]
drag, startPoint x: 902, startPoint y: 165, endPoint x: 672, endPoint y: 324, distance: 279.6
click at [902, 165] on link "Gross Yearly Income" at bounding box center [903, 178] width 124 height 39
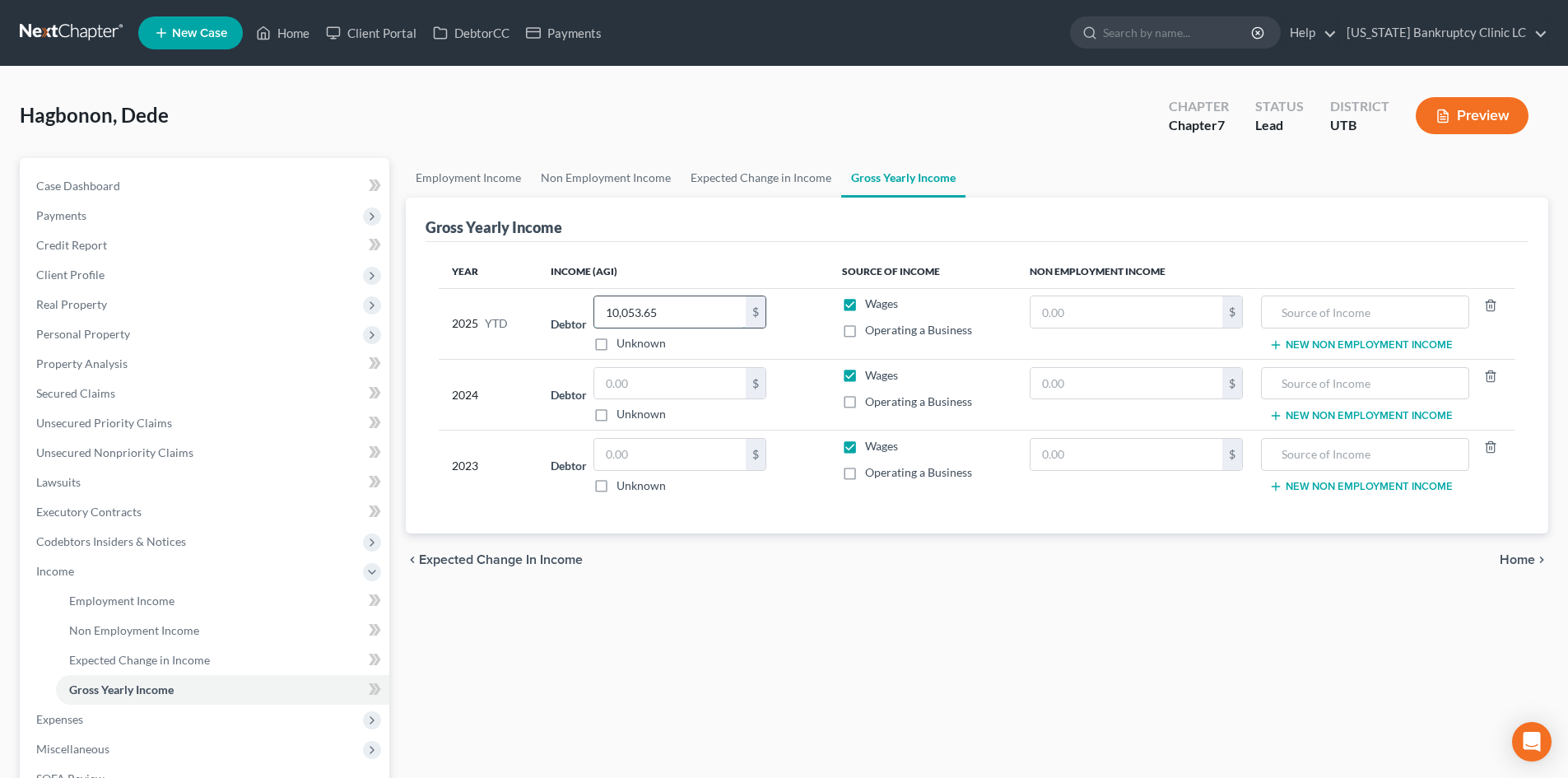
click at [662, 302] on input "10,053.65" at bounding box center [670, 311] width 151 height 31
click at [310, 127] on div "Hagbonon, Dede Upgraded Chapter Chapter 7 Status Lead District UTB Preview" at bounding box center [784, 123] width 1529 height 72
click at [282, 38] on link "Home" at bounding box center [282, 32] width 70 height 30
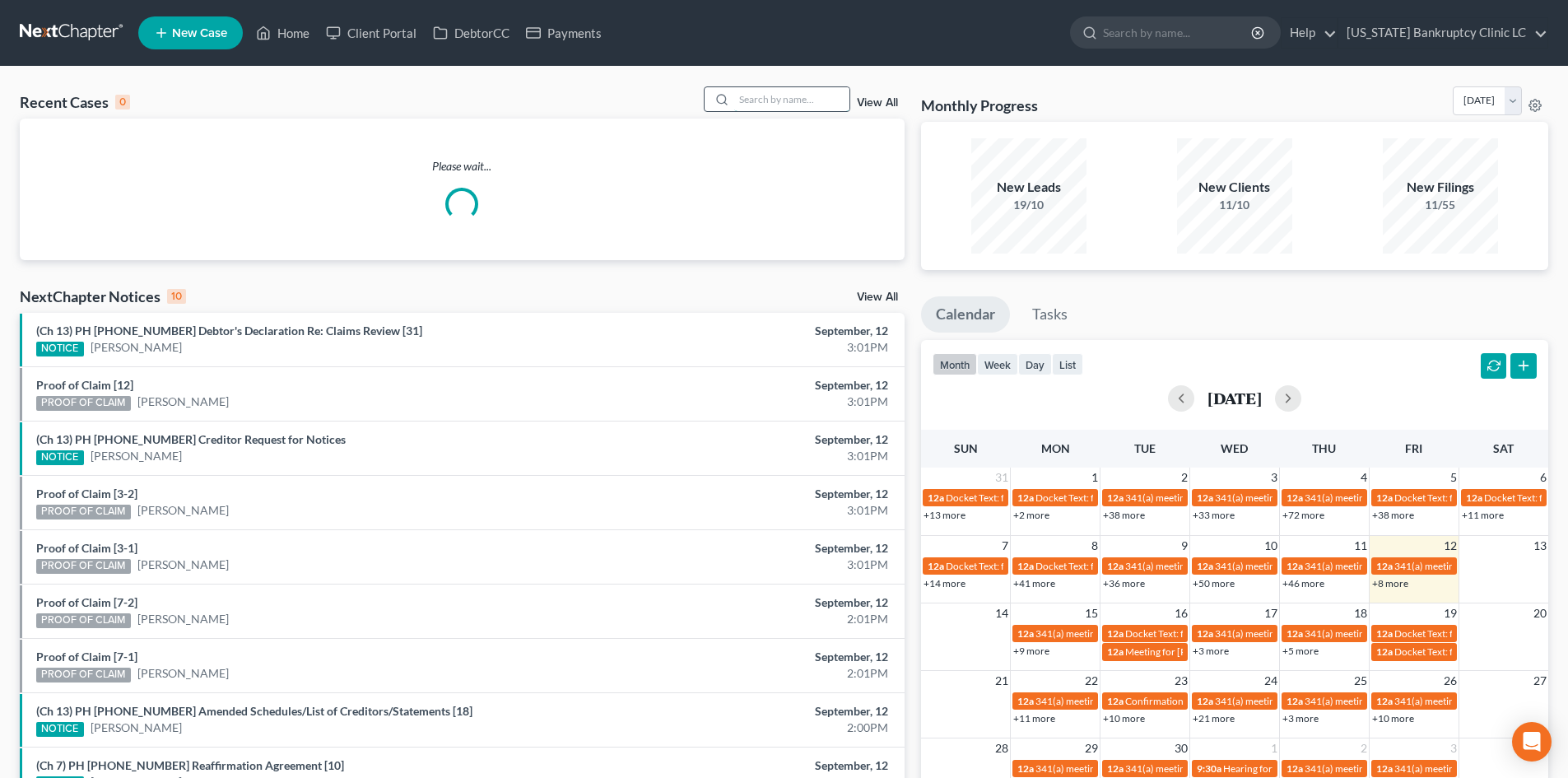
click at [814, 102] on input "search" at bounding box center [791, 99] width 115 height 24
paste input "25-24077"
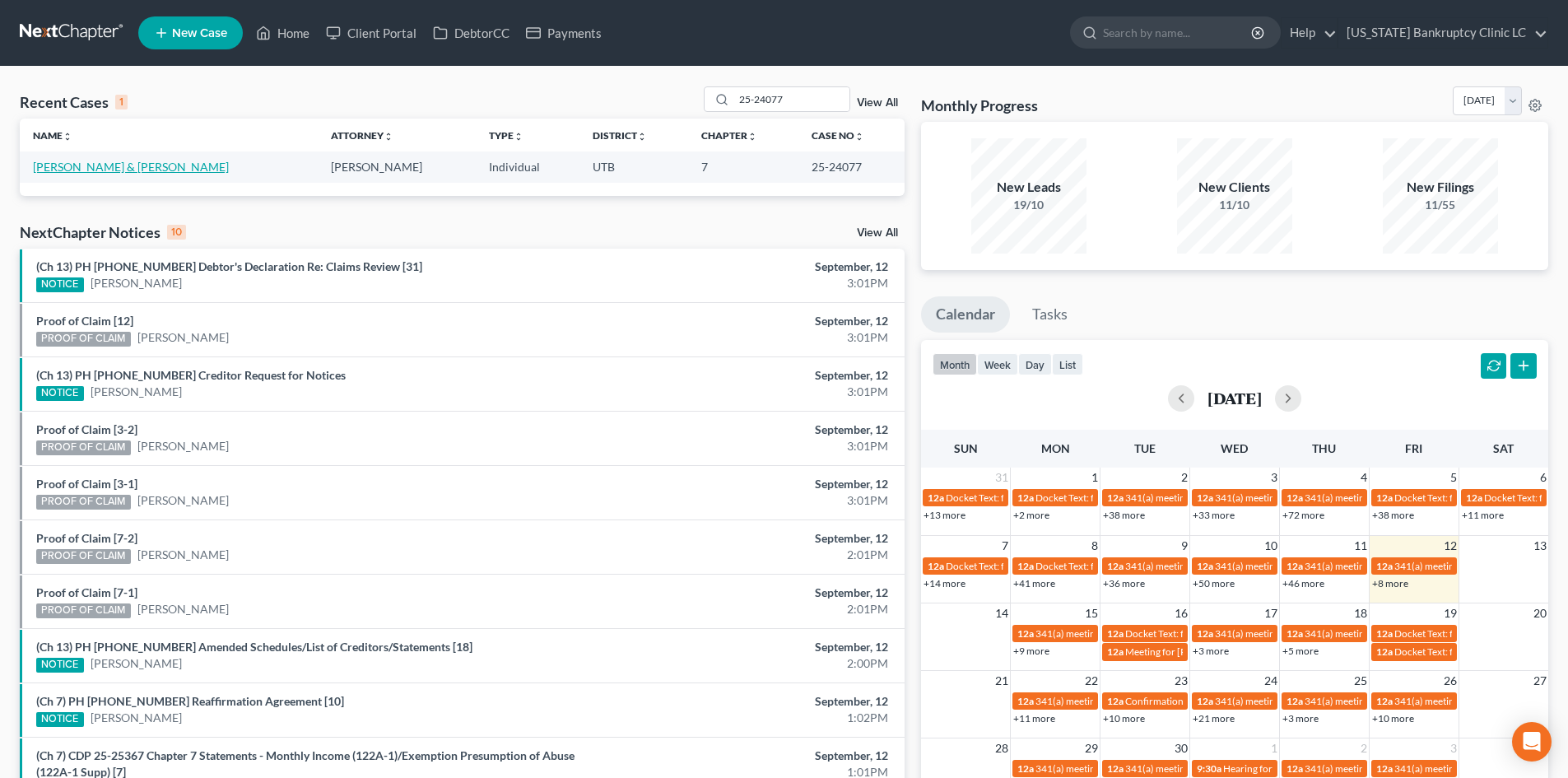
click at [96, 165] on link "[PERSON_NAME] & [PERSON_NAME]" at bounding box center [131, 167] width 196 height 14
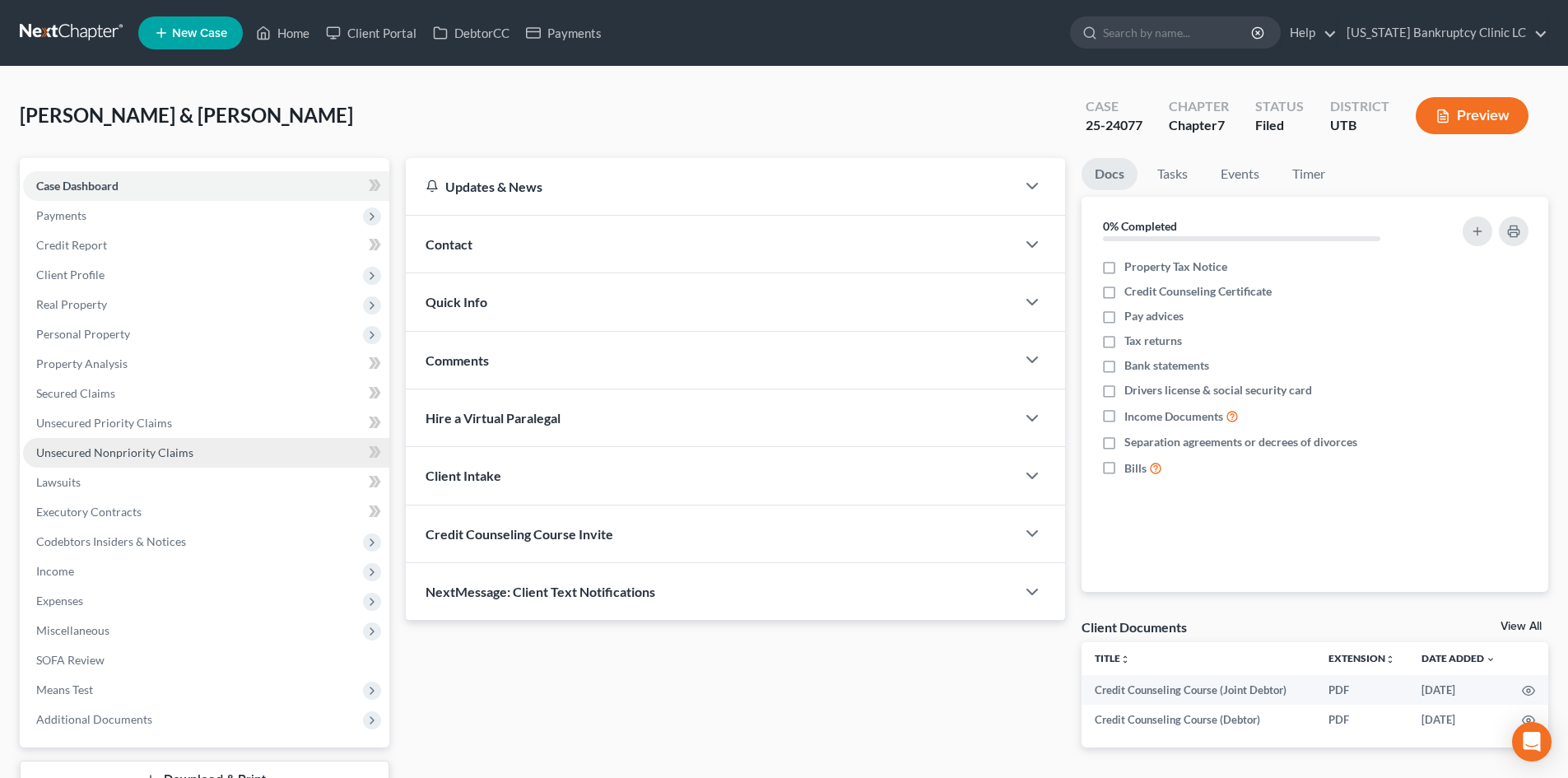
click at [167, 456] on span "Unsecured Nonpriority Claims" at bounding box center [115, 452] width 157 height 14
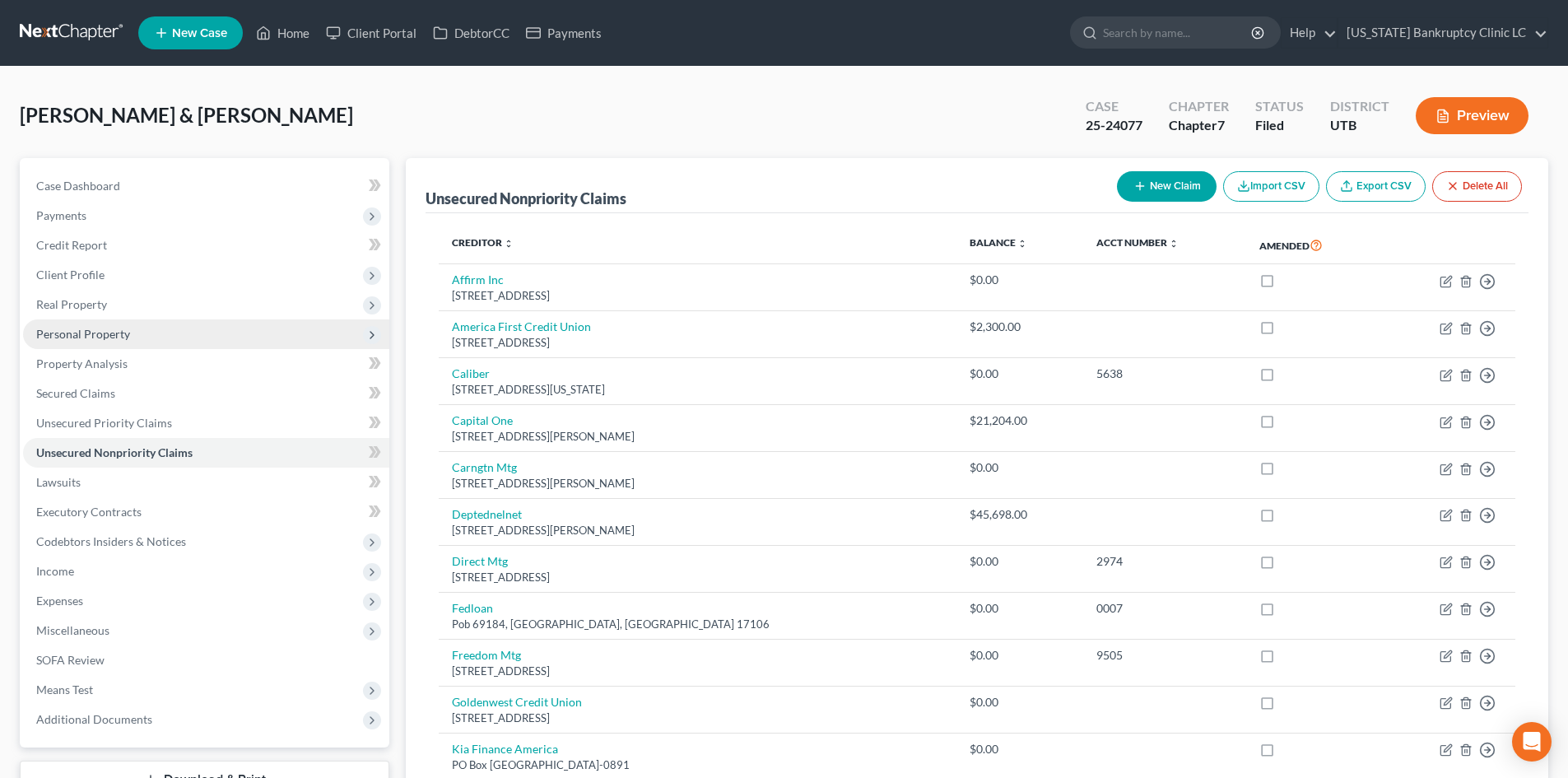
click at [149, 340] on span "Personal Property" at bounding box center [207, 334] width 367 height 30
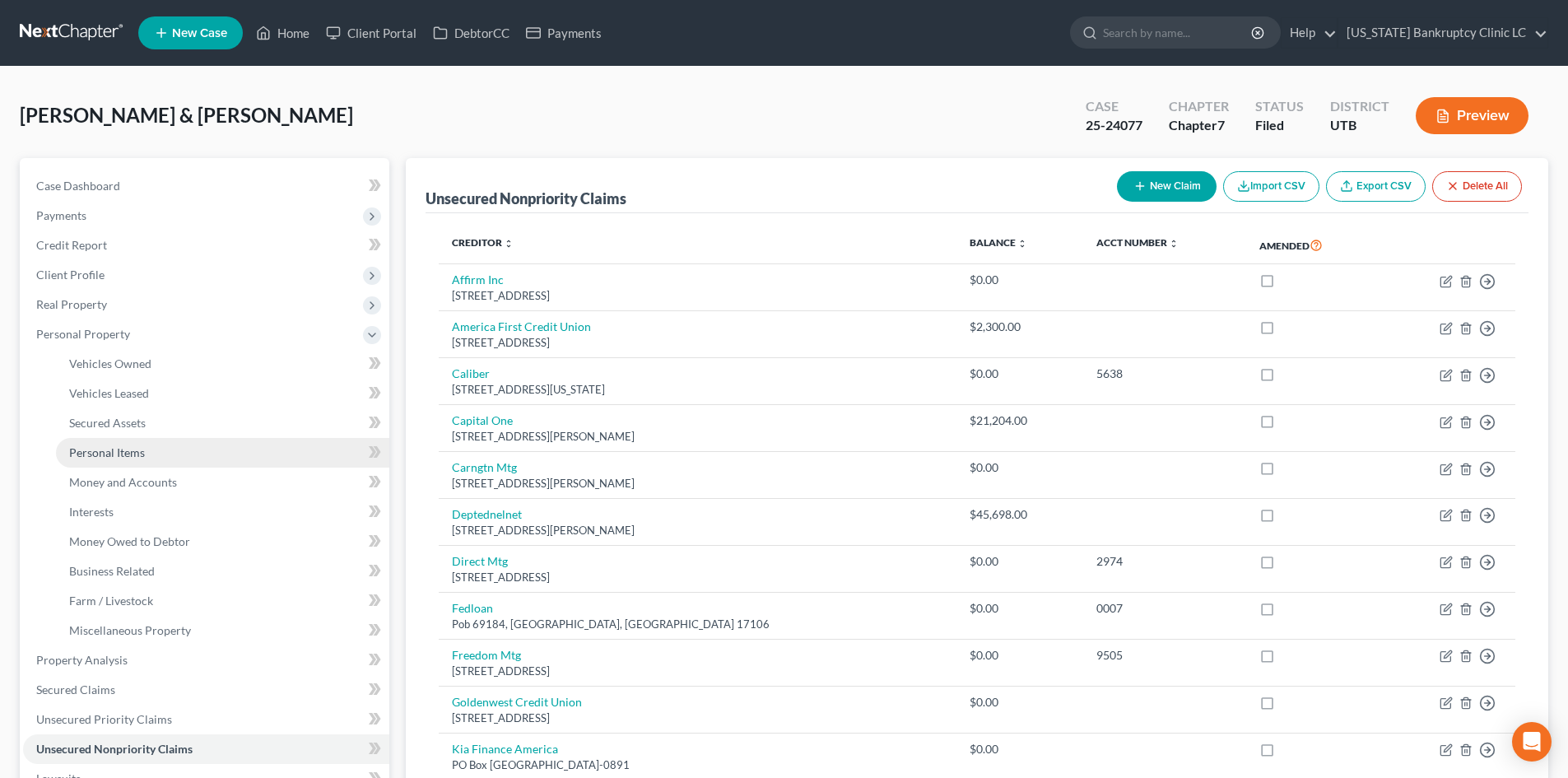
click at [156, 444] on link "Personal Items" at bounding box center [223, 452] width 333 height 30
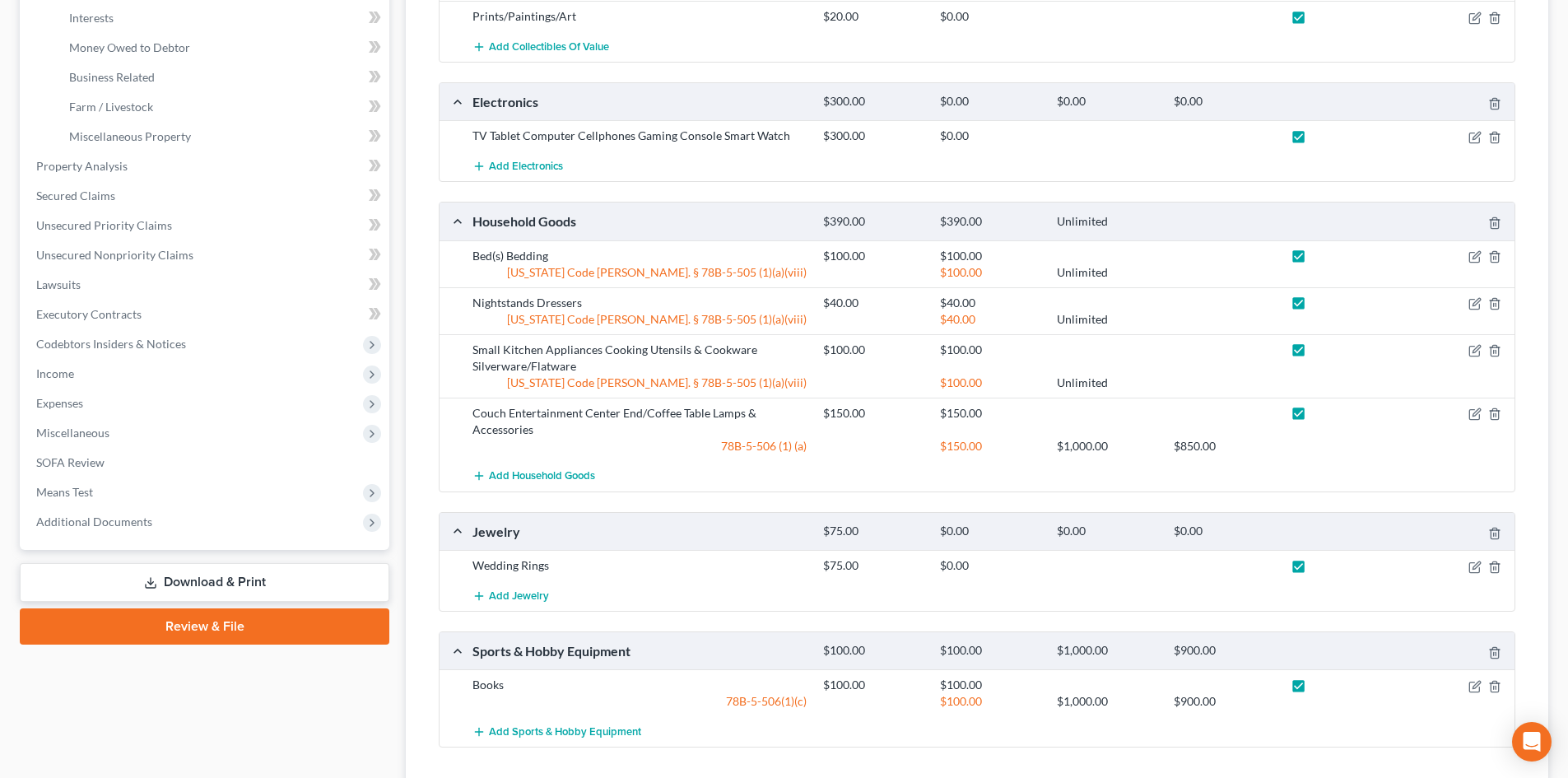
scroll to position [618, 0]
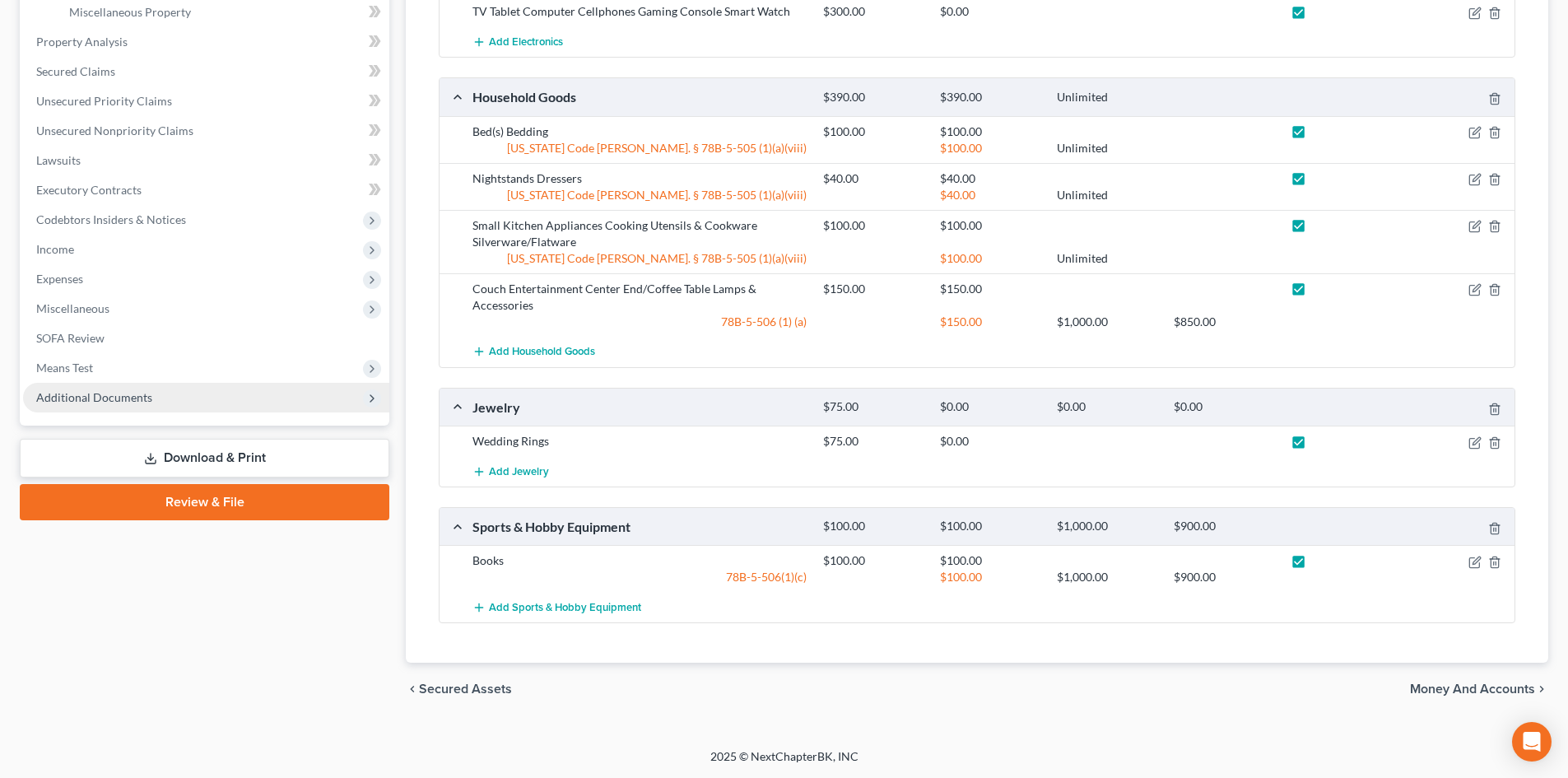
click at [171, 402] on span "Additional Documents" at bounding box center [207, 397] width 367 height 30
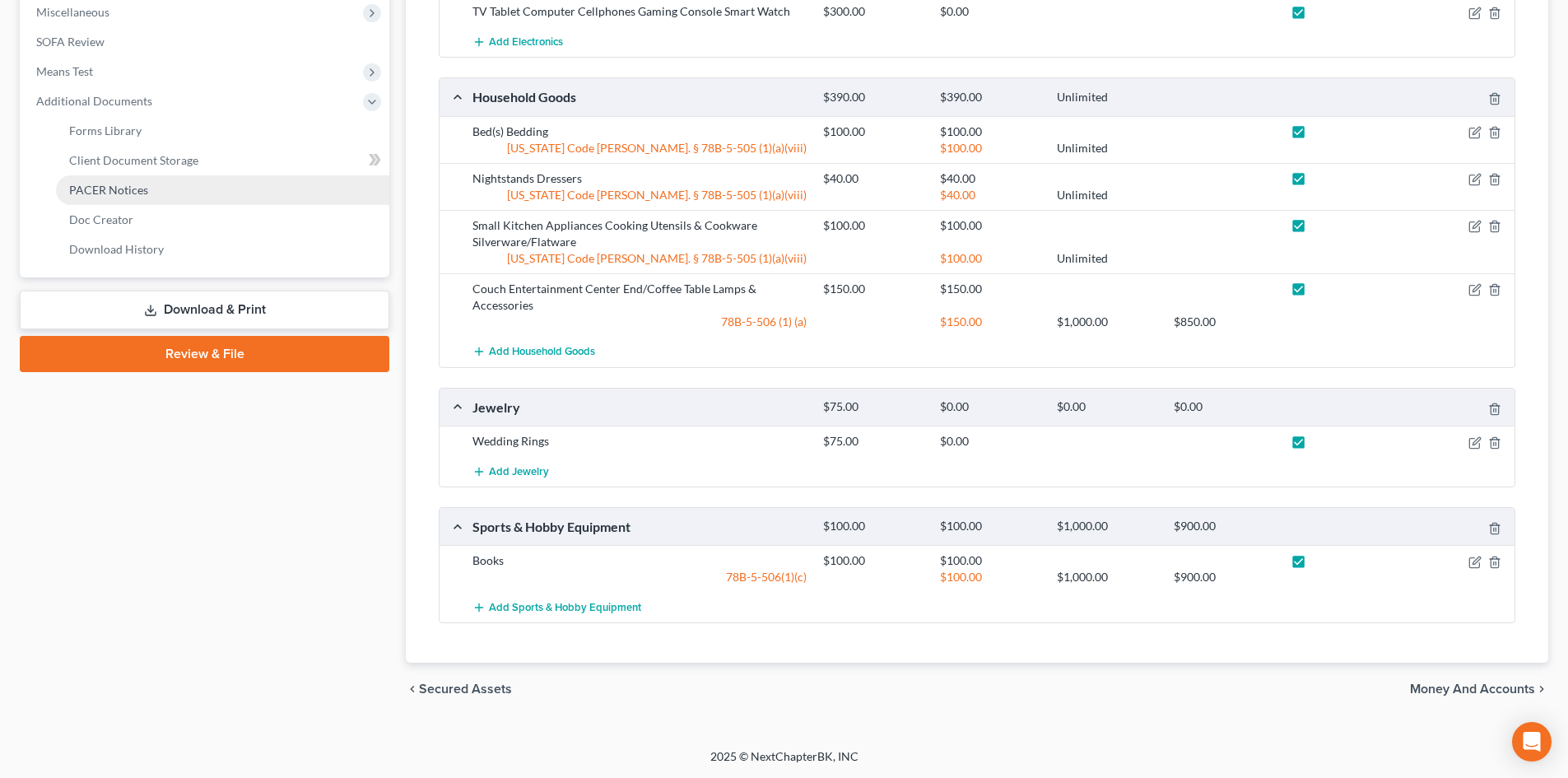
click at [198, 190] on link "PACER Notices" at bounding box center [223, 190] width 333 height 30
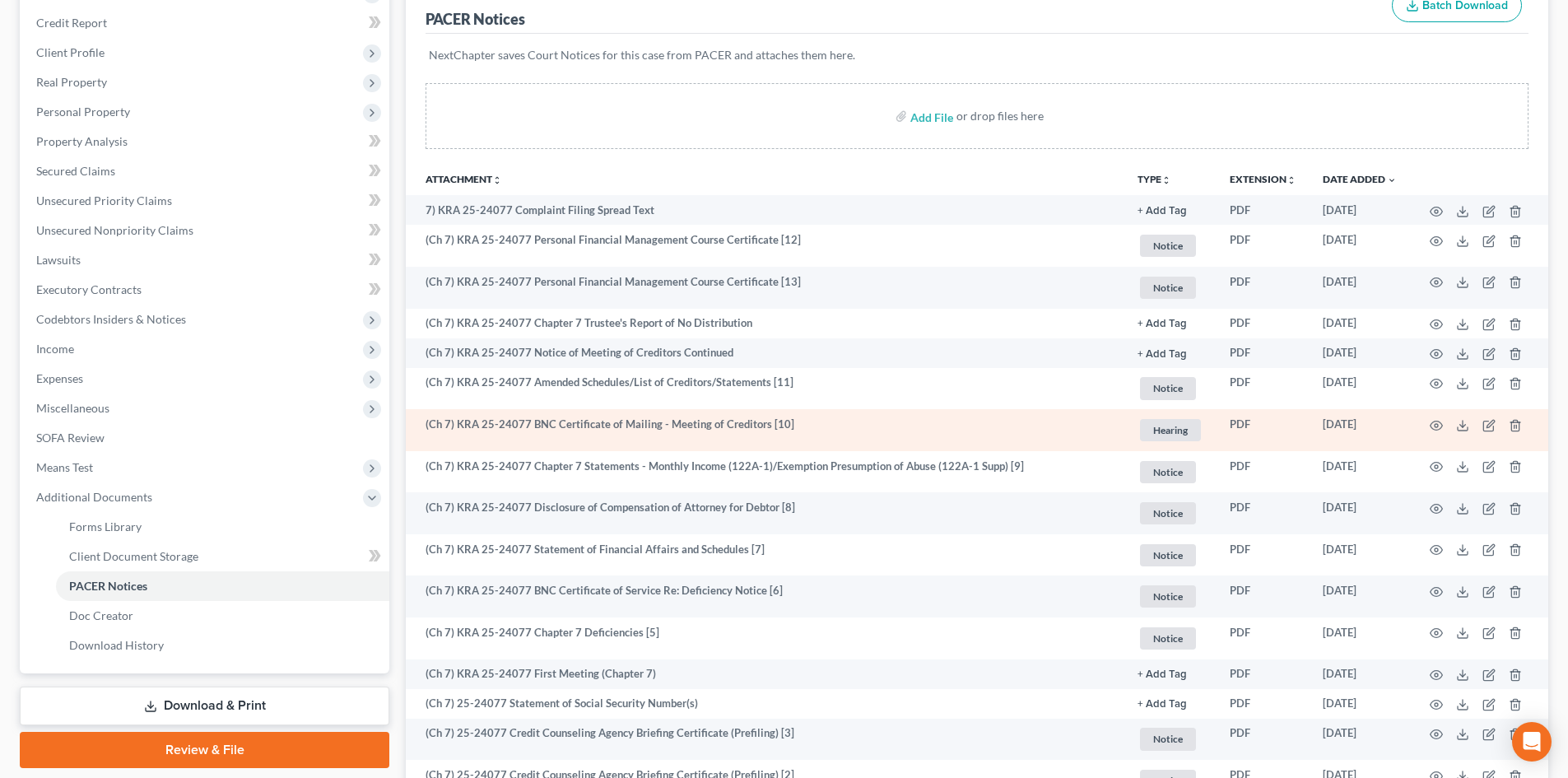
scroll to position [247, 0]
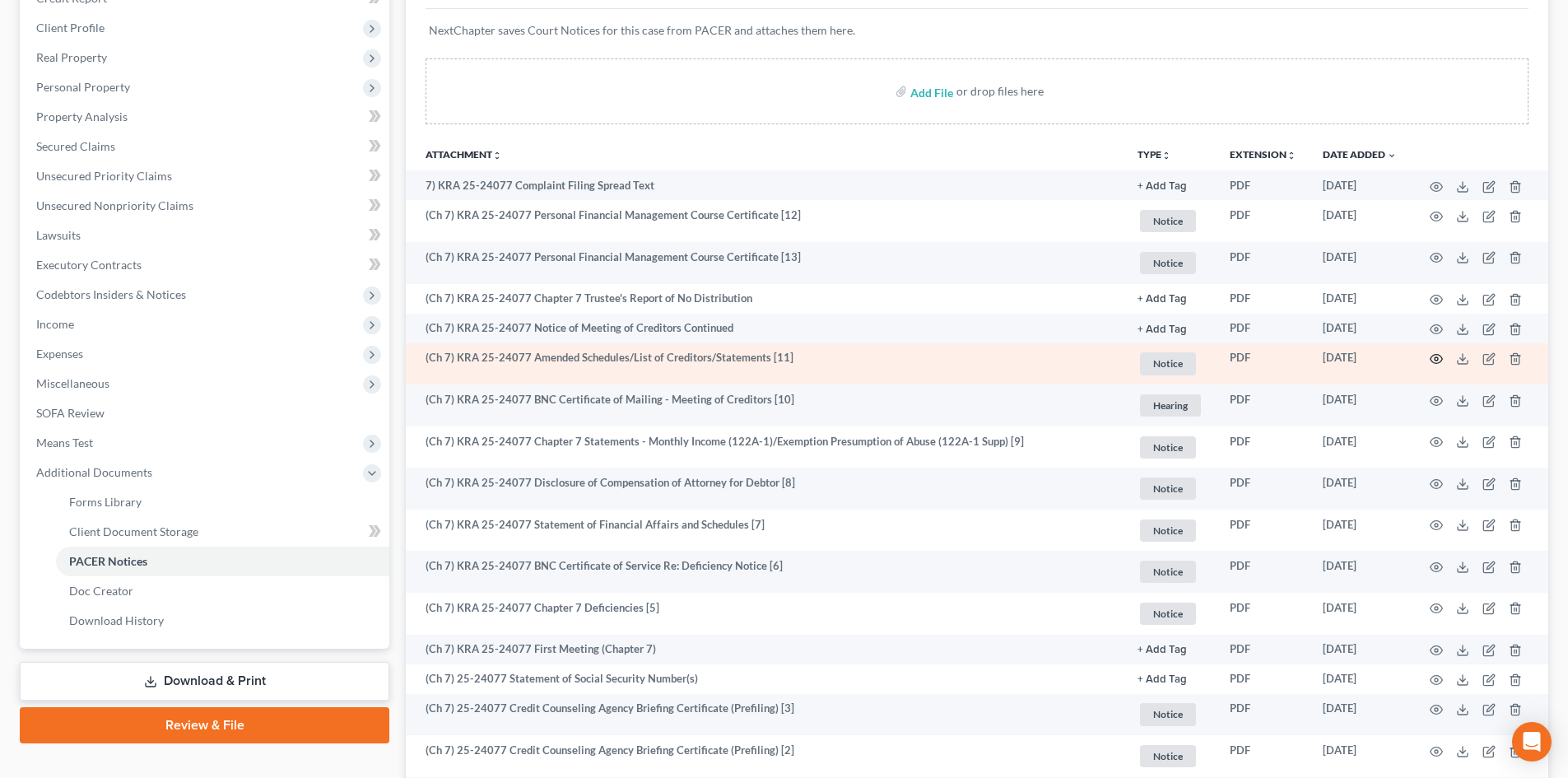
click at [1440, 358] on icon "button" at bounding box center [1436, 359] width 13 height 13
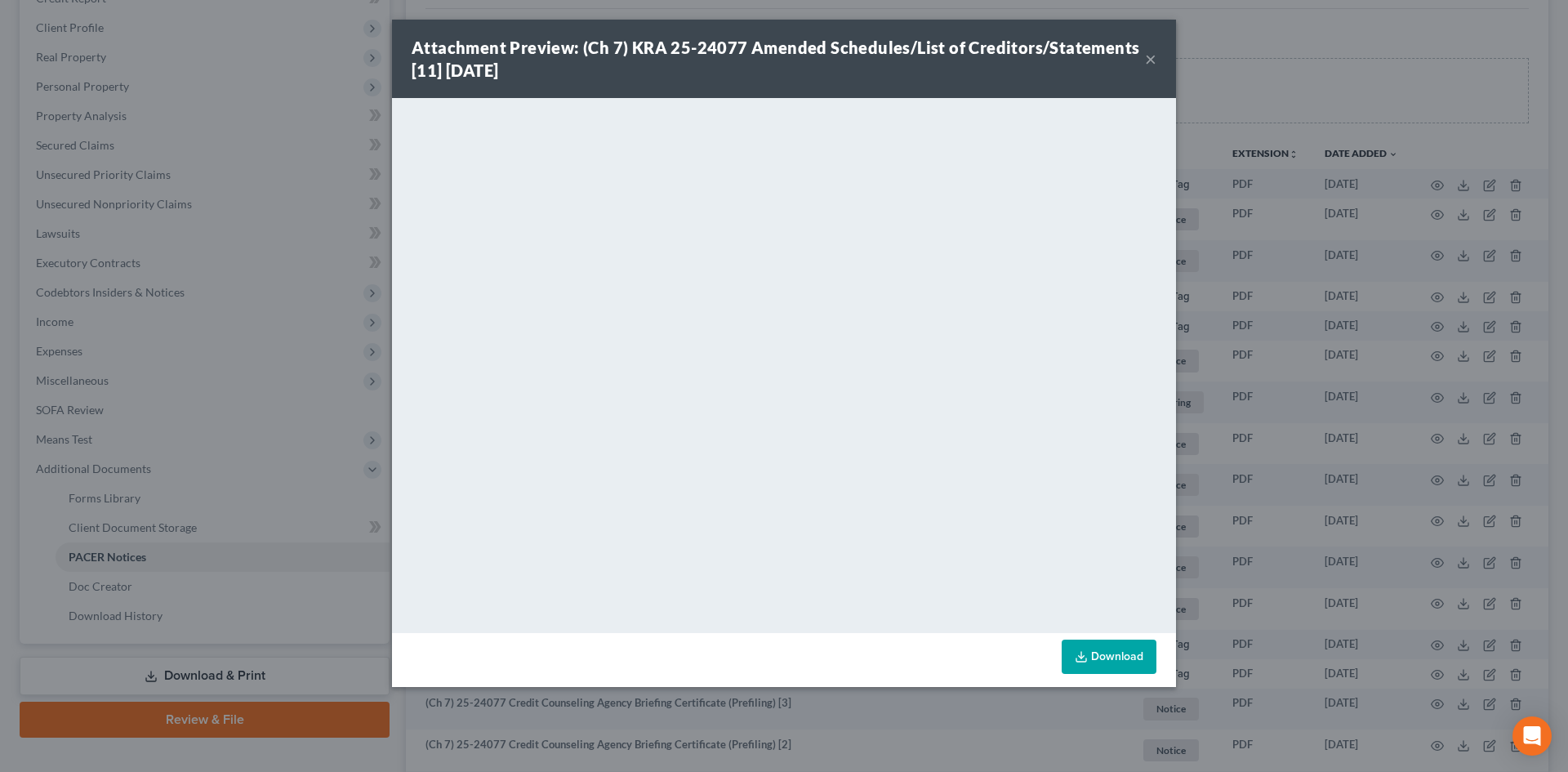
drag, startPoint x: 1150, startPoint y: 63, endPoint x: 338, endPoint y: 150, distance: 816.6
click at [1150, 63] on button "×" at bounding box center [1150, 59] width 12 height 20
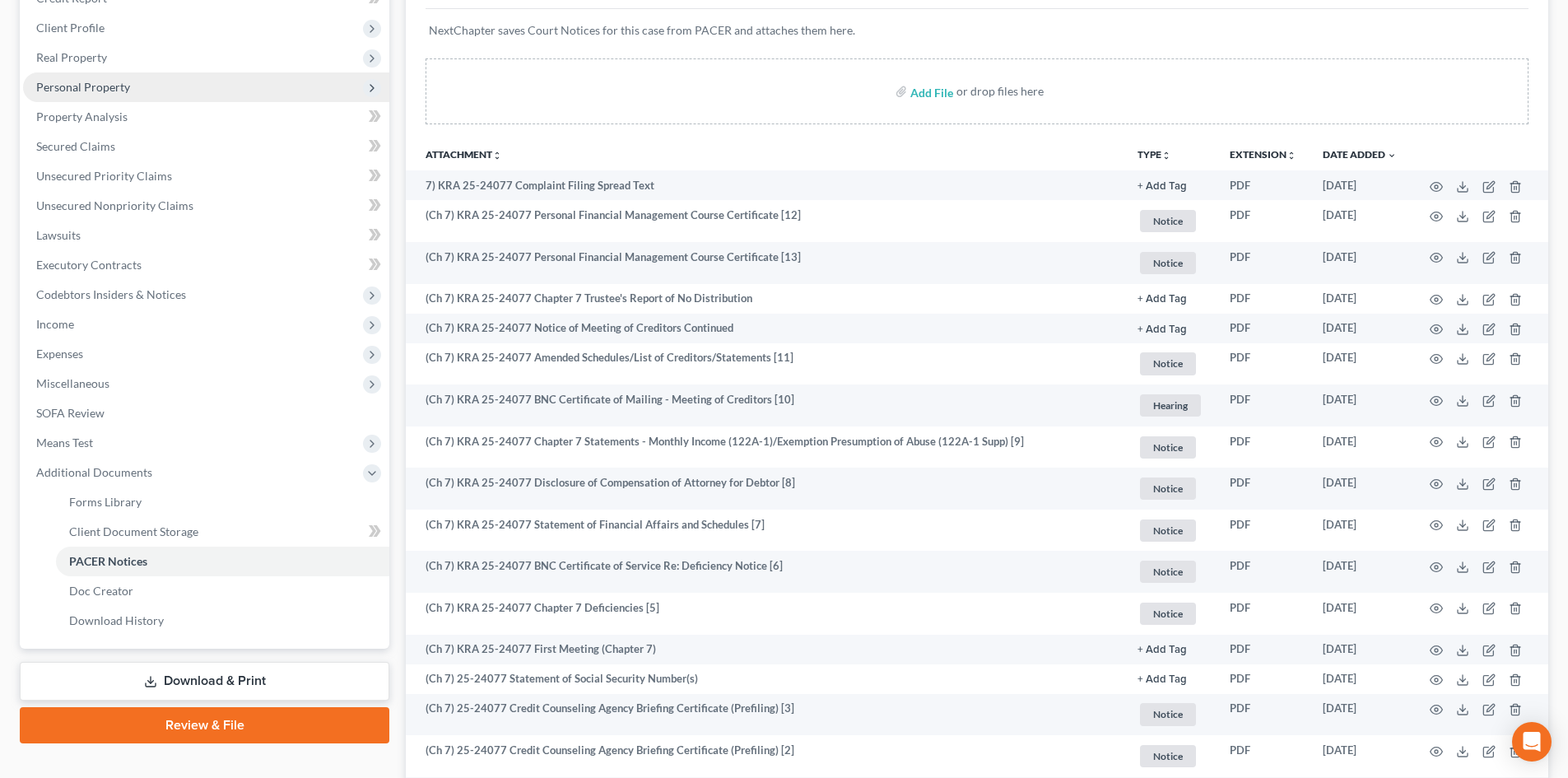
click at [121, 91] on span "Personal Property" at bounding box center [83, 87] width 94 height 14
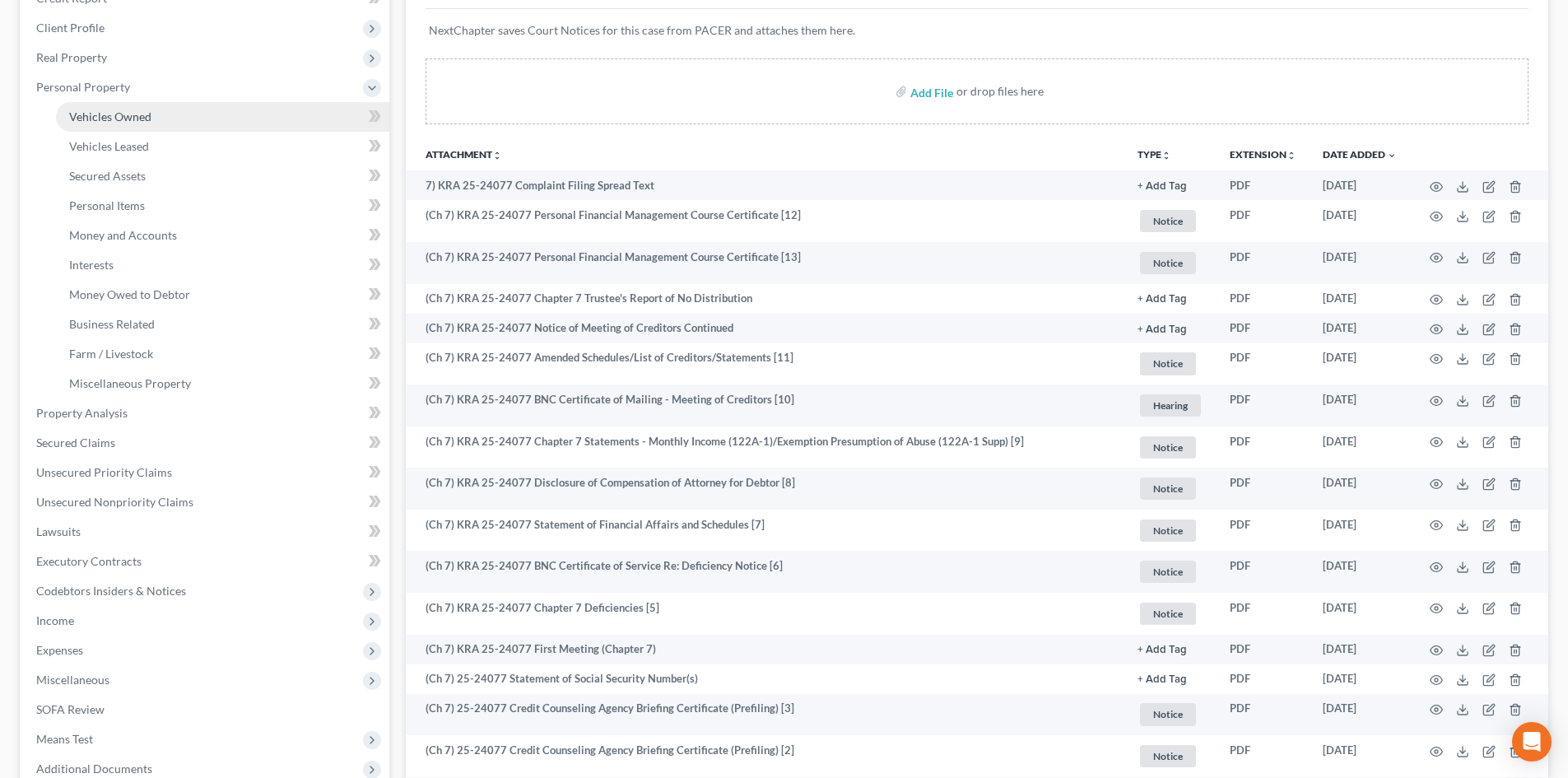
click at [121, 117] on span "Vehicles Owned" at bounding box center [110, 116] width 82 height 14
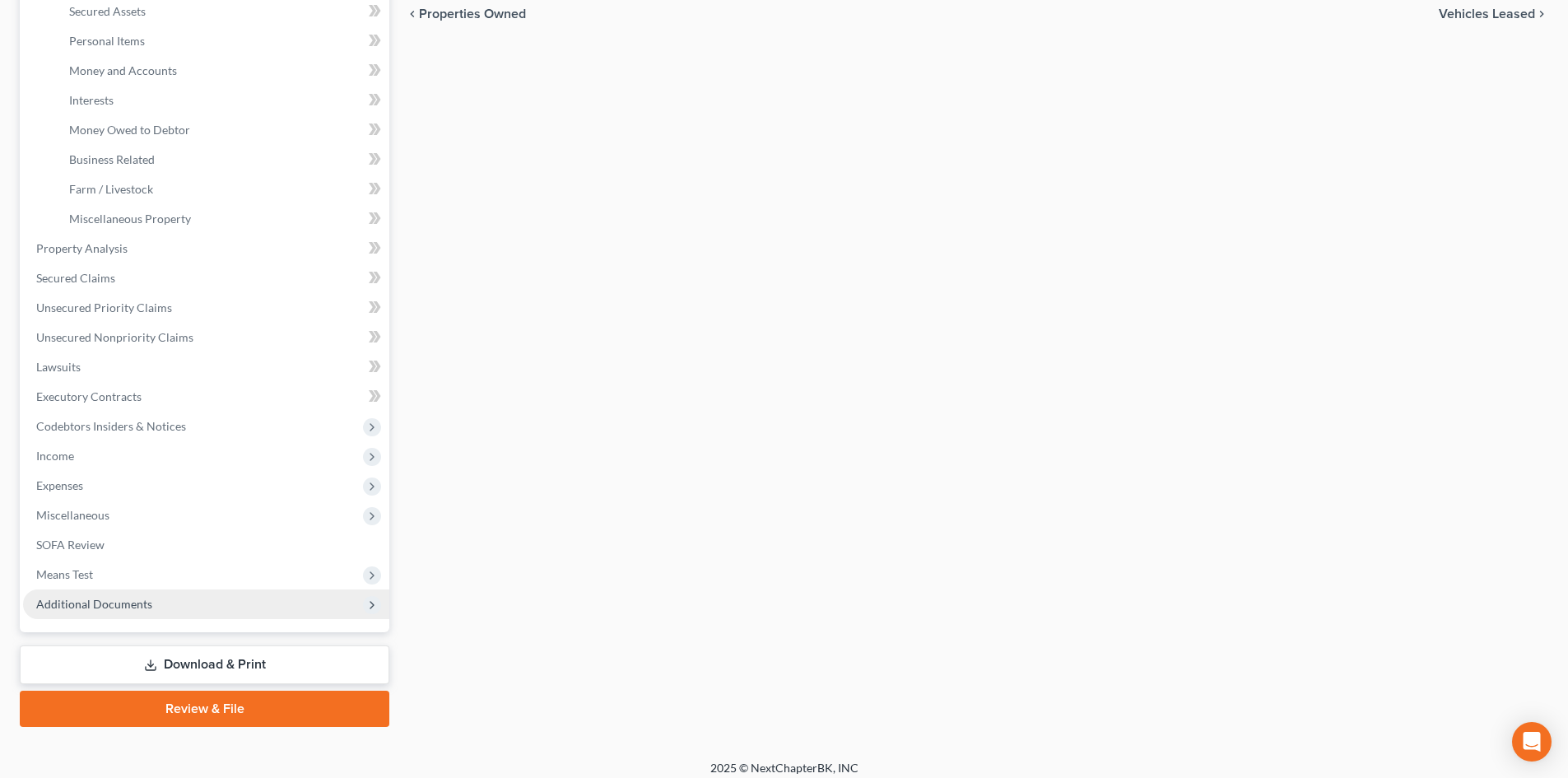
click at [172, 609] on span "Additional Documents" at bounding box center [207, 604] width 367 height 30
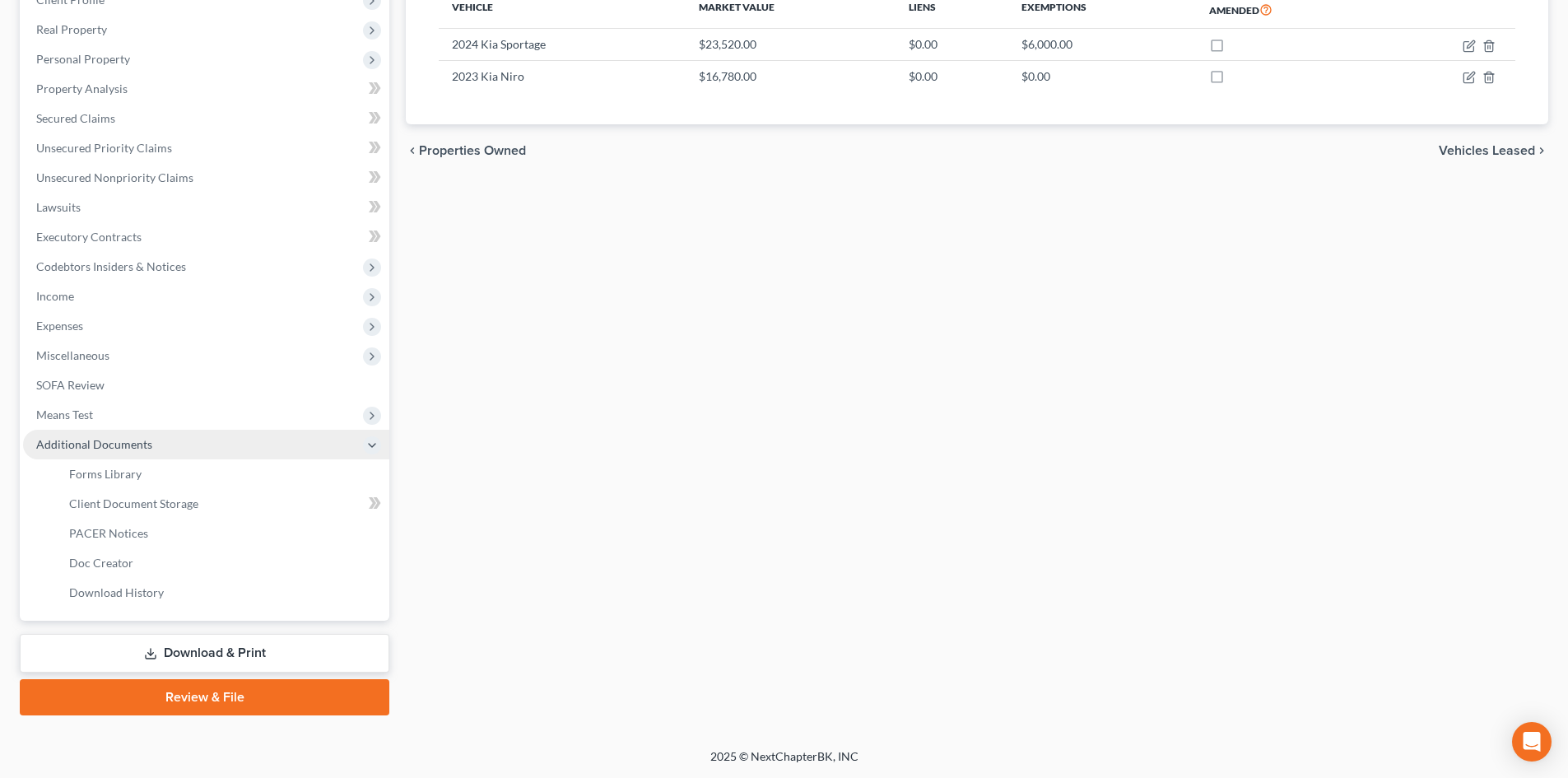
scroll to position [275, 0]
click at [176, 503] on span "Client Document Storage" at bounding box center [133, 503] width 130 height 14
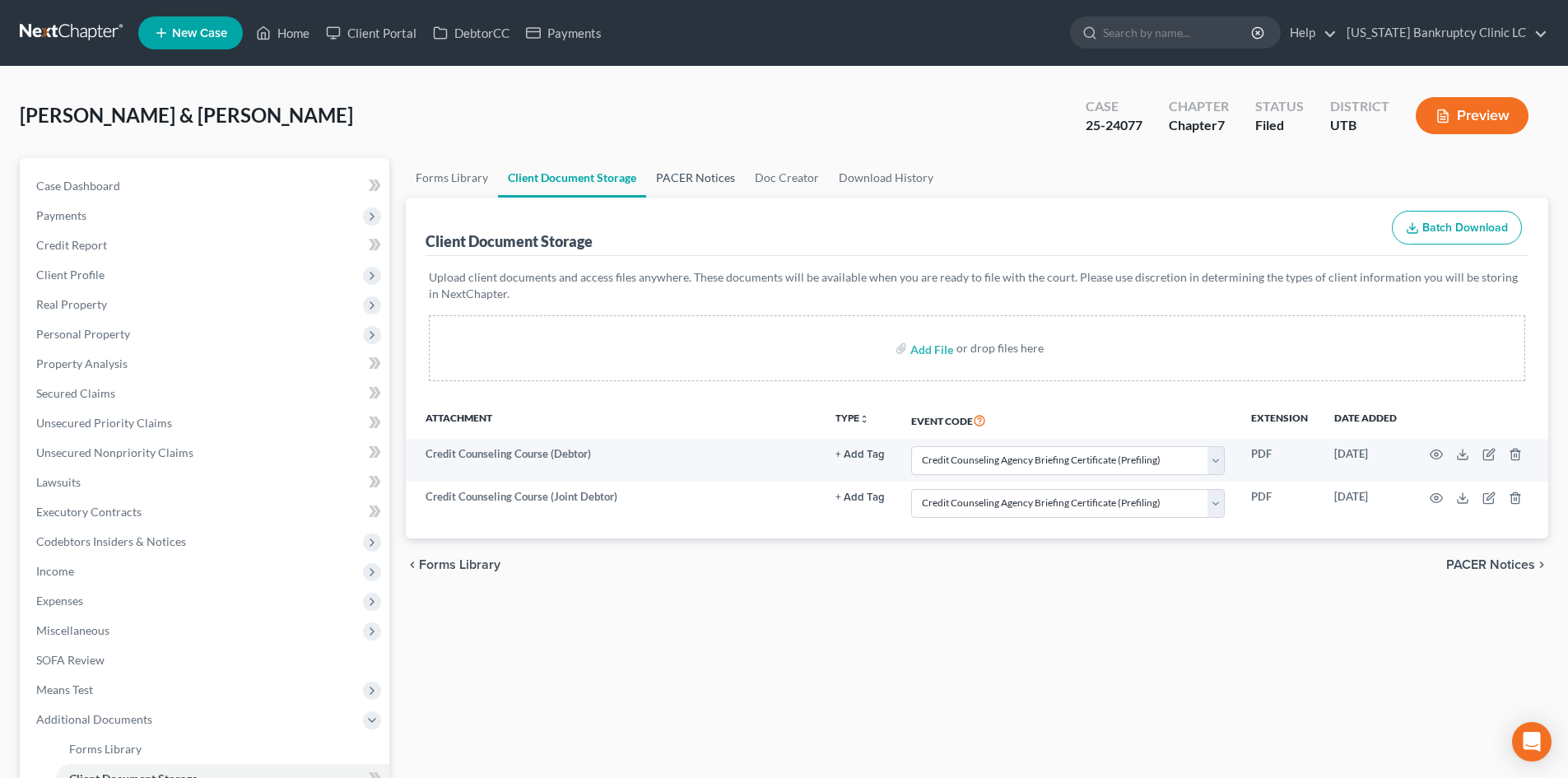
click at [679, 182] on link "PACER Notices" at bounding box center [695, 178] width 98 height 39
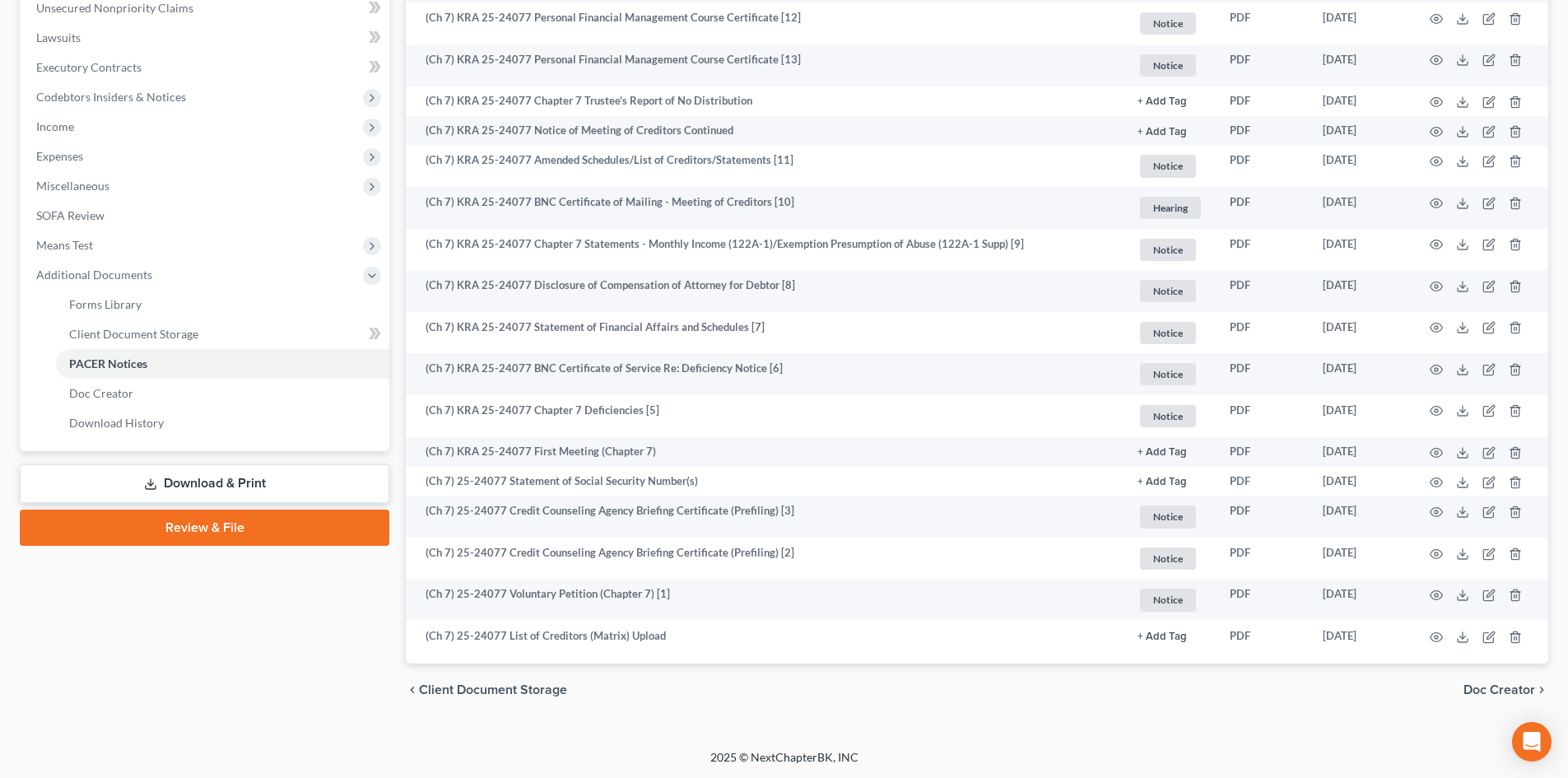
scroll to position [445, 0]
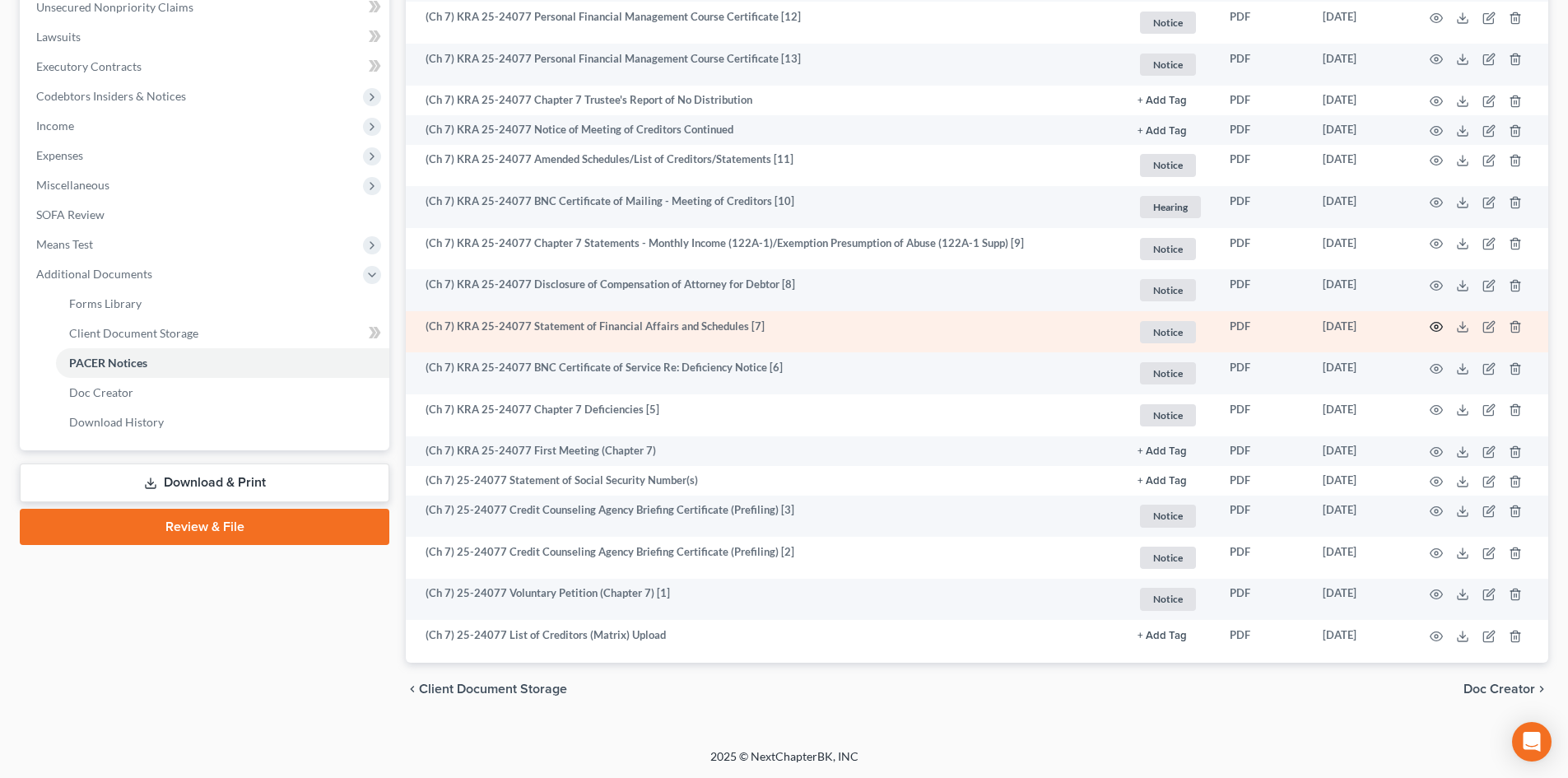
click at [1437, 332] on icon "button" at bounding box center [1437, 327] width 13 height 9
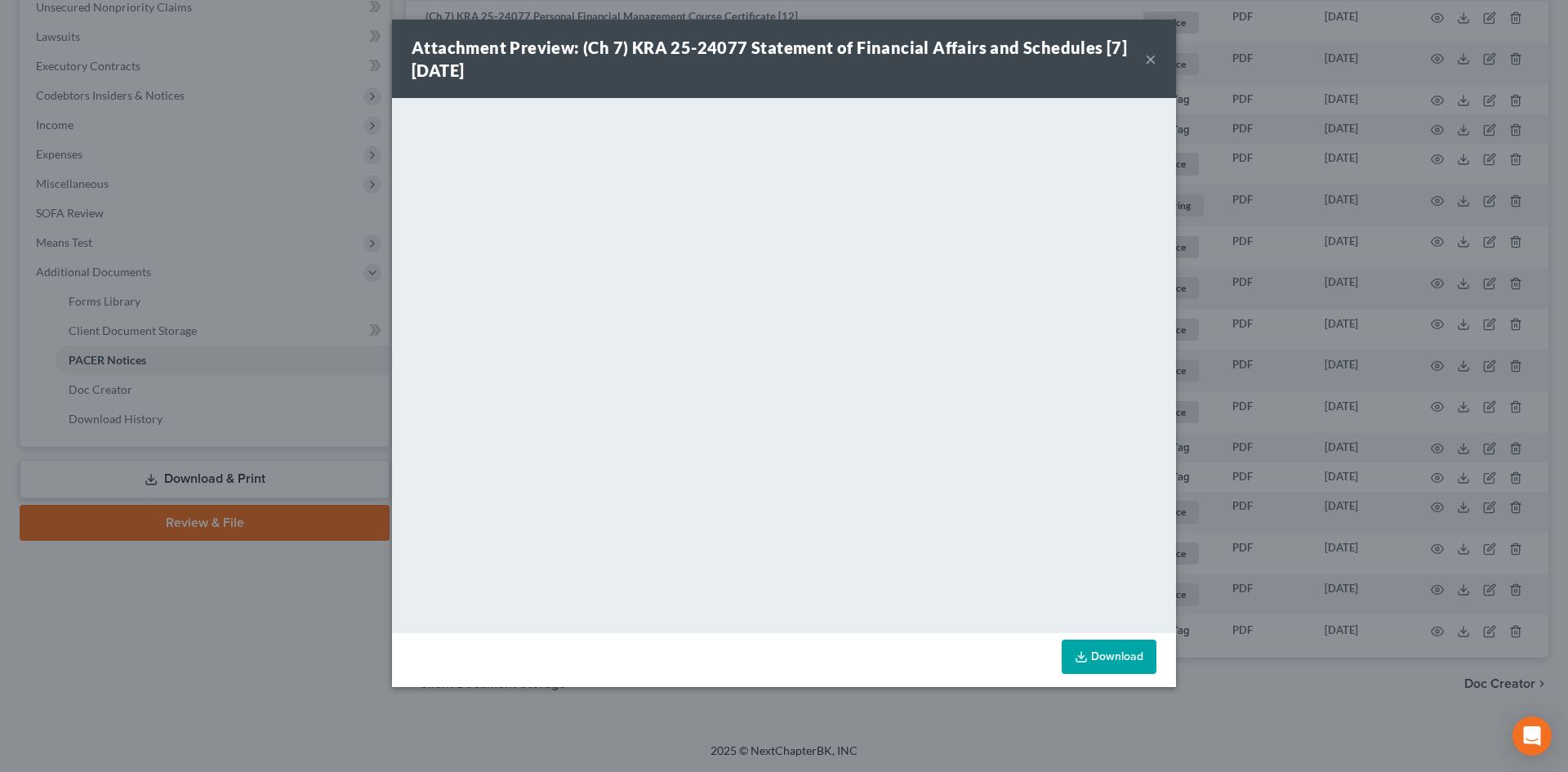
drag, startPoint x: 1142, startPoint y: 60, endPoint x: 1102, endPoint y: 98, distance: 55.2
click at [1143, 60] on div "Attachment Preview: (Ch 7) KRA 25-24077 Statement of Financial Affairs and Sche…" at bounding box center [778, 59] width 733 height 46
click at [1149, 58] on button "×" at bounding box center [1150, 59] width 12 height 20
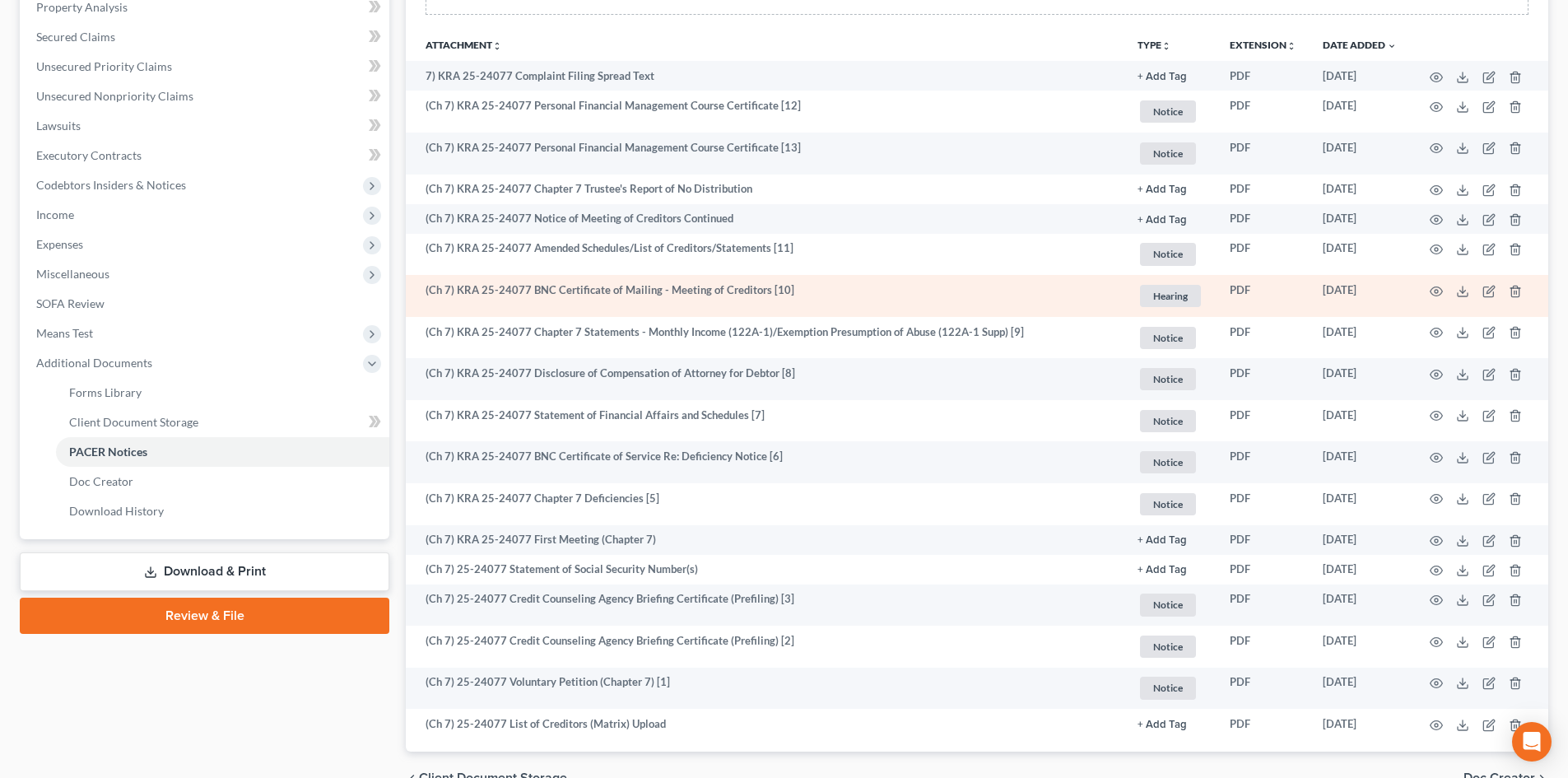
scroll to position [116, 0]
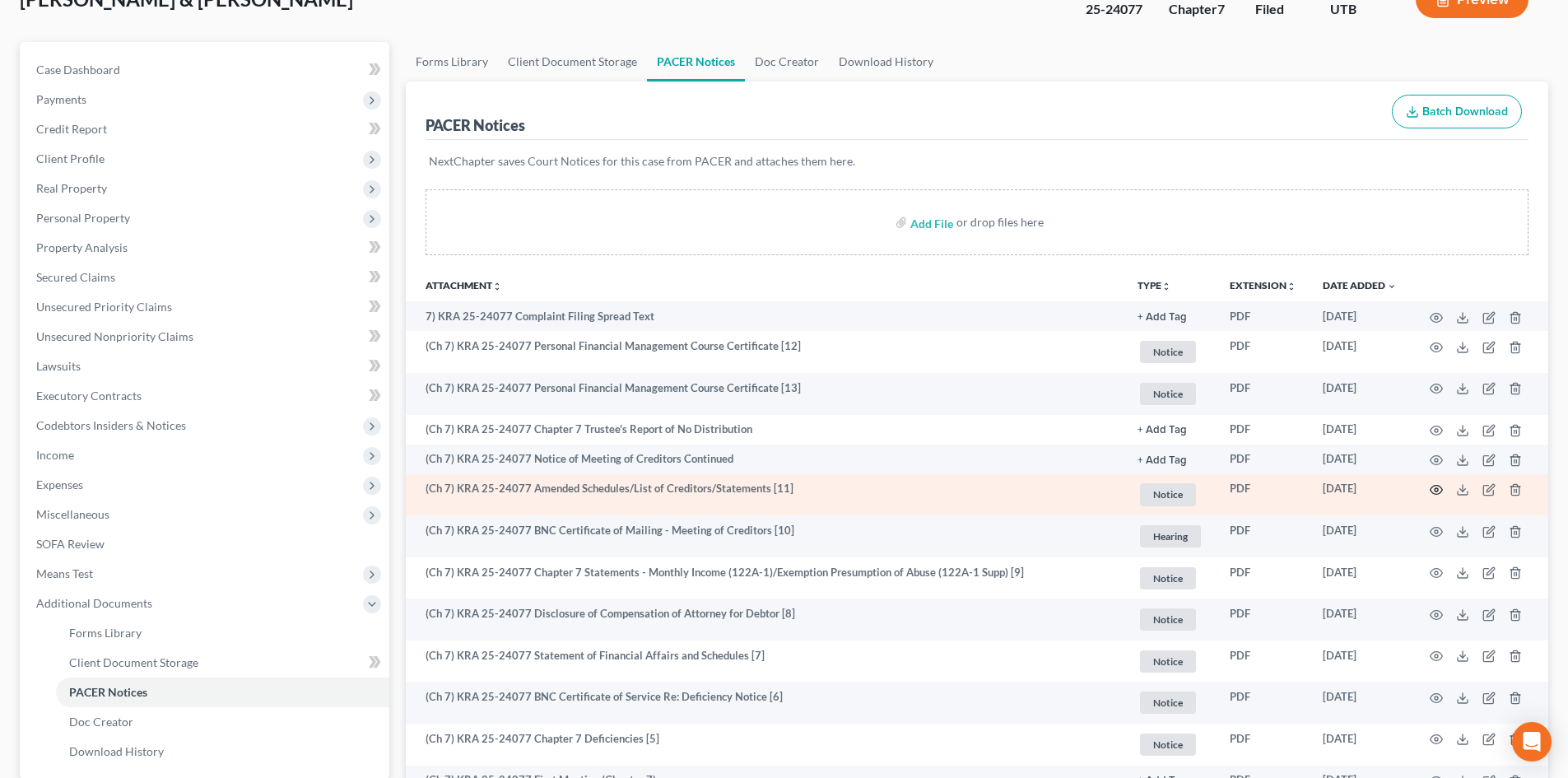
click at [1437, 487] on icon "button" at bounding box center [1436, 489] width 13 height 13
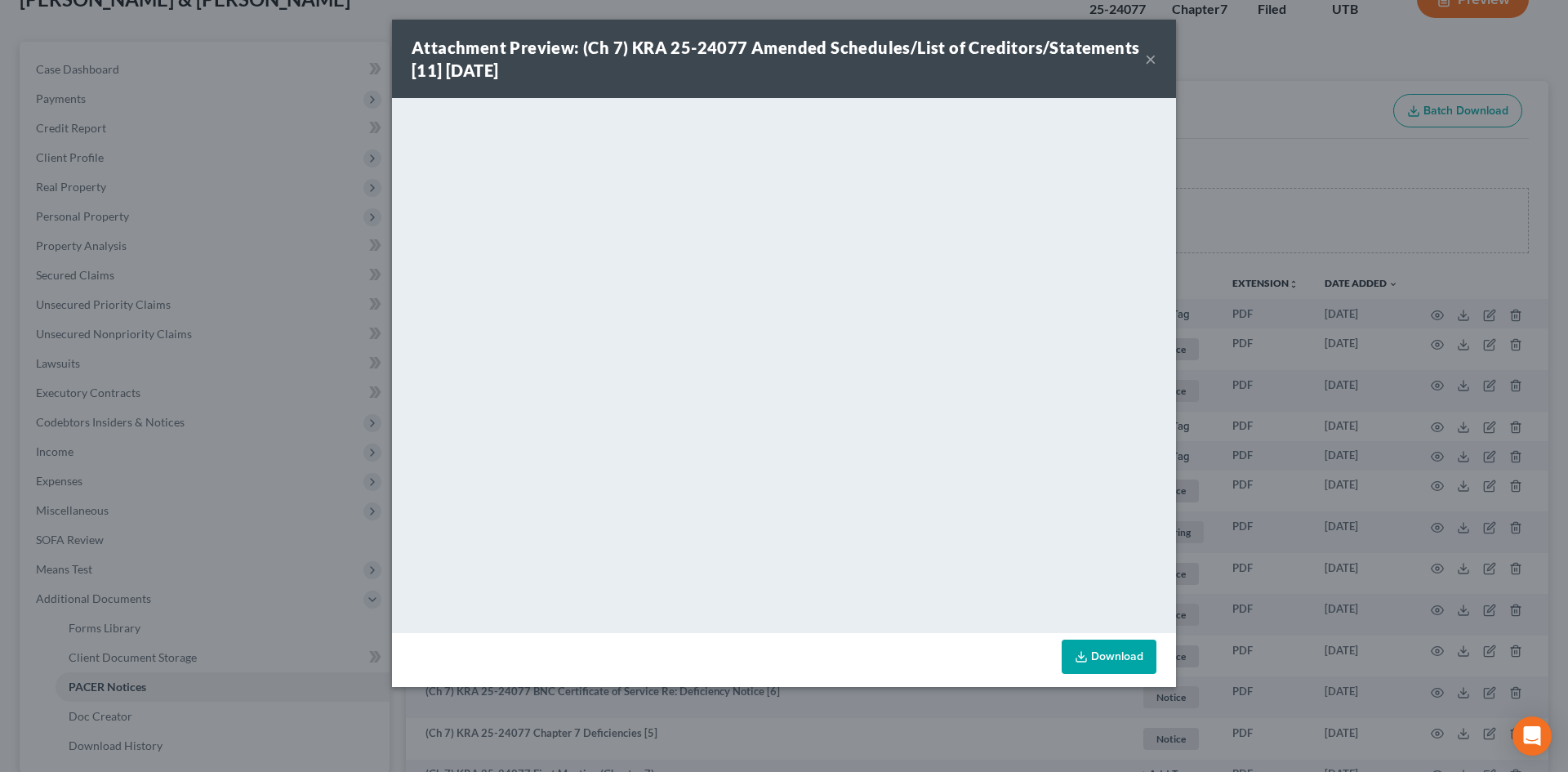
click at [1156, 62] on button "×" at bounding box center [1150, 59] width 12 height 20
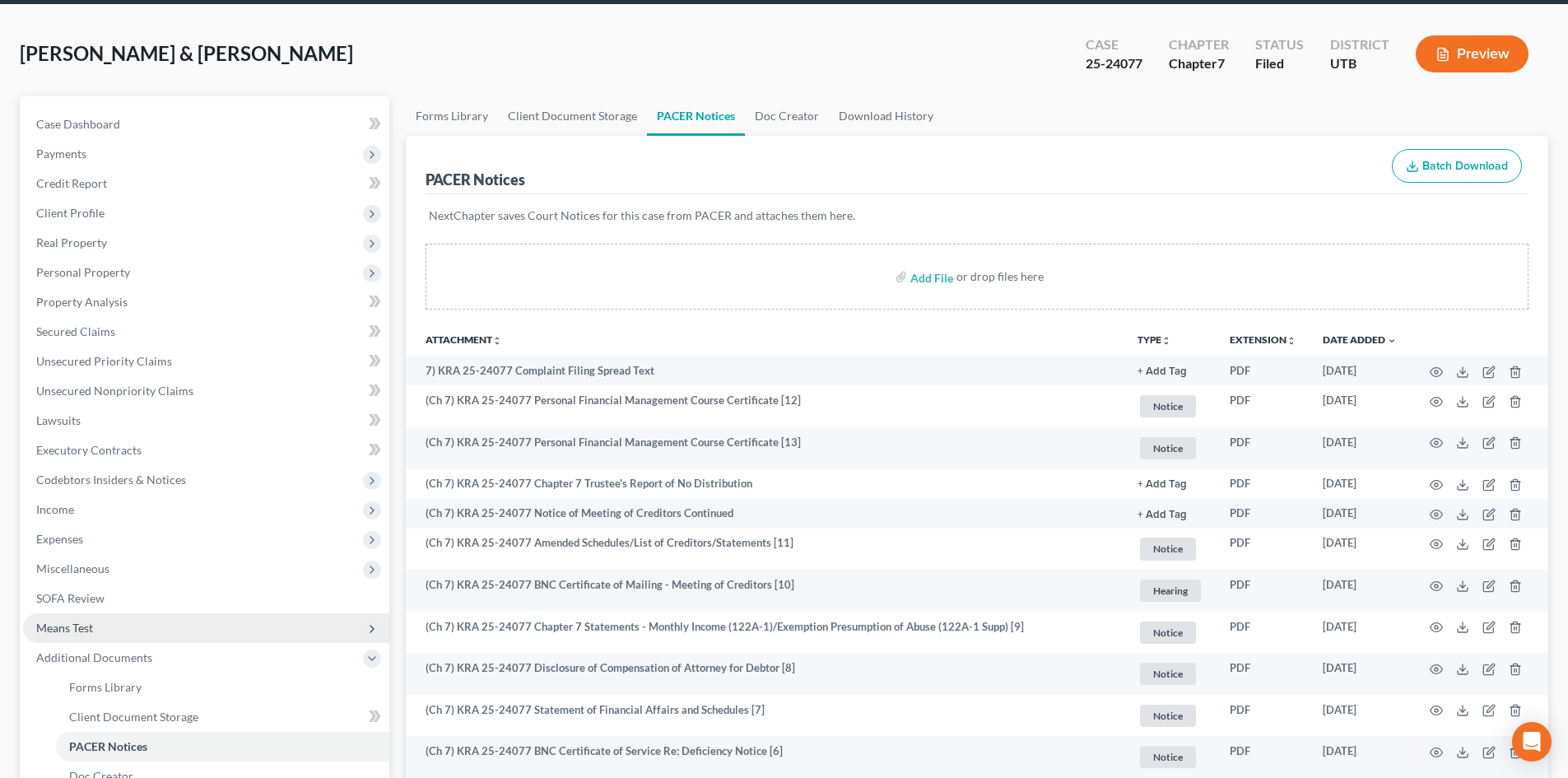
scroll to position [34, 0]
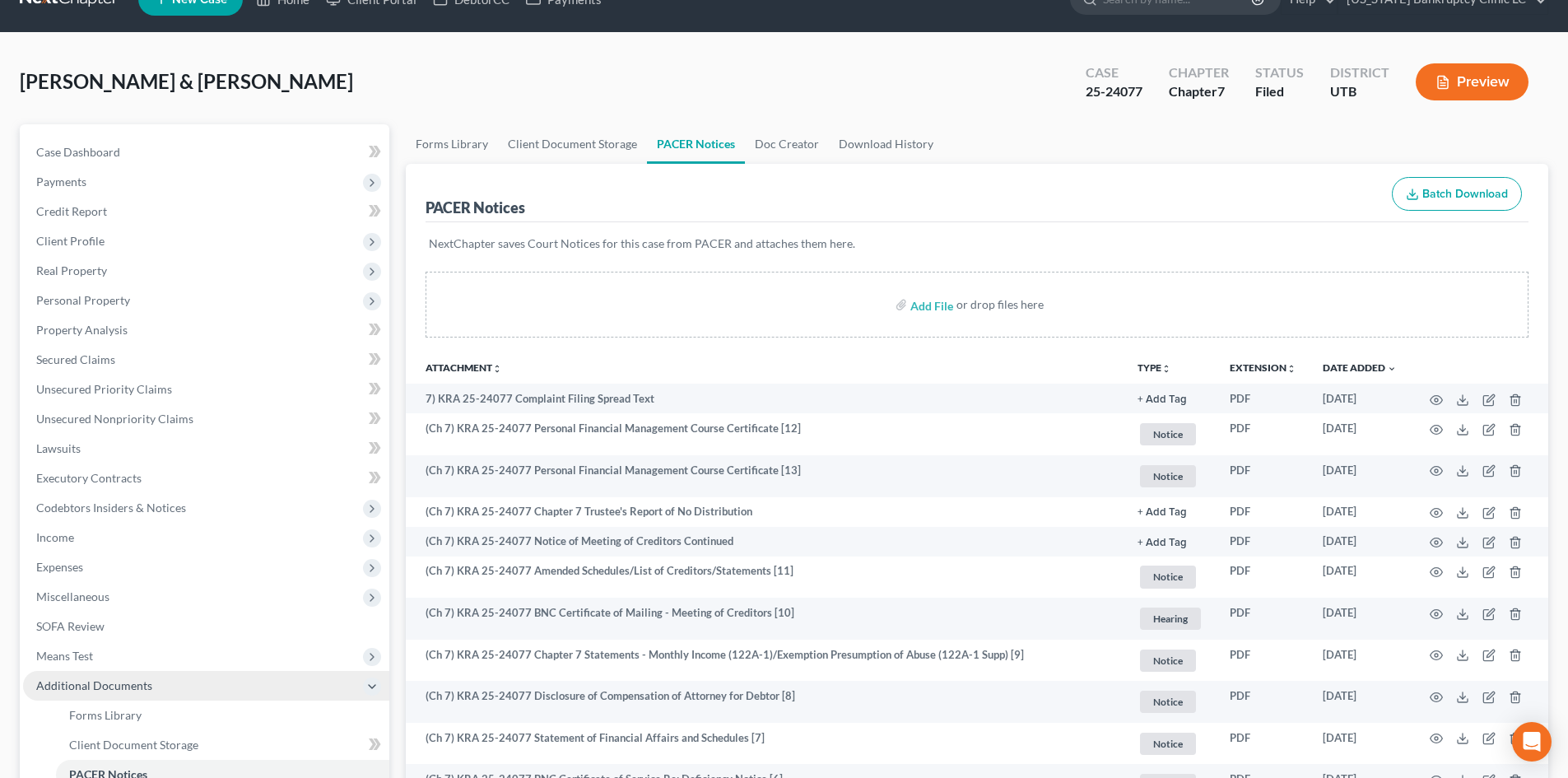
click at [100, 690] on span "Additional Documents" at bounding box center [95, 686] width 116 height 14
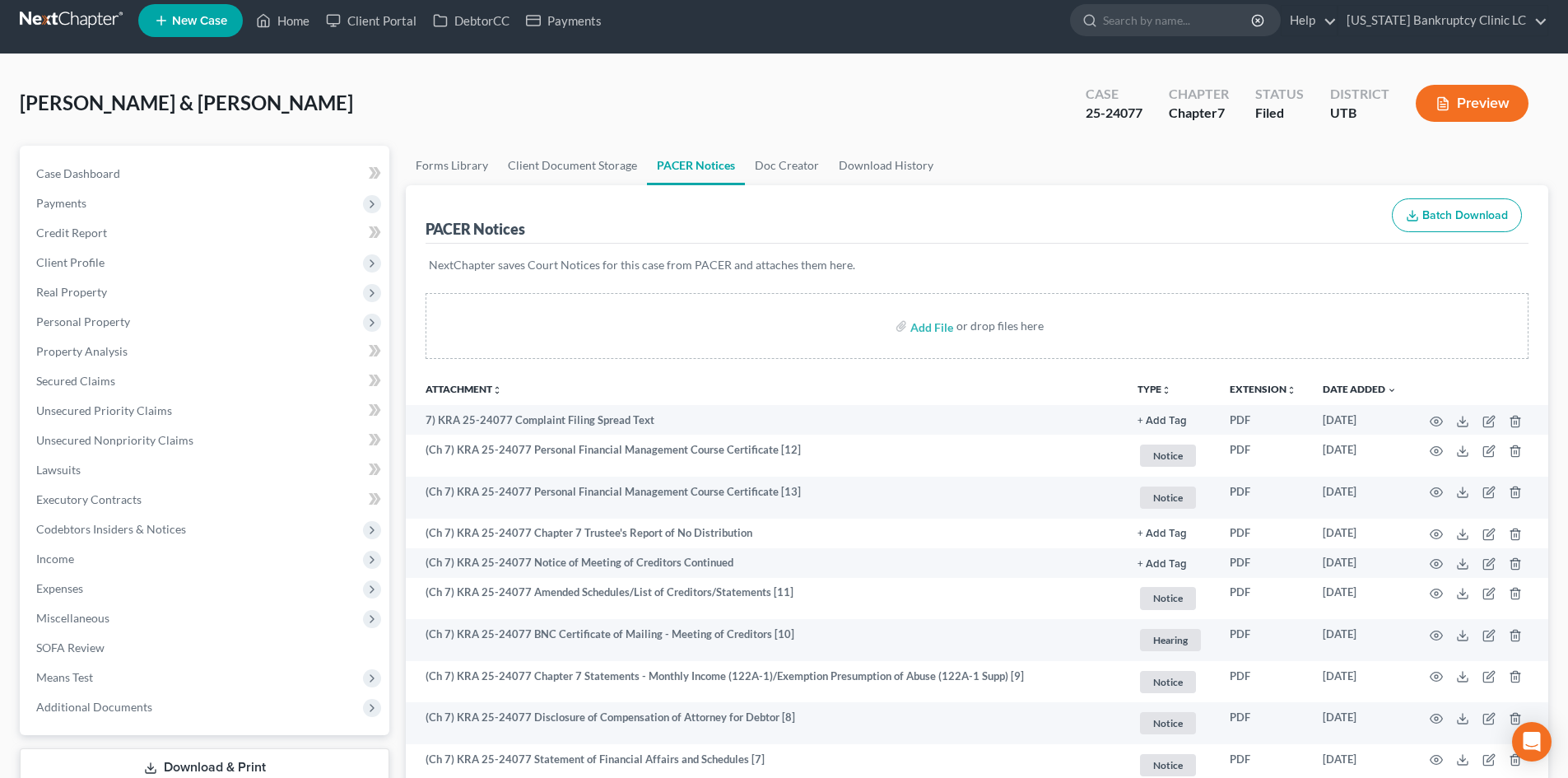
scroll to position [0, 0]
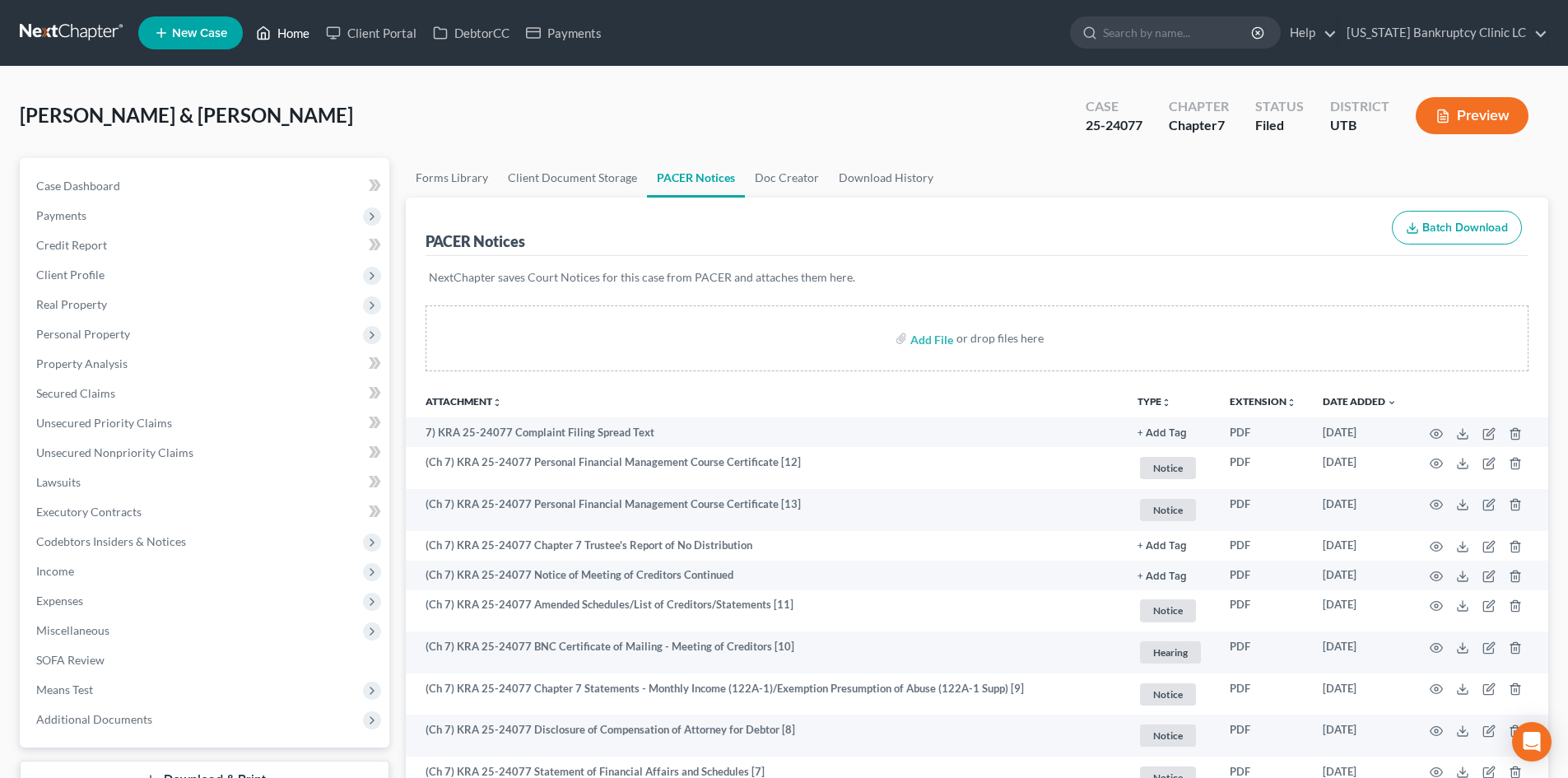
click at [315, 38] on link "Home" at bounding box center [282, 32] width 70 height 30
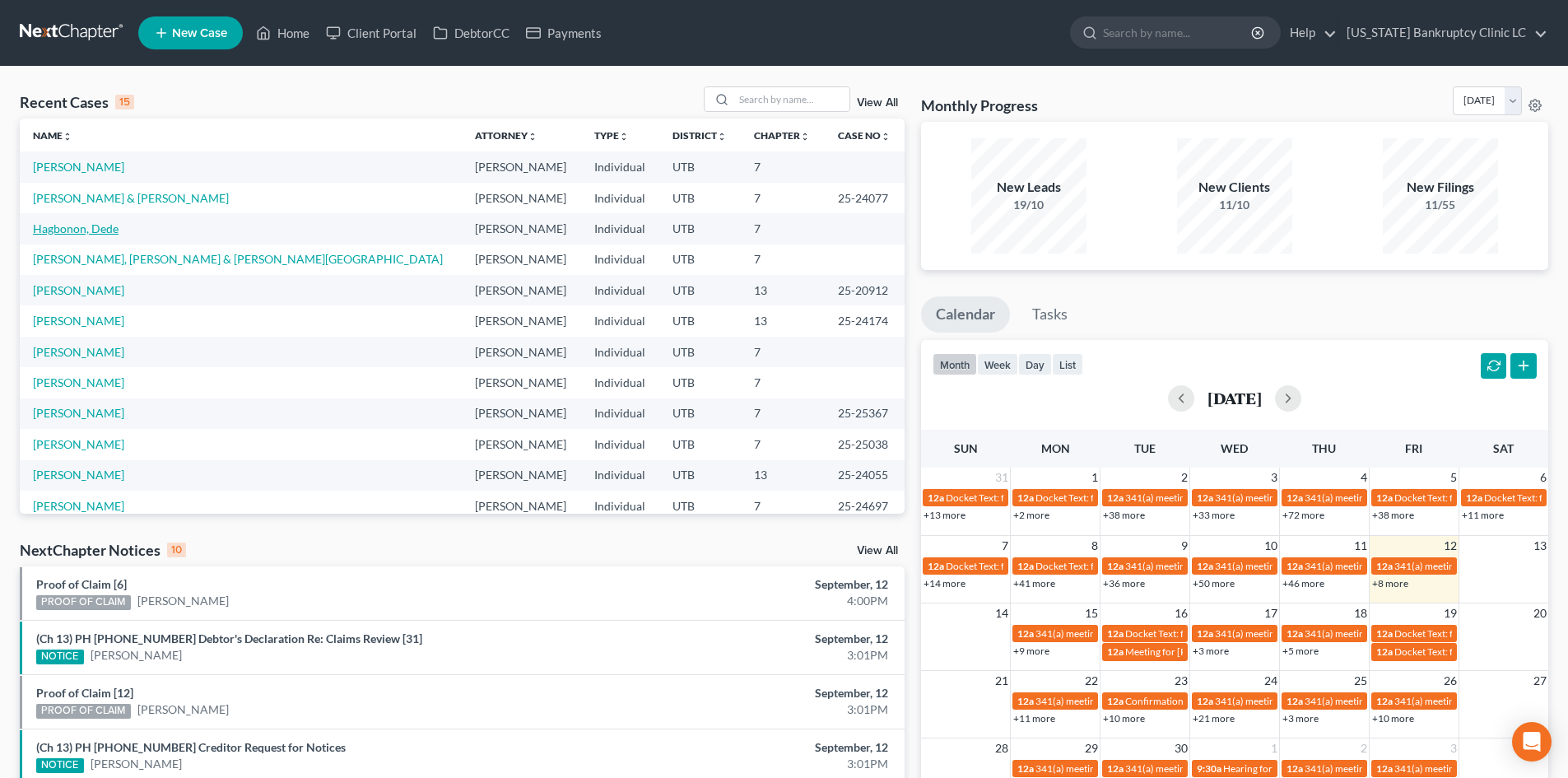
click at [79, 224] on link "Hagbonon, Dede" at bounding box center [76, 229] width 86 height 14
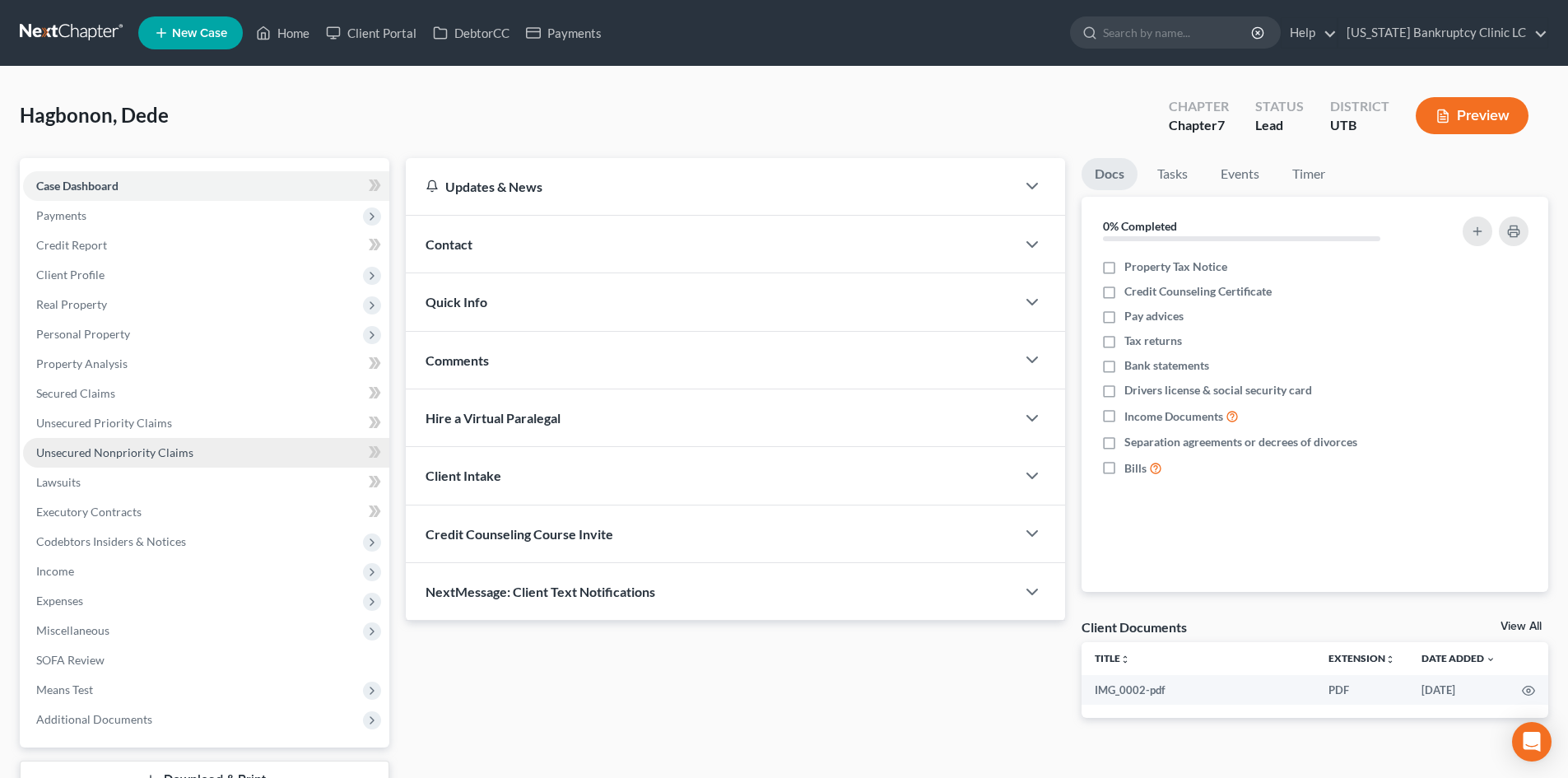
click at [100, 452] on span "Unsecured Nonpriority Claims" at bounding box center [115, 452] width 157 height 14
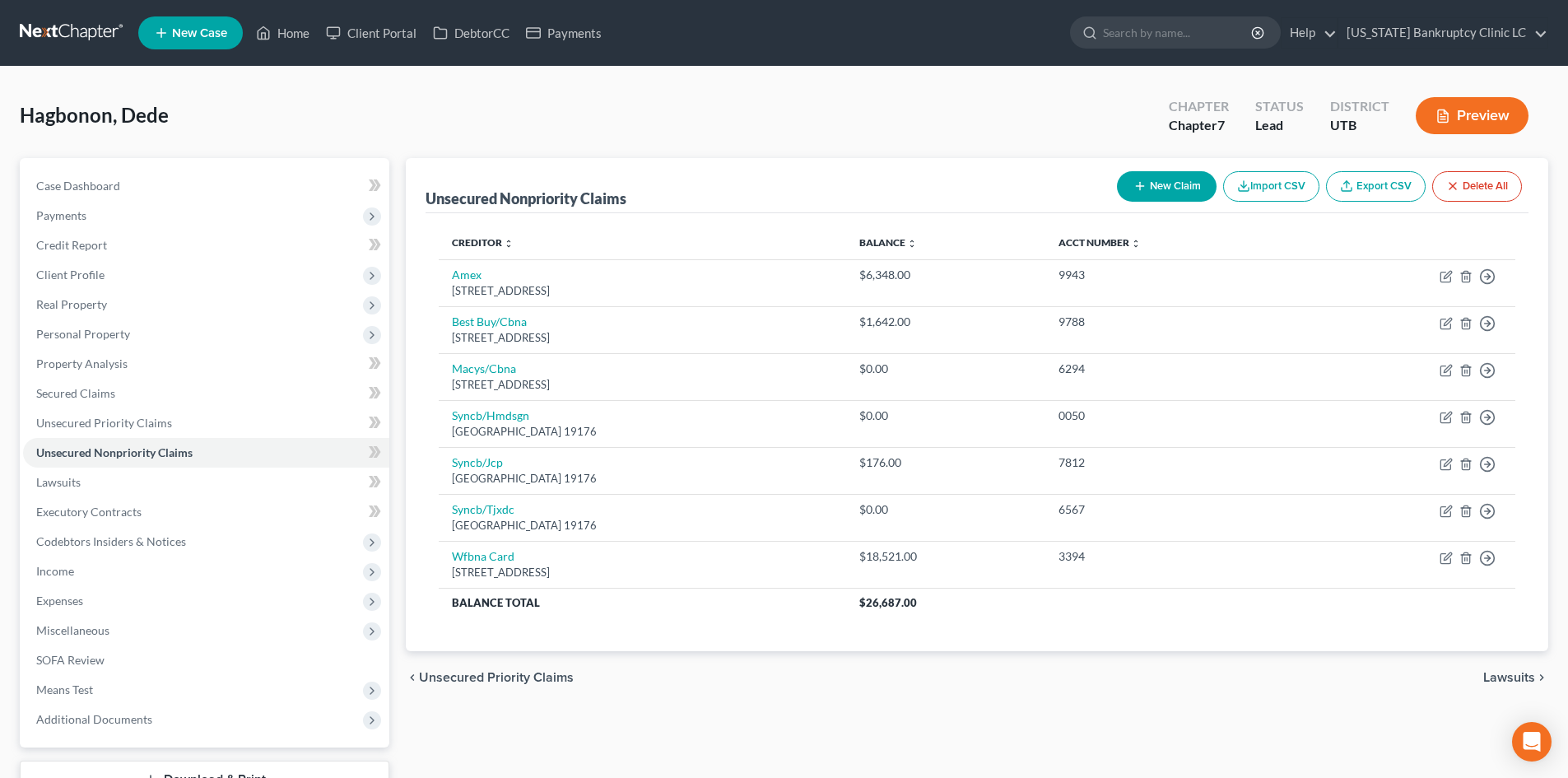
click at [1178, 188] on button "New Claim" at bounding box center [1166, 186] width 99 height 30
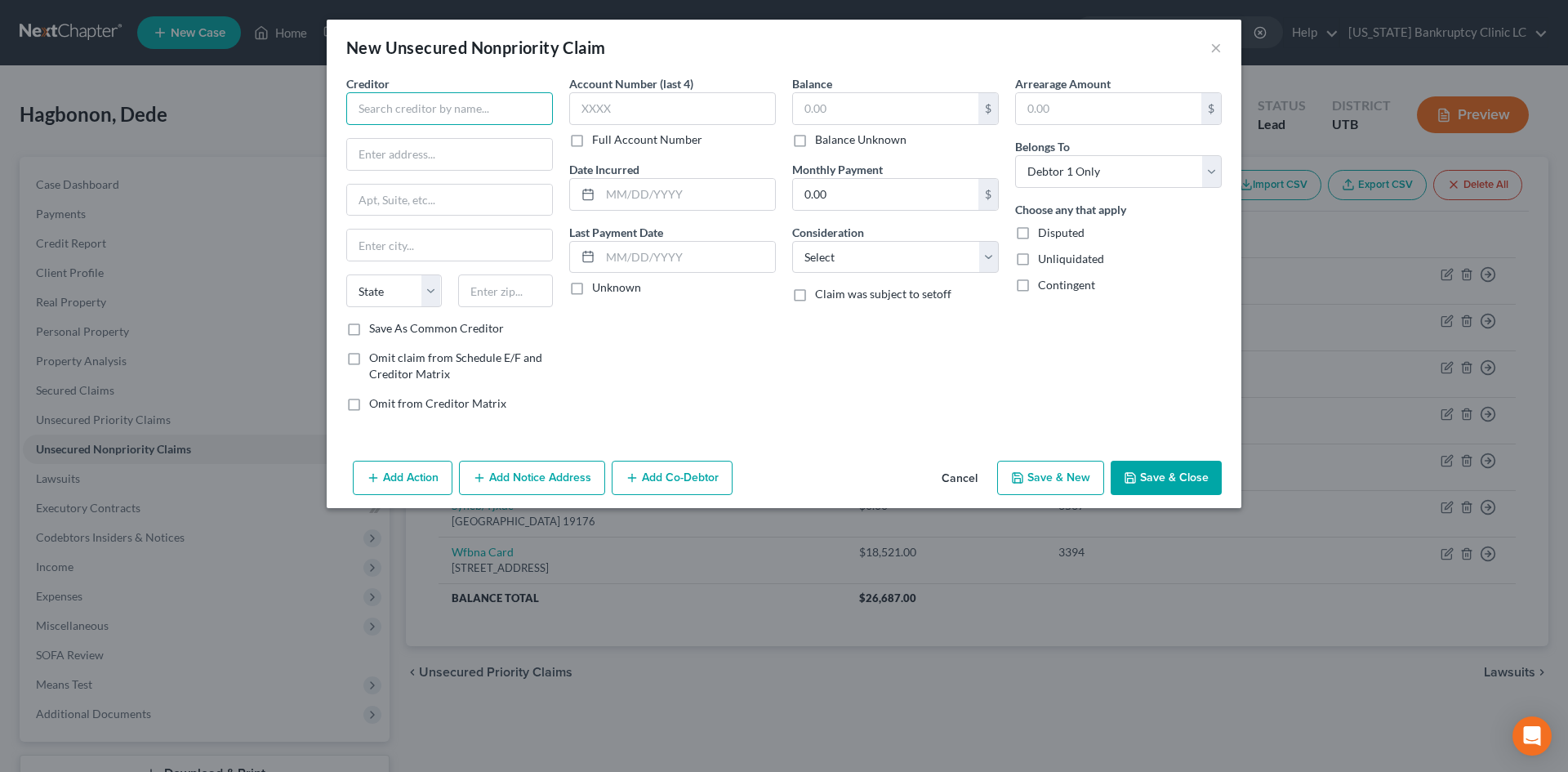
click at [420, 114] on input "text" at bounding box center [449, 108] width 207 height 33
click at [507, 288] on input "text" at bounding box center [506, 290] width 96 height 33
click at [886, 116] on input "text" at bounding box center [885, 108] width 185 height 31
click at [430, 339] on div "Creditor * Ear Nose Throat Clinic [STREET_ADDRESS] Tooele State [US_STATE] AK A…" at bounding box center [449, 250] width 223 height 350
click at [369, 329] on label "Save As Common Creditor" at bounding box center [436, 328] width 135 height 16
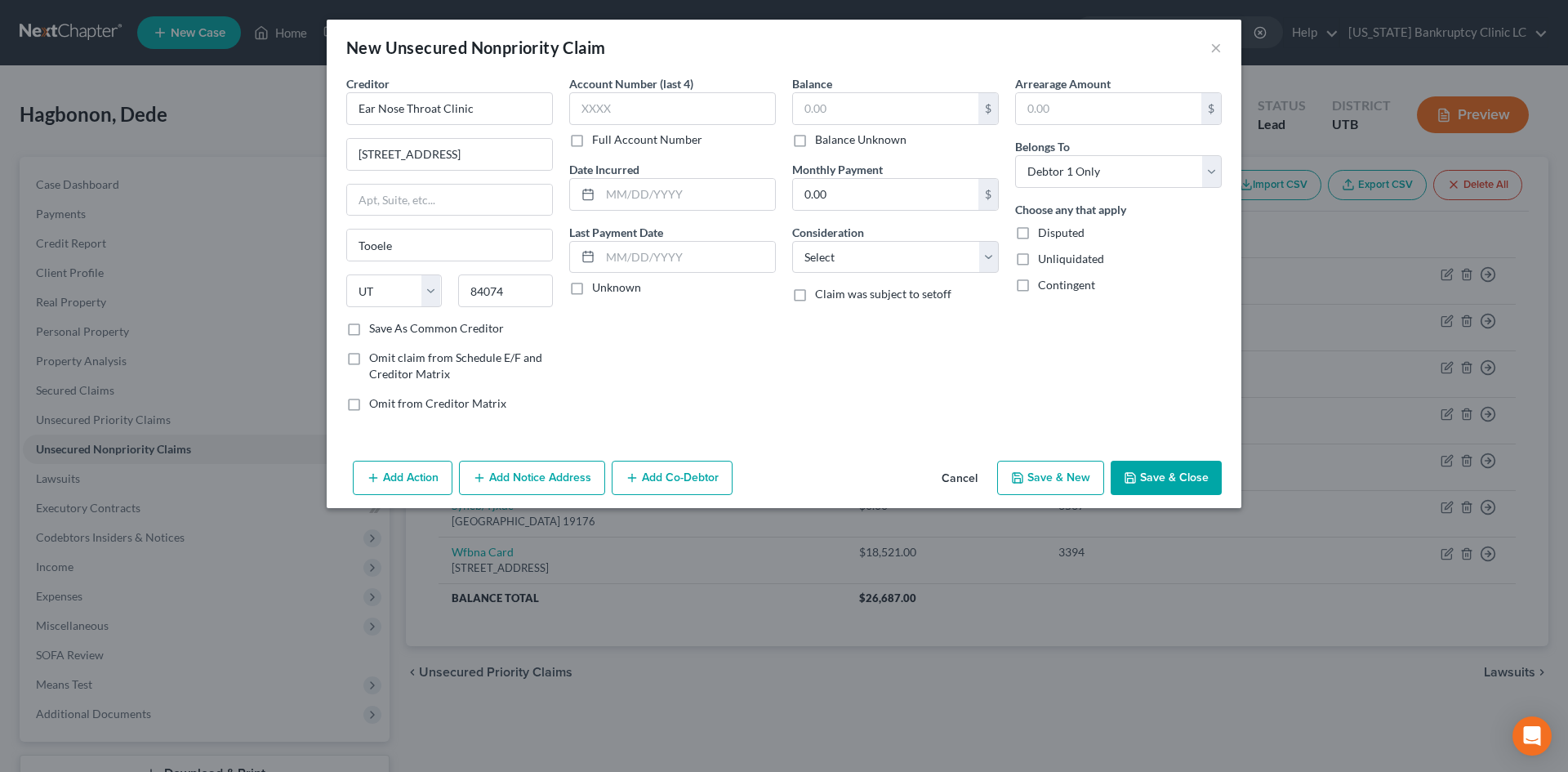
click at [376, 329] on input "Save As Common Creditor" at bounding box center [381, 326] width 11 height 11
click at [855, 103] on input "text" at bounding box center [885, 108] width 185 height 31
click at [856, 104] on input "text" at bounding box center [885, 108] width 185 height 31
drag, startPoint x: 361, startPoint y: 57, endPoint x: 774, endPoint y: 93, distance: 414.6
click at [361, 57] on div "New Unsecured Nonpriority Claim" at bounding box center [475, 48] width 259 height 23
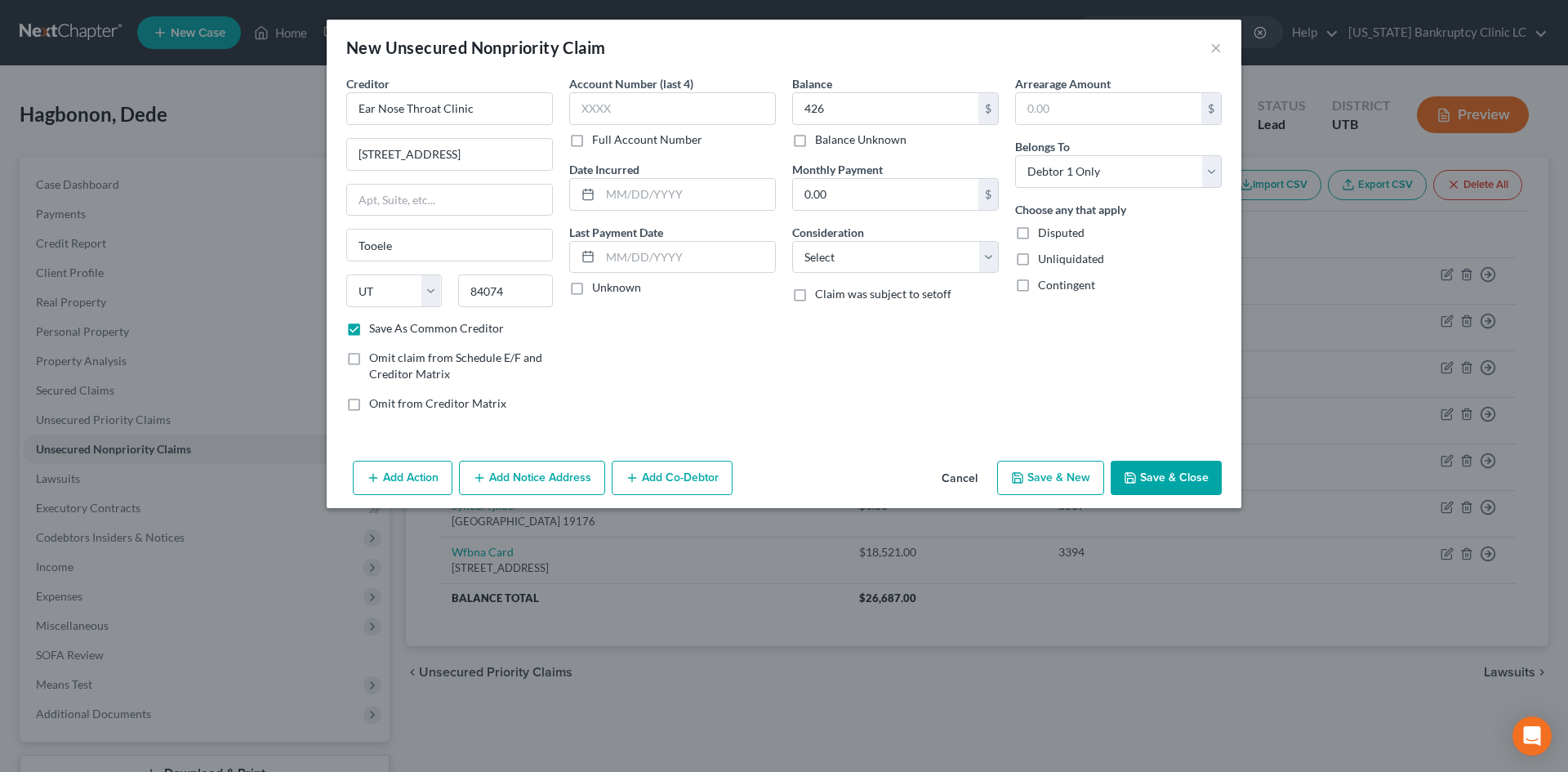
click at [1181, 482] on button "Save & Close" at bounding box center [1165, 477] width 111 height 35
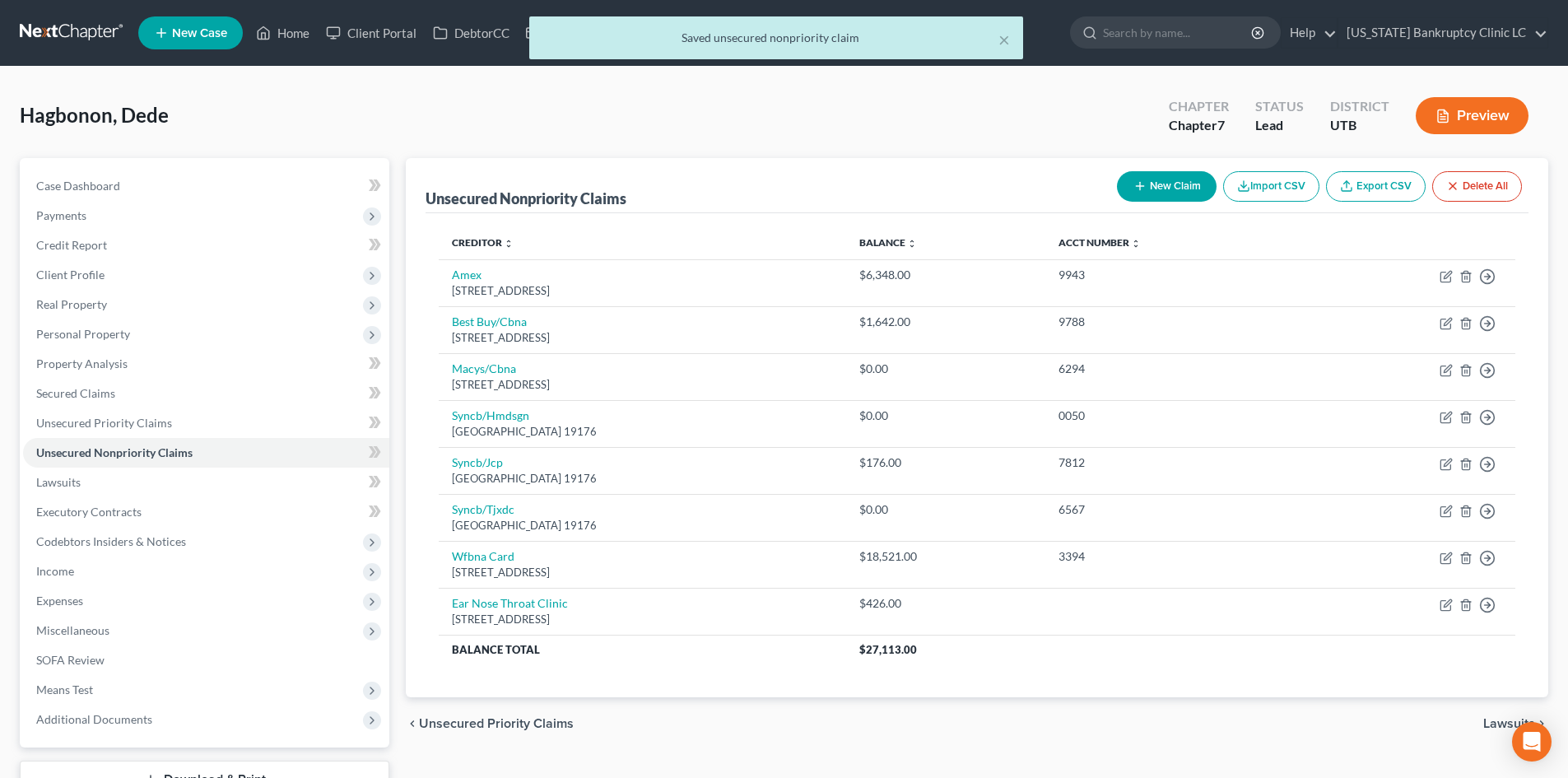
click at [1176, 185] on button "New Claim" at bounding box center [1166, 186] width 99 height 30
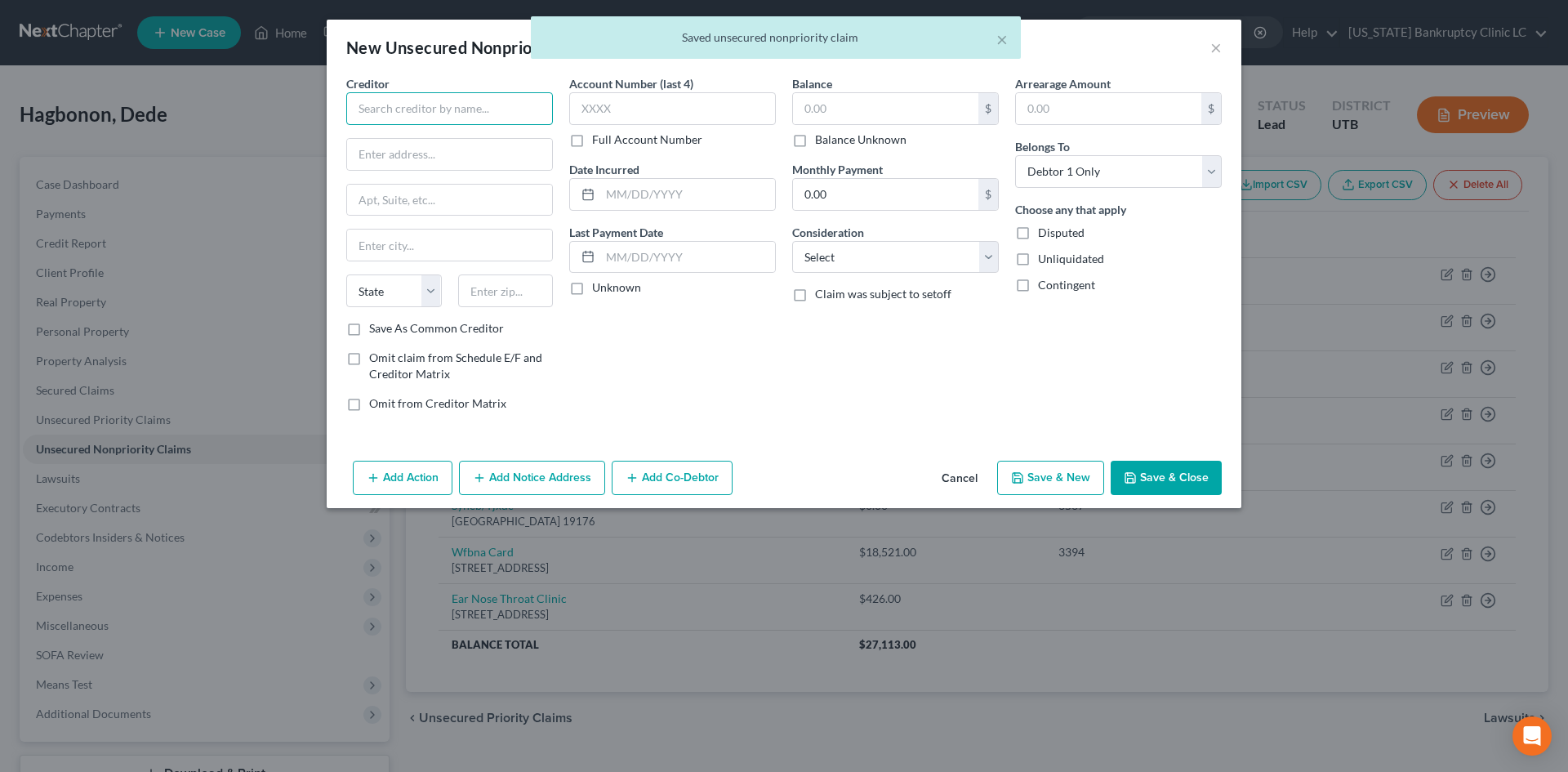
click at [537, 115] on input "text" at bounding box center [449, 108] width 207 height 33
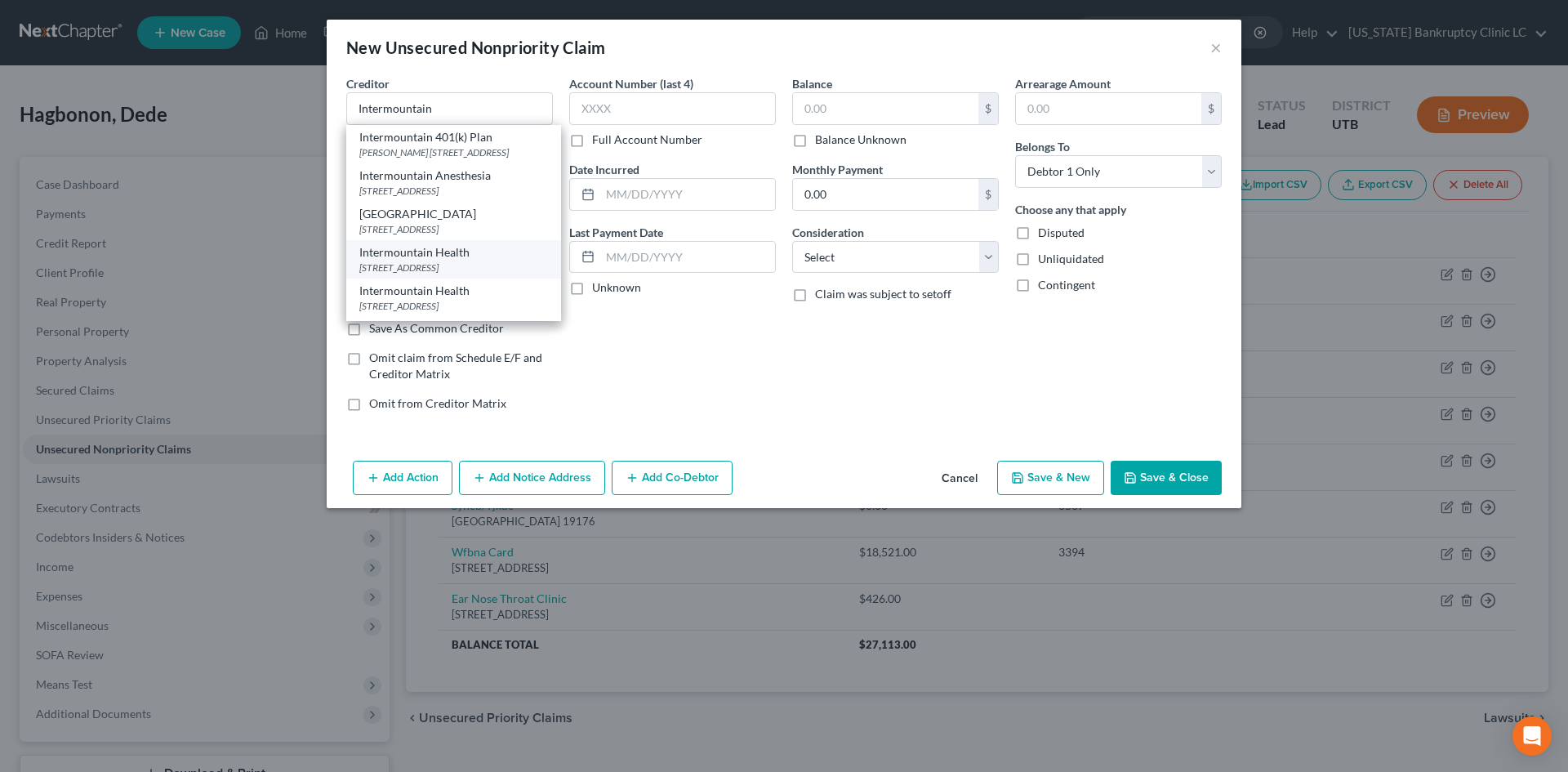
click at [465, 261] on div "Intermountain Health" at bounding box center [453, 252] width 189 height 16
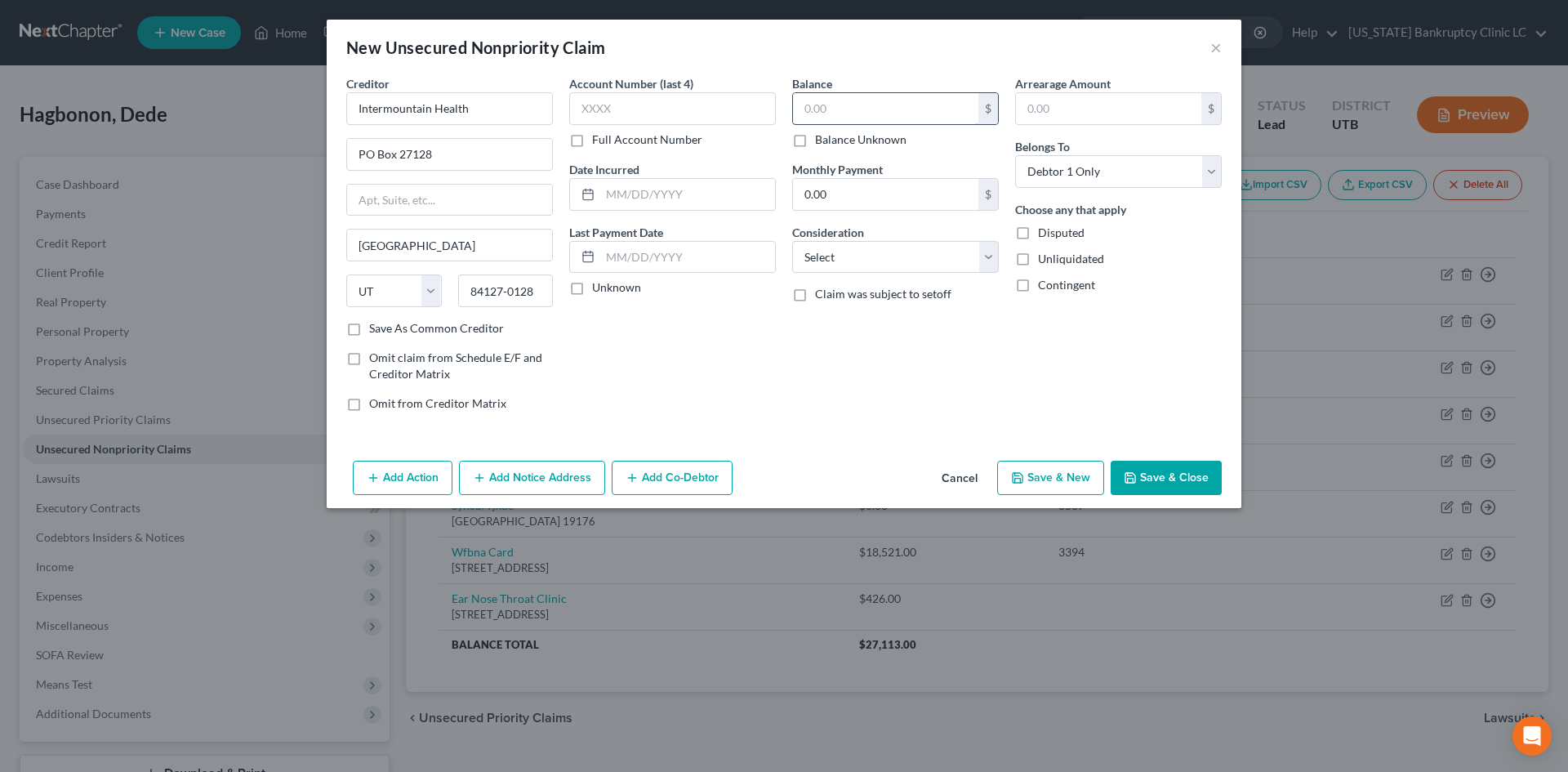
click at [827, 115] on input "text" at bounding box center [885, 108] width 185 height 31
click at [860, 105] on input "39.81" at bounding box center [885, 108] width 185 height 31
click at [1191, 467] on button "Save & Close" at bounding box center [1165, 477] width 111 height 35
